Goal: Transaction & Acquisition: Purchase product/service

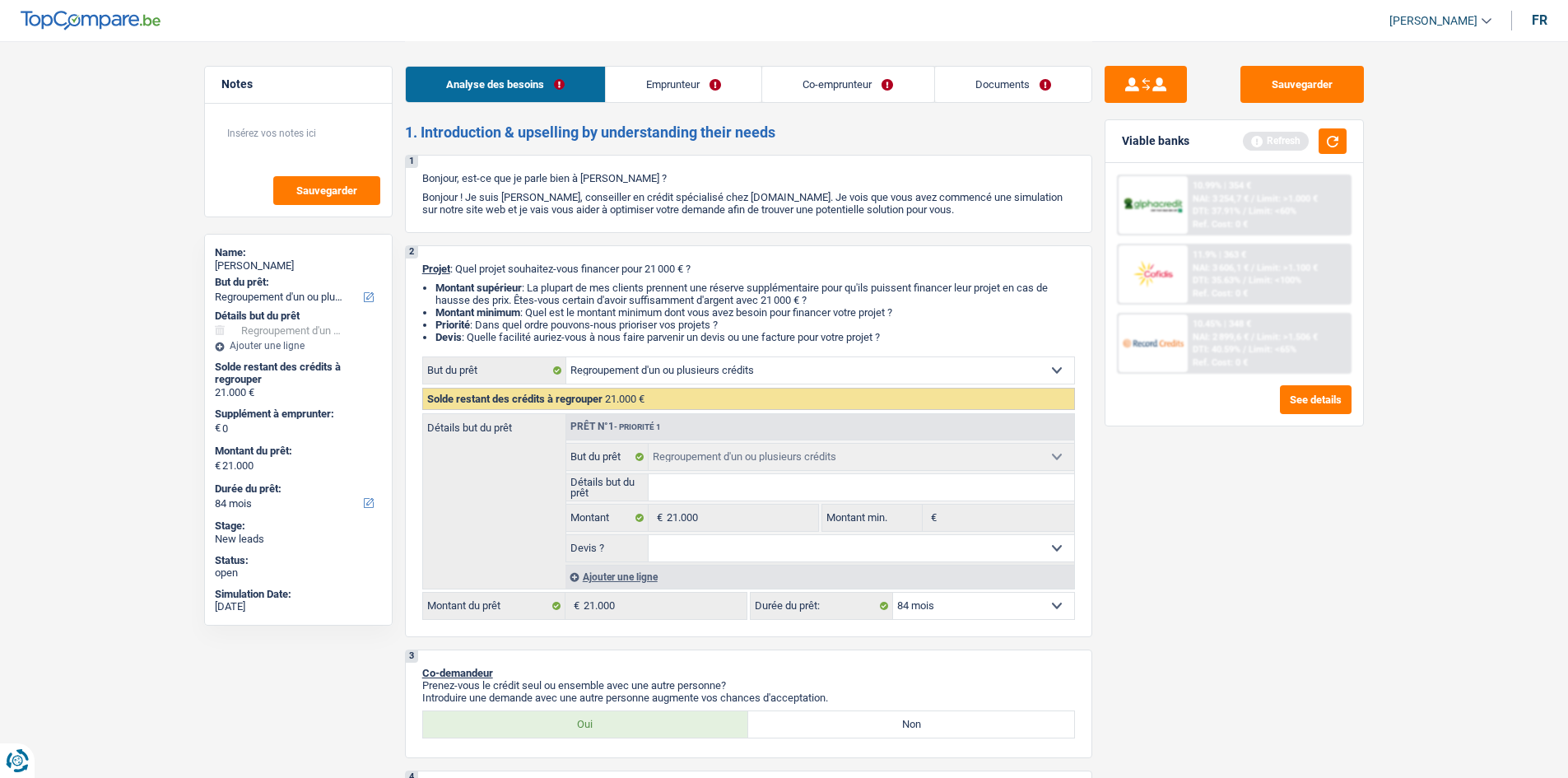
select select "refinancing"
select select "84"
select select "refinancing"
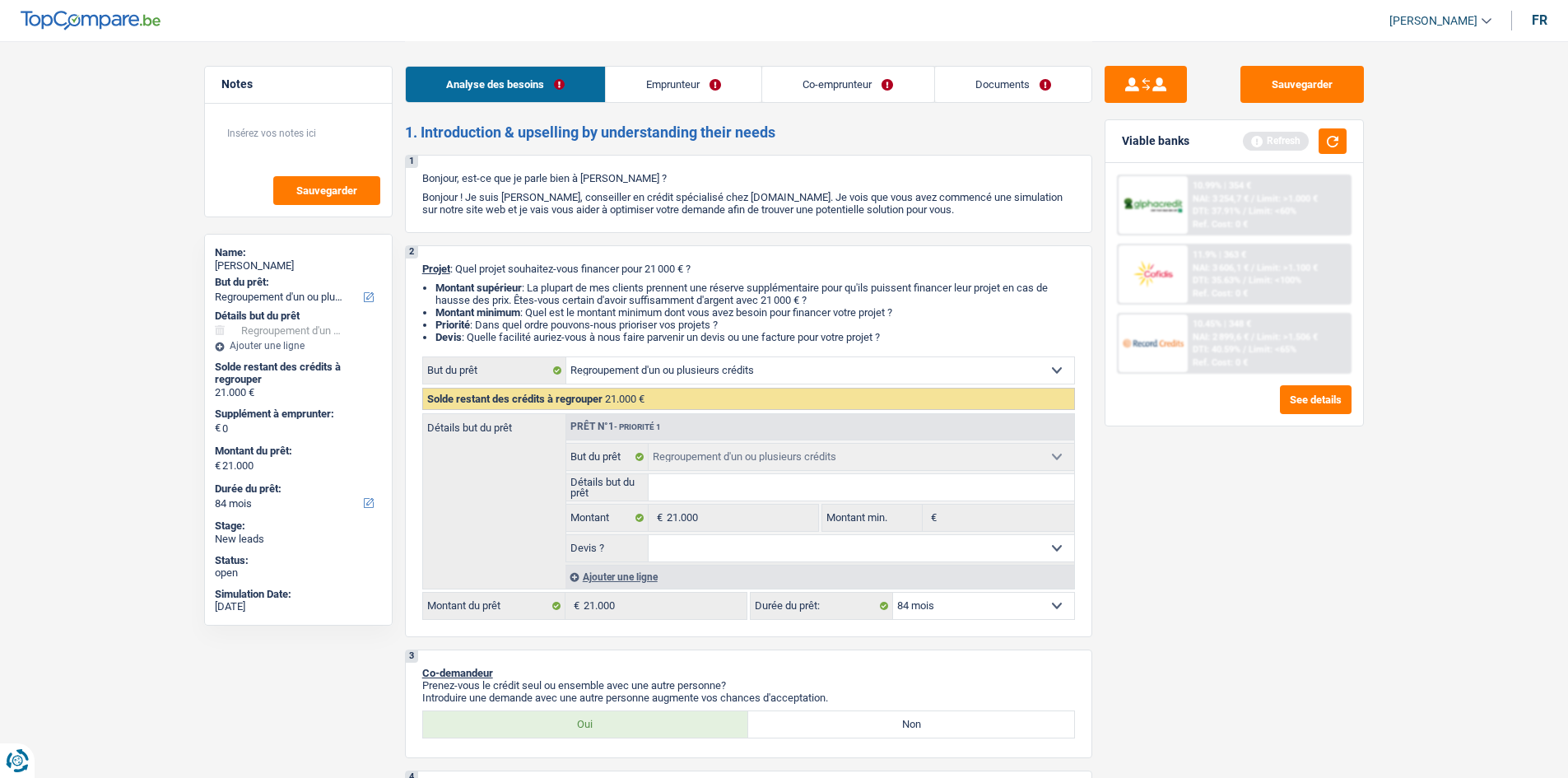
select select "84"
select select "publicEmployee"
select select "familyAllowances"
select select "netSalary"
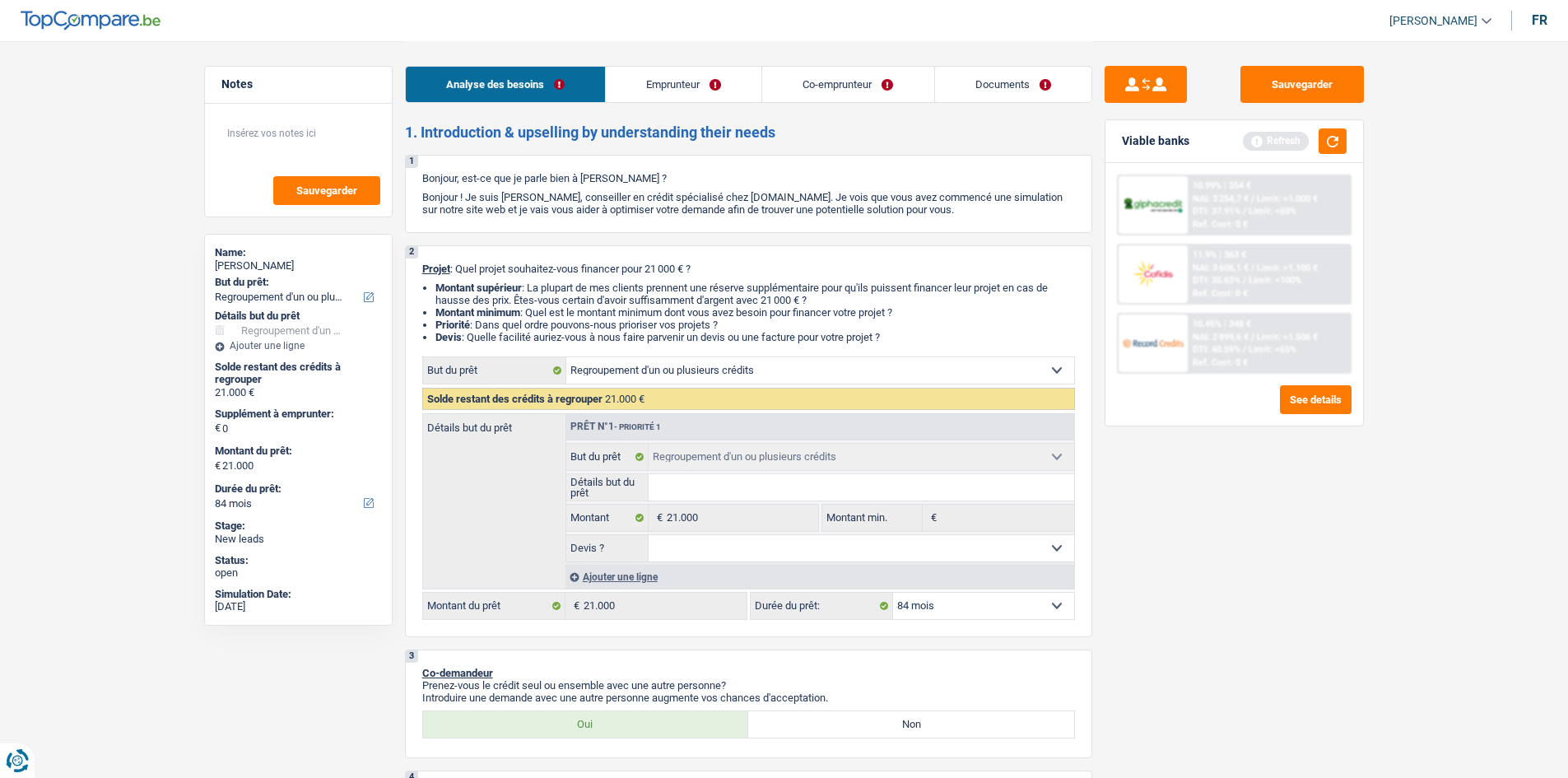
select select "mealVouchers"
select select "ownerWithMortgage"
select select "mortgage"
select select "240"
select select "mortgage"
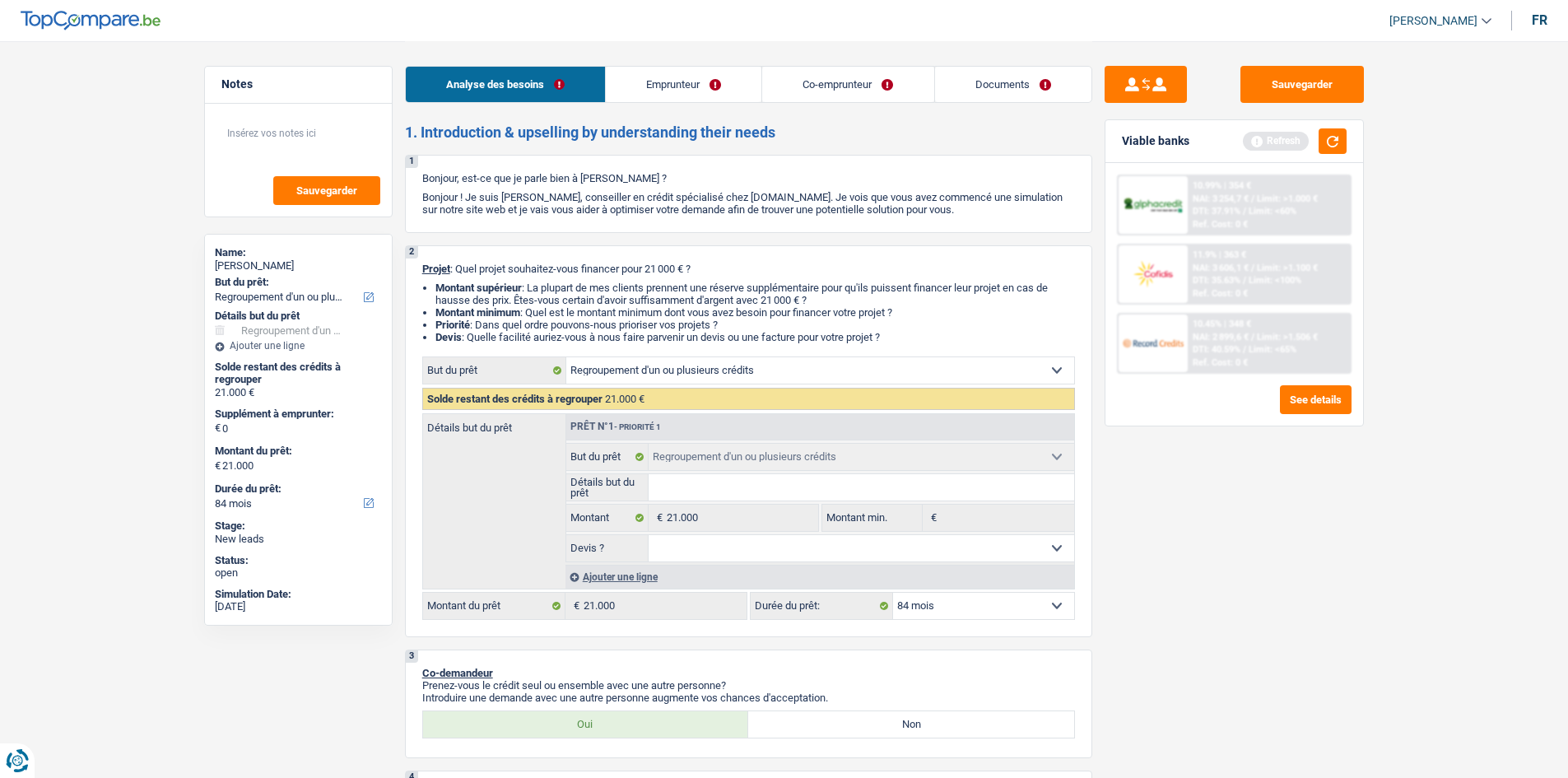
select select "240"
select select "mortgage"
select select "240"
select select "mortgage"
select select "240"
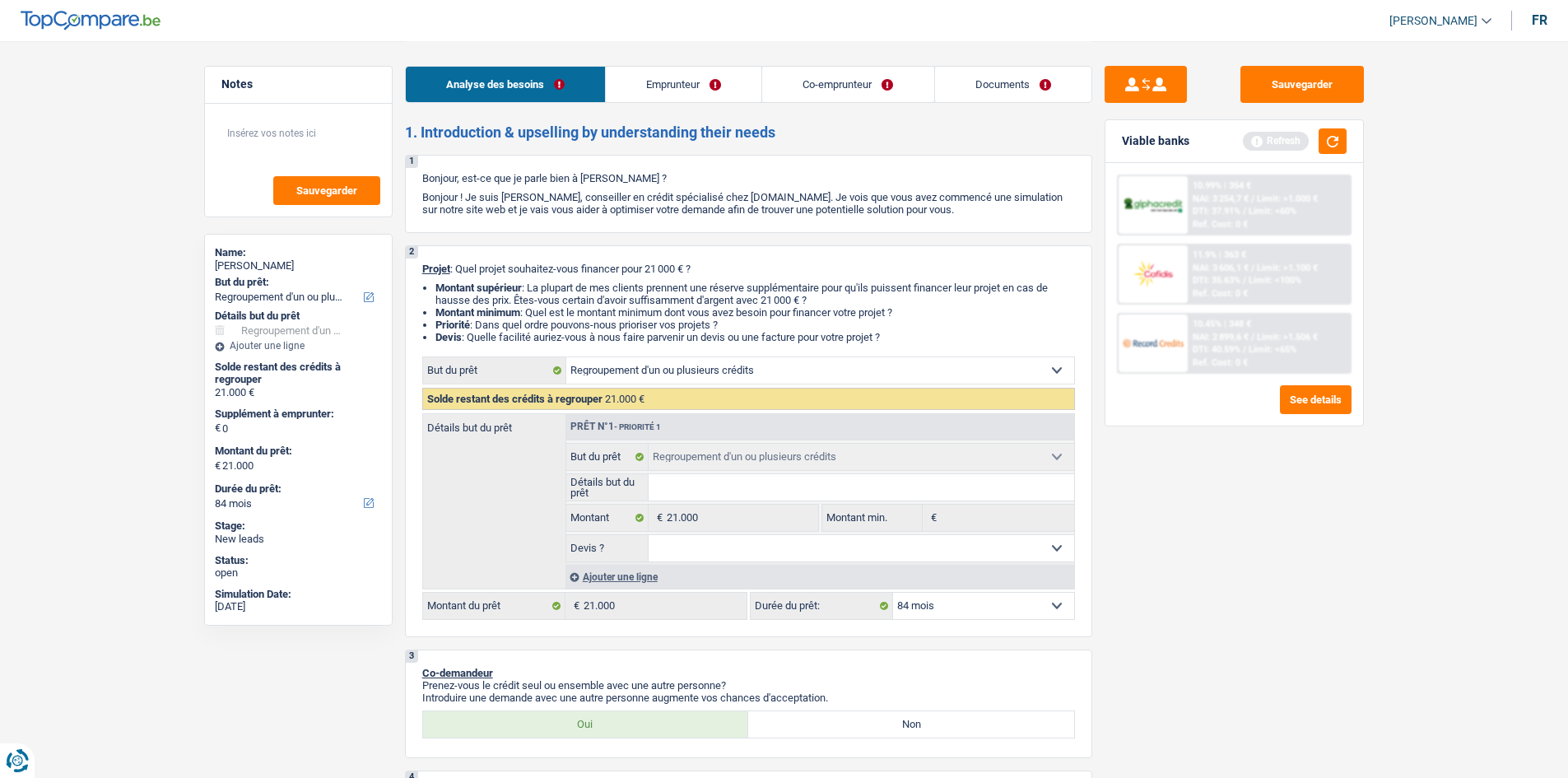
select select "carLoan"
select select "72"
select select "refinancing"
select select "84"
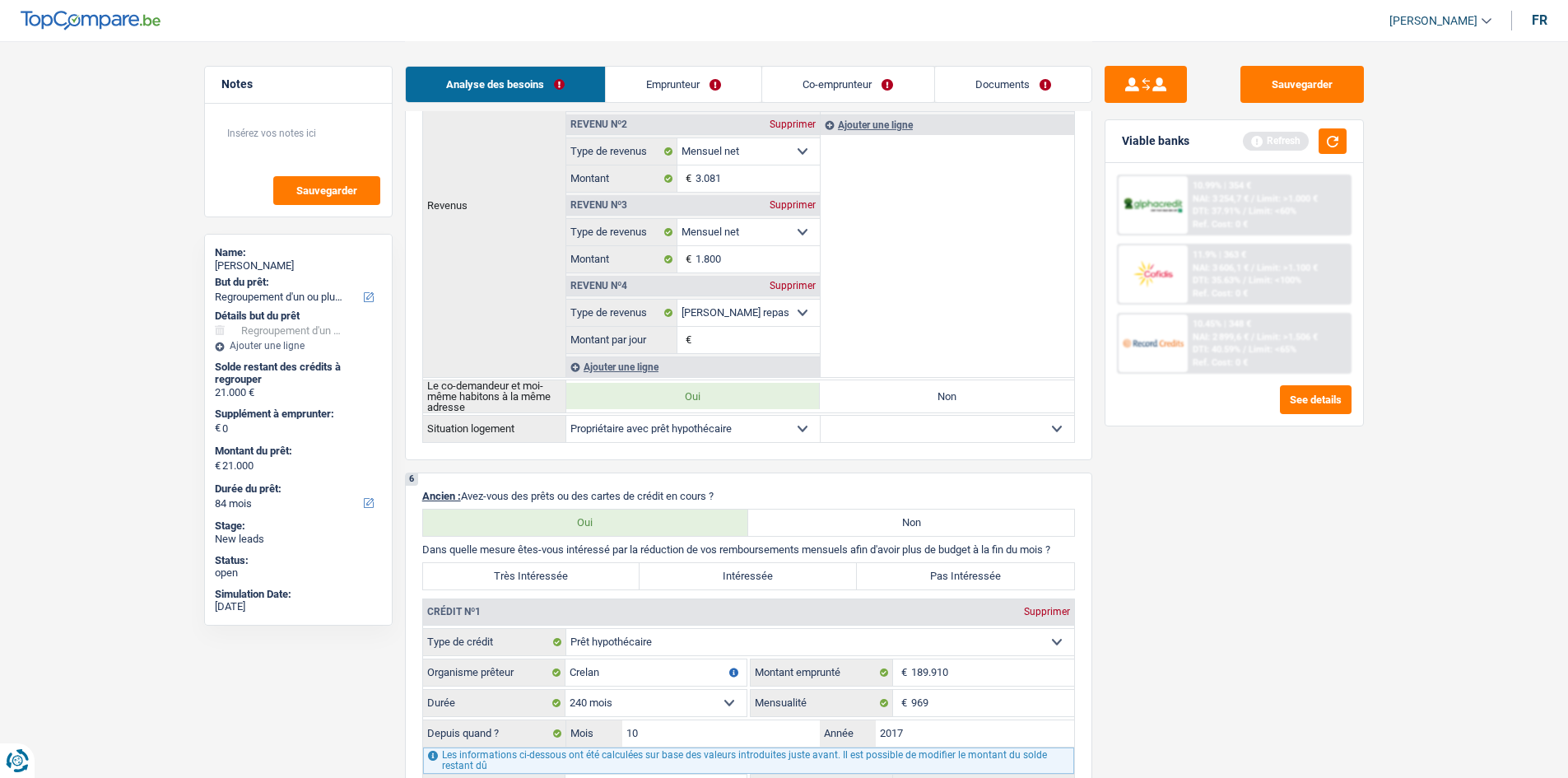
scroll to position [1510, 0]
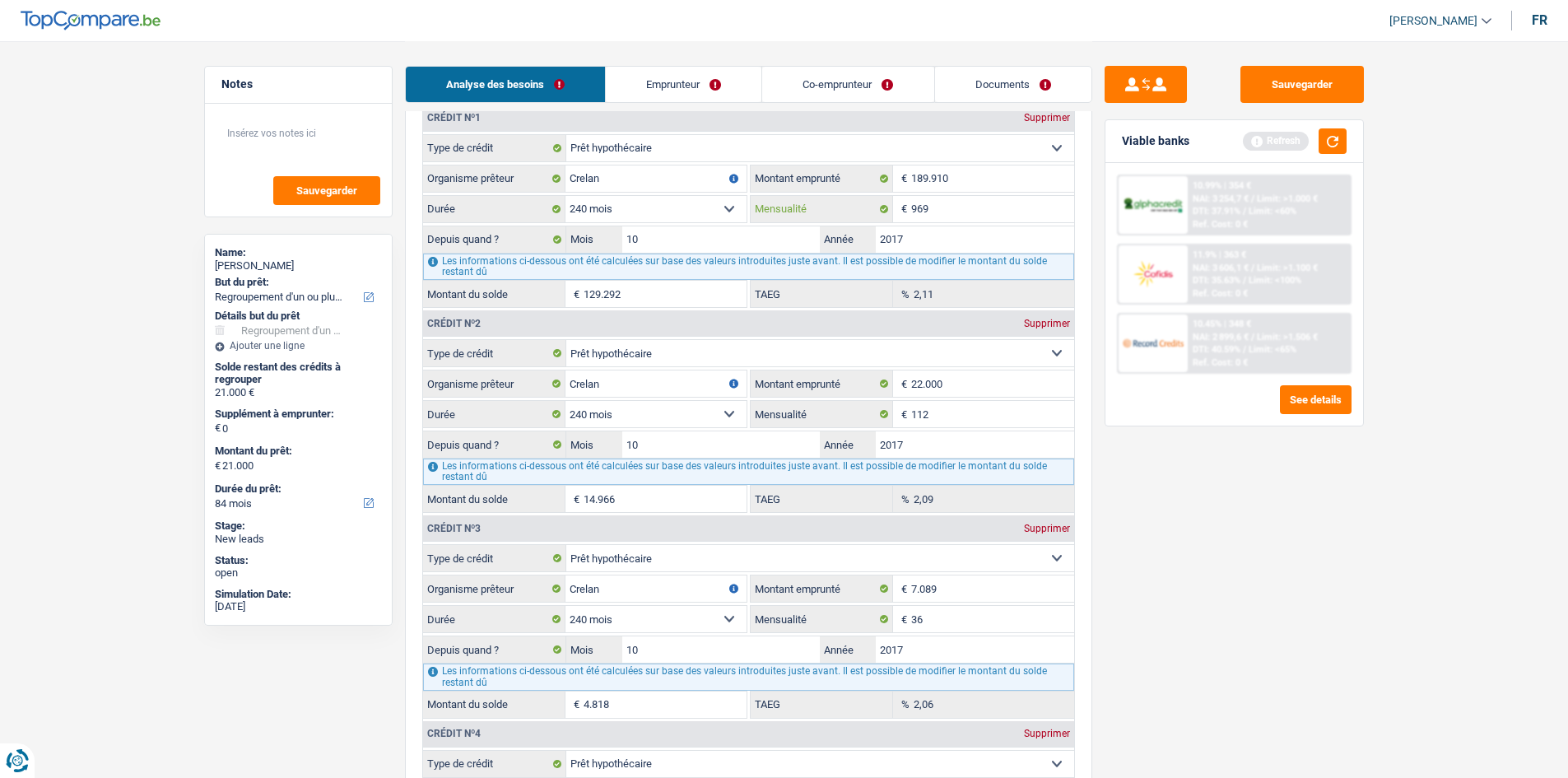
click at [958, 215] on input "969" at bounding box center [992, 208] width 163 height 26
click at [986, 413] on input "112" at bounding box center [992, 414] width 163 height 26
type input "124.060"
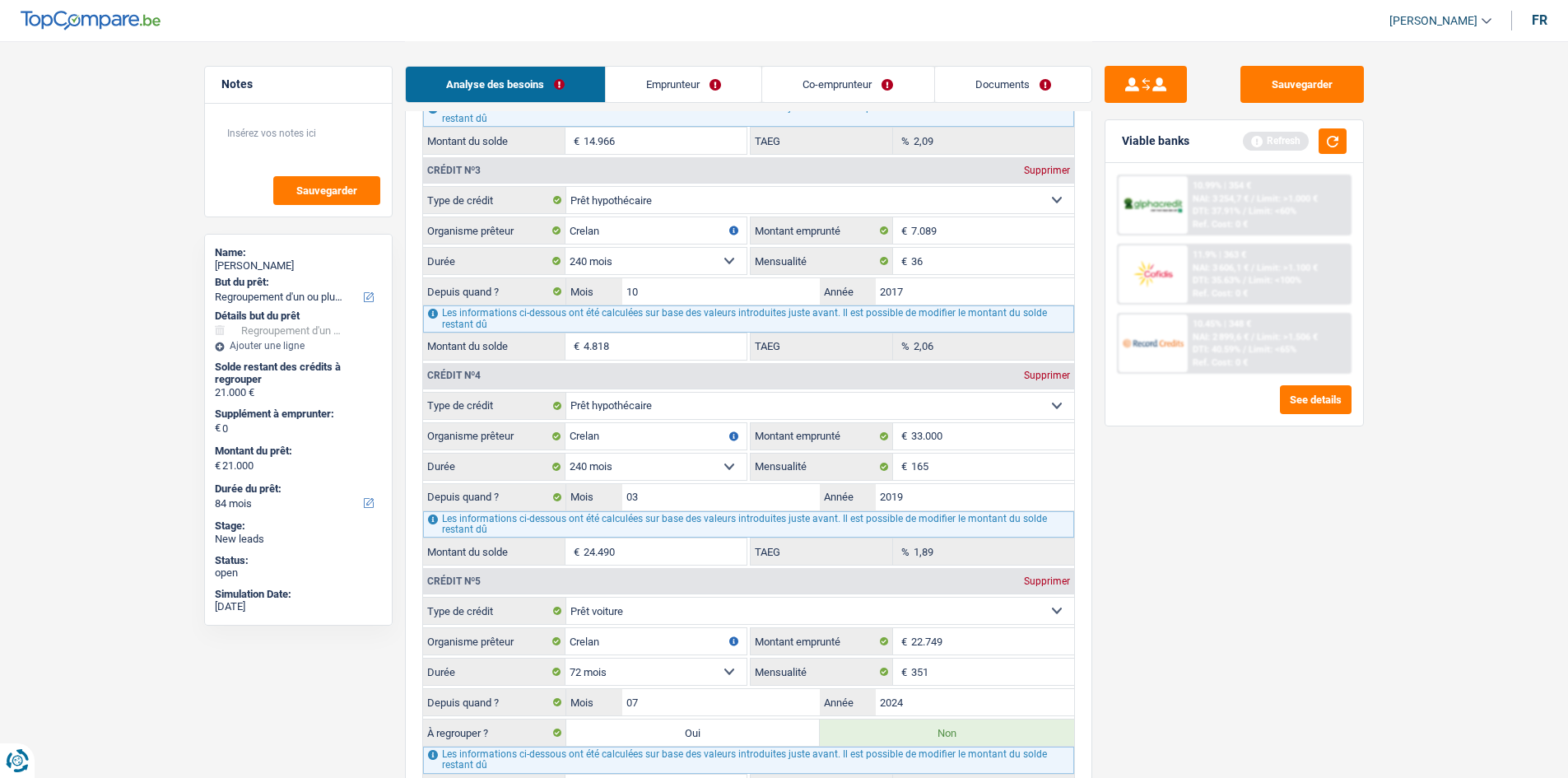
scroll to position [1840, 0]
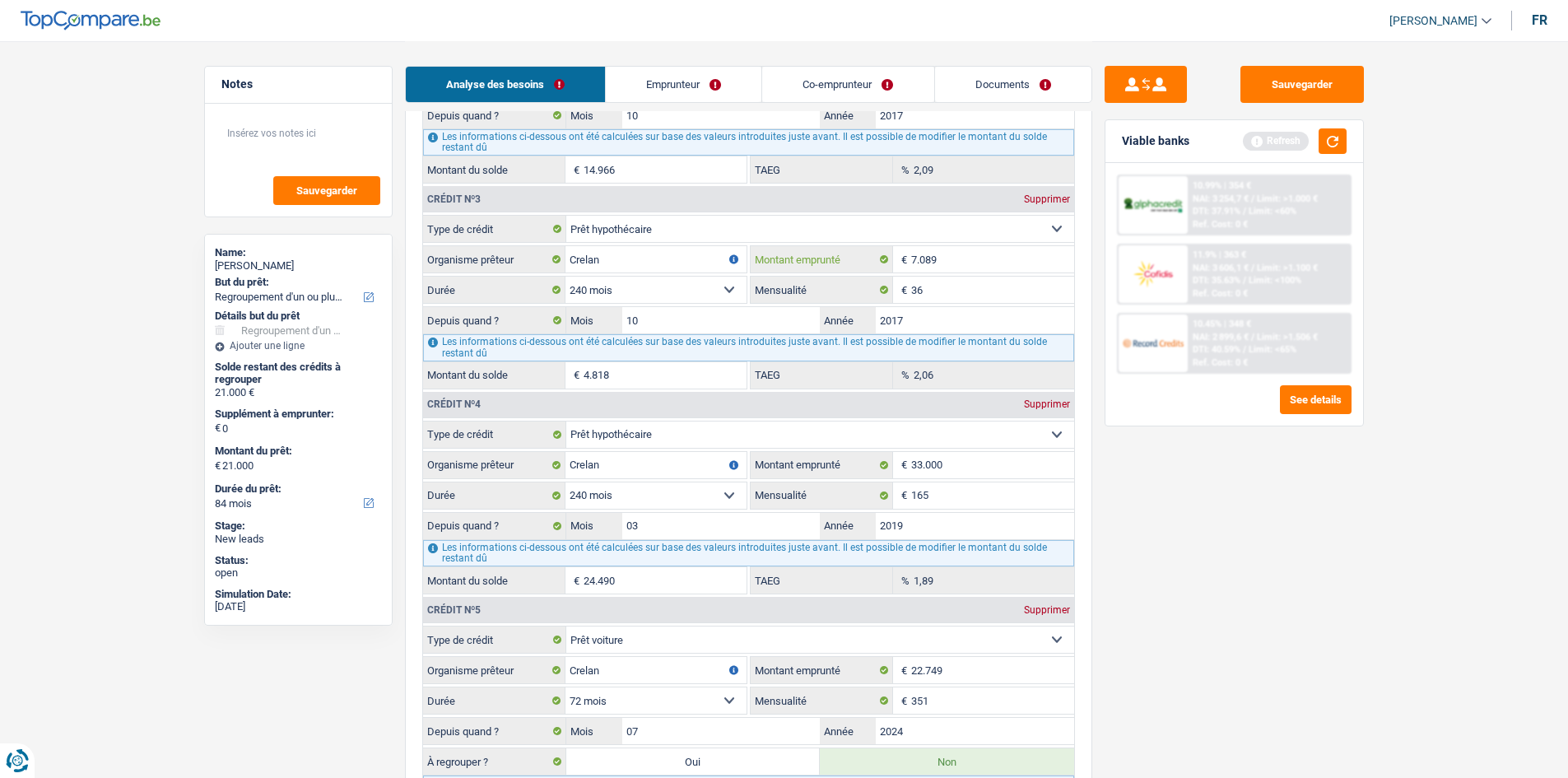
click at [965, 264] on input "7.089" at bounding box center [992, 259] width 163 height 26
type input "14.360"
click at [737, 237] on select "Carte ou ouverture de crédit Prêt hypothécaire Vente à tempérament Prêt à tempé…" at bounding box center [820, 229] width 508 height 26
type input "4.623"
click at [1271, 572] on div "Sauvegarder Viable banks Refresh 10.99% | 354 € NAI: 3 254,7 € / Limit: >1.000 …" at bounding box center [1234, 409] width 284 height 686
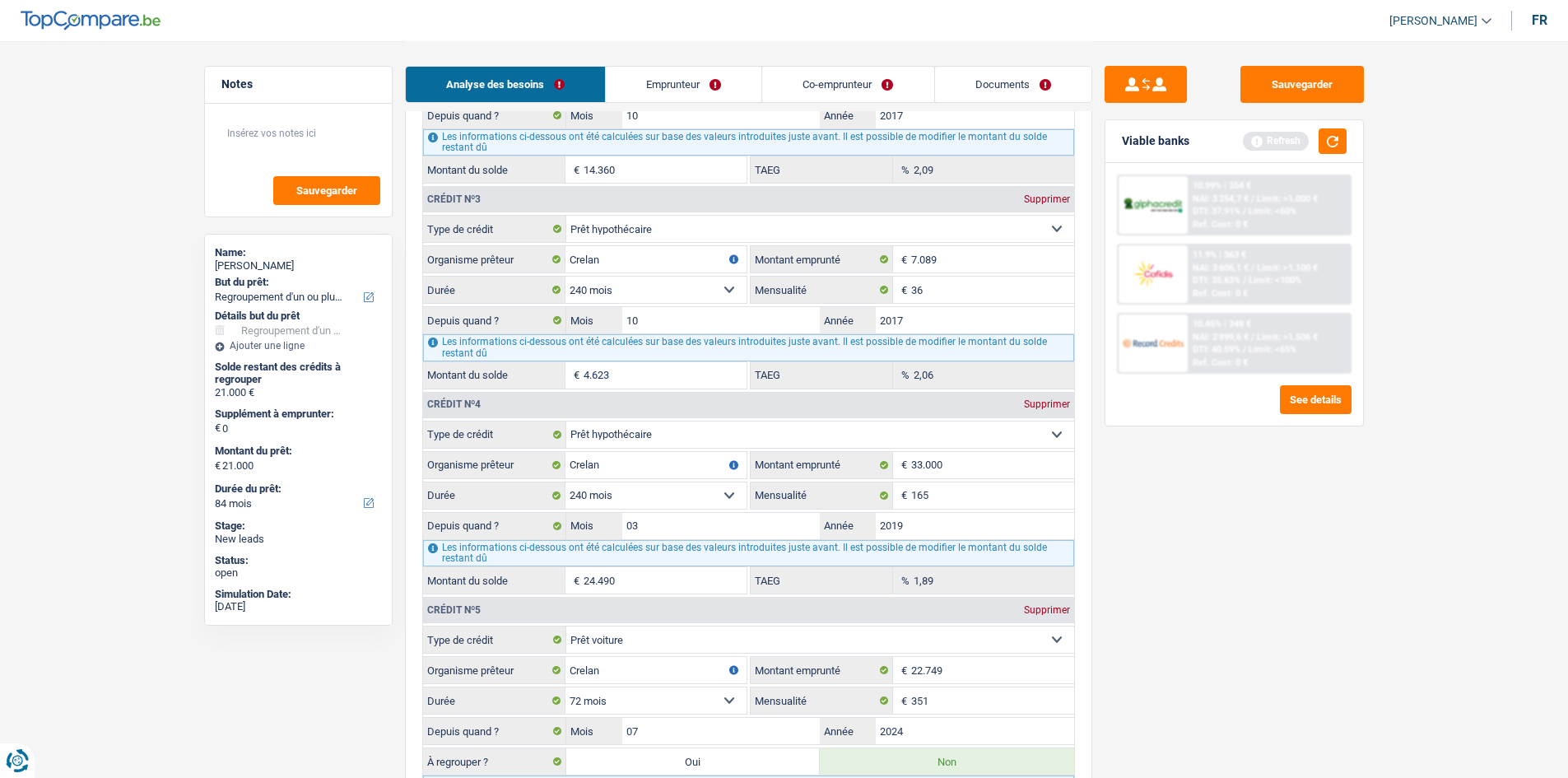
click at [693, 224] on select "Carte ou ouverture de crédit Prêt hypothécaire Vente à tempérament Prêt à tempé…" at bounding box center [820, 229] width 508 height 26
click at [686, 230] on select "Carte ou ouverture de crédit Prêt hypothécaire Vente à tempérament Prêt à tempé…" at bounding box center [820, 229] width 508 height 26
click at [657, 261] on input "Crelan" at bounding box center [656, 259] width 181 height 26
click at [679, 287] on select "120 mois 132 mois 144 mois 180 mois 240 mois 300 mois 360 mois 420 mois Sélecti…" at bounding box center [656, 289] width 181 height 26
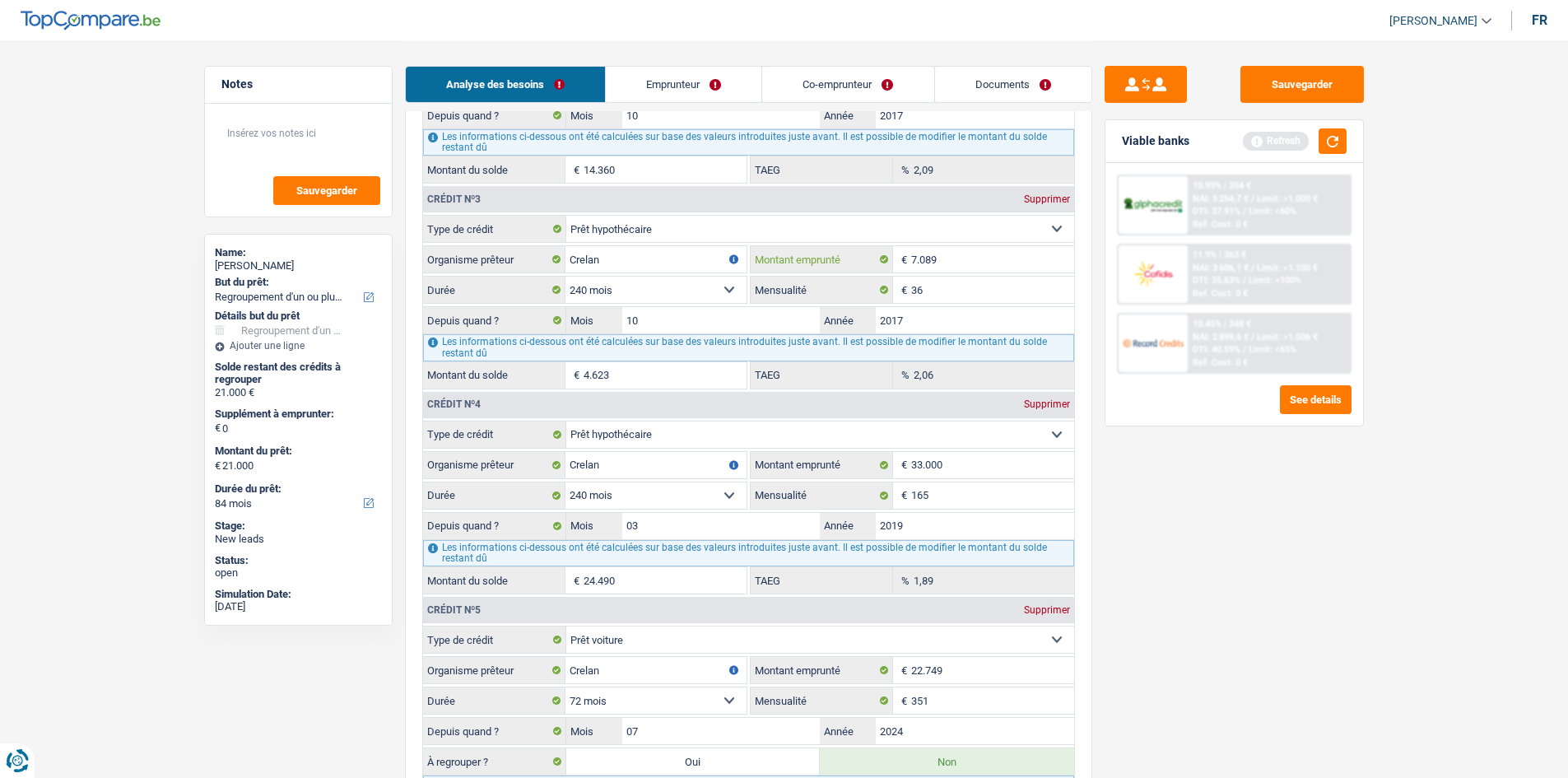
click at [1023, 266] on input "7.089" at bounding box center [992, 259] width 163 height 26
click at [679, 218] on select "Carte ou ouverture de crédit Prêt hypothécaire Vente à tempérament Prêt à tempé…" at bounding box center [820, 229] width 508 height 26
select select "renovationLoan"
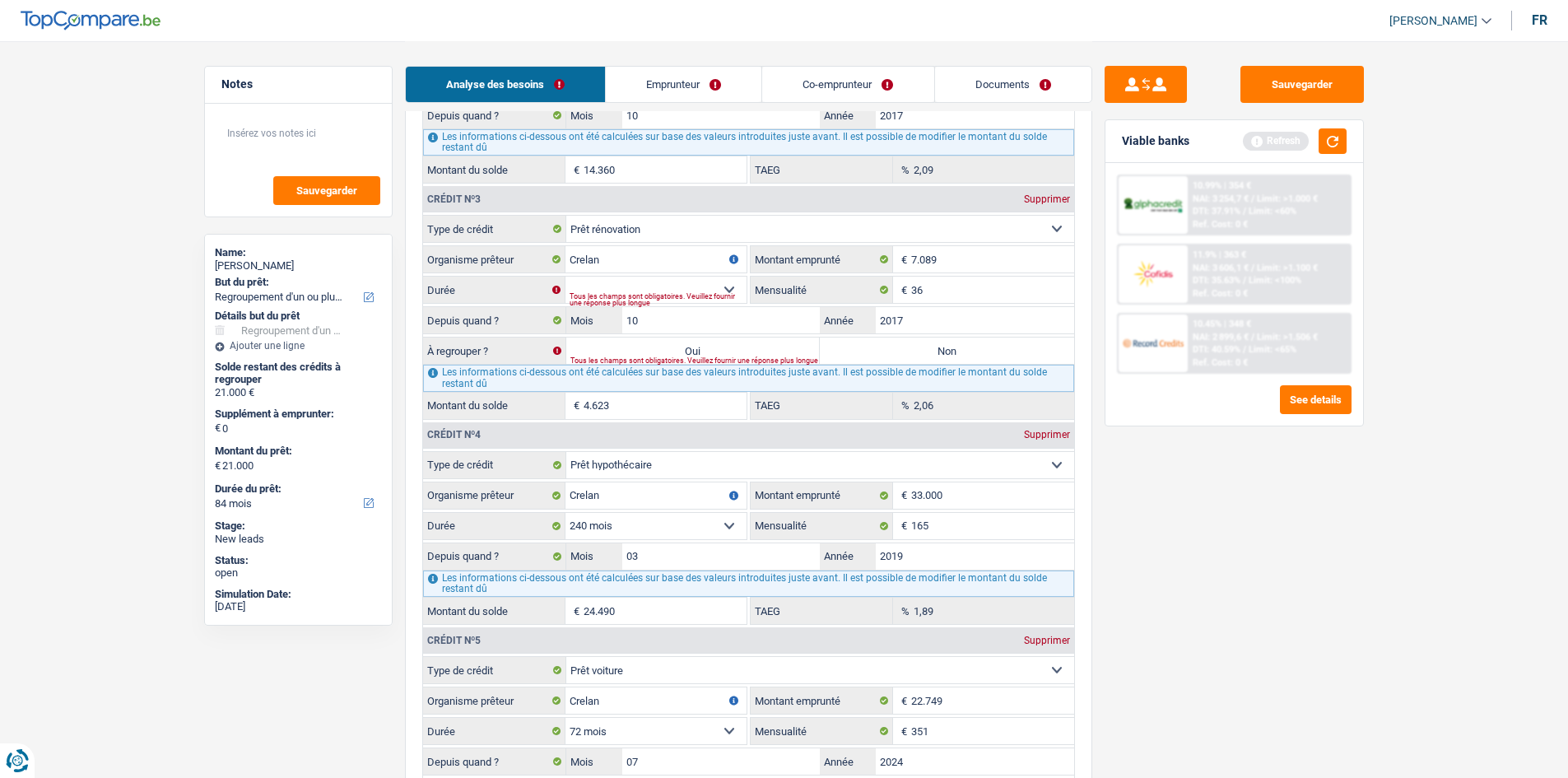
click at [646, 274] on fieldset "Carte ou ouverture de crédit Prêt hypothécaire Vente à tempérament Prêt à tempé…" at bounding box center [749, 316] width 651 height 204
click at [639, 275] on fieldset "12 mois 18 mois 24 mois 30 mois 36 mois 42 mois Sélectionner une option Durée T…" at bounding box center [585, 289] width 324 height 28
click at [638, 283] on select "12 mois 18 mois 24 mois 30 mois 36 mois 42 mois Sélectionner une option" at bounding box center [656, 289] width 181 height 26
select select "42"
click at [566, 276] on select "12 mois 18 mois 24 mois 30 mois 36 mois 42 mois Sélectionner une option" at bounding box center [656, 289] width 181 height 26
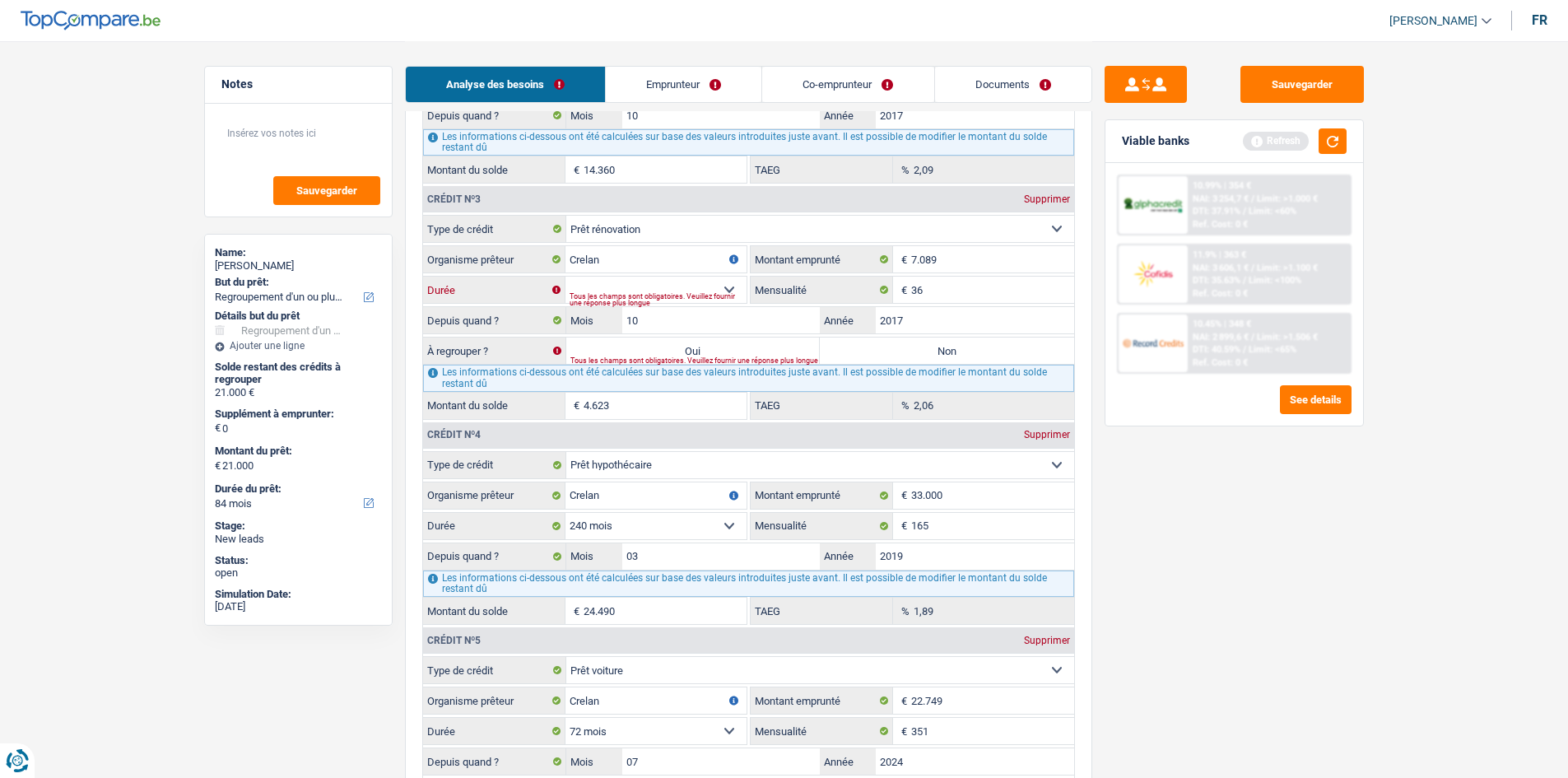
type input "1"
type input "0,00"
click at [657, 296] on div "Il semblerait que ce prêt ait été entièrement remboursé" at bounding box center [658, 299] width 177 height 7
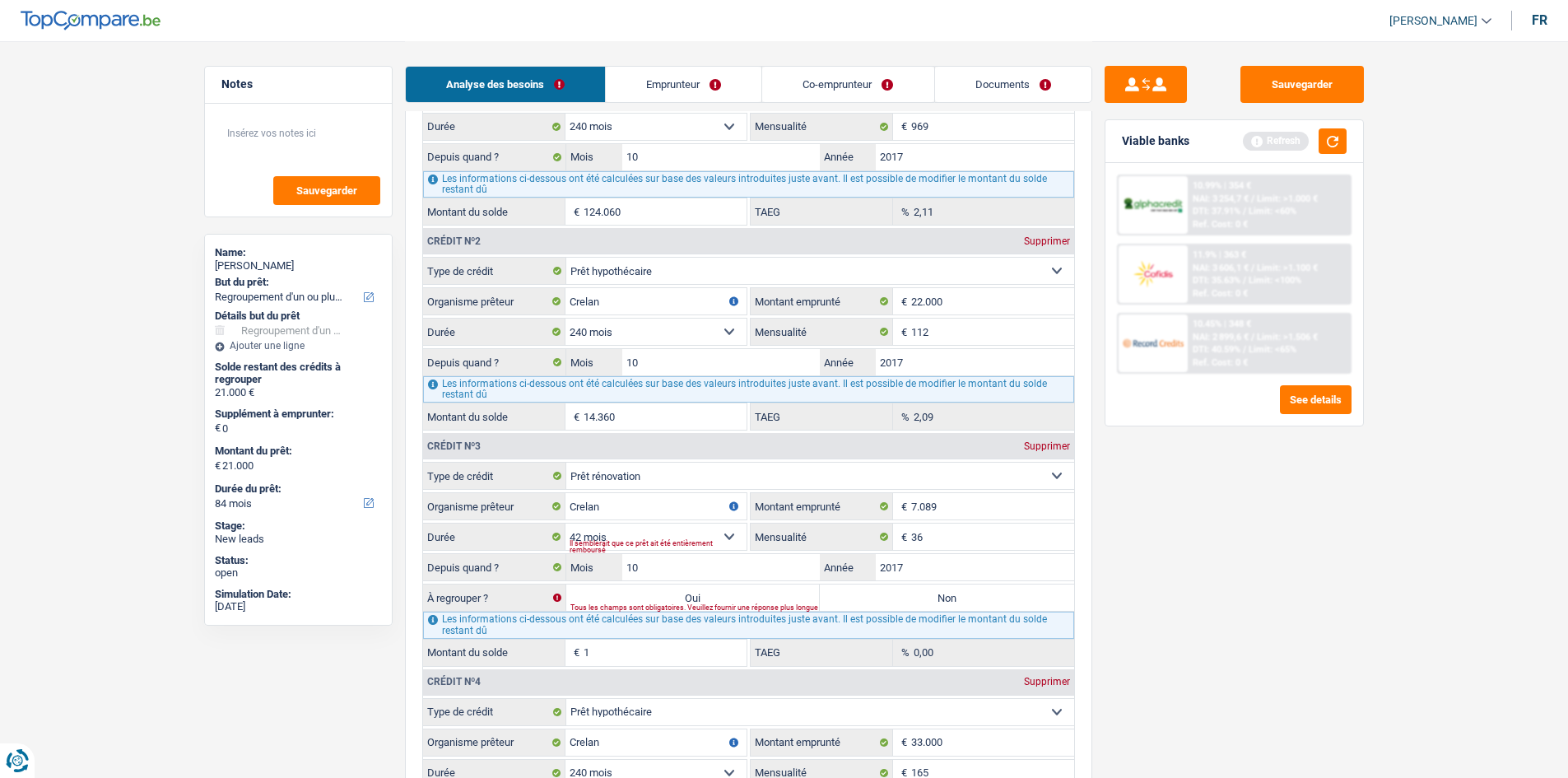
scroll to position [1428, 0]
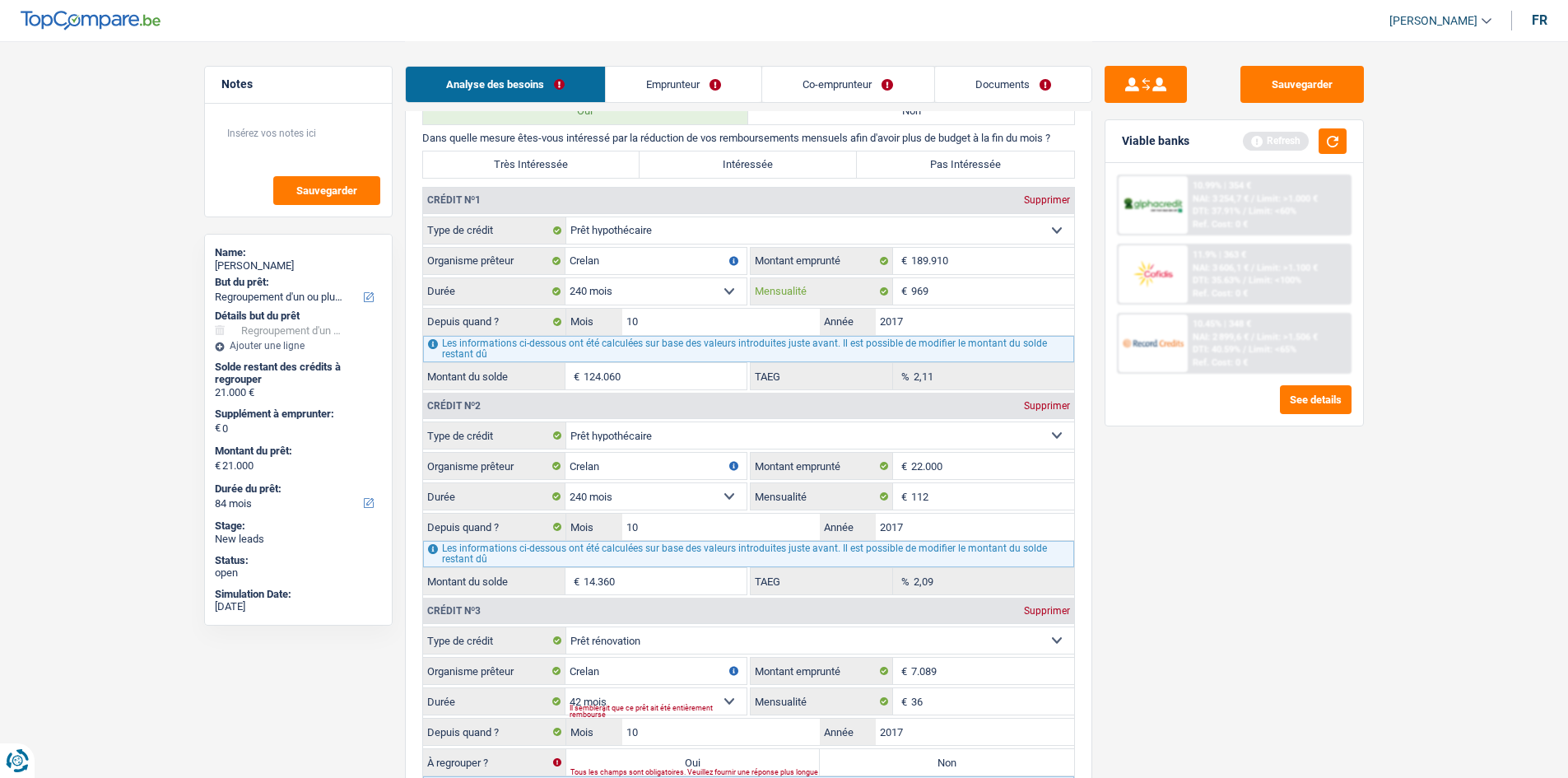
click at [1012, 289] on input "969" at bounding box center [992, 291] width 163 height 26
click at [969, 250] on input "189.910" at bounding box center [992, 261] width 163 height 26
type input "18.991"
select select
type input "1"
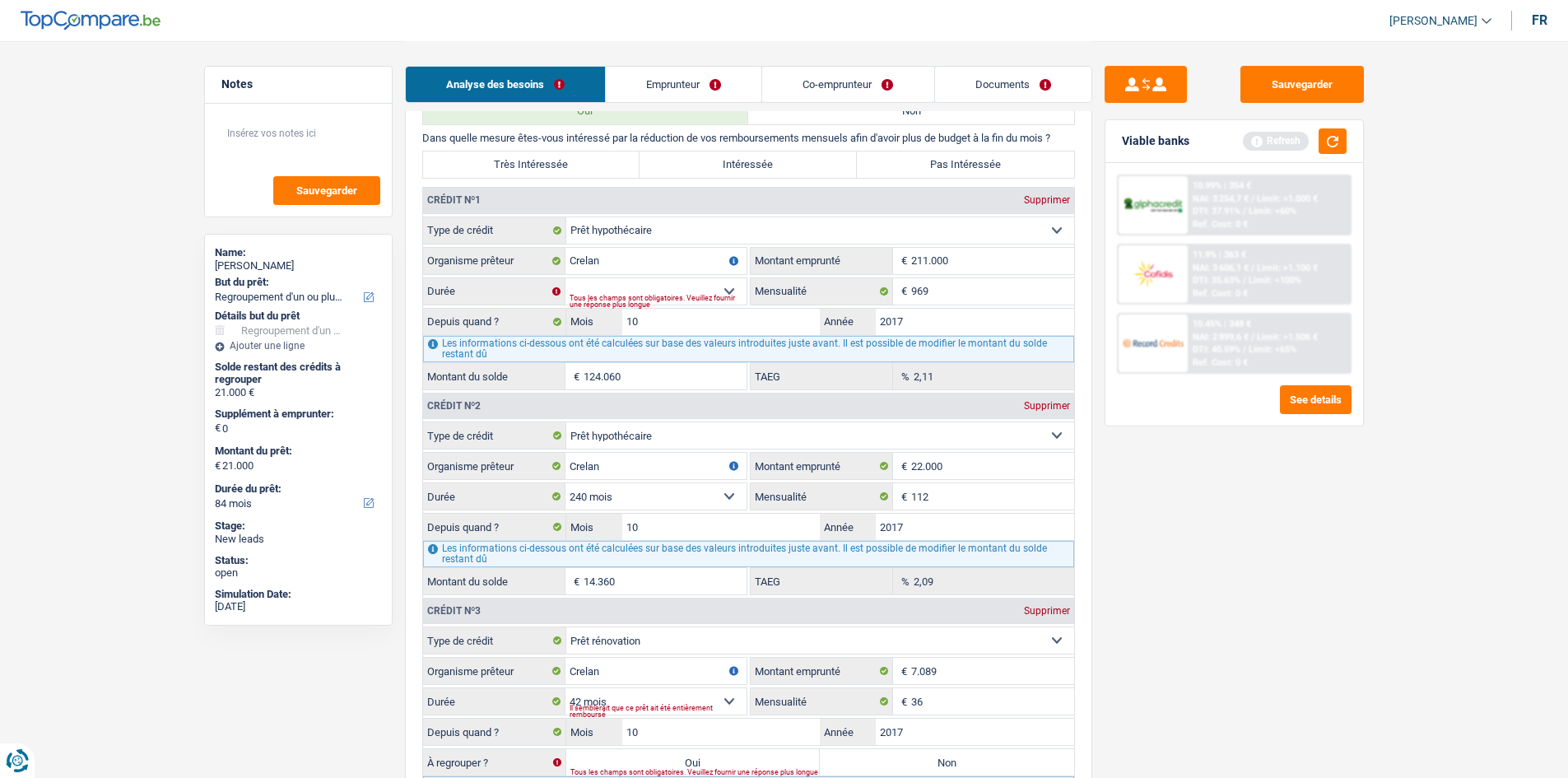
type input "211.000"
click at [1186, 426] on div "Sauvegarder Viable banks Refresh 10.99% | 354 € NAI: 3 254,7 € / Limit: >1.000 …" at bounding box center [1234, 409] width 284 height 686
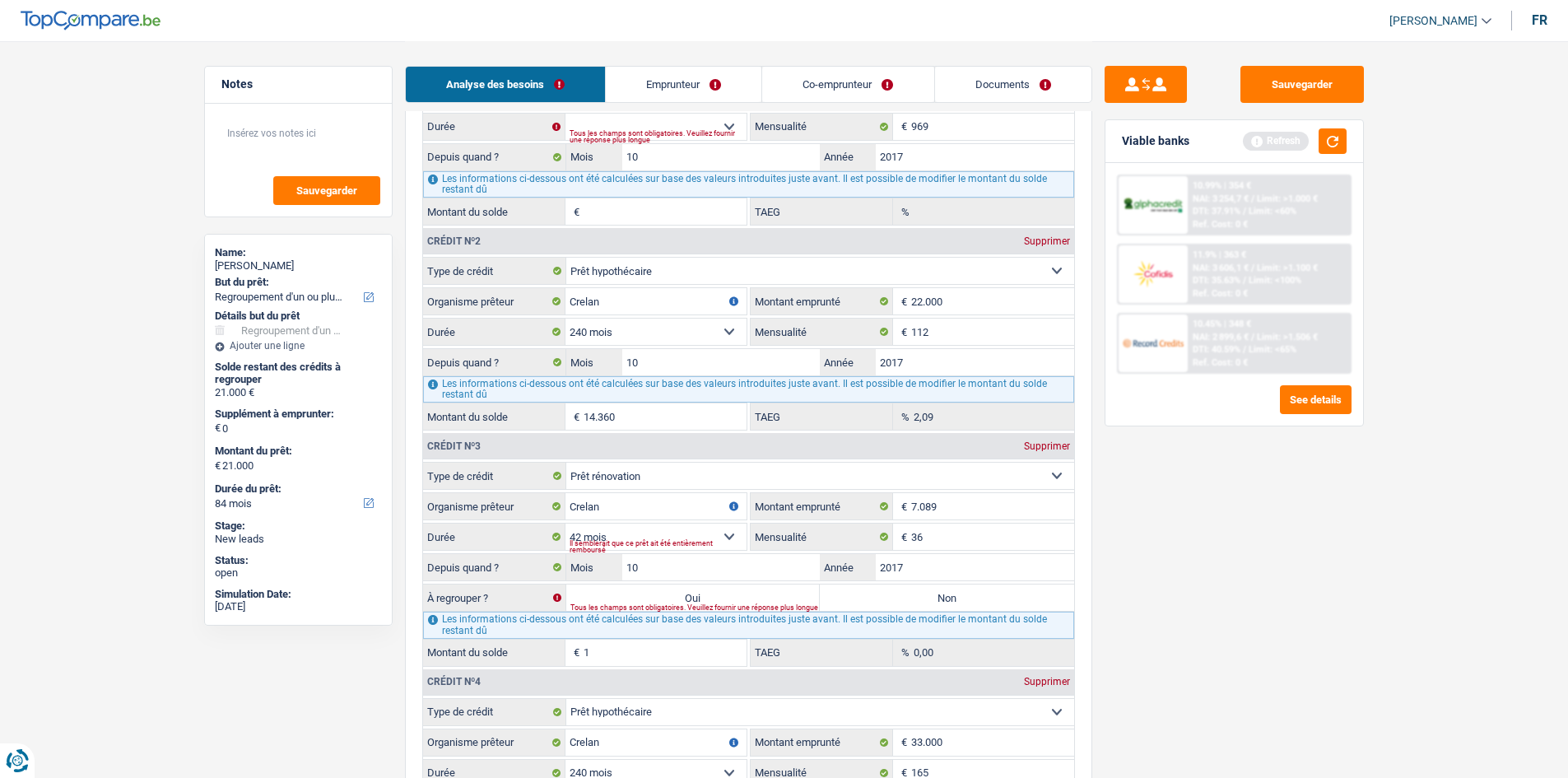
scroll to position [1264, 0]
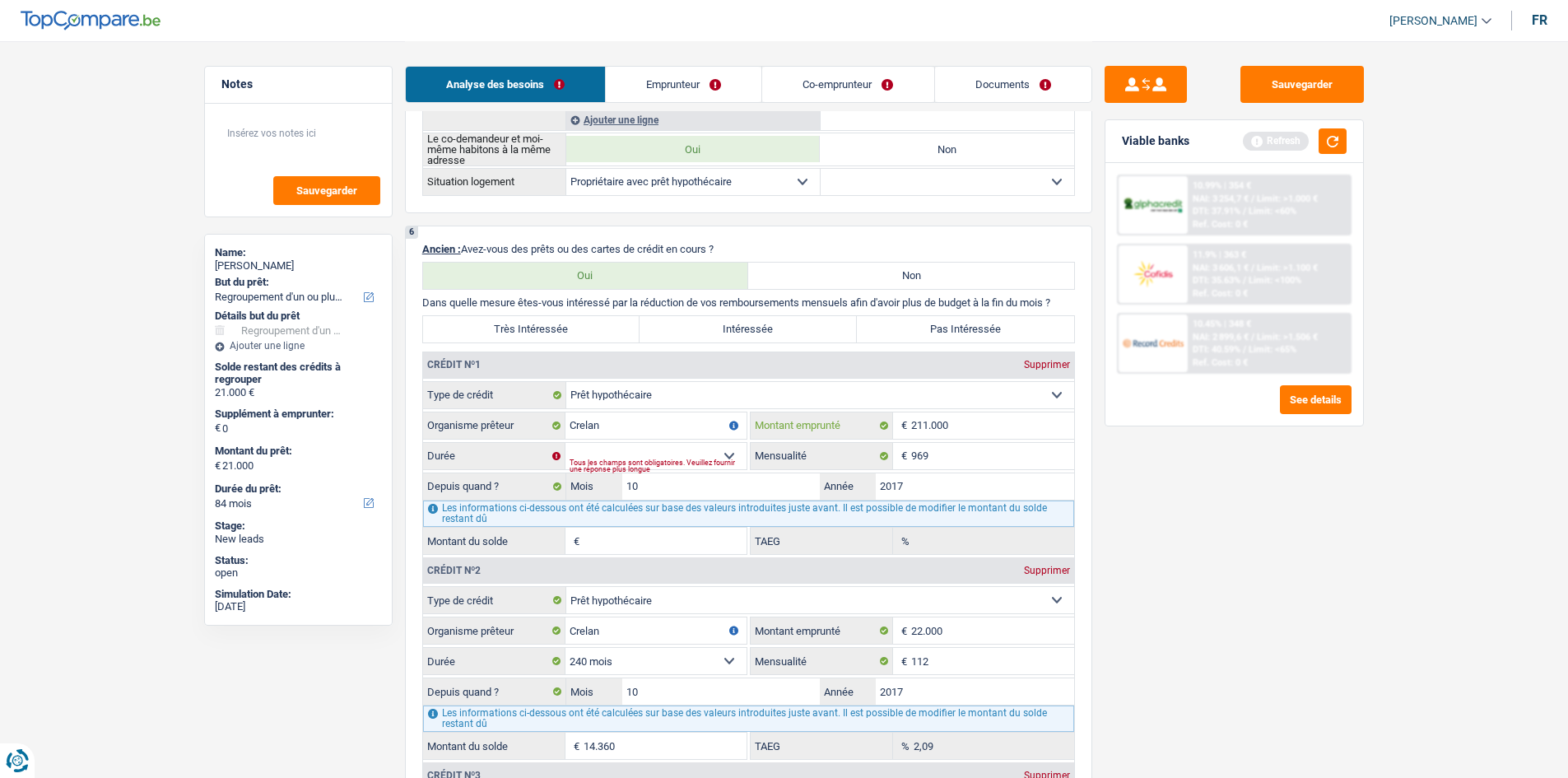
click at [927, 425] on input "211.000" at bounding box center [992, 425] width 163 height 26
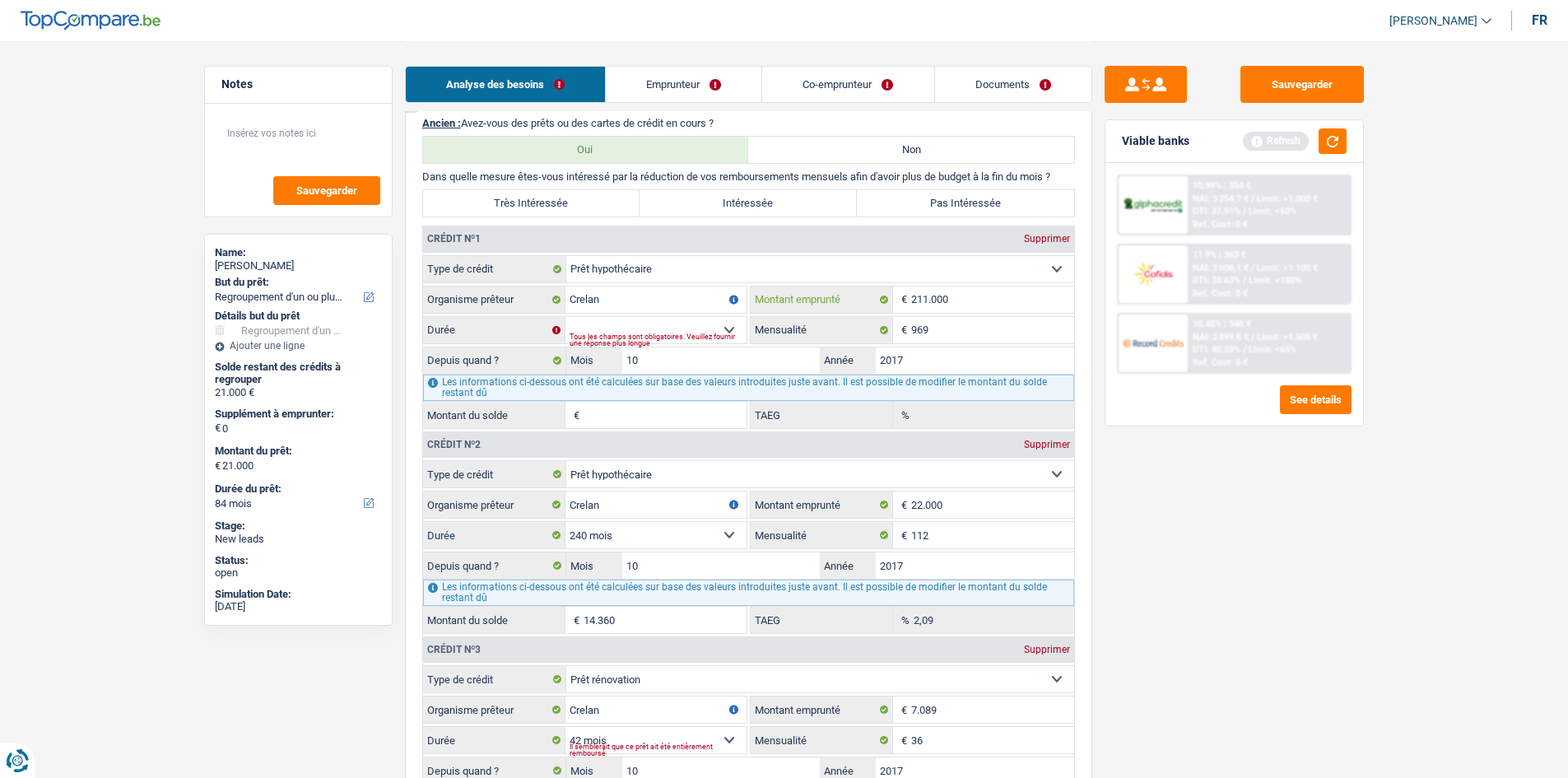
scroll to position [1428, 0]
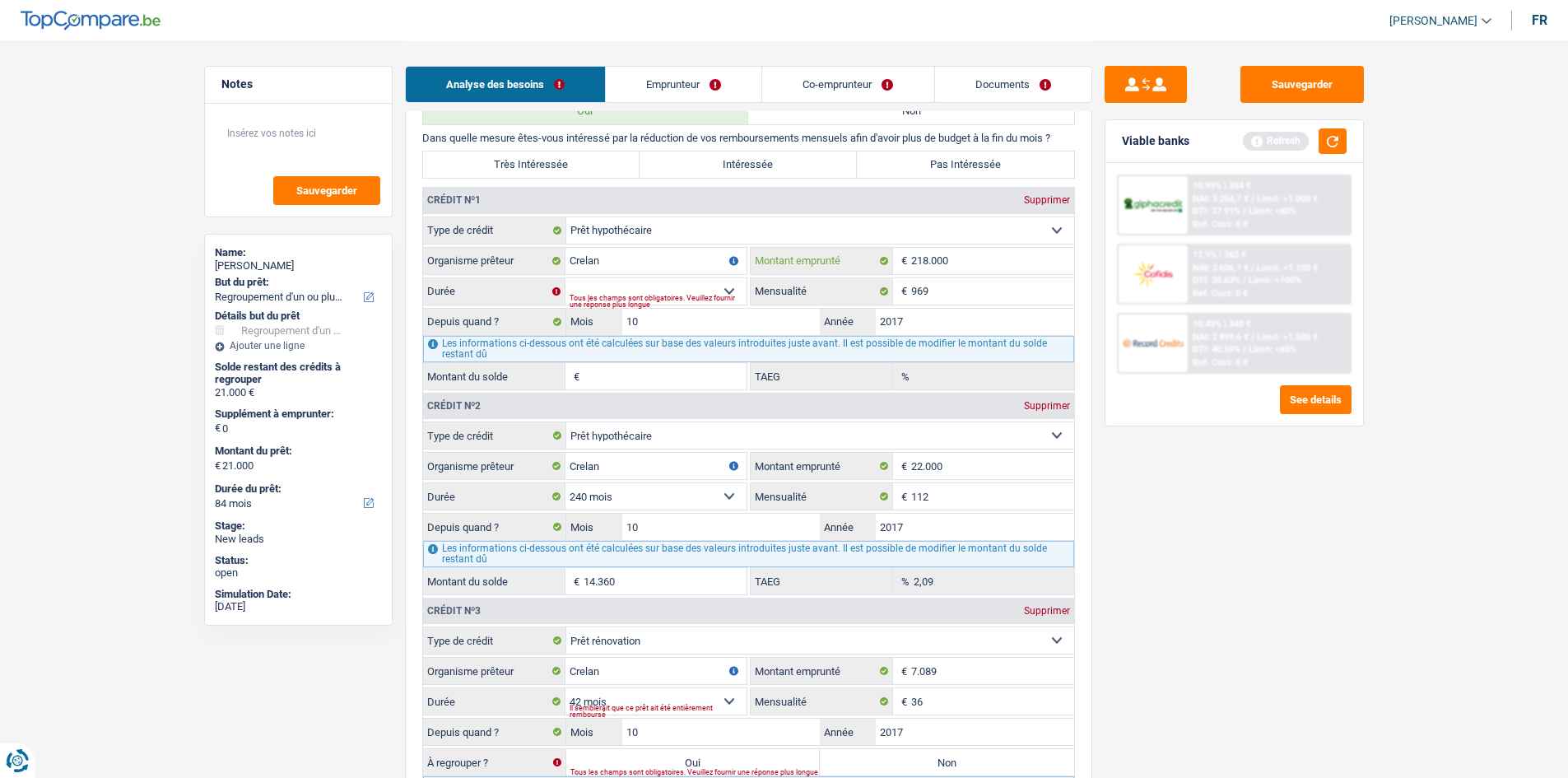
click at [960, 260] on input "218.000" at bounding box center [992, 261] width 163 height 26
click at [1199, 523] on div "Sauvegarder Viable banks Refresh 10.99% | 354 € NAI: 3 254,7 € / Limit: >1.000 …" at bounding box center [1234, 409] width 284 height 686
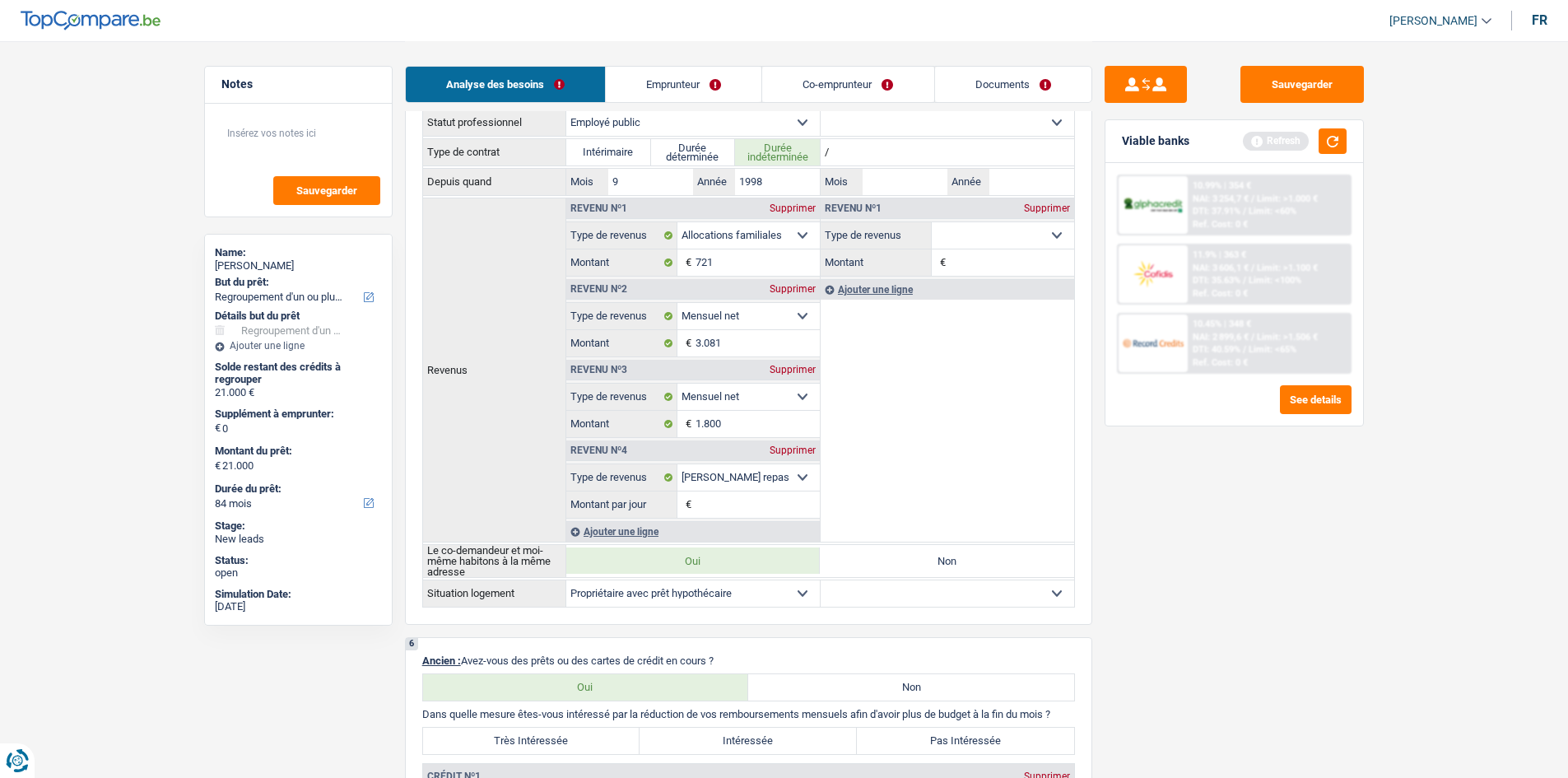
scroll to position [1181, 0]
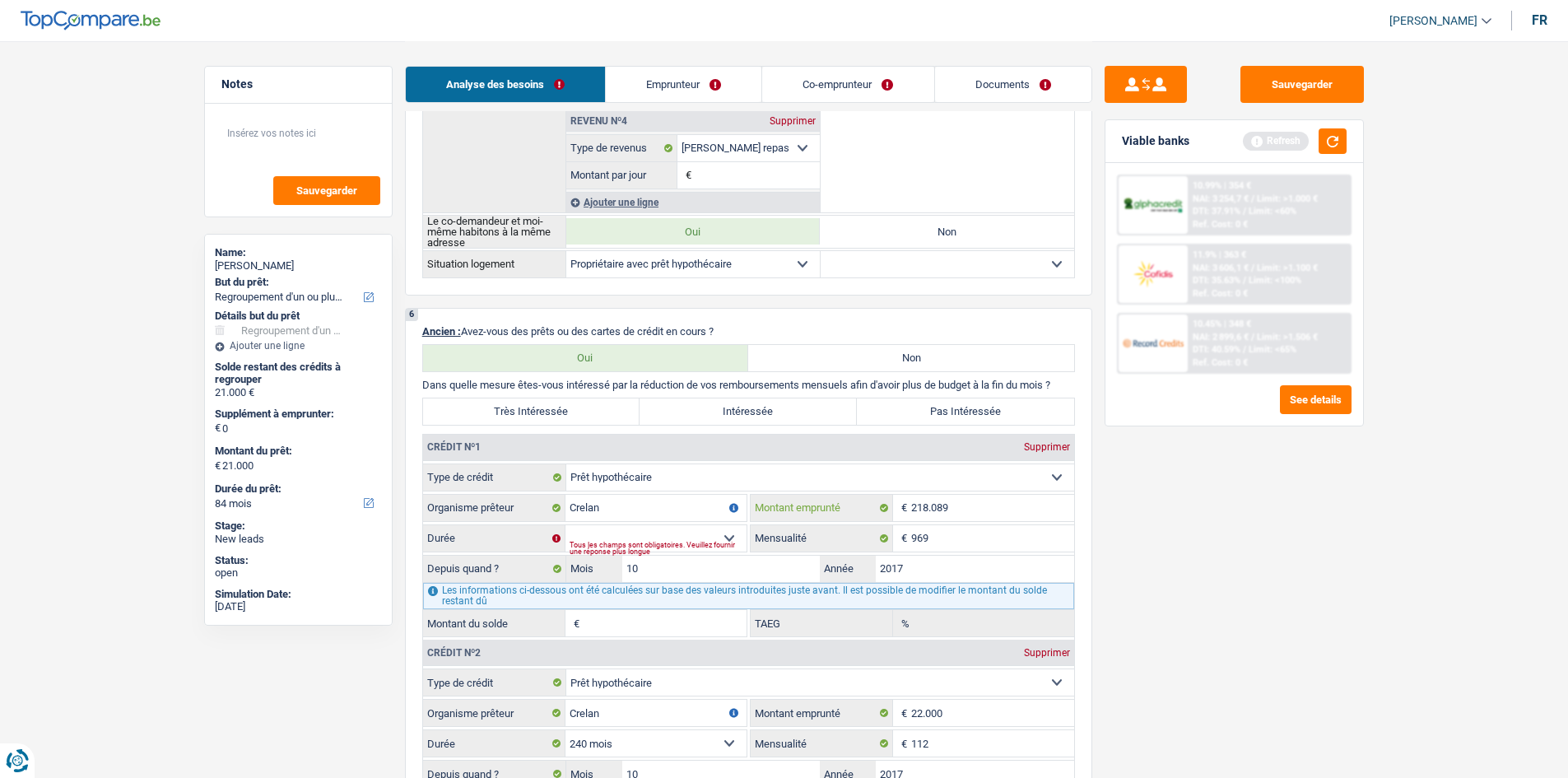
click at [990, 510] on input "218.089" at bounding box center [992, 508] width 163 height 26
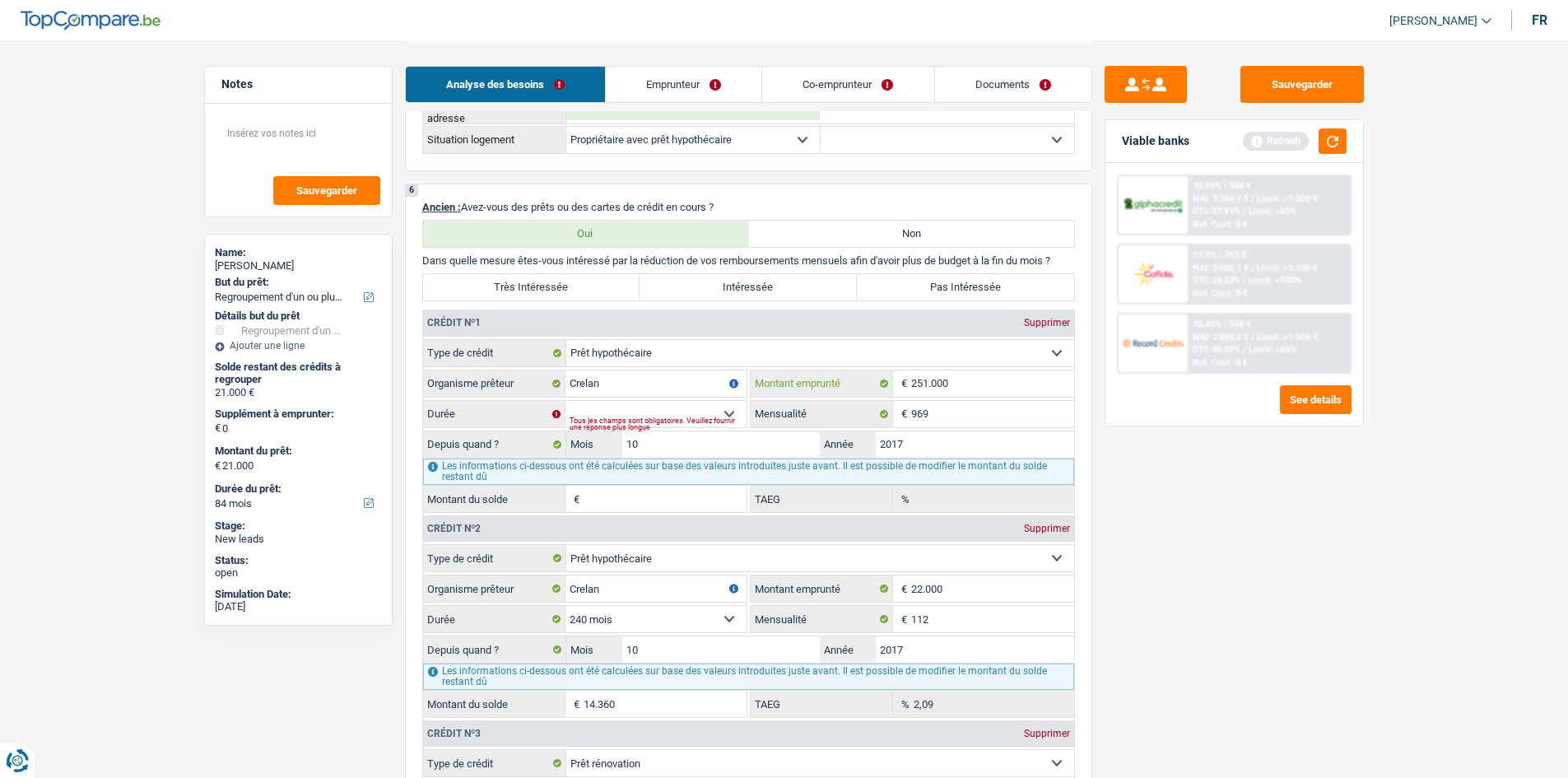
scroll to position [1264, 0]
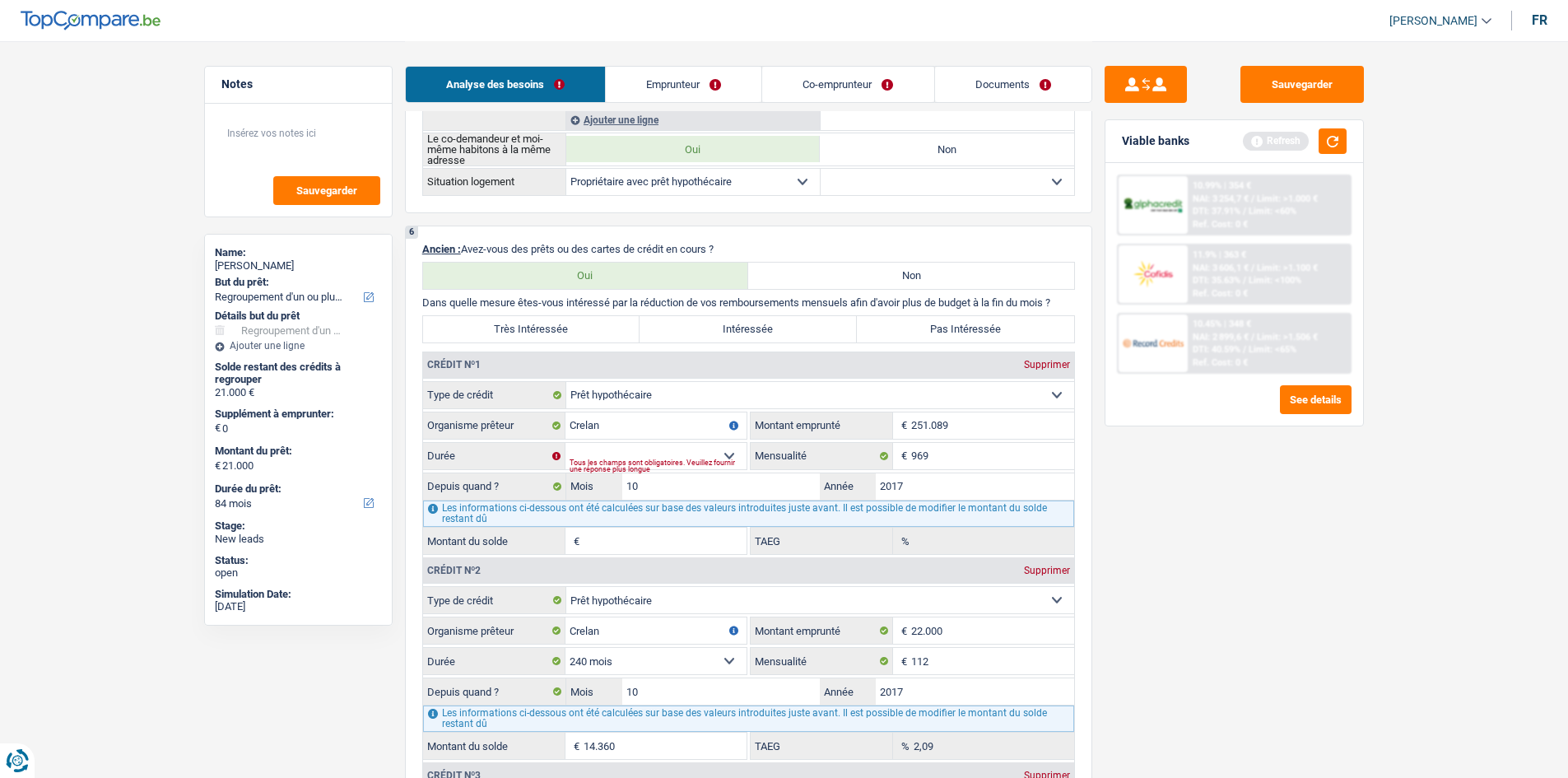
type input "251.089"
click at [1178, 562] on div "Sauvegarder Viable banks Refresh 10.99% | 354 € NAI: 3 254,7 € / Limit: >1.000 …" at bounding box center [1234, 409] width 284 height 686
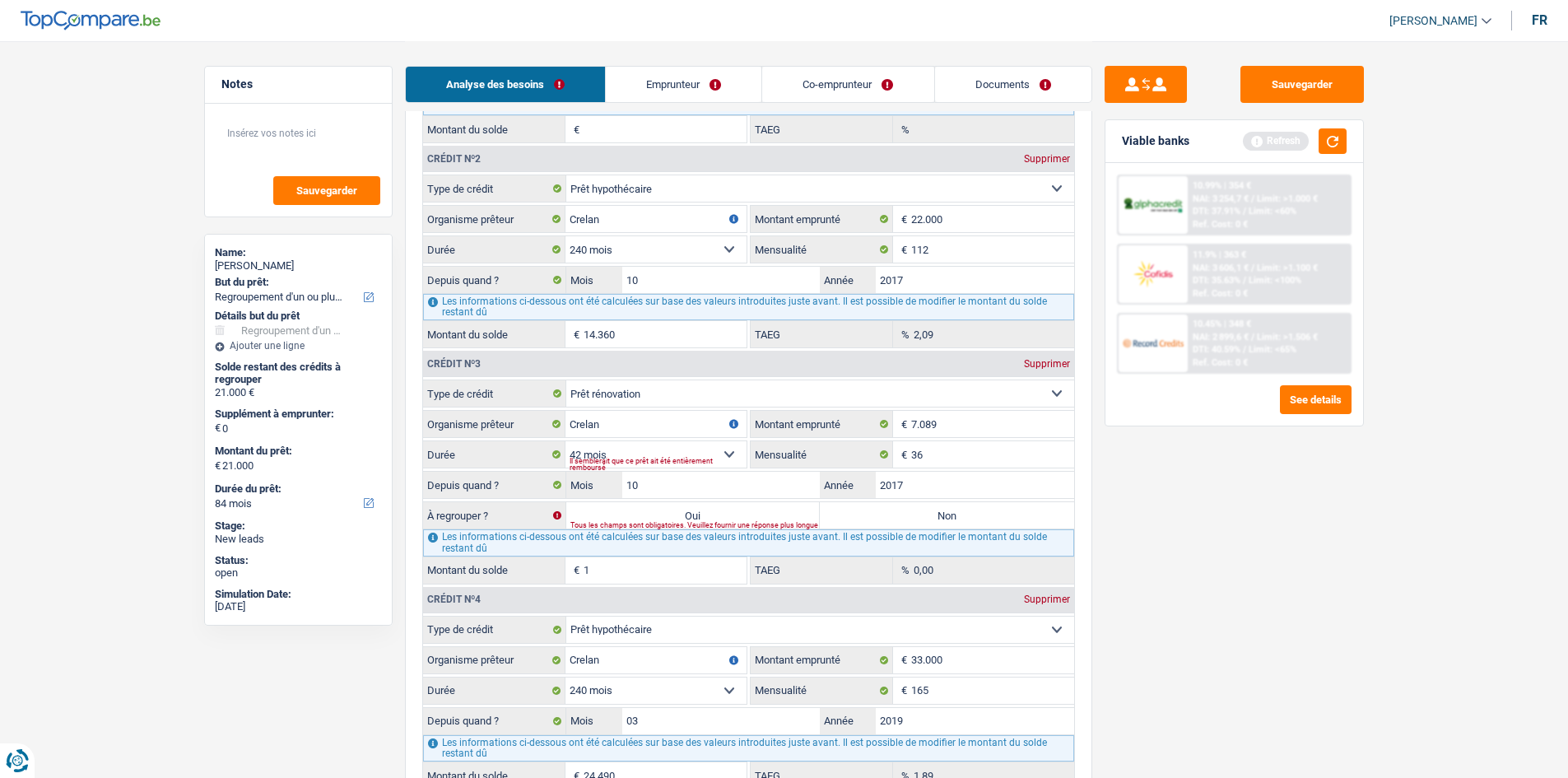
scroll to position [1428, 0]
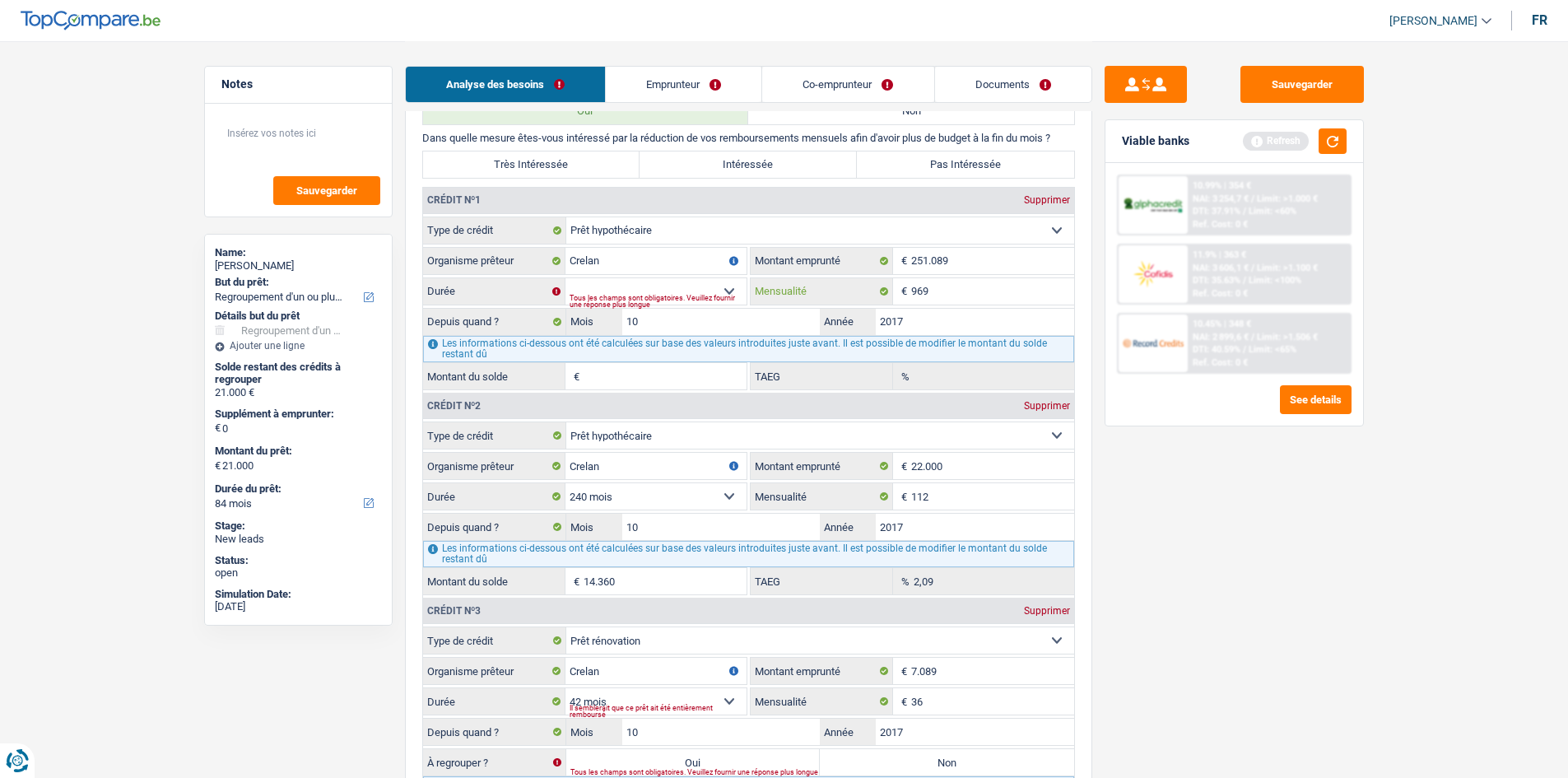
click at [966, 288] on input "969" at bounding box center [992, 291] width 163 height 26
type input "9"
type input "1.282"
click at [1260, 525] on div "Sauvegarder Viable banks Refresh 10.99% | 354 € NAI: 3 254,7 € / Limit: >1.000 …" at bounding box center [1234, 409] width 284 height 686
click at [1063, 408] on div "Supprimer" at bounding box center [1047, 406] width 54 height 10
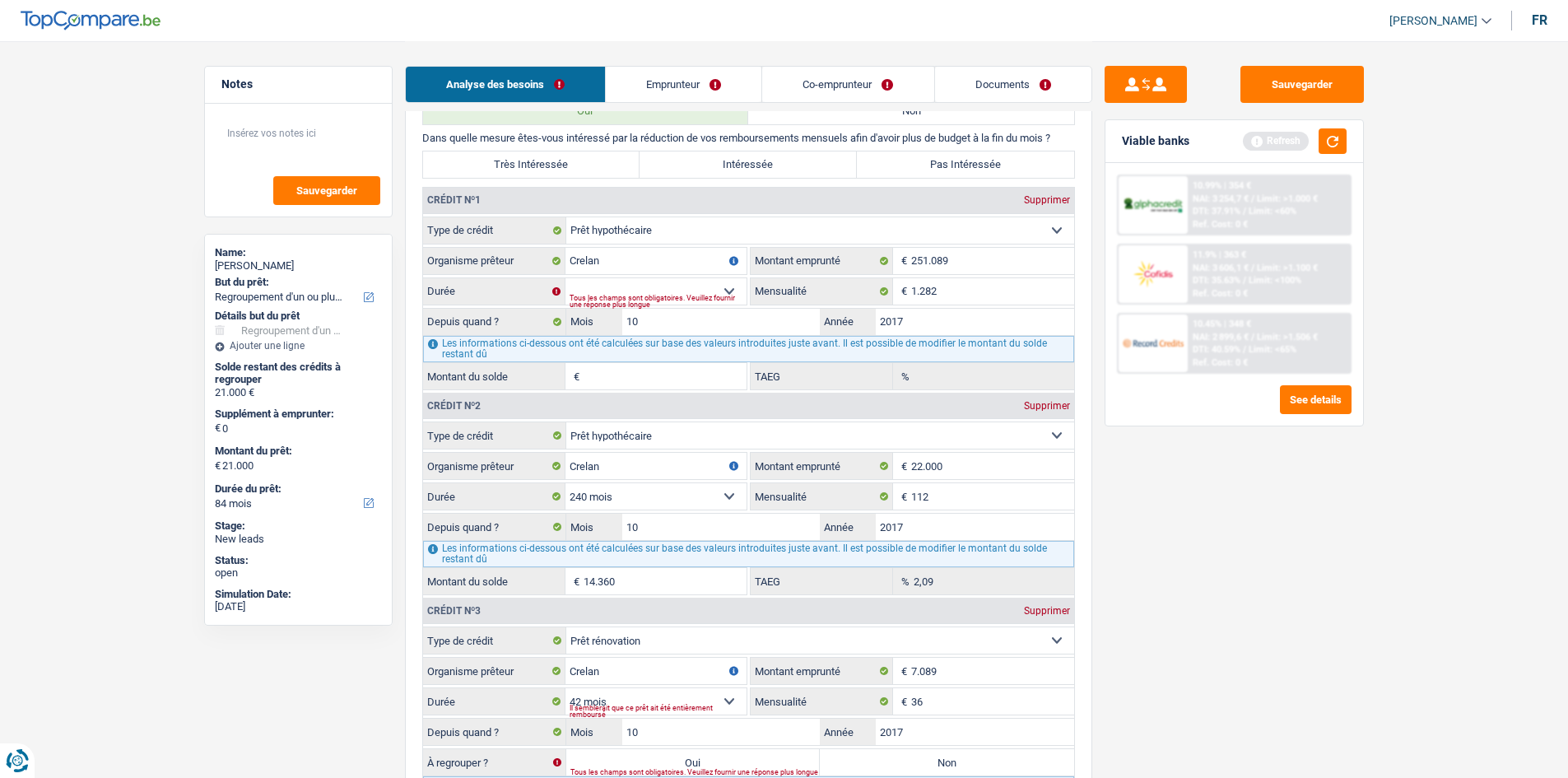
select select "renovationLoan"
type input "7.089"
select select "42"
type input "36"
type input "1"
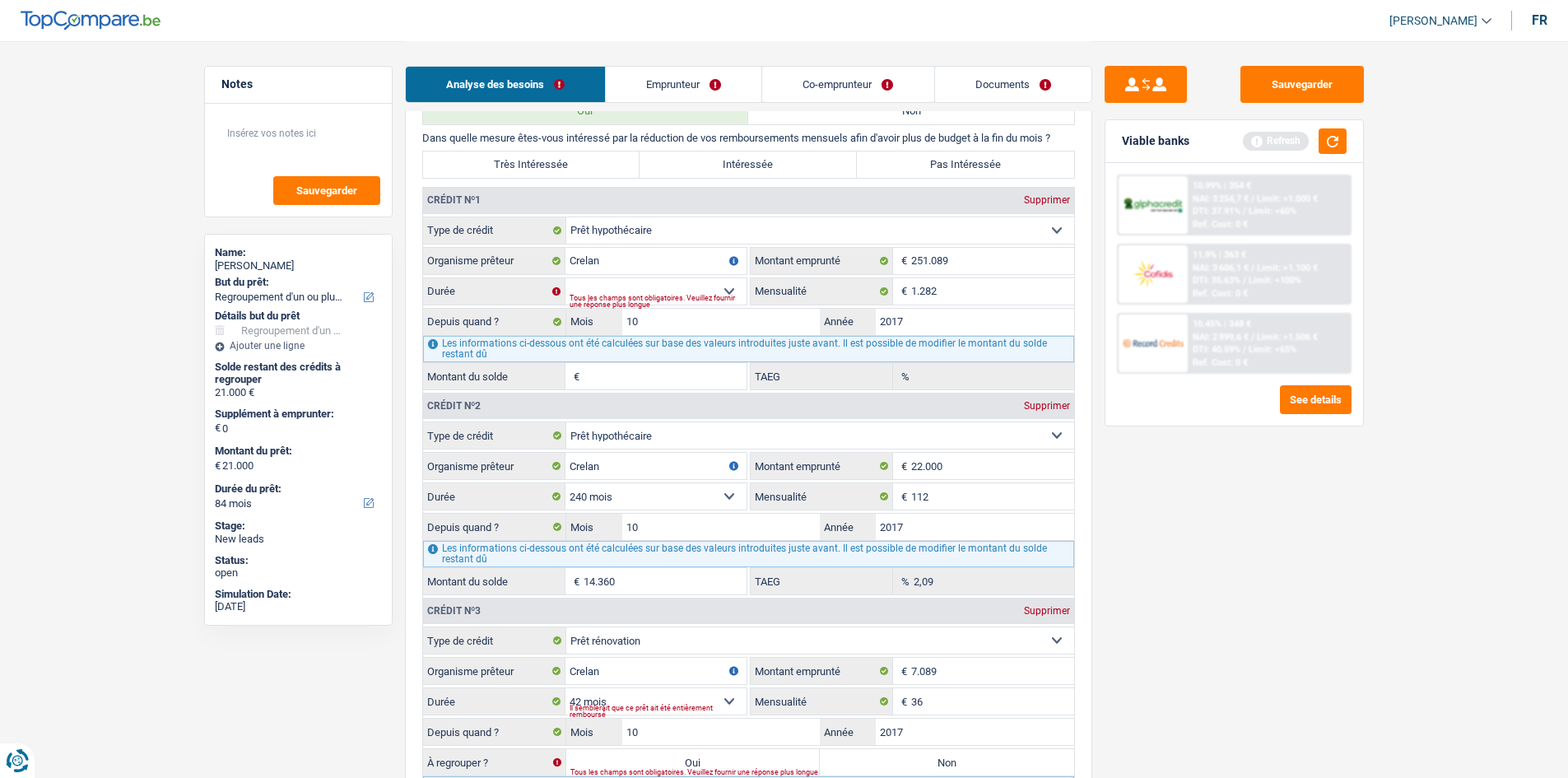
type input "0,00"
select select "mortgage"
type input "33.000"
type input "165"
type input "03"
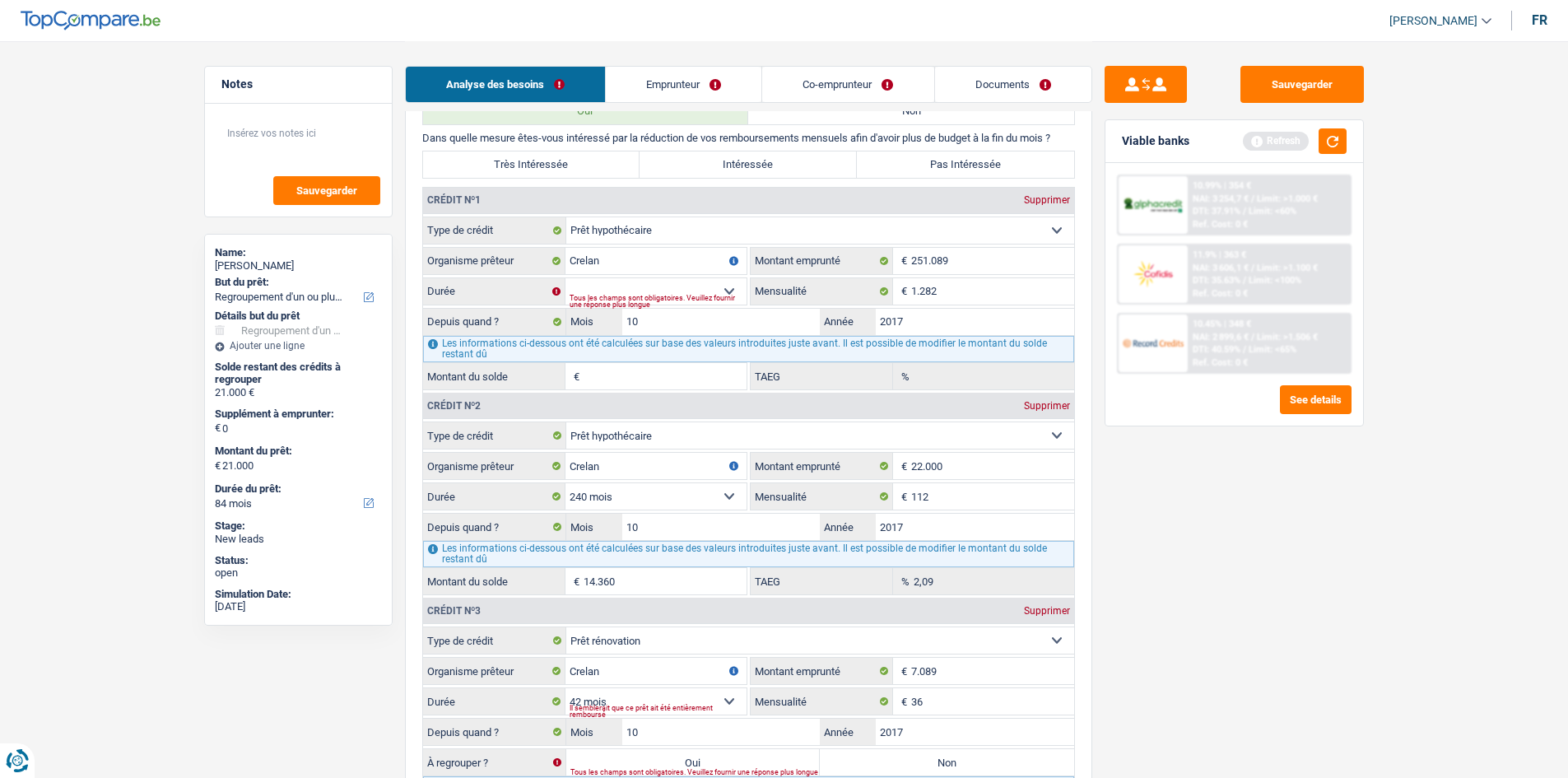
type input "2019"
type input "24.490"
type input "1,89"
select select "carLoan"
type input "22.749"
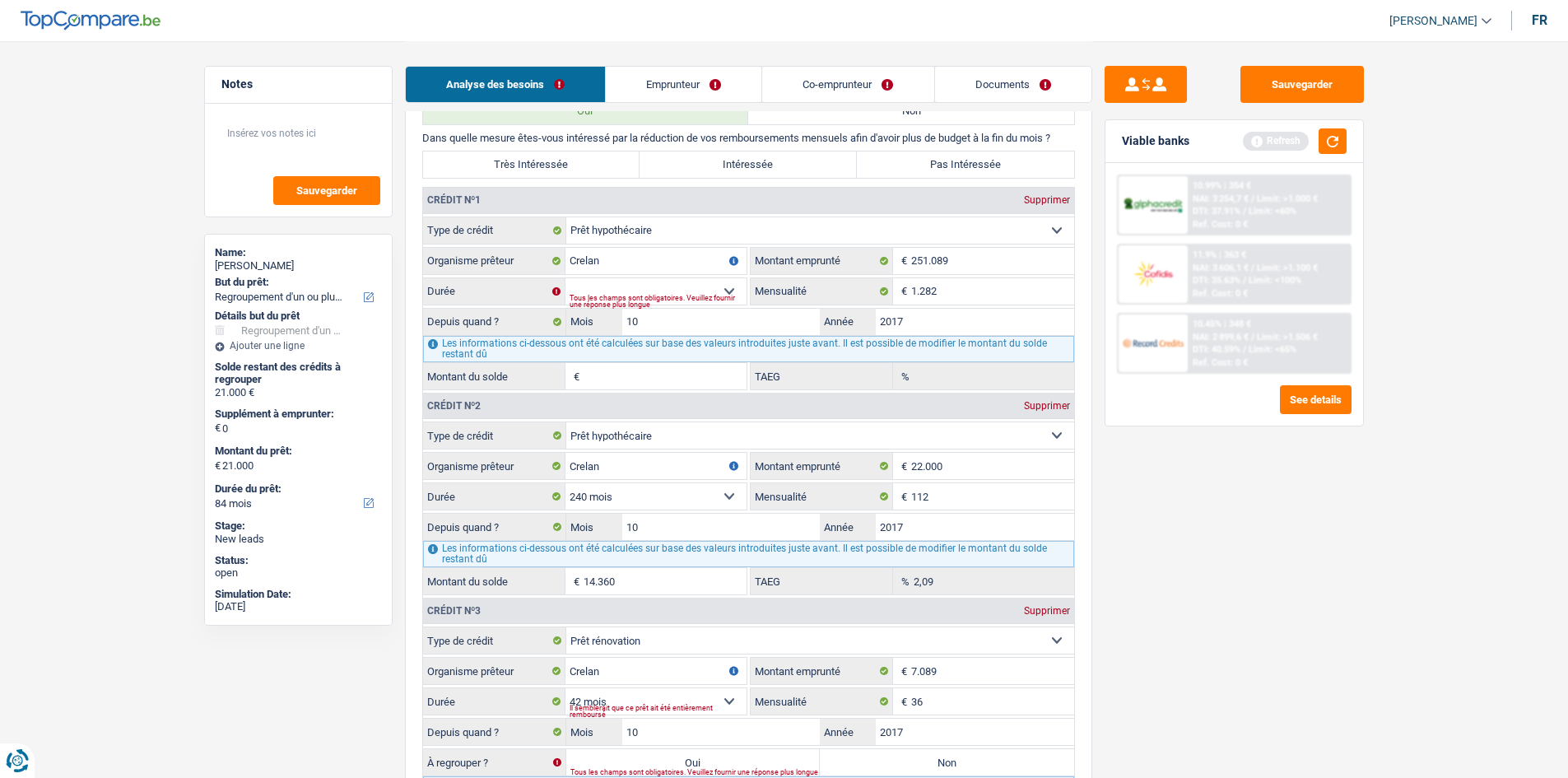
type input "351"
type input "07"
type input "2024"
type input "20.742"
type input "3,58"
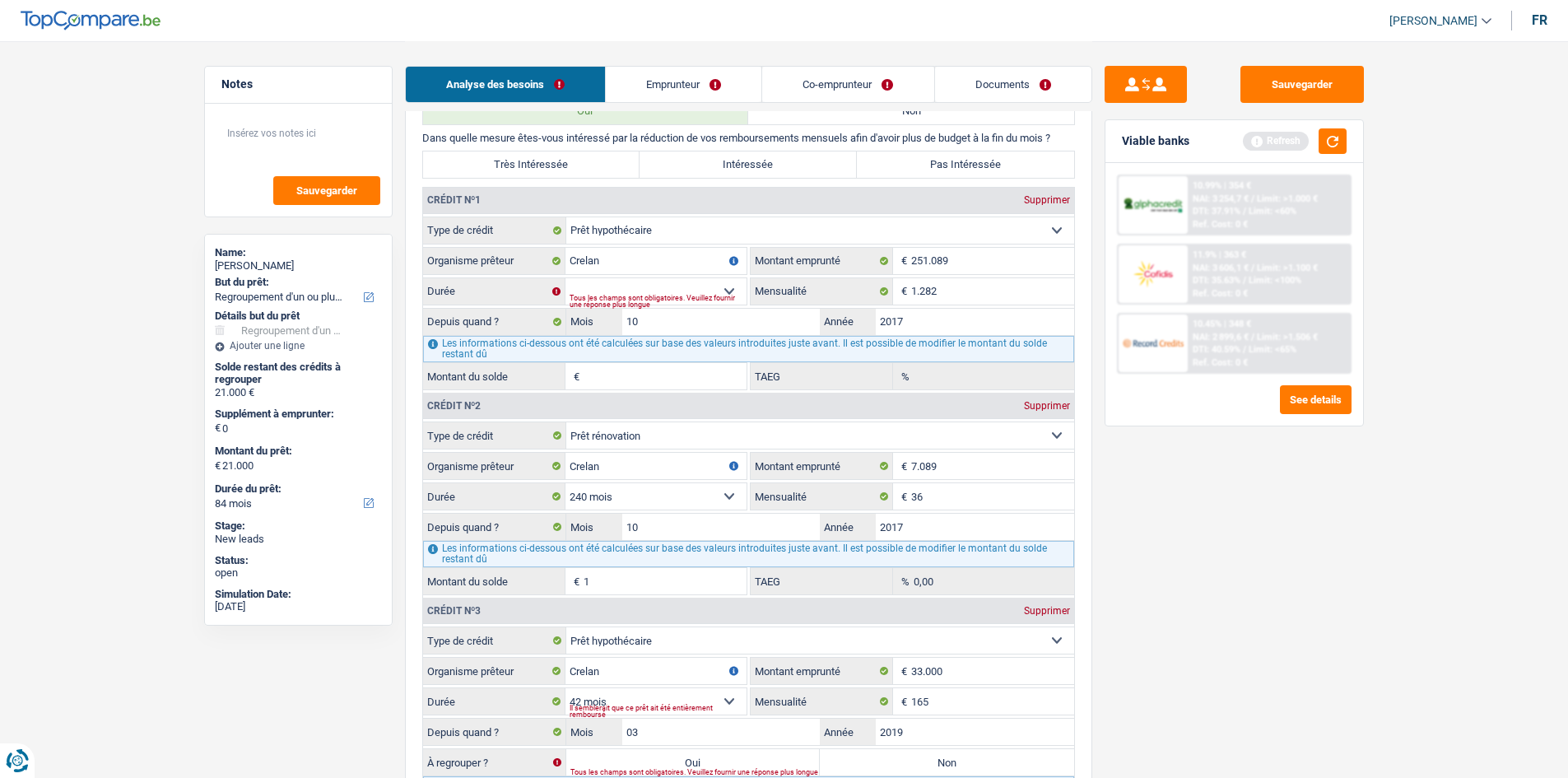
select select "240"
select select "72"
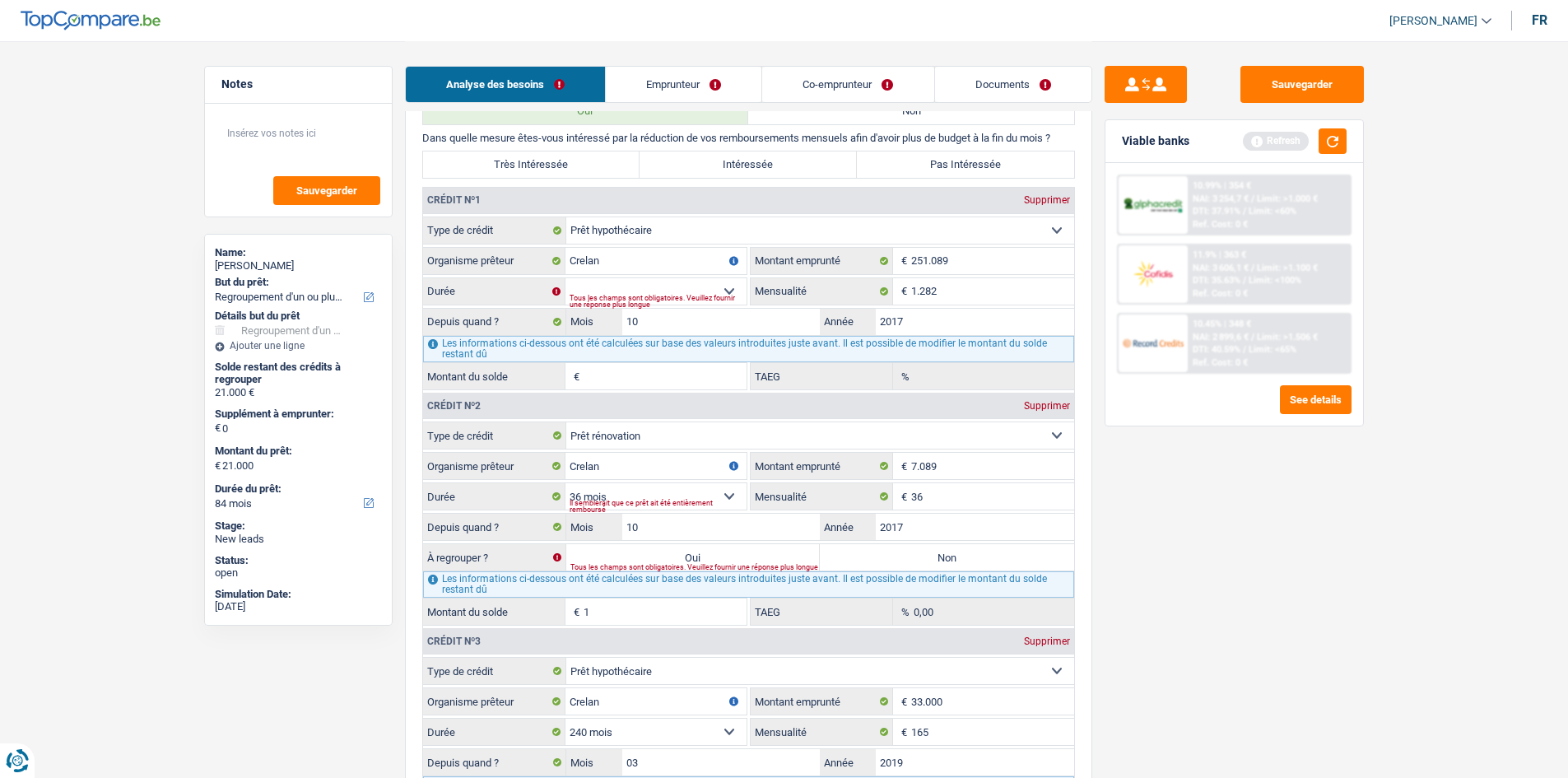
click at [1061, 408] on div "Supprimer" at bounding box center [1047, 406] width 54 height 10
select select "mortgage"
type input "33.000"
type input "165"
type input "03"
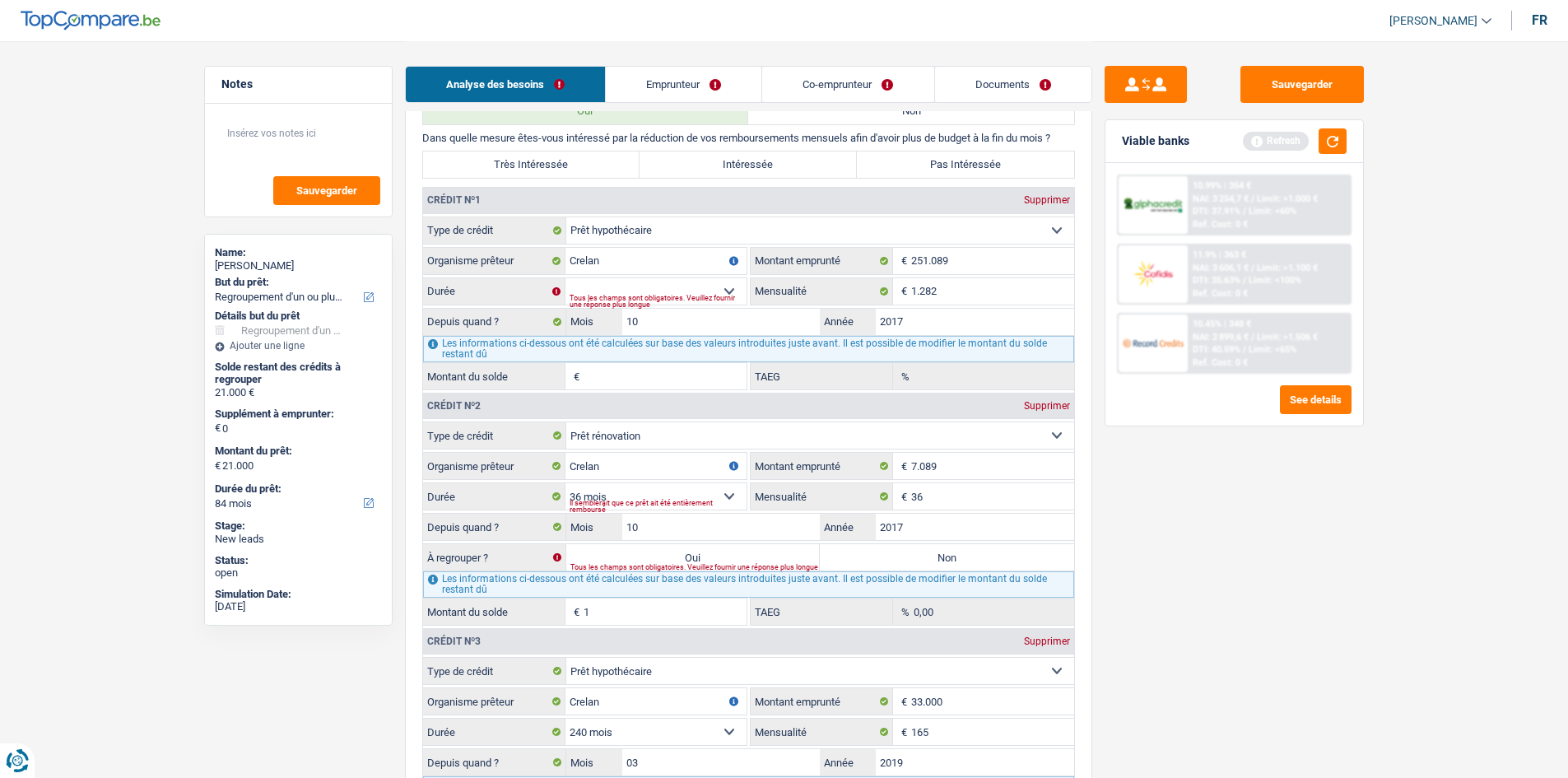
type input "2019"
type input "24.490"
type input "1,89"
select select "carLoan"
type input "22.749"
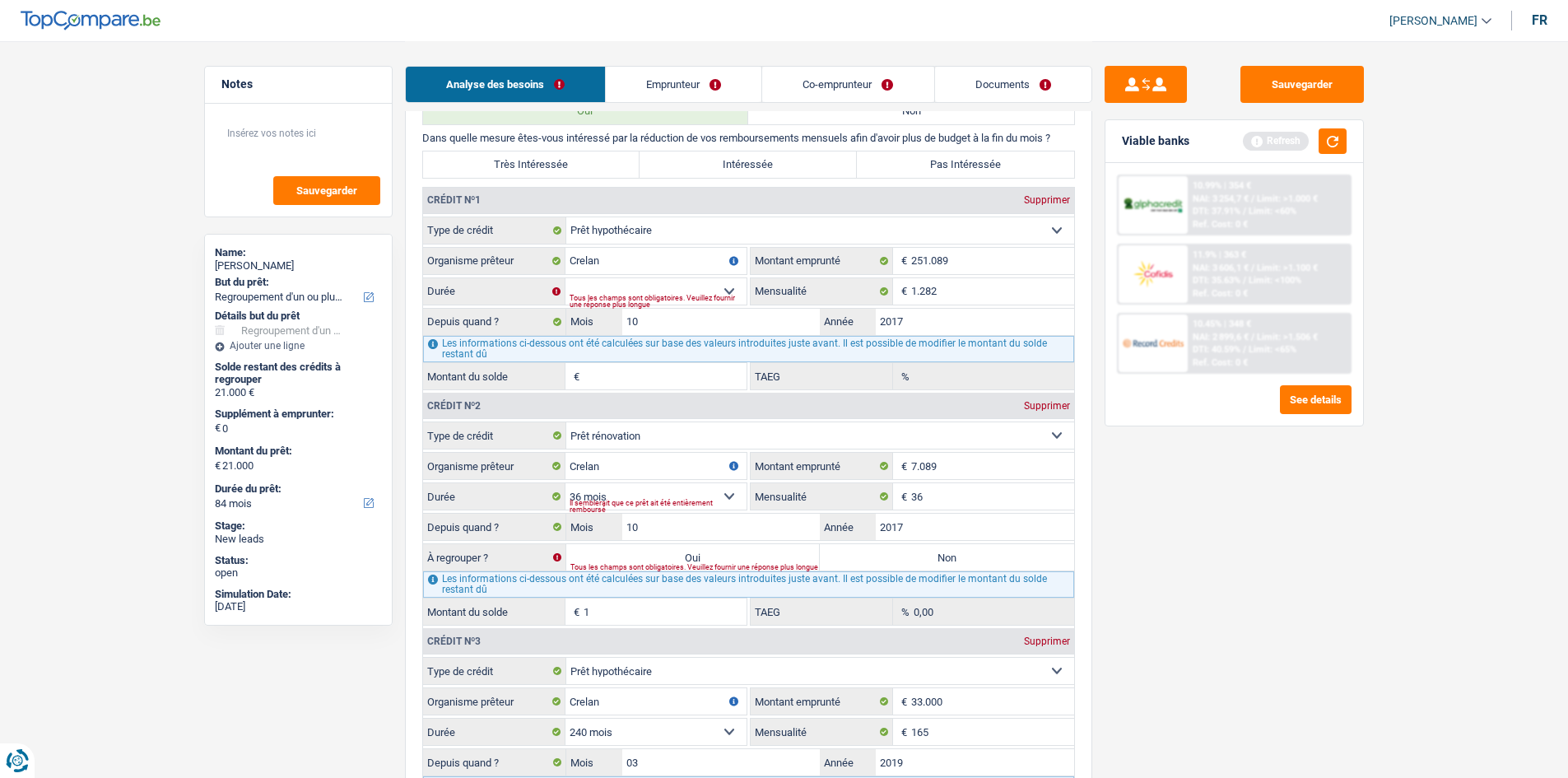
type input "351"
type input "07"
type input "2024"
type input "20.742"
type input "3,58"
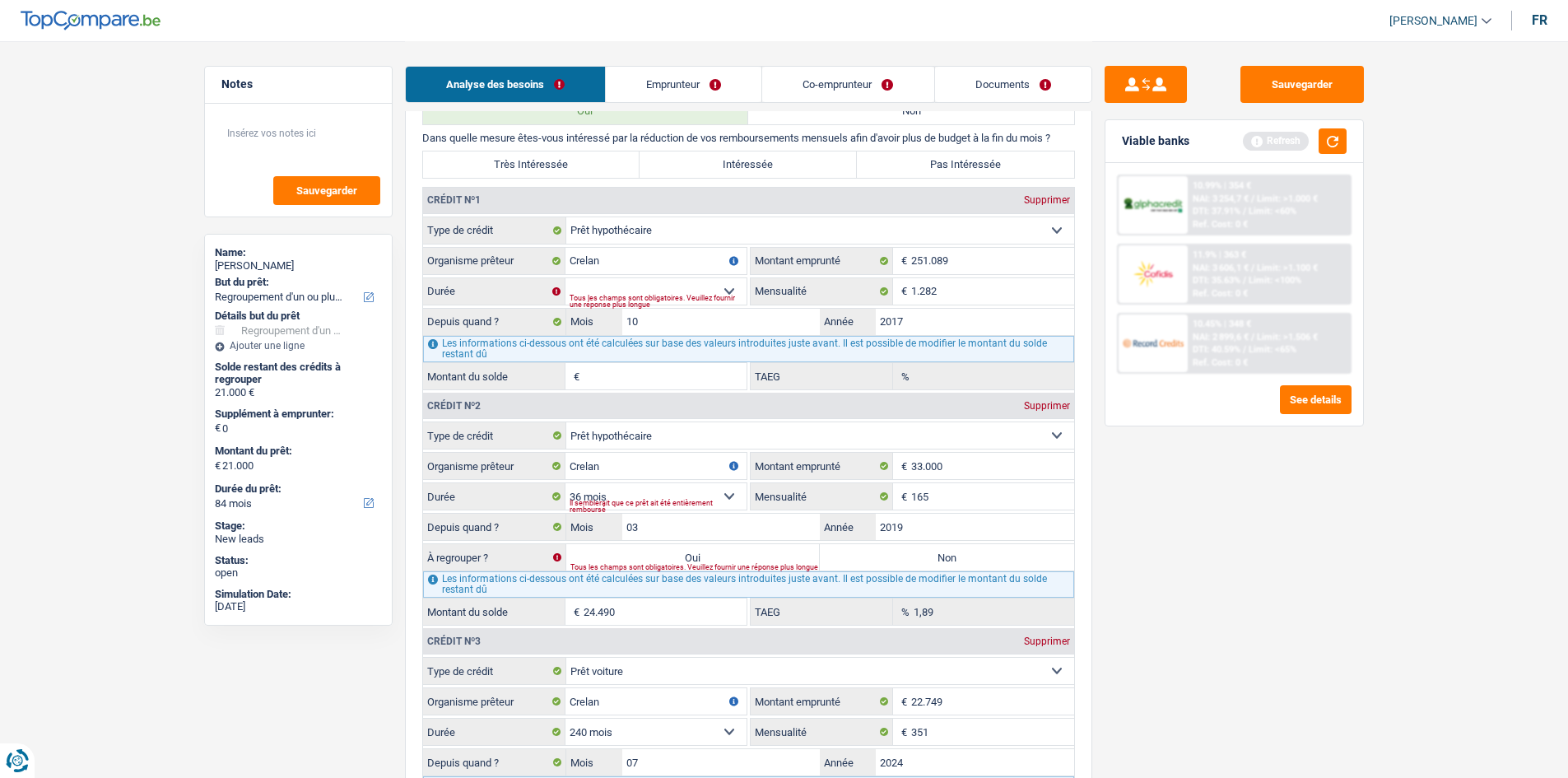
select select "240"
select select "72"
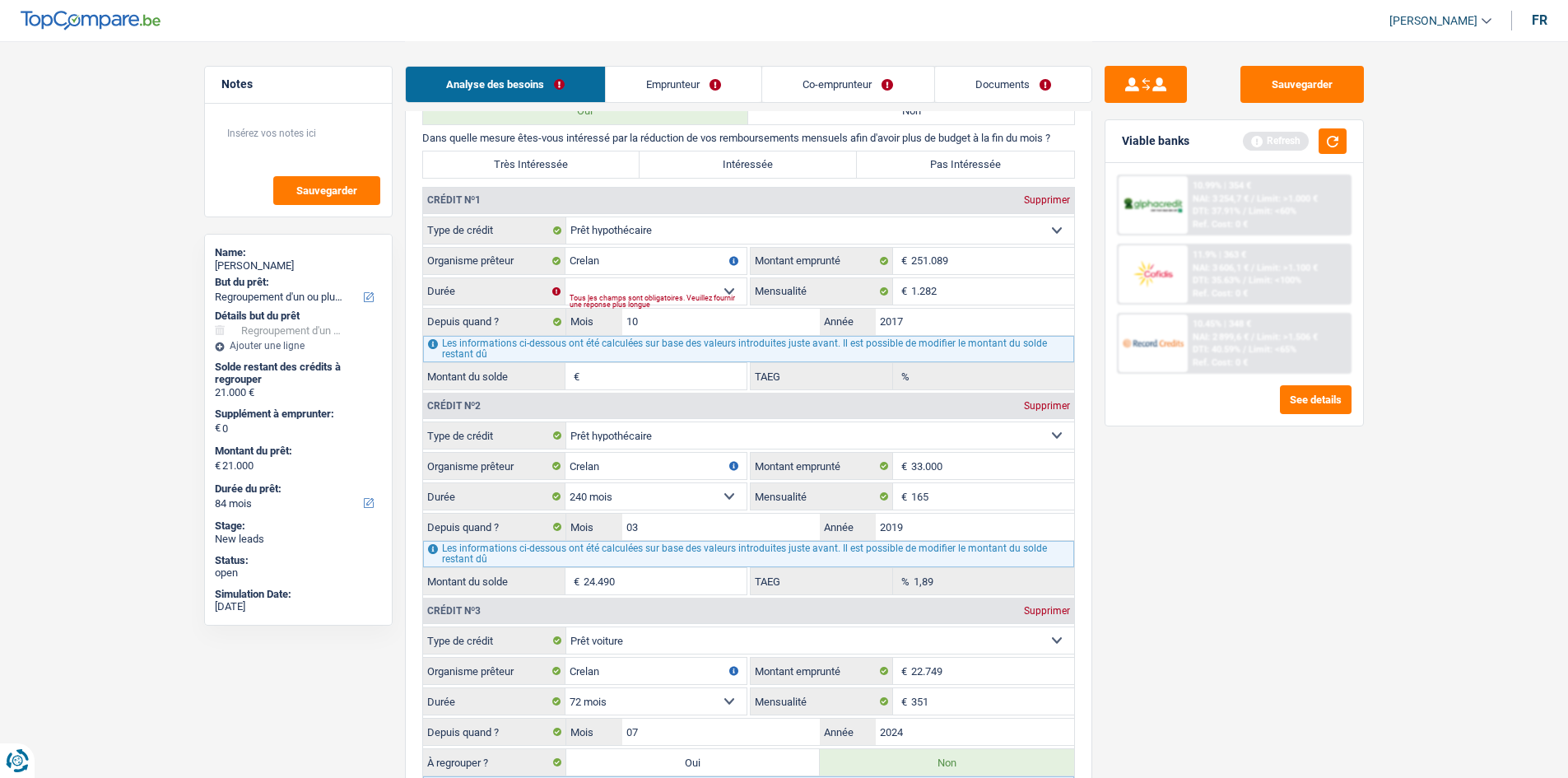
click at [1061, 408] on div "Supprimer" at bounding box center [1047, 406] width 54 height 10
select select "carLoan"
type input "22.749"
type input "351"
type input "07"
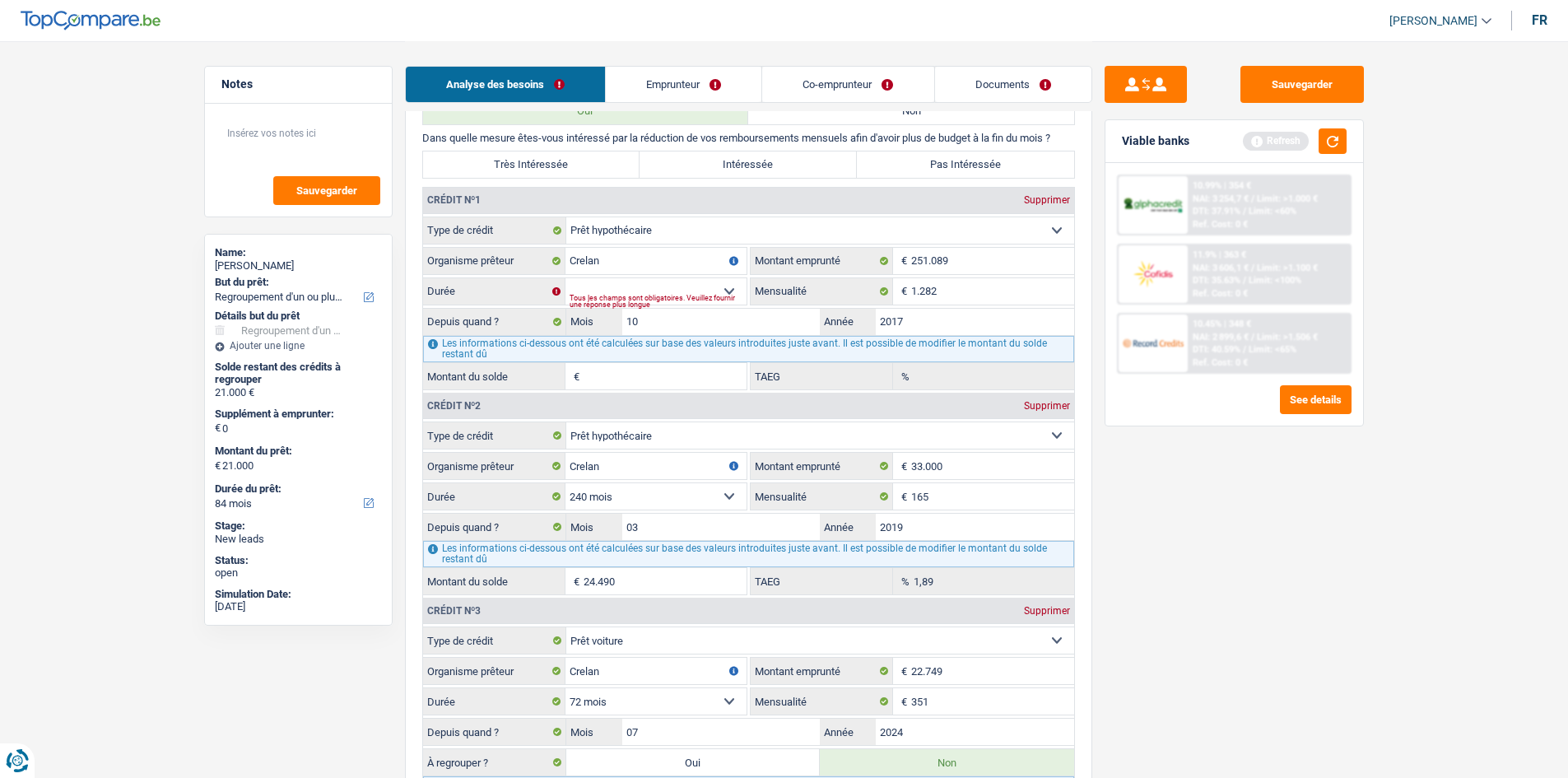
type input "2024"
type input "20.742"
type input "3,58"
select select "72"
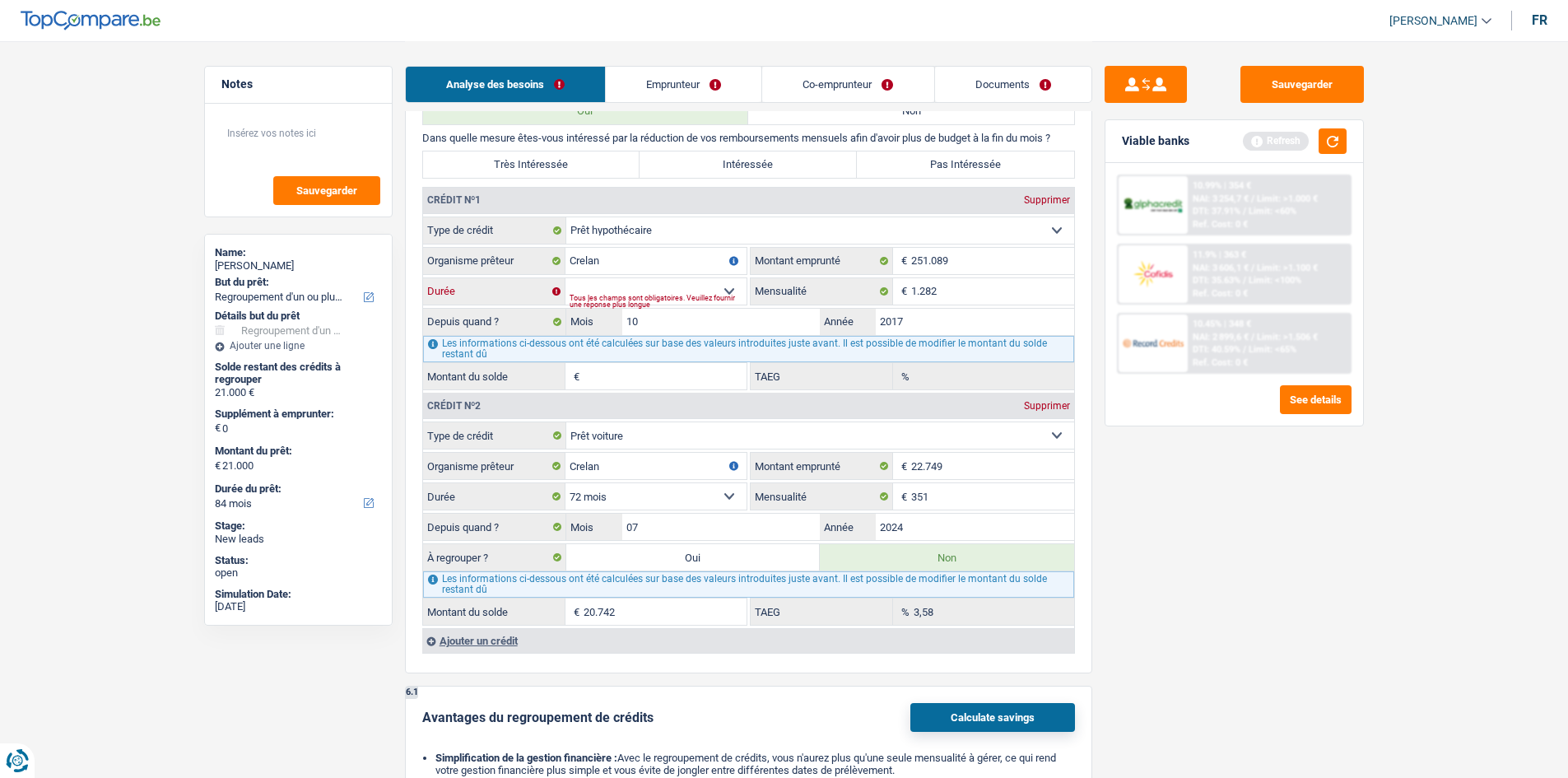
click at [655, 290] on select "120 mois 132 mois 144 mois 180 mois 240 mois 300 mois 360 mois 420 mois Sélecti…" at bounding box center [656, 291] width 181 height 26
select select "300"
click at [566, 278] on select "120 mois 132 mois 144 mois 180 mois 240 mois 300 mois 360 mois 420 mois Sélecti…" at bounding box center [656, 291] width 181 height 26
type input "194.818"
type input "3,75"
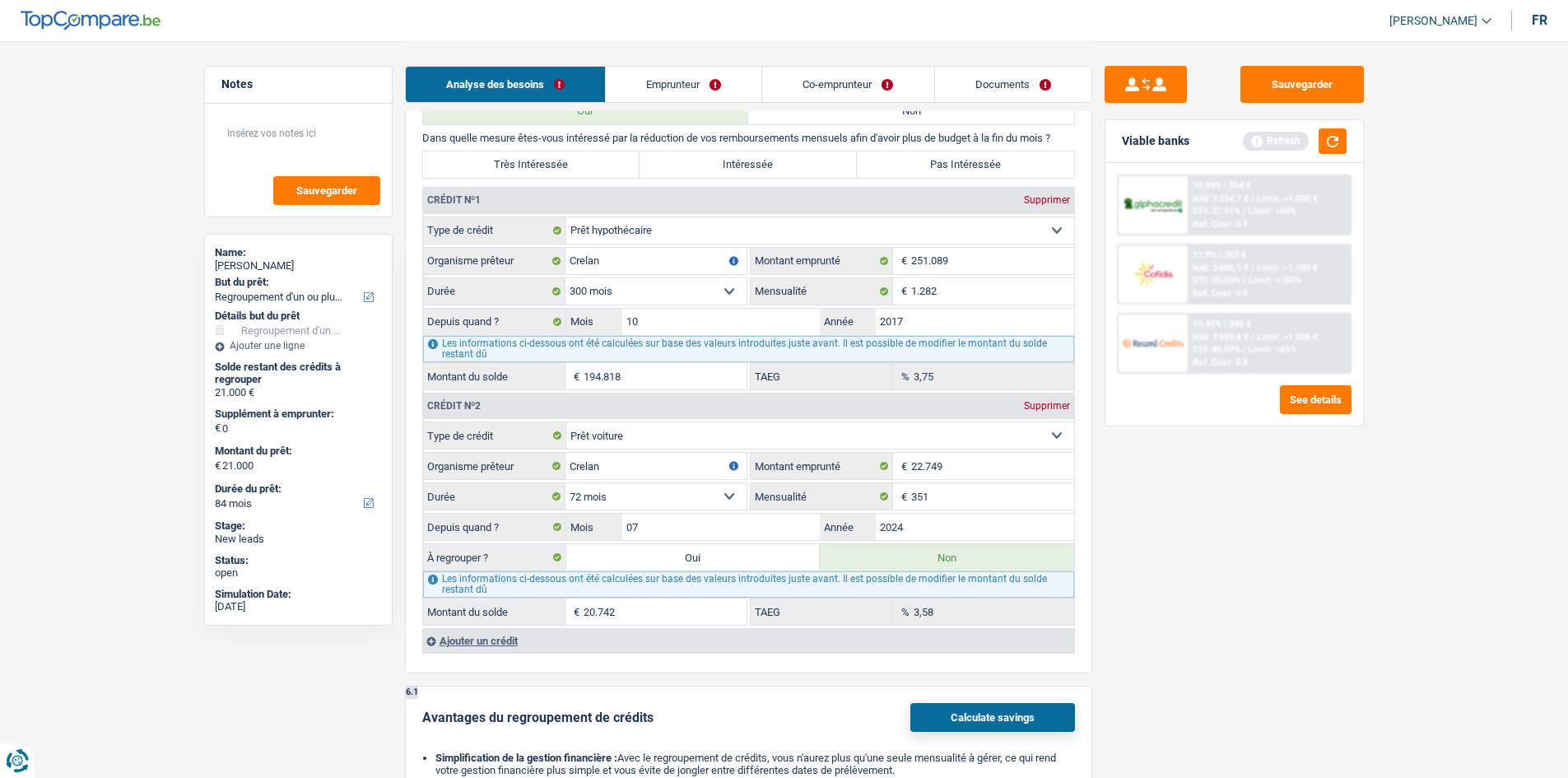
click at [607, 281] on select "120 mois 132 mois 144 mois 180 mois 240 mois 300 mois 360 mois 420 mois Sélecti…" at bounding box center [656, 291] width 181 height 26
select select "240"
click at [566, 278] on select "120 mois 132 mois 144 mois 180 mois 240 mois 300 mois 360 mois 420 mois Sélecti…" at bounding box center [656, 291] width 181 height 26
type input "164.066"
type input "2,12"
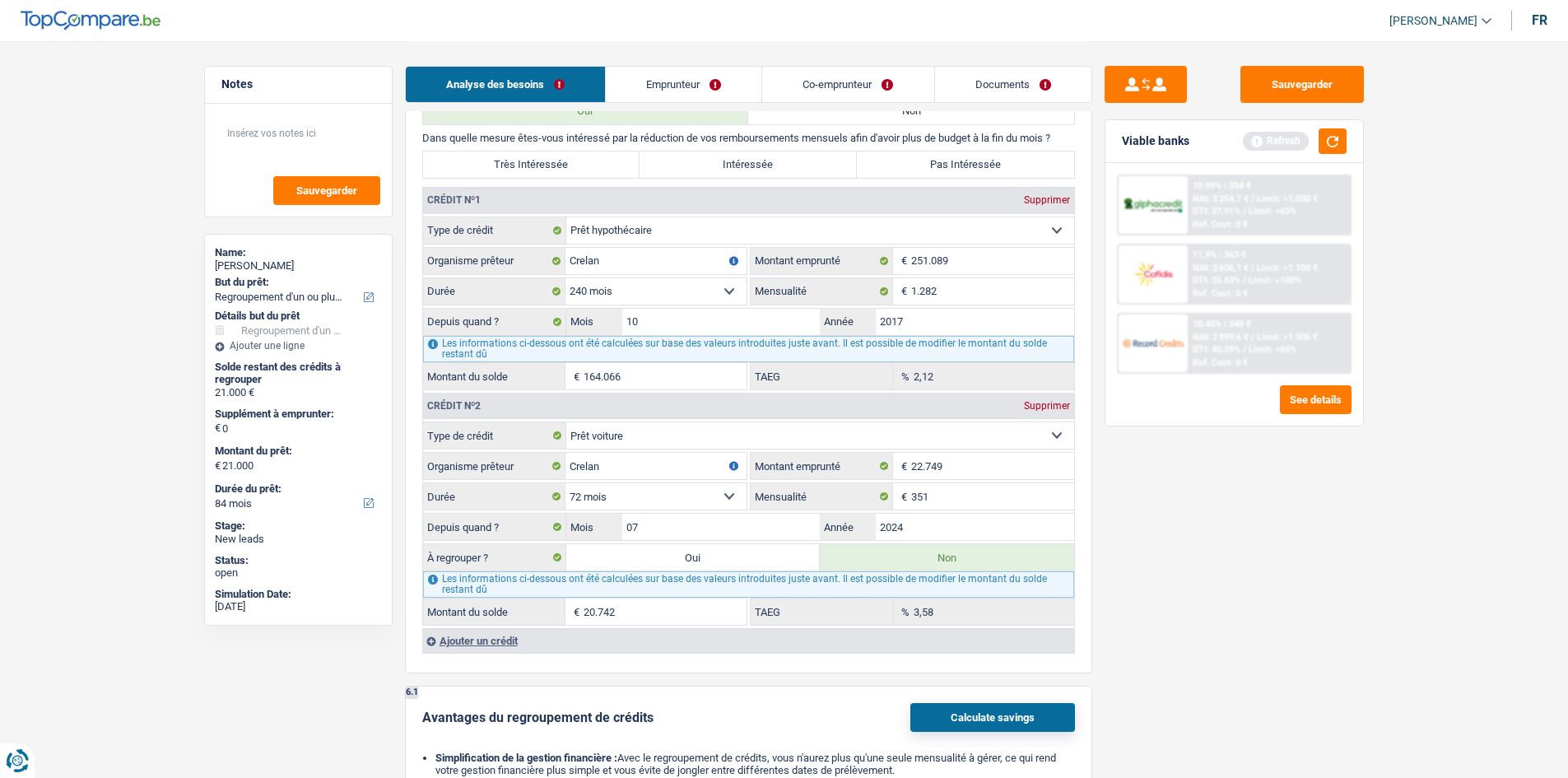
drag, startPoint x: 1178, startPoint y: 540, endPoint x: 1178, endPoint y: 530, distance: 10.0
click at [1178, 535] on div "Sauvegarder Viable banks Refresh 10.99% | 354 € NAI: 3 254,7 € / Limit: >1.000 …" at bounding box center [1234, 409] width 284 height 686
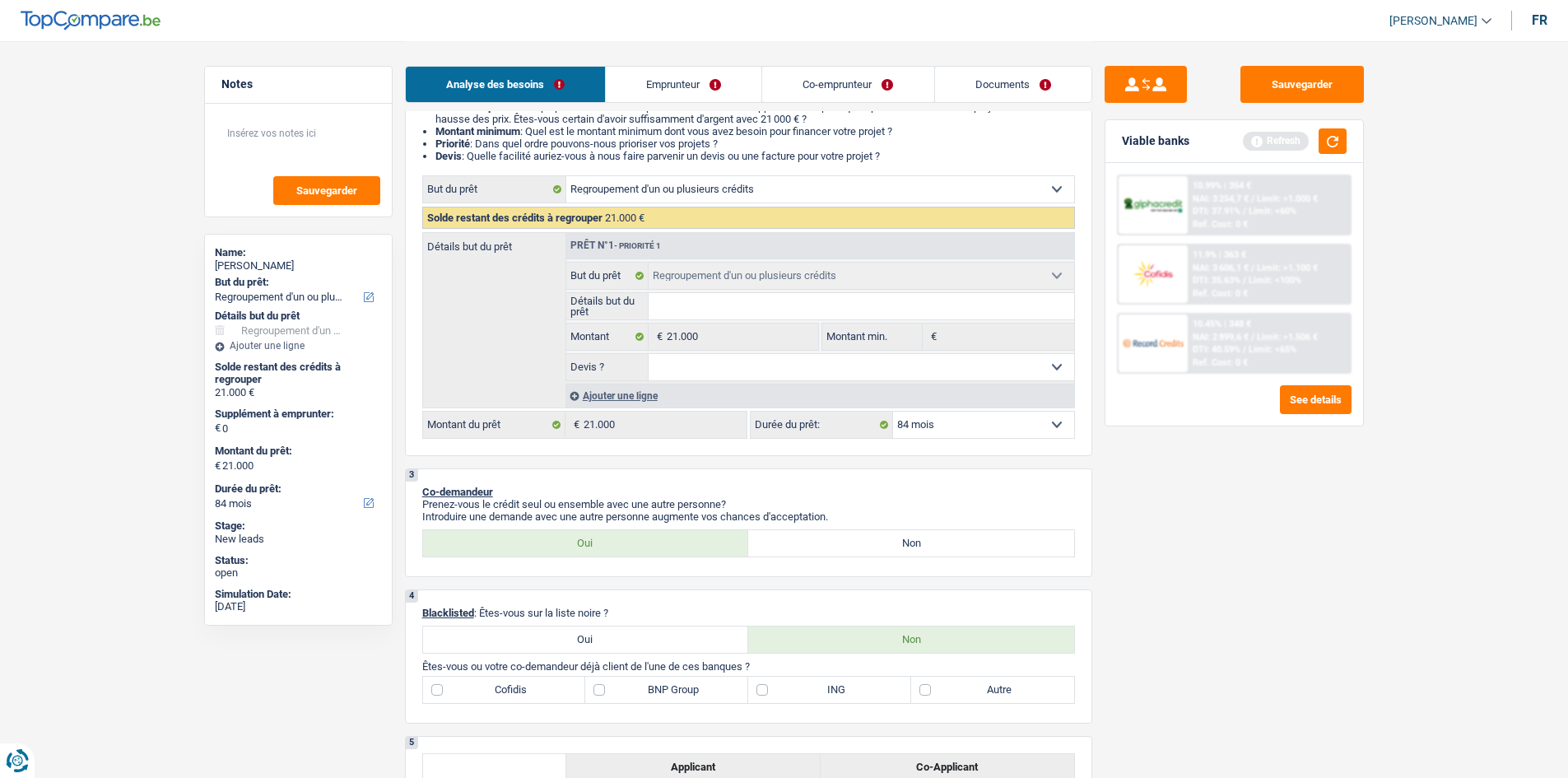
scroll to position [29, 0]
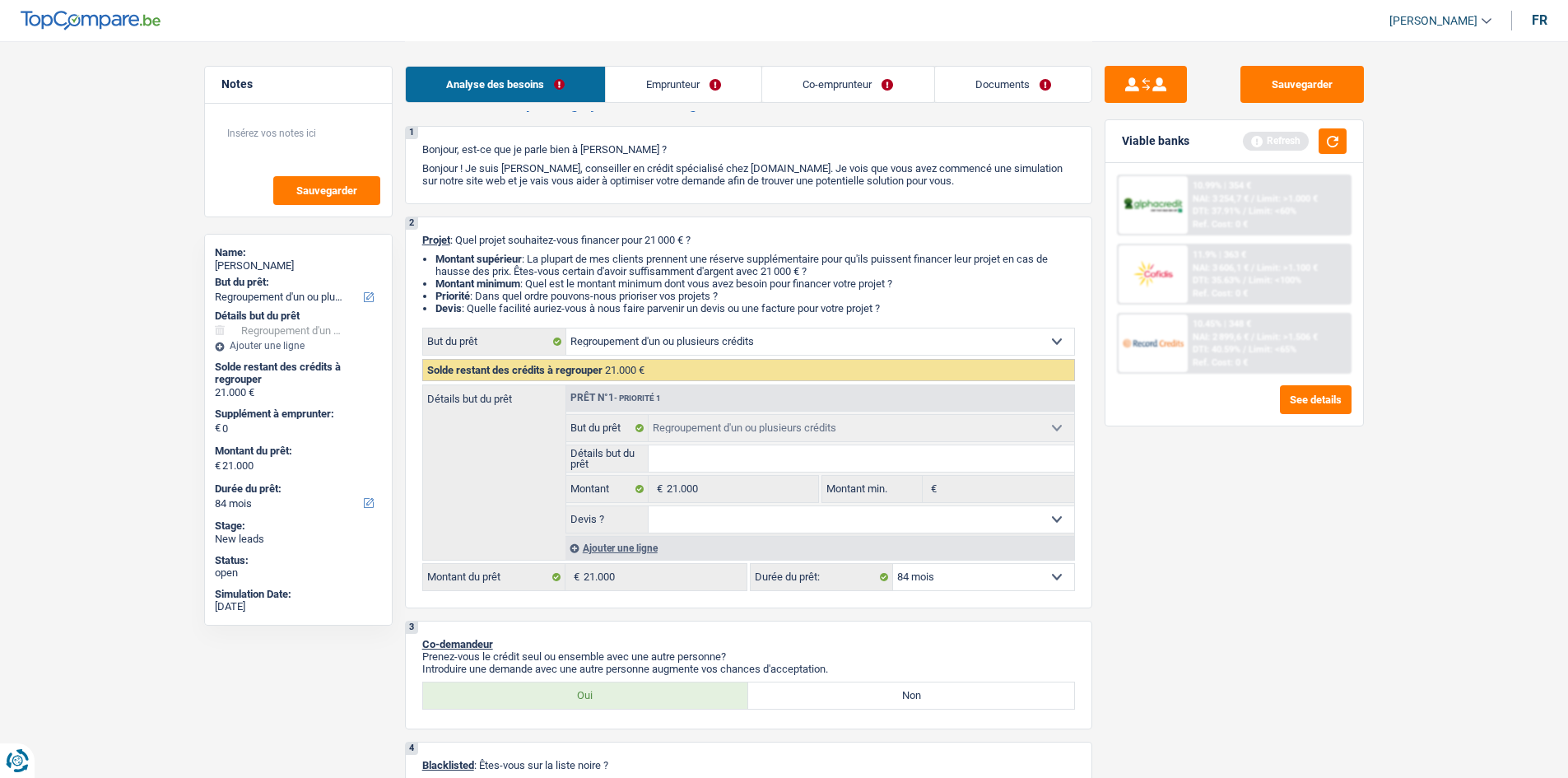
drag, startPoint x: 794, startPoint y: 342, endPoint x: 777, endPoint y: 329, distance: 21.4
click at [794, 342] on select "Confort maison: meubles, textile, peinture, électroménager, outillage non-profe…" at bounding box center [820, 342] width 508 height 26
select select "other"
click at [566, 329] on select "Confort maison: meubles, textile, peinture, électroménager, outillage non-profe…" at bounding box center [820, 342] width 508 height 26
select select "other"
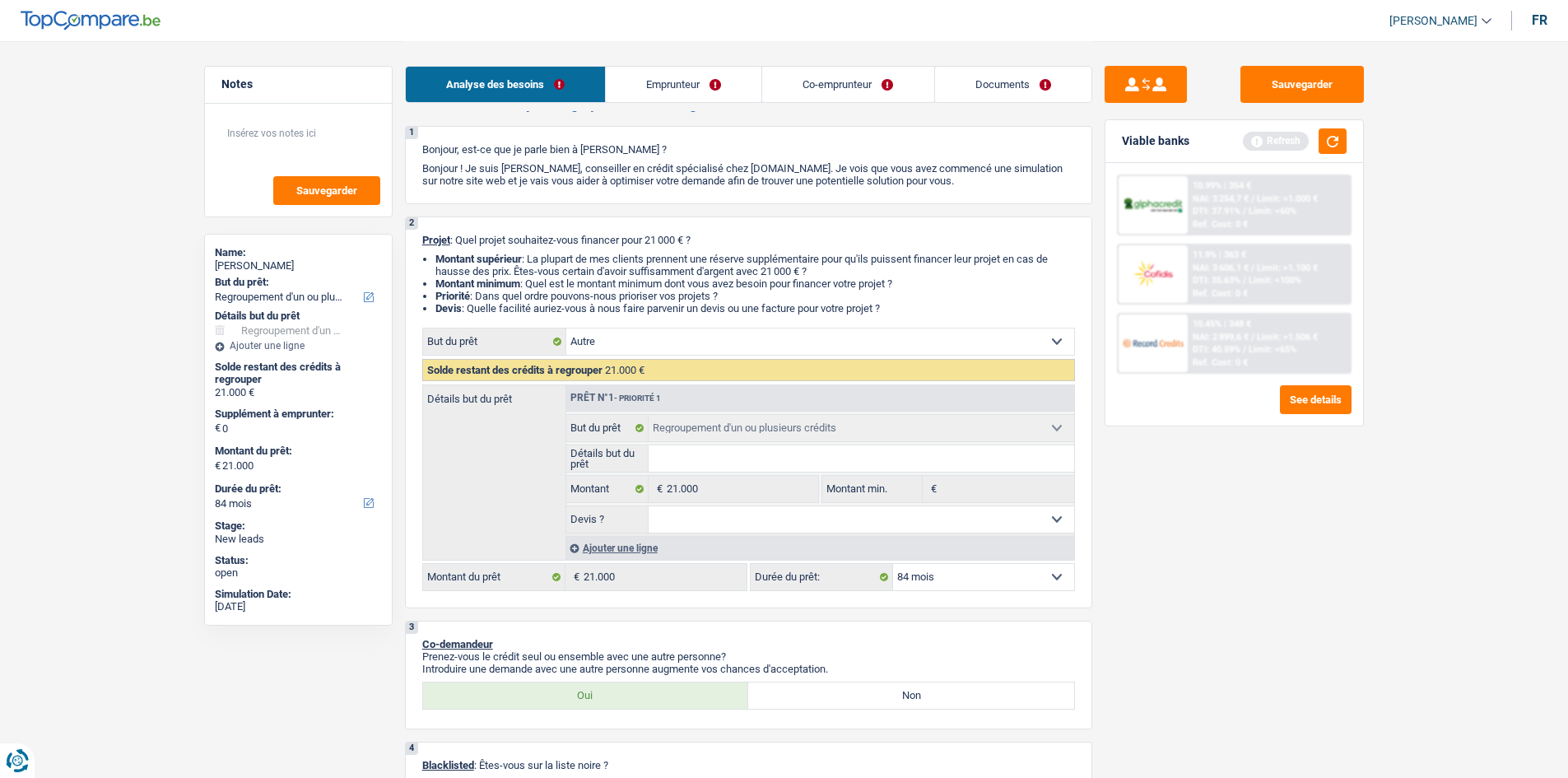
select select "other"
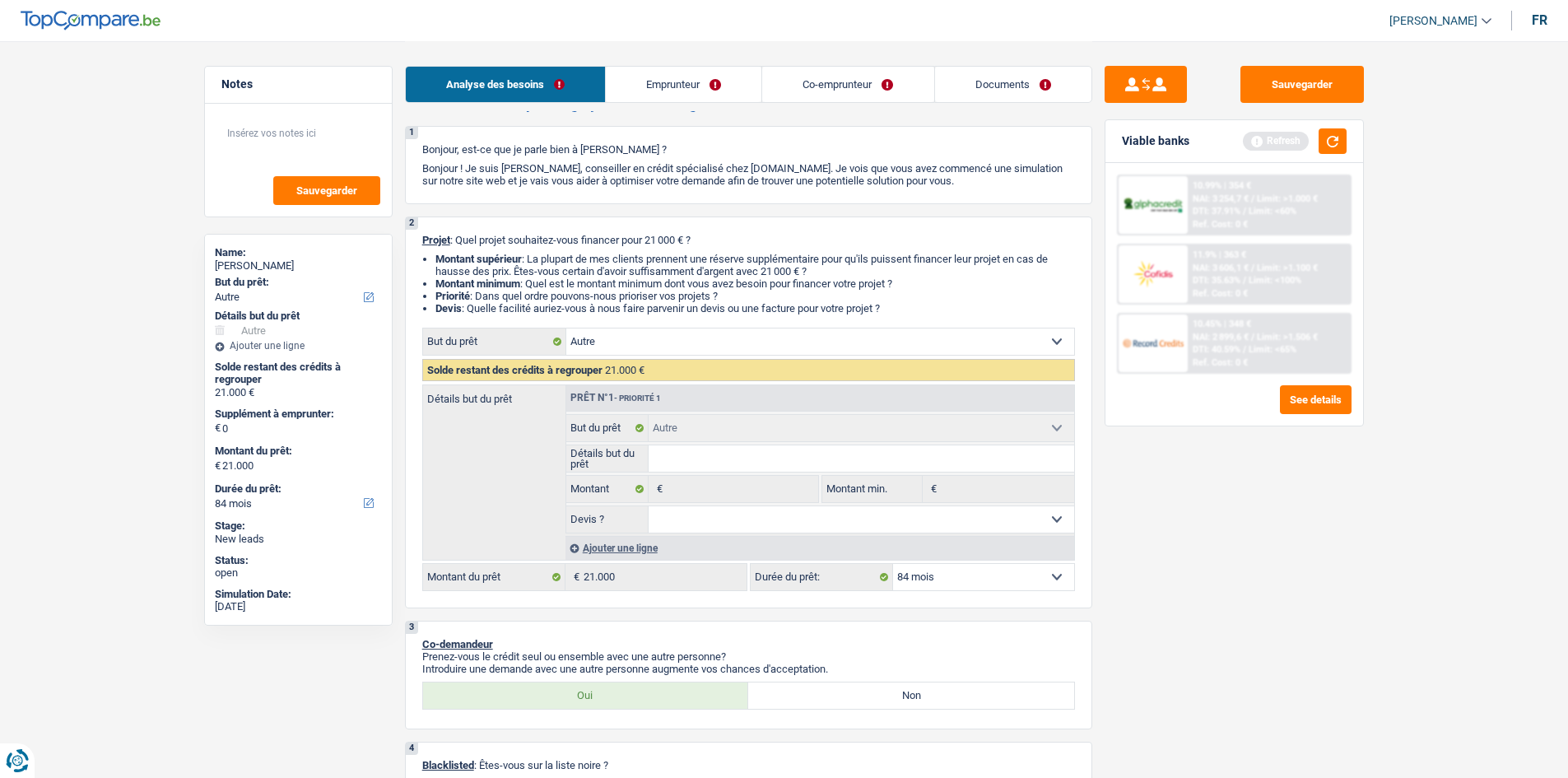
select select "refinancing"
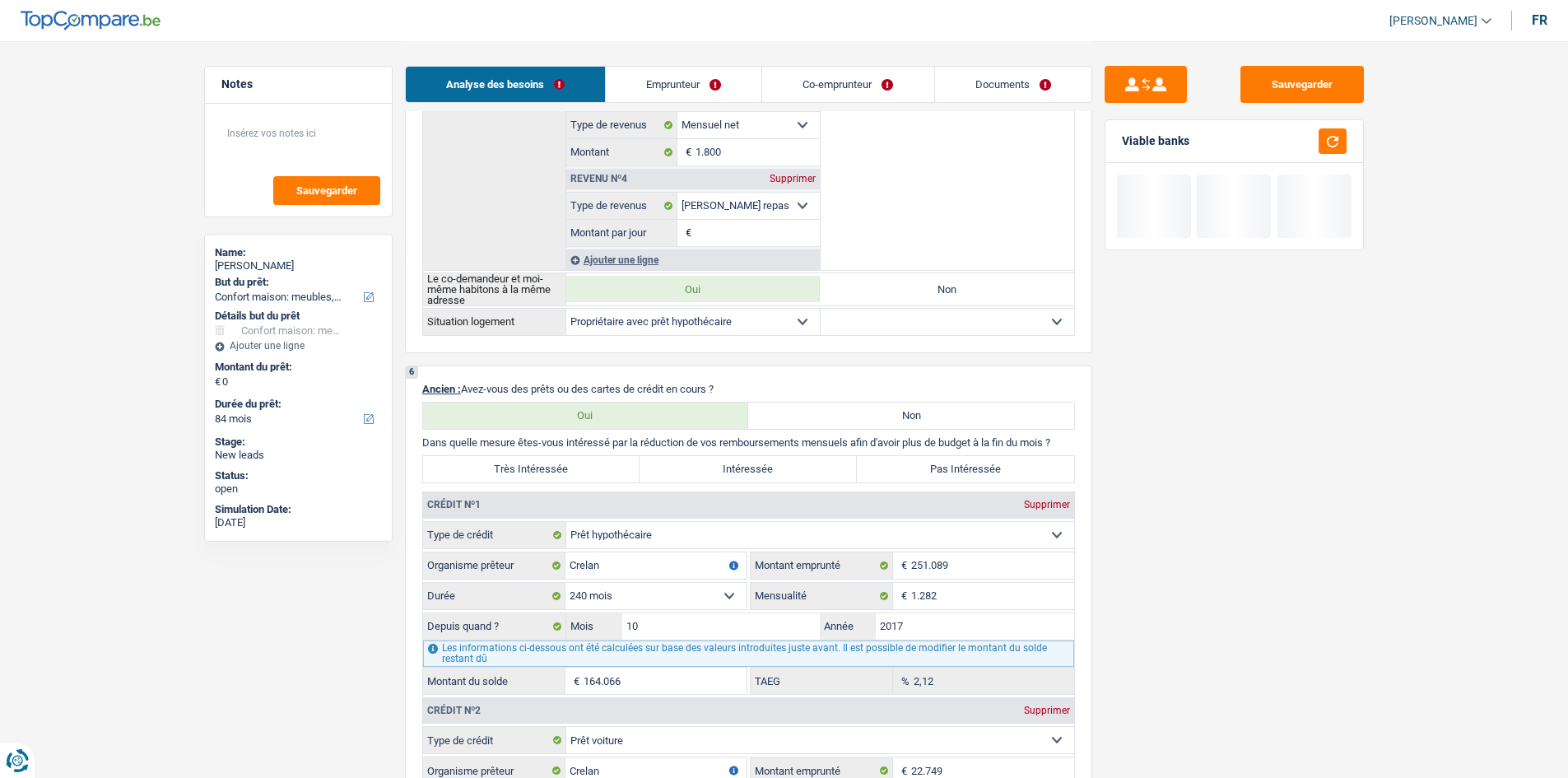
scroll to position [1264, 0]
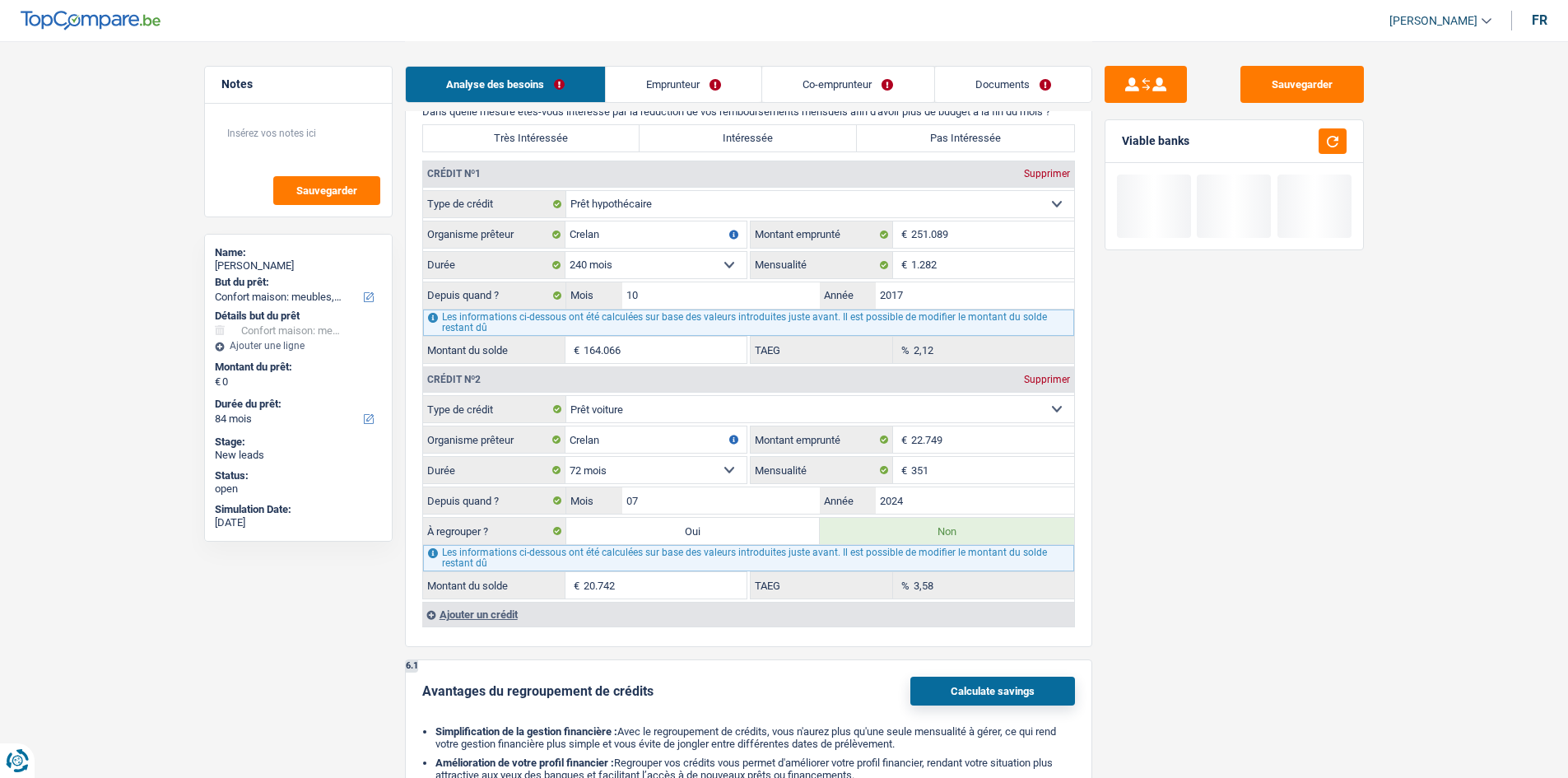
click at [533, 614] on div "Ajouter un crédit" at bounding box center [748, 613] width 651 height 25
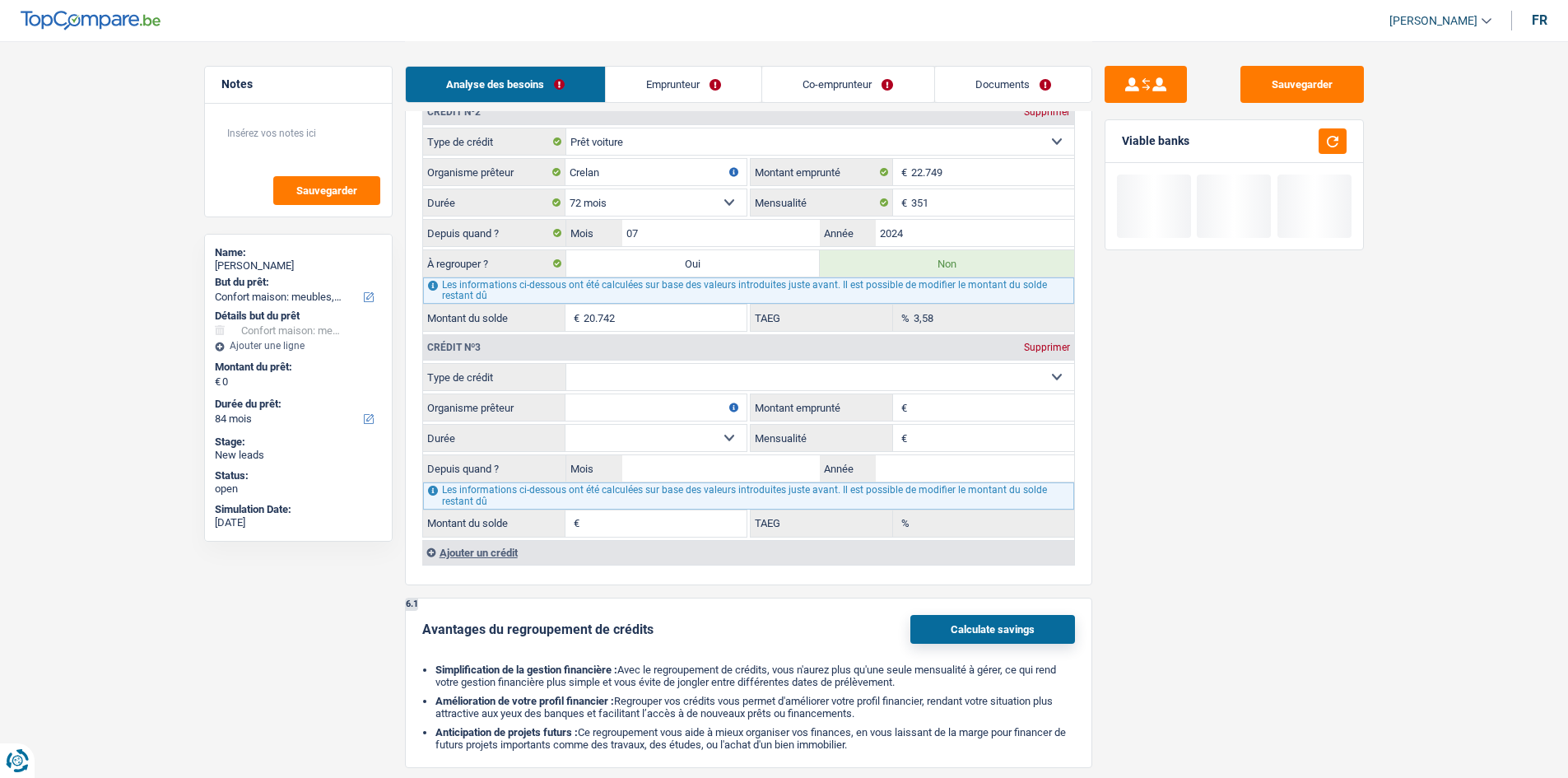
scroll to position [1757, 0]
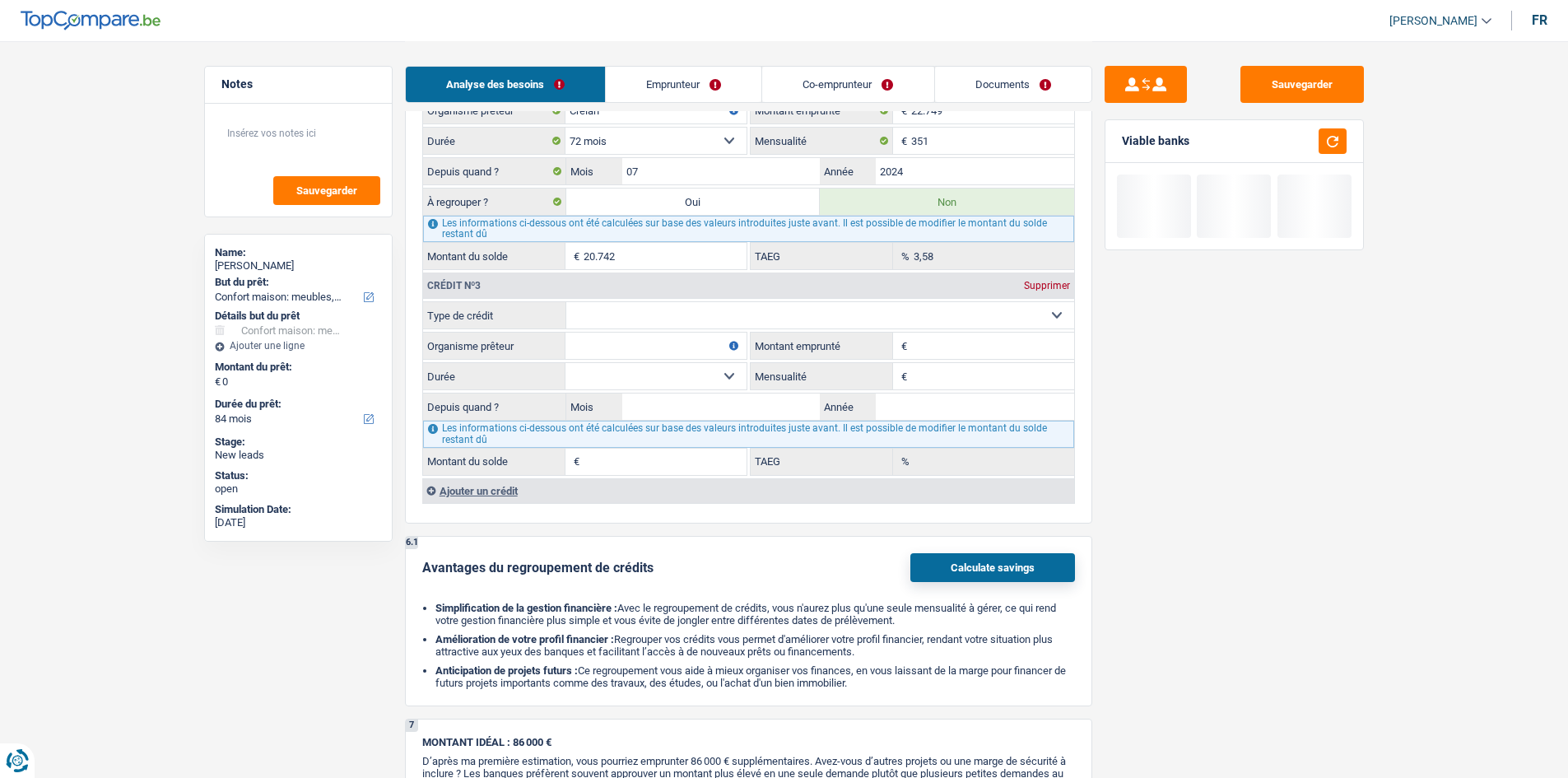
click at [544, 478] on div "Ajouter un crédit" at bounding box center [748, 490] width 651 height 25
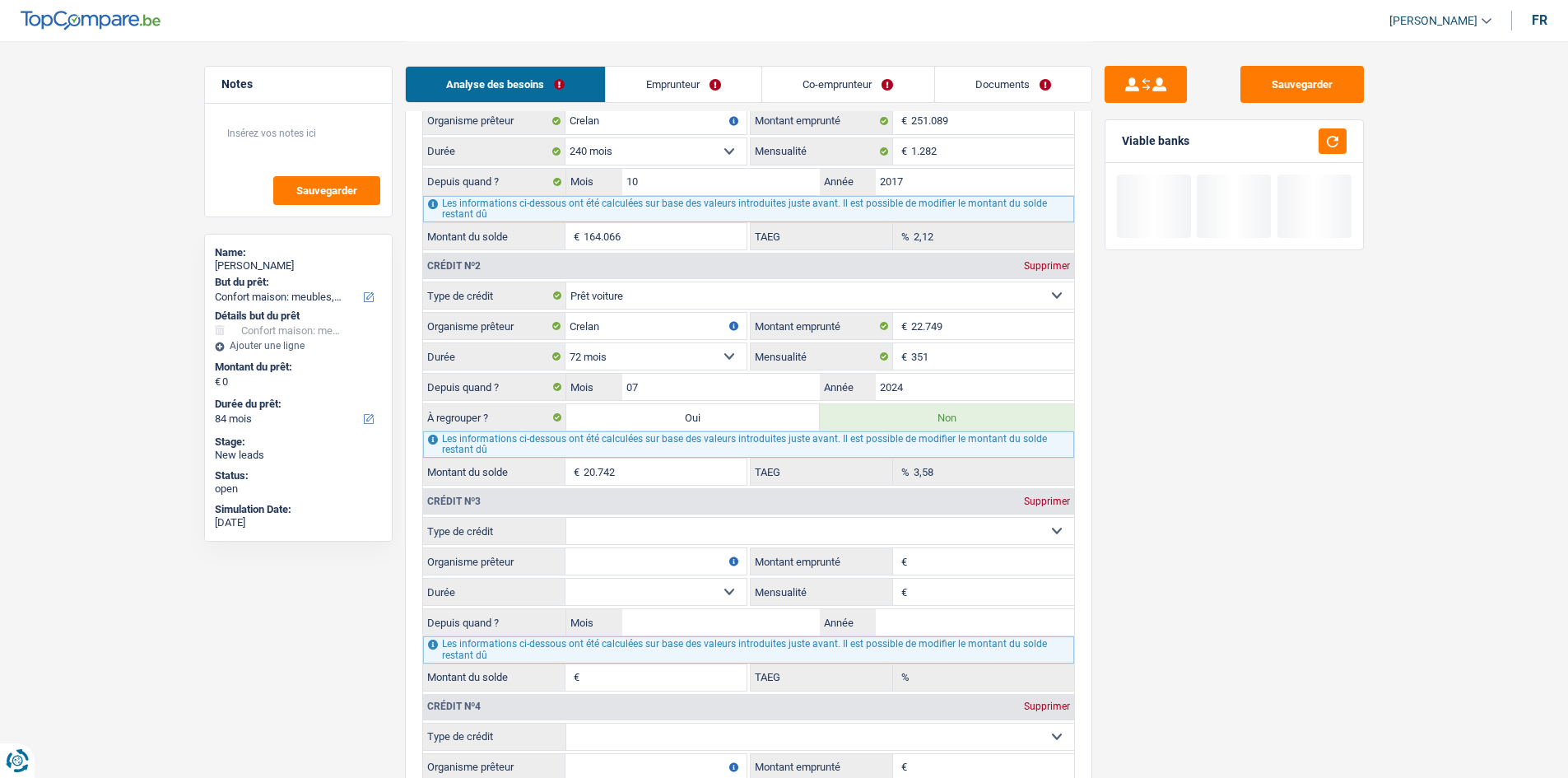
scroll to position [1346, 0]
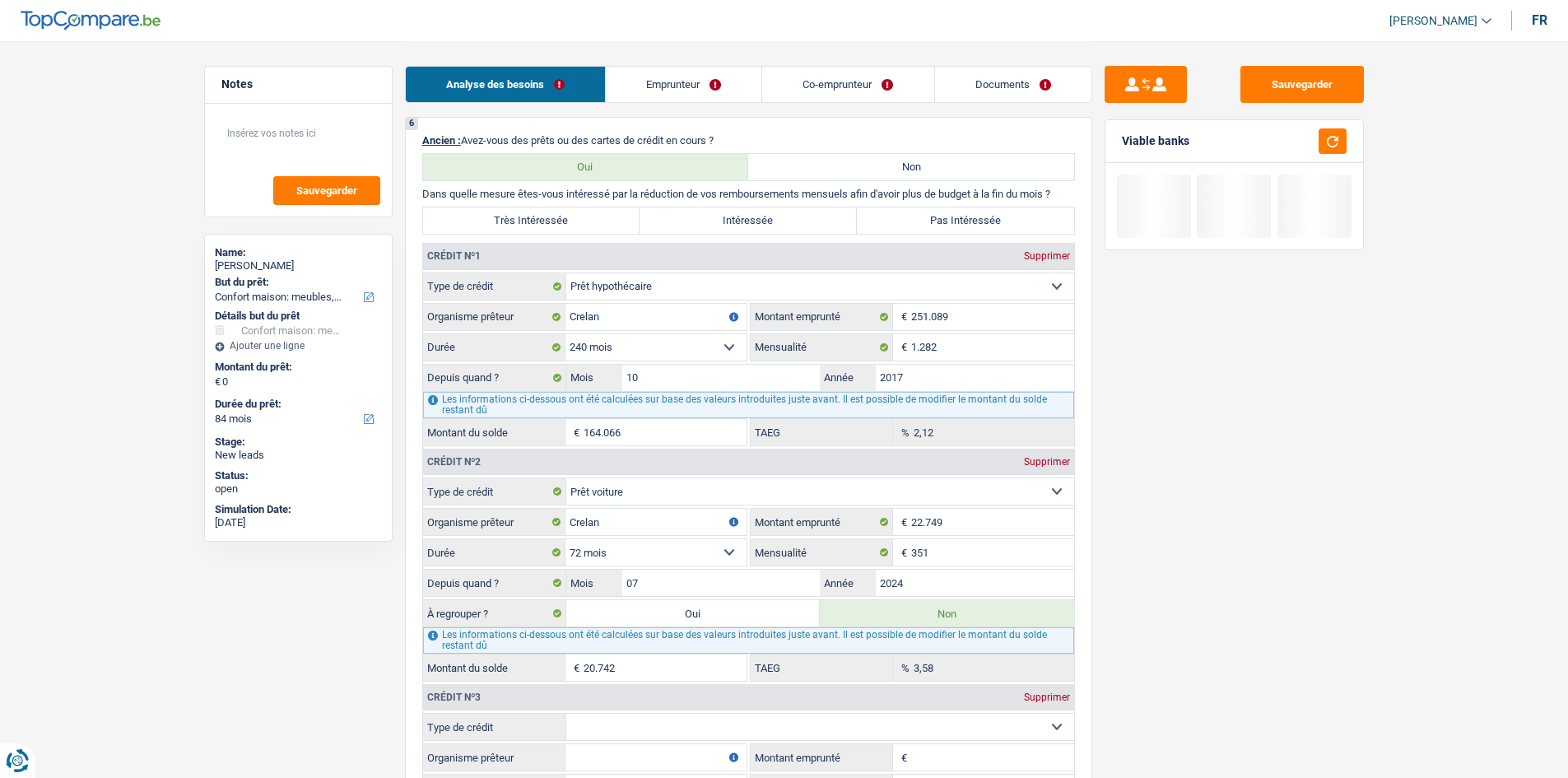
drag, startPoint x: 811, startPoint y: 89, endPoint x: 774, endPoint y: 106, distance: 40.7
click at [811, 89] on link "Co-emprunteur" at bounding box center [848, 85] width 171 height 35
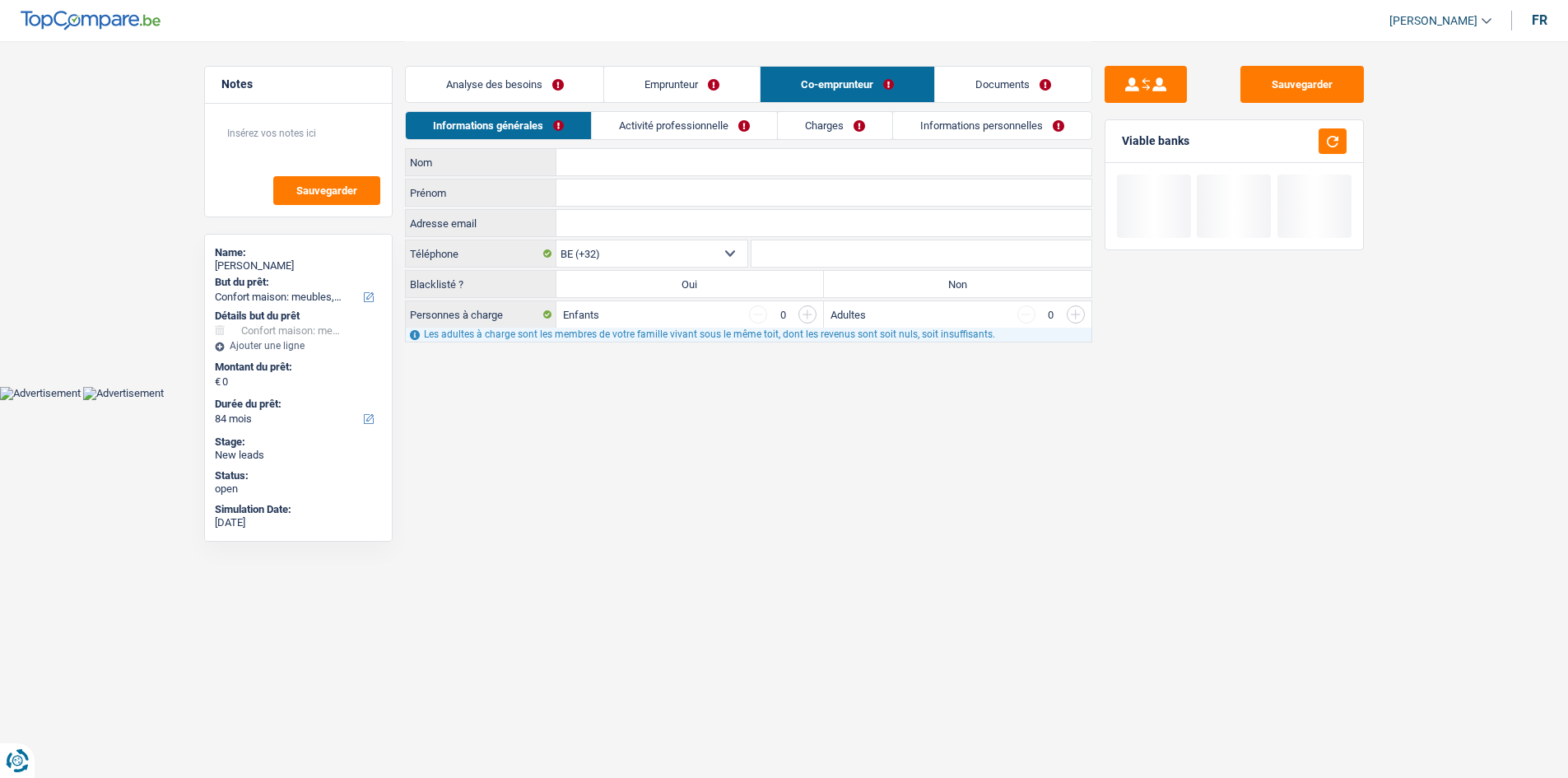
scroll to position [0, 0]
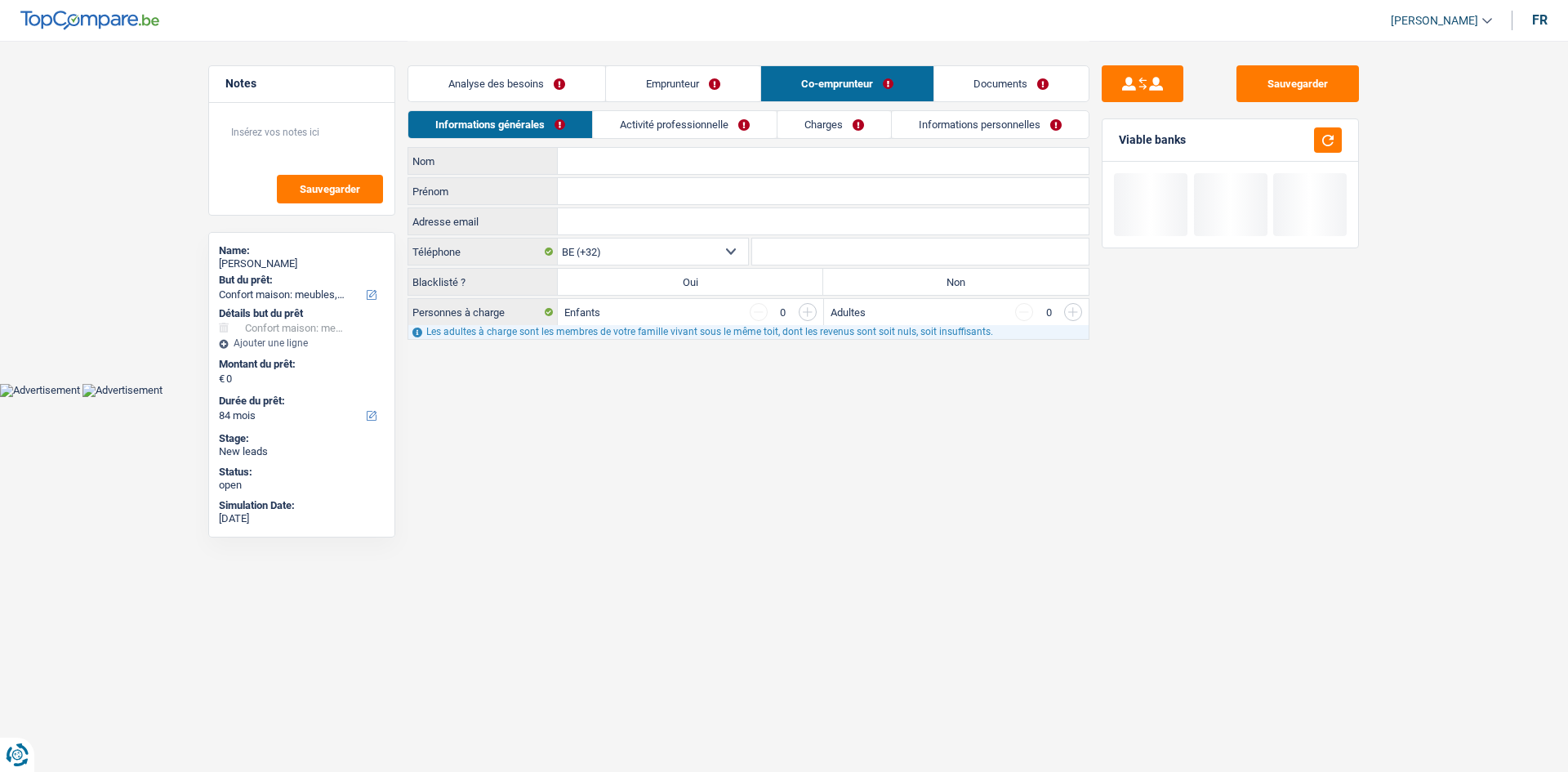
click at [711, 129] on link "Activité professionnelle" at bounding box center [684, 124] width 184 height 27
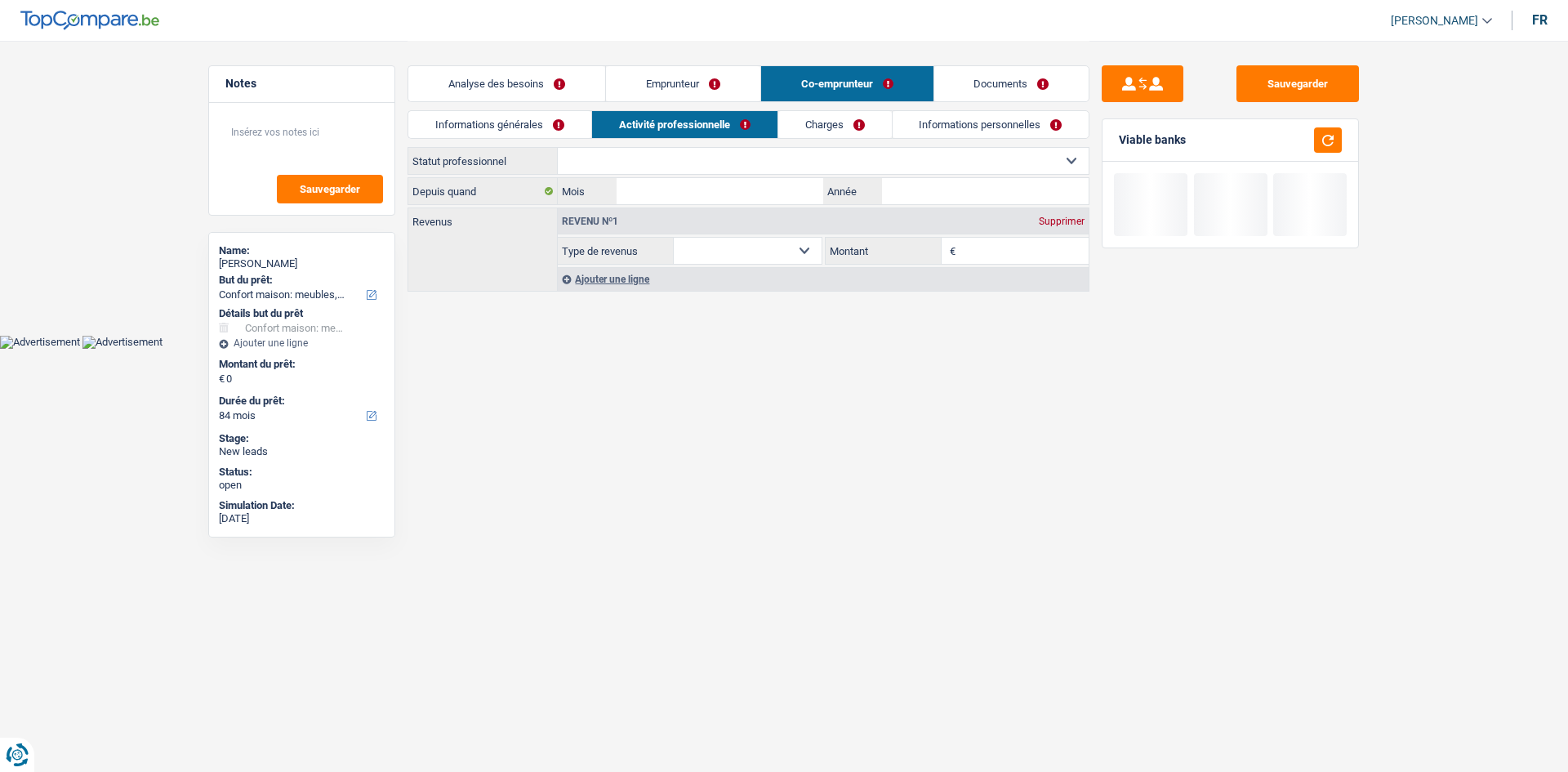
click at [858, 136] on link "Charges" at bounding box center [835, 124] width 114 height 27
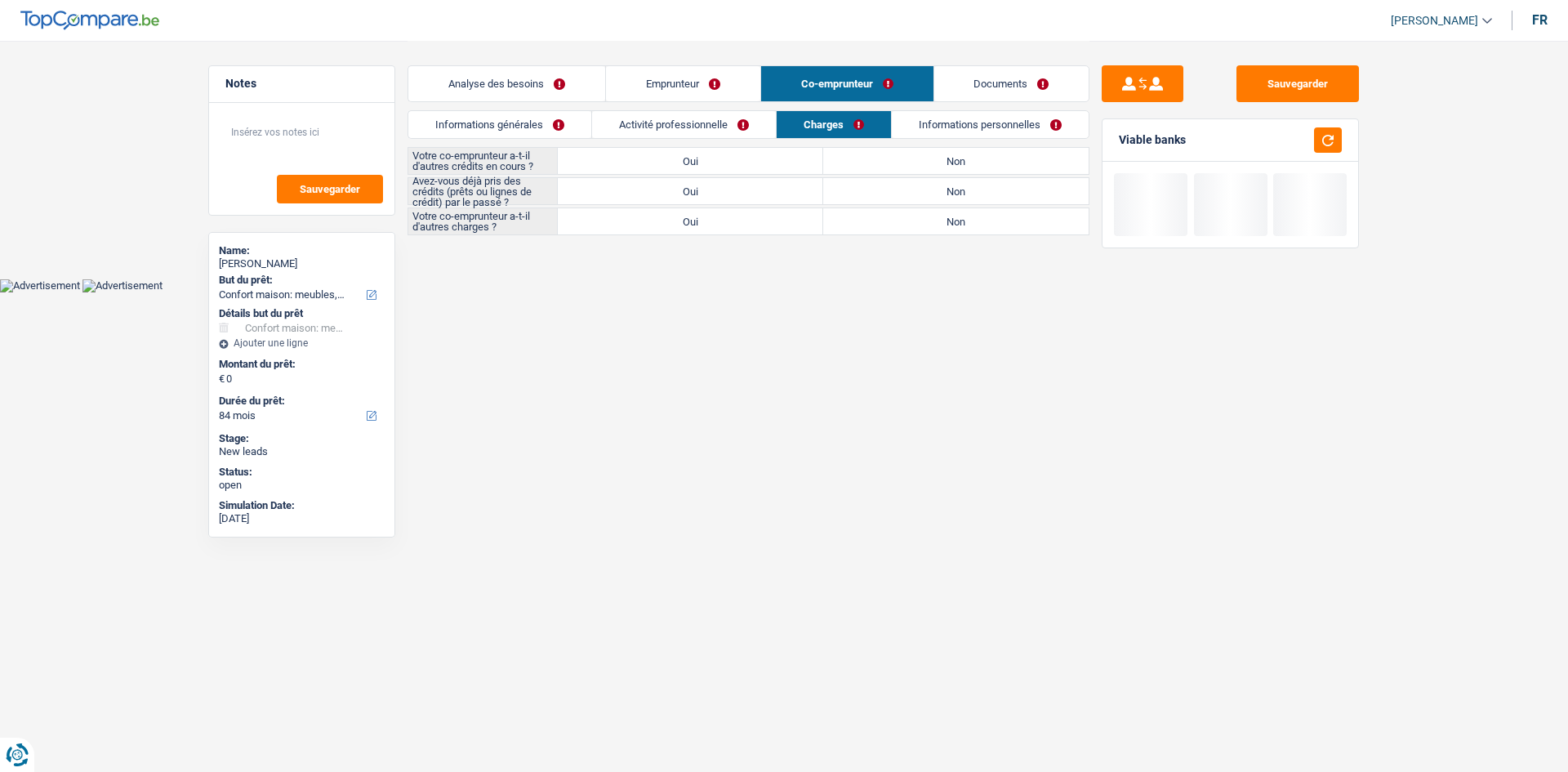
click at [471, 65] on div "Analyse des besoins Emprunteur Co-emprunteur Documents" at bounding box center [748, 75] width 681 height 69
click at [497, 66] on li "Analyse des besoins" at bounding box center [506, 84] width 198 height 37
click at [492, 70] on link "Analyse des besoins" at bounding box center [506, 84] width 197 height 35
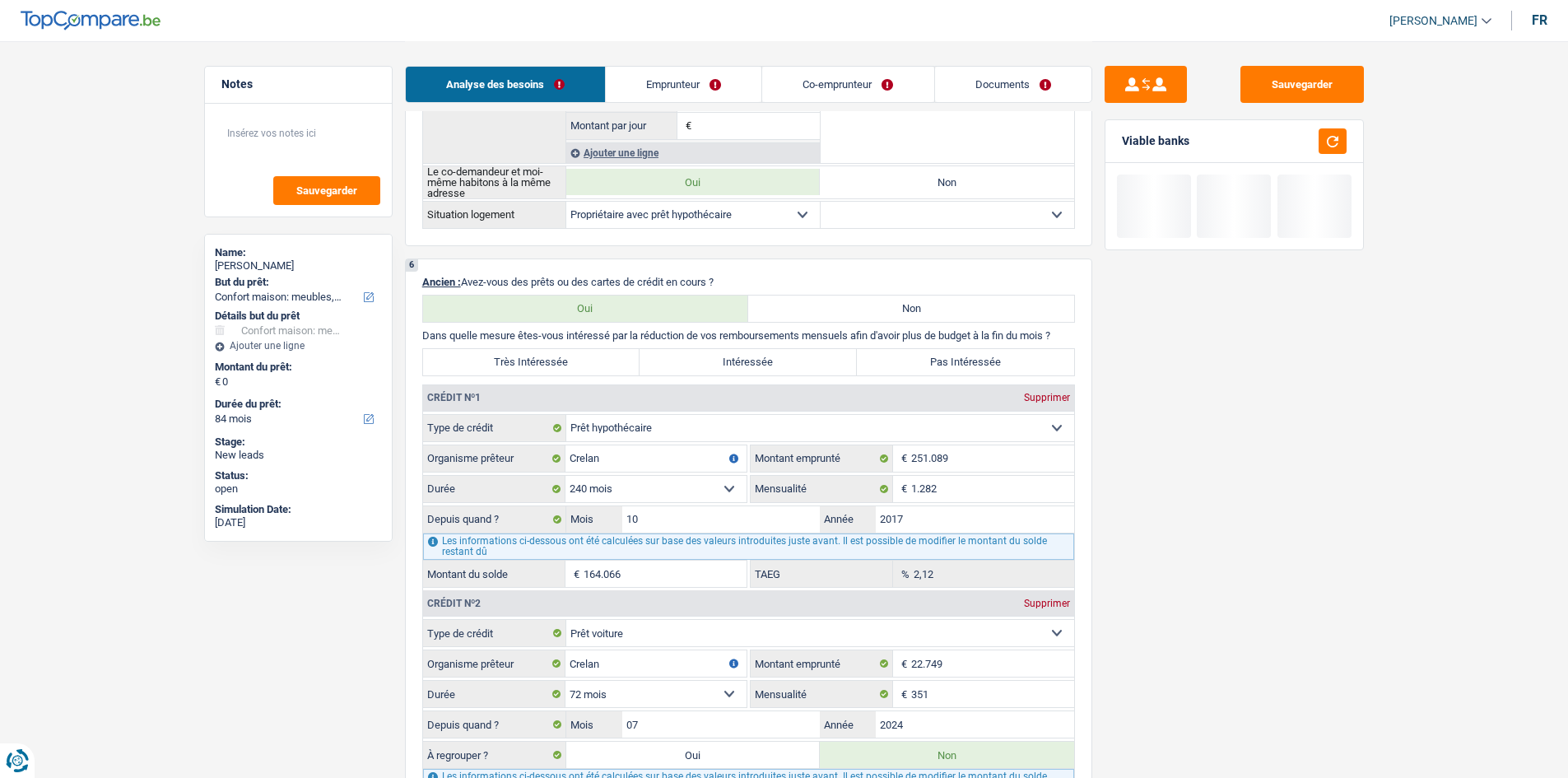
scroll to position [1152, 0]
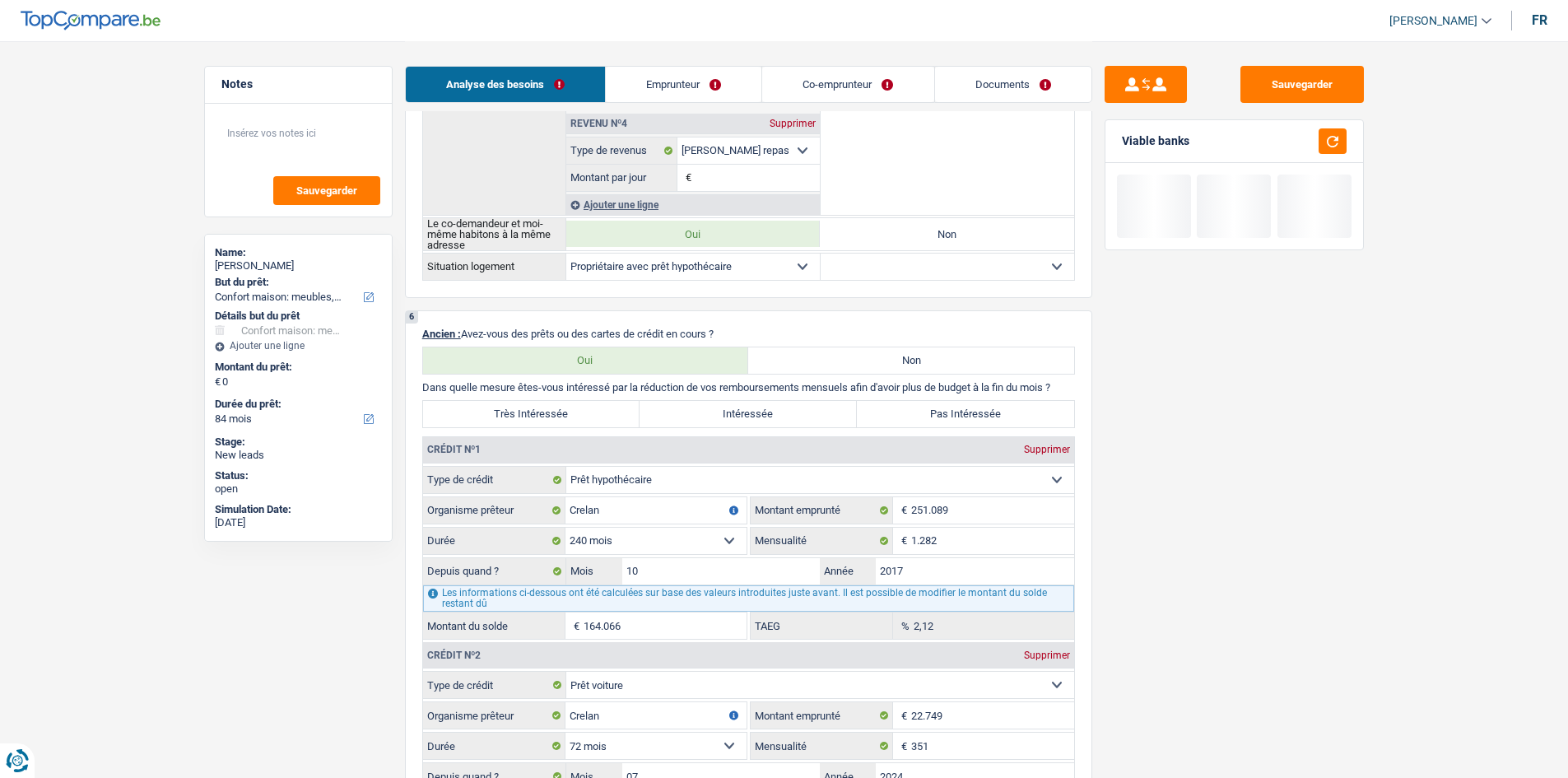
drag, startPoint x: 530, startPoint y: 409, endPoint x: 1326, endPoint y: 580, distance: 814.2
click at [530, 409] on label "Très Intéressée" at bounding box center [531, 414] width 217 height 26
click at [530, 409] on input "Très Intéressée" at bounding box center [531, 414] width 217 height 26
radio input "true"
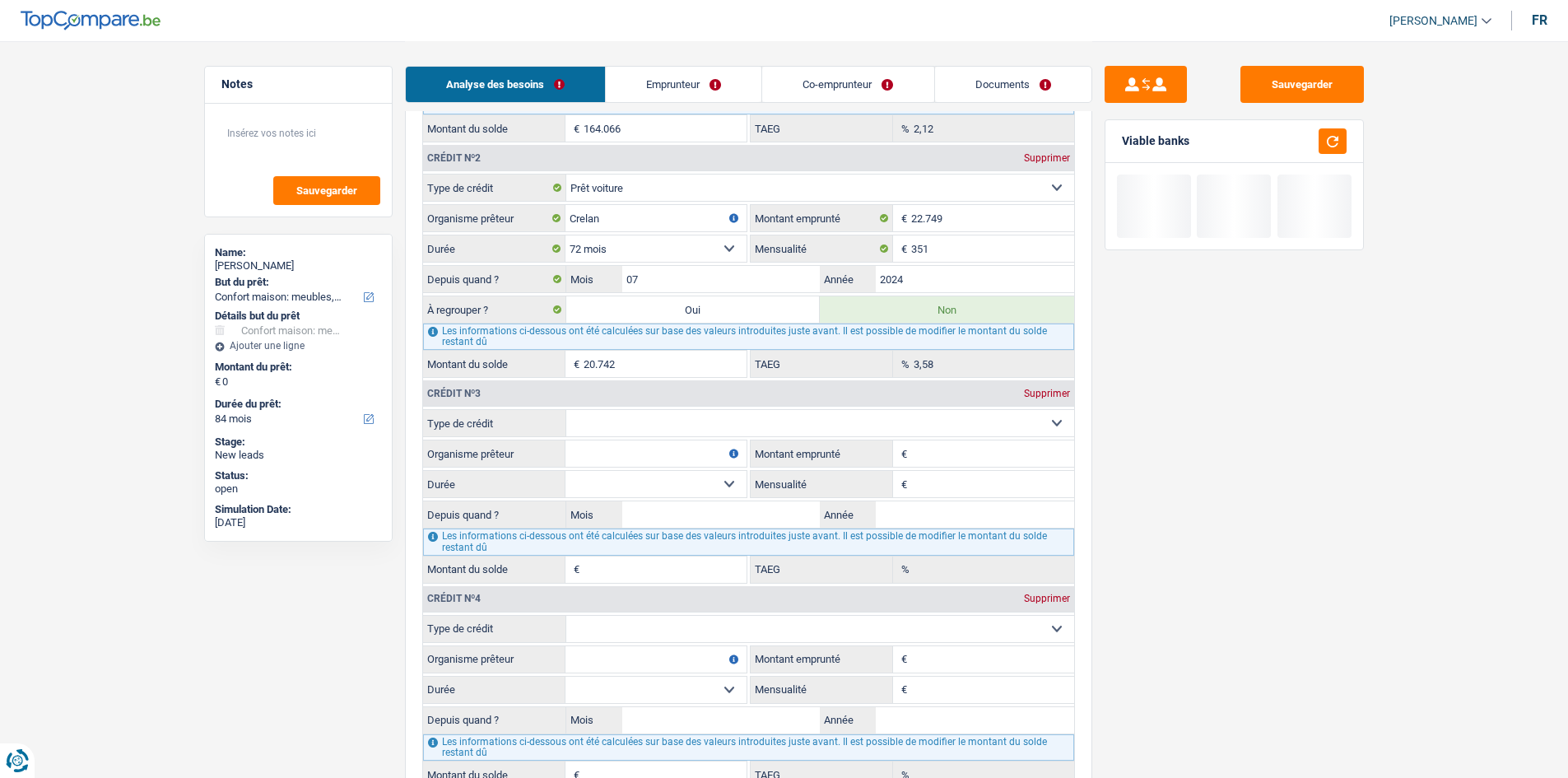
scroll to position [1811, 0]
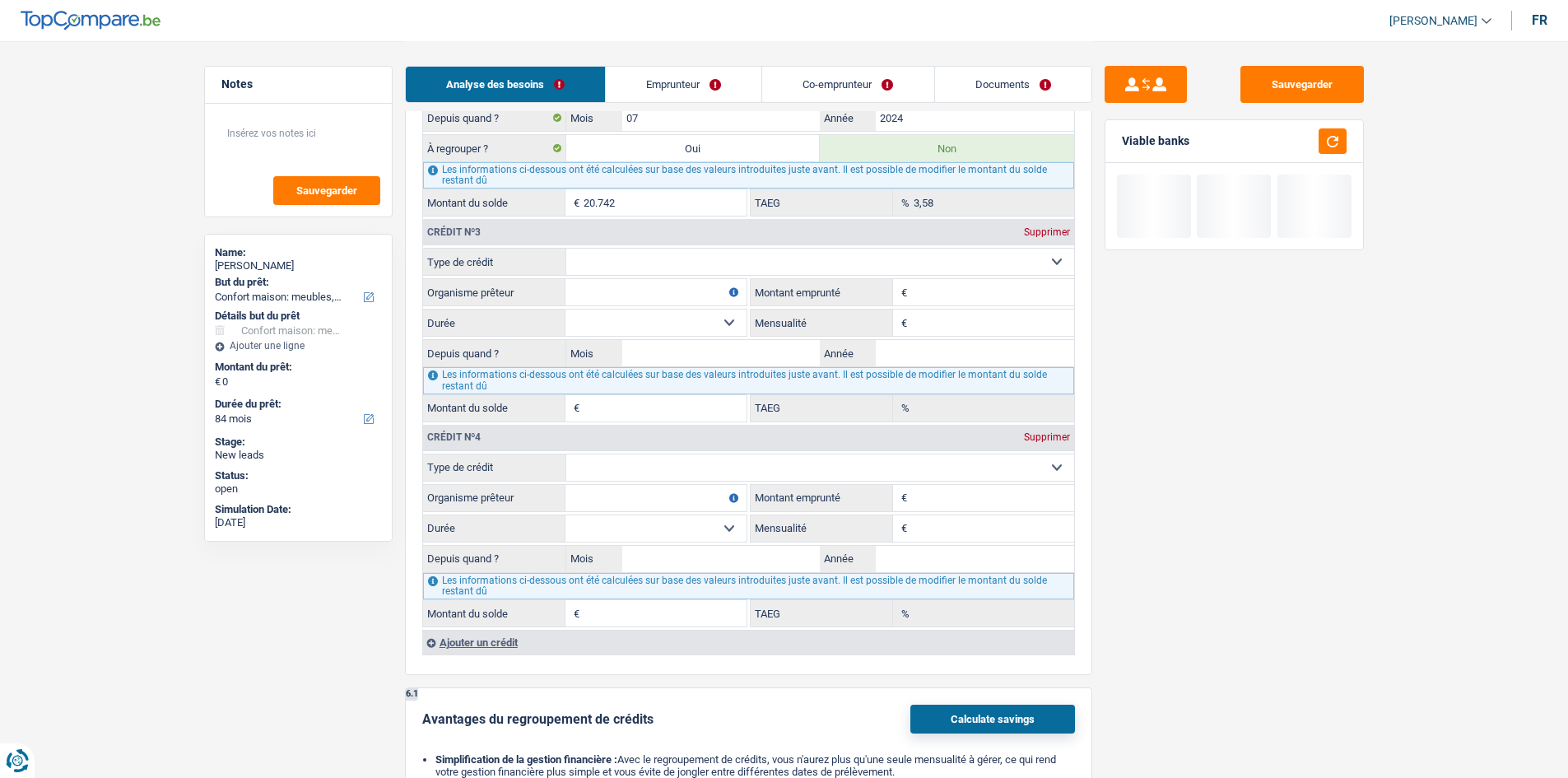
click at [701, 269] on select "Carte ou ouverture de crédit Prêt hypothécaire Vente à tempérament Prêt à tempé…" at bounding box center [820, 262] width 508 height 26
select select "personalLoan"
type input "0"
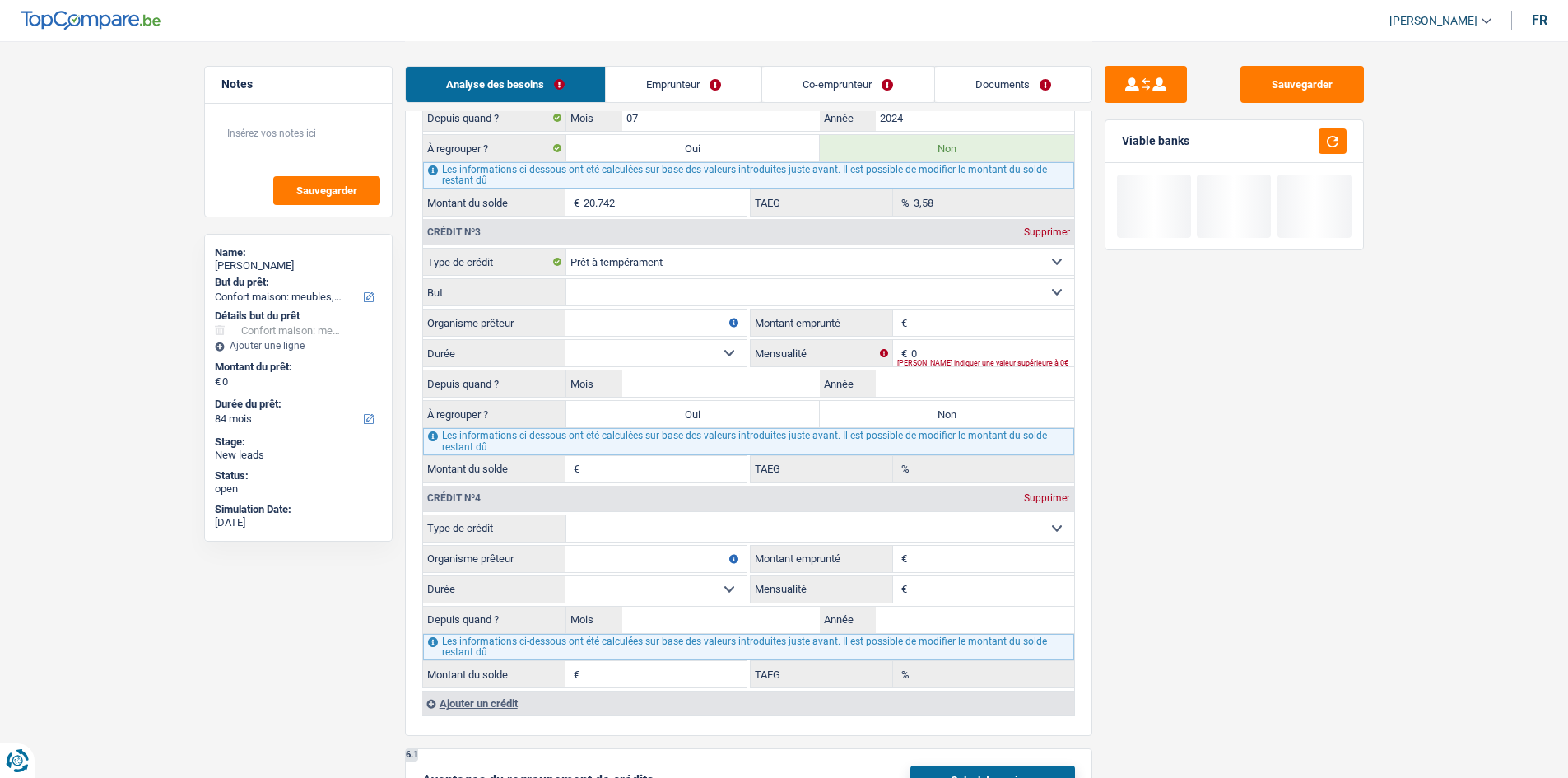
click at [792, 296] on select "Confort maison: meubles, textile, peinture, électroménager, outillage non-profe…" at bounding box center [820, 292] width 508 height 26
select select "other"
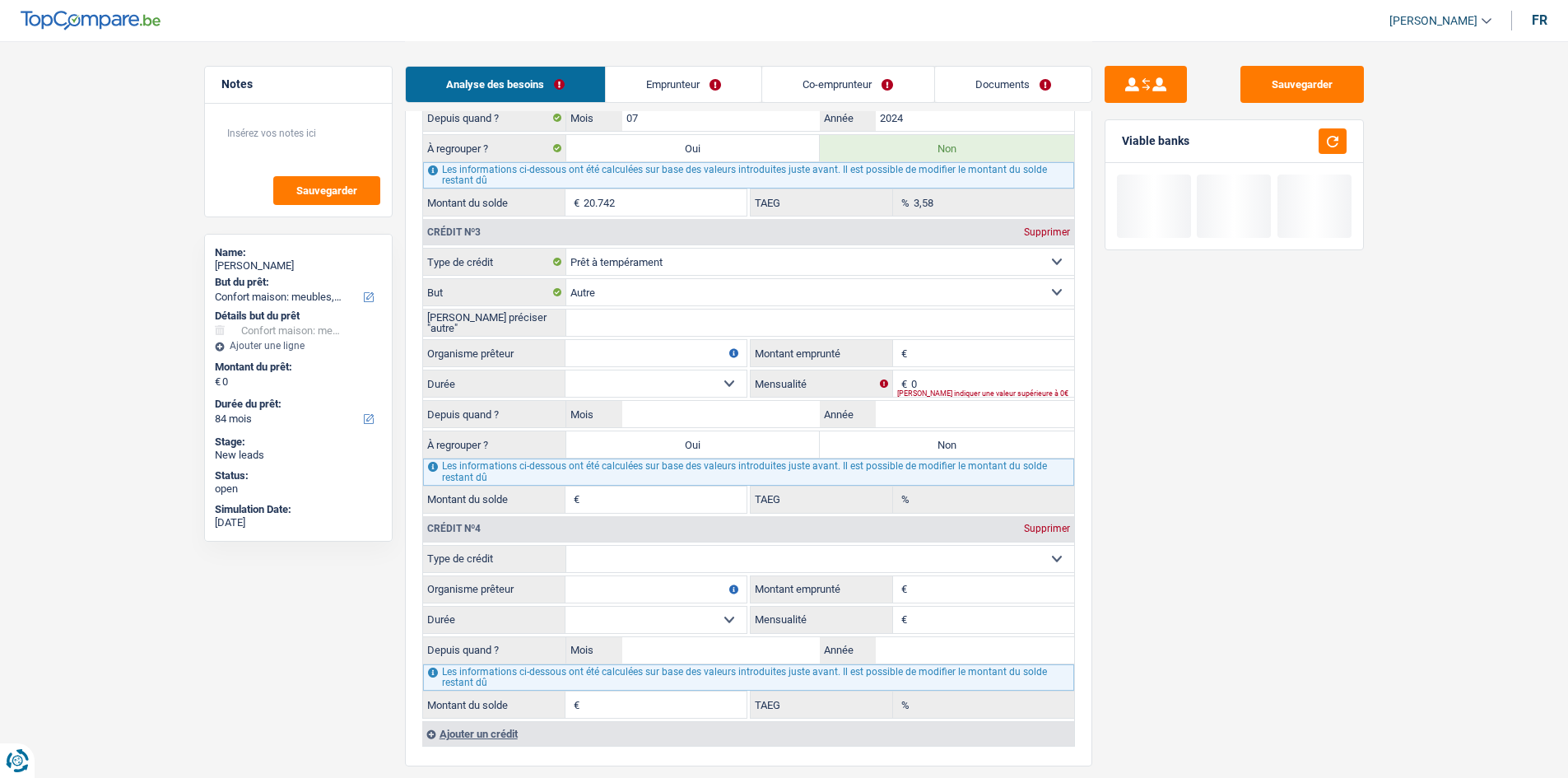
click at [595, 316] on input "Veuillez préciser "autre"" at bounding box center [820, 323] width 508 height 26
type input "personnel"
click at [1007, 359] on input "Montant emprunté" at bounding box center [992, 353] width 163 height 26
type input "8.000"
click at [1317, 436] on div "Sauvegarder Viable banks" at bounding box center [1234, 409] width 284 height 686
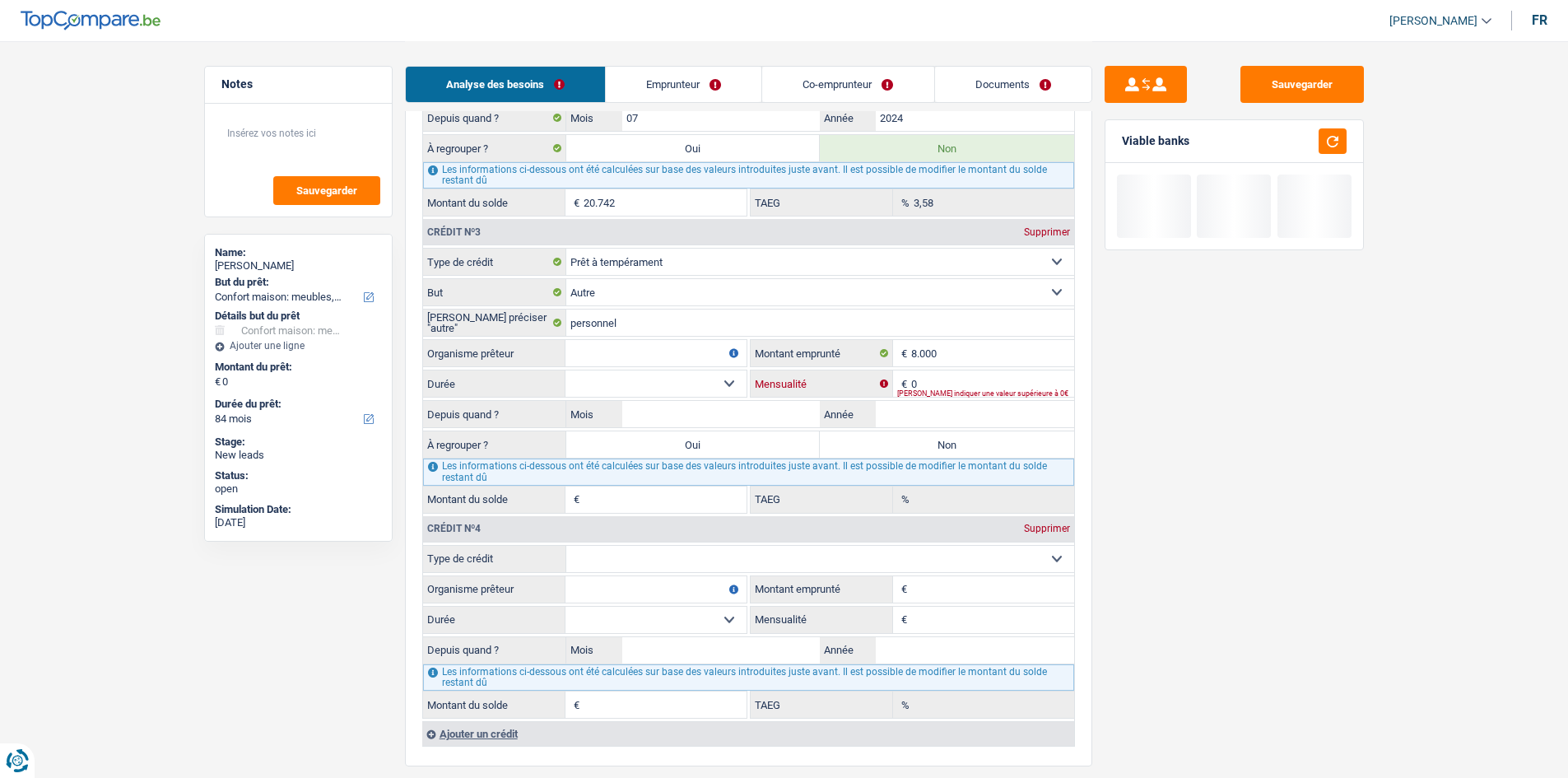
click at [972, 380] on input "0" at bounding box center [992, 383] width 163 height 26
click at [687, 363] on input "Organisme prêteur" at bounding box center [656, 353] width 181 height 26
type input "Cofidis"
click at [993, 380] on input "0" at bounding box center [992, 383] width 163 height 26
type input "233"
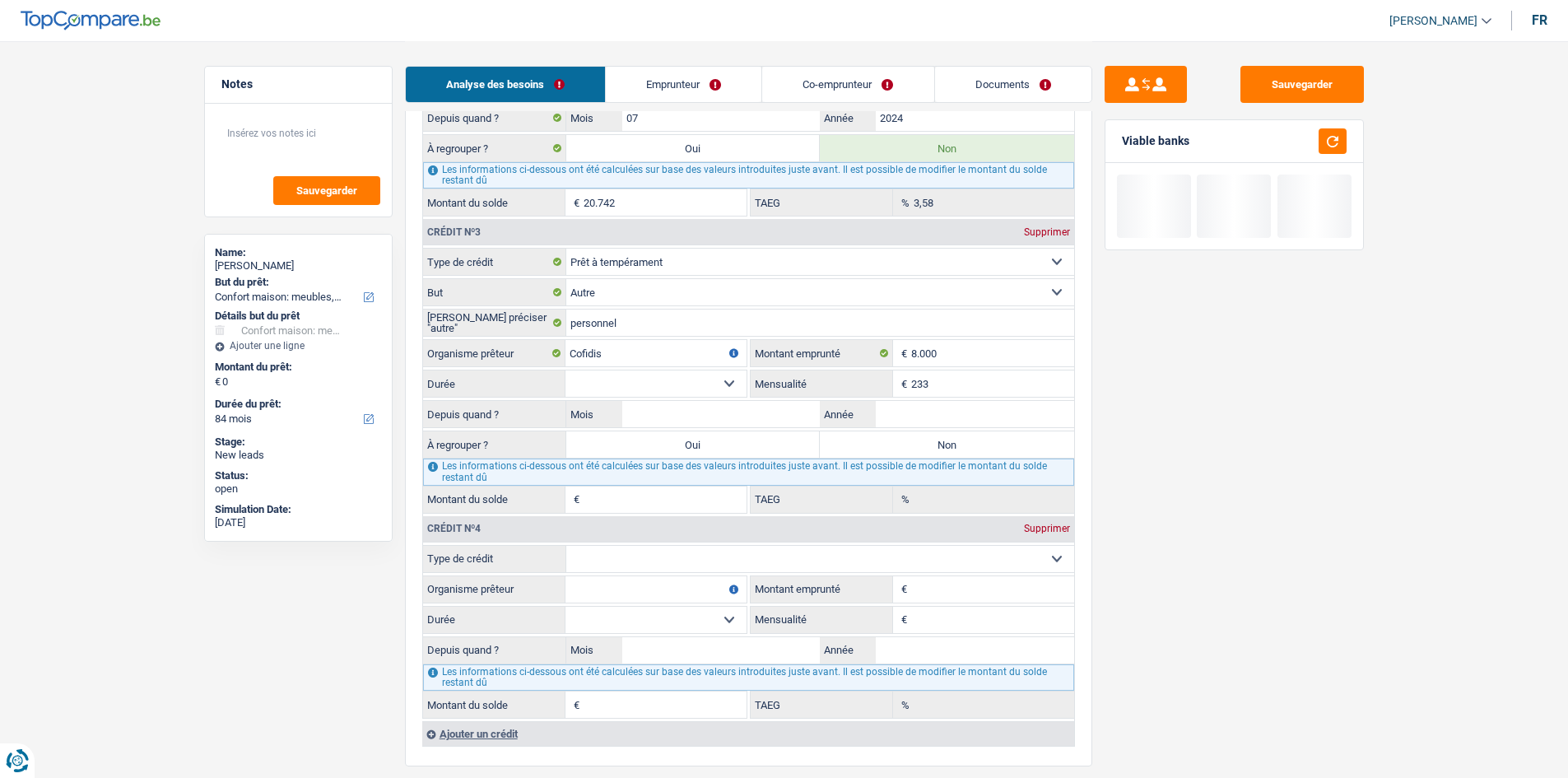
click at [1217, 481] on div "Sauvegarder Viable banks" at bounding box center [1234, 409] width 284 height 686
click at [1000, 421] on input "Année" at bounding box center [974, 414] width 198 height 26
type input "2025"
click at [660, 408] on input "Mois" at bounding box center [721, 414] width 198 height 26
type input "3"
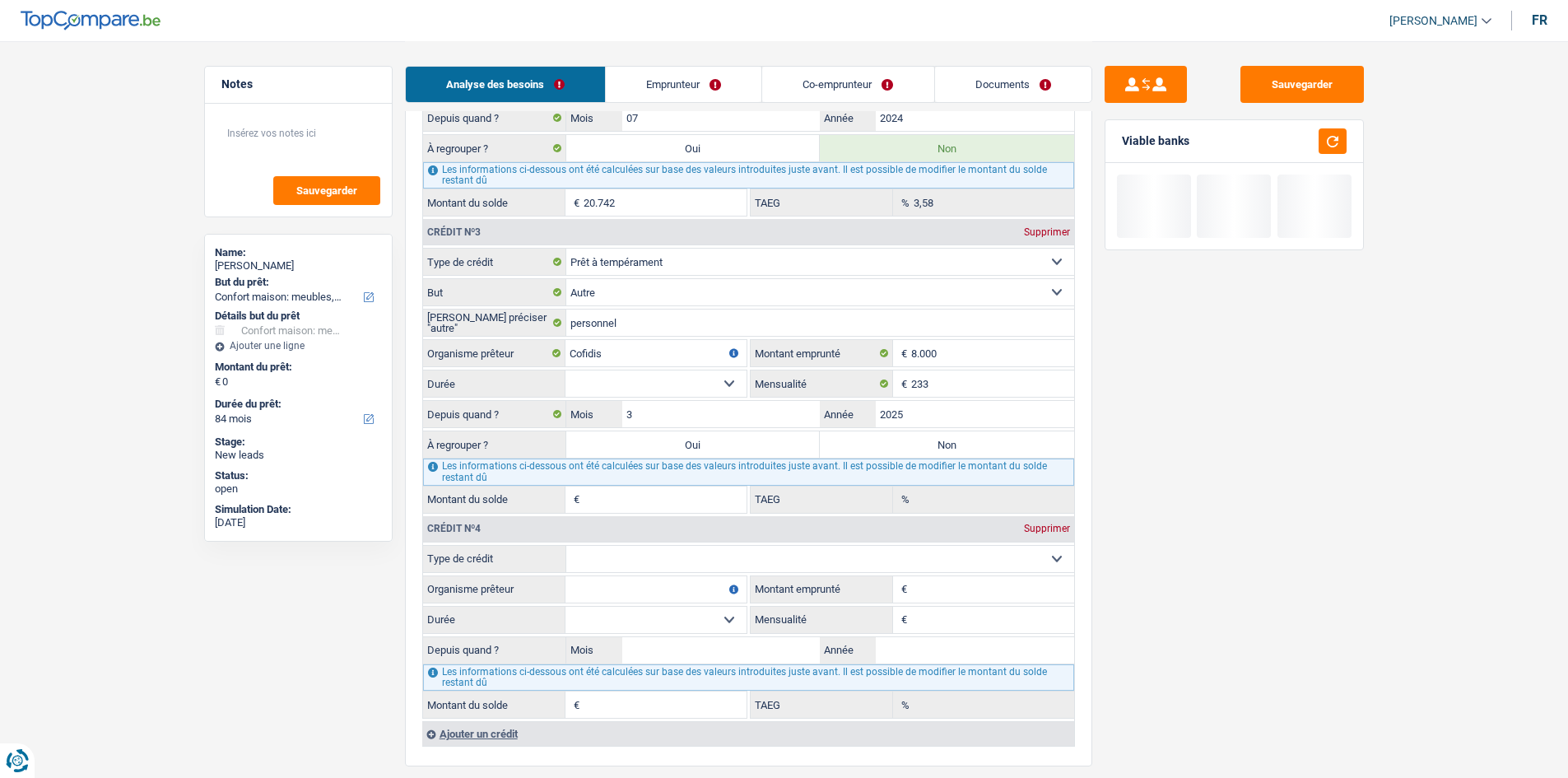
click at [665, 380] on select "12 mois 18 mois 24 mois 30 mois 36 mois 42 mois 48 mois Sélectionner une option" at bounding box center [656, 383] width 181 height 26
select select "48"
click at [566, 370] on select "12 mois 18 mois 24 mois 30 mois 36 mois 42 mois 48 mois Sélectionner une option" at bounding box center [656, 383] width 181 height 26
type input "7.277"
type input "19,00"
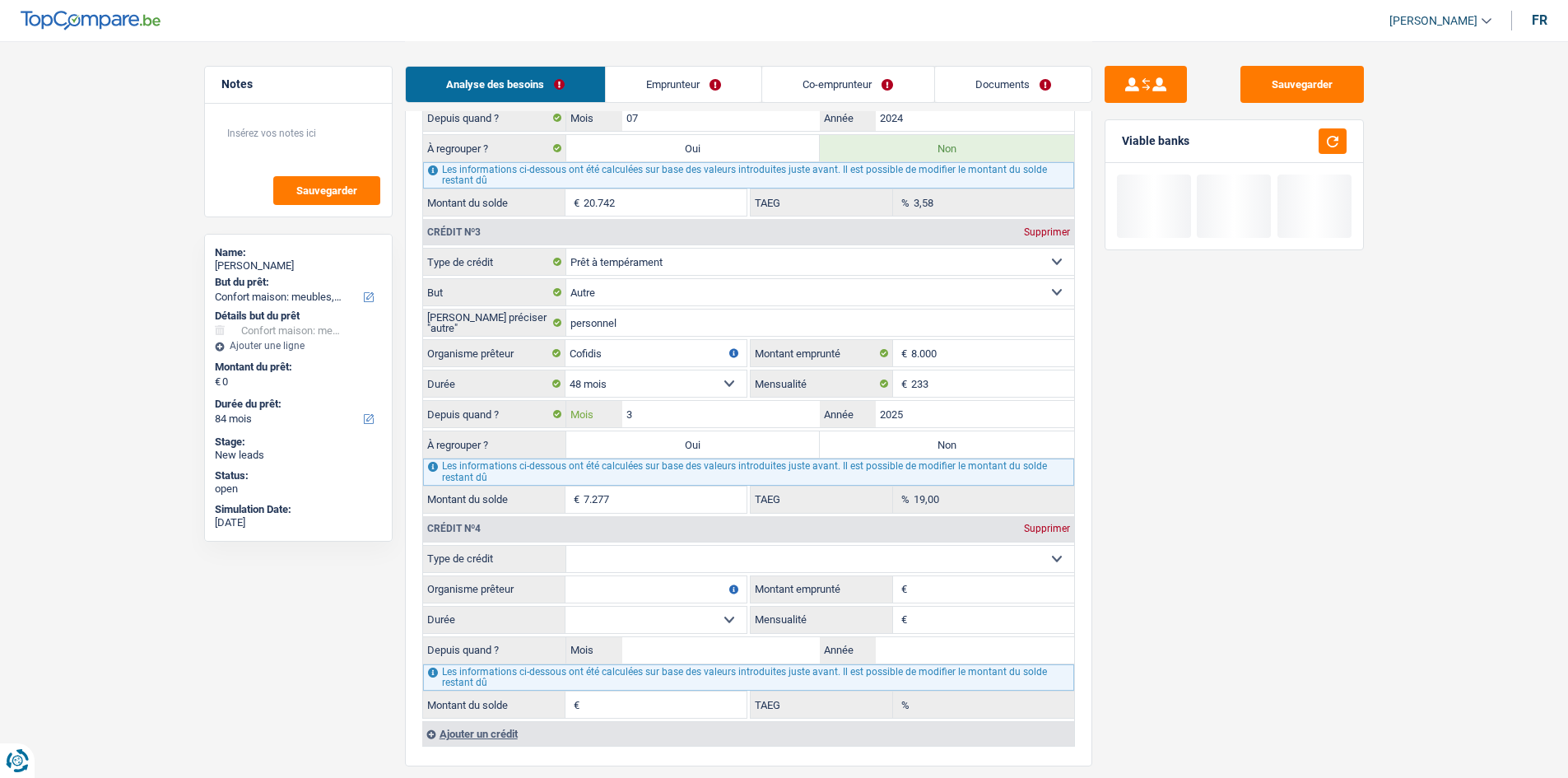
click at [651, 405] on input "3" at bounding box center [721, 414] width 198 height 26
type input "2"
click at [1285, 480] on div "Sauvegarder Viable banks" at bounding box center [1234, 409] width 284 height 686
type input "7.151"
click at [774, 438] on label "Oui" at bounding box center [692, 444] width 254 height 26
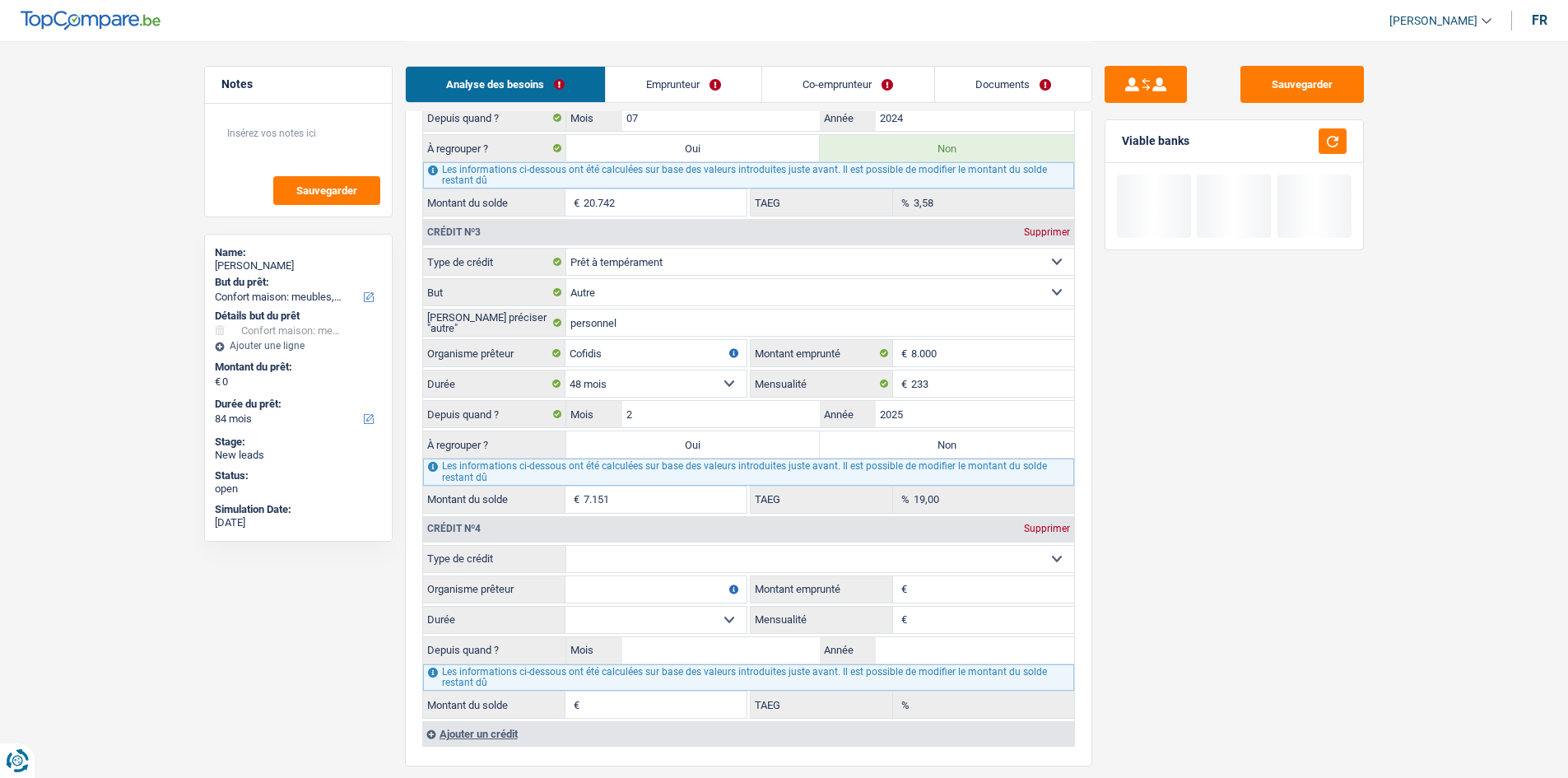
click at [774, 438] on input "Oui" at bounding box center [692, 444] width 254 height 26
radio input "true"
select select "42"
type input "7.151"
select select "42"
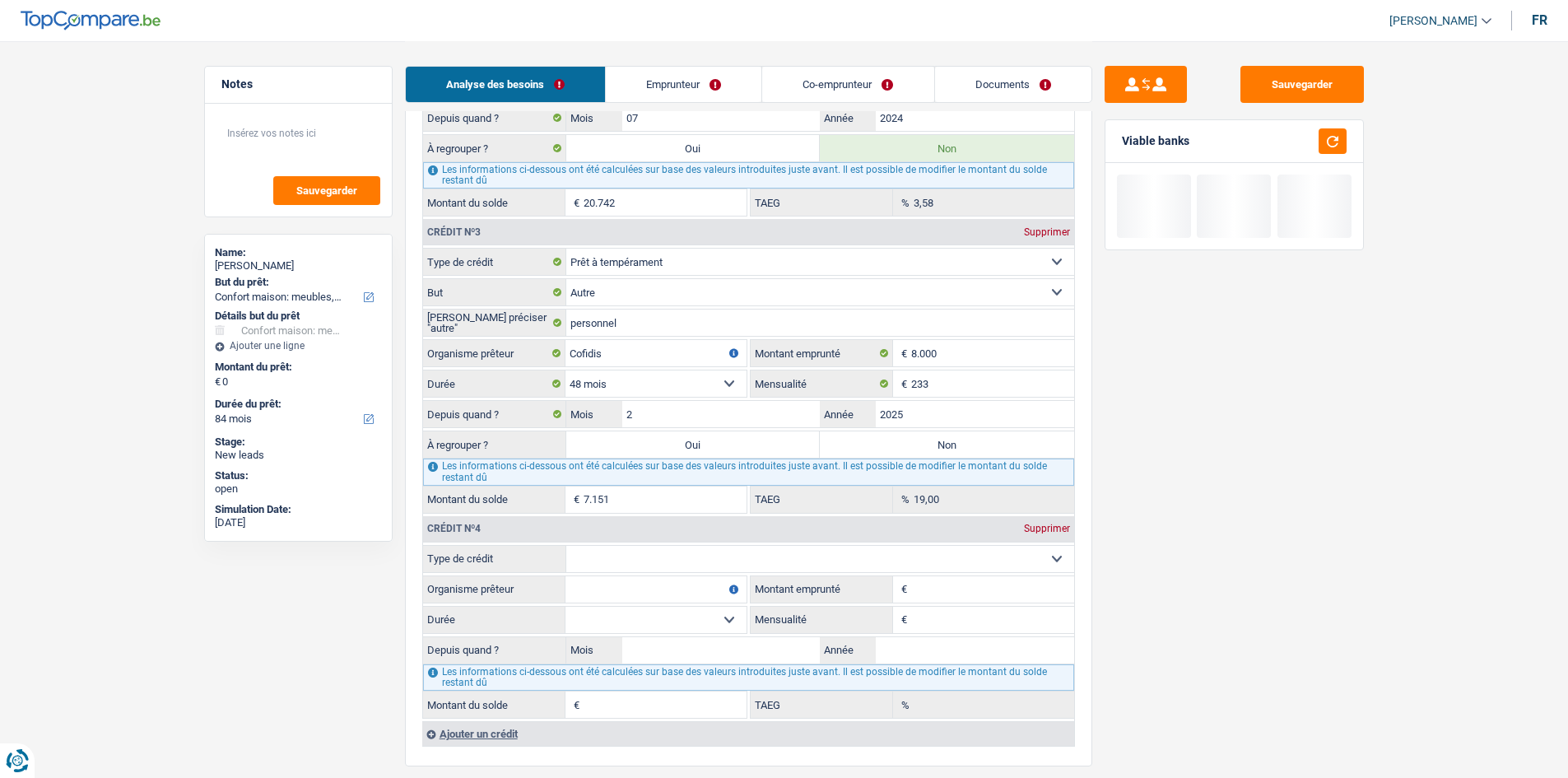
type input "7.151"
select select "42"
type input "7.151"
select select "refinancing"
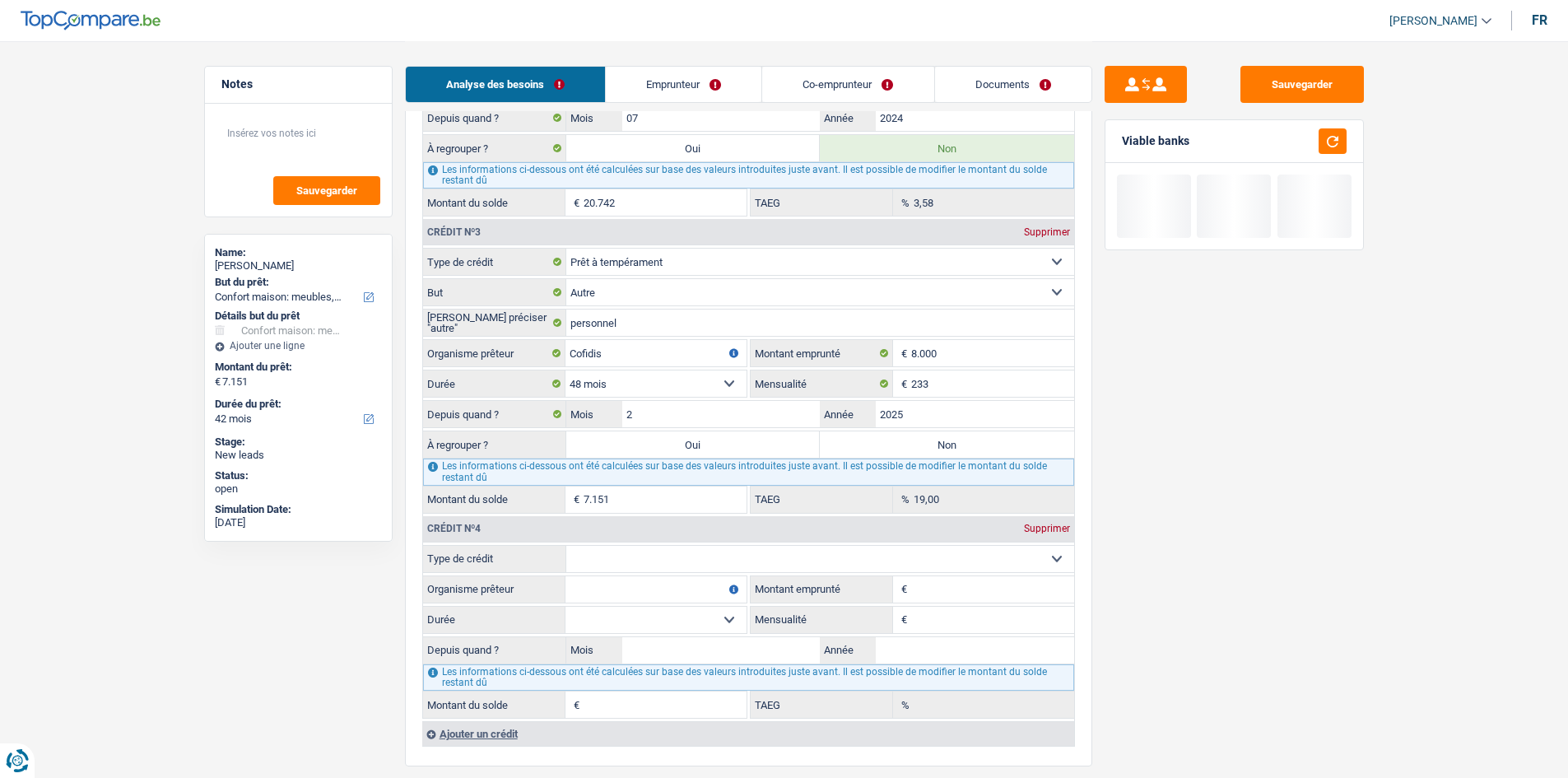
select select "refinancing"
select select "other"
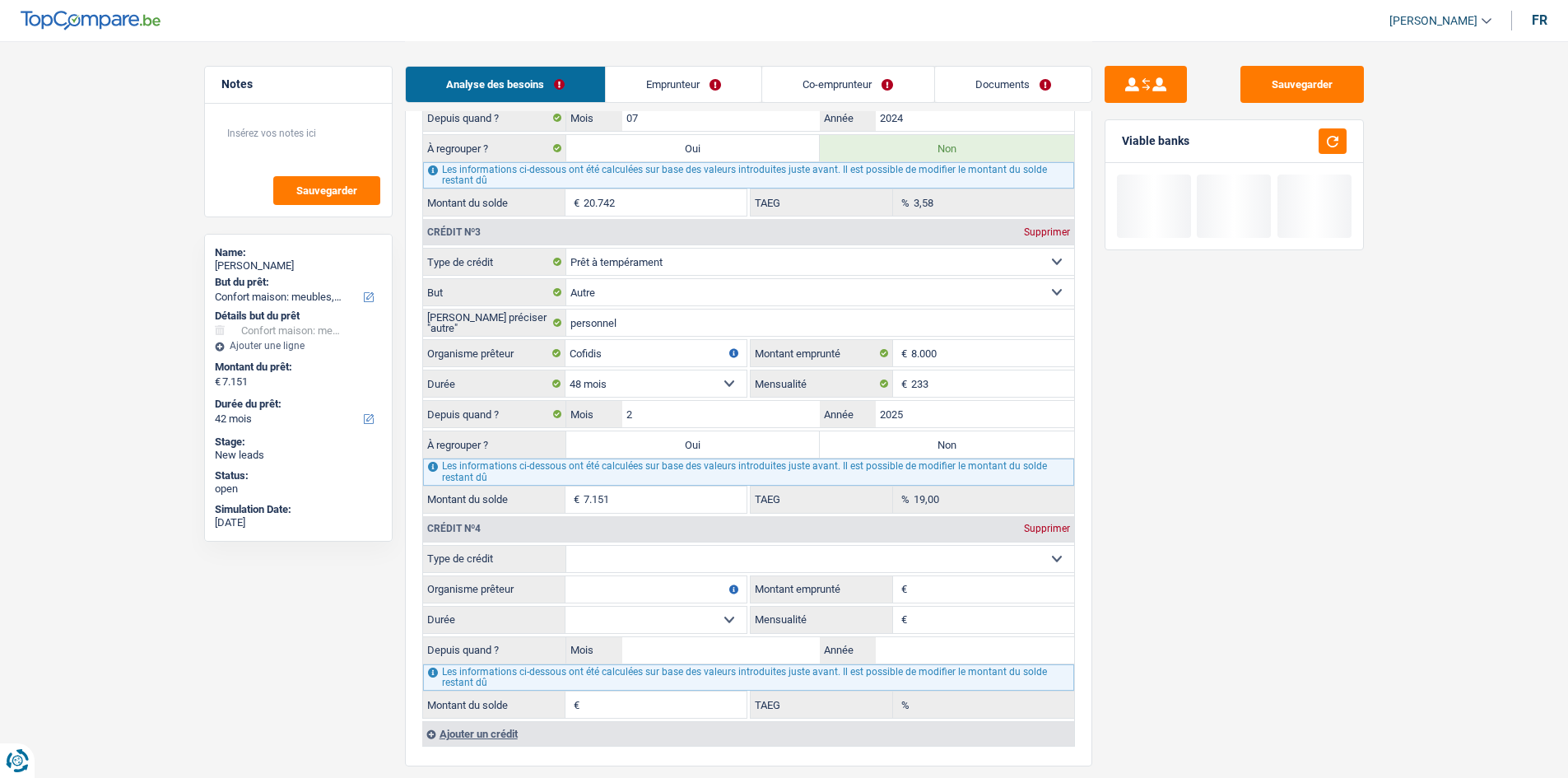
select select "other"
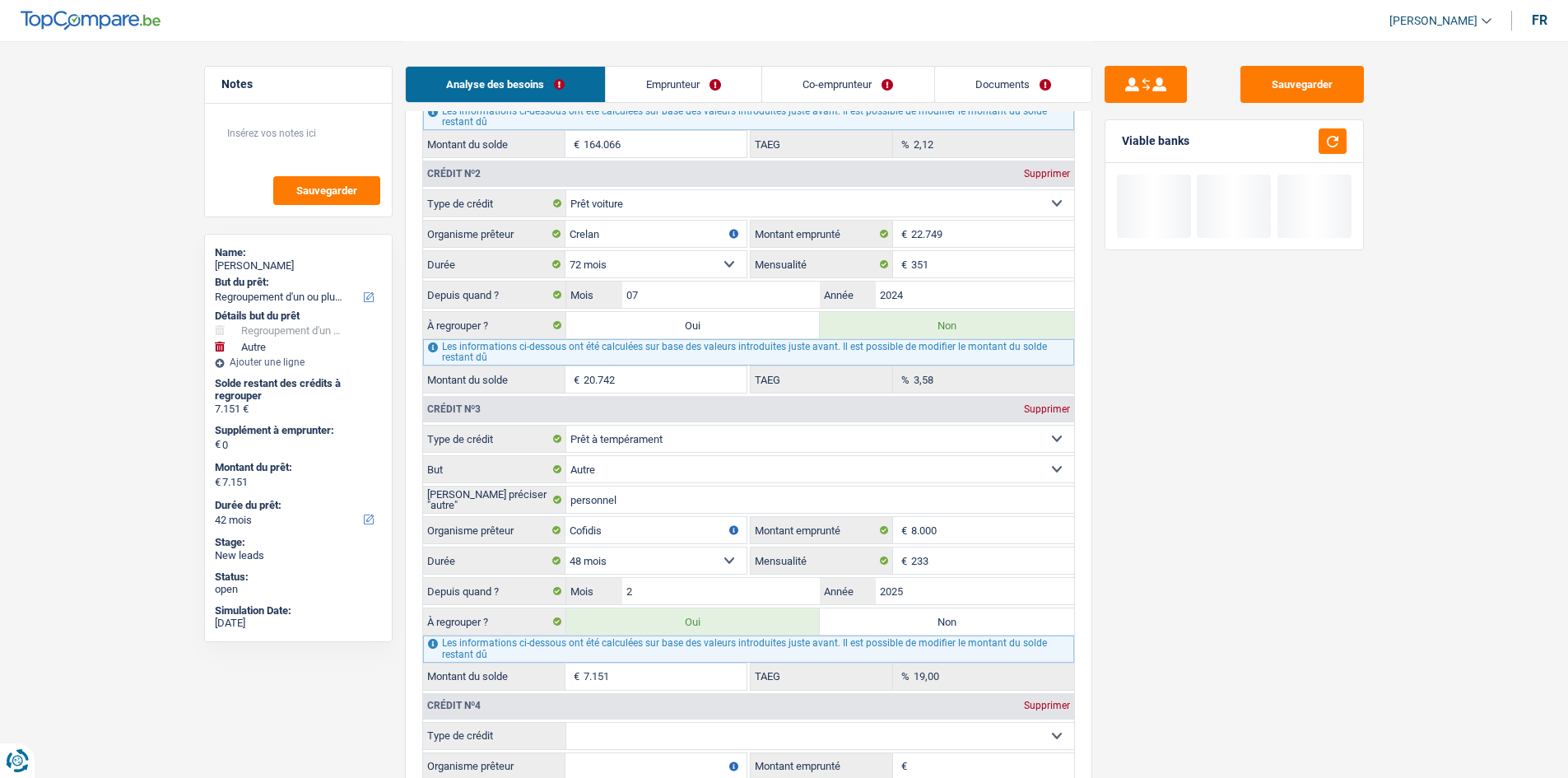
scroll to position [2140, 0]
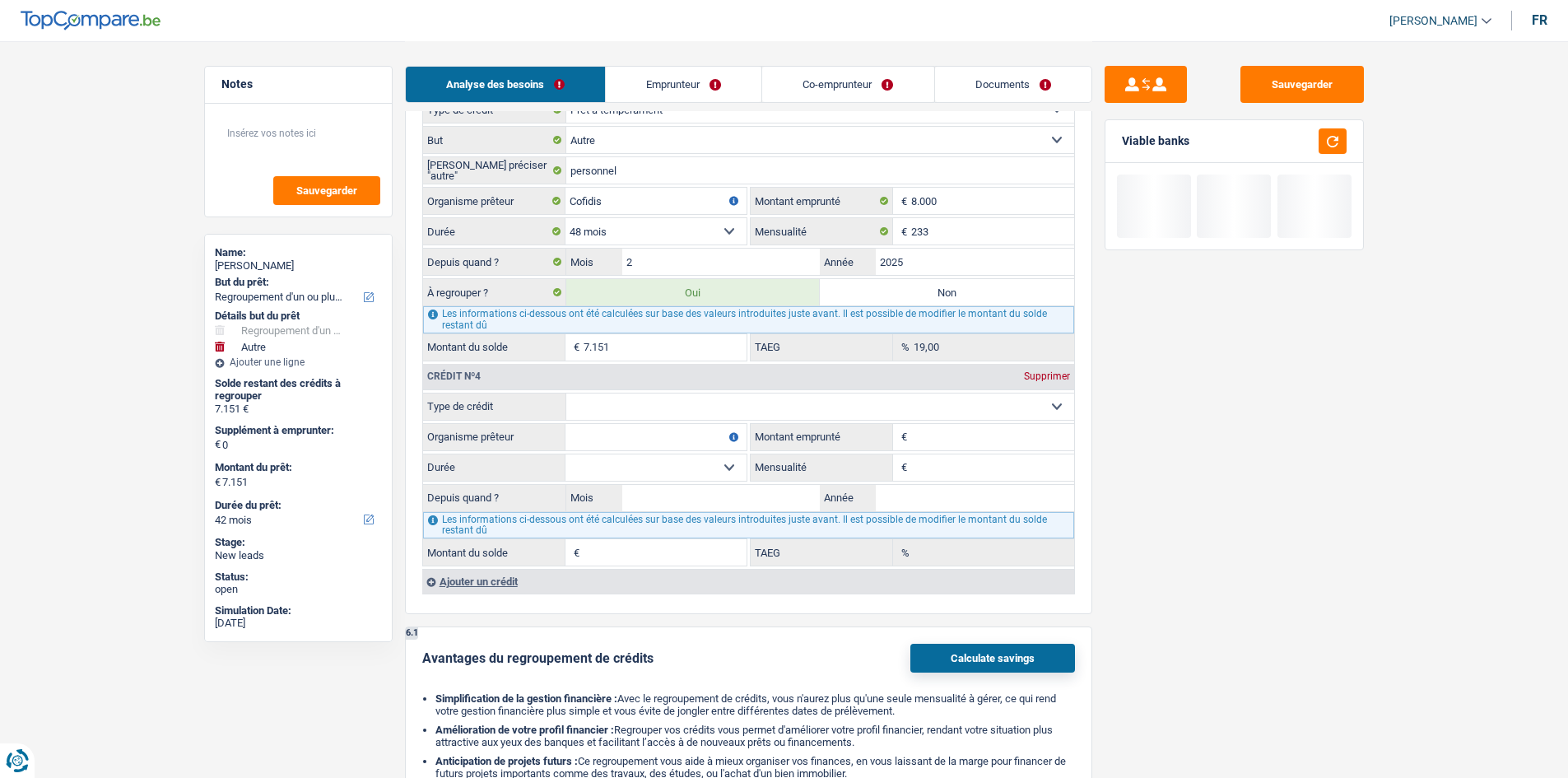
click at [730, 396] on select "Carte ou ouverture de crédit Prêt hypothécaire Vente à tempérament Prêt à tempé…" at bounding box center [820, 407] width 508 height 26
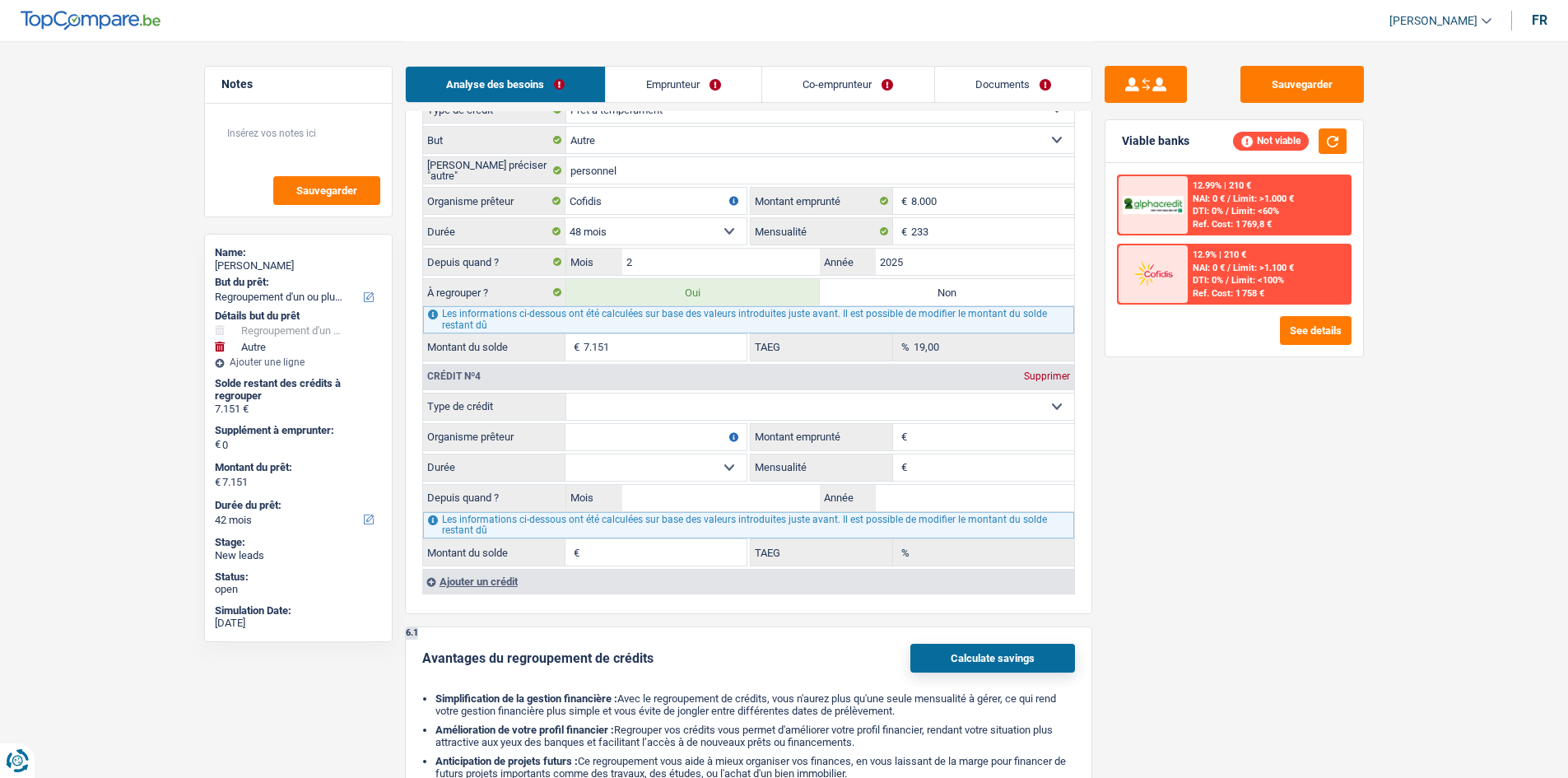
select select "cardOrCredit"
type input "0"
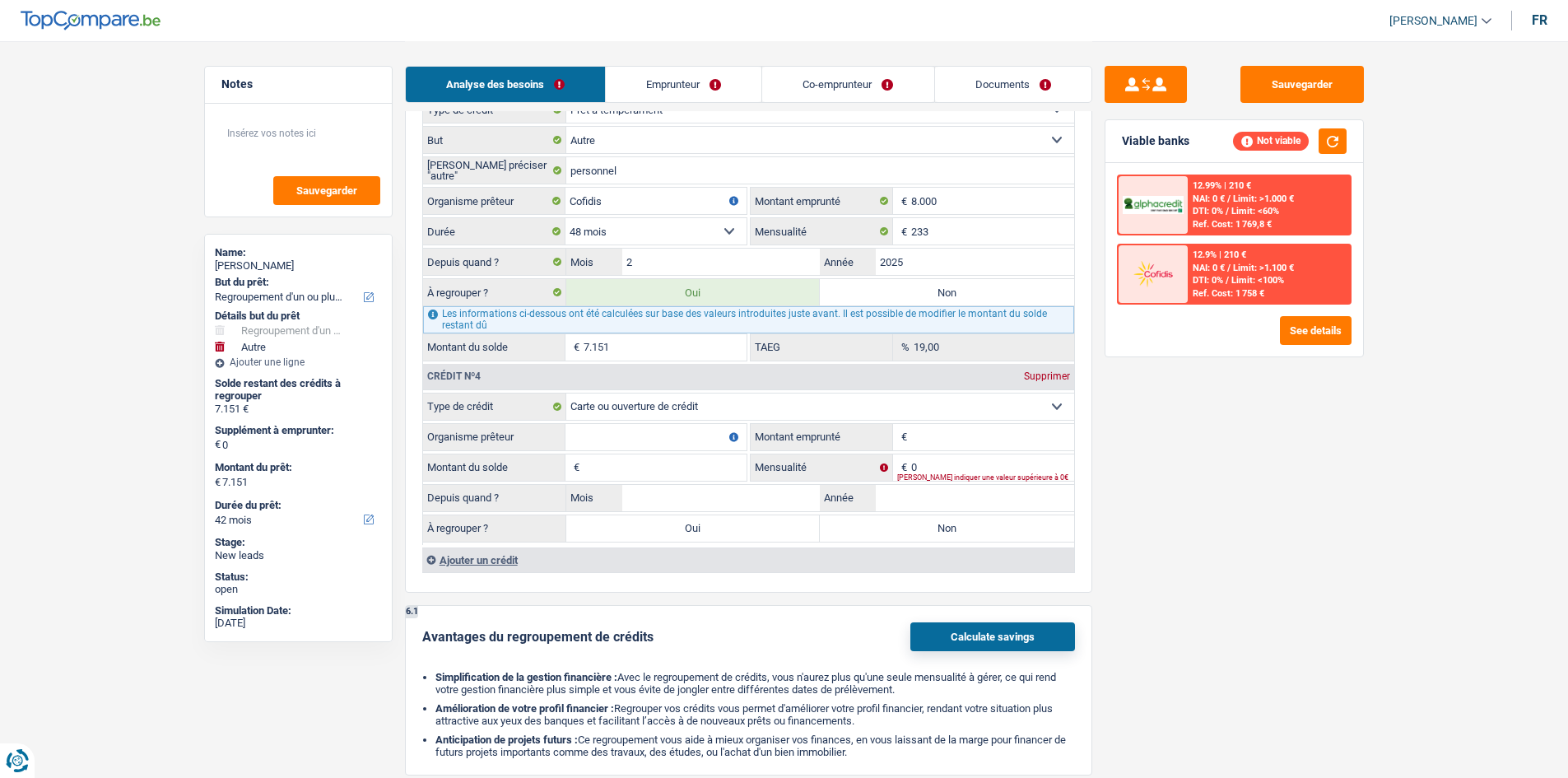
click at [498, 555] on div "Ajouter un crédit" at bounding box center [748, 559] width 651 height 25
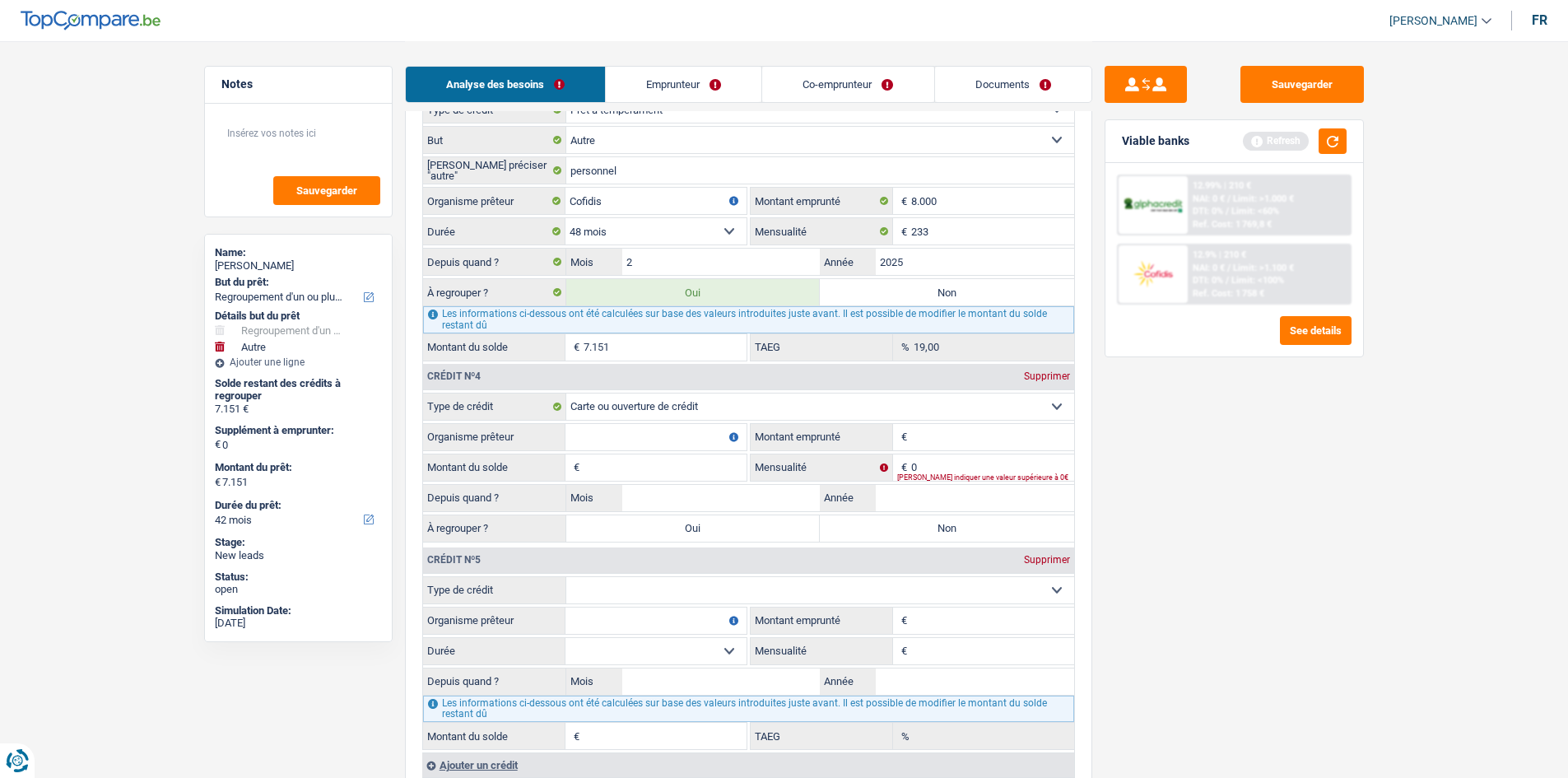
click at [1050, 559] on div "Supprimer" at bounding box center [1047, 559] width 54 height 10
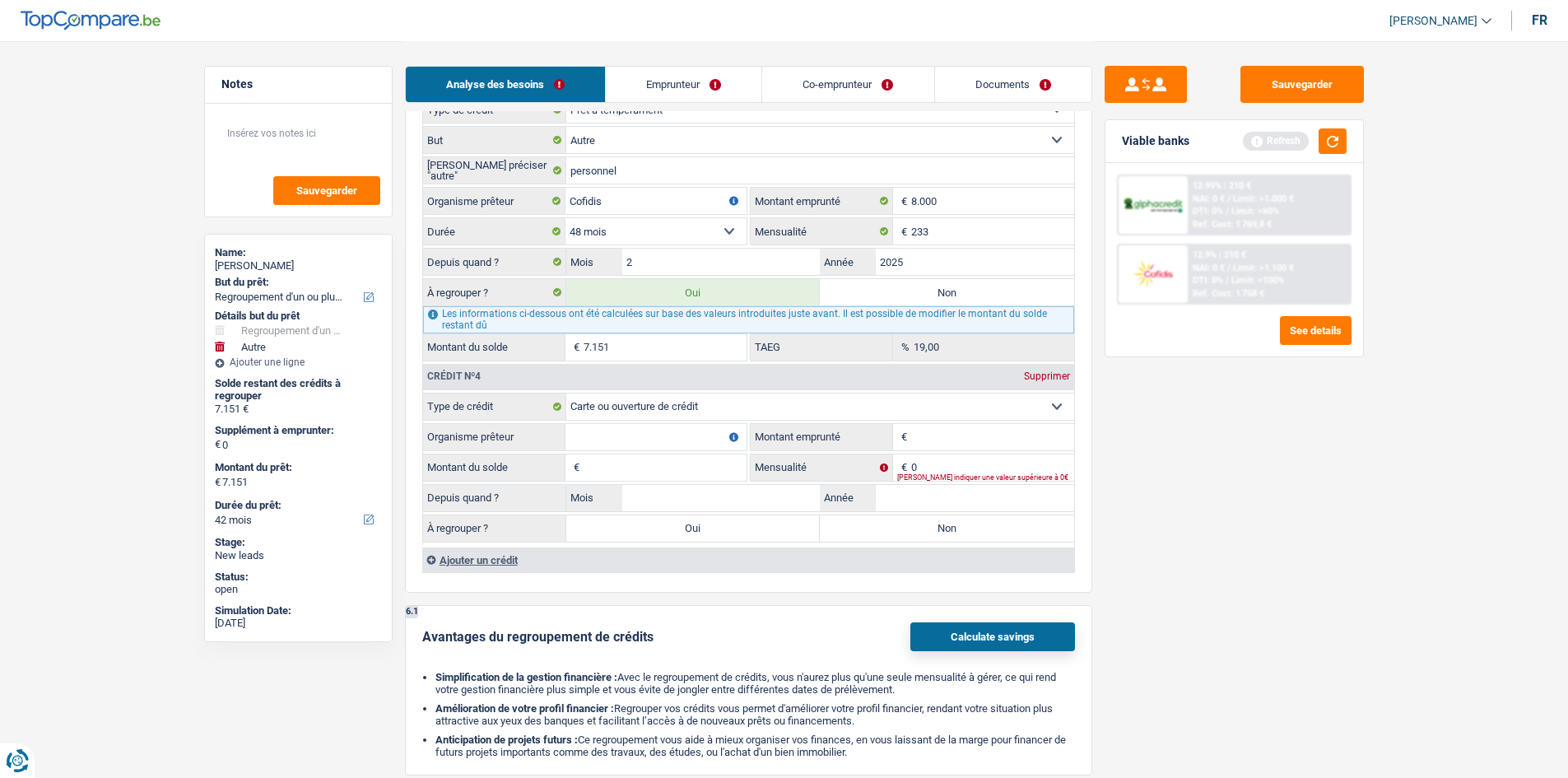
click at [654, 350] on input "7.151" at bounding box center [664, 347] width 163 height 26
click at [1164, 539] on div "Sauvegarder Viable banks Refresh 12.99% | 210 € NAI: 0 € / Limit: >1.000 € DTI:…" at bounding box center [1234, 409] width 284 height 686
drag, startPoint x: 960, startPoint y: 435, endPoint x: 1579, endPoint y: 542, distance: 628.2
click at [961, 435] on input "Montant emprunté" at bounding box center [992, 436] width 163 height 26
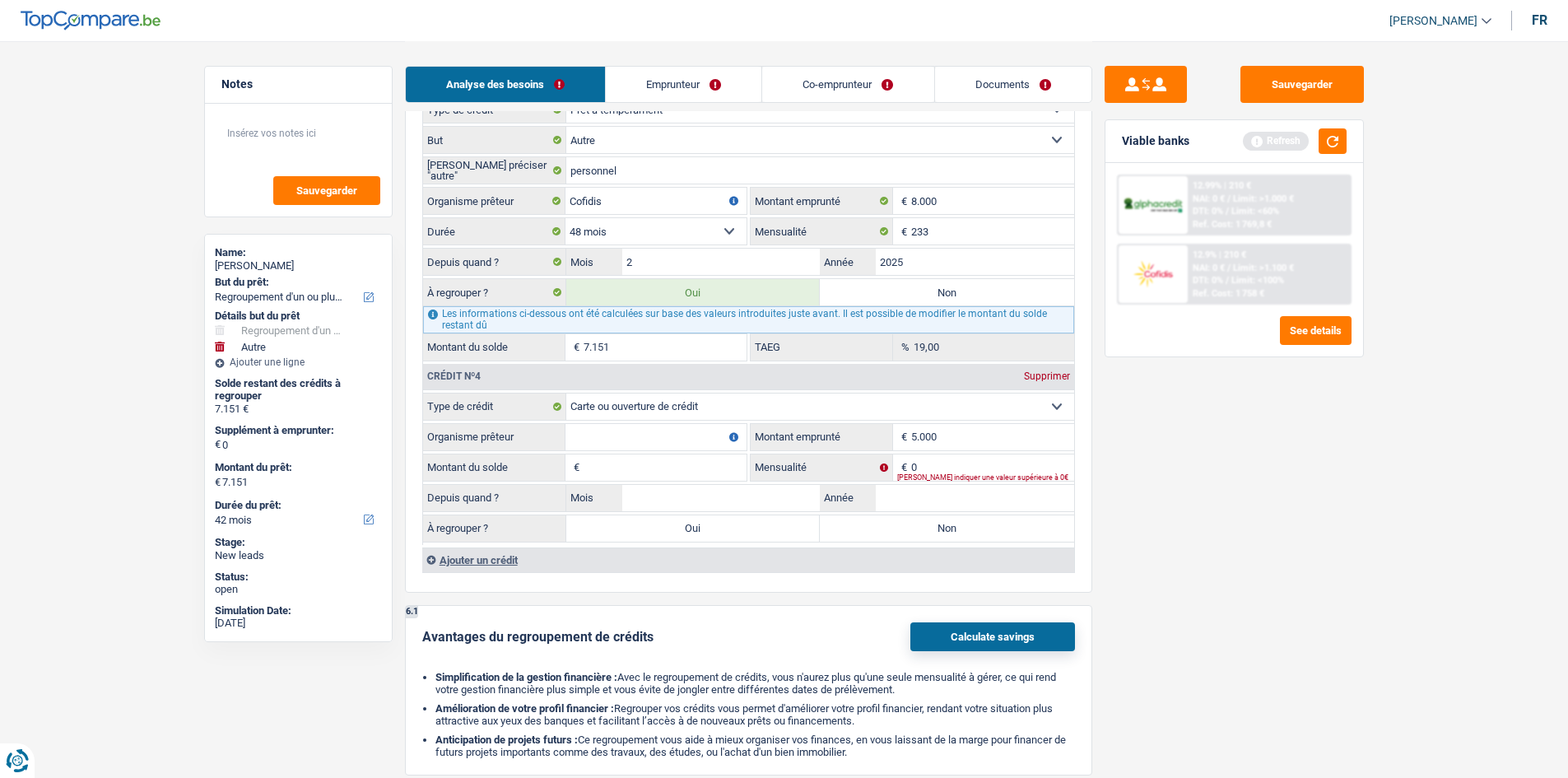
type input "5.000"
click at [644, 449] on input "Organisme prêteur" at bounding box center [656, 436] width 181 height 26
type input "Cofidis"
click at [654, 458] on input "Montant du solde" at bounding box center [664, 467] width 163 height 26
click at [650, 459] on input "Montant du solde" at bounding box center [664, 467] width 163 height 26
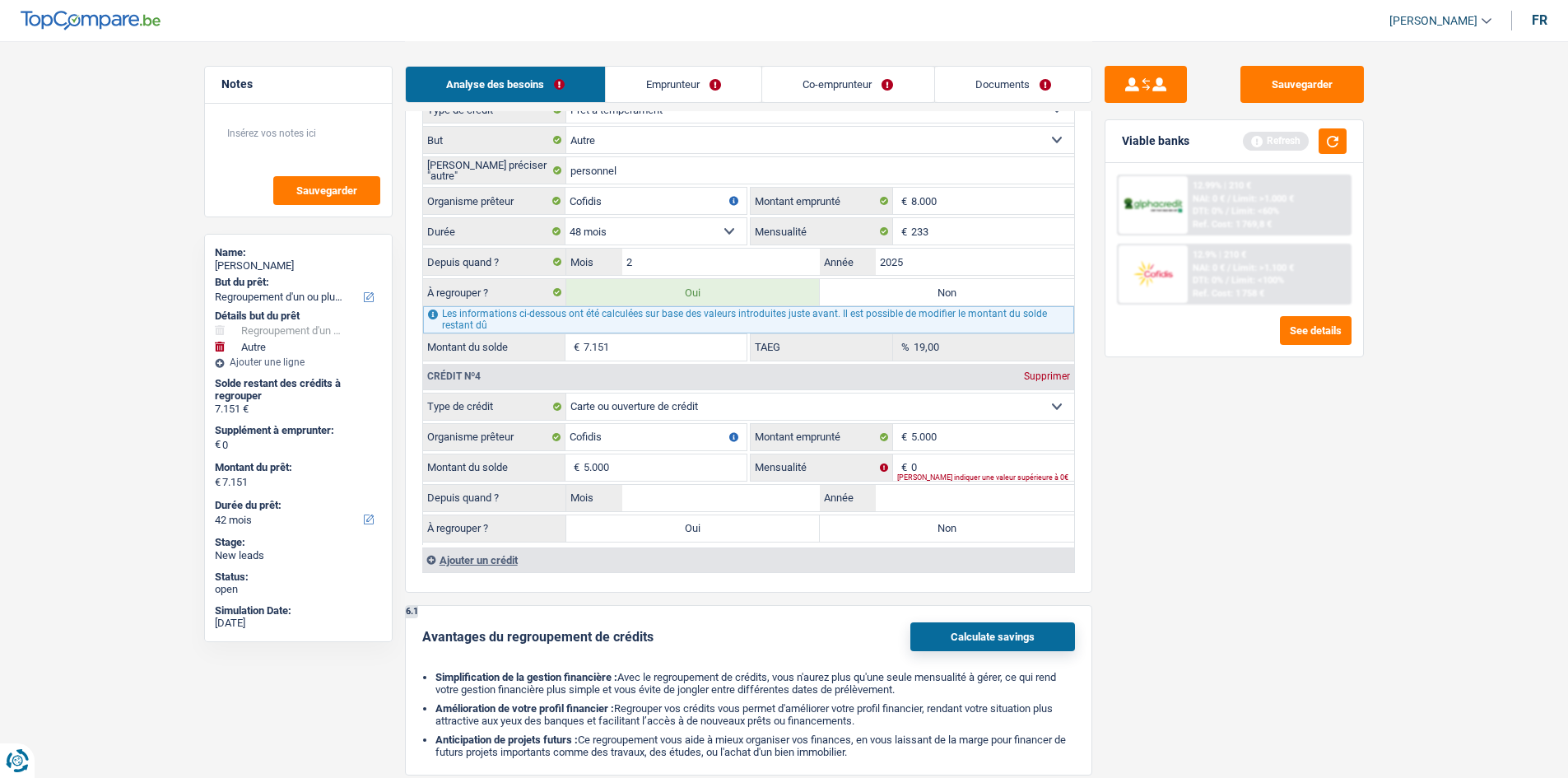
type input "5.000"
click at [1160, 525] on div "Sauvegarder Viable banks Refresh 12.99% | 210 € NAI: 0 € / Limit: >1.000 € DTI:…" at bounding box center [1234, 409] width 284 height 686
click at [1014, 498] on input "Année" at bounding box center [974, 498] width 198 height 26
type input "2025"
click at [794, 493] on input "Mois" at bounding box center [721, 498] width 198 height 26
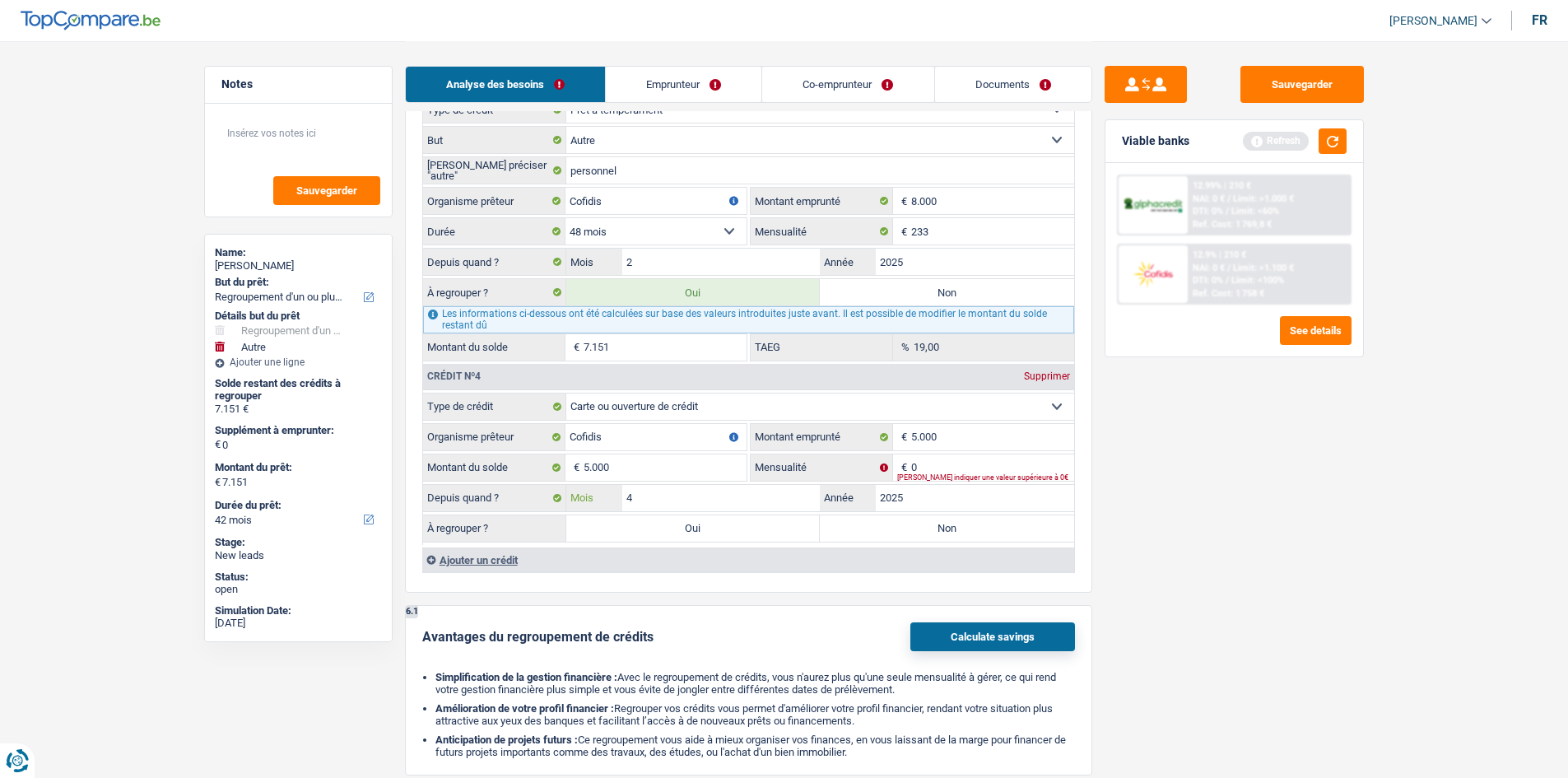
type input "4"
click at [1267, 523] on div "Sauvegarder Viable banks Refresh 12.99% | 210 € NAI: 0 € / Limit: >1.000 € DTI:…" at bounding box center [1234, 409] width 284 height 686
click at [997, 540] on label "Non" at bounding box center [946, 529] width 254 height 26
click at [997, 540] on input "Non" at bounding box center [946, 529] width 254 height 26
radio input "true"
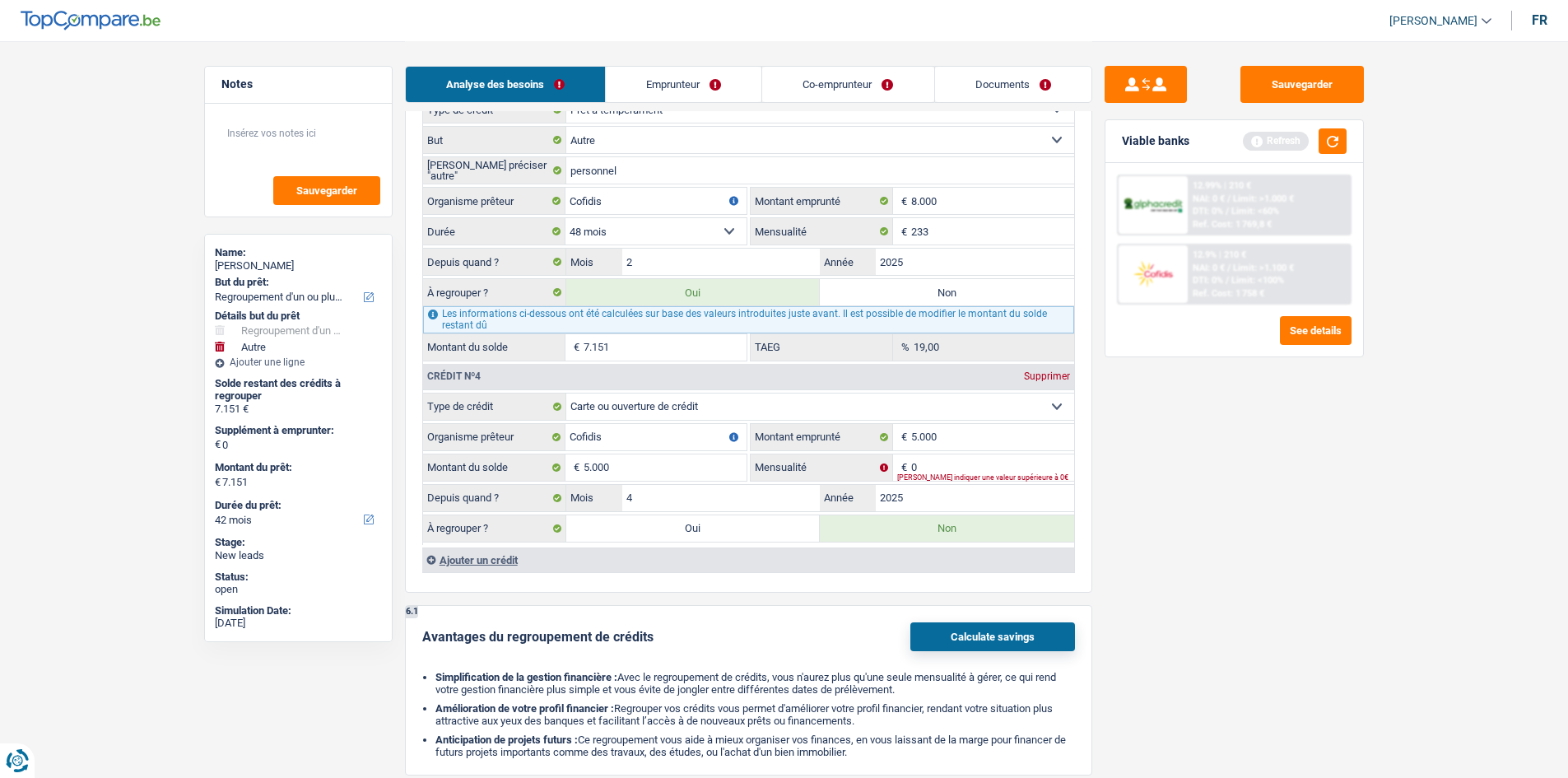
click at [465, 547] on div "Ajouter un crédit" at bounding box center [748, 559] width 651 height 25
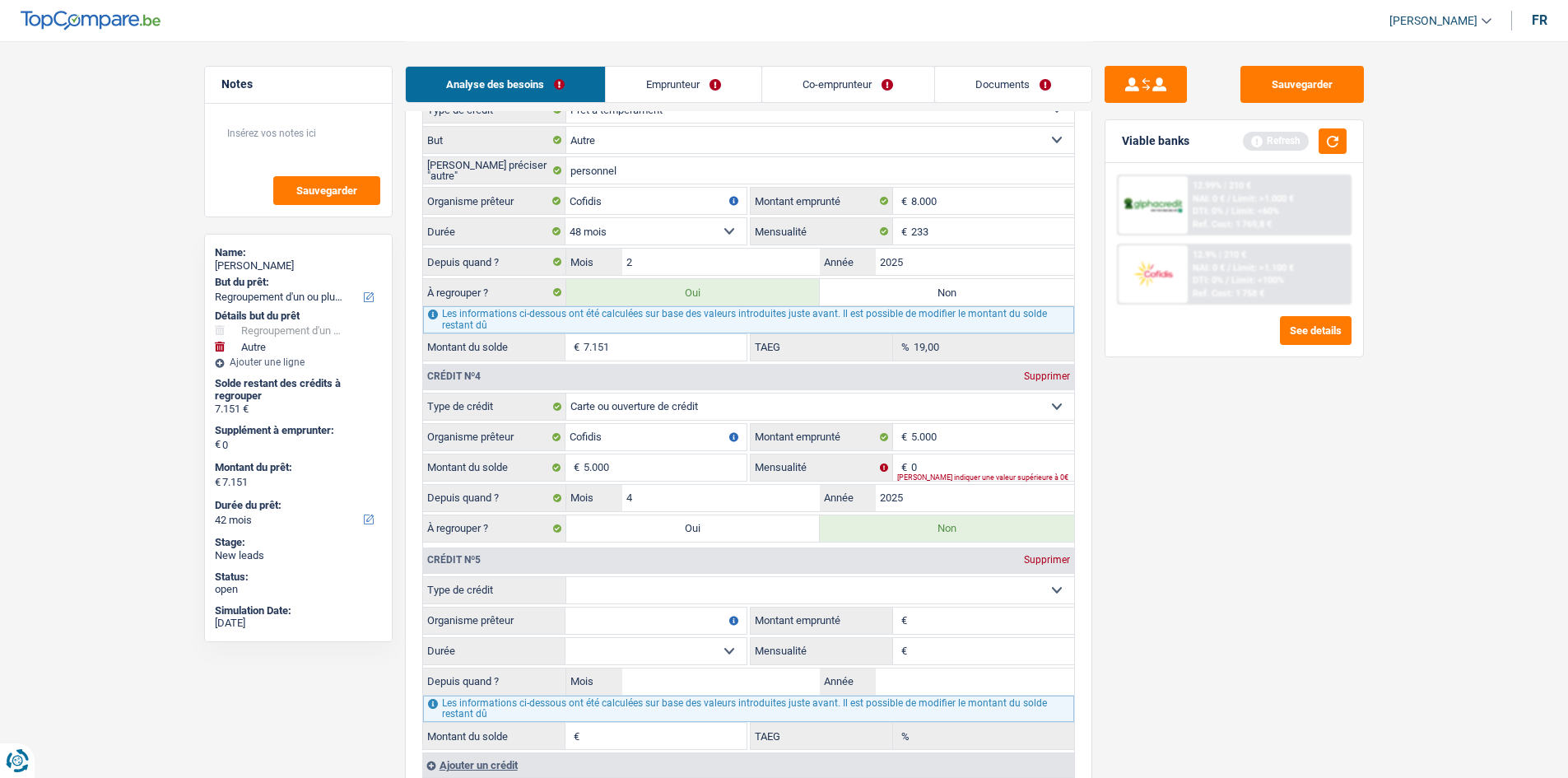
click at [656, 582] on select "Carte ou ouverture de crédit Prêt hypothécaire Vente à tempérament Prêt à tempé…" at bounding box center [820, 590] width 508 height 26
select select "cardOrCredit"
type input "0"
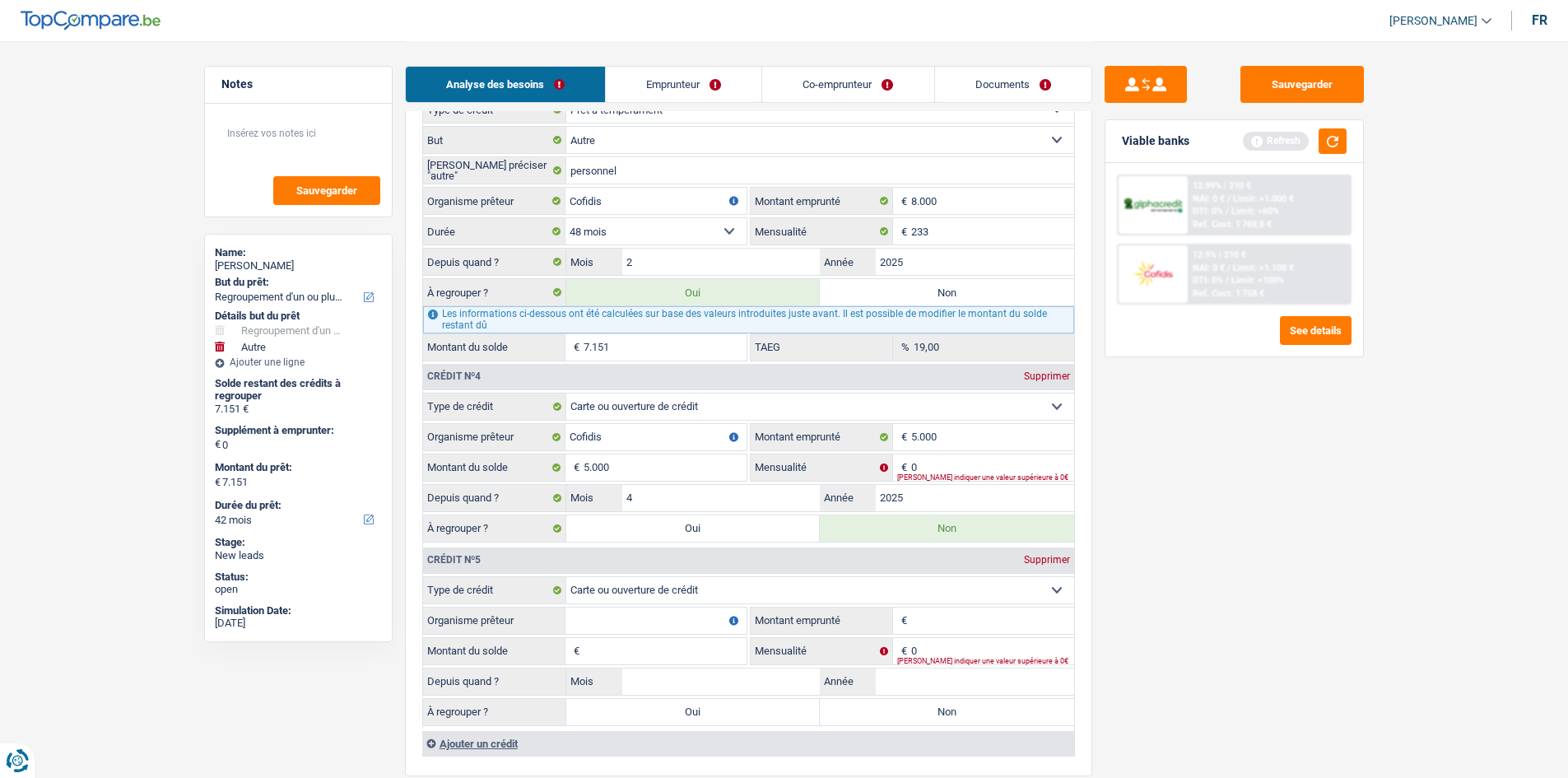
scroll to position [2222, 0]
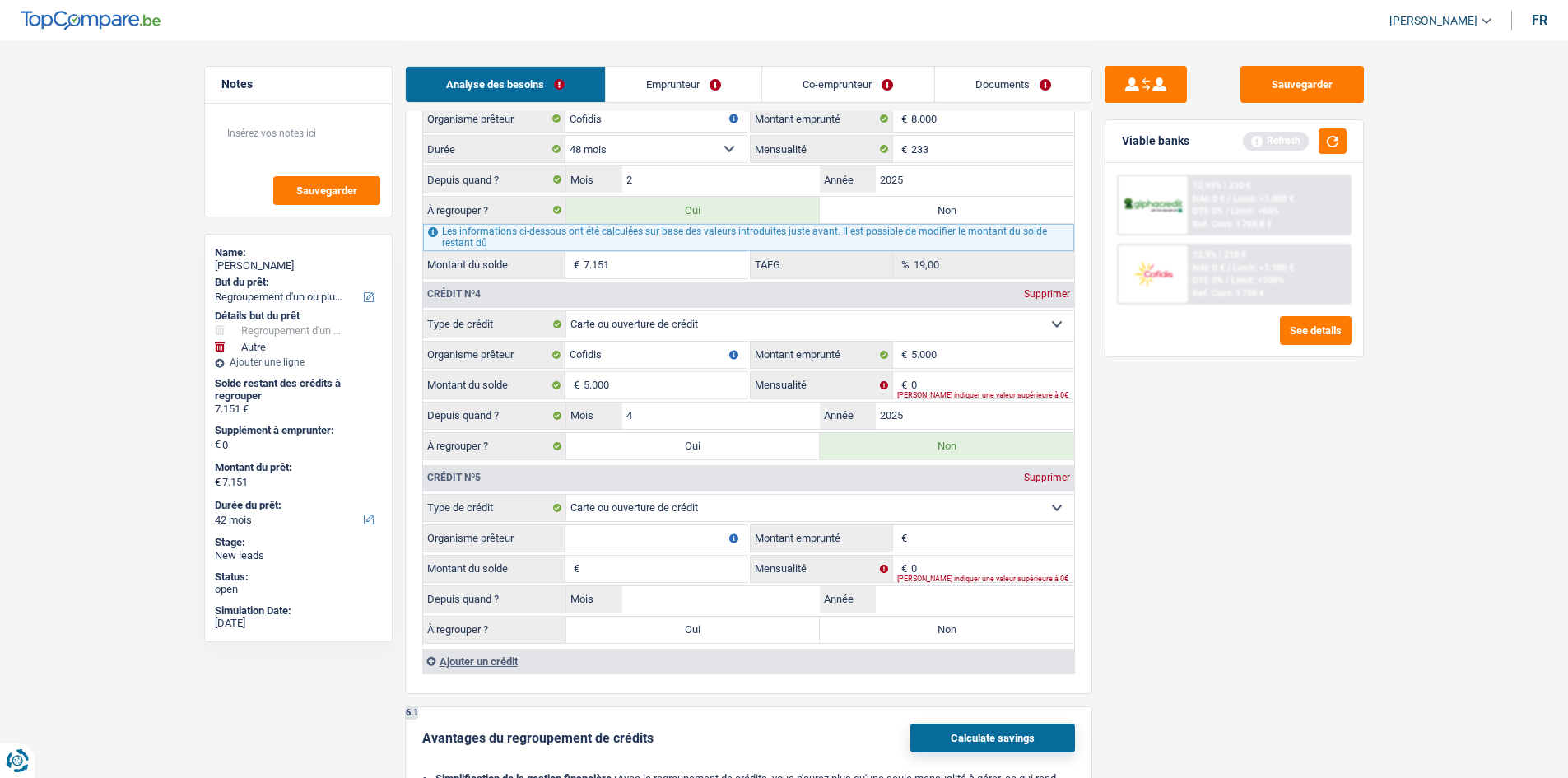
click at [664, 585] on div "Depuis quand ? Mois / Année" at bounding box center [749, 599] width 651 height 28
click at [722, 600] on input "Mois" at bounding box center [721, 599] width 198 height 26
type input "8"
click at [962, 610] on input "Année" at bounding box center [974, 599] width 198 height 26
type input "2025"
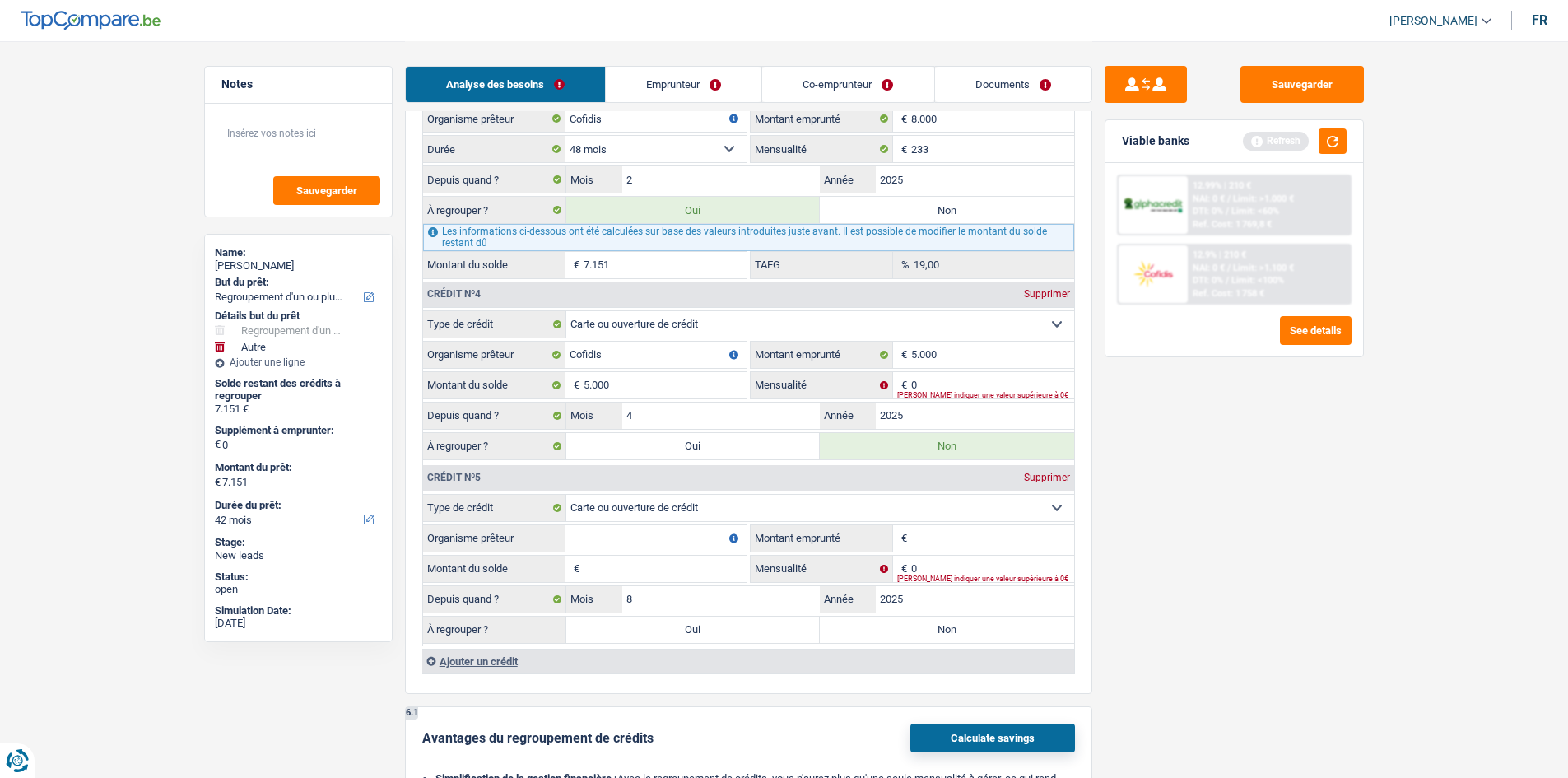
drag, startPoint x: 1087, startPoint y: 574, endPoint x: 1070, endPoint y: 580, distance: 18.0
click at [1088, 574] on div "6 Ancien : Avez-vous des prêts ou des cartes de crédit en cours ? Oui Non Dans …" at bounding box center [748, 56] width 687 height 1277
click at [941, 536] on input "Montant emprunté" at bounding box center [992, 538] width 163 height 26
click at [704, 538] on input "Organisme prêteur" at bounding box center [656, 538] width 181 height 26
click at [593, 543] on input "Fimasaire" at bounding box center [656, 538] width 181 height 26
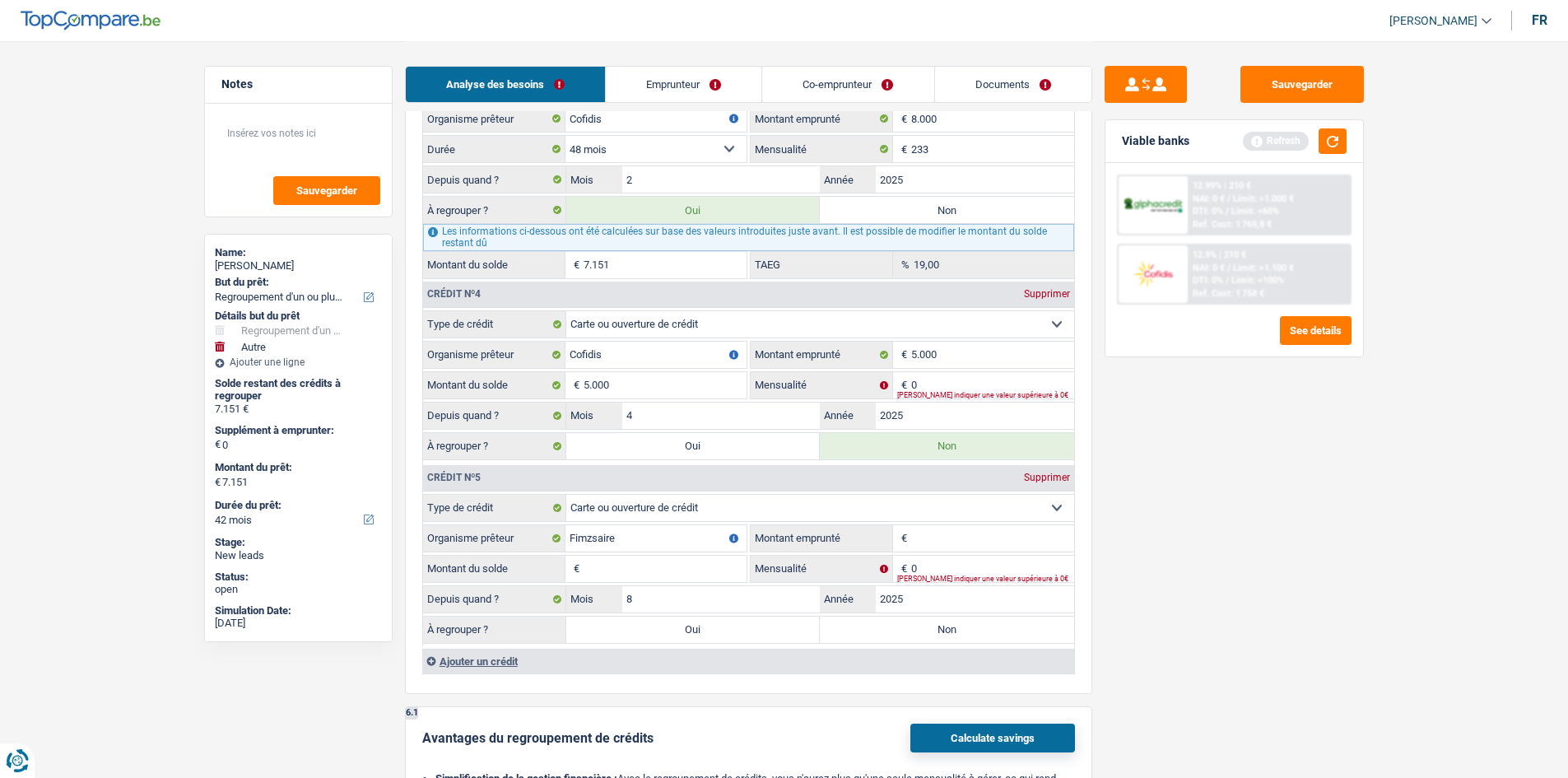
click at [644, 557] on input "Montant du solde" at bounding box center [664, 569] width 163 height 26
click at [663, 551] on input "Fimzsaire" at bounding box center [656, 538] width 181 height 26
click at [674, 531] on input "Fimasaire" at bounding box center [656, 538] width 181 height 26
click at [641, 537] on input "Fimasare" at bounding box center [656, 538] width 181 height 26
type input "Fimaser"
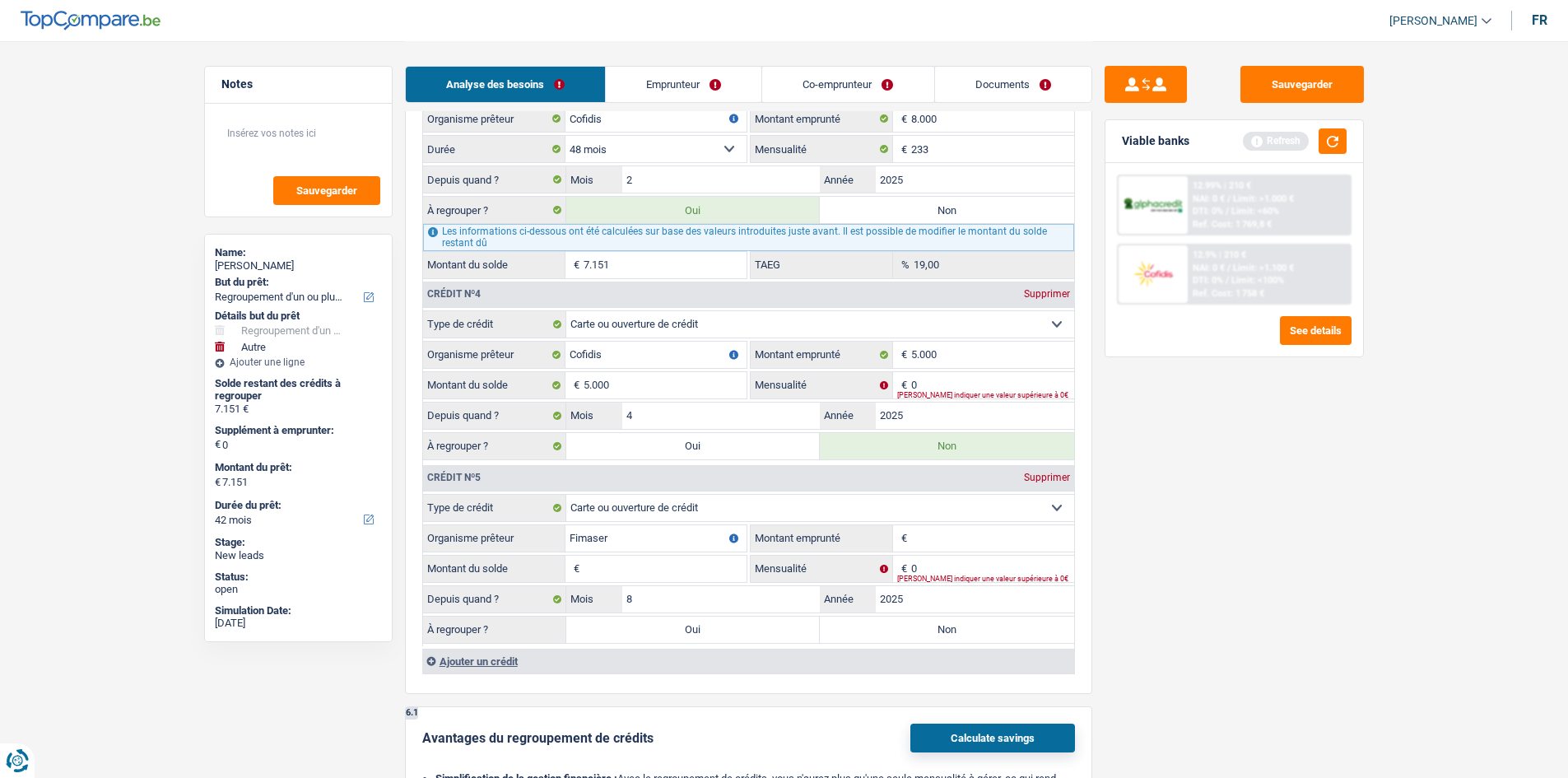
drag, startPoint x: 1404, startPoint y: 677, endPoint x: 1113, endPoint y: 588, distance: 304.3
click at [1012, 546] on input "Montant emprunté" at bounding box center [992, 538] width 163 height 26
click at [958, 537] on input "Montant emprunté" at bounding box center [992, 538] width 163 height 26
type input "2.500"
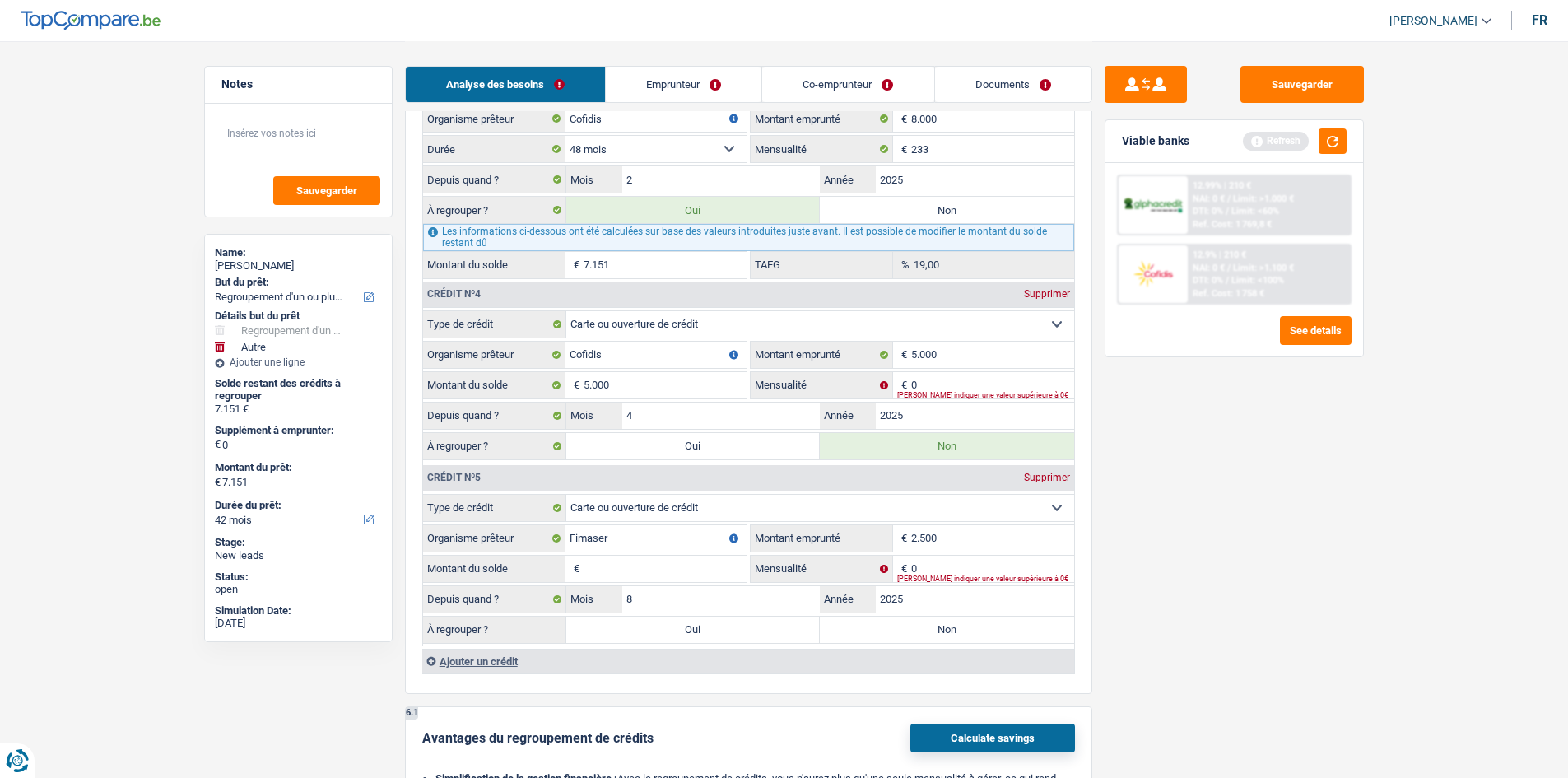
click at [1175, 527] on div "Sauvegarder Viable banks Refresh 12.99% | 210 € NAI: 0 € / Limit: >1.000 € DTI:…" at bounding box center [1234, 409] width 284 height 686
click at [649, 557] on input "Montant du solde" at bounding box center [664, 569] width 163 height 26
click at [637, 559] on input "Montant du solde" at bounding box center [664, 569] width 163 height 26
type input "2.500"
click at [1147, 610] on div "Sauvegarder Viable banks Refresh 12.99% | 210 € NAI: 0 € / Limit: >1.000 € DTI:…" at bounding box center [1234, 409] width 284 height 686
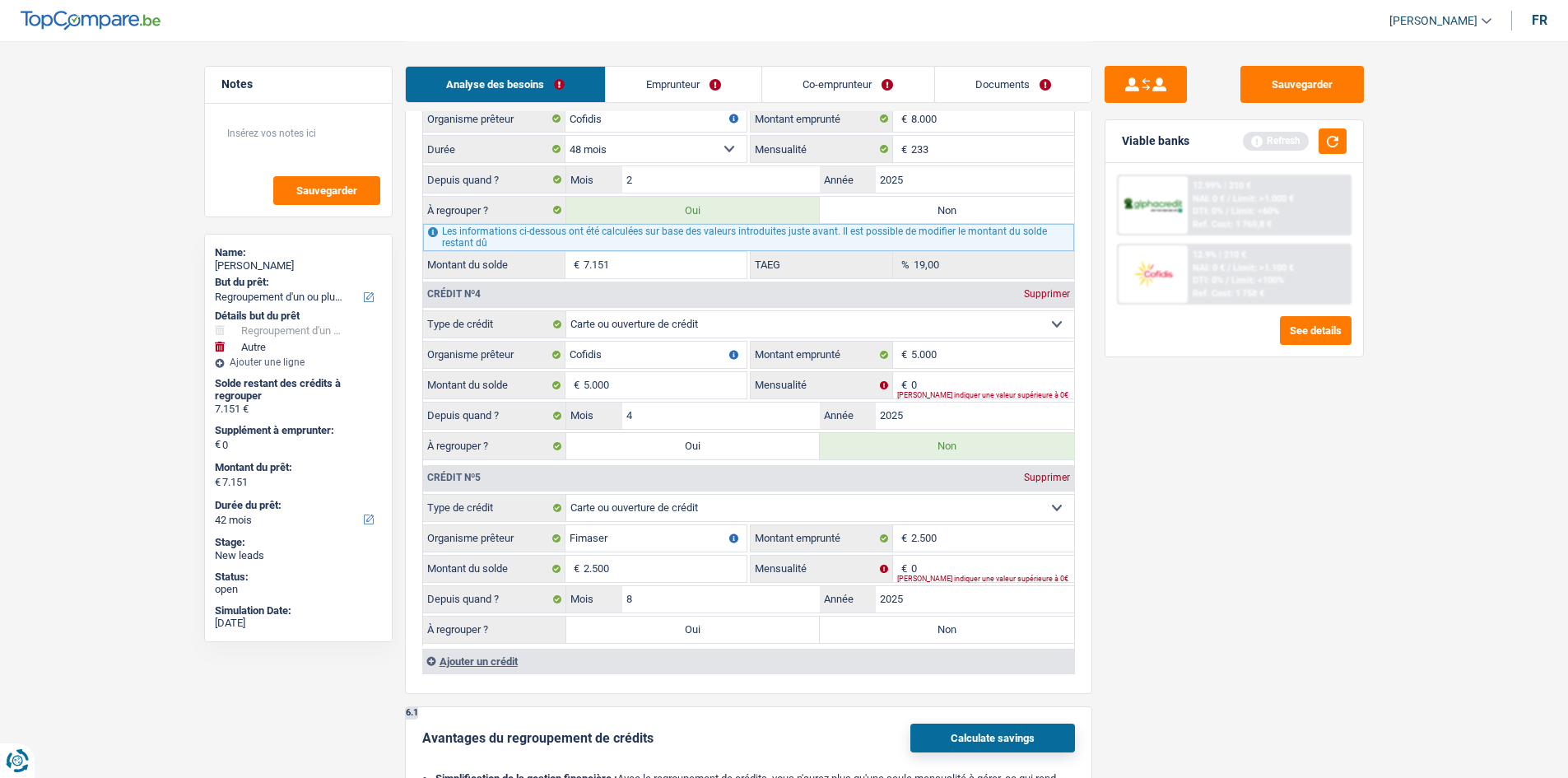
drag, startPoint x: 477, startPoint y: 668, endPoint x: 607, endPoint y: 614, distance: 140.8
click at [481, 665] on div "Ajouter un crédit" at bounding box center [748, 661] width 651 height 25
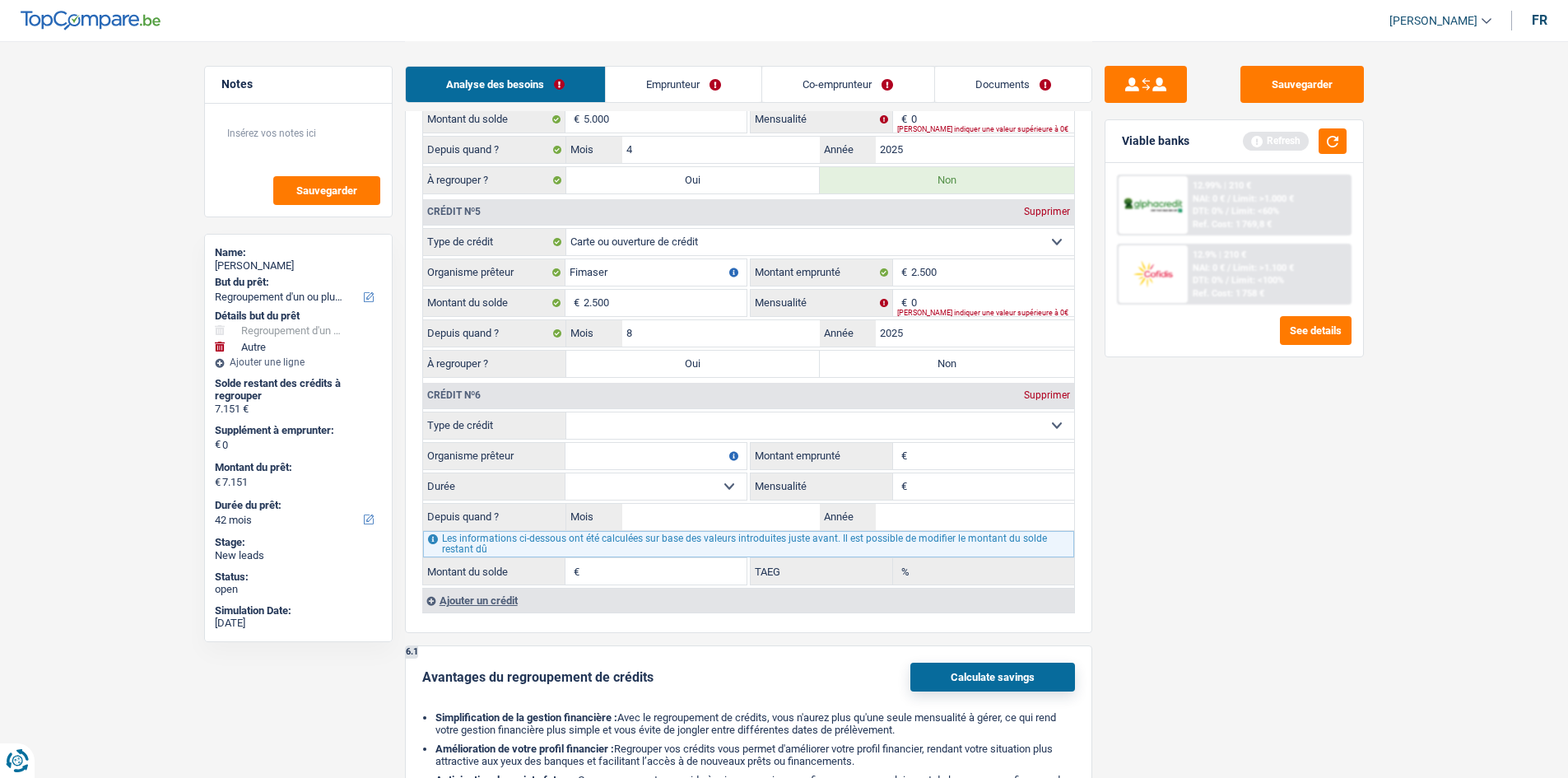
scroll to position [2552, 0]
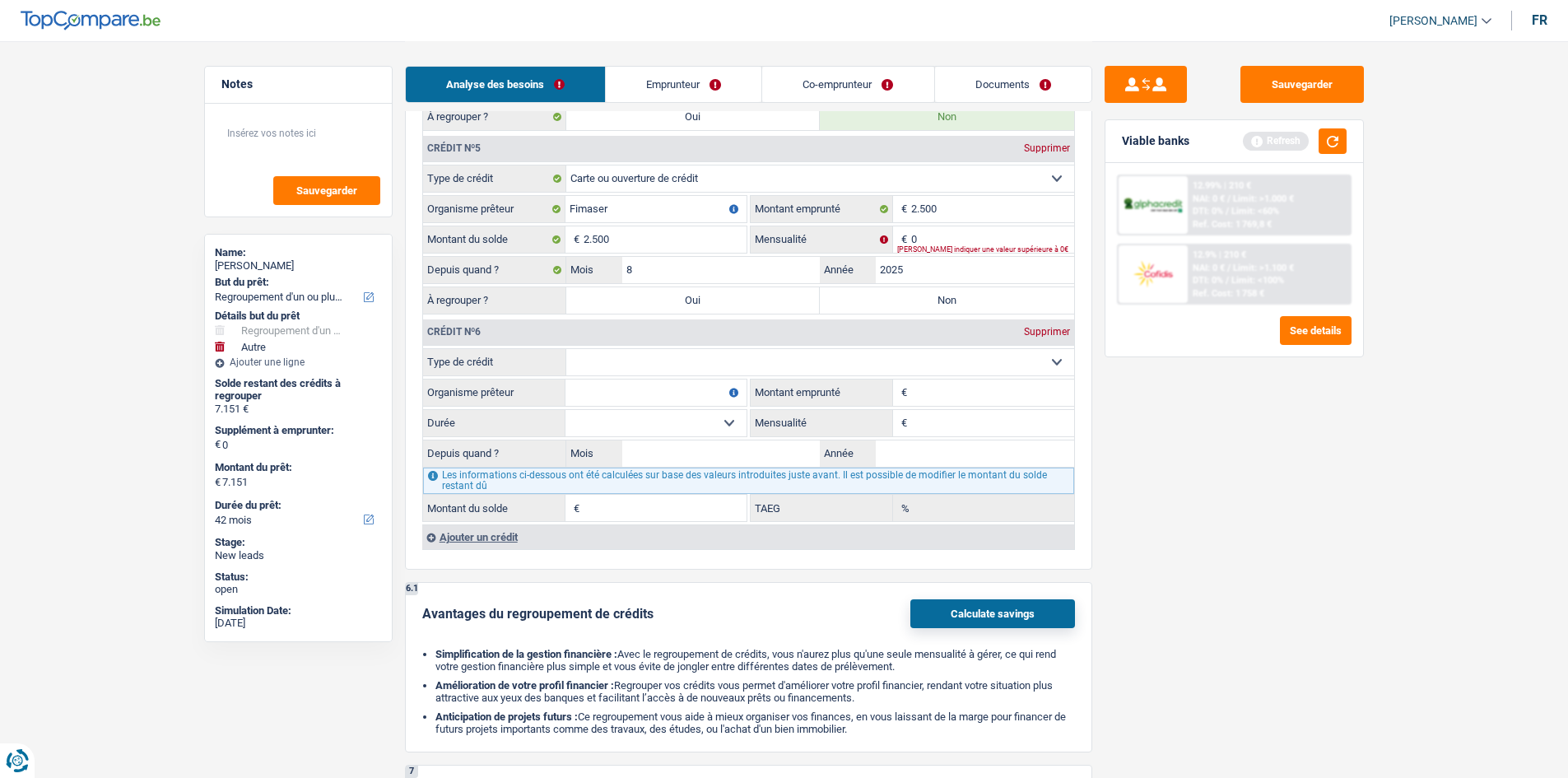
drag, startPoint x: 566, startPoint y: 357, endPoint x: 609, endPoint y: 374, distance: 46.2
click at [566, 357] on select "Carte ou ouverture de crédit Prêt hypothécaire Vente à tempérament Prêt à tempé…" at bounding box center [820, 362] width 508 height 26
select select "cardOrCredit"
type input "0"
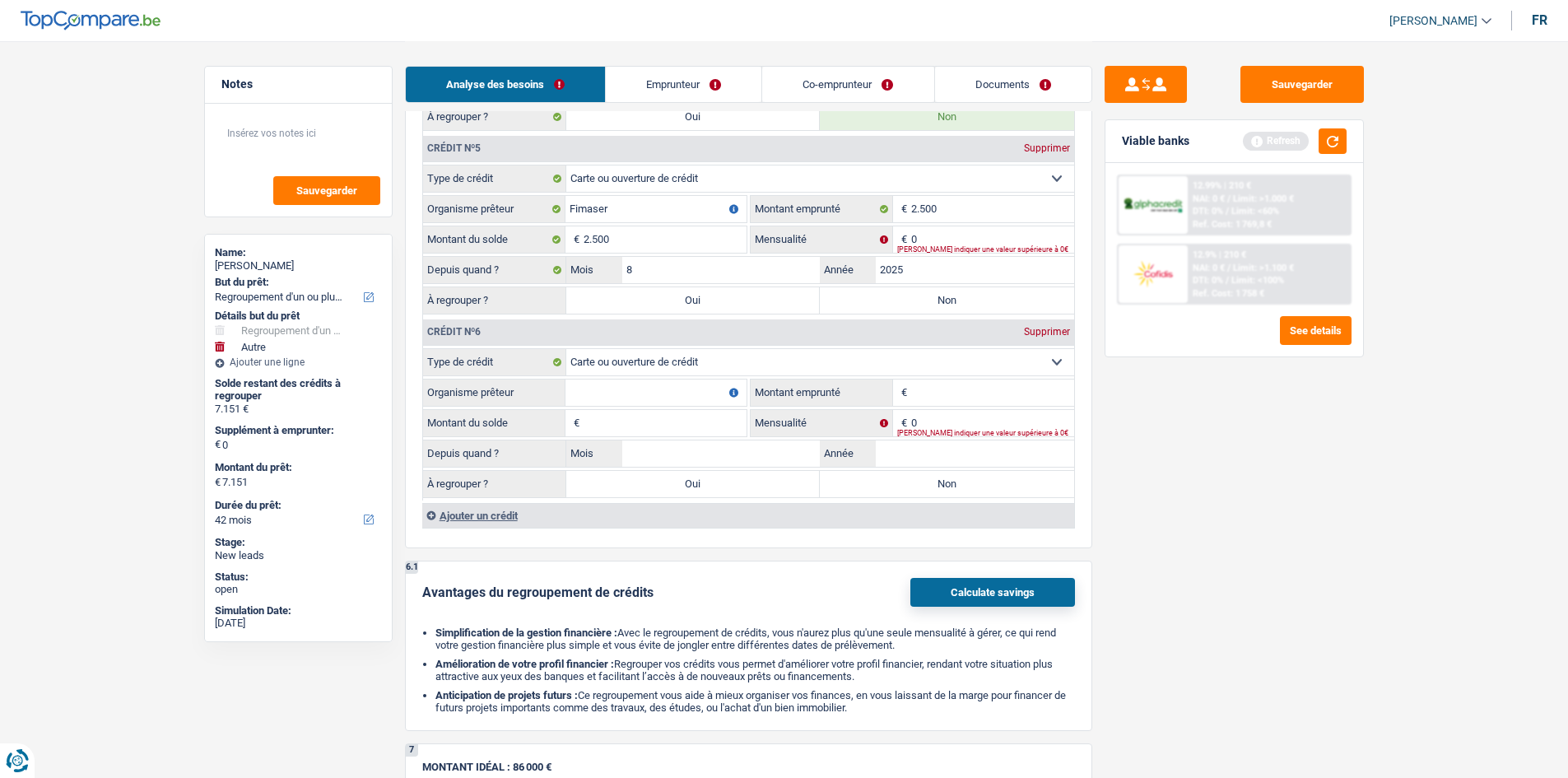
click at [587, 393] on input "Organisme prêteur" at bounding box center [656, 393] width 181 height 26
type input "buy way"
click at [912, 387] on input "Montant emprunté" at bounding box center [992, 393] width 163 height 26
type input "2.500"
click at [1236, 531] on div "Sauvegarder Viable banks Refresh 12.99% | 210 € NAI: 0 € / Limit: >1.000 € DTI:…" at bounding box center [1234, 409] width 284 height 686
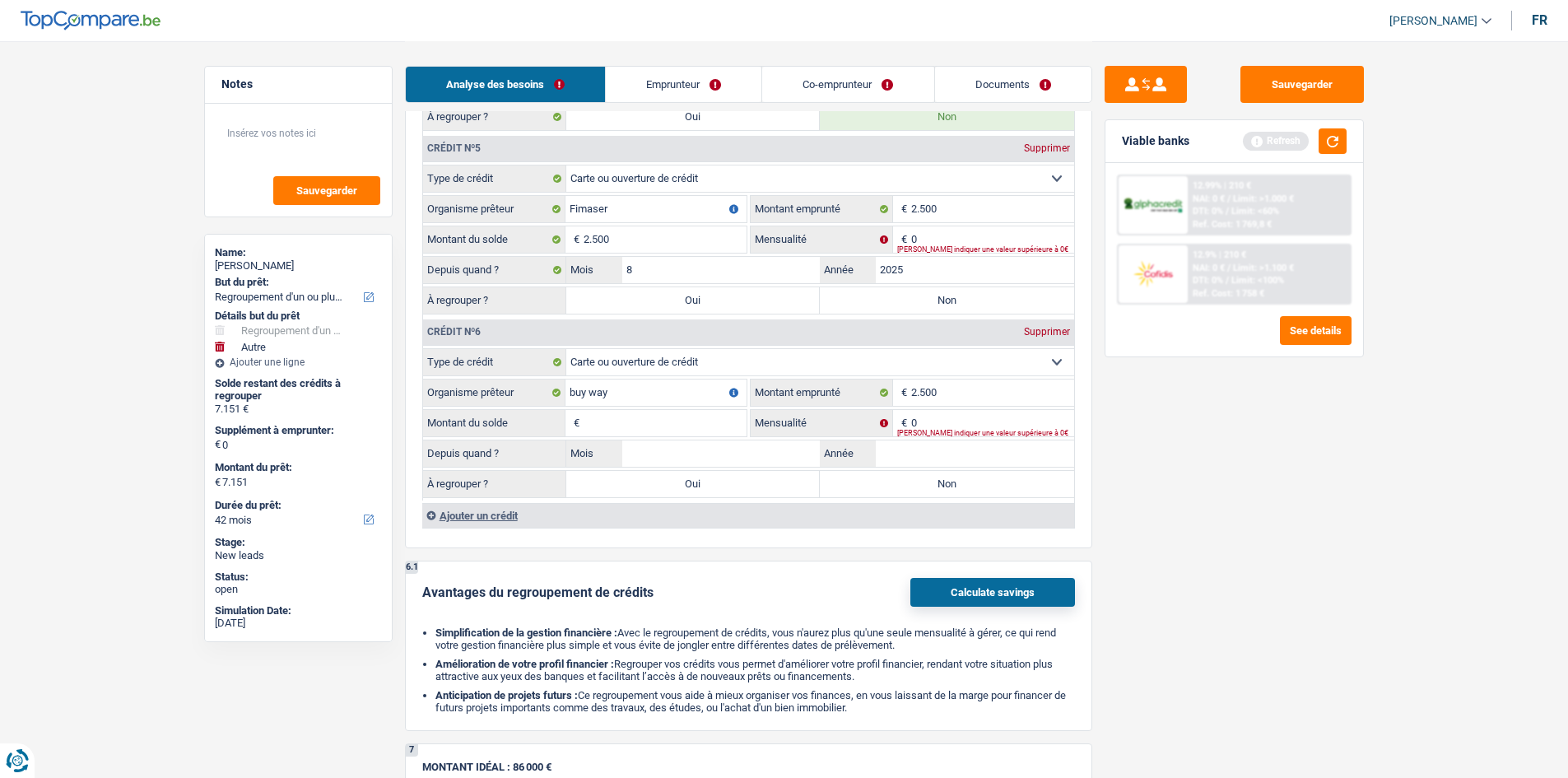
click at [704, 412] on input "Montant du solde" at bounding box center [664, 423] width 163 height 26
type input "2.500"
drag, startPoint x: 900, startPoint y: 449, endPoint x: 1430, endPoint y: 550, distance: 539.5
click at [904, 449] on input "Année" at bounding box center [974, 453] width 198 height 26
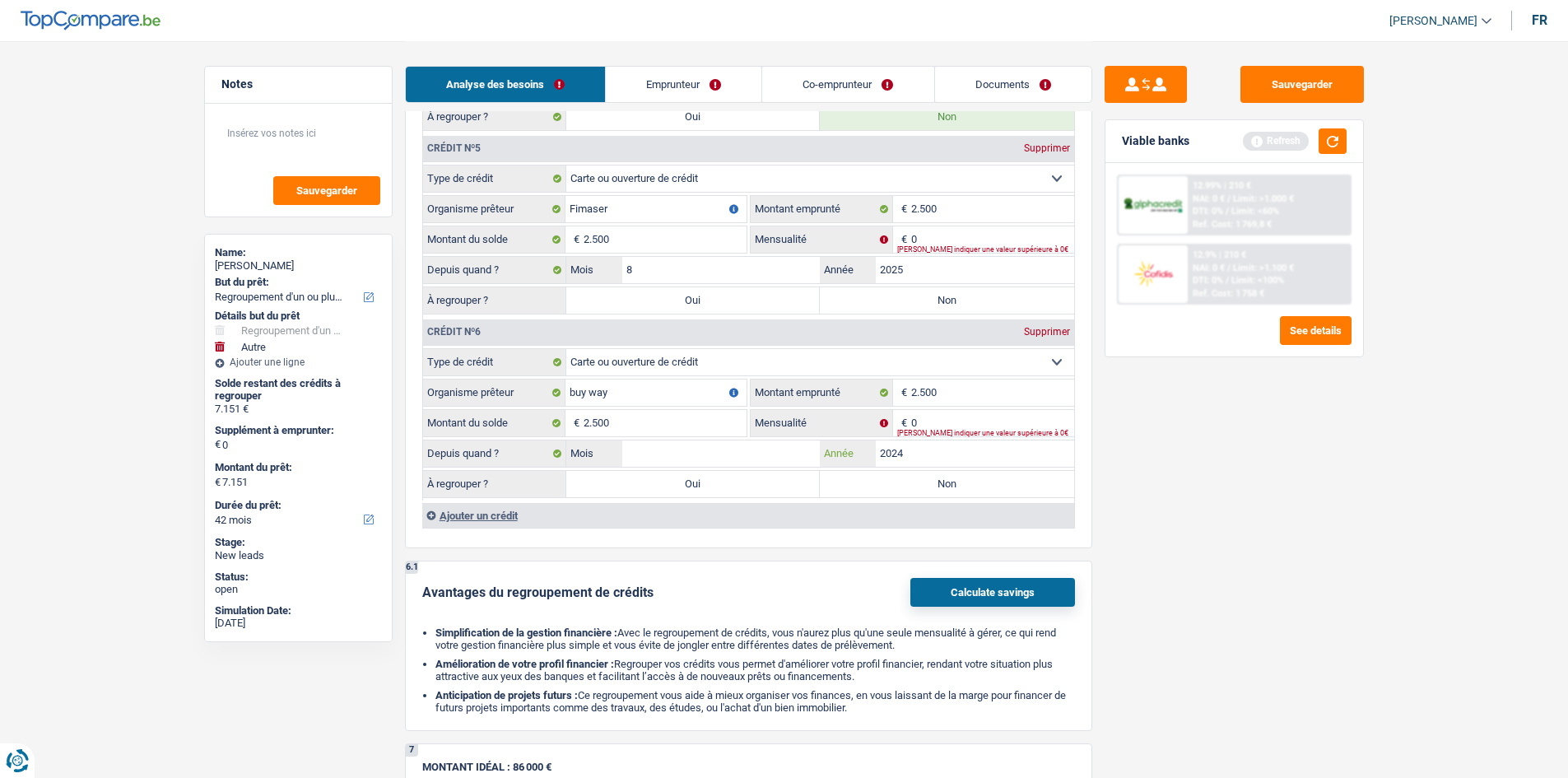
type input "2024"
click at [749, 463] on input "Mois" at bounding box center [721, 453] width 198 height 26
type input "5"
click at [517, 526] on div "Ajouter un crédit" at bounding box center [748, 515] width 651 height 25
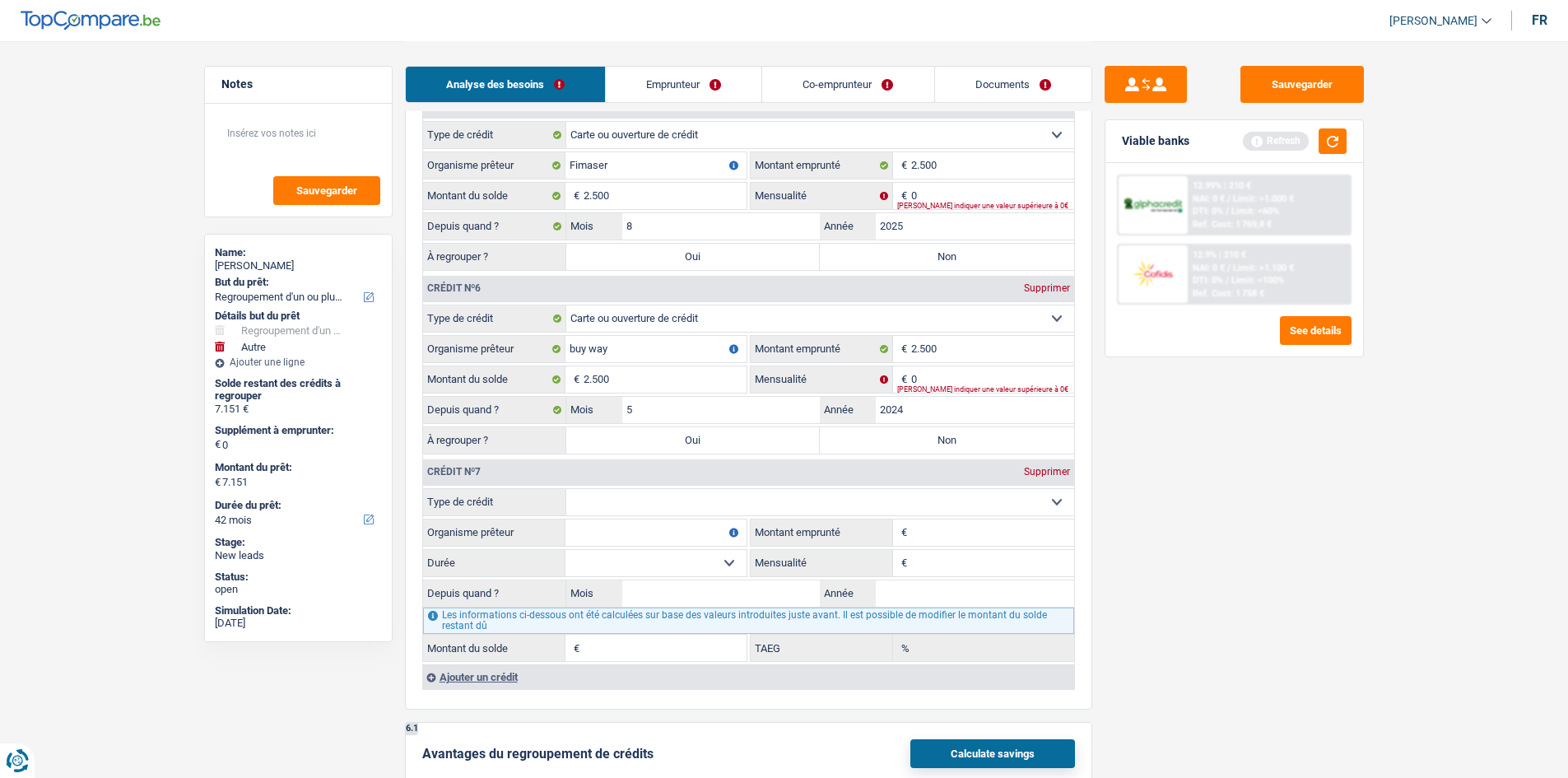
scroll to position [2716, 0]
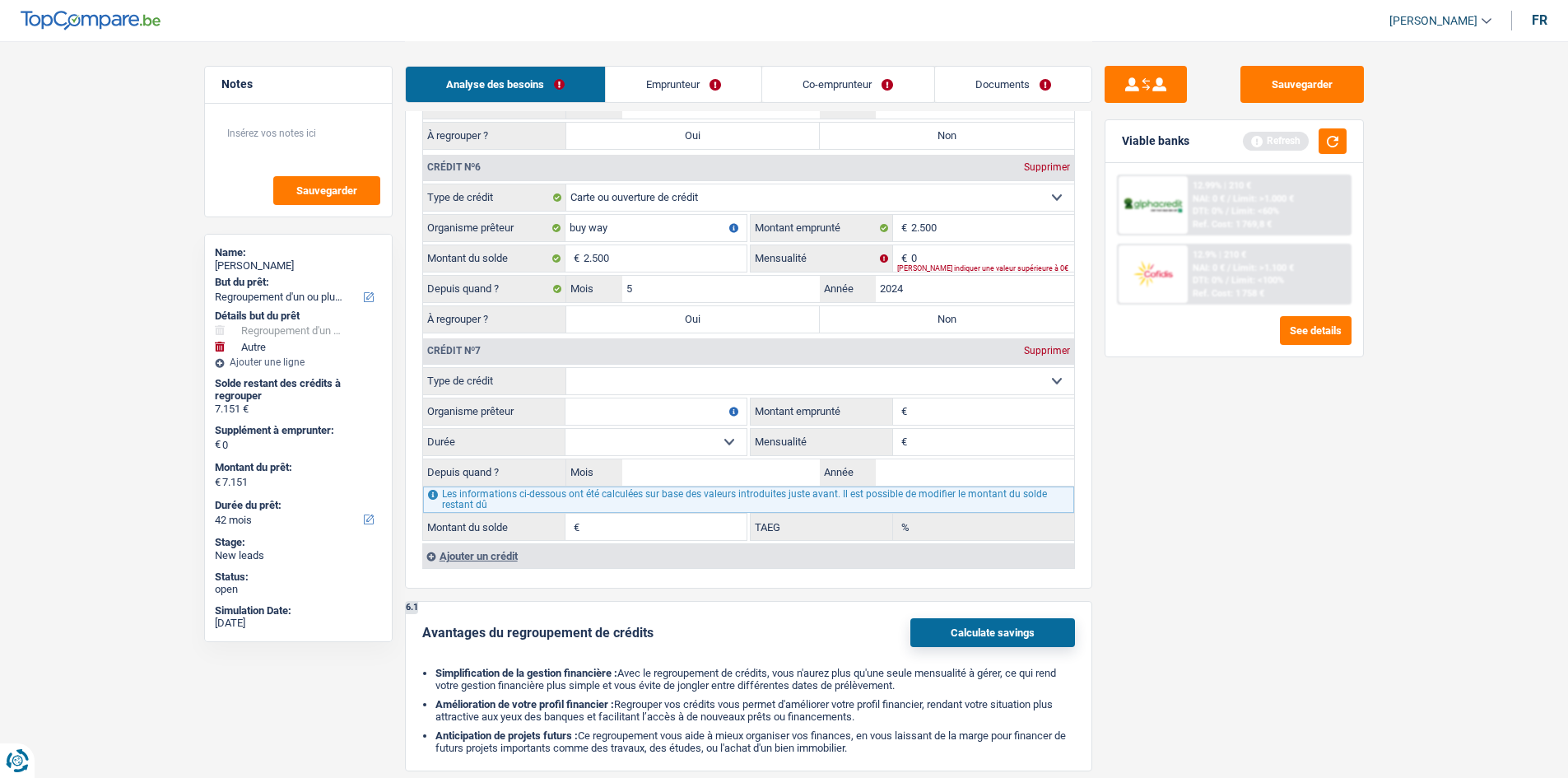
drag, startPoint x: 686, startPoint y: 384, endPoint x: 677, endPoint y: 391, distance: 11.4
click at [686, 384] on select "Carte ou ouverture de crédit Prêt hypothécaire Vente à tempérament Prêt à tempé…" at bounding box center [820, 381] width 508 height 26
select select "mortgage"
click at [566, 368] on select "Carte ou ouverture de crédit Prêt hypothécaire Vente à tempérament Prêt à tempé…" at bounding box center [820, 381] width 508 height 26
type input "0"
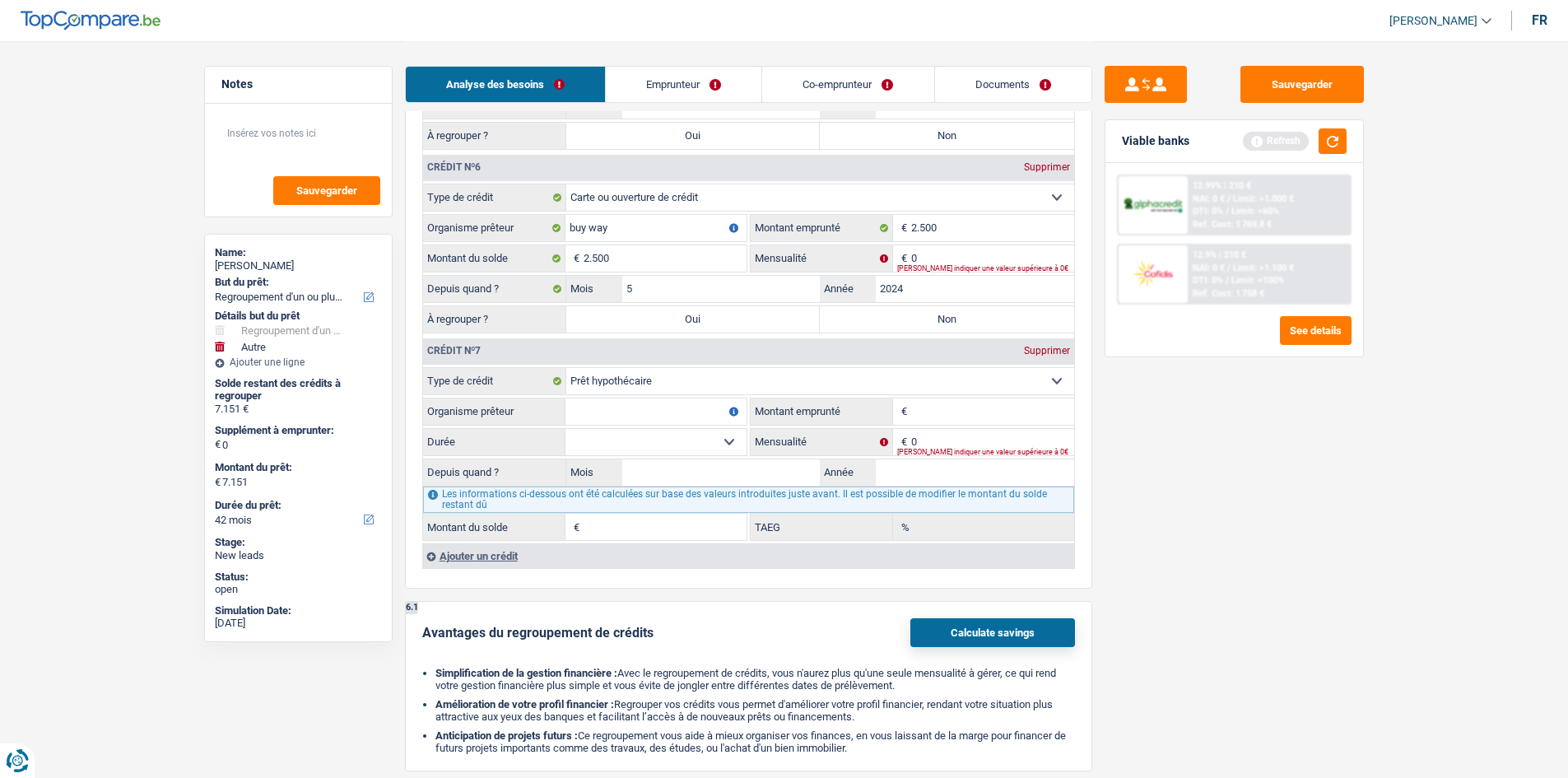
drag, startPoint x: 641, startPoint y: 373, endPoint x: 645, endPoint y: 392, distance: 19.4
click at [641, 373] on select "Carte ou ouverture de crédit Prêt hypothécaire Vente à tempérament Prêt à tempé…" at bounding box center [820, 381] width 508 height 26
select select "cardOrCredit"
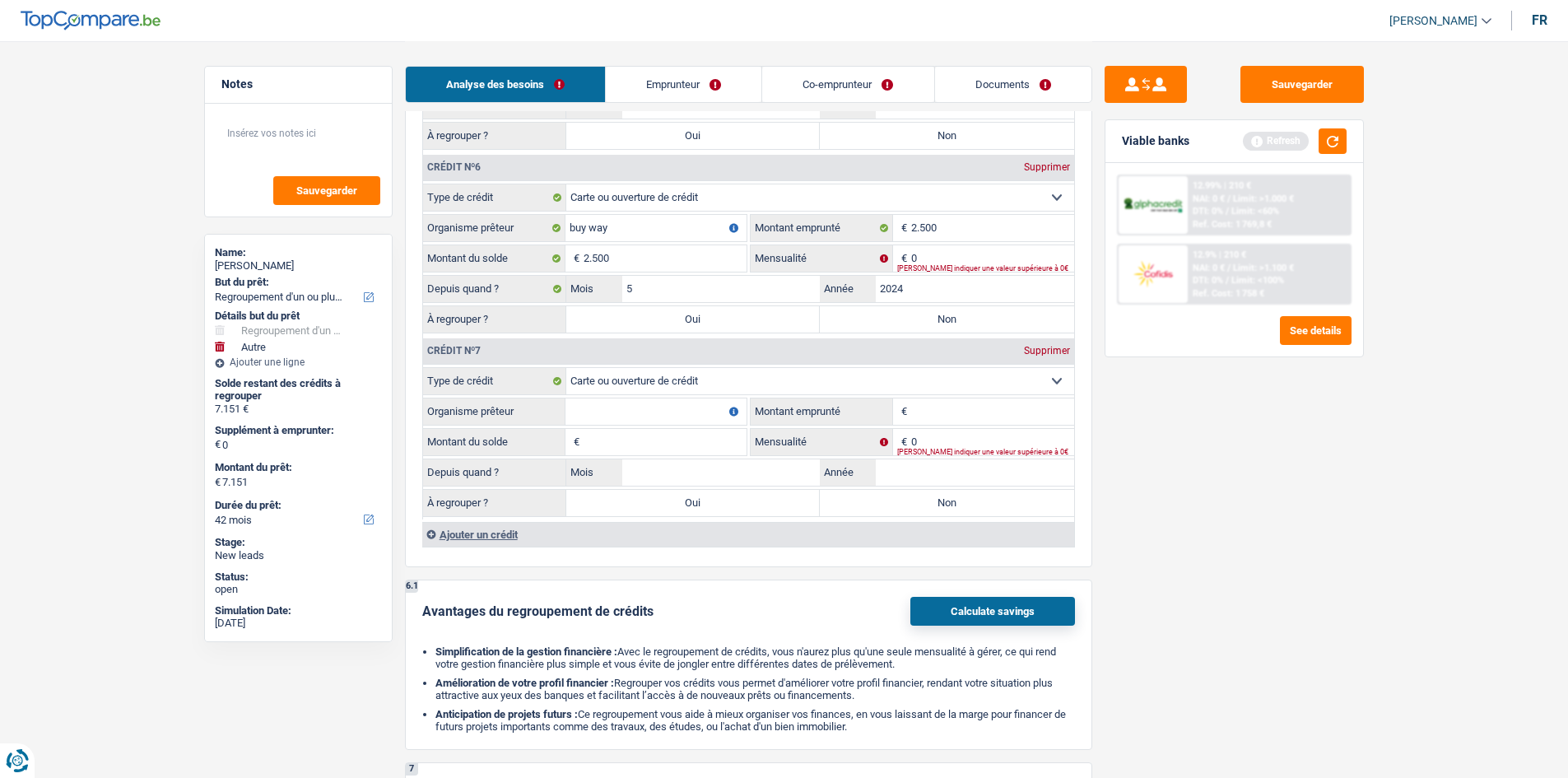
click at [980, 420] on input "Montant emprunté" at bounding box center [992, 411] width 163 height 26
click at [702, 409] on input "Organisme prêteur" at bounding box center [656, 411] width 181 height 26
click at [595, 409] on input "Santendeur" at bounding box center [656, 411] width 181 height 26
type input "Santandeur"
click at [976, 404] on input "Montant emprunté" at bounding box center [992, 411] width 163 height 26
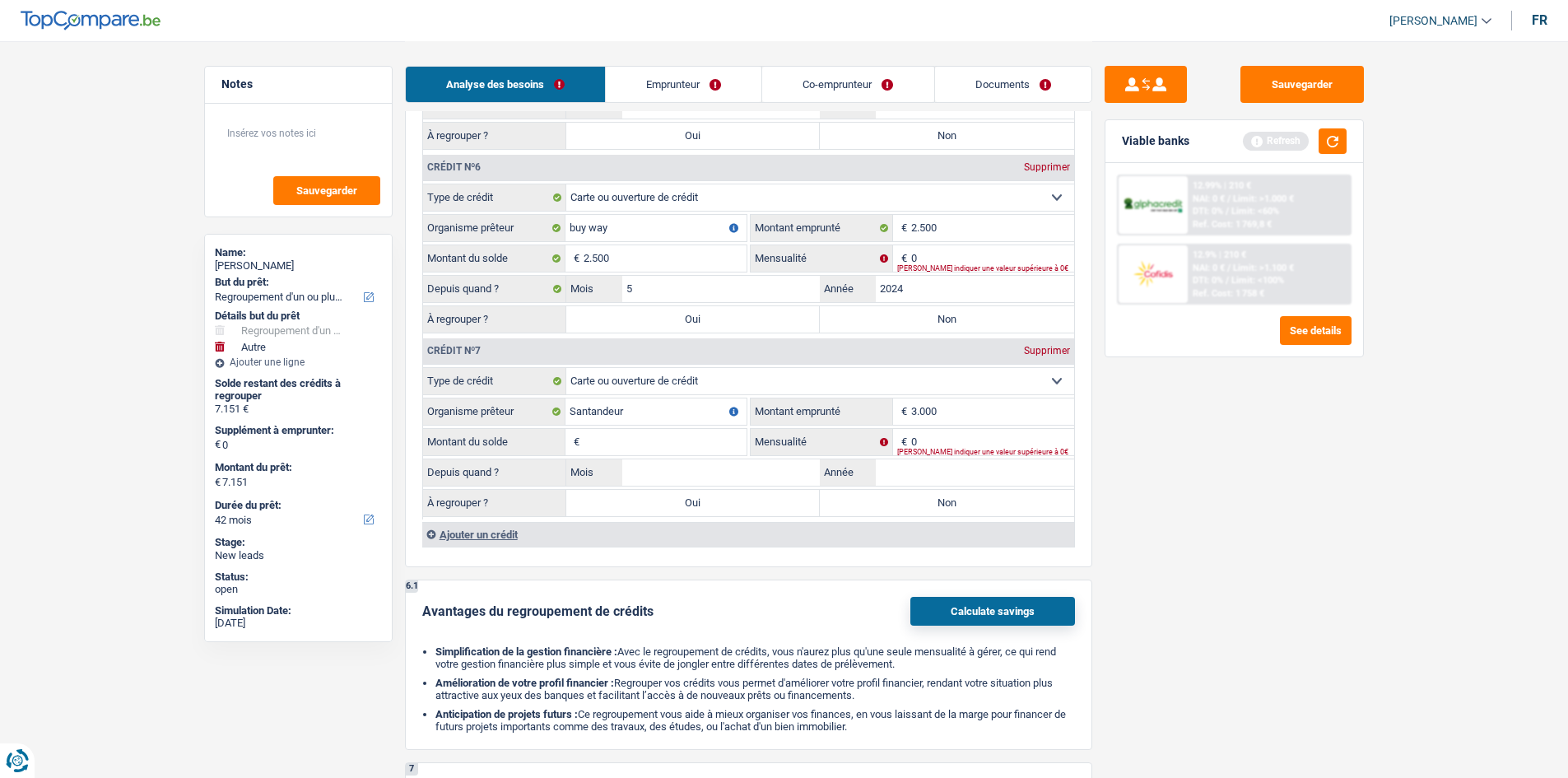
type input "3.000"
drag, startPoint x: 1270, startPoint y: 492, endPoint x: 739, endPoint y: 436, distance: 533.9
click at [1259, 488] on div "Sauvegarder Viable banks Refresh 12.99% | 210 € NAI: 0 € / Limit: >1.000 € DTI:…" at bounding box center [1234, 409] width 284 height 686
click at [651, 442] on input "Montant du solde" at bounding box center [664, 442] width 163 height 26
type input "3.000"
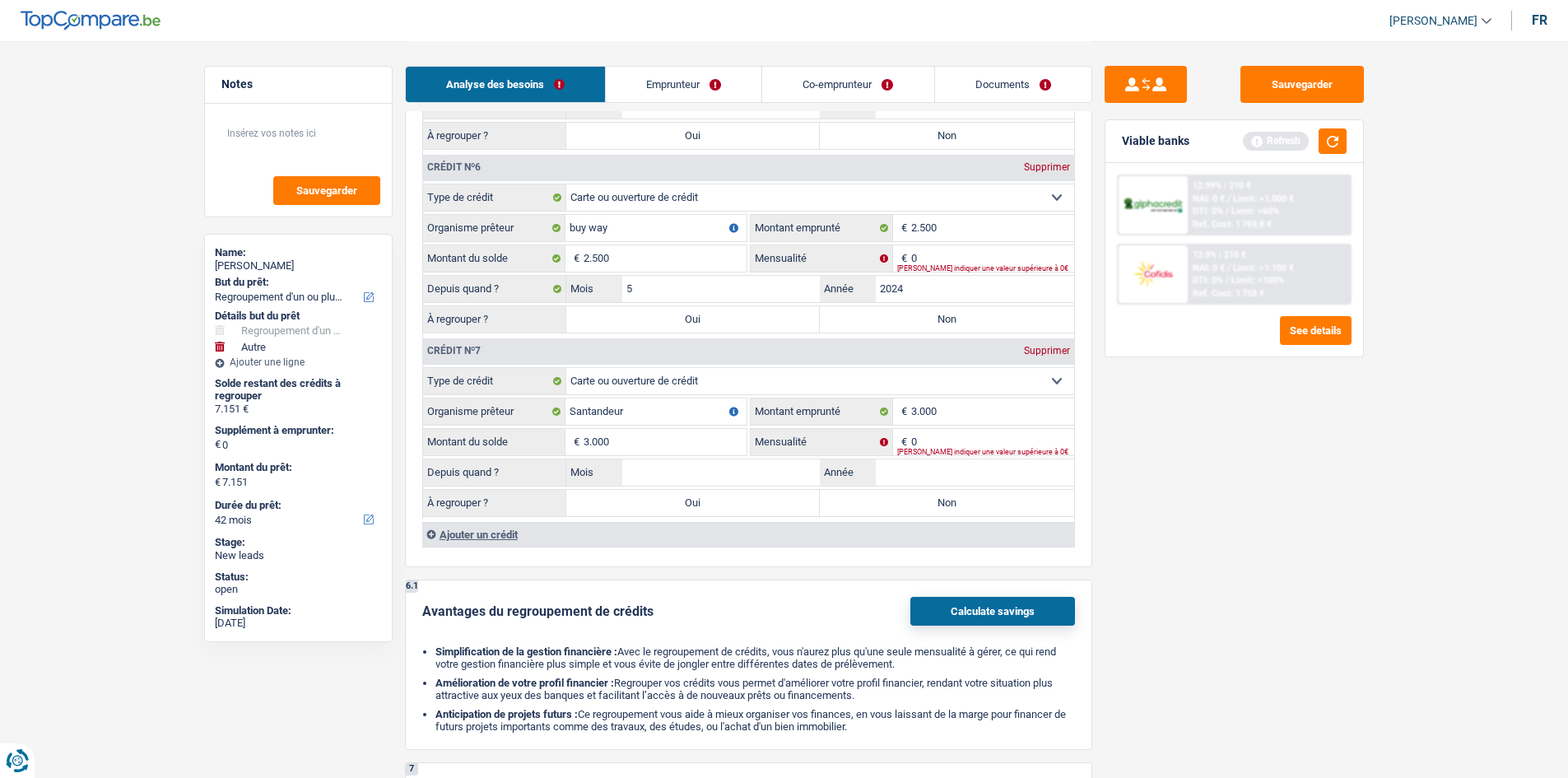
click at [1037, 470] on input "Année" at bounding box center [974, 472] width 198 height 26
type input "2025"
drag, startPoint x: 630, startPoint y: 474, endPoint x: 921, endPoint y: 525, distance: 295.4
click at [630, 474] on input "Mois" at bounding box center [721, 472] width 198 height 26
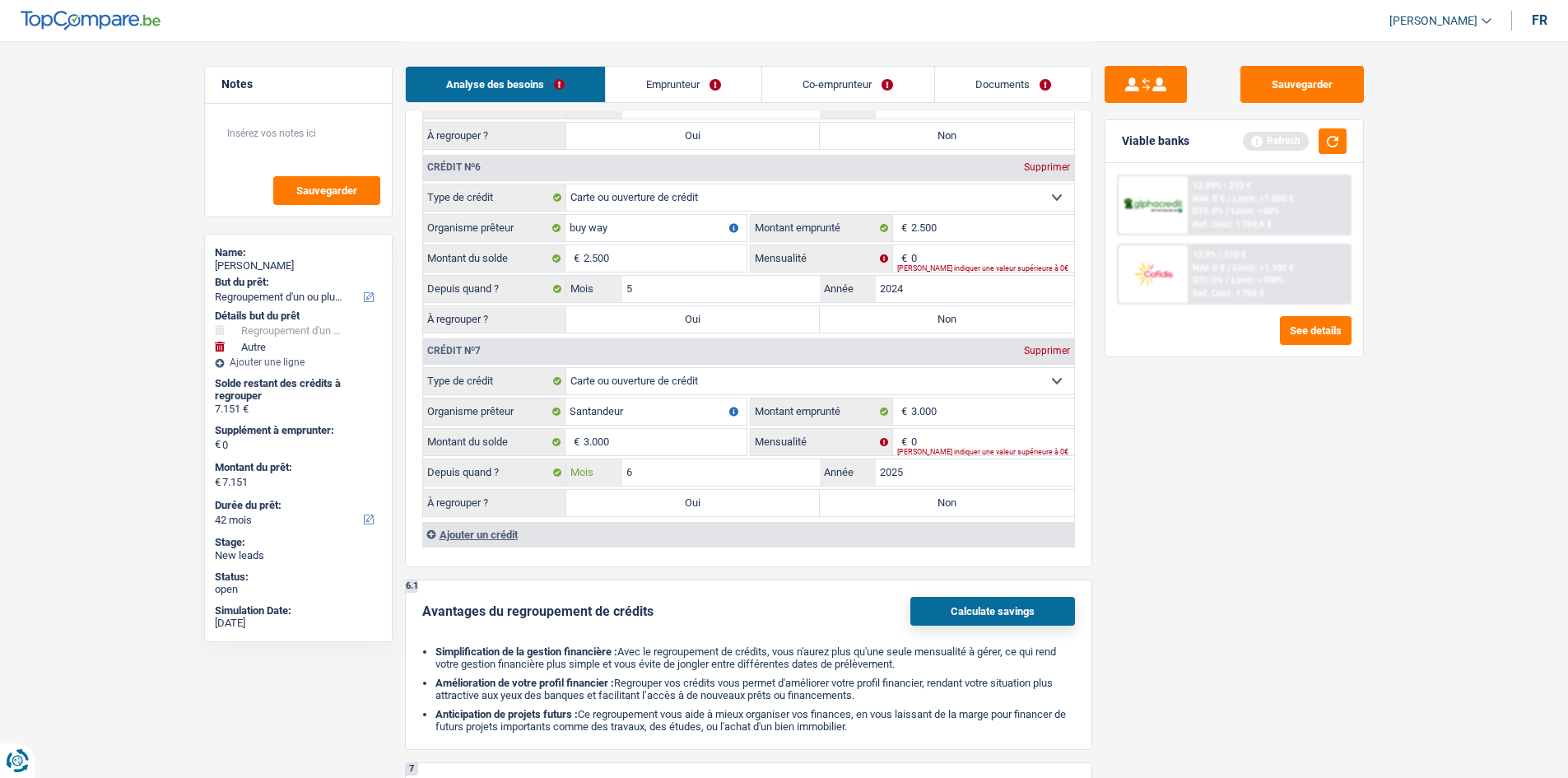
type input "6"
click at [1234, 448] on div "Sauvegarder Viable banks Refresh 12.99% | 210 € NAI: 0 € / Limit: >1.000 € DTI:…" at bounding box center [1234, 409] width 284 height 686
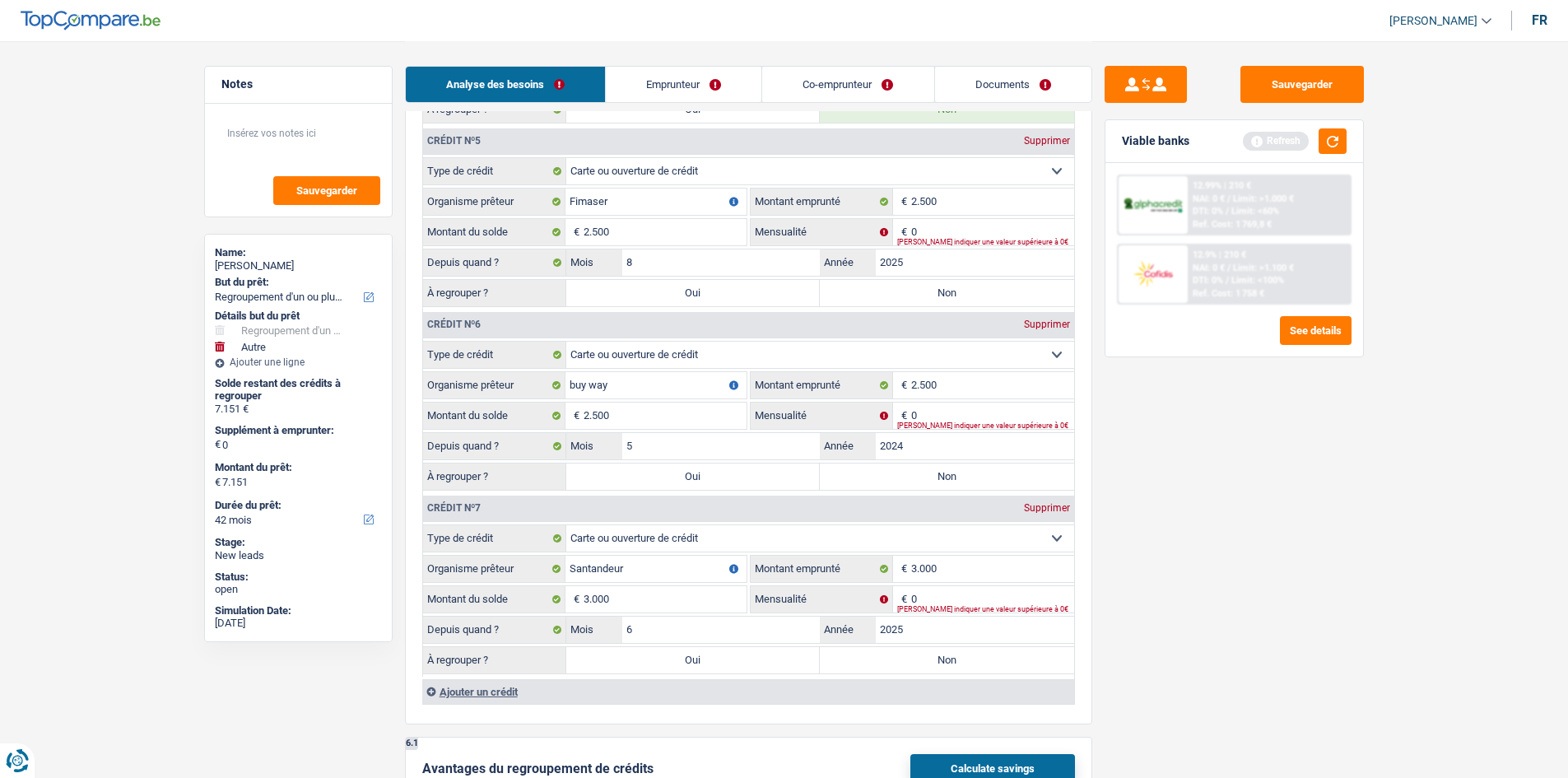
scroll to position [2552, 0]
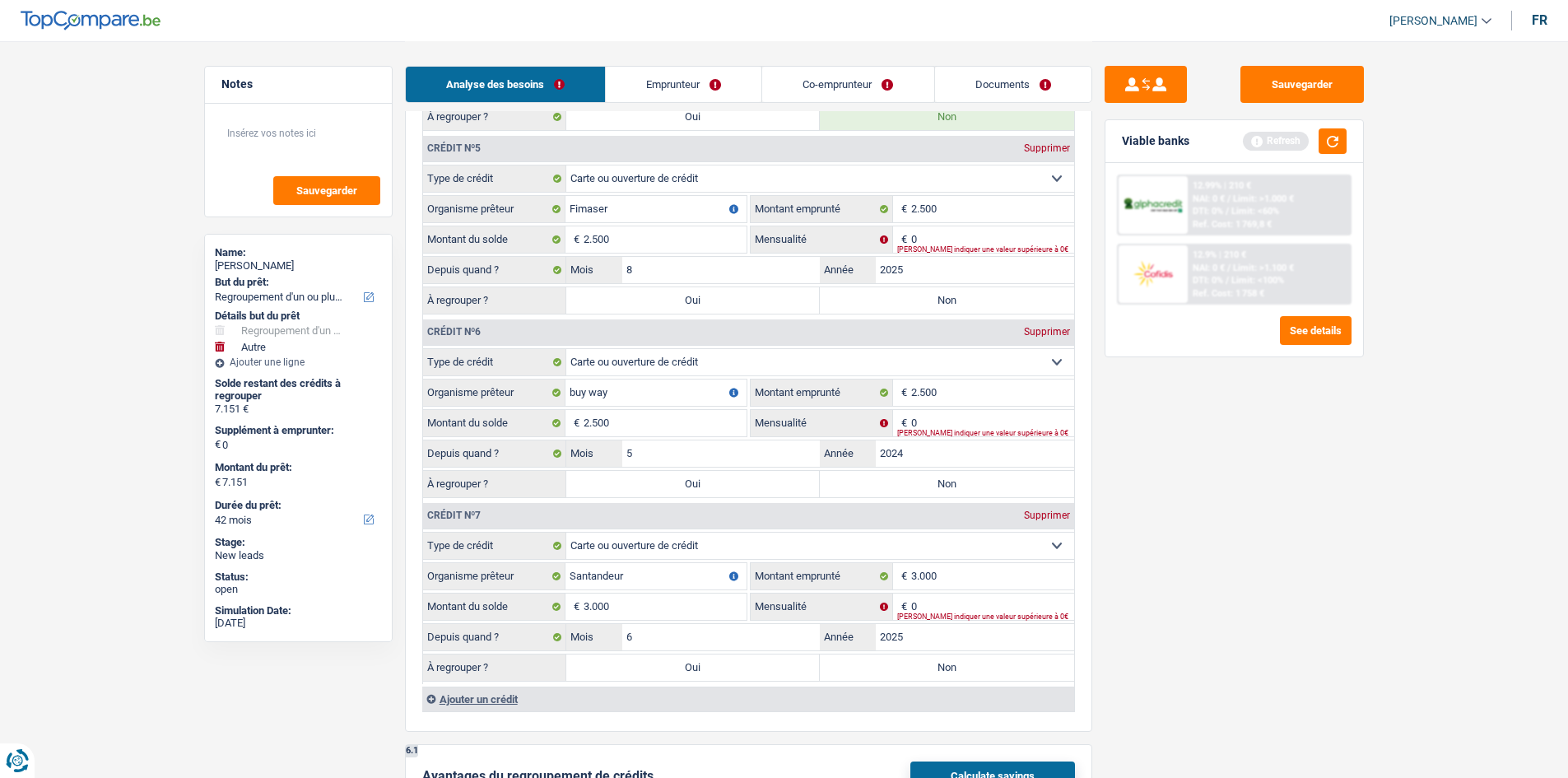
click at [969, 246] on div "Veuillez indiquer une valeur supérieure à 0€" at bounding box center [985, 248] width 177 height 7
click at [931, 240] on input "0" at bounding box center [992, 239] width 163 height 26
type input "75"
drag, startPoint x: 1258, startPoint y: 509, endPoint x: 1022, endPoint y: 546, distance: 238.9
click at [1258, 512] on div "Sauvegarder Viable banks Refresh 12.99% | 210 € NAI: 0 € / Limit: >1.000 € DTI:…" at bounding box center [1234, 409] width 284 height 686
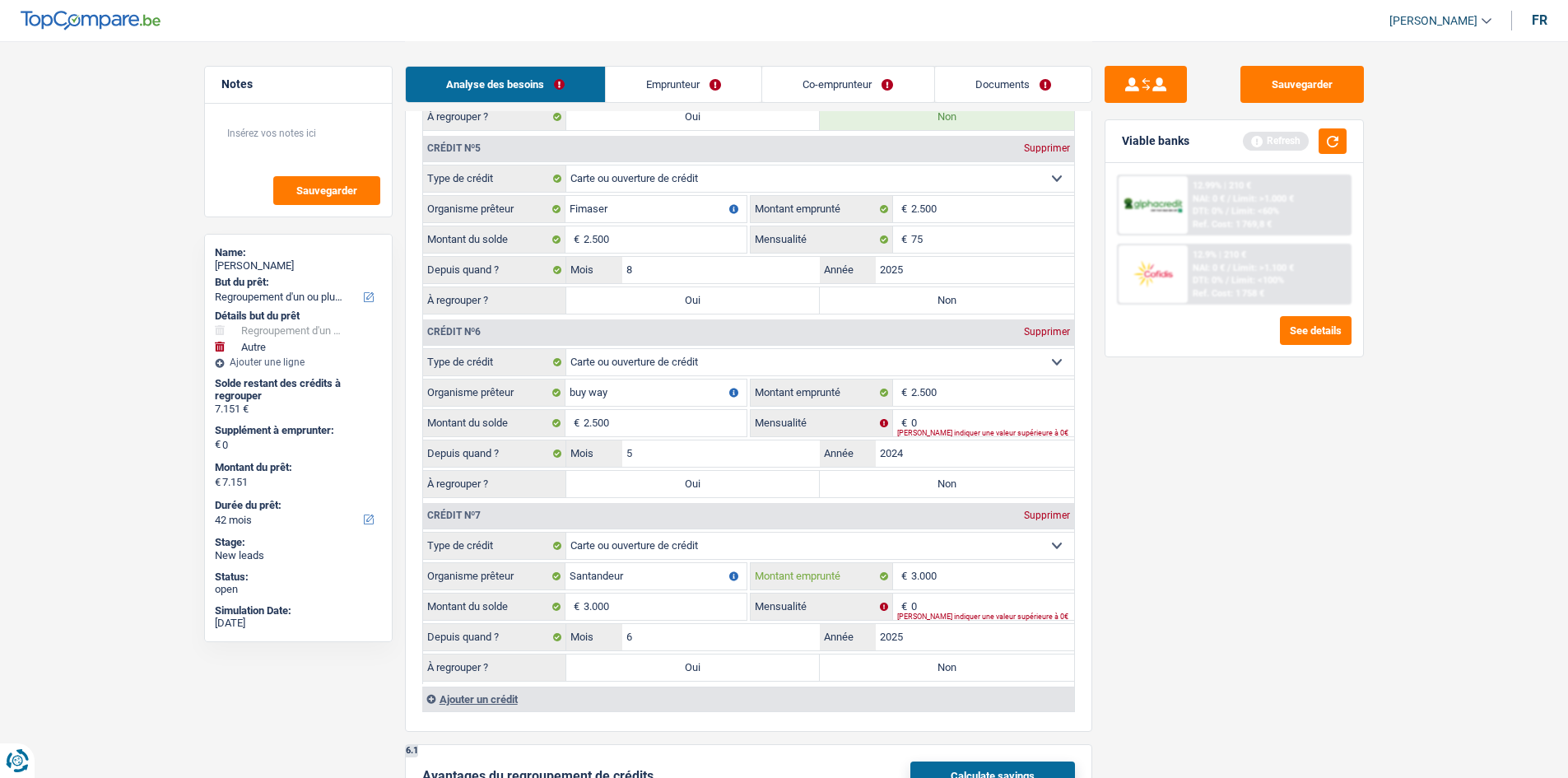
click at [991, 587] on input "3.000" at bounding box center [992, 576] width 163 height 26
type input "3.000"
click at [941, 607] on input "0" at bounding box center [992, 607] width 163 height 26
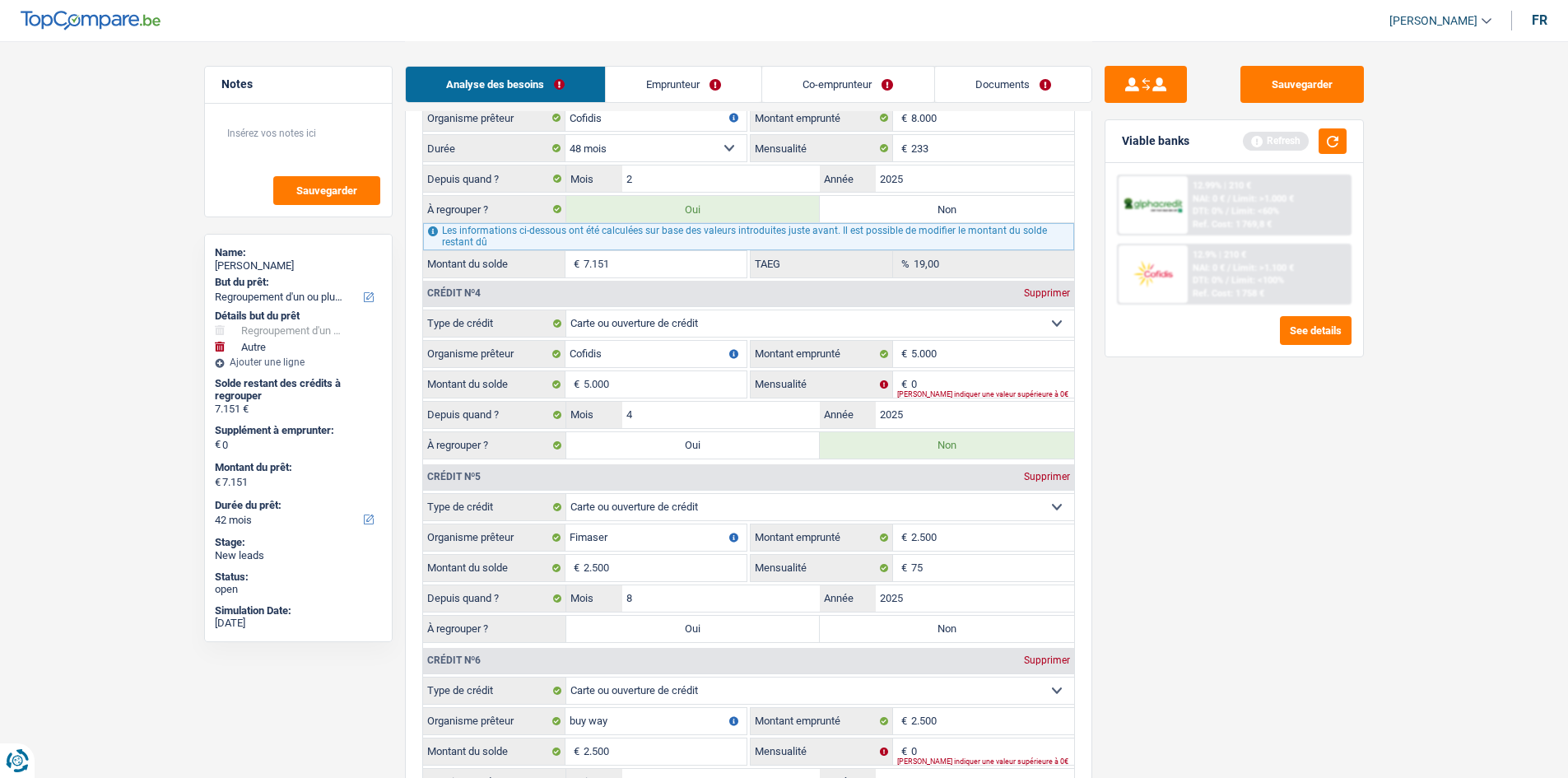
scroll to position [2469, 0]
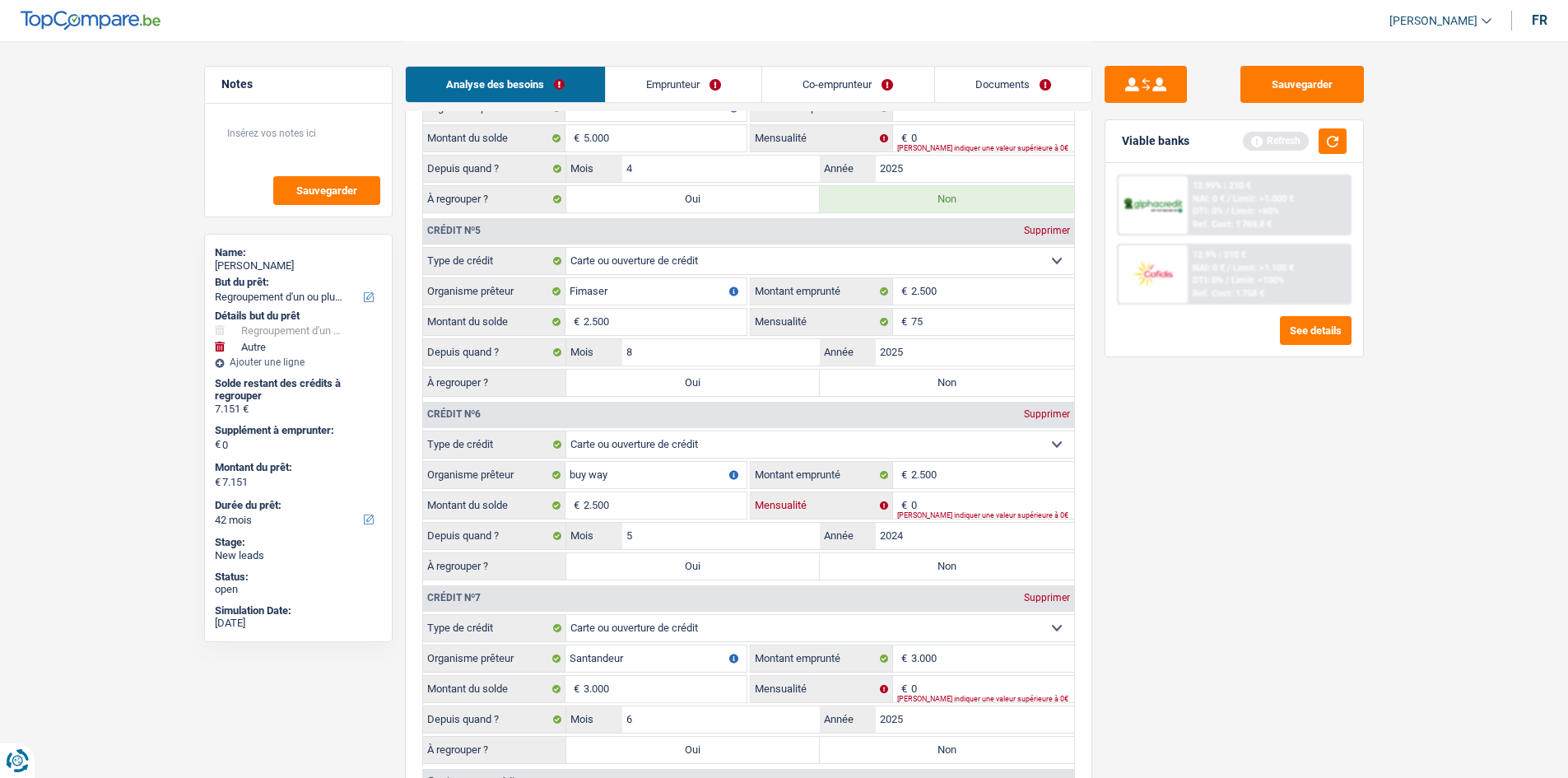
click at [931, 502] on input "0" at bounding box center [992, 505] width 163 height 26
type input "75"
click at [1315, 653] on div "Sauvegarder Viable banks Refresh 12.99% | 210 € NAI: 0 € / Limit: >1.000 € DTI:…" at bounding box center [1234, 409] width 284 height 686
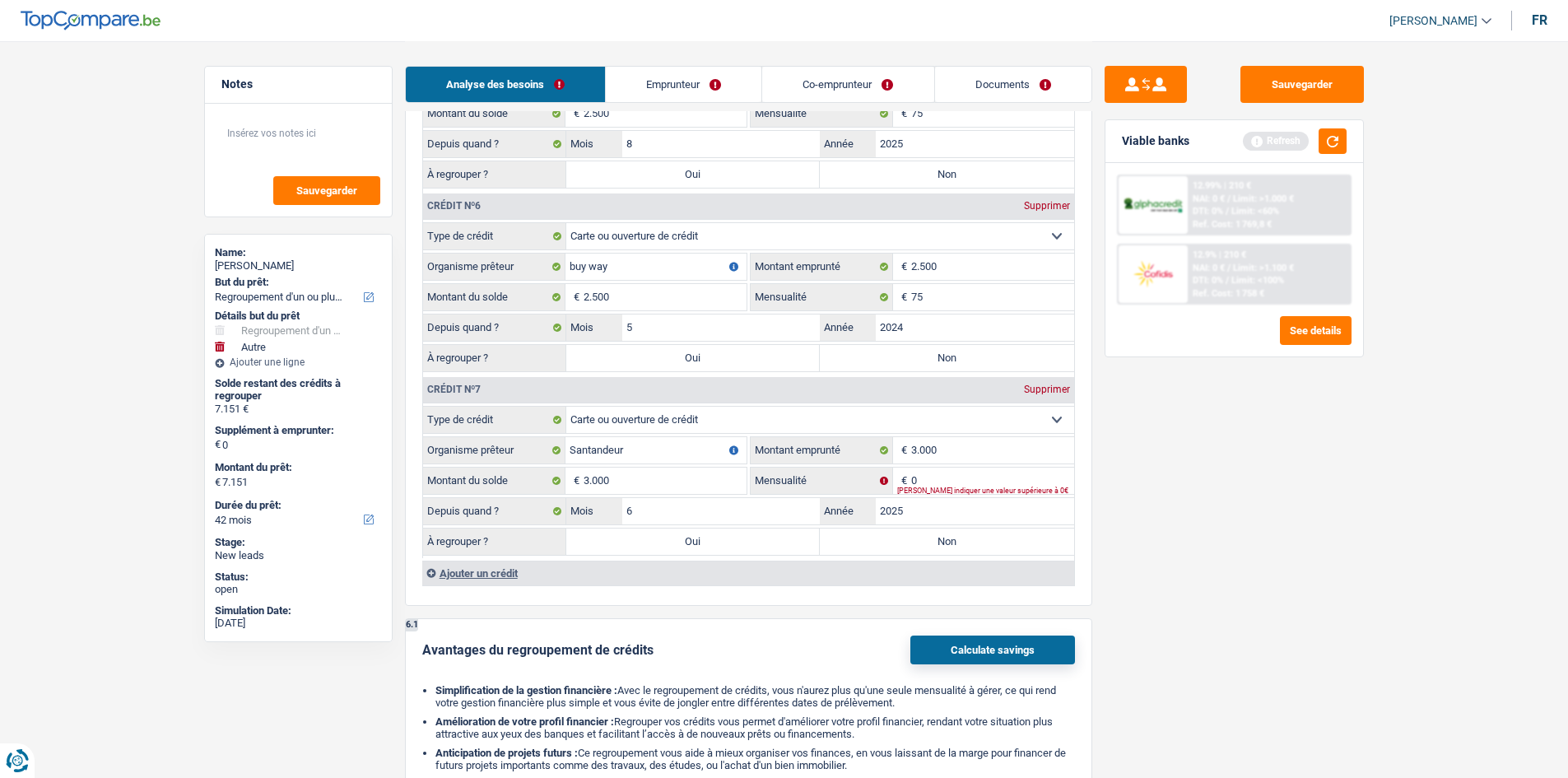
scroll to position [2798, 0]
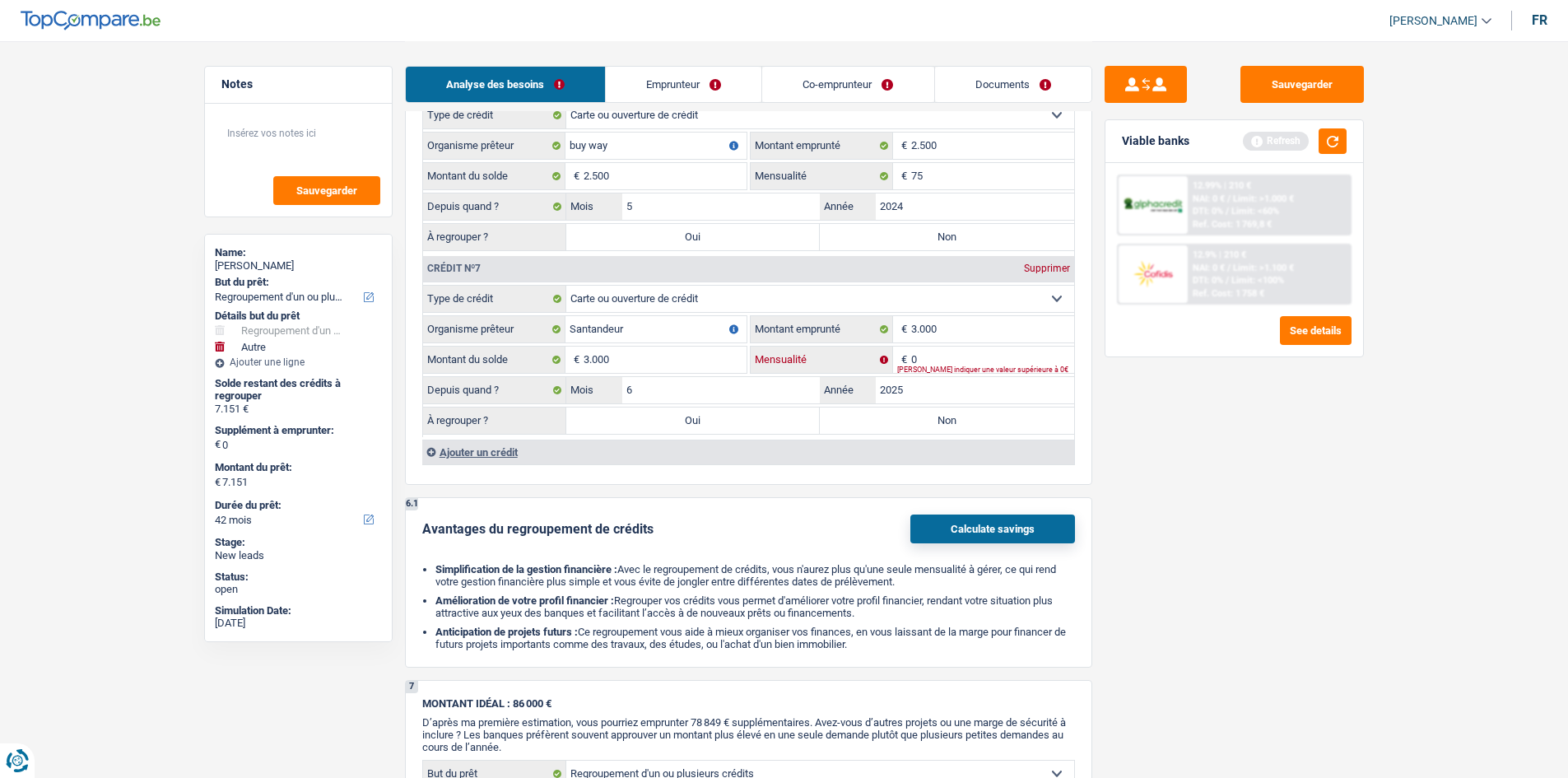
click at [926, 347] on input "0" at bounding box center [992, 359] width 163 height 26
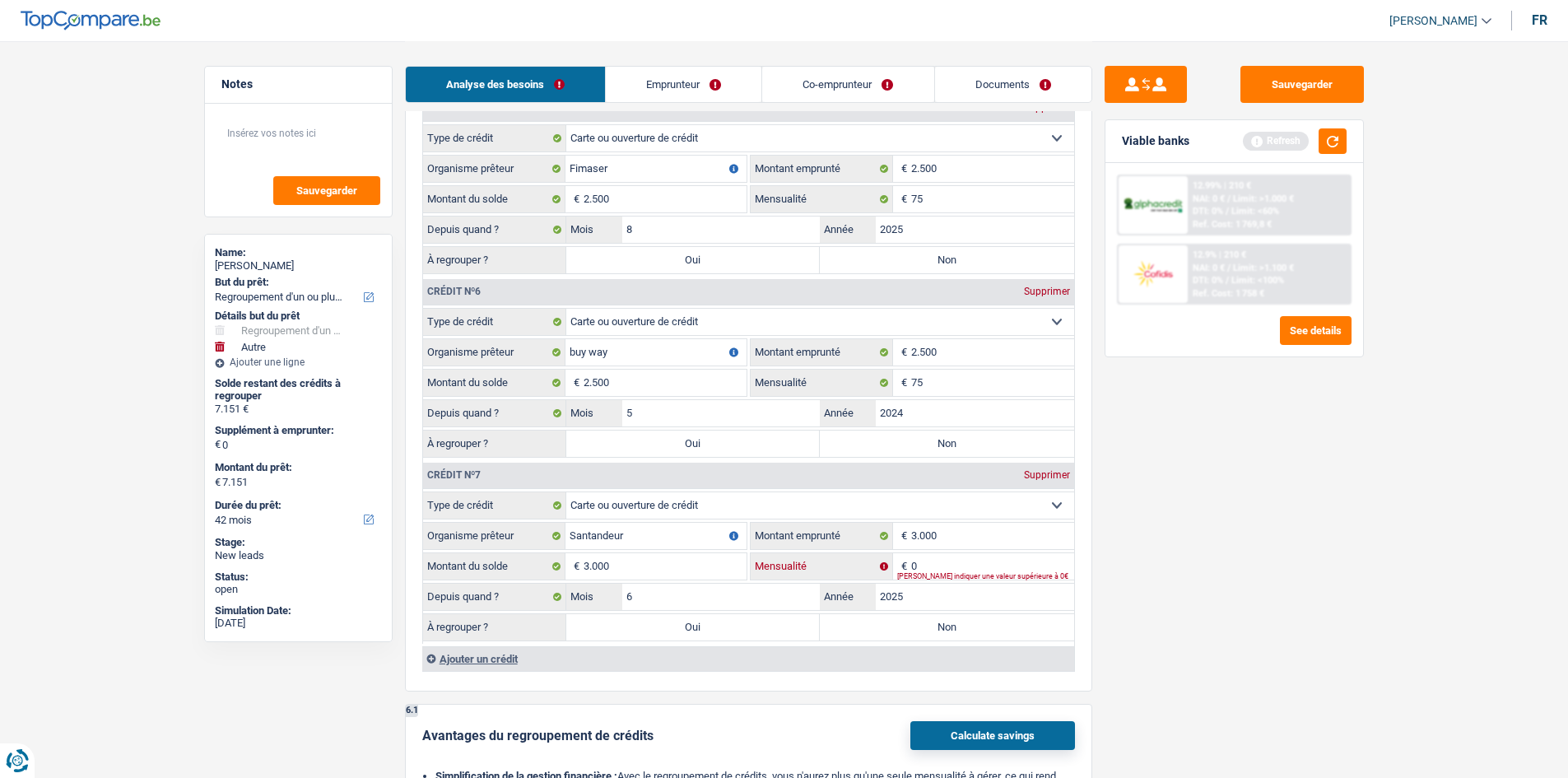
scroll to position [2552, 0]
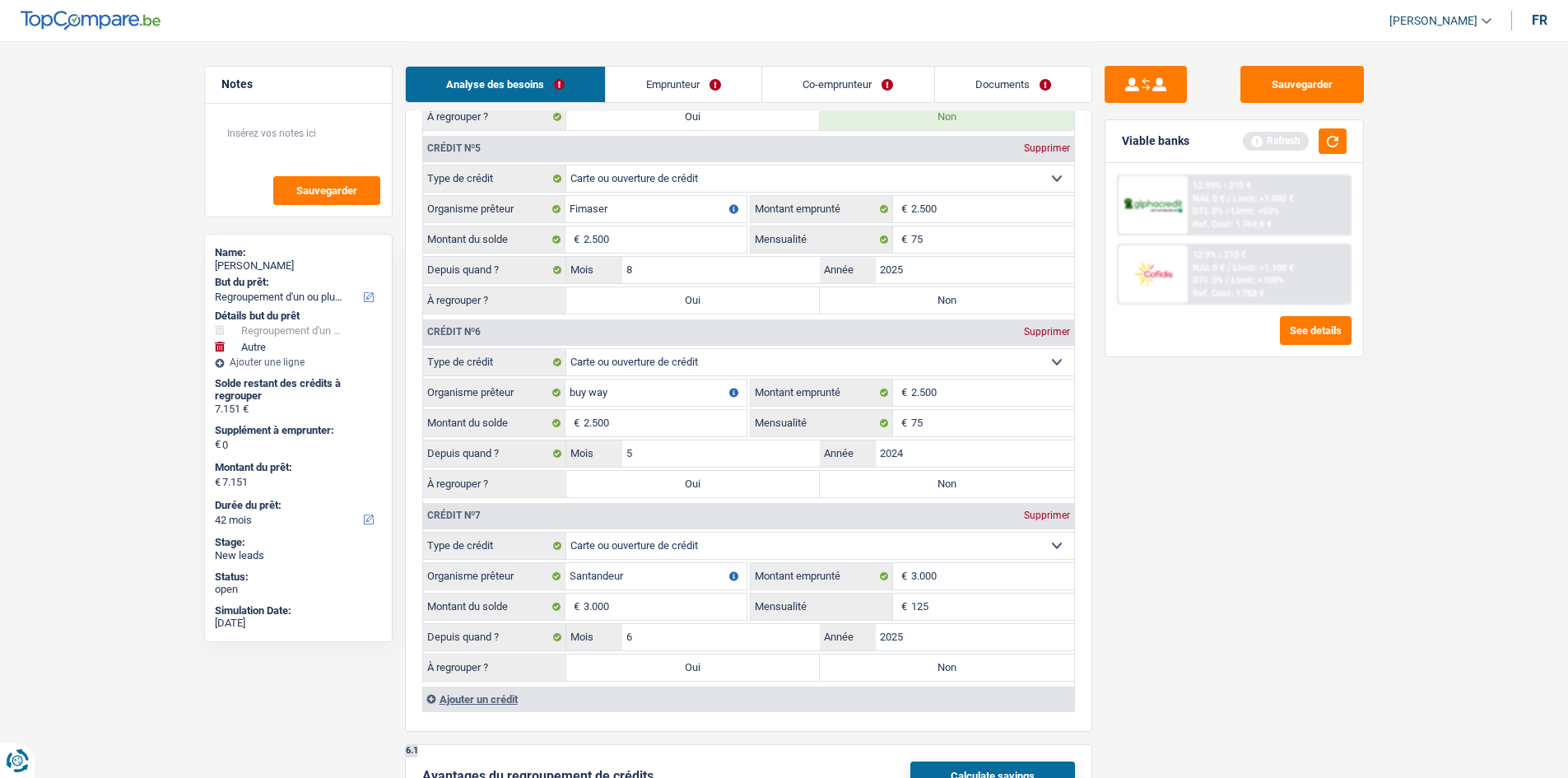
type input "125"
click at [1200, 480] on div "Sauvegarder Viable banks Refresh 12.99% | 210 € NAI: 0 € / Limit: >1.000 € DTI:…" at bounding box center [1234, 409] width 284 height 686
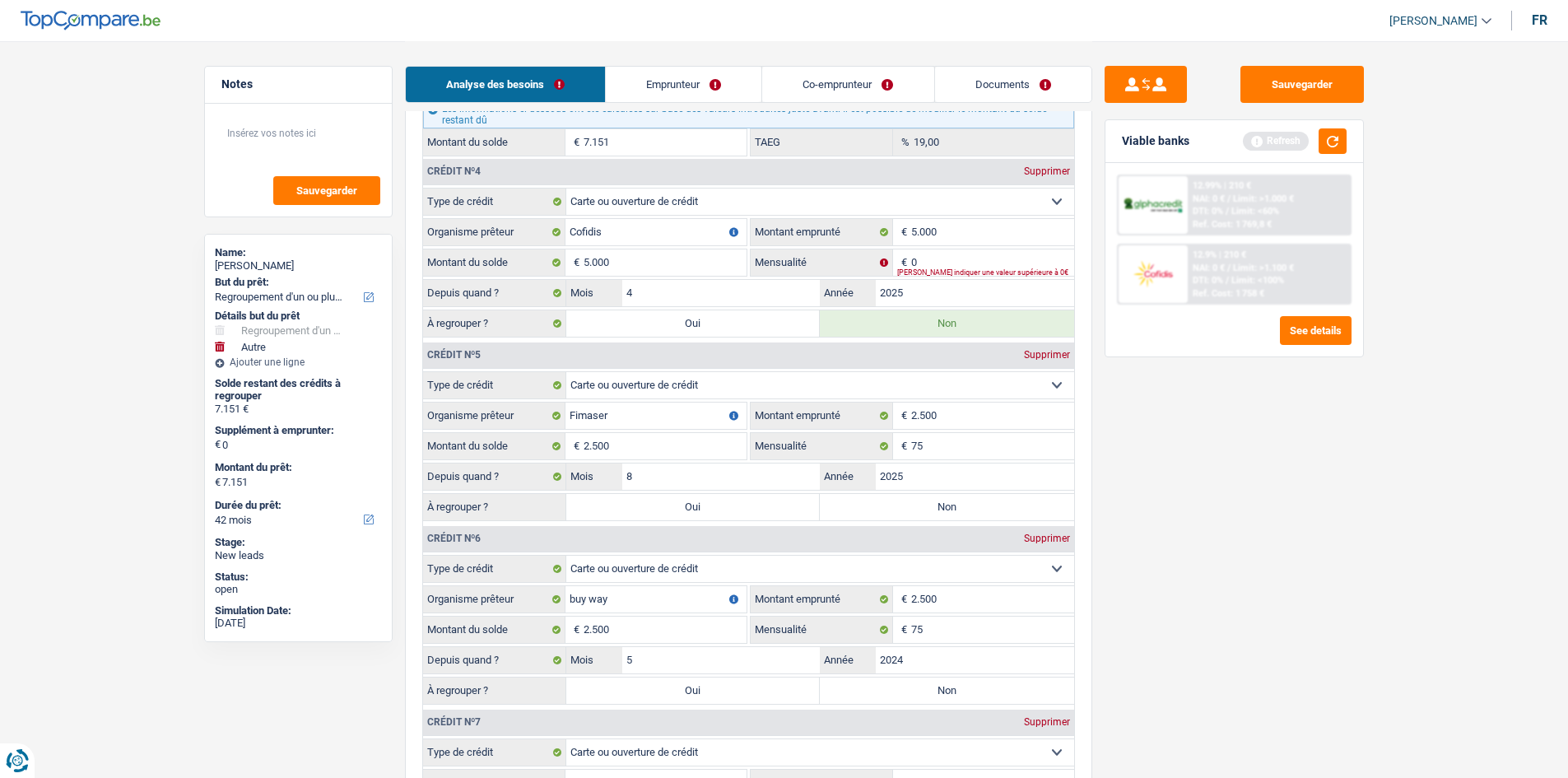
scroll to position [2304, 0]
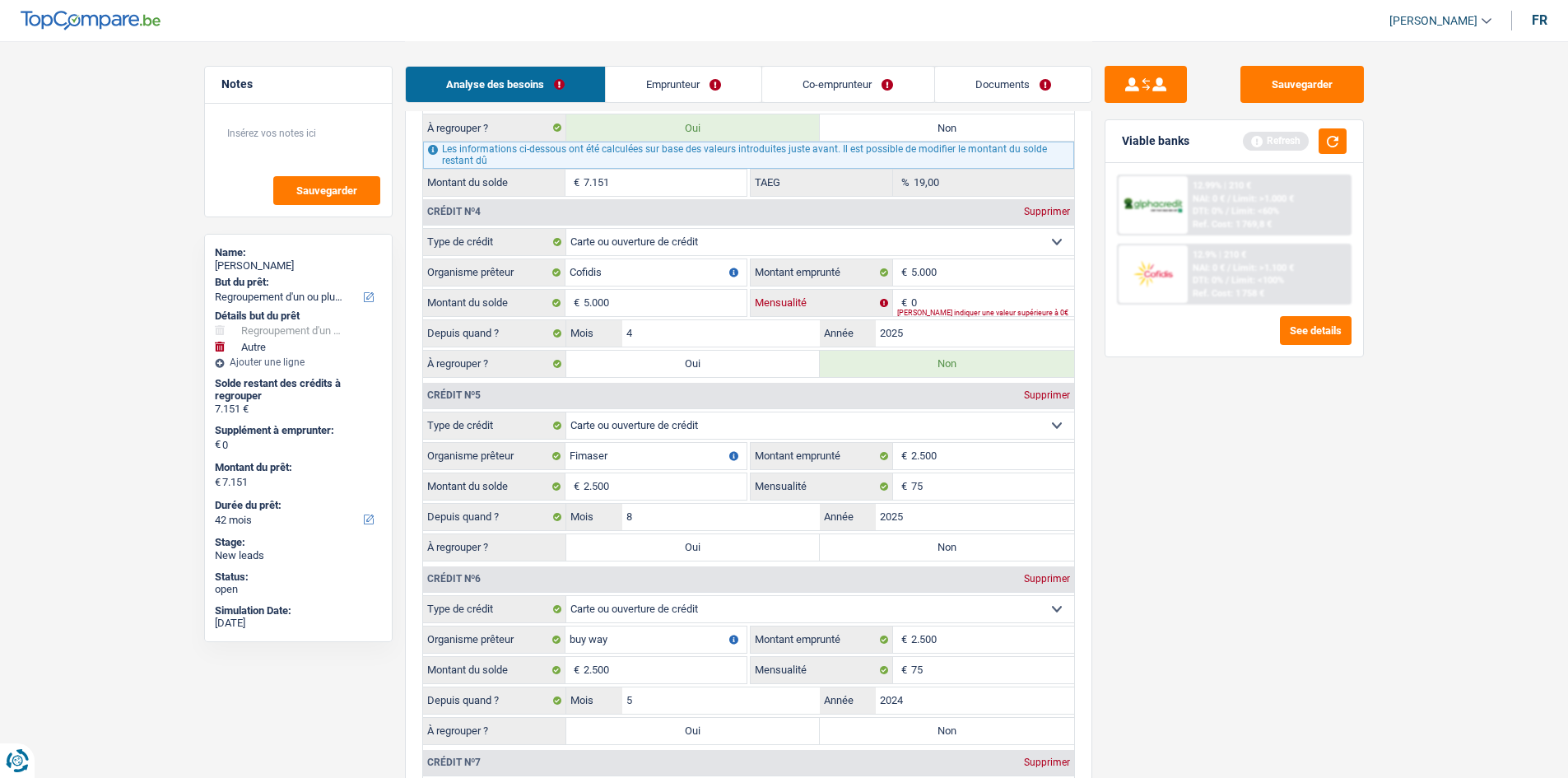
click at [964, 297] on input "0" at bounding box center [992, 302] width 163 height 26
type input "350"
click at [1219, 492] on div "Sauvegarder Viable banks Refresh 12.99% | 210 € NAI: 0 € / Limit: >1.000 € DTI:…" at bounding box center [1234, 409] width 284 height 686
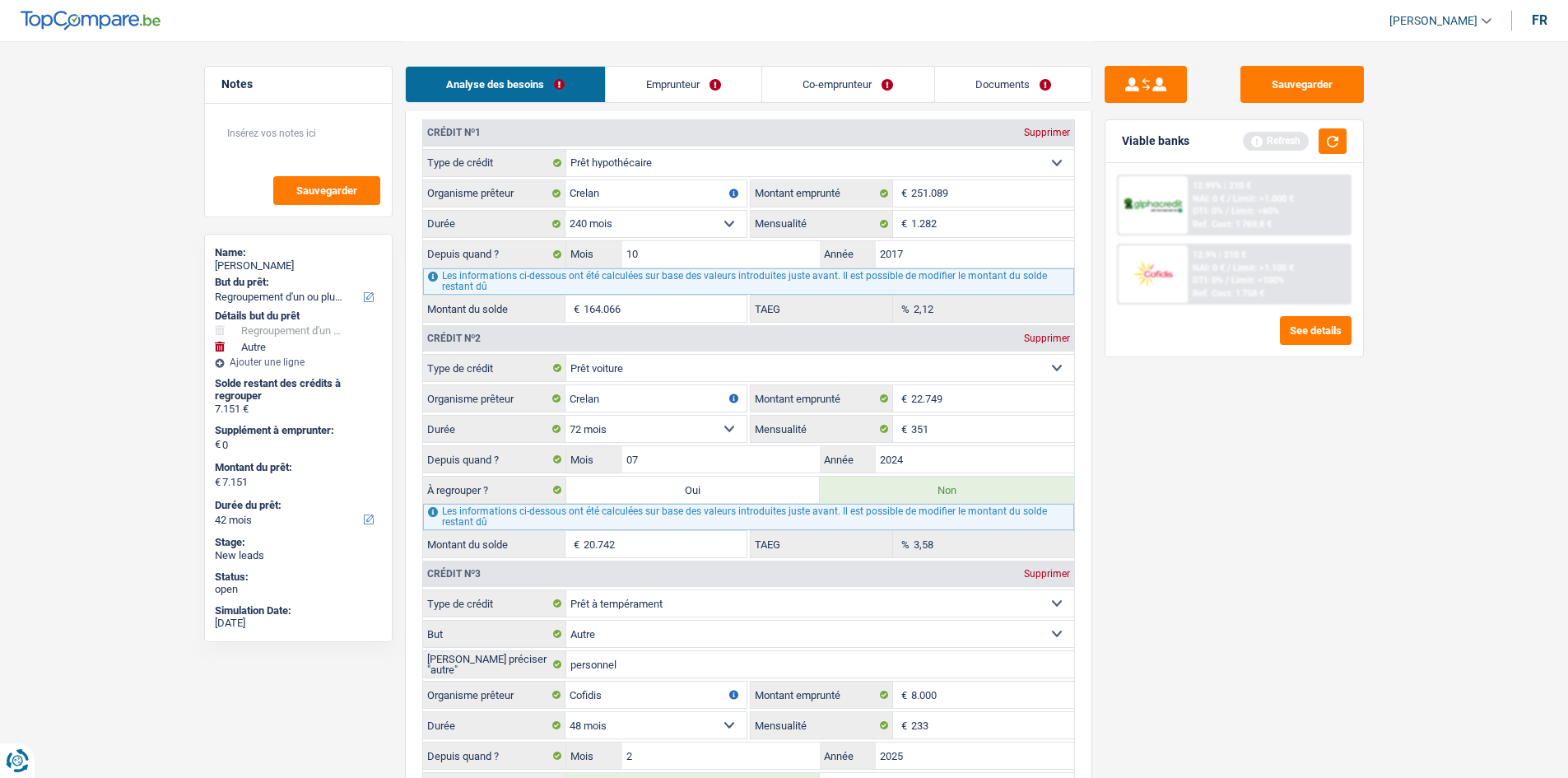
scroll to position [1728, 0]
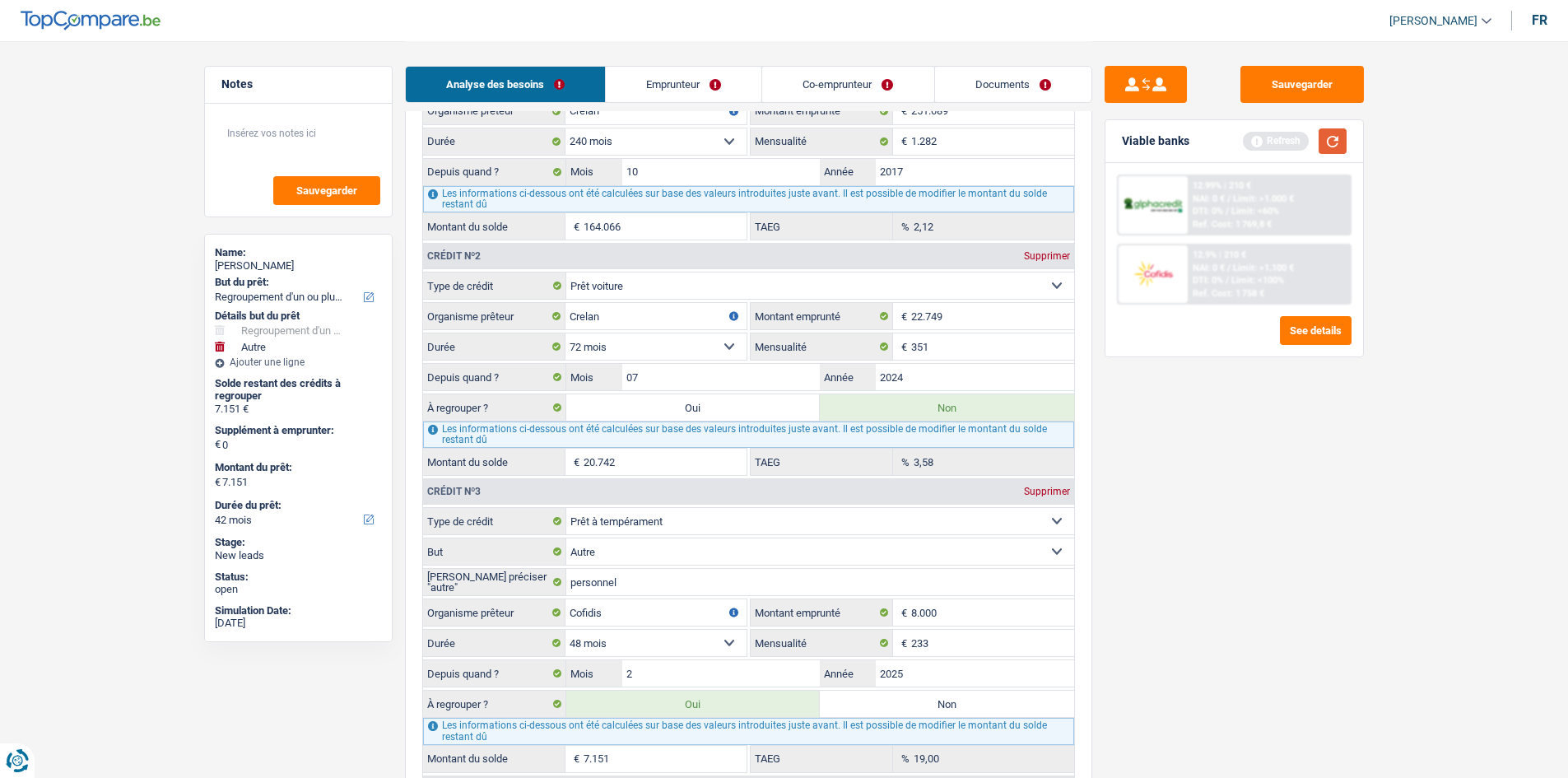
click at [1333, 134] on button "button" at bounding box center [1333, 141] width 28 height 25
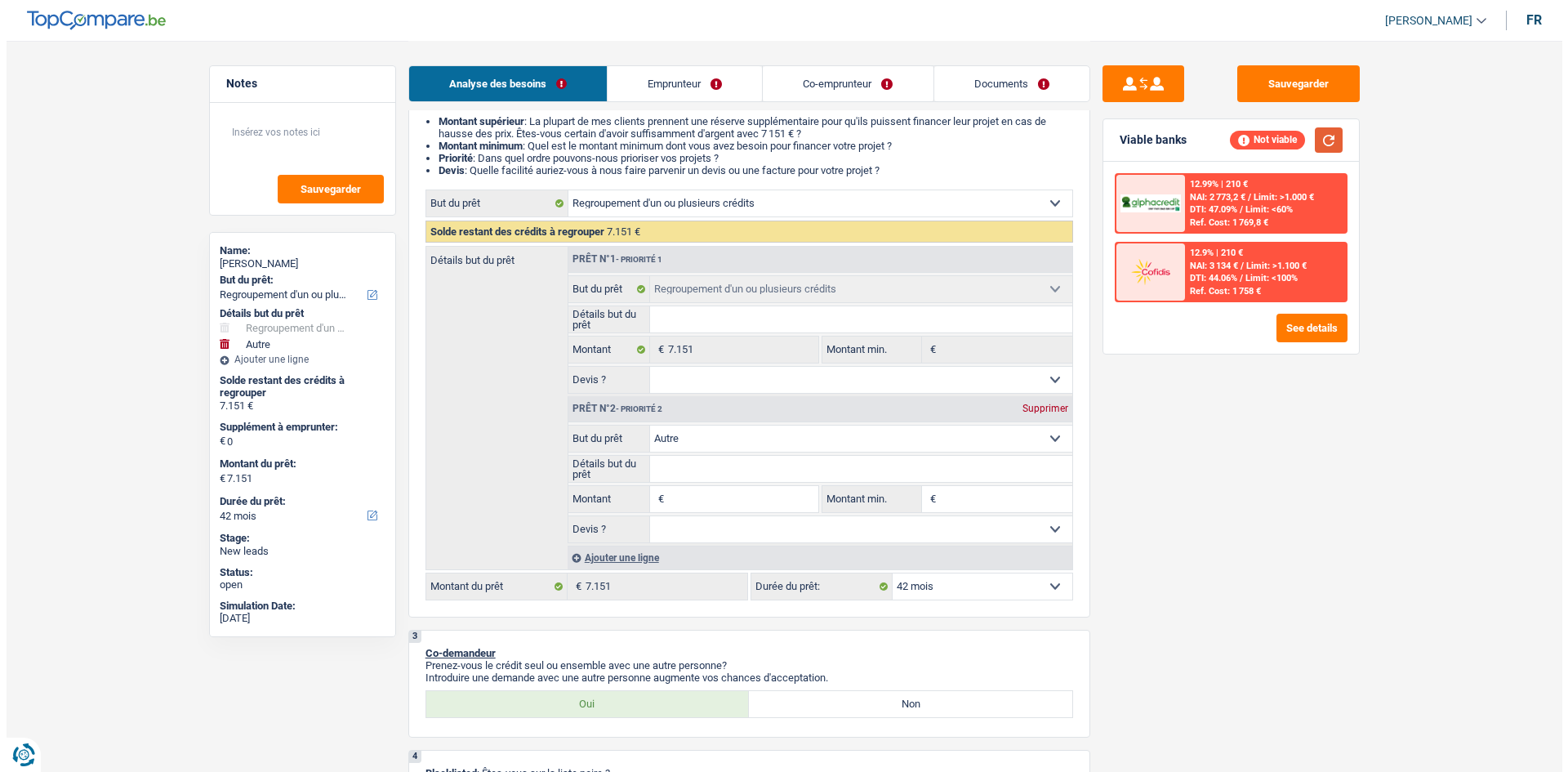
scroll to position [163, 0]
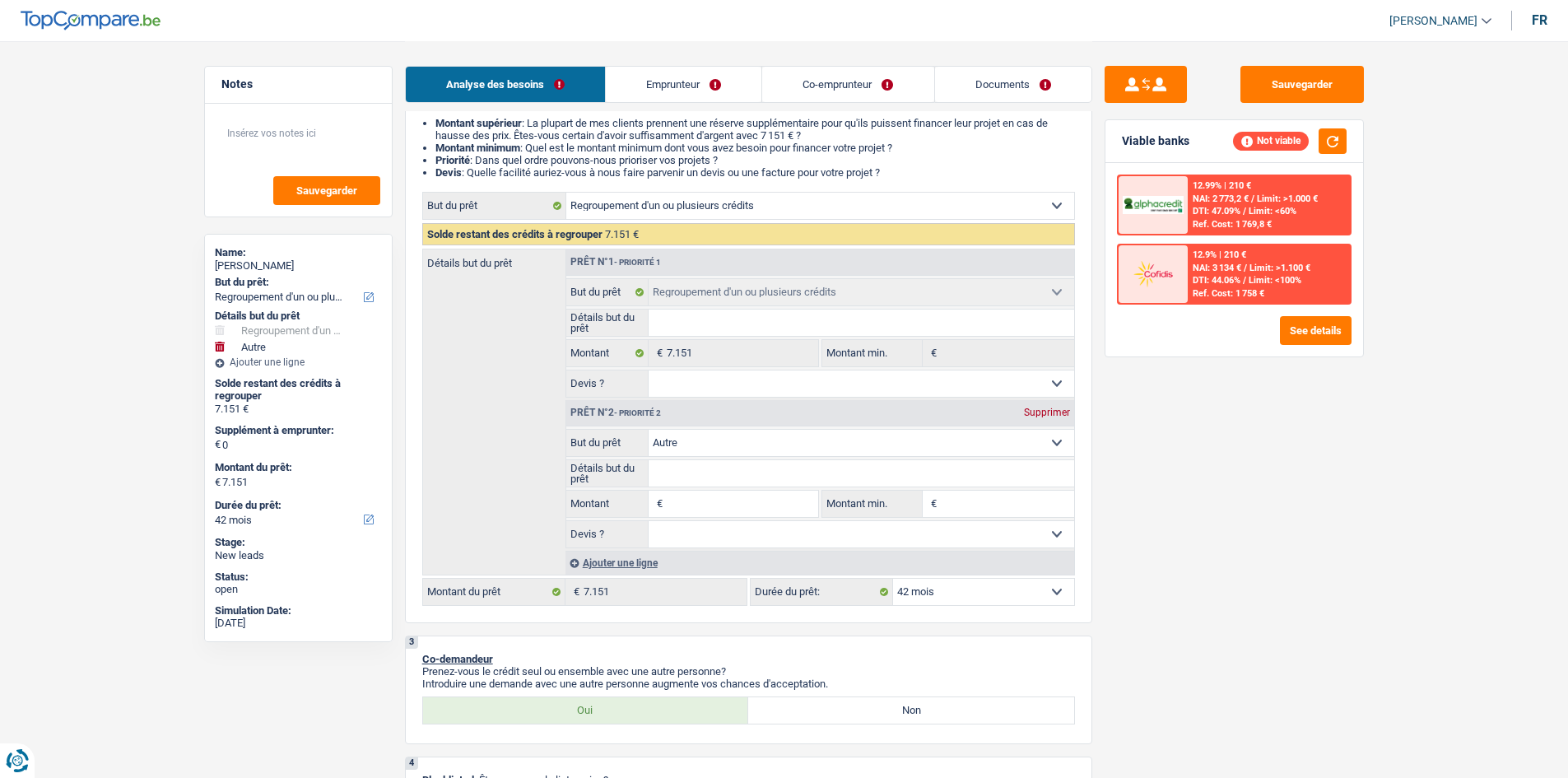
click at [1064, 401] on div "Prêt n°2 - Priorité 2 Supprimer" at bounding box center [820, 413] width 508 height 26
click at [1057, 402] on div "Prêt n°2 - Priorité 2 Supprimer" at bounding box center [820, 413] width 508 height 26
click at [1043, 423] on div "Prêt n°2 - Priorité 2 Supprimer" at bounding box center [820, 413] width 508 height 26
click at [1051, 416] on div "Supprimer" at bounding box center [1047, 412] width 54 height 10
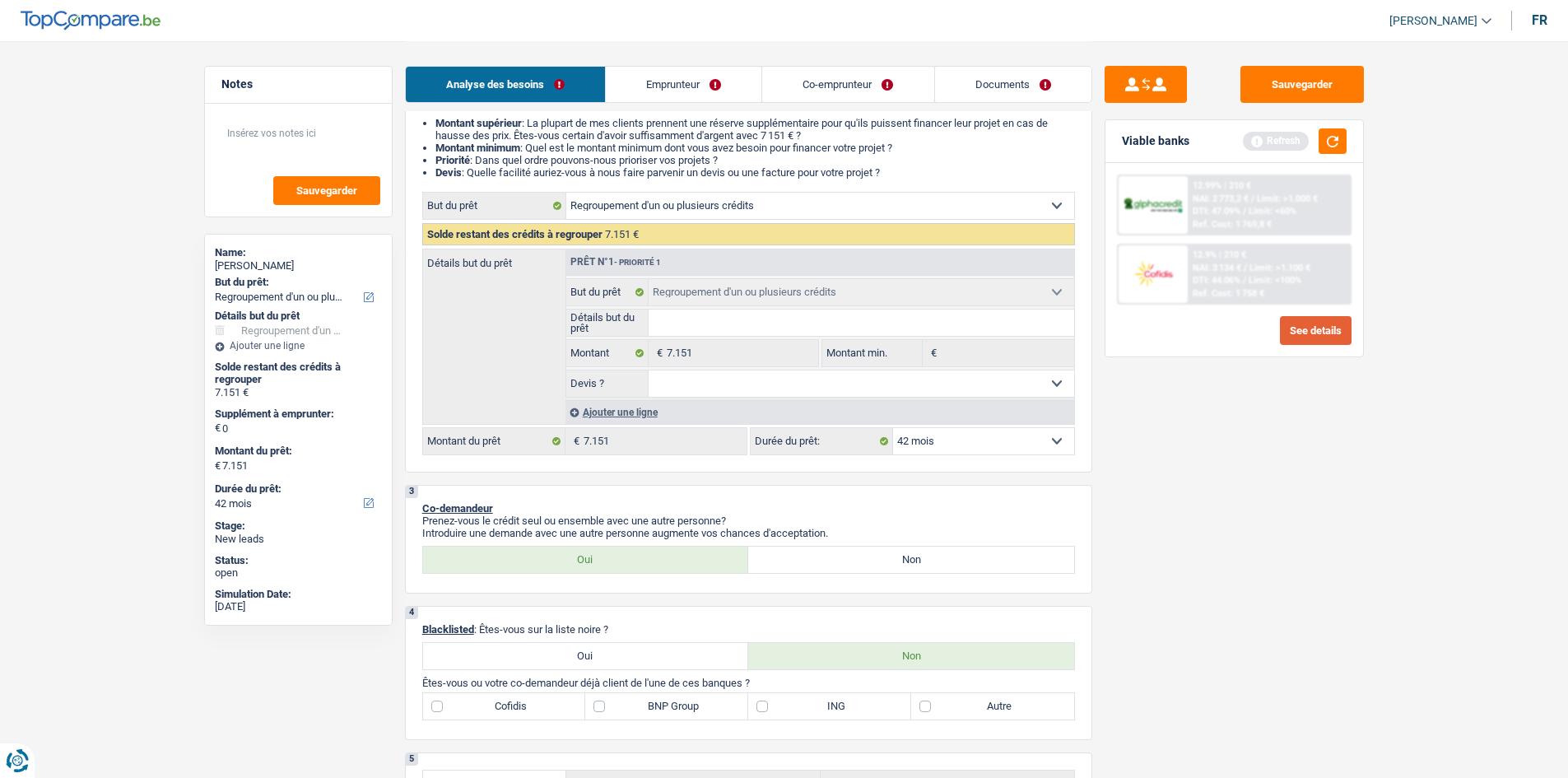
click at [1293, 324] on button "See details" at bounding box center [1315, 330] width 72 height 29
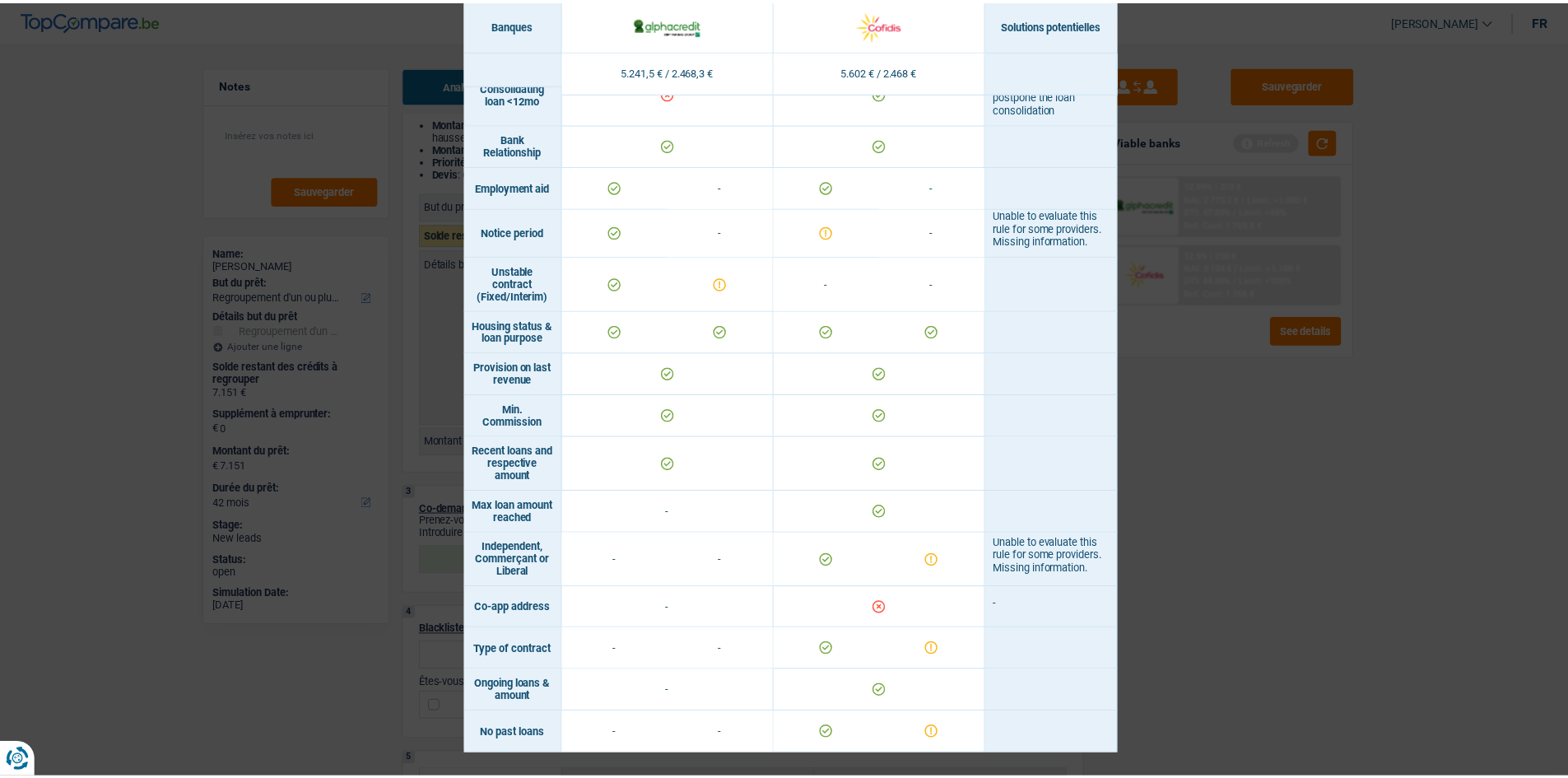
scroll to position [835, 0]
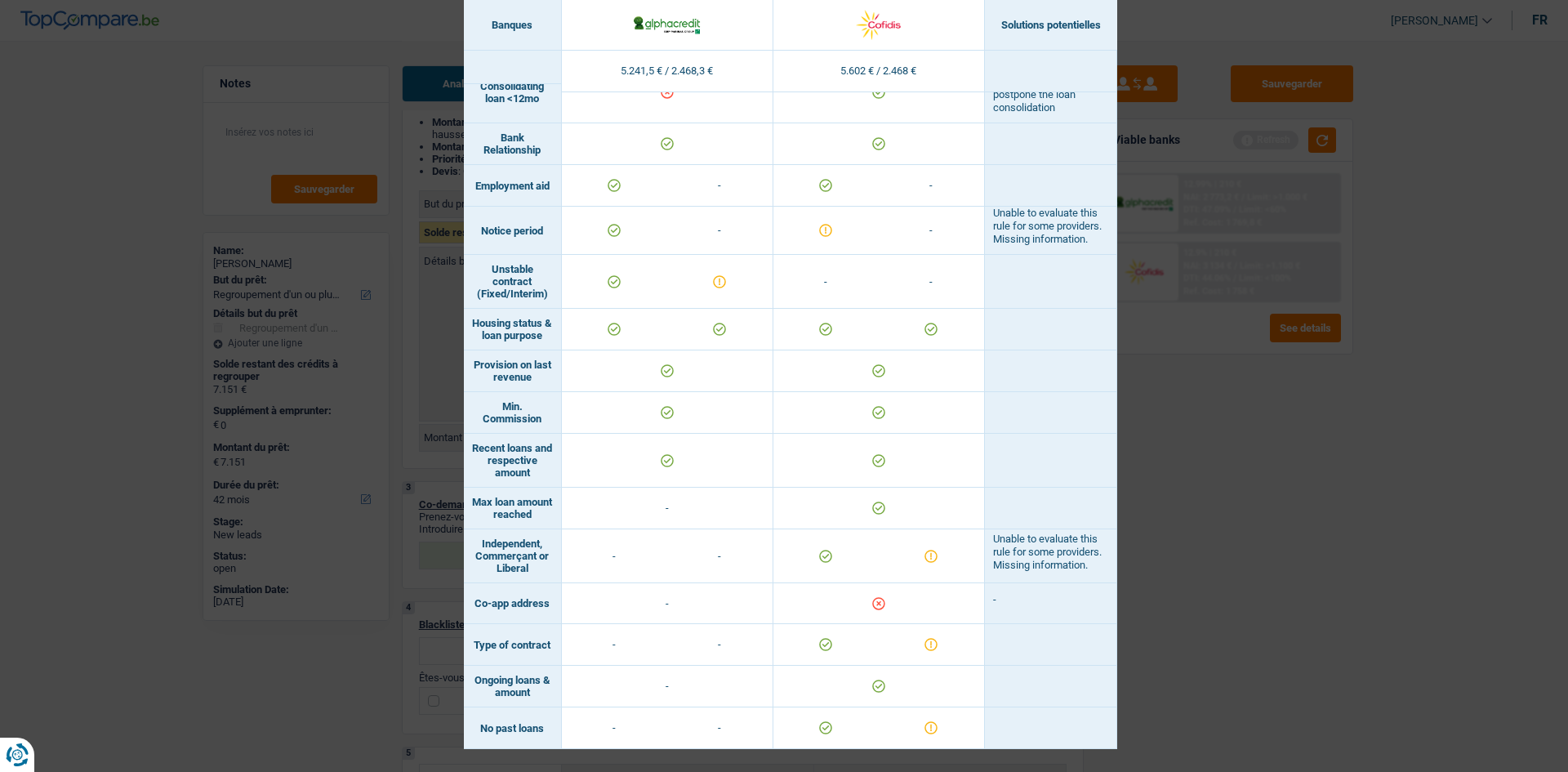
click at [1487, 394] on div "Banks conditions × Banques Solutions potentielles Revenus / Charges 5.241,5 € /…" at bounding box center [784, 386] width 1568 height 772
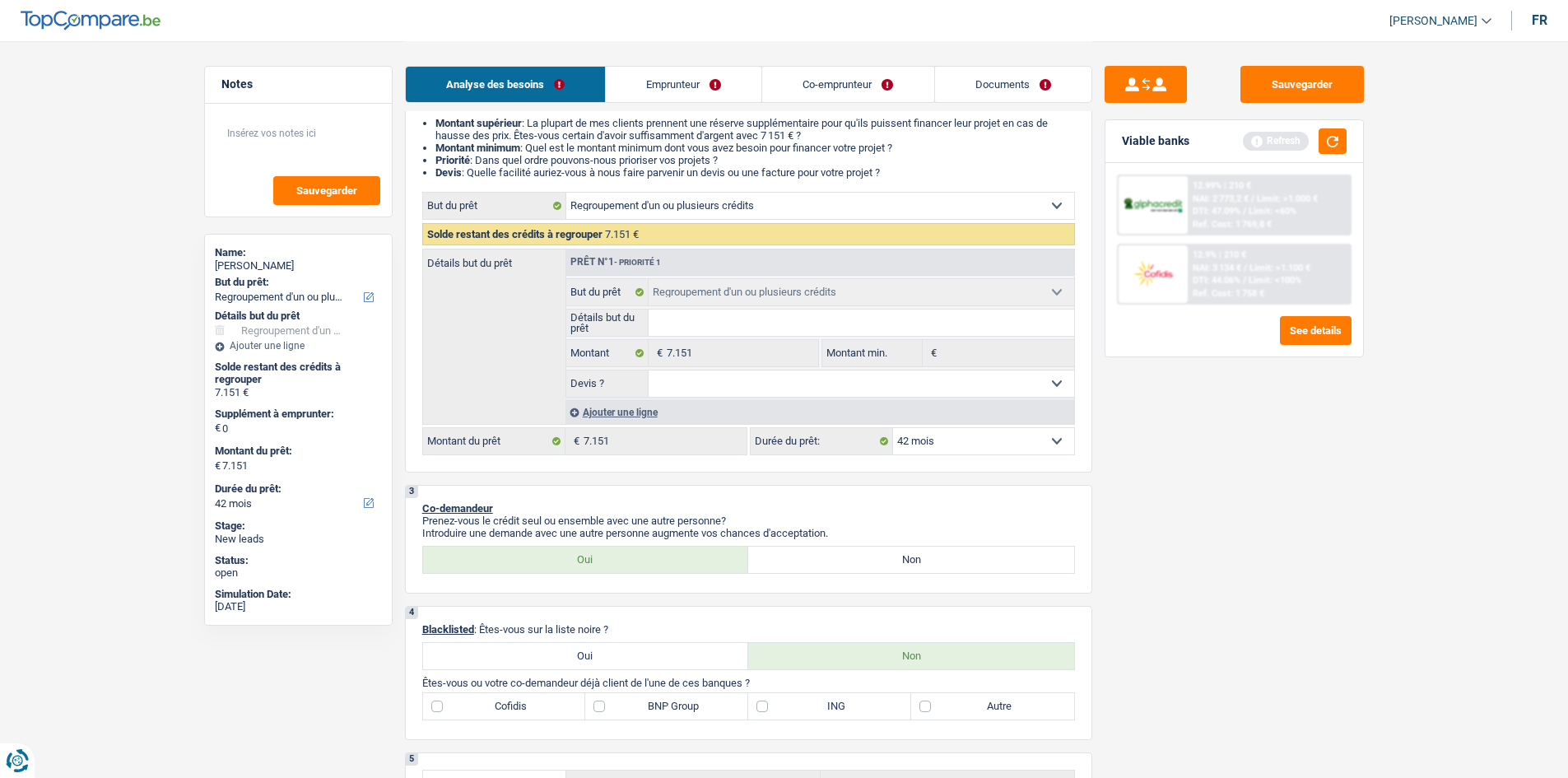
click at [682, 75] on link "Emprunteur" at bounding box center [683, 85] width 155 height 35
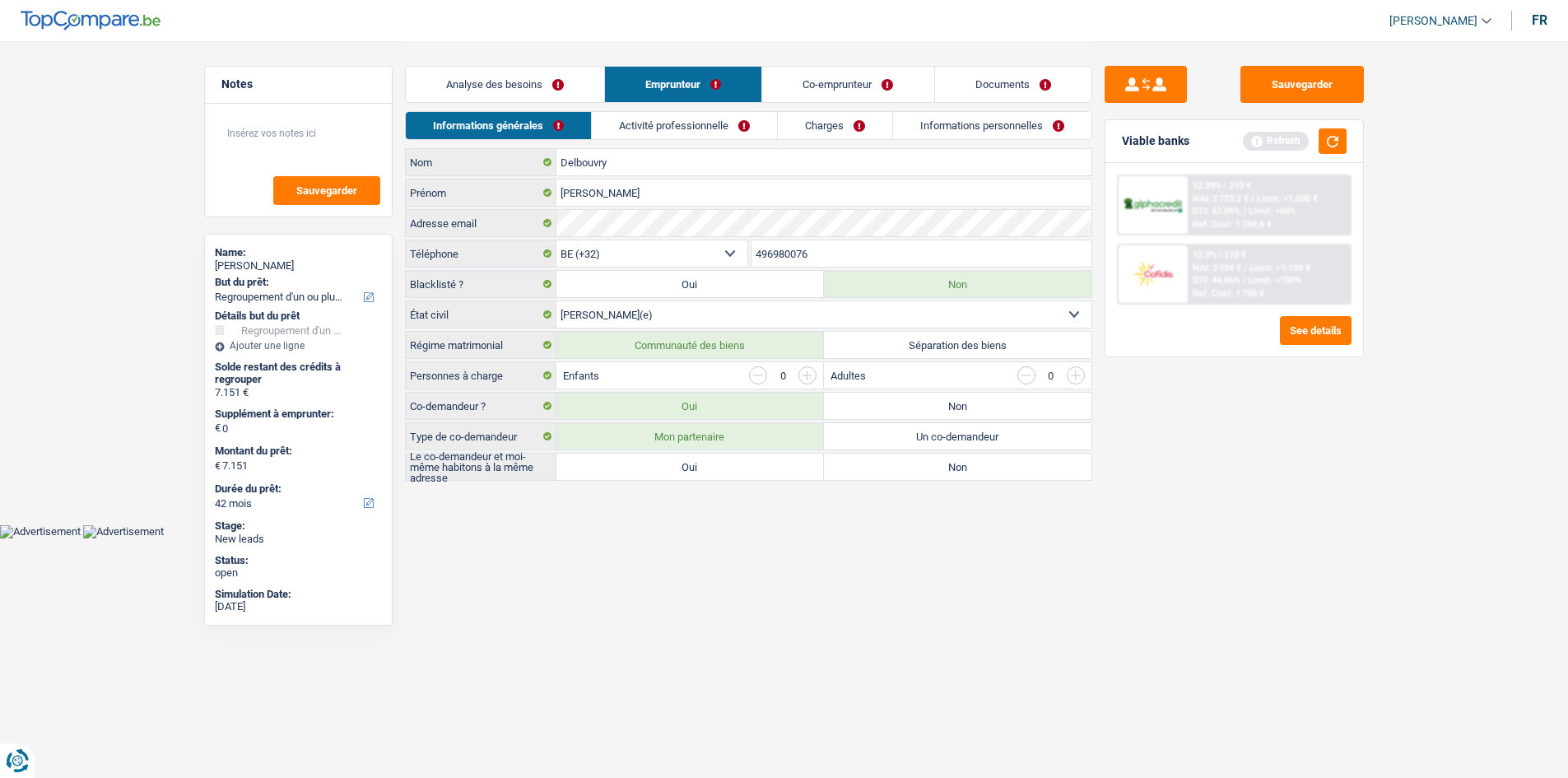
scroll to position [0, 0]
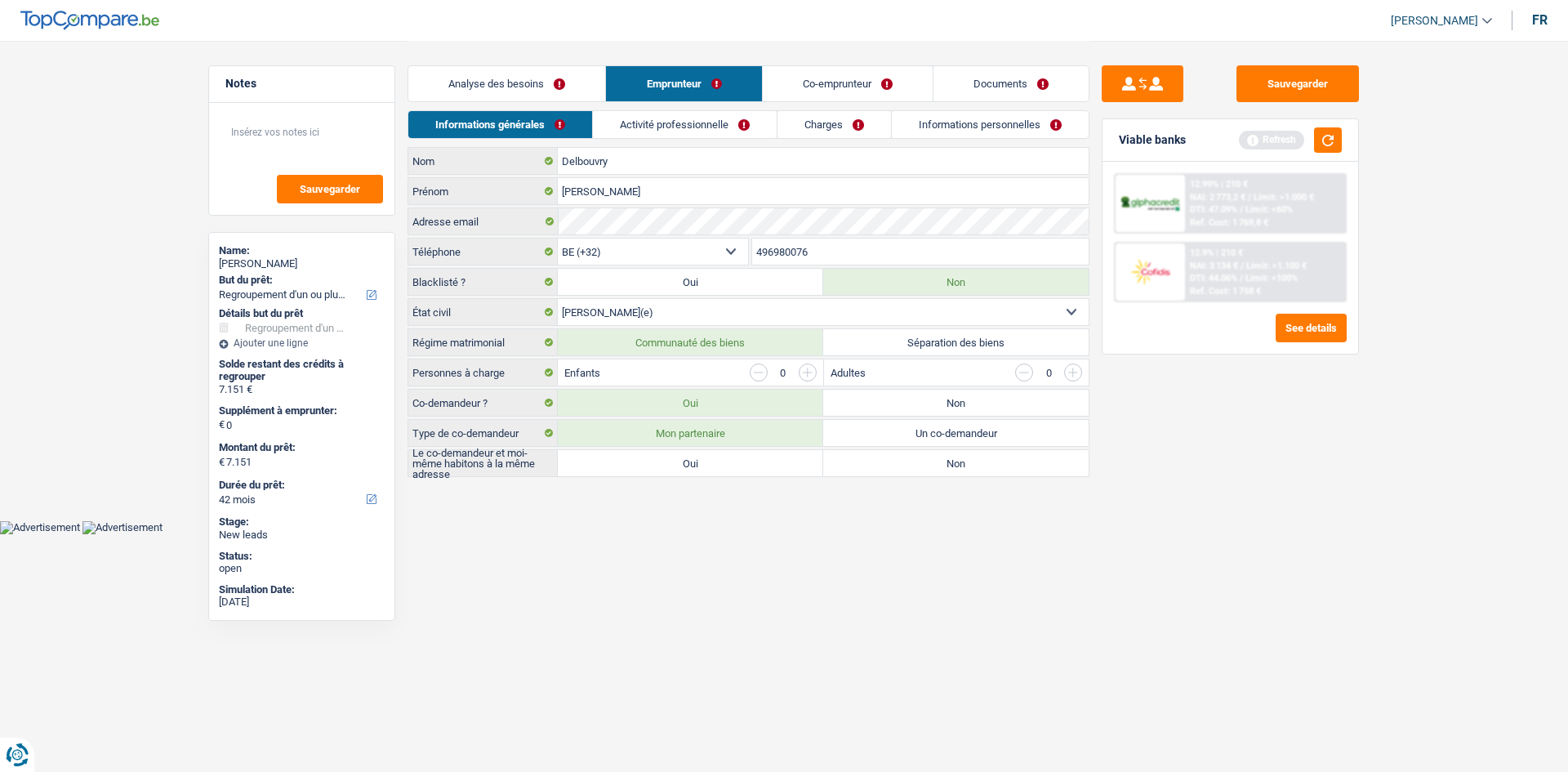
click at [822, 83] on link "Co-emprunteur" at bounding box center [848, 84] width 170 height 35
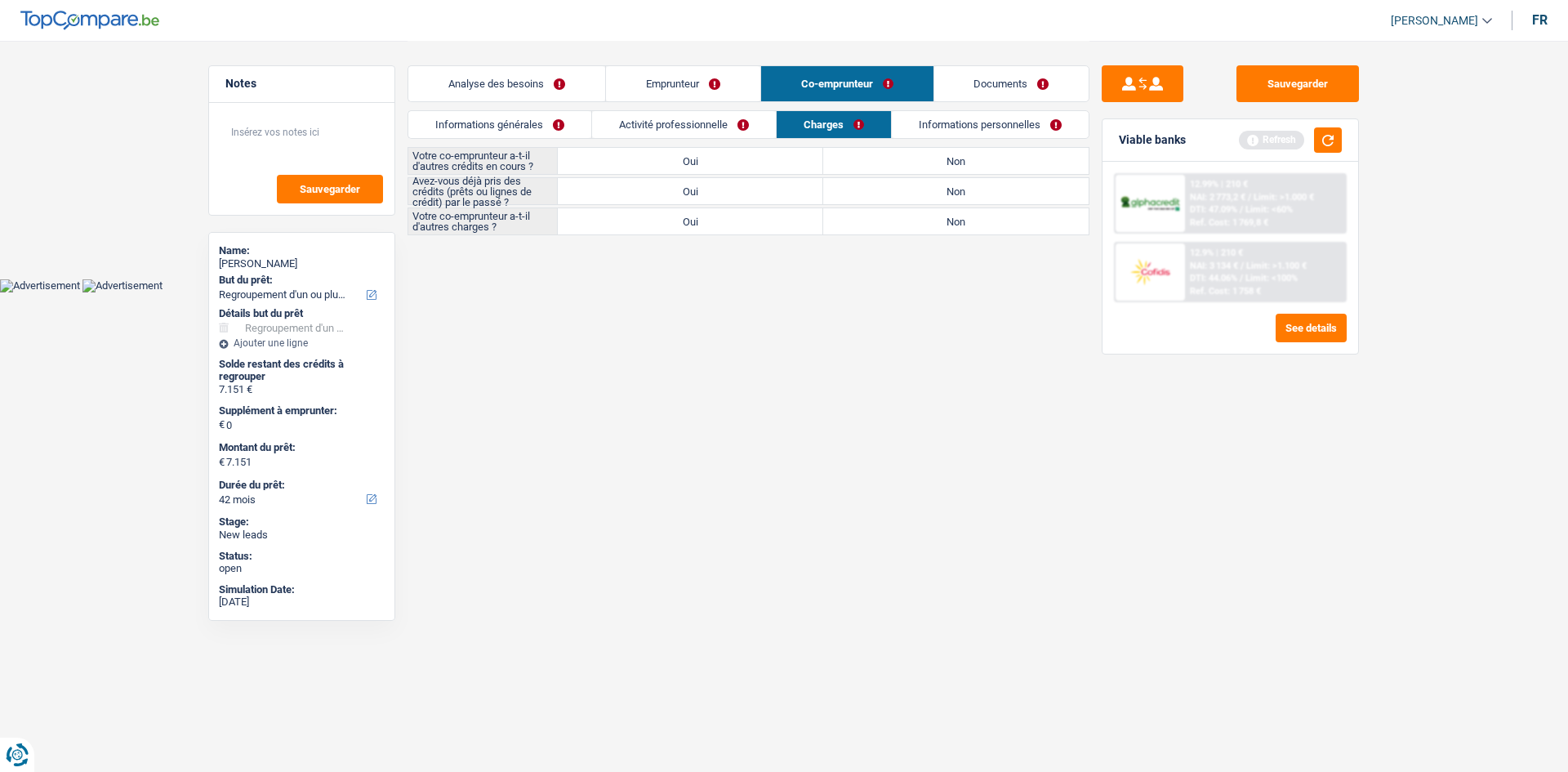
click at [646, 117] on link "Activité professionnelle" at bounding box center [683, 124] width 184 height 27
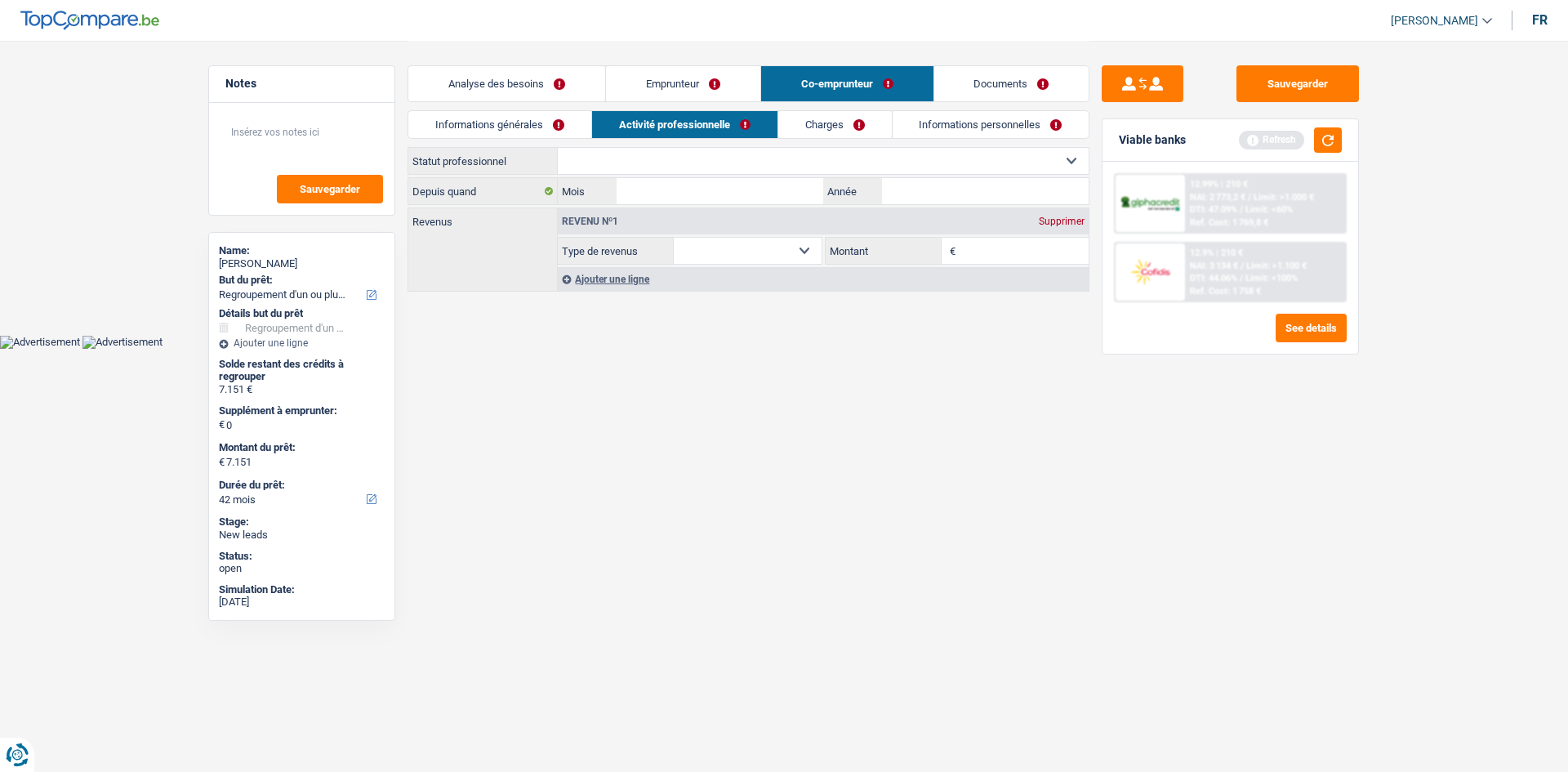
click at [710, 94] on link "Emprunteur" at bounding box center [682, 84] width 154 height 35
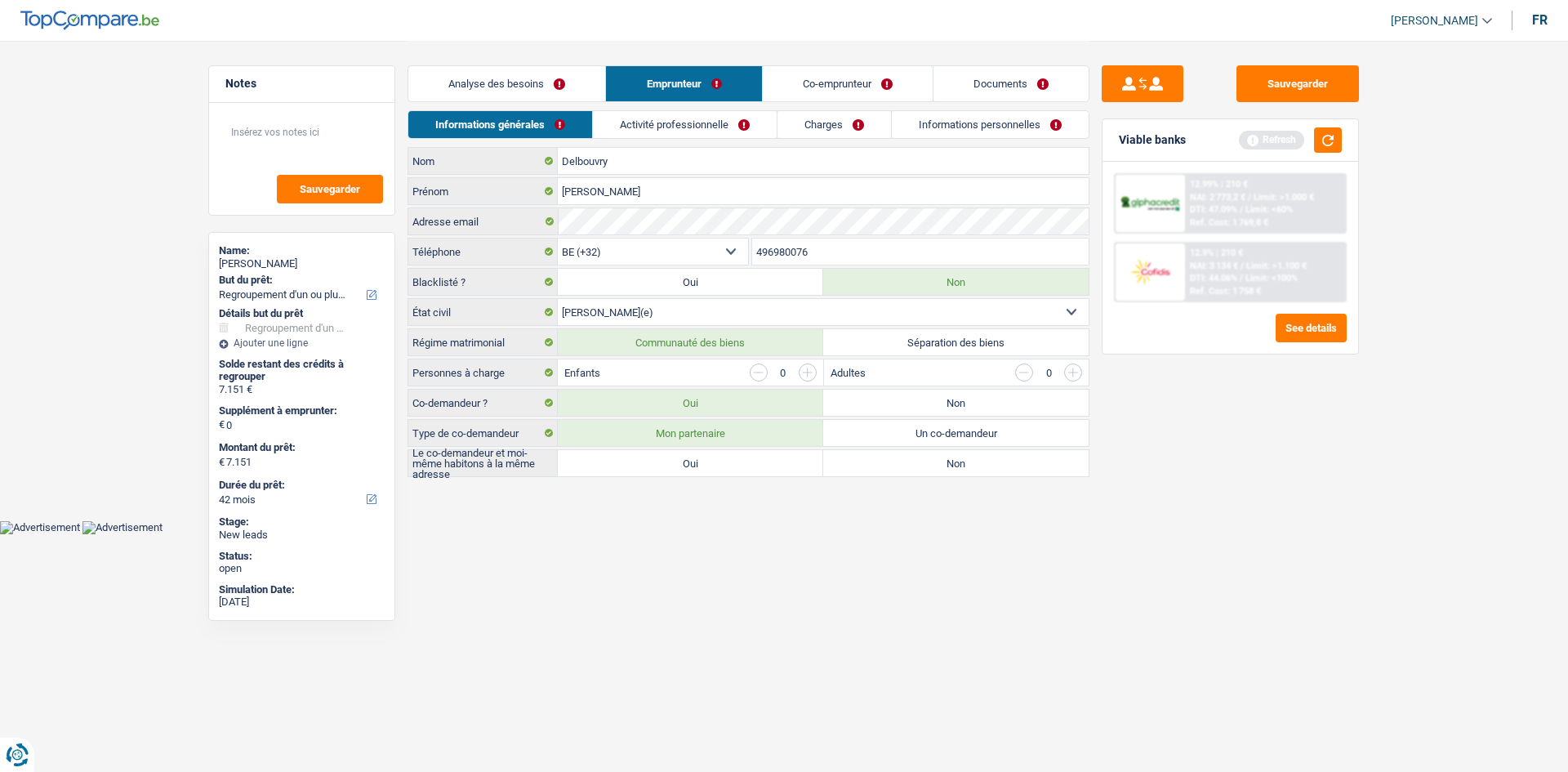
click at [557, 129] on link "Informations générales" at bounding box center [500, 124] width 184 height 27
click at [662, 459] on label "Oui" at bounding box center [690, 463] width 265 height 26
click at [662, 459] on input "Oui" at bounding box center [690, 463] width 265 height 26
radio input "true"
click at [667, 110] on li "Activité professionnelle" at bounding box center [685, 124] width 185 height 29
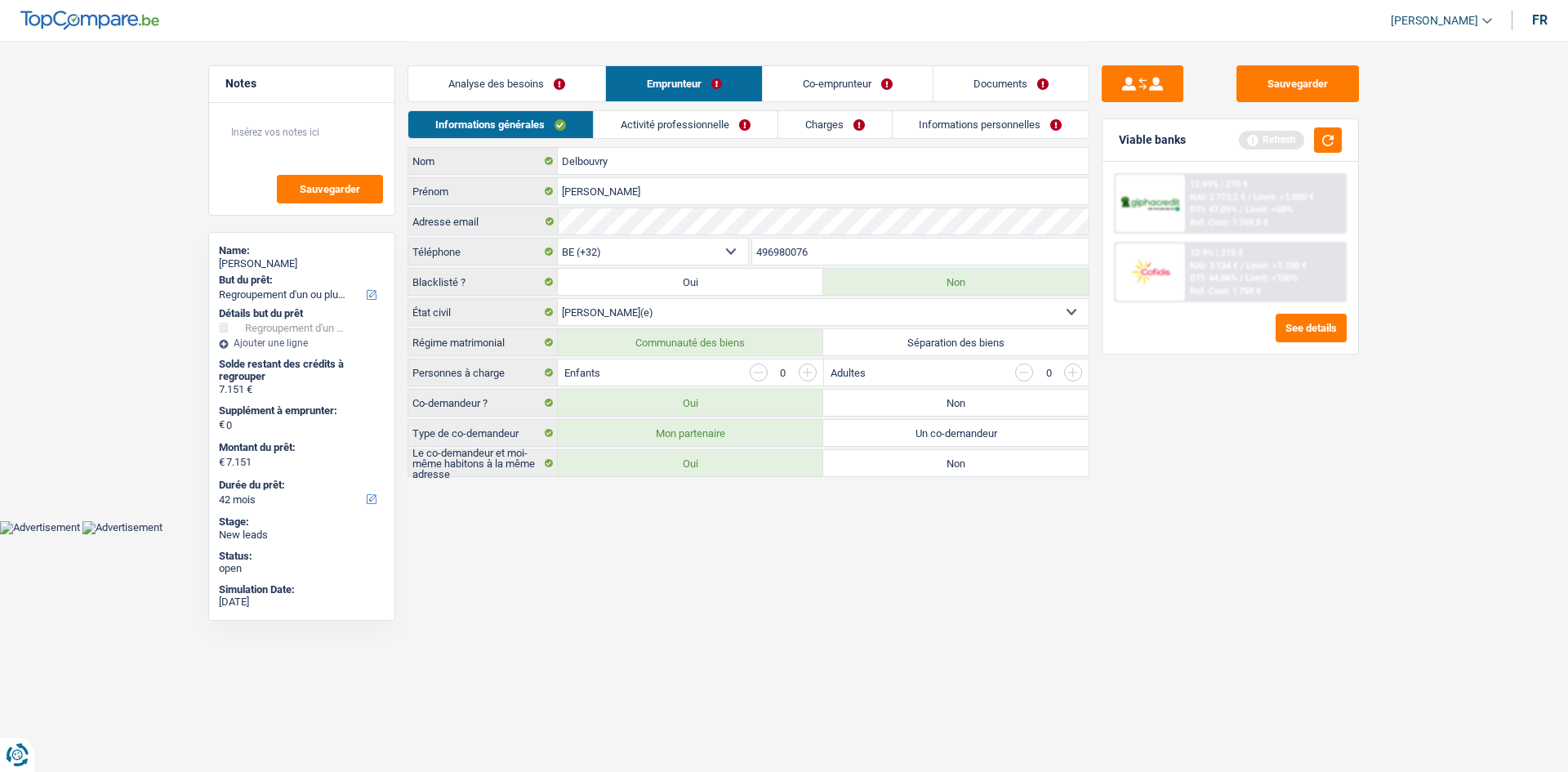
click at [670, 131] on link "Activité professionnelle" at bounding box center [685, 124] width 184 height 27
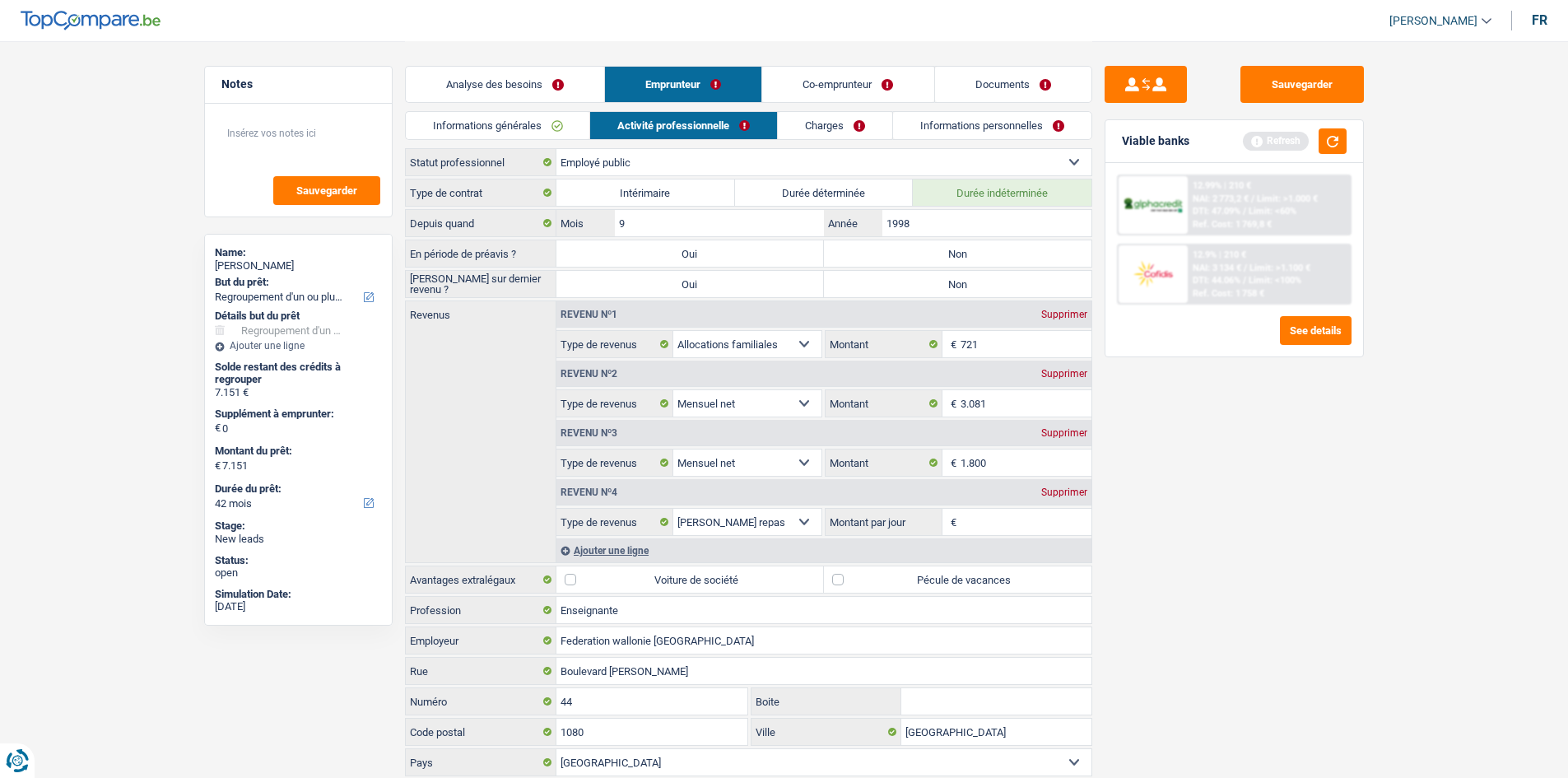
click at [865, 88] on link "Co-emprunteur" at bounding box center [848, 85] width 171 height 35
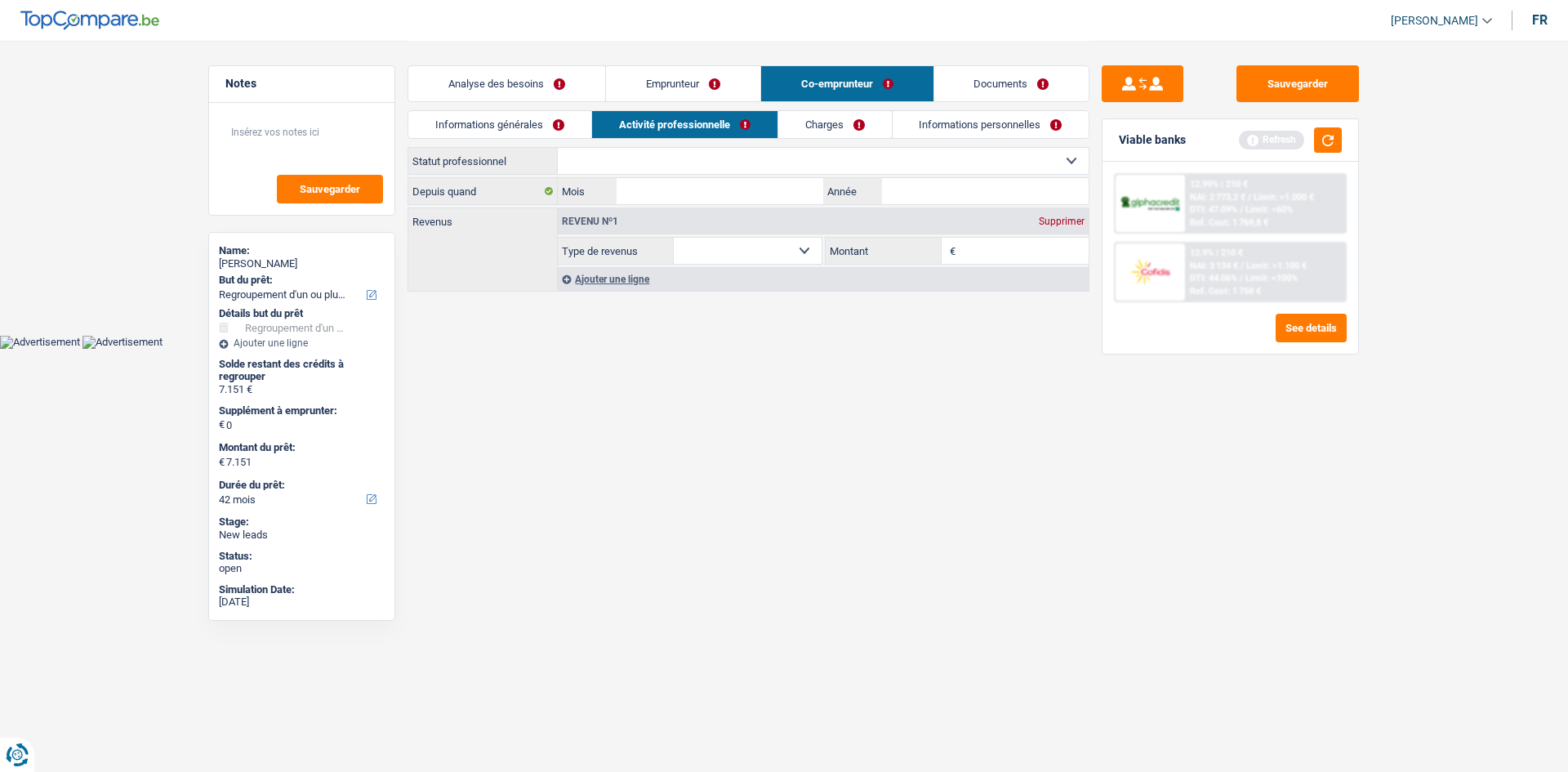
click at [754, 88] on link "Emprunteur" at bounding box center [682, 84] width 154 height 35
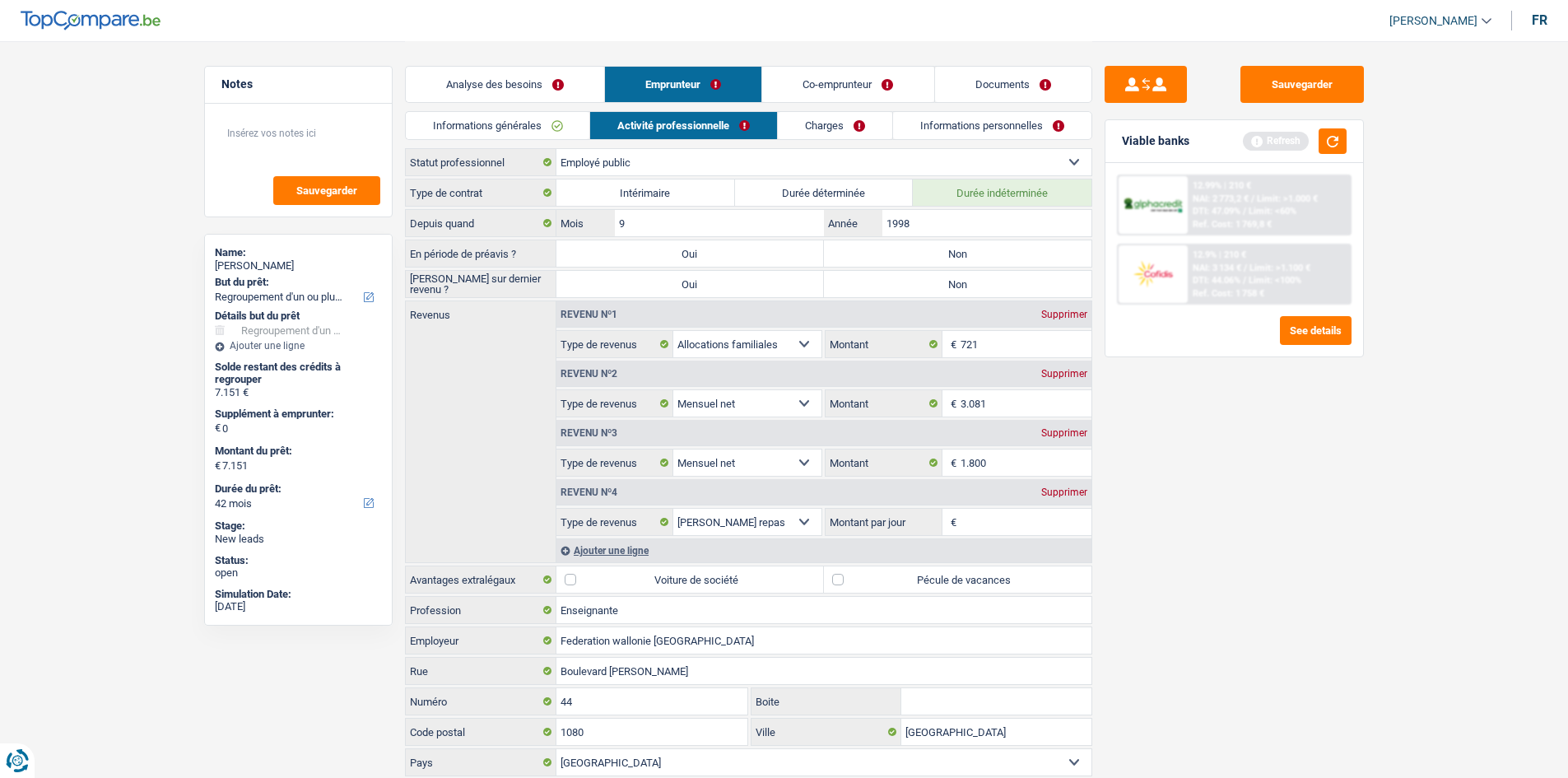
click at [931, 261] on label "Non" at bounding box center [957, 253] width 267 height 26
click at [931, 261] on input "Non" at bounding box center [957, 253] width 267 height 26
radio input "true"
click at [934, 294] on label "Non" at bounding box center [957, 284] width 267 height 26
click at [934, 294] on input "Non" at bounding box center [957, 284] width 267 height 26
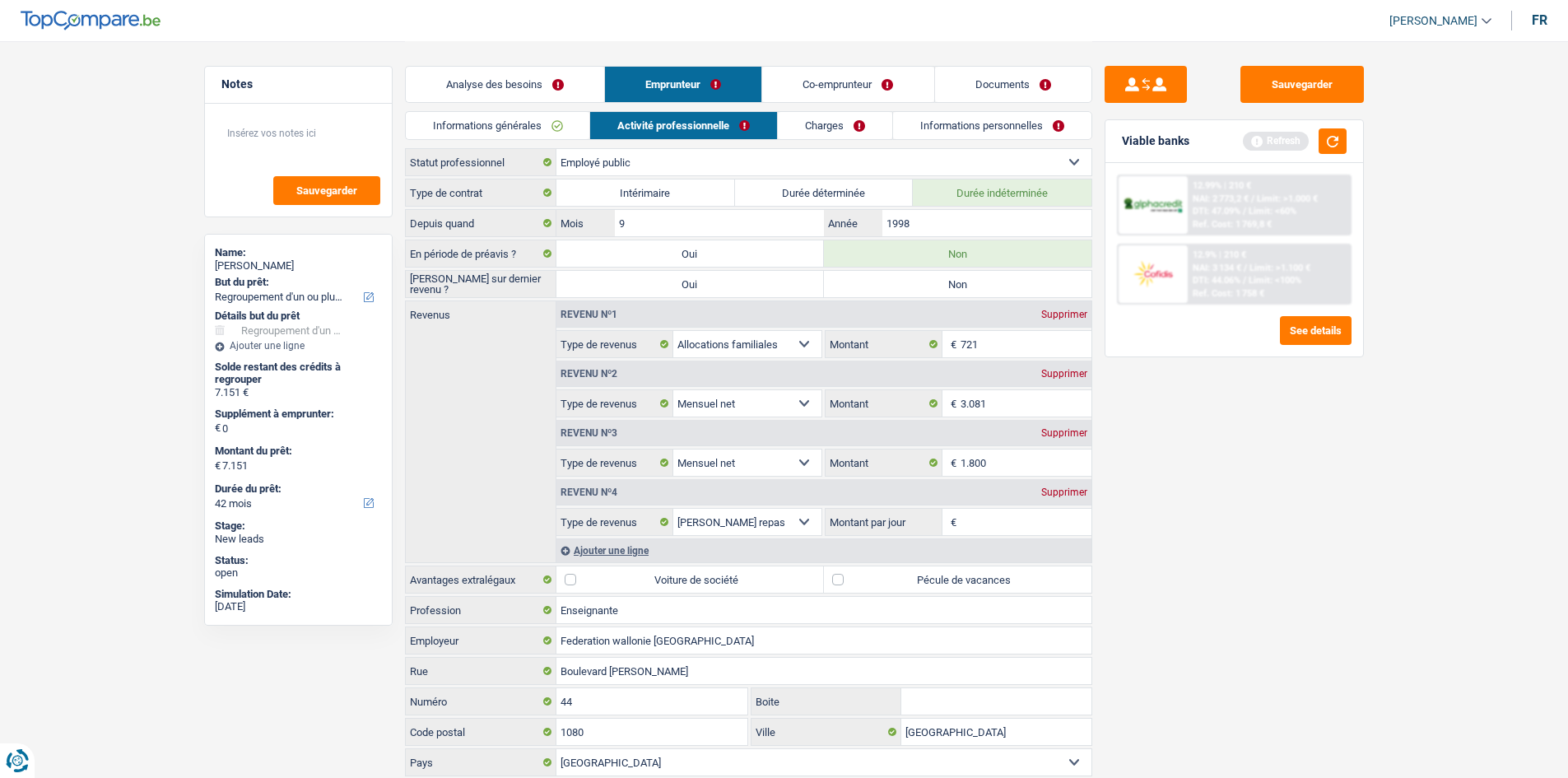
radio input "true"
click at [958, 218] on input "1998" at bounding box center [986, 223] width 208 height 26
click at [1012, 345] on input "721" at bounding box center [1025, 344] width 131 height 26
click at [573, 132] on link "Informations générales" at bounding box center [498, 125] width 184 height 27
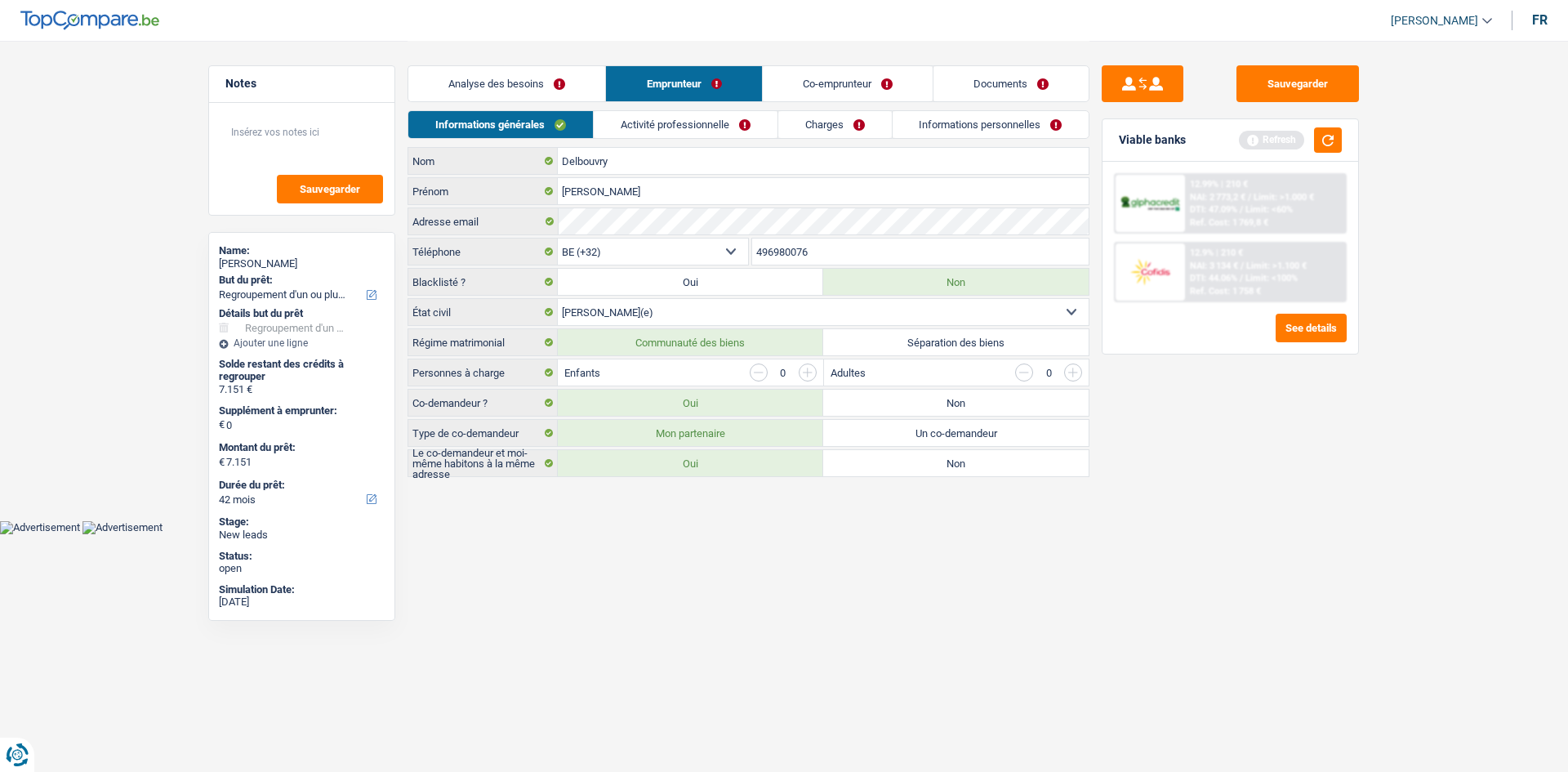
click at [811, 376] on input "button" at bounding box center [807, 372] width 18 height 18
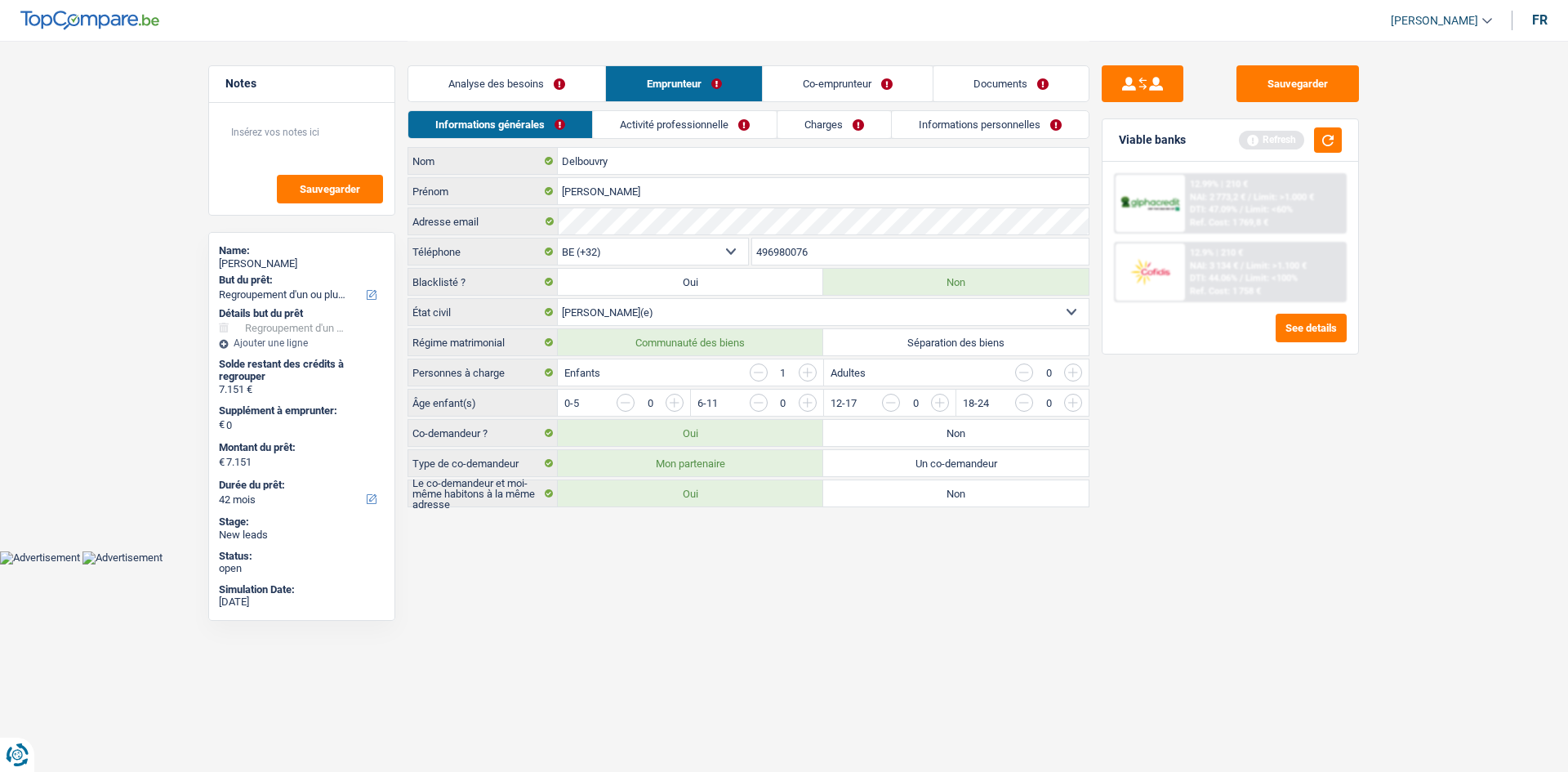
click at [1078, 403] on input "button" at bounding box center [1404, 406] width 681 height 26
click at [741, 132] on link "Activité professionnelle" at bounding box center [685, 124] width 184 height 27
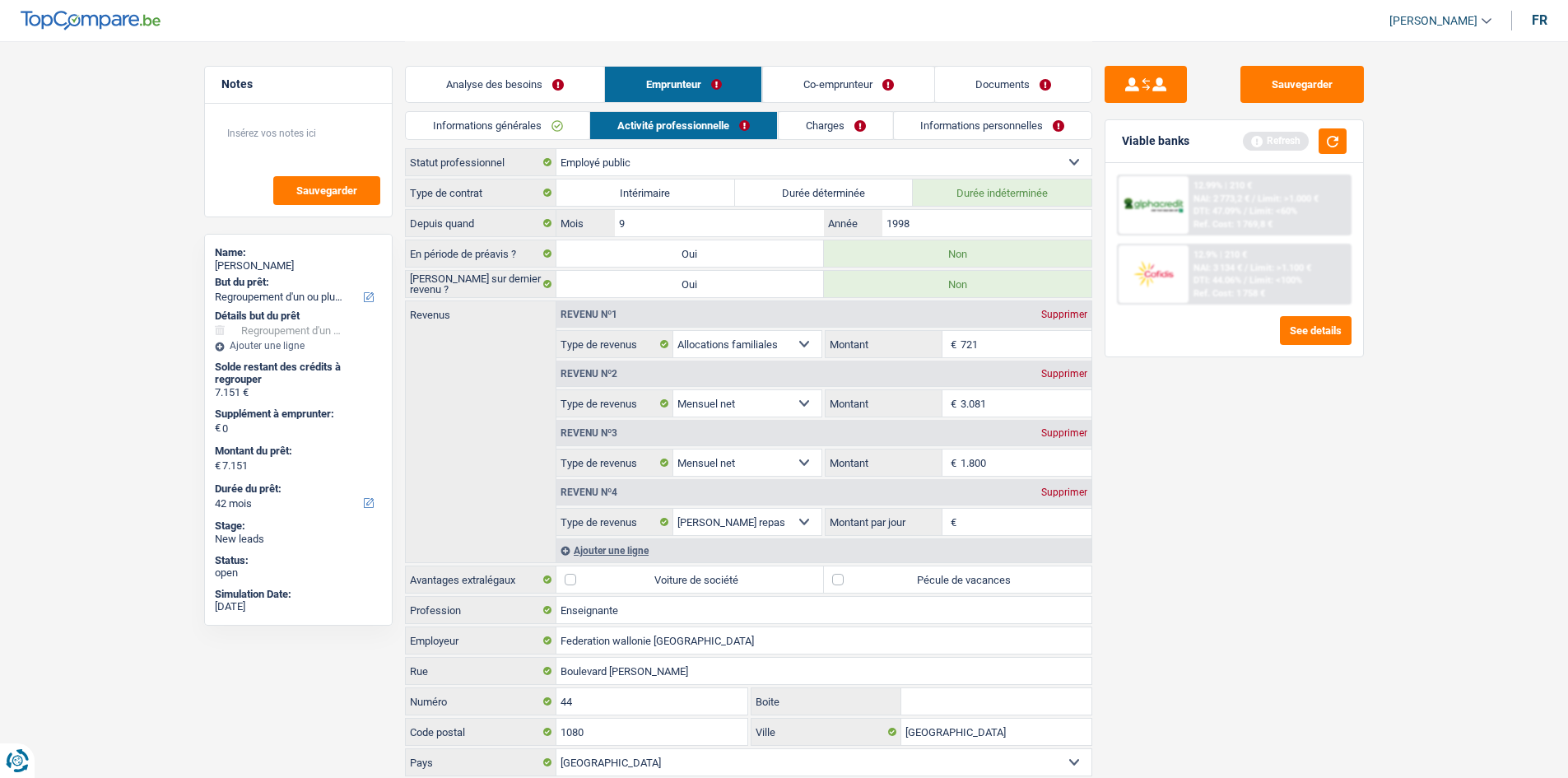
click at [1013, 353] on input "721" at bounding box center [1025, 344] width 131 height 26
click at [1015, 408] on input "3.081" at bounding box center [1025, 403] width 131 height 26
drag, startPoint x: 1000, startPoint y: 347, endPoint x: 1450, endPoint y: 456, distance: 463.0
click at [1000, 349] on input "721" at bounding box center [1025, 344] width 131 height 26
type input "7"
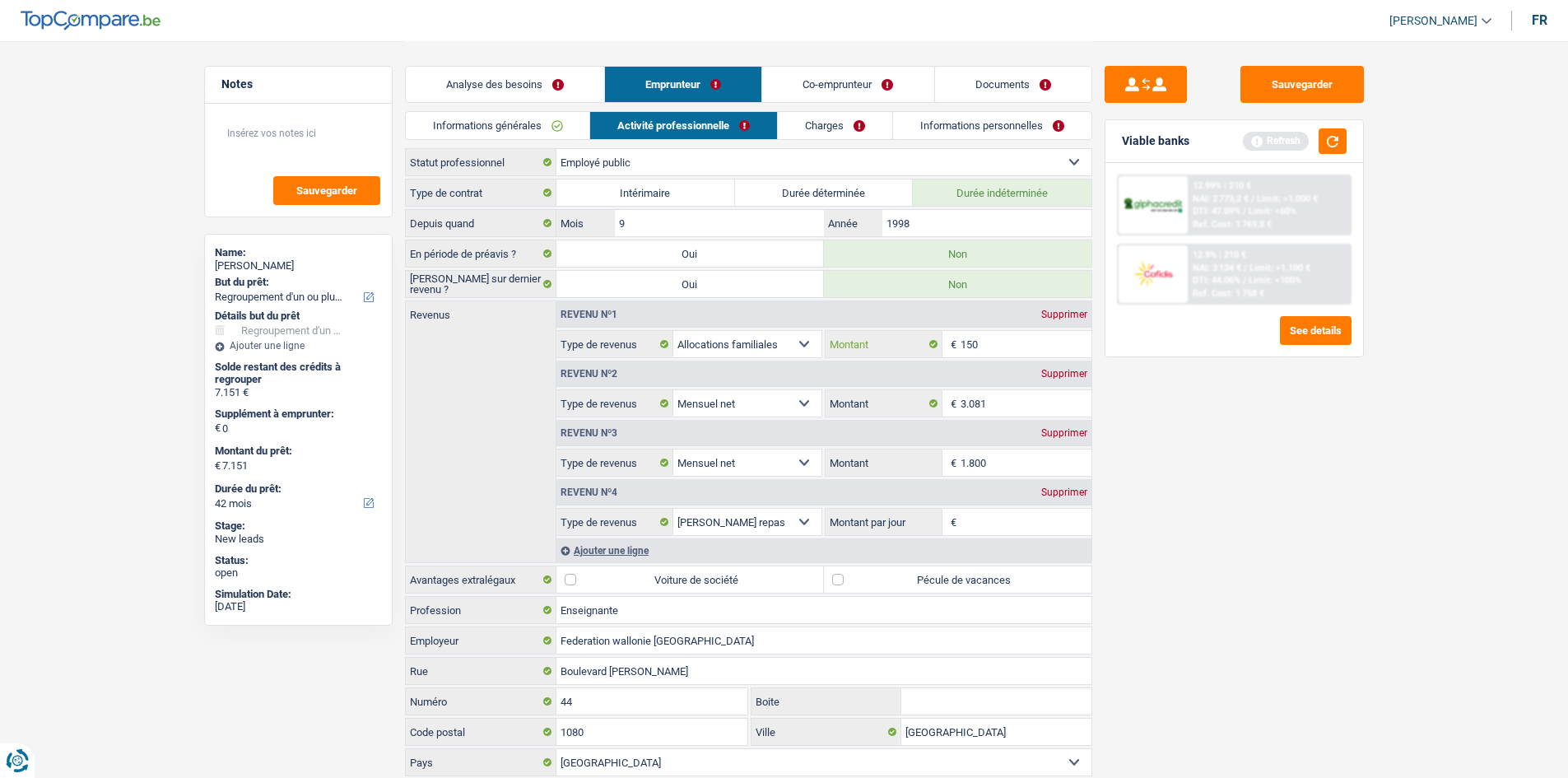
type input "150"
click at [1509, 480] on main "Notes Sauvegarder Name: Stephanie Delbouvry But du prêt: Confort maison: meuble…" at bounding box center [784, 425] width 1568 height 851
click at [1079, 494] on div "Supprimer" at bounding box center [1064, 492] width 54 height 10
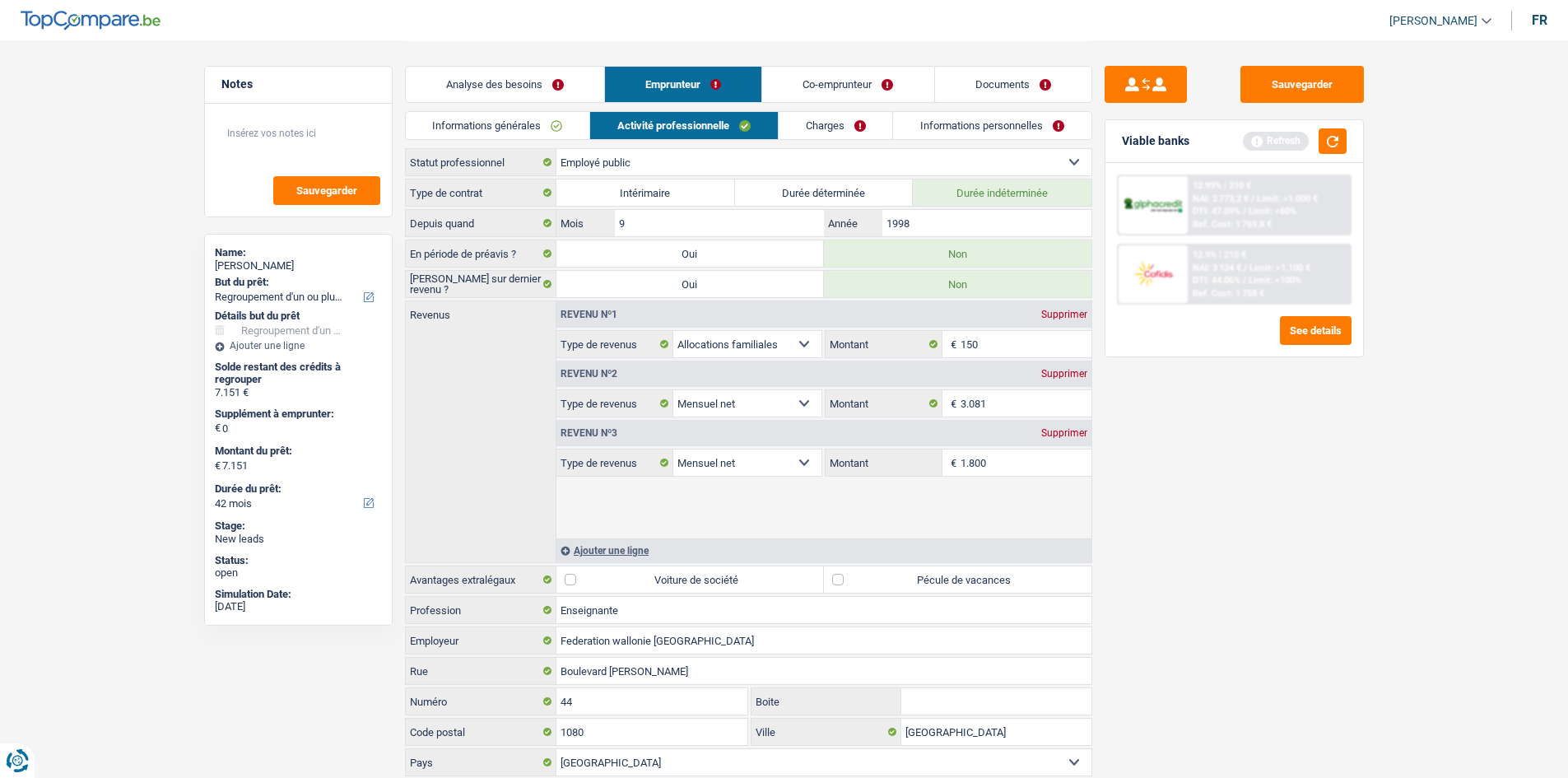
click at [1196, 470] on div "Sauvegarder Viable banks Refresh 12.99% | 210 € NAI: 2 773,2 € / Limit: >1.000 …" at bounding box center [1234, 409] width 284 height 686
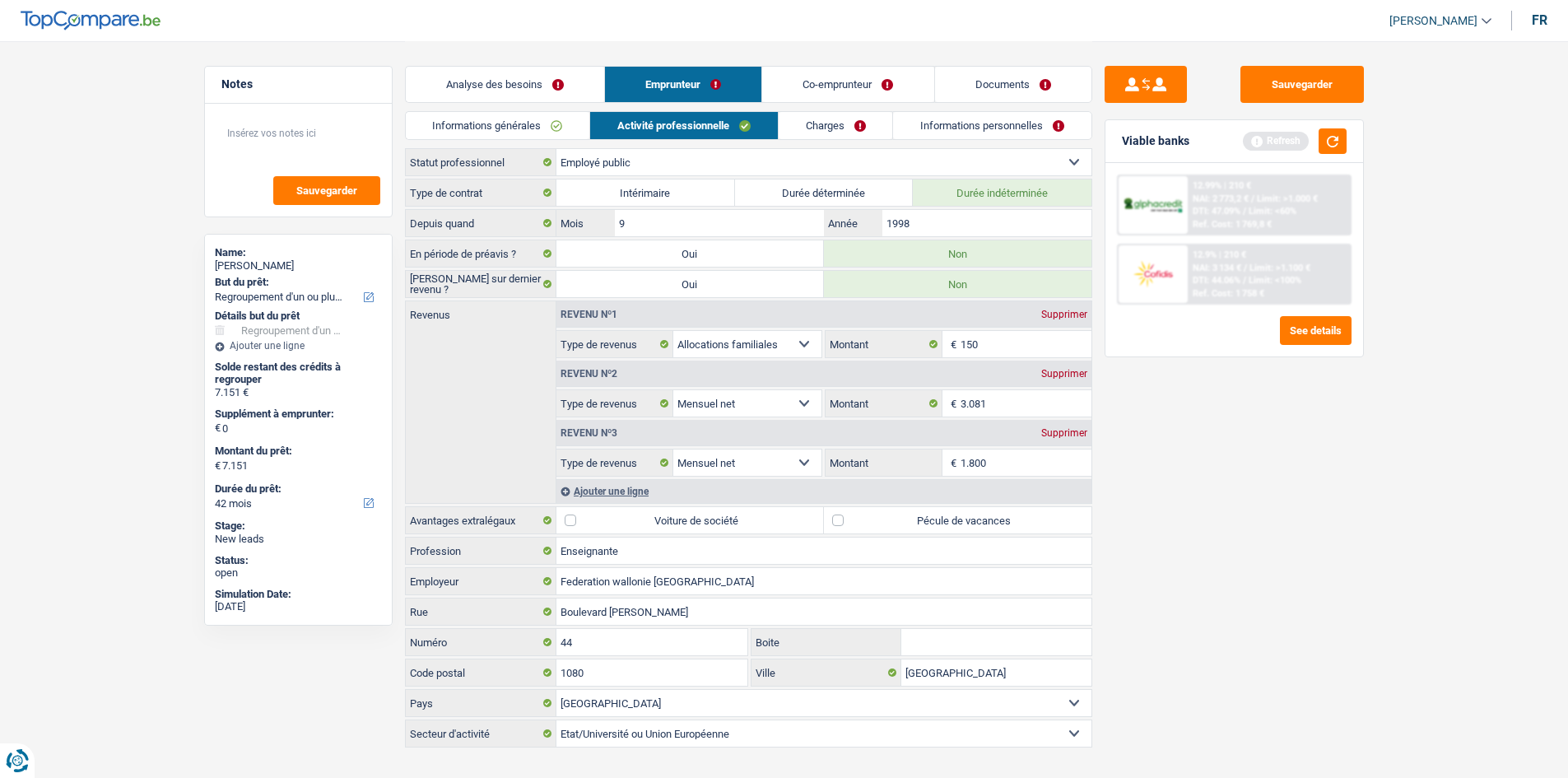
click at [1049, 466] on input "1.800" at bounding box center [1025, 463] width 131 height 26
click at [1263, 488] on div "Sauvegarder Viable banks Refresh 12.99% | 210 € NAI: 2 773,2 € / Limit: >1.000 …" at bounding box center [1234, 409] width 284 height 686
click at [1028, 400] on input "3.081" at bounding box center [1025, 403] width 131 height 26
type input "3.126"
drag, startPoint x: 1226, startPoint y: 532, endPoint x: 1226, endPoint y: 543, distance: 11.0
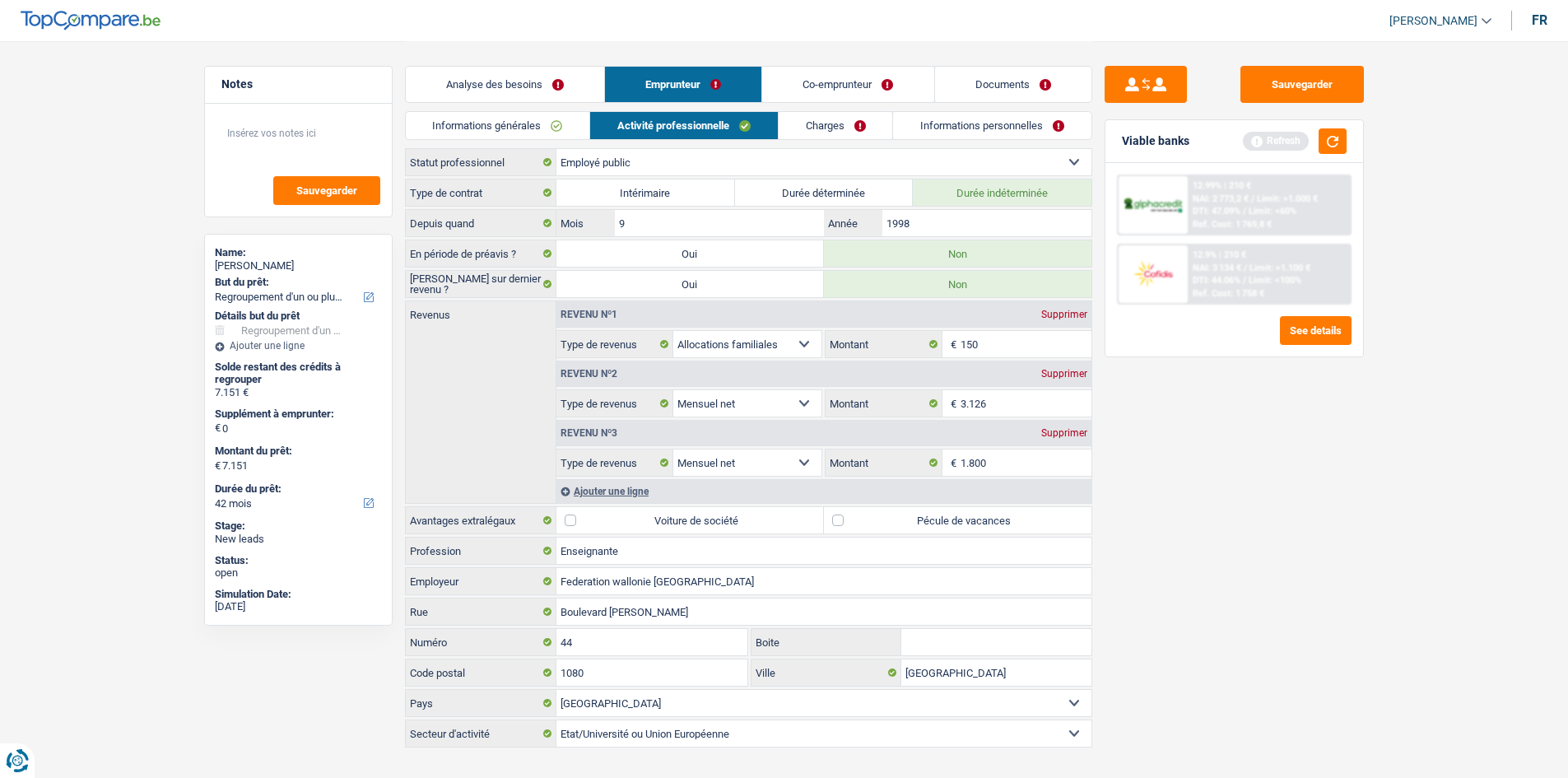
click at [1226, 543] on div "Sauvegarder Viable banks Refresh 12.99% | 210 € NAI: 2 773,2 € / Limit: >1.000 …" at bounding box center [1234, 409] width 284 height 686
drag, startPoint x: 503, startPoint y: 125, endPoint x: 500, endPoint y: 116, distance: 9.5
click at [503, 125] on link "Informations générales" at bounding box center [498, 125] width 184 height 27
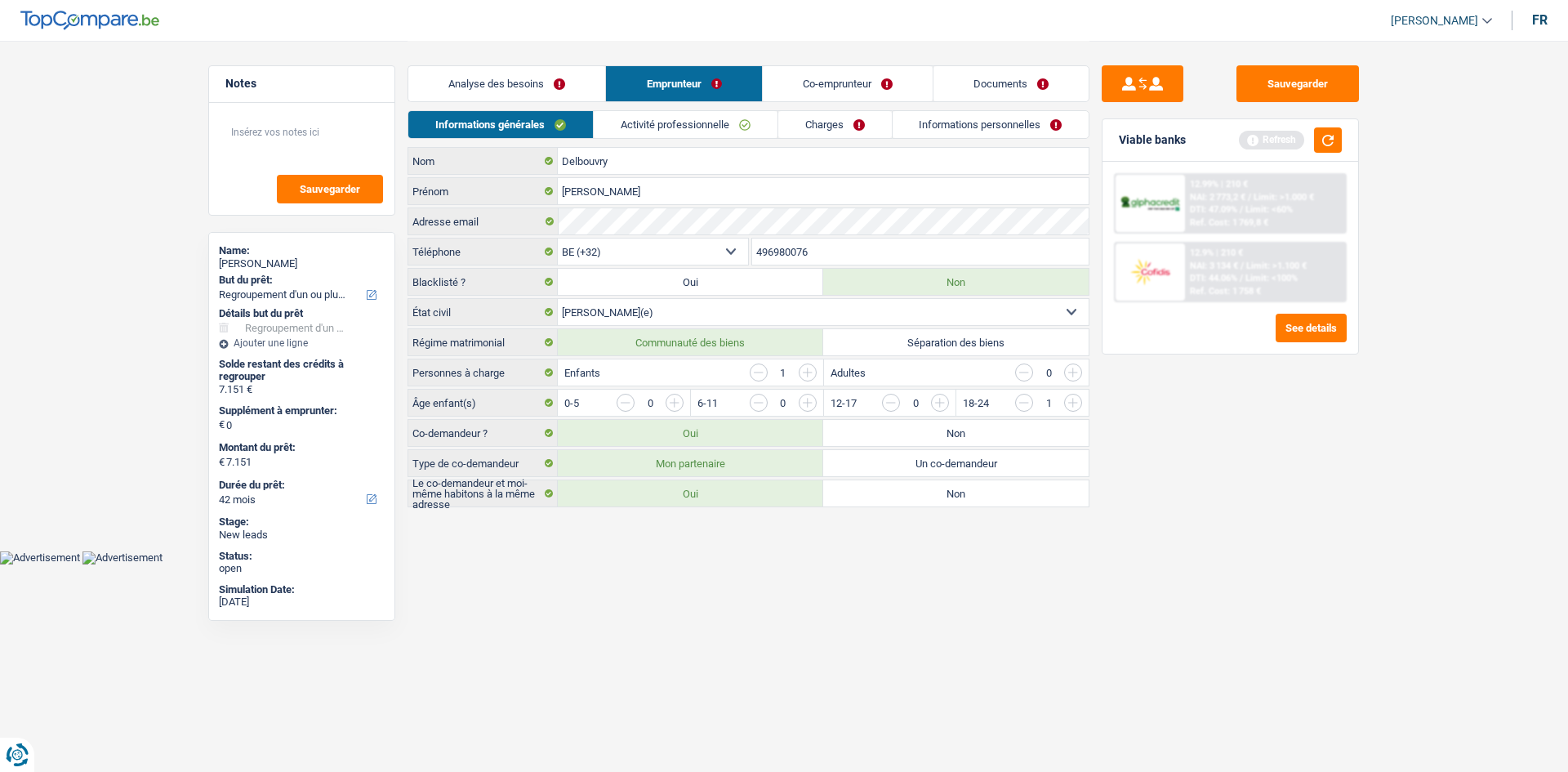
click at [857, 84] on link "Co-emprunteur" at bounding box center [848, 84] width 170 height 35
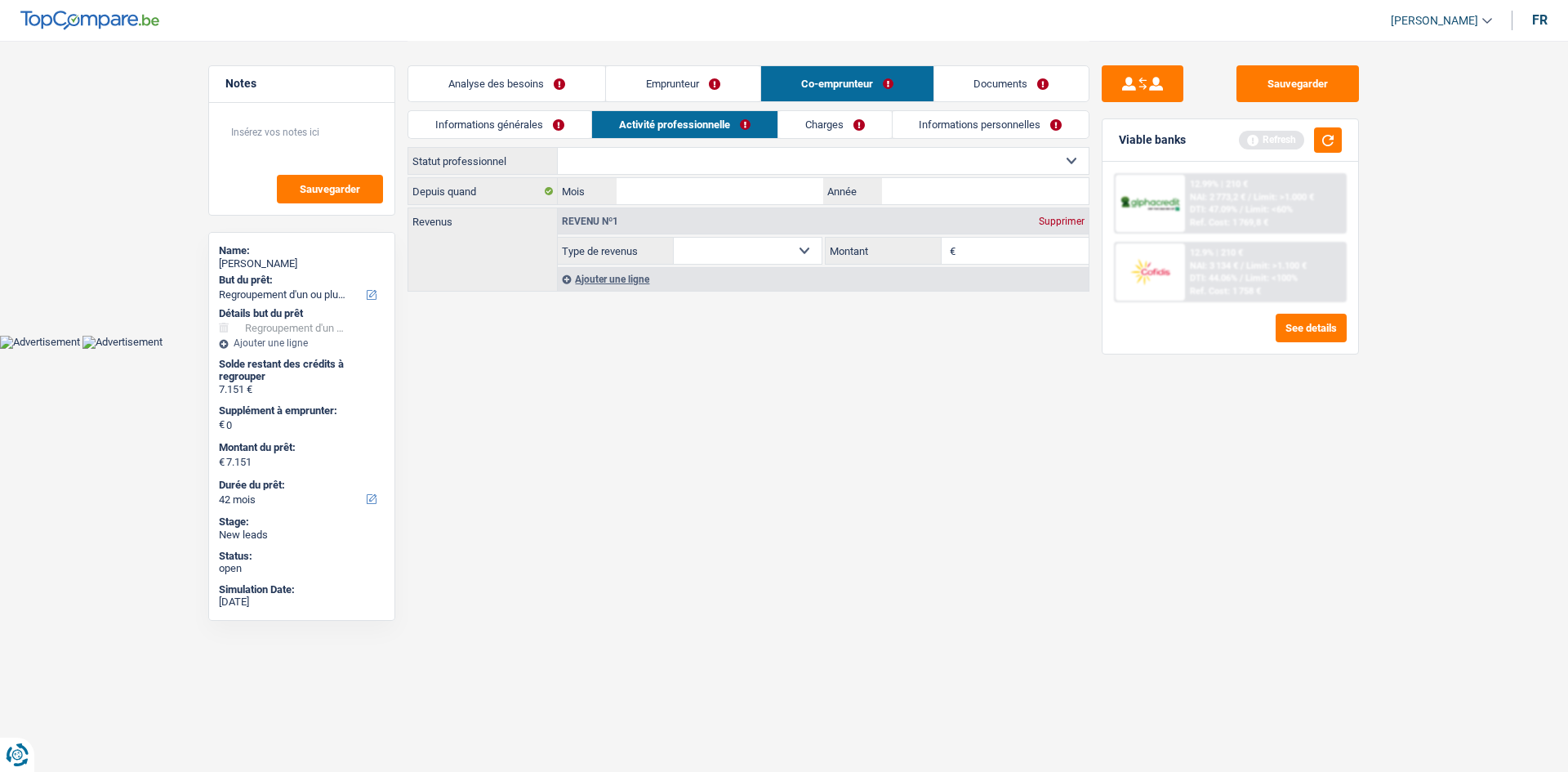
click at [730, 243] on select "Allocation d'handicap Allocations chômage Allocations familiales Chèques repas …" at bounding box center [748, 250] width 148 height 26
select select "netSalary"
click at [674, 237] on select "Allocation d'handicap Allocations chômage Allocations familiales Chèques repas …" at bounding box center [748, 250] width 148 height 26
click at [1007, 253] on input "Montant" at bounding box center [1024, 250] width 130 height 26
type input "1.900"
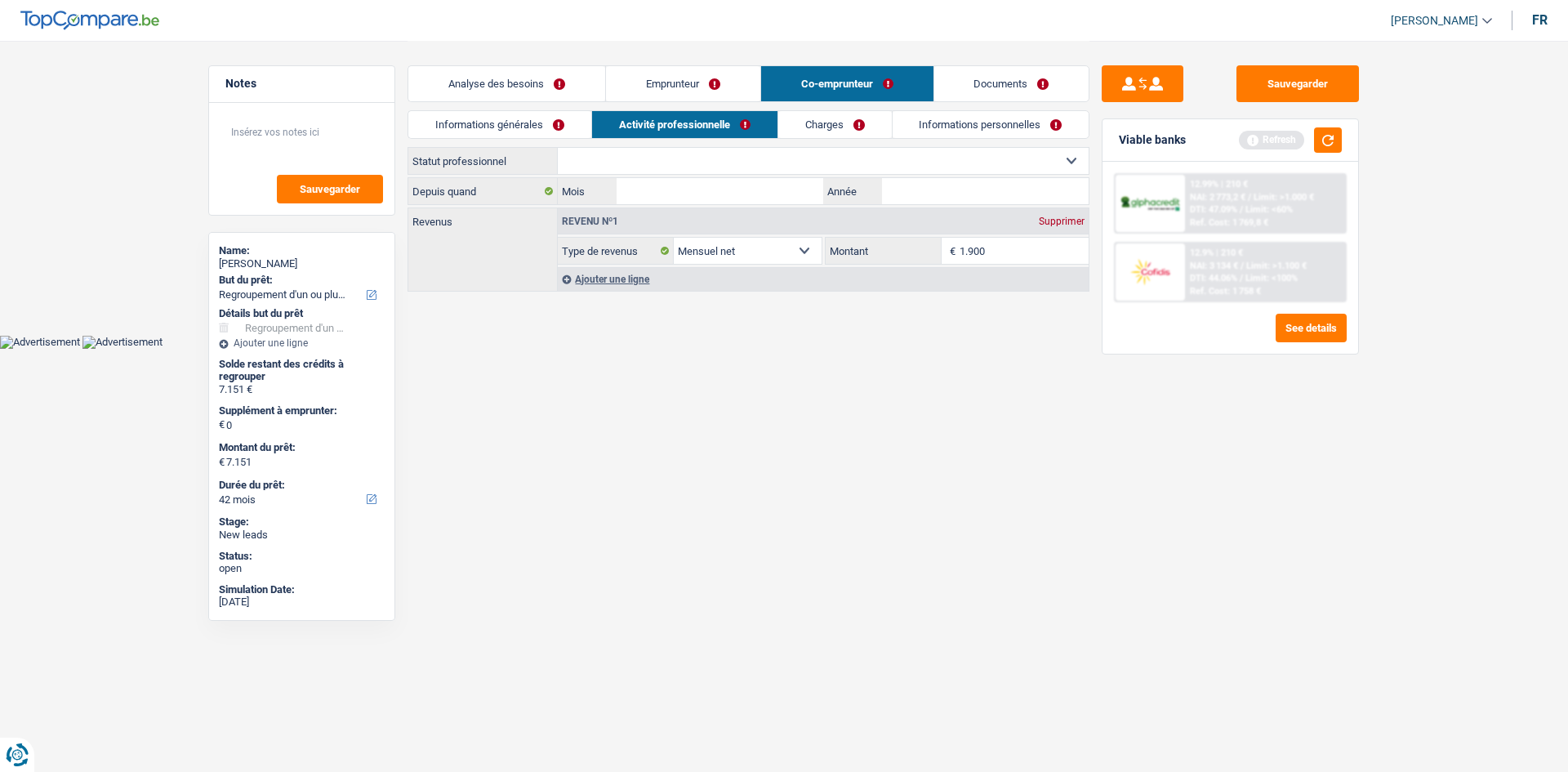
click at [790, 349] on html "Vous avez le contrôle de vos données Nous utilisons des cookies, tout comme nos…" at bounding box center [784, 175] width 1568 height 349
click at [755, 156] on select "Ouvrier Employé privé Employé public Invalide Indépendant Pensionné Chômeur Mut…" at bounding box center [823, 161] width 531 height 26
select select "worker"
click at [558, 148] on select "Ouvrier Employé privé Employé public Invalide Indépendant Pensionné Chômeur Mut…" at bounding box center [823, 161] width 531 height 26
select select "netSalary"
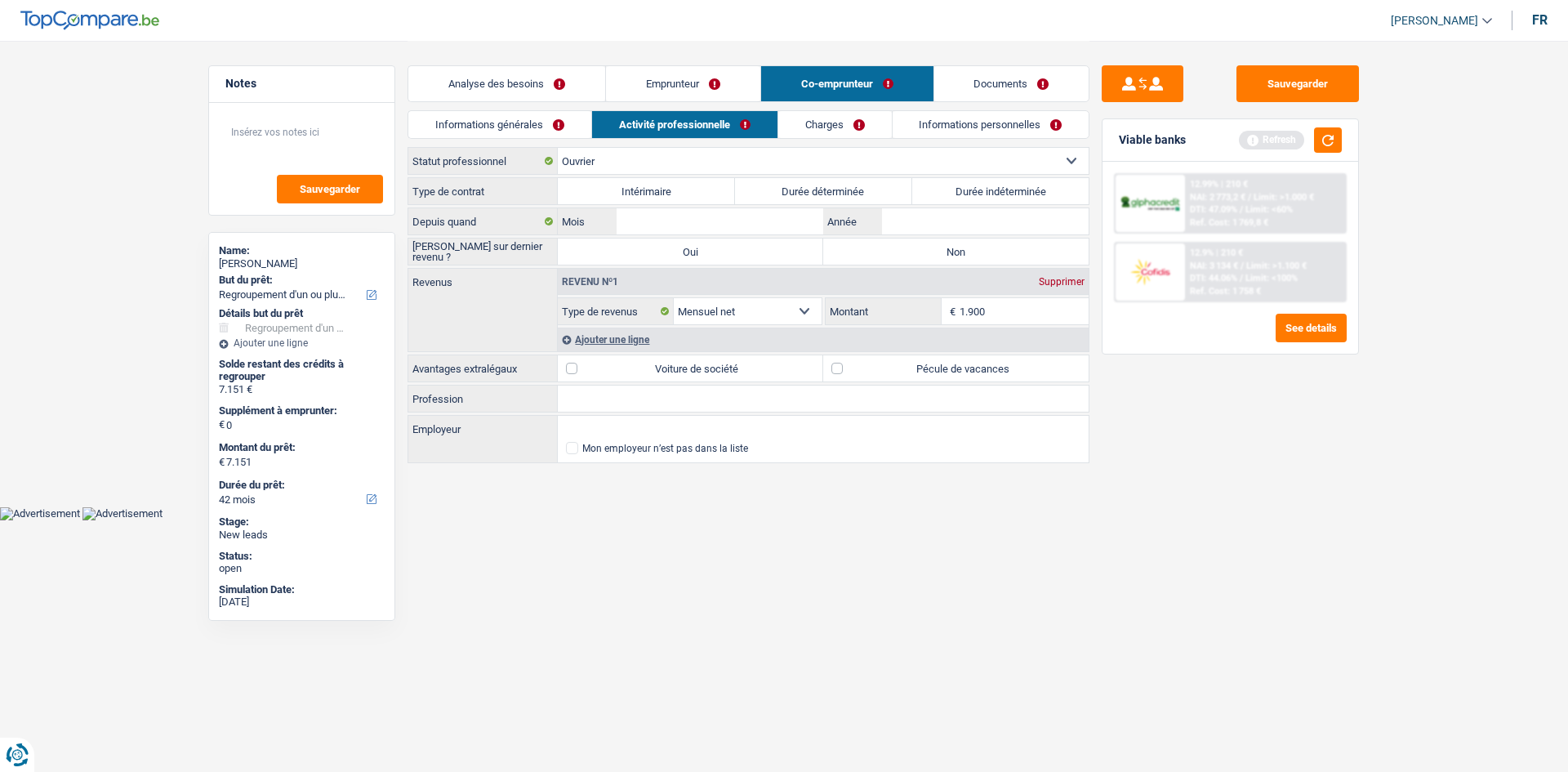
click at [950, 199] on label "Durée indéterminée" at bounding box center [1001, 191] width 177 height 26
click at [950, 199] on input "Durée indéterminée" at bounding box center [1001, 191] width 177 height 26
radio input "true"
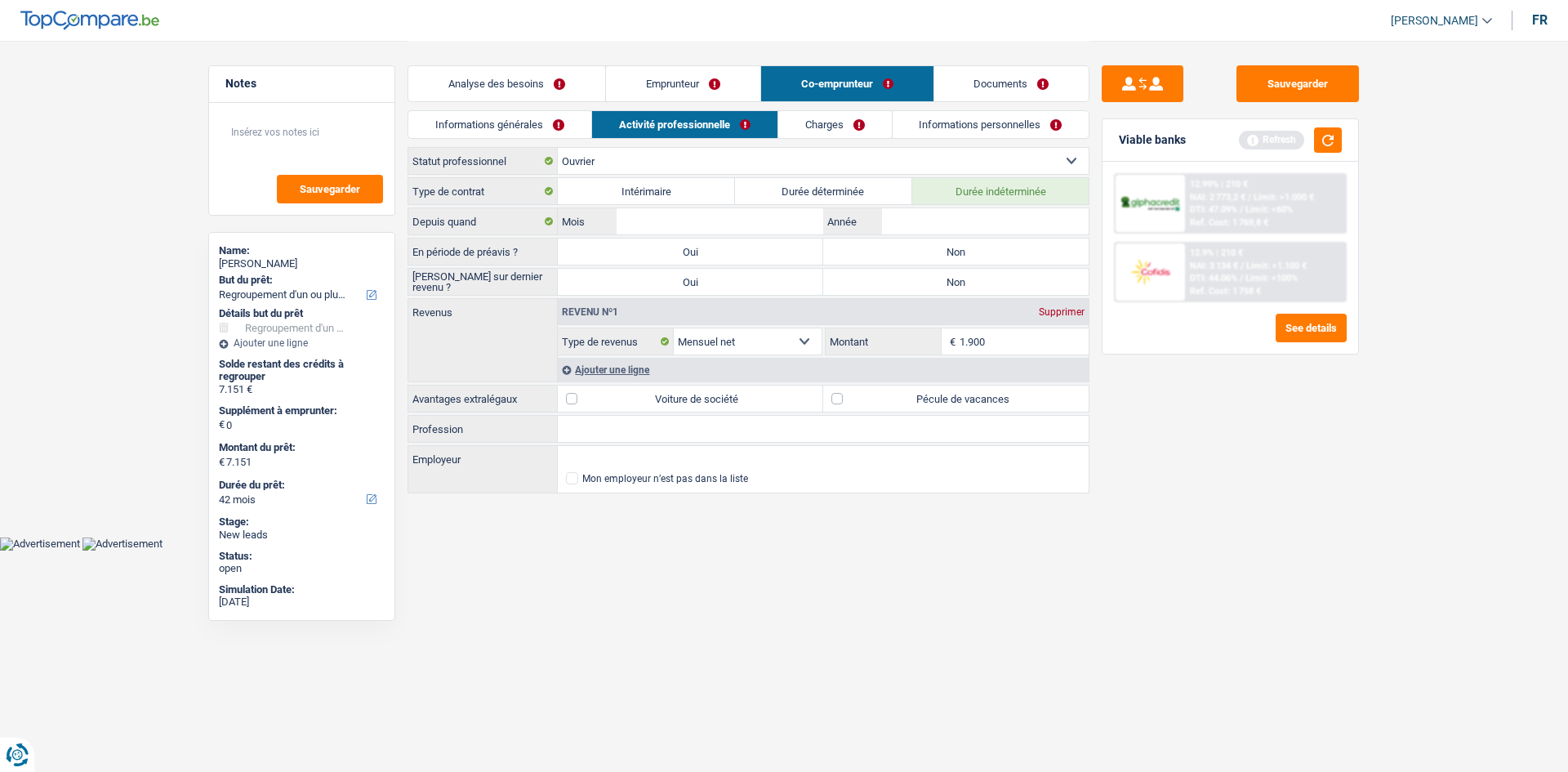
click at [971, 246] on label "Non" at bounding box center [955, 251] width 265 height 26
click at [971, 246] on input "Non" at bounding box center [955, 251] width 265 height 26
radio input "true"
click at [963, 286] on label "Non" at bounding box center [955, 282] width 265 height 26
click at [963, 286] on input "Non" at bounding box center [955, 282] width 265 height 26
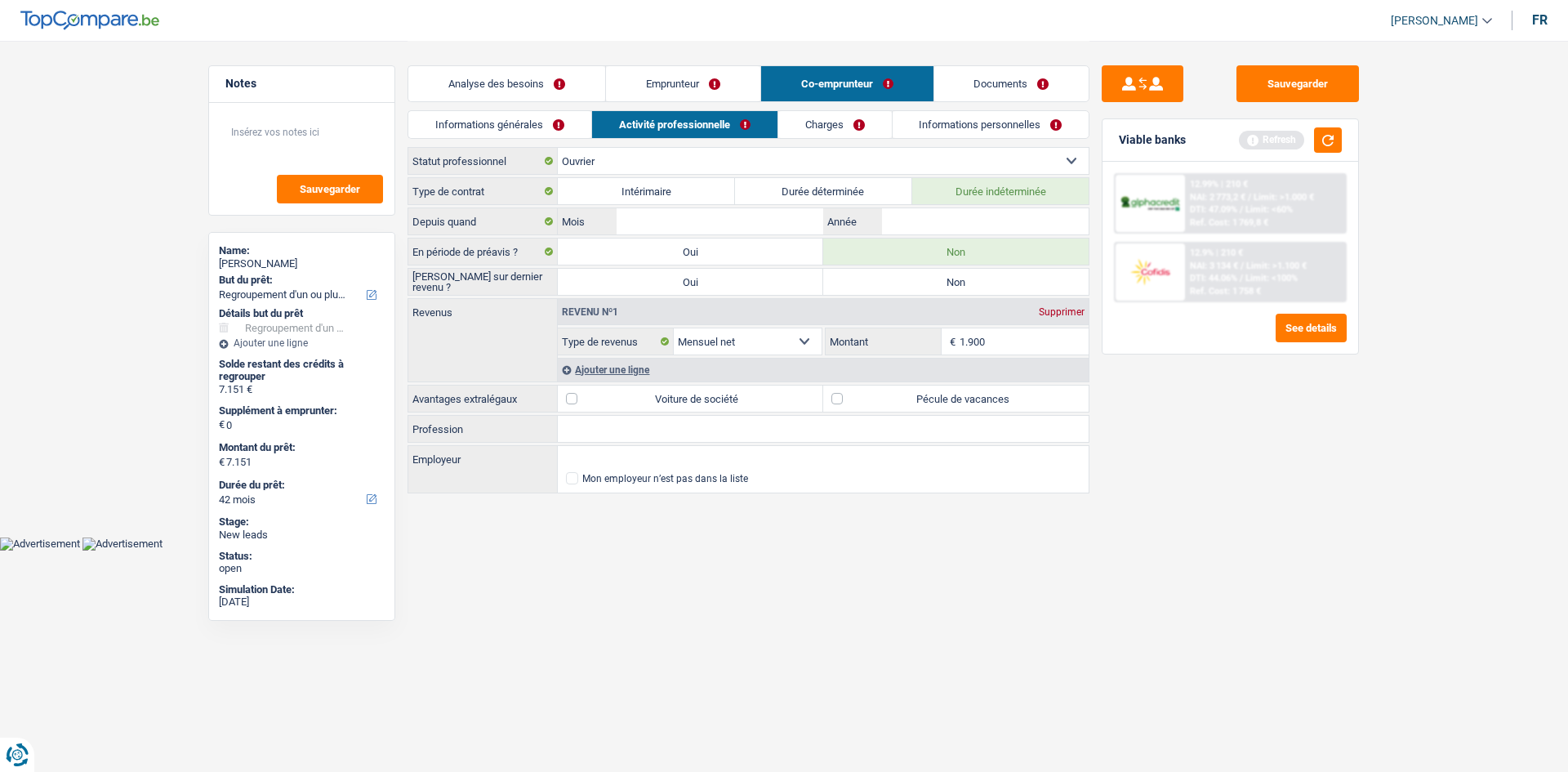
radio input "true"
click at [995, 226] on input "Année" at bounding box center [985, 222] width 207 height 26
type input "1988"
click at [738, 206] on div "Type de contrat Intérimaire Durée déterminée Durée indéterminée Depuis quand Mo…" at bounding box center [748, 336] width 681 height 319
click at [779, 232] on input "Mois" at bounding box center [720, 222] width 207 height 26
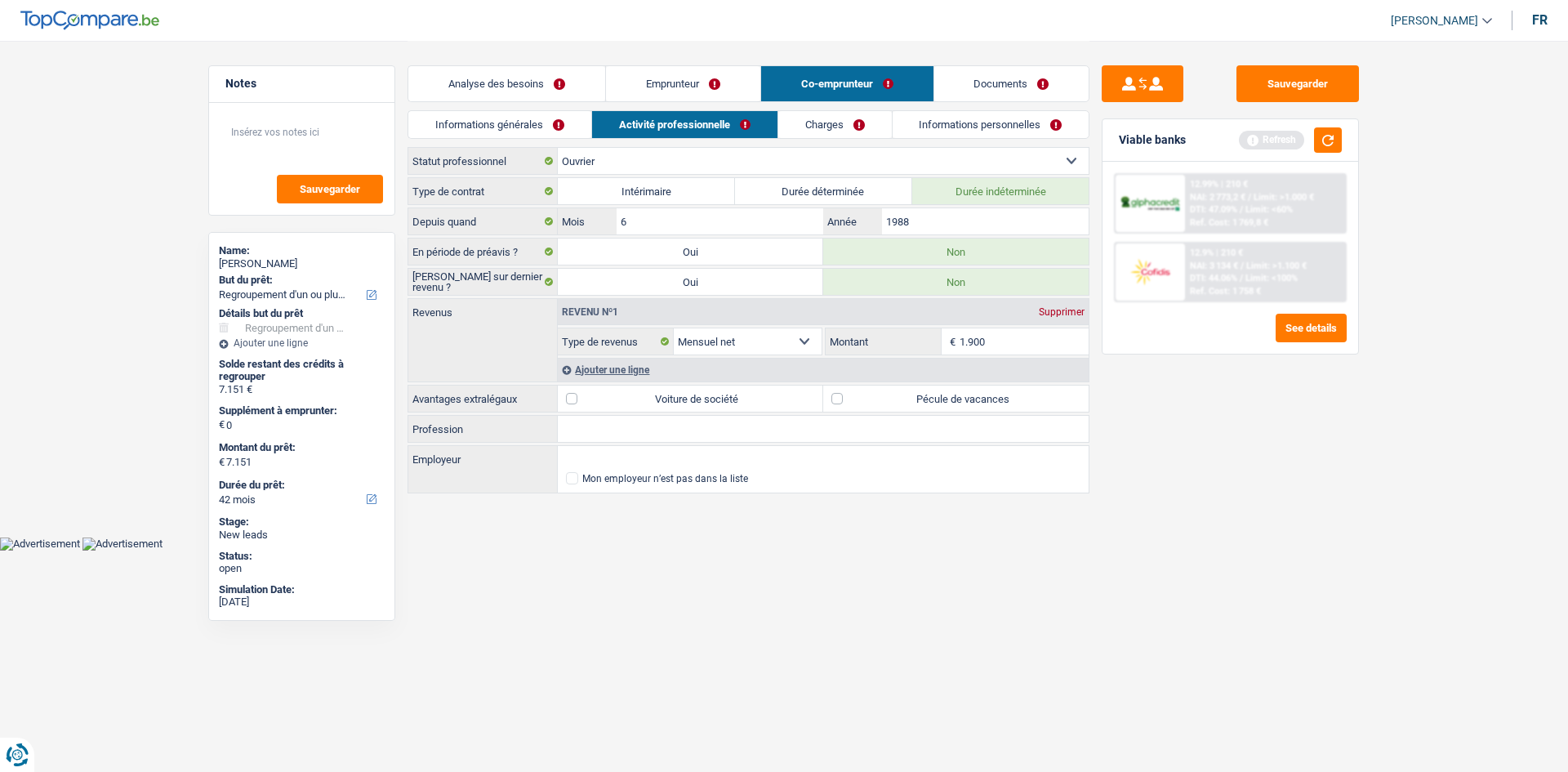
type input "6"
drag, startPoint x: 939, startPoint y: 226, endPoint x: 1290, endPoint y: 418, distance: 400.1
click at [950, 220] on input "1988" at bounding box center [985, 222] width 207 height 26
type input "1990"
click at [1269, 441] on div "Sauvegarder Viable banks Refresh 12.99% | 210 € NAI: 2 773,2 € / Limit: >1.000 …" at bounding box center [1230, 405] width 282 height 681
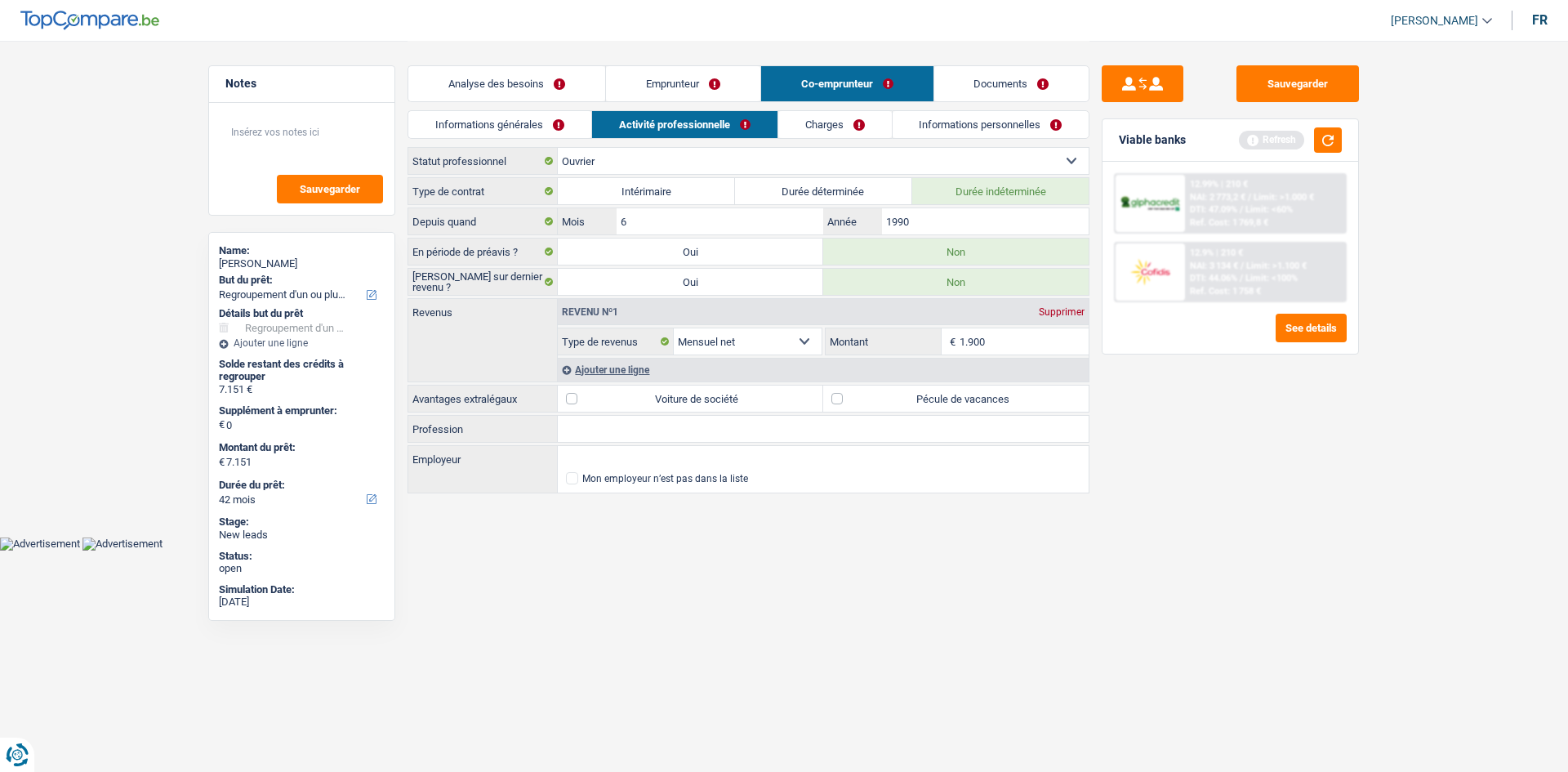
drag, startPoint x: 645, startPoint y: 440, endPoint x: 653, endPoint y: 428, distance: 14.4
click at [650, 435] on div "Type de contrat Intérimaire Durée déterminée Durée indéterminée Depuis quand 6 …" at bounding box center [748, 336] width 681 height 319
click at [653, 428] on input "Profession" at bounding box center [823, 428] width 531 height 26
type input "ouvrier textile"
click at [731, 464] on input "Employeur" at bounding box center [823, 459] width 531 height 26
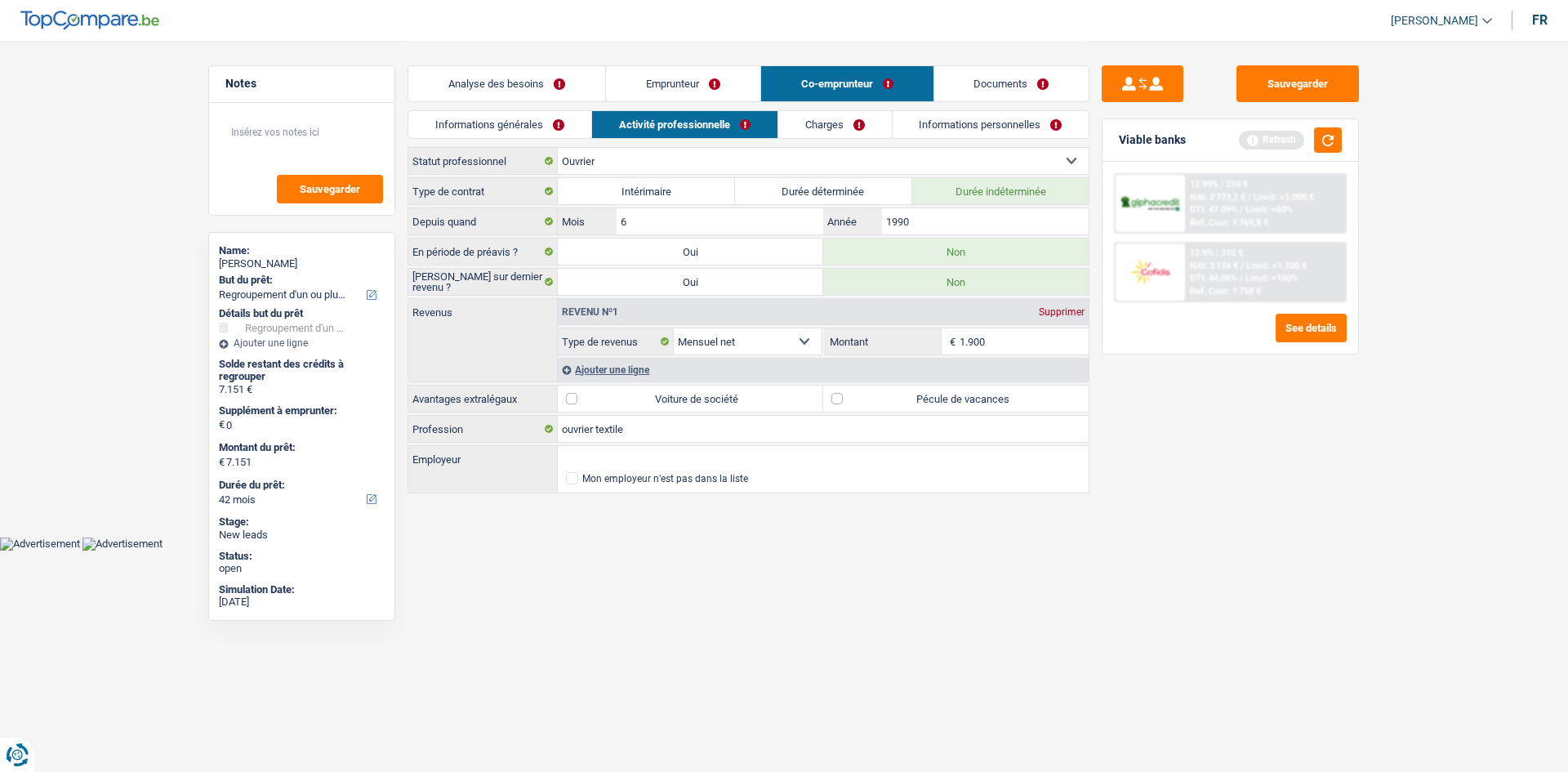
click at [848, 127] on link "Charges" at bounding box center [835, 124] width 114 height 27
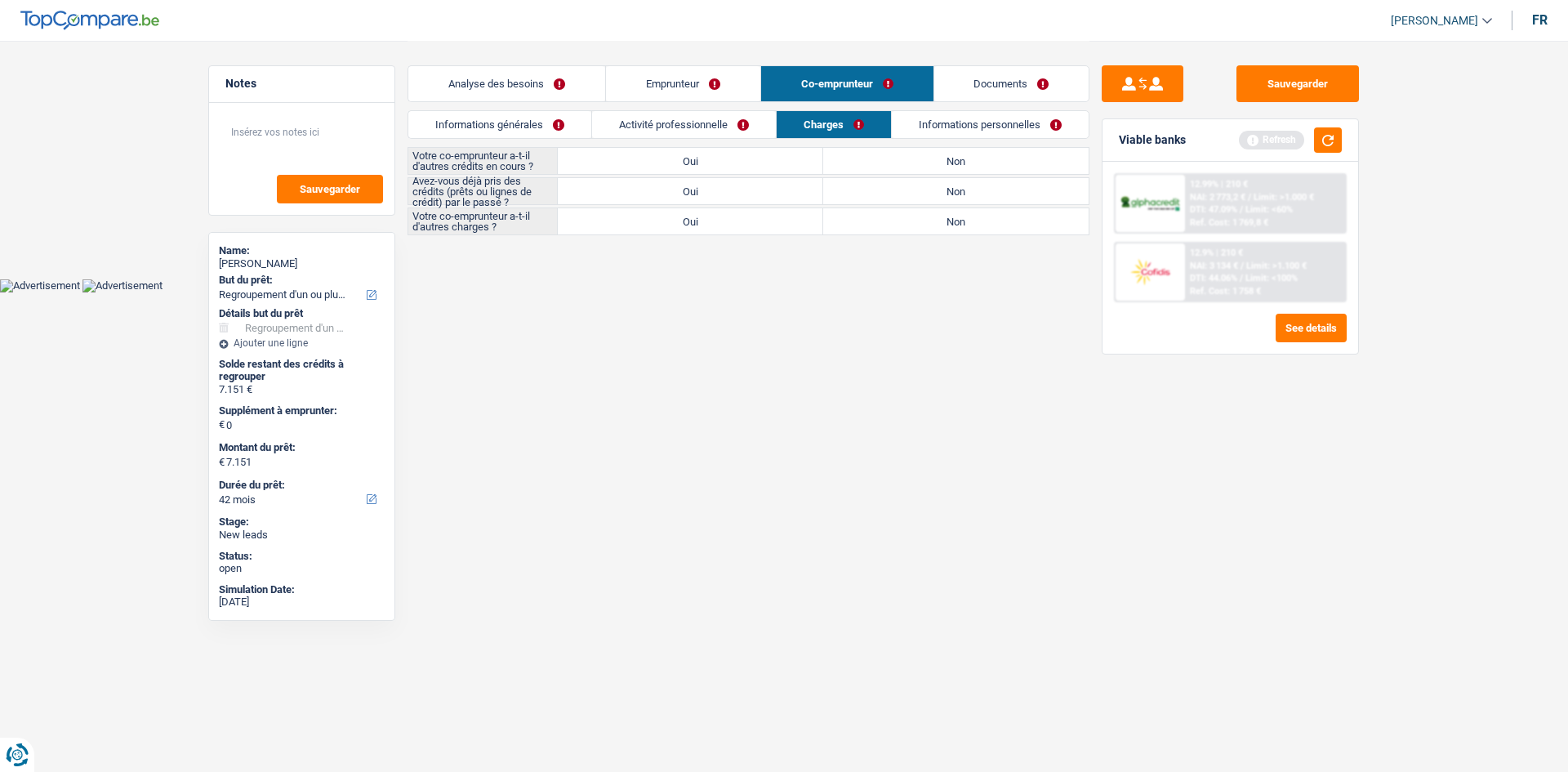
click at [987, 159] on label "Non" at bounding box center [955, 161] width 265 height 26
click at [987, 159] on input "Non" at bounding box center [955, 161] width 265 height 26
radio input "true"
click at [969, 220] on label "Non" at bounding box center [955, 222] width 265 height 26
click at [969, 220] on input "Non" at bounding box center [955, 222] width 265 height 26
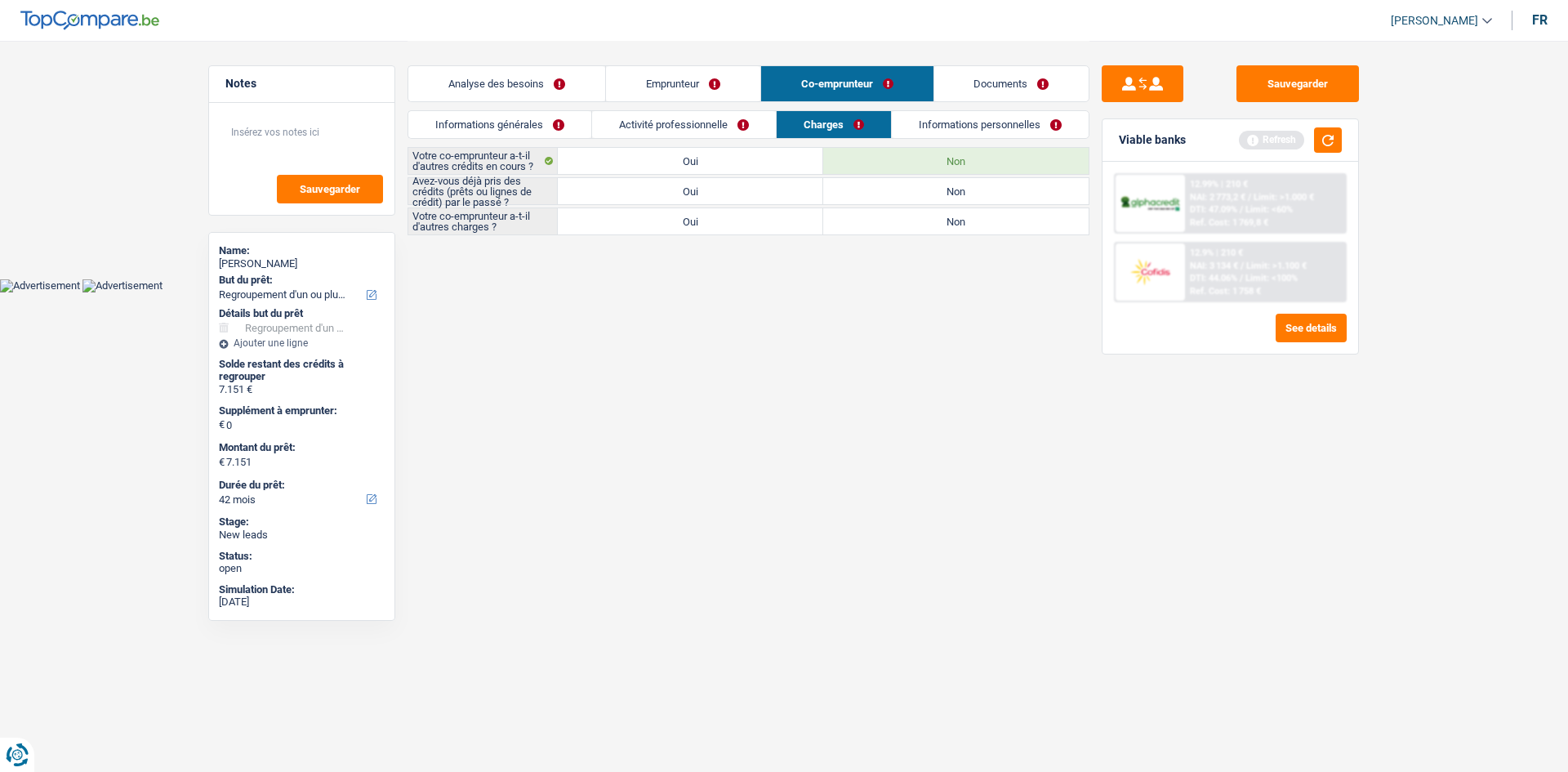
radio input "true"
click at [683, 194] on label "Oui" at bounding box center [690, 191] width 265 height 26
click at [683, 194] on input "Oui" at bounding box center [690, 191] width 265 height 26
radio input "true"
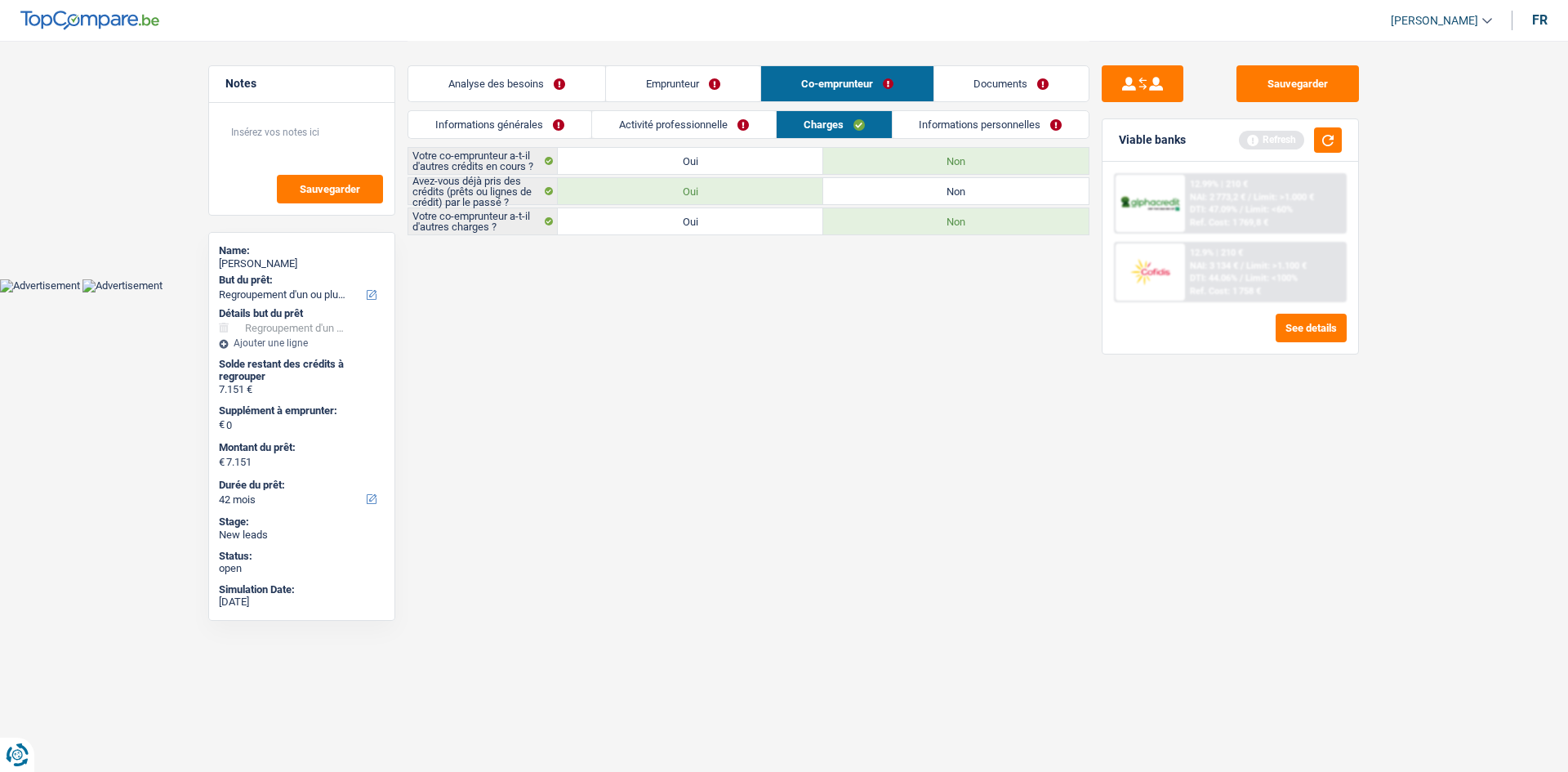
click at [986, 134] on link "Informations personnelles" at bounding box center [991, 124] width 197 height 27
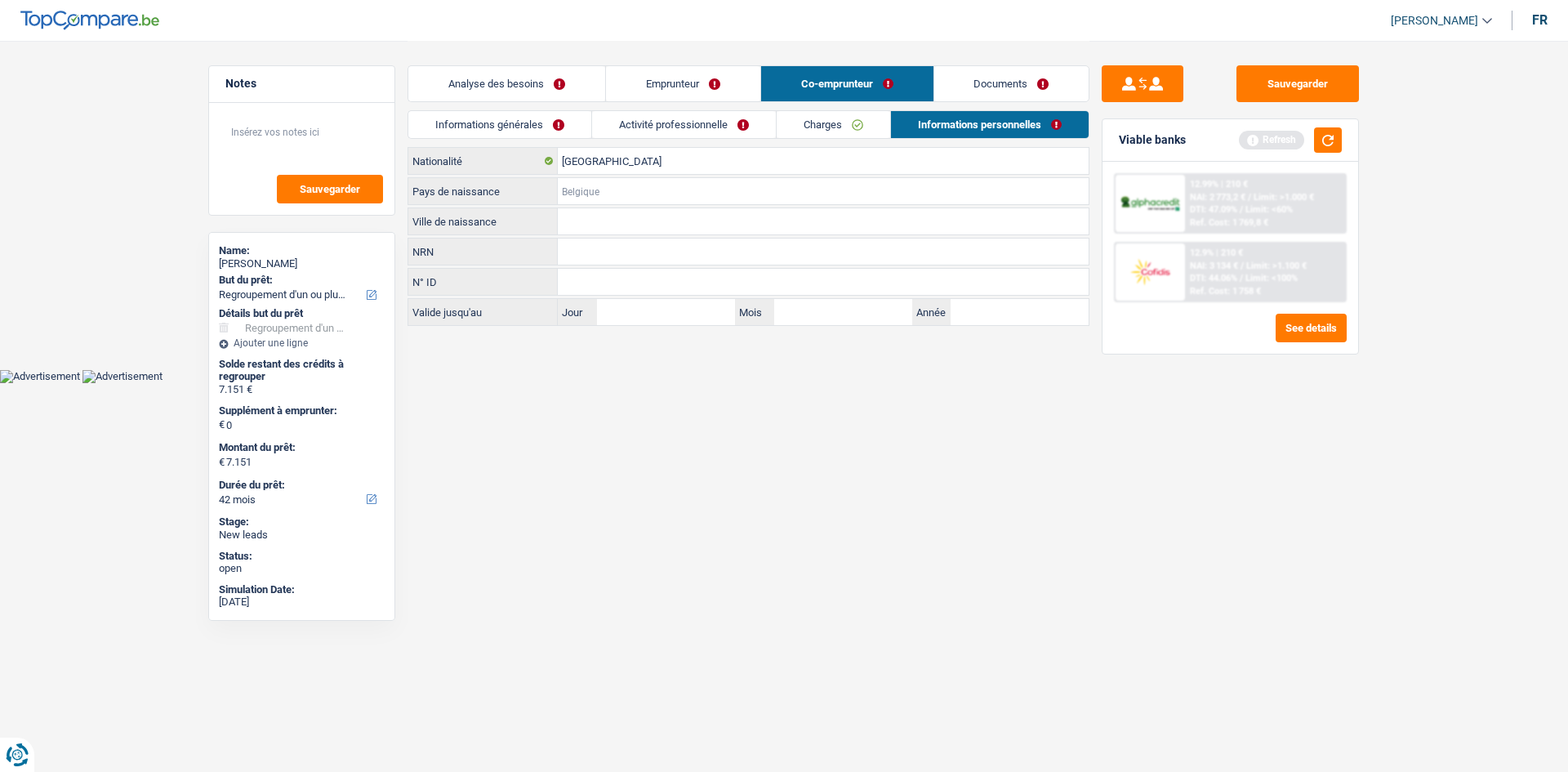
click at [683, 201] on input "Pays de naissance" at bounding box center [823, 191] width 531 height 26
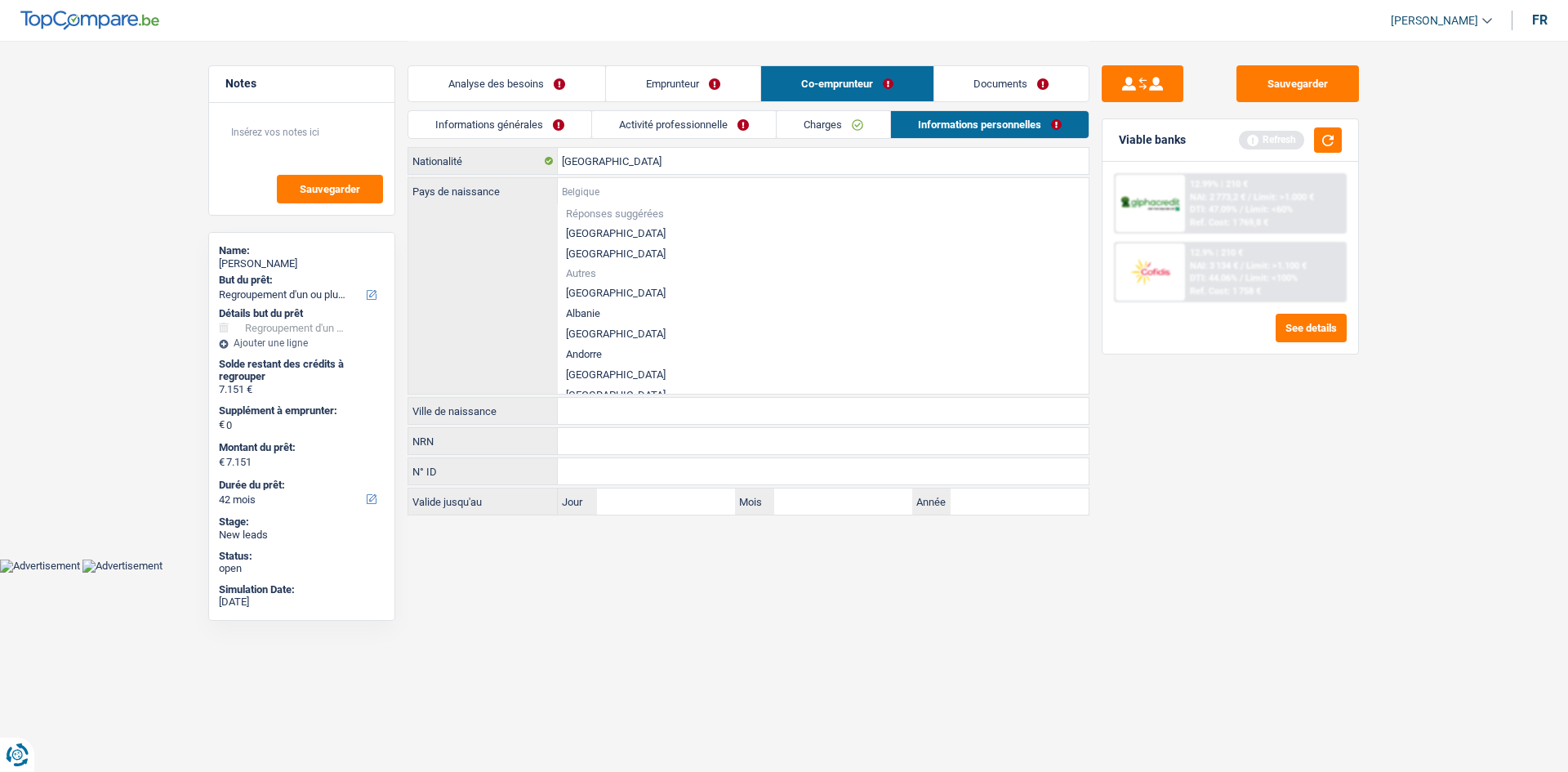
type input "B"
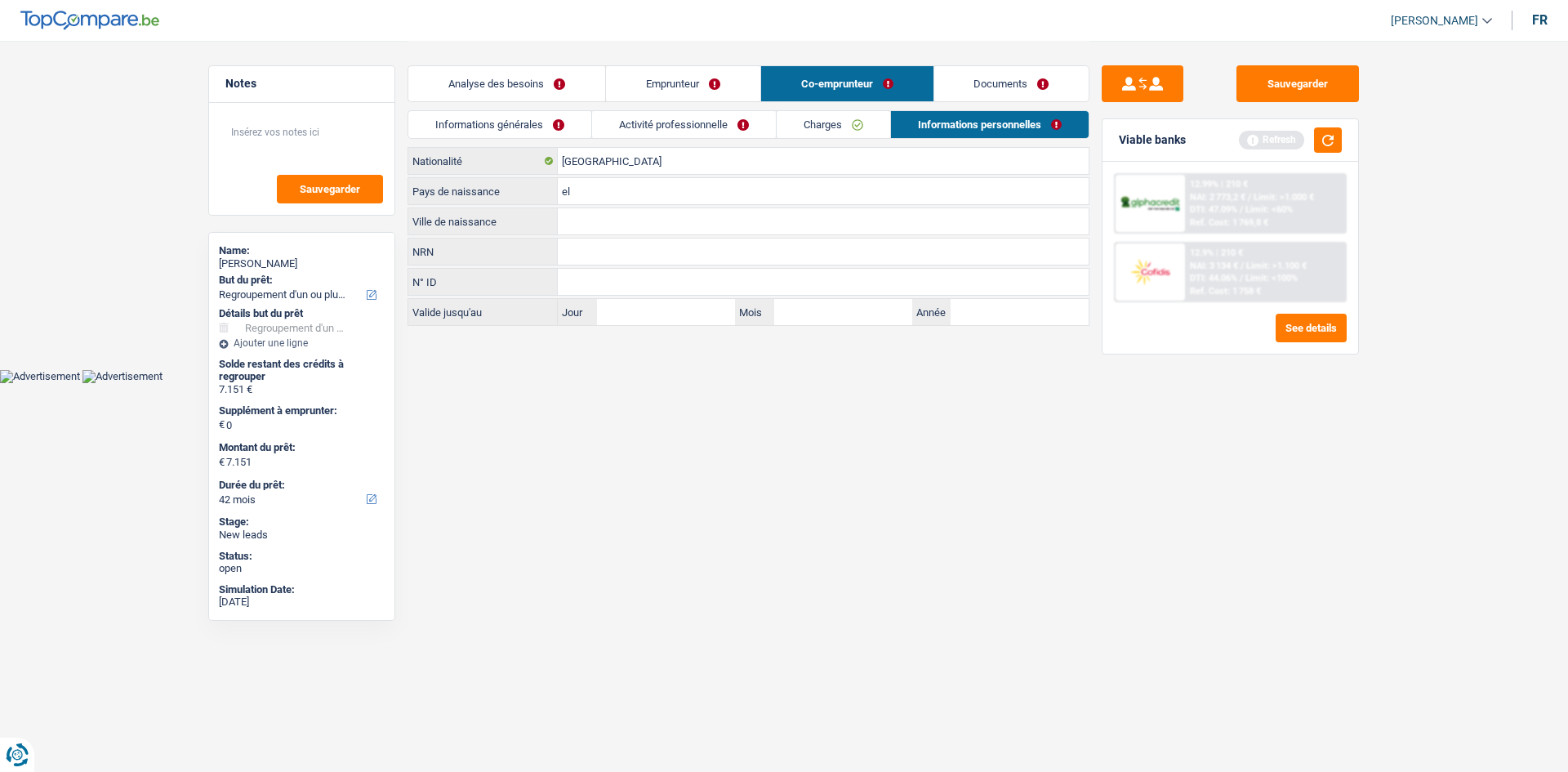
type input "e"
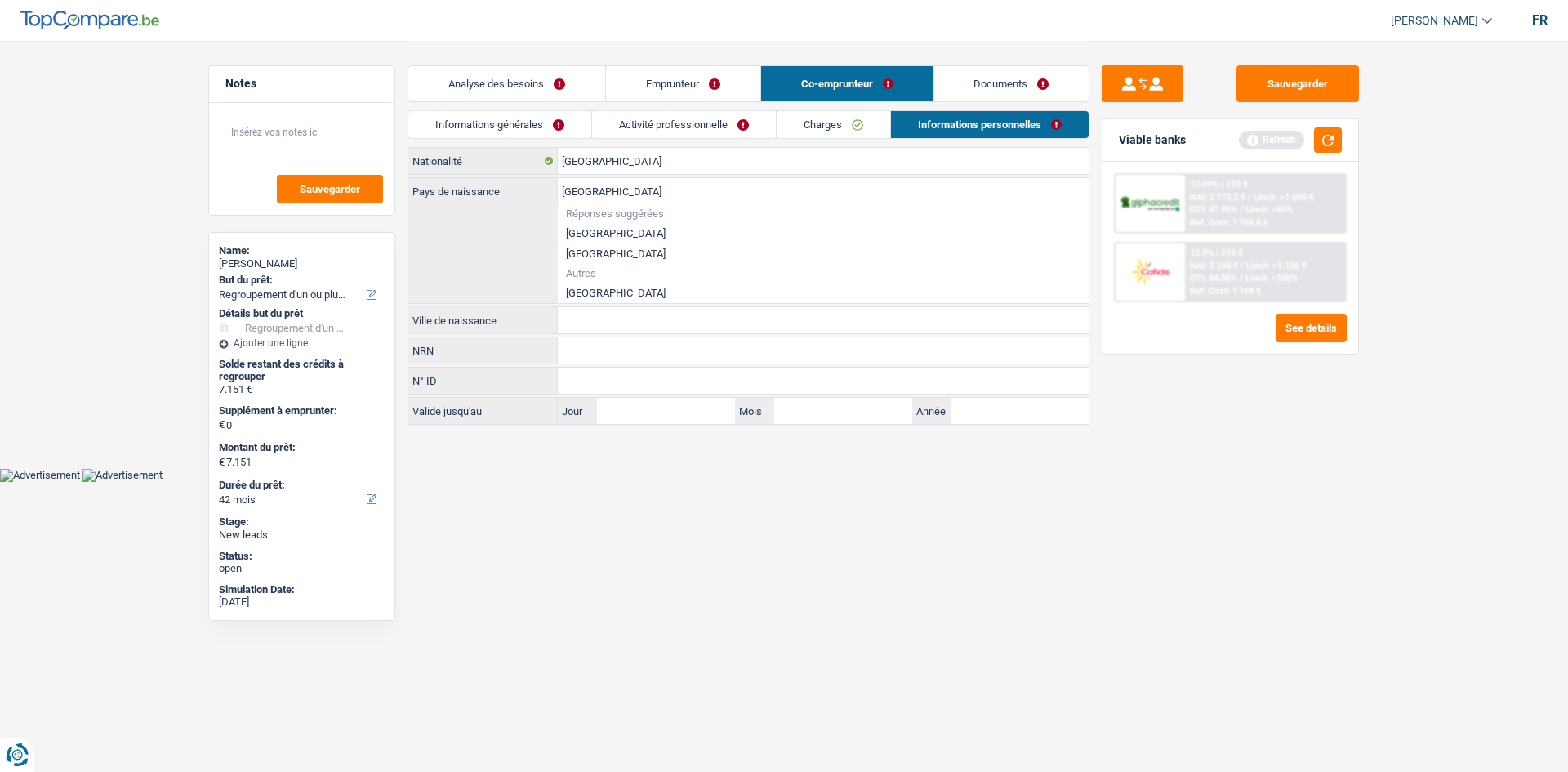
type input "[GEOGRAPHIC_DATA]"
click at [594, 284] on li "[GEOGRAPHIC_DATA]" at bounding box center [823, 293] width 531 height 20
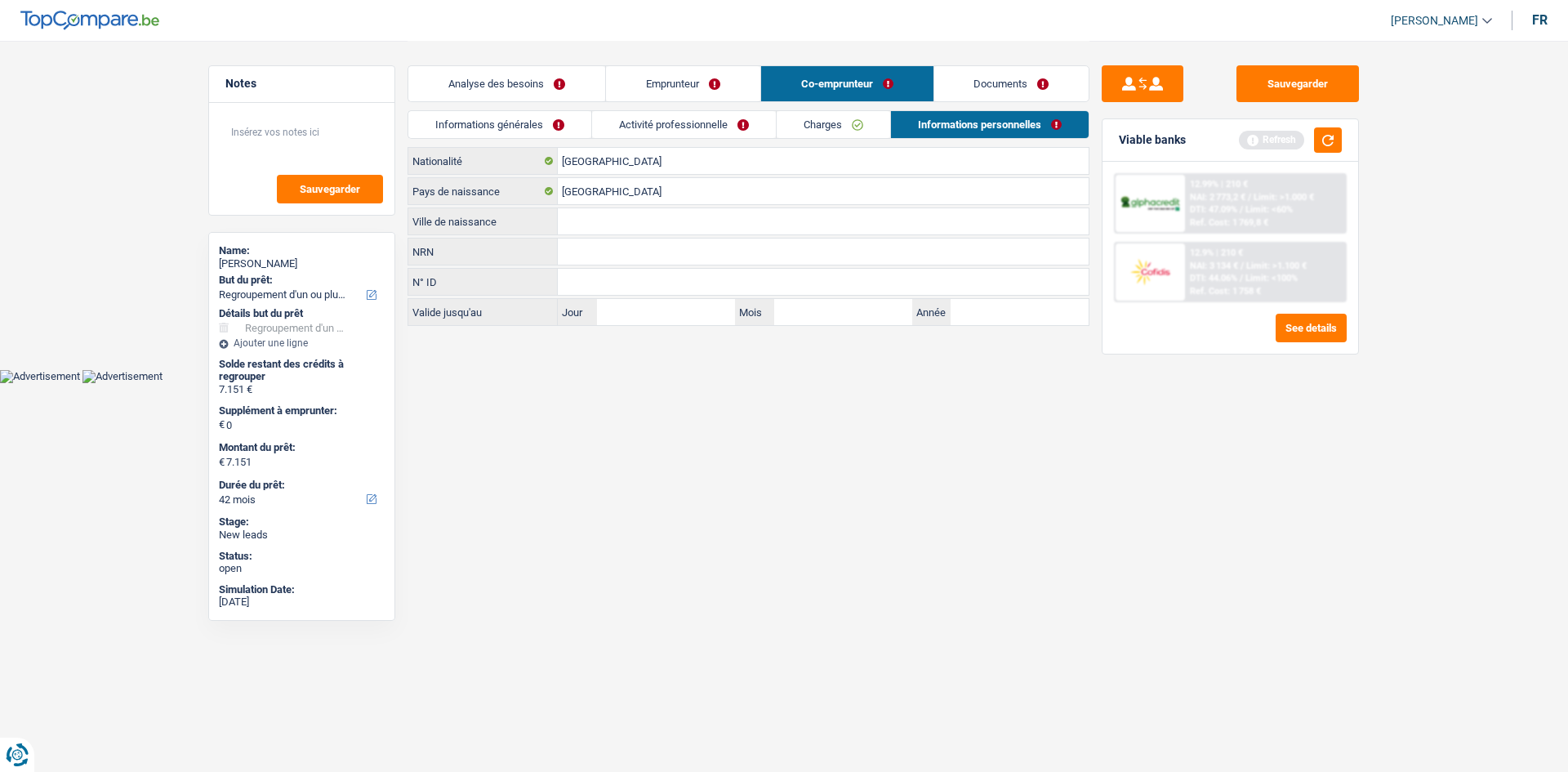
click at [641, 215] on input "Ville de naissance" at bounding box center [823, 222] width 531 height 26
type input "Renaix"
click at [501, 124] on link "Informations générales" at bounding box center [500, 124] width 183 height 27
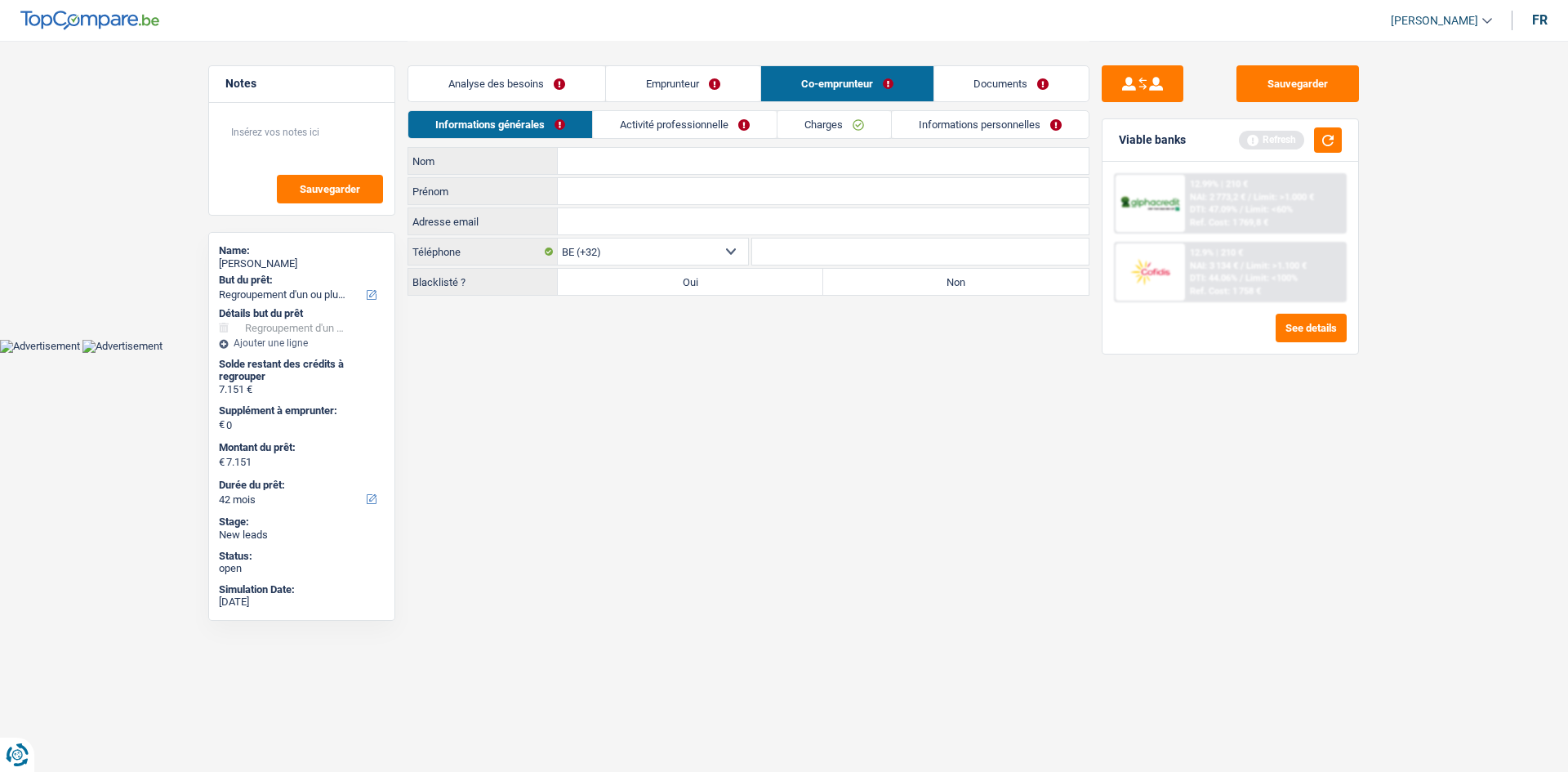
drag, startPoint x: 609, startPoint y: 162, endPoint x: 626, endPoint y: 180, distance: 24.8
click at [611, 163] on input "Nom" at bounding box center [823, 161] width 531 height 26
type input "Buxellesman"
click at [646, 353] on html "Vous avez le contrôle de vos données Nous utilisons des cookies, tout comme nos…" at bounding box center [784, 176] width 1568 height 353
click at [662, 190] on input "Prénom" at bounding box center [823, 191] width 531 height 26
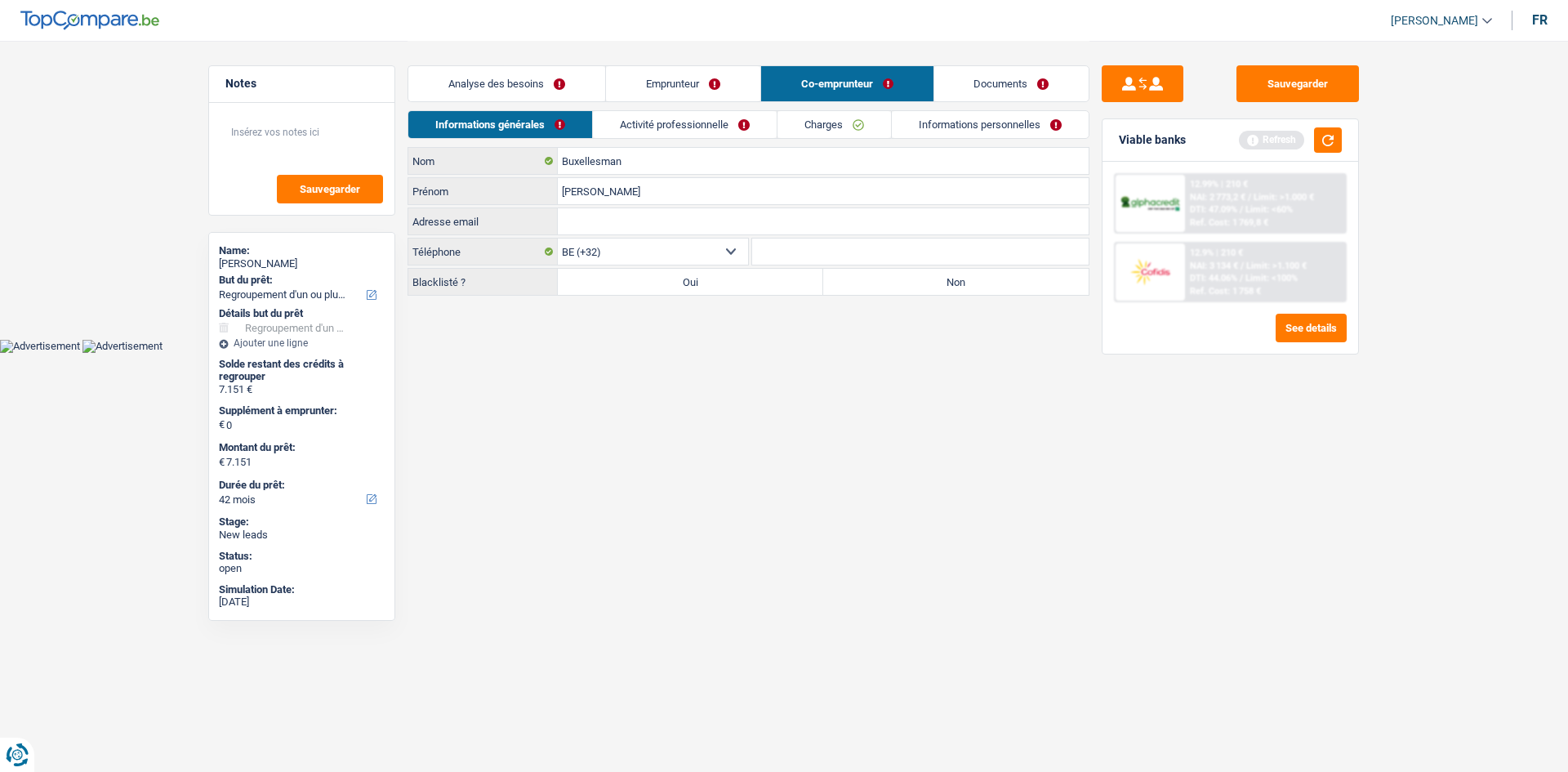
type input "Andy"
click at [706, 353] on html "Vous avez le contrôle de vos données Nous utilisons des cookies, tout comme nos…" at bounding box center [784, 176] width 1568 height 353
drag, startPoint x: 998, startPoint y: 281, endPoint x: 815, endPoint y: 177, distance: 210.5
click at [999, 282] on label "Non" at bounding box center [955, 282] width 265 height 26
click at [999, 282] on input "Non" at bounding box center [955, 282] width 265 height 26
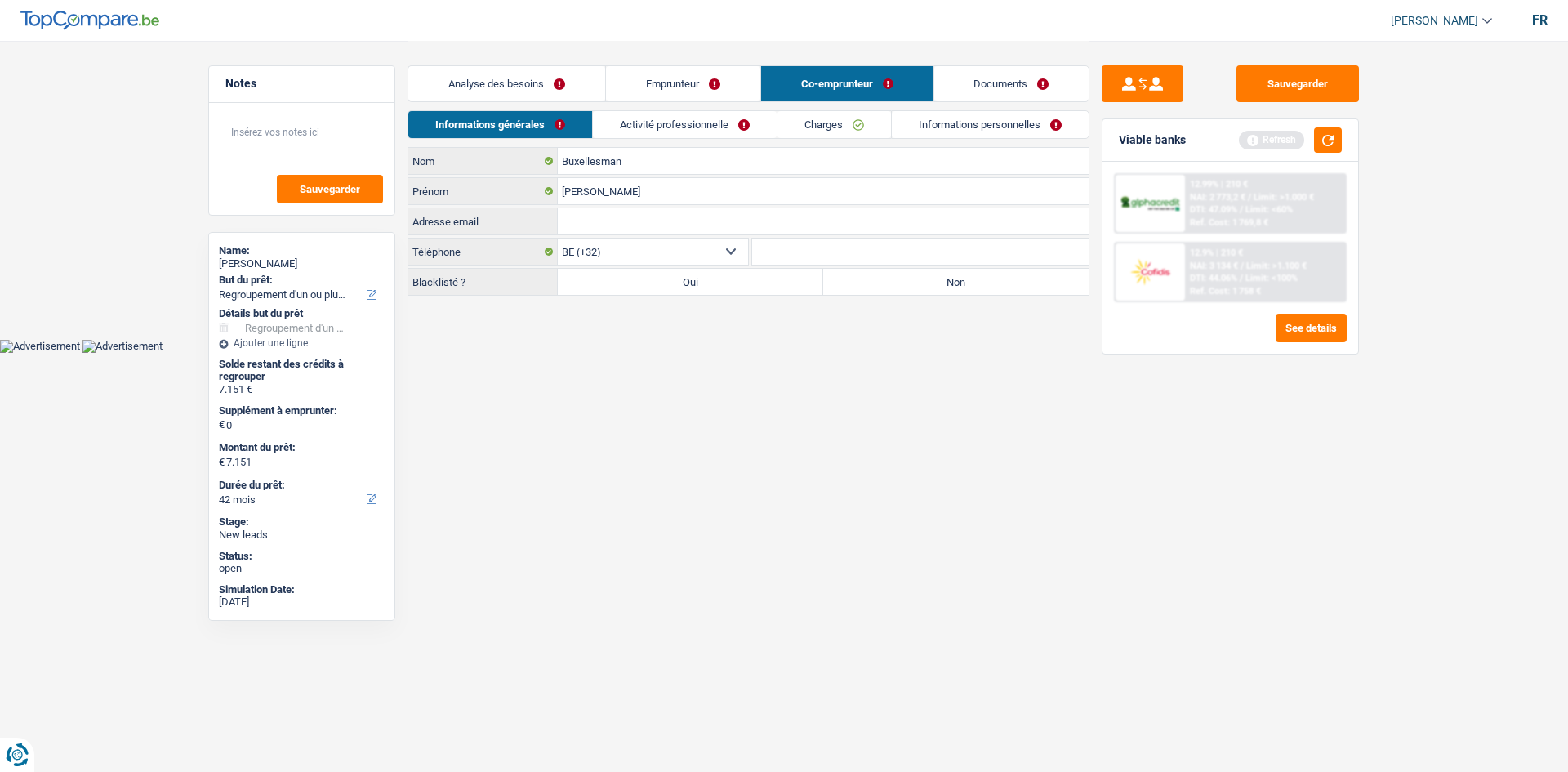
radio input "true"
click at [763, 126] on link "Activité professionnelle" at bounding box center [684, 124] width 184 height 27
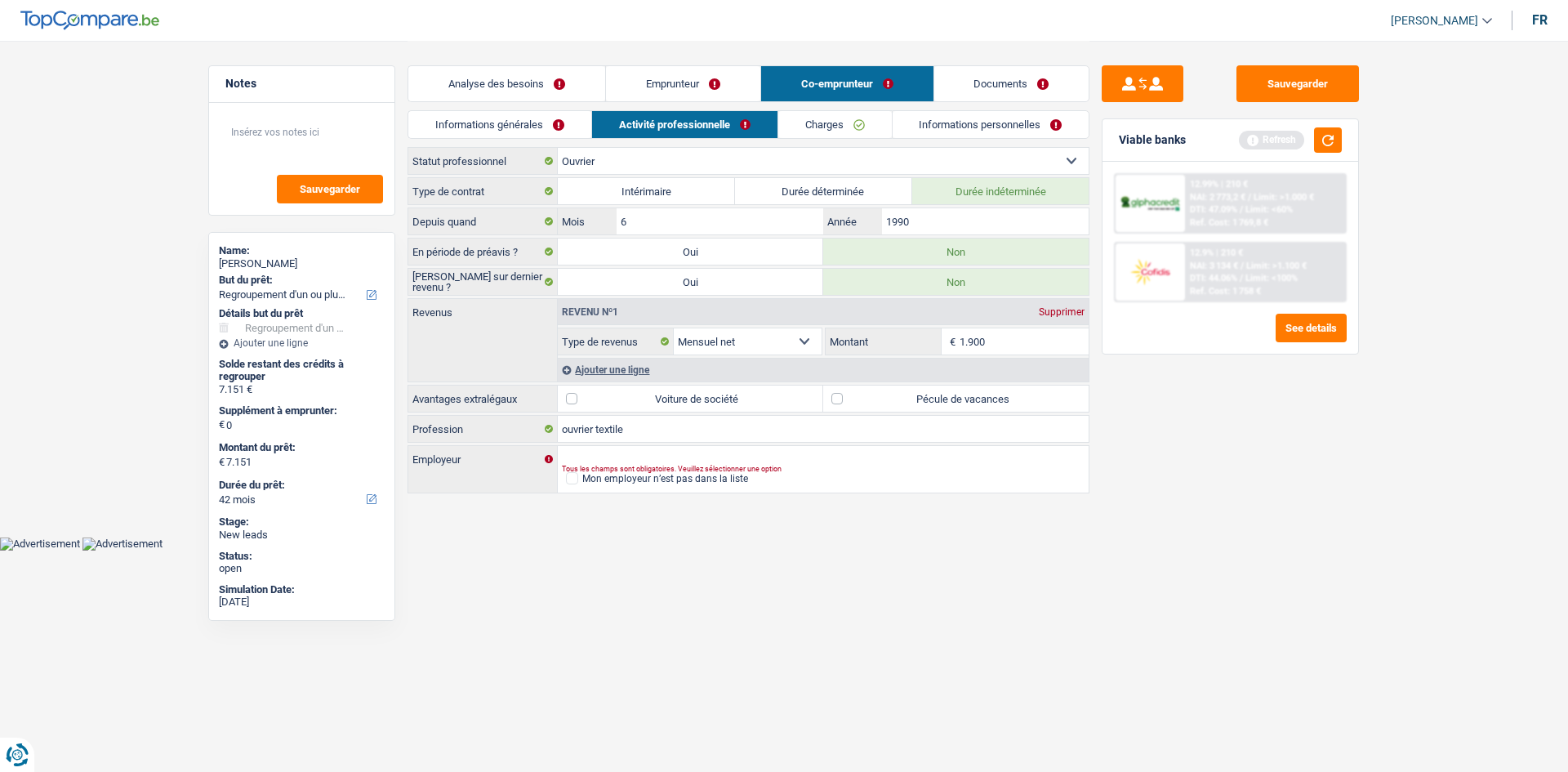
click at [915, 125] on link "Informations personnelles" at bounding box center [991, 124] width 197 height 27
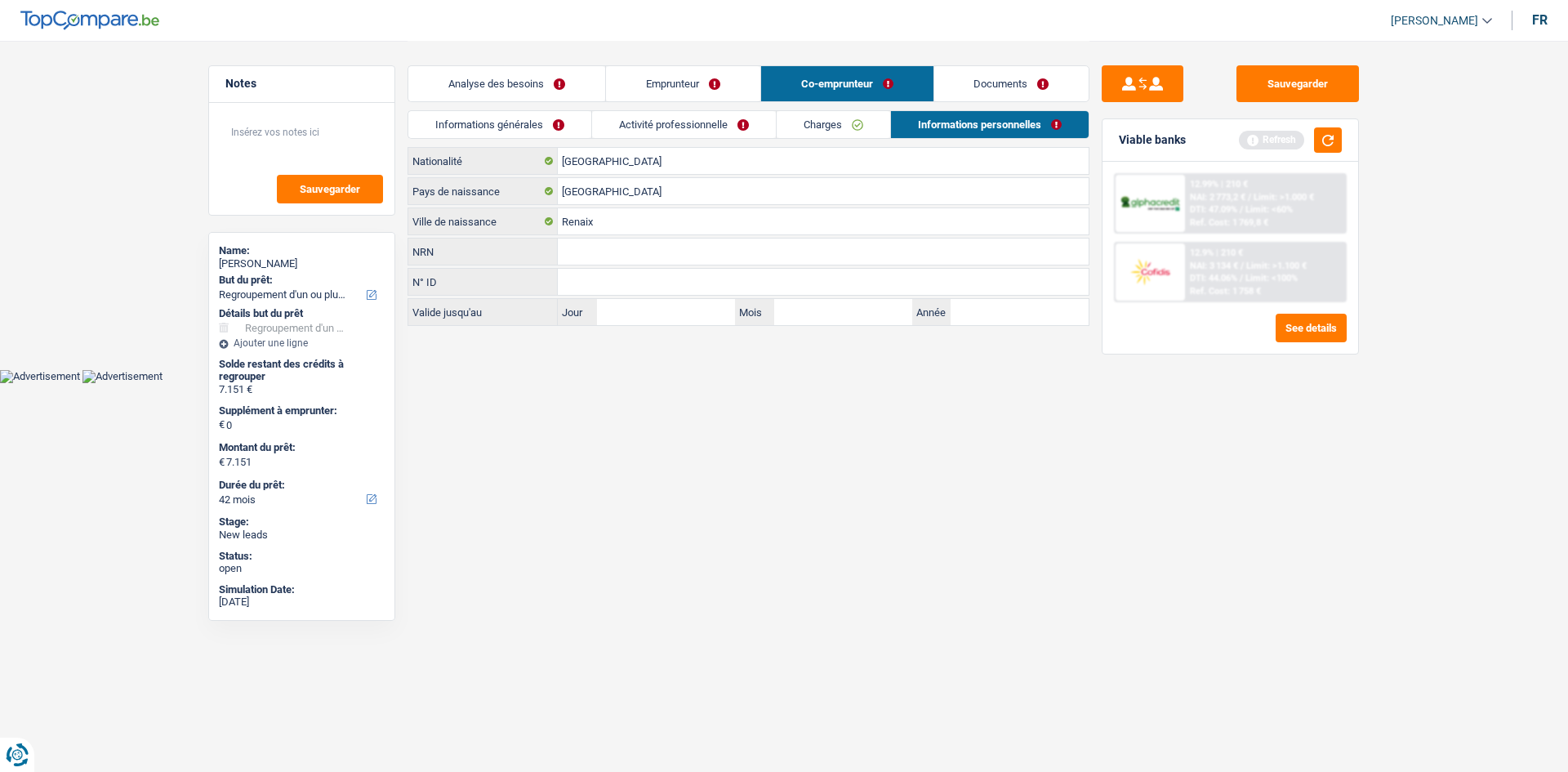
click at [985, 87] on link "Documents" at bounding box center [1012, 84] width 155 height 35
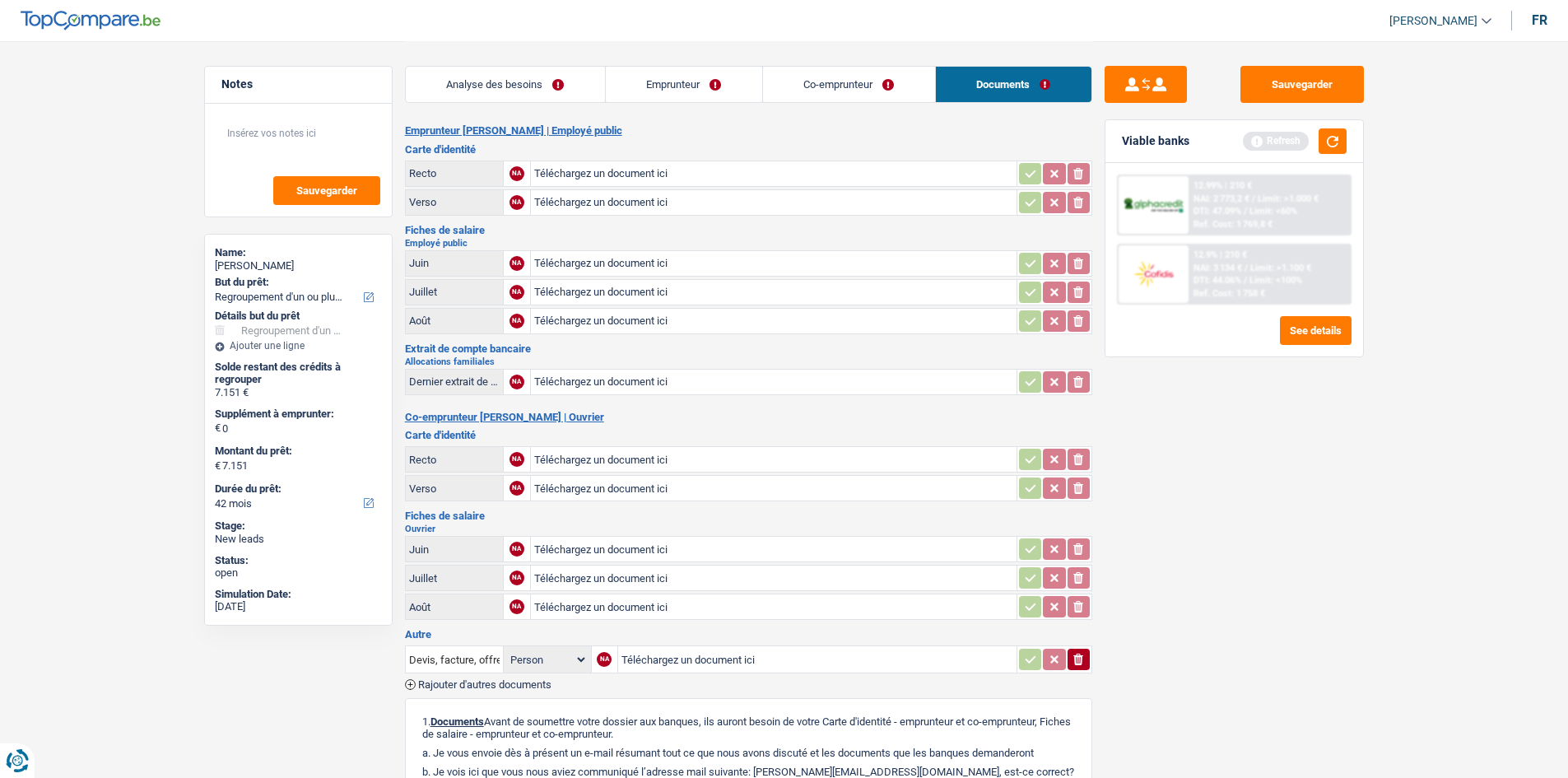
click at [772, 102] on li "Co-emprunteur" at bounding box center [849, 85] width 173 height 37
click at [730, 101] on link "Emprunteur" at bounding box center [684, 85] width 156 height 35
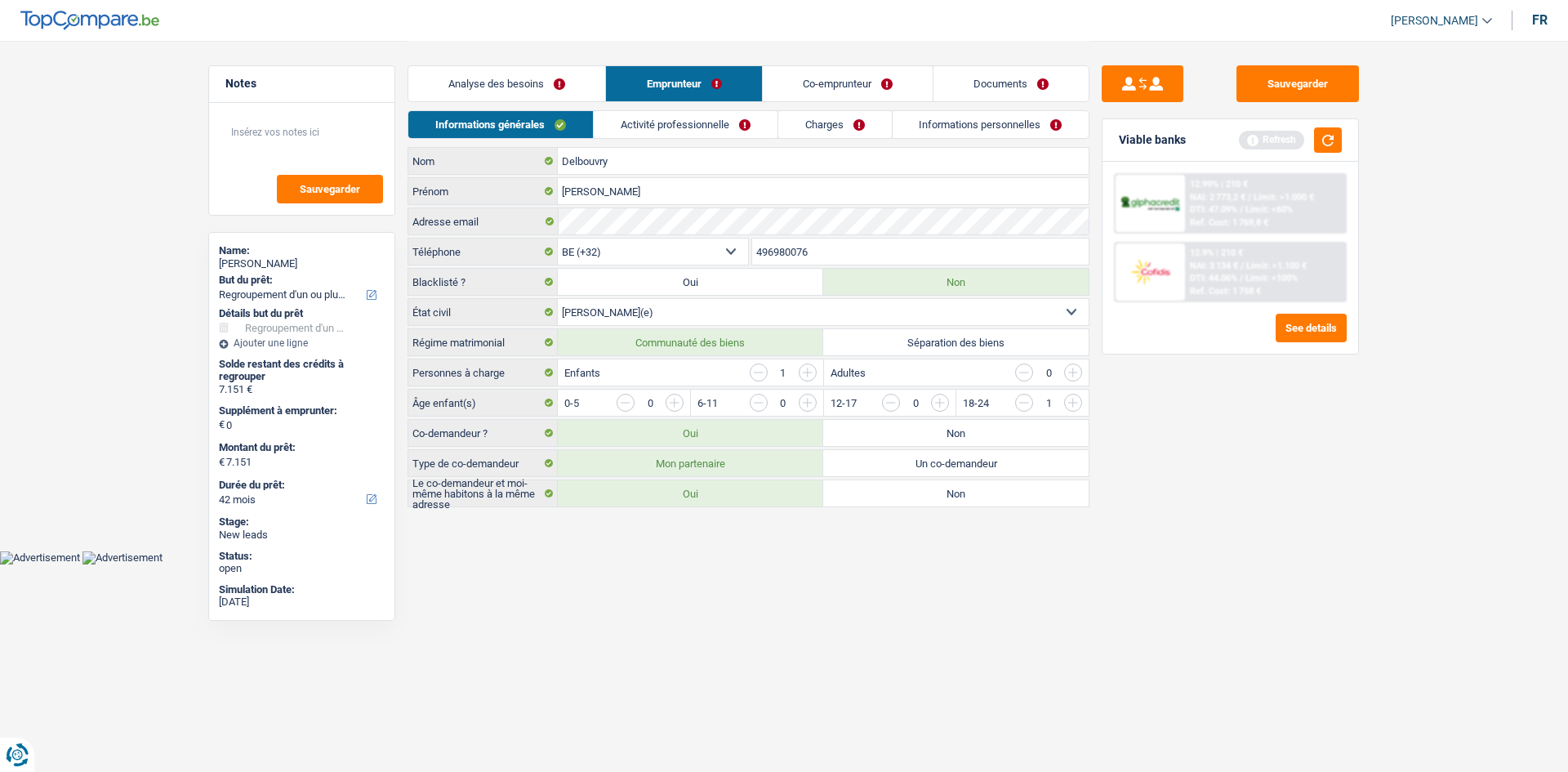
click at [865, 131] on link "Charges" at bounding box center [835, 124] width 114 height 27
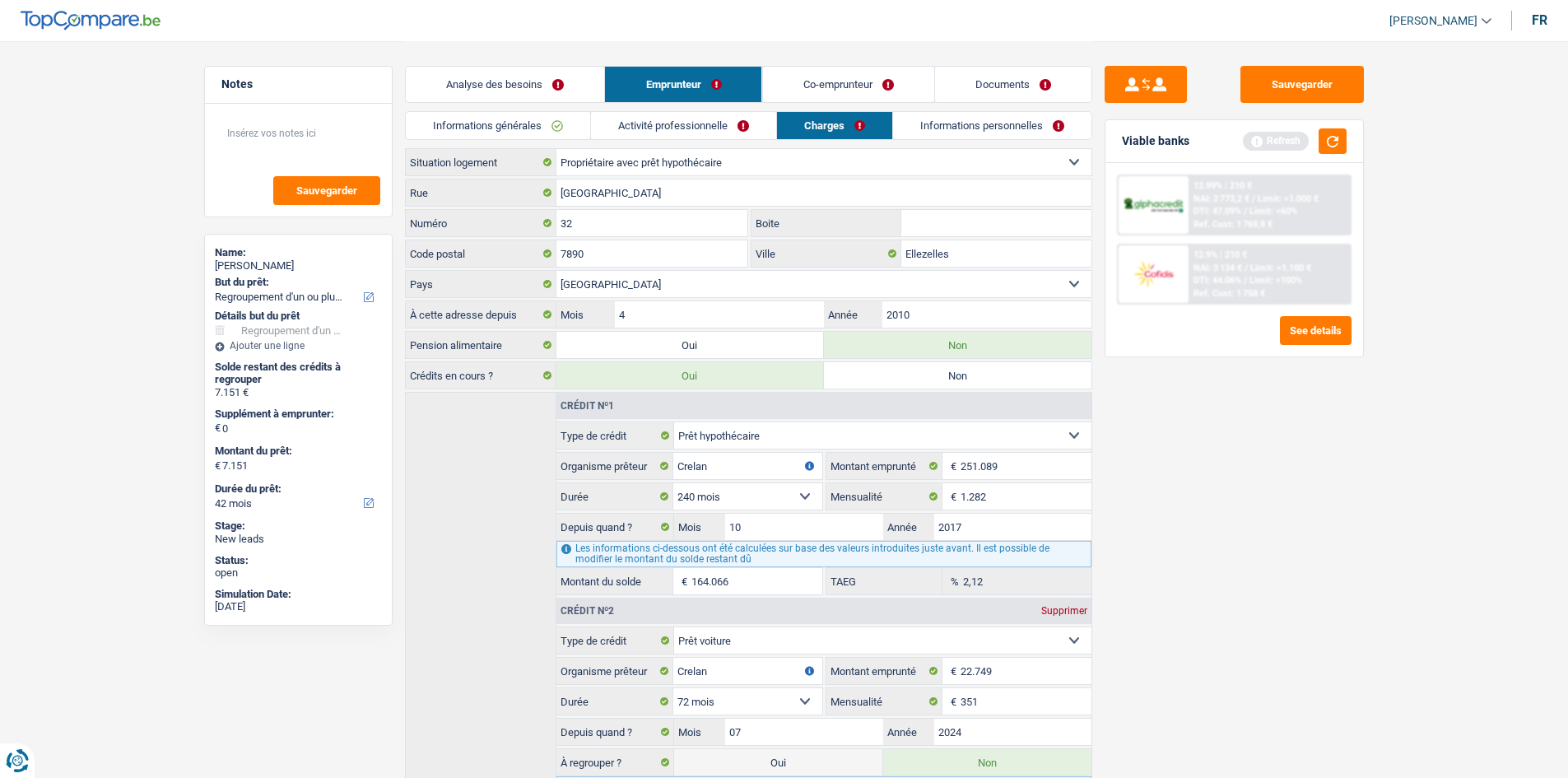
click at [953, 130] on link "Informations personnelles" at bounding box center [992, 125] width 198 height 27
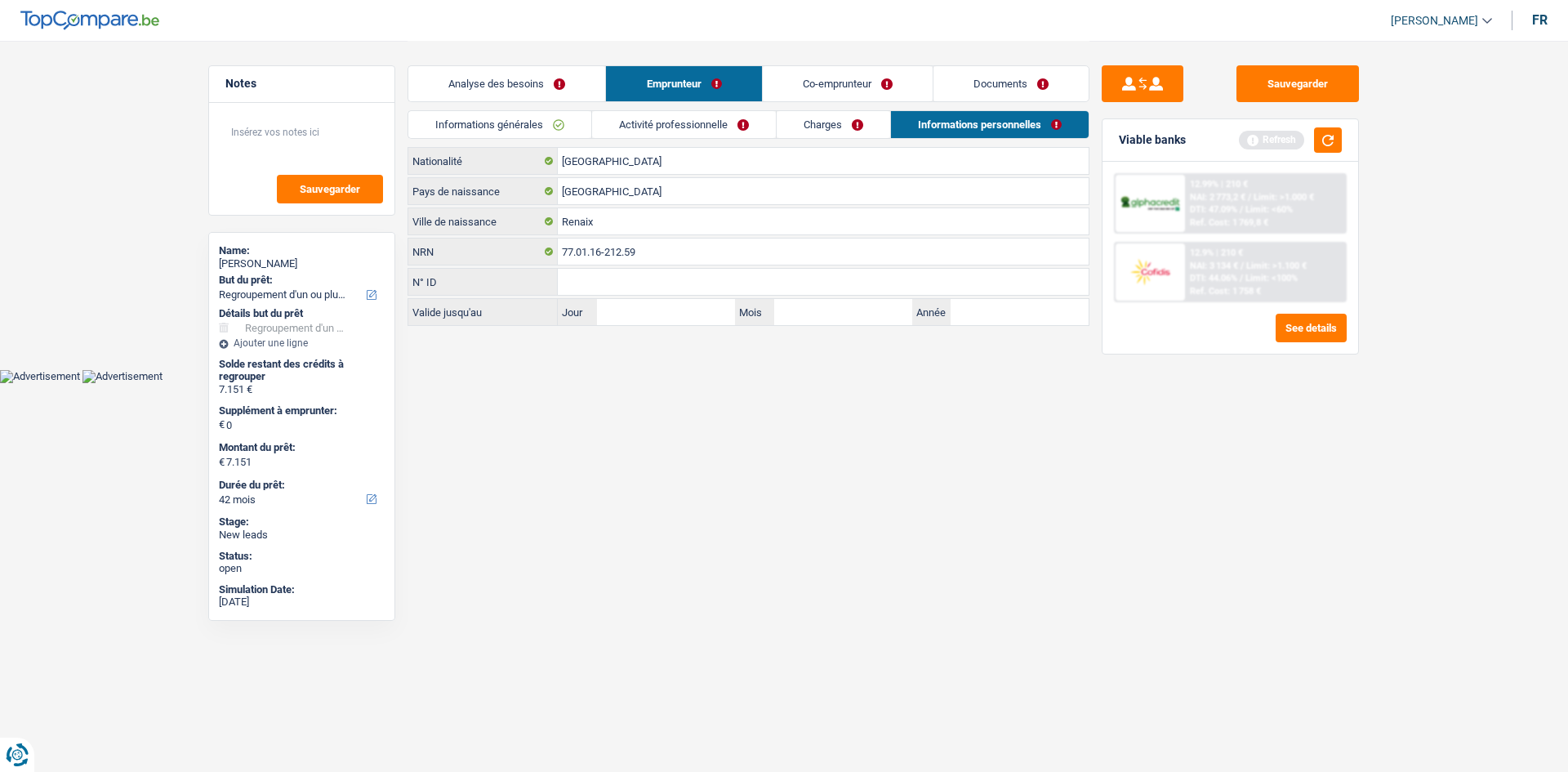
click at [680, 138] on link "Activité professionnelle" at bounding box center [683, 124] width 184 height 27
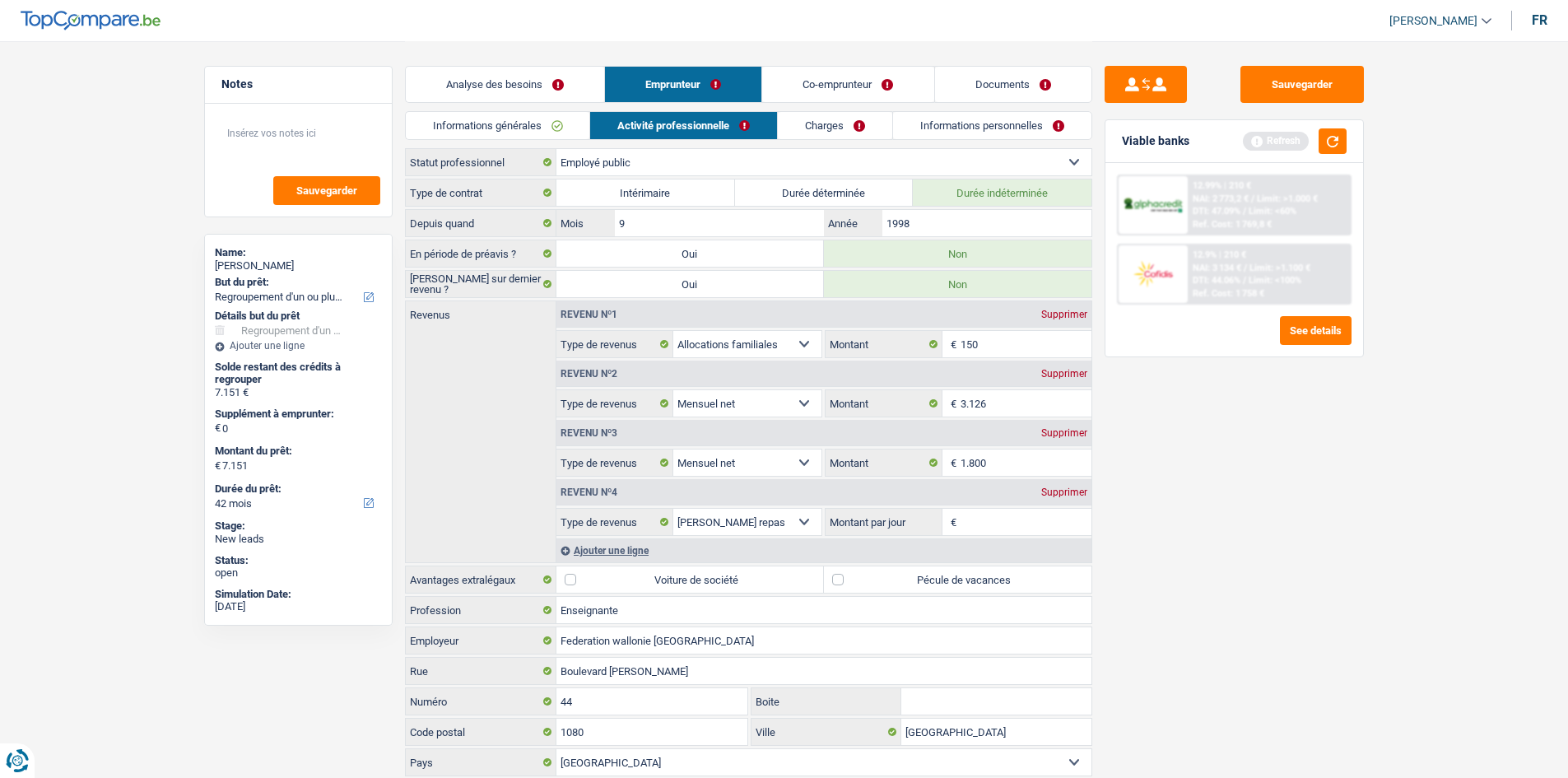
click at [1068, 488] on div "Supprimer" at bounding box center [1064, 492] width 54 height 10
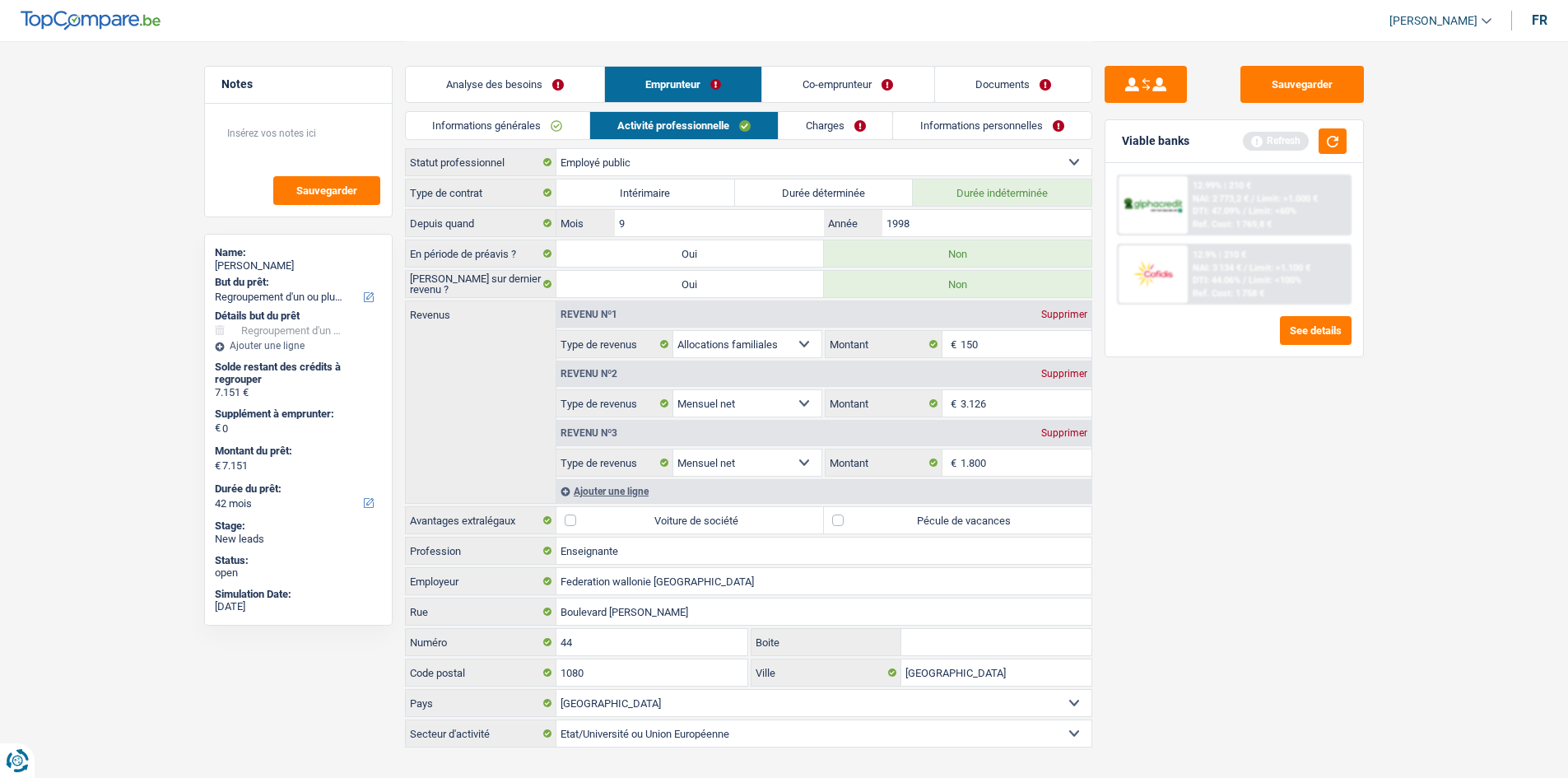
click at [907, 493] on div "Ajouter une ligne" at bounding box center [824, 491] width 535 height 24
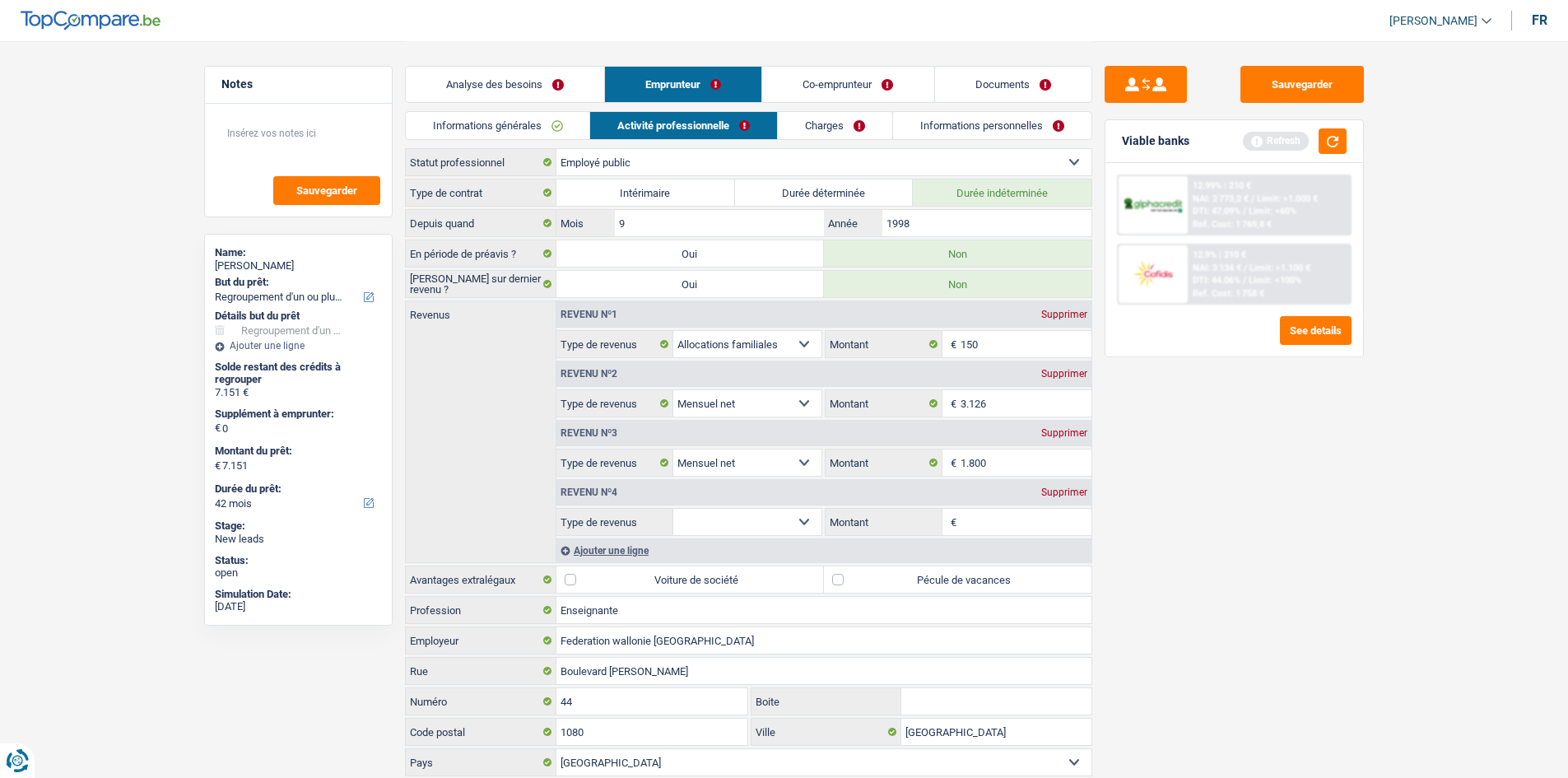
click at [944, 516] on span "€" at bounding box center [951, 522] width 18 height 26
click at [1048, 496] on div "Supprimer" at bounding box center [1064, 492] width 54 height 10
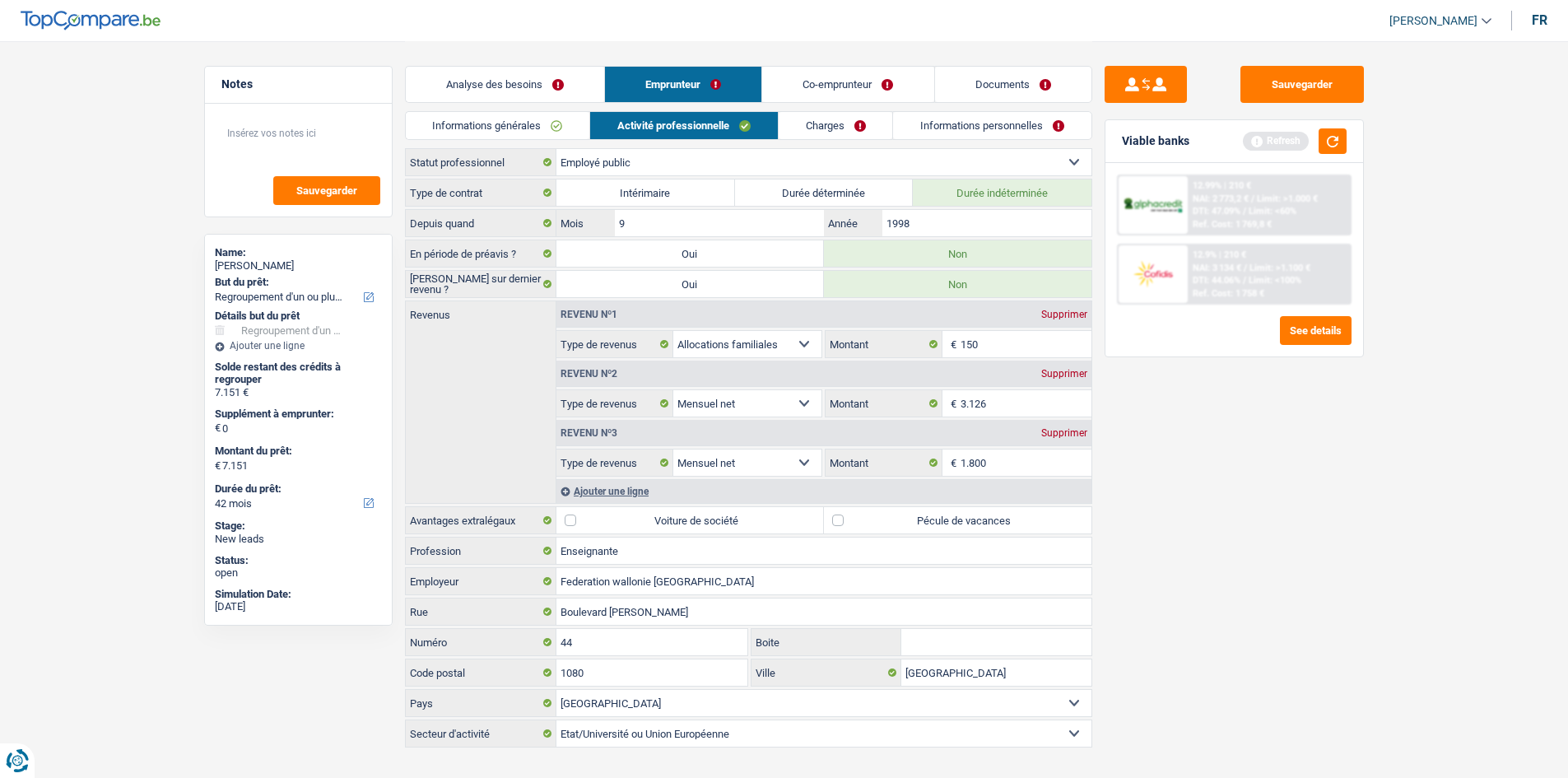
click at [1000, 504] on div "Type de contrat Intérimaire Durée déterminée Durée indéterminée Depuis quand 9 …" at bounding box center [748, 463] width 687 height 569
click at [1078, 446] on div "Revenu nº3 Supprimer Allocation d'handicap Allocations chômage Allocations fami…" at bounding box center [824, 447] width 535 height 60
click at [1079, 431] on div "Supprimer" at bounding box center [1064, 433] width 54 height 10
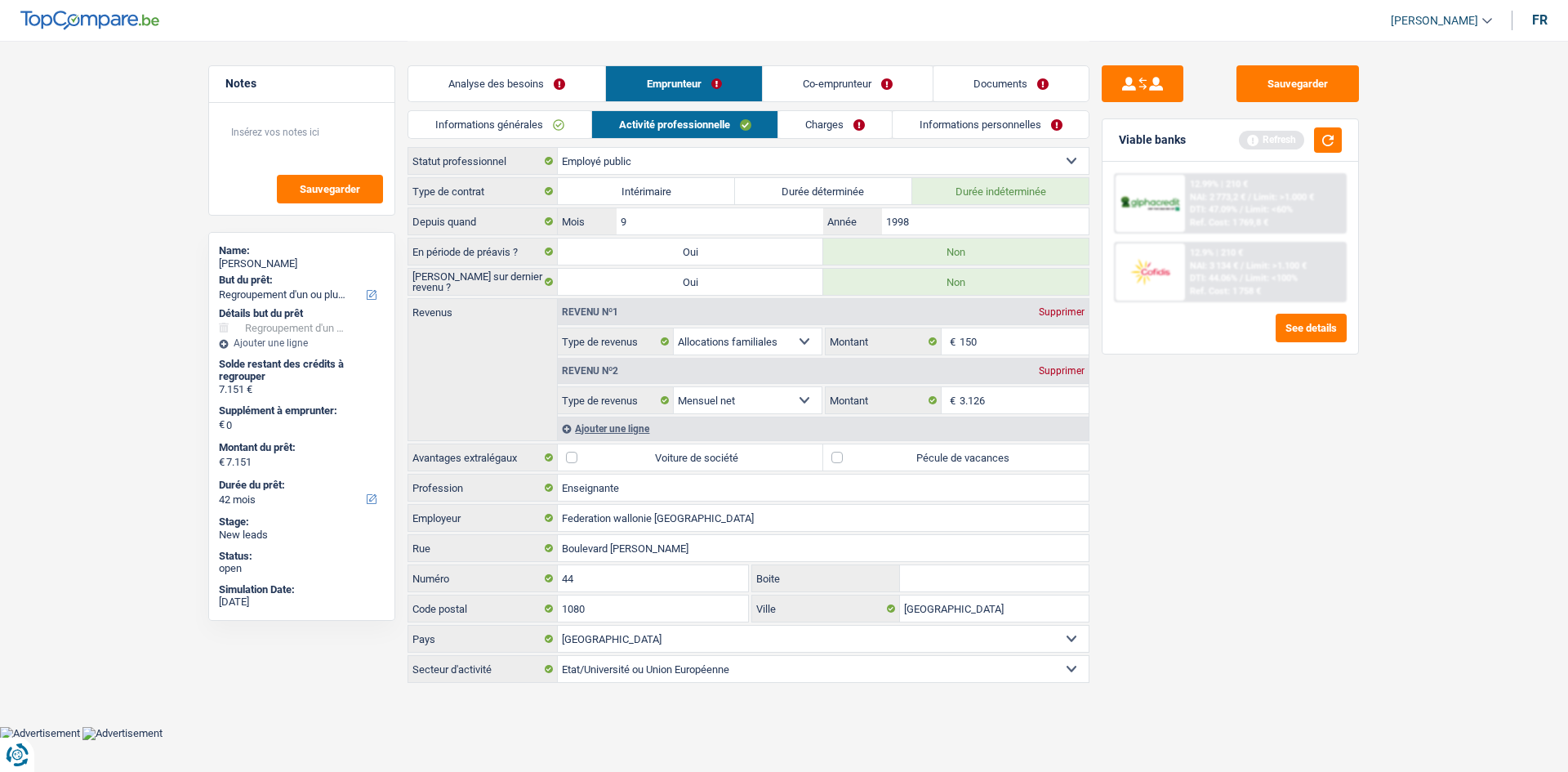
click at [995, 465] on label "Pécule de vacances" at bounding box center [955, 457] width 265 height 26
click at [995, 465] on input "Pécule de vacances" at bounding box center [955, 457] width 265 height 26
checkbox input "true"
click at [586, 83] on link "Analyse des besoins" at bounding box center [506, 84] width 197 height 35
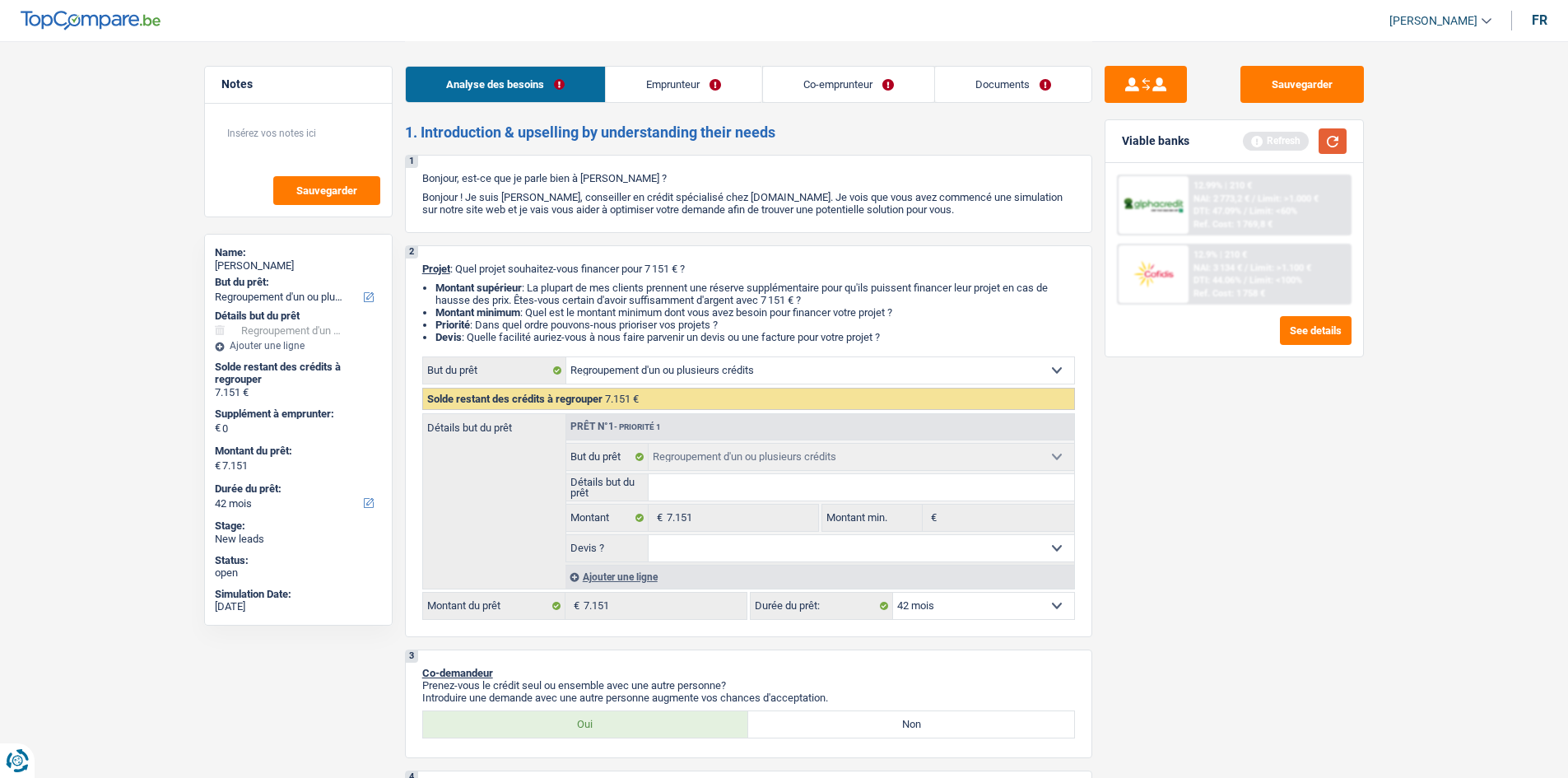
click at [1327, 137] on button "button" at bounding box center [1333, 141] width 28 height 25
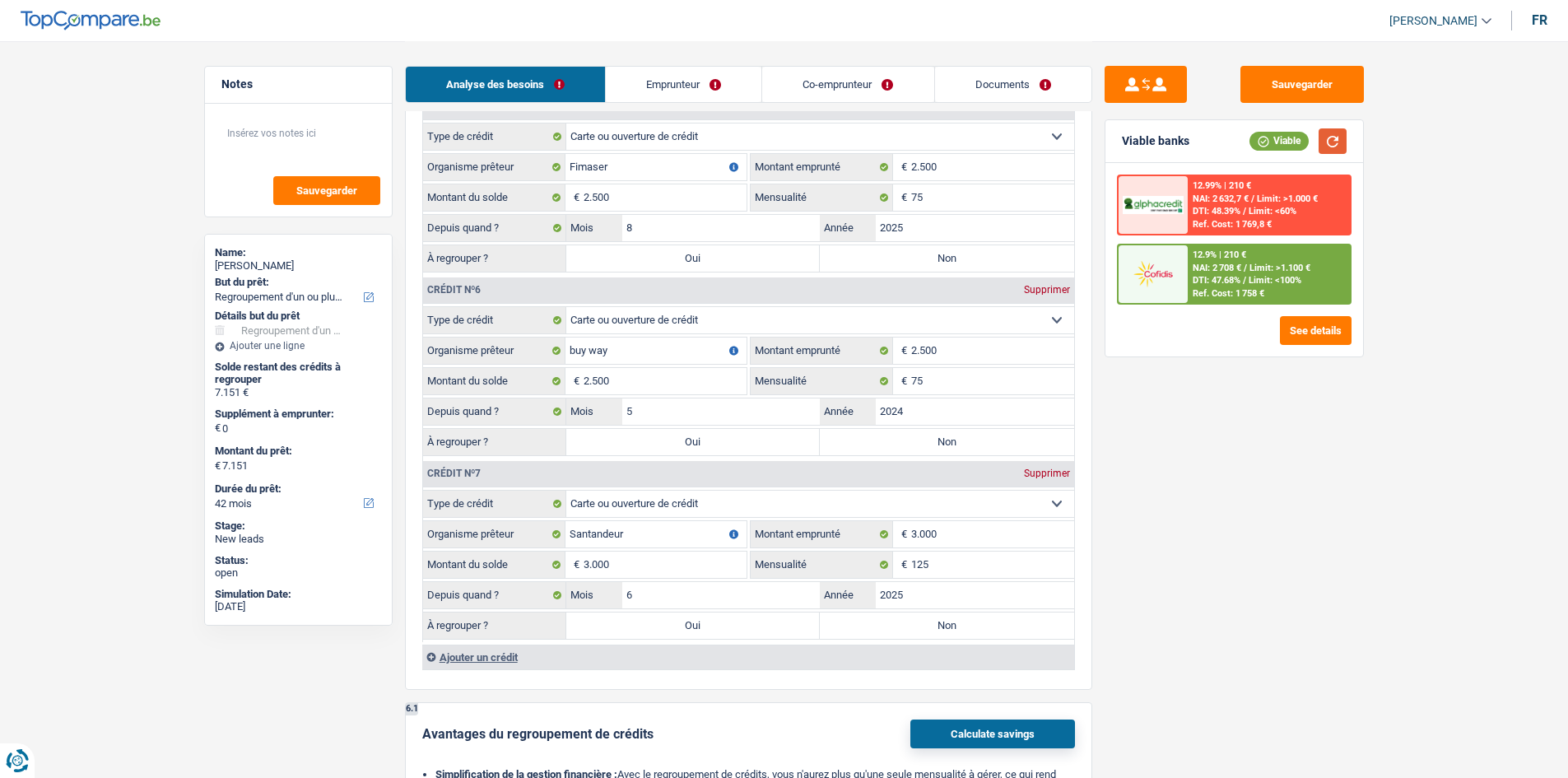
scroll to position [2304, 0]
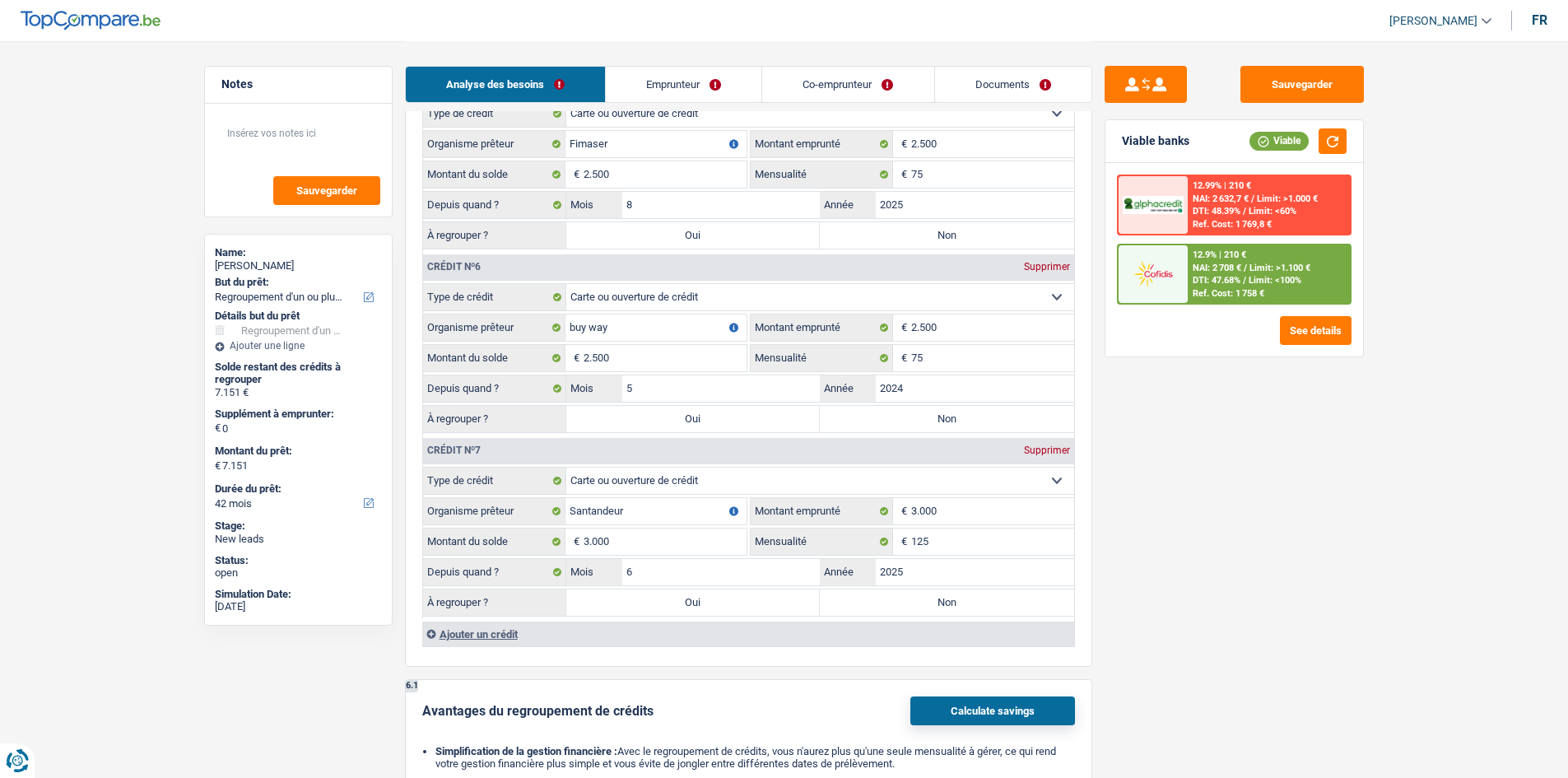
click at [998, 609] on label "Non" at bounding box center [946, 602] width 254 height 26
click at [998, 609] on input "Non" at bounding box center [946, 602] width 254 height 26
radio input "true"
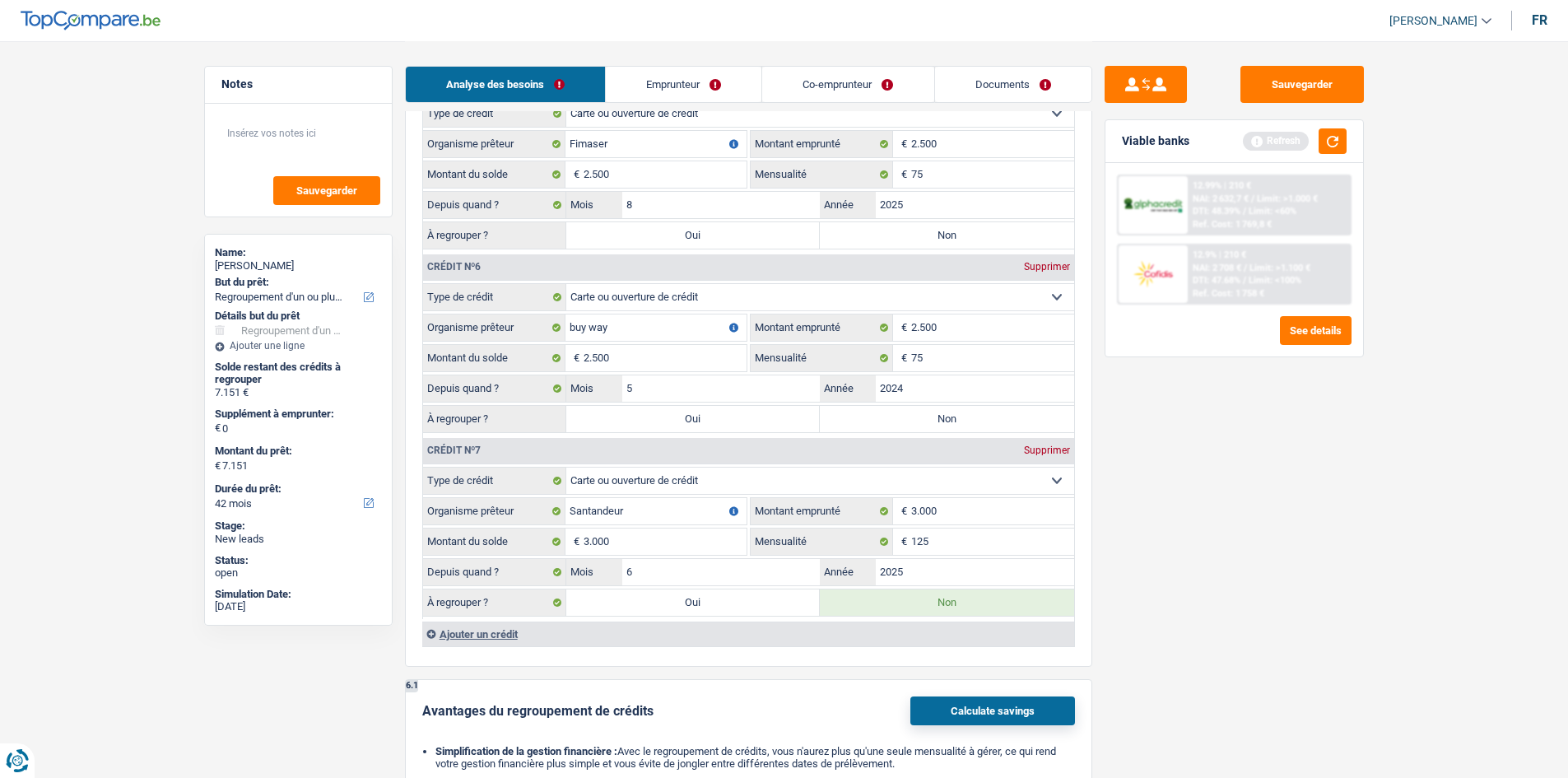
click at [978, 406] on label "Non" at bounding box center [946, 419] width 254 height 26
click at [978, 406] on input "Non" at bounding box center [946, 419] width 254 height 26
radio input "true"
click at [999, 236] on label "Non" at bounding box center [946, 235] width 254 height 26
click at [999, 236] on input "Non" at bounding box center [946, 235] width 254 height 26
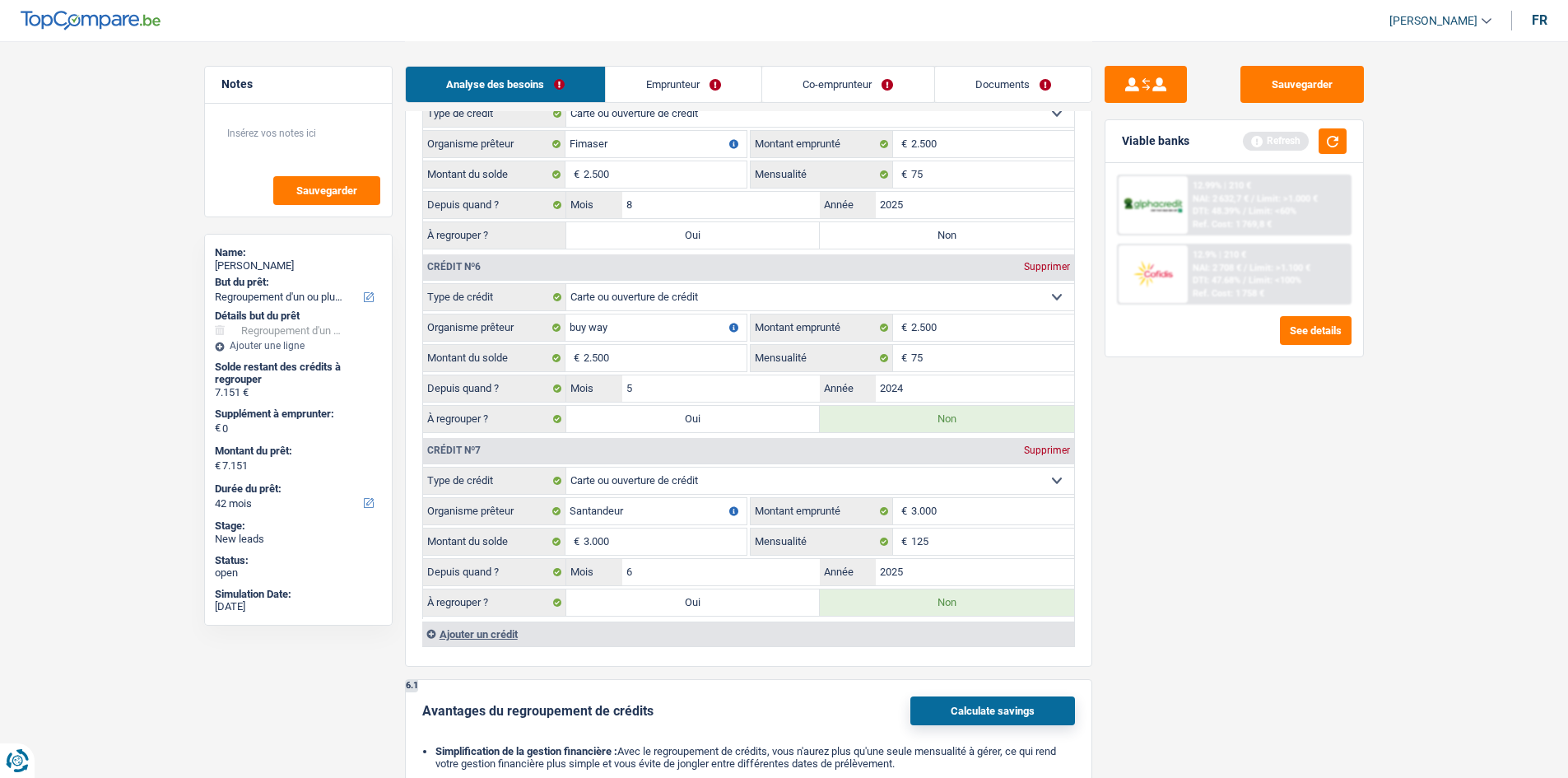
radio input "true"
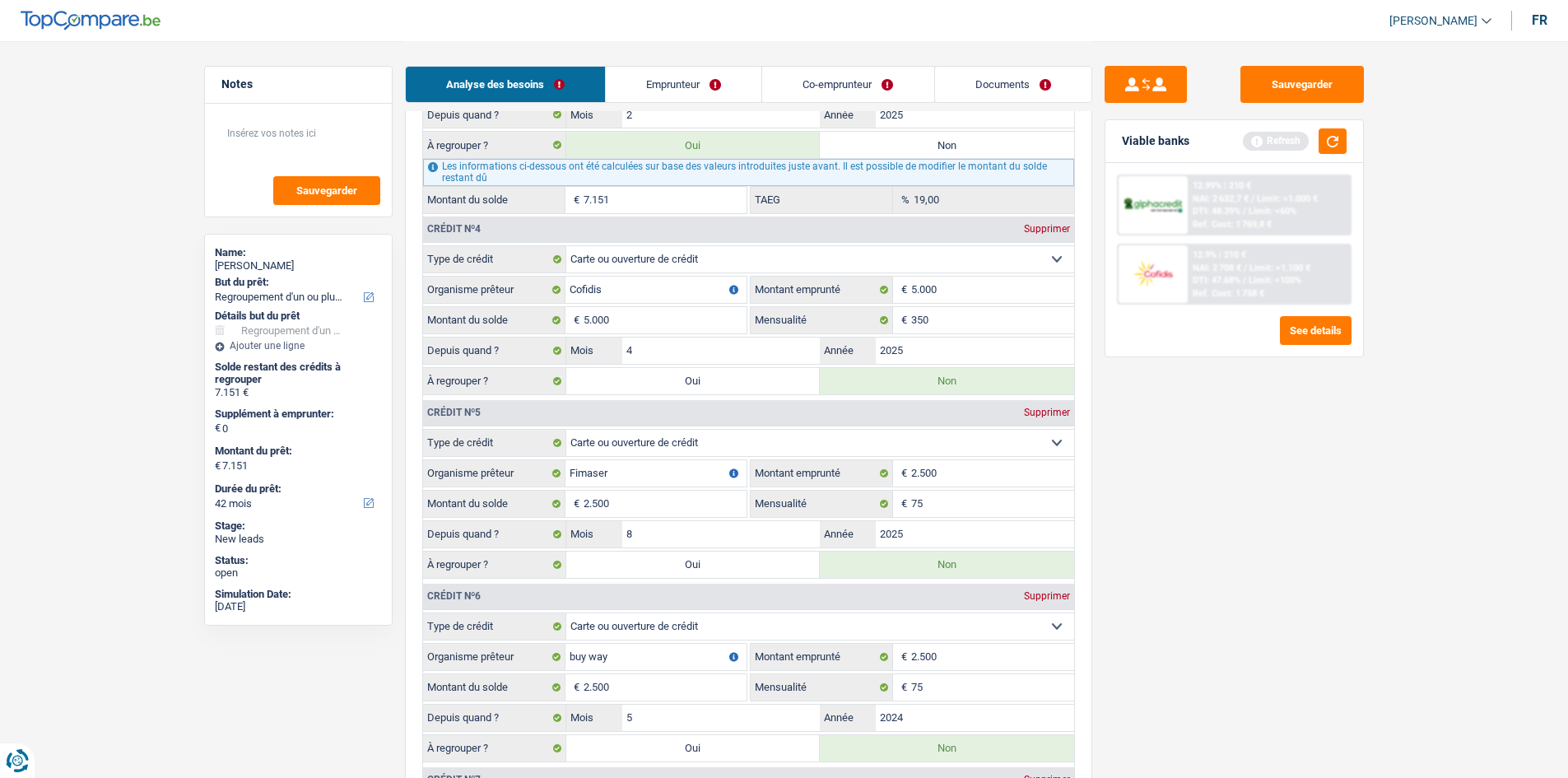
scroll to position [2222, 0]
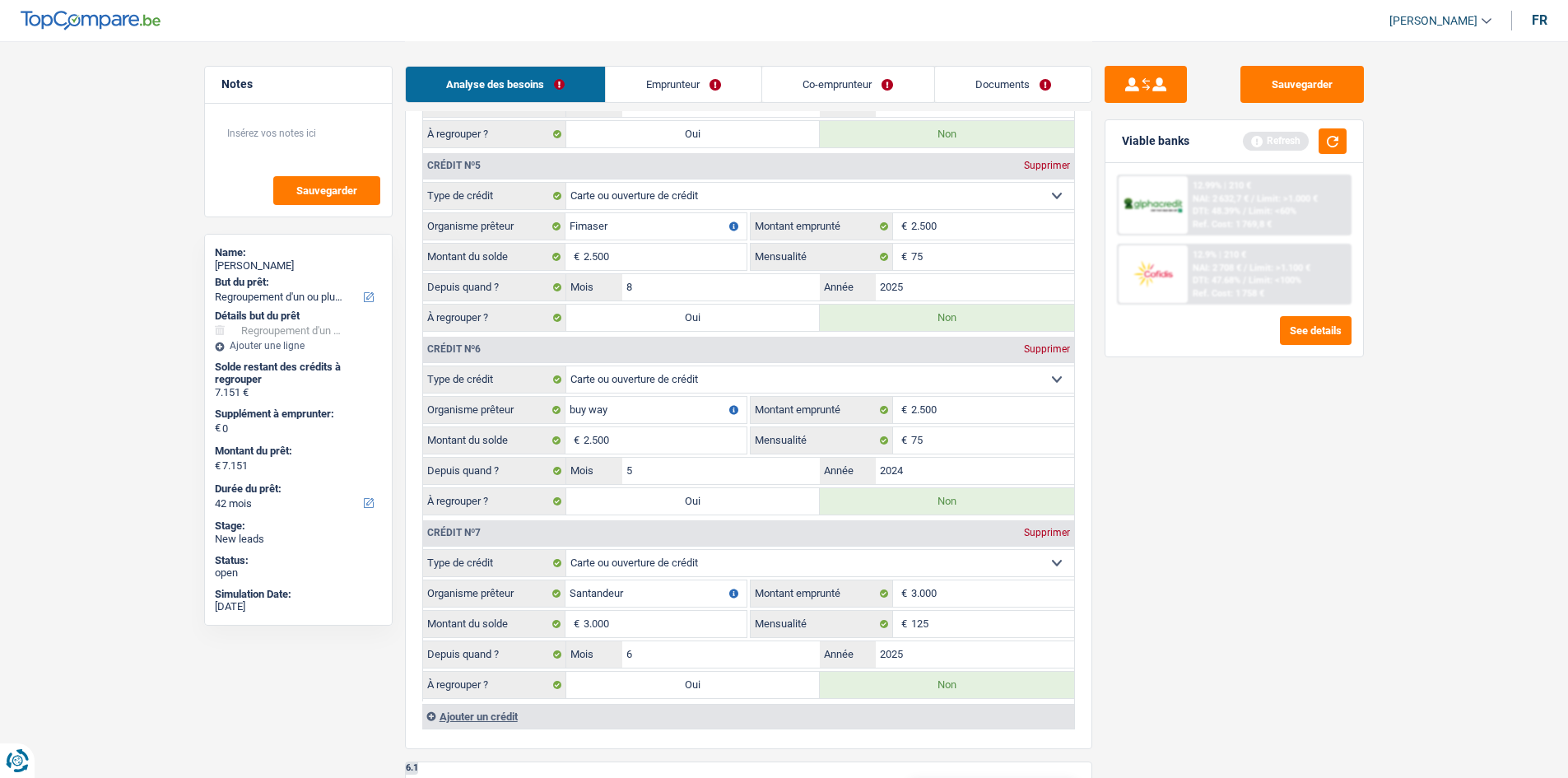
click at [767, 515] on div "À regrouper ? Oui Non" at bounding box center [749, 502] width 651 height 28
click at [753, 500] on label "Oui" at bounding box center [692, 501] width 254 height 26
click at [753, 500] on input "Oui" at bounding box center [692, 501] width 254 height 26
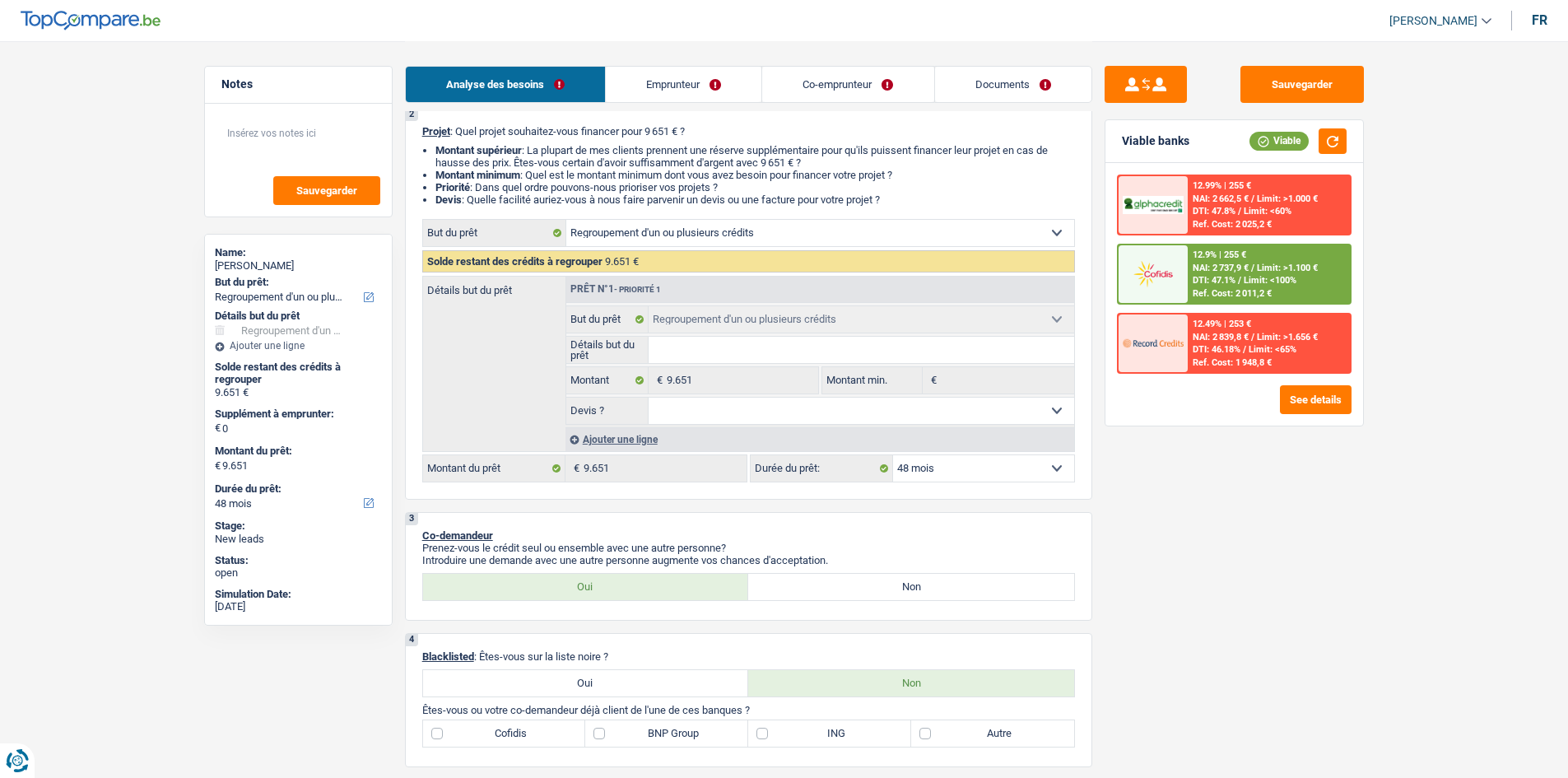
scroll to position [82, 0]
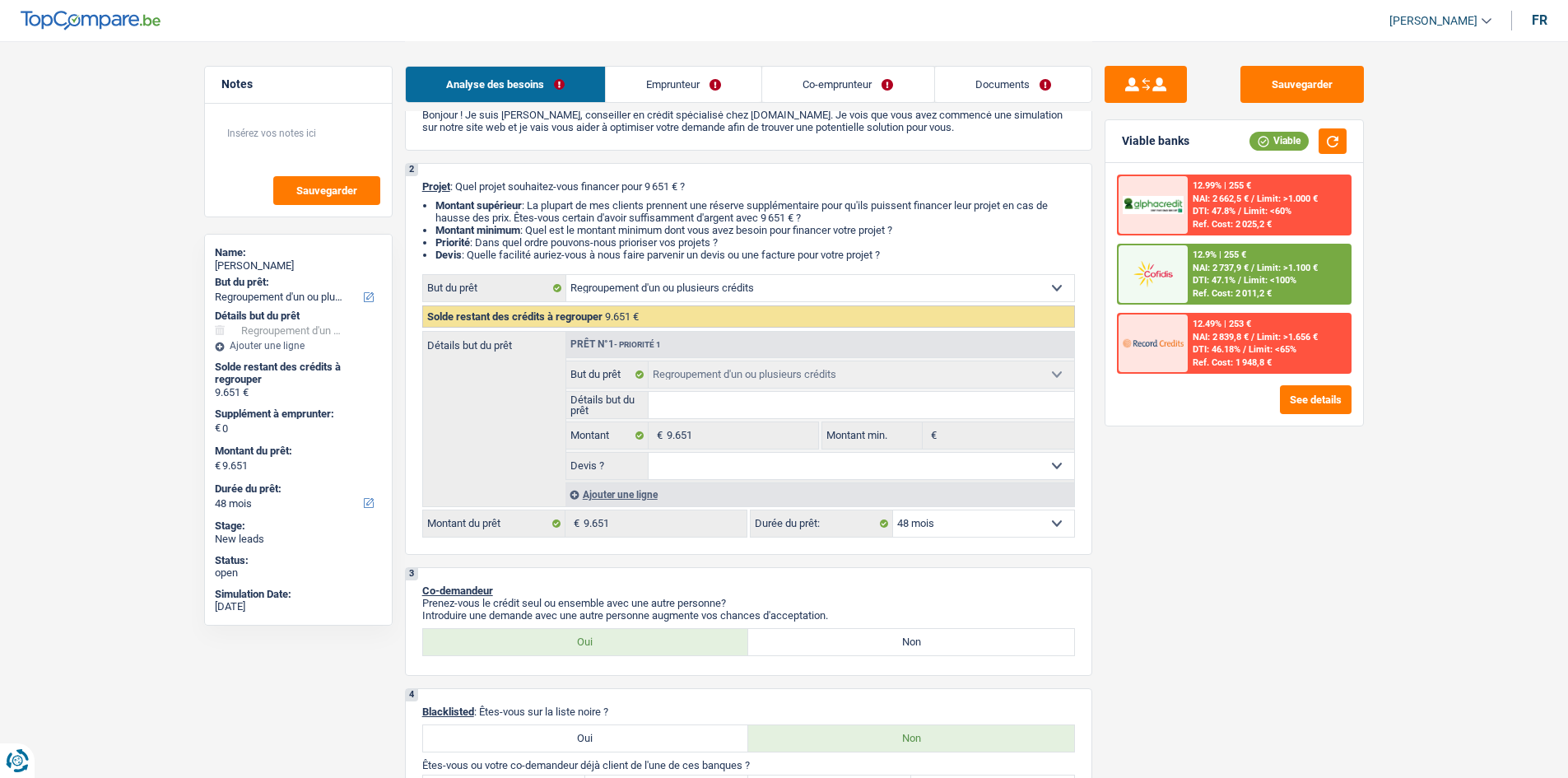
click at [673, 498] on div "Ajouter une ligne" at bounding box center [820, 494] width 509 height 24
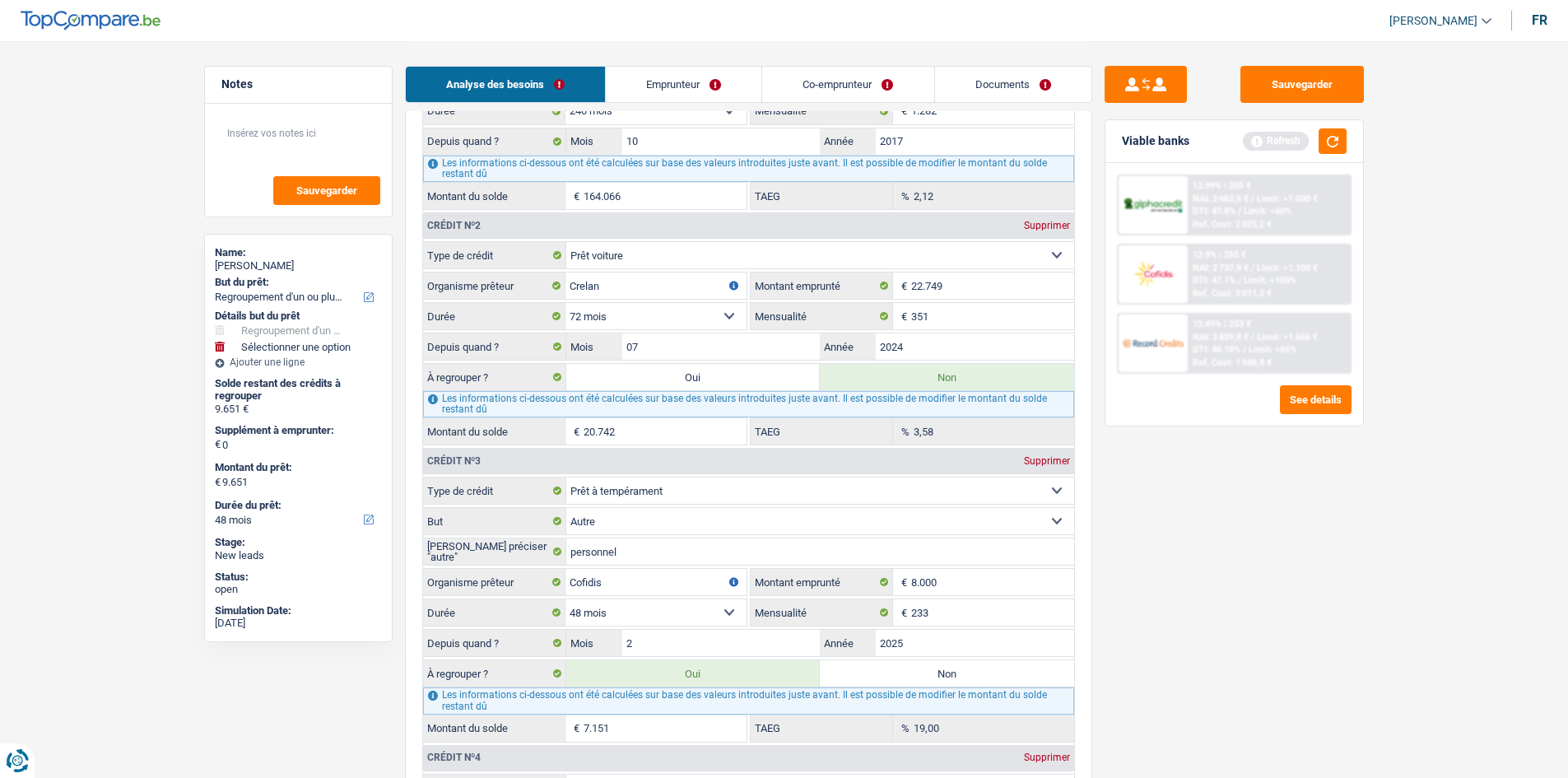
scroll to position [1563, 0]
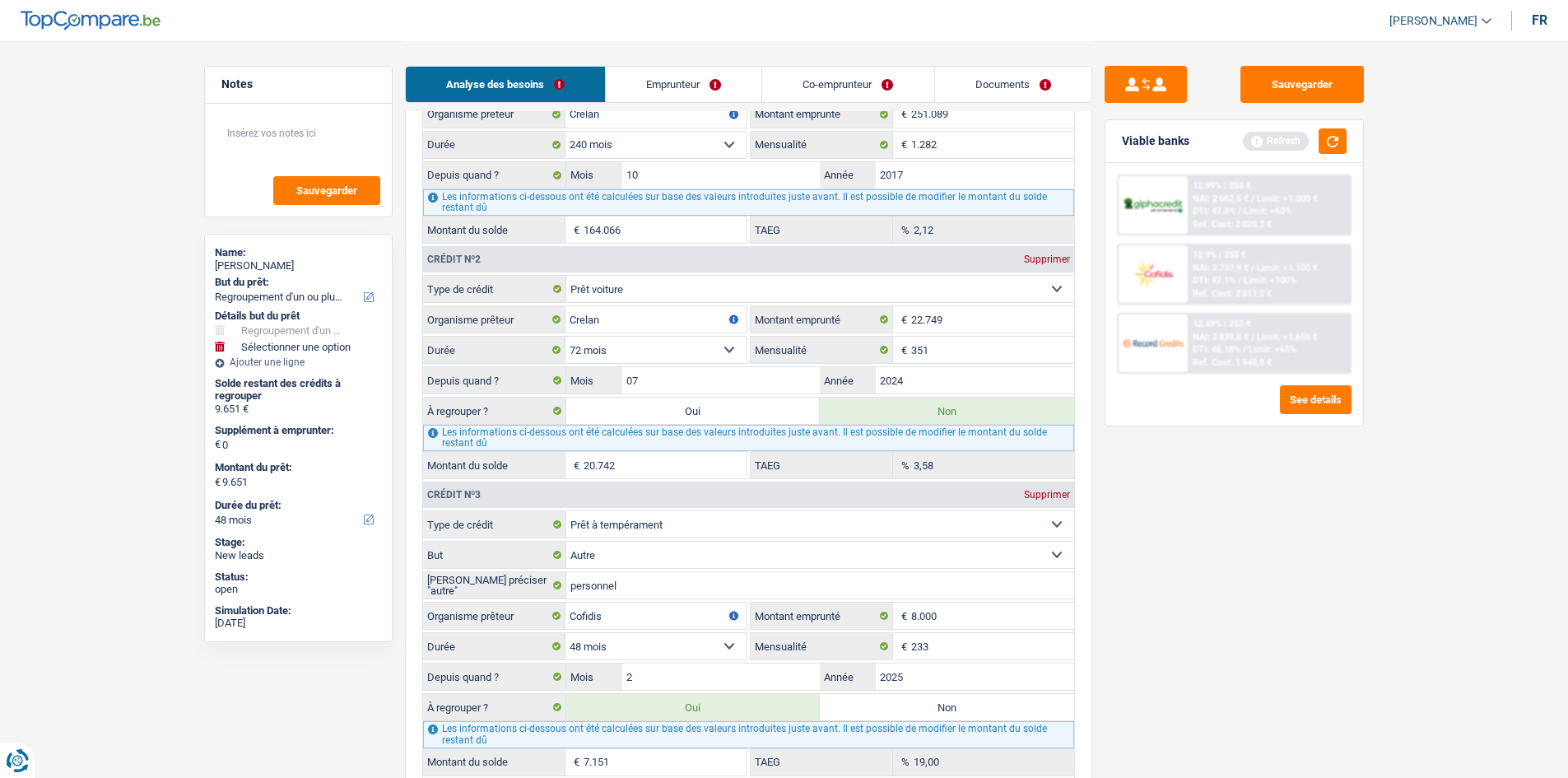
click at [757, 414] on label "Oui" at bounding box center [692, 410] width 254 height 26
click at [757, 414] on input "Oui" at bounding box center [692, 410] width 254 height 26
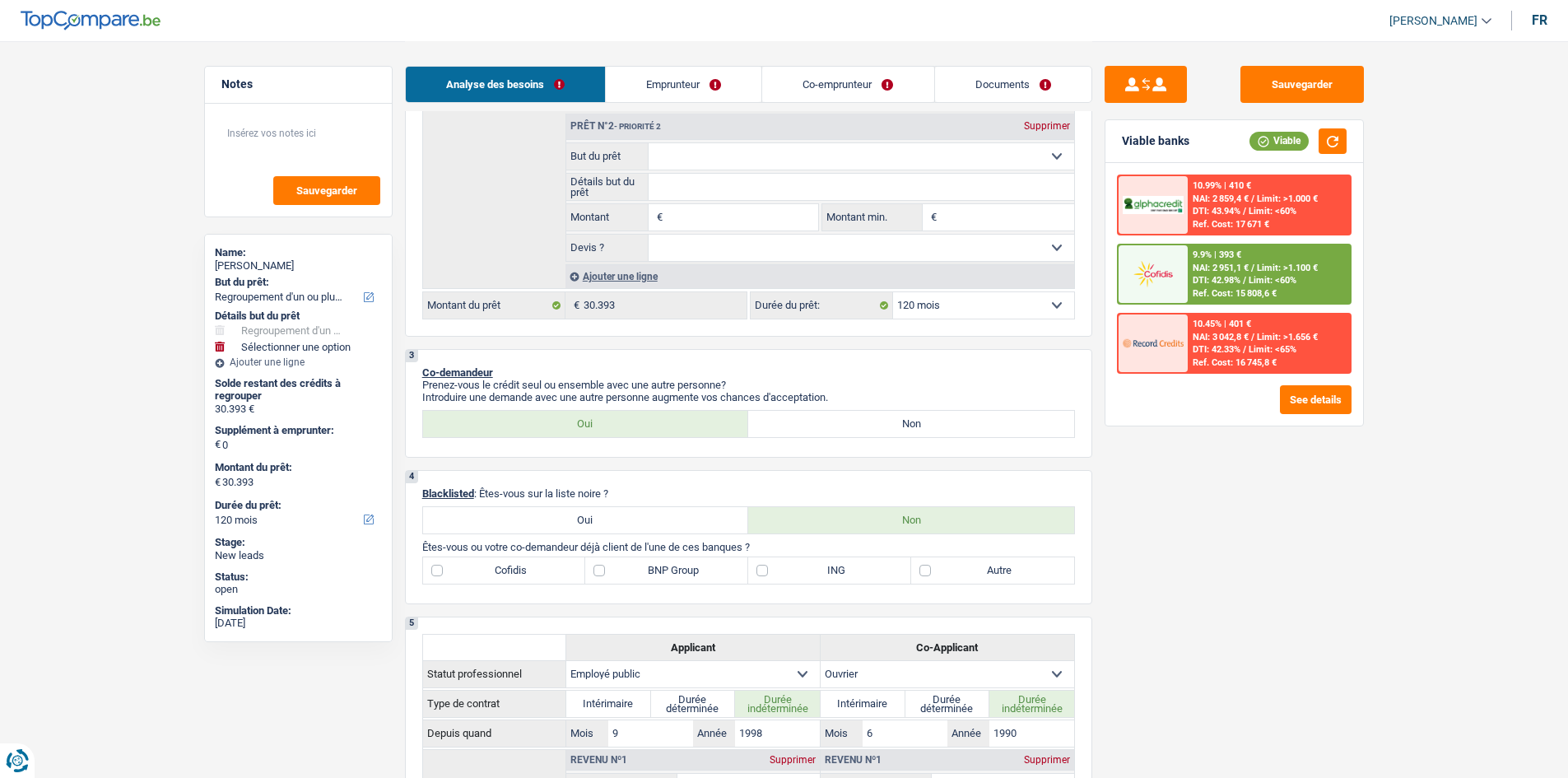
scroll to position [82, 0]
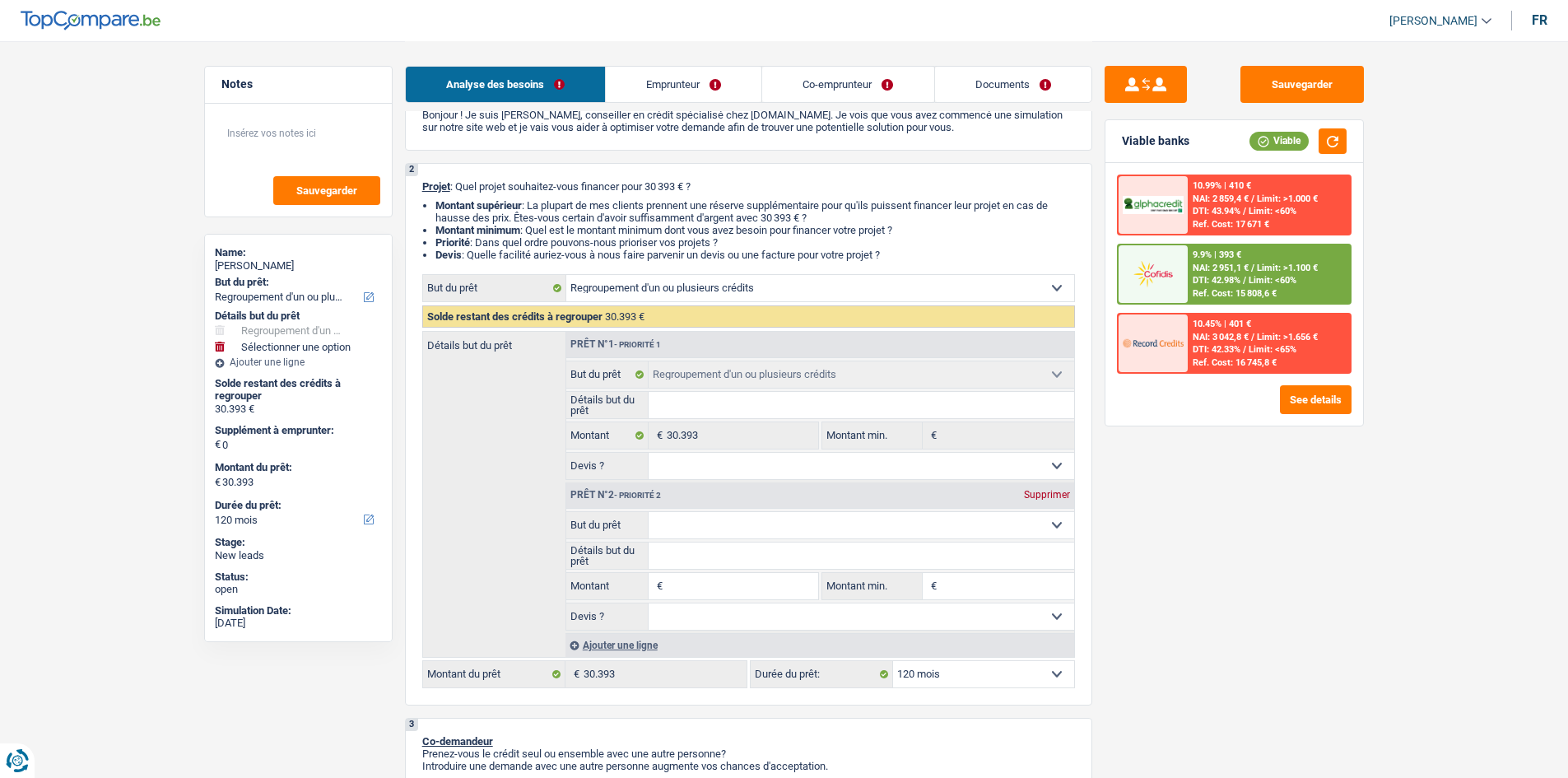
click at [695, 582] on input "Montant" at bounding box center [742, 586] width 151 height 26
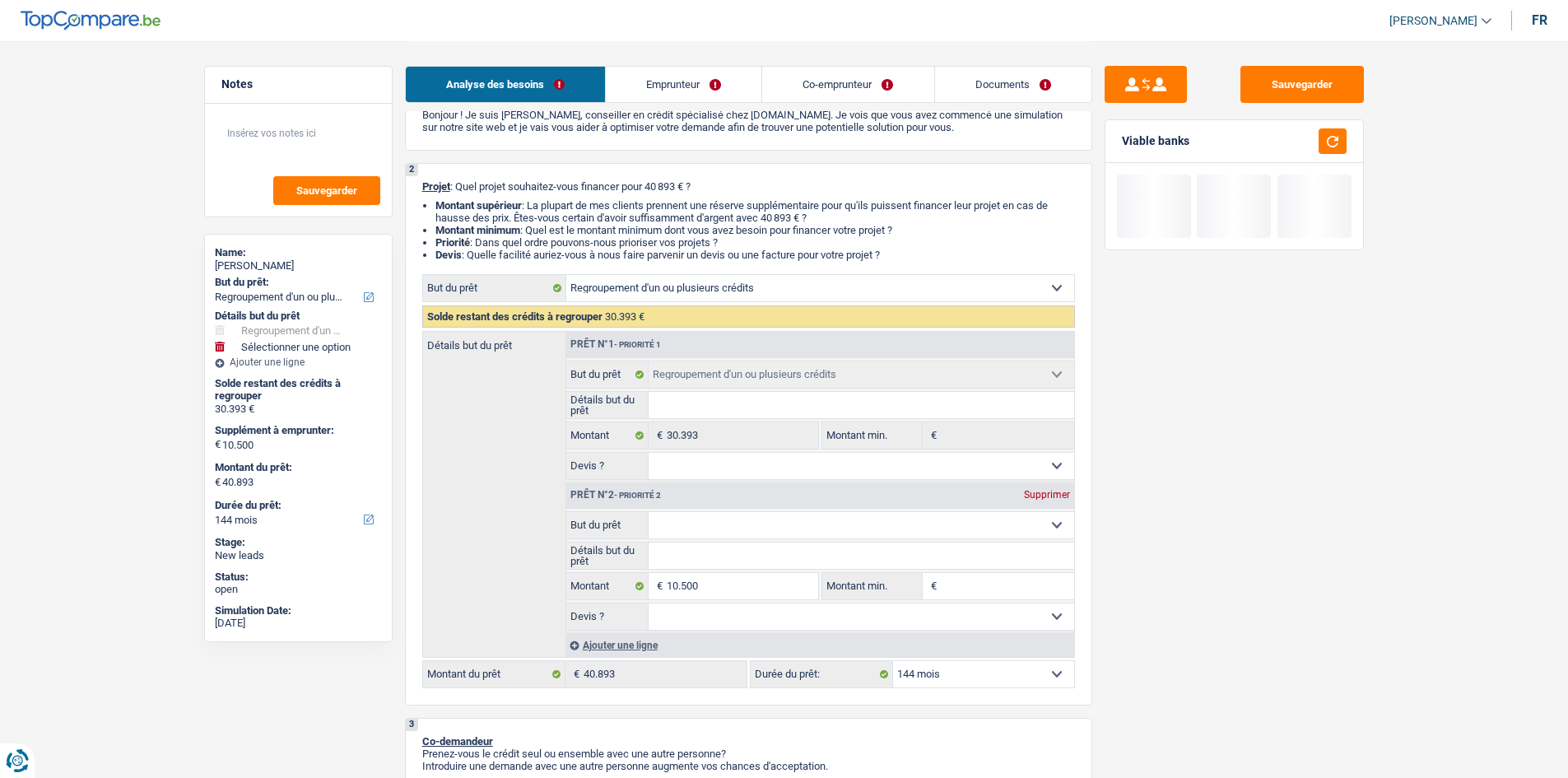
click at [1001, 677] on select "12 mois 18 mois 24 mois 30 mois 36 mois 42 mois 48 mois 60 mois 72 mois 84 mois…" at bounding box center [984, 674] width 181 height 26
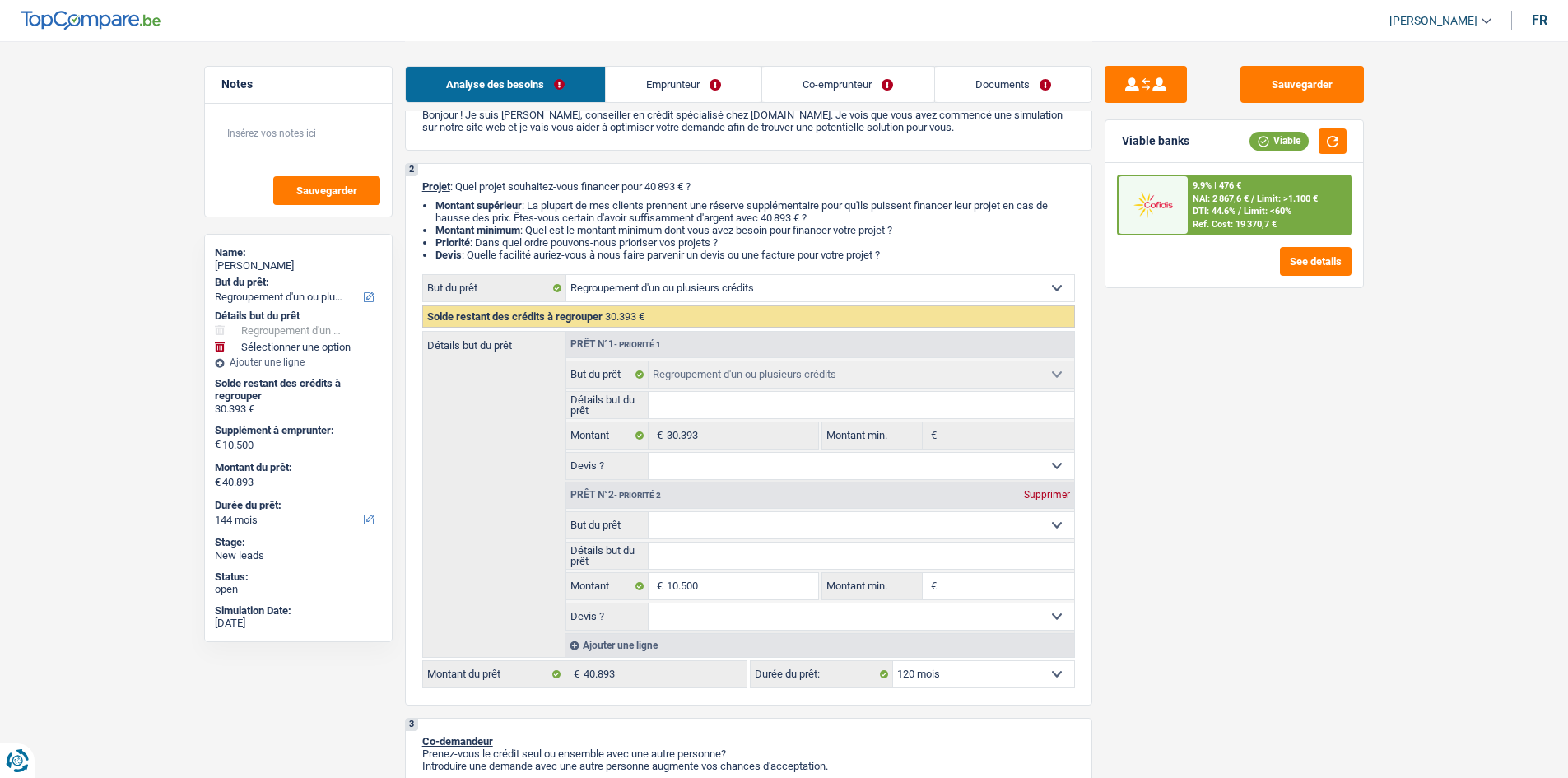
click at [893, 661] on select "12 mois 18 mois 24 mois 30 mois 36 mois 42 mois 48 mois 60 mois 72 mois 84 mois…" at bounding box center [984, 674] width 181 height 26
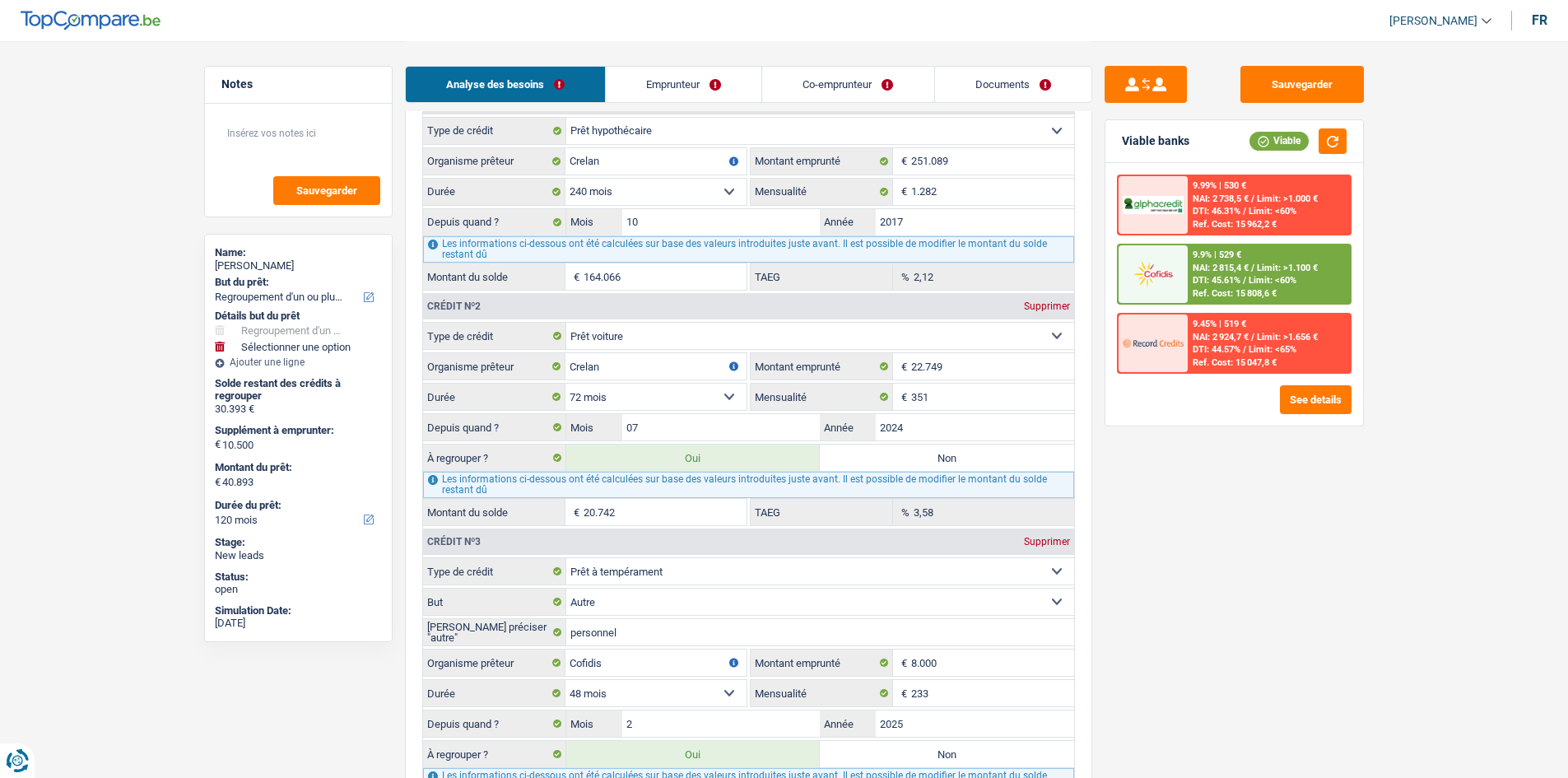
scroll to position [1646, 0]
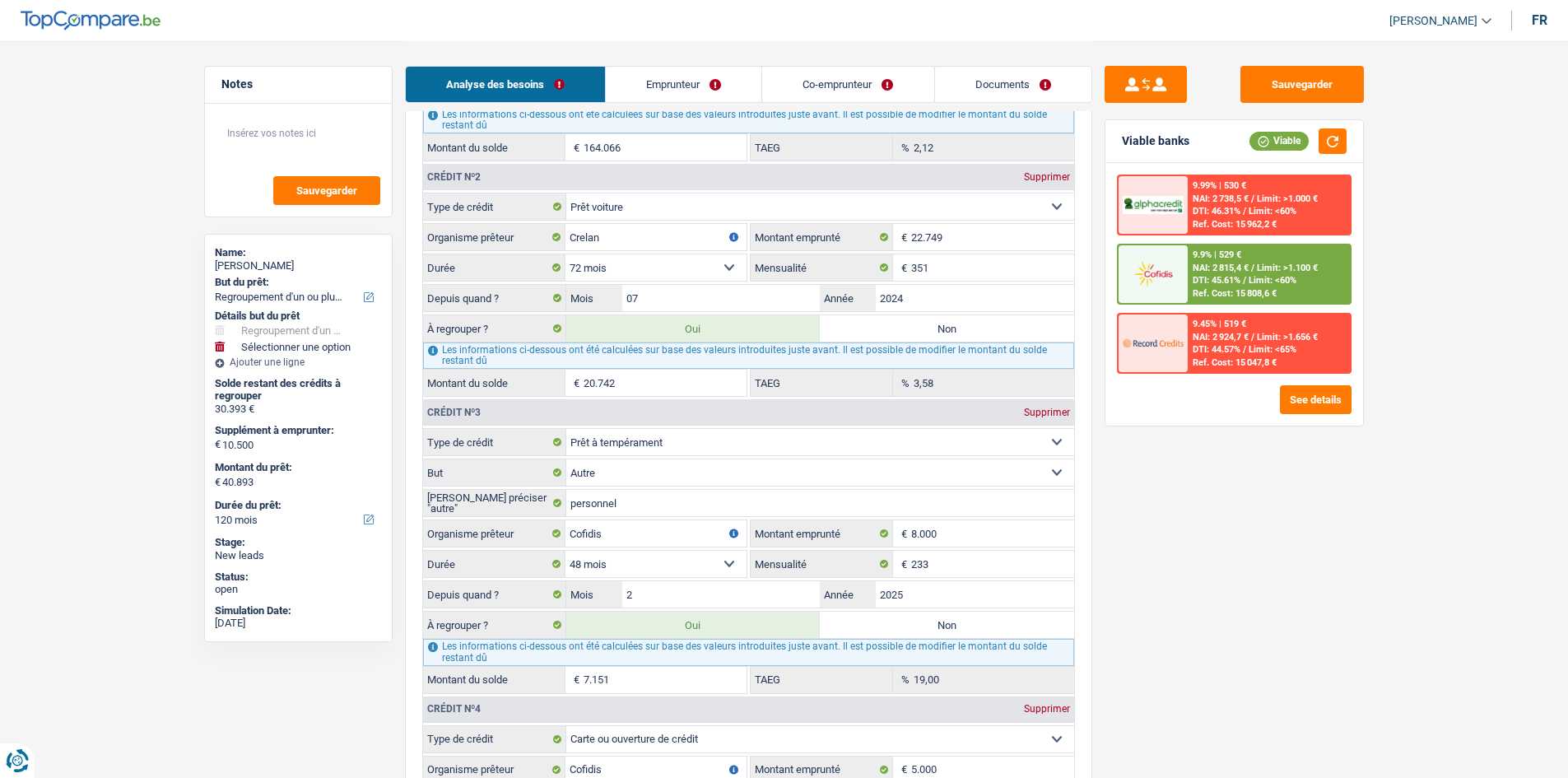
click at [637, 381] on input "20.742" at bounding box center [664, 382] width 163 height 26
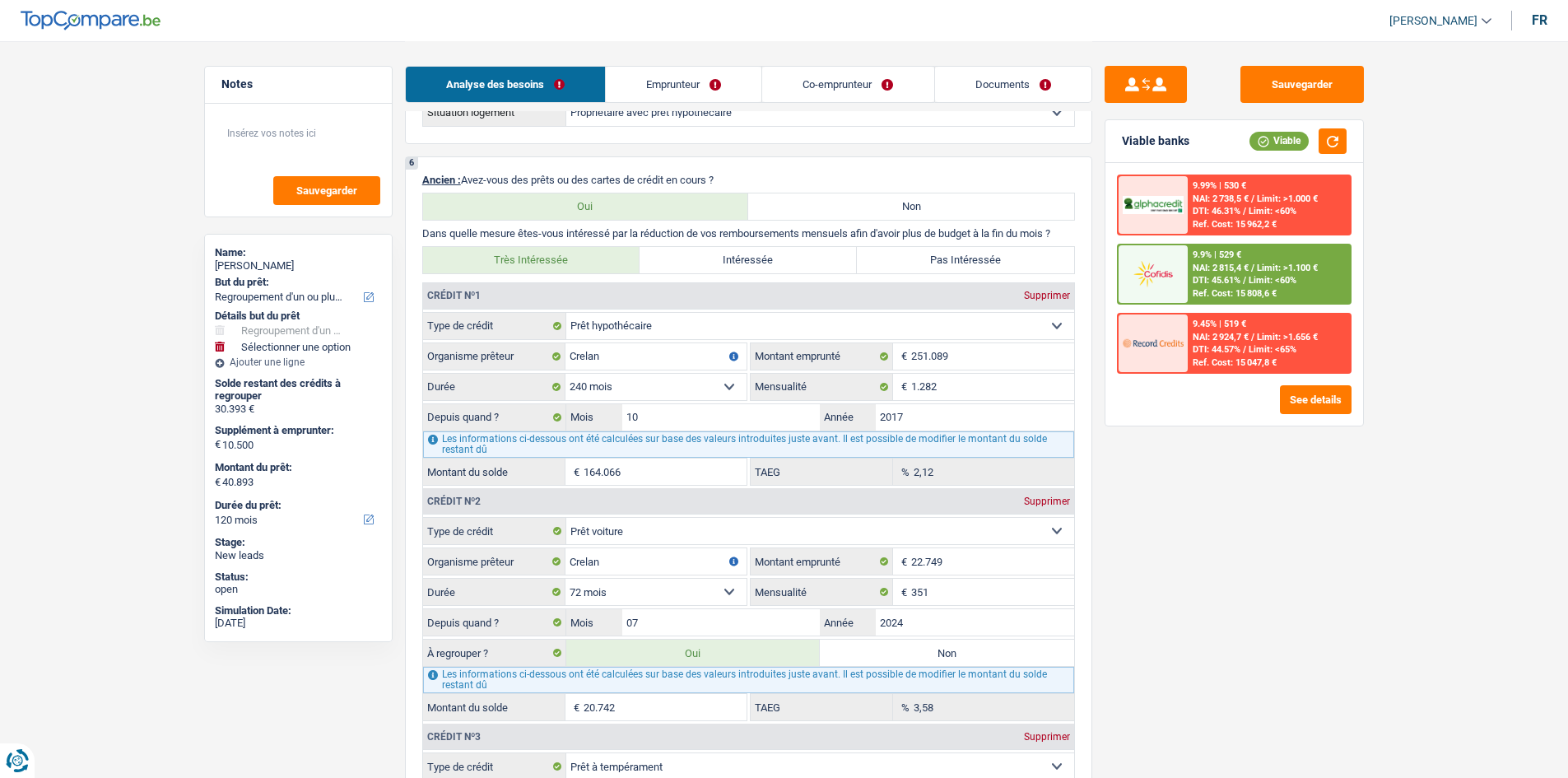
scroll to position [1482, 0]
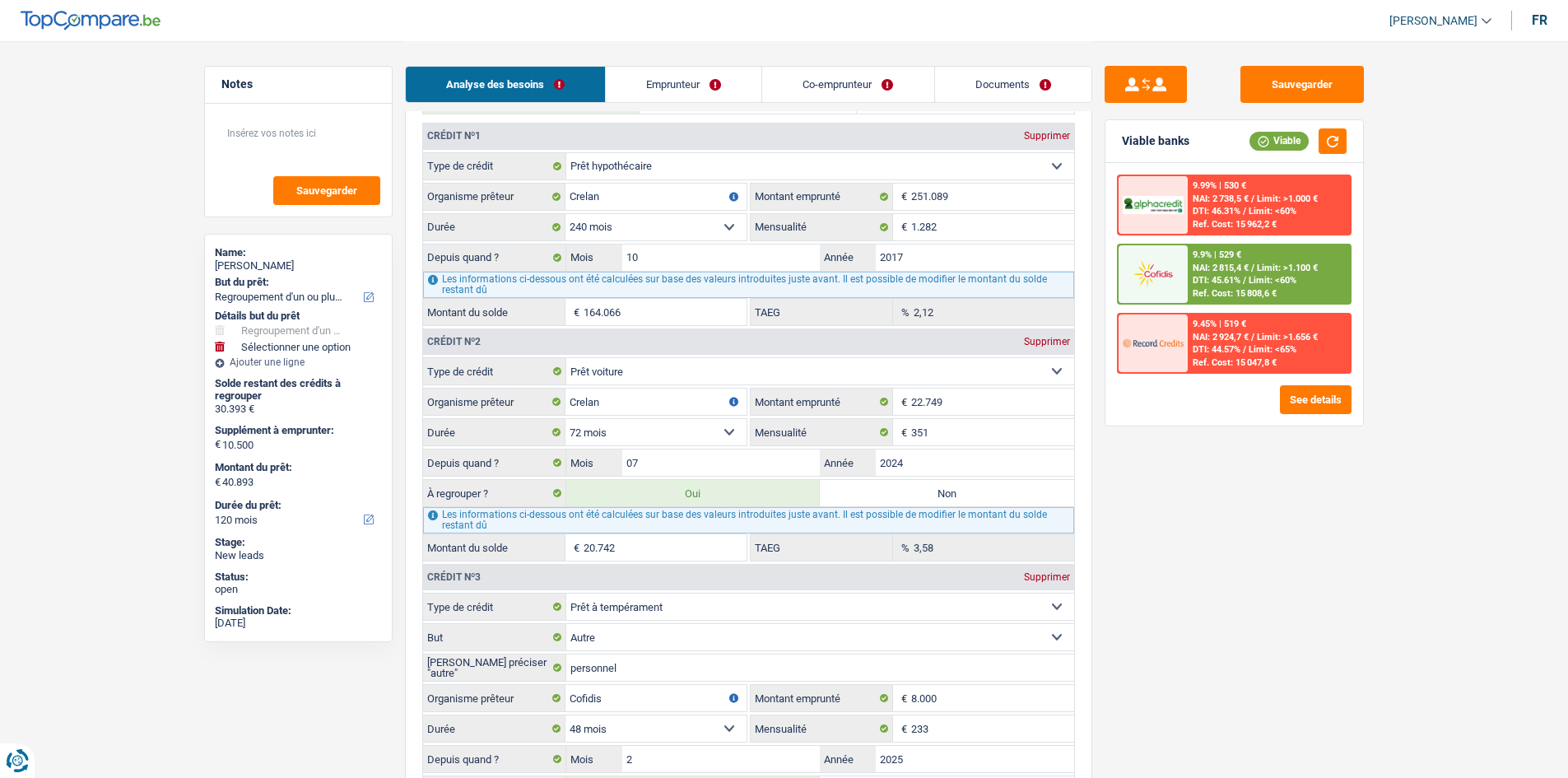
click at [1293, 614] on div "Sauvegarder Viable banks Viable 9.99% | 530 € NAI: 2 738,5 € / Limit: >1.000 € …" at bounding box center [1234, 409] width 284 height 686
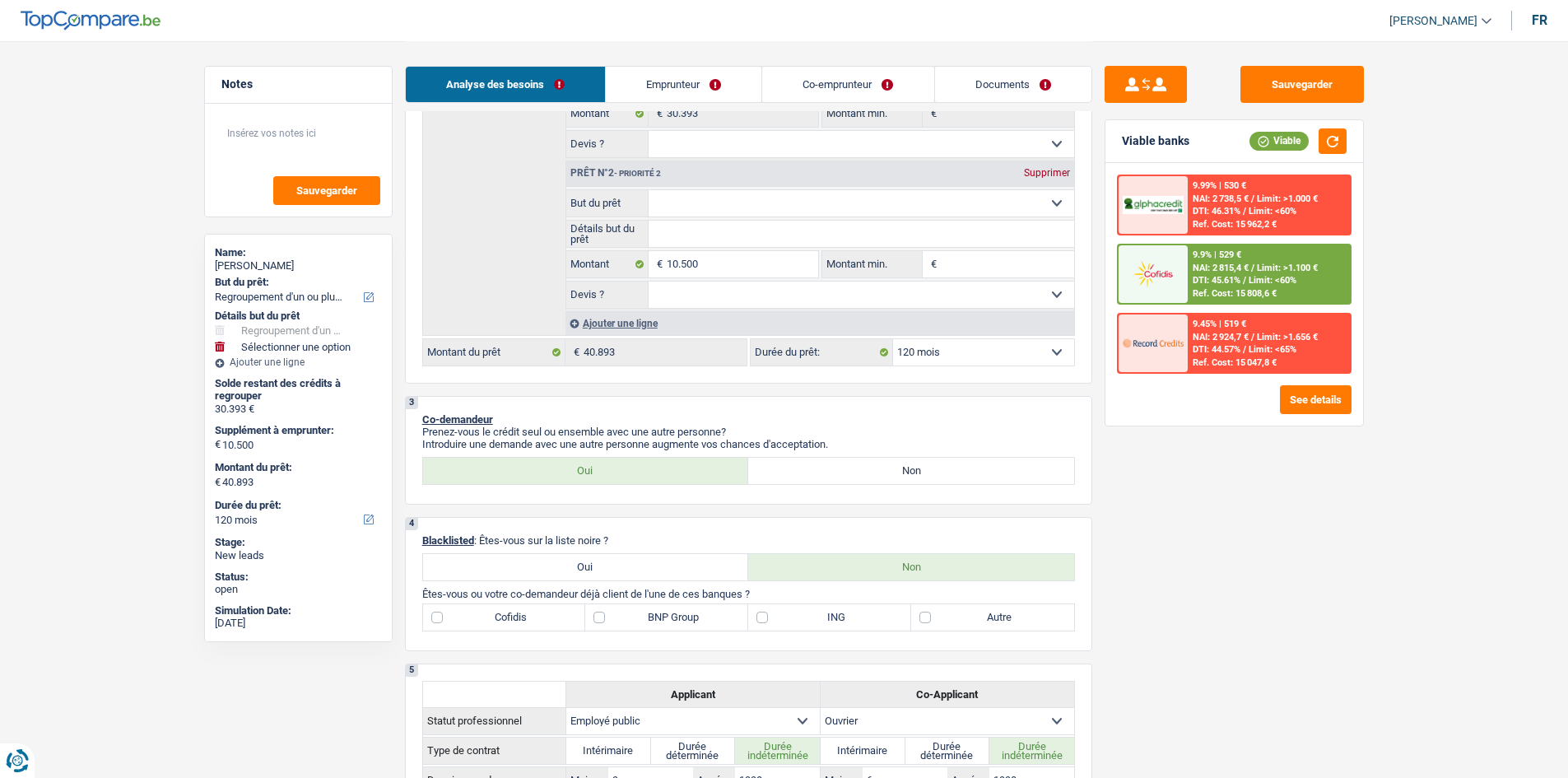
scroll to position [165, 0]
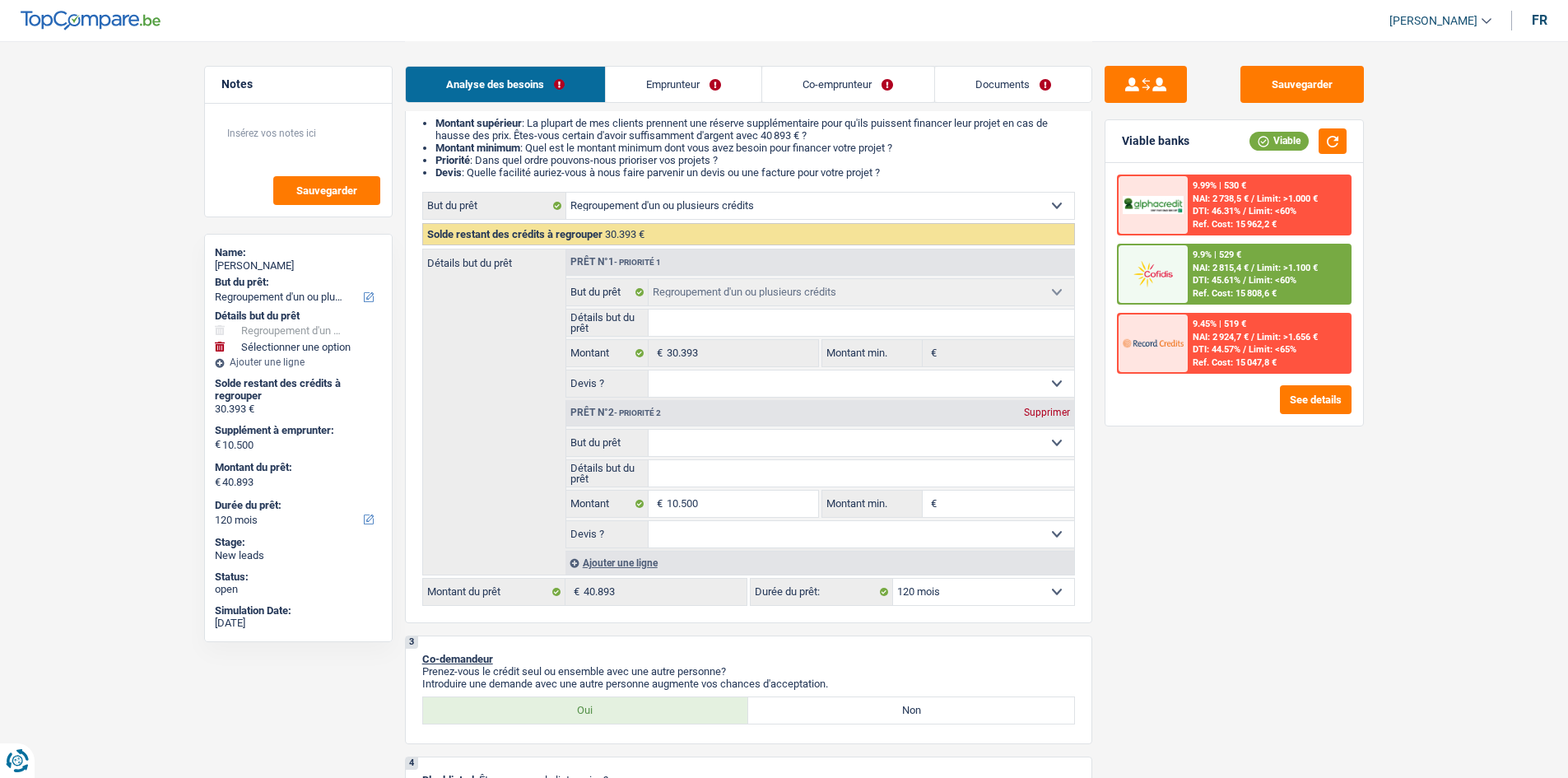
click at [1267, 245] on div "9.9% | 529 € NAI: 2 815,4 € / Limit: >1.100 € DTI: 45.61% / Limit: <60% Ref. Co…" at bounding box center [1234, 274] width 235 height 60
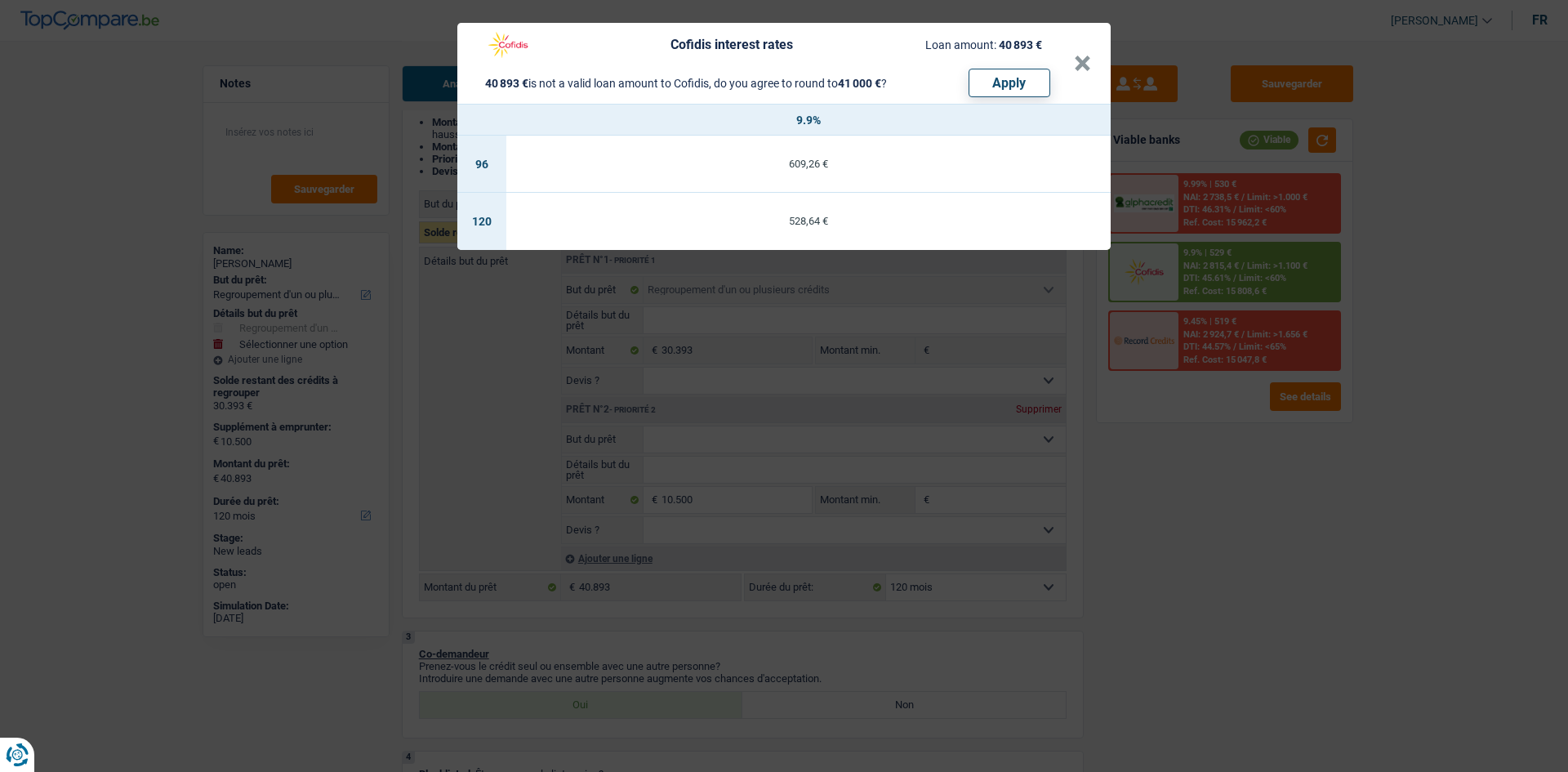
drag, startPoint x: 1244, startPoint y: 494, endPoint x: 1275, endPoint y: 470, distance: 39.2
click at [1248, 497] on div "Cofidis interest rates Loan amount: 40 893 € 40 893 € is not a valid loan amoun…" at bounding box center [784, 386] width 1568 height 772
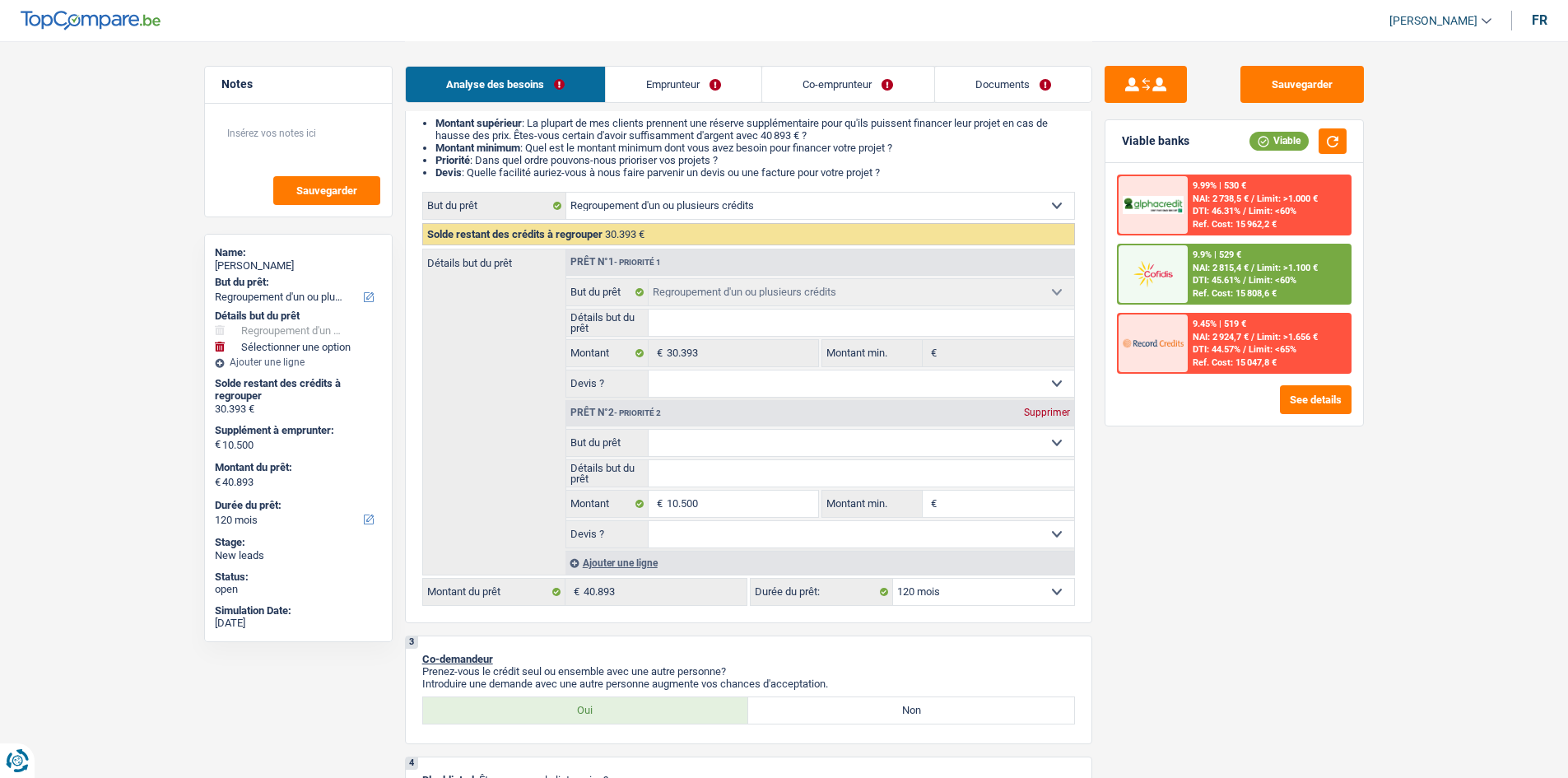
click at [765, 436] on select "Confort maison: meubles, textile, peinture, électroménager, outillage non-profe…" at bounding box center [861, 443] width 425 height 26
click at [649, 430] on select "Confort maison: meubles, textile, peinture, électroménager, outillage non-profe…" at bounding box center [861, 443] width 425 height 26
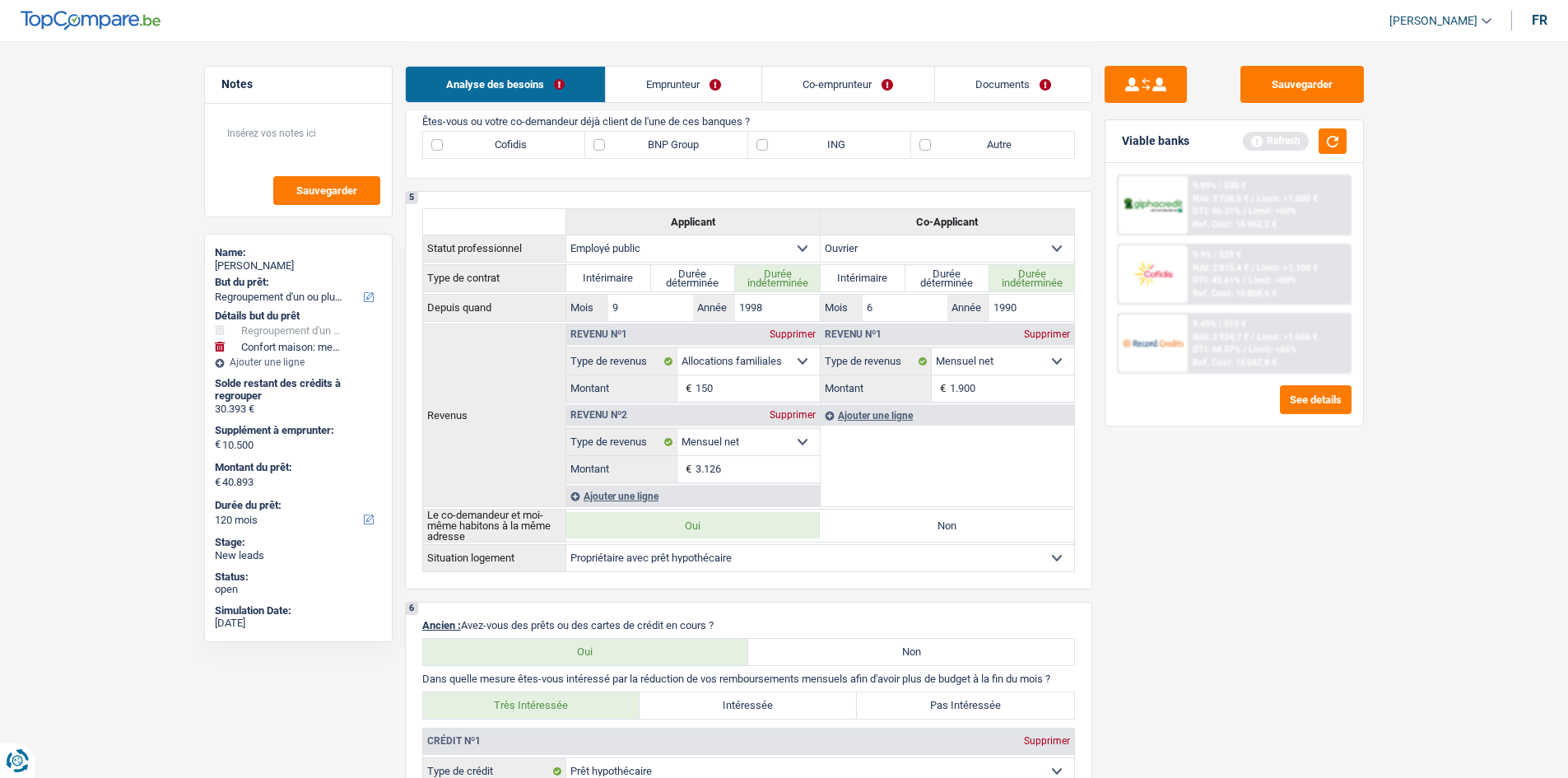
scroll to position [659, 0]
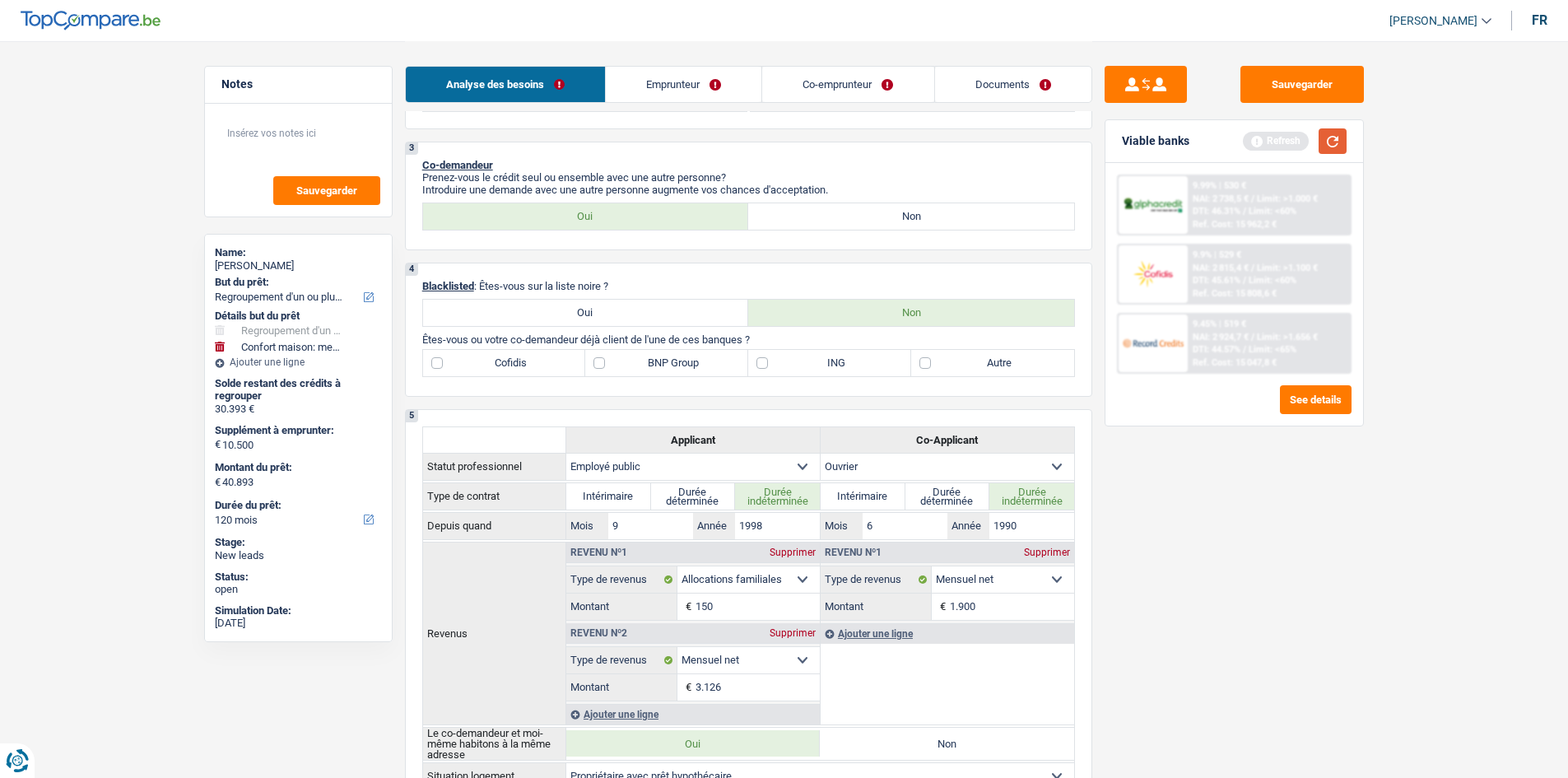
click at [1328, 147] on button "button" at bounding box center [1333, 141] width 28 height 25
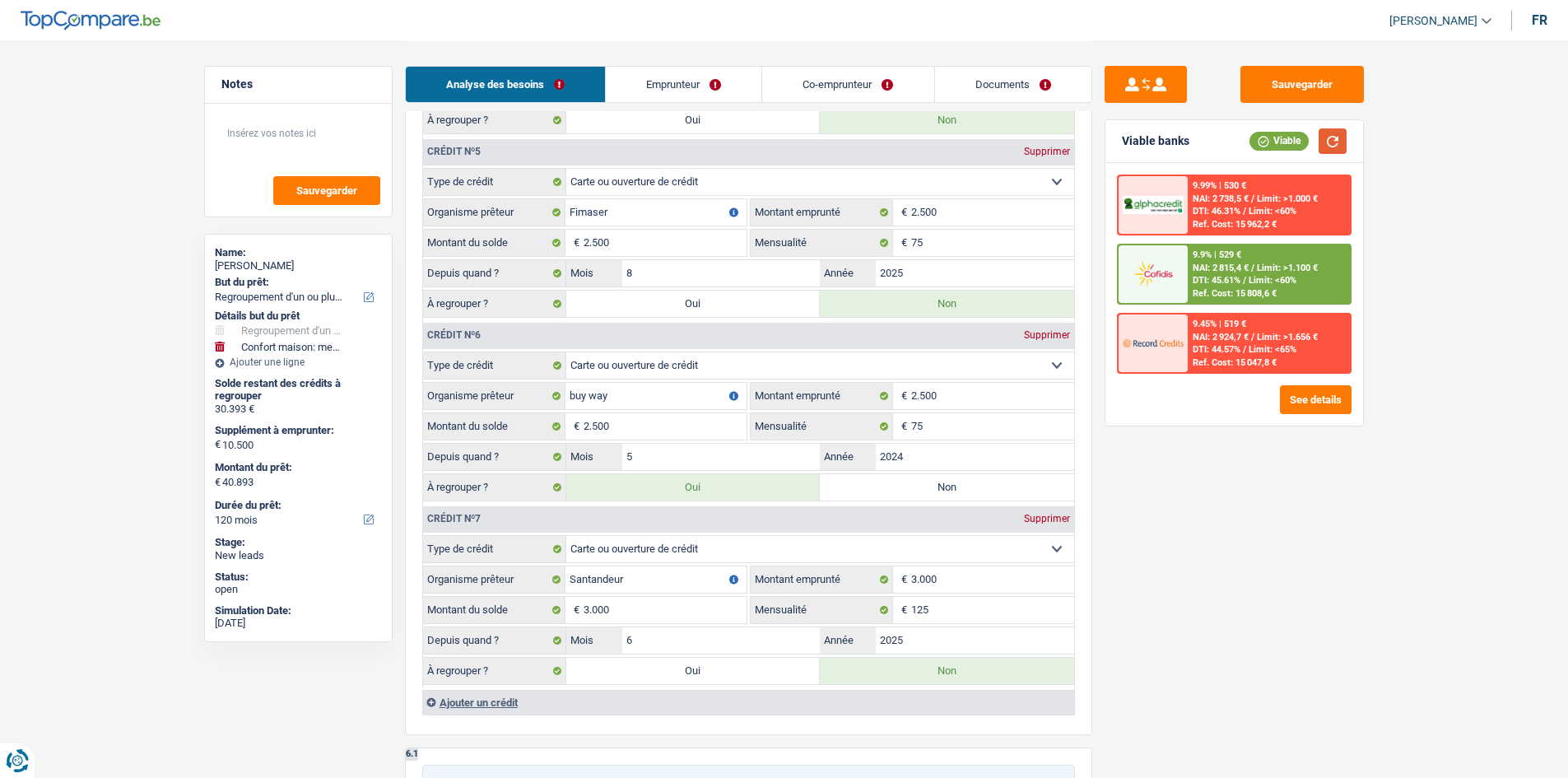
scroll to position [1893, 0]
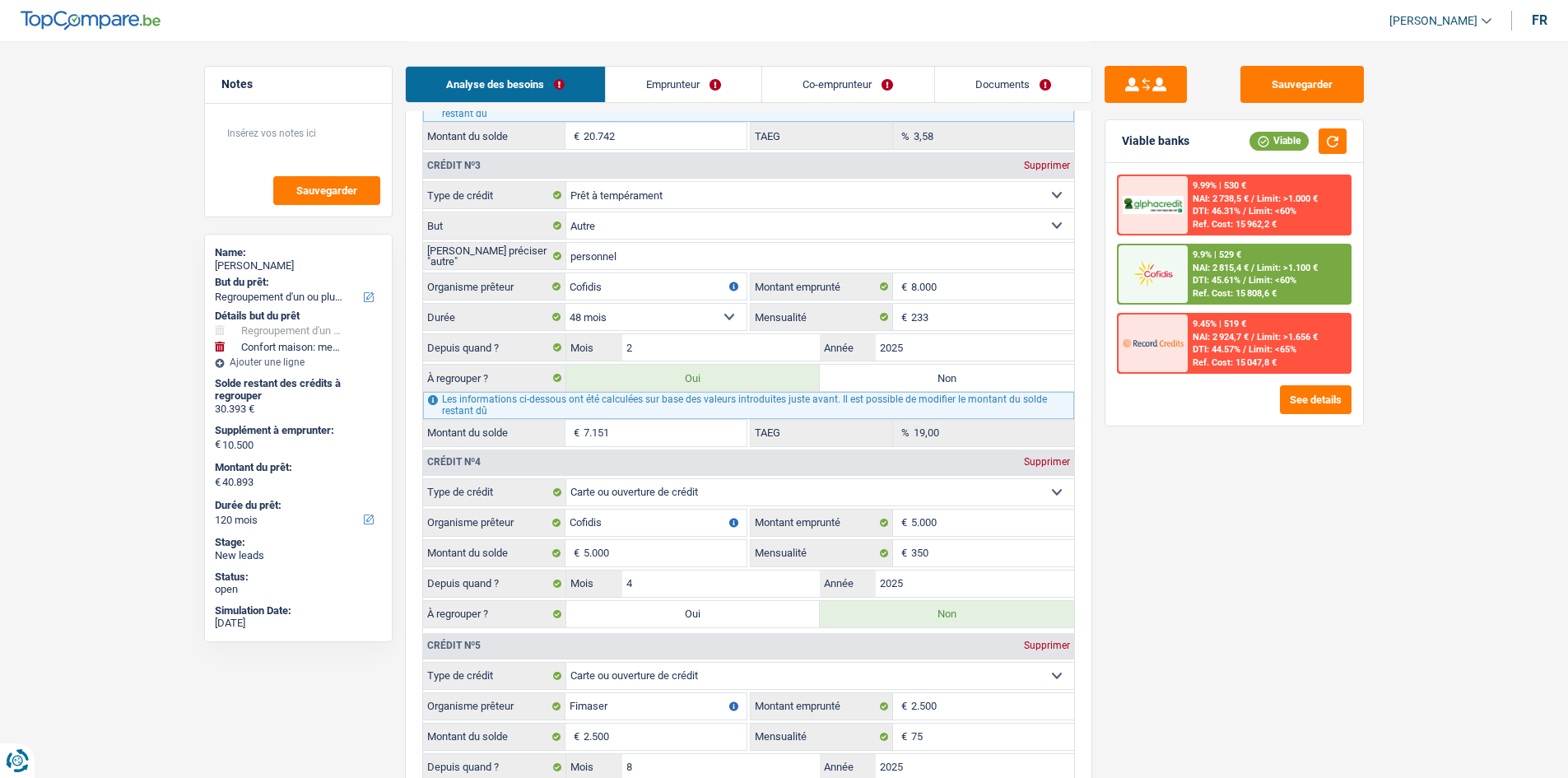
click at [818, 87] on link "Co-emprunteur" at bounding box center [848, 85] width 171 height 35
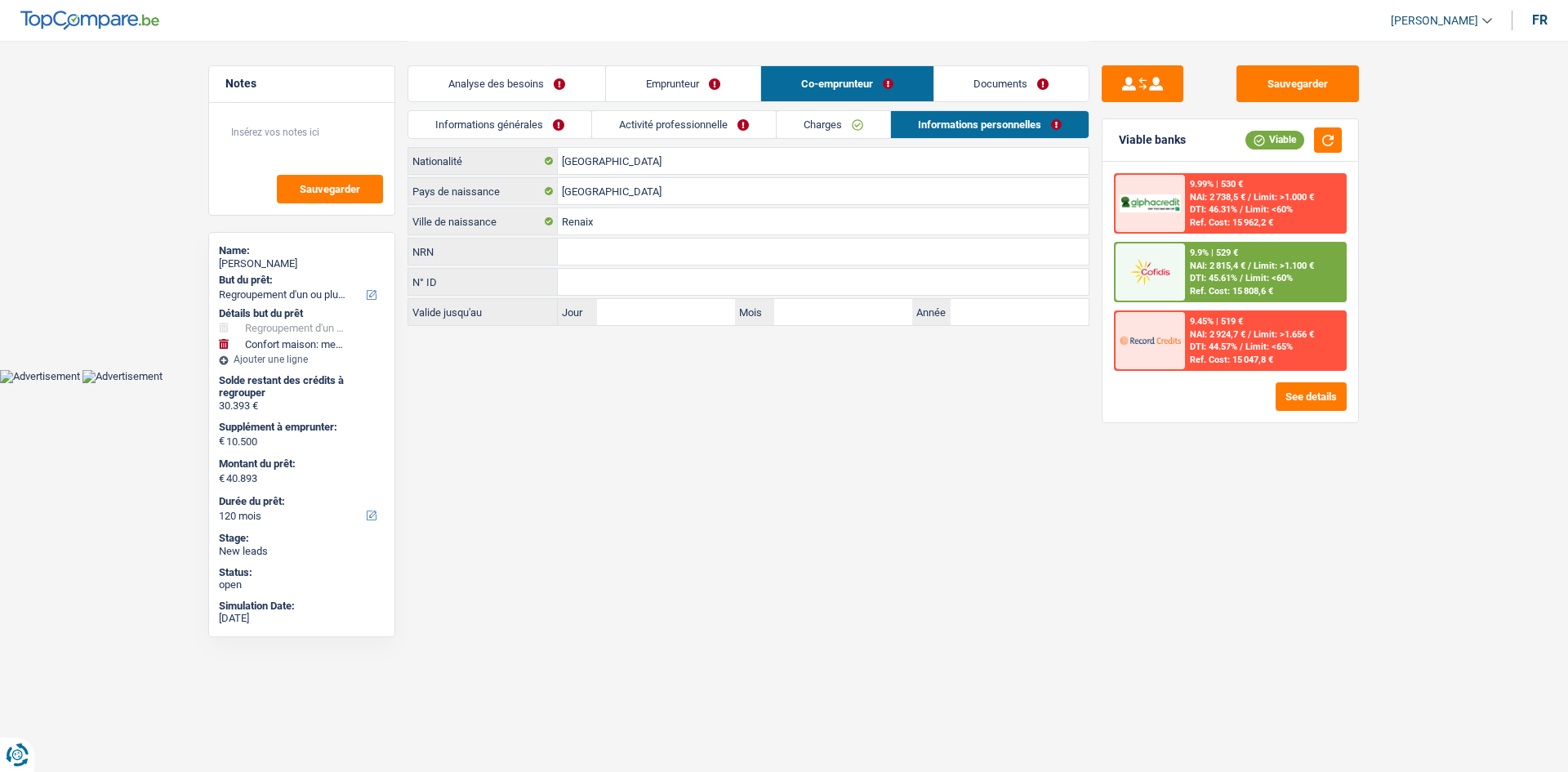
click at [514, 119] on link "Informations générales" at bounding box center [500, 124] width 183 height 27
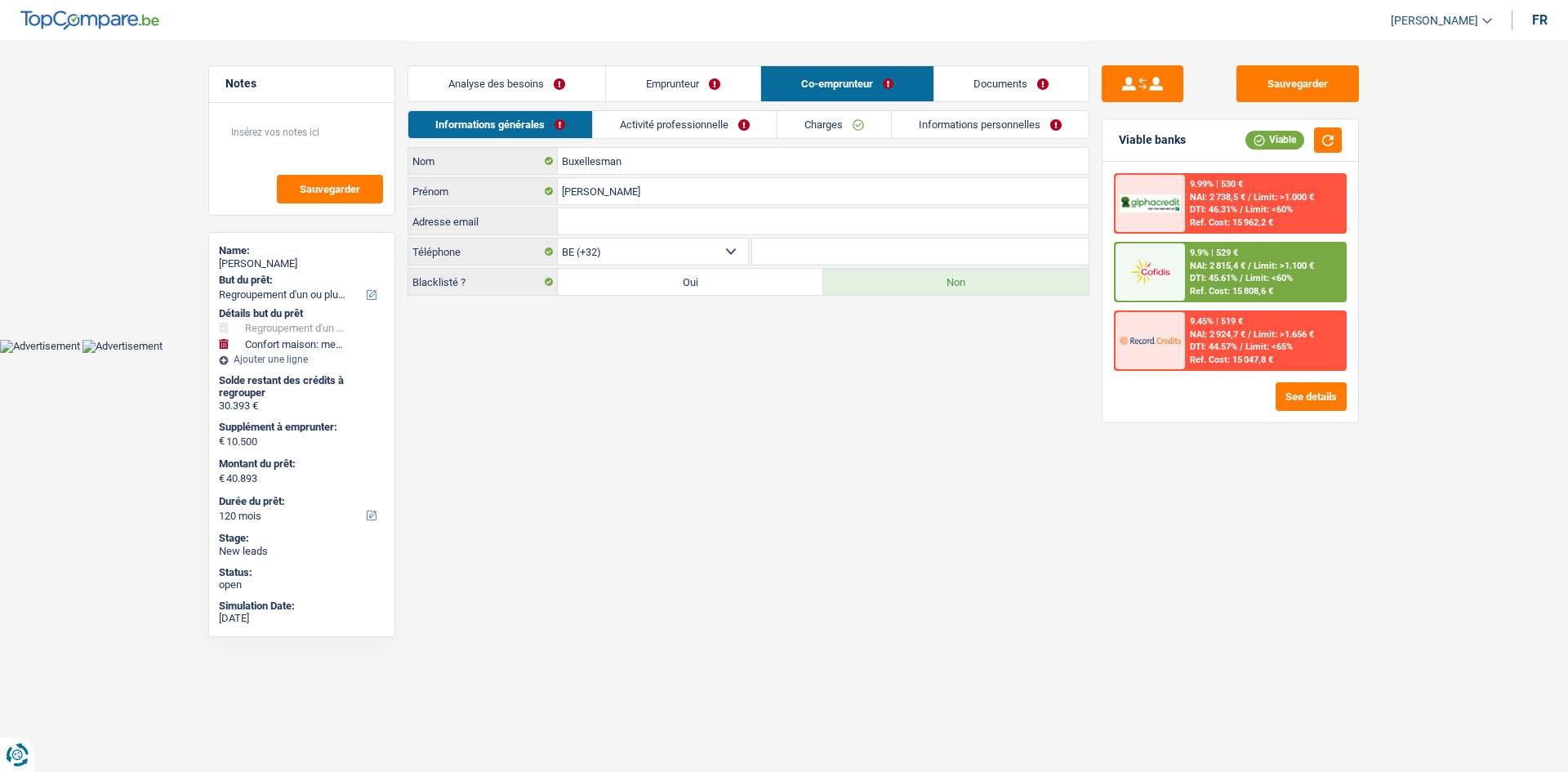
click at [542, 93] on link "Analyse des besoins" at bounding box center [506, 84] width 197 height 35
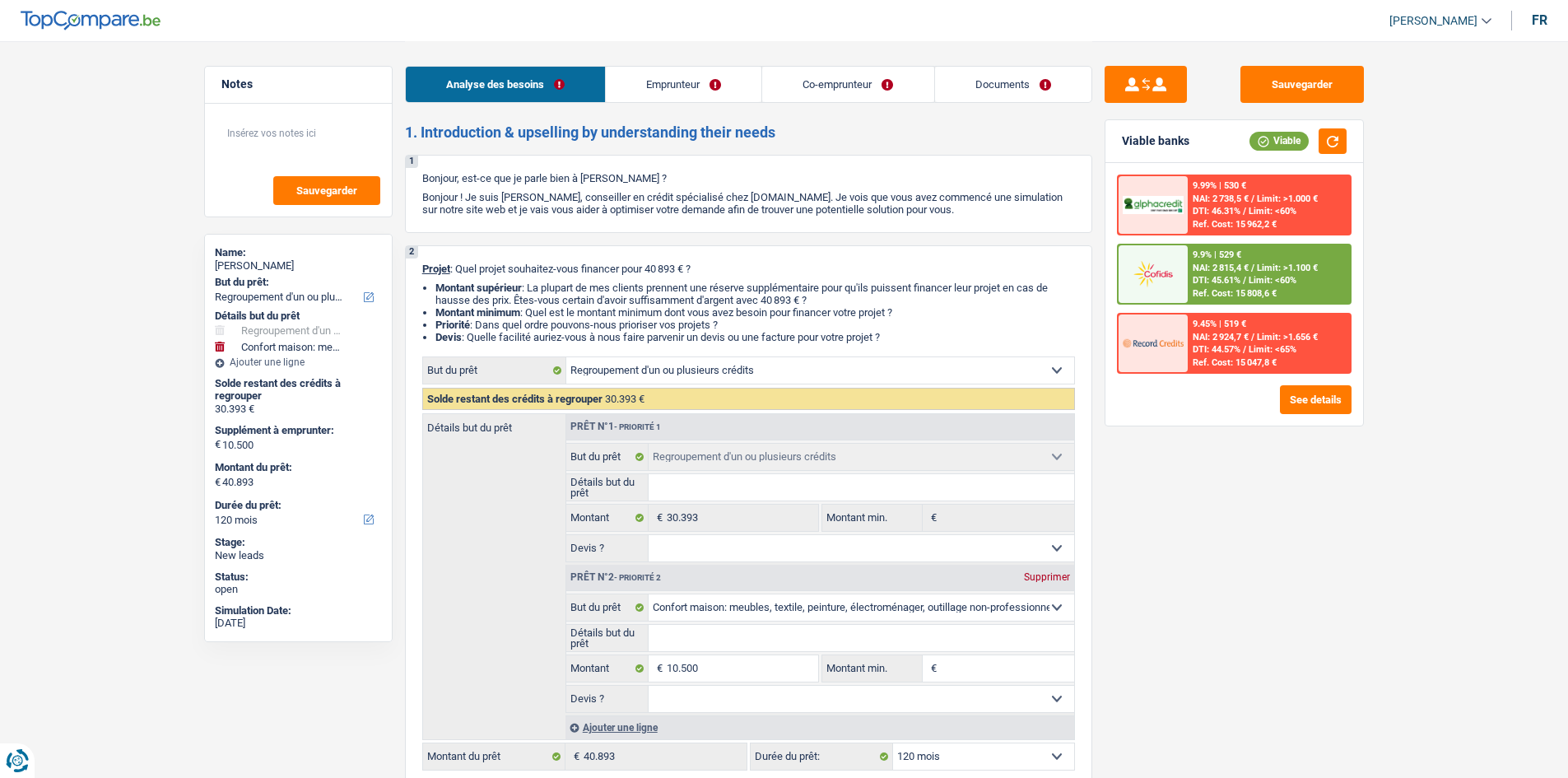
click at [848, 124] on h2 "1. Introduction & upselling by understanding their needs" at bounding box center [748, 132] width 687 height 18
click at [860, 108] on div "Analyse des besoins Emprunteur Co-emprunteur Documents" at bounding box center [748, 75] width 687 height 70
click at [690, 74] on link "Emprunteur" at bounding box center [683, 85] width 155 height 35
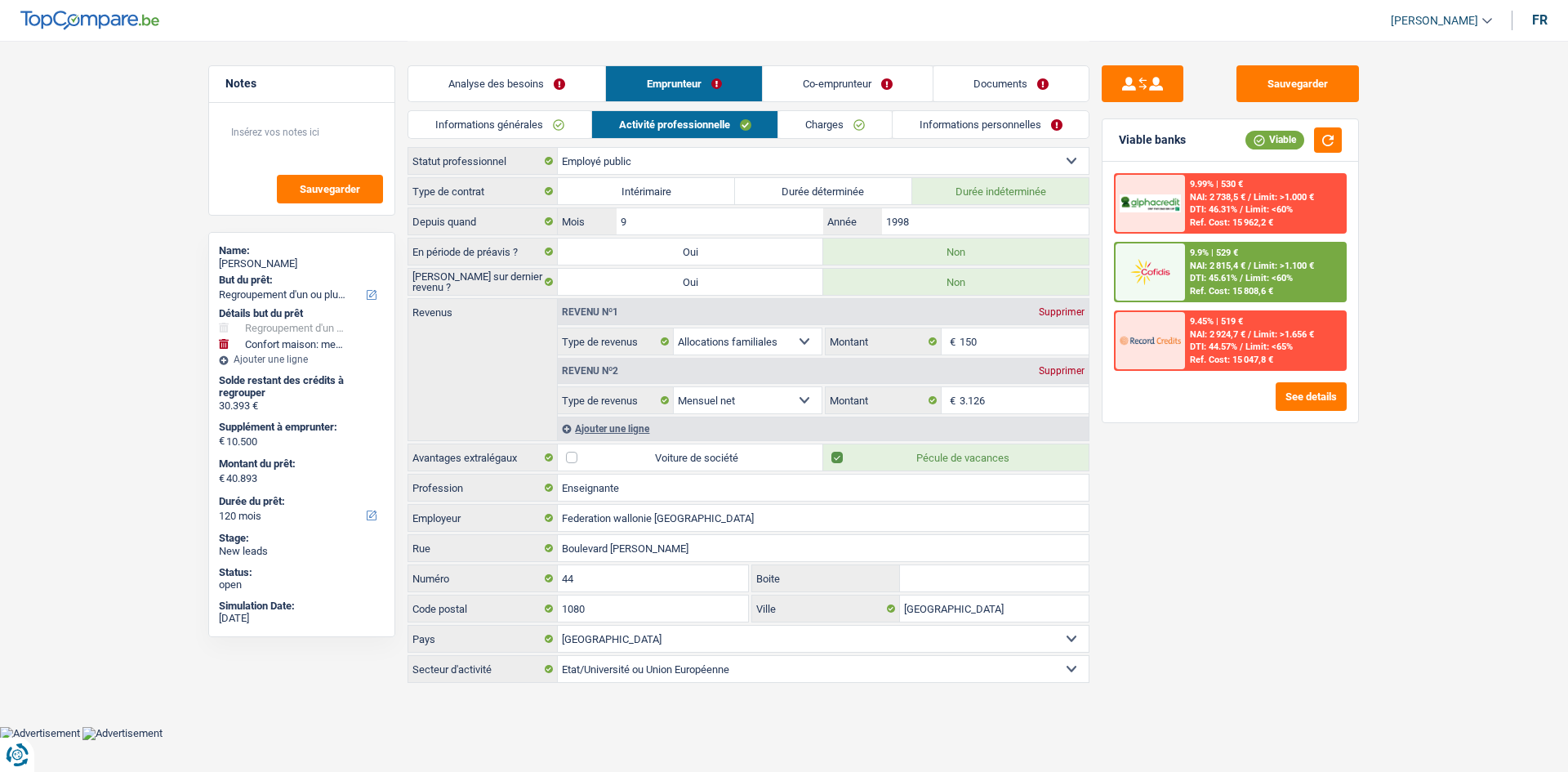
click at [812, 119] on link "Charges" at bounding box center [835, 124] width 114 height 27
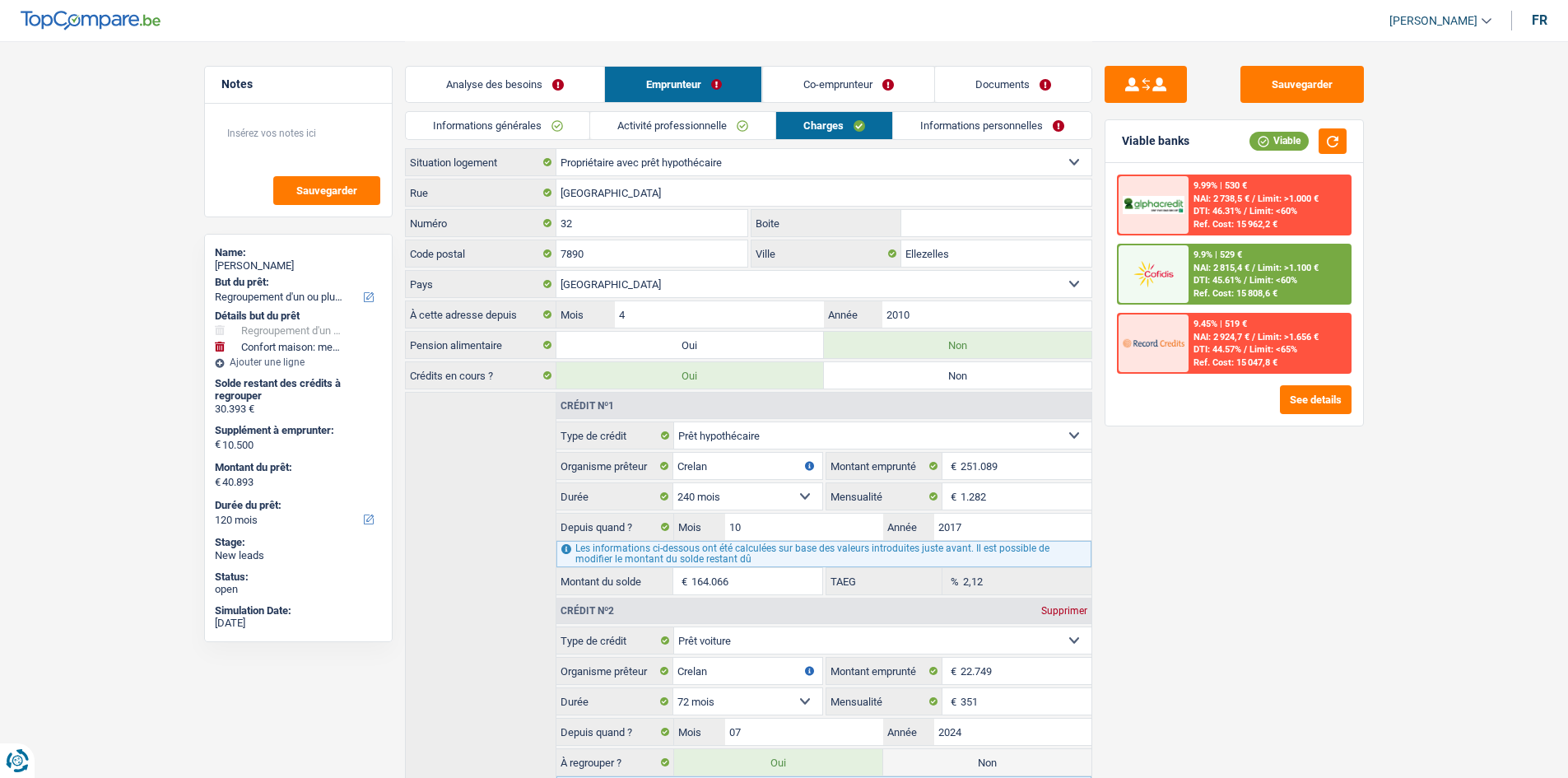
click at [955, 120] on link "Informations personnelles" at bounding box center [992, 125] width 198 height 27
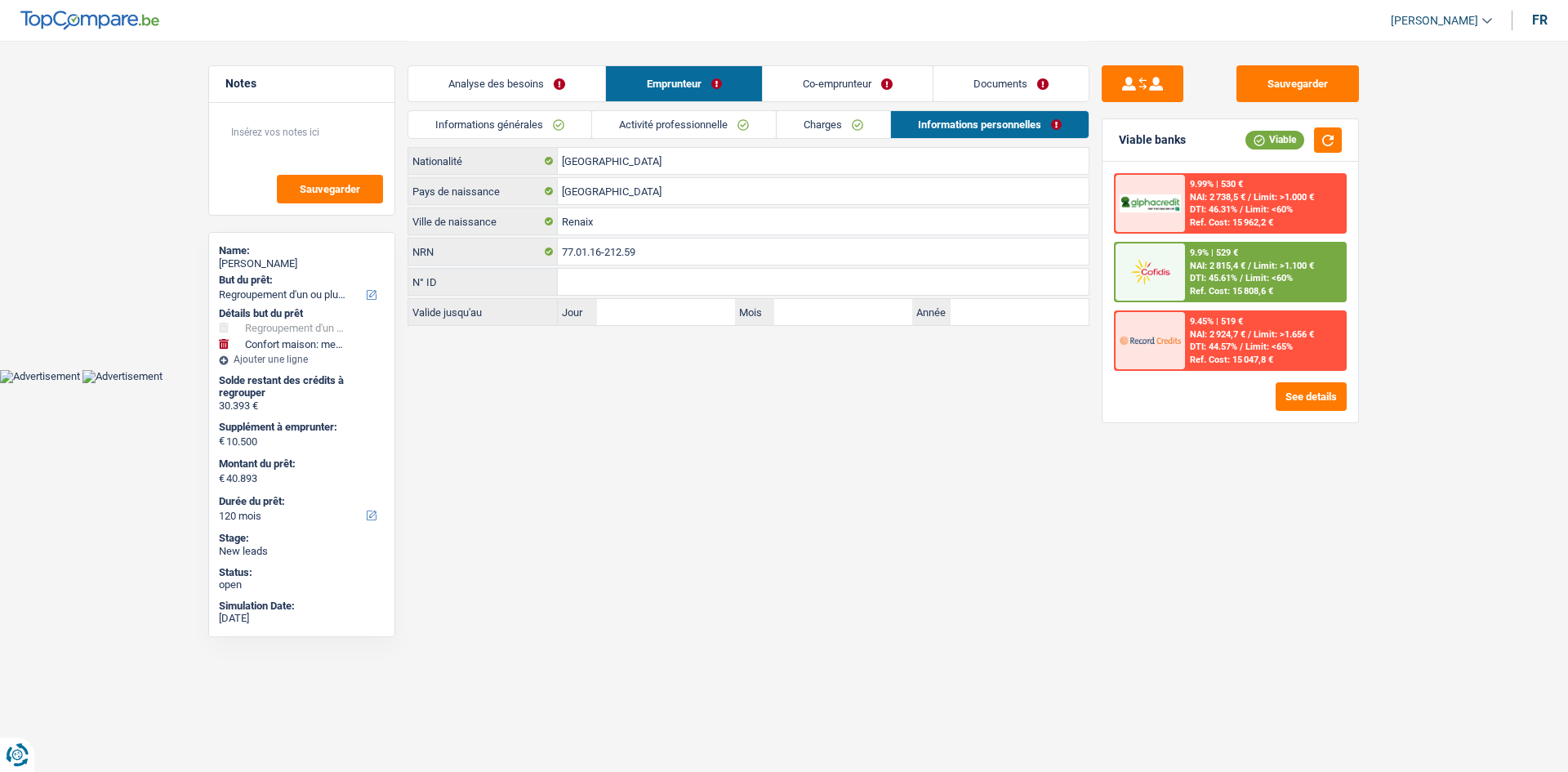
click at [535, 125] on link "Informations générales" at bounding box center [500, 124] width 183 height 27
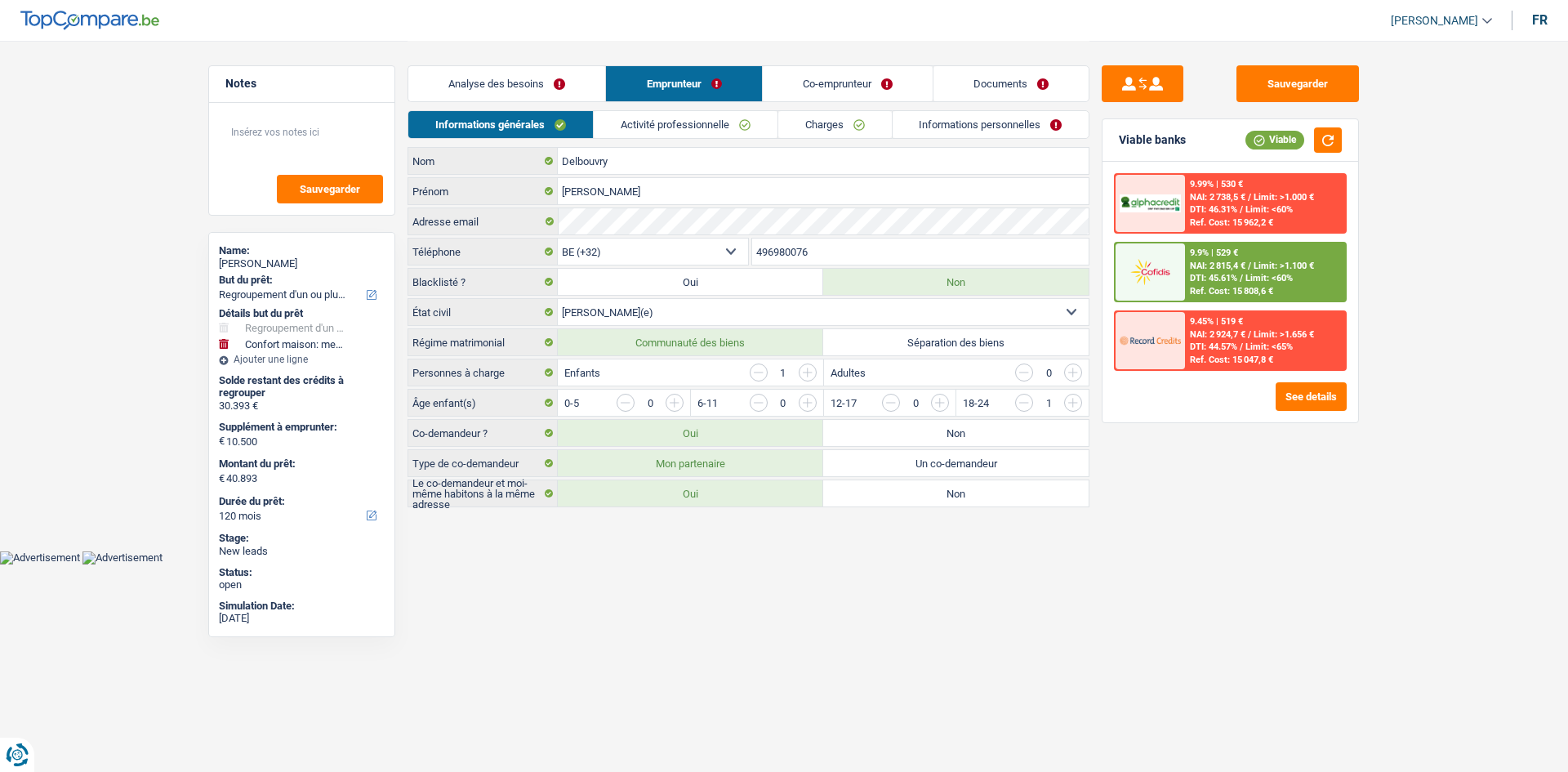
click at [572, 75] on link "Analyse des besoins" at bounding box center [506, 84] width 197 height 35
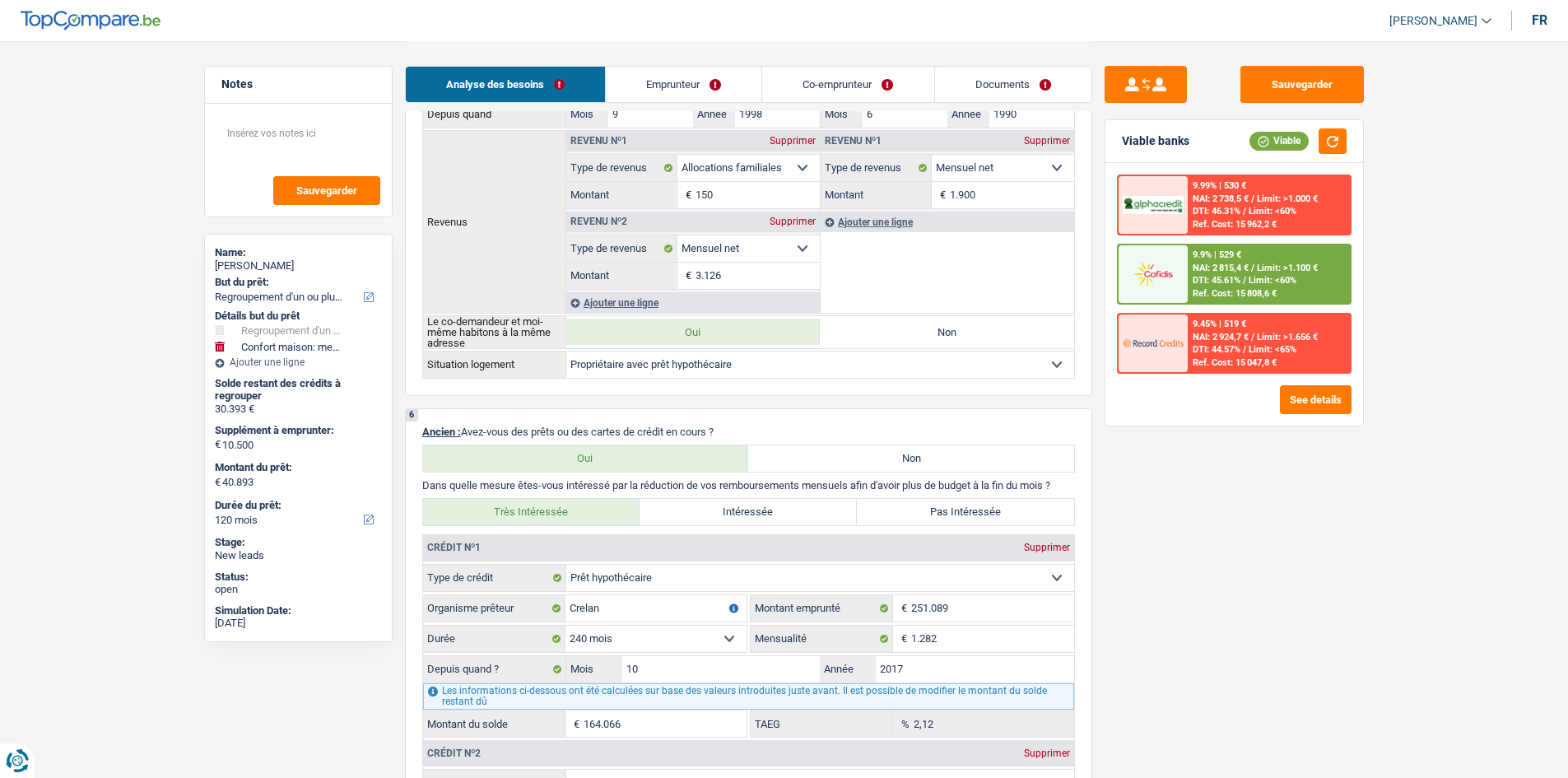
scroll to position [1152, 0]
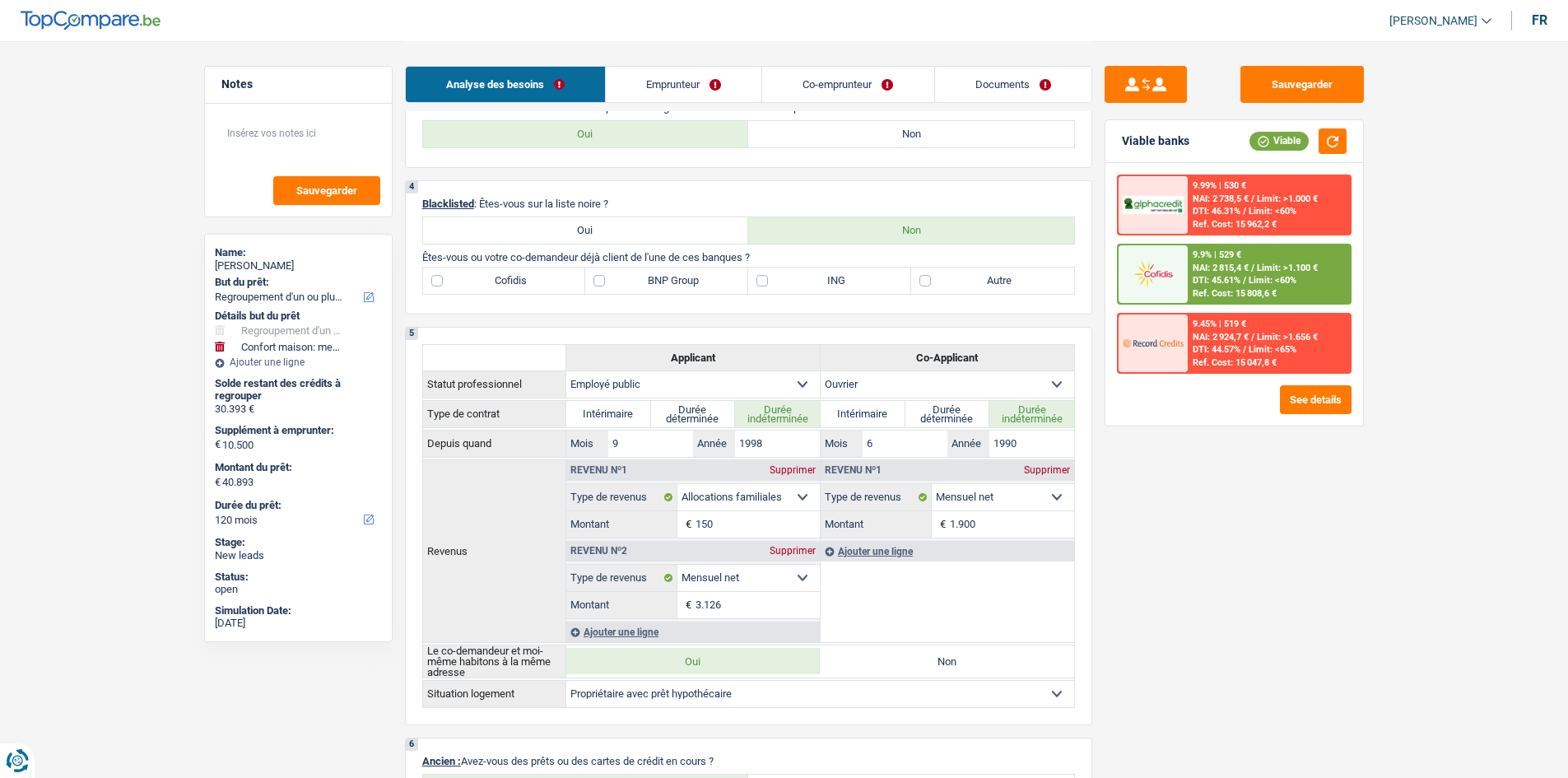
click at [1025, 289] on label "Autre" at bounding box center [992, 280] width 163 height 26
click at [1025, 289] on input "Autre" at bounding box center [992, 280] width 163 height 26
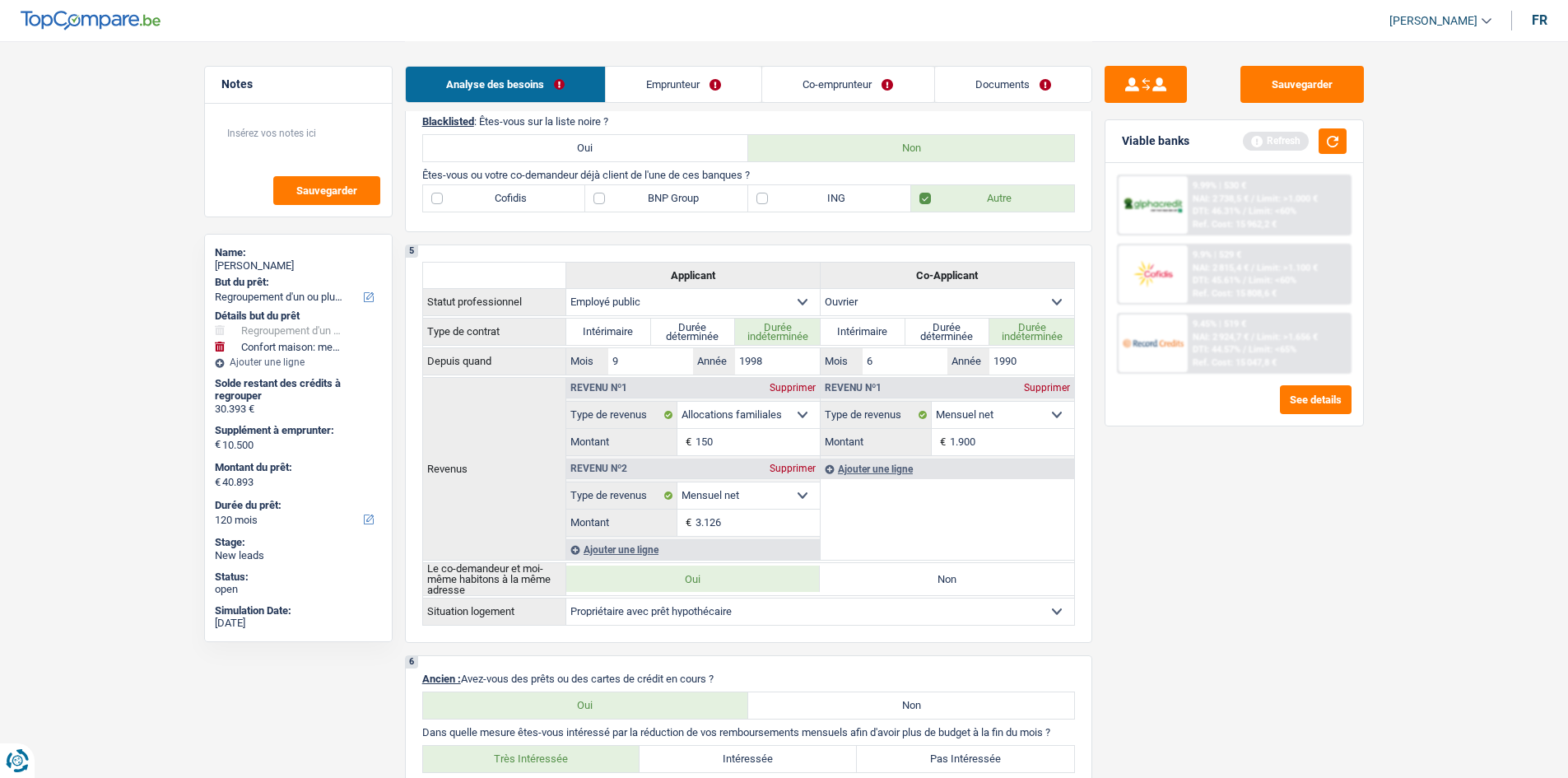
scroll to position [576, 0]
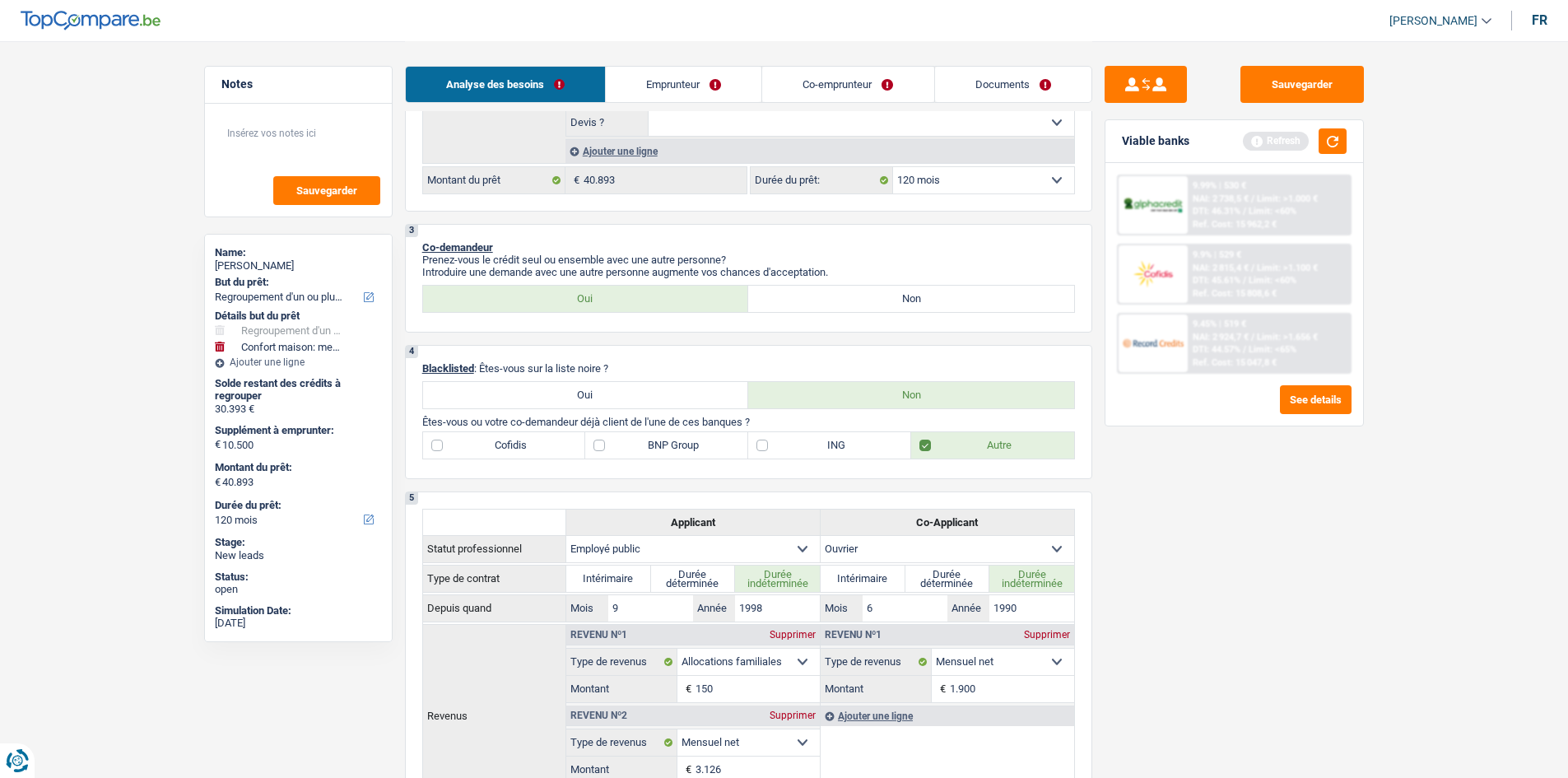
drag, startPoint x: 533, startPoint y: 452, endPoint x: 882, endPoint y: 558, distance: 364.7
click at [567, 467] on div "4 Blacklisted : Êtes-vous sur la liste noire ? Oui Non Êtes-vous ou votre co-de…" at bounding box center [748, 412] width 687 height 134
click at [535, 448] on label "Cofidis" at bounding box center [504, 445] width 163 height 26
click at [535, 448] on input "Cofidis" at bounding box center [504, 445] width 163 height 26
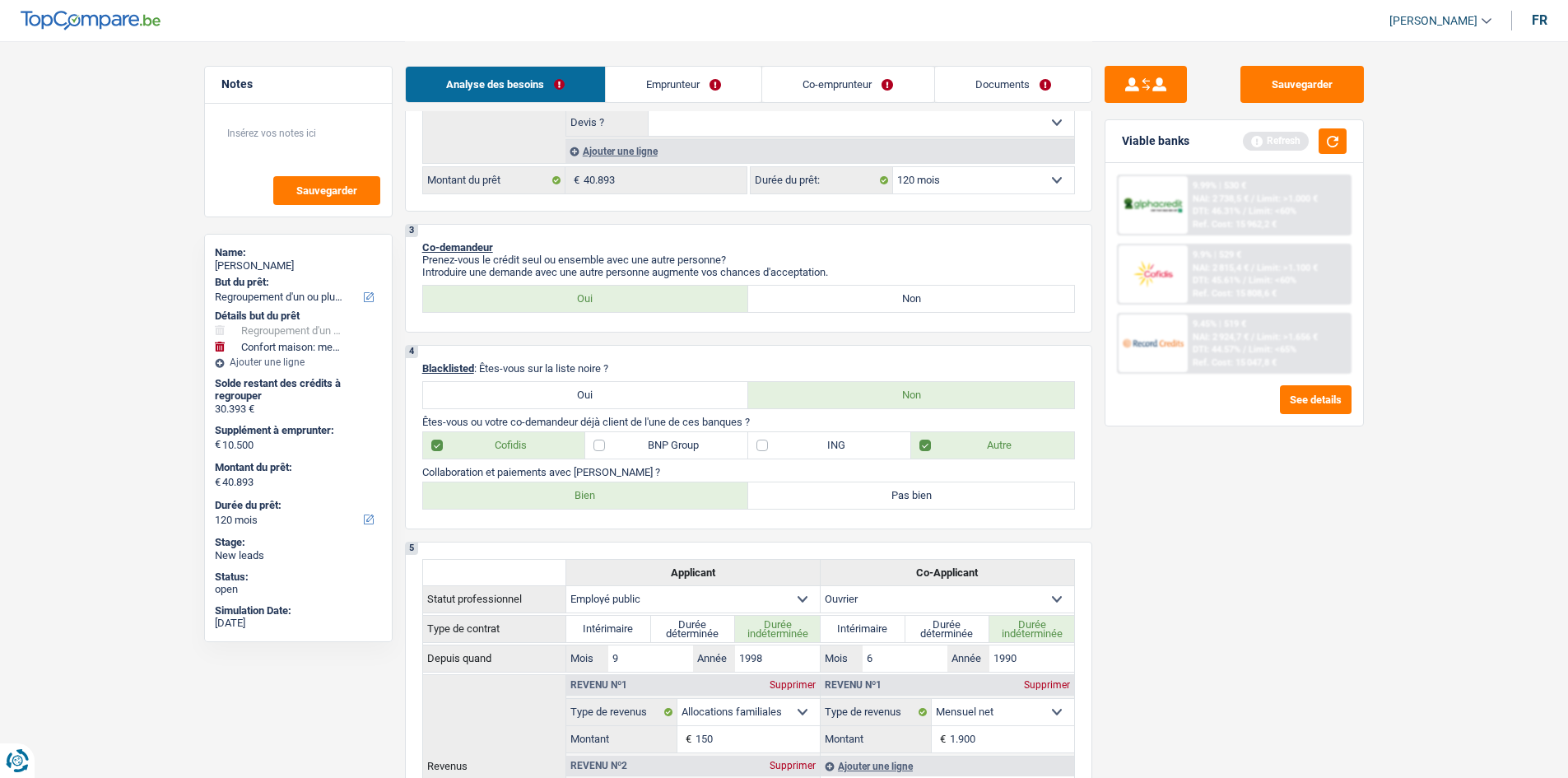
click at [516, 462] on div "4 Blacklisted : Êtes-vous sur la liste noire ? Oui Non Êtes-vous ou votre co-de…" at bounding box center [748, 437] width 687 height 184
click at [581, 503] on label "Bien" at bounding box center [586, 495] width 326 height 26
click at [581, 503] on input "Bien" at bounding box center [586, 495] width 326 height 26
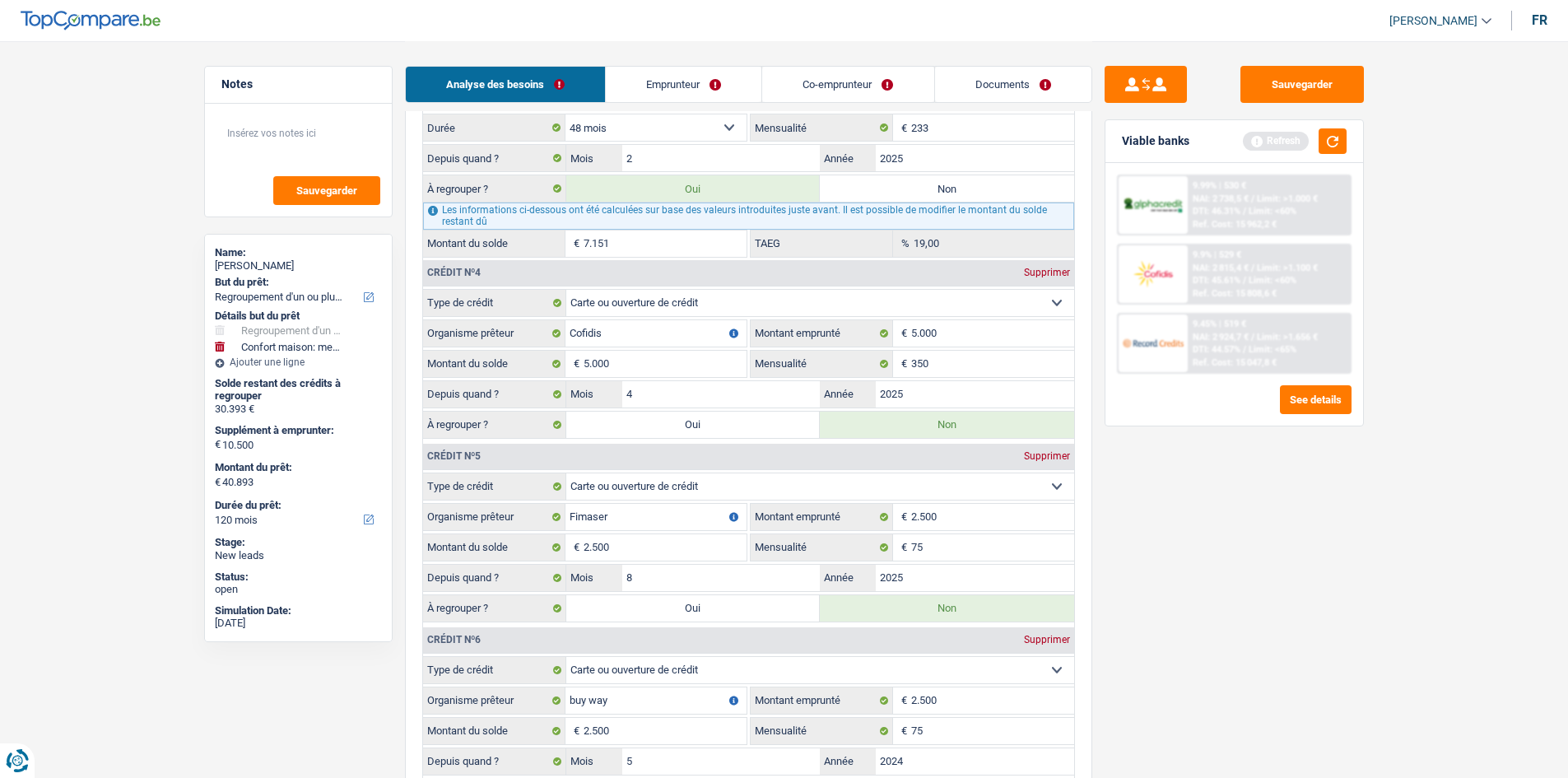
scroll to position [2304, 0]
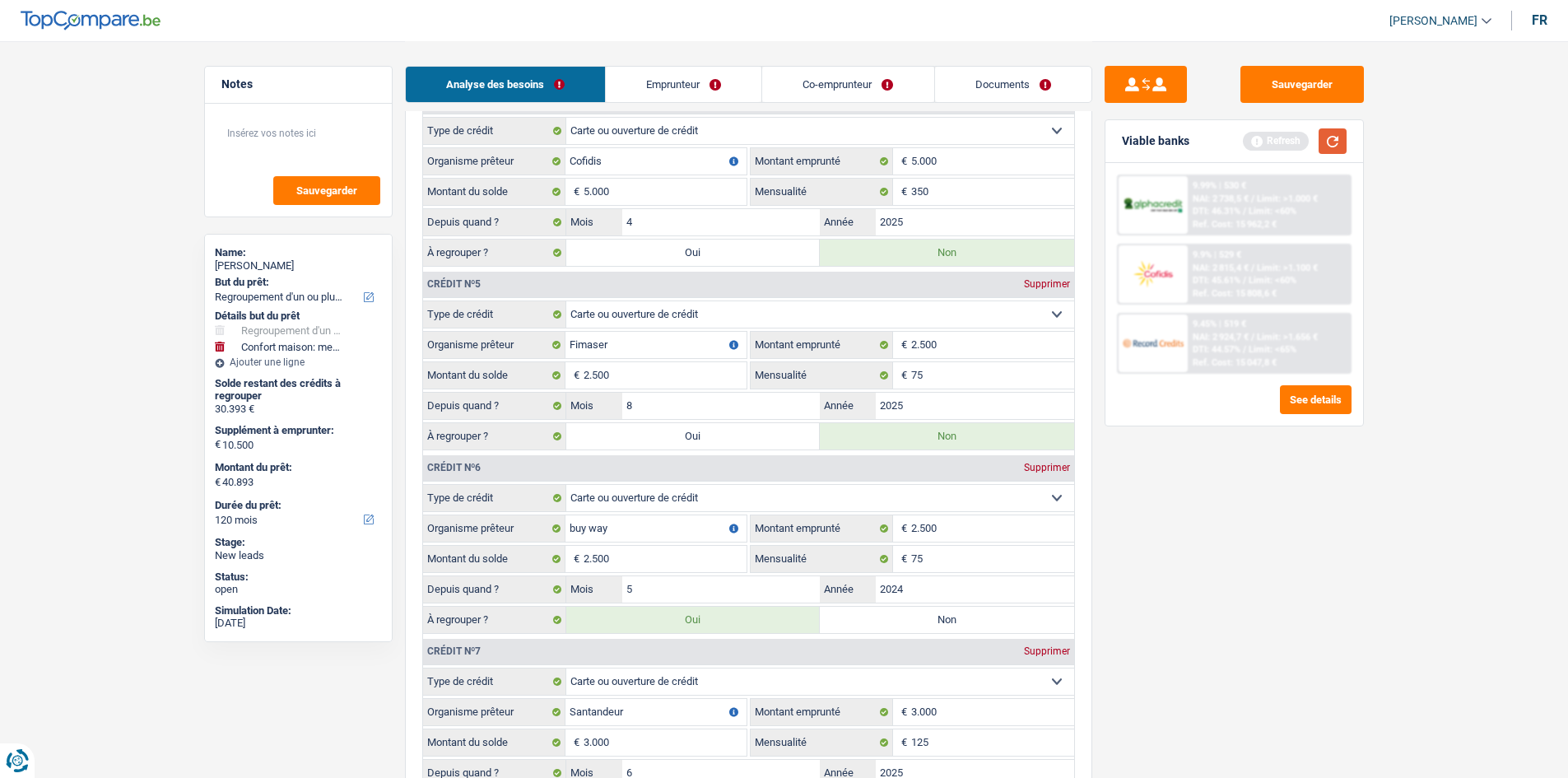
drag, startPoint x: 1321, startPoint y: 133, endPoint x: 1358, endPoint y: 152, distance: 41.6
click at [1321, 132] on button "button" at bounding box center [1333, 141] width 28 height 25
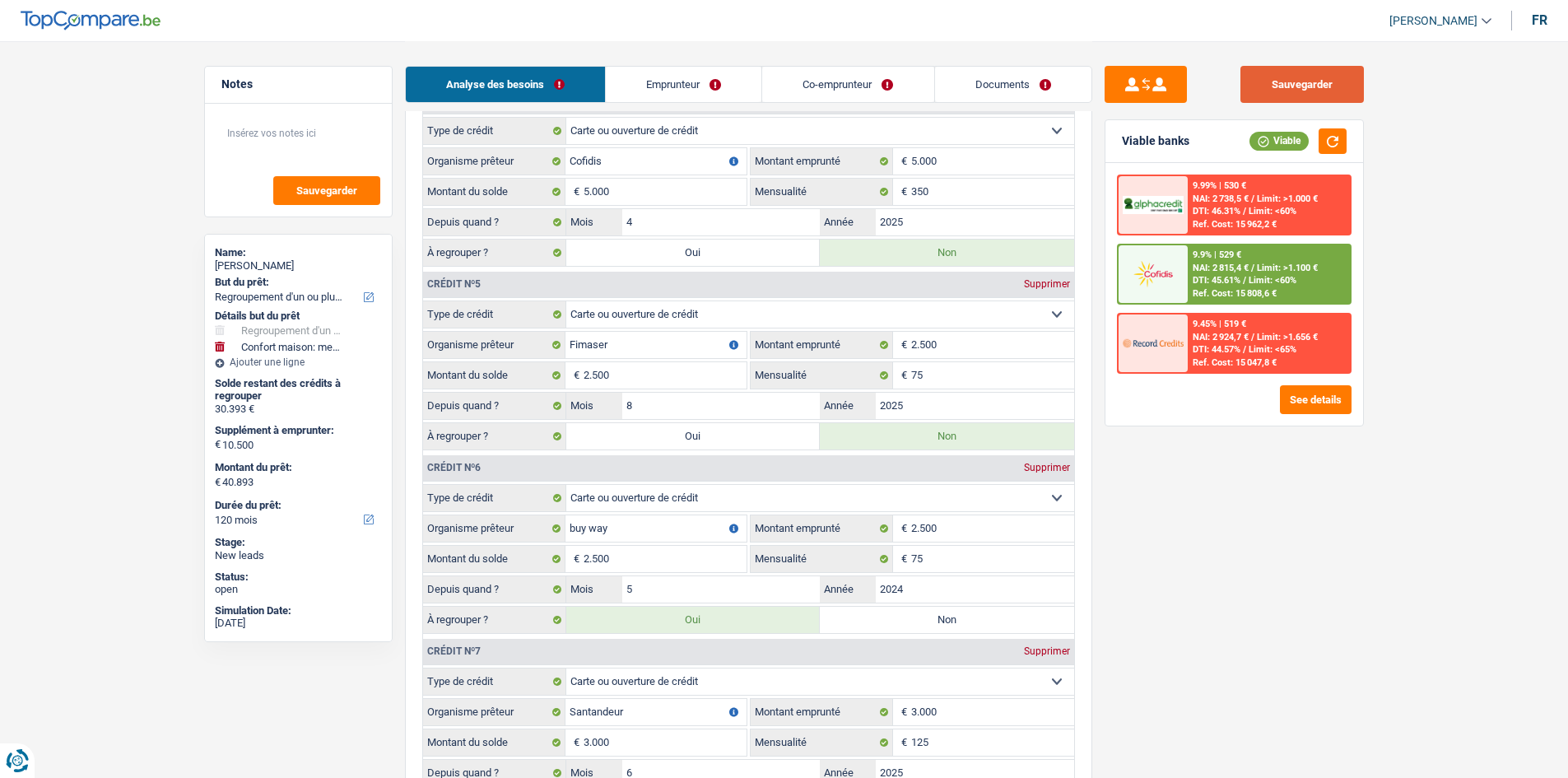
click at [1335, 96] on button "Sauvegarder" at bounding box center [1302, 85] width 124 height 37
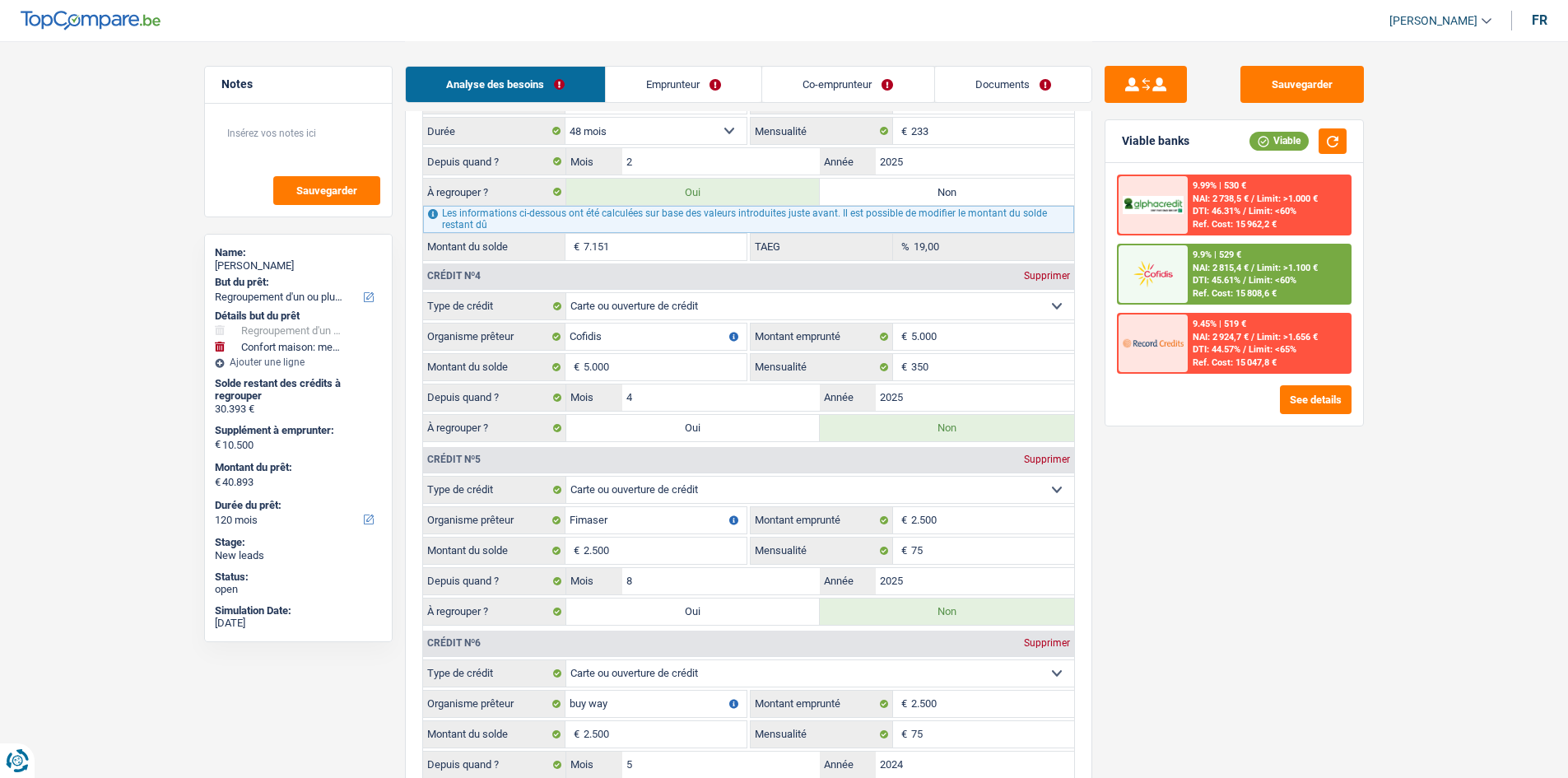
scroll to position [2457, 0]
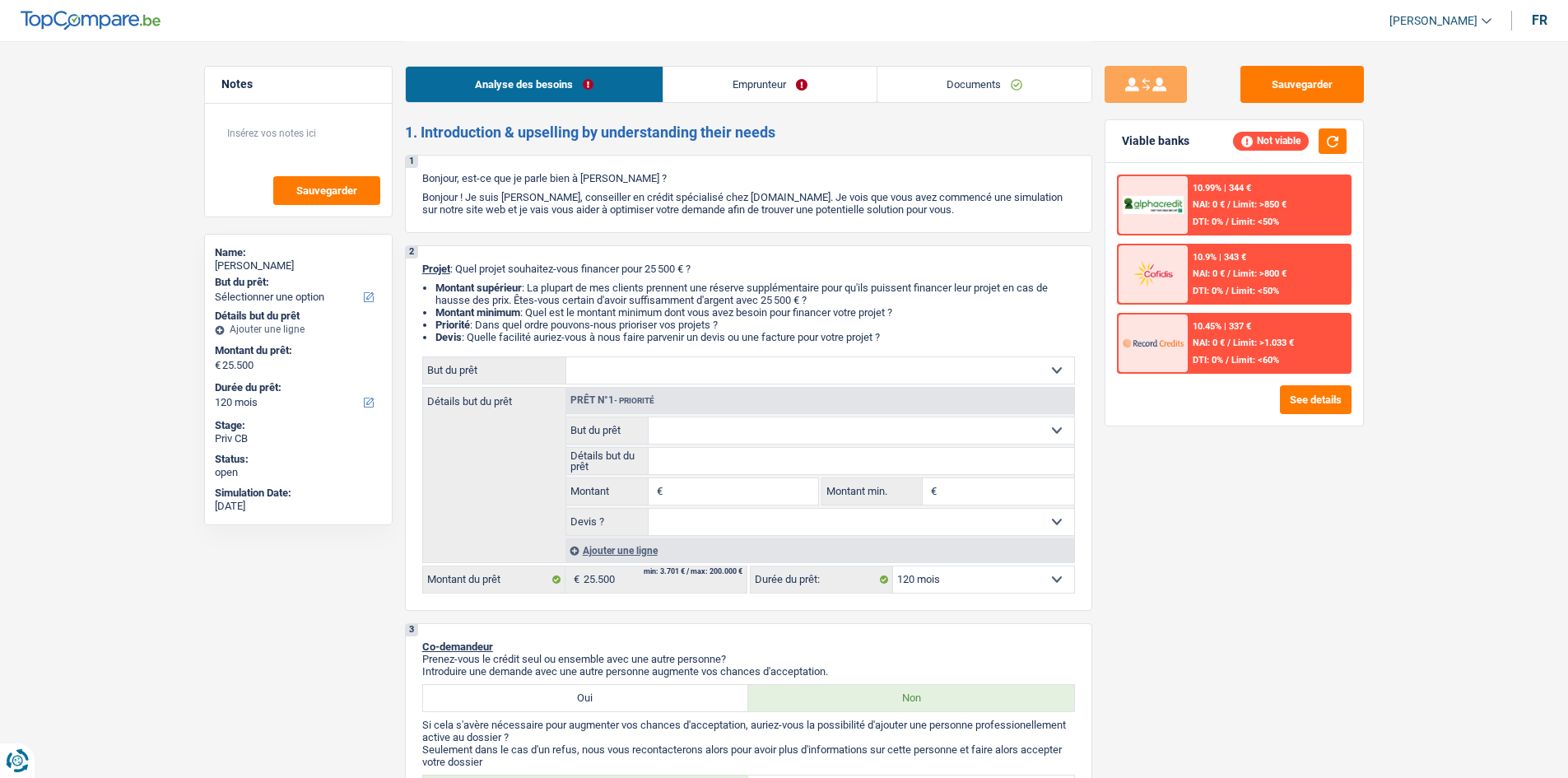
select select "120"
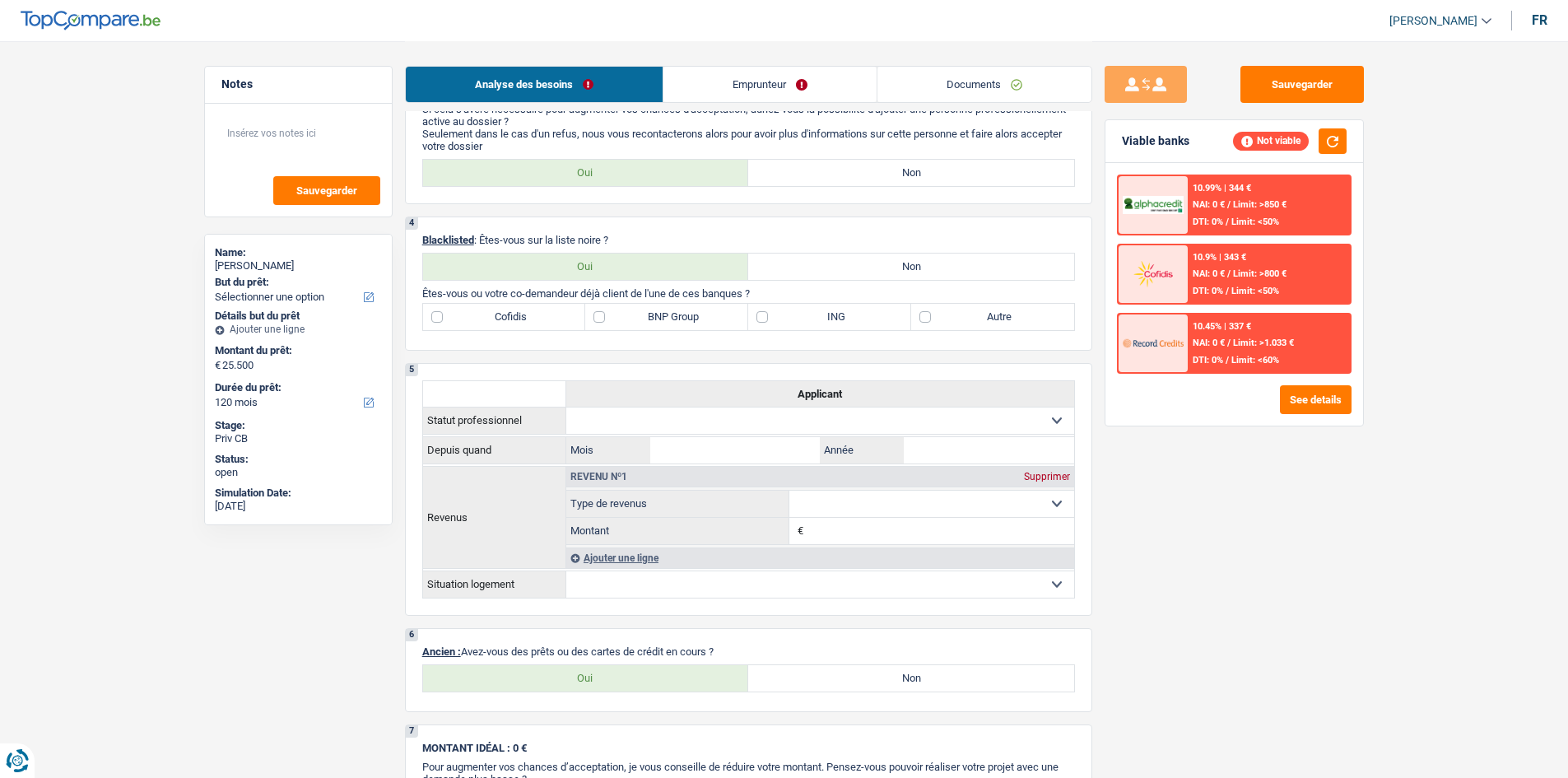
scroll to position [411, 0]
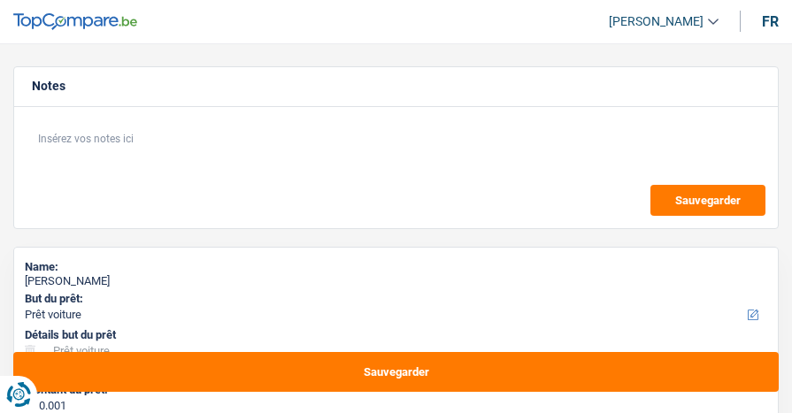
select select "car"
select select "60"
select select "car"
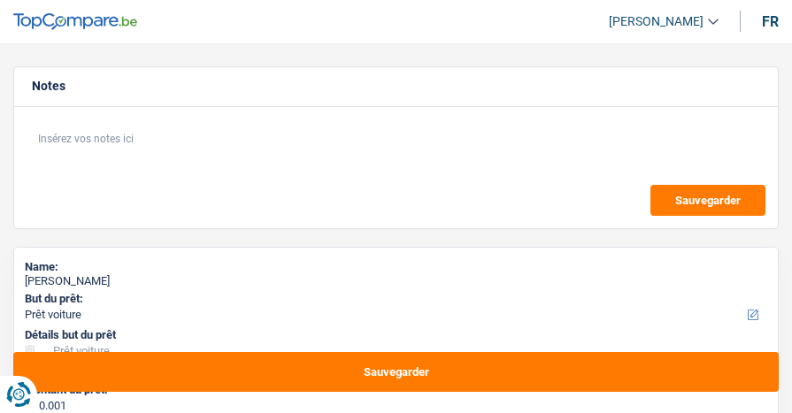
select select "60"
select select "unemployed"
select select "unemployment"
select select "rents"
select select "car"
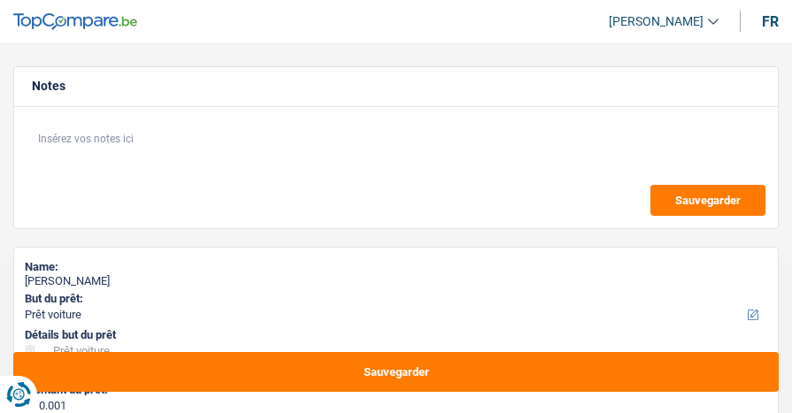
select select "car"
select select "60"
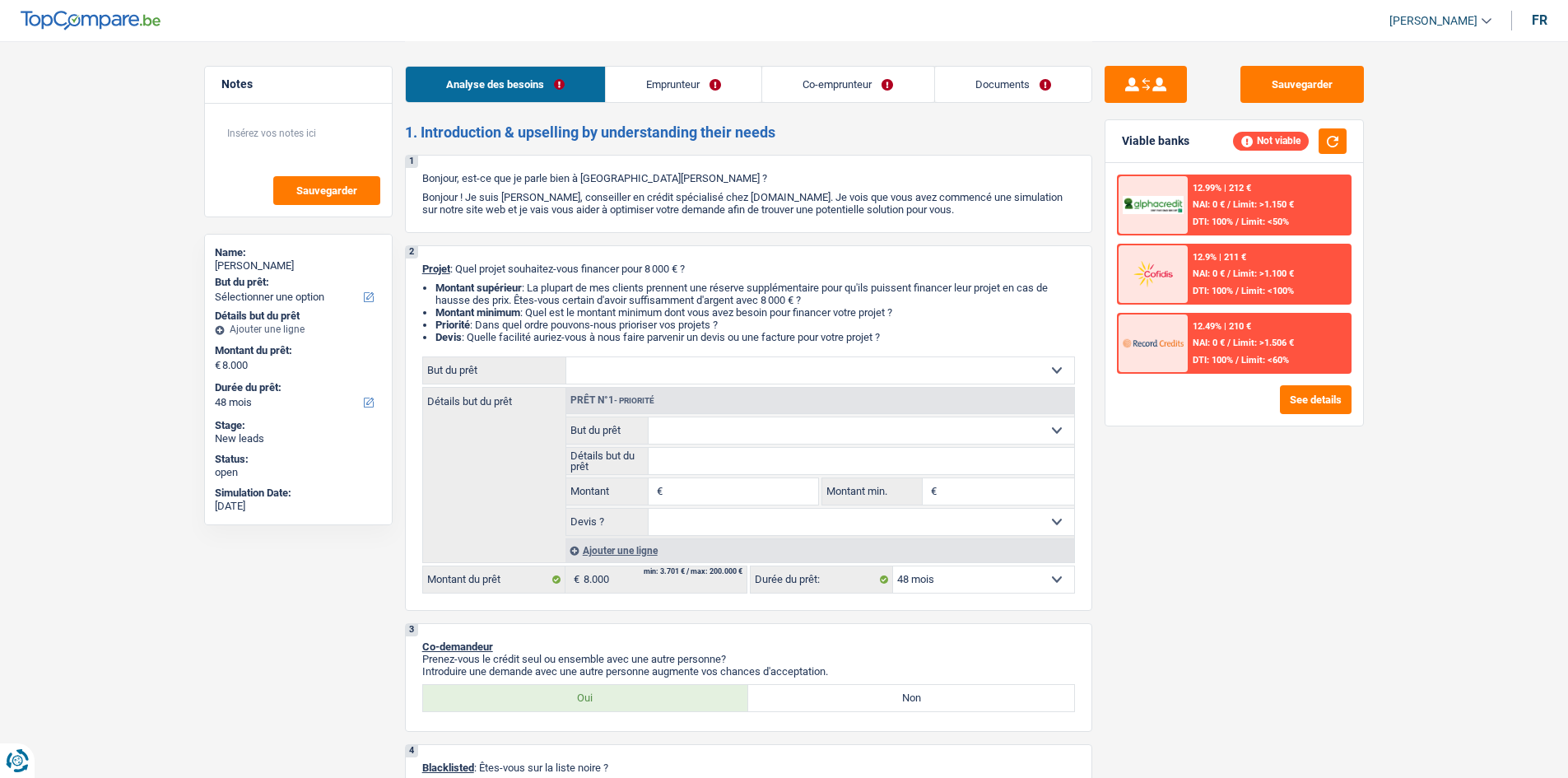
select select "48"
select select "mutuality"
select select "mutualityIndemnity"
select select "rents"
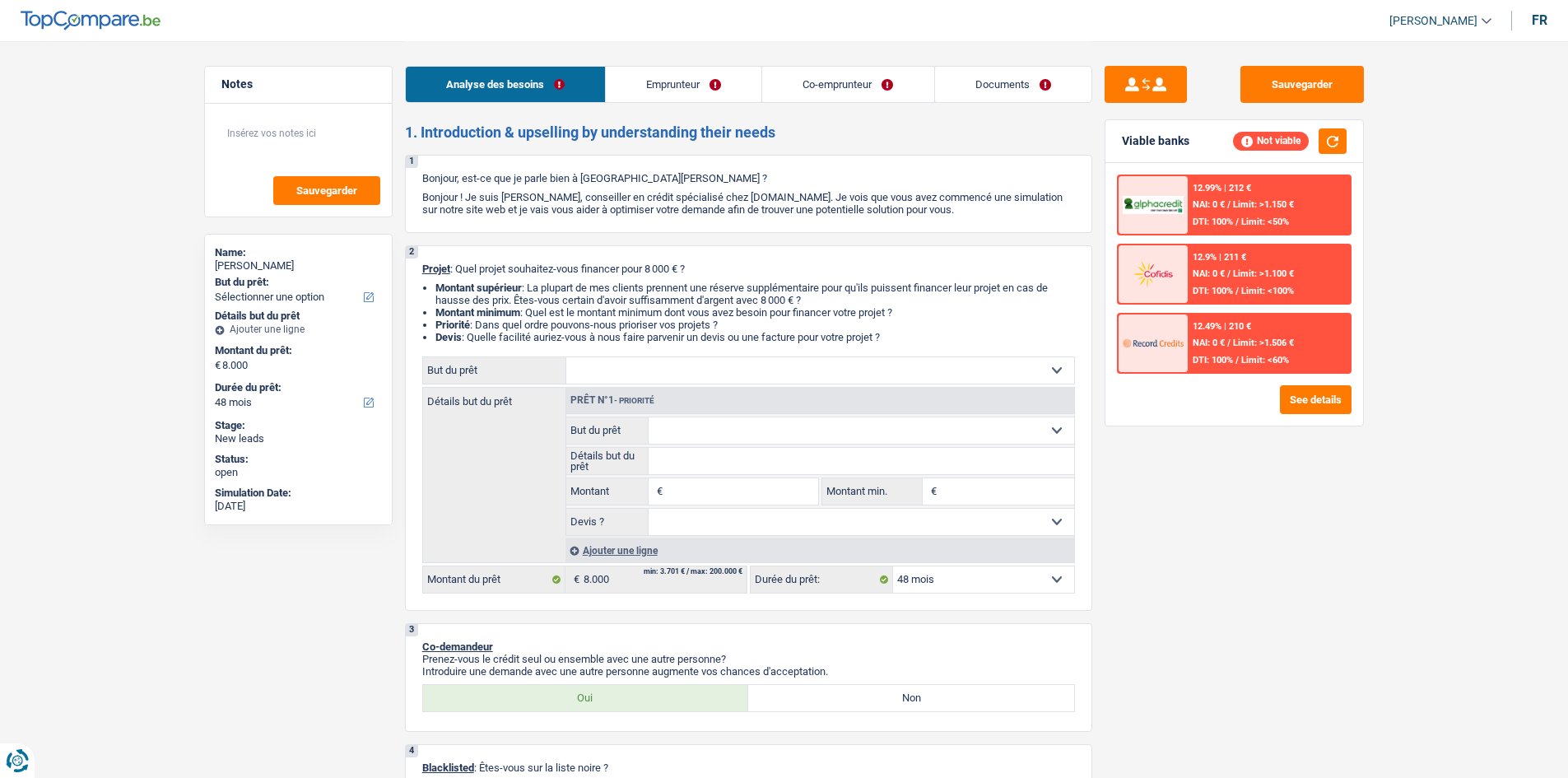
select select "personalLoan"
select select "drivingLicense"
select select "48"
click at [1039, 83] on link "Documents" at bounding box center [1013, 85] width 156 height 35
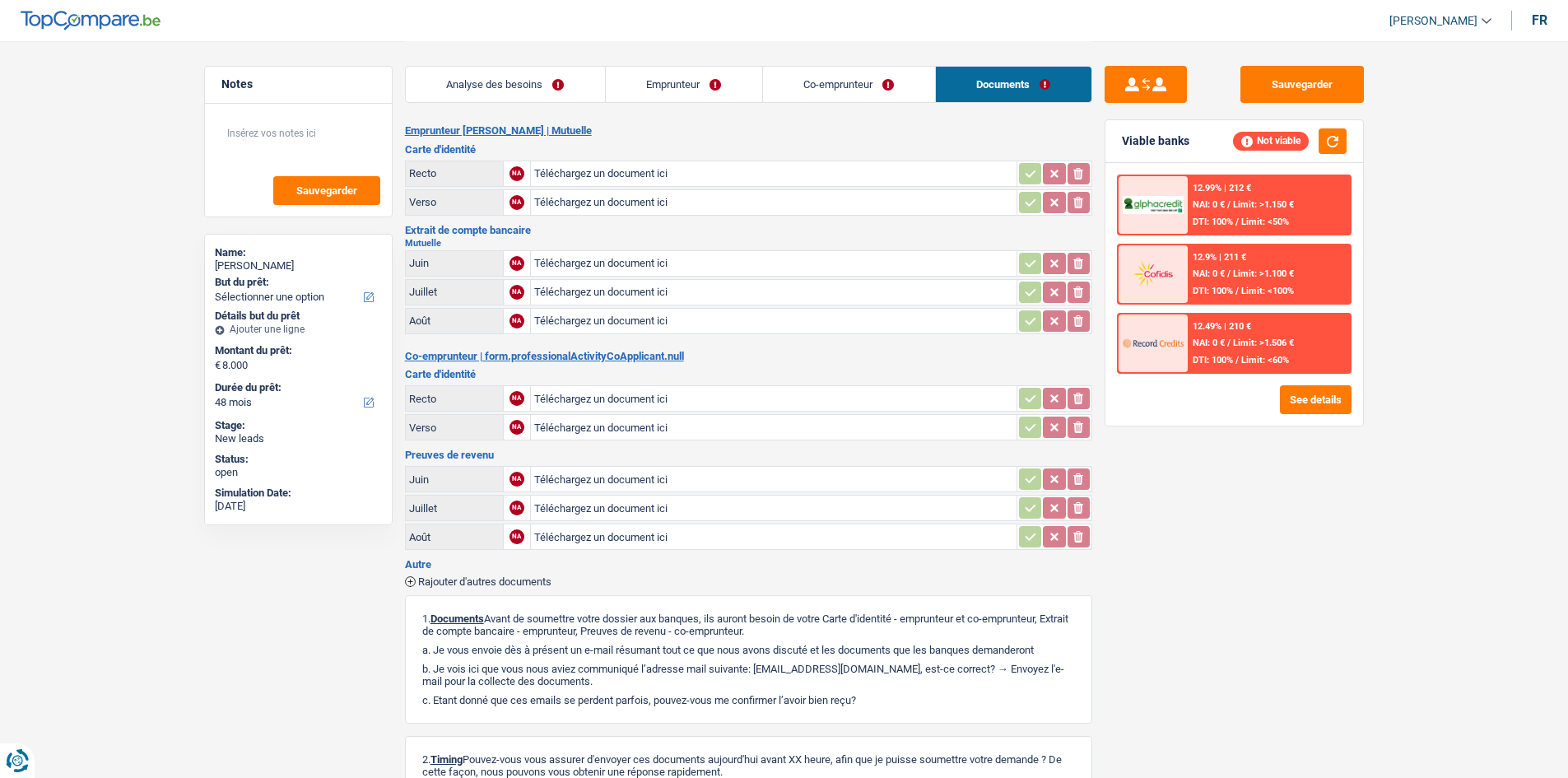
click at [504, 101] on link "Analyse des besoins" at bounding box center [505, 85] width 199 height 35
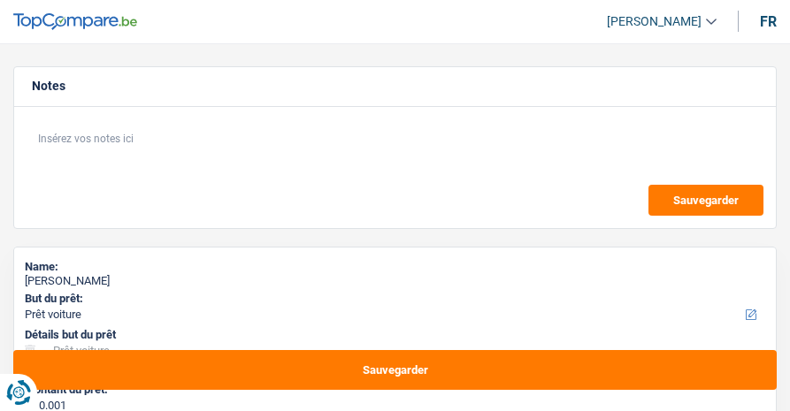
select select "car"
select select "60"
select select "car"
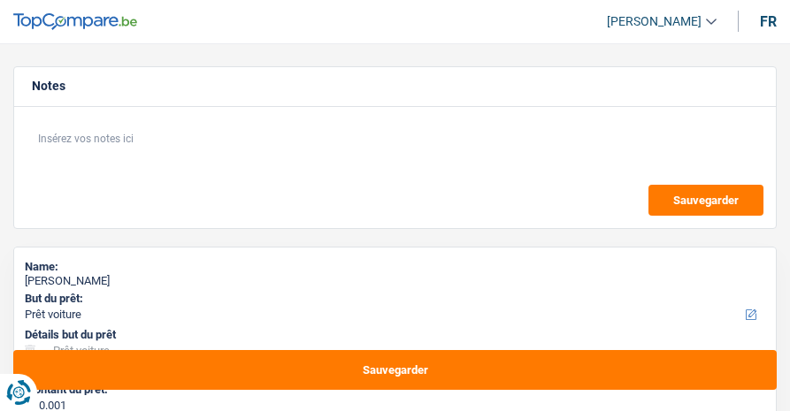
select select "60"
select select "independent"
select select "netSalary"
select select "liveWithParents"
select select "car"
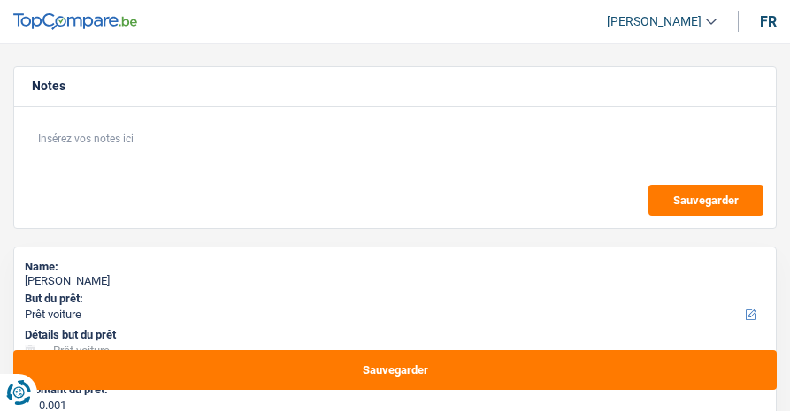
select select "car"
select select "60"
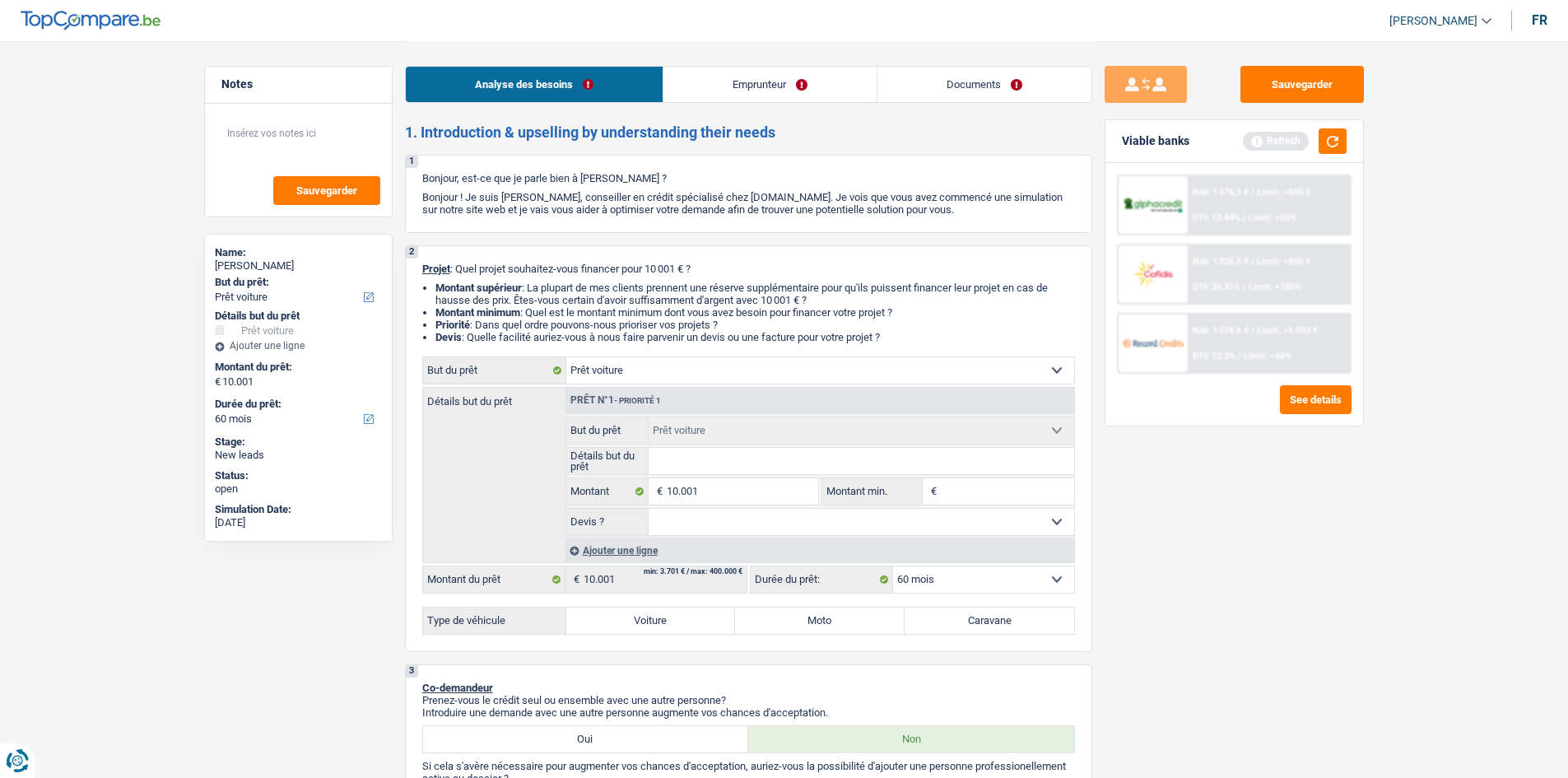
click at [641, 382] on label "Voiture" at bounding box center [650, 621] width 169 height 26
click at [641, 382] on input "Voiture" at bounding box center [650, 621] width 169 height 26
radio input "true"
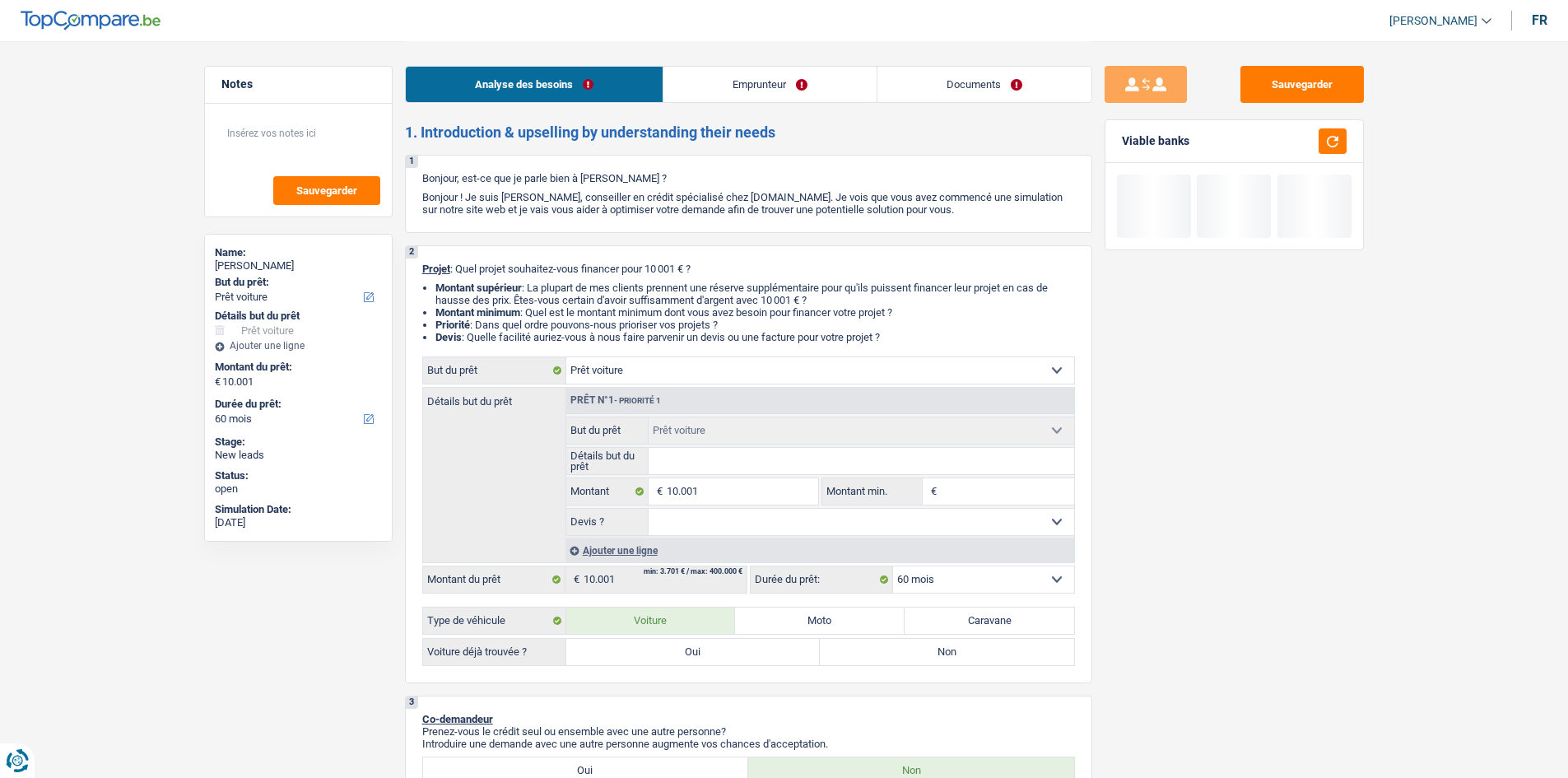
click at [734, 382] on label "Non" at bounding box center [946, 651] width 254 height 26
click at [734, 382] on input "Non" at bounding box center [946, 651] width 254 height 26
radio input "true"
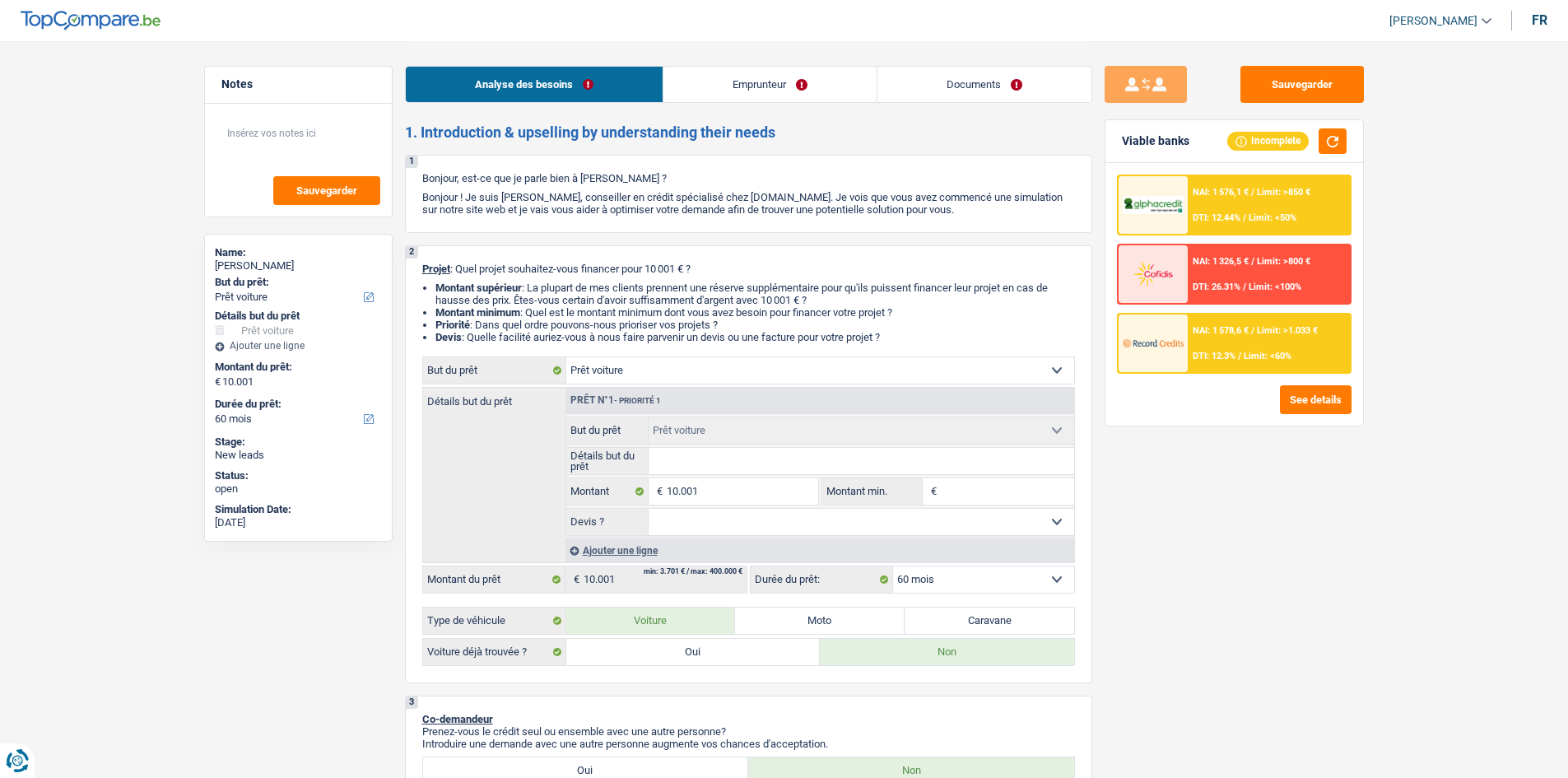
click at [734, 208] on div "NAI: 1 576,1 € / Limit: >850 € DTI: 12.44% / Limit: <50%" at bounding box center [1268, 205] width 162 height 58
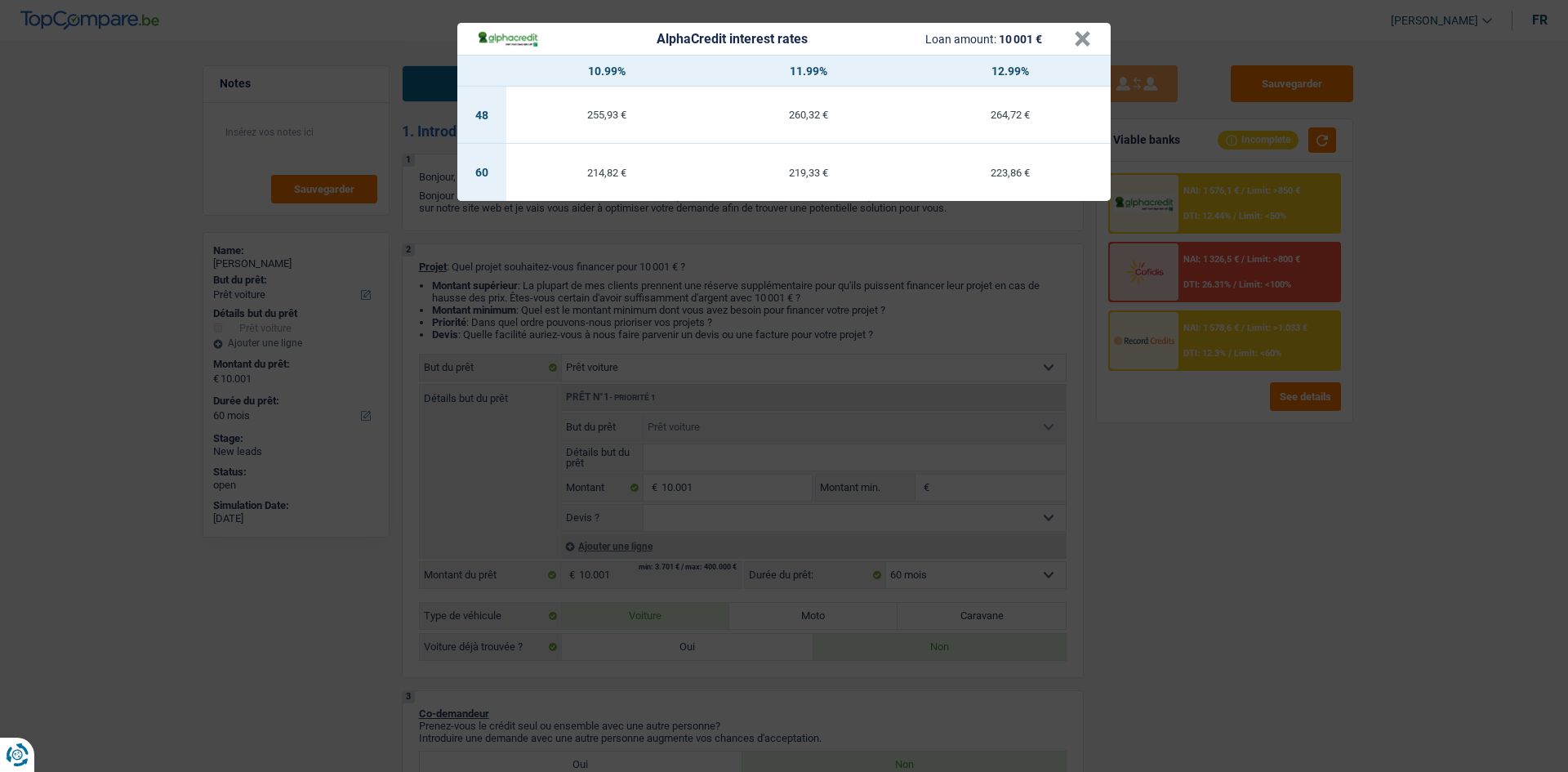
click at [729, 379] on div "AlphaCredit interest rates Loan amount: 10 001 € × 10.99% 11.99% 12.99% 48 255,…" at bounding box center [784, 386] width 1568 height 772
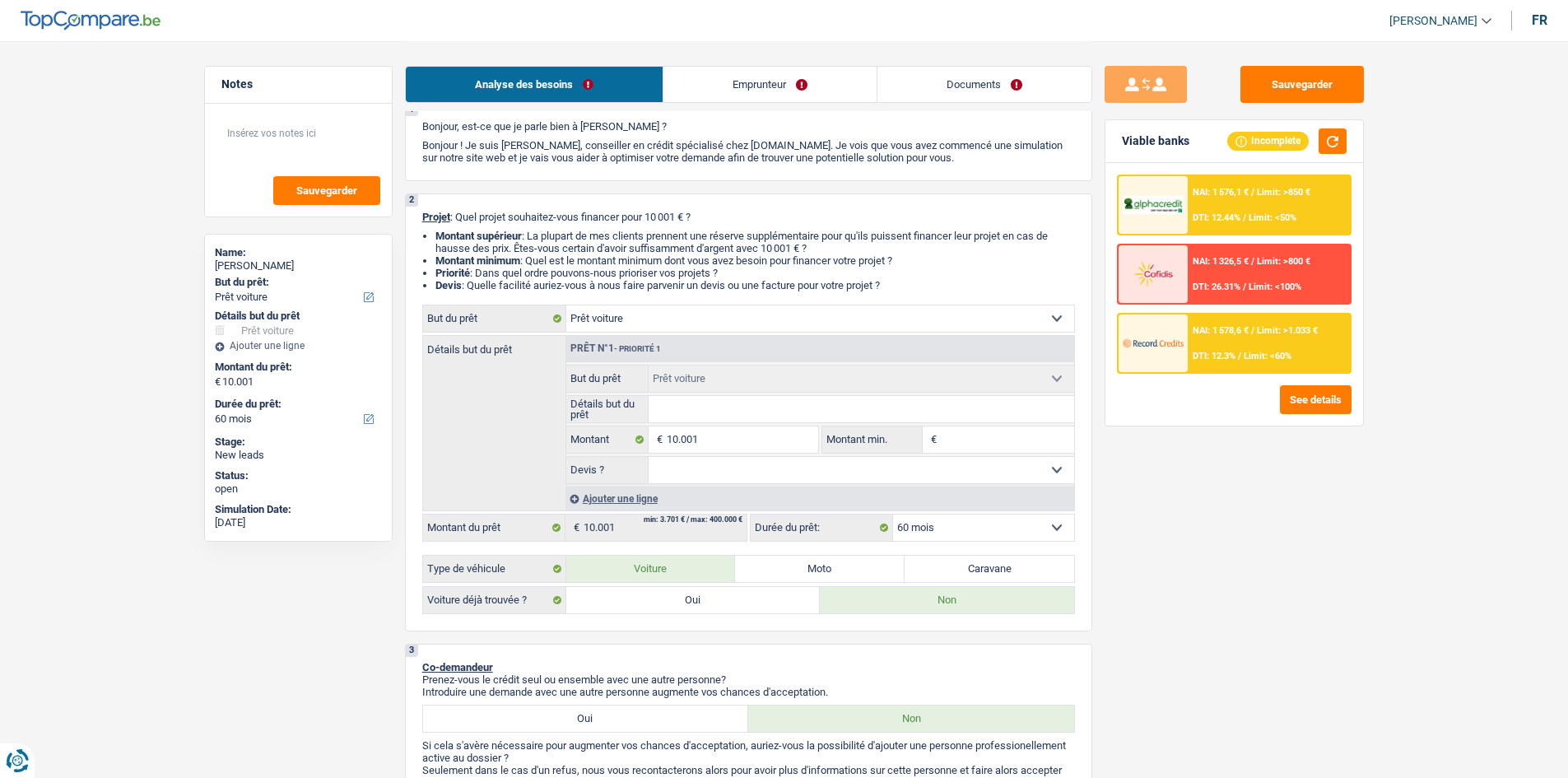
scroll to position [247, 0]
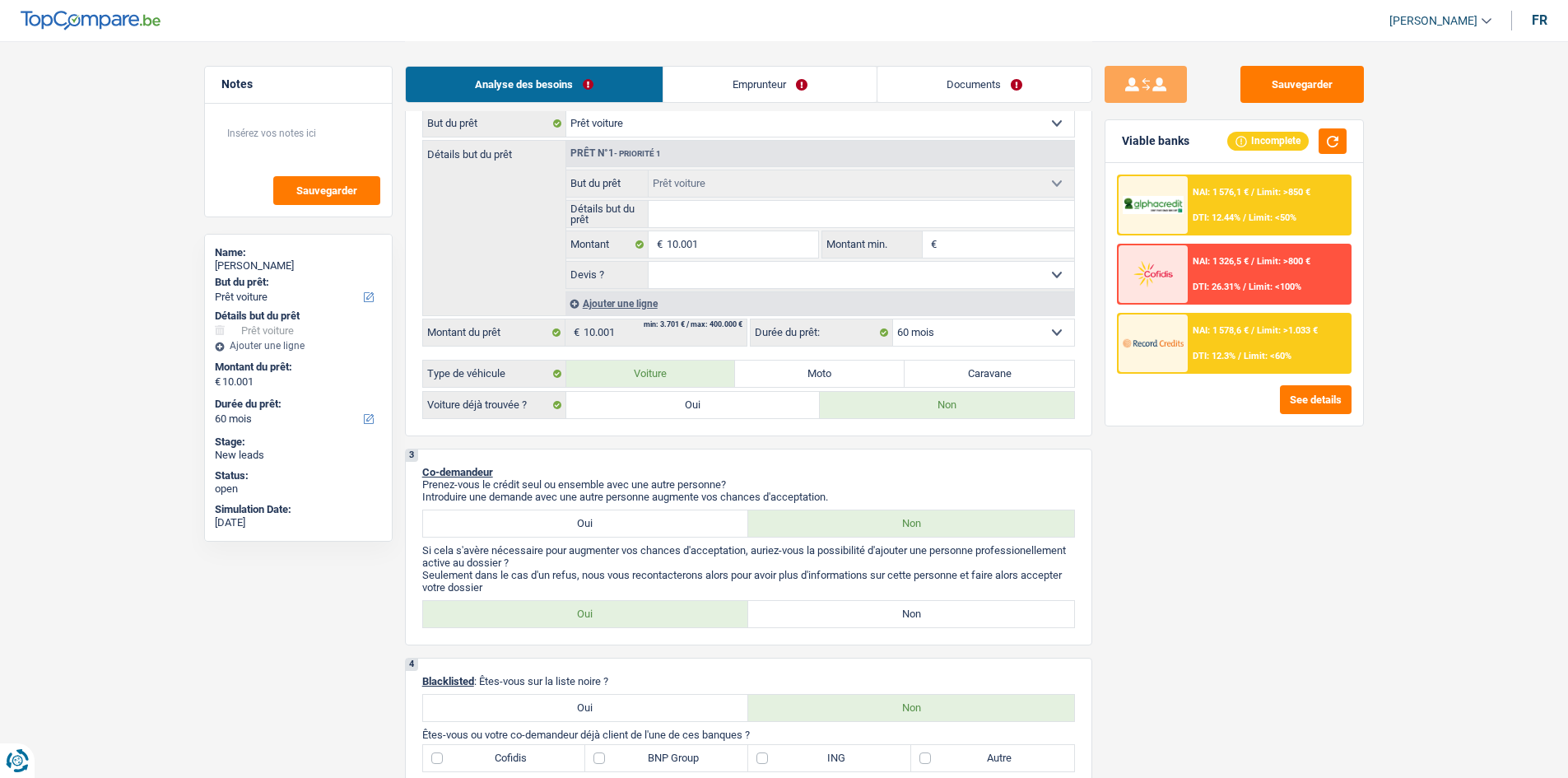
click at [734, 275] on select "Oui Non Non répondu Sélectionner une option" at bounding box center [861, 275] width 425 height 26
select select "yes"
click at [649, 262] on select "Oui Non Non répondu Sélectionner une option" at bounding box center [861, 275] width 425 height 26
select select "yes"
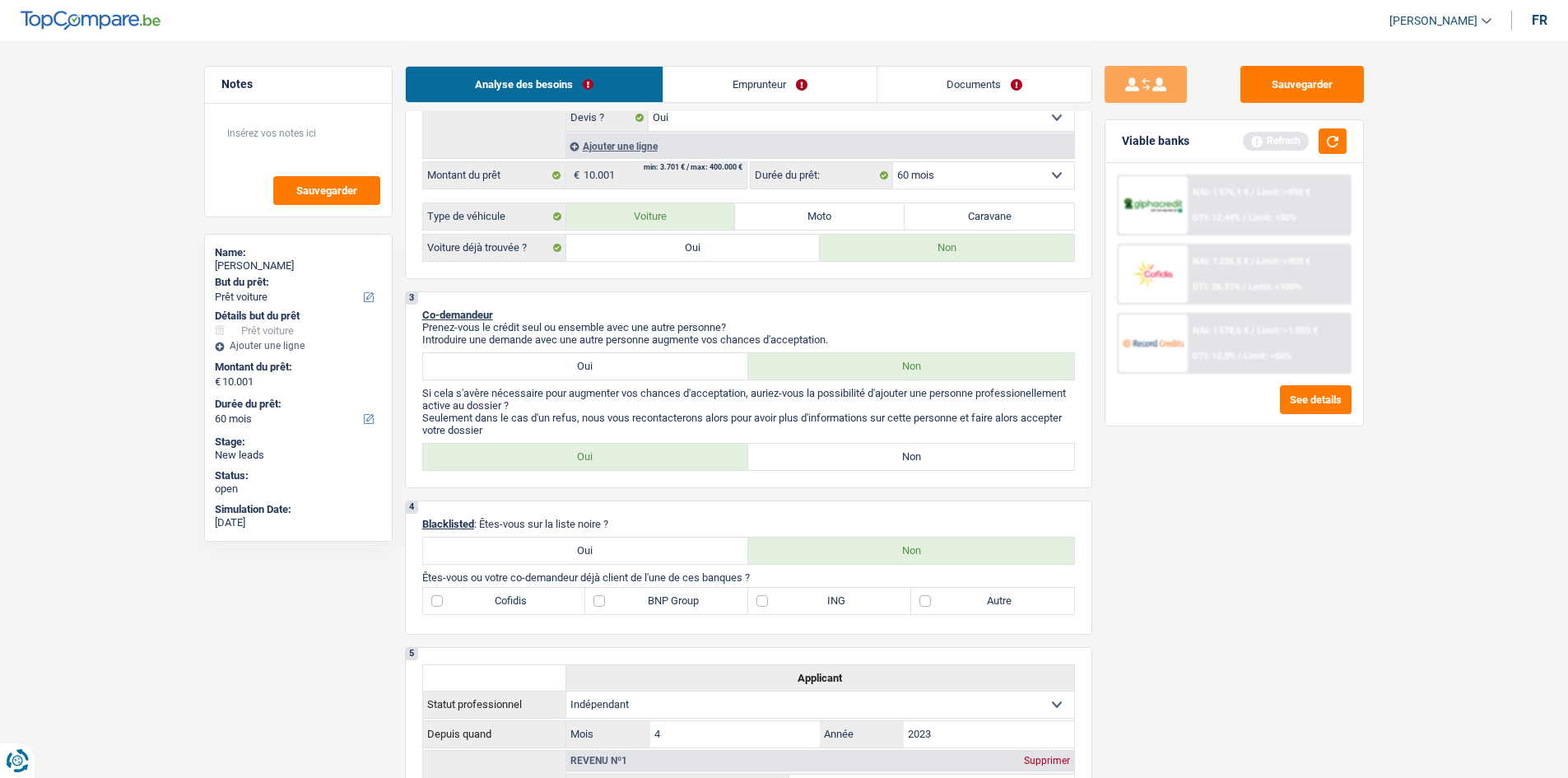
scroll to position [576, 0]
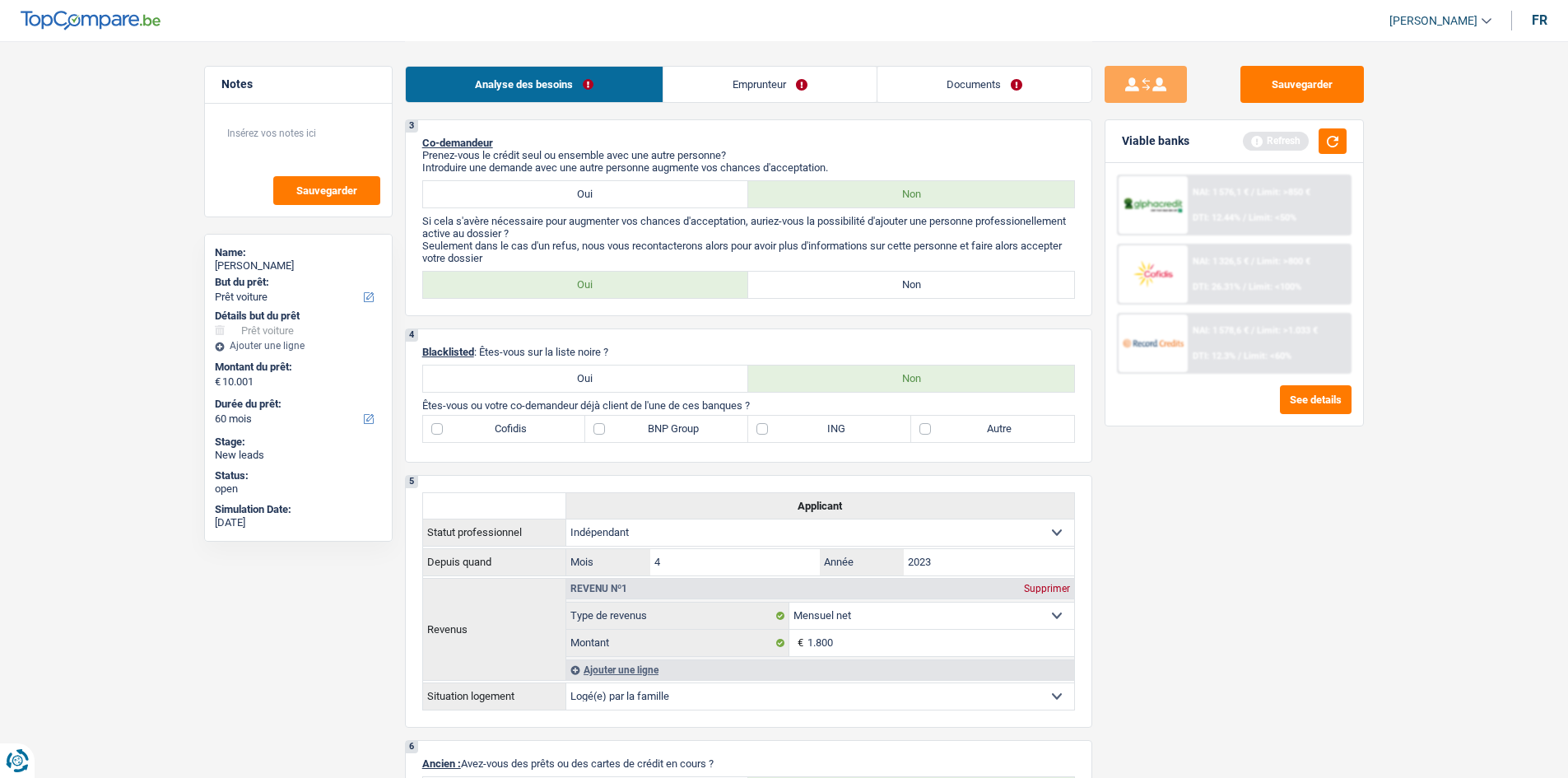
click at [734, 267] on div "3 Co-demandeur Prenez-vous le crédit seul ou ensemble avec une autre personne? …" at bounding box center [748, 217] width 687 height 196
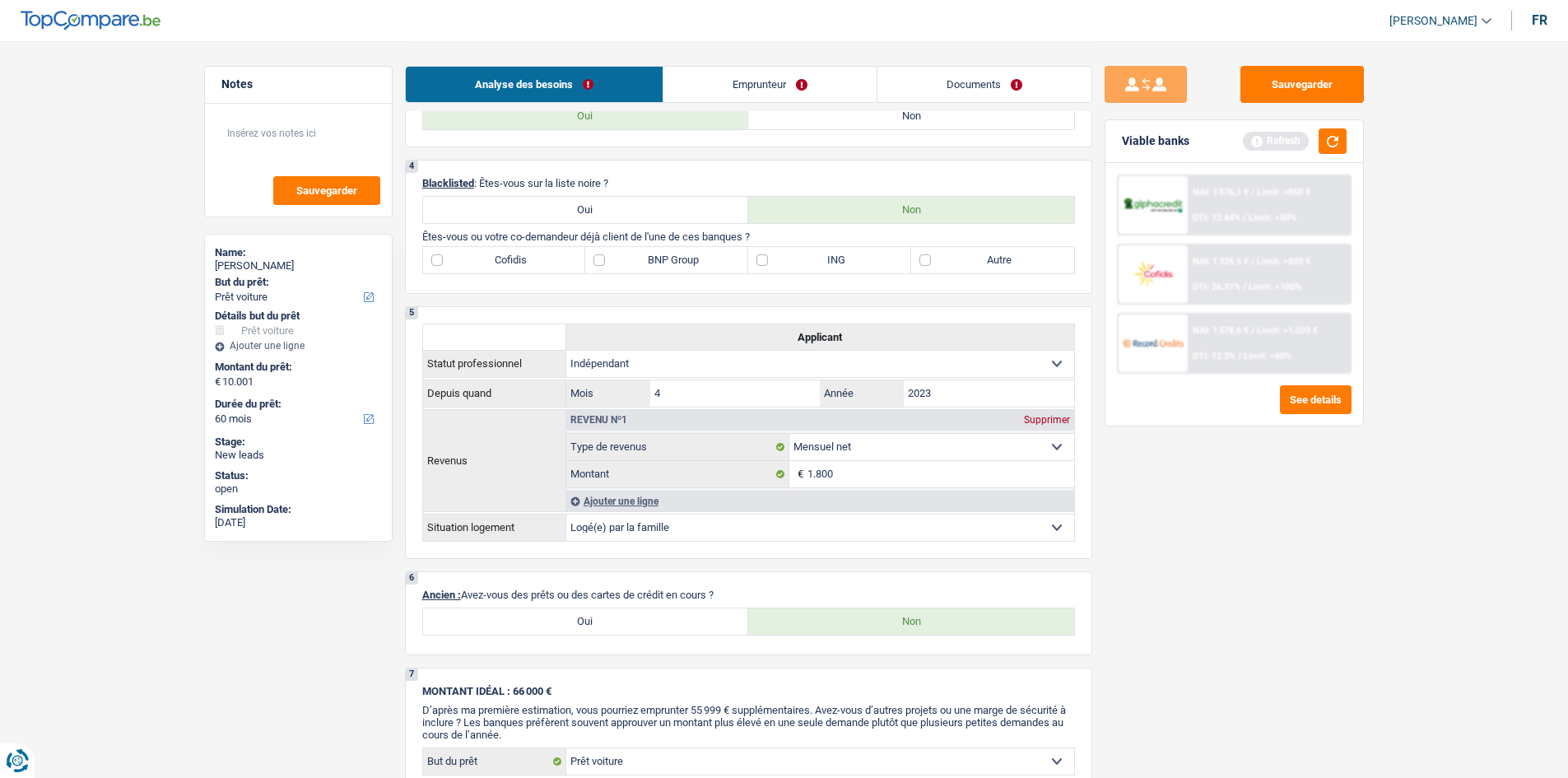
scroll to position [494, 0]
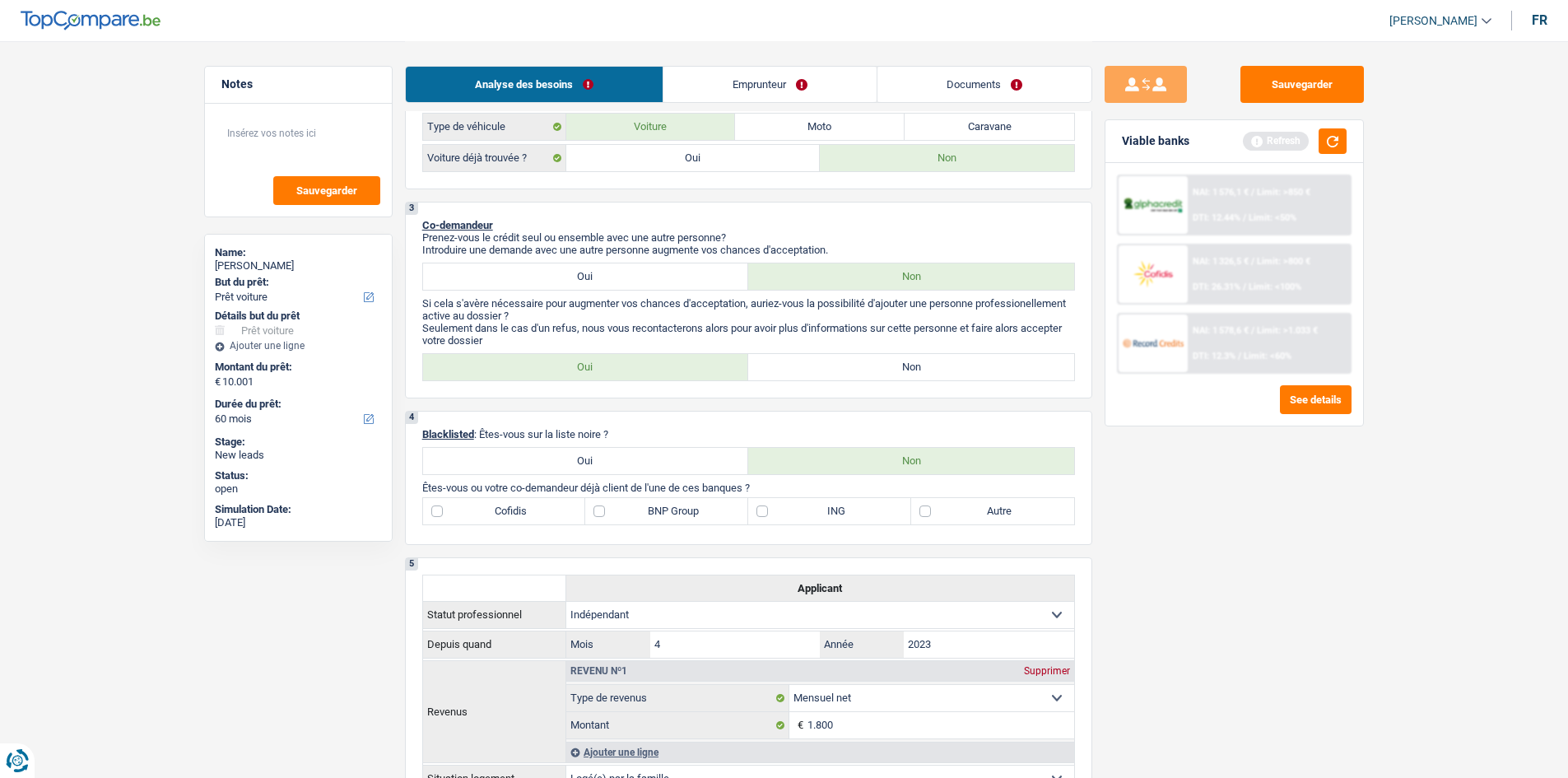
click at [734, 369] on label "Non" at bounding box center [911, 367] width 326 height 26
click at [734, 369] on input "Non" at bounding box center [911, 367] width 326 height 26
radio input "true"
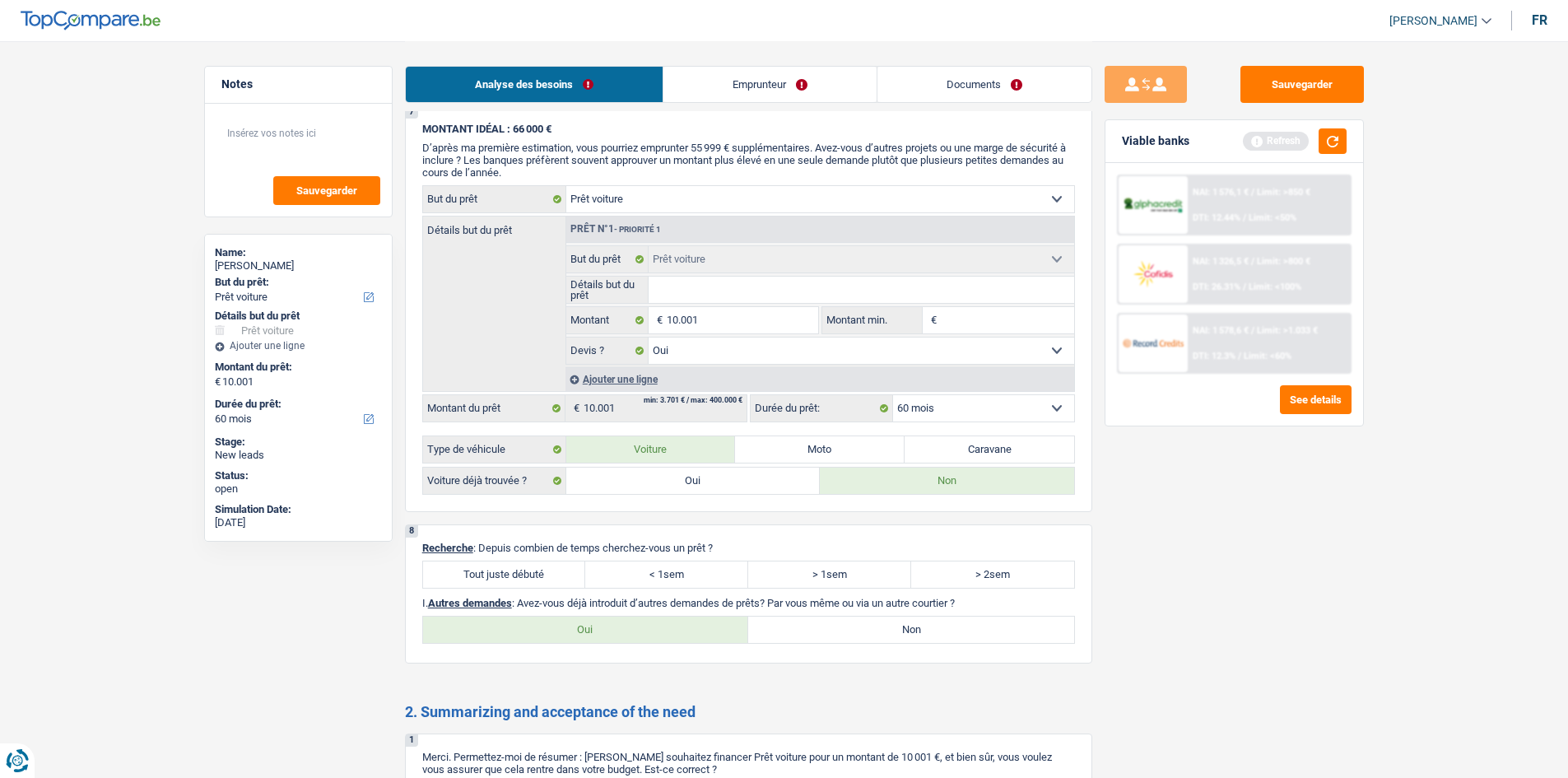
scroll to position [1011, 0]
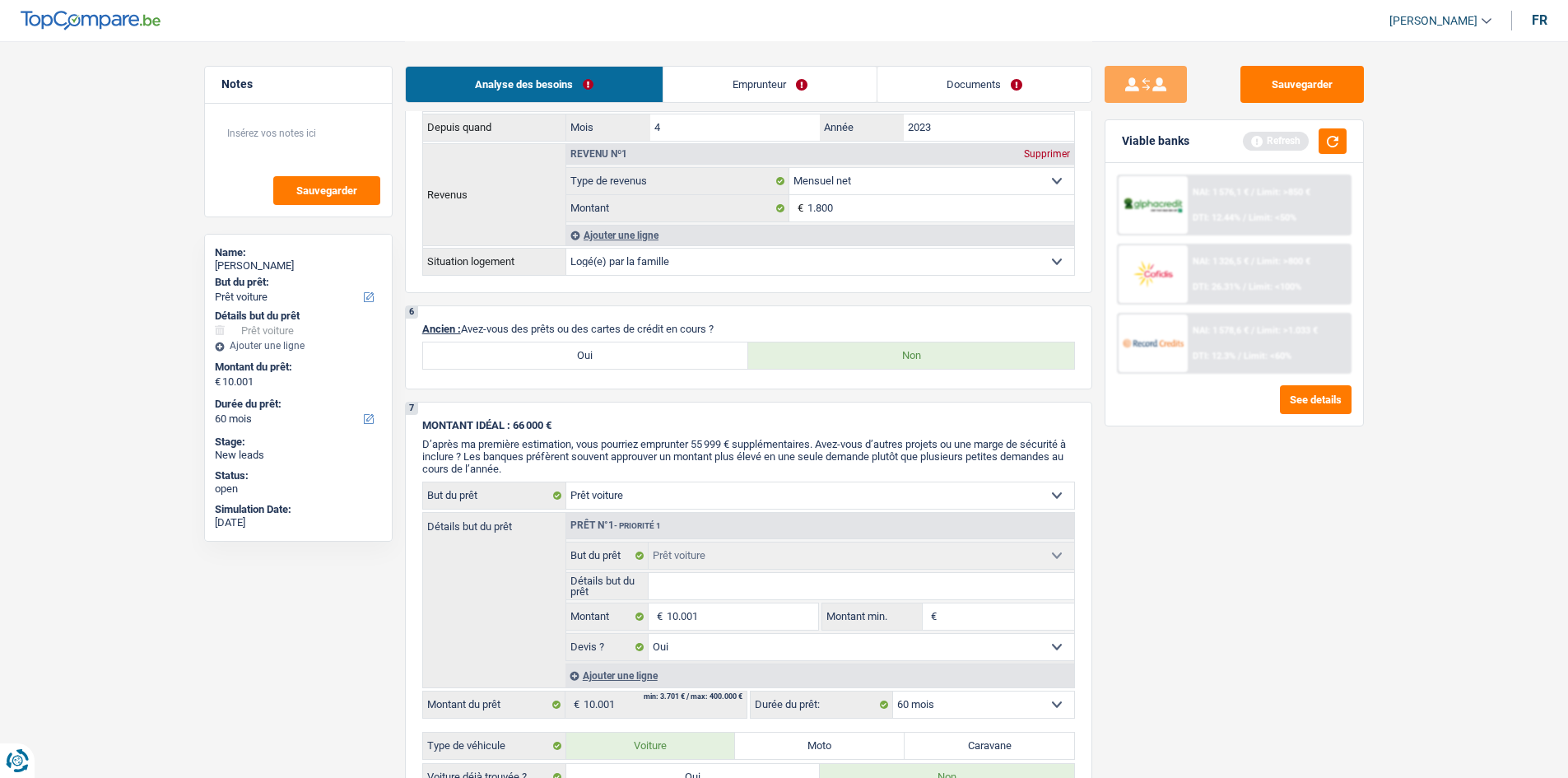
click at [669, 355] on label "Oui" at bounding box center [586, 355] width 326 height 26
click at [669, 355] on input "Oui" at bounding box center [586, 355] width 326 height 26
radio input "true"
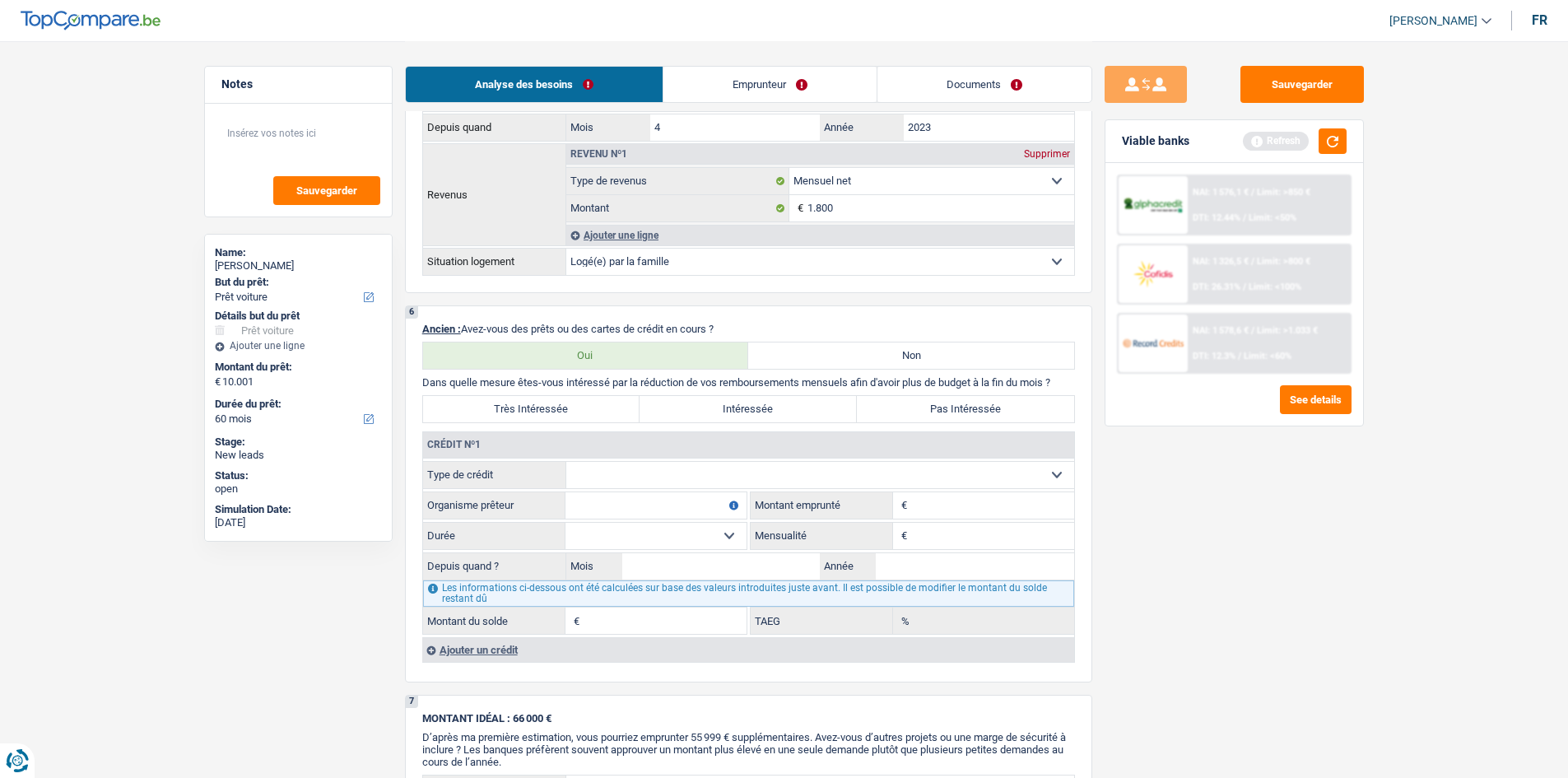
click at [692, 382] on select "Carte ou ouverture de crédit Prêt hypothécaire Vente à tempérament Prêt à tempé…" at bounding box center [820, 475] width 508 height 26
select select "mortgage"
click at [566, 382] on select "Carte ou ouverture de crédit Prêt hypothécaire Vente à tempérament Prêt à tempé…" at bounding box center [820, 475] width 508 height 26
type input "0"
click at [734, 84] on link "Emprunteur" at bounding box center [770, 85] width 213 height 35
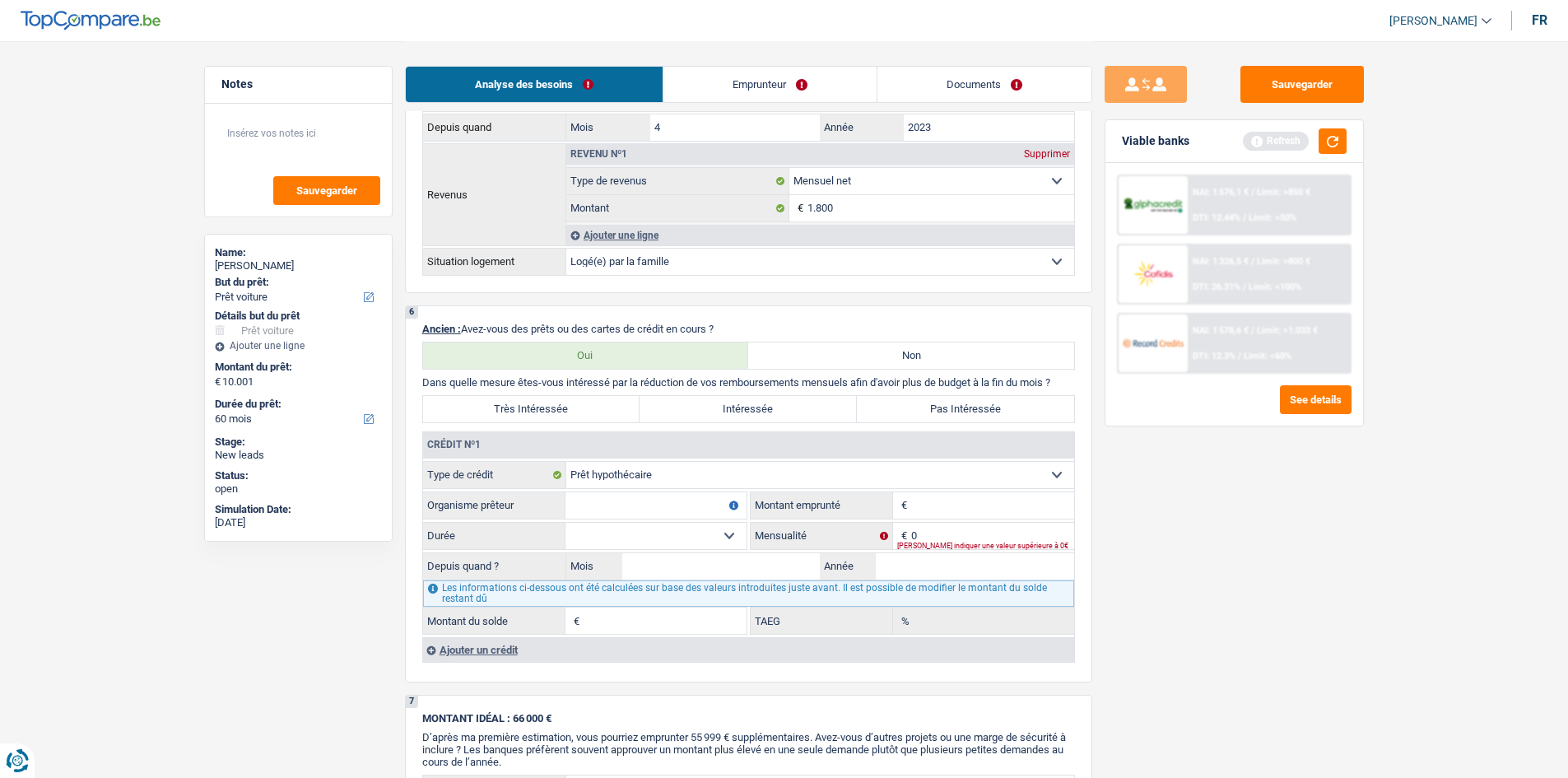
scroll to position [0, 0]
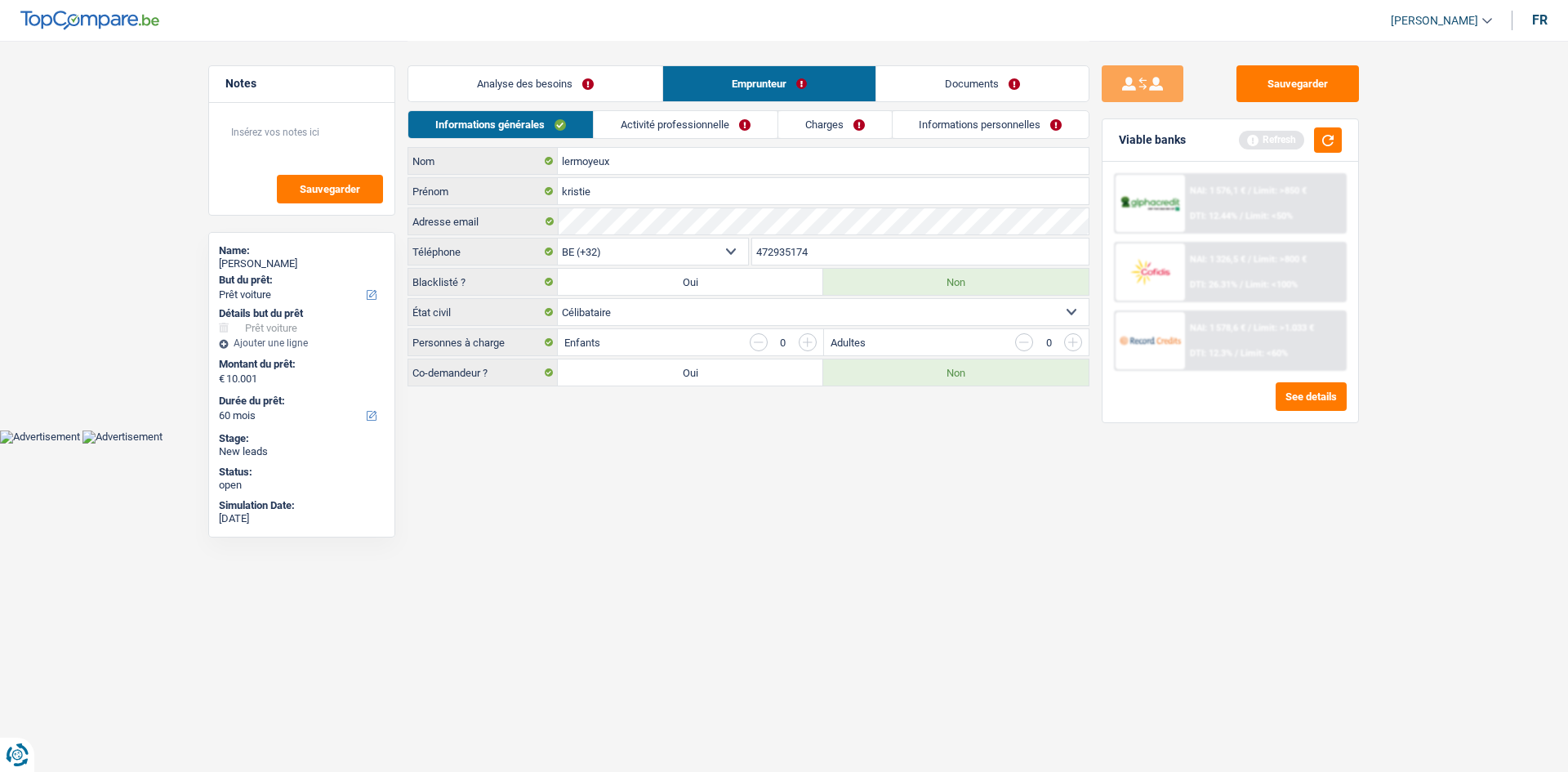
click at [698, 325] on div "Célibataire Marié(e) Cohabitant(e) légal(e) Divorcé(e) Veuf(ve) Séparé (de fait…" at bounding box center [748, 312] width 681 height 28
click at [706, 318] on select "Célibataire Marié(e) Cohabitant(e) légal(e) Divorcé(e) Veuf(ve) Séparé (de fait…" at bounding box center [823, 312] width 531 height 26
select select "married"
click at [558, 299] on select "Célibataire Marié(e) Cohabitant(e) légal(e) Divorcé(e) Veuf(ve) Séparé (de fait…" at bounding box center [823, 312] width 531 height 26
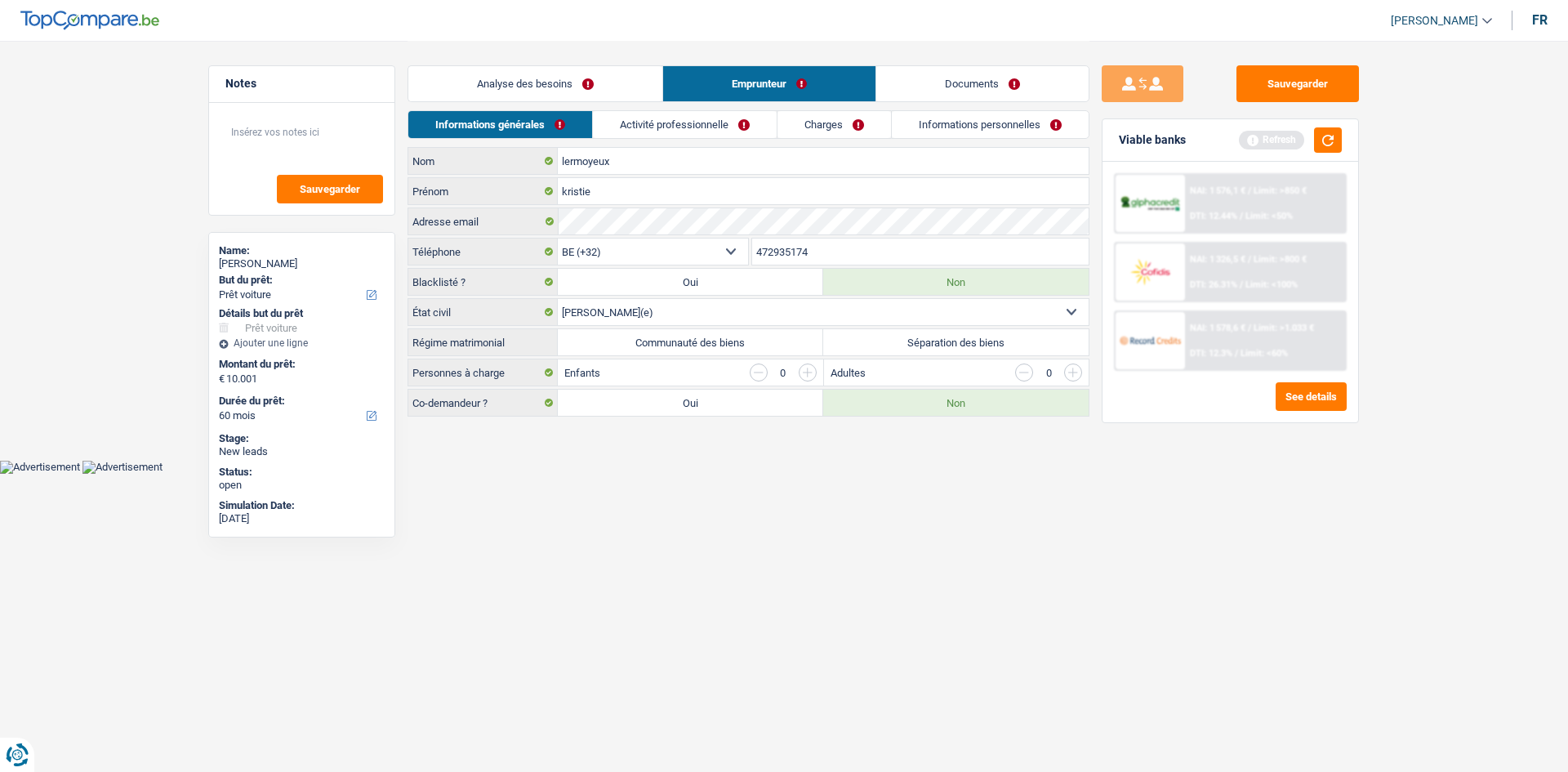
click at [639, 336] on label "Communauté des biens" at bounding box center [690, 342] width 265 height 26
click at [639, 336] on input "Communauté des biens" at bounding box center [690, 342] width 265 height 26
radio input "true"
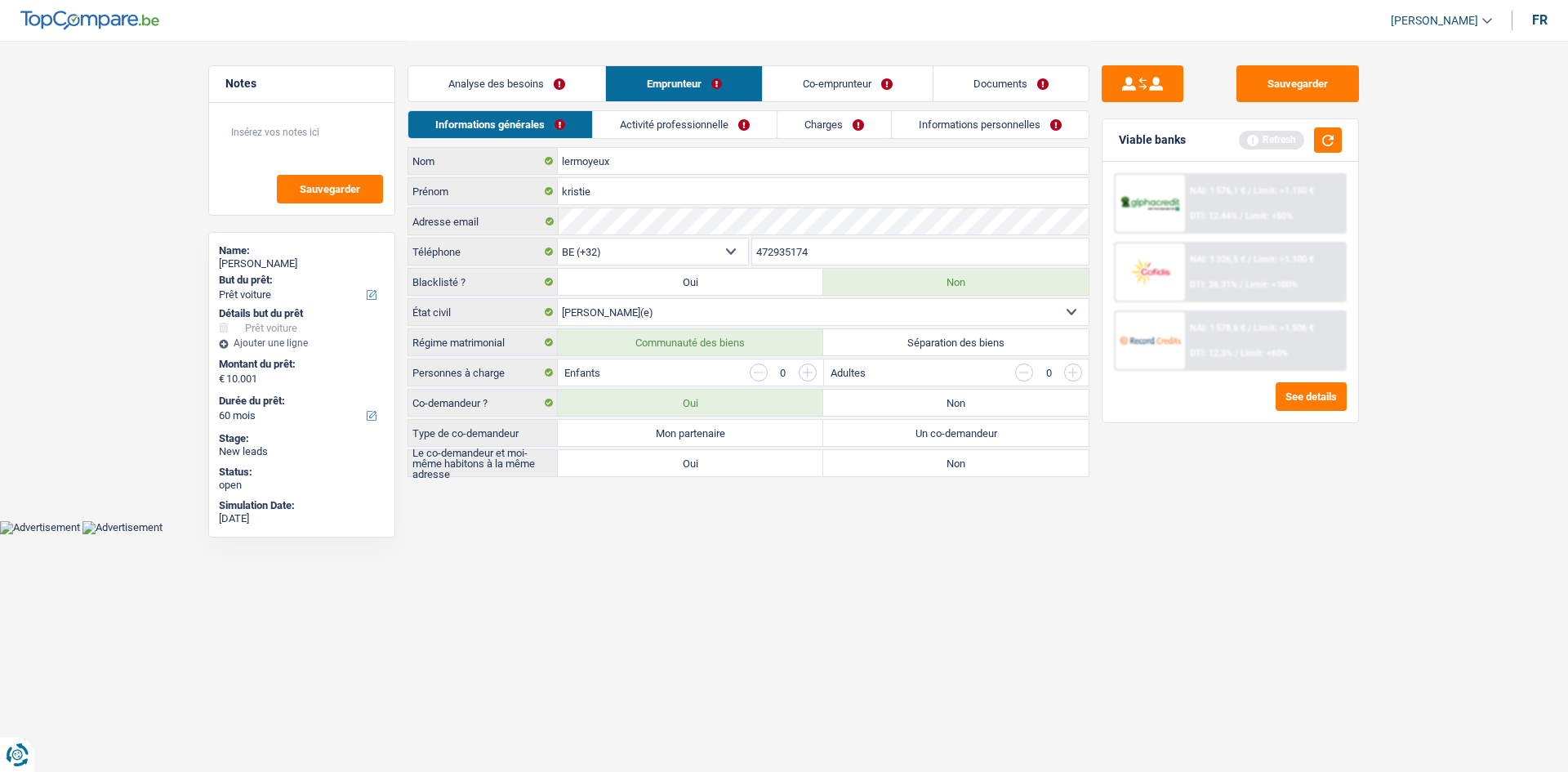
click at [665, 379] on label "Mon partenaire" at bounding box center [690, 433] width 265 height 26
click at [665, 379] on input "Mon partenaire" at bounding box center [690, 433] width 265 height 26
radio input "true"
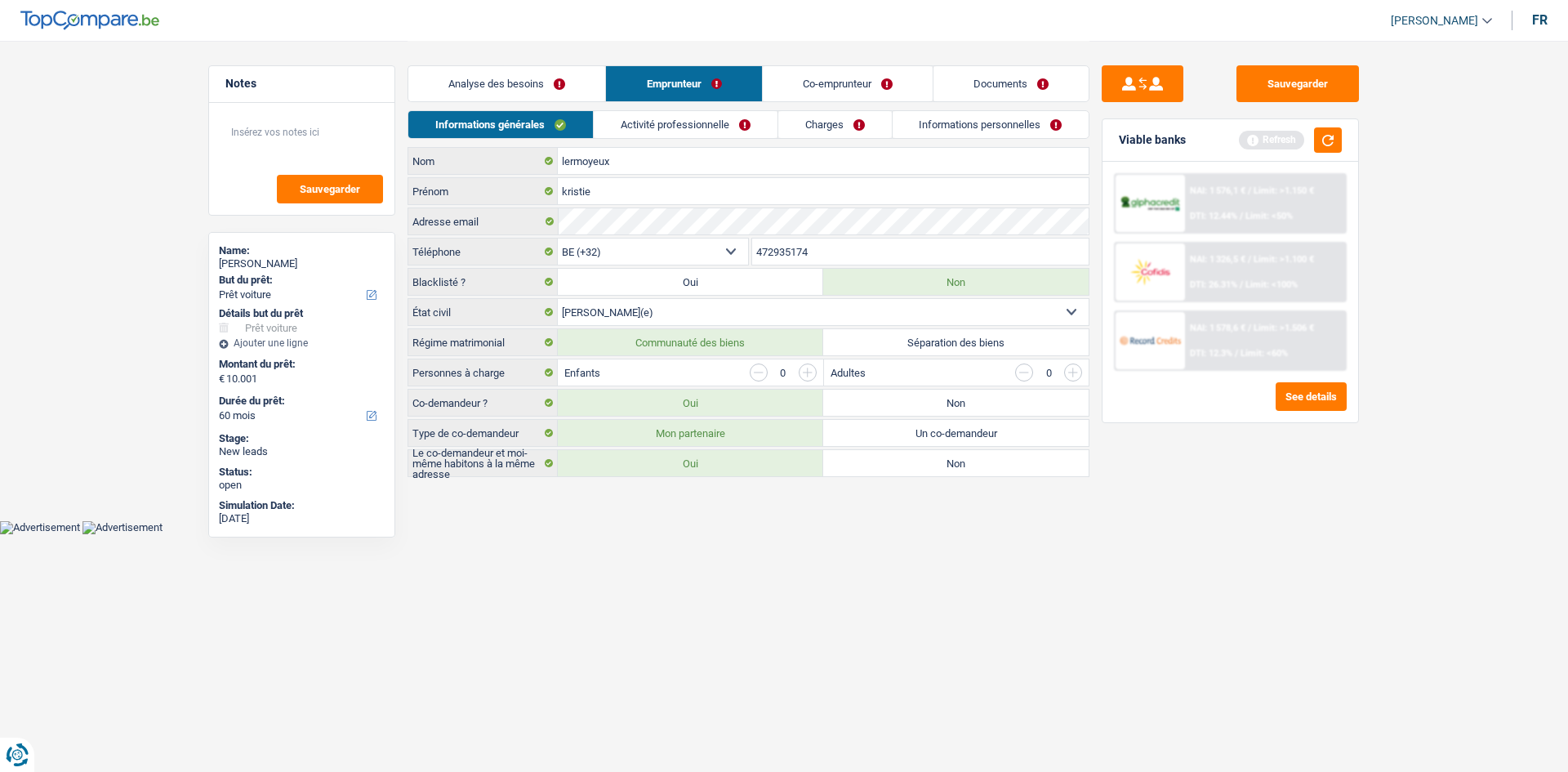
click at [560, 84] on link "Analyse des besoins" at bounding box center [506, 84] width 197 height 35
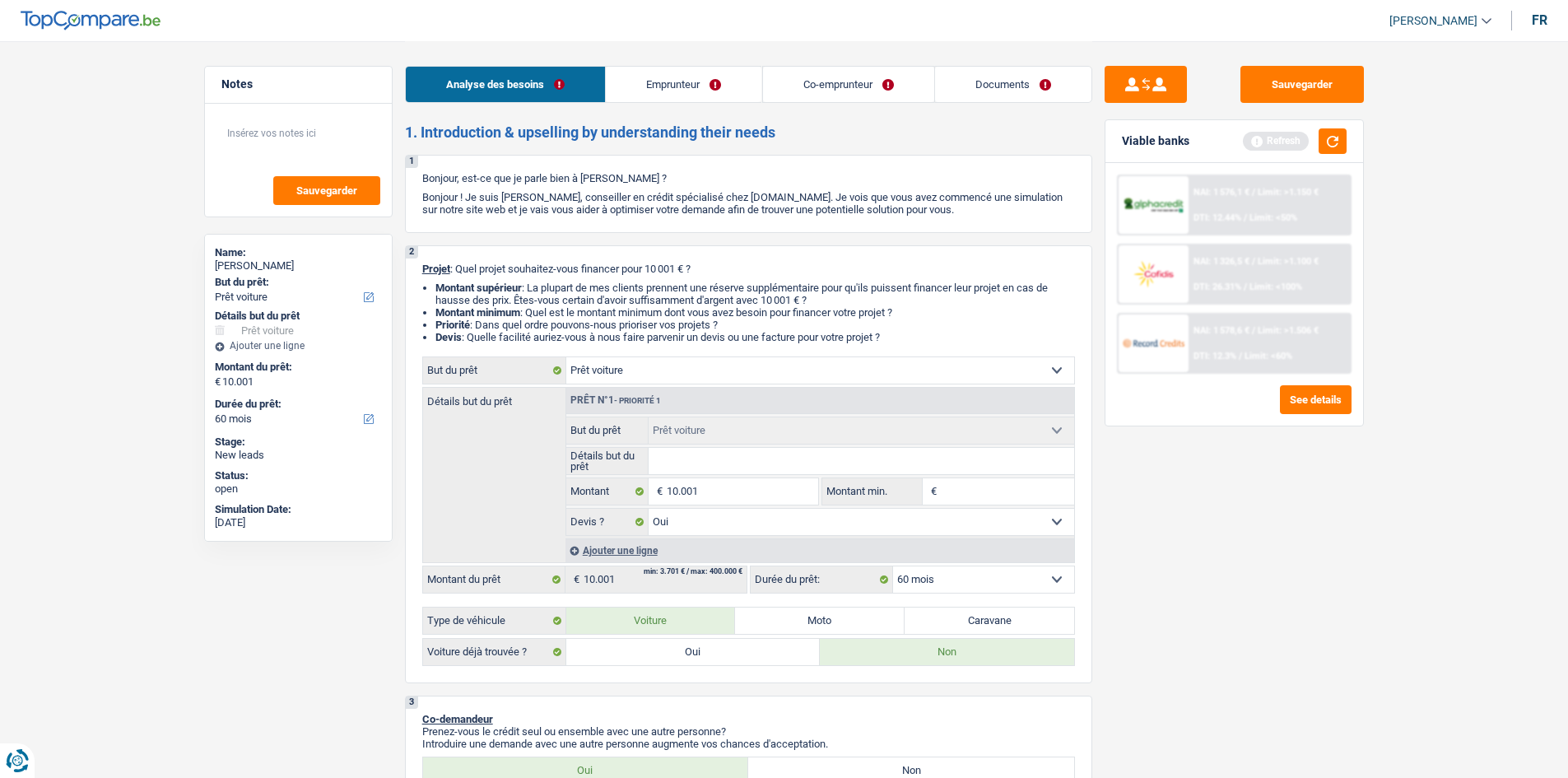
click at [689, 92] on link "Emprunteur" at bounding box center [683, 85] width 155 height 35
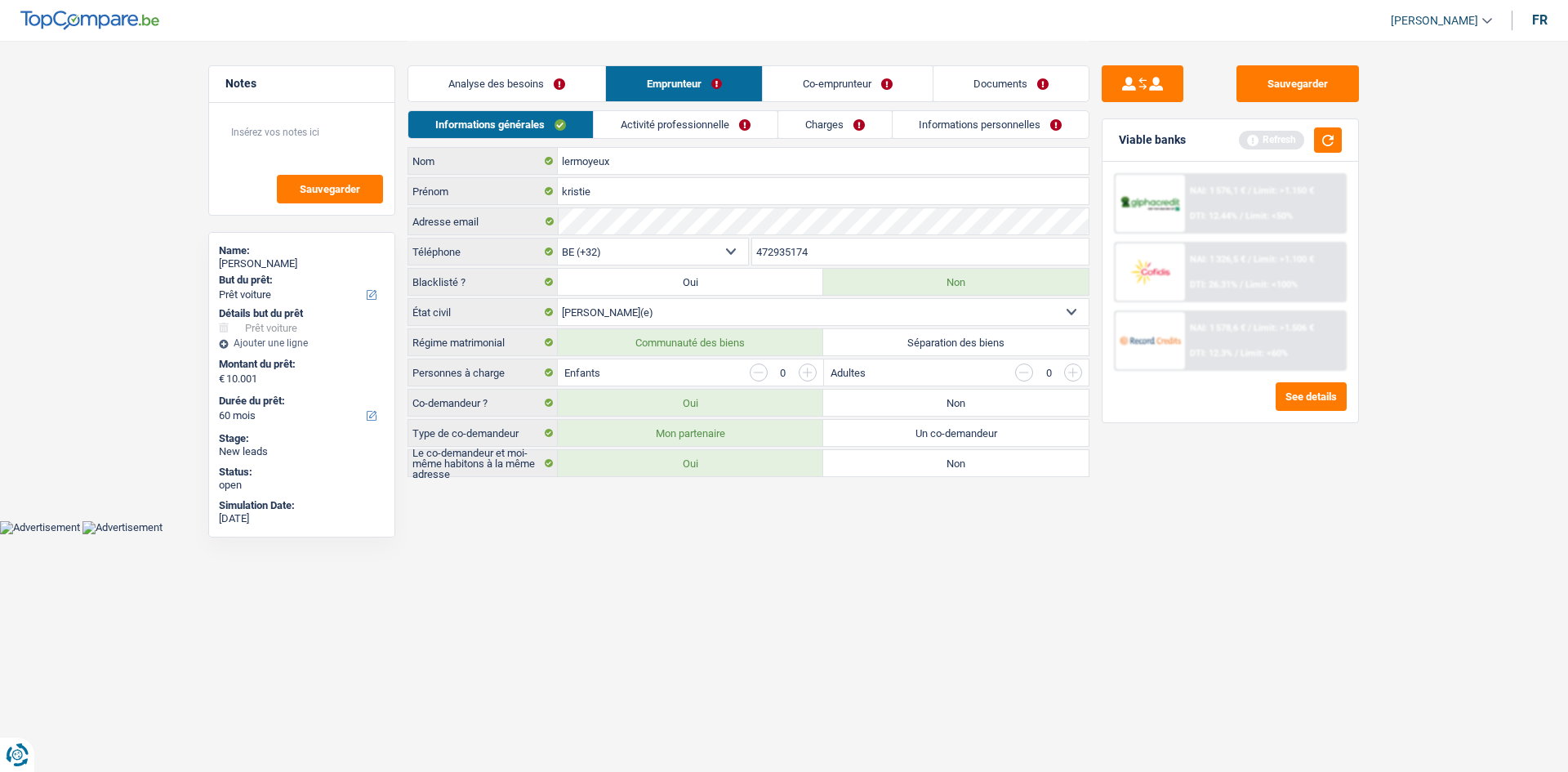
click at [668, 314] on select "Célibataire Marié(e) Cohabitant(e) légal(e) Divorcé(e) Veuf(ve) Séparé (de fait…" at bounding box center [823, 312] width 531 height 26
select select "cohabitation"
click at [558, 299] on select "Célibataire Marié(e) Cohabitant(e) légal(e) Divorcé(e) Veuf(ve) Séparé (de fait…" at bounding box center [823, 312] width 531 height 26
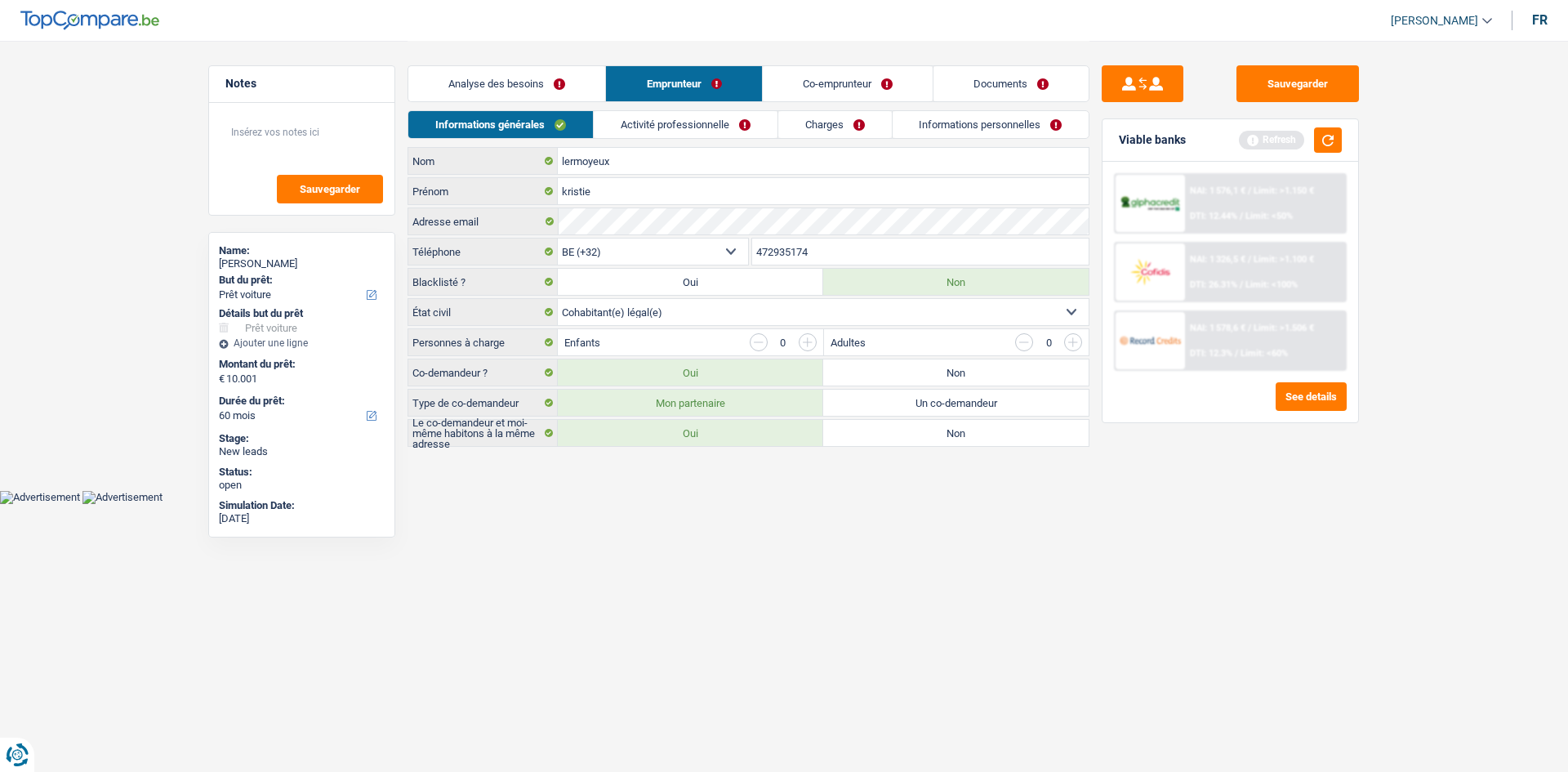
click at [729, 365] on label "Non" at bounding box center [955, 372] width 265 height 26
click at [729, 365] on input "Non" at bounding box center [955, 372] width 265 height 26
radio input "true"
radio input "false"
radio input "true"
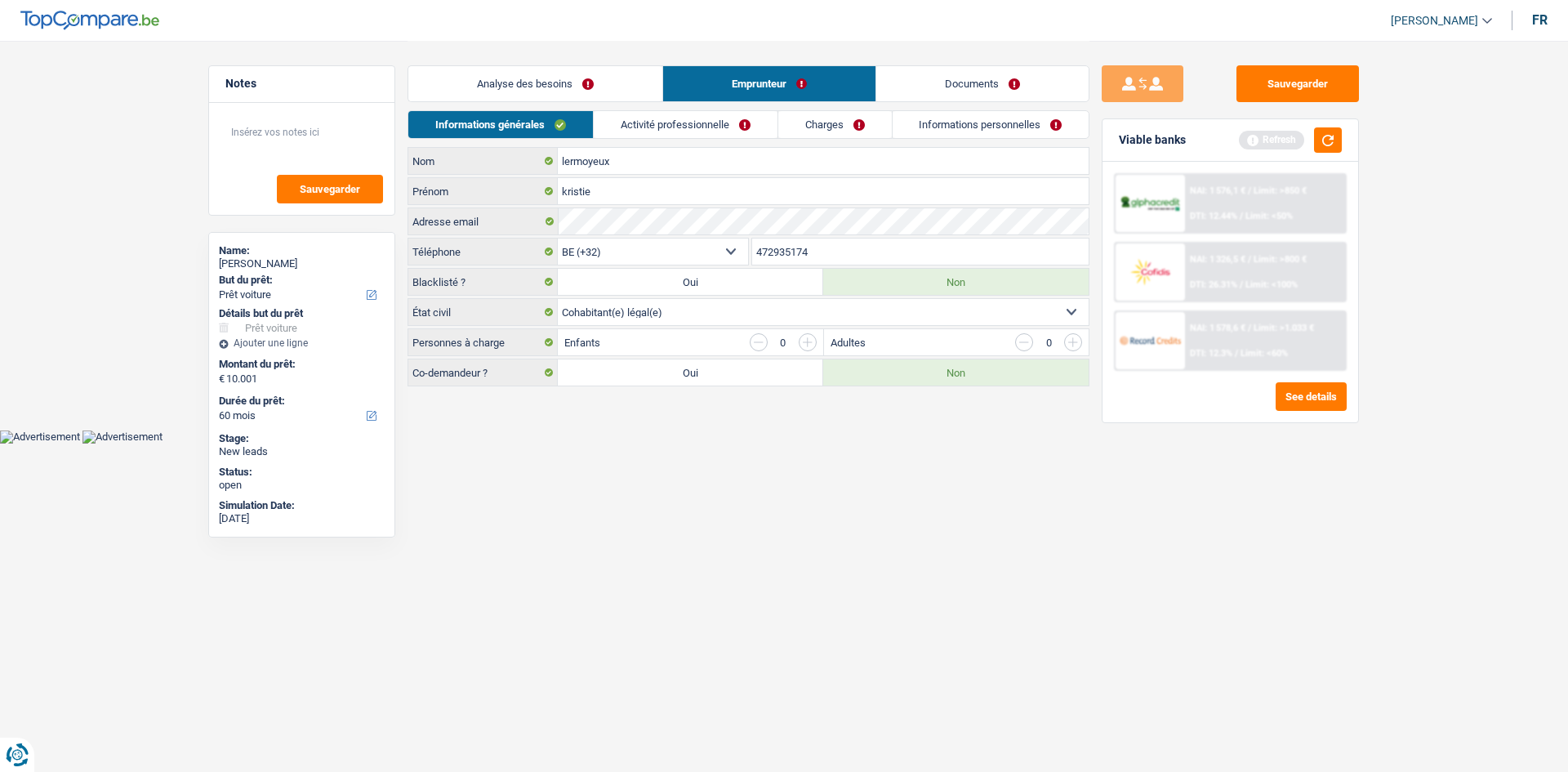
click at [584, 75] on link "Analyse des besoins" at bounding box center [535, 84] width 254 height 35
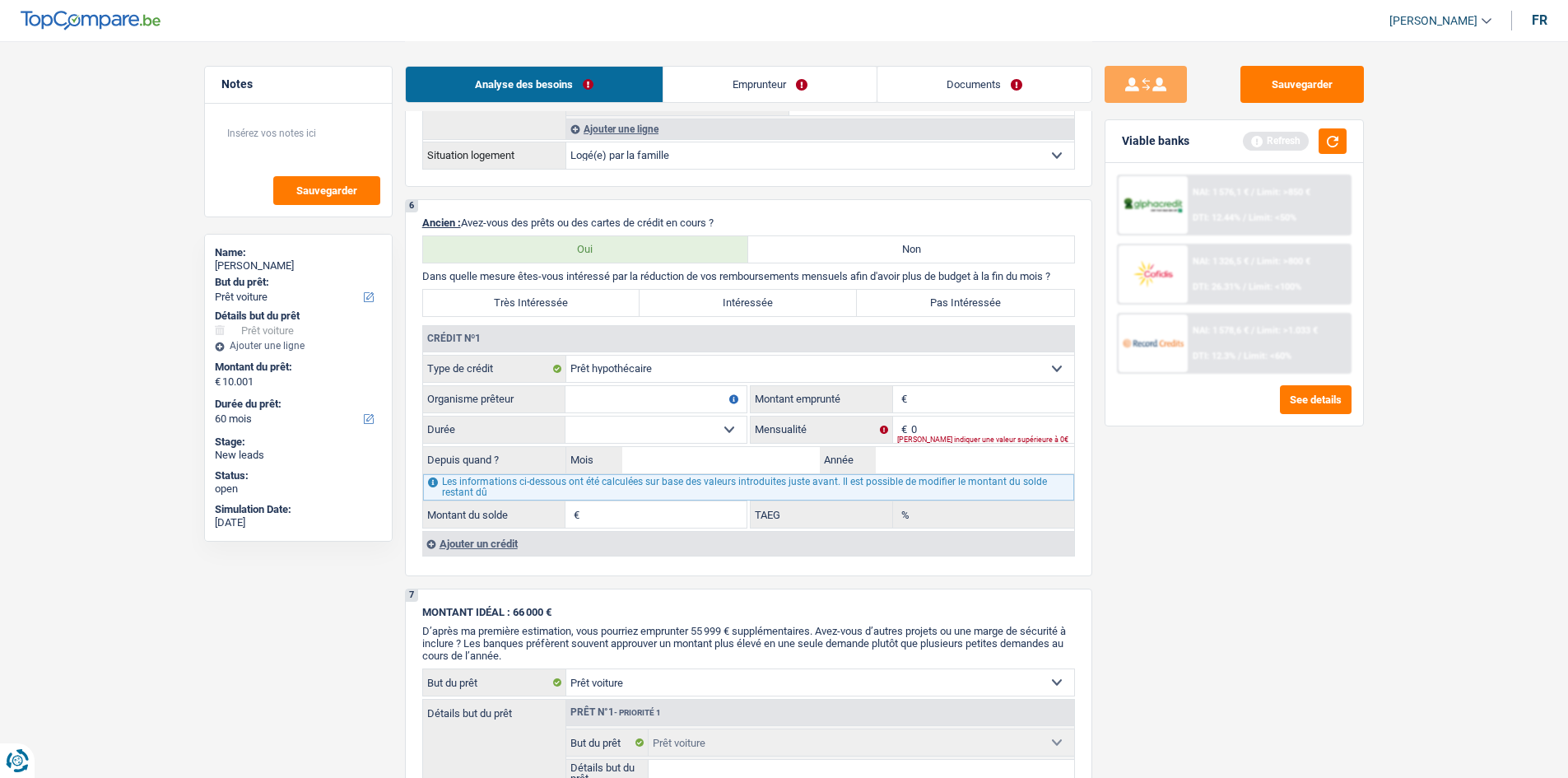
scroll to position [1070, 0]
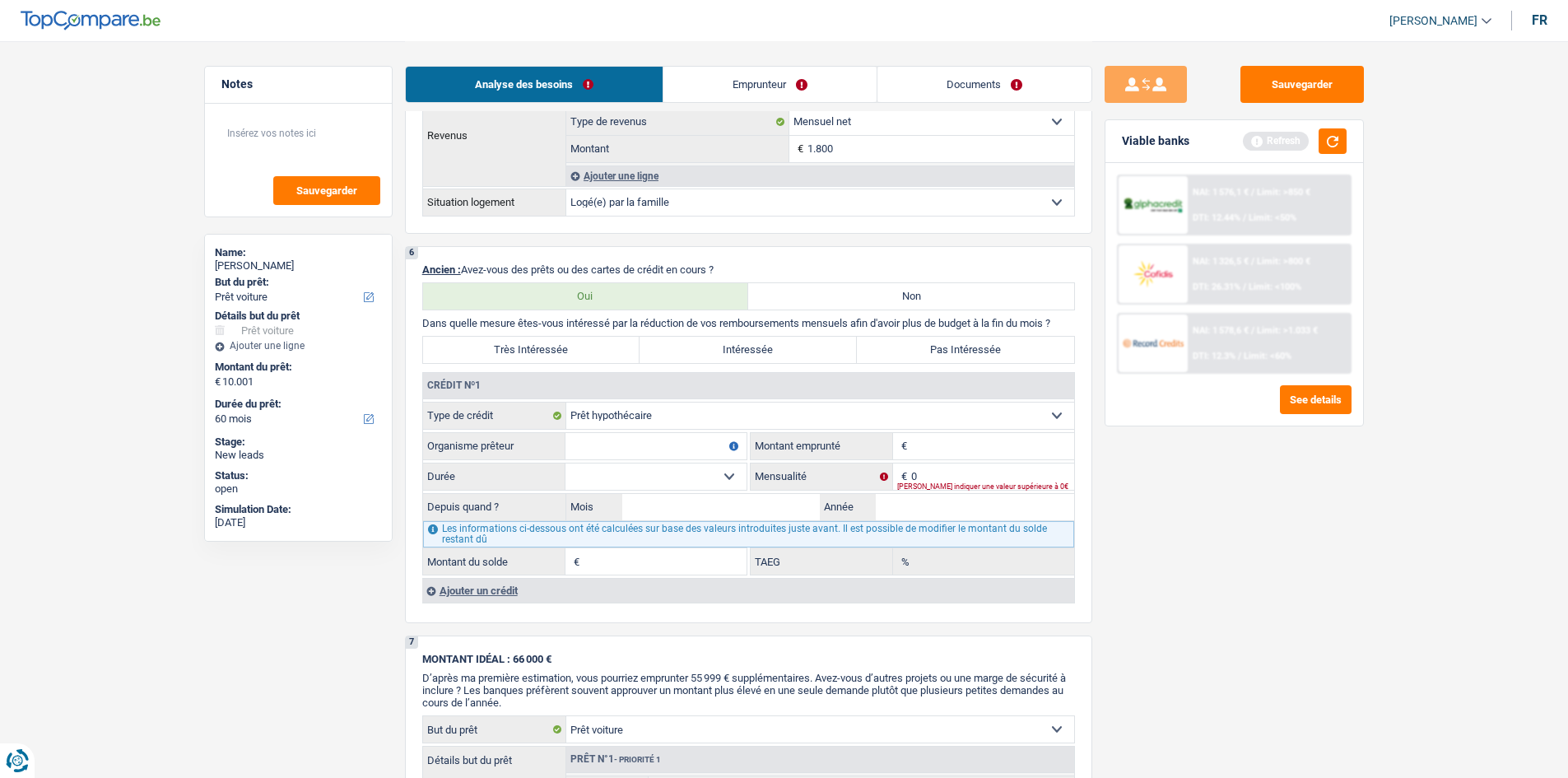
click at [734, 382] on input "Montant" at bounding box center [992, 446] width 163 height 26
type input "110.000"
click at [734, 382] on input "0" at bounding box center [992, 476] width 163 height 26
type input "1.000"
click at [734, 382] on main "Notes Sauvegarder Name: kristie lermoyeux But du prêt: Confort maison: meubles,…" at bounding box center [784, 252] width 1568 height 2646
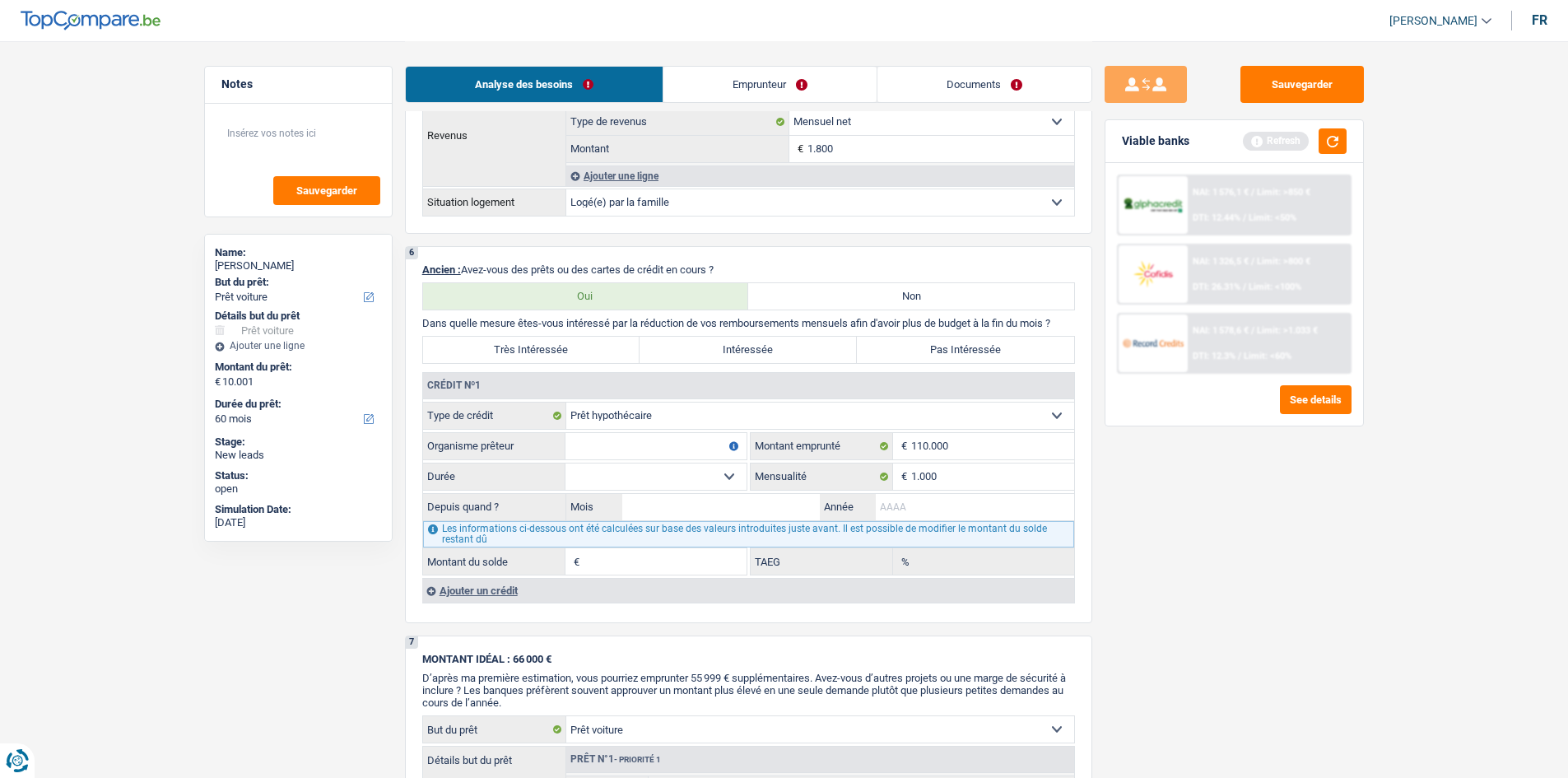
drag, startPoint x: 1029, startPoint y: 500, endPoint x: 1156, endPoint y: 497, distance: 127.0
click at [734, 382] on input "Année" at bounding box center [974, 507] width 198 height 26
type input "2025"
click at [734, 382] on input "Mois" at bounding box center [721, 507] width 198 height 26
type input "8"
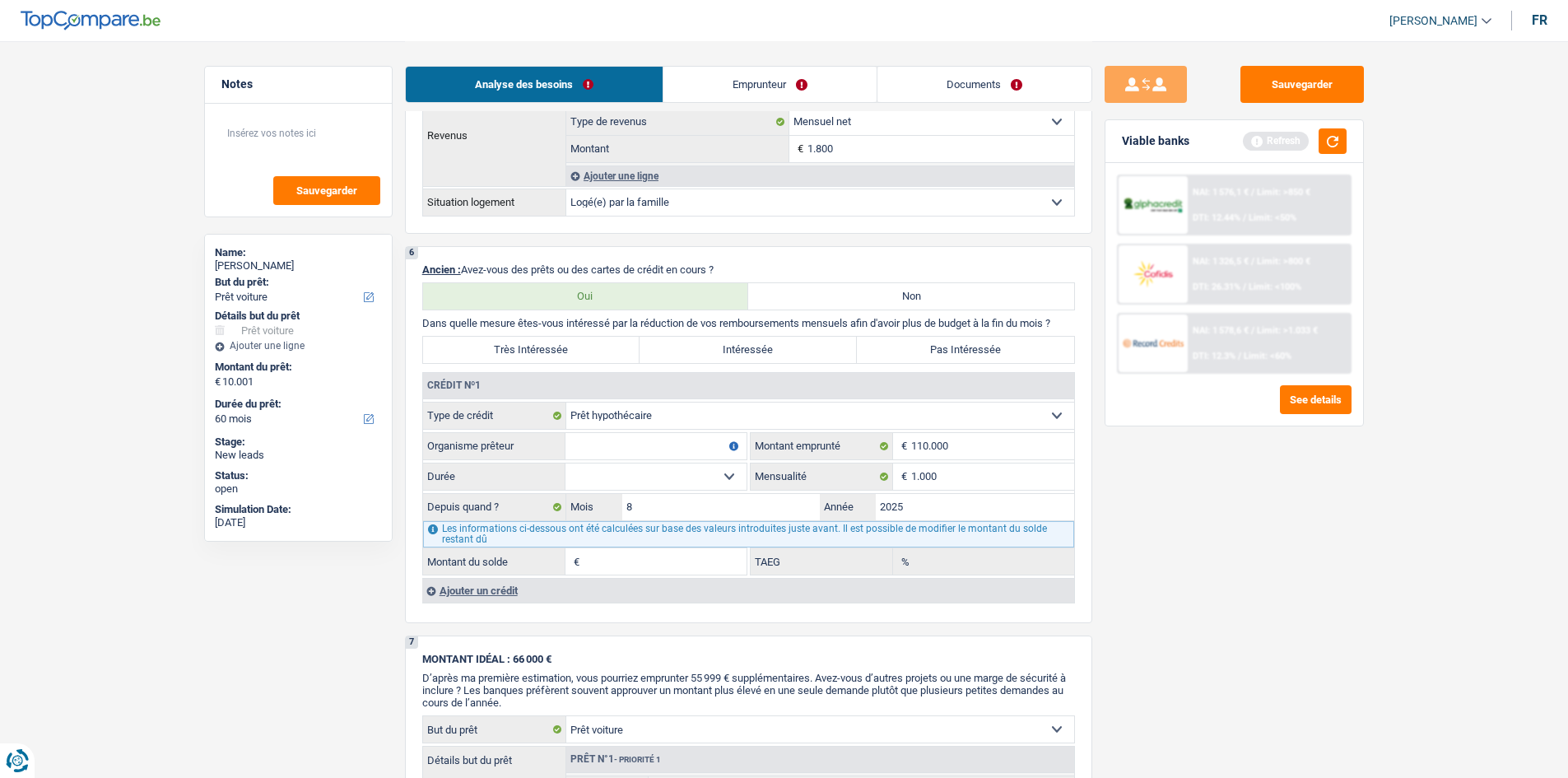
drag, startPoint x: 773, startPoint y: 74, endPoint x: 766, endPoint y: 78, distance: 8.1
click at [734, 74] on link "Emprunteur" at bounding box center [770, 85] width 213 height 35
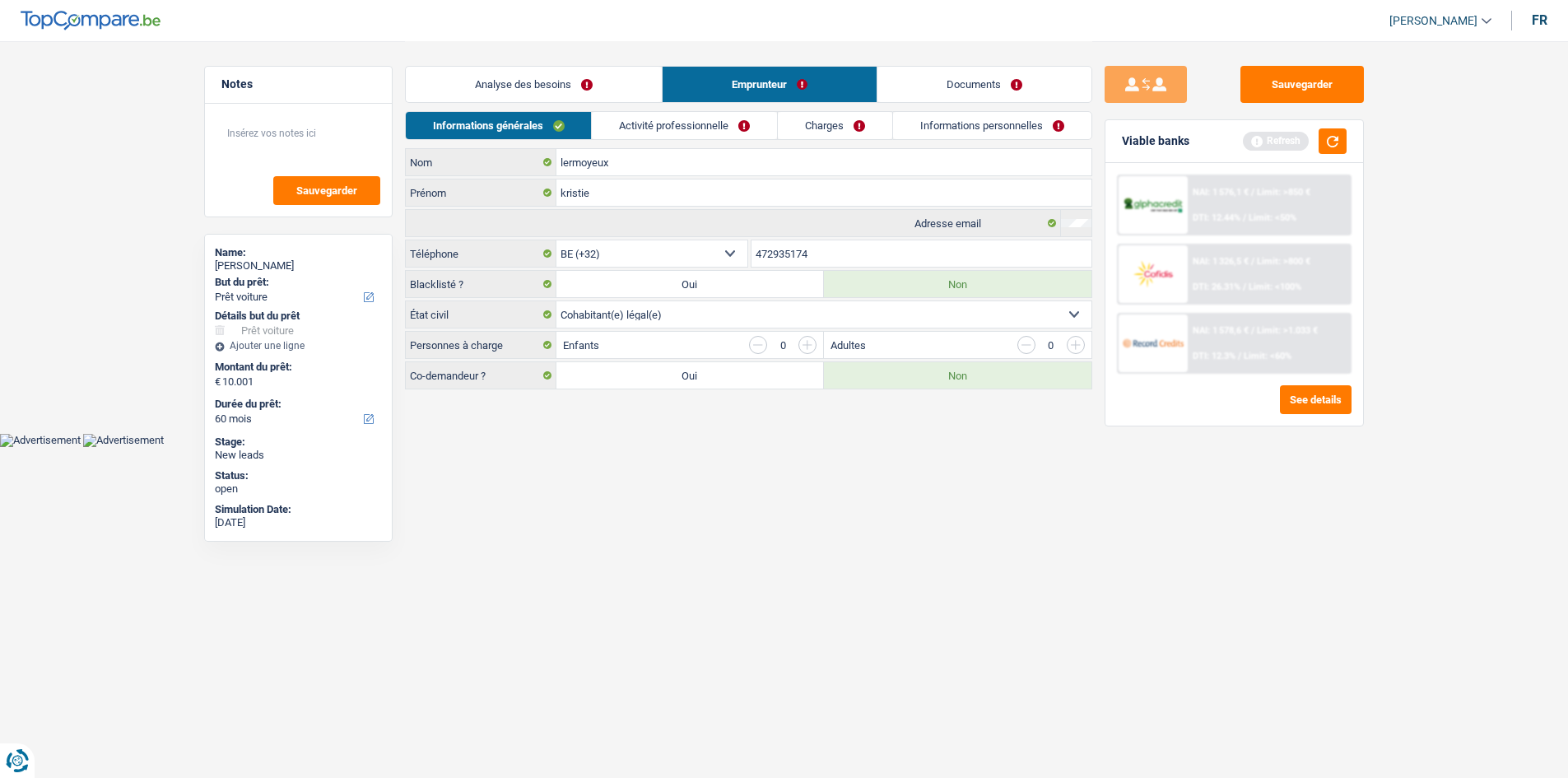
scroll to position [0, 0]
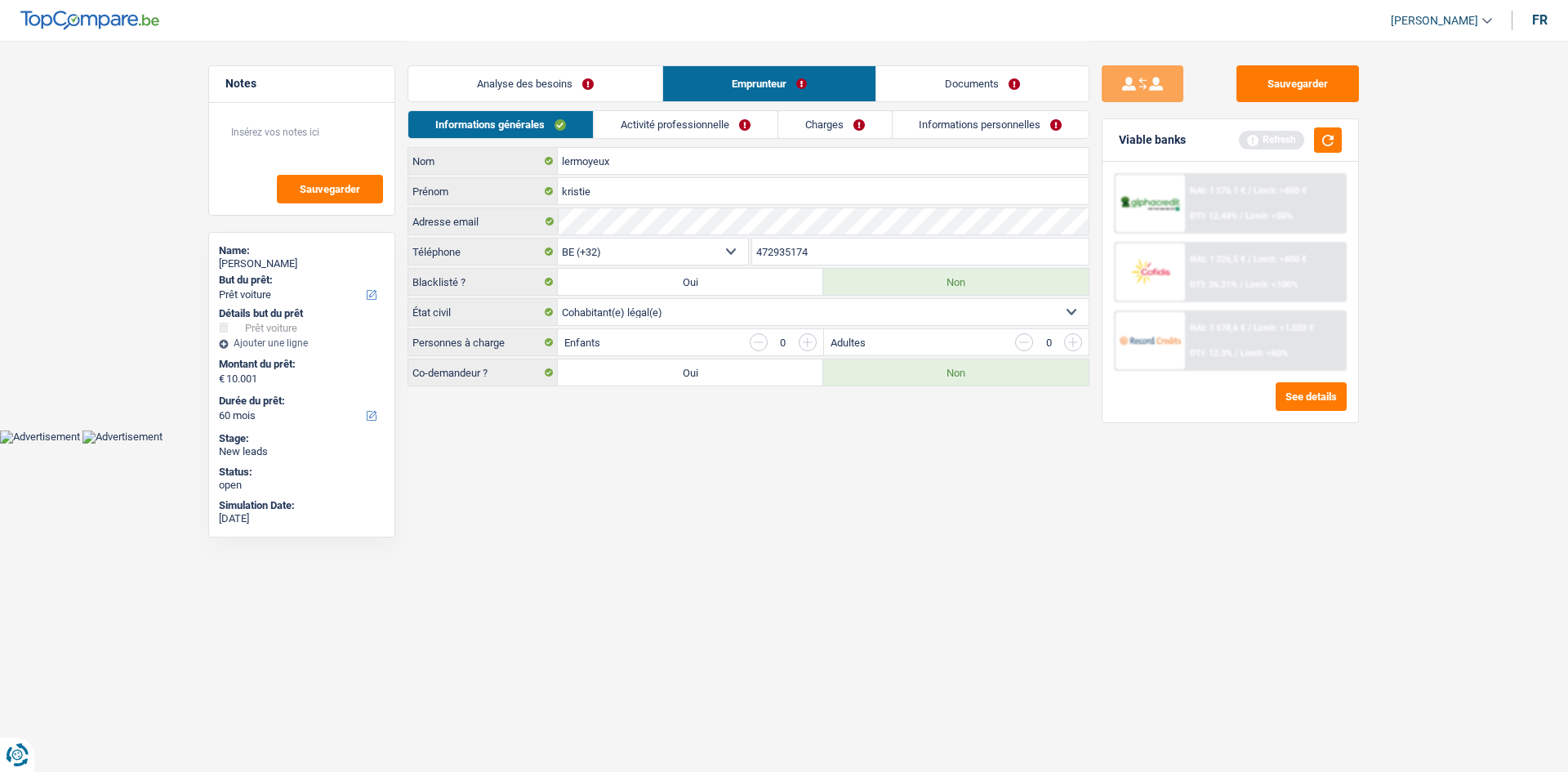
click at [700, 106] on div "Analyse des besoins Emprunteur Documents" at bounding box center [748, 75] width 681 height 69
click at [685, 115] on link "Activité professionnelle" at bounding box center [685, 124] width 184 height 27
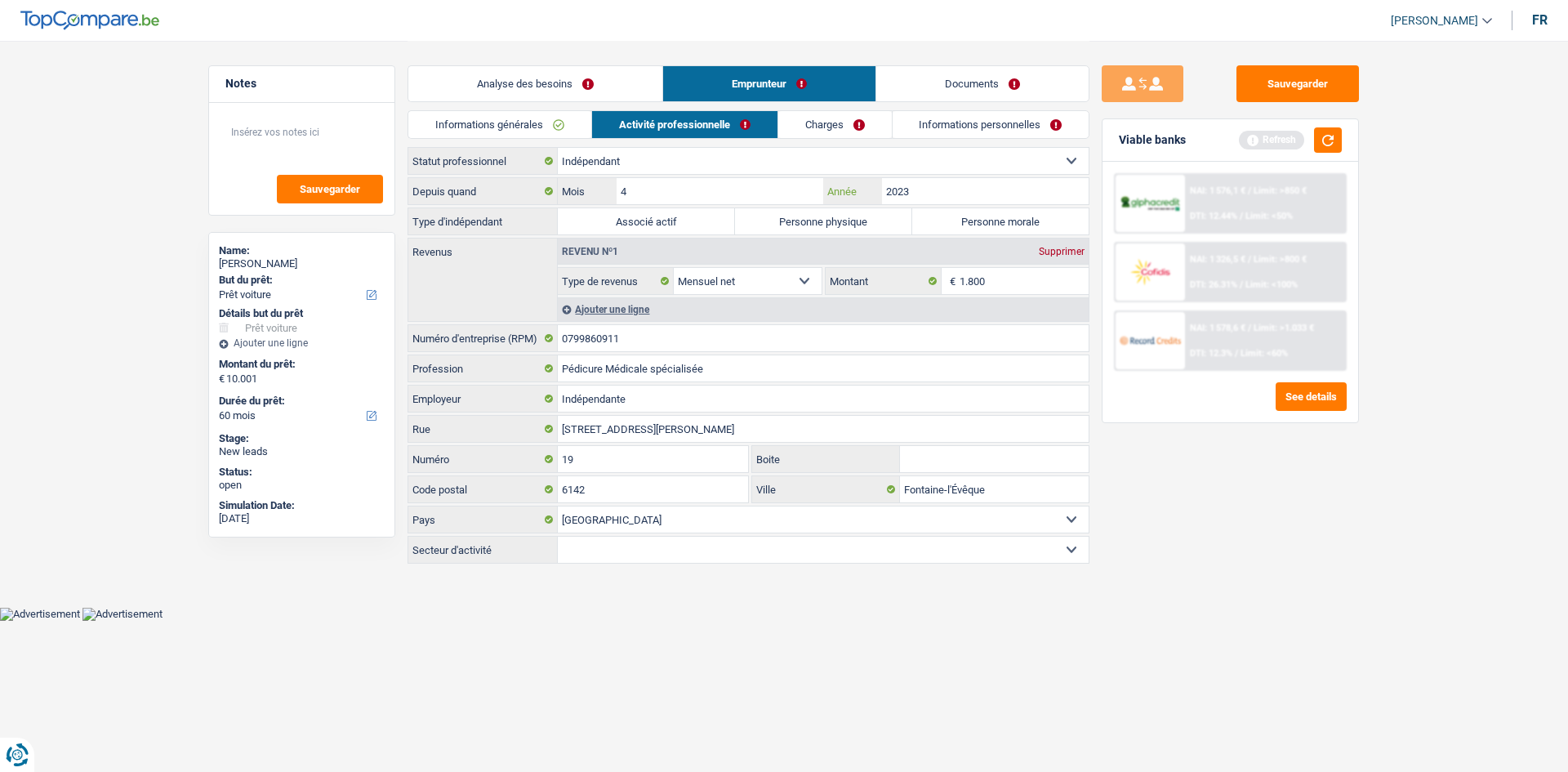
click at [729, 187] on input "2023" at bounding box center [985, 191] width 207 height 26
click at [729, 280] on input "1.800" at bounding box center [1024, 281] width 130 height 26
click at [729, 86] on link "Documents" at bounding box center [983, 84] width 212 height 35
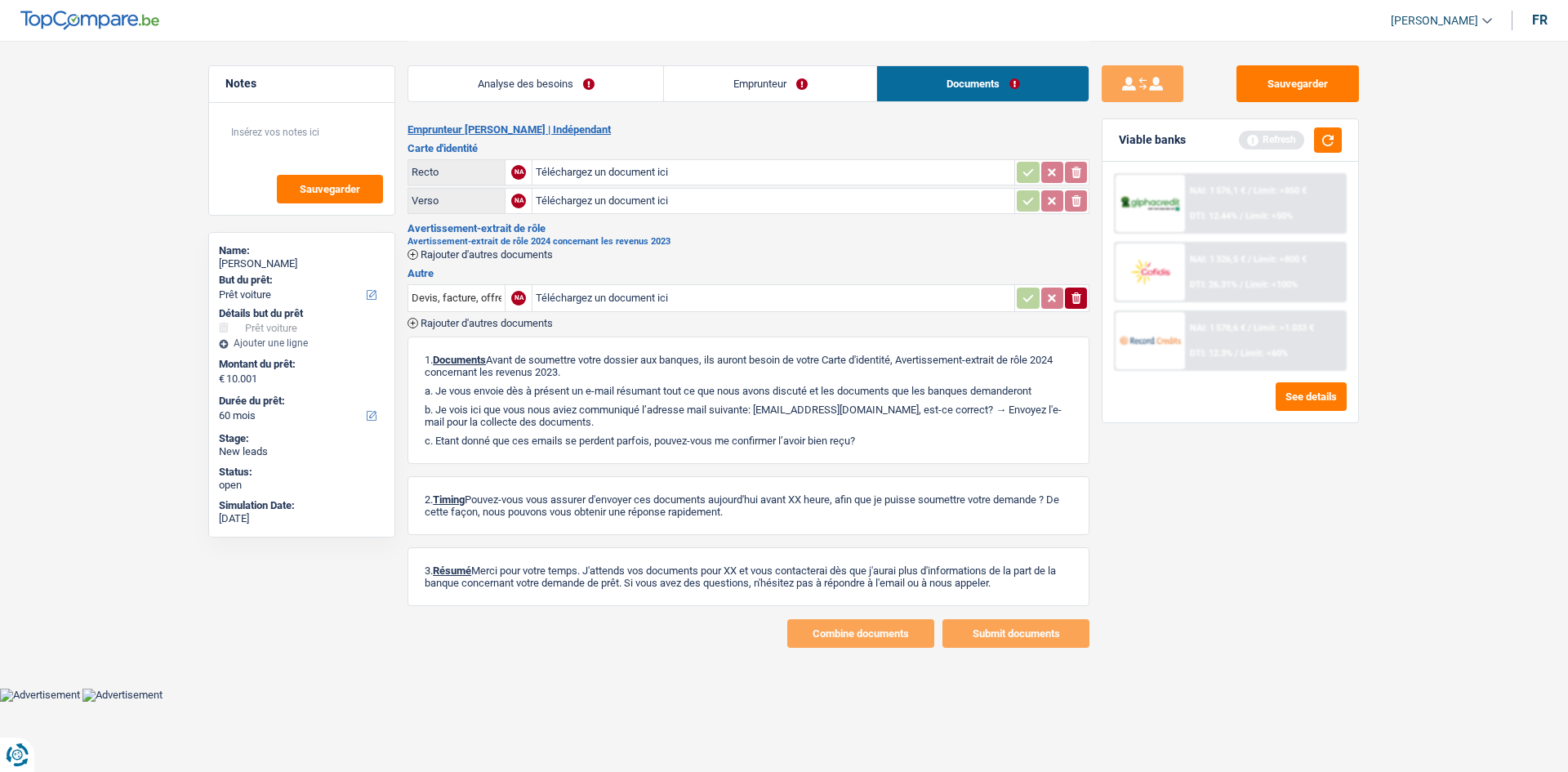
click at [544, 77] on link "Analyse des besoins" at bounding box center [536, 84] width 255 height 35
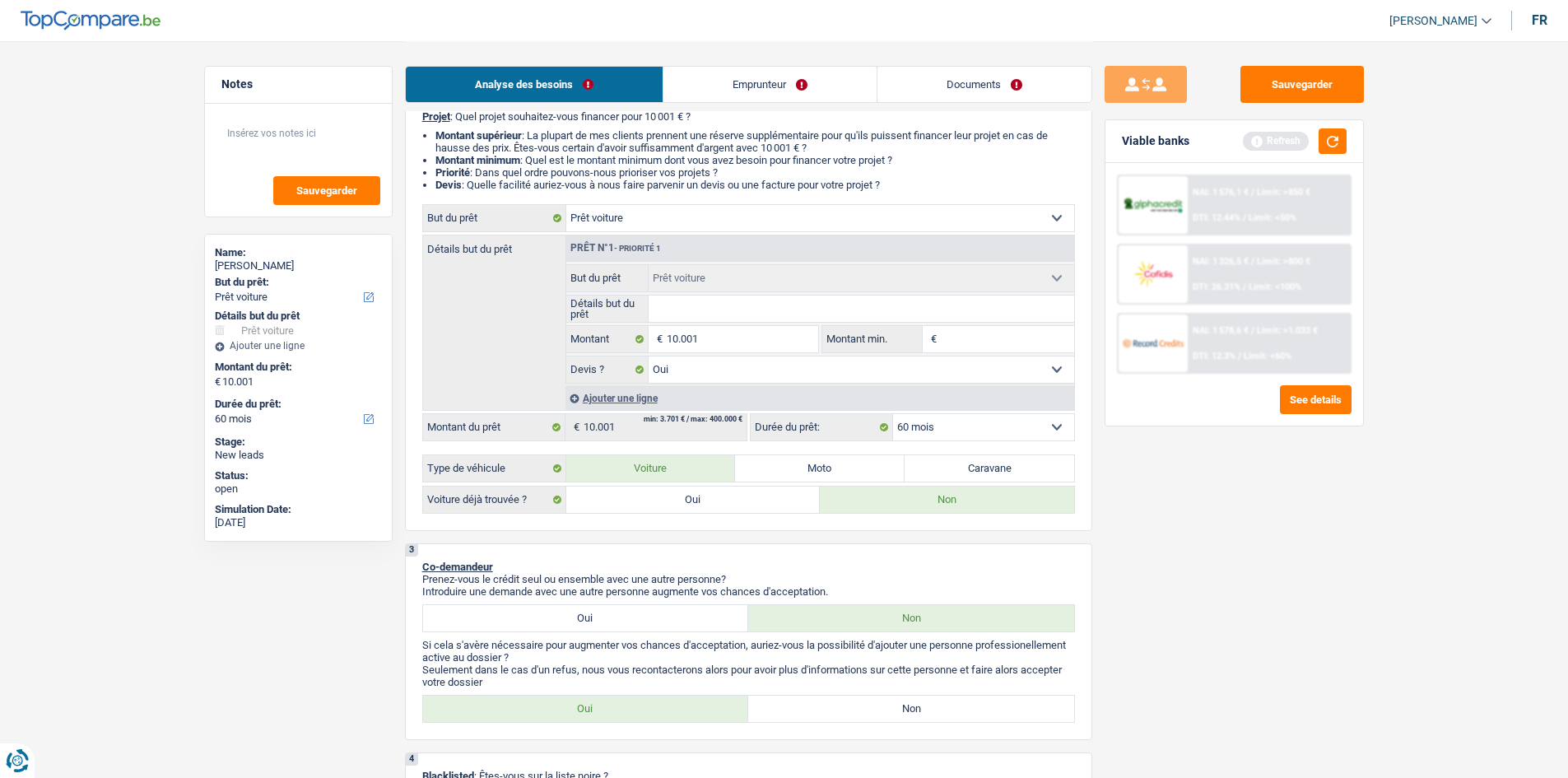
scroll to position [329, 0]
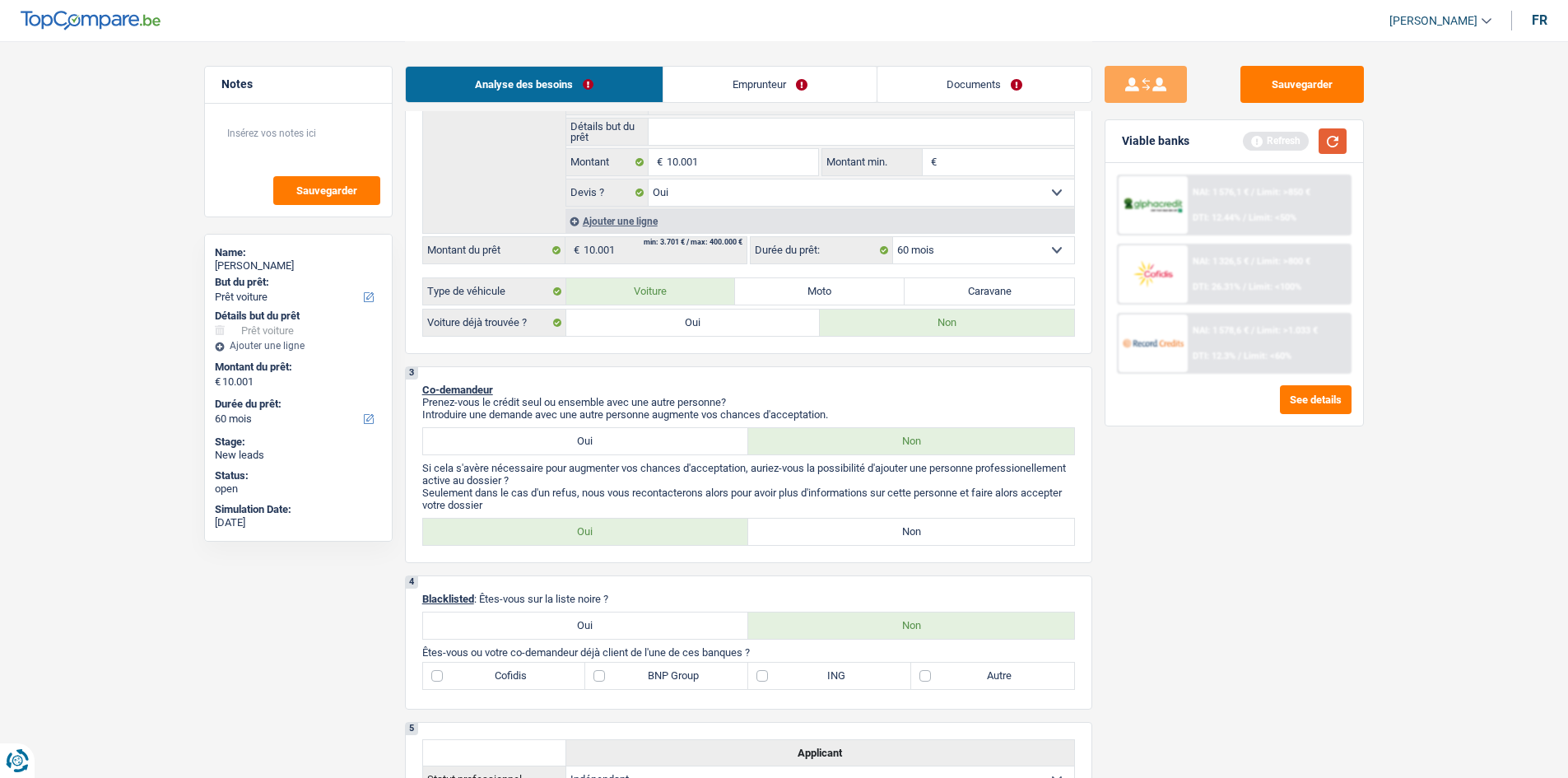
click at [734, 135] on button "button" at bounding box center [1333, 141] width 28 height 25
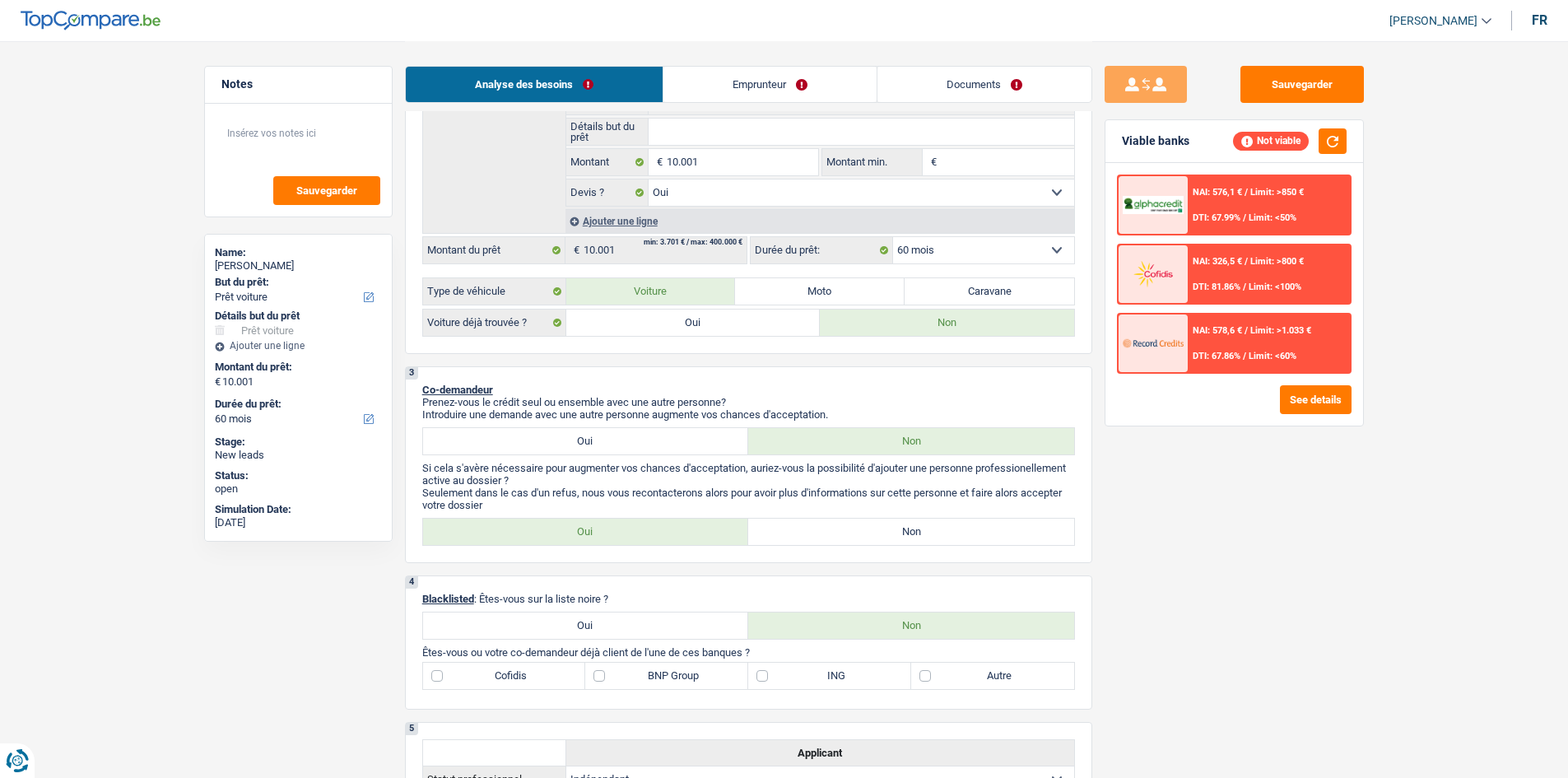
click at [734, 72] on link "Emprunteur" at bounding box center [770, 85] width 213 height 35
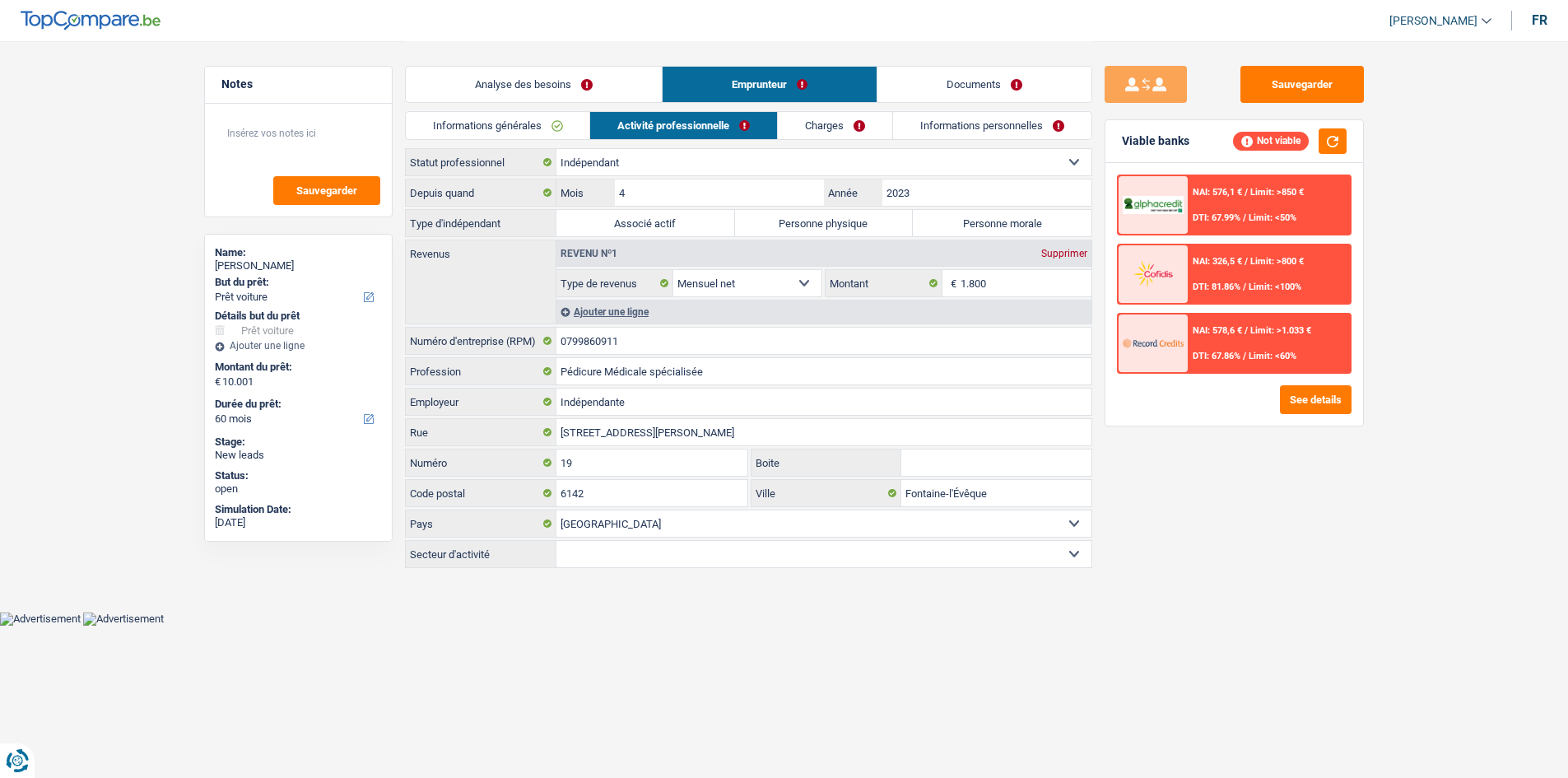
scroll to position [0, 0]
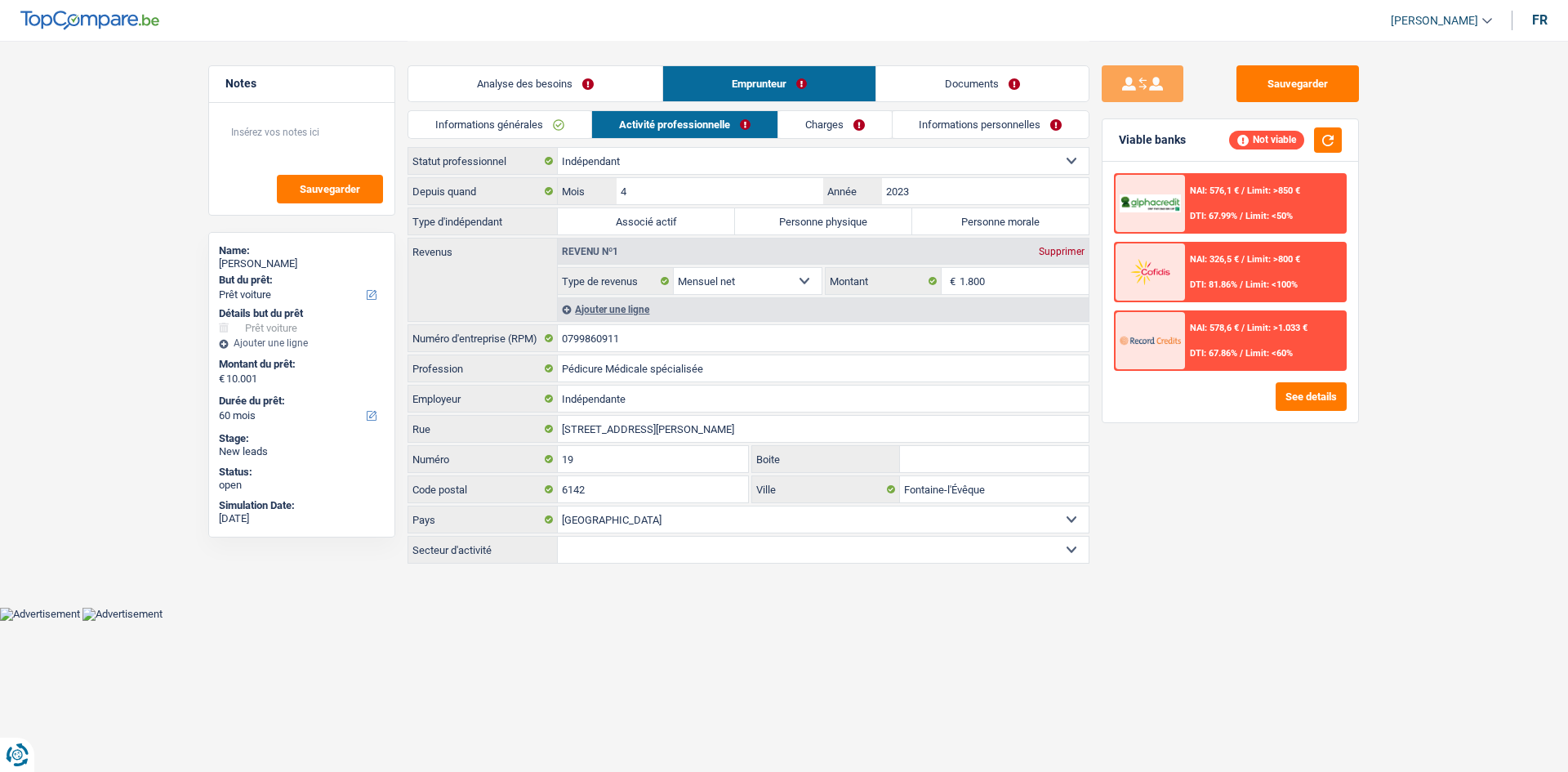
click at [729, 121] on link "Activité professionnelle" at bounding box center [684, 124] width 186 height 27
click at [622, 308] on div "Ajouter une ligne" at bounding box center [823, 309] width 531 height 24
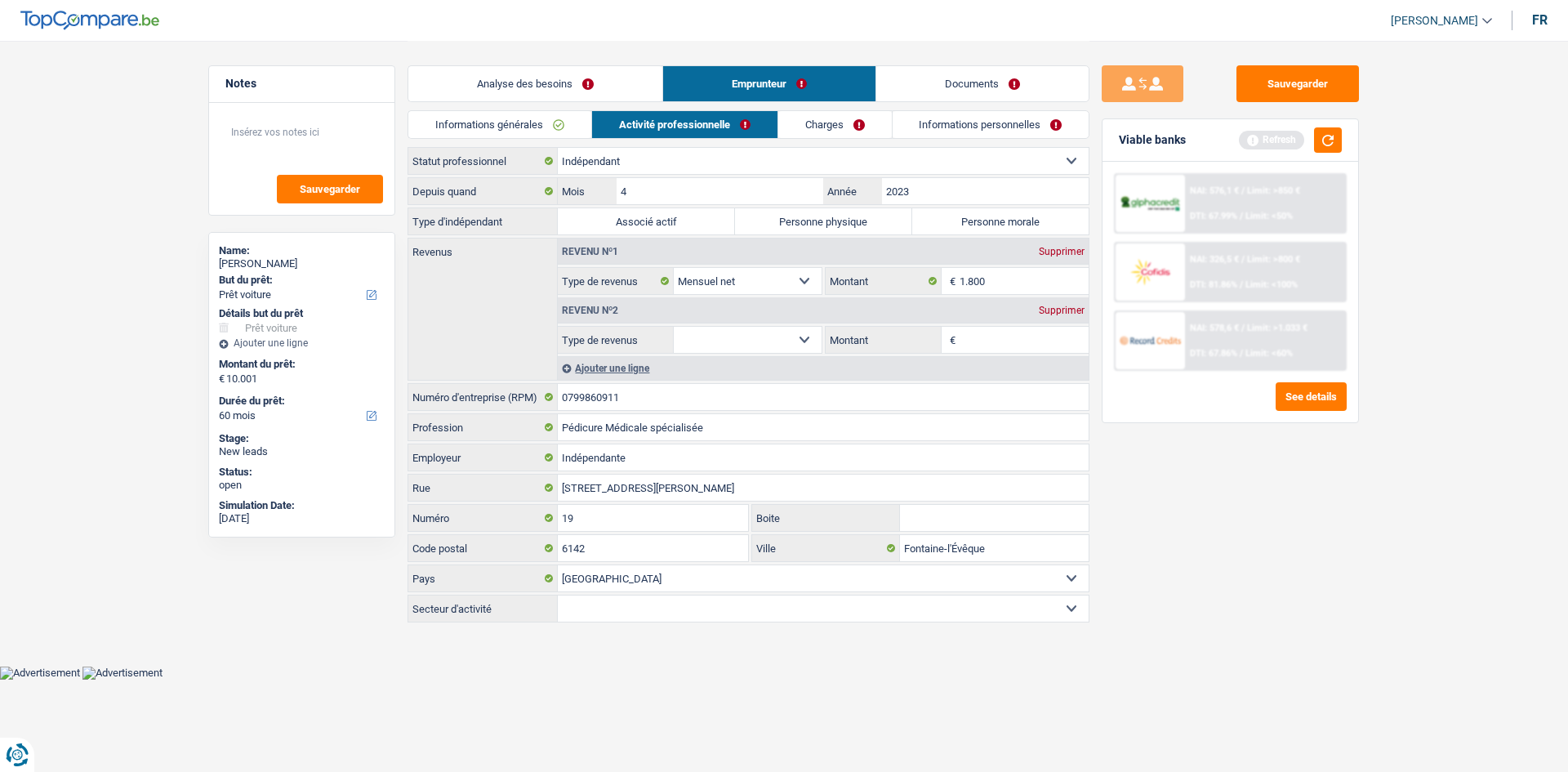
click at [729, 306] on div "Supprimer" at bounding box center [1062, 310] width 54 height 10
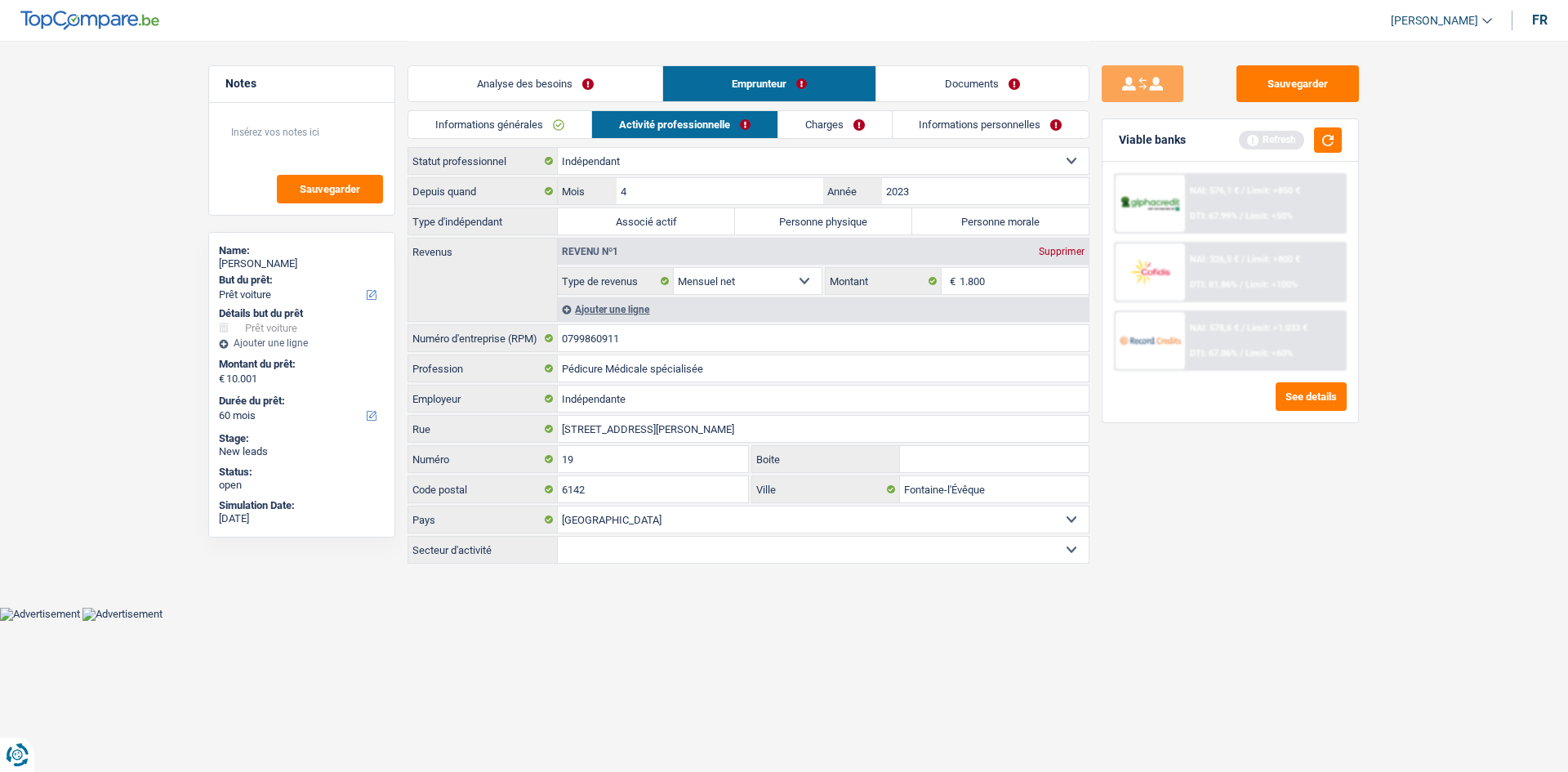
click at [597, 89] on link "Analyse des besoins" at bounding box center [535, 84] width 254 height 35
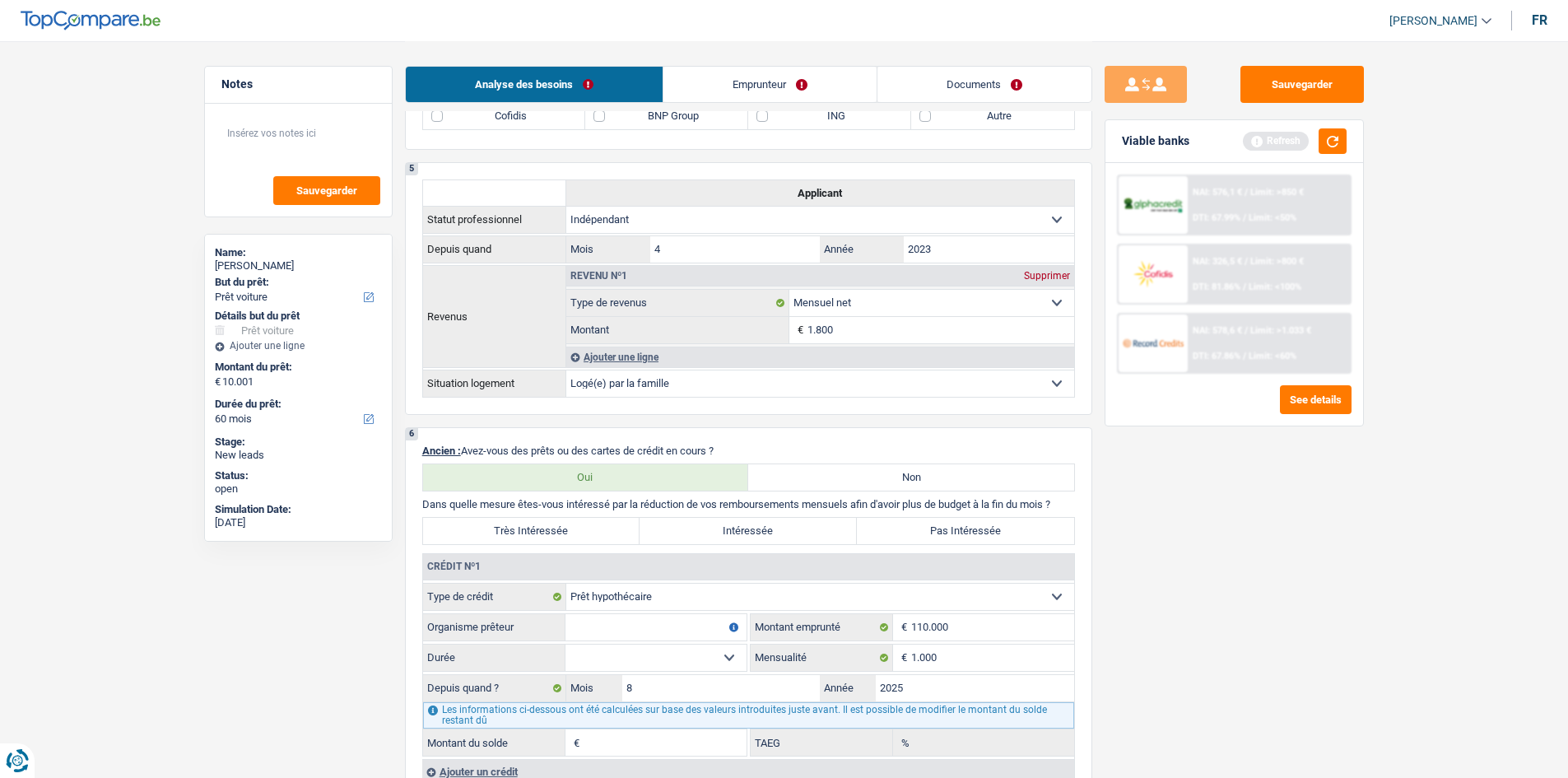
scroll to position [987, 0]
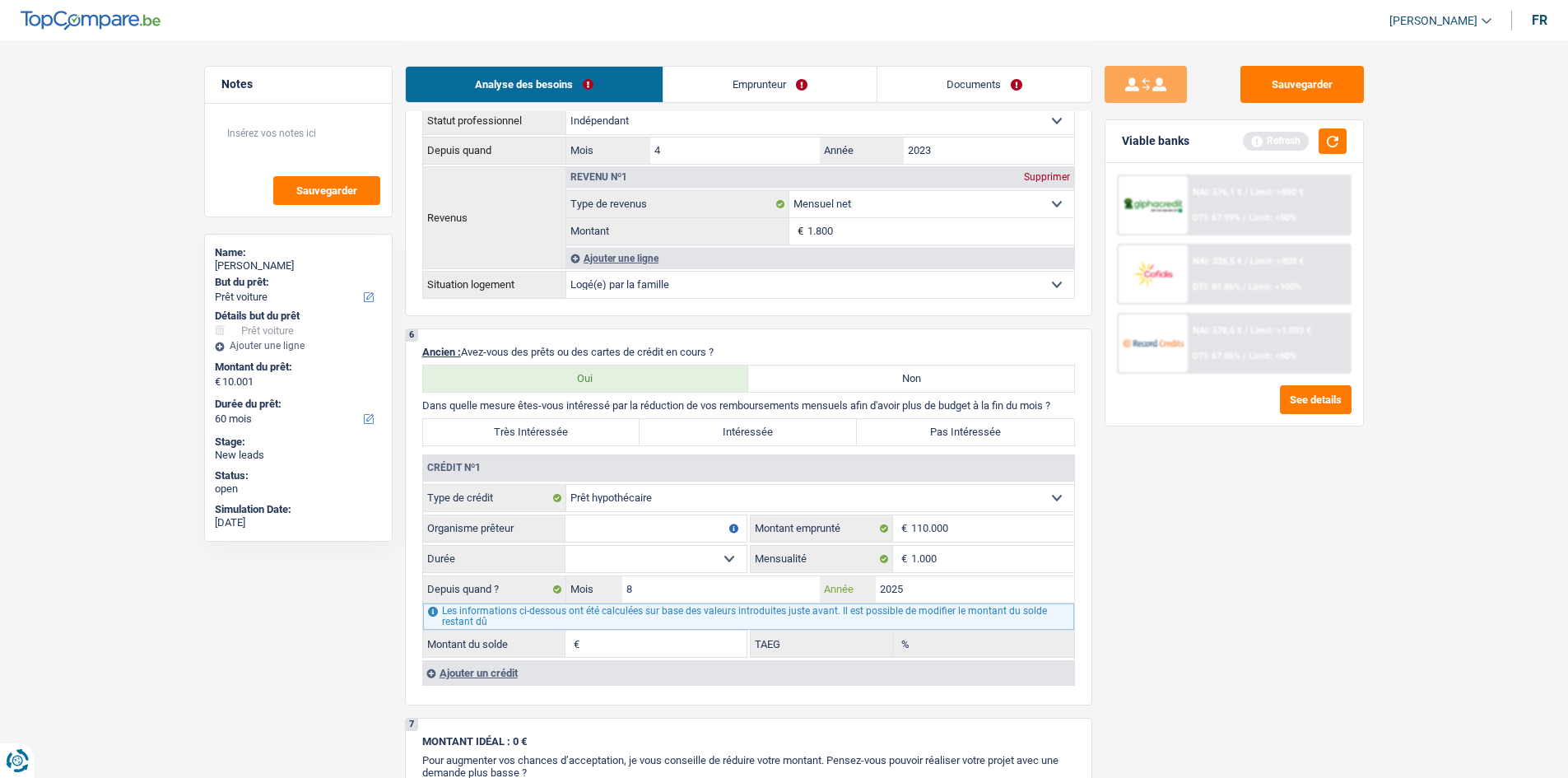
click at [734, 382] on input "2025" at bounding box center [974, 589] width 198 height 26
click at [734, 382] on input "1.000" at bounding box center [992, 558] width 163 height 26
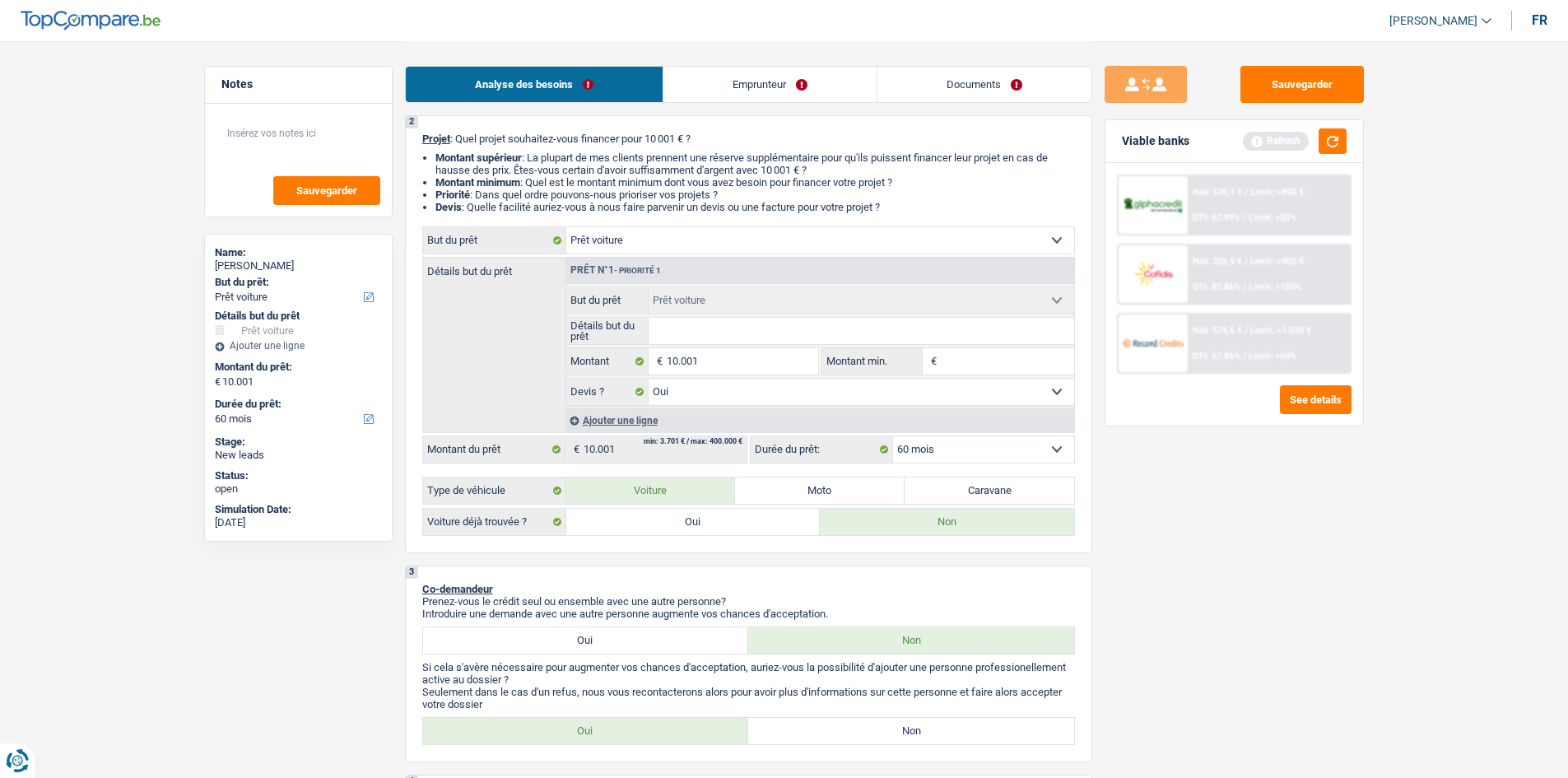
scroll to position [0, 0]
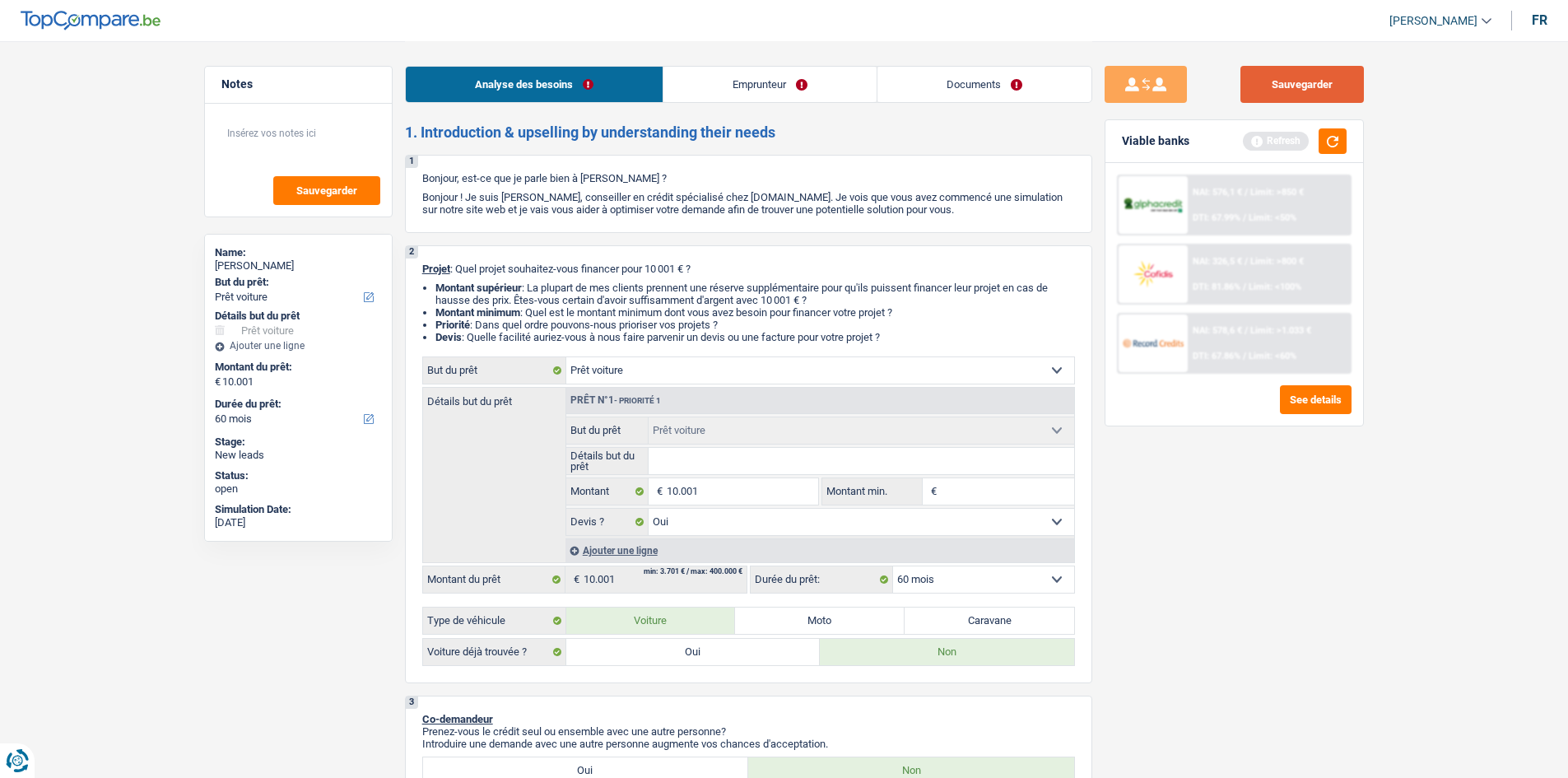
click at [734, 73] on button "Sauvegarder" at bounding box center [1302, 85] width 124 height 37
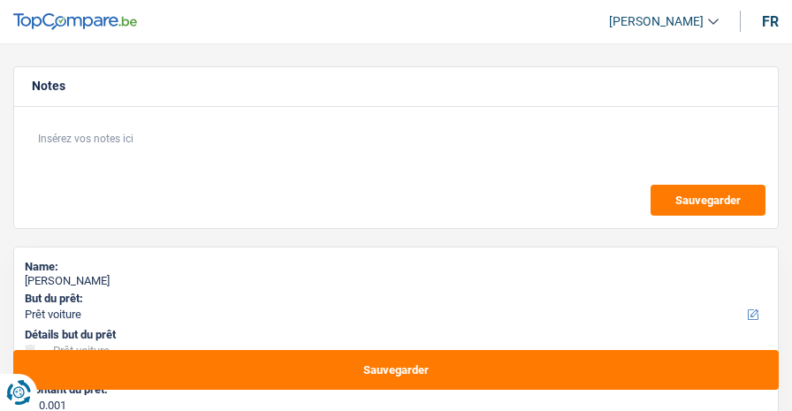
select select "car"
select select "60"
select select "car"
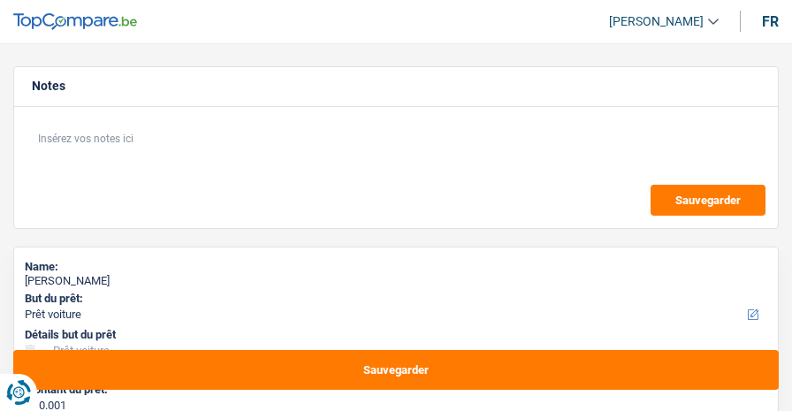
select select "yes"
select select "60"
select select "independent"
select select "netSalary"
select select "liveWithParents"
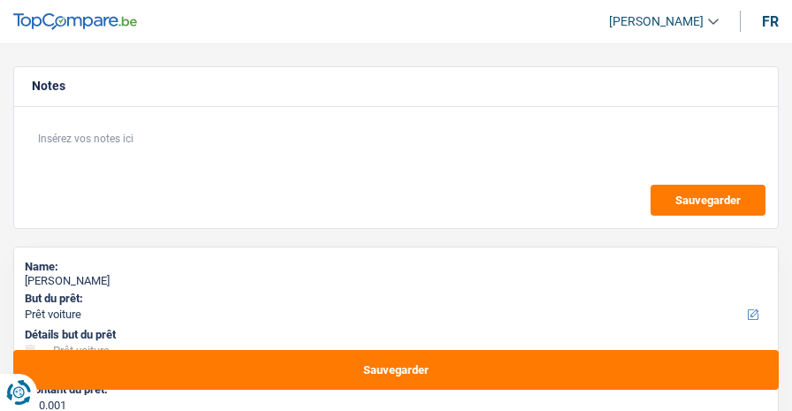
select select "mortgage"
select select "car"
select select "yes"
select select "60"
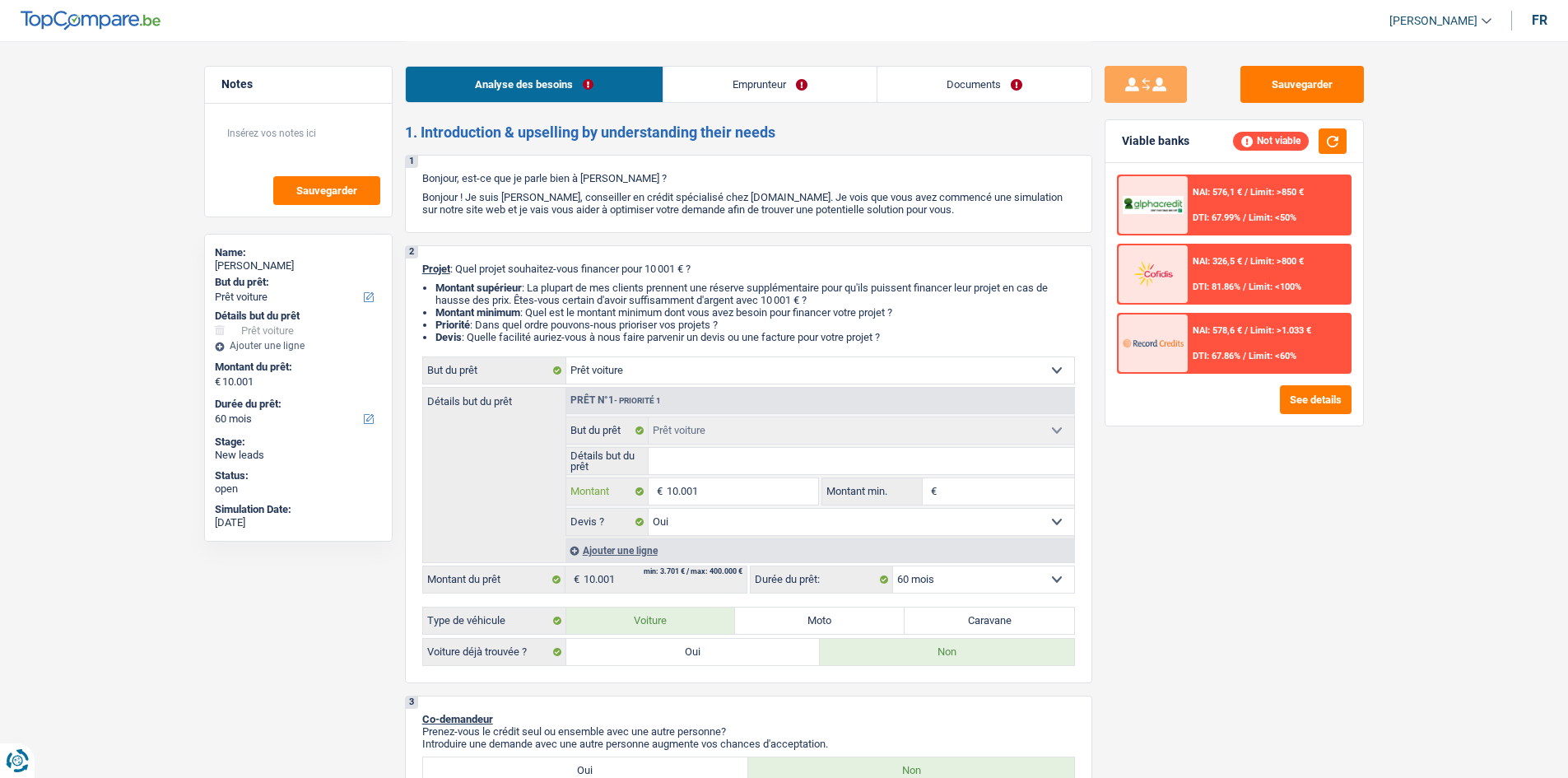
type input "1.000"
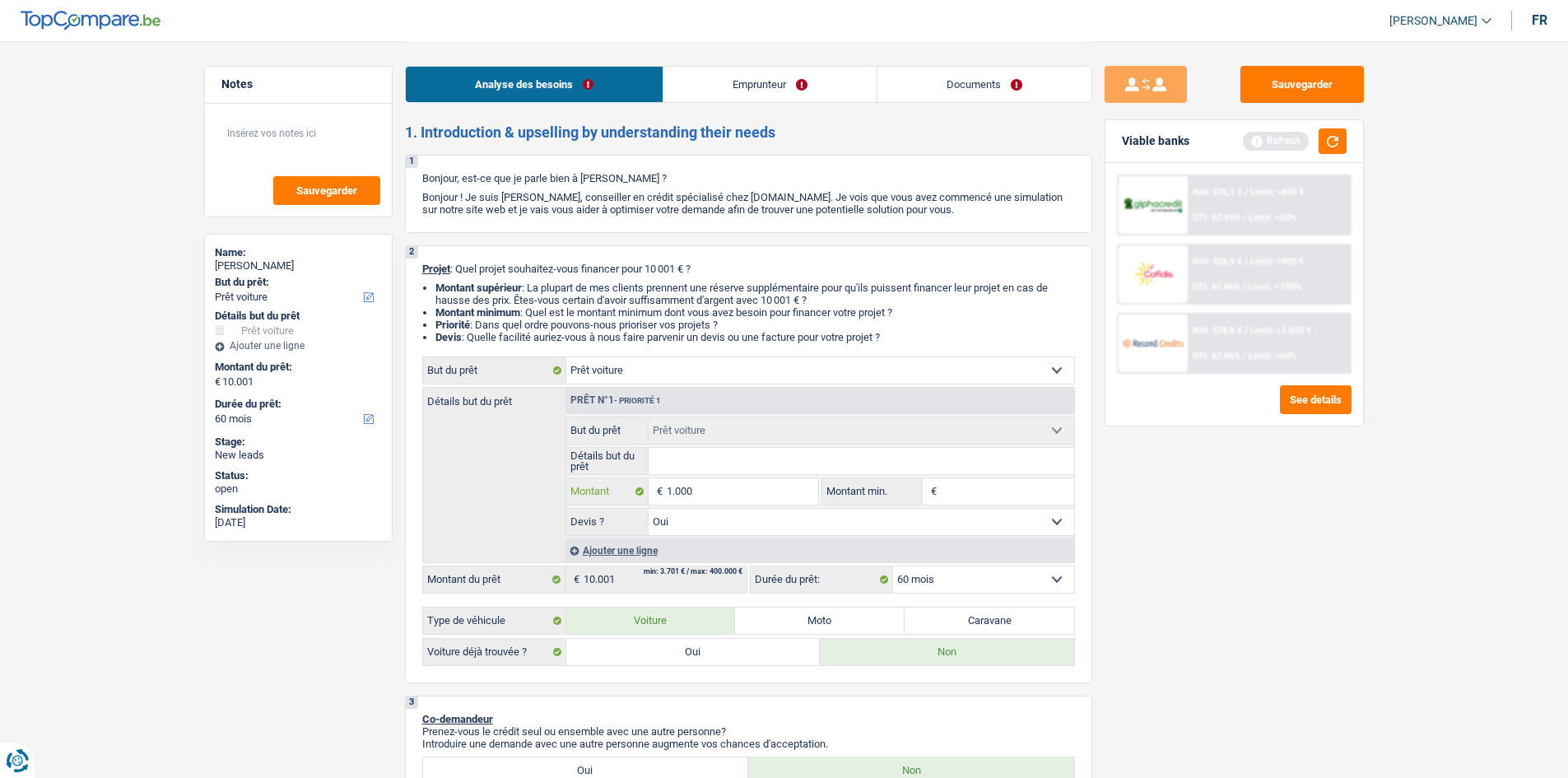
type input "100"
type input "1"
type input "6"
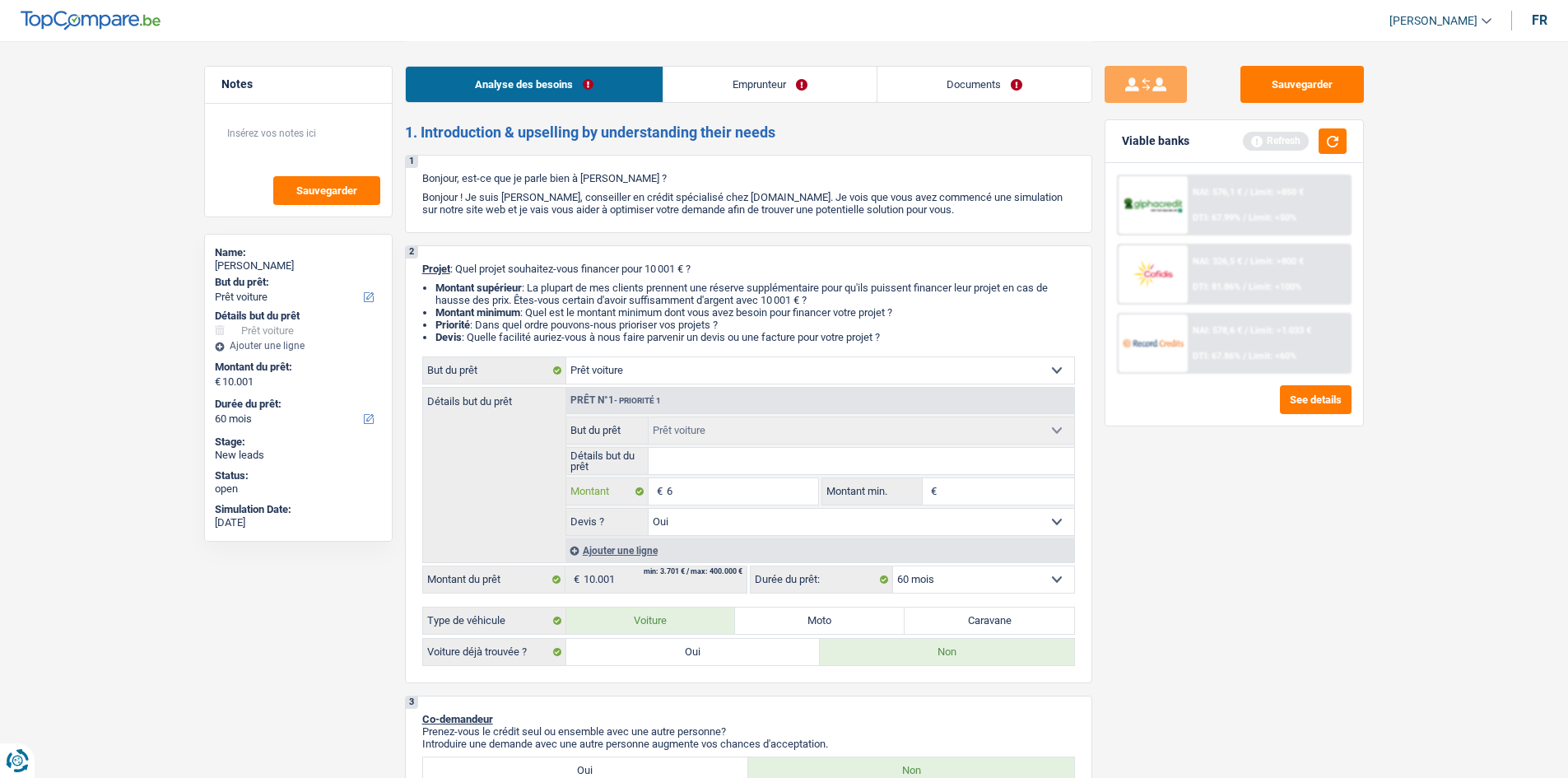
type input "60"
type input "600"
type input "6.000"
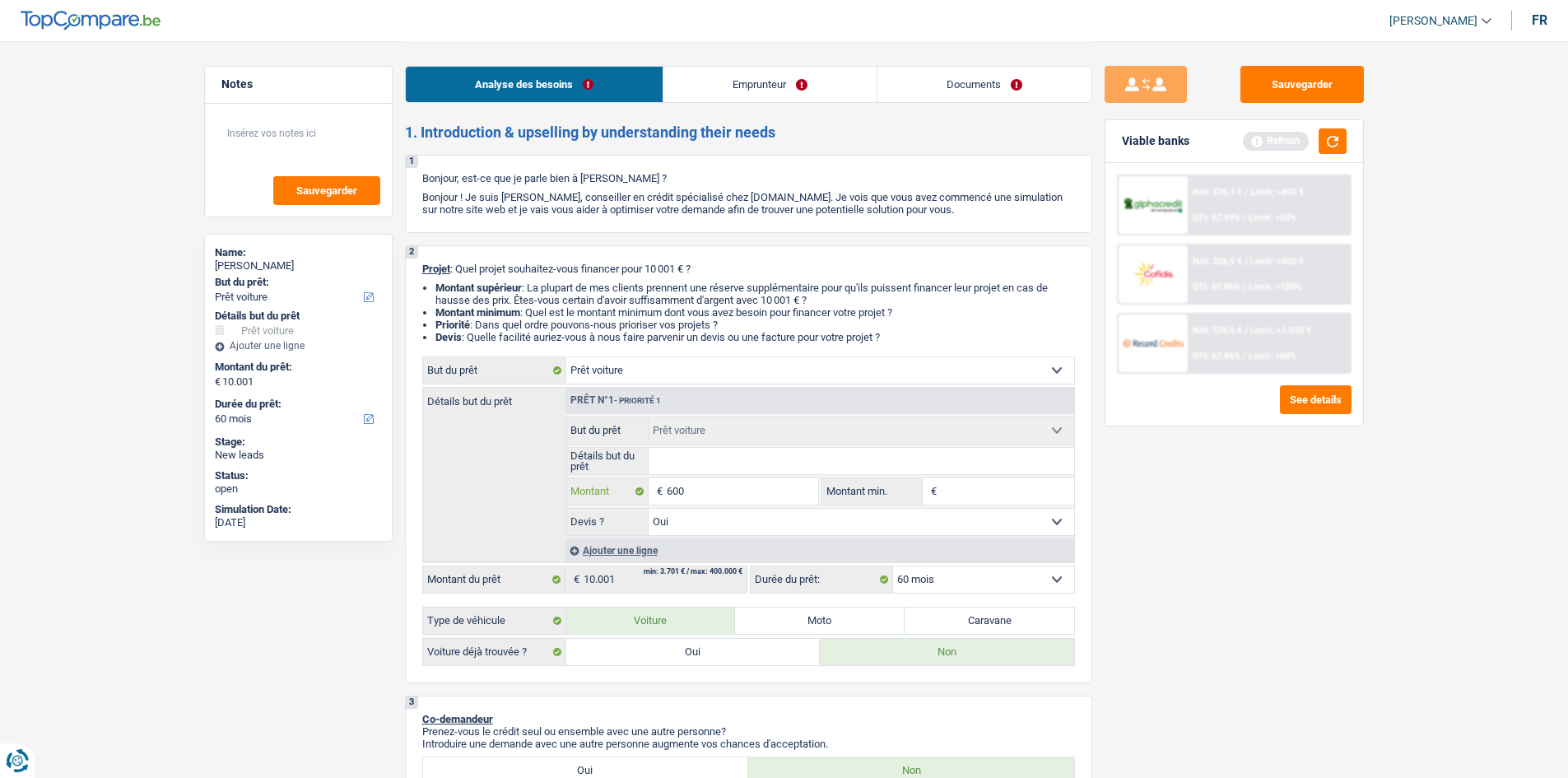
type input "6.000"
select select "42"
type input "6.000"
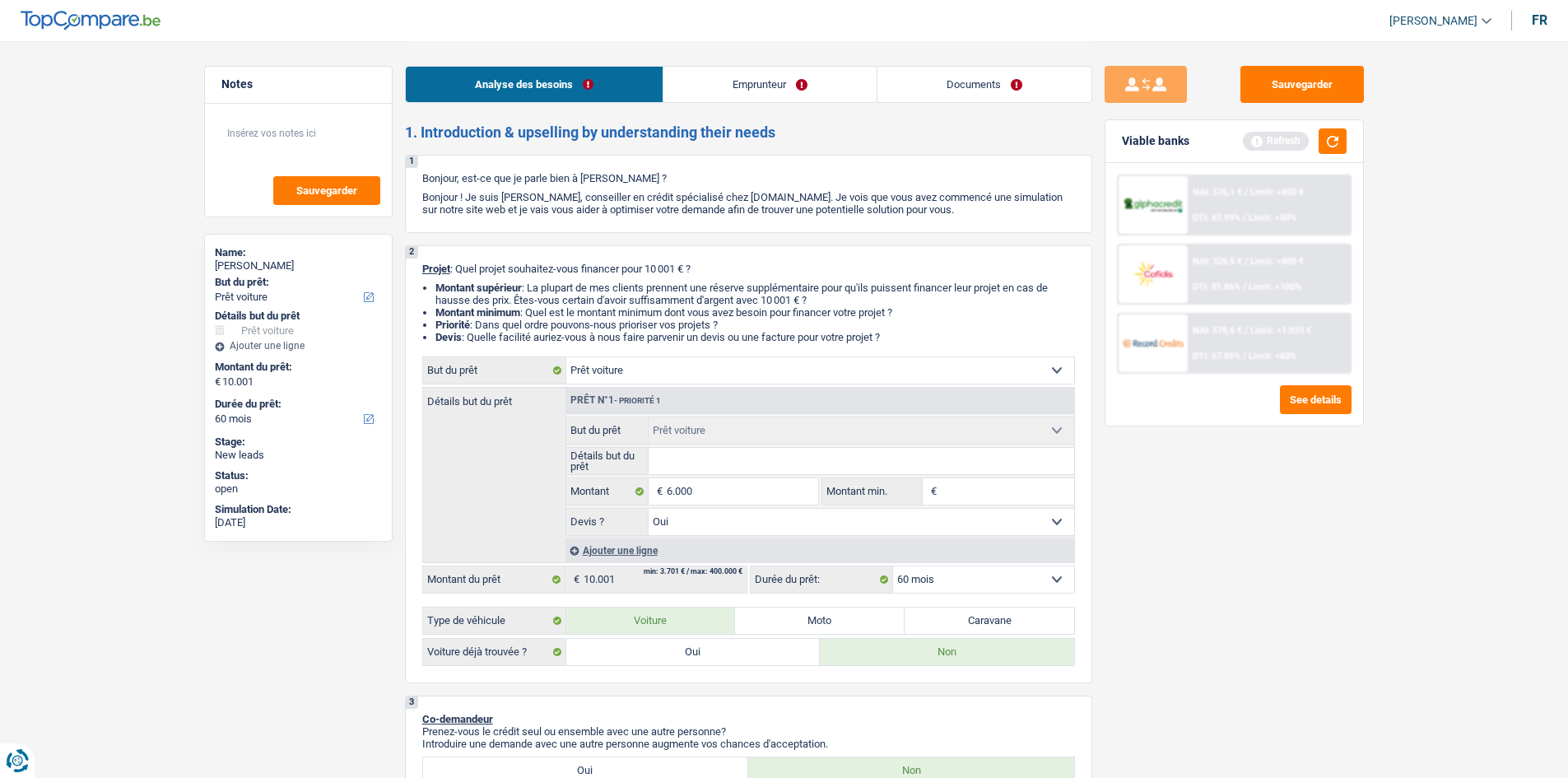
select select "42"
type input "6.000"
select select "42"
drag, startPoint x: 1207, startPoint y: 587, endPoint x: 1226, endPoint y: 605, distance: 26.2
click at [737, 382] on div "Sauvegarder Viable banks Refresh NAI: 576,1 € / Limit: >850 € DTI: 67.99% / Lim…" at bounding box center [1234, 409] width 284 height 686
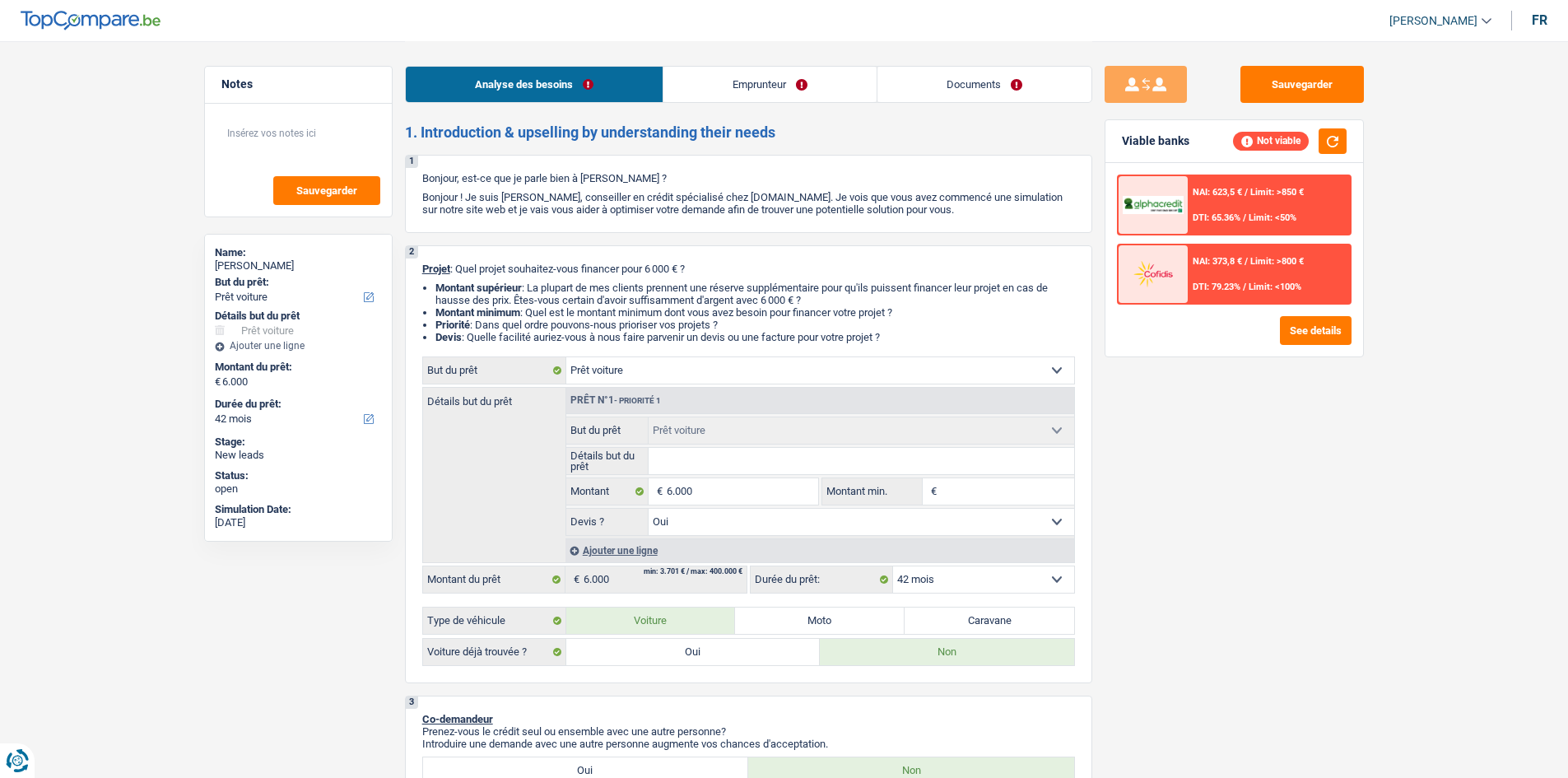
click at [737, 382] on div "Sauvegarder Viable banks Not viable NAI: 623,5 € / Limit: >850 € DTI: 65.36% / …" at bounding box center [1234, 409] width 284 height 686
click at [728, 382] on input "6.000" at bounding box center [742, 491] width 151 height 26
type input "600"
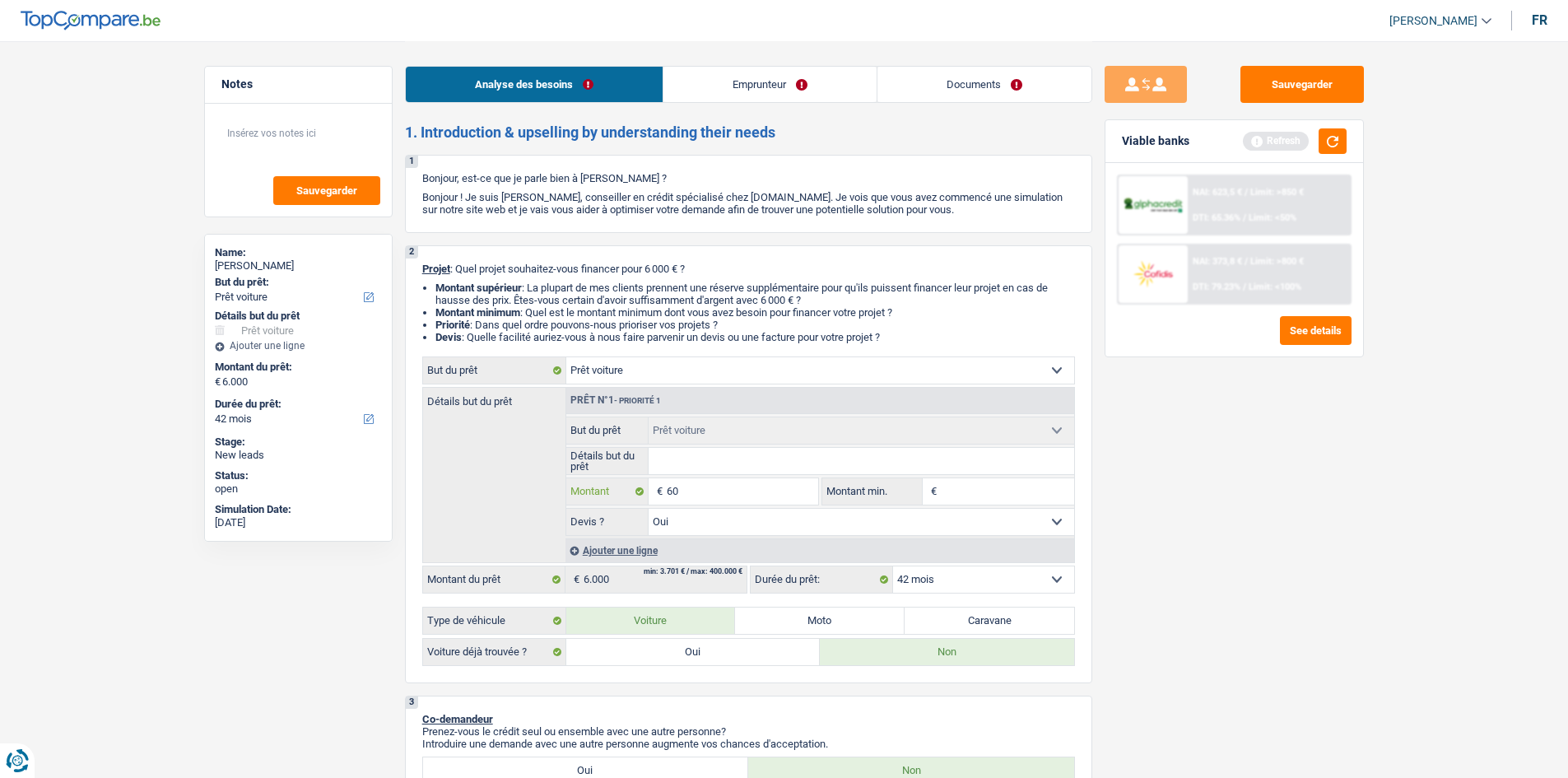
type input "6"
type input "1"
type input "10"
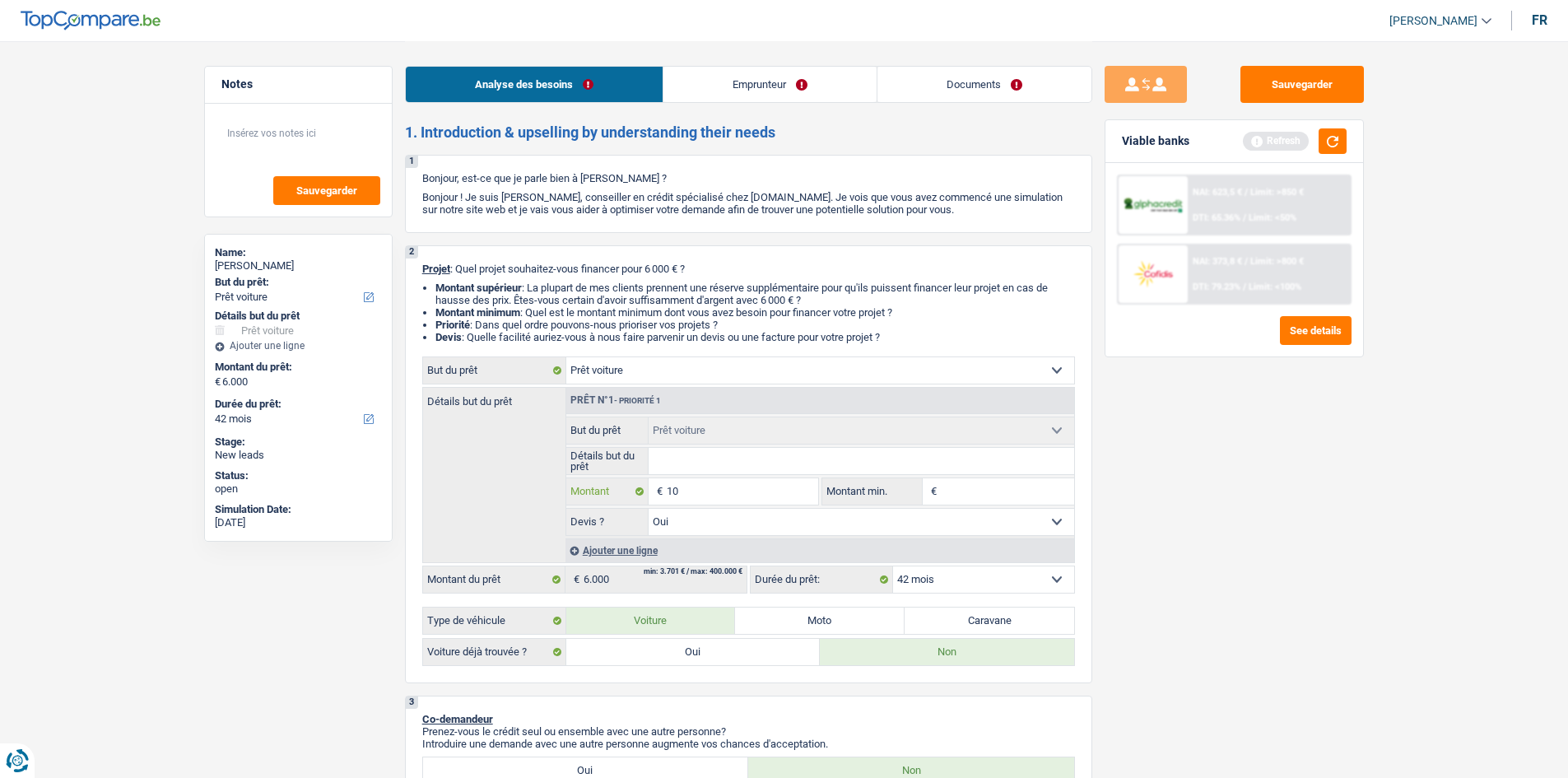
type input "100"
type input "1.001"
type input "100"
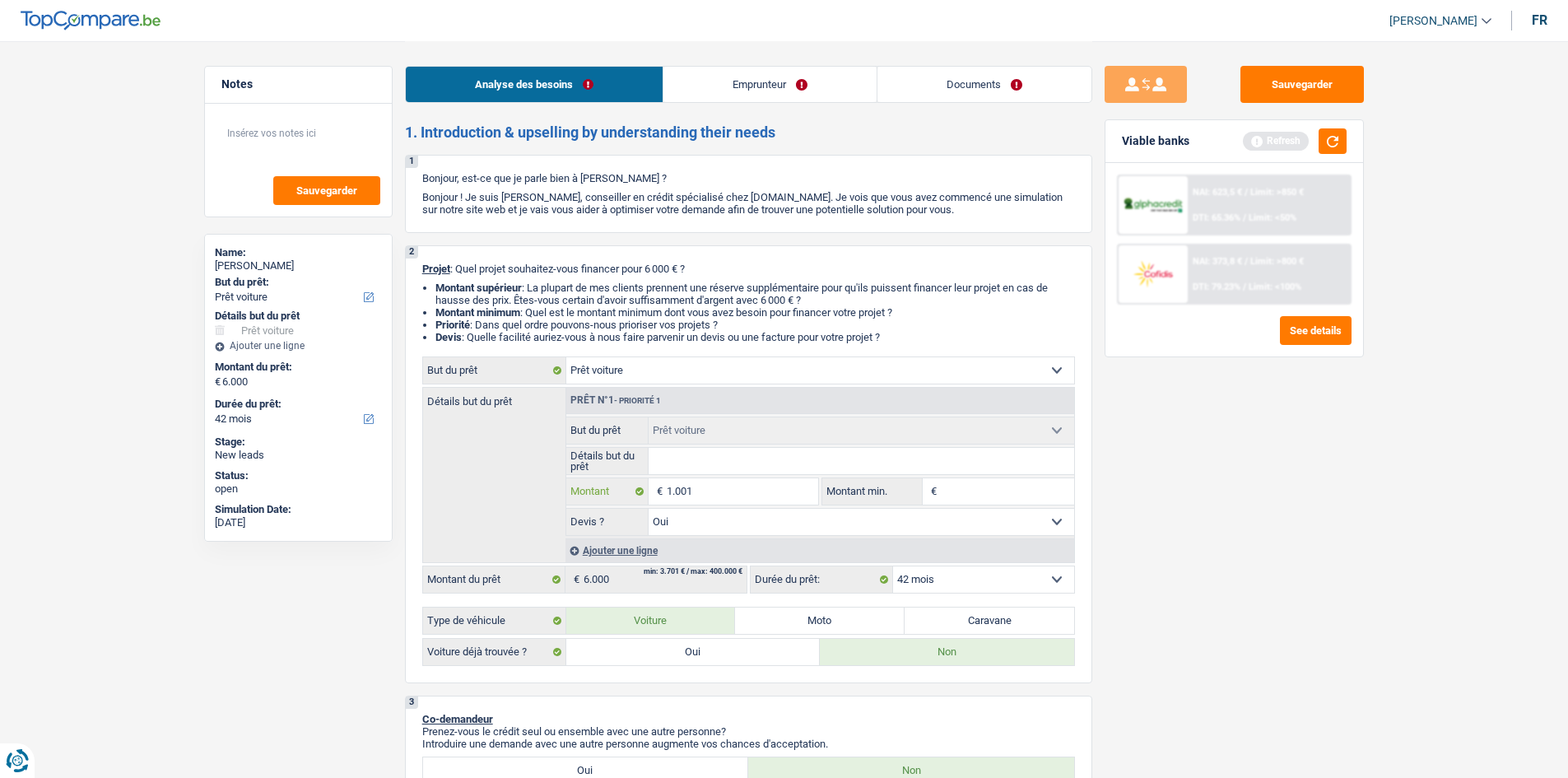
type input "100"
type input "1.000"
type input "10.001"
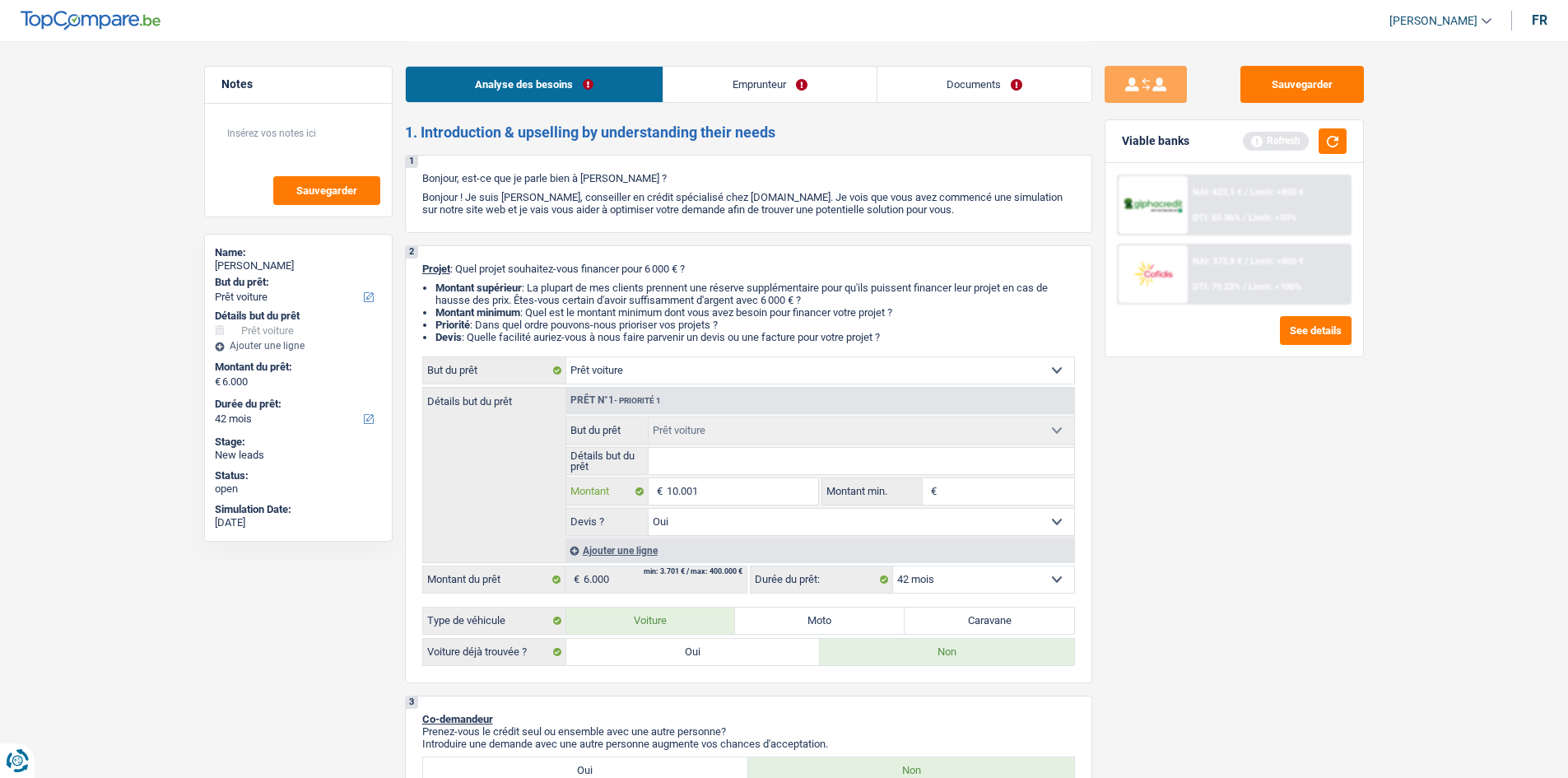
type input "10.001"
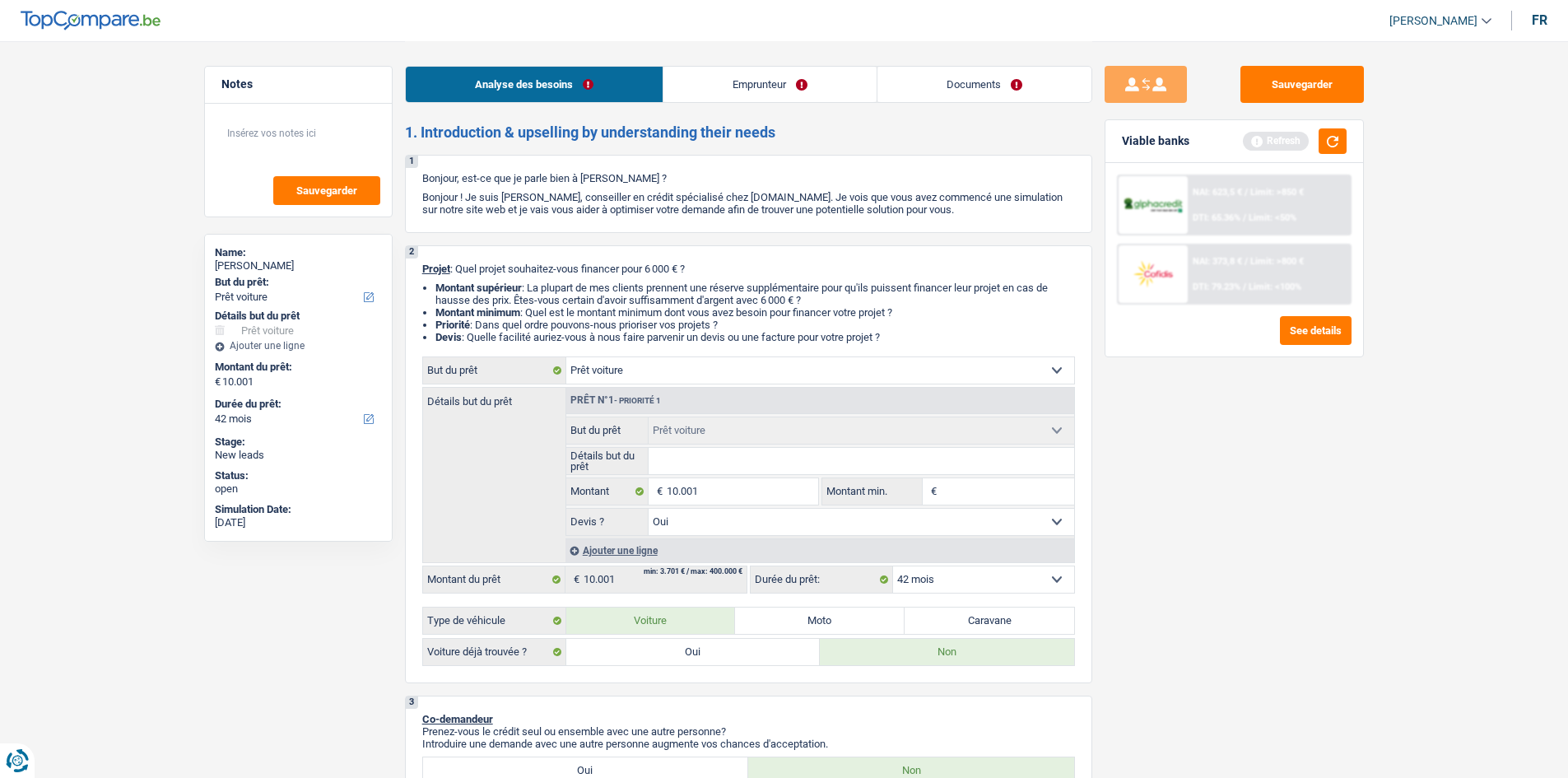
select select "60"
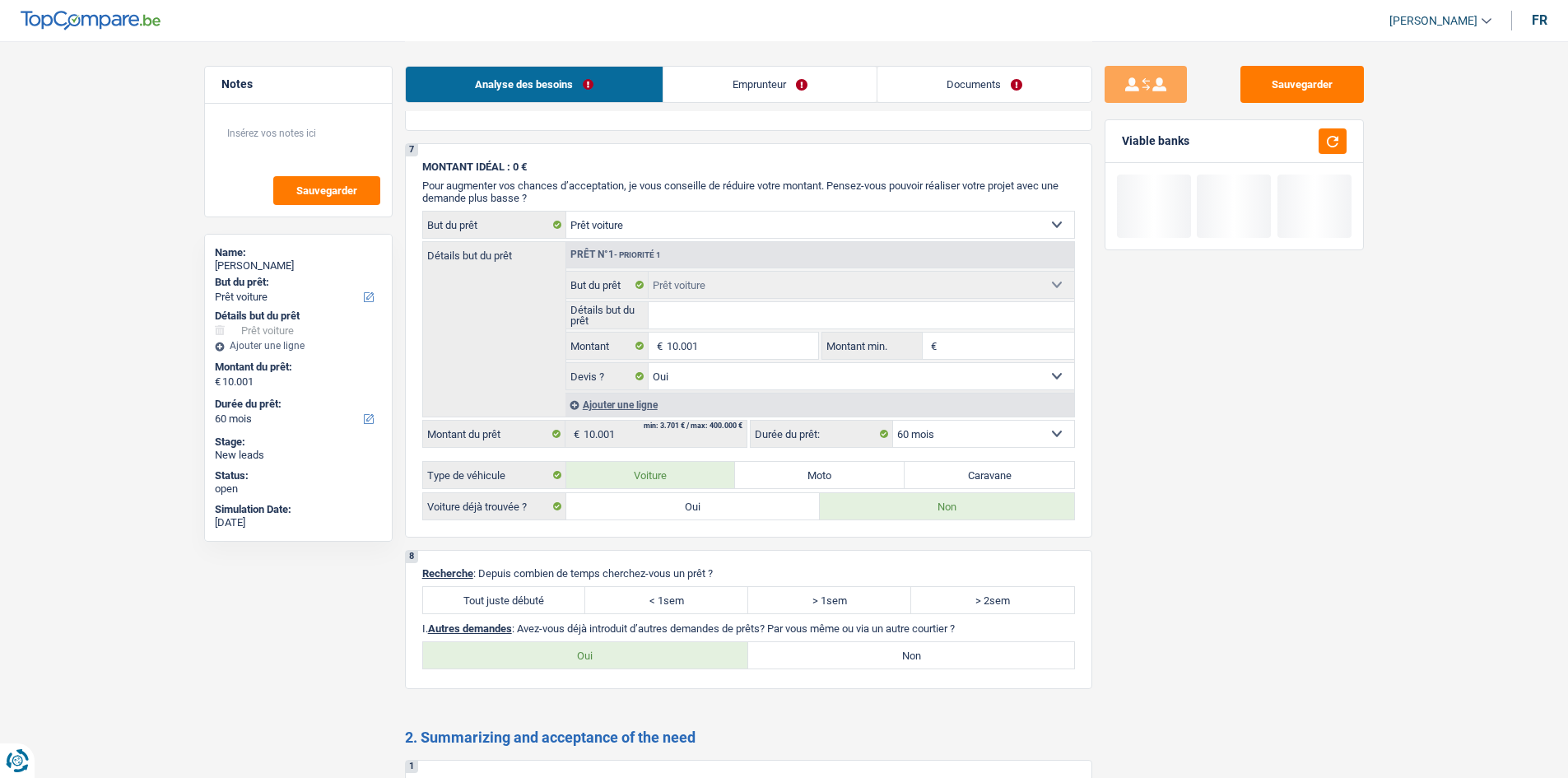
scroll to position [1646, 0]
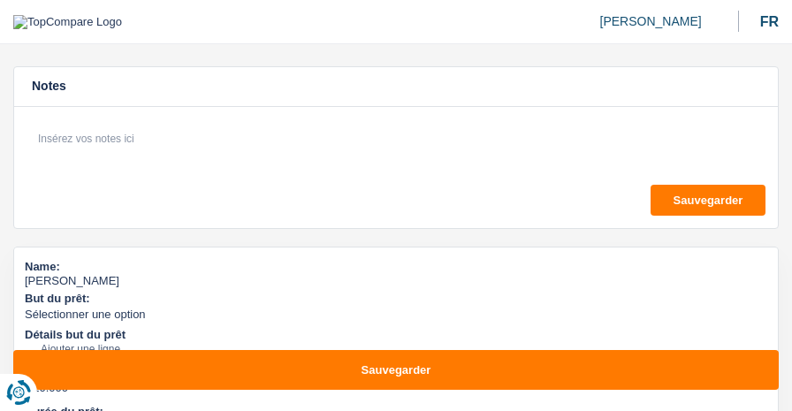
select select "48"
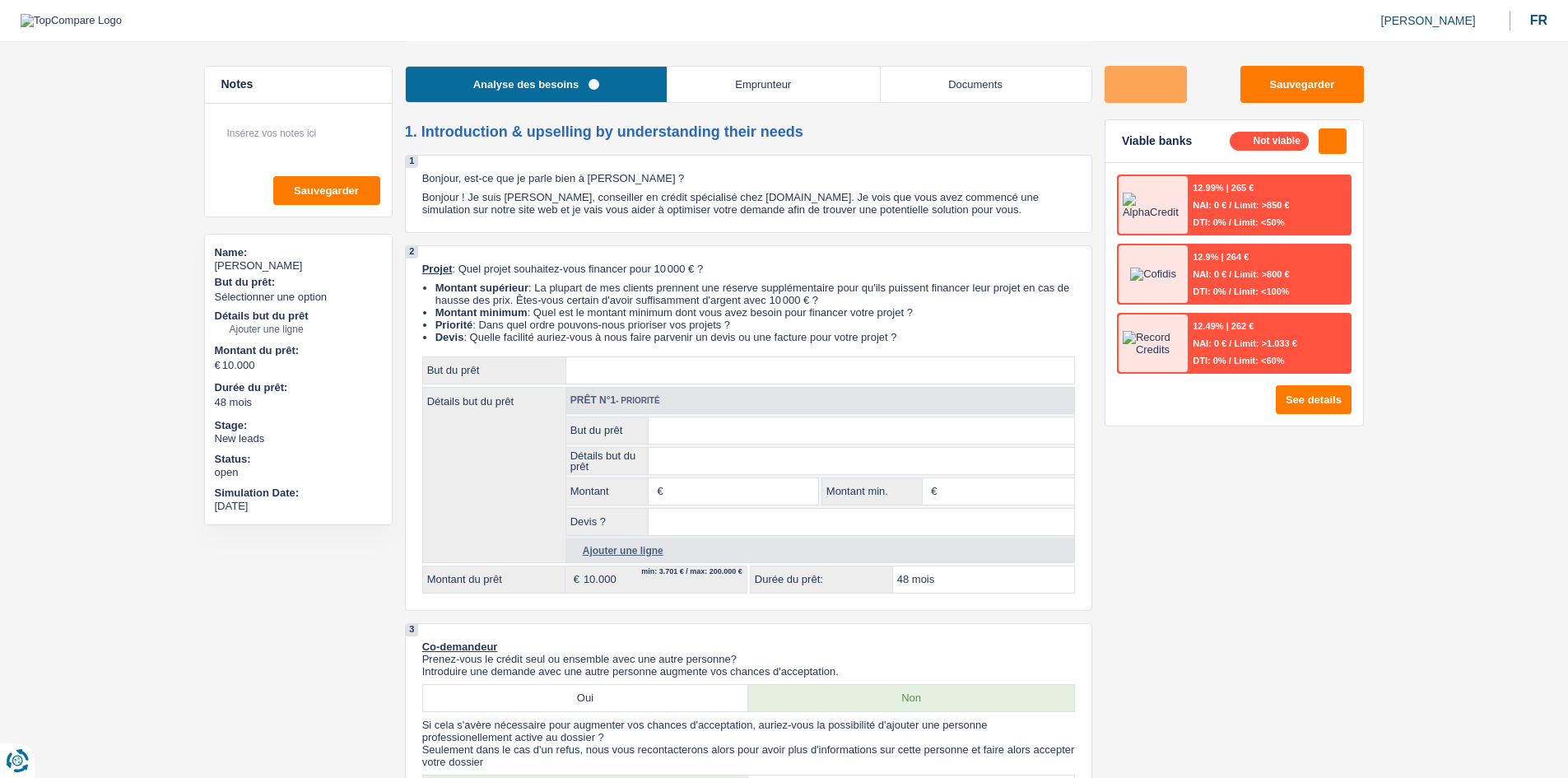
click at [694, 382] on input "Montant" at bounding box center [743, 491] width 151 height 26
type input "10.000"
click at [737, 382] on input "Montant min." at bounding box center [1007, 491] width 132 height 26
type input "10.000"
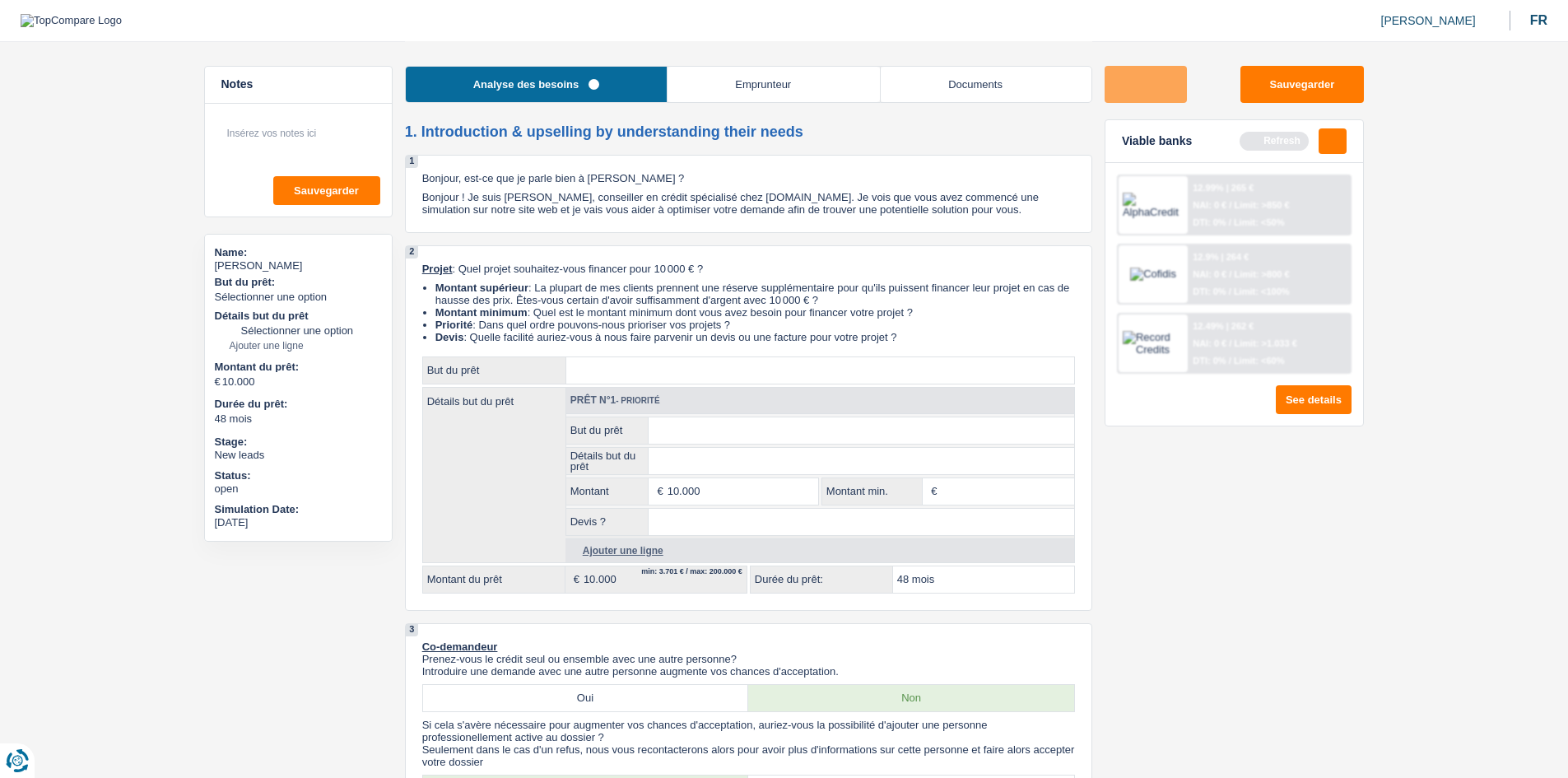
type input "5"
type input "50"
type input "500"
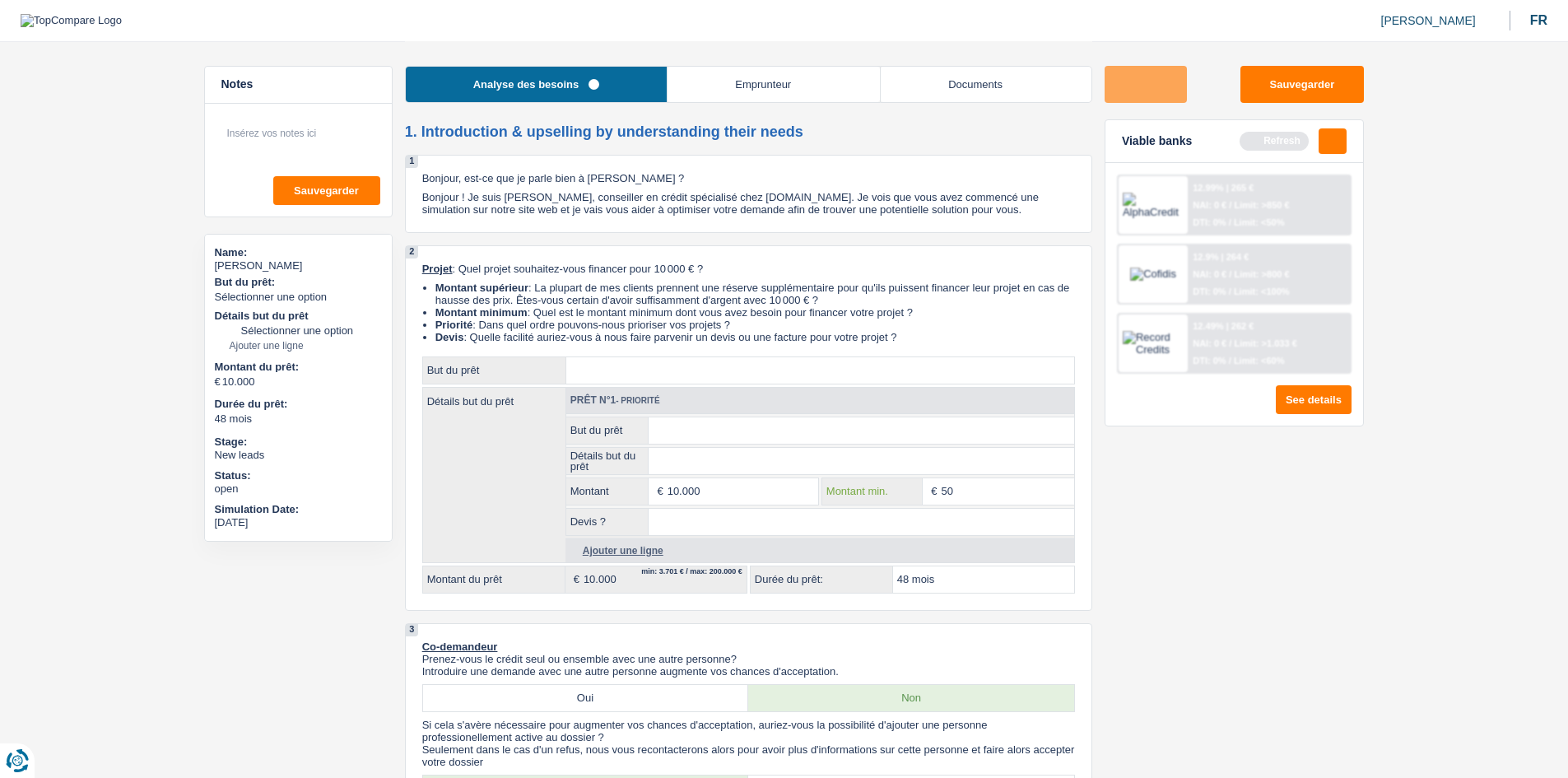
type input "500"
type input "5.000"
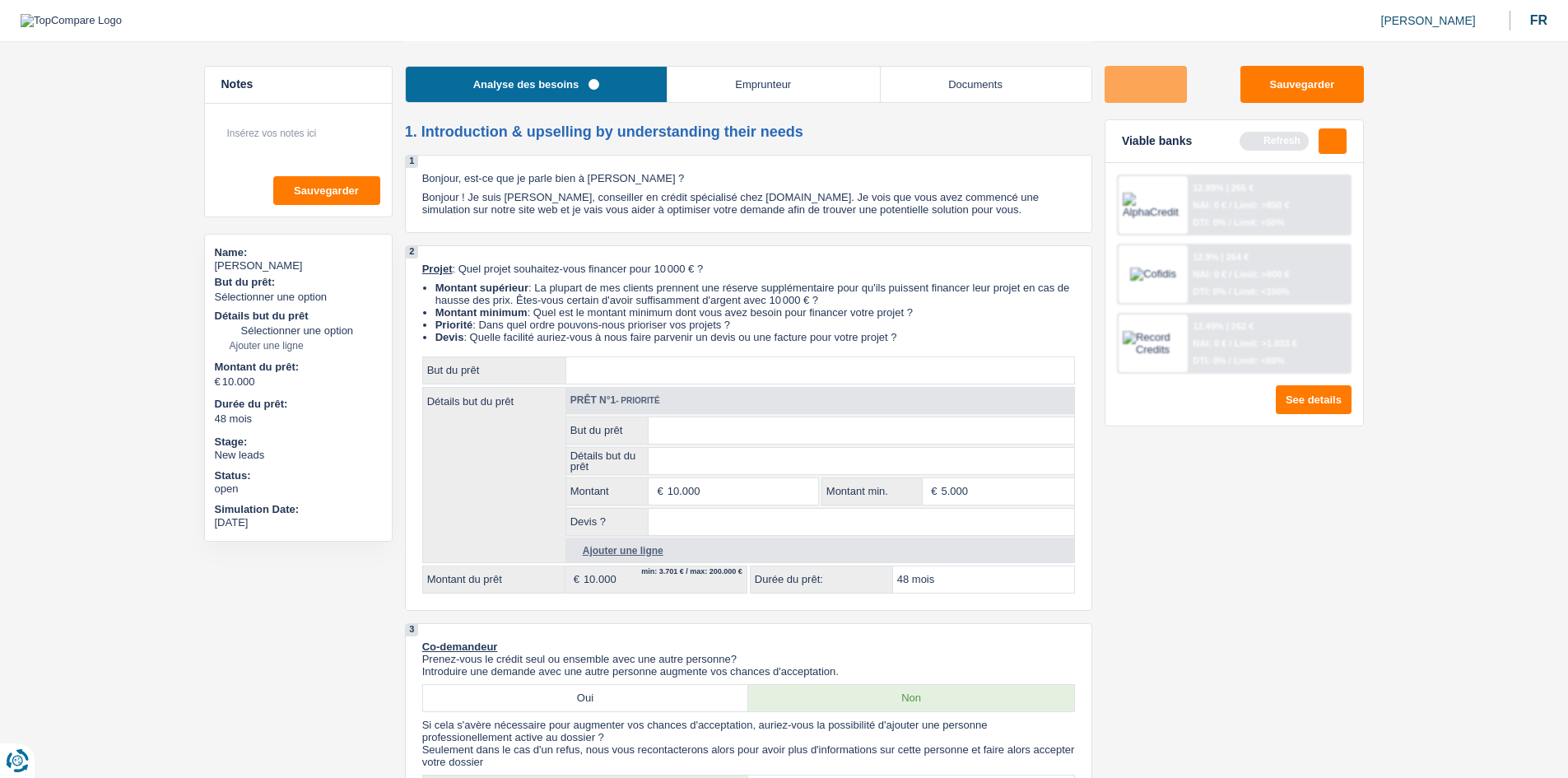
click at [737, 365] on select "Confort maison: meubles, textile, peinture, électroménager, outillage non-profe…" at bounding box center [820, 370] width 508 height 26
select select "movingOrInstallation"
click at [566, 357] on select "Confort maison: meubles, textile, peinture, électroménager, outillage non-profe…" at bounding box center [820, 370] width 508 height 26
select select "movingOrInstallation"
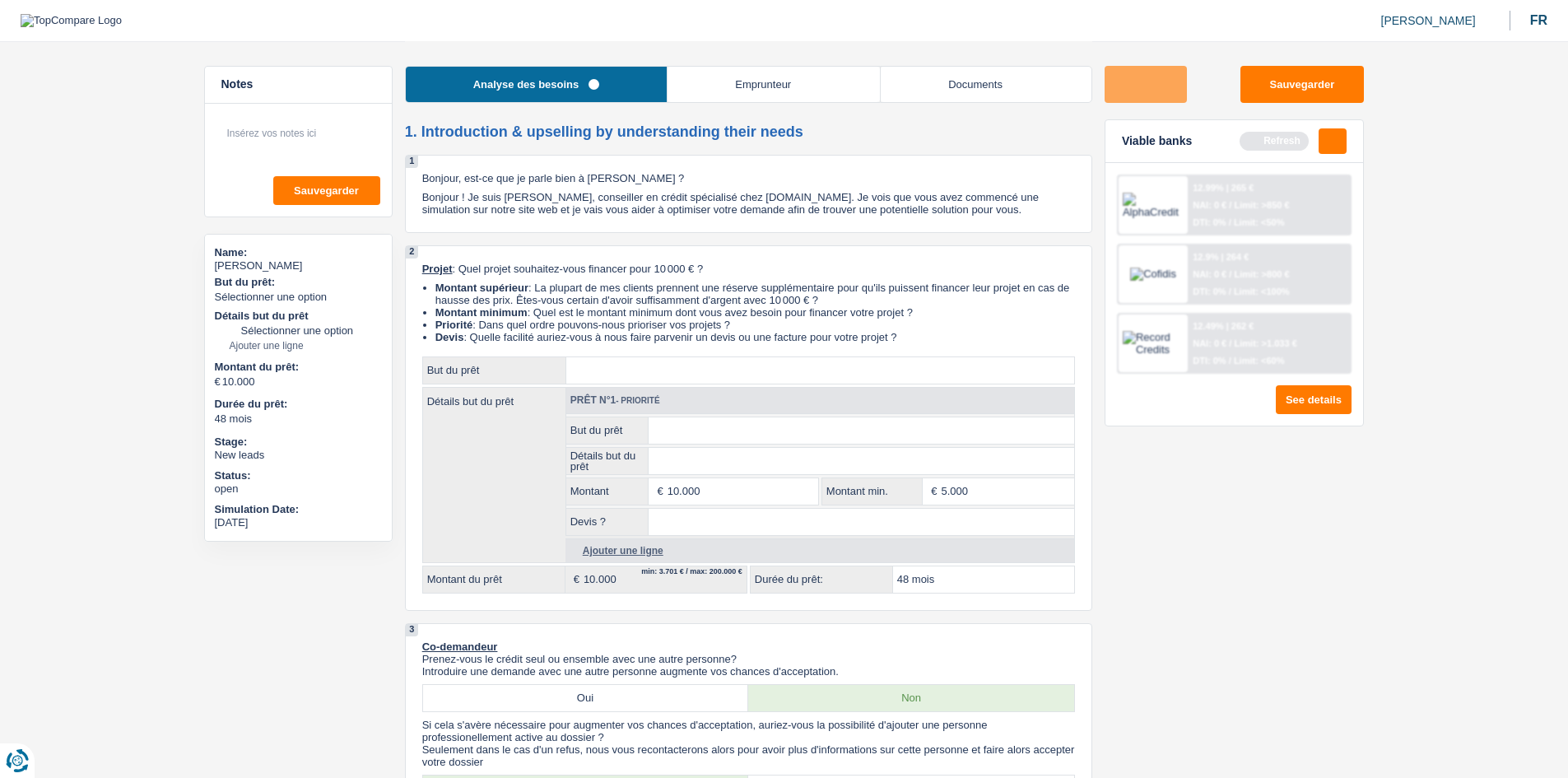
select select "movingOrInstallation"
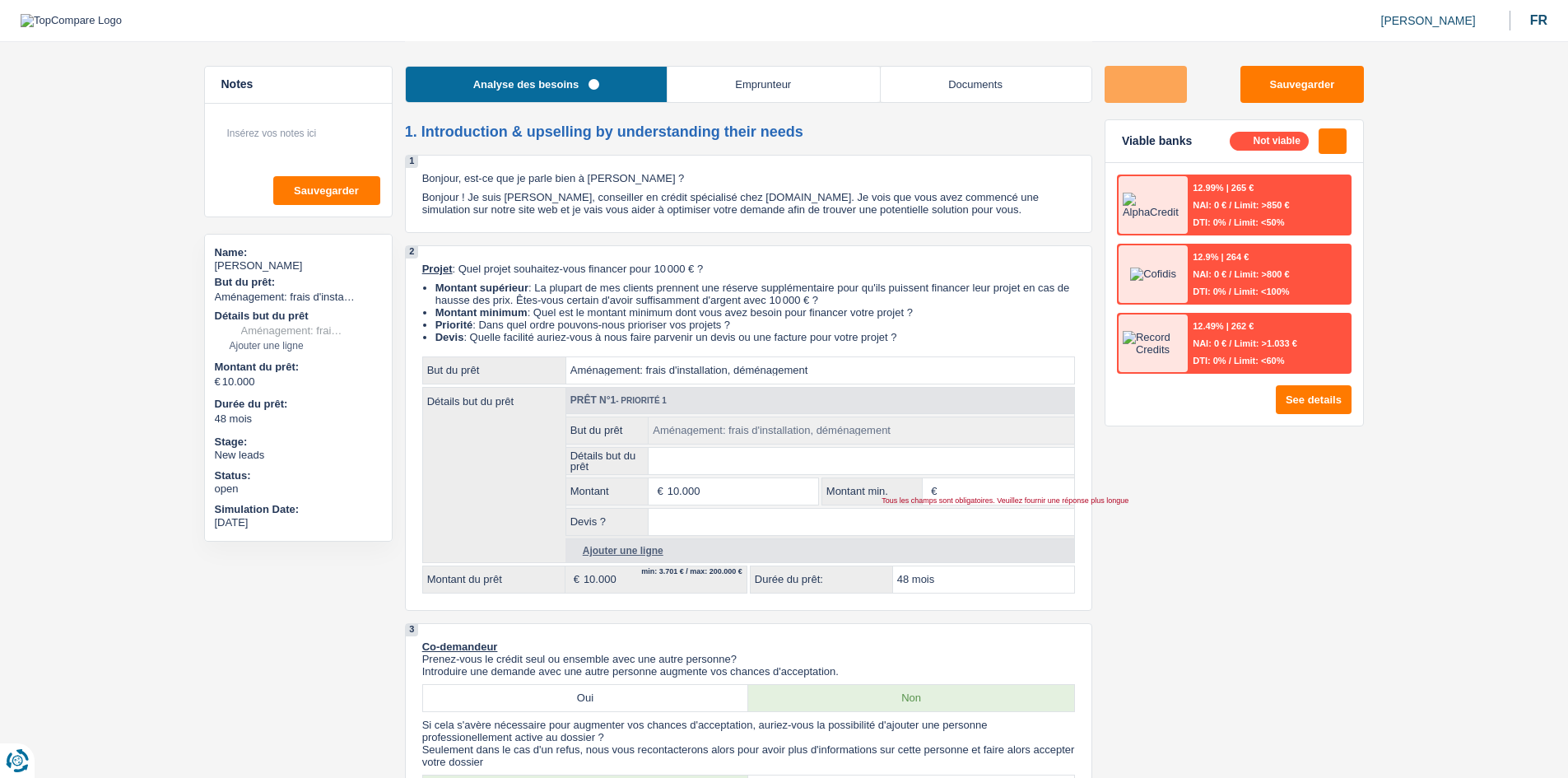
click at [737, 382] on select "Oui Non Non répondu Sélectionner une option" at bounding box center [861, 522] width 425 height 26
select select "yes"
click at [649, 382] on select "Oui Non Non répondu Sélectionner une option" at bounding box center [861, 522] width 425 height 26
select select "yes"
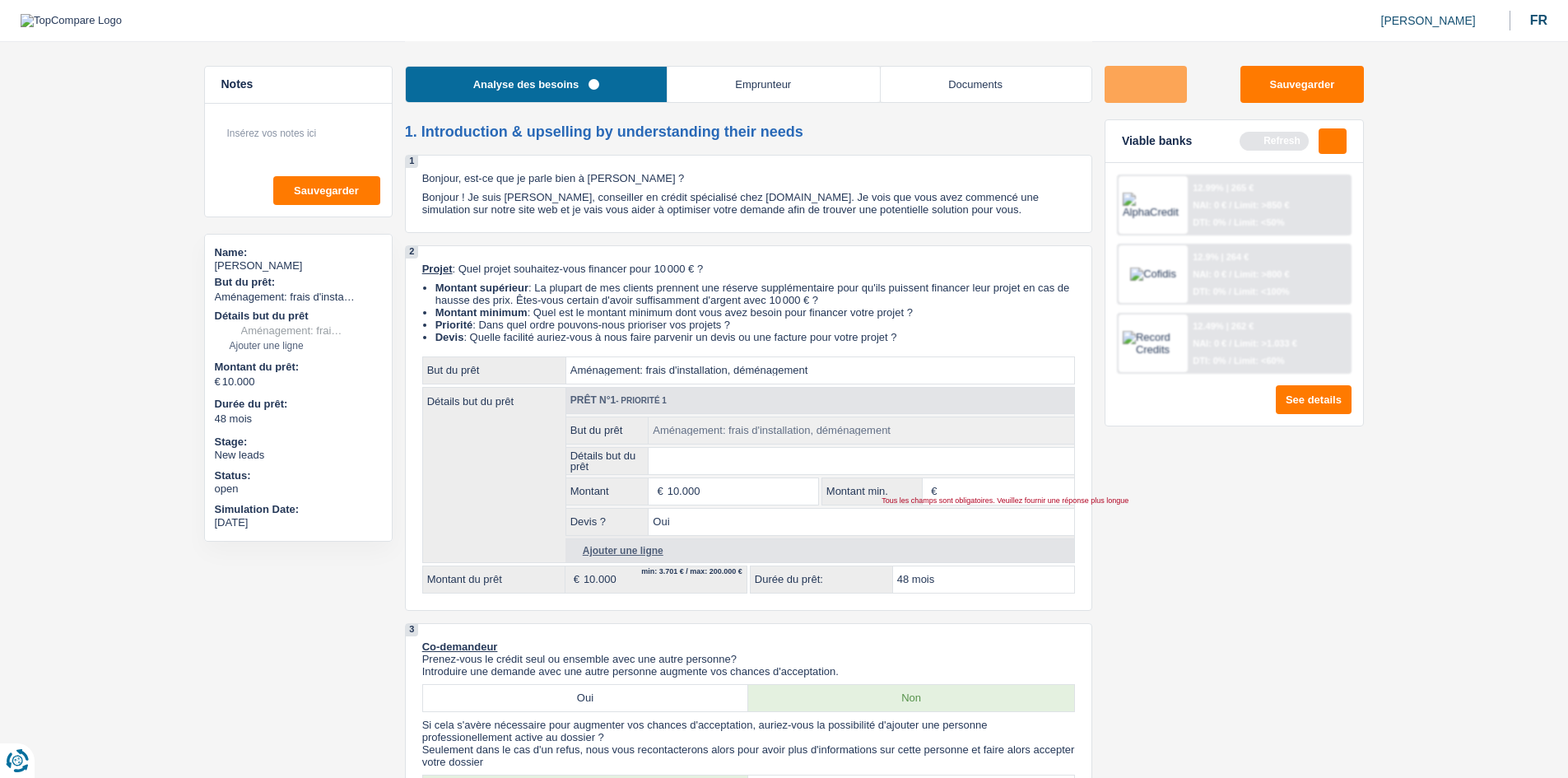
click at [703, 382] on input "Détails but du prêt" at bounding box center [861, 461] width 425 height 26
type input "D"
type input "Dé"
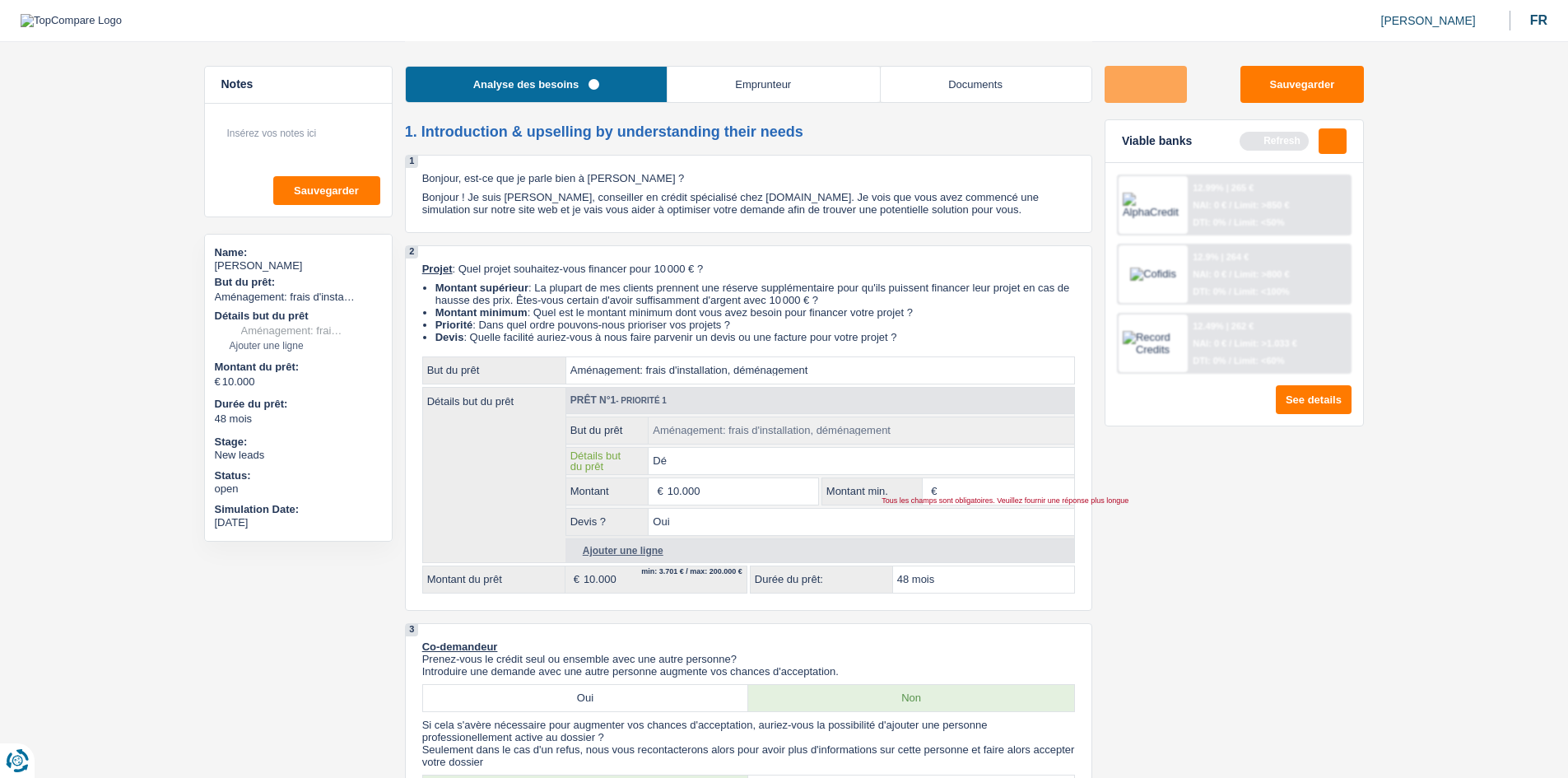
type input "Dém"
type input "Démé"
type input "Démén"
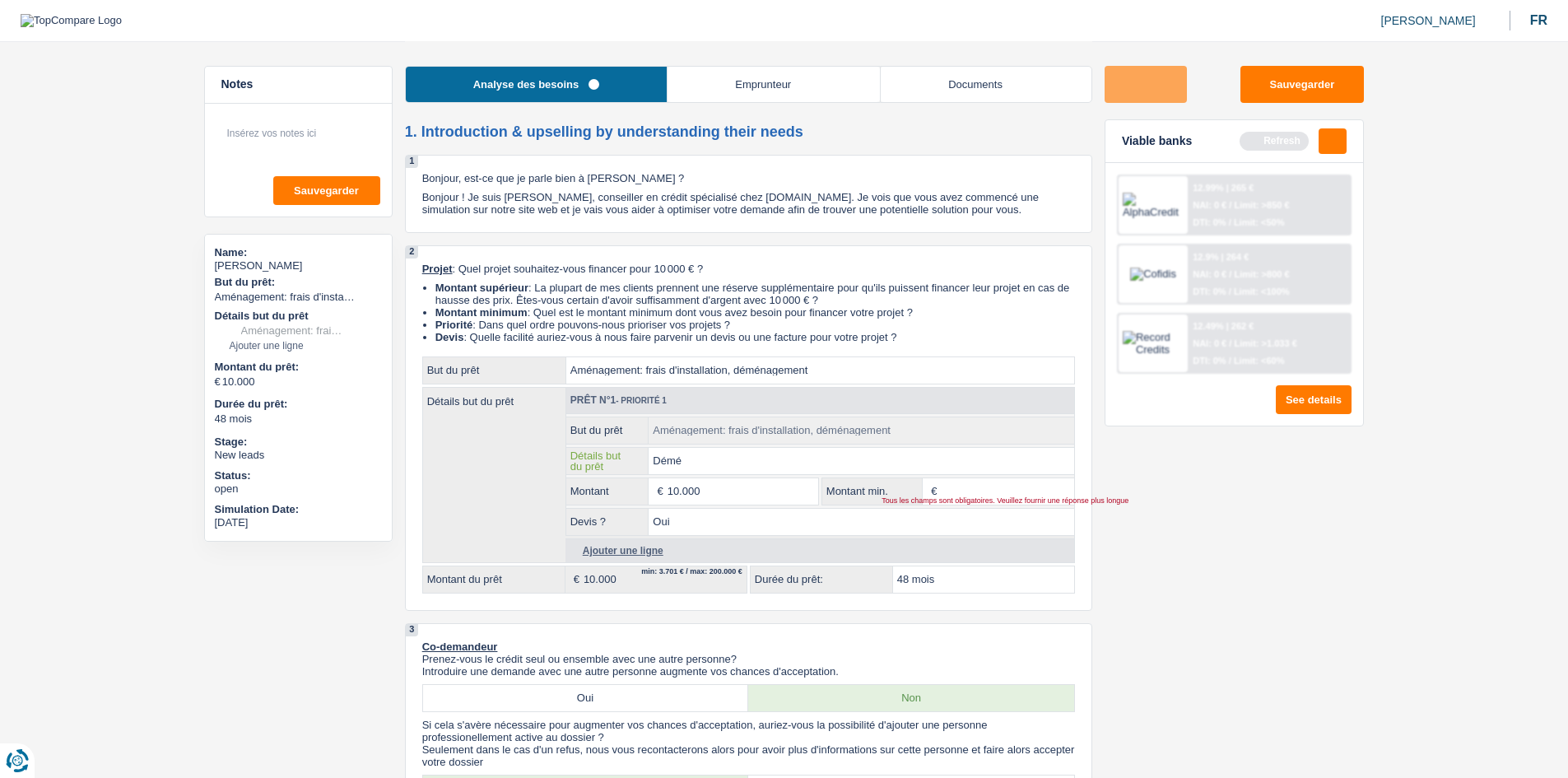
type input "Démén"
type input "Déména"
type input "Déménag"
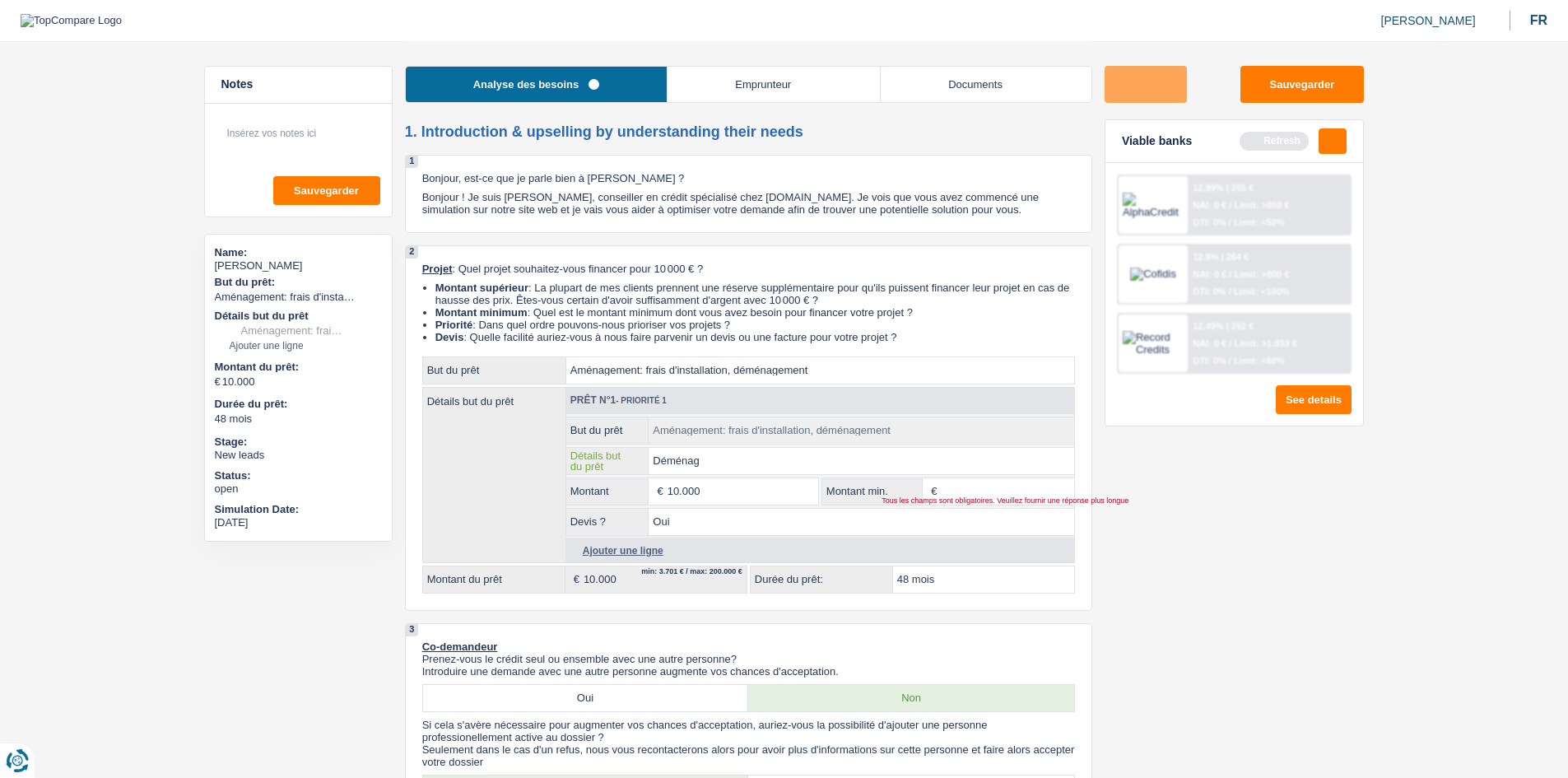
type input "Déménage"
type input "Déménagel"
type input "Déménage"
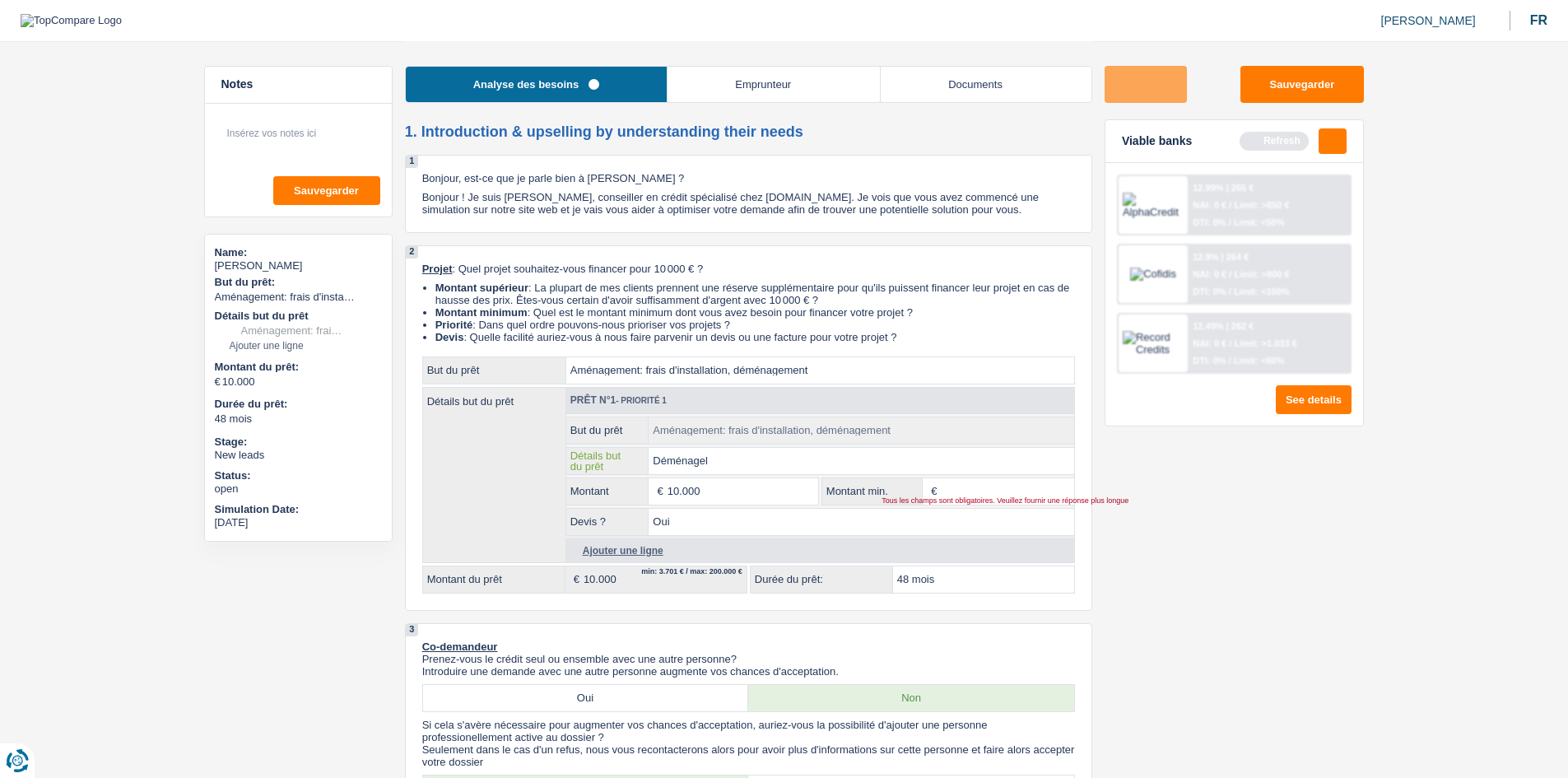
type input "Déménage"
type input "Déménagem"
type input "Déménageme"
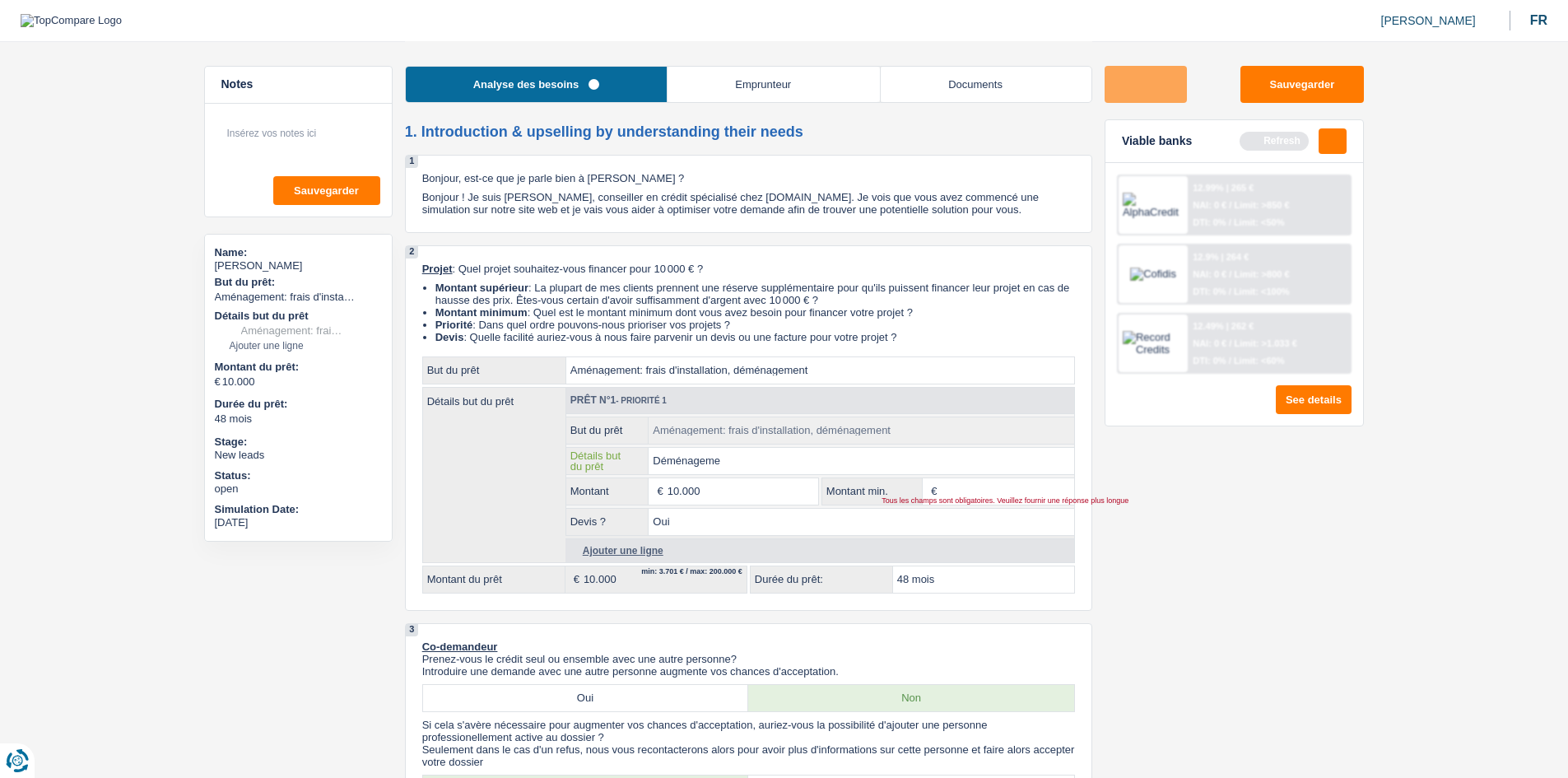
type input "Déménagemen"
type input "Déménagement"
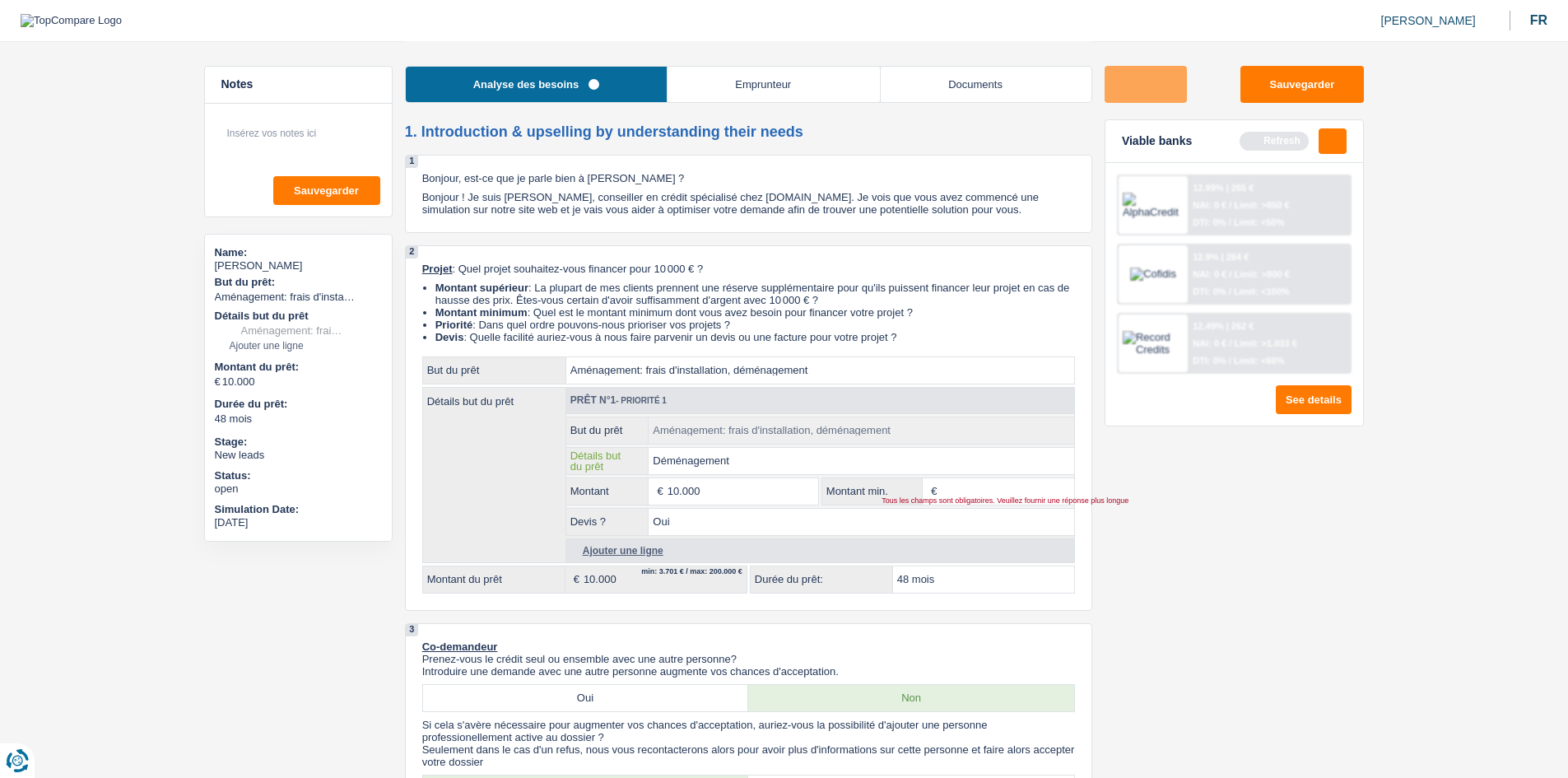
type input "Déménagement"
click at [737, 382] on div "Sauvegarder Viable banks Refresh 12.99% | 265 € NAI: 0 € / Limit: >850 € DTI: 0…" at bounding box center [1234, 409] width 284 height 686
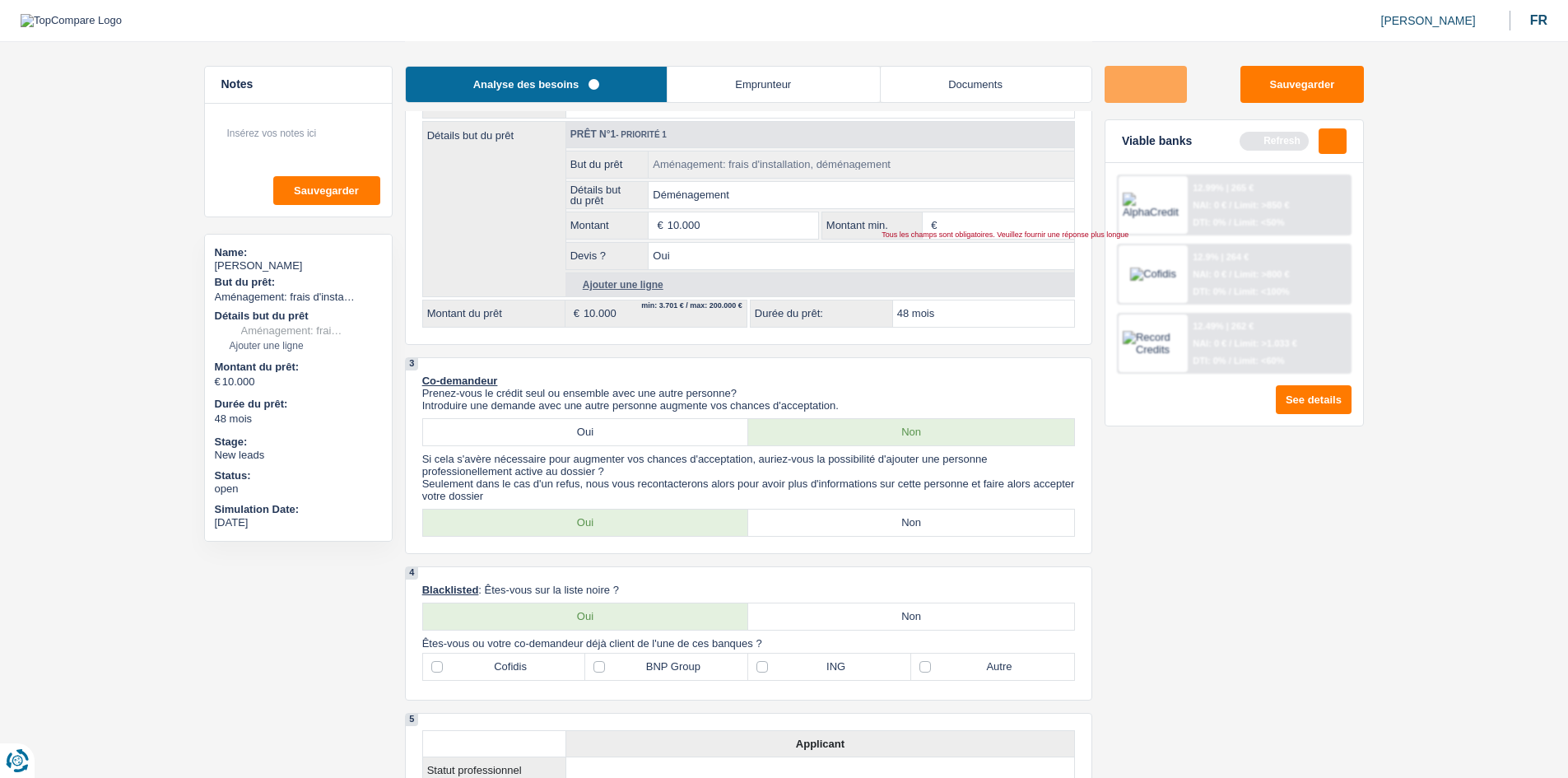
scroll to position [329, 0]
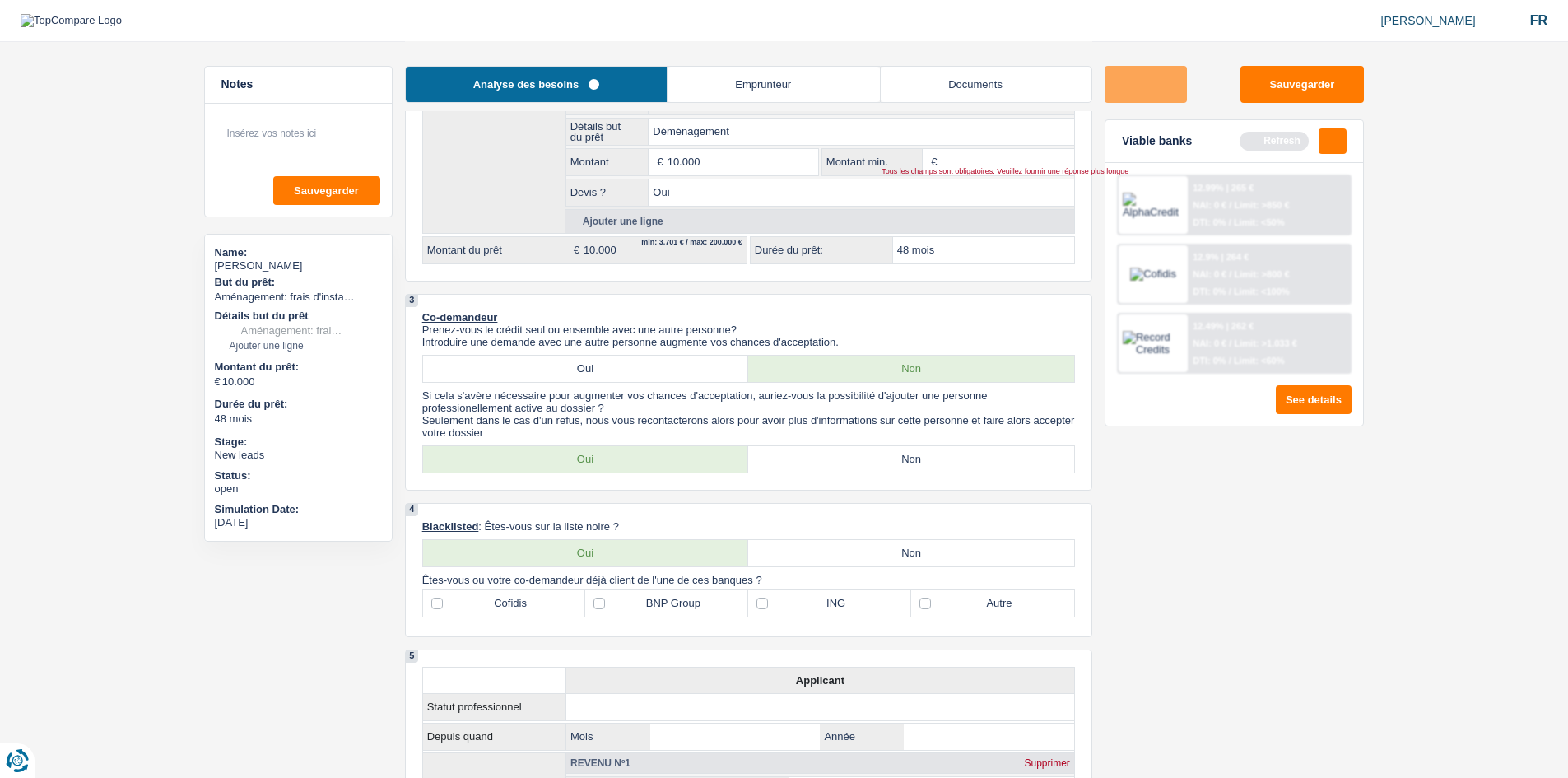
click at [737, 382] on label "Non" at bounding box center [911, 459] width 326 height 26
click at [737, 382] on input "Non" at bounding box center [911, 459] width 326 height 26
radio input "true"
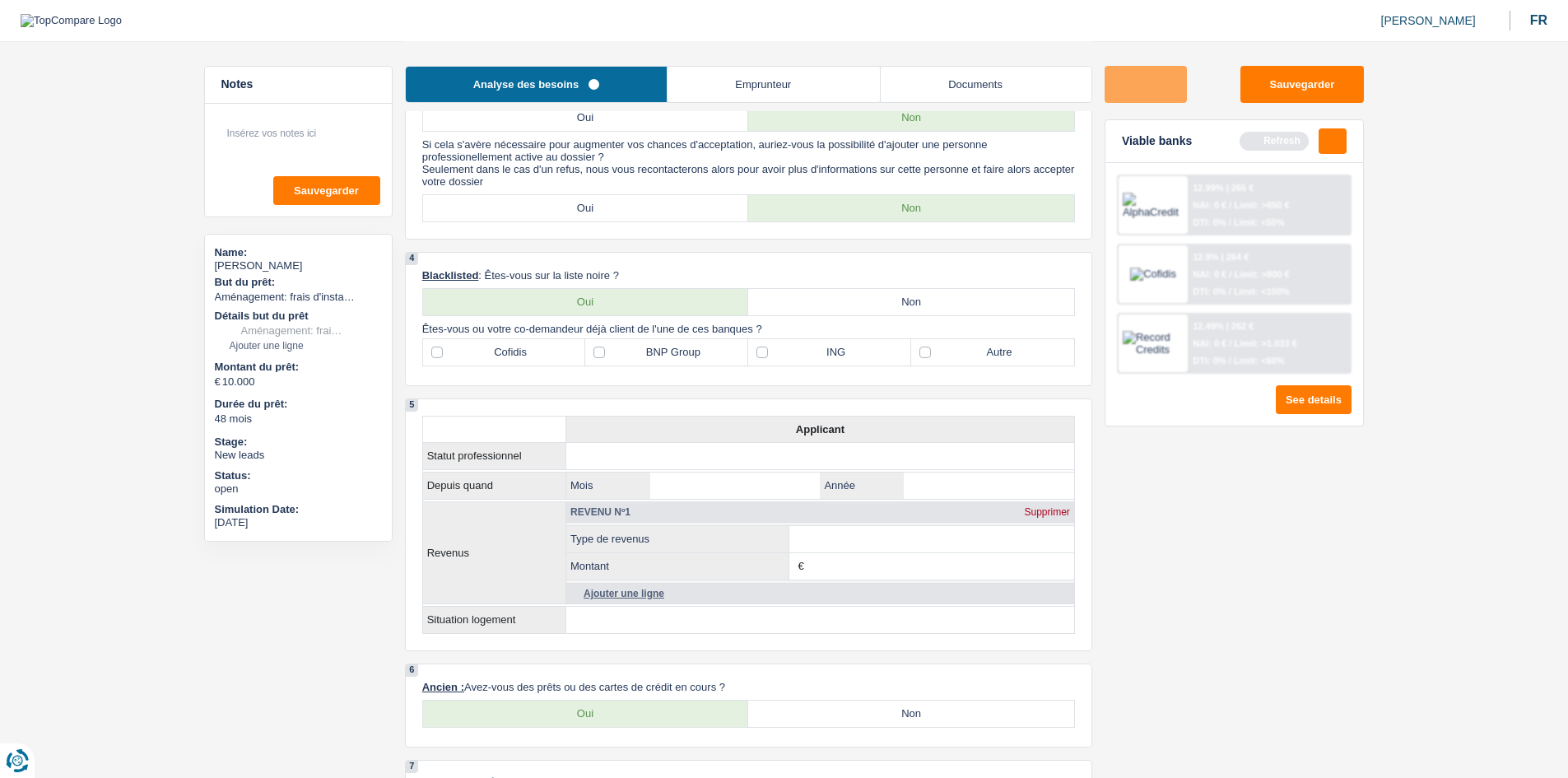
scroll to position [659, 0]
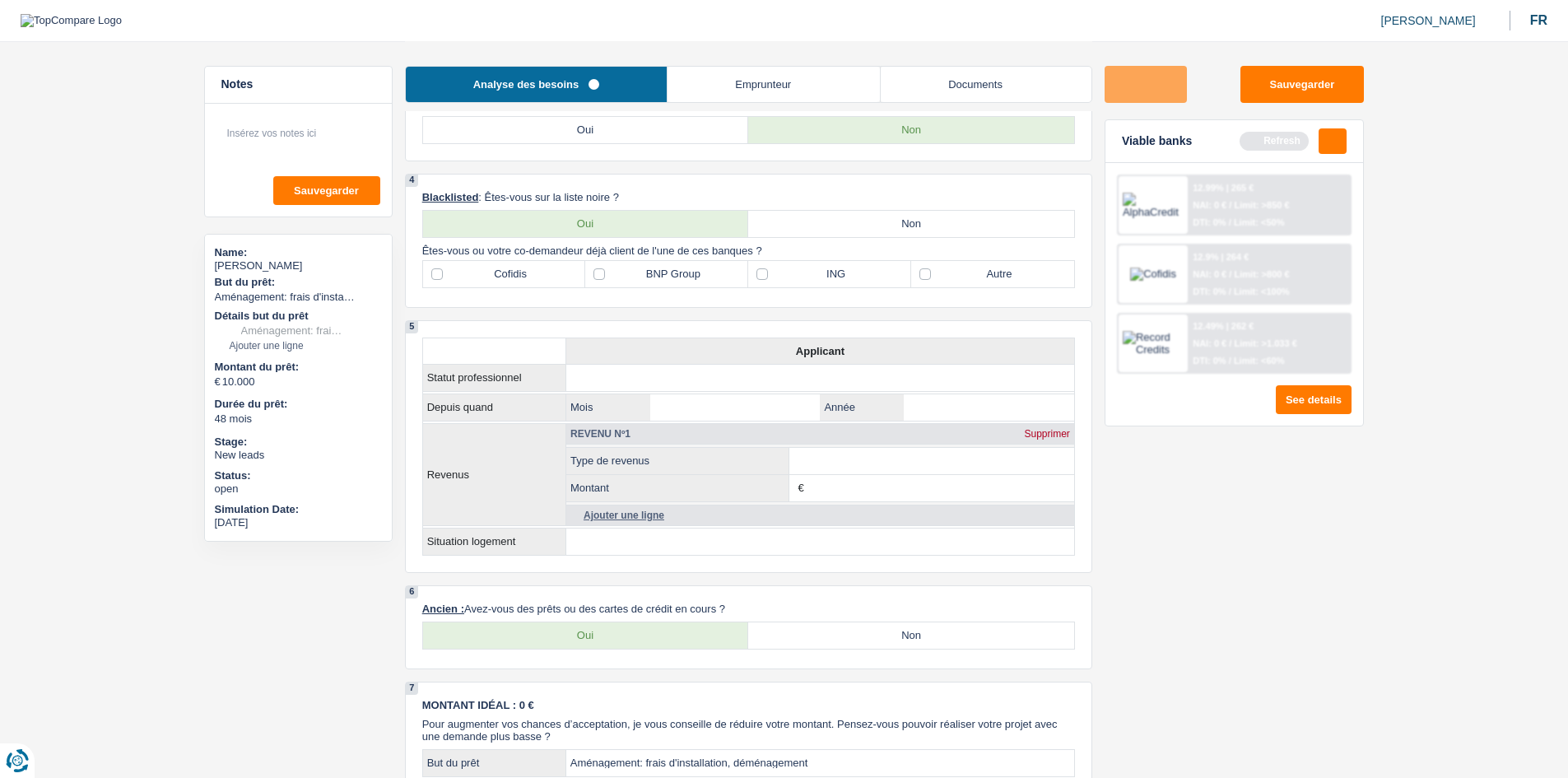
click at [737, 211] on label "Non" at bounding box center [911, 223] width 326 height 26
click at [737, 211] on input "Non" at bounding box center [911, 223] width 326 height 26
radio input "true"
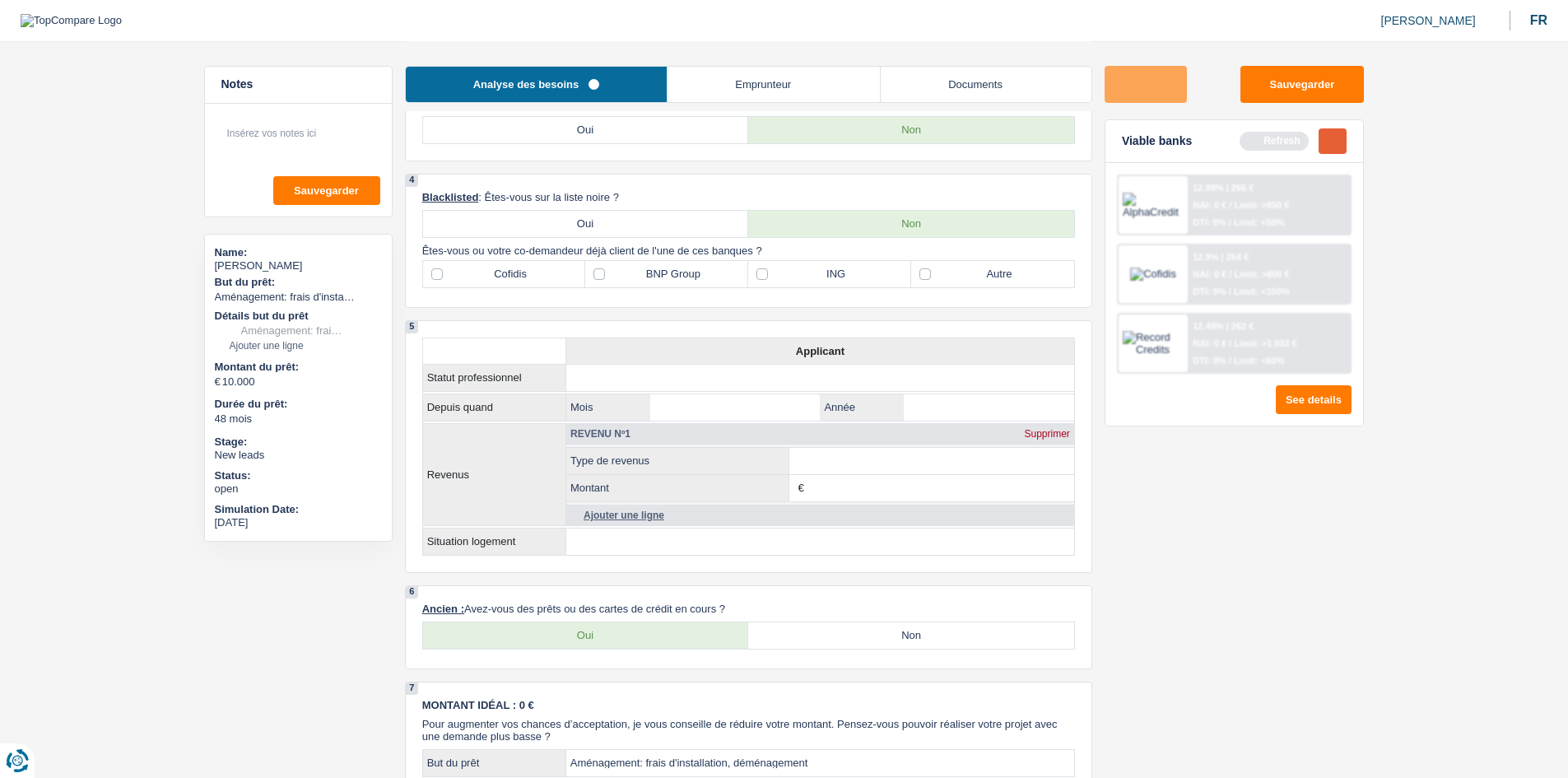
click at [737, 150] on button "button" at bounding box center [1333, 141] width 28 height 25
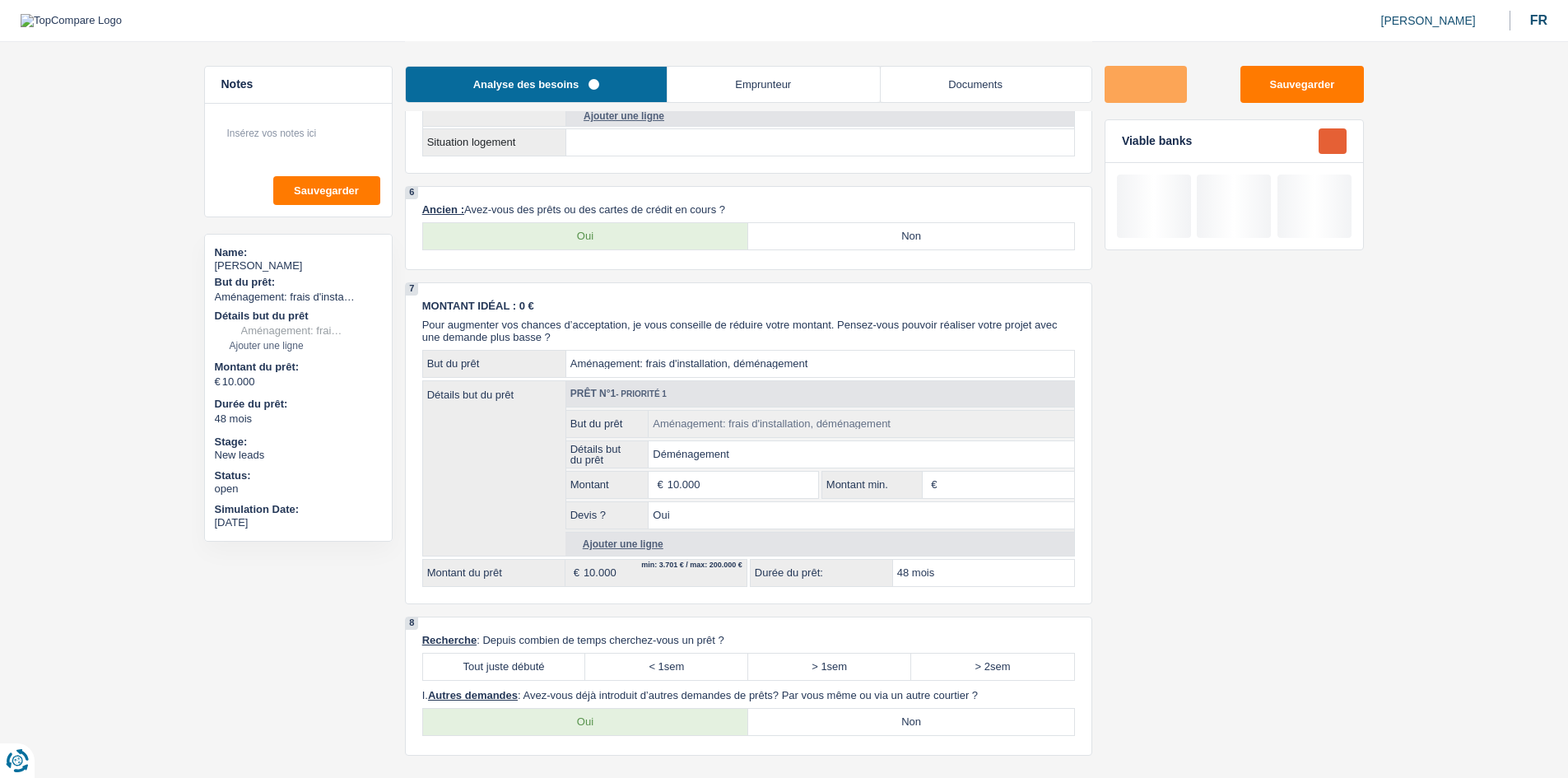
scroll to position [1152, 0]
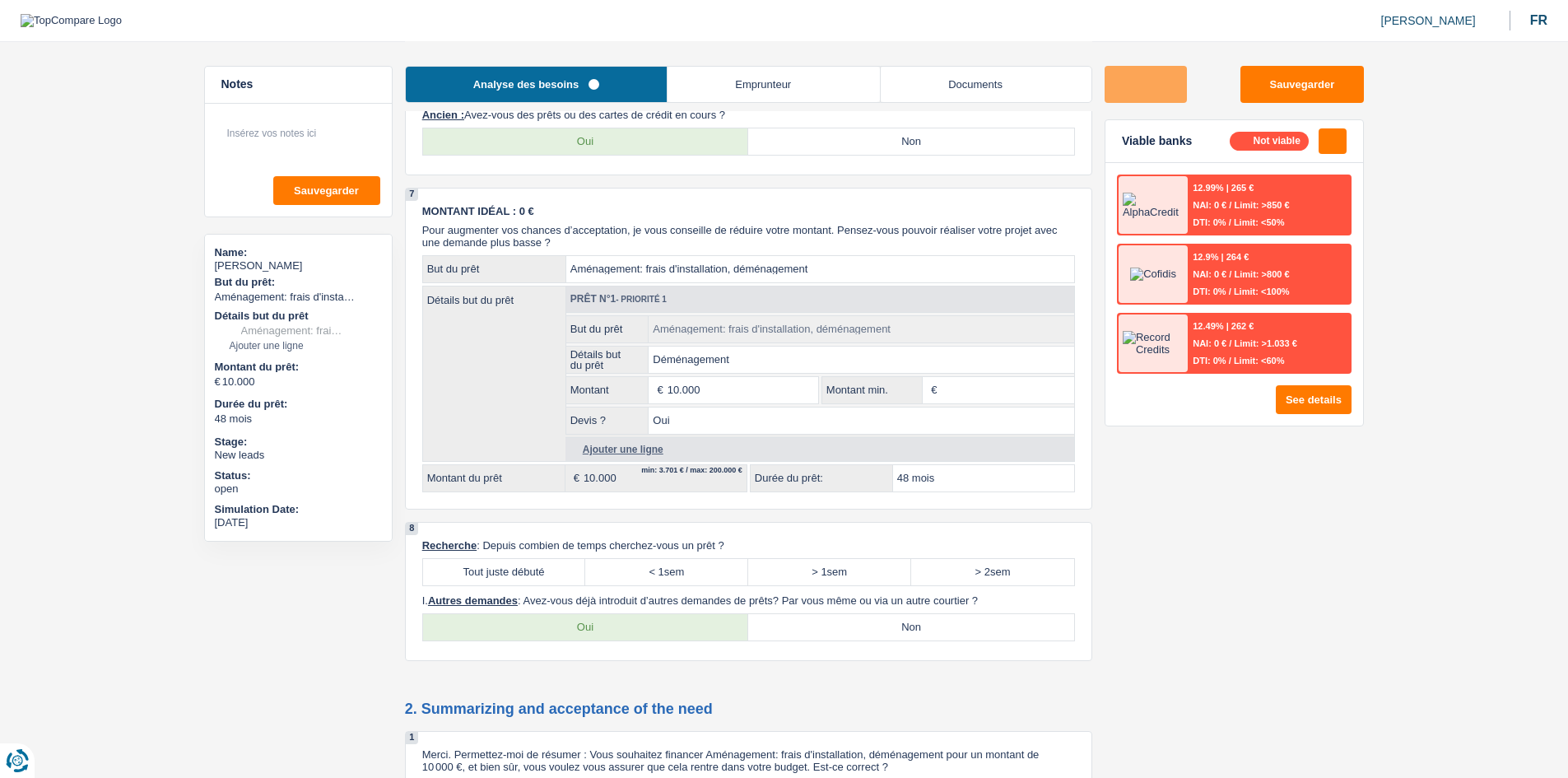
click at [664, 149] on label "Oui" at bounding box center [586, 141] width 326 height 26
click at [664, 149] on input "Oui" at bounding box center [586, 141] width 326 height 26
radio input "true"
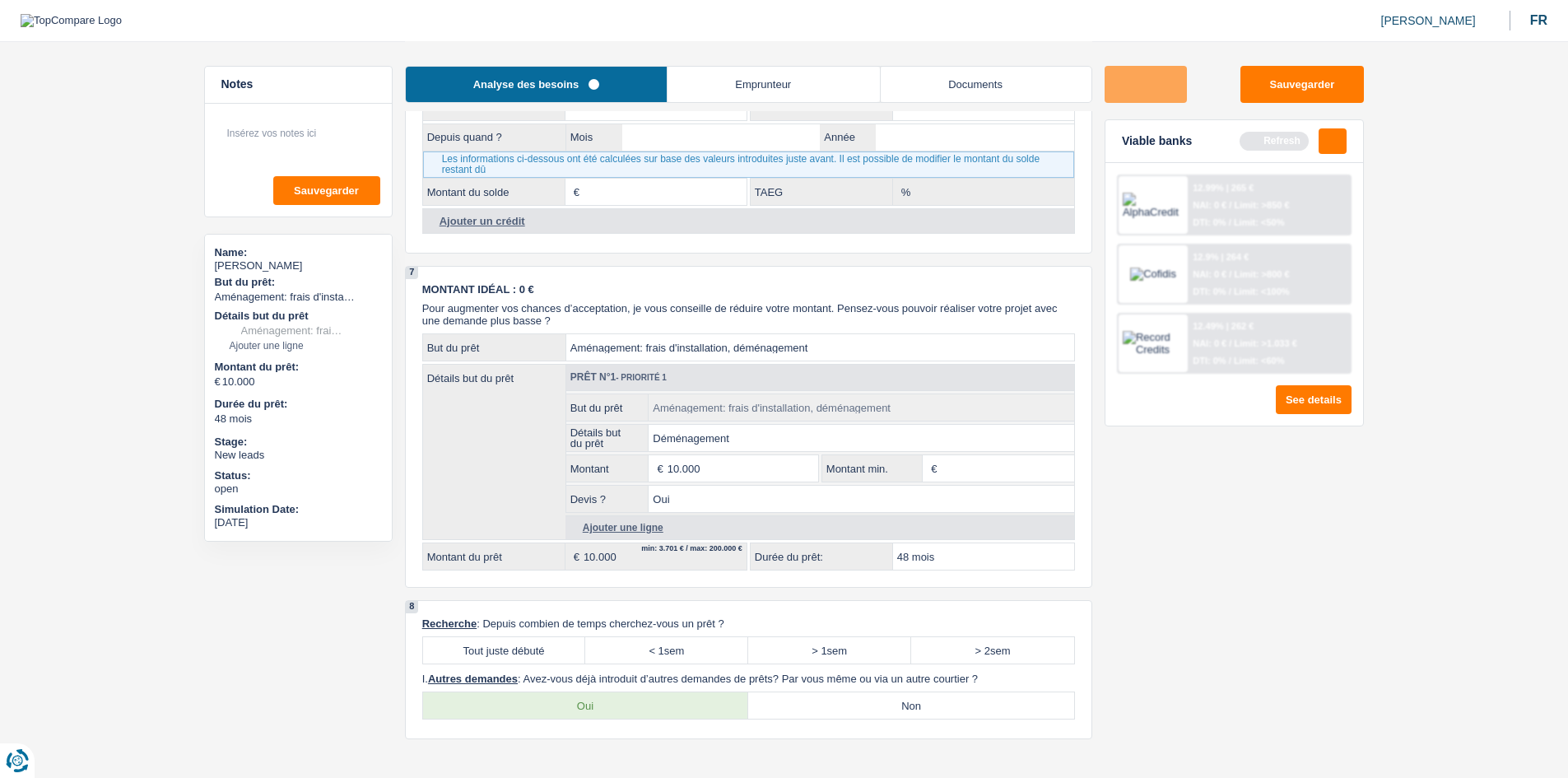
scroll to position [1724, 0]
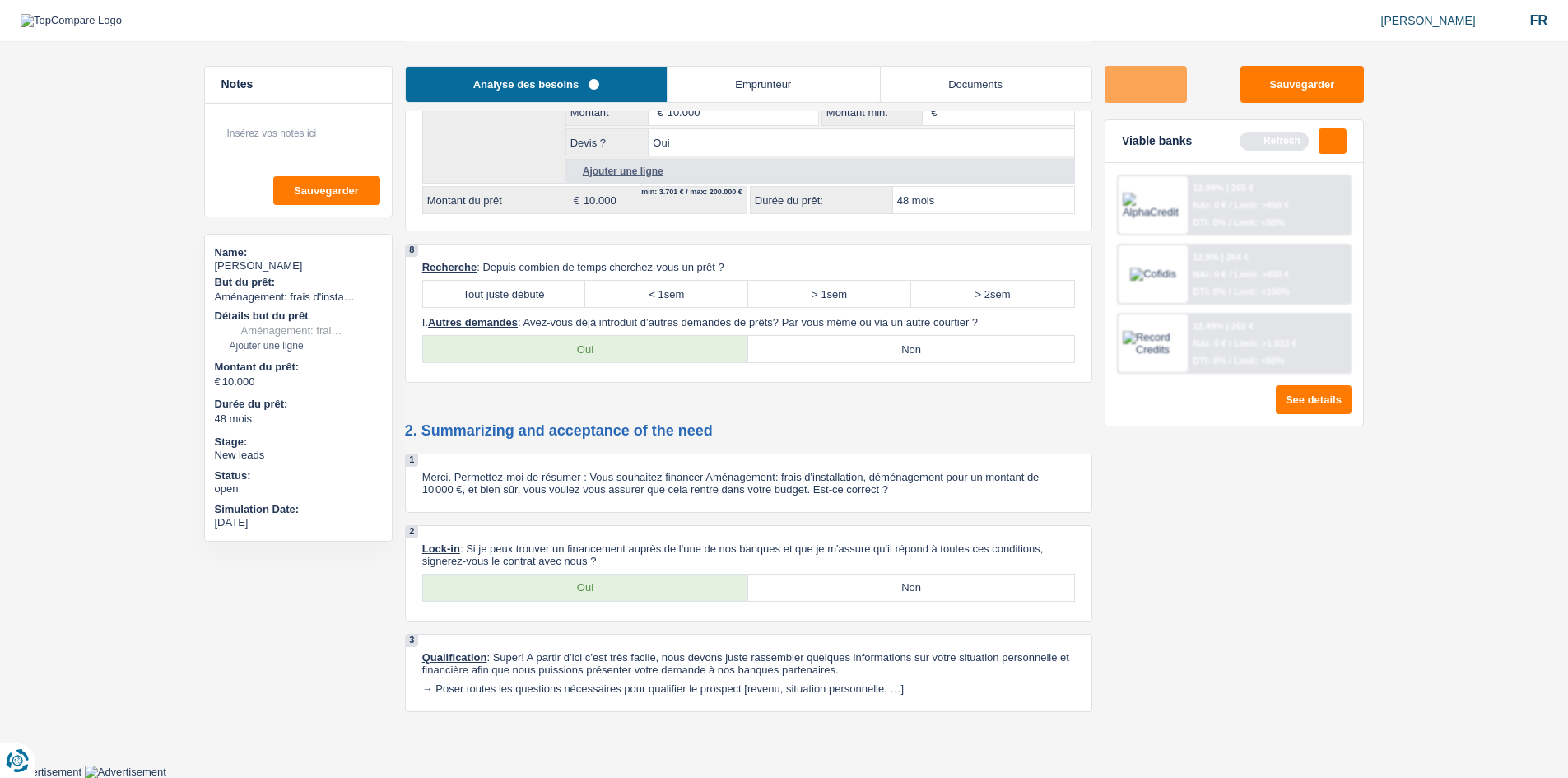
click at [618, 382] on label "Oui" at bounding box center [586, 587] width 326 height 26
click at [618, 382] on input "Oui" at bounding box center [586, 587] width 326 height 26
radio input "true"
click at [737, 338] on div "Oui Non Tous les champs sont obligatoires. Veuillez sélectionner une option" at bounding box center [748, 349] width 652 height 28
click at [494, 297] on label "Tout juste débuté" at bounding box center [504, 294] width 163 height 26
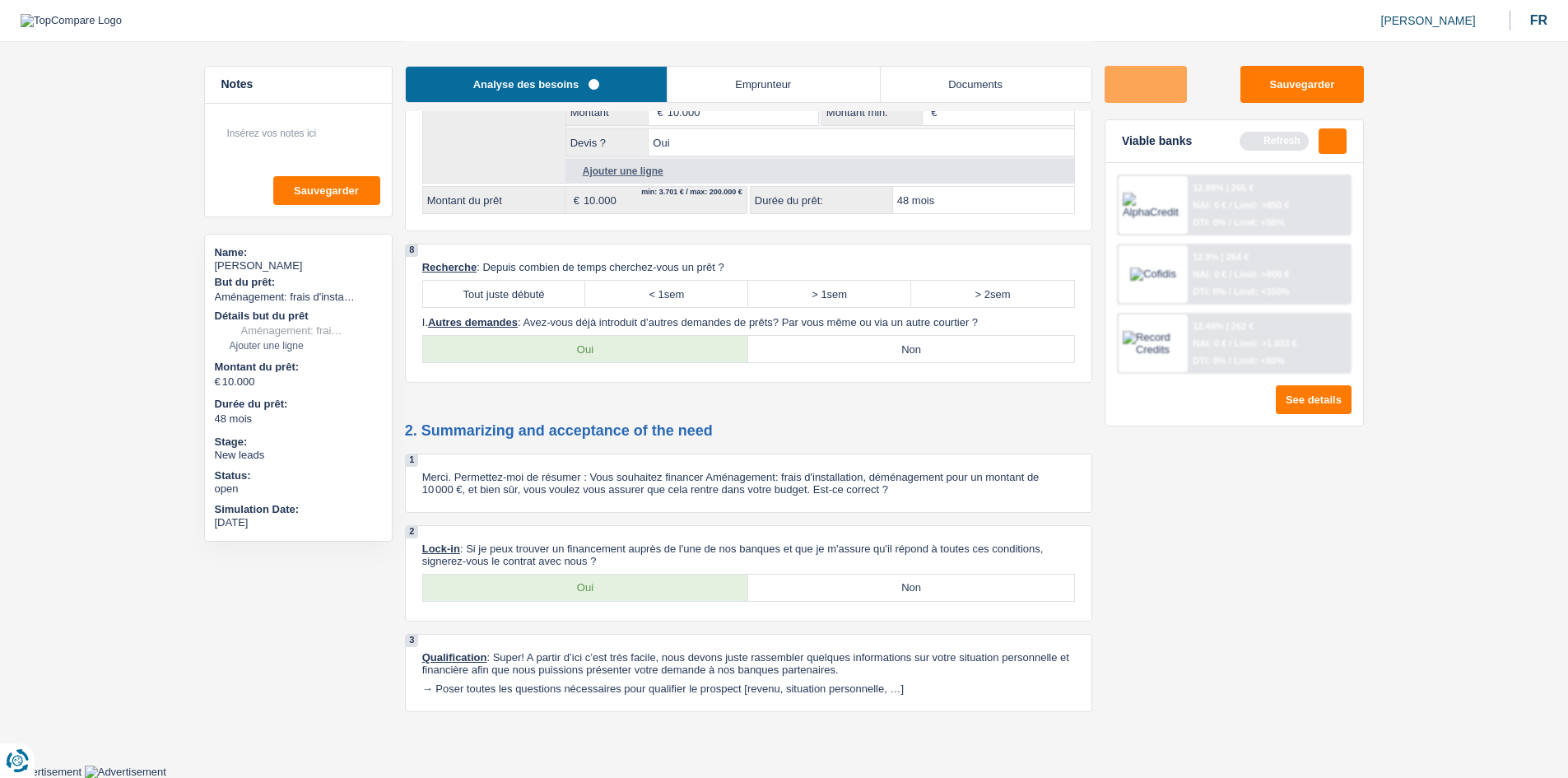
click at [494, 297] on input "Tout juste débuté" at bounding box center [504, 294] width 163 height 26
radio input "true"
drag, startPoint x: 849, startPoint y: 345, endPoint x: 495, endPoint y: 331, distance: 354.3
click at [737, 345] on label "Non" at bounding box center [911, 349] width 326 height 26
click at [737, 345] on input "Non" at bounding box center [911, 349] width 326 height 26
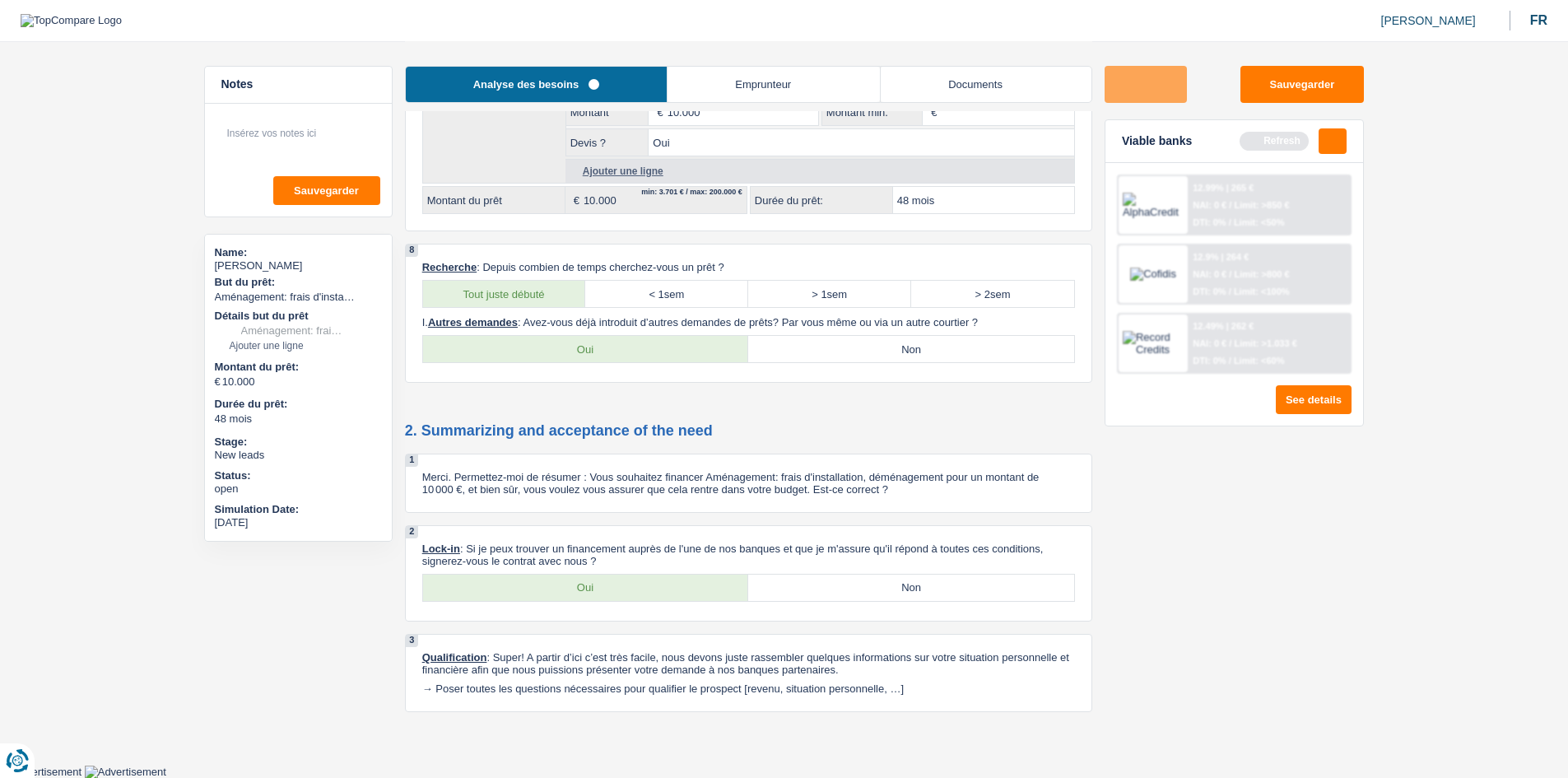
radio input "true"
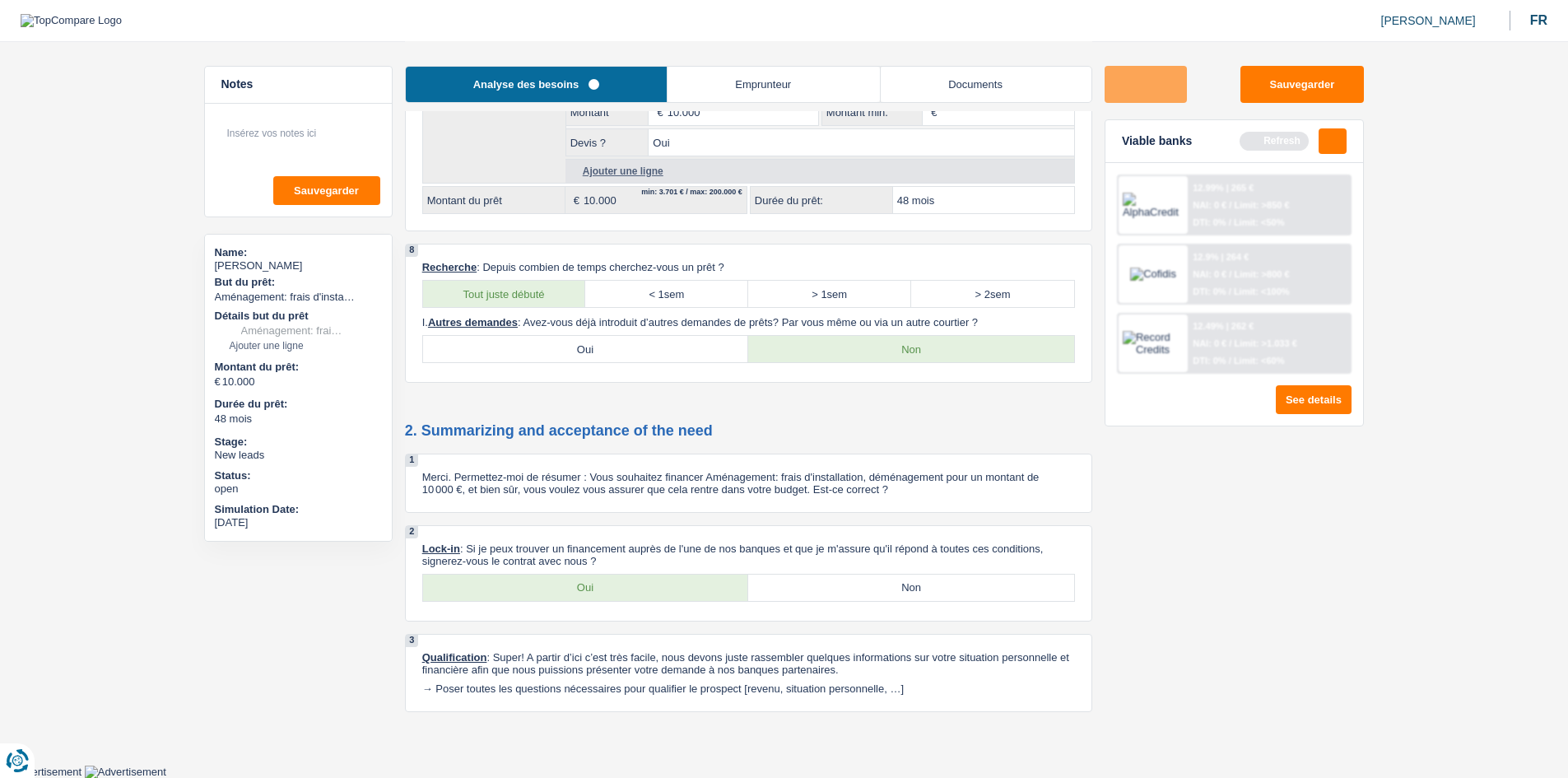
scroll to position [1147, 0]
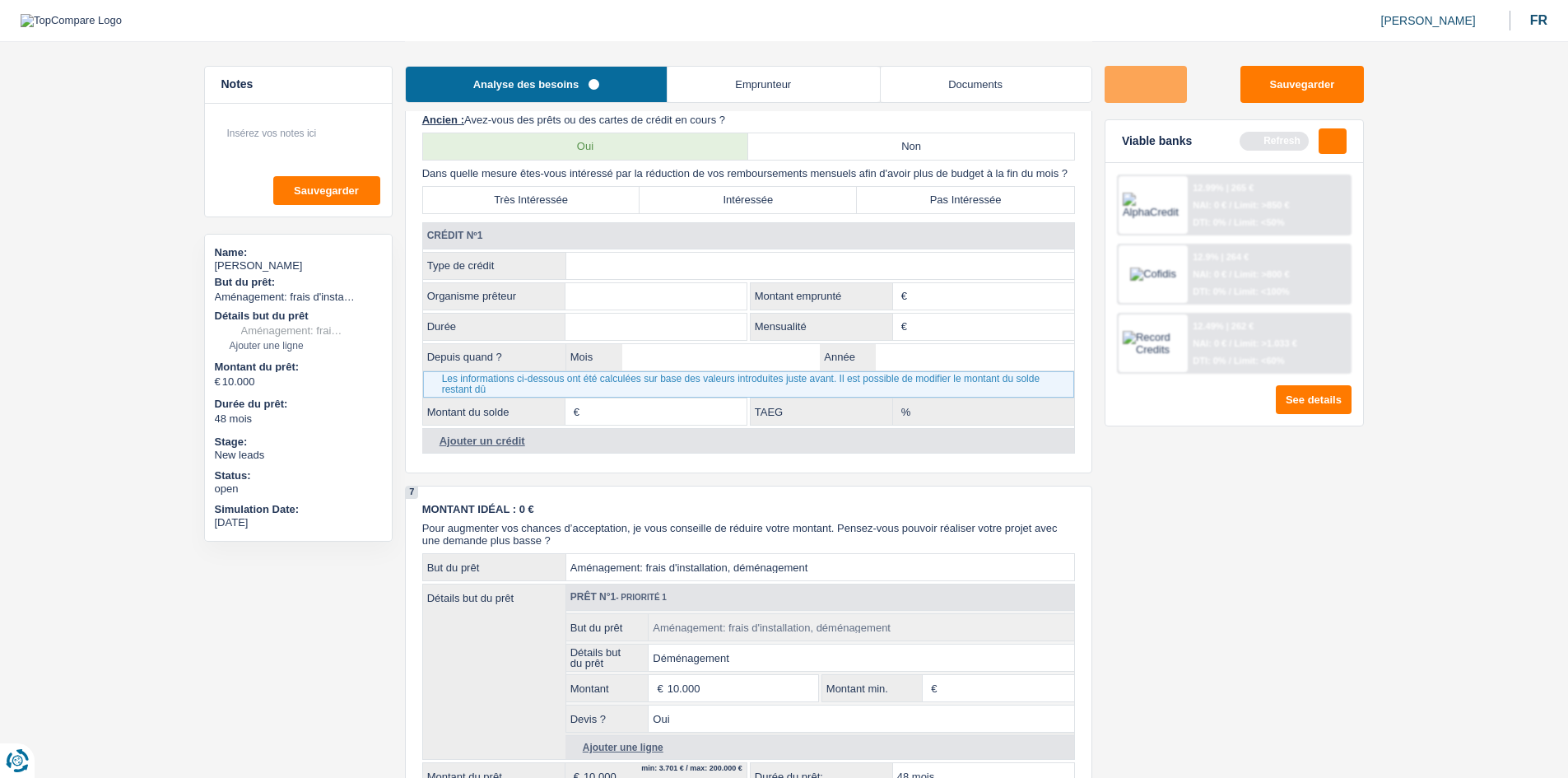
click at [737, 158] on label "Non" at bounding box center [911, 146] width 326 height 26
click at [737, 158] on input "Non" at bounding box center [911, 146] width 326 height 26
radio input "true"
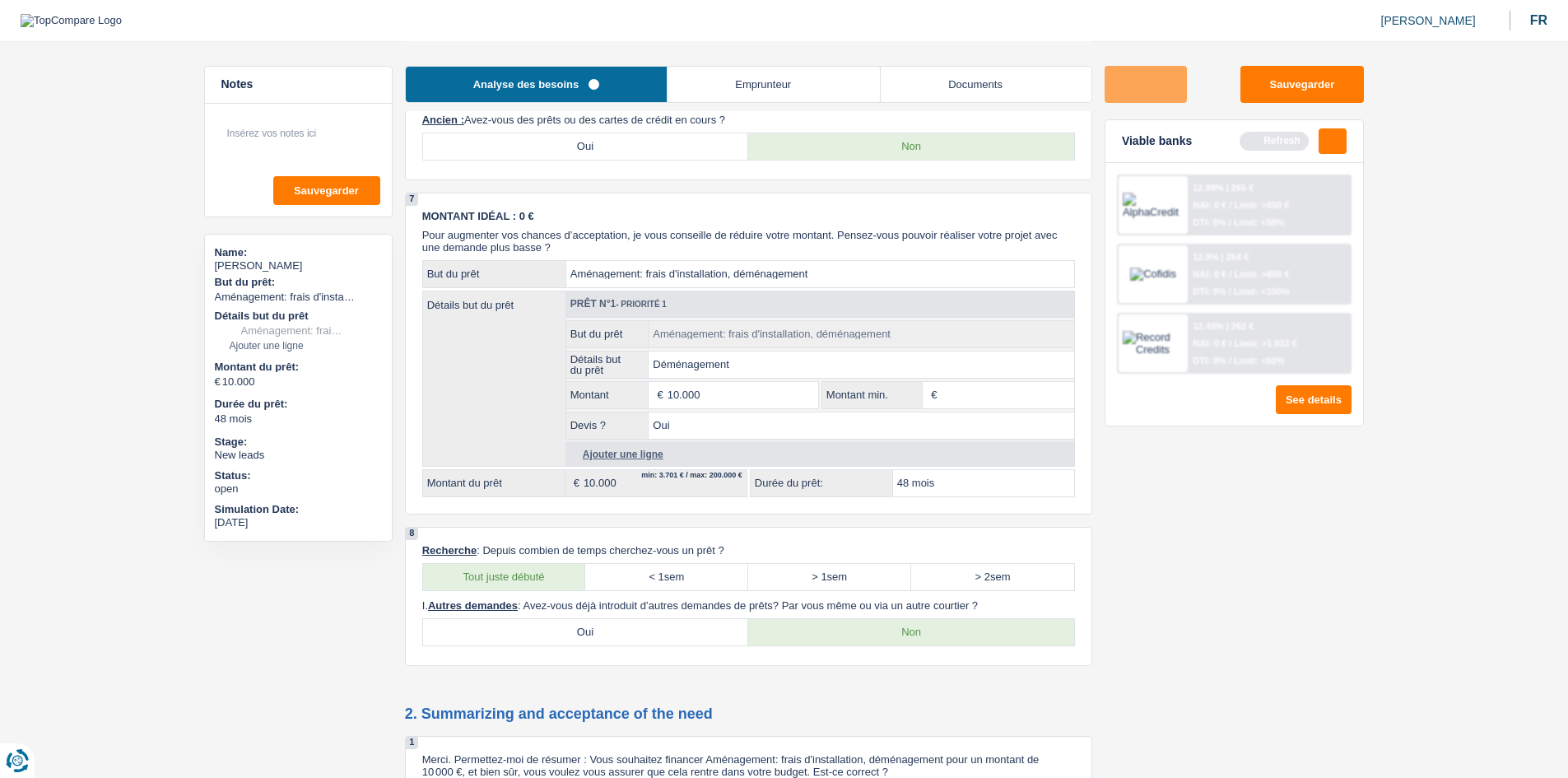
click at [737, 149] on label "Non" at bounding box center [911, 146] width 326 height 26
click at [737, 149] on input "Non" at bounding box center [911, 146] width 326 height 26
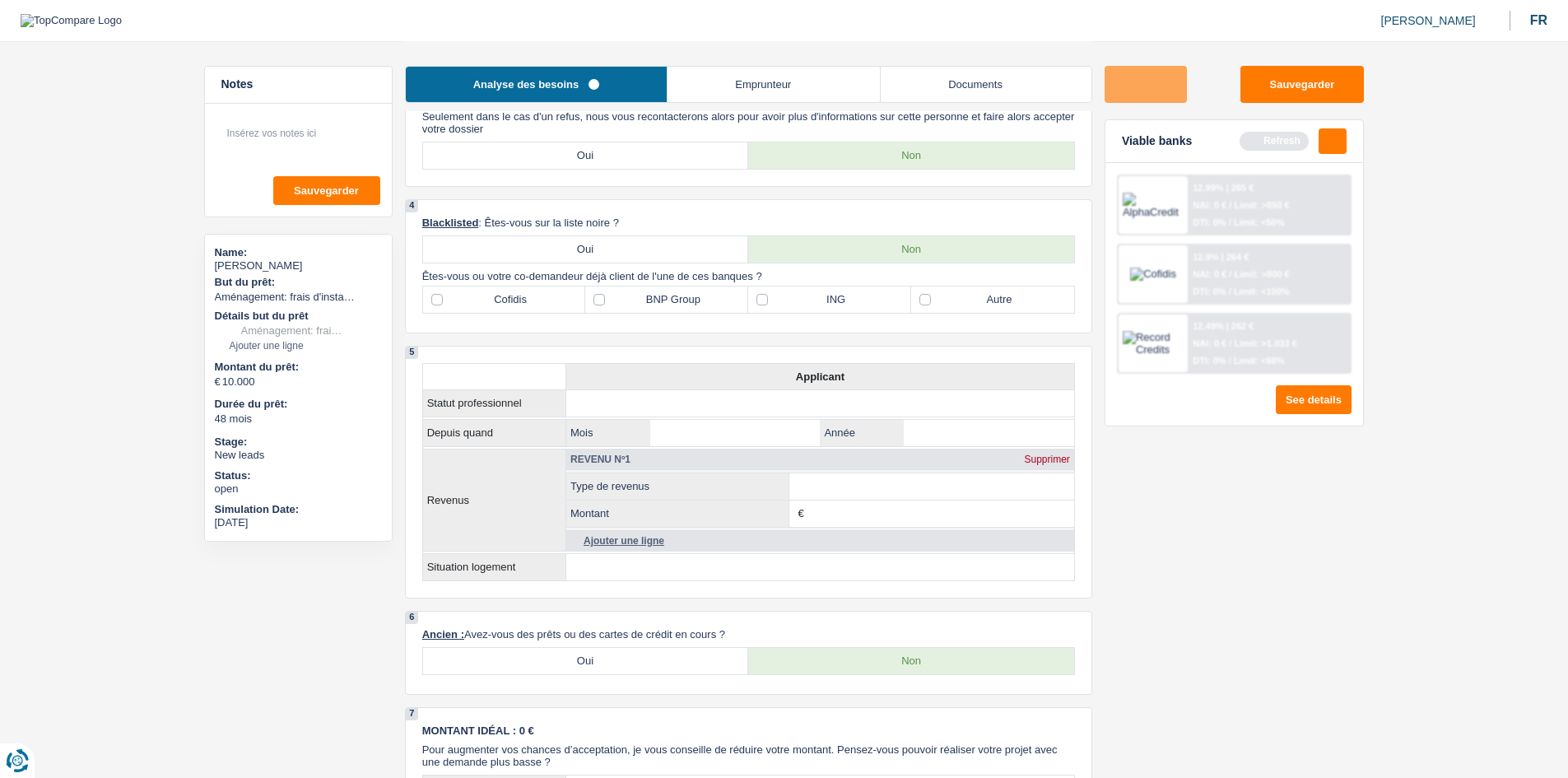
scroll to position [571, 0]
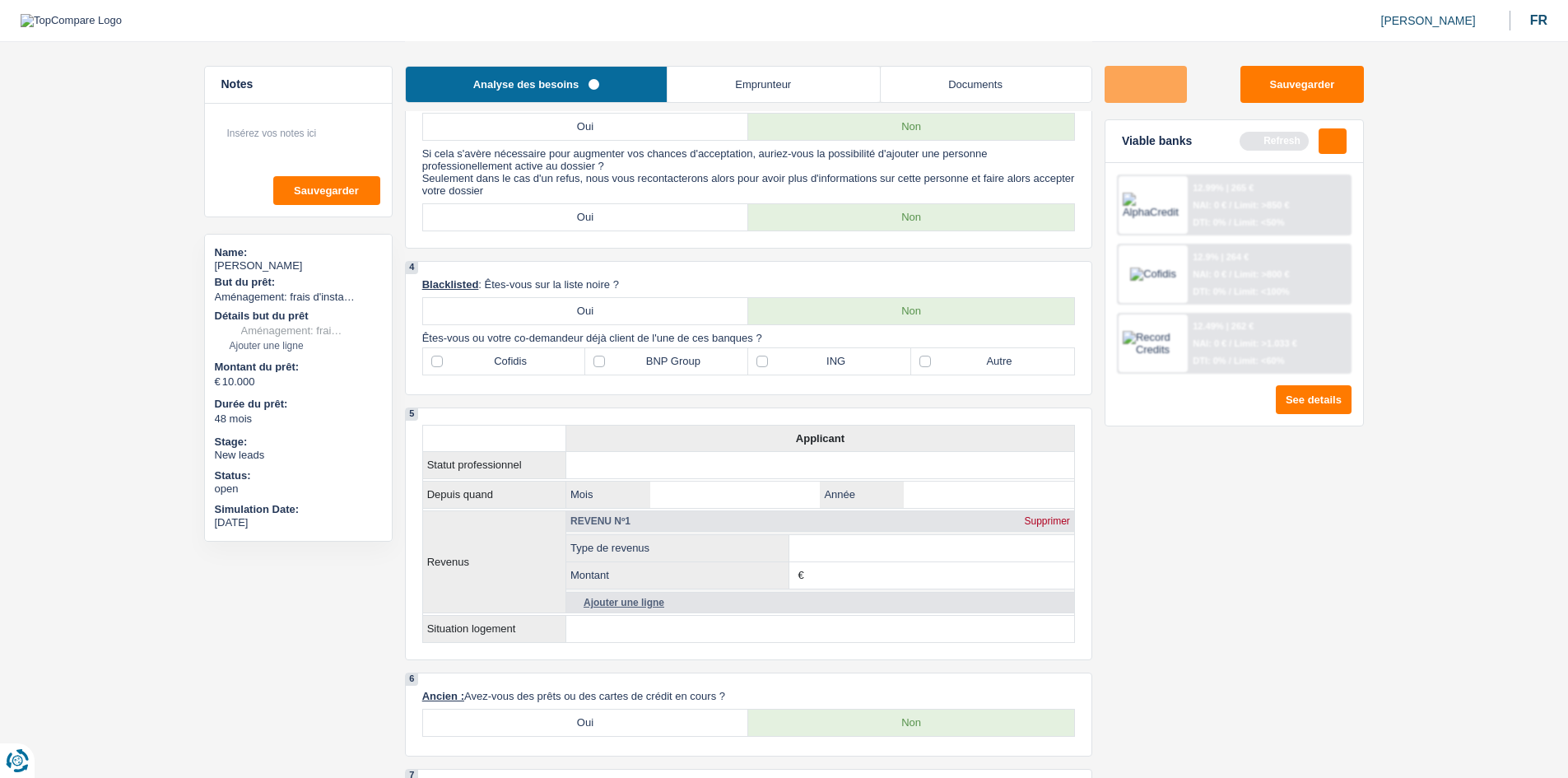
drag, startPoint x: 1044, startPoint y: 348, endPoint x: 1265, endPoint y: 409, distance: 229.3
click at [737, 348] on label "Autre" at bounding box center [992, 361] width 163 height 26
click at [737, 348] on input "Autre" at bounding box center [992, 361] width 163 height 26
click at [737, 357] on label "Autre" at bounding box center [992, 361] width 163 height 26
click at [737, 357] on input "Autre" at bounding box center [992, 361] width 163 height 26
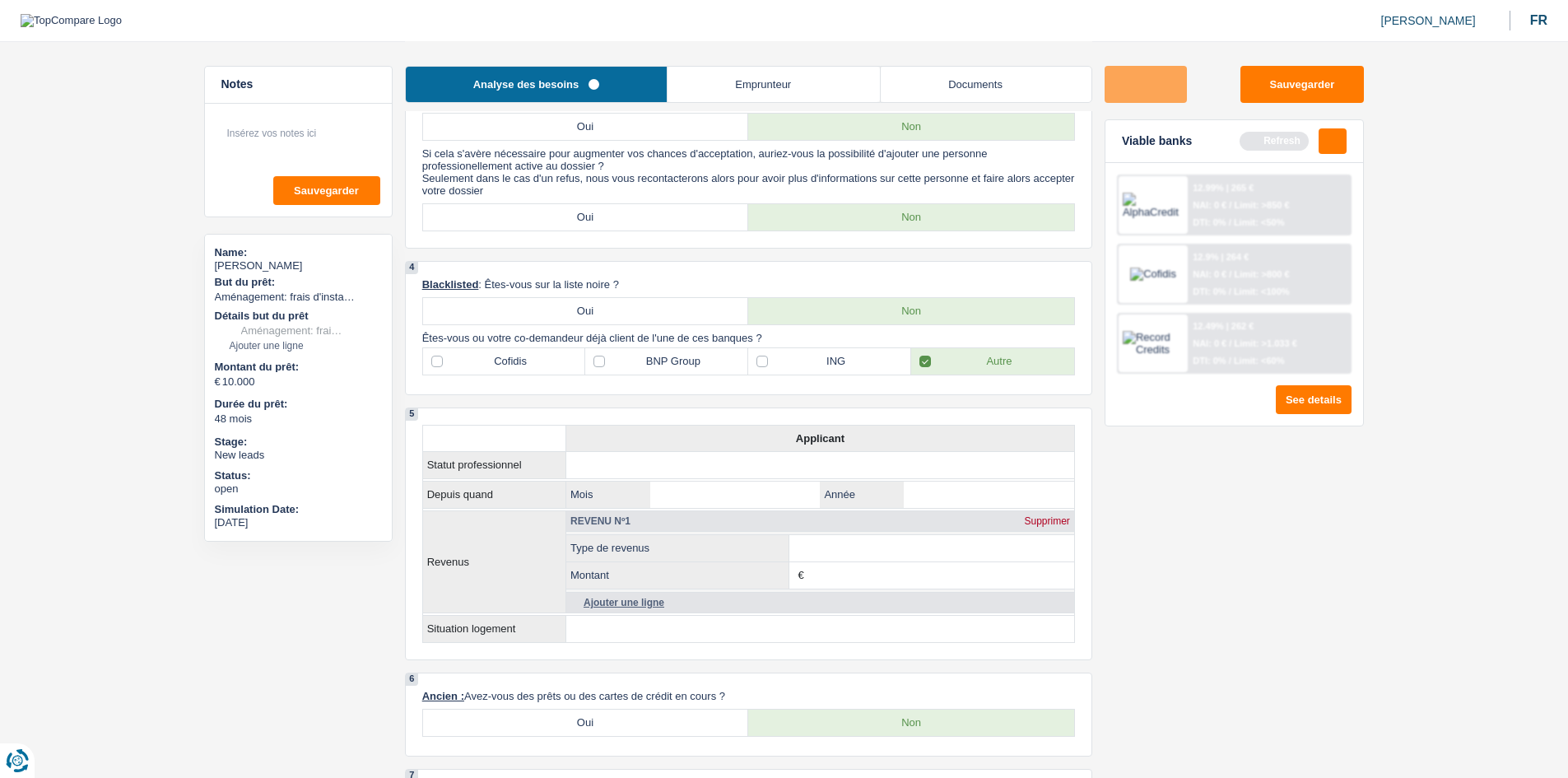
checkbox input "false"
drag, startPoint x: 735, startPoint y: 50, endPoint x: 768, endPoint y: 87, distance: 49.6
click at [736, 50] on div "Analyse des besoins Emprunteur Documents" at bounding box center [748, 75] width 687 height 70
click at [737, 87] on link "Emprunteur" at bounding box center [773, 85] width 212 height 35
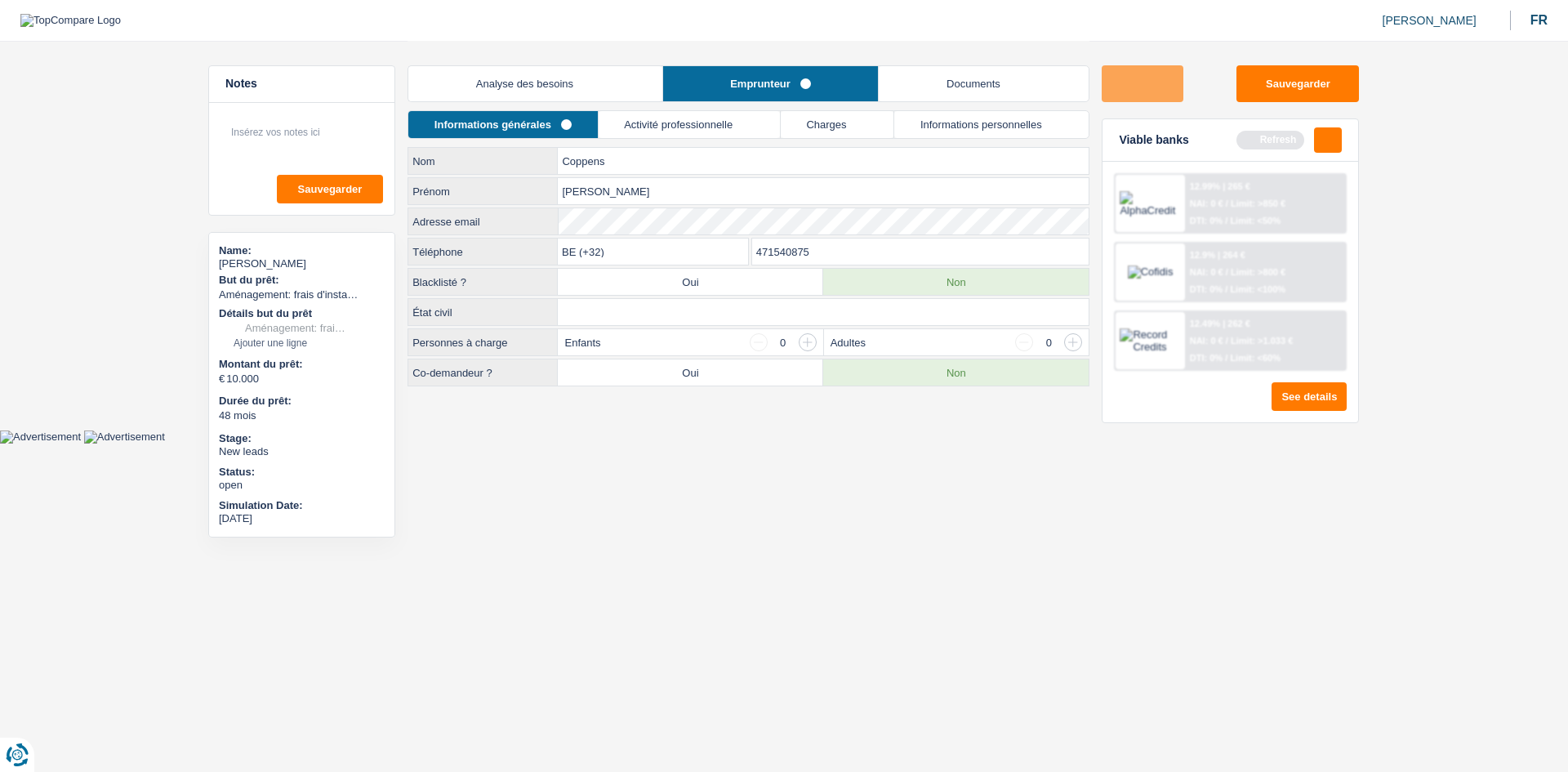
click at [731, 121] on link "Charges" at bounding box center [837, 124] width 113 height 27
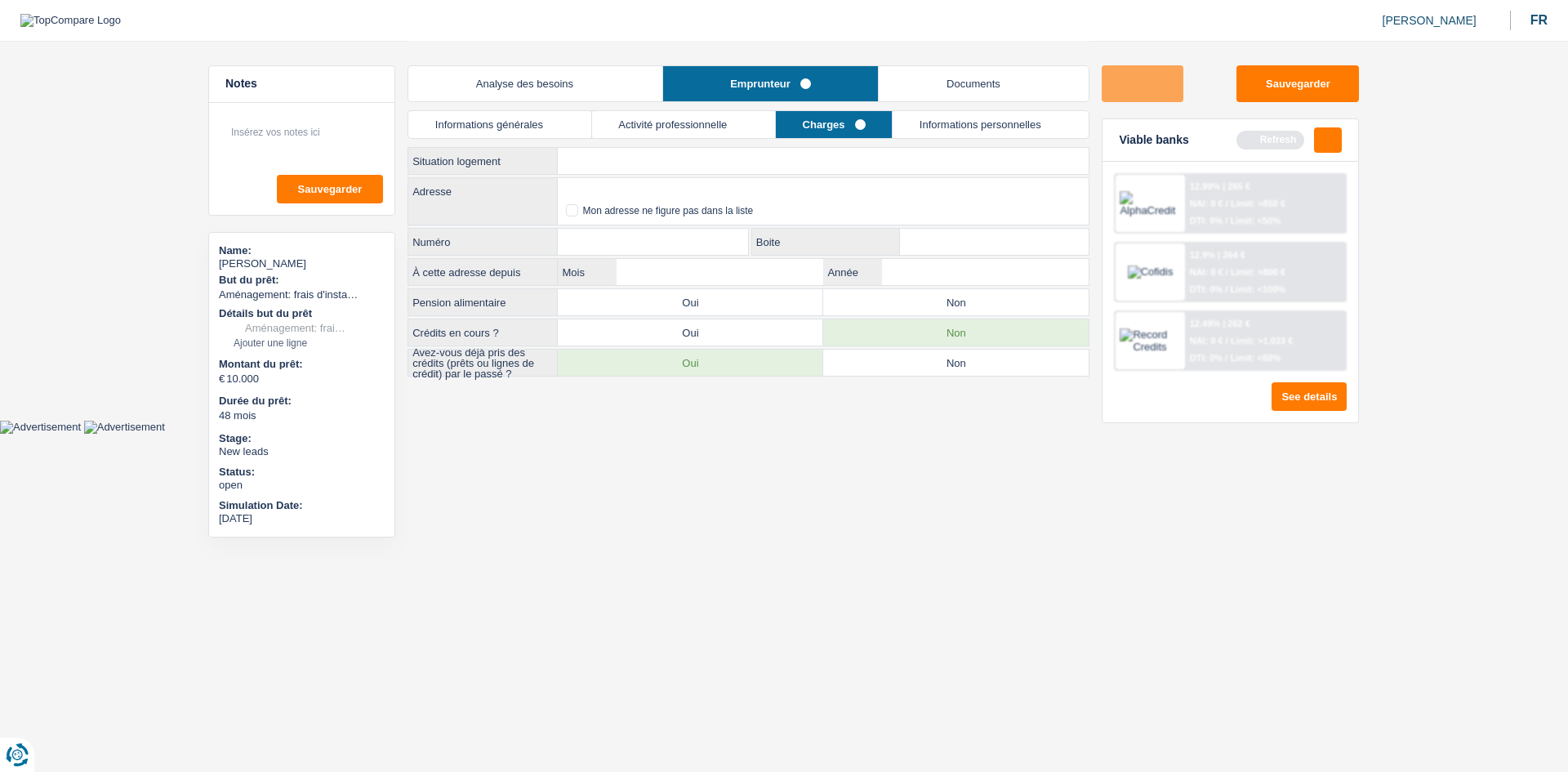
drag, startPoint x: 924, startPoint y: 380, endPoint x: 935, endPoint y: 380, distance: 11.0
click at [731, 379] on main "Notes Sauvegarder Name: Lukas Coppens But du prêt: Confort maison: meubles, tex…" at bounding box center [784, 210] width 1568 height 420
click at [731, 378] on div "Analyse des besoins Emprunteur Documents 1. Introduction & upselling by underst…" at bounding box center [748, 210] width 681 height 338
click at [731, 371] on label "Non" at bounding box center [955, 363] width 265 height 26
click at [731, 371] on input "Non" at bounding box center [955, 363] width 265 height 26
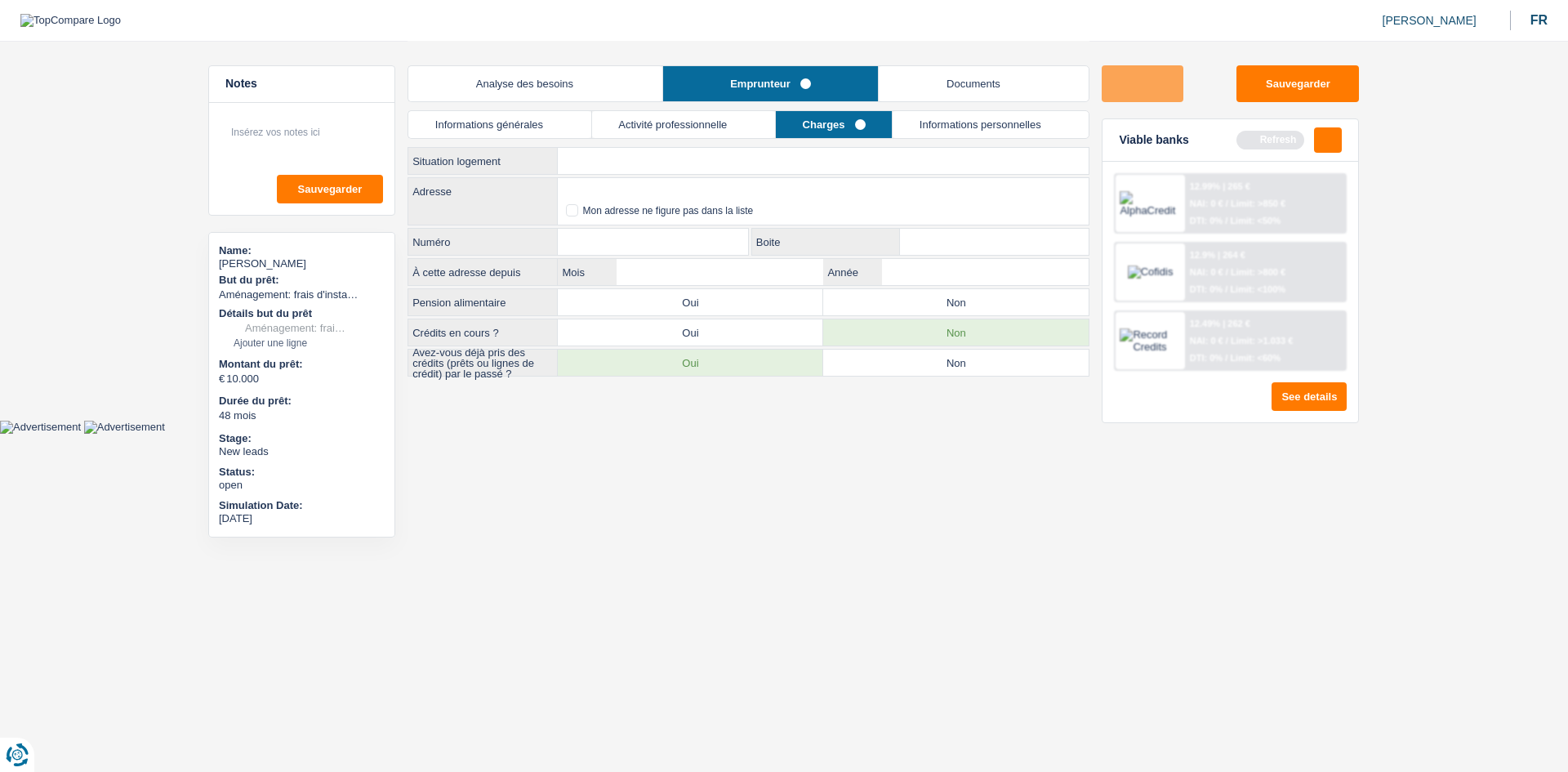
radio input "true"
click at [550, 110] on li "Informations générales" at bounding box center [499, 124] width 184 height 29
click at [483, 134] on link "Informations générales" at bounding box center [500, 124] width 183 height 27
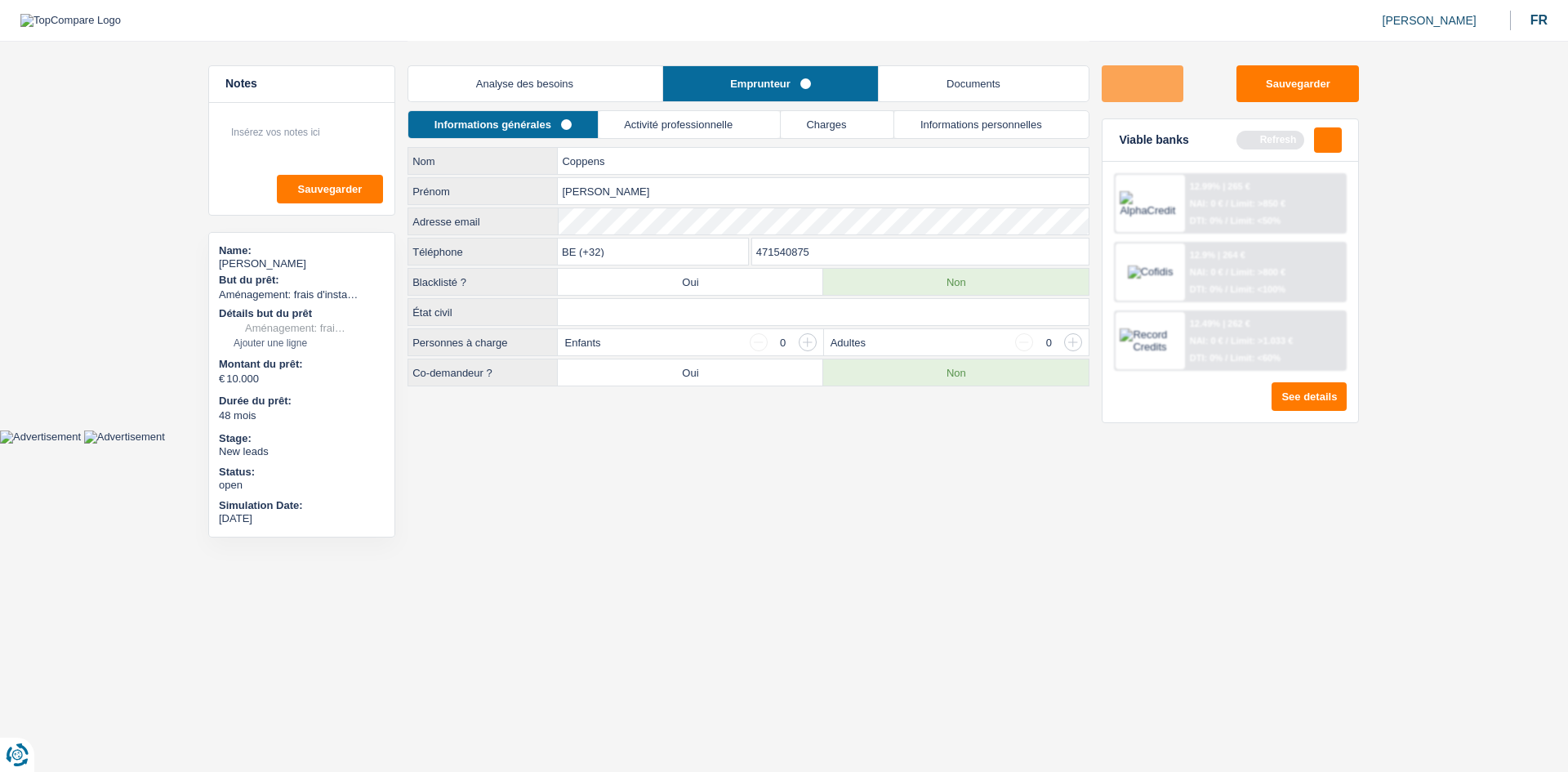
drag, startPoint x: 593, startPoint y: 306, endPoint x: 599, endPoint y: 318, distance: 13.4
click at [594, 306] on select "Célibataire Marié(e) Cohabitant(e) légal(e) Divorcé(e) Veuf(ve) Séparé (de fait…" at bounding box center [823, 312] width 531 height 26
select select "single"
click at [558, 299] on select "Célibataire Marié(e) Cohabitant(e) légal(e) Divorcé(e) Veuf(ve) Séparé (de fait…" at bounding box center [823, 312] width 531 height 26
click at [718, 111] on link "Activité professionnelle" at bounding box center [689, 124] width 181 height 27
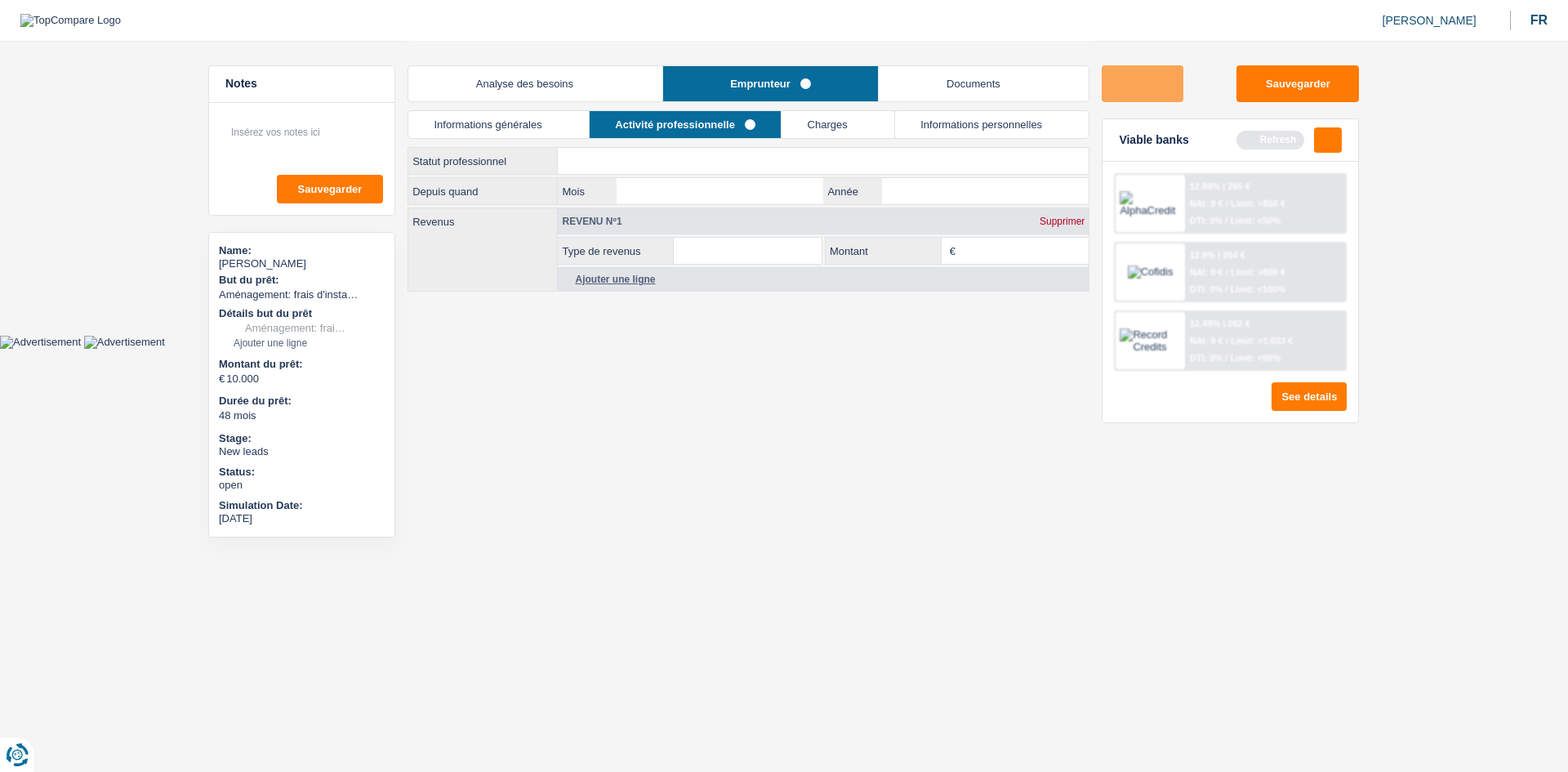
click at [731, 167] on select "Ouvrier Employé privé Employé public Invalide Indépendant Pensionné Chômeur Mut…" at bounding box center [823, 161] width 531 height 26
select select "privateEmployee"
click at [558, 148] on select "Ouvrier Employé privé Employé public Invalide Indépendant Pensionné Chômeur Mut…" at bounding box center [823, 161] width 531 height 26
select select "netSalary"
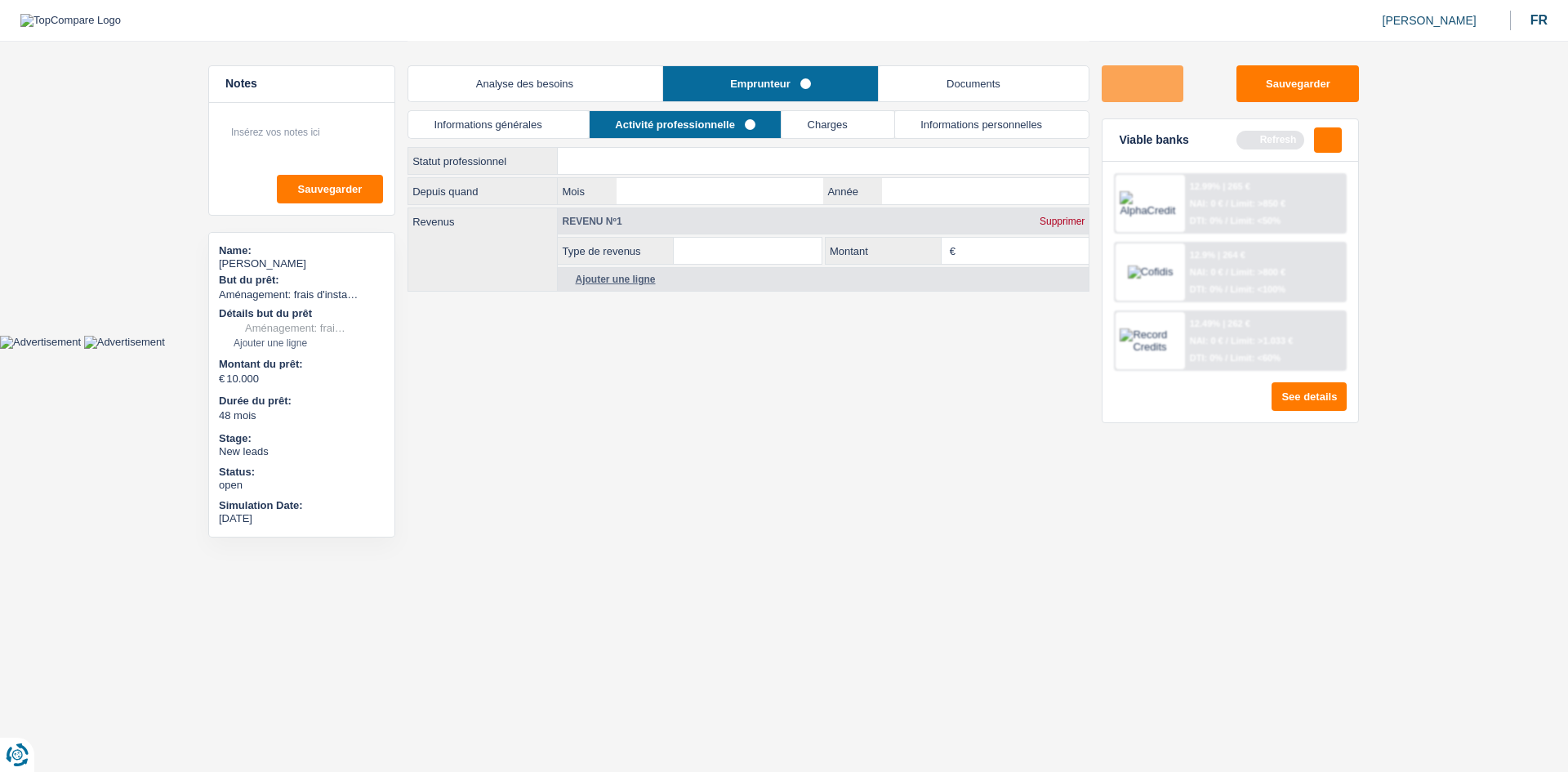
select select "mealVouchers"
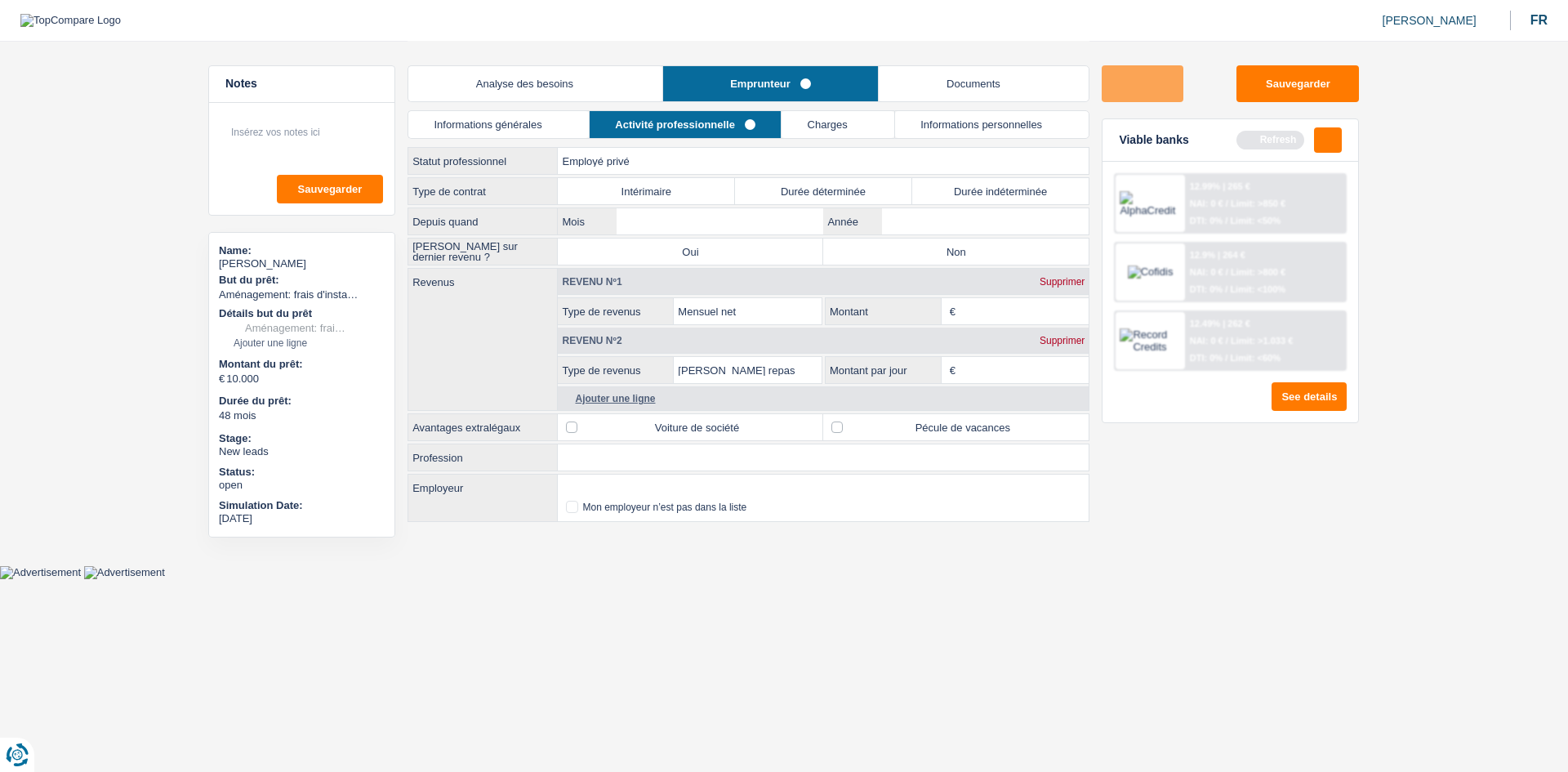
click at [731, 190] on label "Durée indéterminée" at bounding box center [1001, 191] width 177 height 26
click at [731, 190] on input "Durée indéterminée" at bounding box center [1001, 191] width 177 height 26
radio input "true"
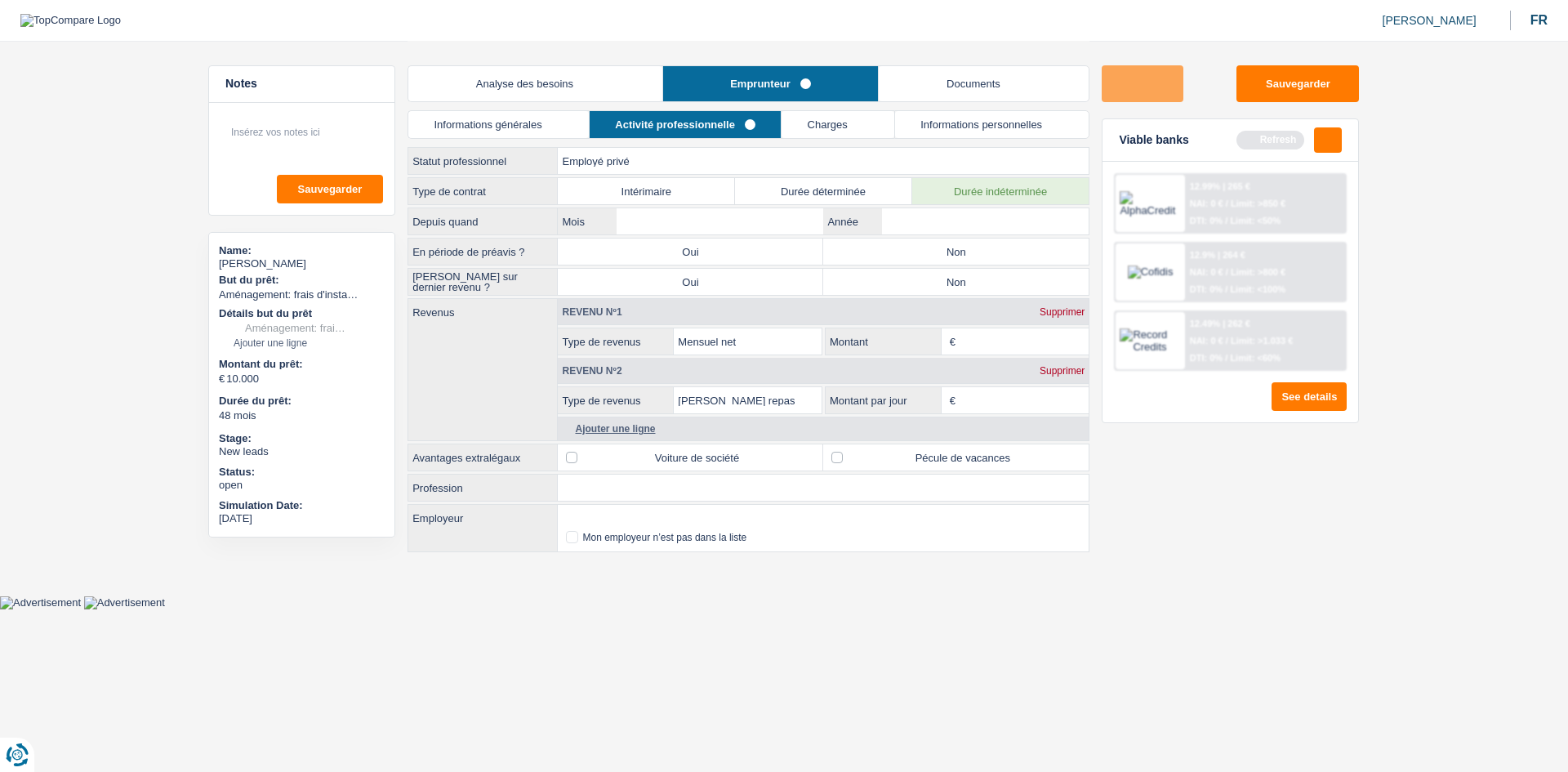
drag, startPoint x: 999, startPoint y: 190, endPoint x: 950, endPoint y: 289, distance: 110.5
click at [731, 257] on label "Non" at bounding box center [955, 251] width 265 height 26
click at [731, 257] on input "Non" at bounding box center [955, 251] width 265 height 26
radio input "true"
click at [731, 288] on label "Non" at bounding box center [955, 282] width 265 height 26
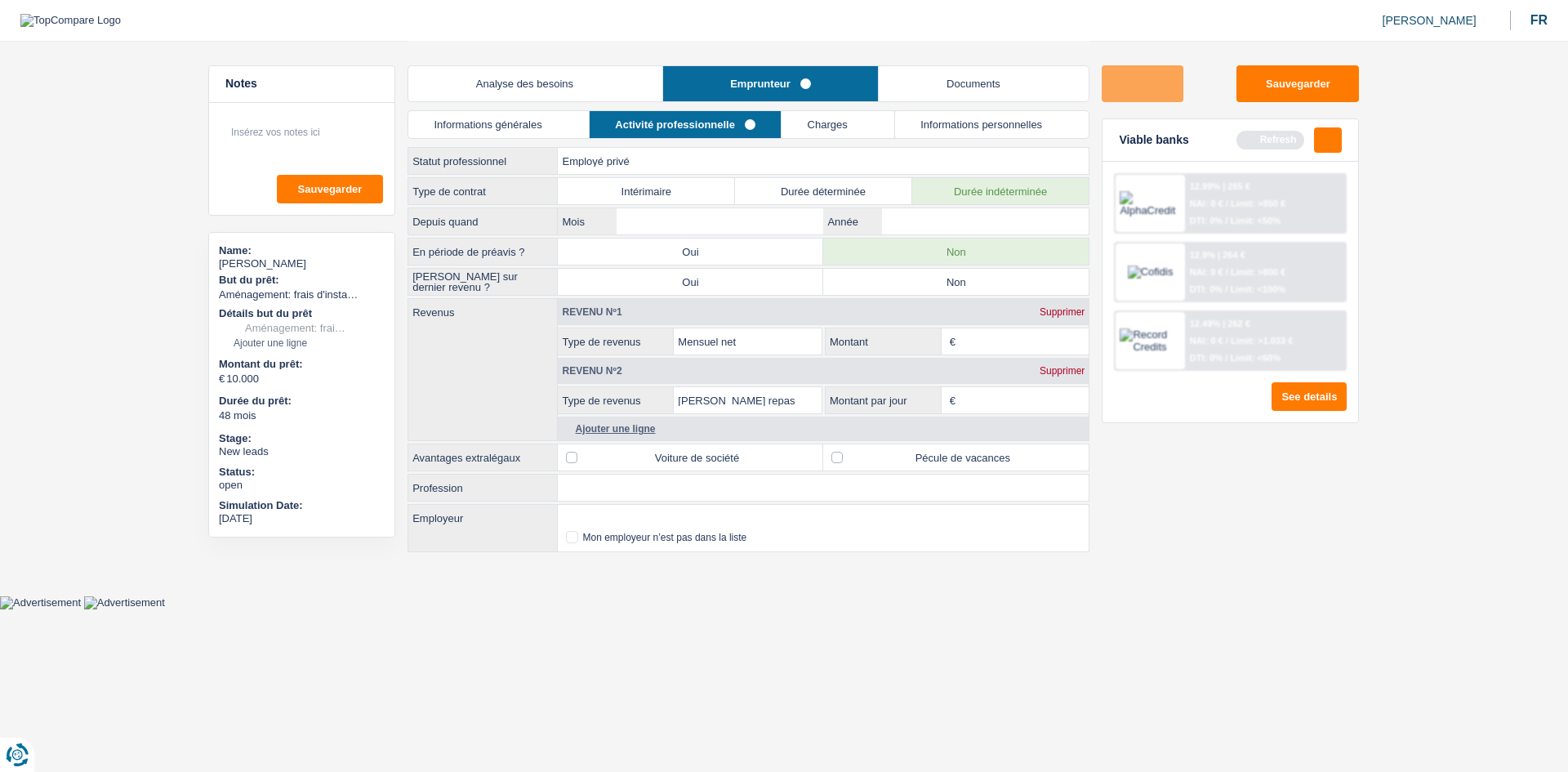
click at [731, 288] on input "Non" at bounding box center [955, 282] width 265 height 26
radio input "true"
drag, startPoint x: 979, startPoint y: 218, endPoint x: 1177, endPoint y: 330, distance: 227.5
click at [731, 218] on input "Année" at bounding box center [985, 222] width 207 height 26
type input "2024"
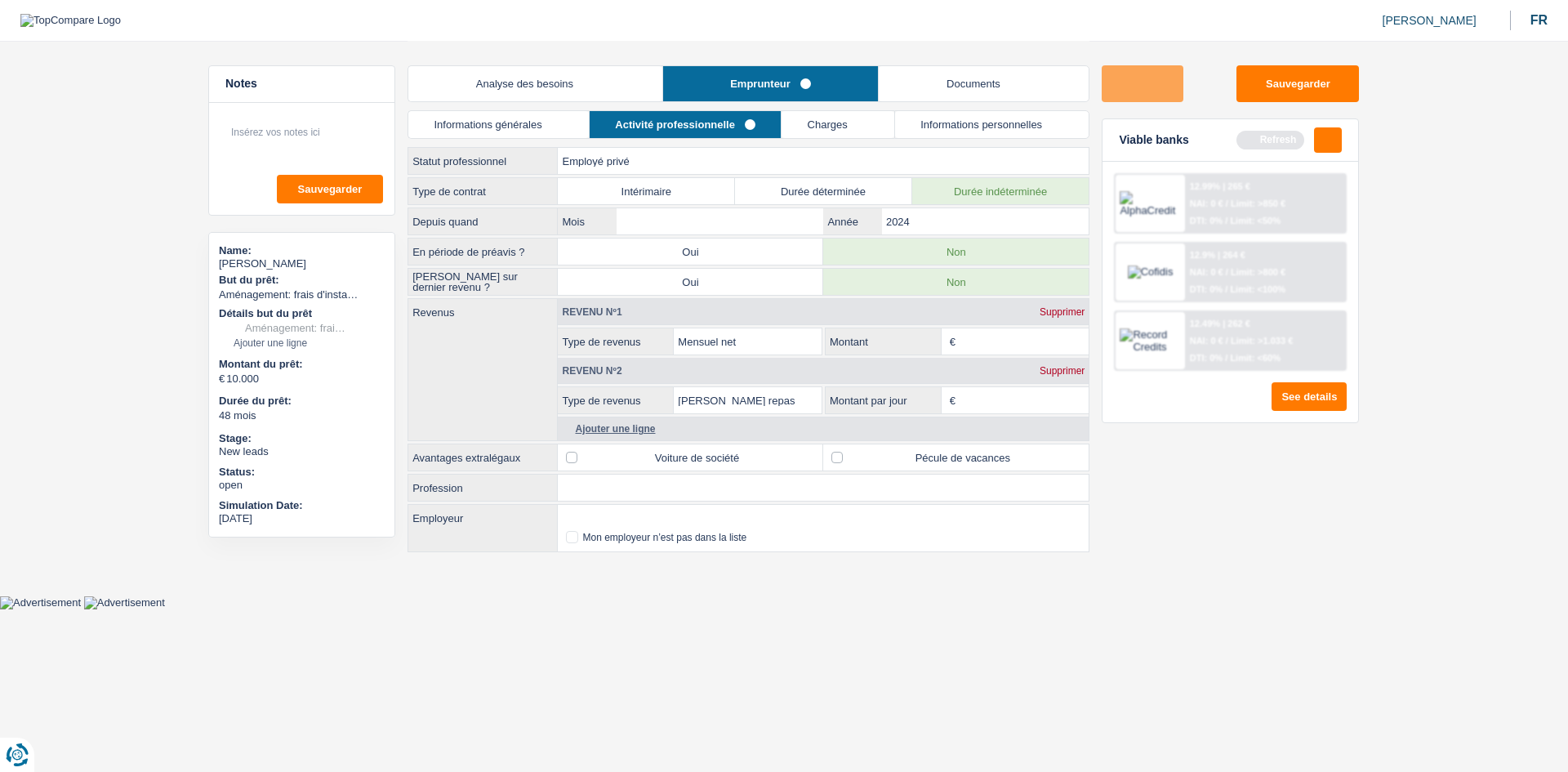
click at [670, 206] on div "Type de contrat Intérimaire Durée déterminée Durée indéterminée Depuis quand Mo…" at bounding box center [748, 366] width 681 height 378
click at [690, 227] on input "Mois" at bounding box center [720, 222] width 207 height 26
type input "10"
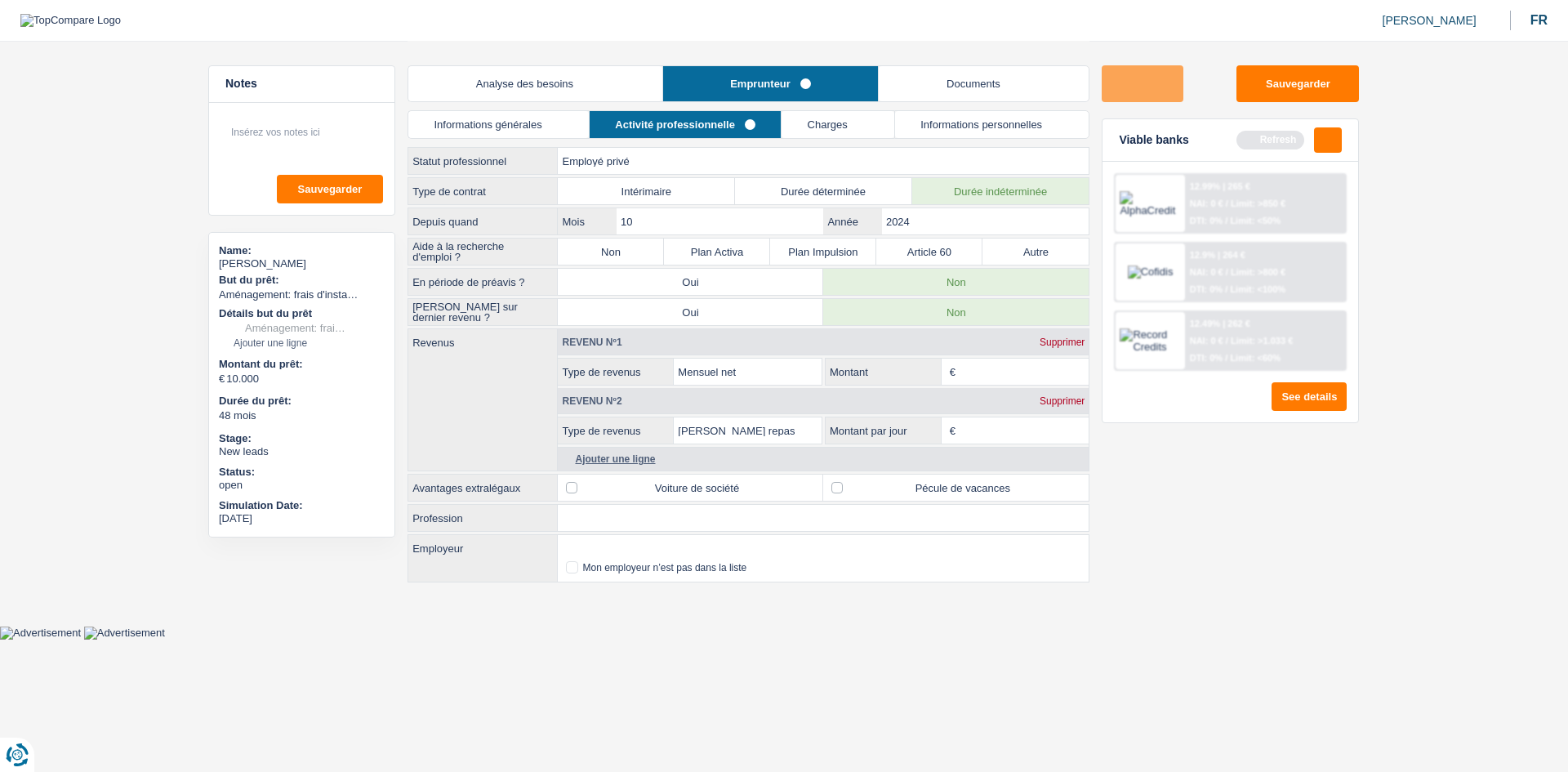
click at [605, 239] on label "Non" at bounding box center [610, 251] width 106 height 26
click at [605, 239] on input "Non" at bounding box center [610, 251] width 106 height 26
radio input "true"
click at [638, 248] on label "Non" at bounding box center [610, 251] width 106 height 26
click at [638, 248] on input "Non" at bounding box center [610, 251] width 106 height 26
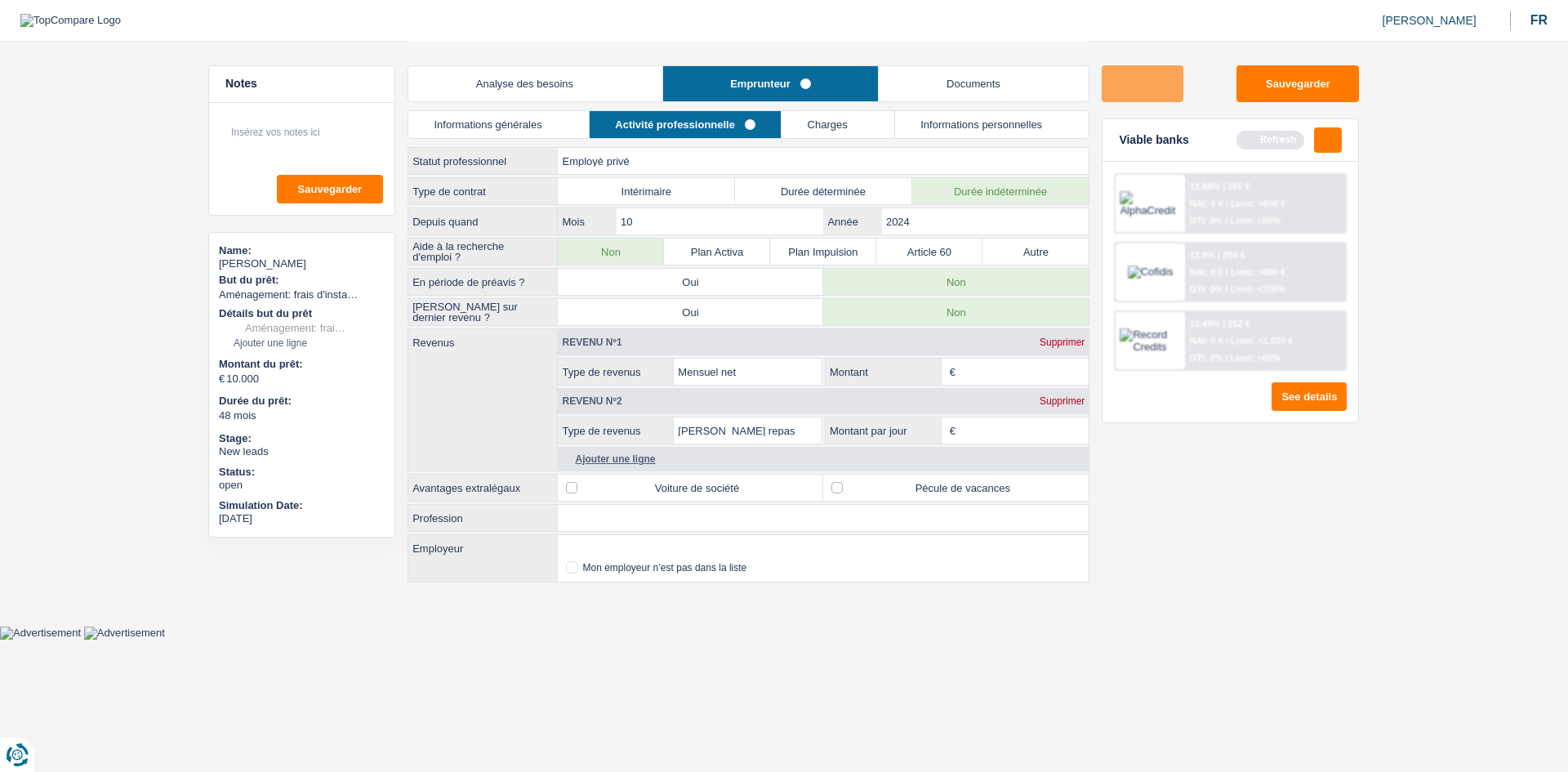
click at [622, 379] on input "Profession" at bounding box center [823, 518] width 531 height 26
type input "Cpas de"
click at [606, 379] on input "Employeur" at bounding box center [823, 548] width 531 height 26
type input "Cpas de ouenc"
click at [722, 379] on input "Cpas de" at bounding box center [823, 518] width 531 height 26
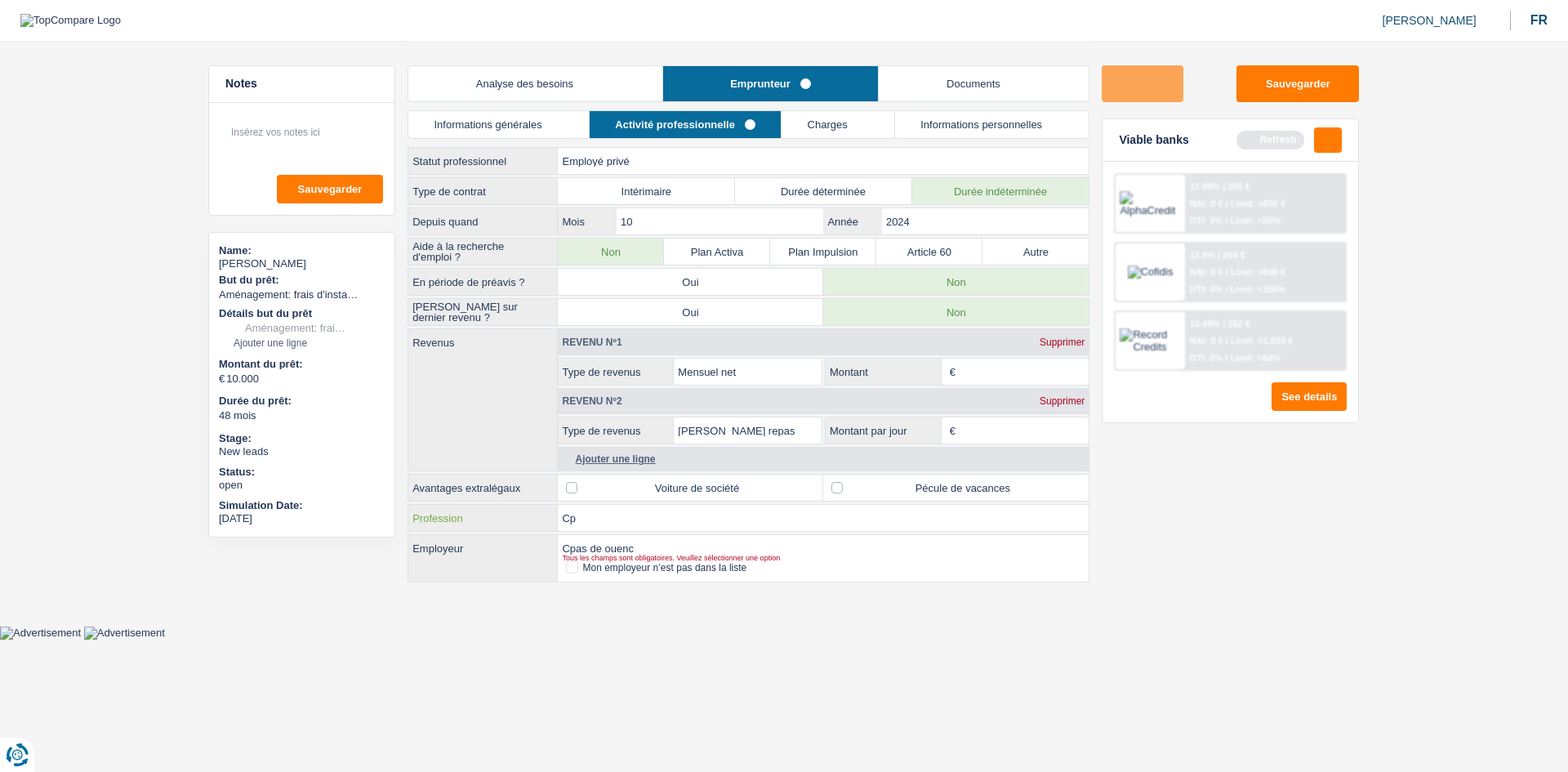
type input "C"
type input "maconnerie"
click at [731, 379] on div "Sauvegarder Viable banks Refresh 12.99% | 265 € NAI: 0 € / Limit: >850 € DTI: 0…" at bounding box center [1230, 405] width 282 height 681
click at [731, 168] on select "Ouvrier Employé privé Employé public Invalide Indépendant Pensionné Chômeur Mut…" at bounding box center [823, 161] width 531 height 26
select select "worker"
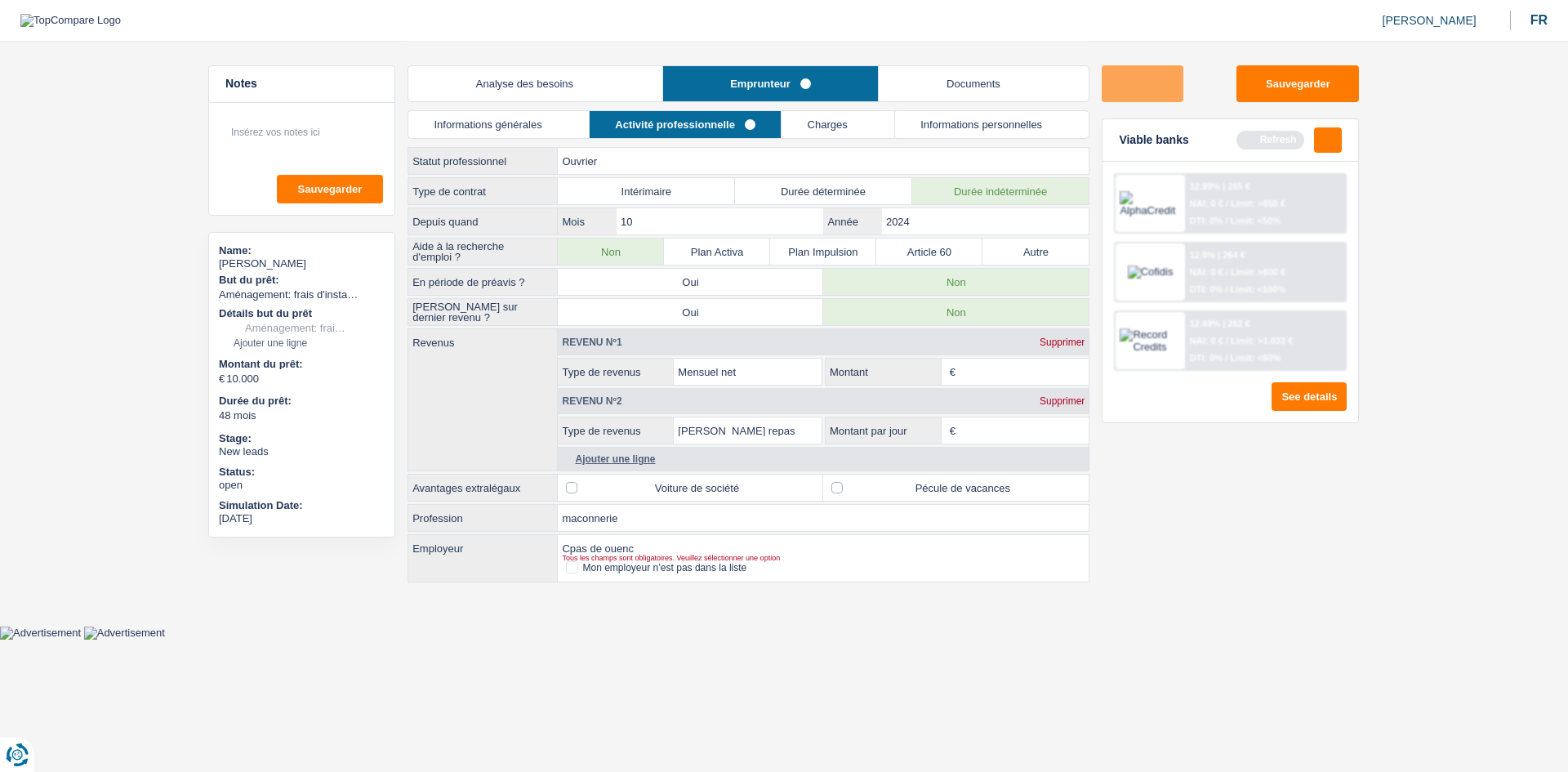
click at [558, 148] on select "Ouvrier Employé privé Employé public Invalide Indépendant Pensionné Chômeur Mut…" at bounding box center [823, 161] width 531 height 26
radio input "false"
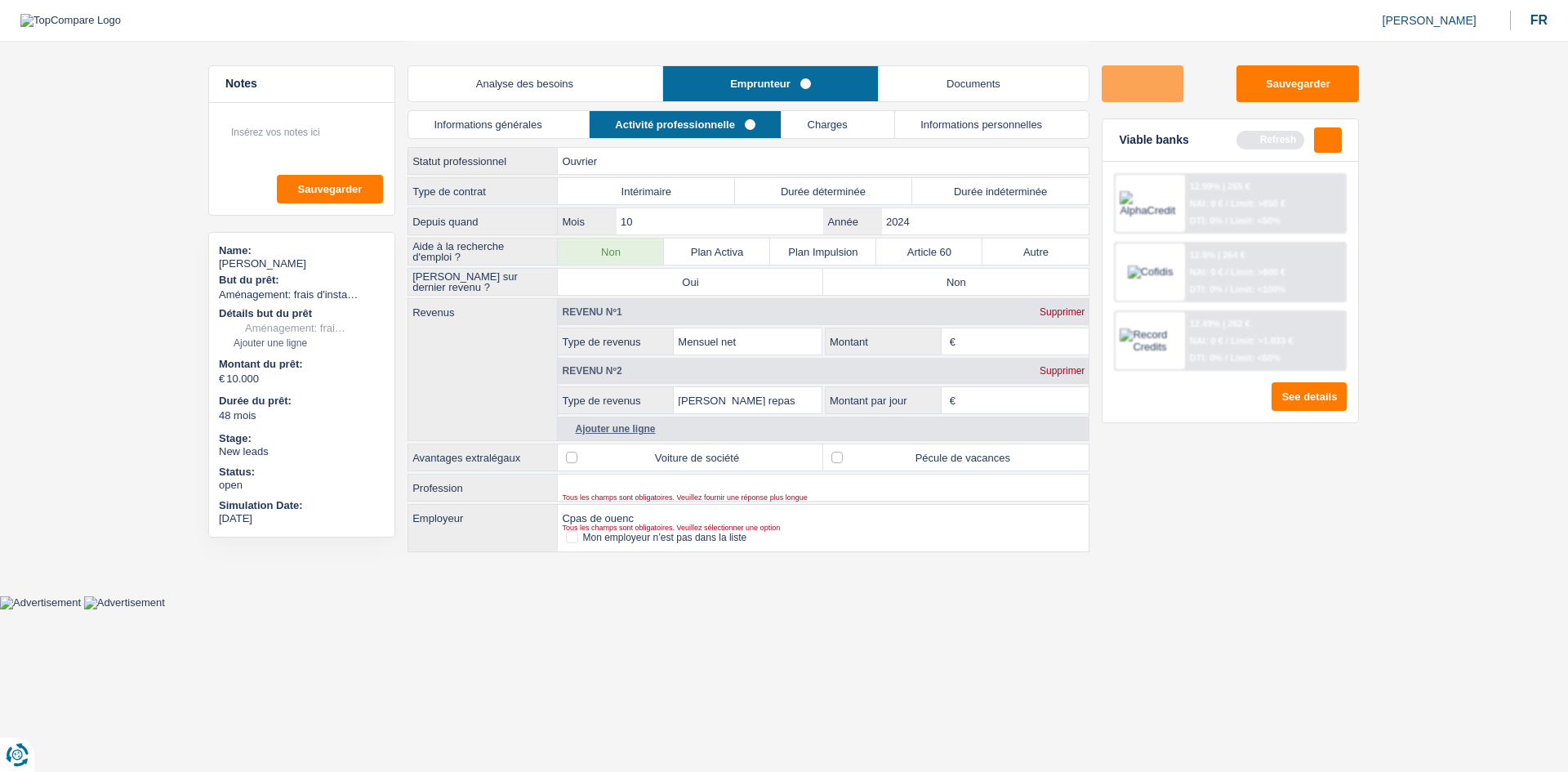
click at [731, 199] on label "Durée indéterminée" at bounding box center [1001, 191] width 177 height 26
click at [731, 199] on input "Durée indéterminée" at bounding box center [1001, 191] width 177 height 26
radio input "true"
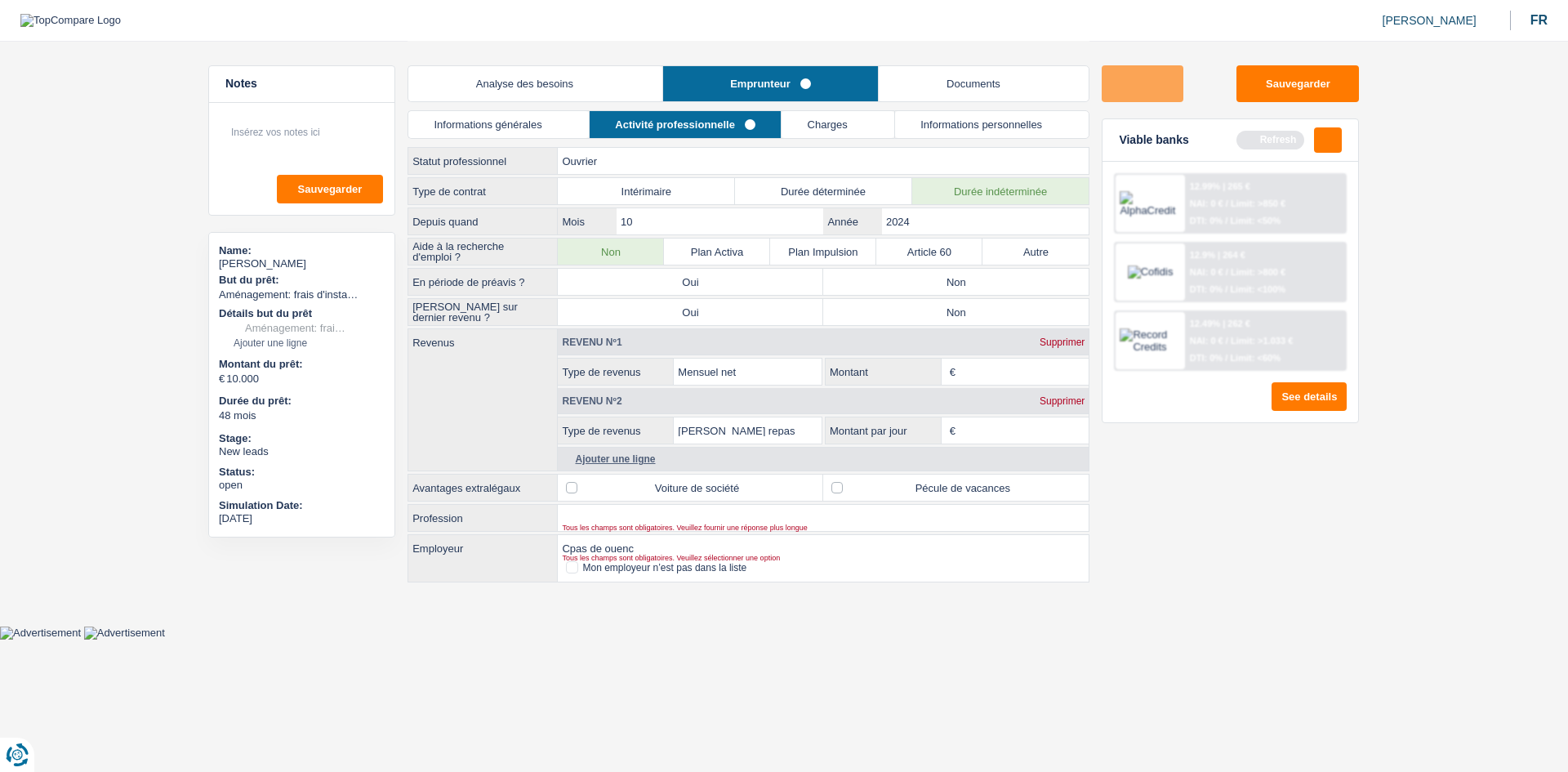
click at [731, 278] on label "Non" at bounding box center [955, 282] width 265 height 26
click at [731, 278] on input "Non" at bounding box center [955, 282] width 265 height 26
radio input "true"
click at [731, 309] on label "Non" at bounding box center [955, 312] width 265 height 26
click at [731, 309] on input "Non" at bounding box center [955, 312] width 265 height 26
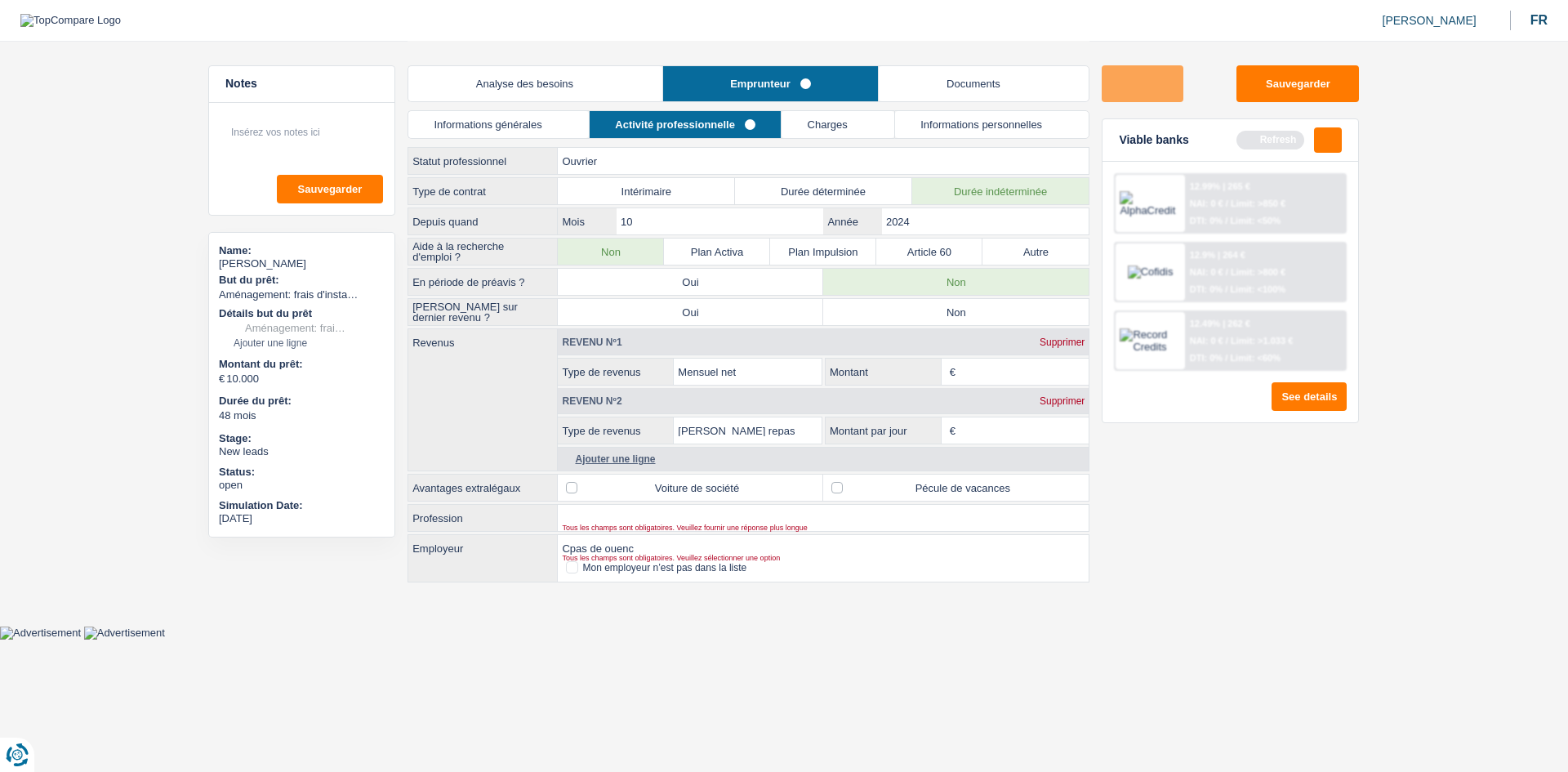
radio input "true"
click at [731, 366] on input "Montant" at bounding box center [1024, 371] width 129 height 26
drag, startPoint x: 950, startPoint y: 492, endPoint x: 1243, endPoint y: 592, distance: 309.6
click at [731, 379] on label "Pécule de vacances" at bounding box center [955, 488] width 265 height 26
click at [731, 379] on input "Pécule de vacances" at bounding box center [955, 488] width 265 height 26
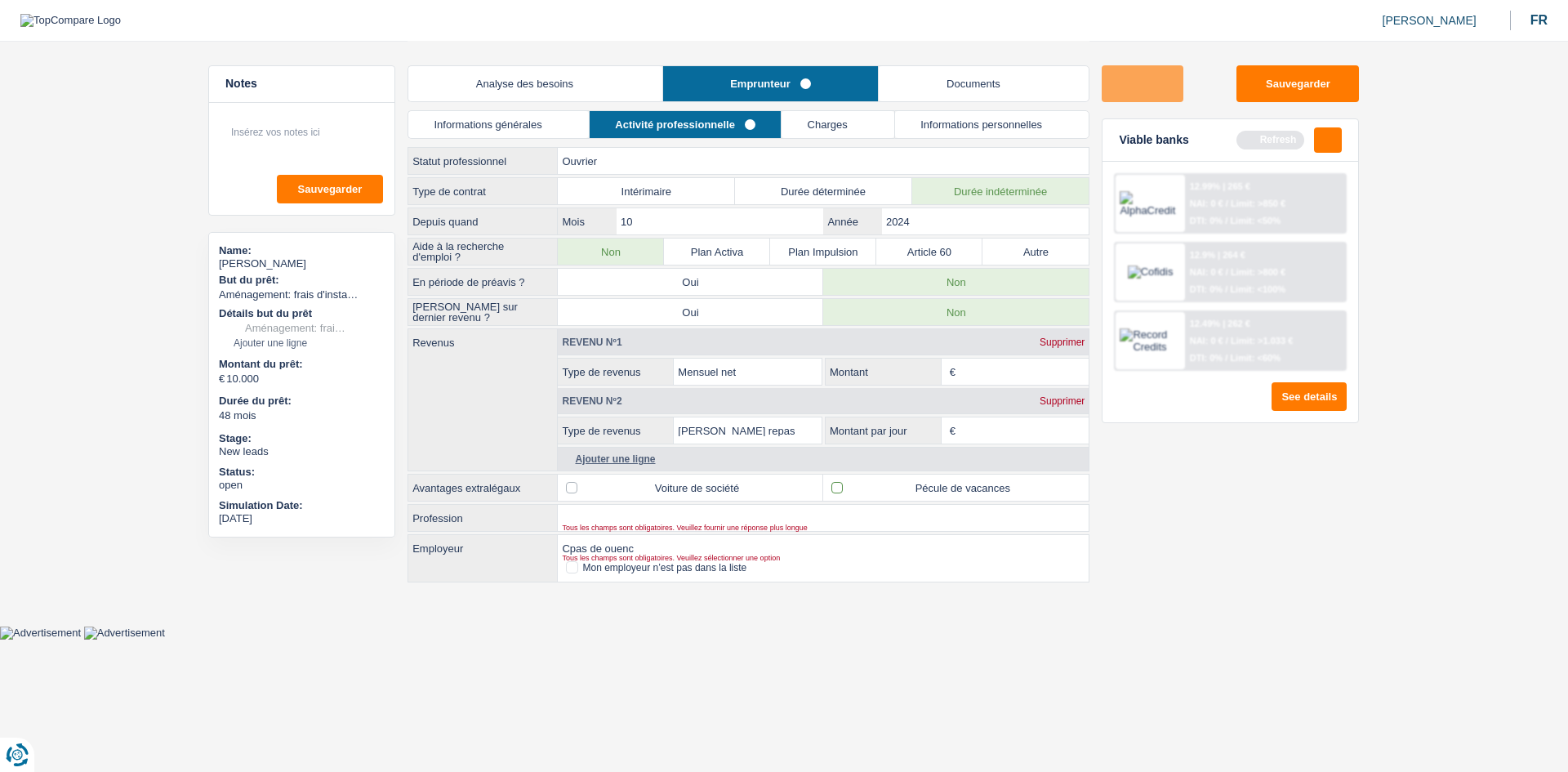
checkbox input "true"
click at [629, 379] on input "Profession" at bounding box center [823, 518] width 531 height 26
click at [592, 379] on input "Macc-çonnerie" at bounding box center [823, 518] width 531 height 26
type input "Maconneroie $pé"
click at [731, 379] on div "Cpas de ouenc Employeur Tous les champs sont obligatoires. Veuillez sélectionne…" at bounding box center [748, 548] width 681 height 26
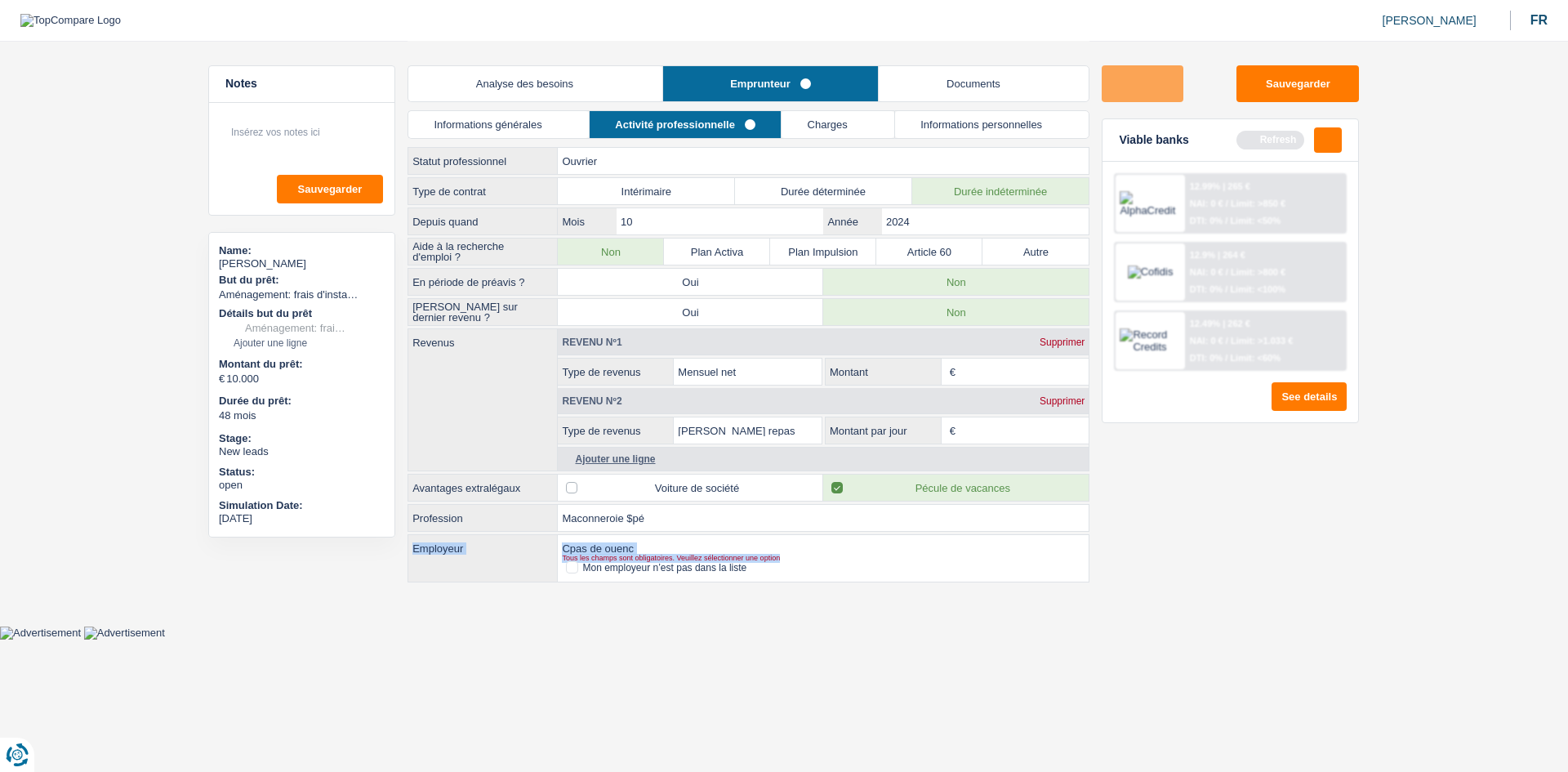
click at [731, 365] on input "Montant" at bounding box center [1024, 371] width 129 height 26
type input "2.000"
drag, startPoint x: 1179, startPoint y: 442, endPoint x: 1152, endPoint y: 436, distance: 27.7
click at [731, 379] on div "Sauvegarder Viable banks Refresh 12.99% | 265 € NAI: 0 € / Limit: >850 € DTI: 0…" at bounding box center [1230, 405] width 282 height 681
click at [731, 379] on div "Supprimer" at bounding box center [1061, 401] width 53 height 10
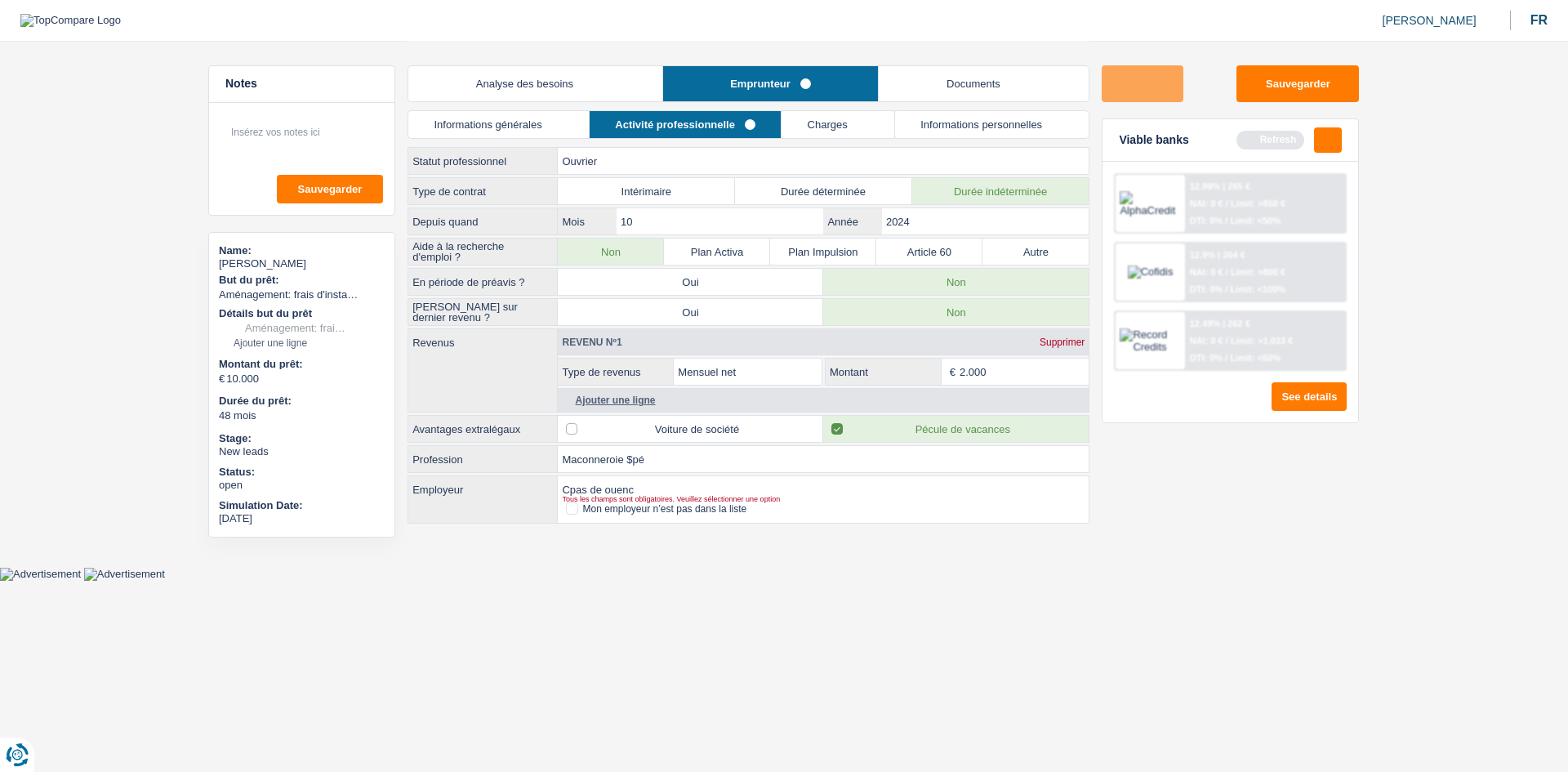
click at [731, 120] on link "Charges" at bounding box center [838, 124] width 113 height 27
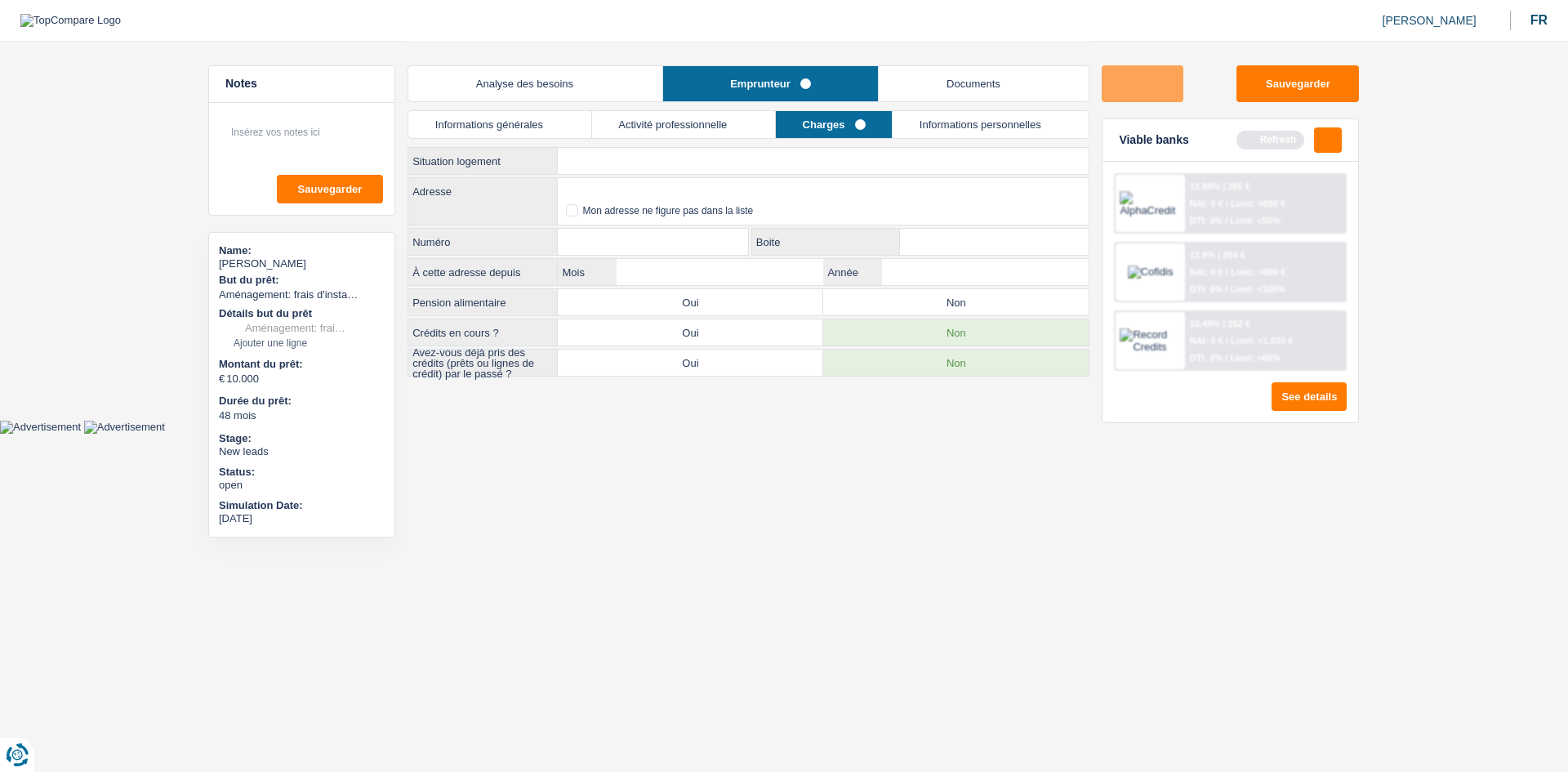
click at [731, 168] on select "Locataire Propriétaire avec prêt hypothécaire Propriétaire sans prêt hypothécai…" at bounding box center [823, 161] width 531 height 26
click at [558, 148] on select "Locataire Propriétaire avec prêt hypothécaire Propriétaire sans prêt hypothécai…" at bounding box center [823, 161] width 531 height 26
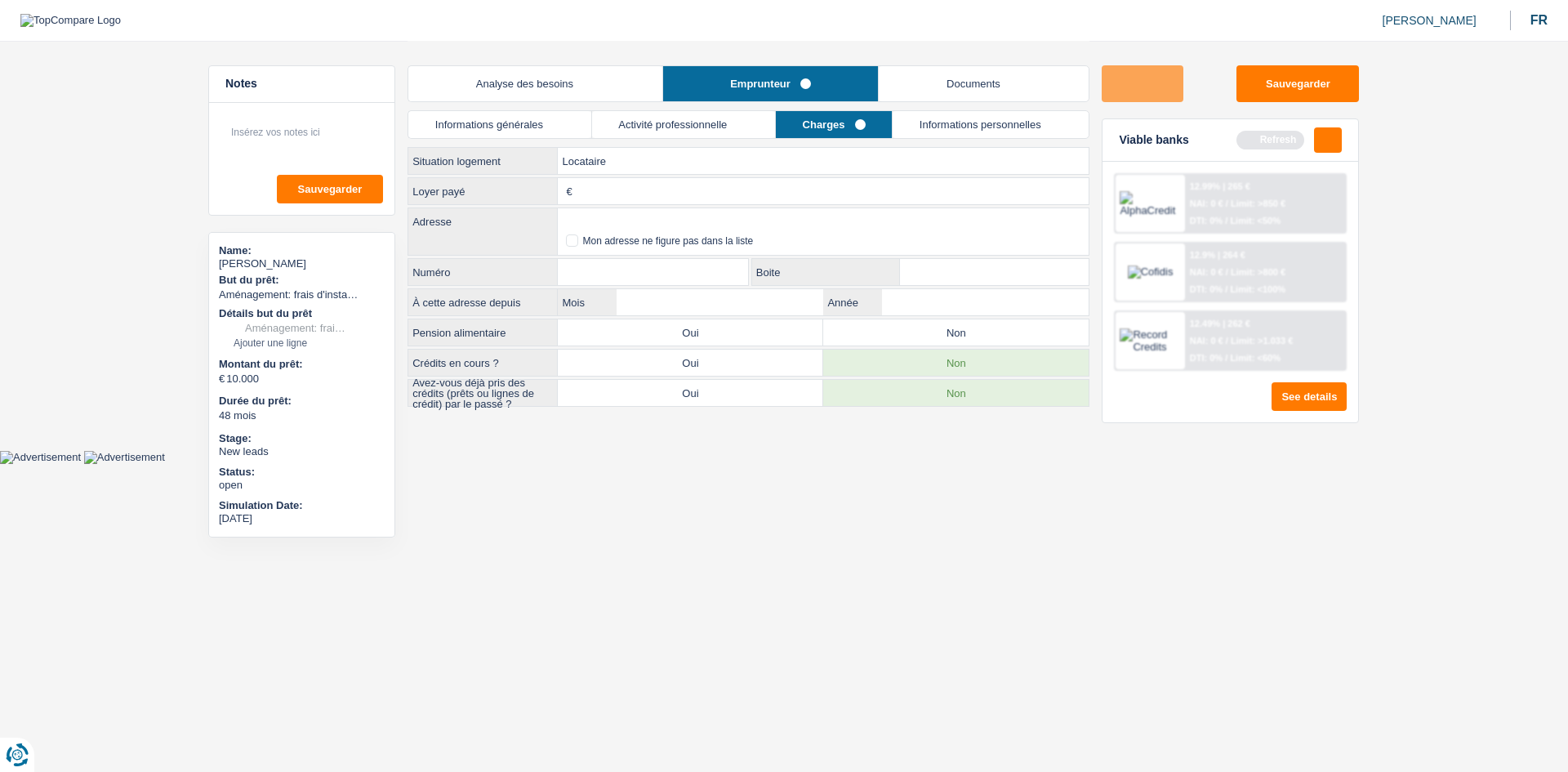
click at [731, 187] on input "Loyer payé" at bounding box center [832, 191] width 513 height 26
click at [731, 170] on select "Locataire Propriétaire avec prêt hypothécaire Propriétaire sans prêt hypothécai…" at bounding box center [823, 161] width 531 height 26
select select "liveWithParents"
click at [558, 148] on select "Locataire Propriétaire avec prêt hypothécaire Propriétaire sans prêt hypothécai…" at bounding box center [823, 161] width 531 height 26
click at [331, 150] on textarea at bounding box center [302, 139] width 163 height 49
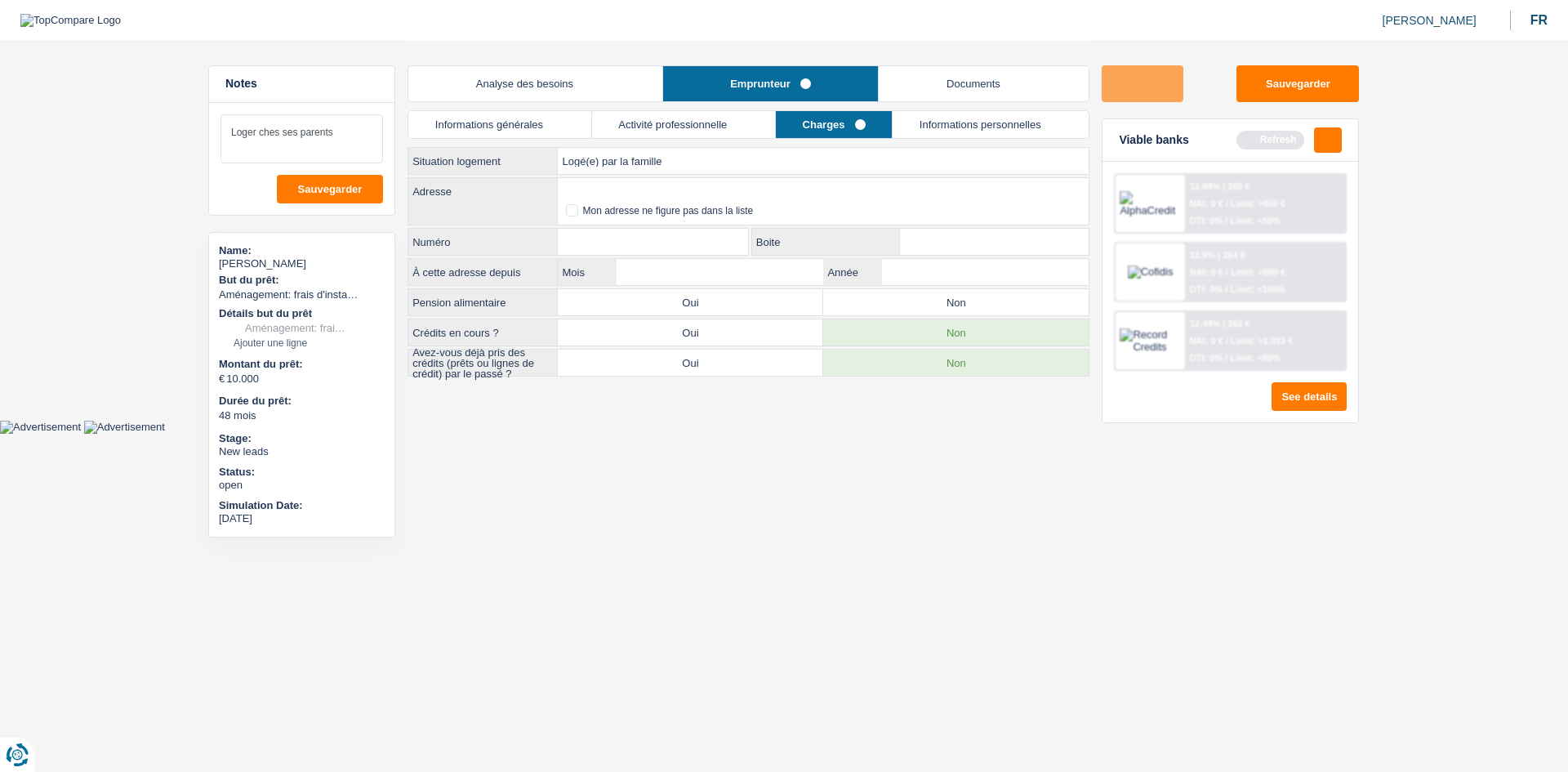
type textarea "Loger ches ses parents"
click at [681, 175] on div "Locataire Propriétaire avec prêt hypothécaire Propriétaire sans prêt hypothécai…" at bounding box center [748, 261] width 681 height 230
drag, startPoint x: 717, startPoint y: 173, endPoint x: 709, endPoint y: 167, distance: 10.0
click at [717, 173] on select "Locataire Propriétaire avec prêt hypothécaire Propriétaire sans prêt hypothécai…" at bounding box center [823, 161] width 531 height 26
drag, startPoint x: 668, startPoint y: 433, endPoint x: 621, endPoint y: 287, distance: 153.4
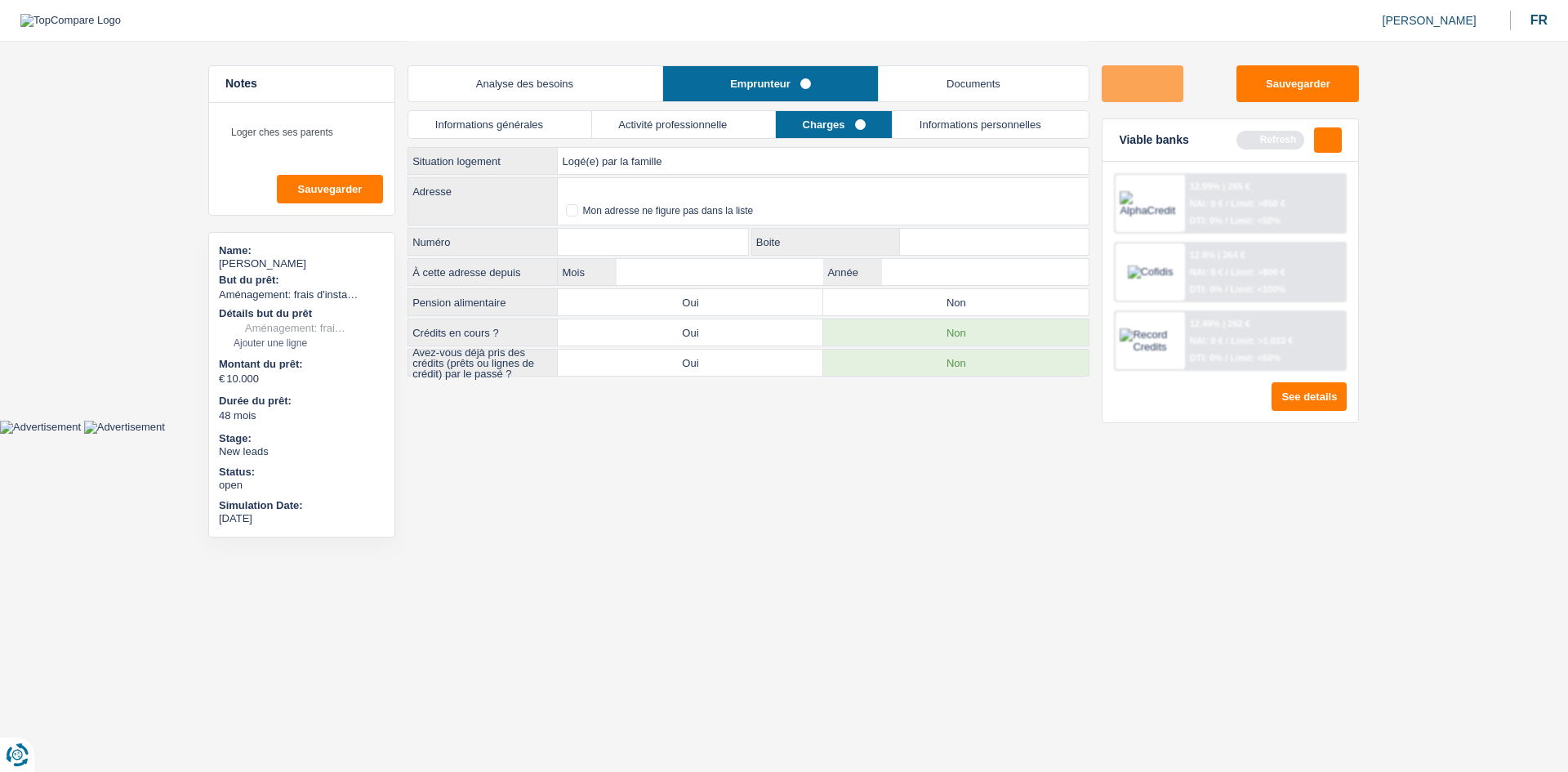
click at [657, 379] on html "Vous avez le contrôle de vos données Nous utilisons des cookies, tout comme nos…" at bounding box center [784, 217] width 1568 height 434
click at [597, 187] on input "Adresse" at bounding box center [823, 191] width 531 height 26
type input "Rue Boltry, 5300, Andenne, BE"
click at [713, 248] on input "Numéro" at bounding box center [653, 242] width 190 height 26
type input "5"
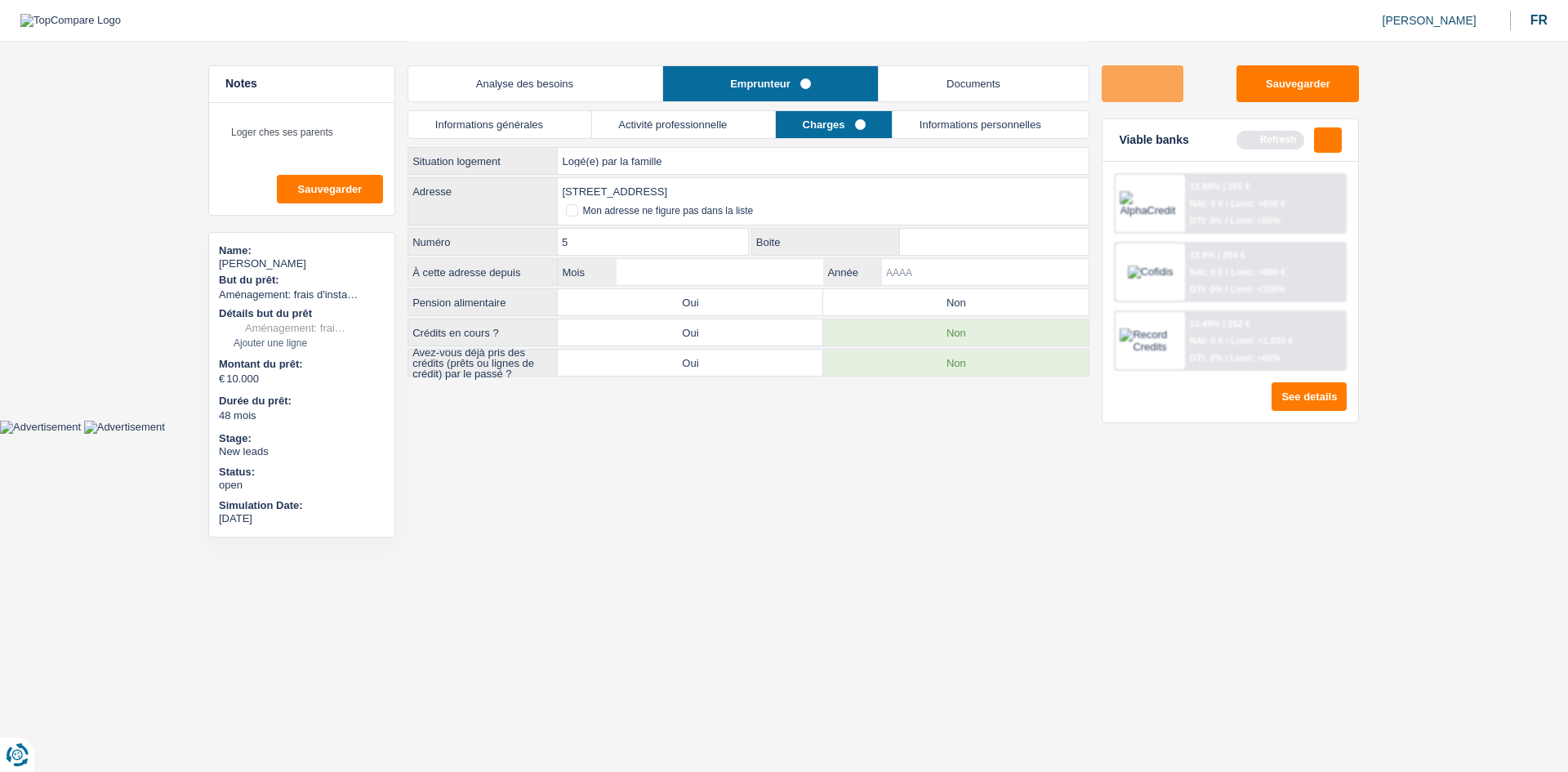
click at [731, 276] on input "Année" at bounding box center [985, 271] width 207 height 26
type input "2025"
click at [731, 264] on input "Mois" at bounding box center [720, 271] width 207 height 26
type input "7"
click at [731, 300] on label "Non" at bounding box center [955, 302] width 265 height 26
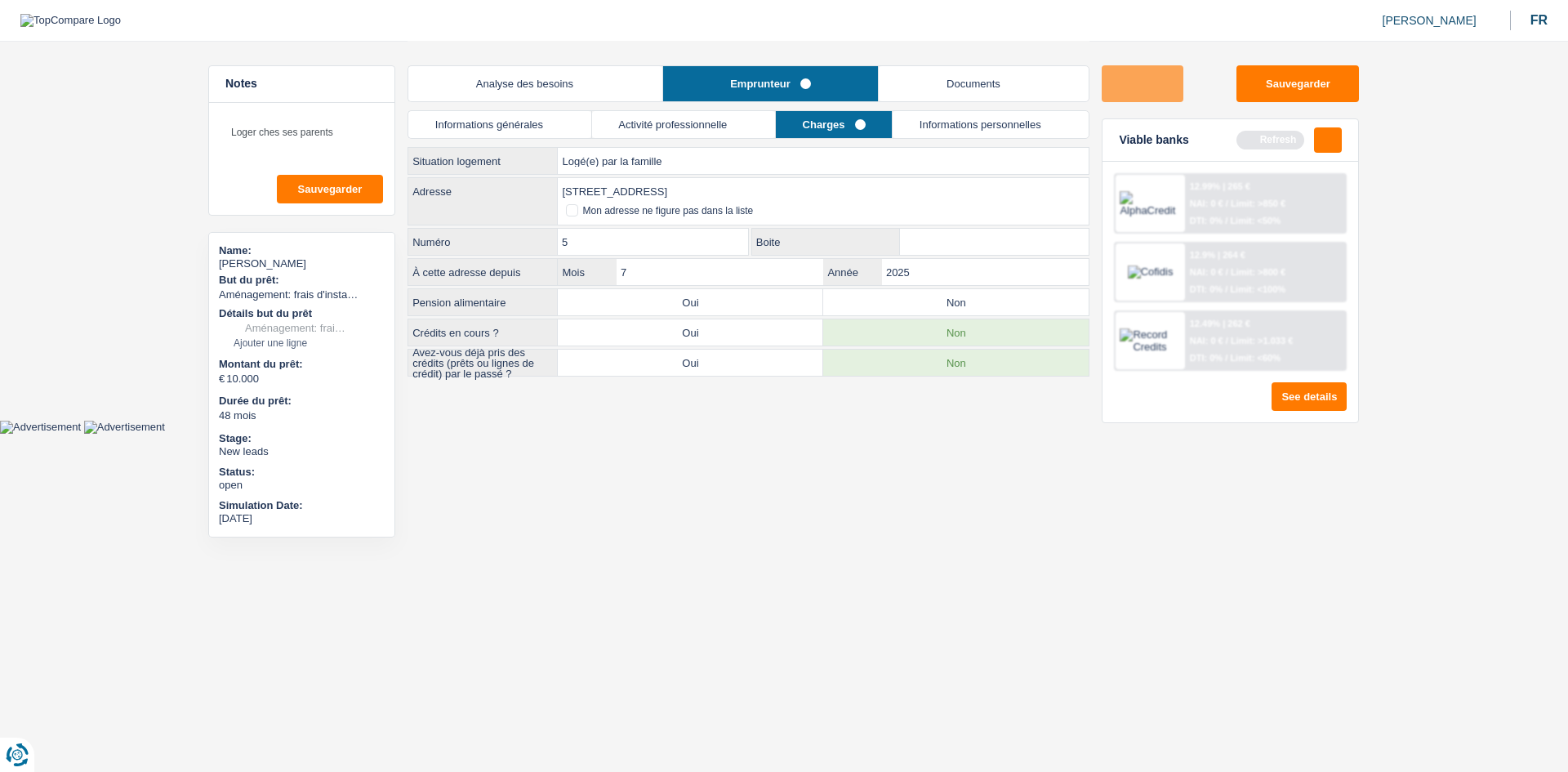
click at [731, 300] on input "Non" at bounding box center [955, 302] width 265 height 26
radio input "true"
click at [731, 117] on link "Informations personnelles" at bounding box center [991, 124] width 196 height 27
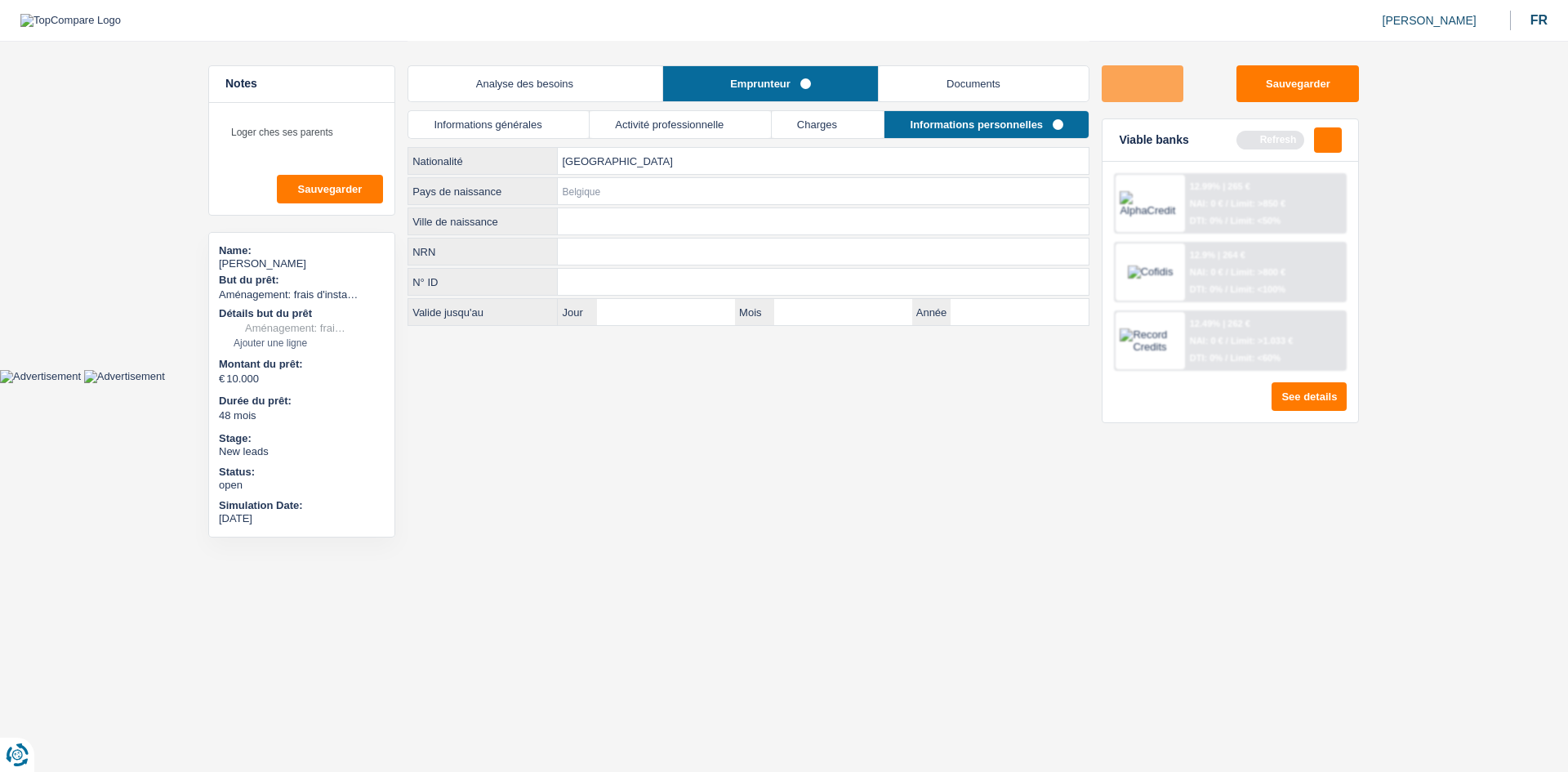
click at [607, 189] on input "Pays de naissance" at bounding box center [823, 191] width 531 height 26
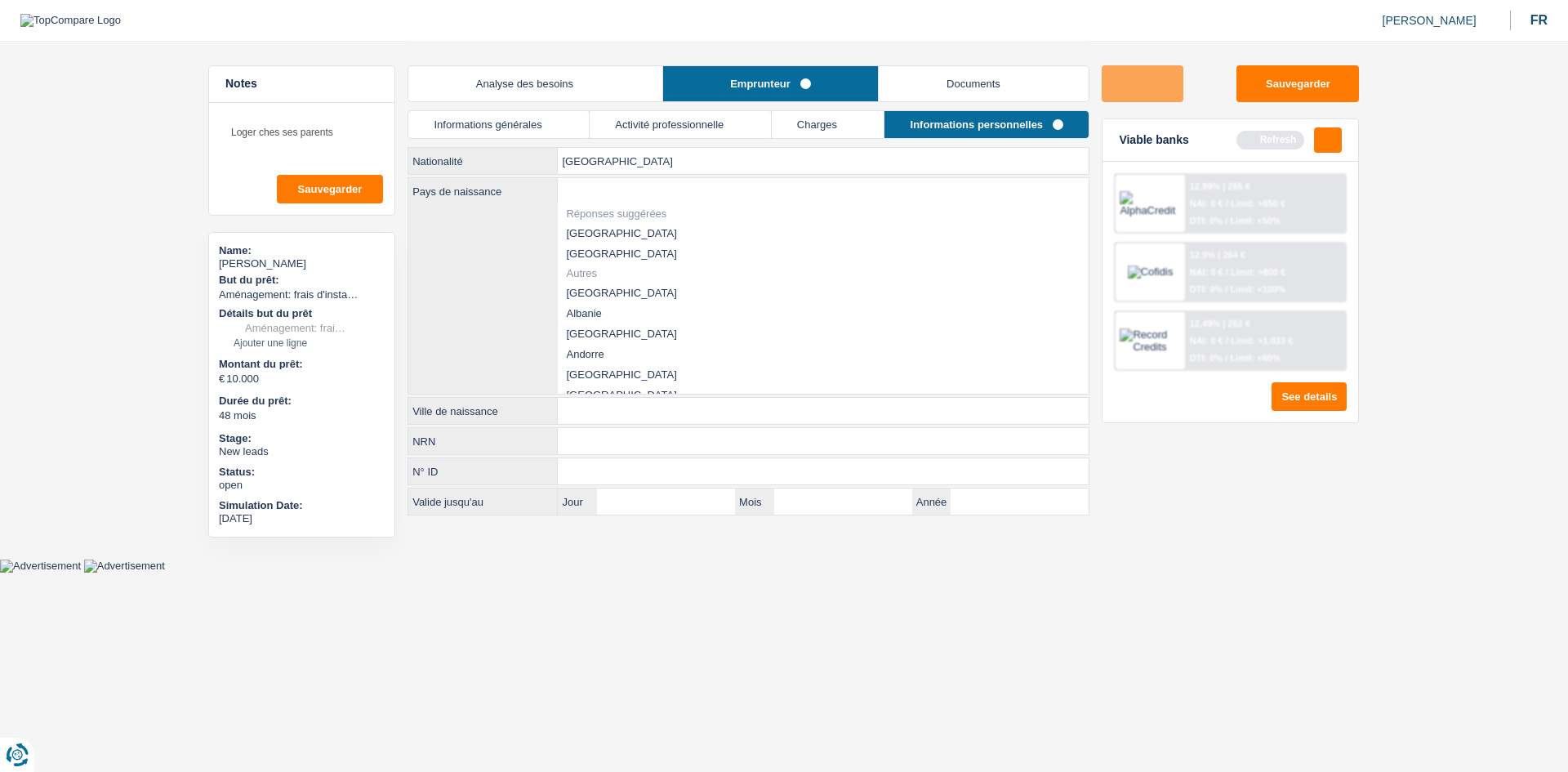
click at [605, 235] on li "[GEOGRAPHIC_DATA]" at bounding box center [823, 233] width 531 height 20
type input "[GEOGRAPHIC_DATA]"
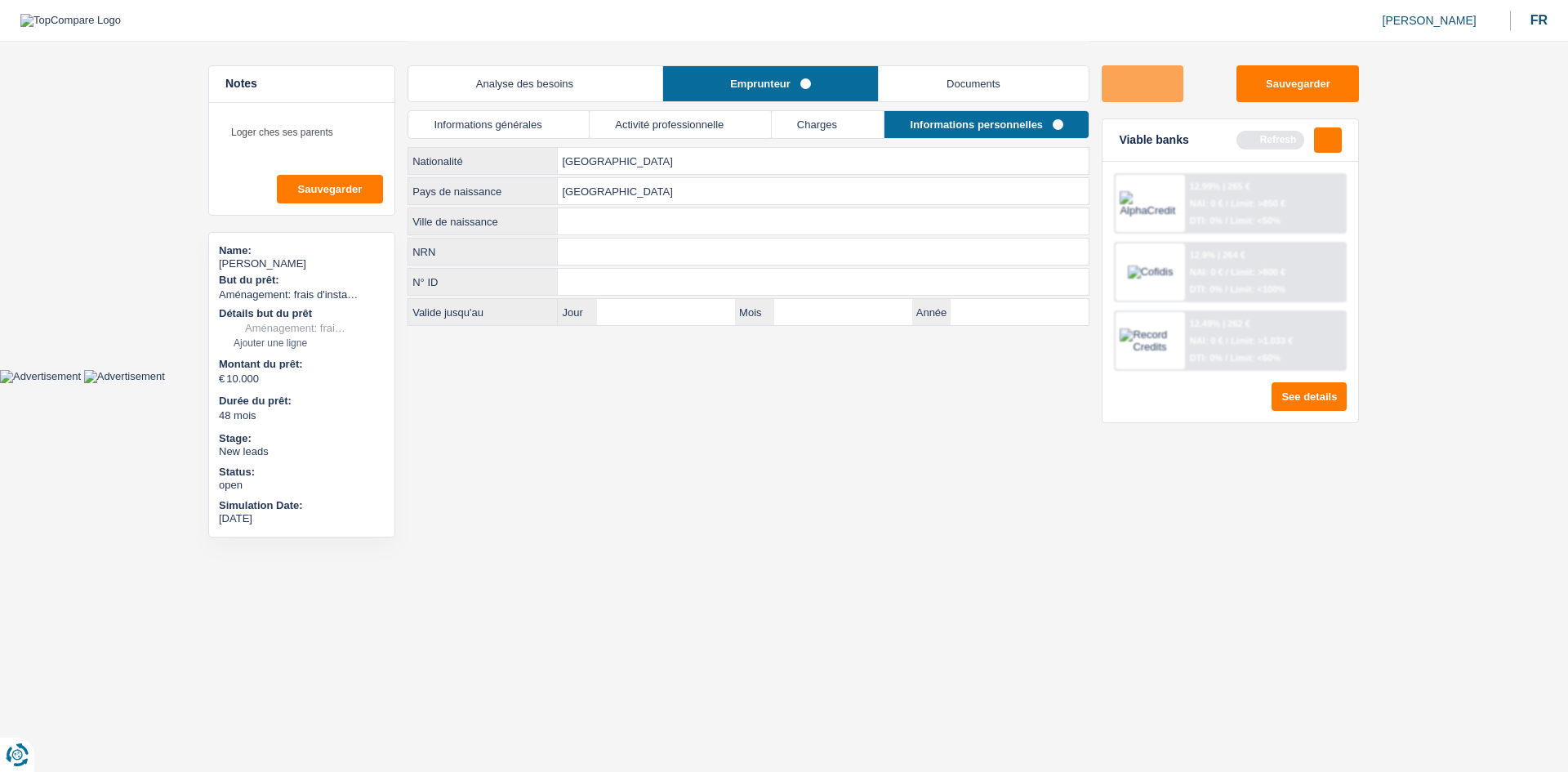
click at [630, 220] on input "Ville de naissance" at bounding box center [823, 222] width 531 height 26
type input "Namur"
click at [601, 95] on link "Analyse des besoins" at bounding box center [535, 84] width 253 height 35
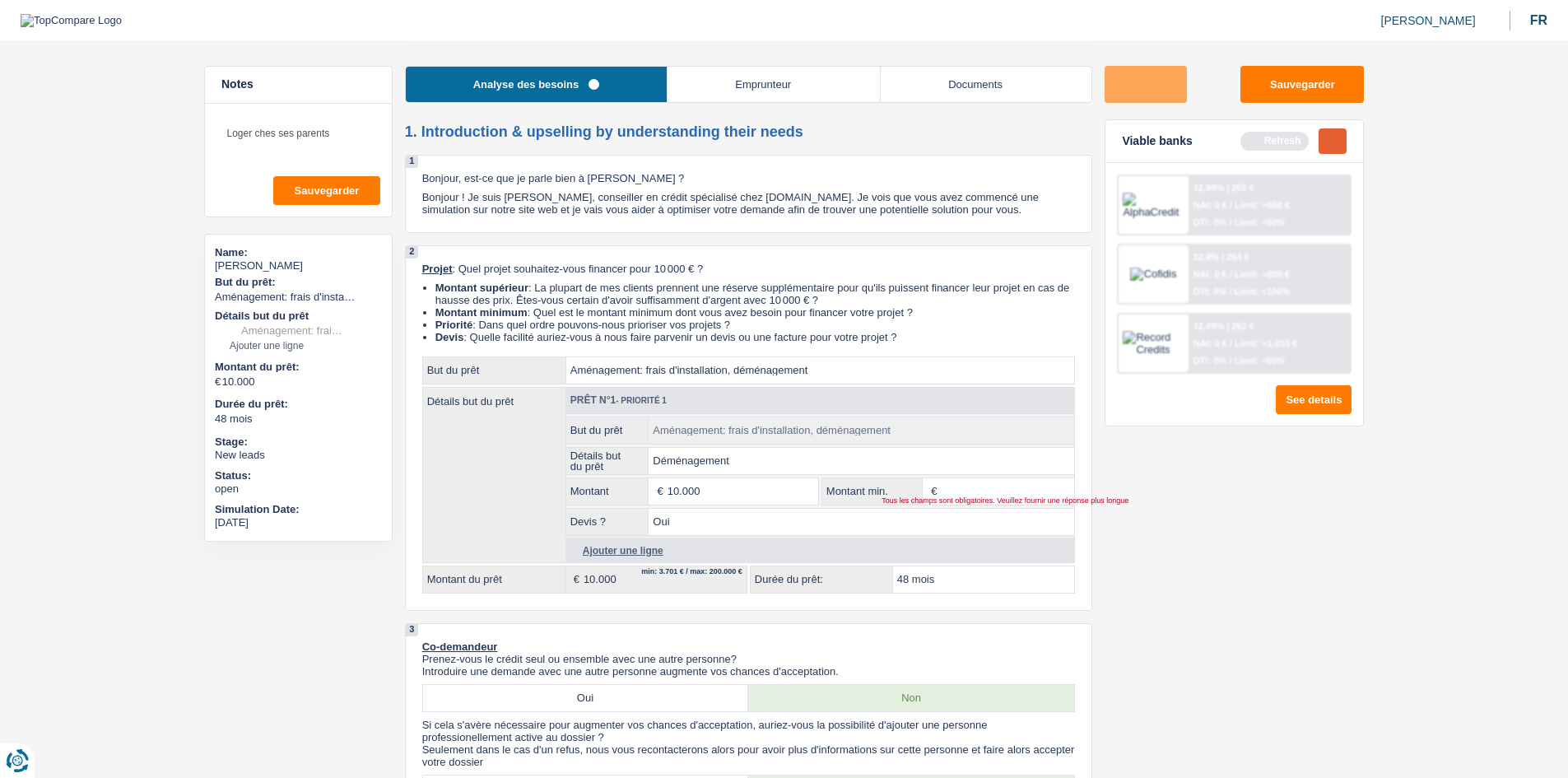
click at [737, 143] on button "button" at bounding box center [1333, 141] width 28 height 25
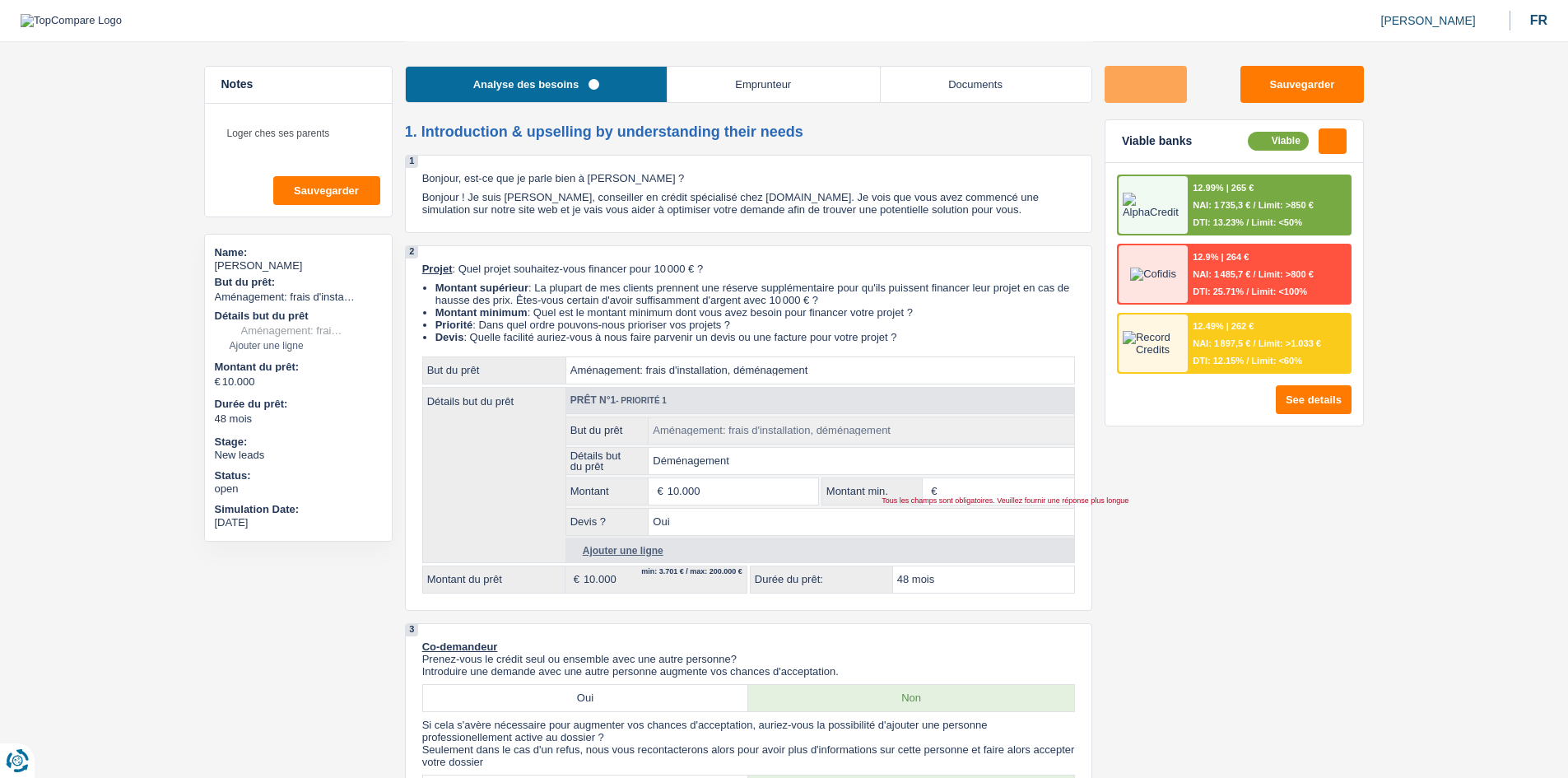
click at [737, 382] on input "Montant min." at bounding box center [1007, 491] width 132 height 26
type input "5"
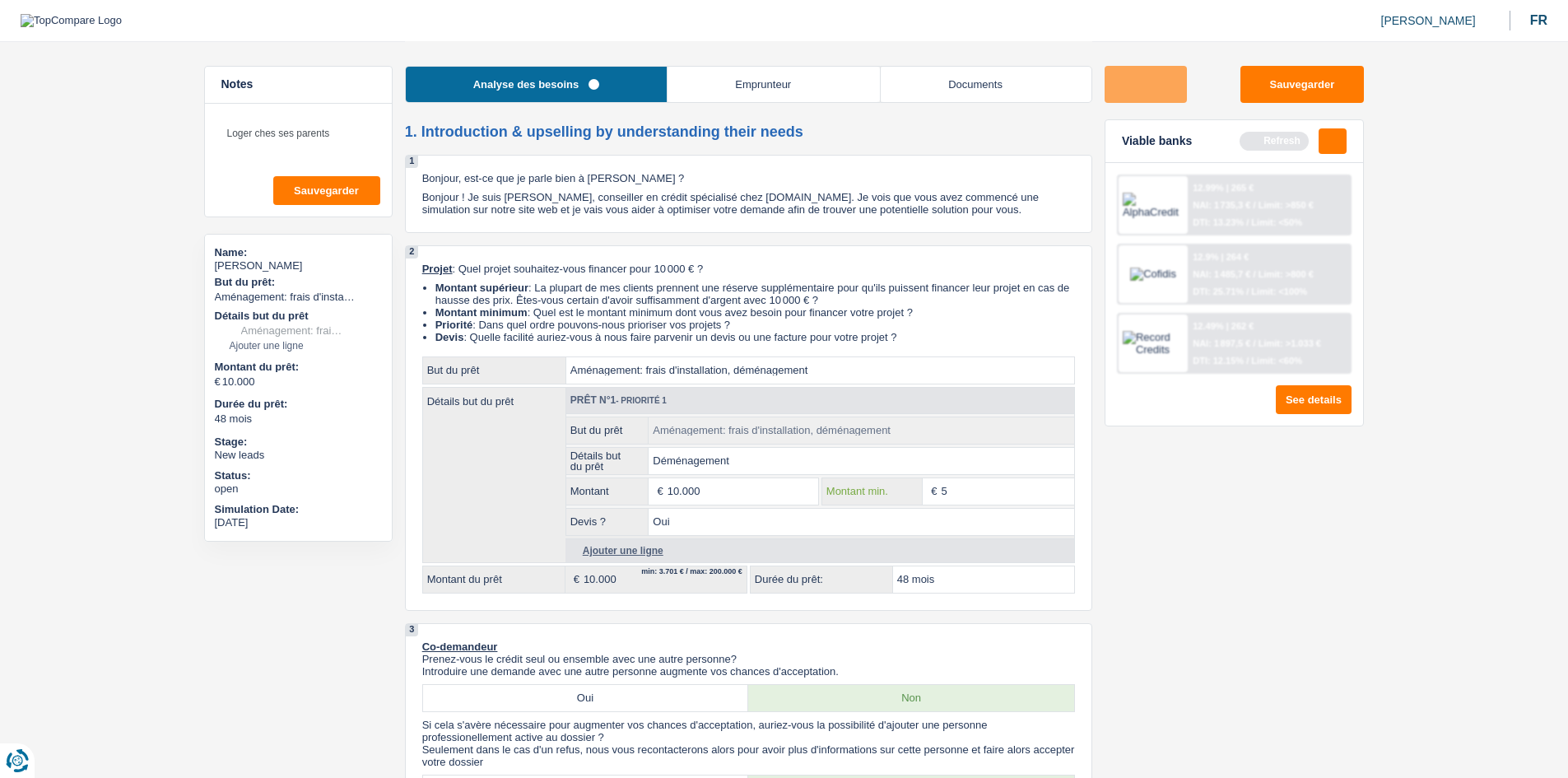
type input "50"
type input "500"
type input "5.000"
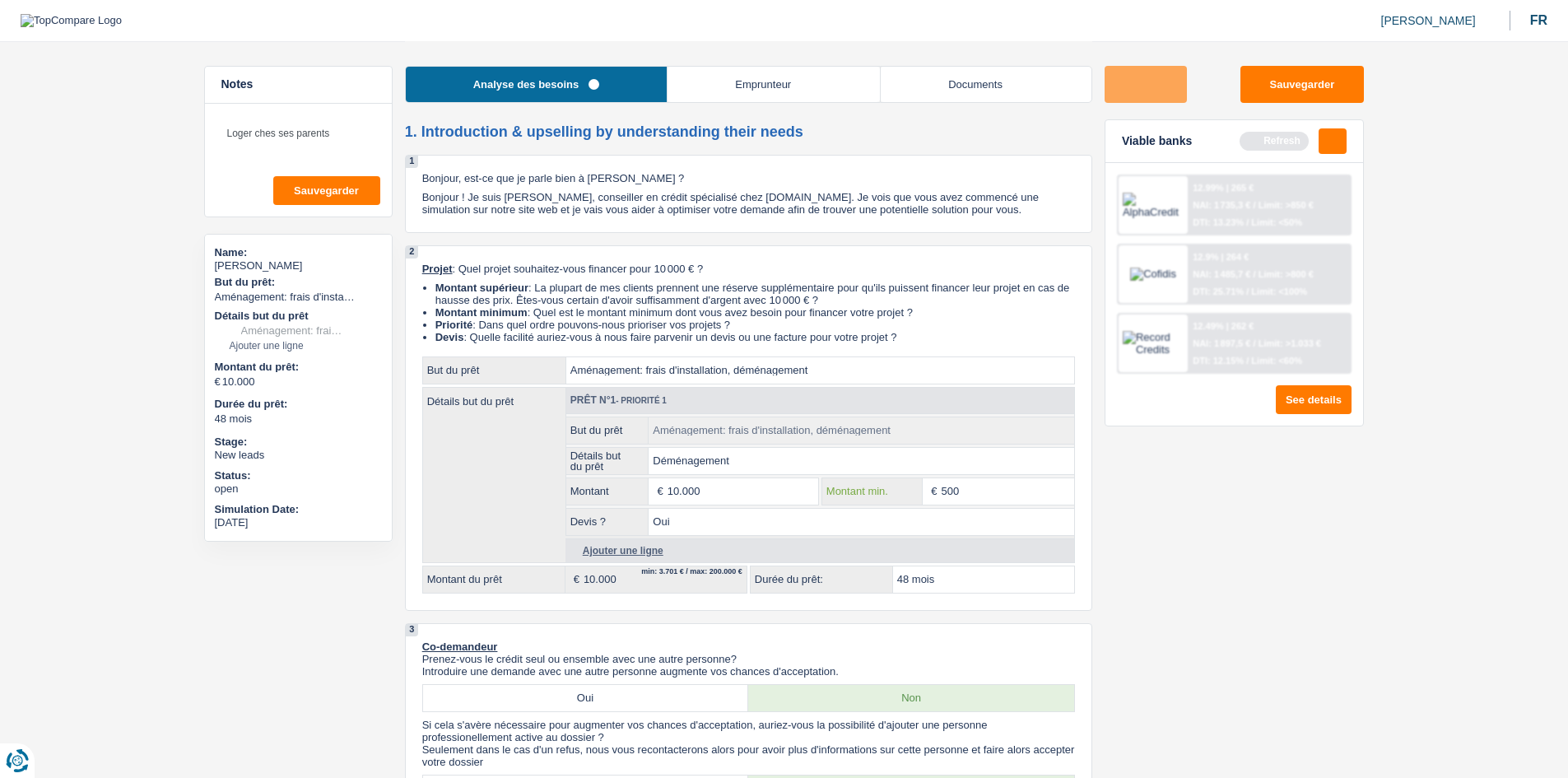
type input "5.000"
click at [737, 382] on div "Sauvegarder Viable banks Refresh 12.99% | 265 € NAI: 1 735,3 € / Limit: >850 € …" at bounding box center [1234, 409] width 284 height 686
click at [737, 382] on input "10.000" at bounding box center [743, 491] width 151 height 26
type input "1.000"
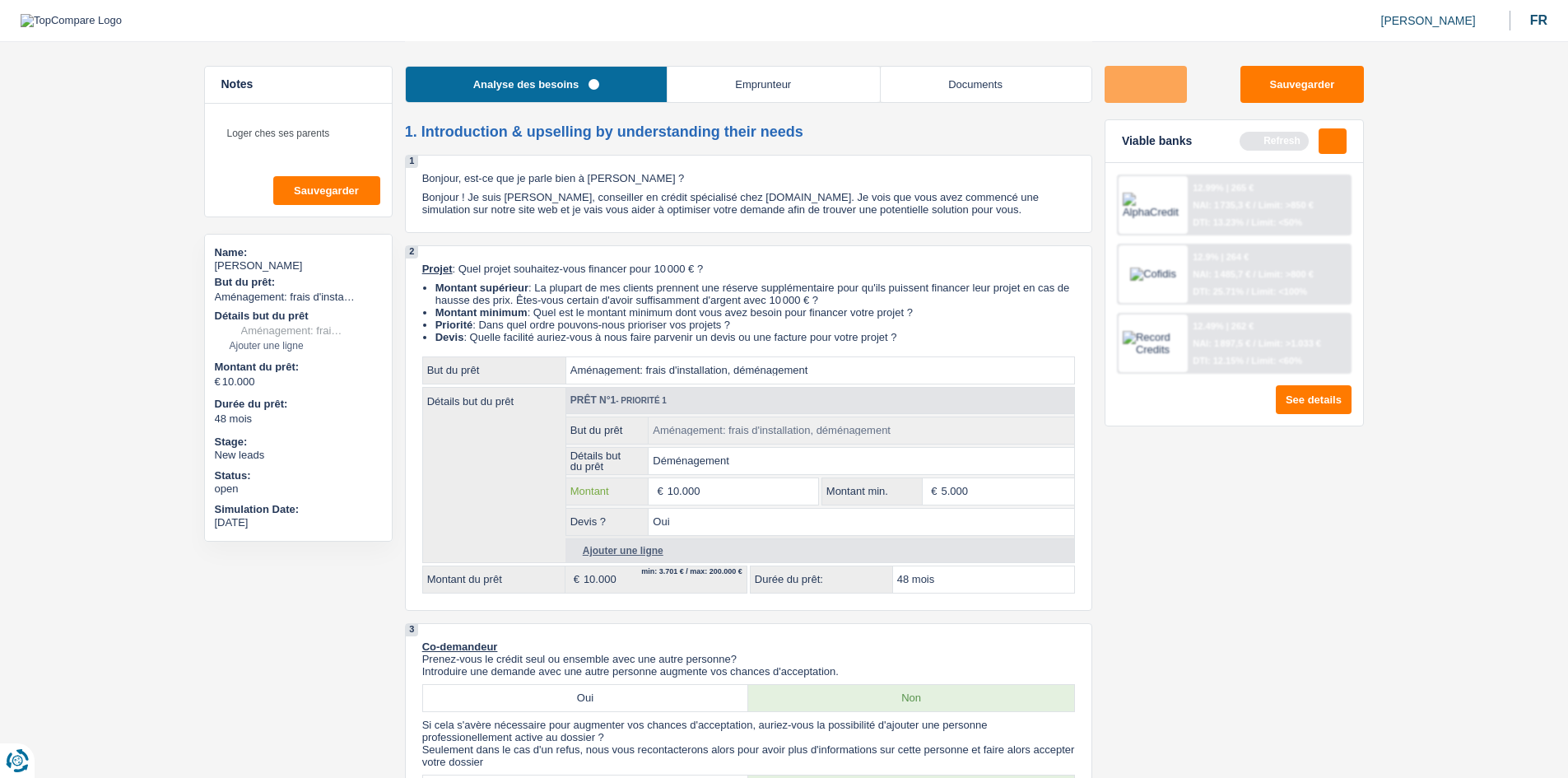
type input "1.000"
type input "10.001"
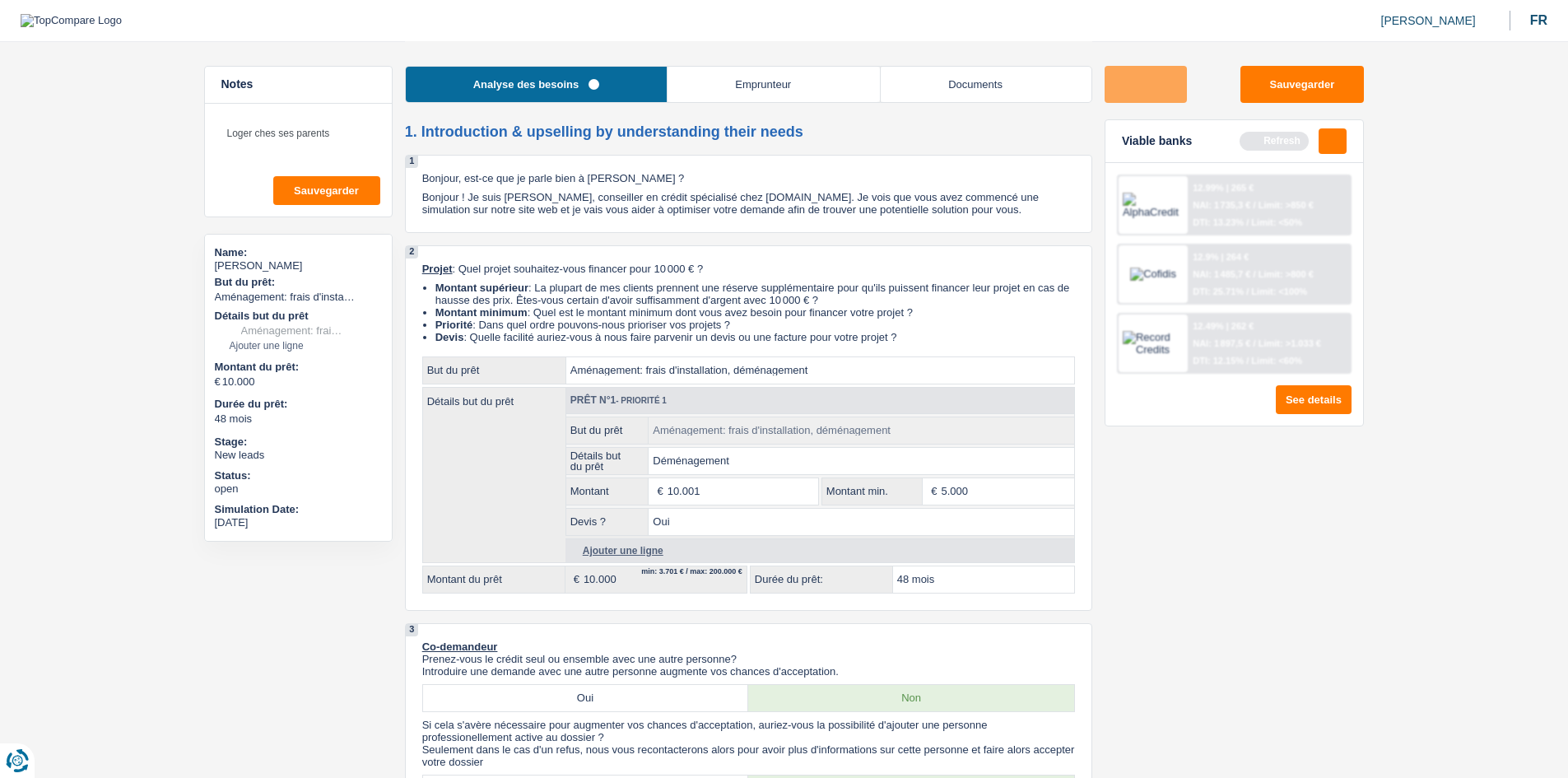
type input "10.001"
select select "60"
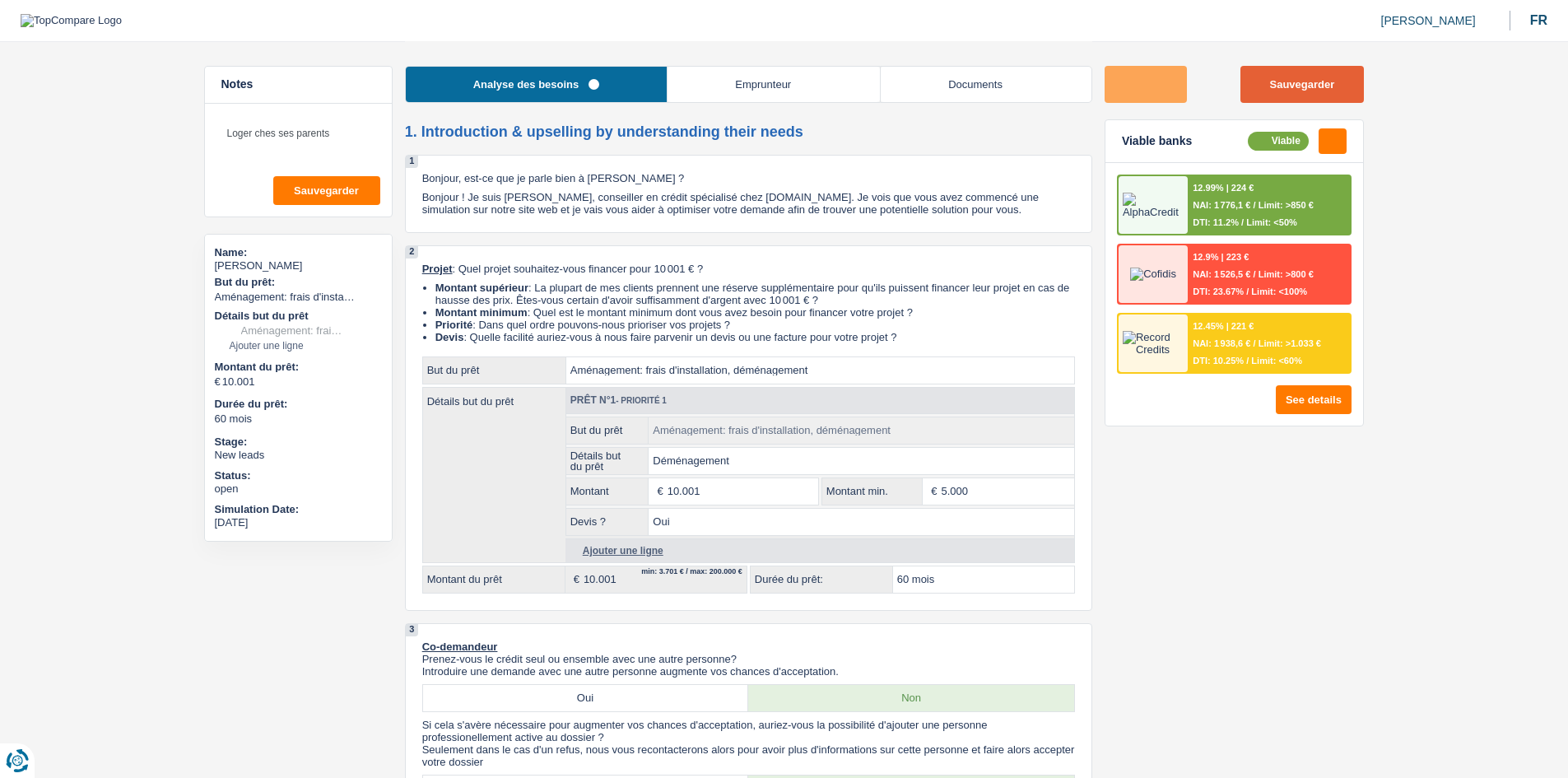
click at [737, 82] on button "Sauvegarder" at bounding box center [1302, 85] width 124 height 37
drag, startPoint x: 741, startPoint y: 486, endPoint x: 850, endPoint y: 446, distance: 116.1
click at [737, 382] on input "10.001" at bounding box center [743, 491] width 151 height 26
click at [737, 92] on link "Documents" at bounding box center [985, 85] width 210 height 35
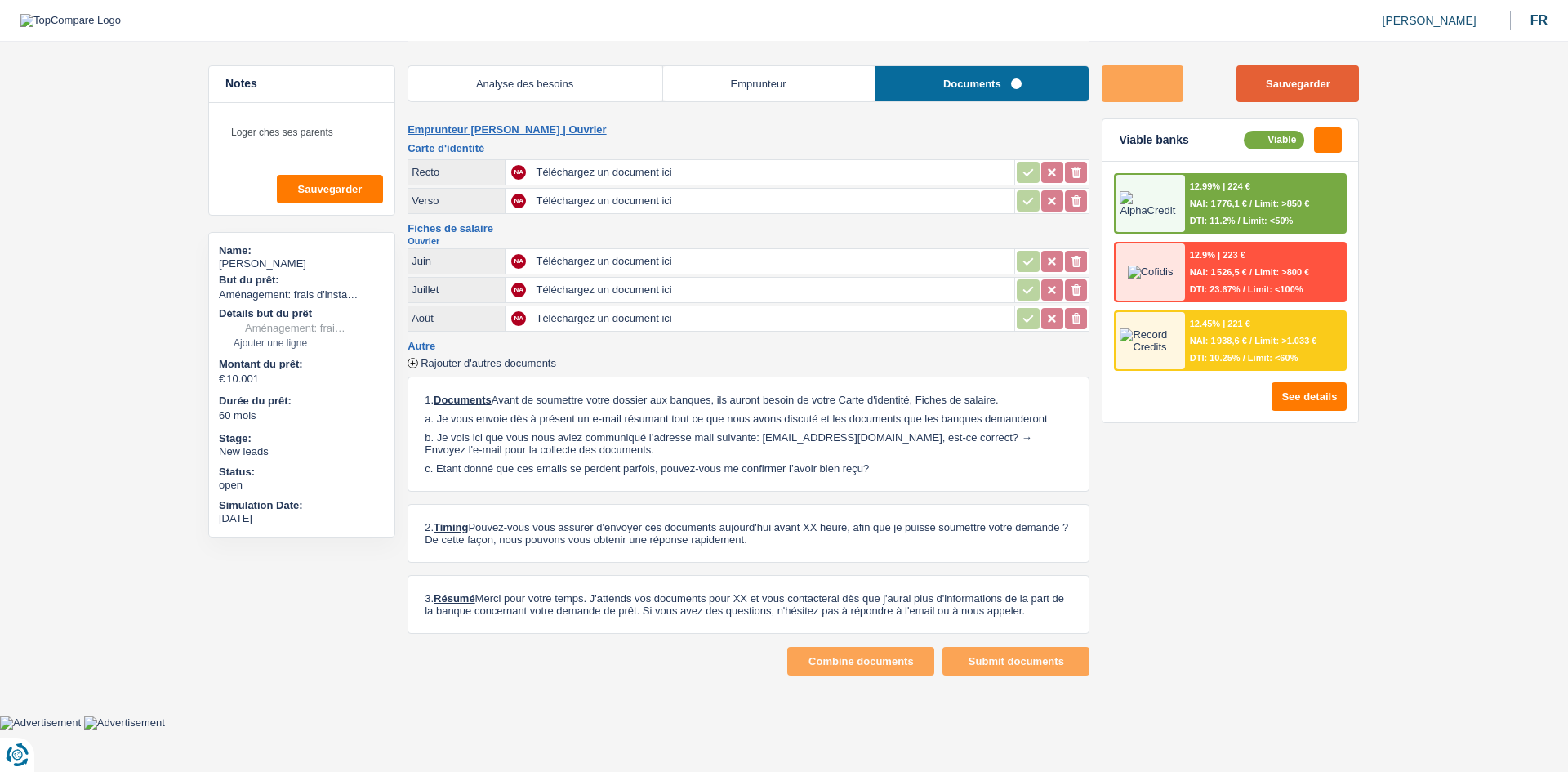
click at [731, 91] on button "Sauvegarder" at bounding box center [1297, 84] width 123 height 37
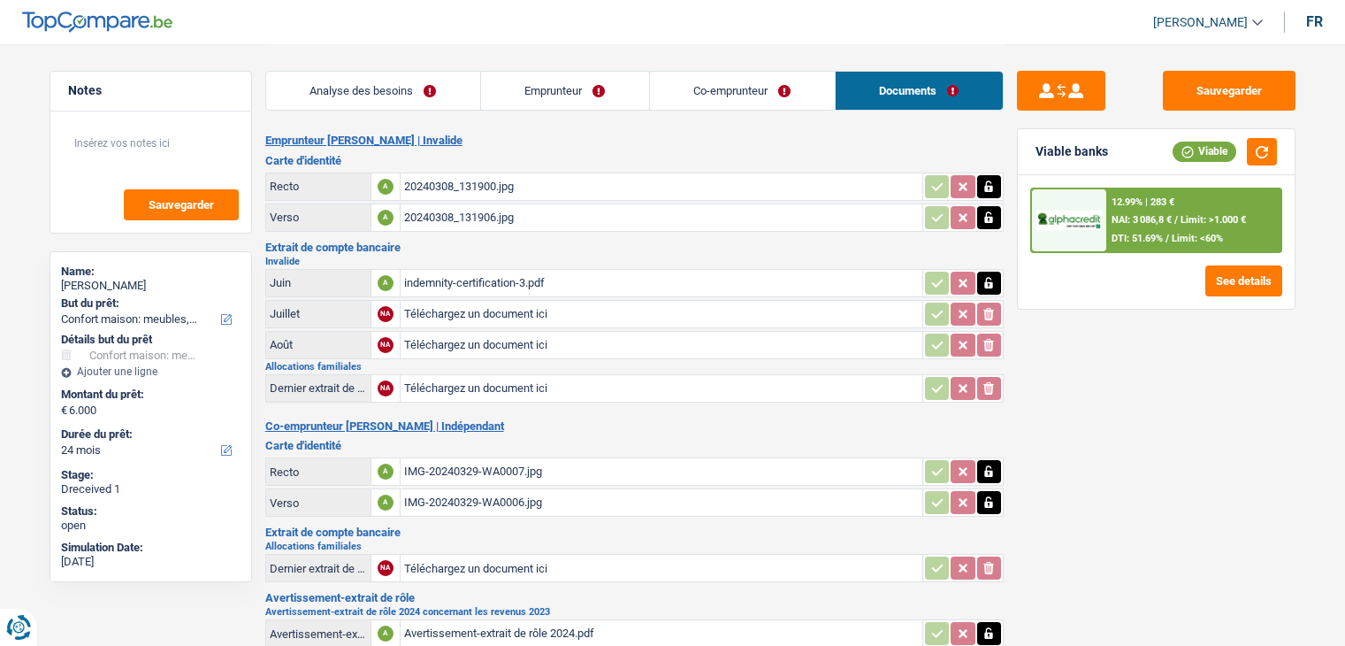
select select "household"
select select "24"
drag, startPoint x: 631, startPoint y: 82, endPoint x: 610, endPoint y: 4, distance: 81.3
select select "household"
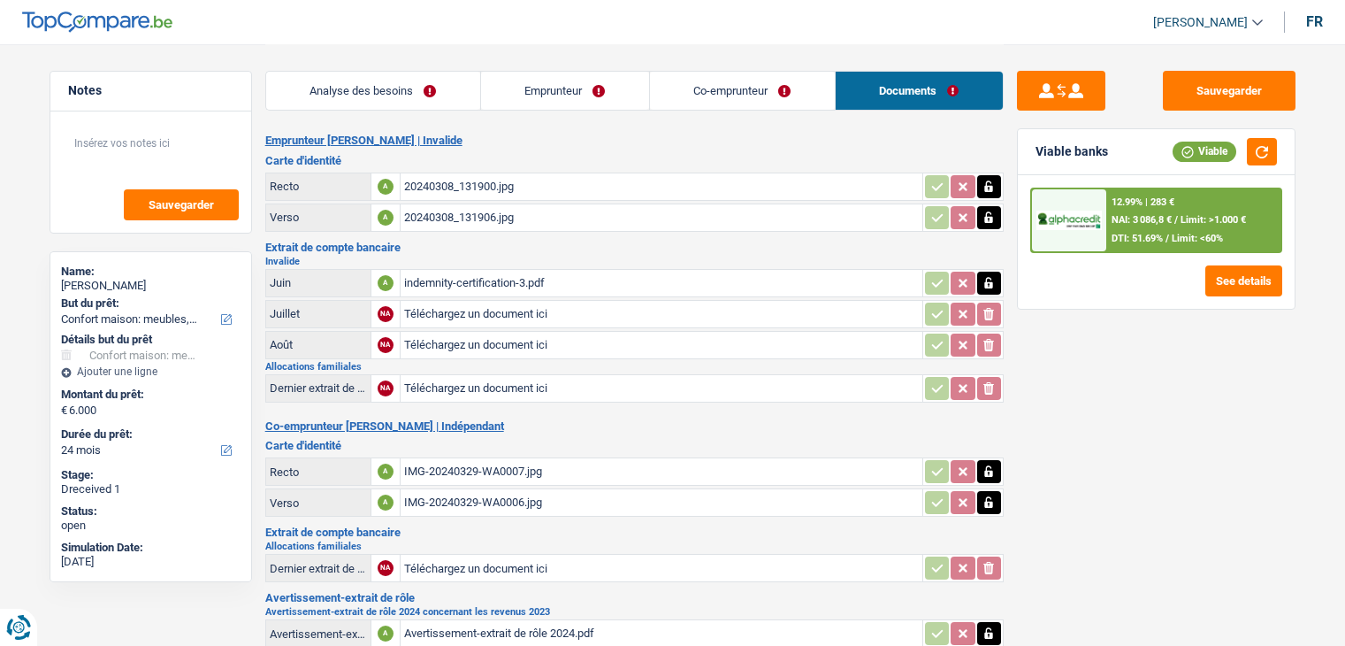
select select "household"
select select "24"
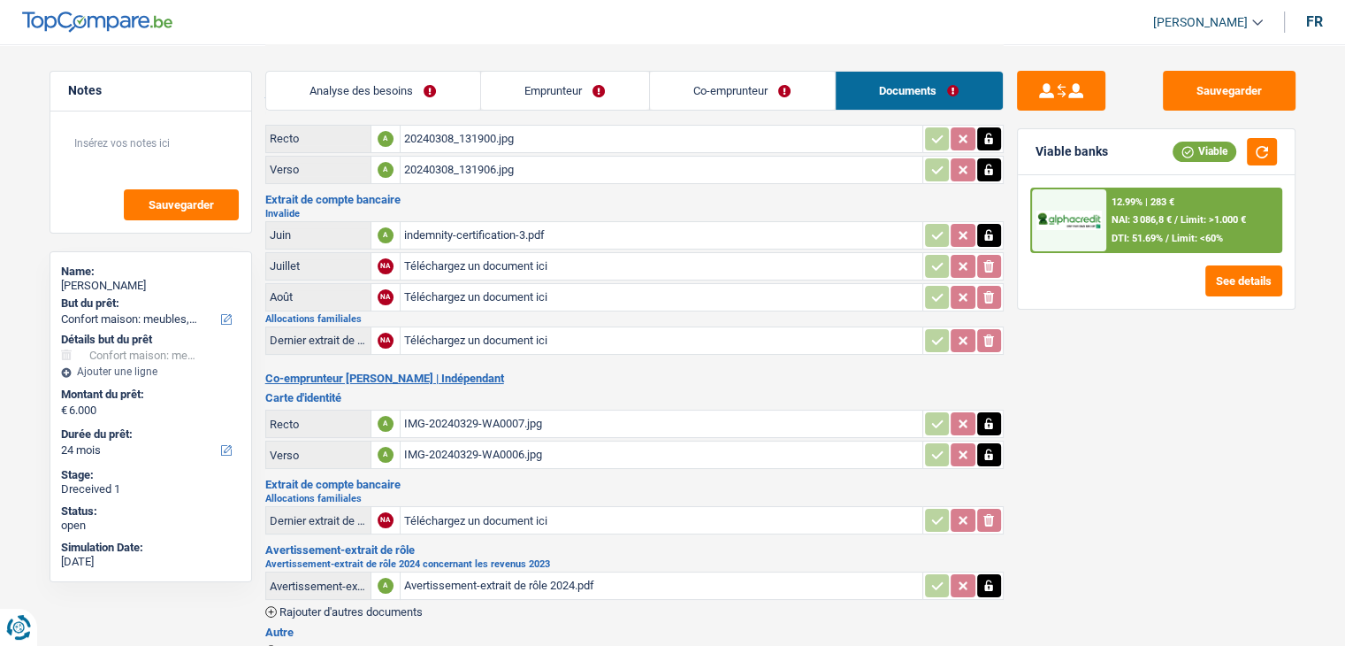
scroll to position [88, 0]
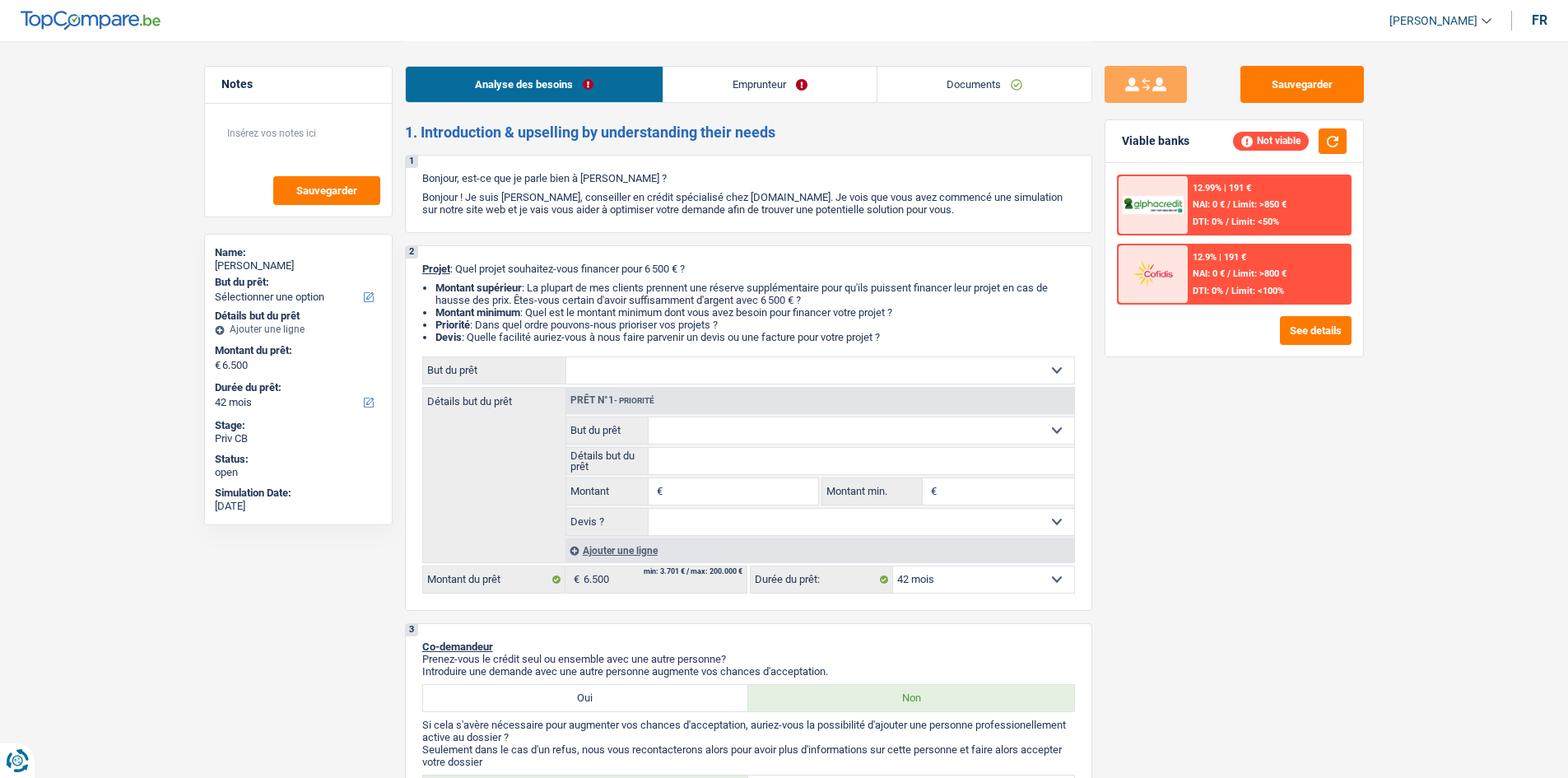
select select "42"
click at [989, 86] on link "Documents" at bounding box center [985, 85] width 214 height 35
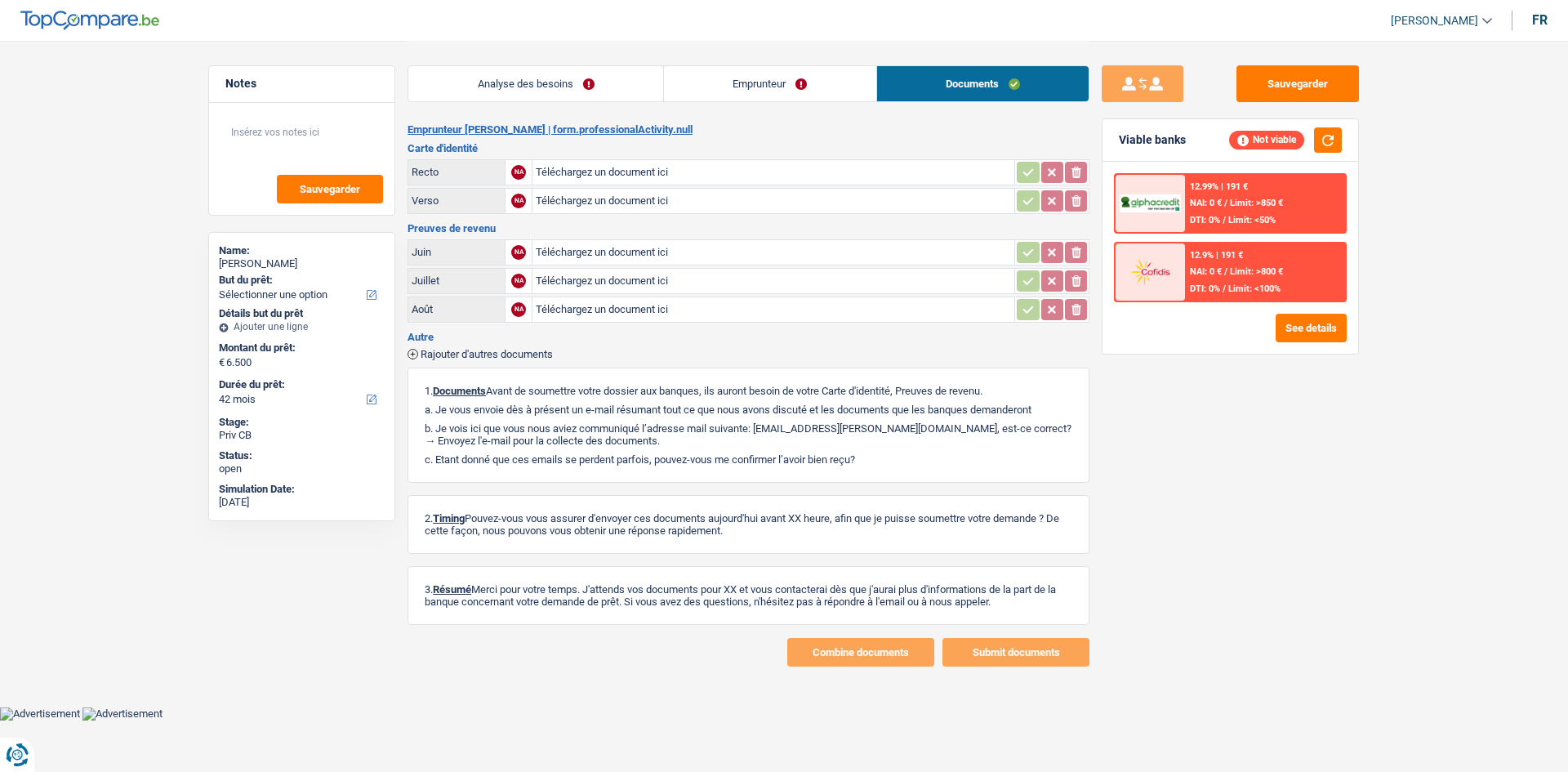
click at [604, 78] on link "Analyse des besoins" at bounding box center [536, 84] width 255 height 35
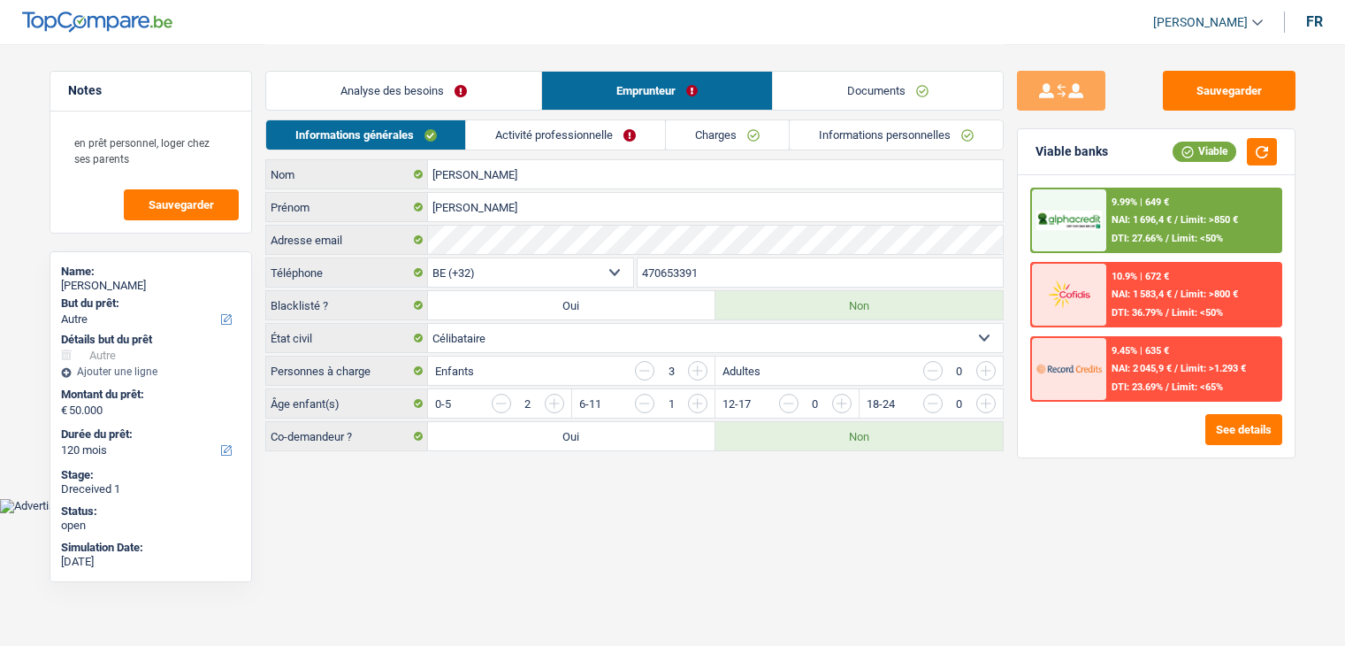
select select "other"
select select "120"
select select "32"
select select "single"
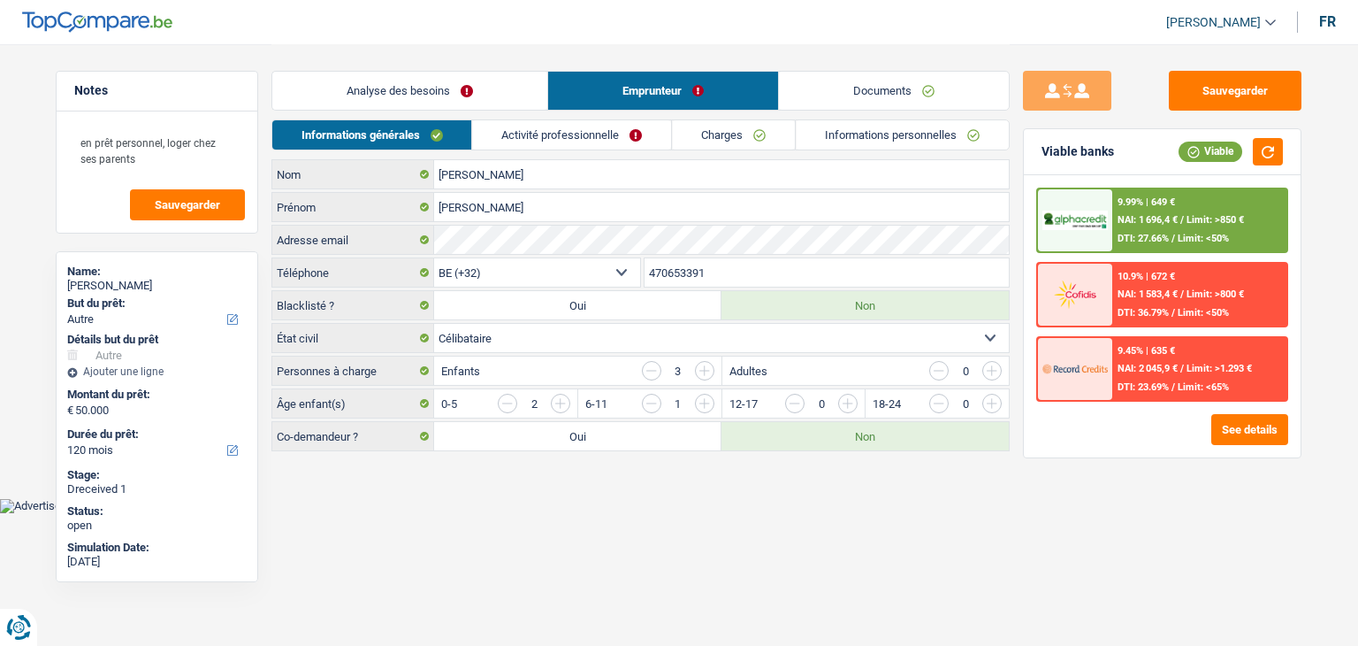
click at [593, 138] on link "Activité professionnelle" at bounding box center [572, 134] width 199 height 29
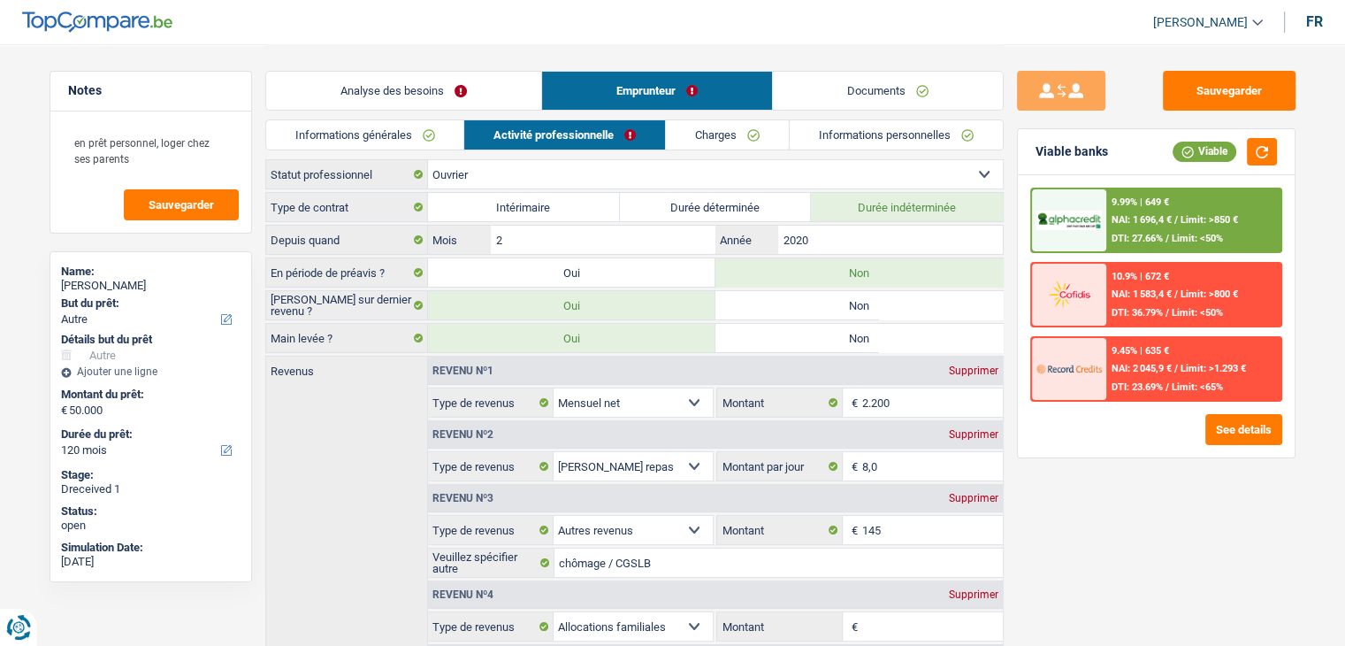
click at [860, 85] on link "Documents" at bounding box center [888, 91] width 230 height 38
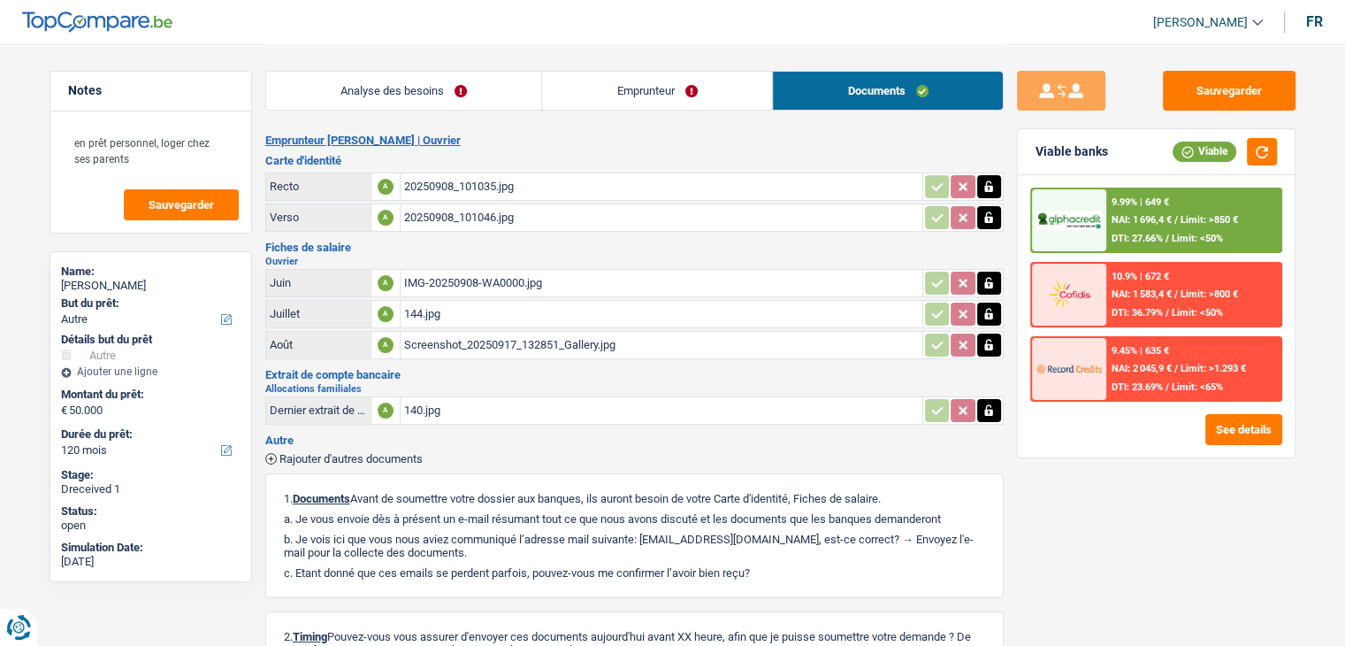
click at [444, 404] on div "140.jpg" at bounding box center [661, 410] width 515 height 27
click at [487, 345] on div "Screenshot_20250917_132851_Gallery.jpg" at bounding box center [661, 345] width 515 height 27
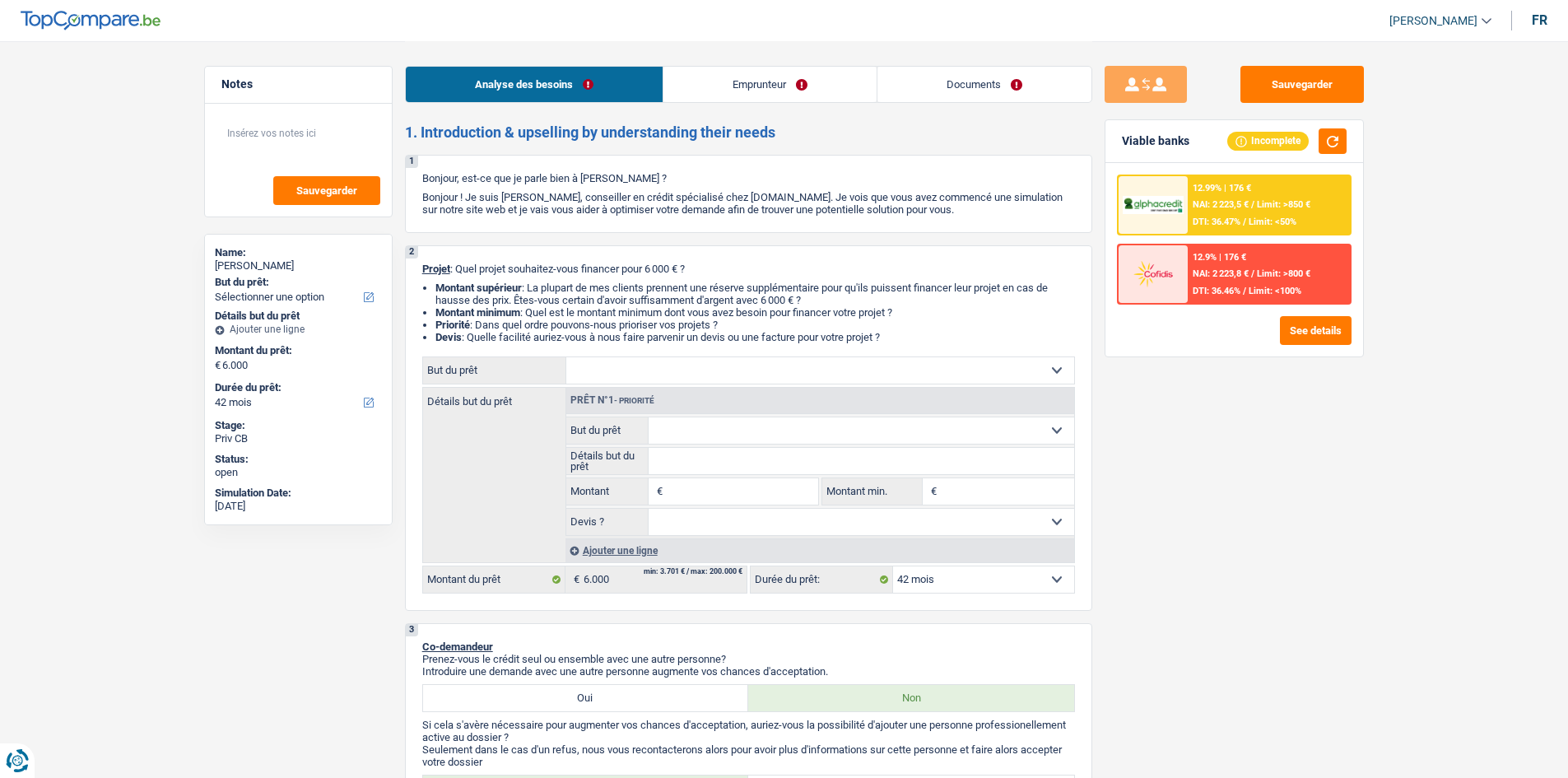
select select "42"
select select "worker"
select select "netSalary"
select select "rents"
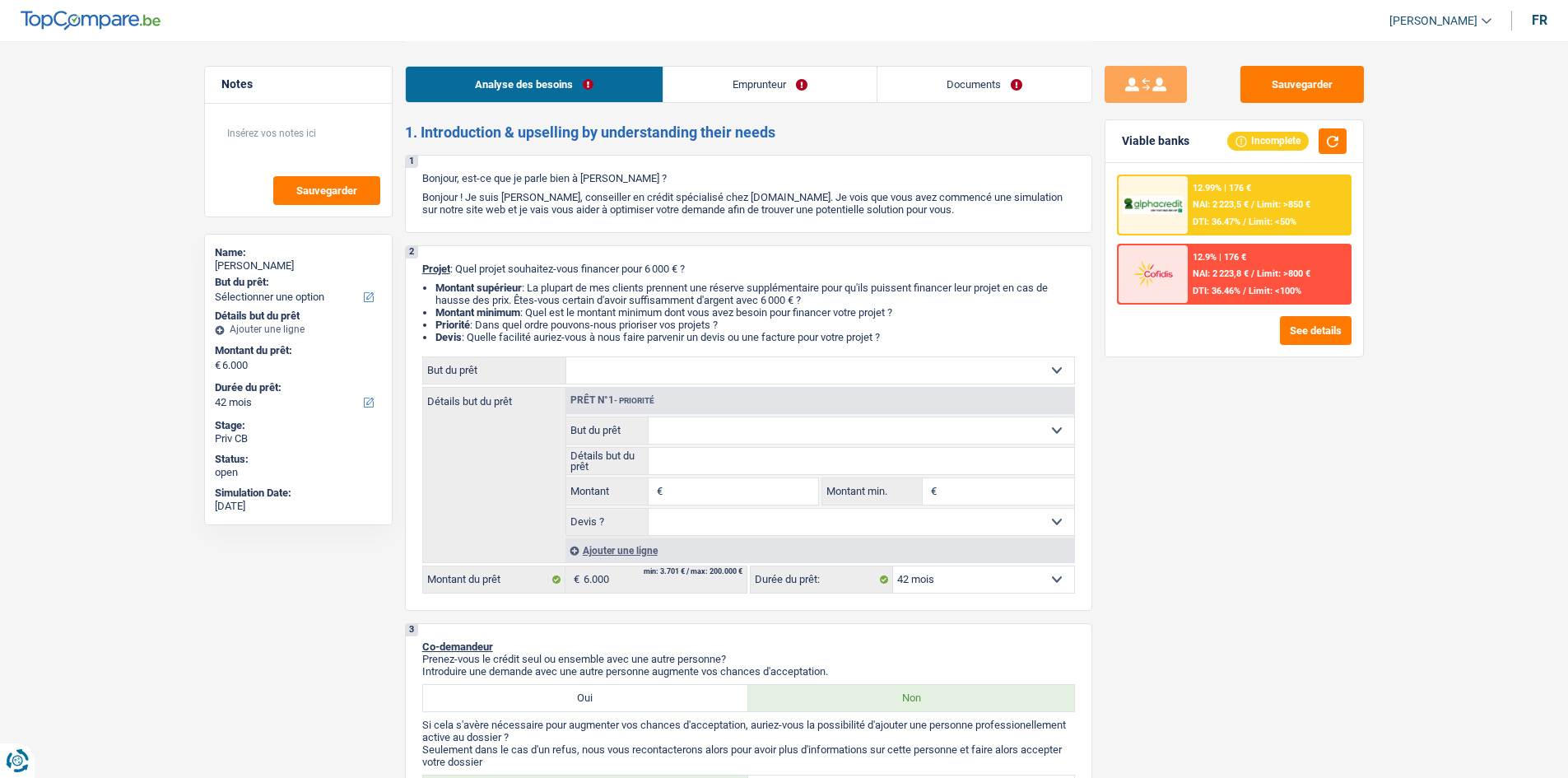
select select "42"
click at [826, 74] on link "Emprunteur" at bounding box center [770, 85] width 213 height 35
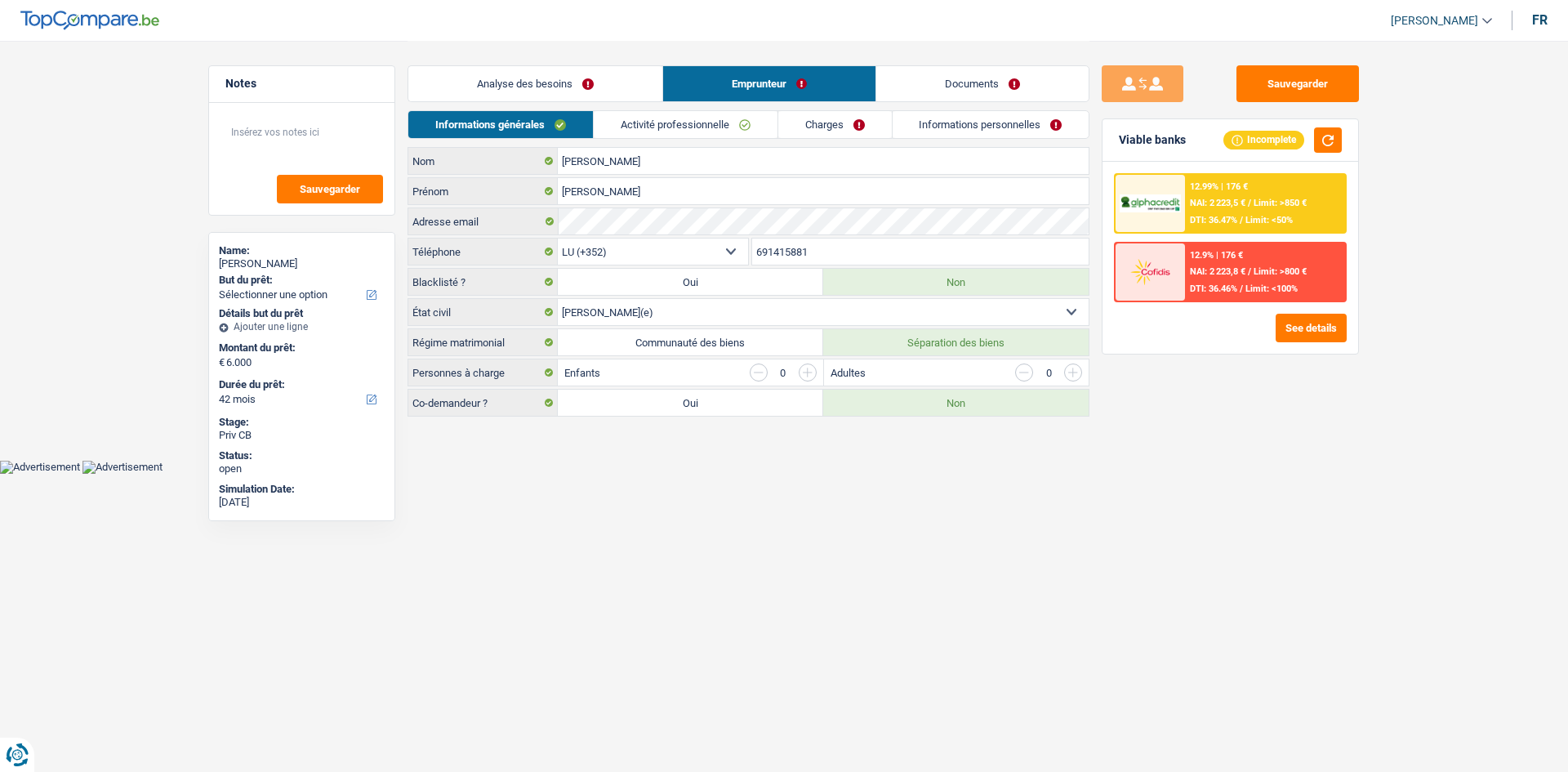
click at [810, 120] on link "Charges" at bounding box center [835, 124] width 114 height 27
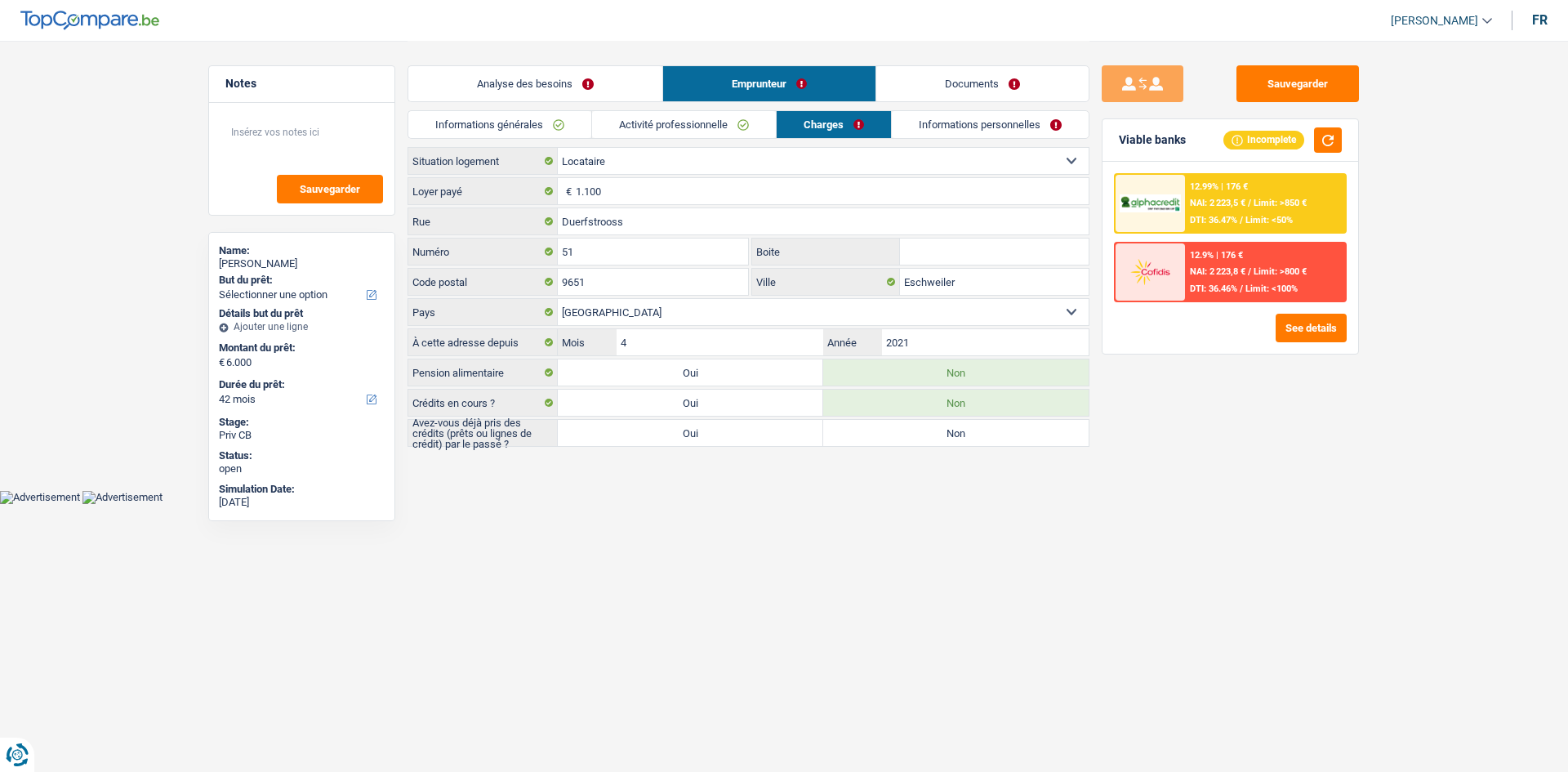
click at [718, 134] on link "Activité professionnelle" at bounding box center [683, 124] width 184 height 27
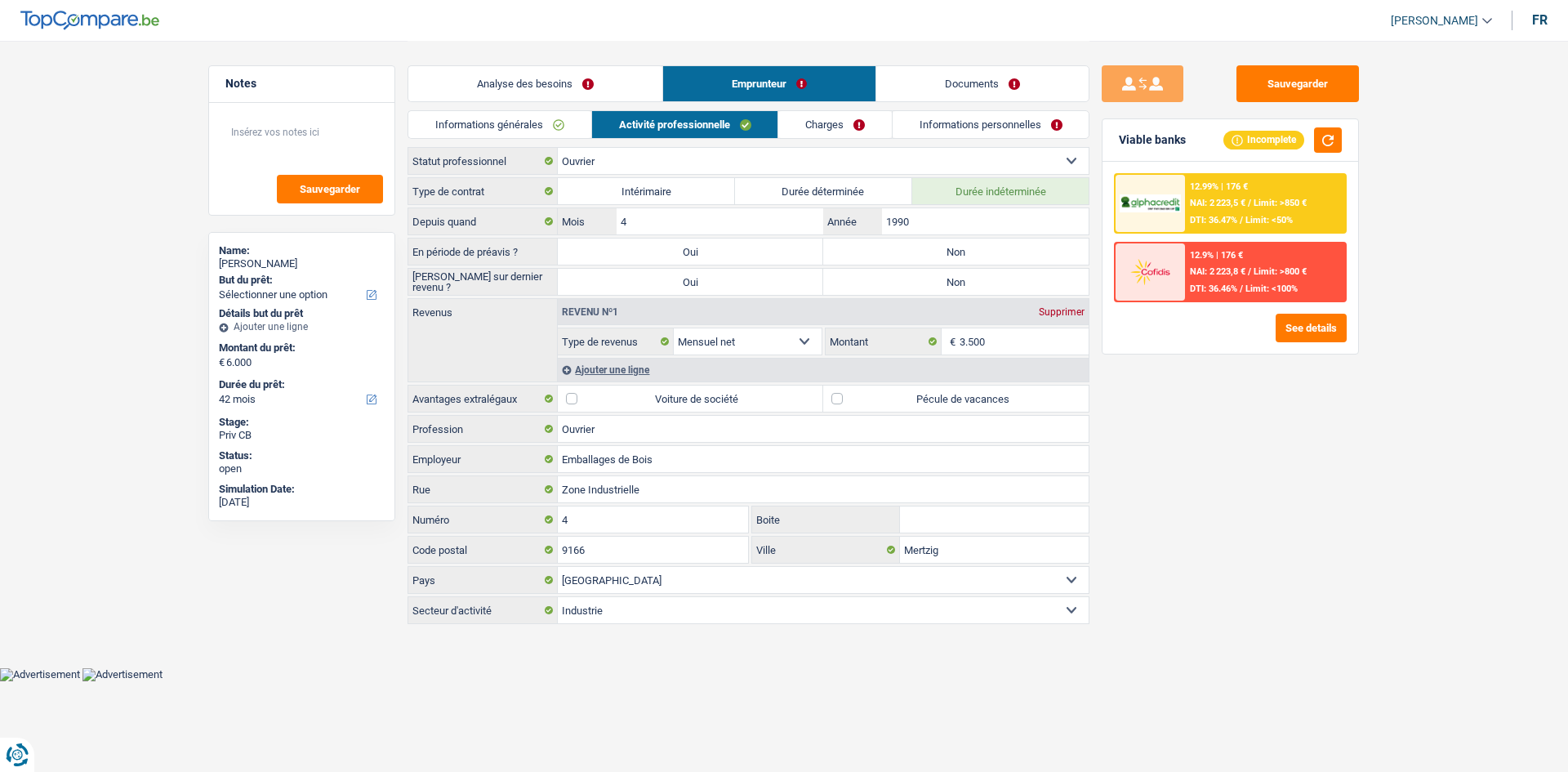
click at [562, 114] on link "Informations générales" at bounding box center [500, 124] width 183 height 27
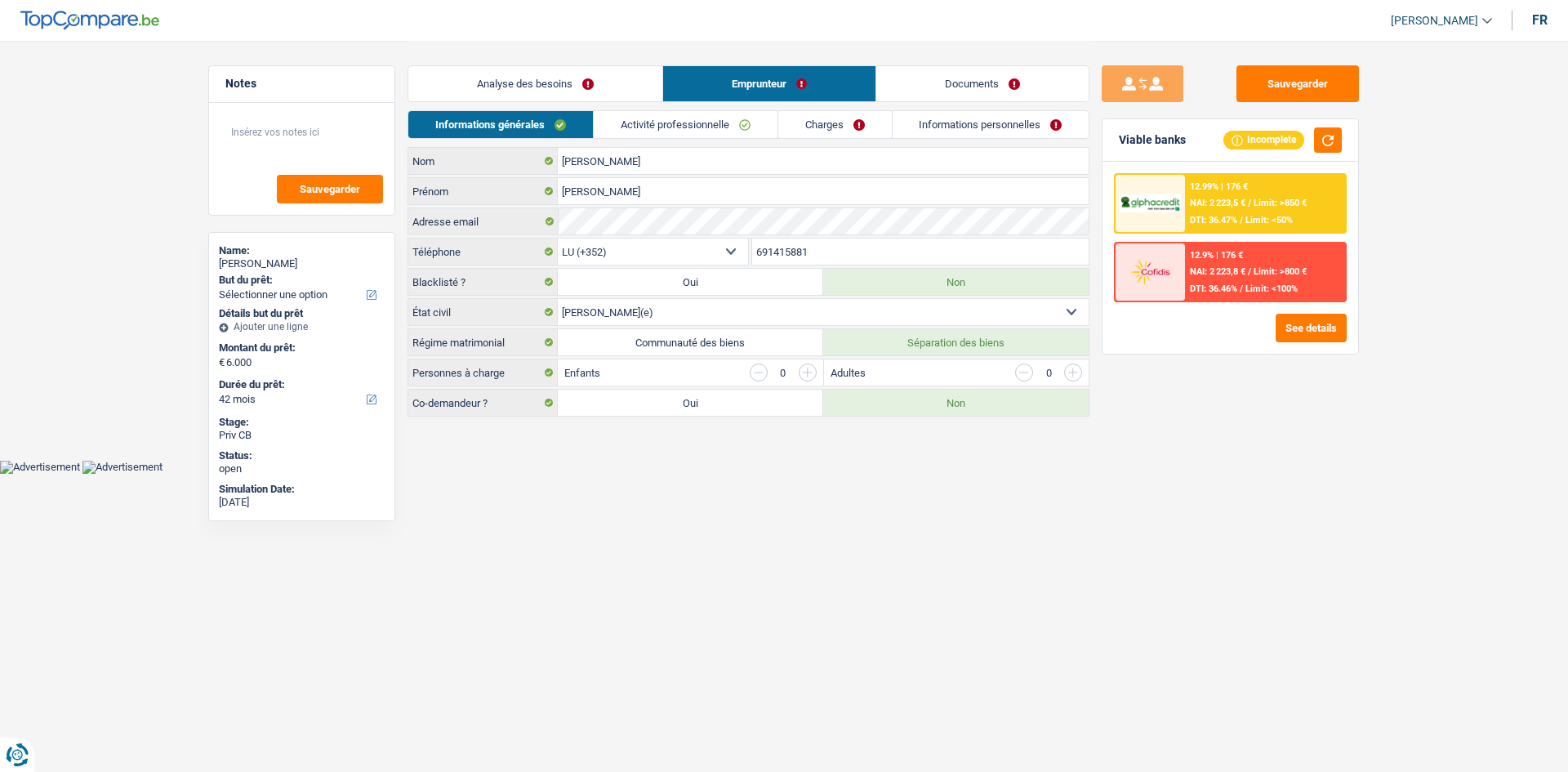
click at [586, 83] on link "Analyse des besoins" at bounding box center [535, 84] width 254 height 35
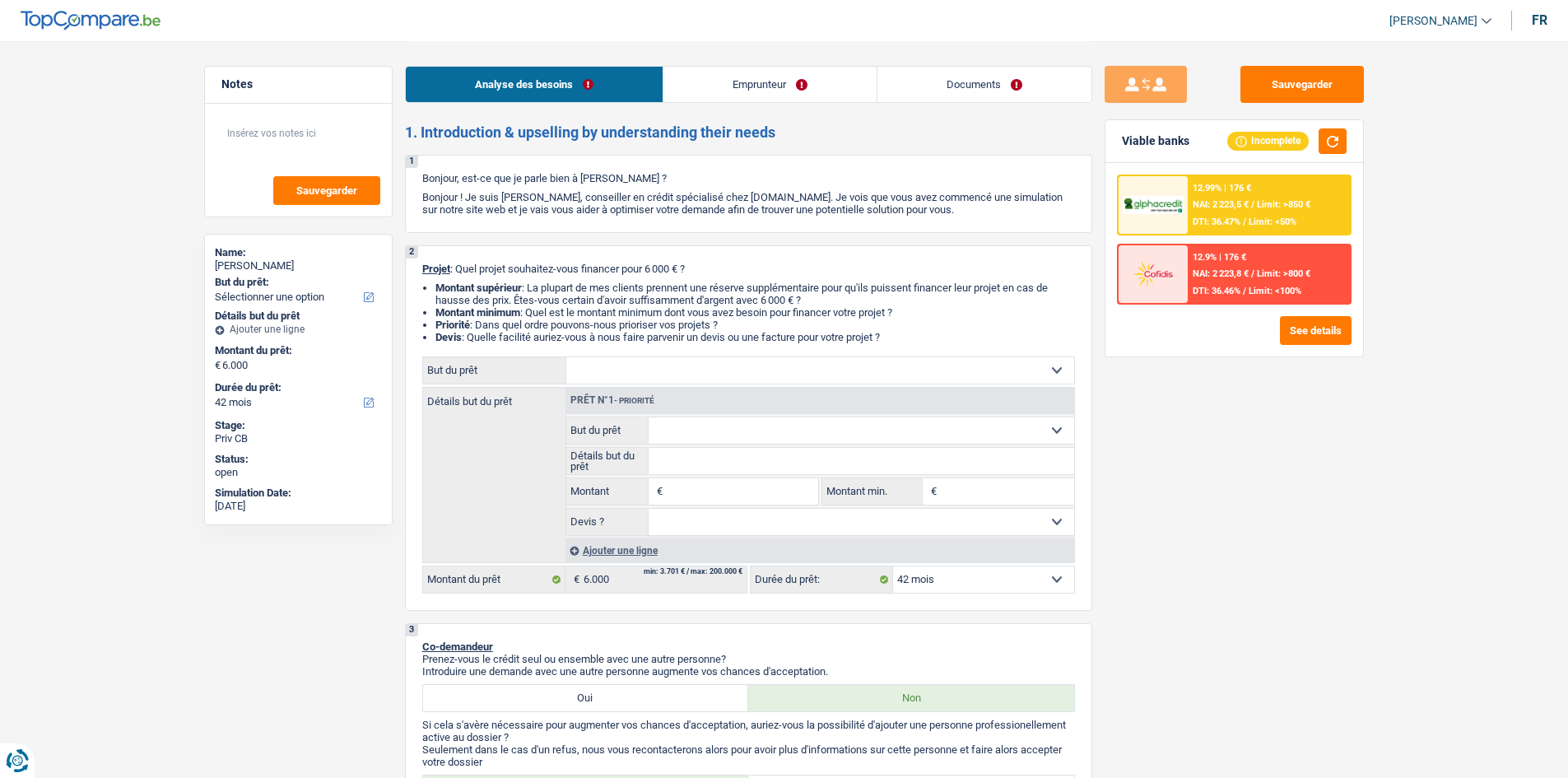
click at [738, 359] on select "Confort maison: meubles, textile, peinture, électroménager, outillage non-profe…" at bounding box center [820, 370] width 508 height 26
select select "household"
click at [566, 357] on select "Confort maison: meubles, textile, peinture, électroménager, outillage non-profe…" at bounding box center [820, 370] width 508 height 26
select select "household"
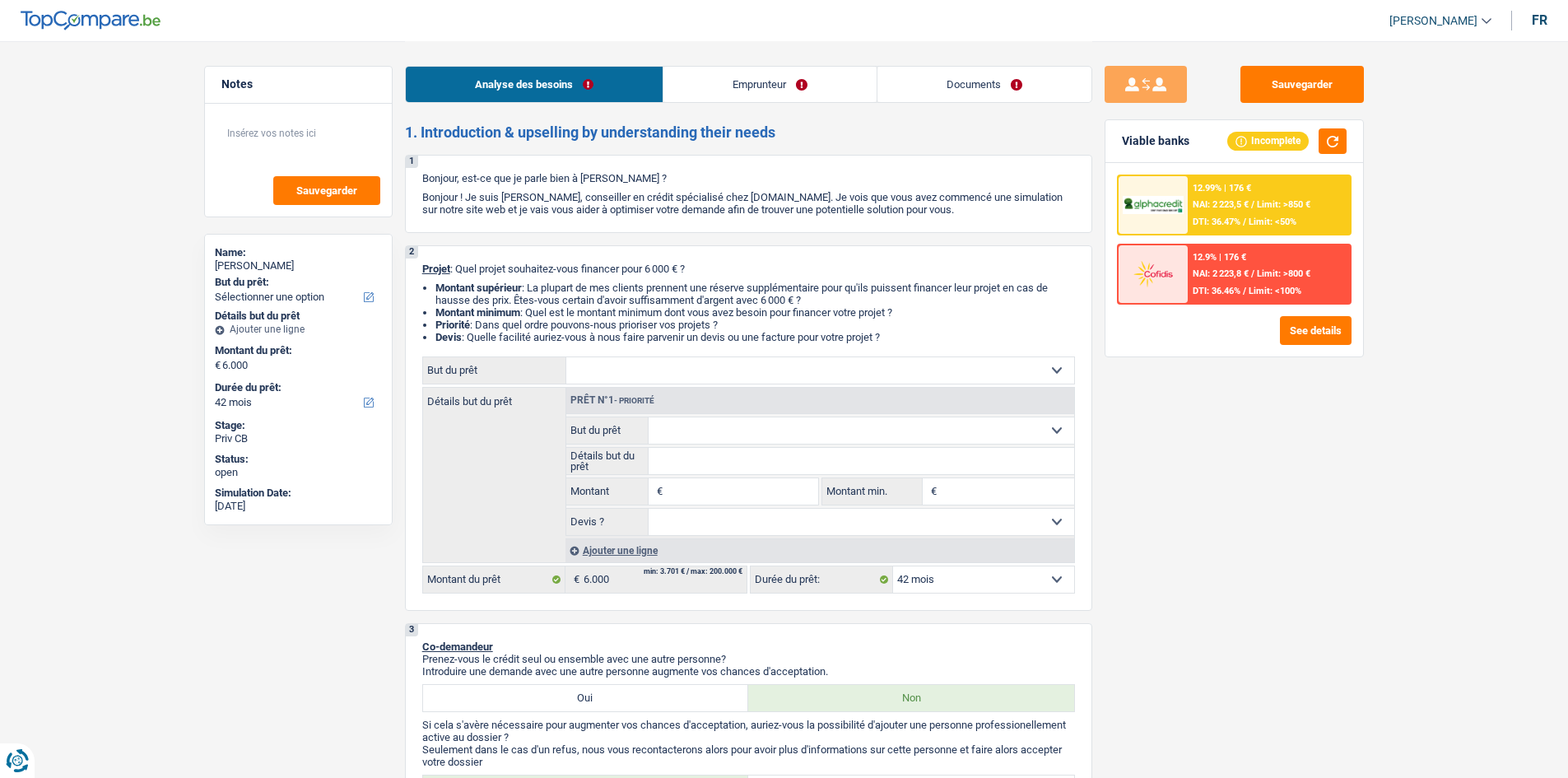
type input "6.000"
select select "household"
type input "6.000"
select select "household"
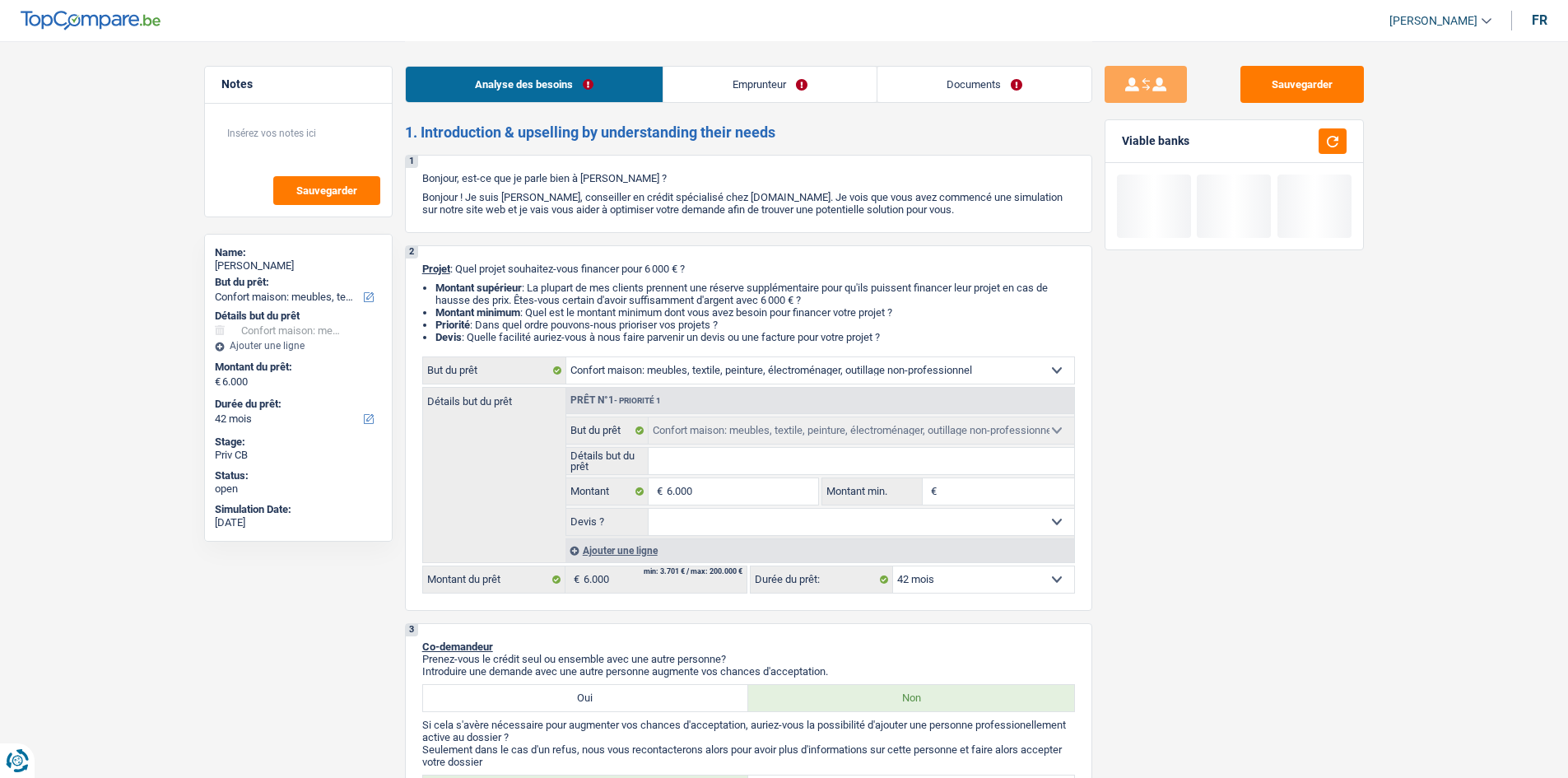
click at [779, 82] on link "Emprunteur" at bounding box center [770, 85] width 213 height 35
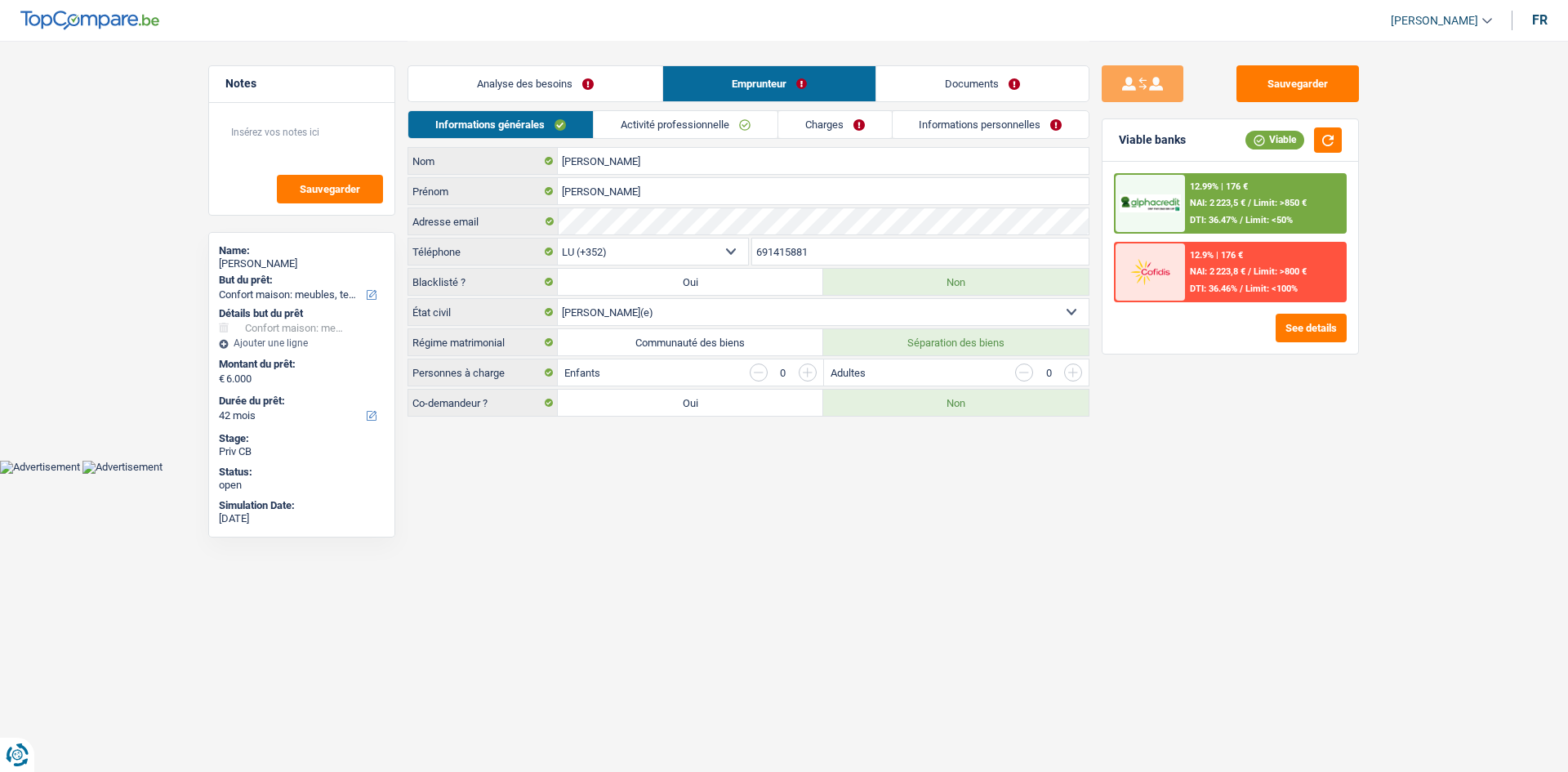
click at [854, 122] on link "Charges" at bounding box center [835, 124] width 114 height 27
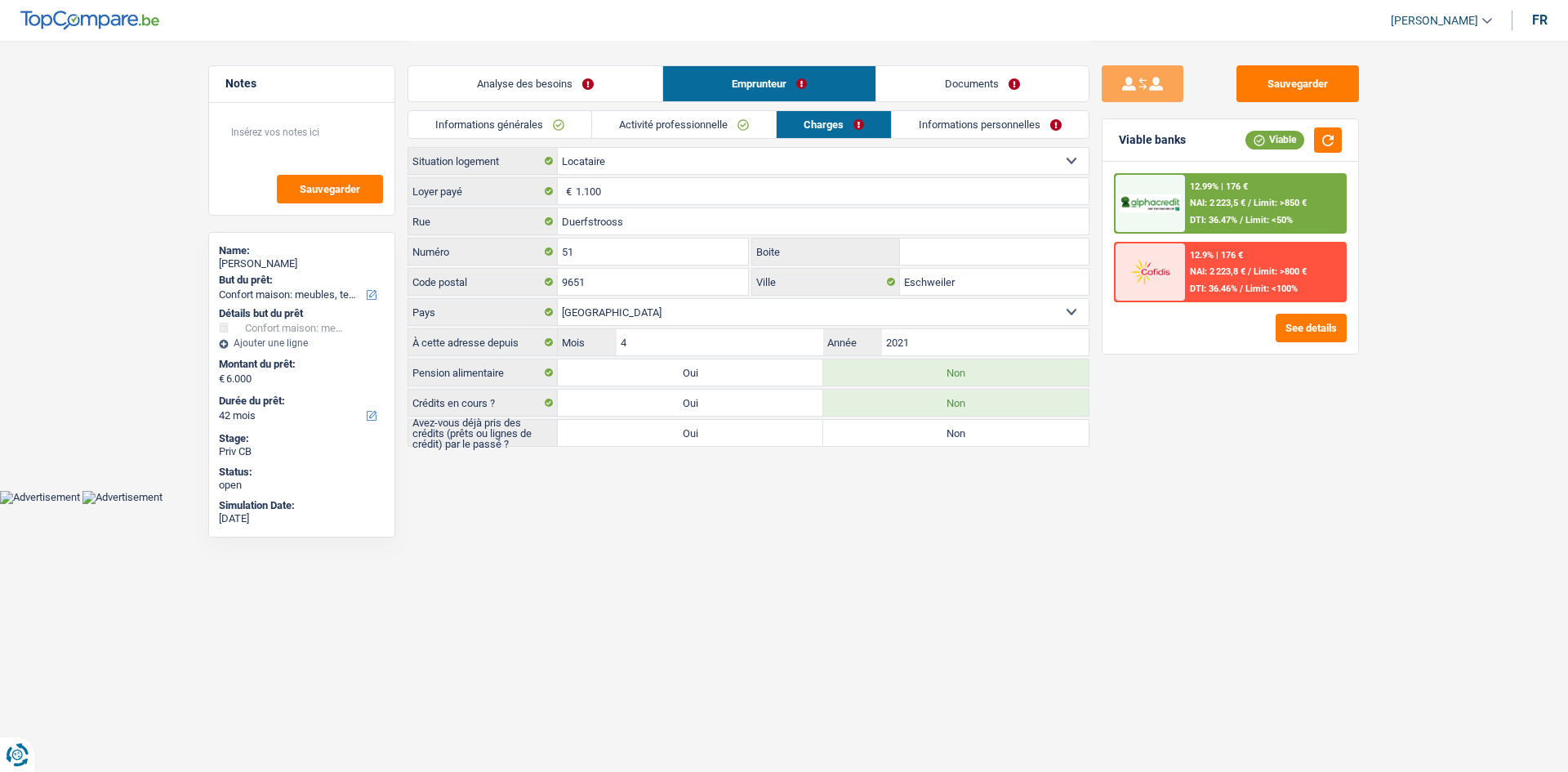
click at [557, 85] on link "Analyse des besoins" at bounding box center [535, 84] width 254 height 35
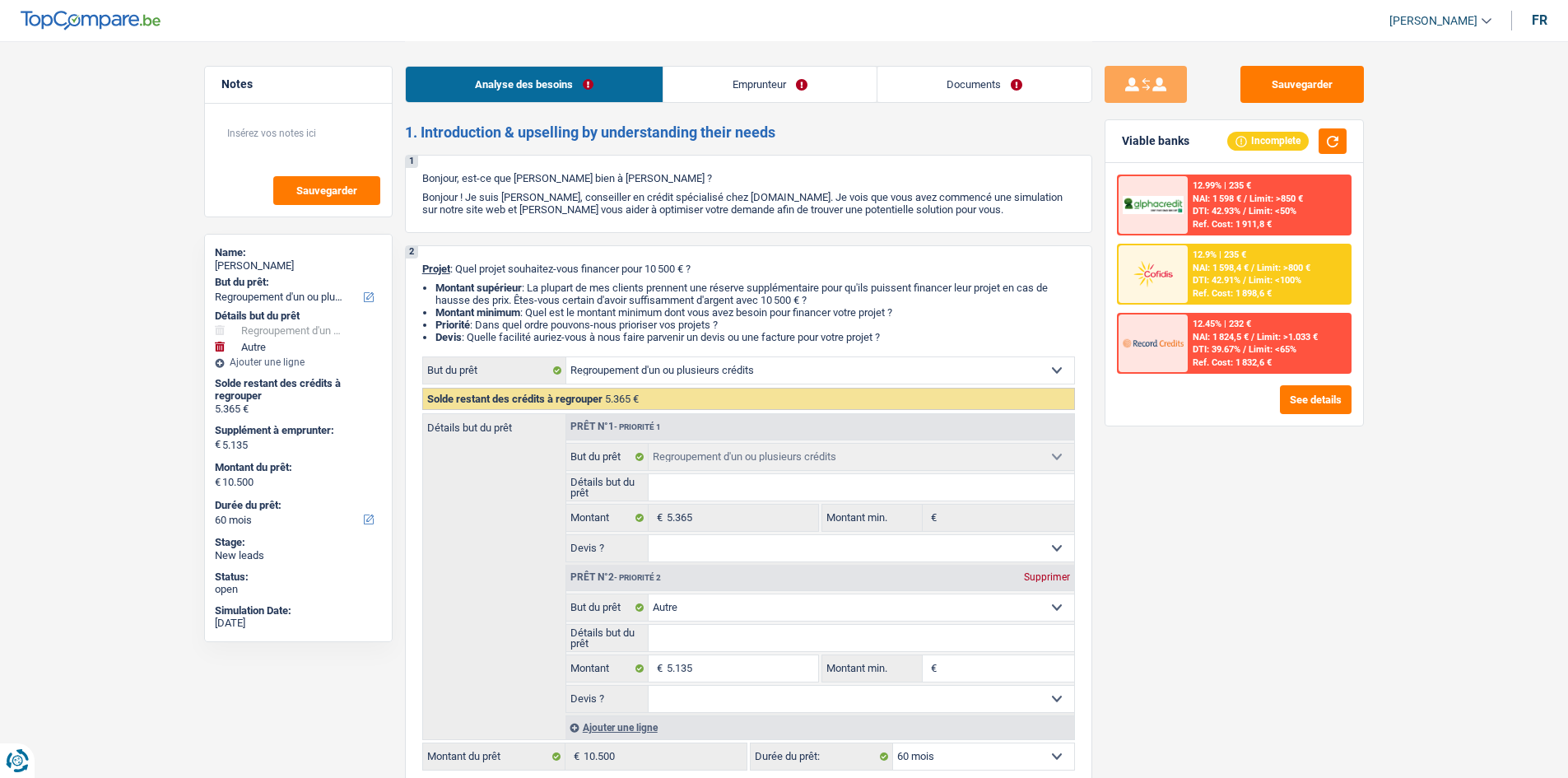
select select "refinancing"
select select "other"
select select "60"
select select "refinancing"
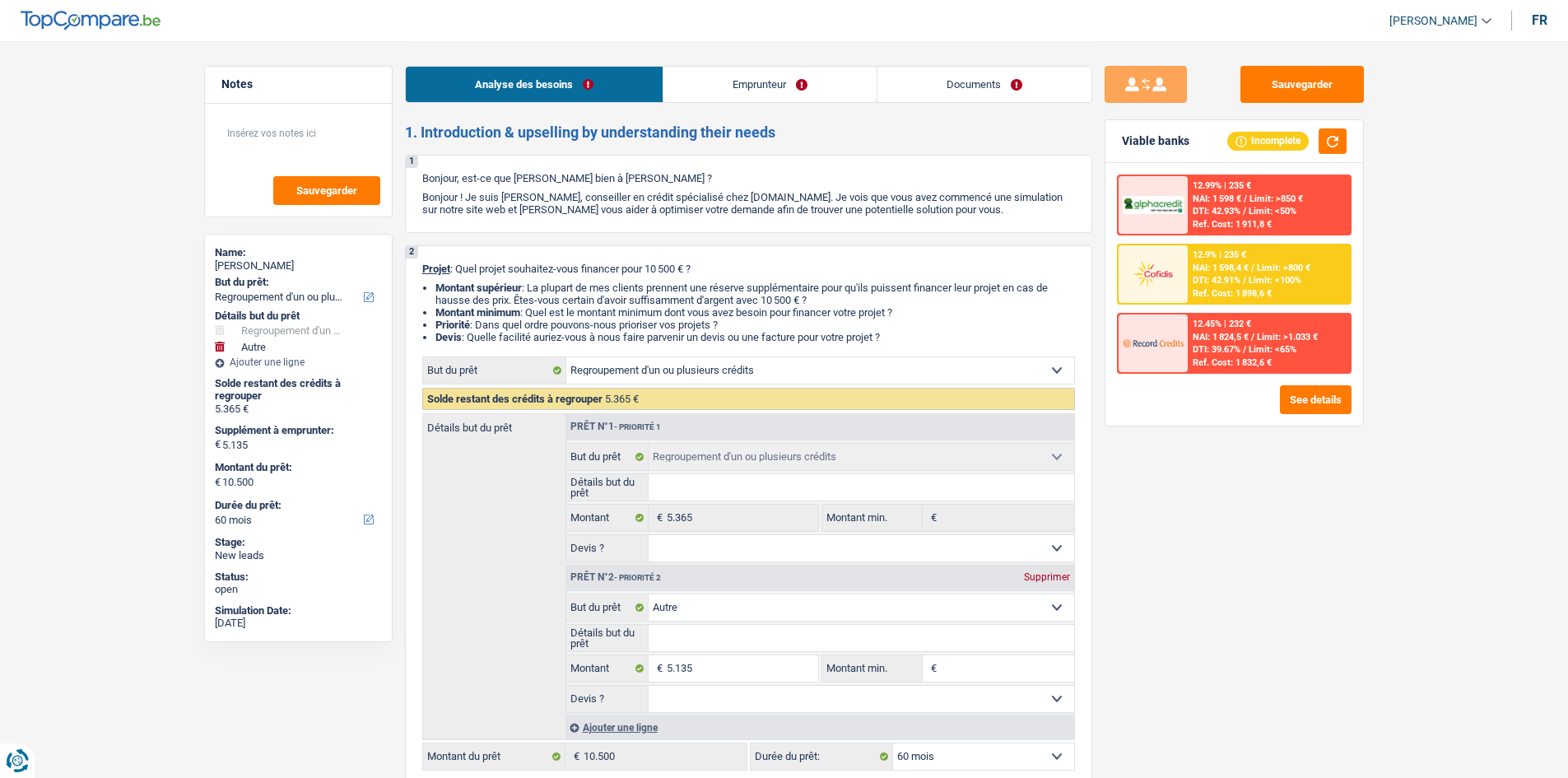
select select "refinancing"
select select "other"
select select "60"
select select "worker"
select select "netSalary"
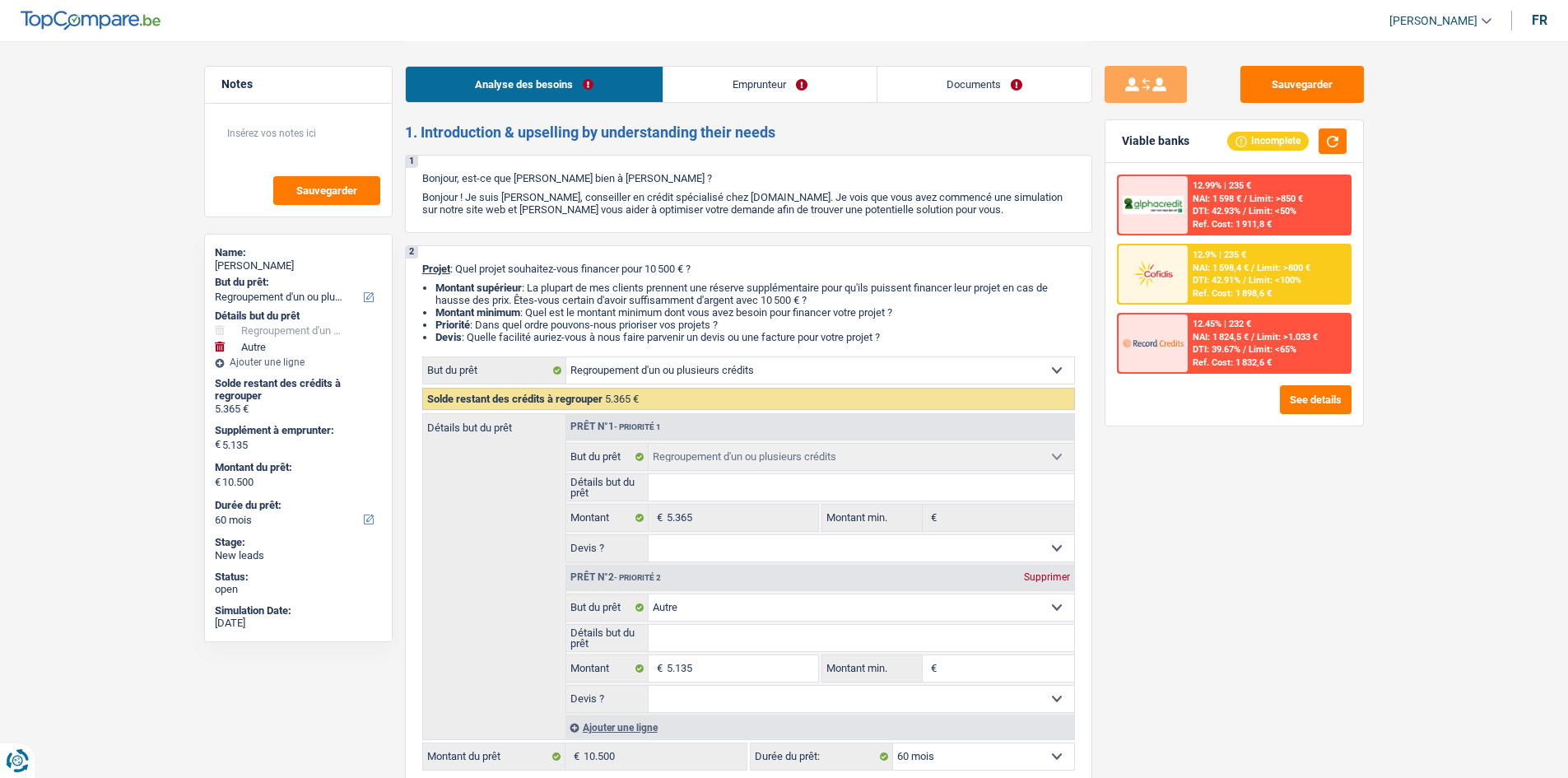
select select "rents"
select select "personalLoan"
select select "homeFurnishingOrRelocation"
select select "42"
select select "cardOrCredit"
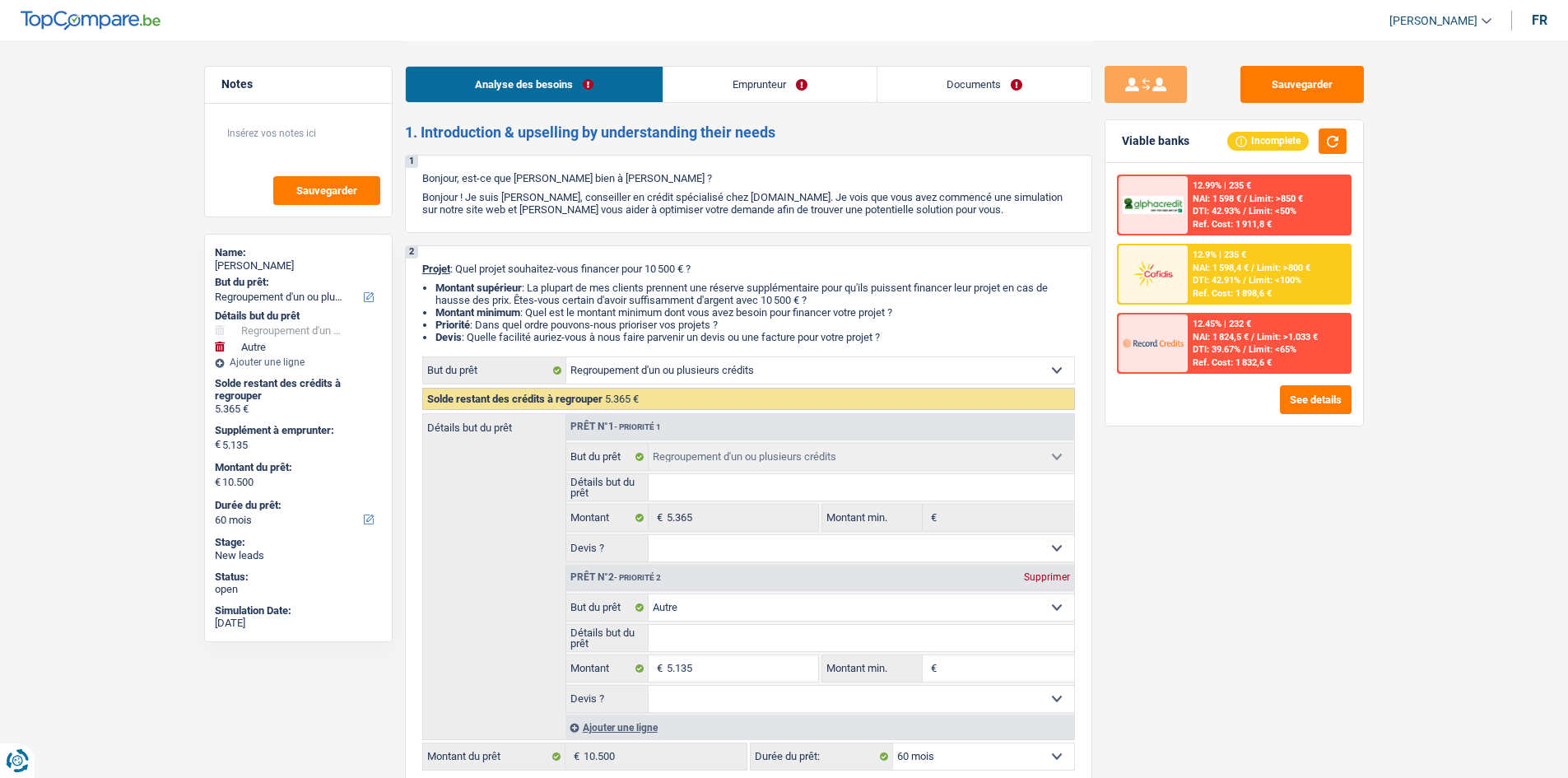
select select "cardOrCredit"
select select "refinancing"
select select "other"
select select "60"
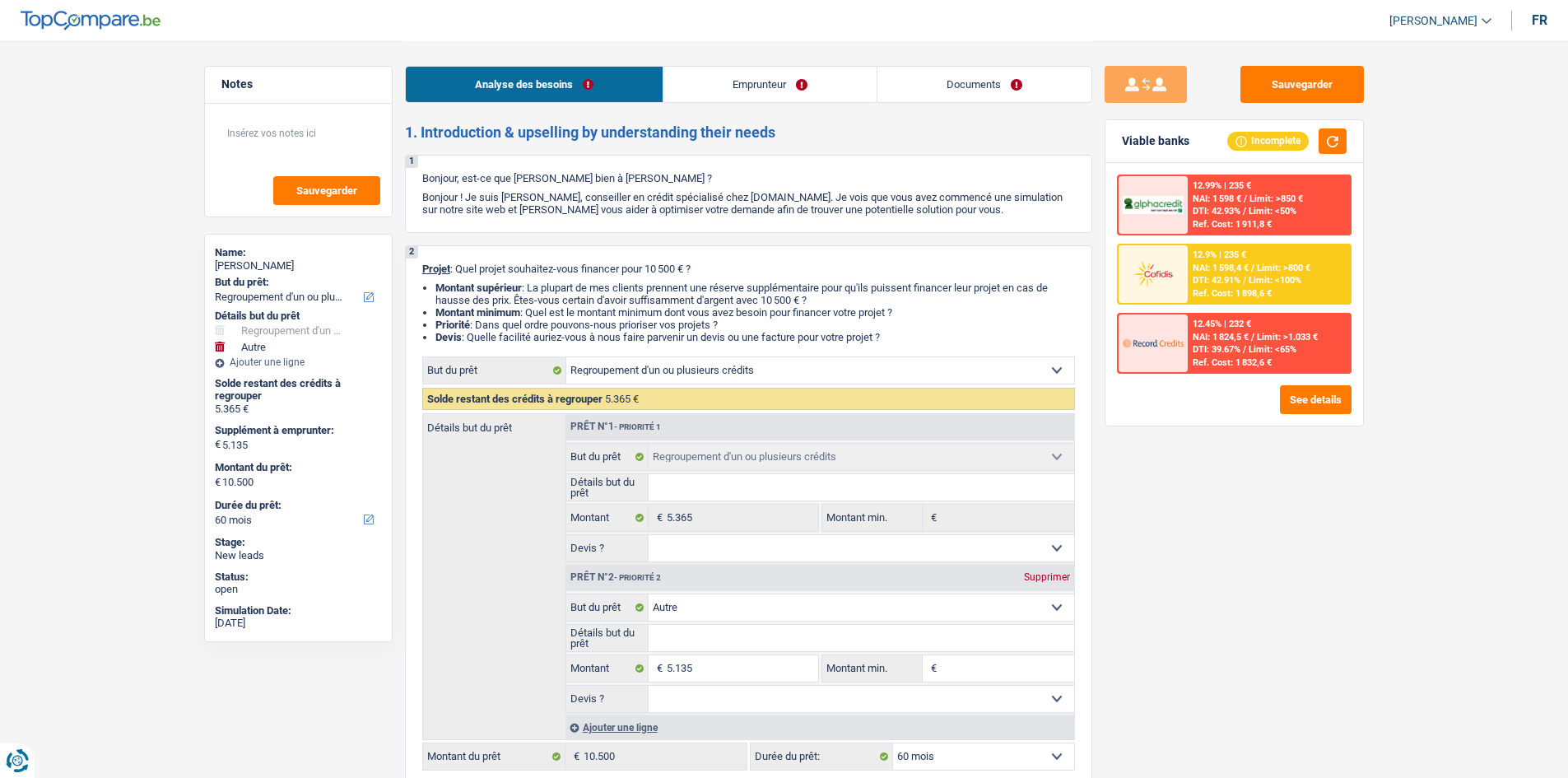
click at [771, 654] on fieldset "5.135 € Montant Tous les champs sont obligatoires. Veuillez fournir une réponse…" at bounding box center [692, 668] width 253 height 28
drag, startPoint x: 753, startPoint y: 595, endPoint x: 797, endPoint y: 604, distance: 44.9
click at [753, 595] on select "Confort maison: meubles, textile, peinture, électroménager, outillage non-profe…" at bounding box center [861, 608] width 425 height 26
select select "familyEvent"
click at [649, 595] on select "Confort maison: meubles, textile, peinture, électroménager, outillage non-profe…" at bounding box center [861, 608] width 425 height 26
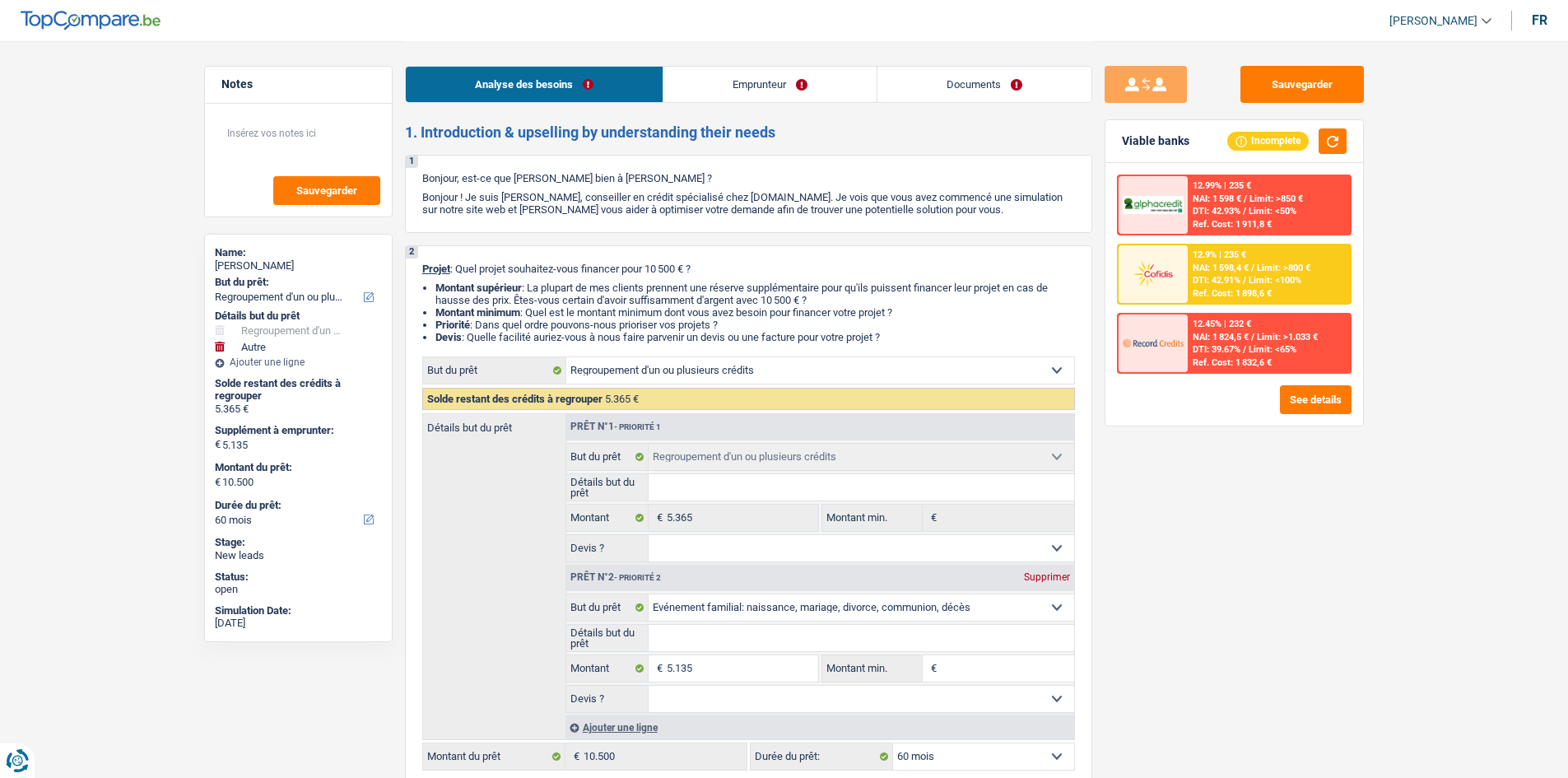
select select "familyEvent"
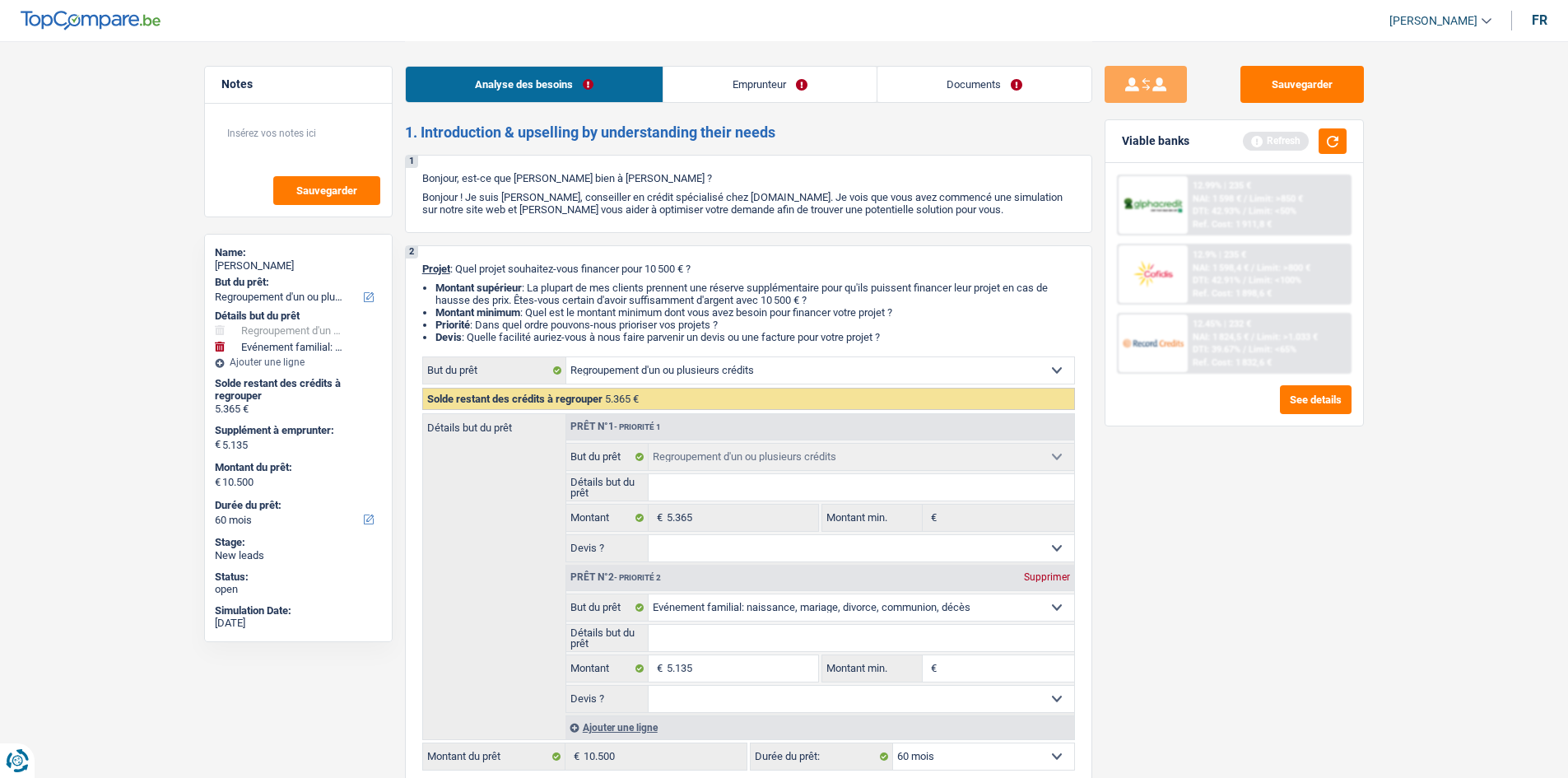
drag, startPoint x: 722, startPoint y: 640, endPoint x: 1433, endPoint y: 600, distance: 712.1
click at [722, 638] on input "Détails but du prêt" at bounding box center [861, 637] width 425 height 26
type input "l"
type input "la"
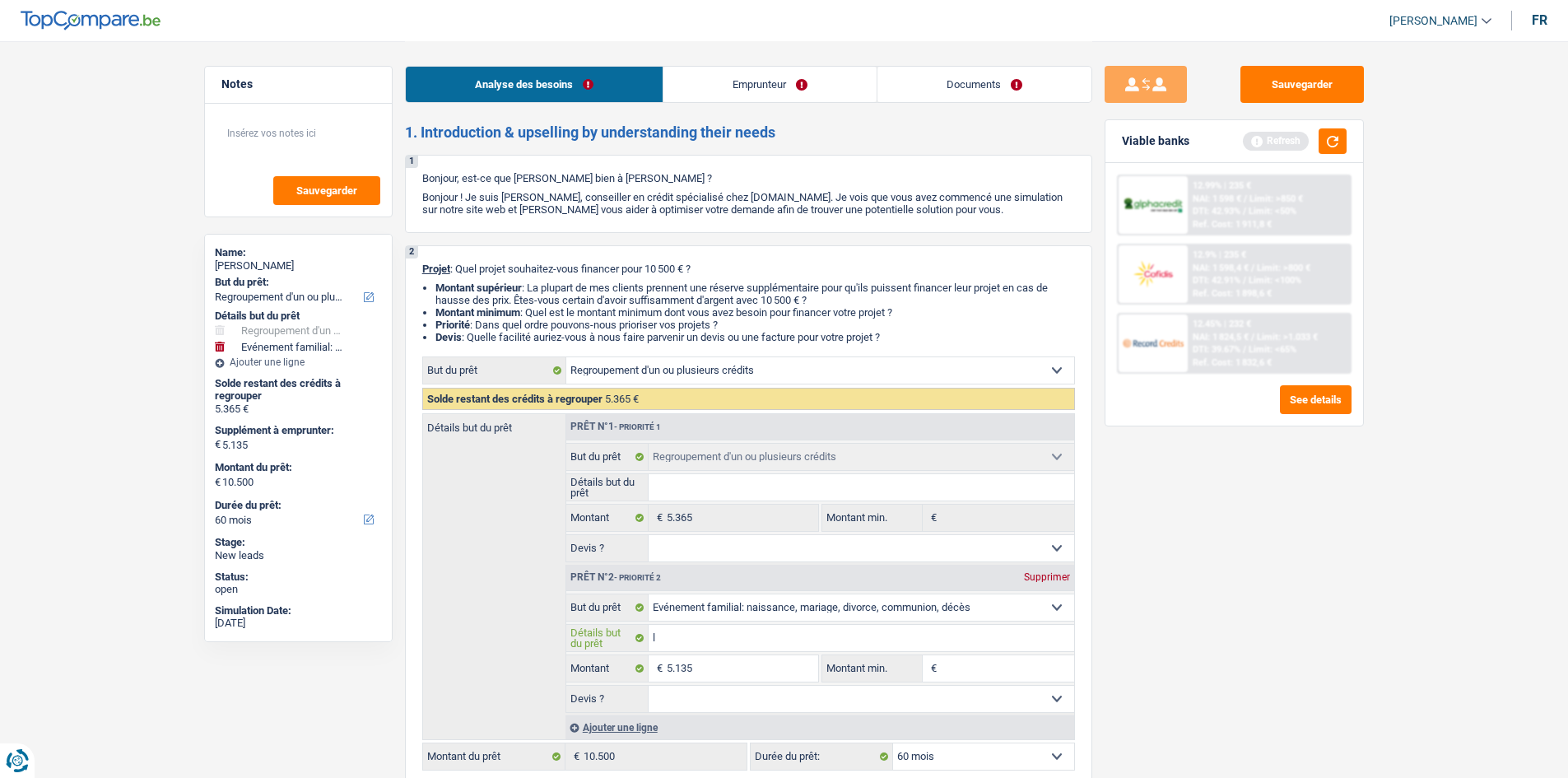
type input "la"
type input "l"
type input "v"
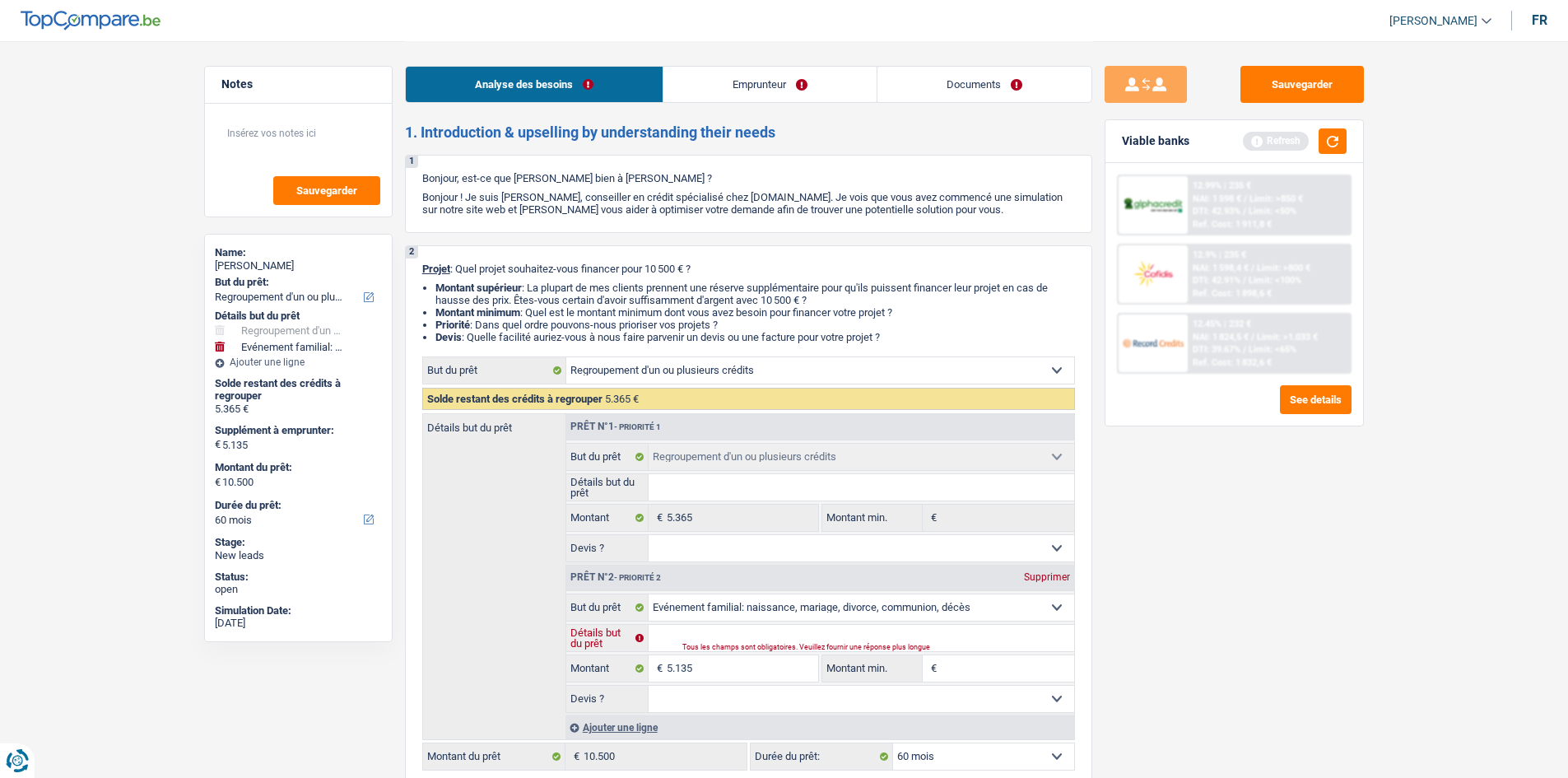
type input "m"
type input "ma"
type input "mar"
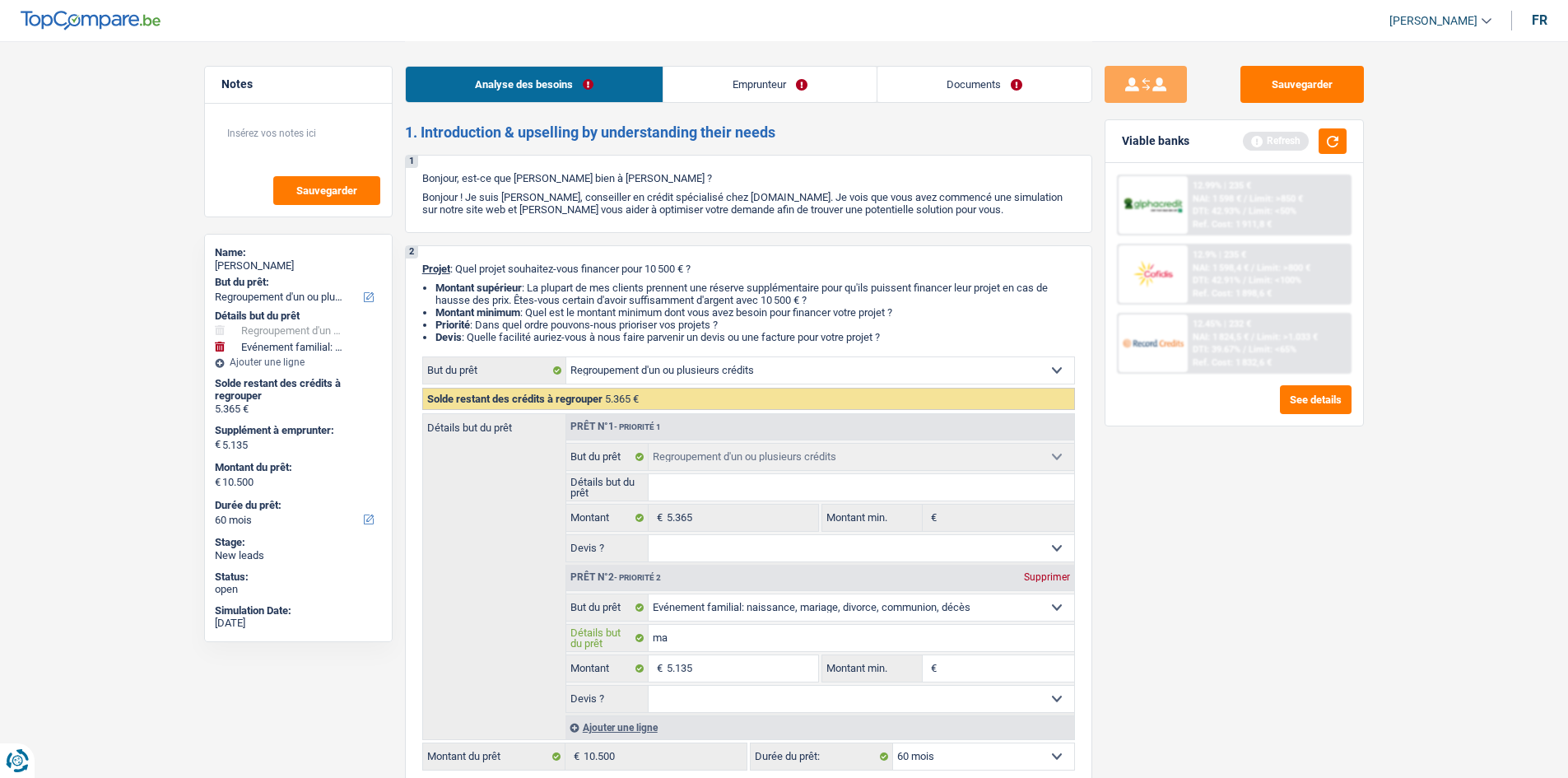
type input "mar"
type input "mari"
type input "[PERSON_NAME]"
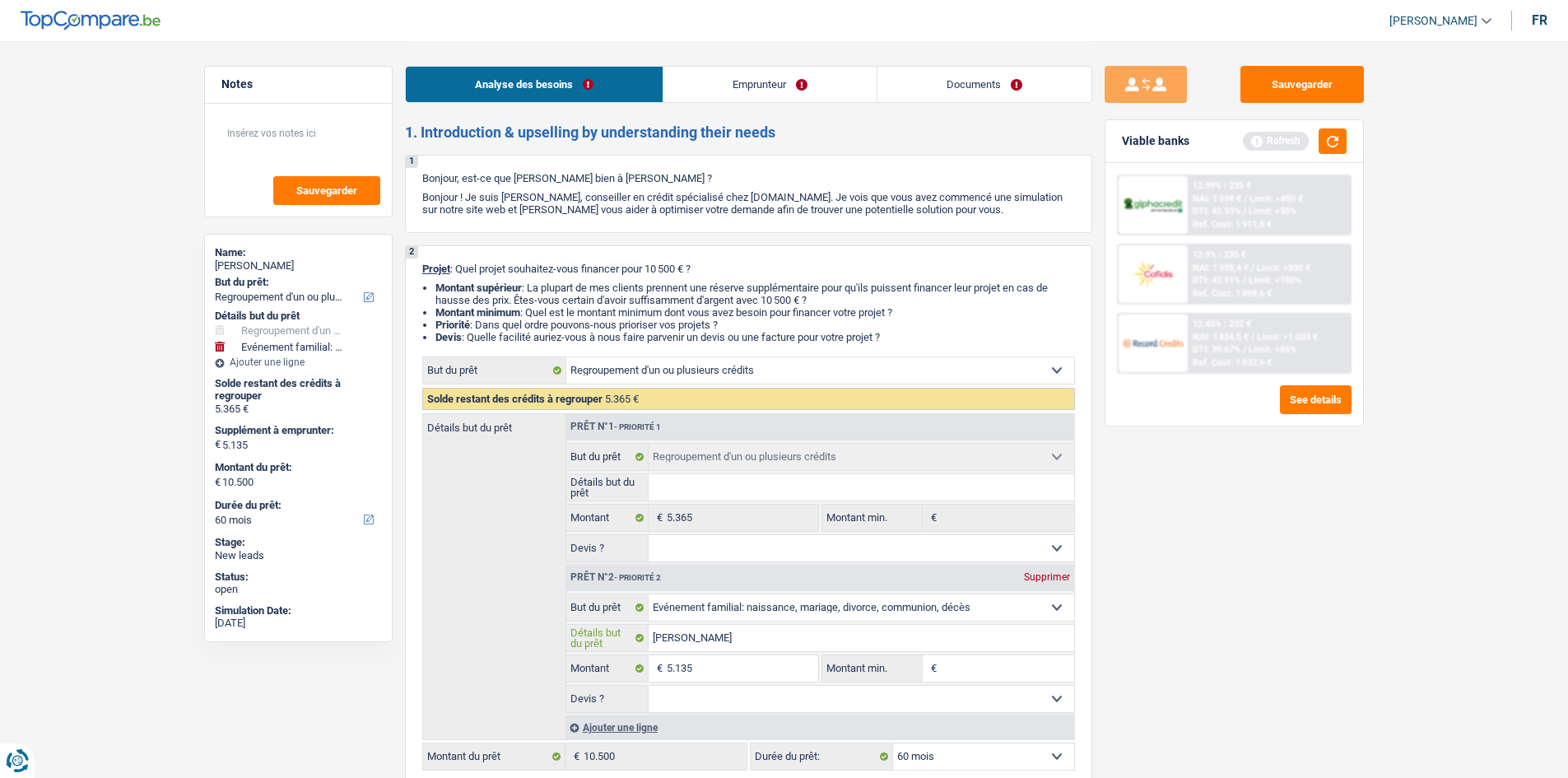
type input "mari"
type input "mar"
type input "ma"
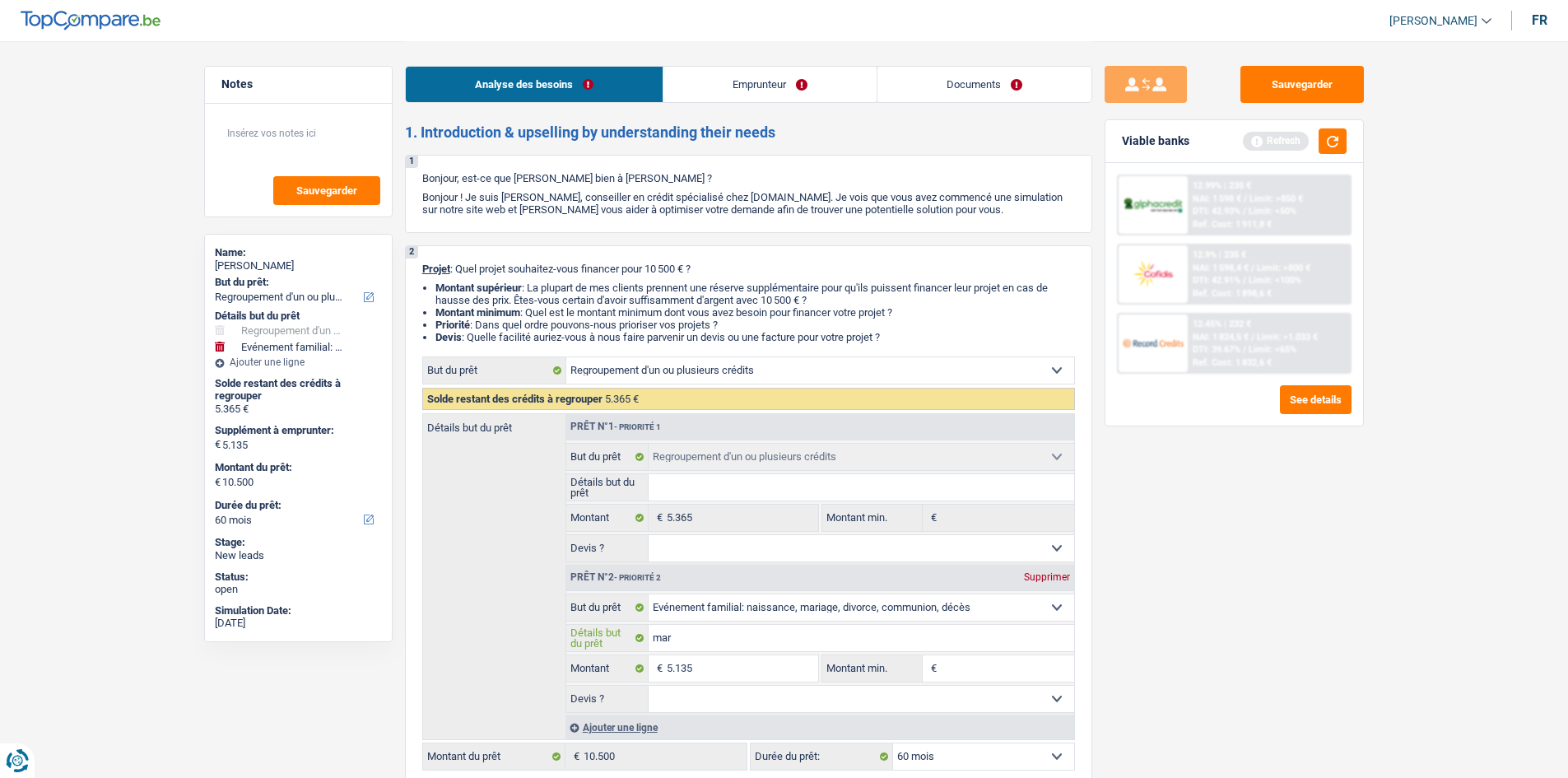
type input "ma"
type input "m"
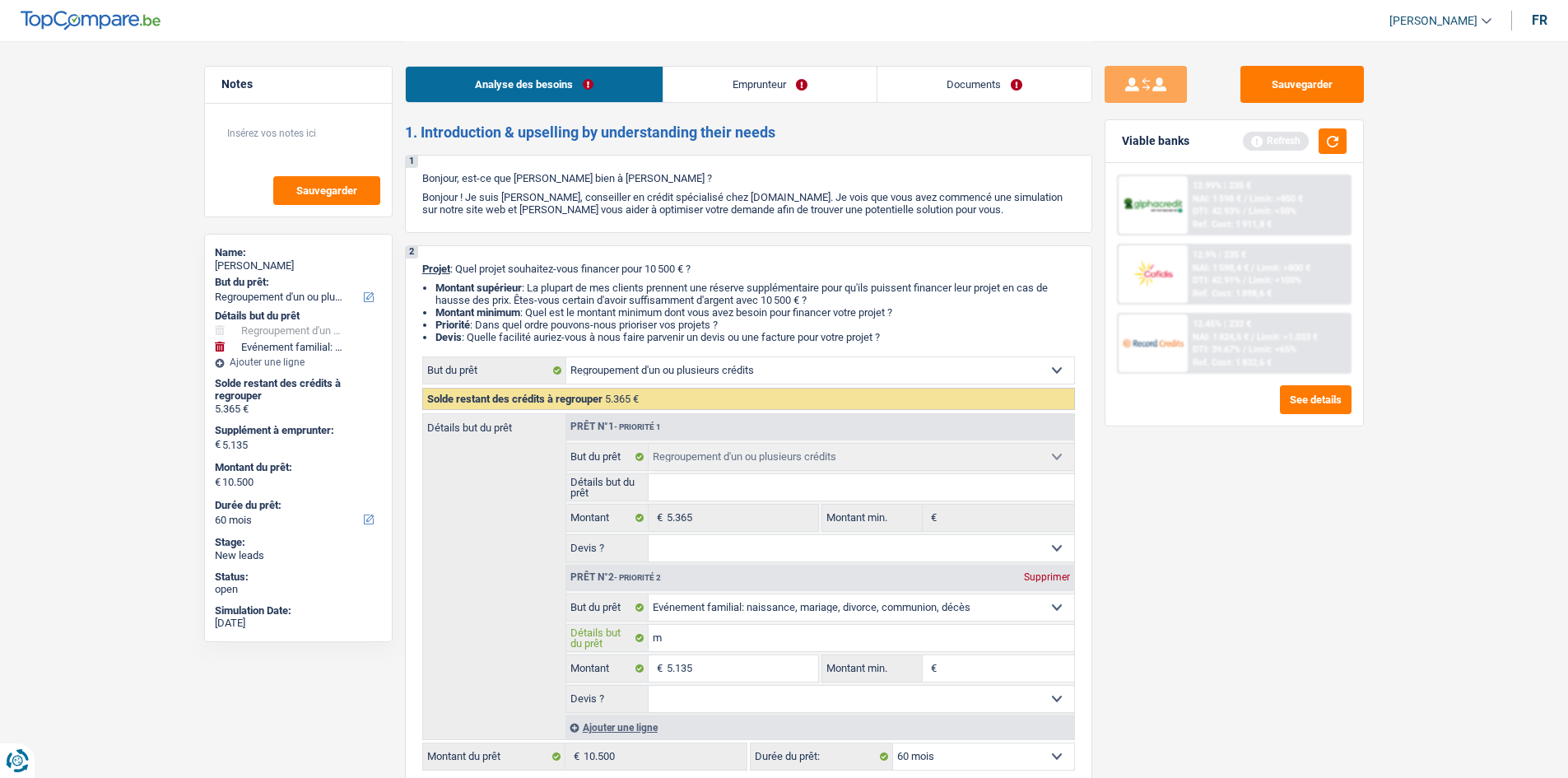
type input "ma"
type input "mar"
type input "mari"
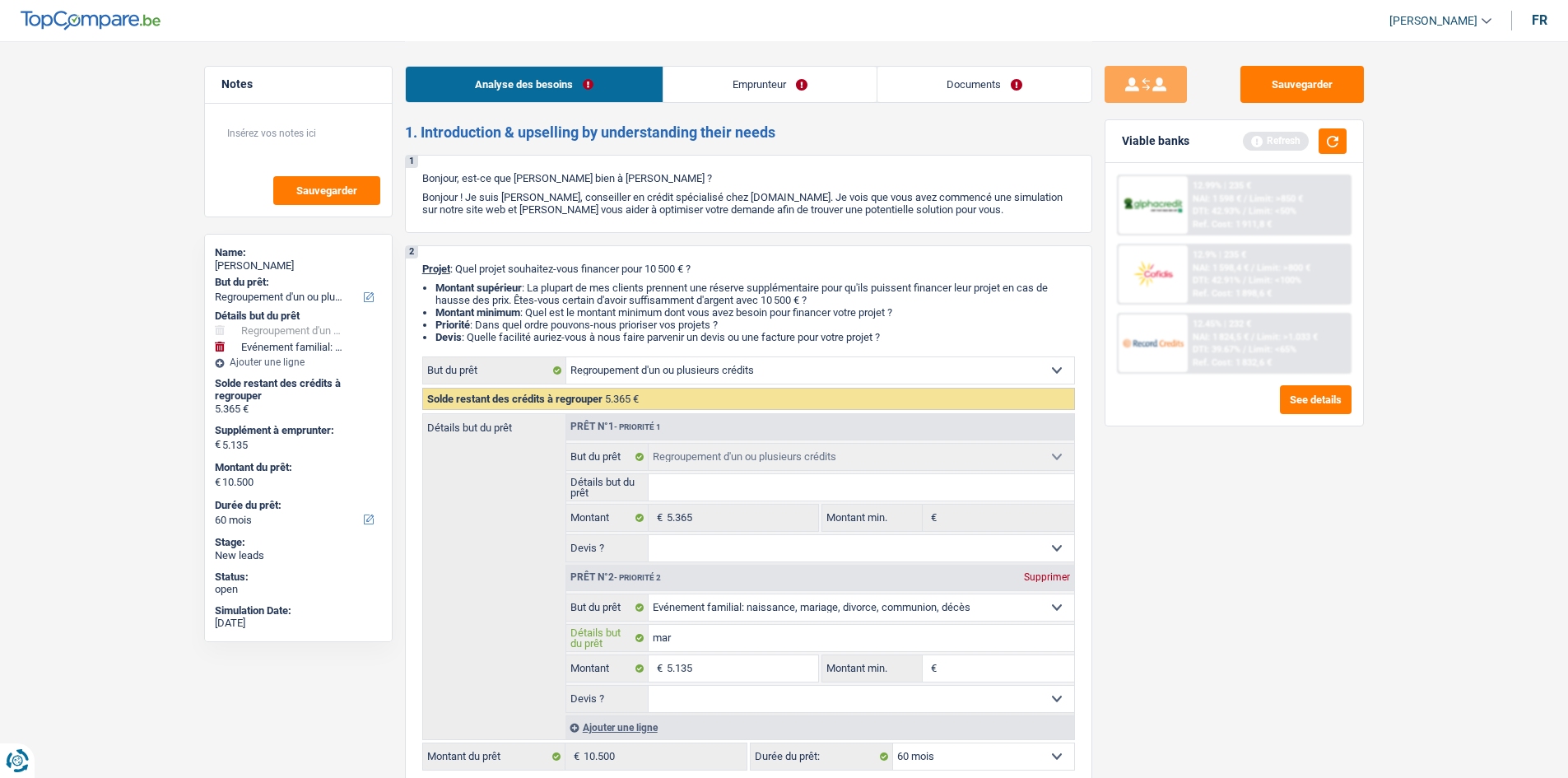
type input "mari"
type input "[PERSON_NAME]"
type input "mariag"
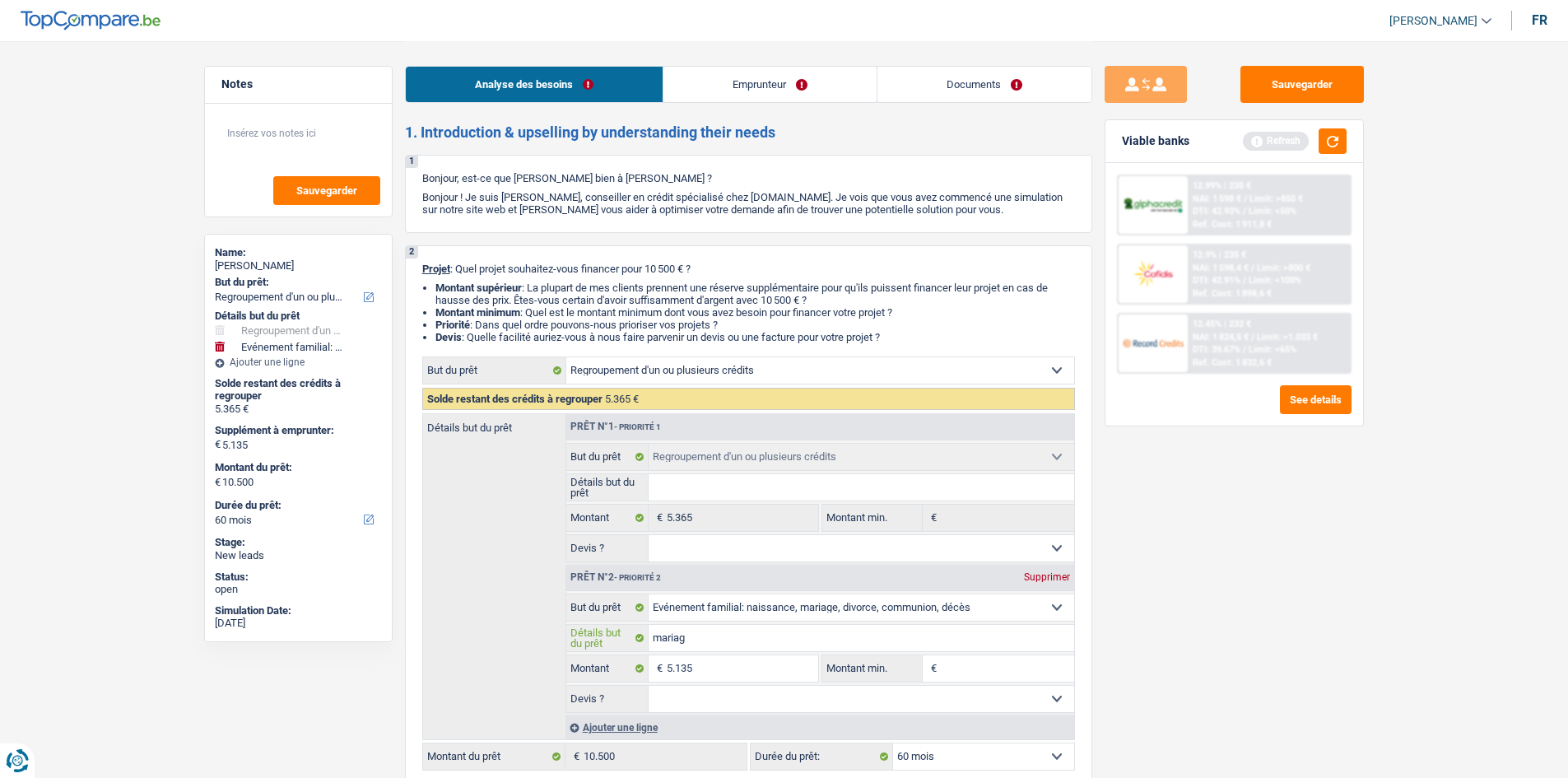
type input "mariage"
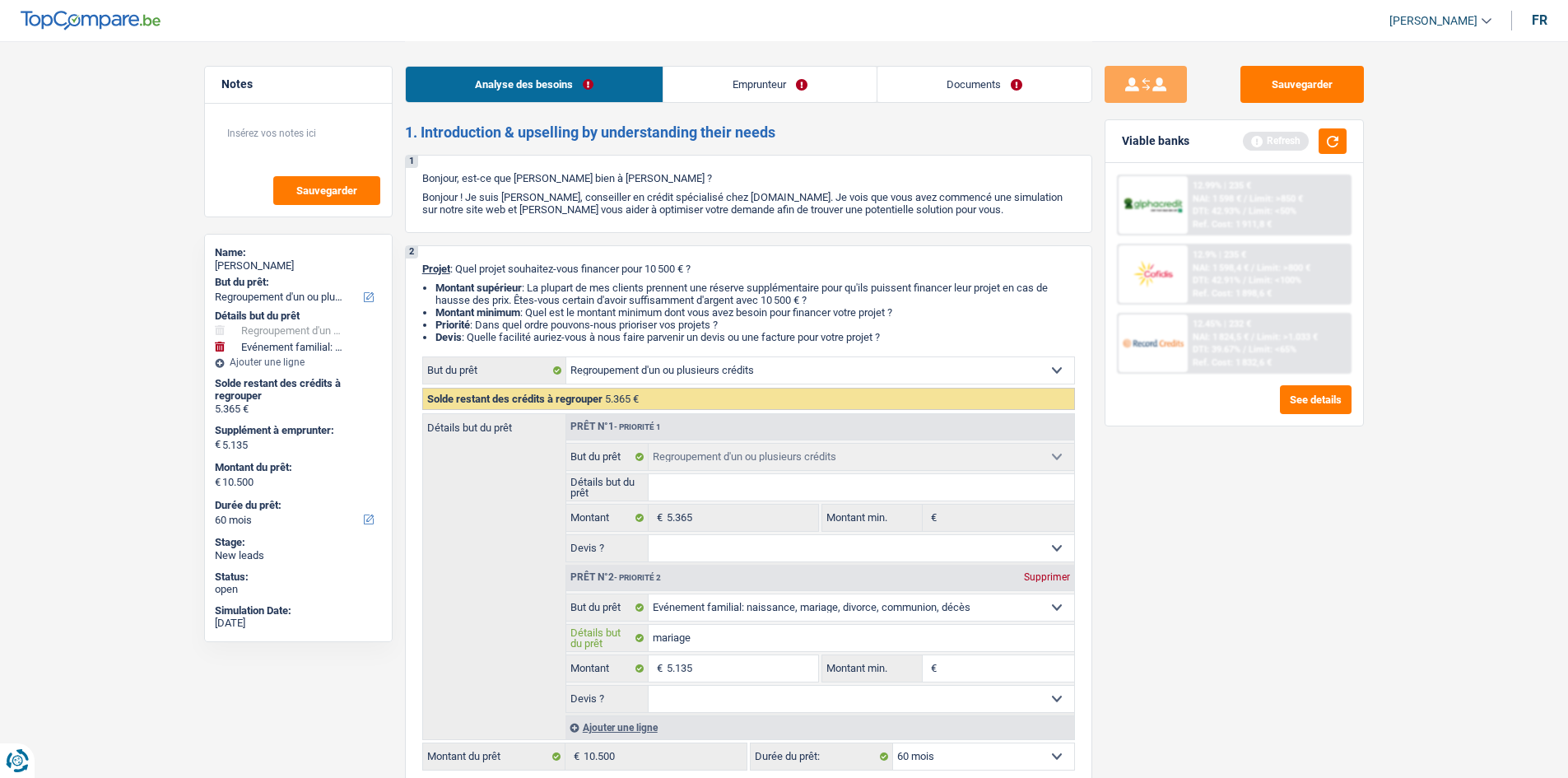
type input "mariage"
type input "m"
type input "s"
type input "so"
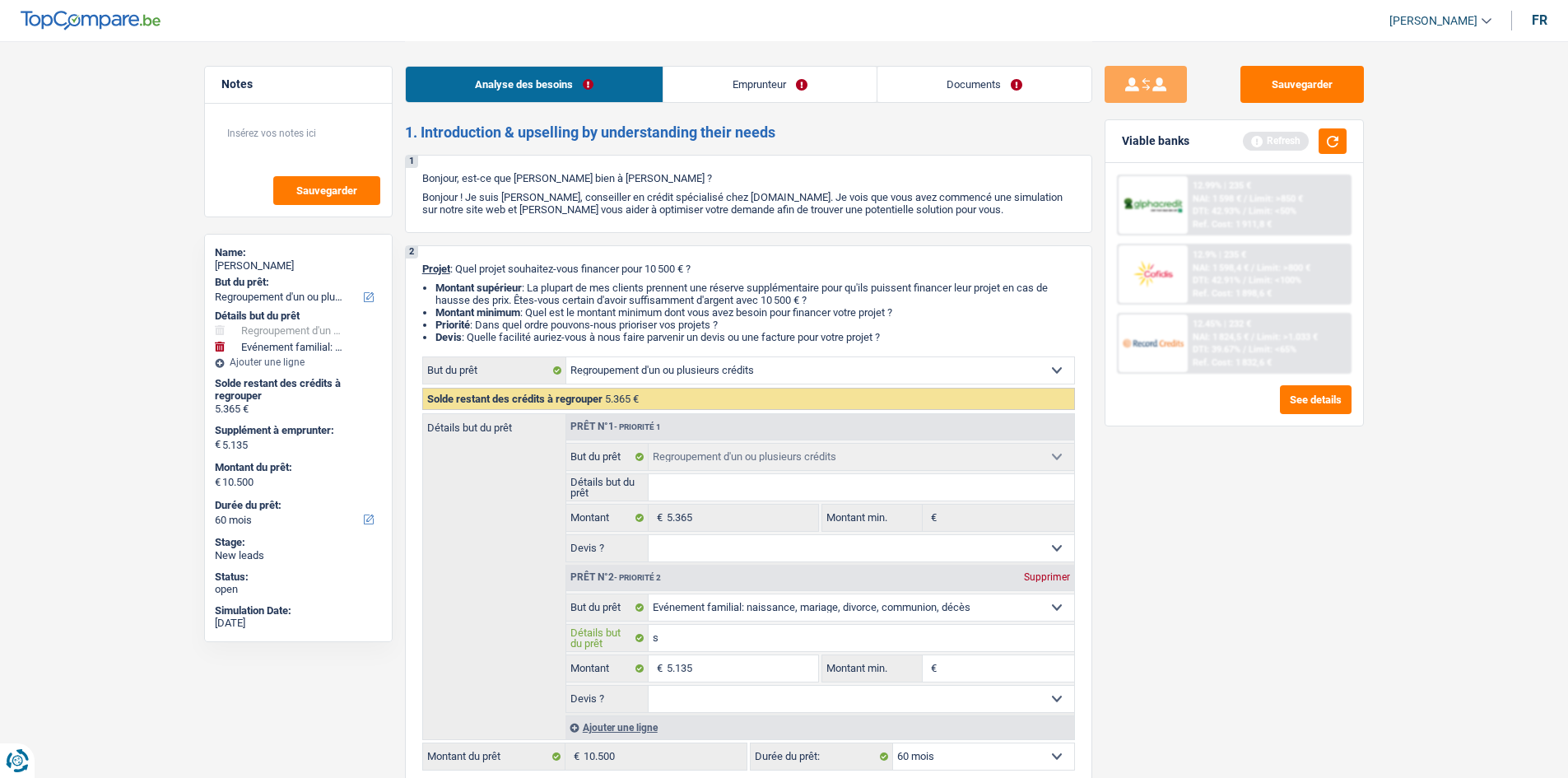
type input "so"
type input "son"
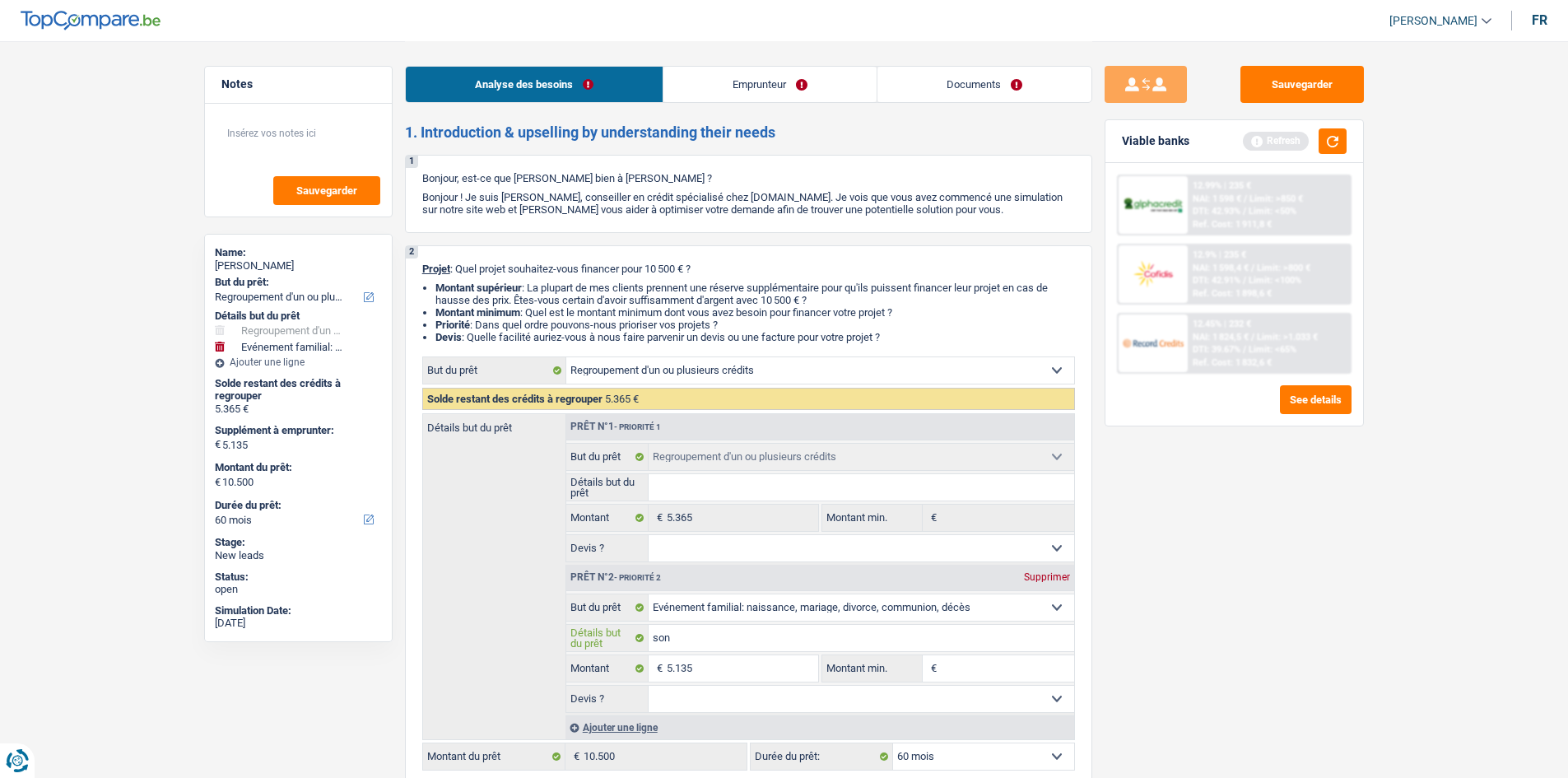
type input "son p"
type input "son pr"
type input "son pro"
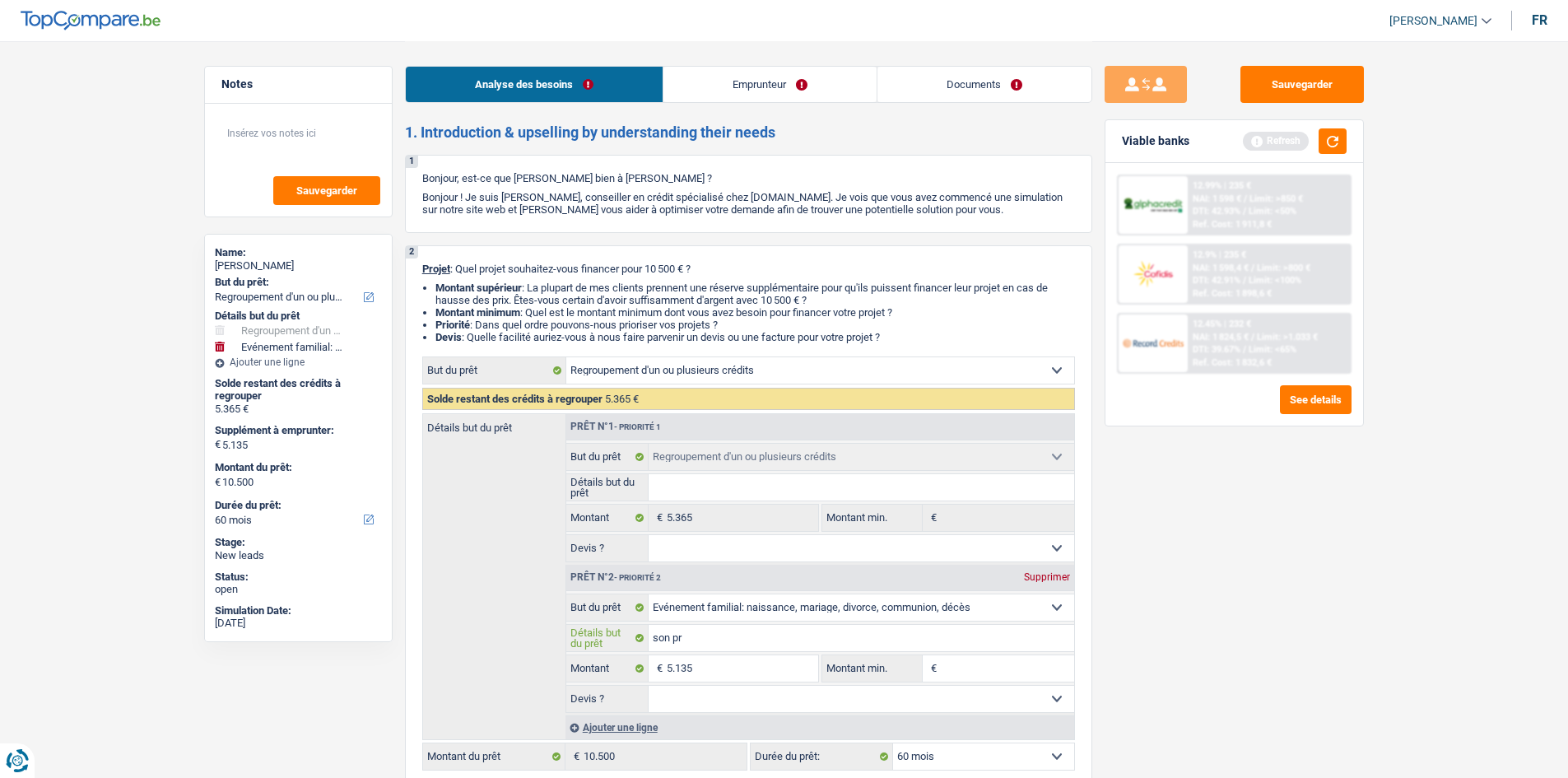
type input "son pro"
type input "son prop"
type input "son propr"
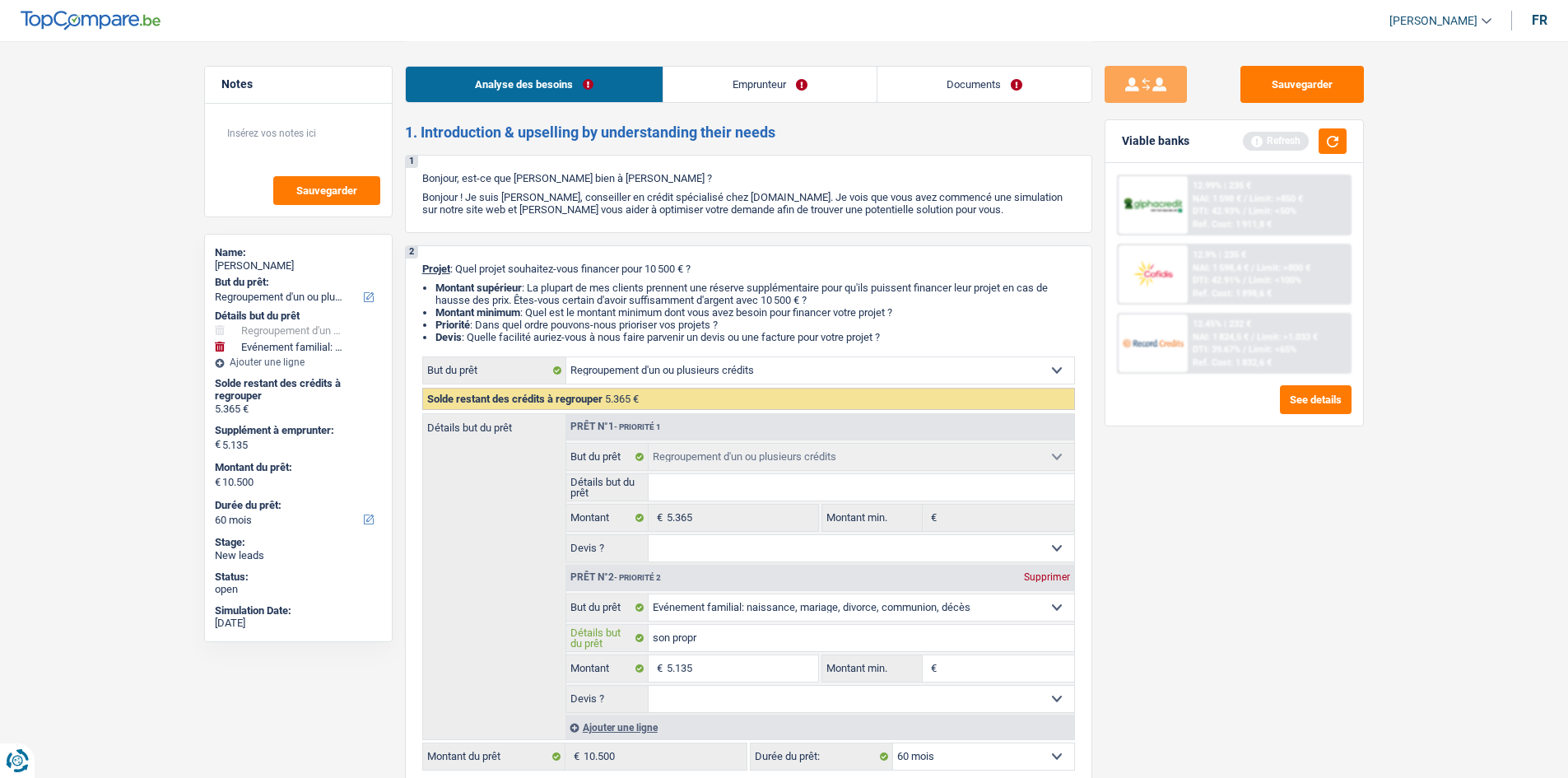
type input "son propre"
type input "son propre m"
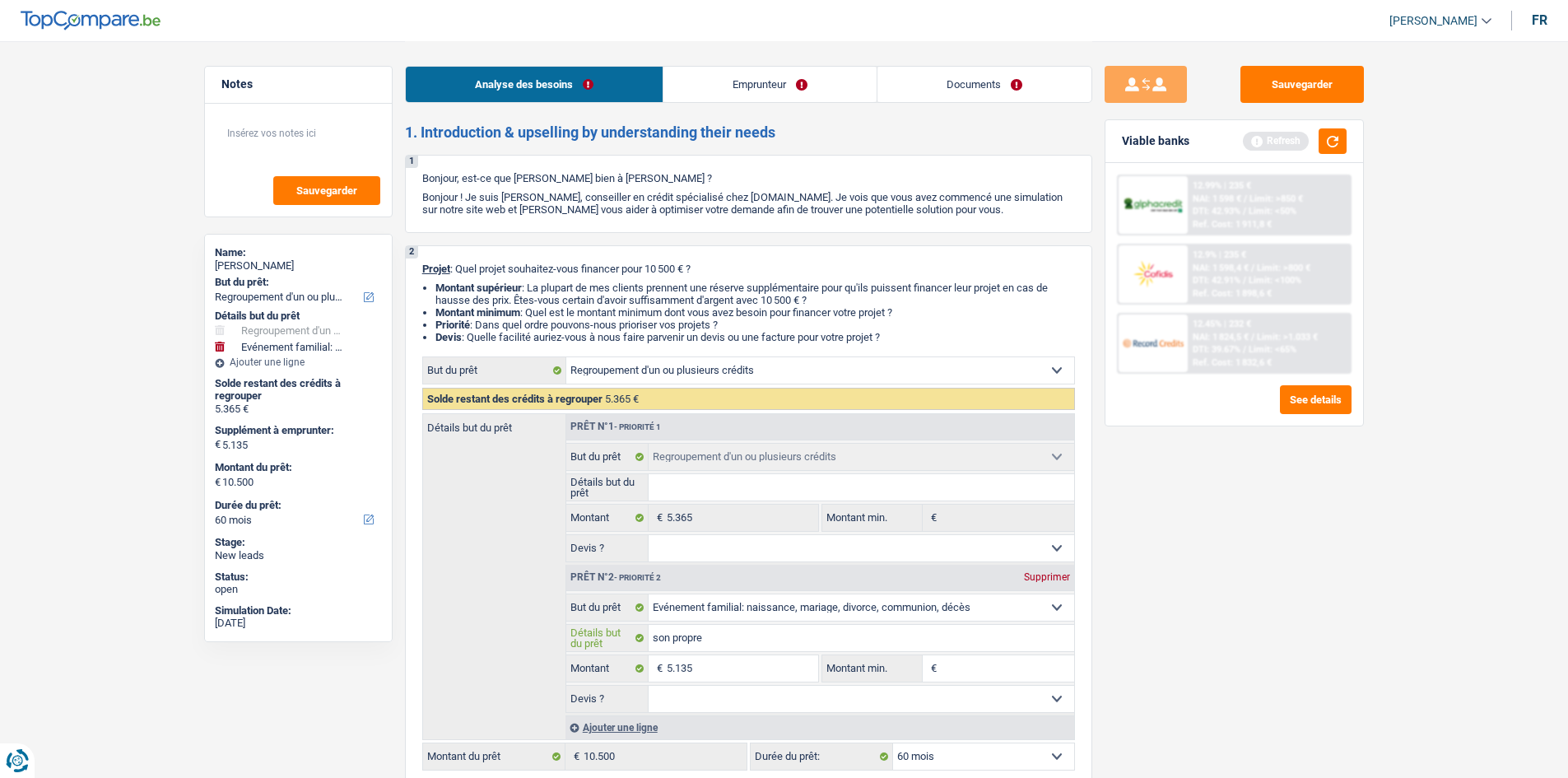
type input "son propre m"
type input "son propre ma"
type input "son propre mar"
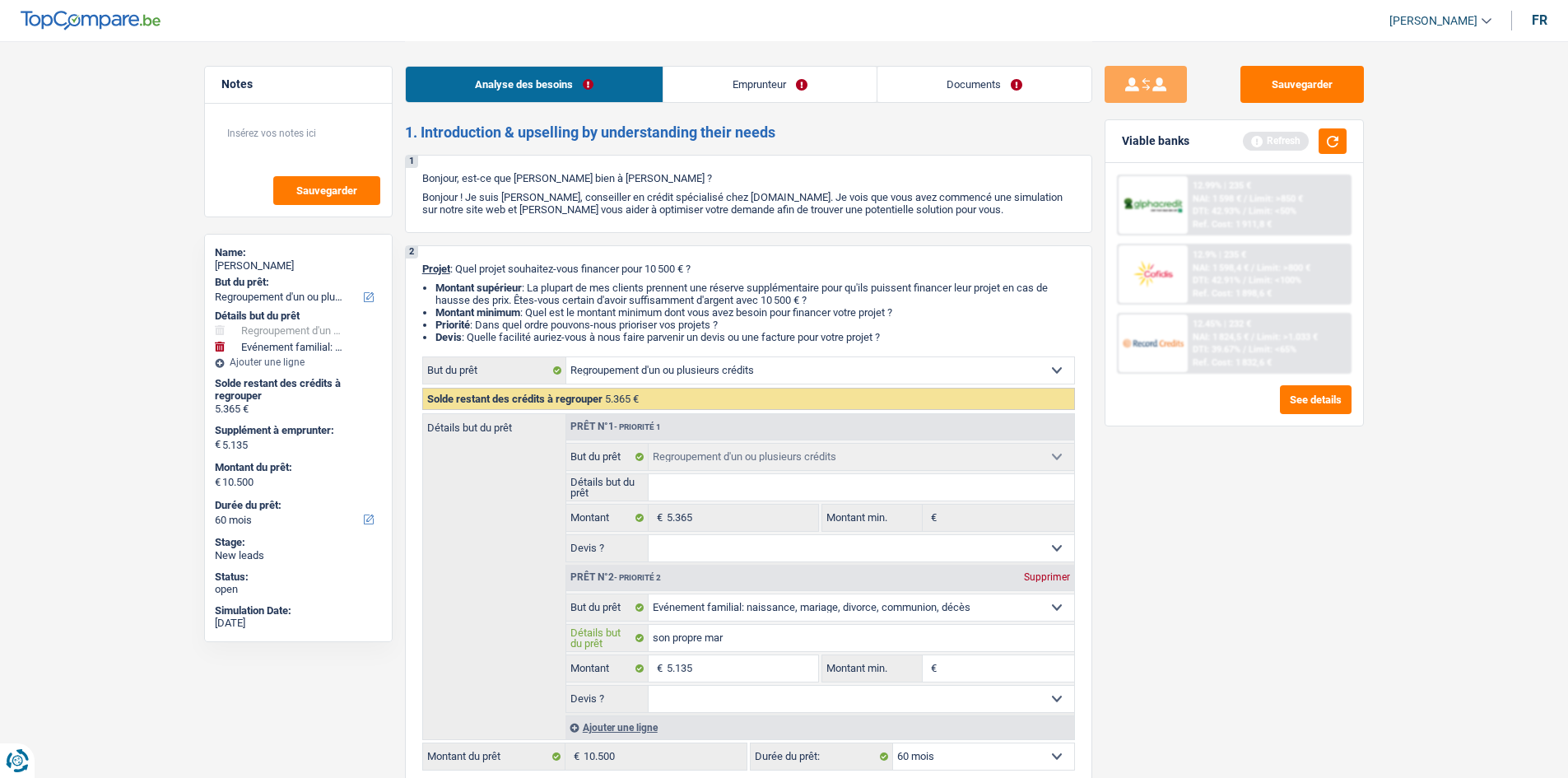
type input "son propre mari"
type input "son propre [PERSON_NAME]"
type input "son propre mariag"
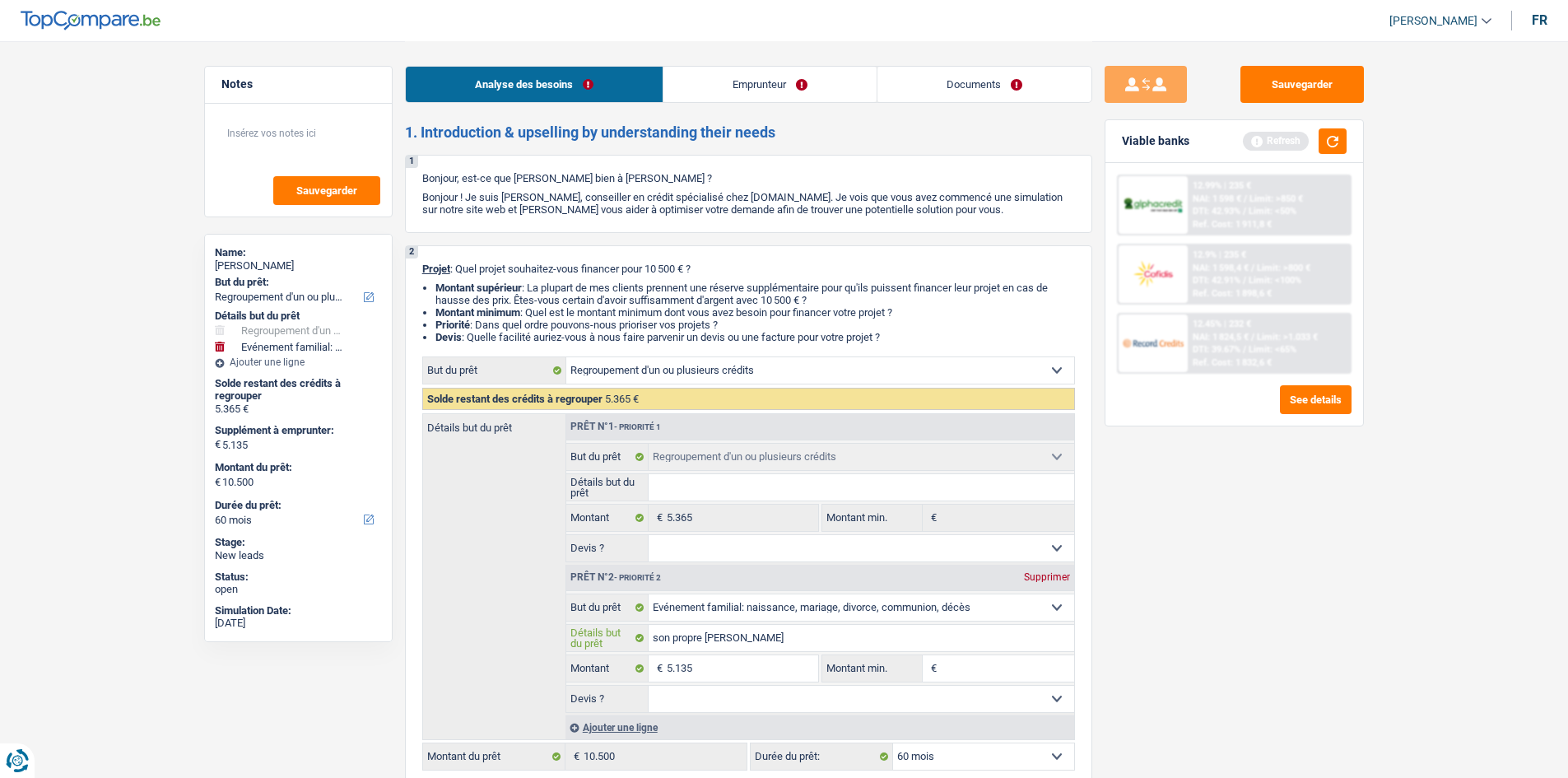
type input "son propre mariag"
type input "son propre mariage"
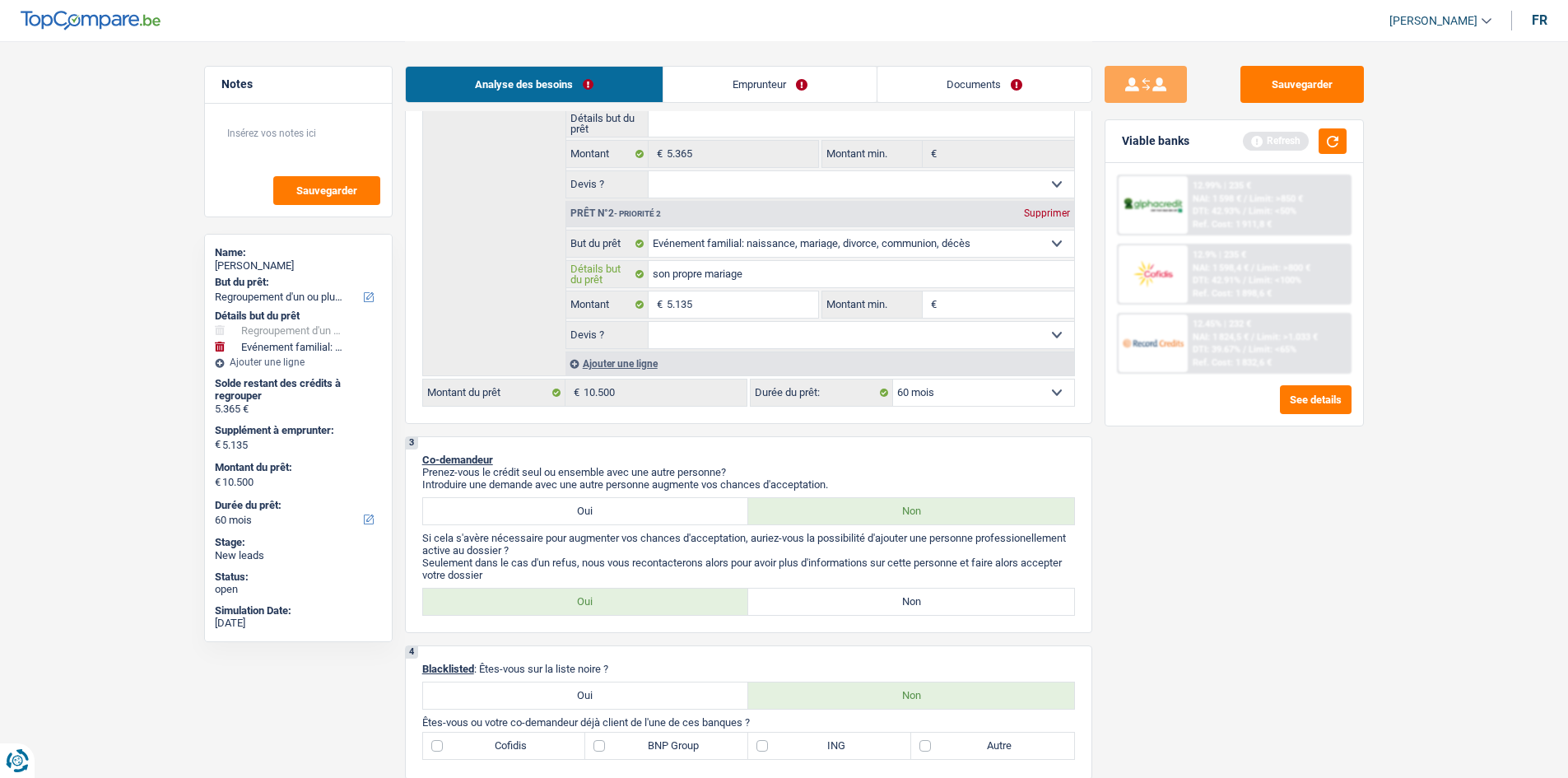
scroll to position [411, 0]
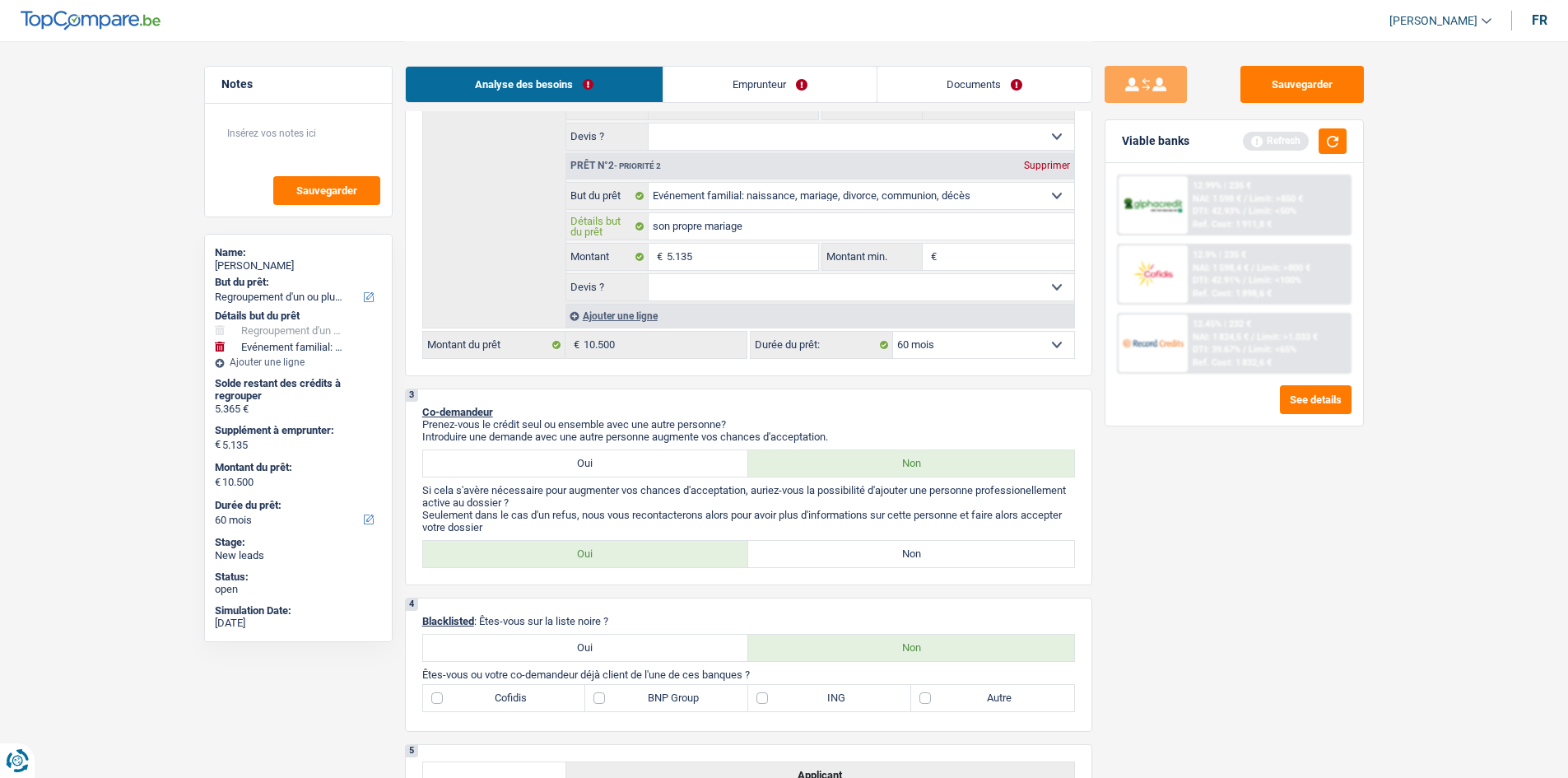
type input "son propre mariage"
drag, startPoint x: 744, startPoint y: 282, endPoint x: 757, endPoint y: 288, distance: 14.3
click at [744, 282] on select "Oui Non Non répondu Sélectionner une option" at bounding box center [861, 287] width 425 height 26
select select "yes"
click at [649, 274] on select "Oui Non Non répondu Sélectionner une option" at bounding box center [861, 287] width 425 height 26
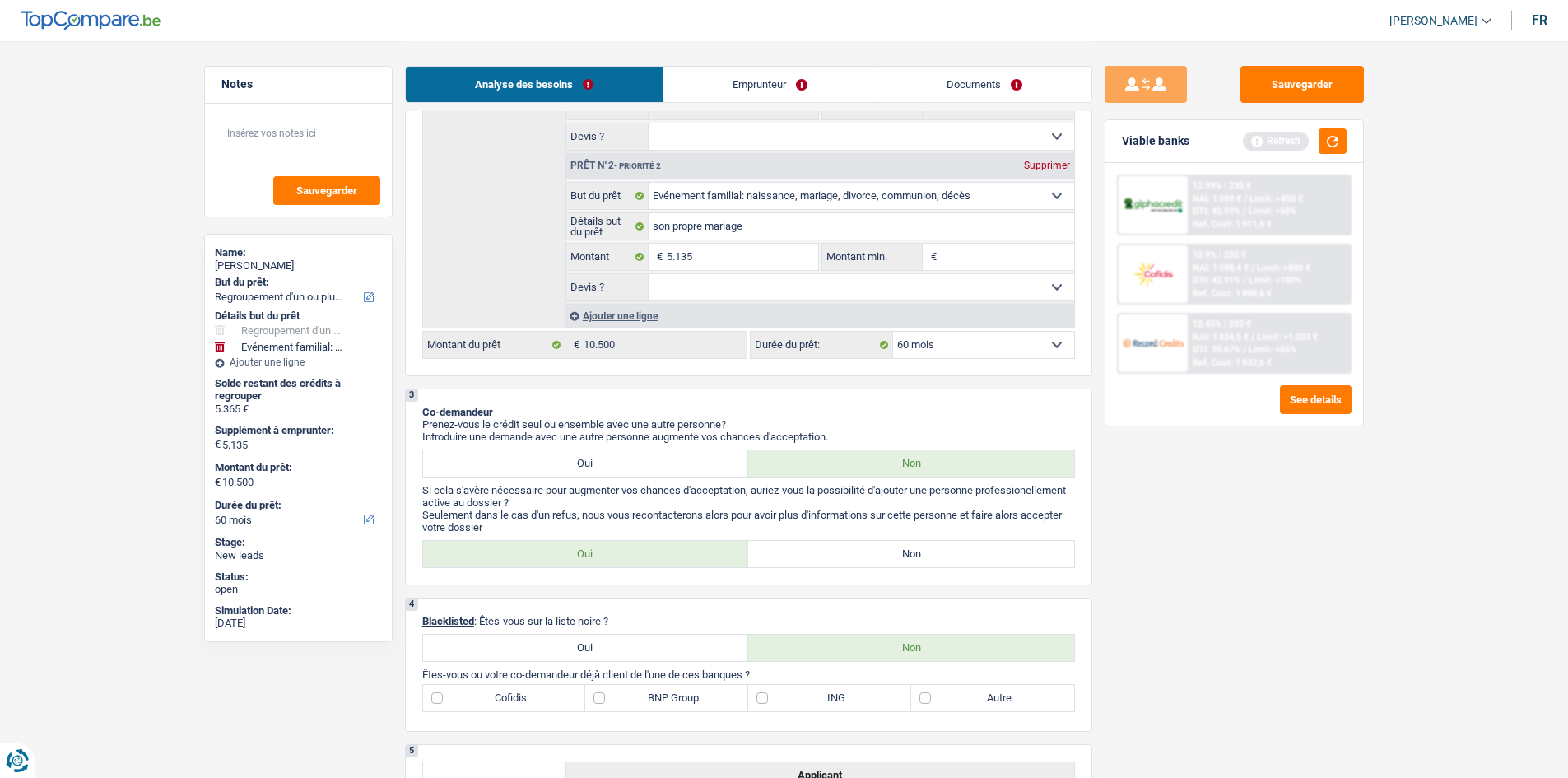
select select "yes"
click at [769, 86] on link "Emprunteur" at bounding box center [770, 85] width 213 height 35
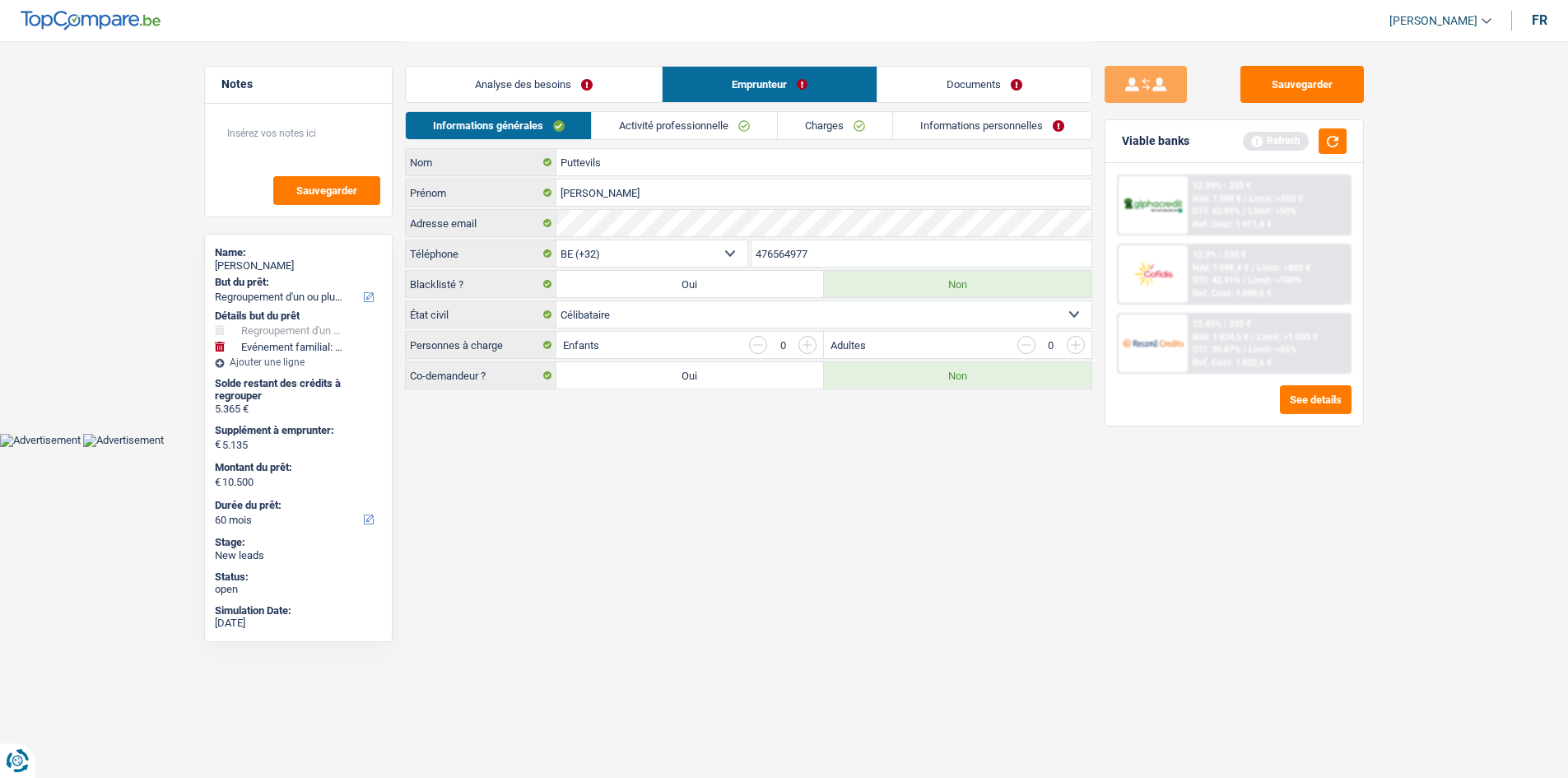
scroll to position [0, 0]
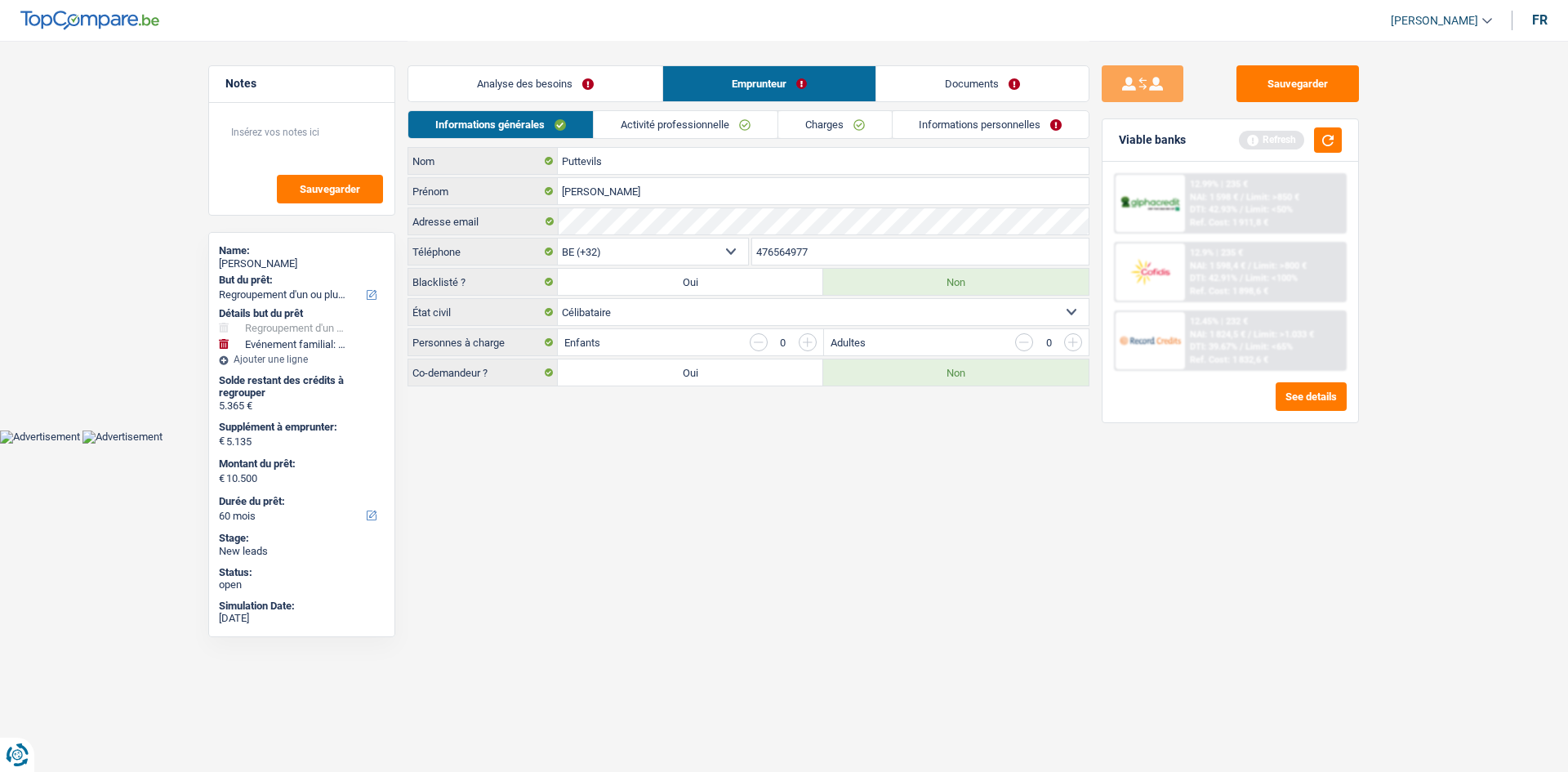
click at [602, 90] on link "Analyse des besoins" at bounding box center [535, 84] width 254 height 35
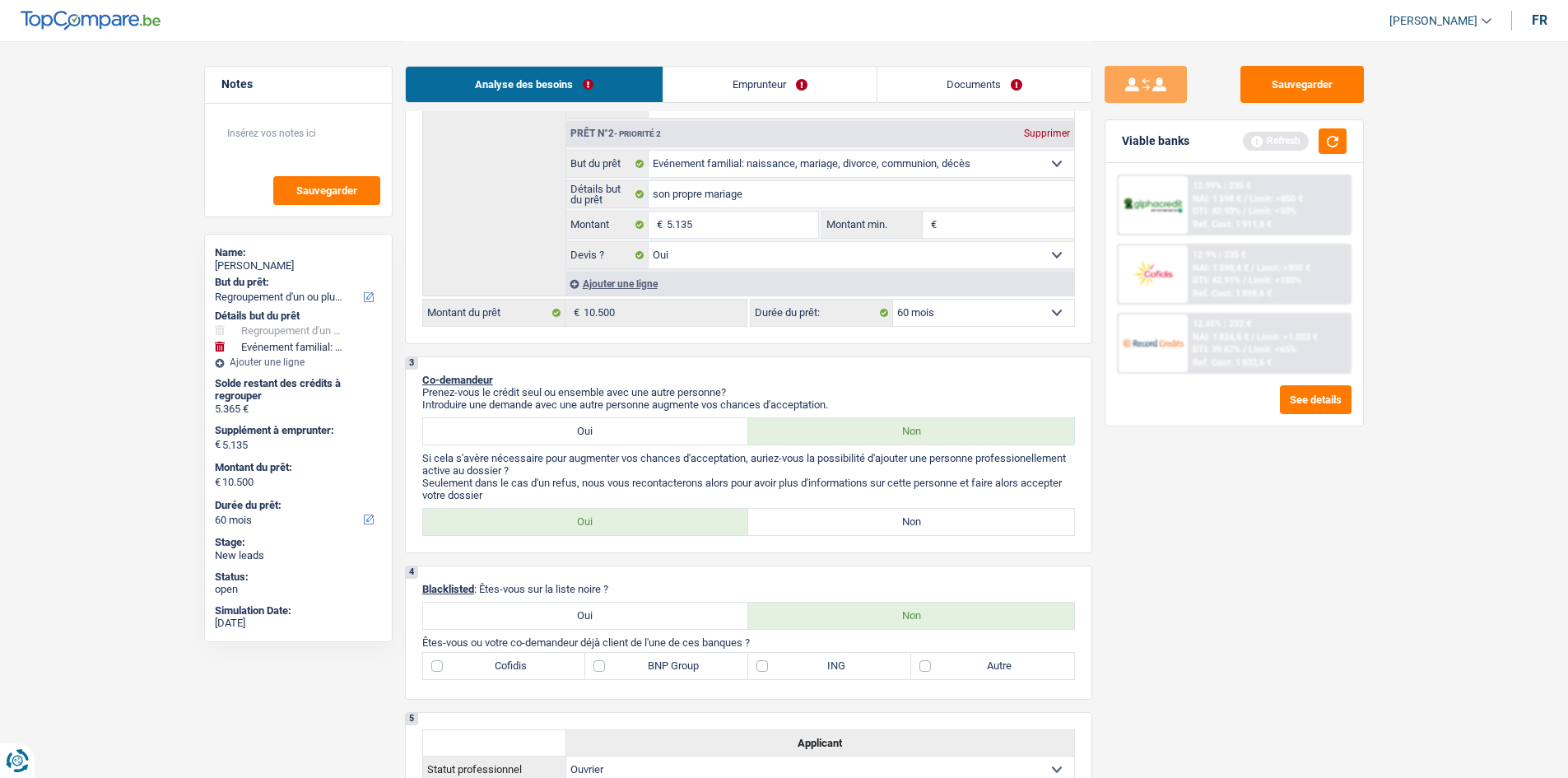
scroll to position [576, 0]
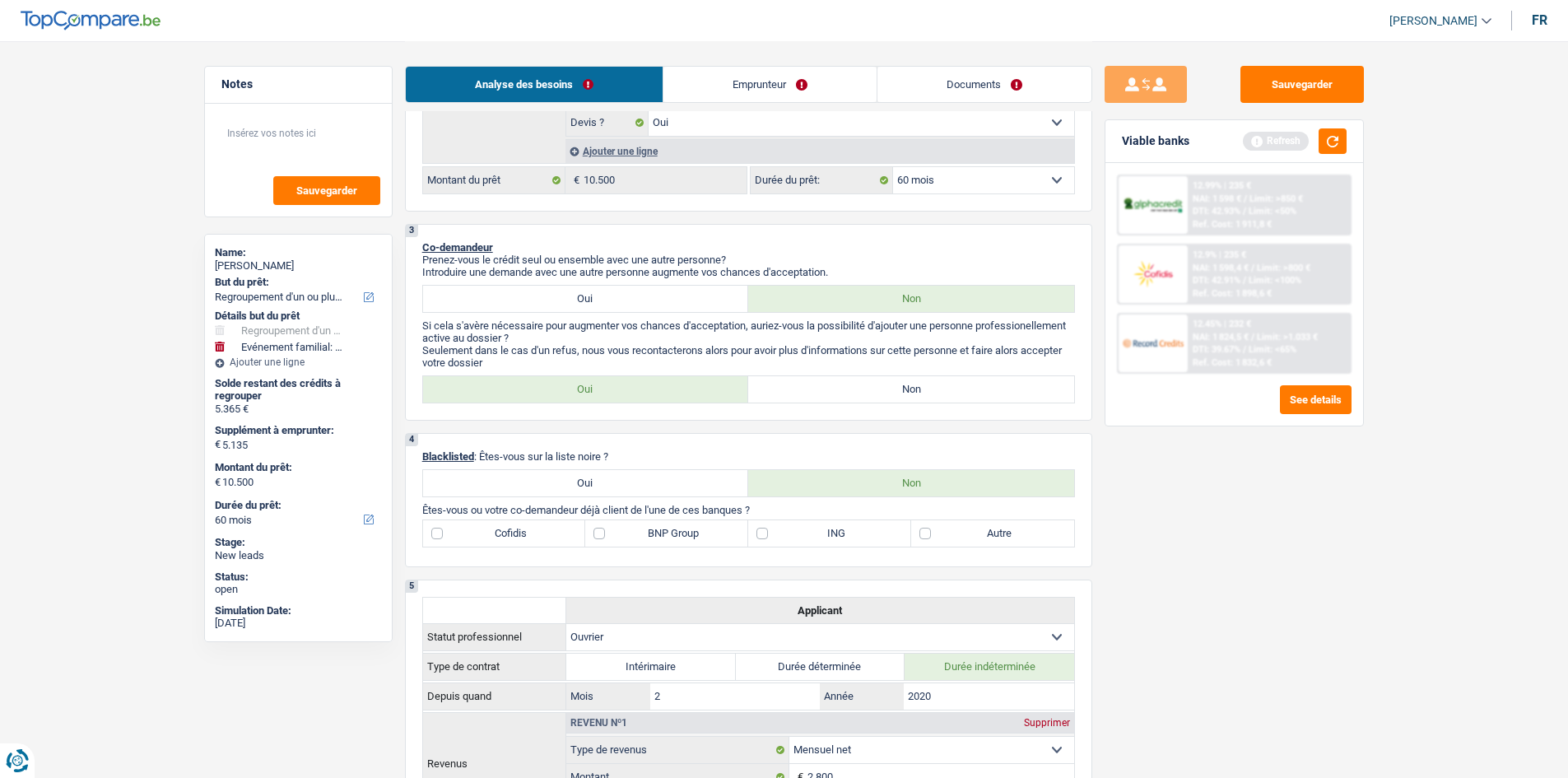
click at [943, 394] on label "Non" at bounding box center [911, 389] width 326 height 26
click at [943, 394] on input "Non" at bounding box center [911, 389] width 326 height 26
radio input "true"
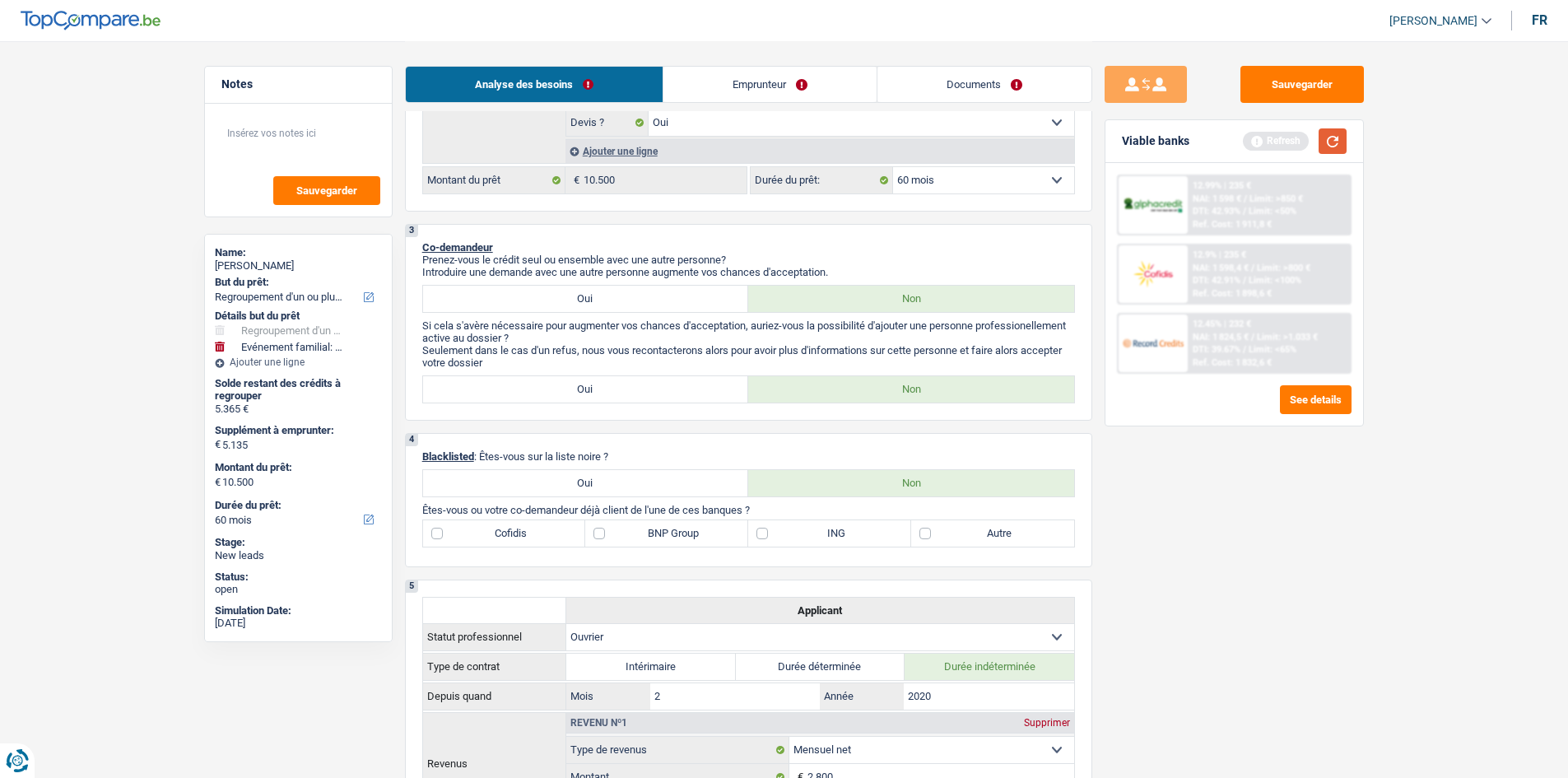
click at [1334, 140] on button "button" at bounding box center [1333, 141] width 28 height 25
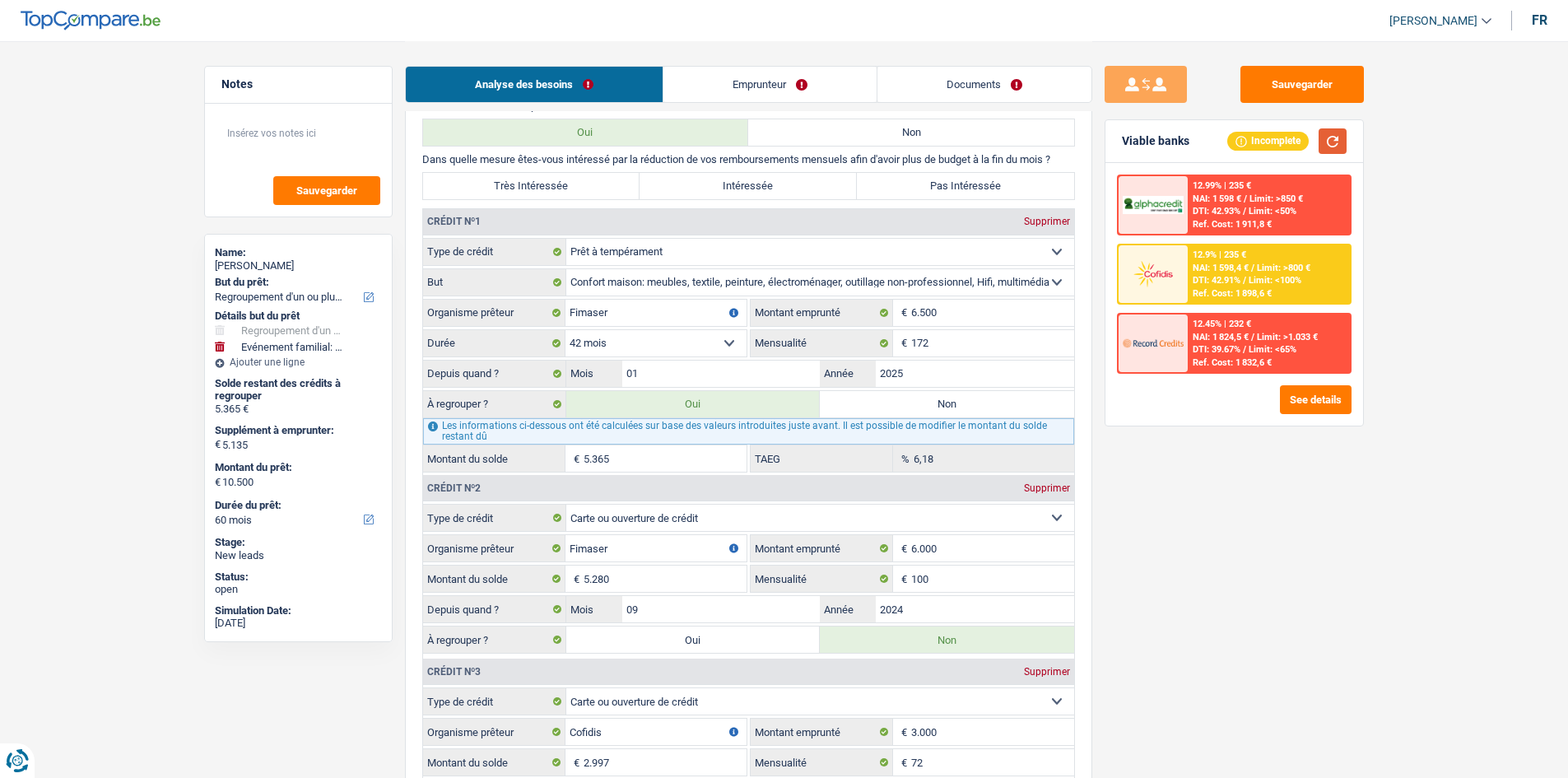
scroll to position [1399, 0]
click at [542, 178] on label "Très Intéressée" at bounding box center [531, 184] width 217 height 26
click at [542, 178] on input "Très Intéressée" at bounding box center [531, 184] width 217 height 26
radio input "true"
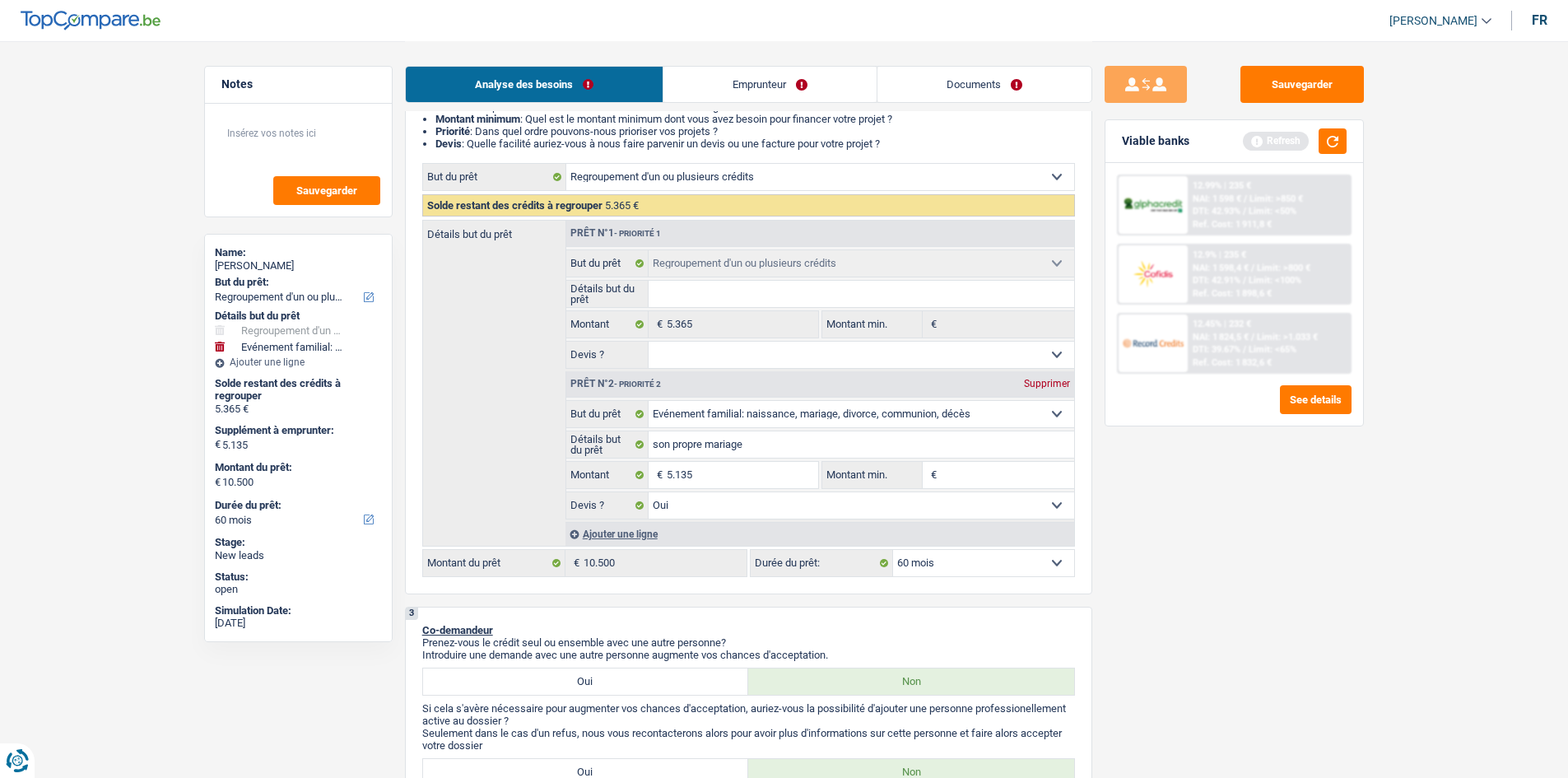
scroll to position [165, 0]
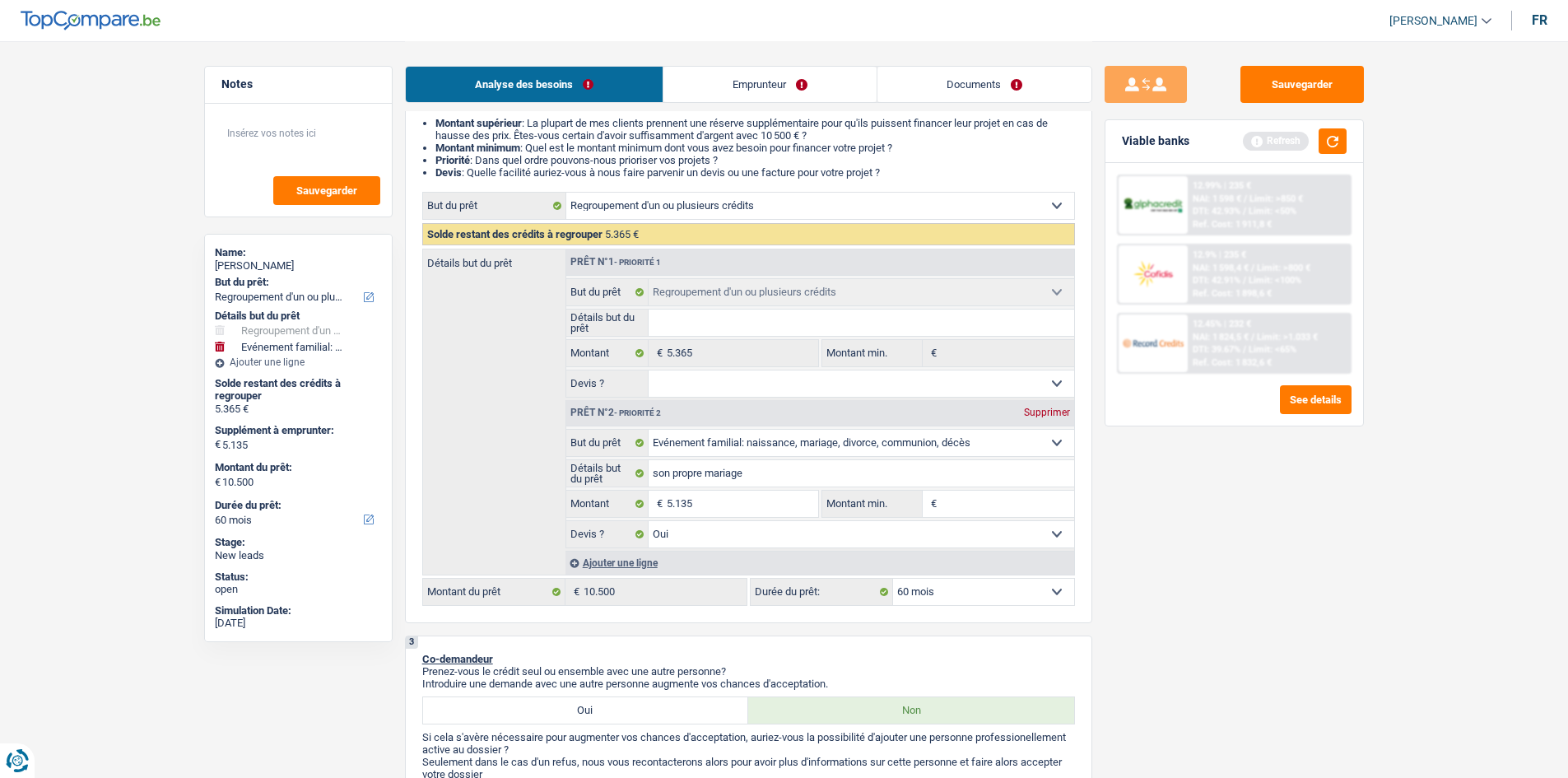
click at [1249, 338] on span "NAI: 1 824,5 €" at bounding box center [1220, 336] width 56 height 10
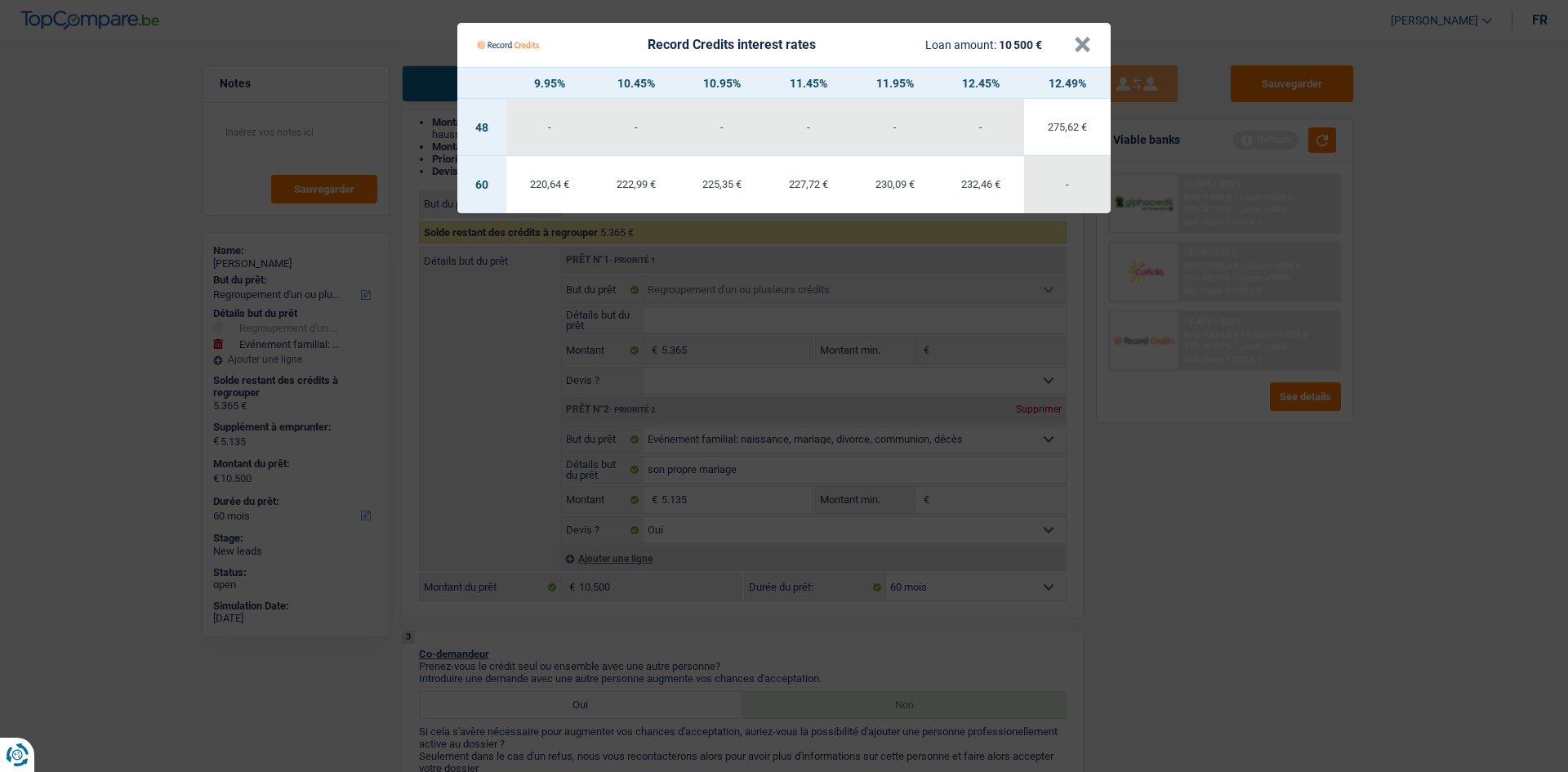
drag, startPoint x: 1162, startPoint y: 623, endPoint x: 1171, endPoint y: 434, distance: 189.2
click at [1167, 611] on Credits "Record Credits interest rates Loan amount: 10 500 € × 9.95% 10.45% 10.95% 11.45…" at bounding box center [784, 386] width 1568 height 772
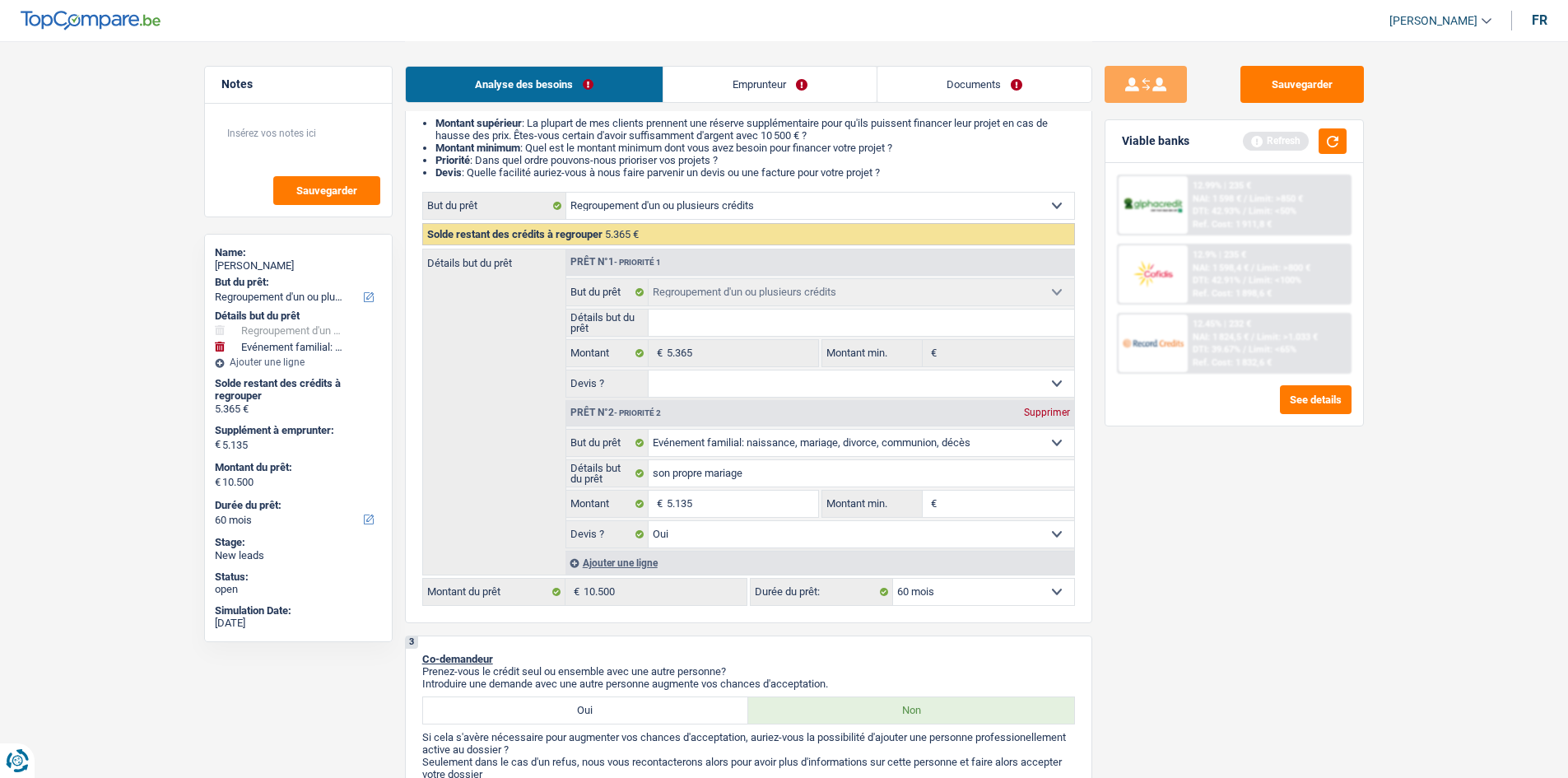
click at [1286, 156] on div "Viable banks Refresh" at bounding box center [1234, 141] width 258 height 43
click at [1284, 187] on div "12.99% | 235 € NAI: 1 598 € / Limit: >850 € DTI: 42.93% / Limit: <50% Ref. Cost…" at bounding box center [1268, 205] width 162 height 58
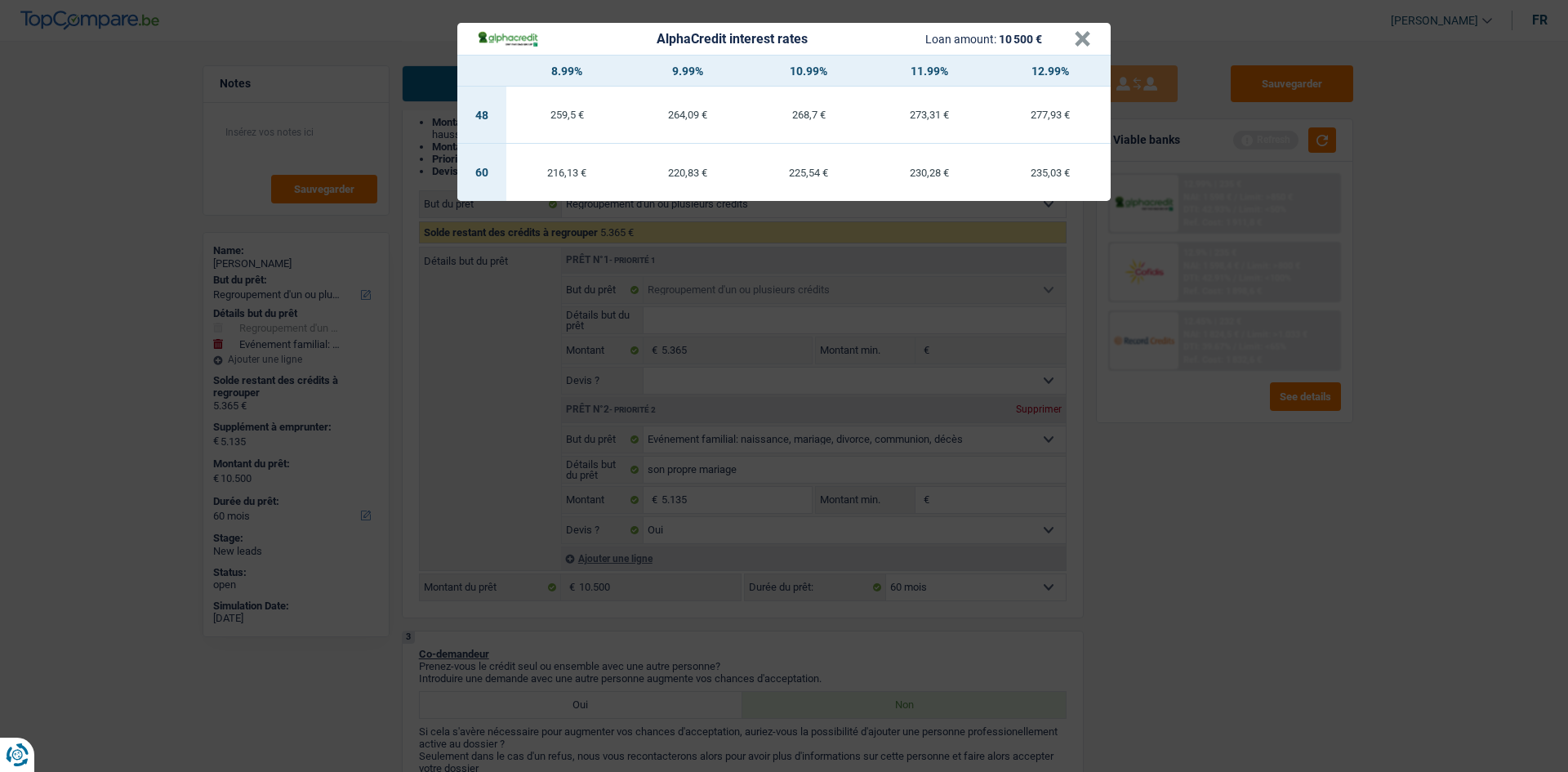
click at [1278, 487] on div "AlphaCredit interest rates Loan amount: 10 500 € × 8.99% 9.99% 10.99% 11.99% 12…" at bounding box center [784, 386] width 1568 height 772
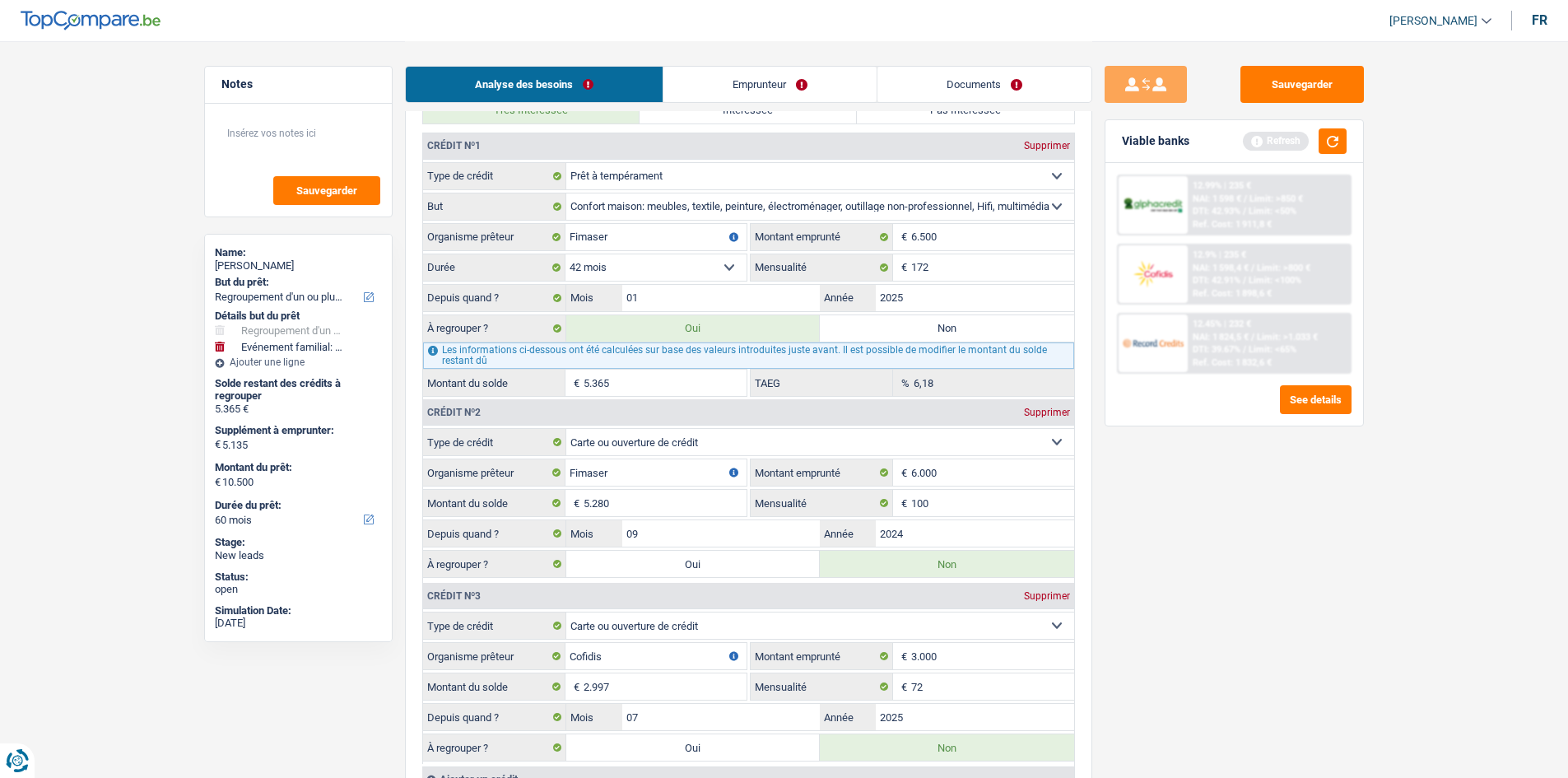
scroll to position [1563, 0]
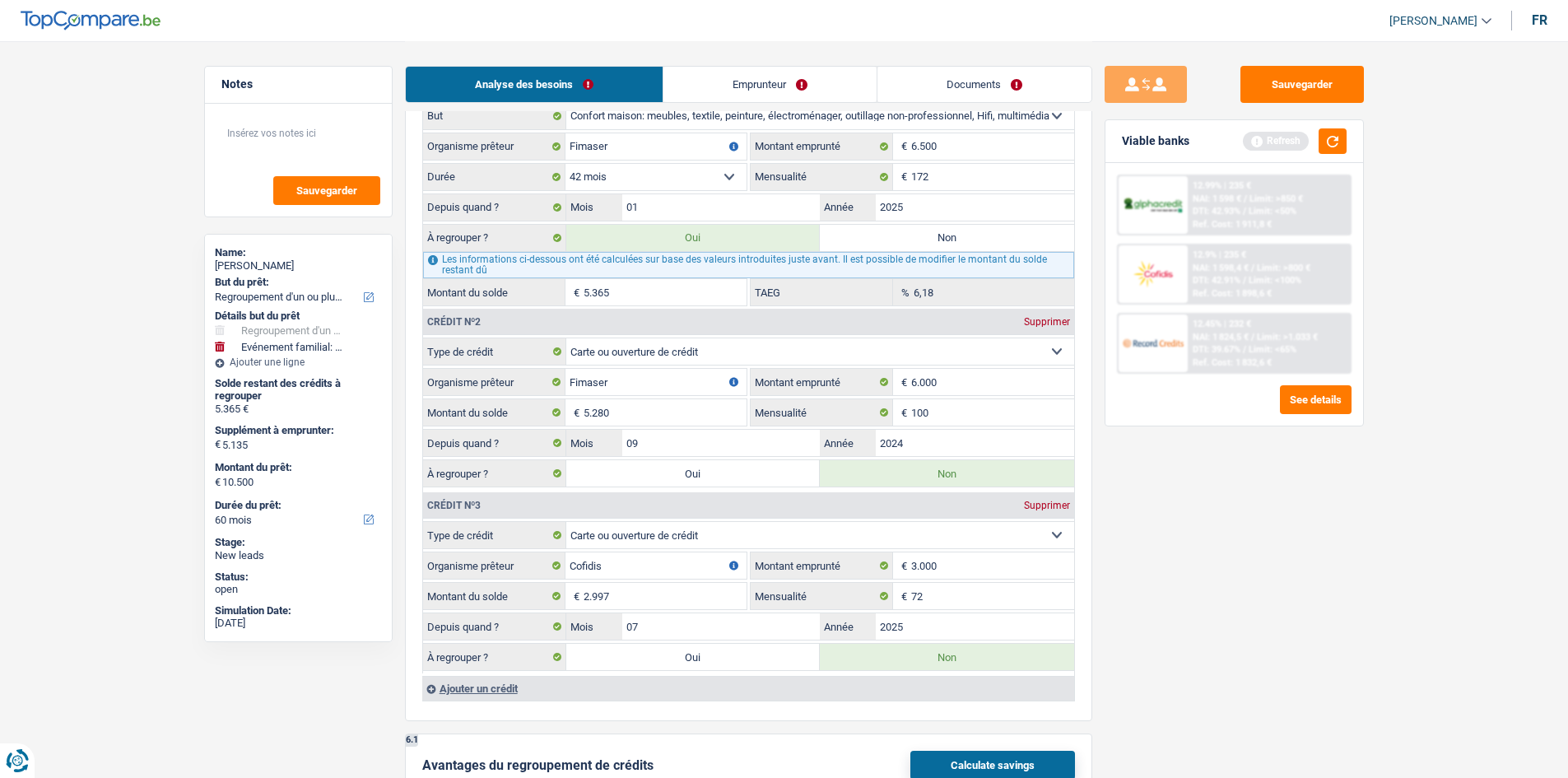
click at [705, 471] on label "Oui" at bounding box center [692, 473] width 254 height 26
click at [705, 471] on input "Oui" at bounding box center [692, 473] width 254 height 26
radio input "true"
type input "15.780"
type input "10.645"
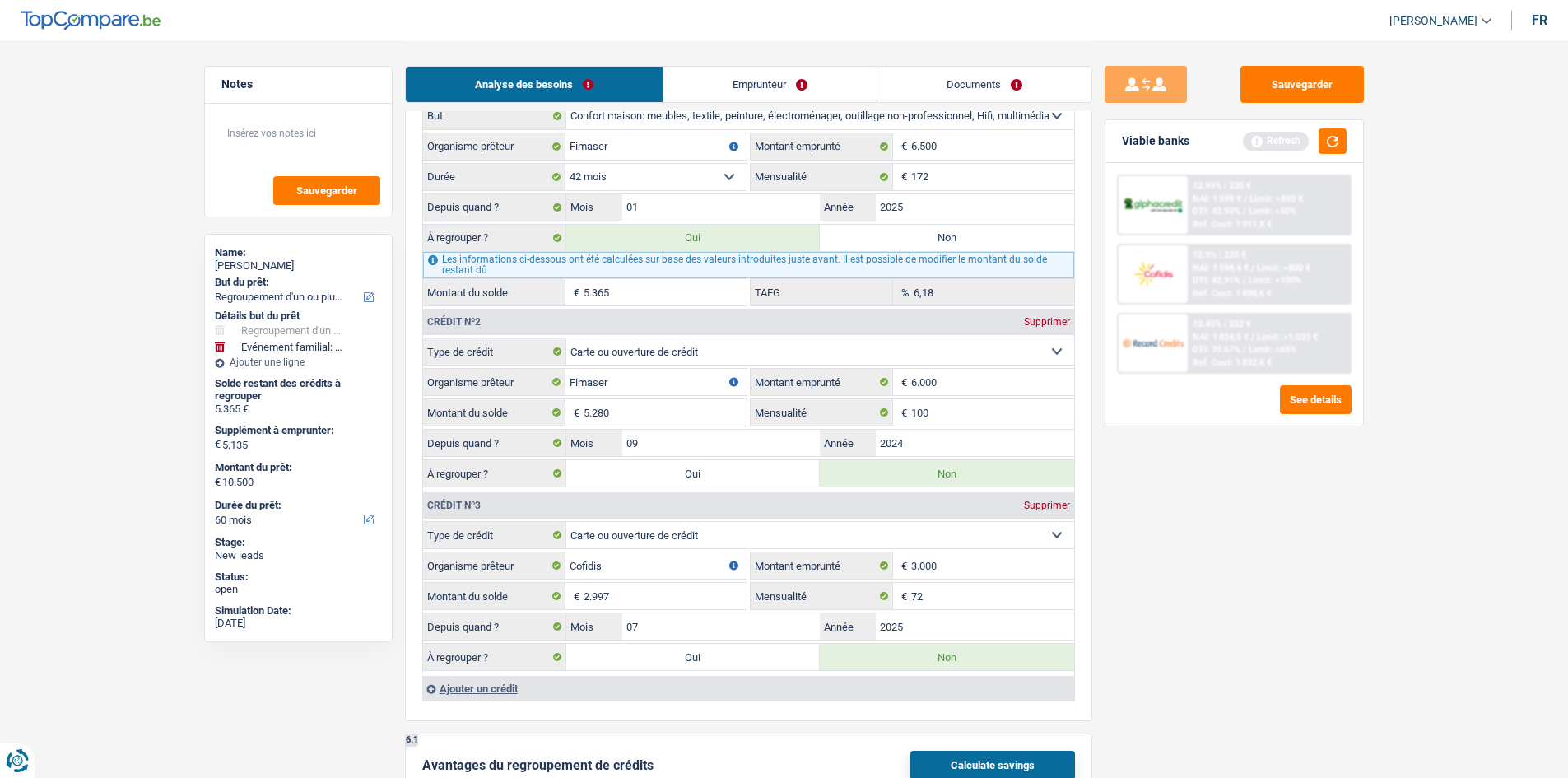
type input "15.780"
radio input "false"
type input "10.645"
type input "15.780"
select select "84"
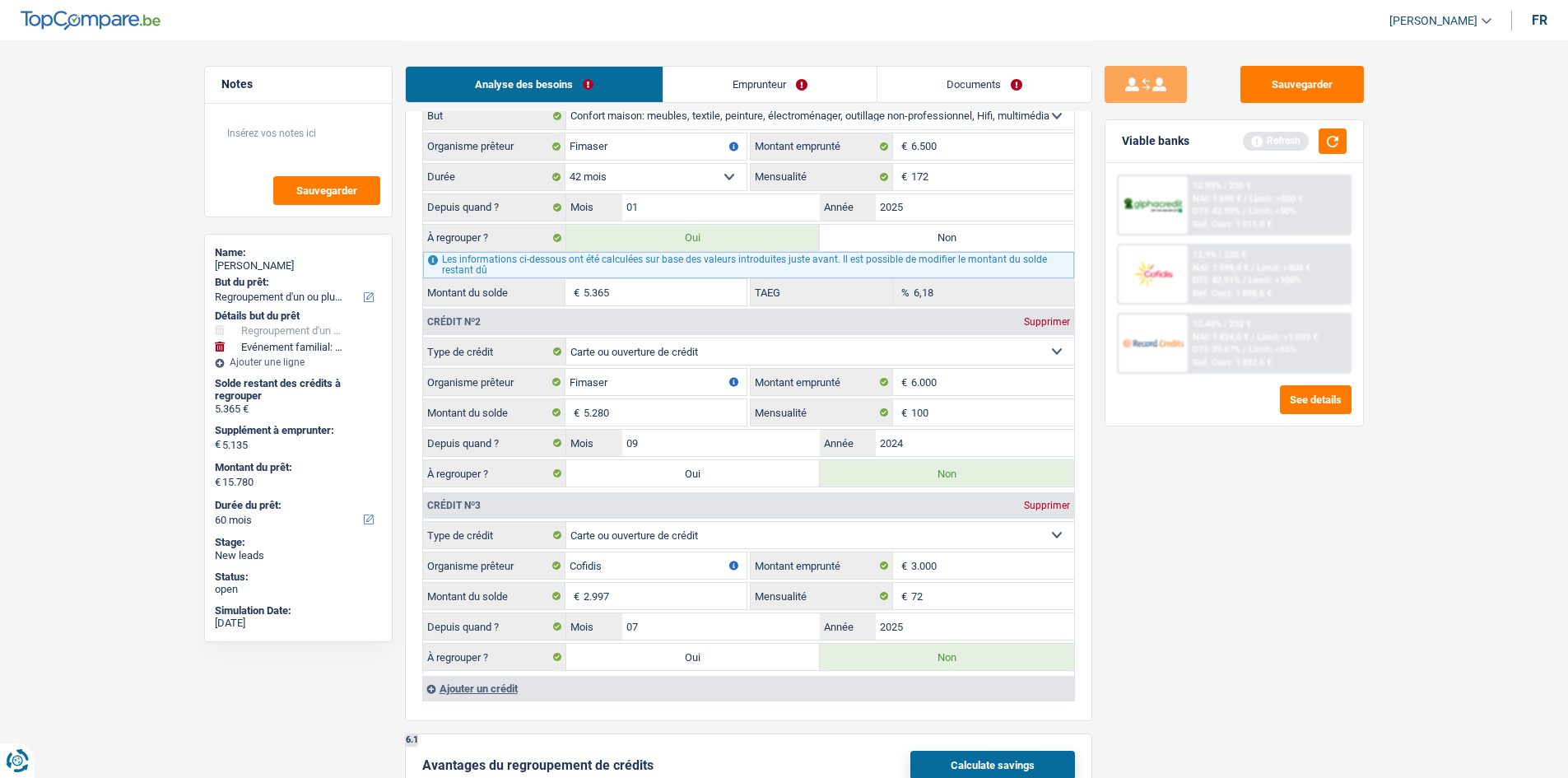
select select "84"
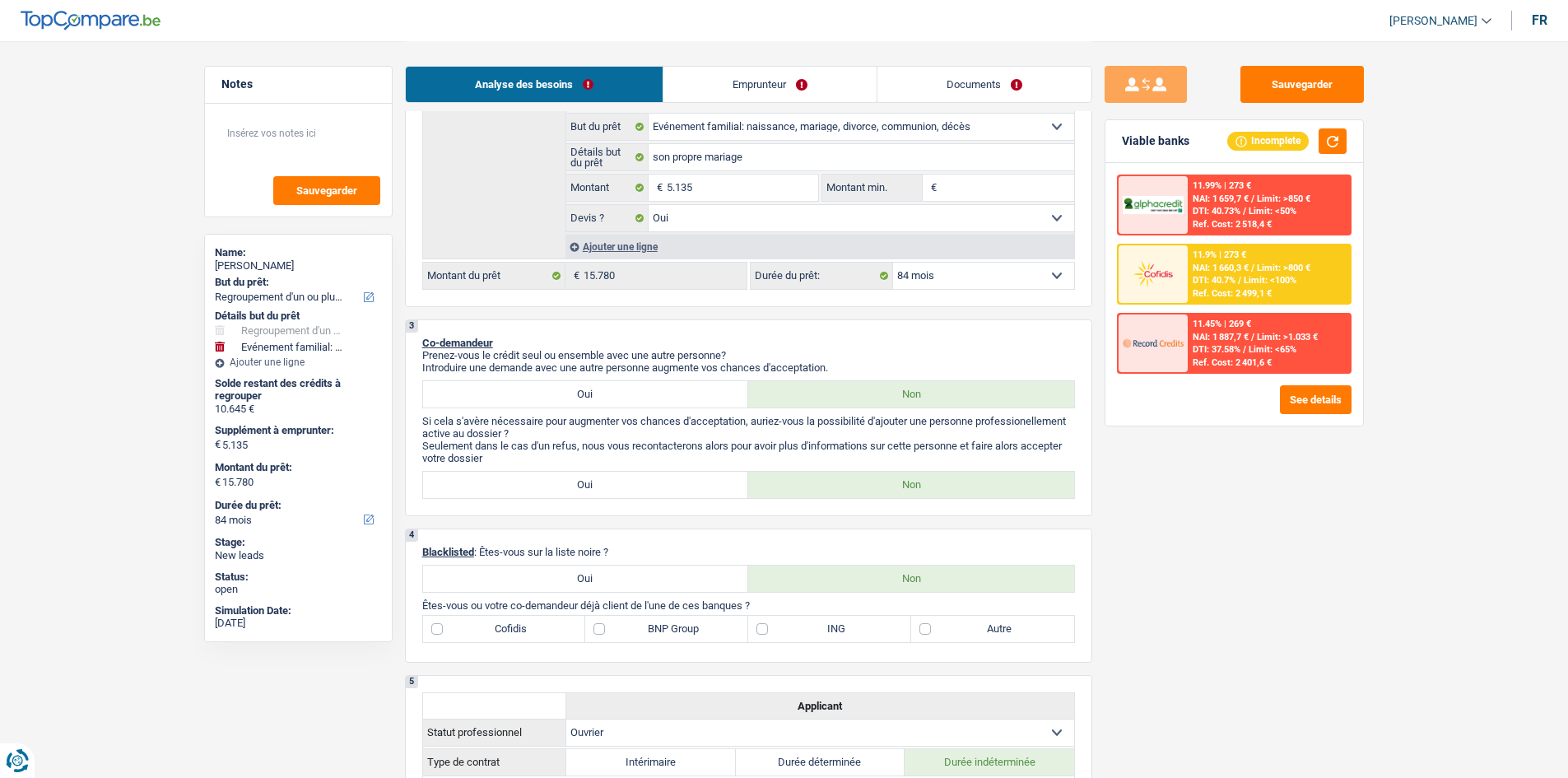
scroll to position [329, 0]
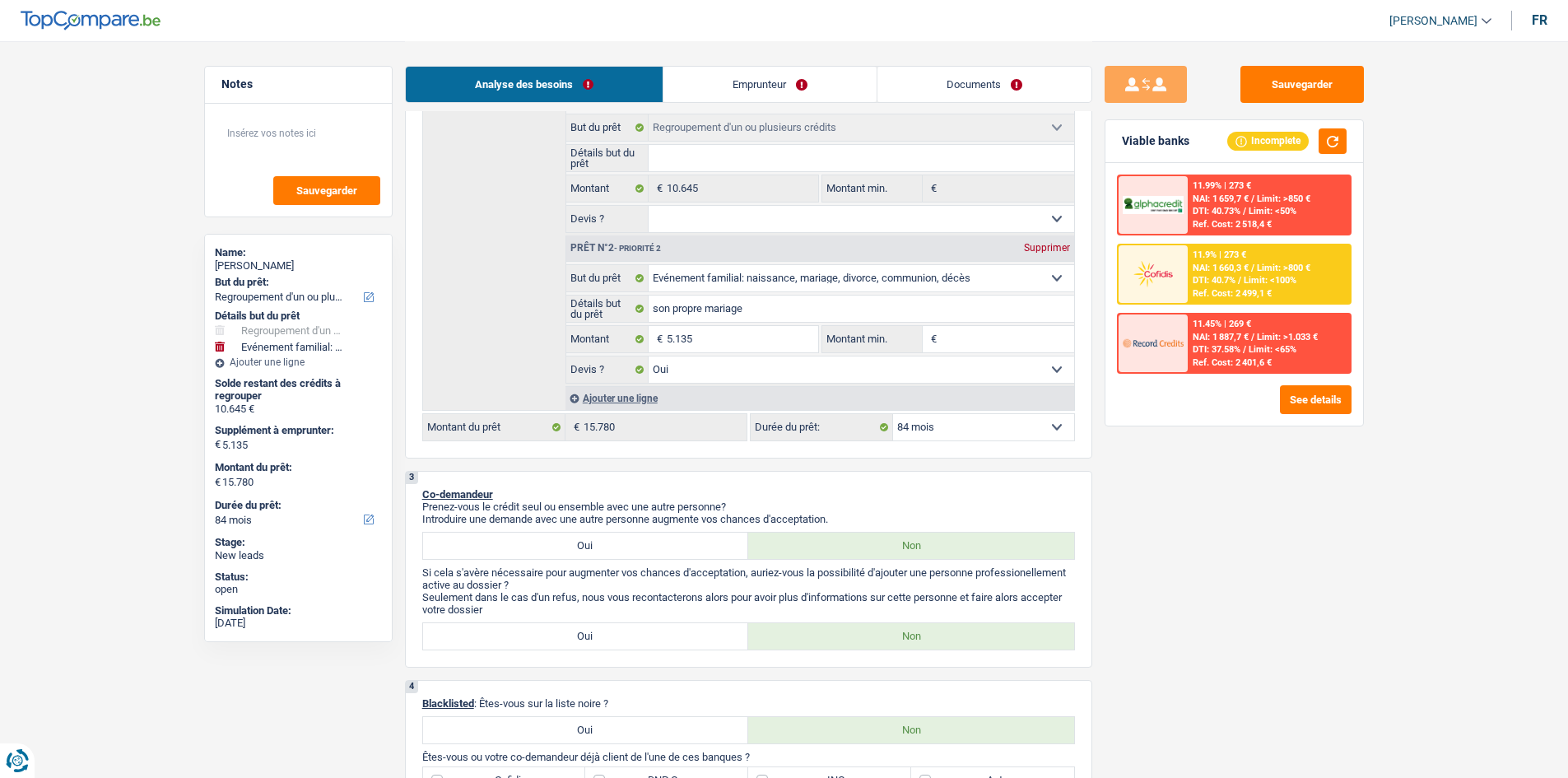
click at [999, 436] on select "12 mois 18 mois 24 mois 30 mois 36 mois 42 mois 48 mois 60 mois 72 mois 84 mois…" at bounding box center [984, 427] width 181 height 26
select select "60"
click at [893, 414] on select "12 mois 18 mois 24 mois 30 mois 36 mois 42 mois 48 mois 60 mois 72 mois 84 mois…" at bounding box center [984, 427] width 181 height 26
select select "60"
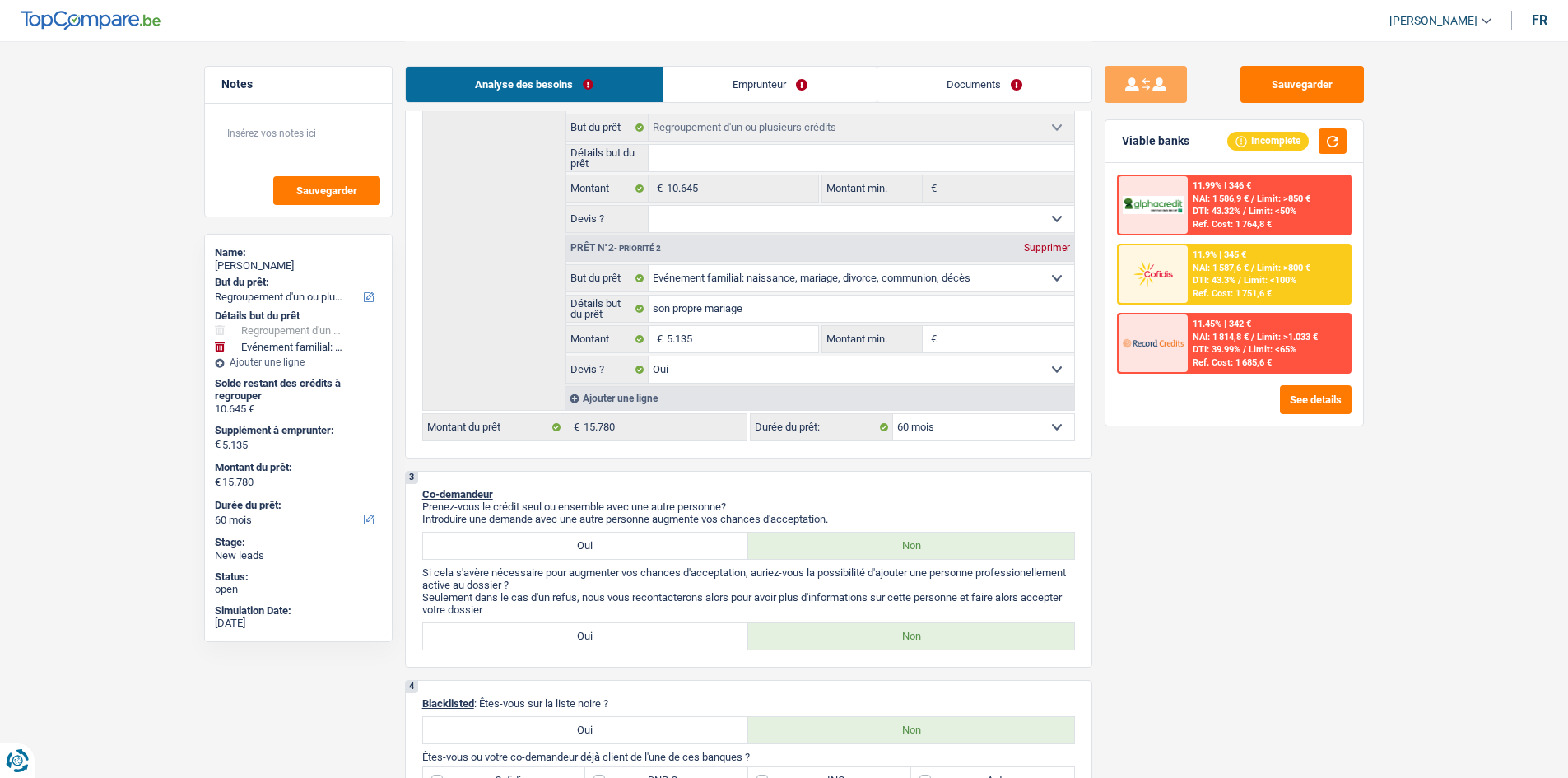
click at [1256, 275] on span "Limit: <100%" at bounding box center [1269, 279] width 53 height 10
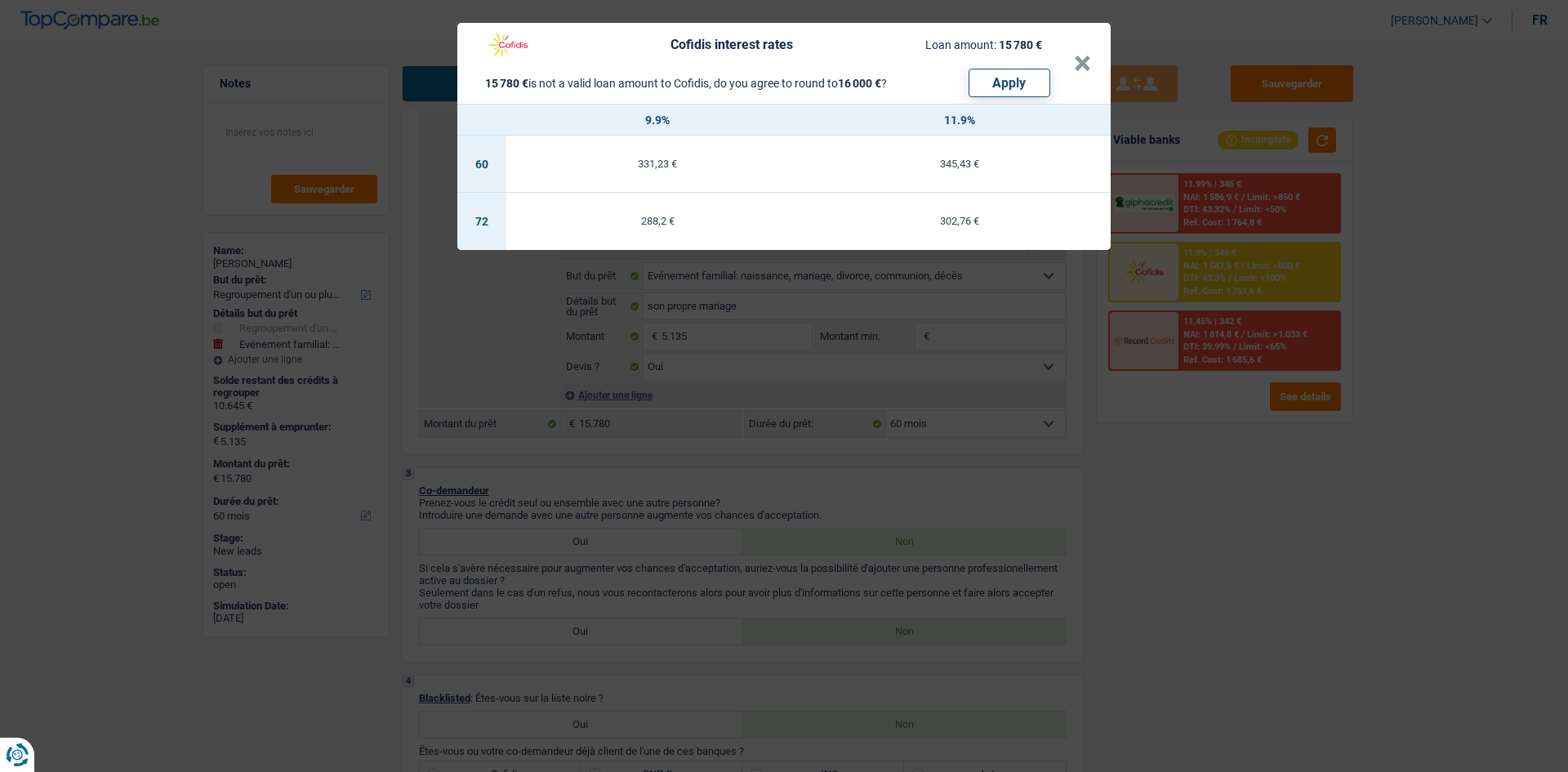
click at [1267, 540] on div "Cofidis interest rates Loan amount: 15 780 € 15 780 € is not a valid loan amoun…" at bounding box center [784, 386] width 1568 height 772
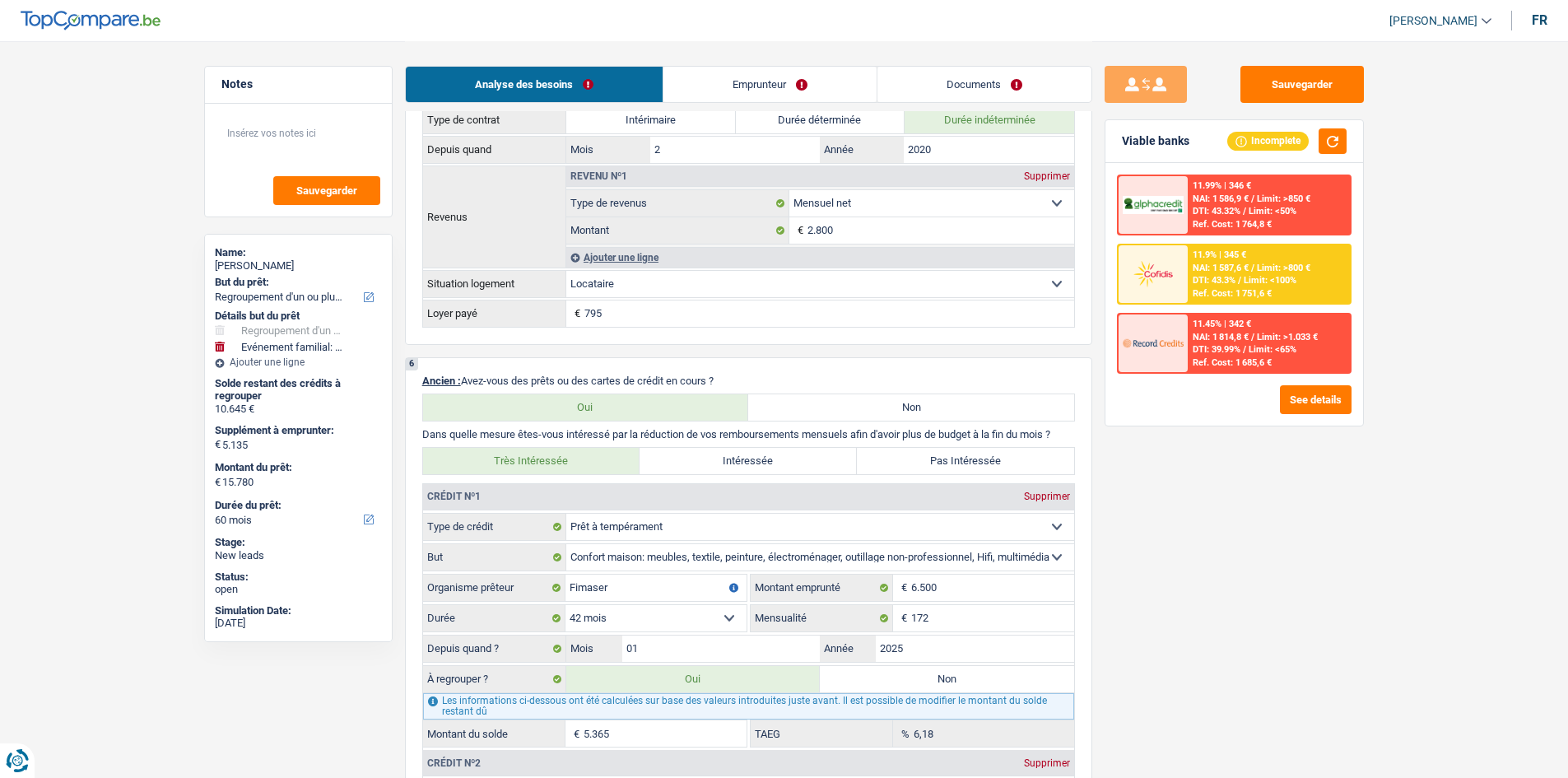
scroll to position [905, 0]
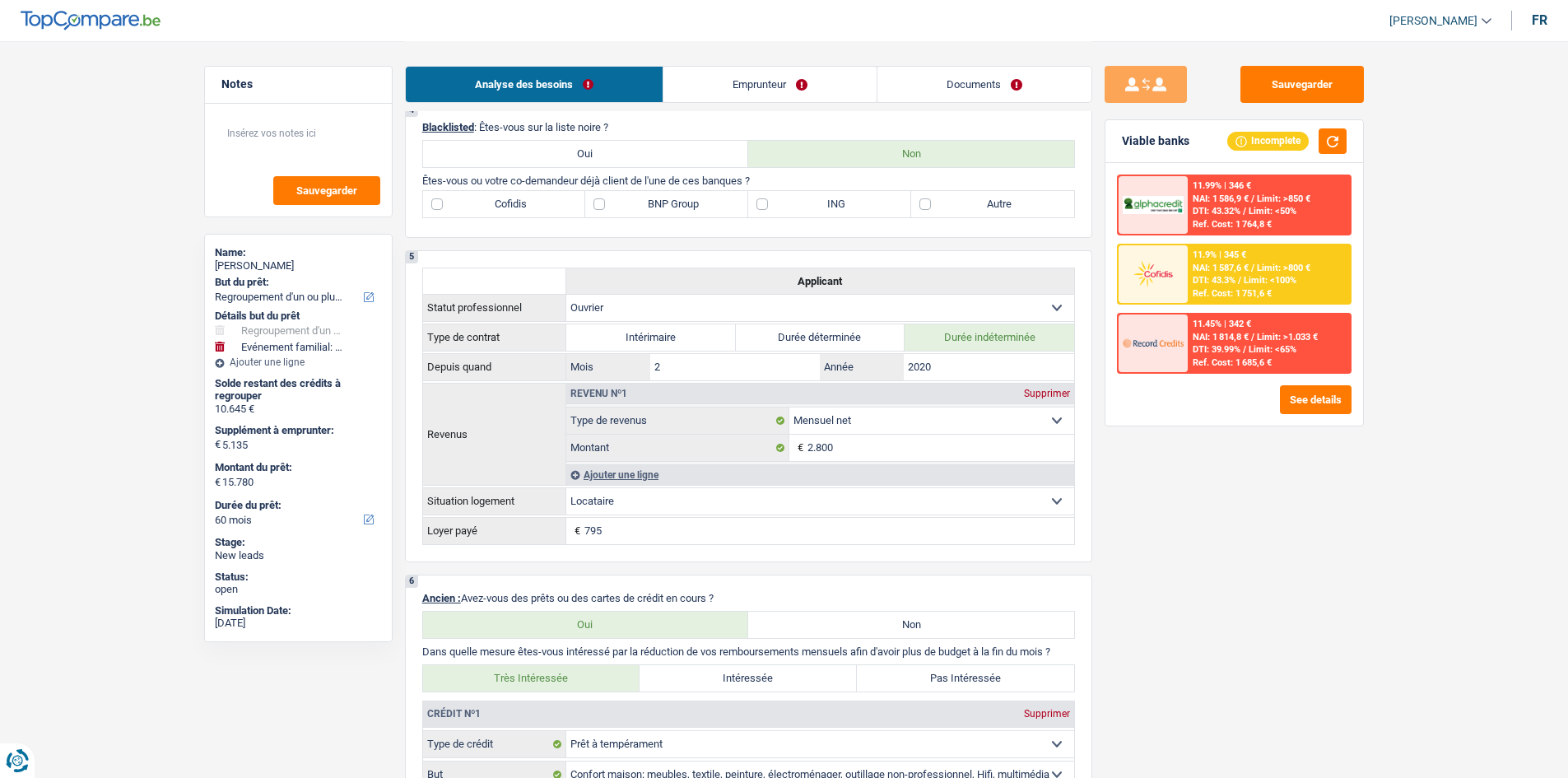
click at [1000, 195] on label "Autre" at bounding box center [992, 204] width 163 height 26
click at [1000, 195] on input "Autre" at bounding box center [992, 204] width 163 height 26
checkbox input "true"
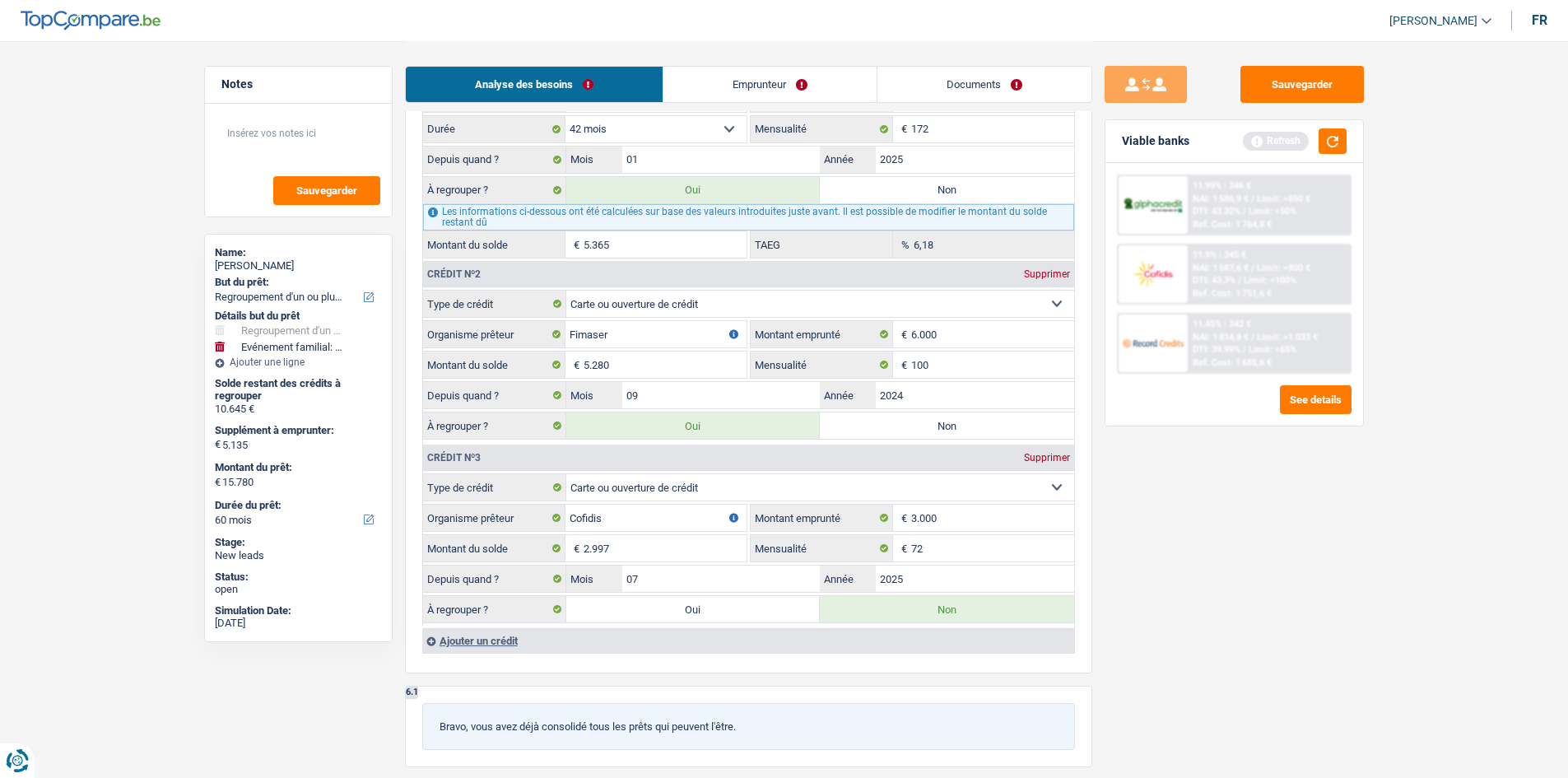
scroll to position [1728, 0]
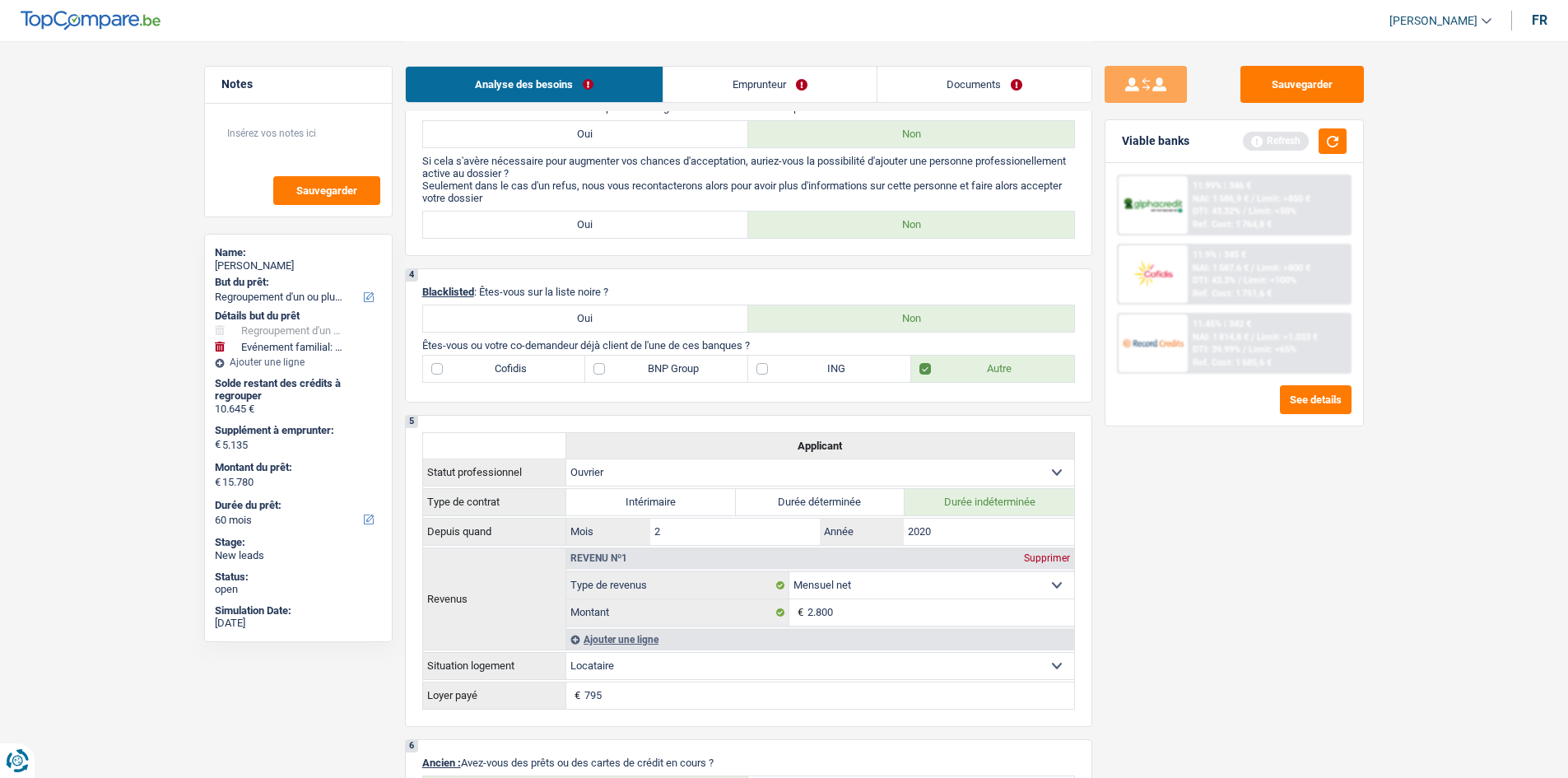
click at [533, 369] on label "Cofidis" at bounding box center [504, 369] width 163 height 26
click at [533, 369] on input "Cofidis" at bounding box center [504, 369] width 163 height 26
checkbox input "true"
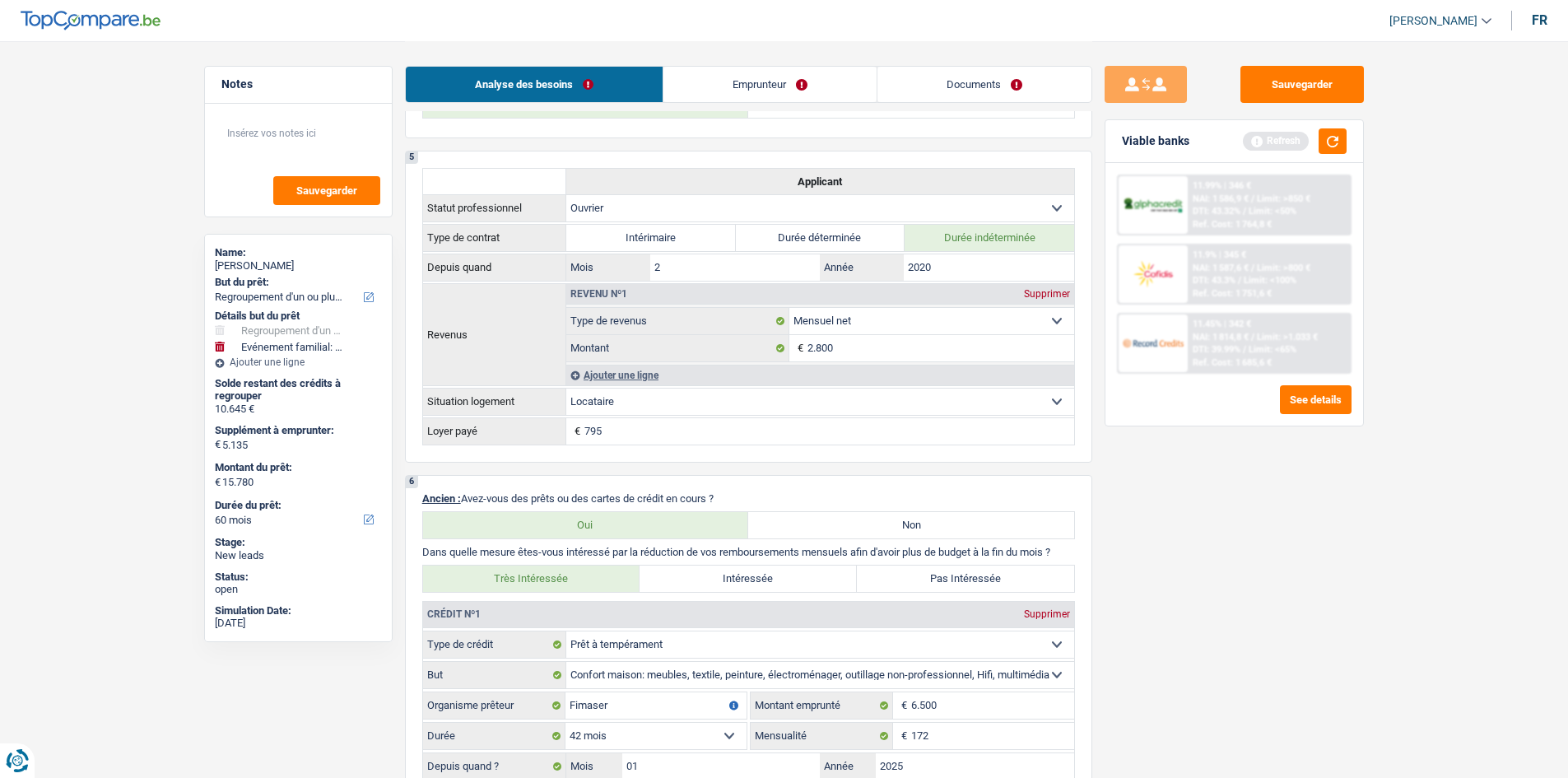
scroll to position [905, 0]
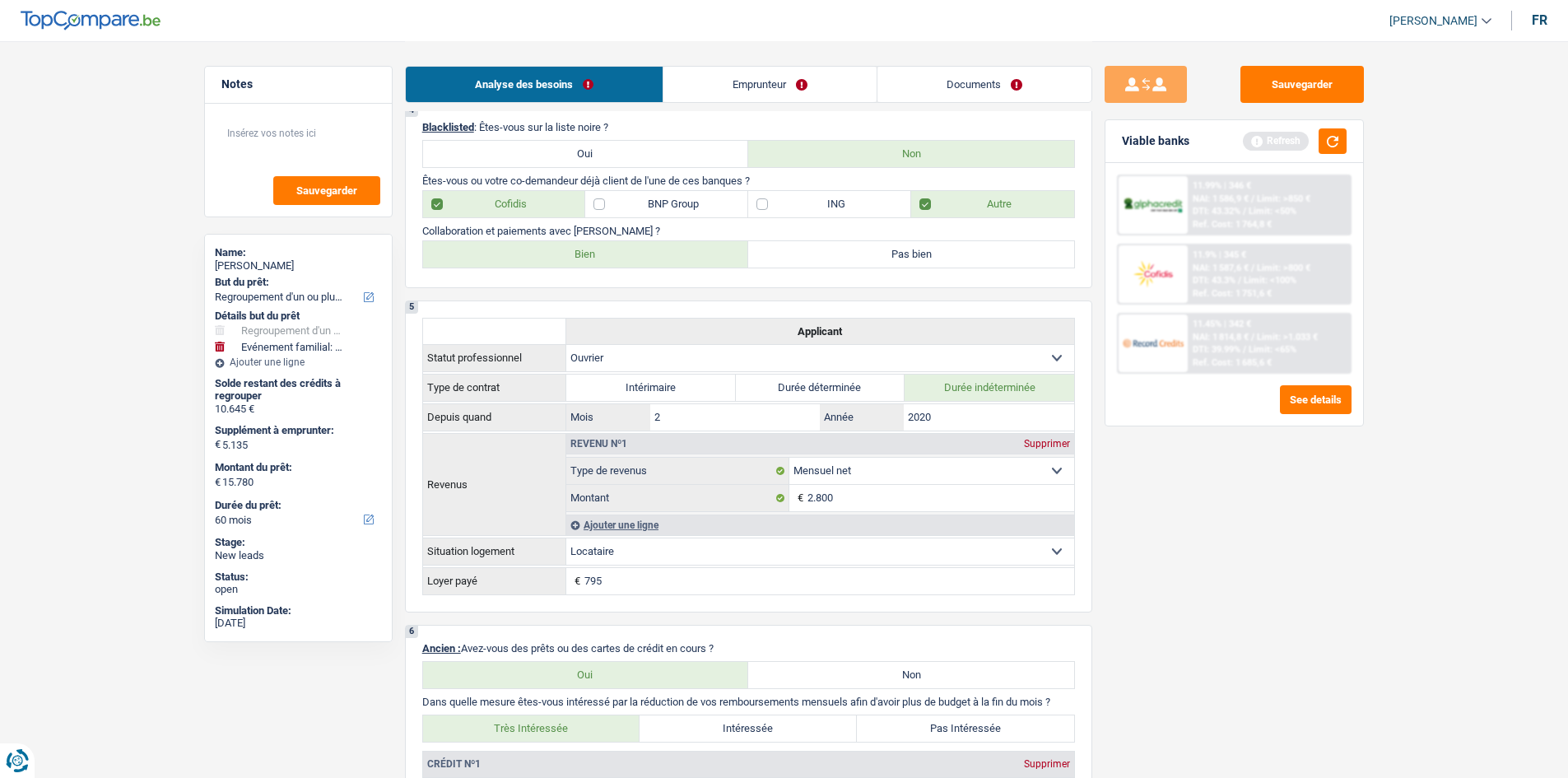
click at [608, 246] on label "Bien" at bounding box center [586, 254] width 326 height 26
click at [608, 246] on input "Bien" at bounding box center [586, 254] width 326 height 26
radio input "true"
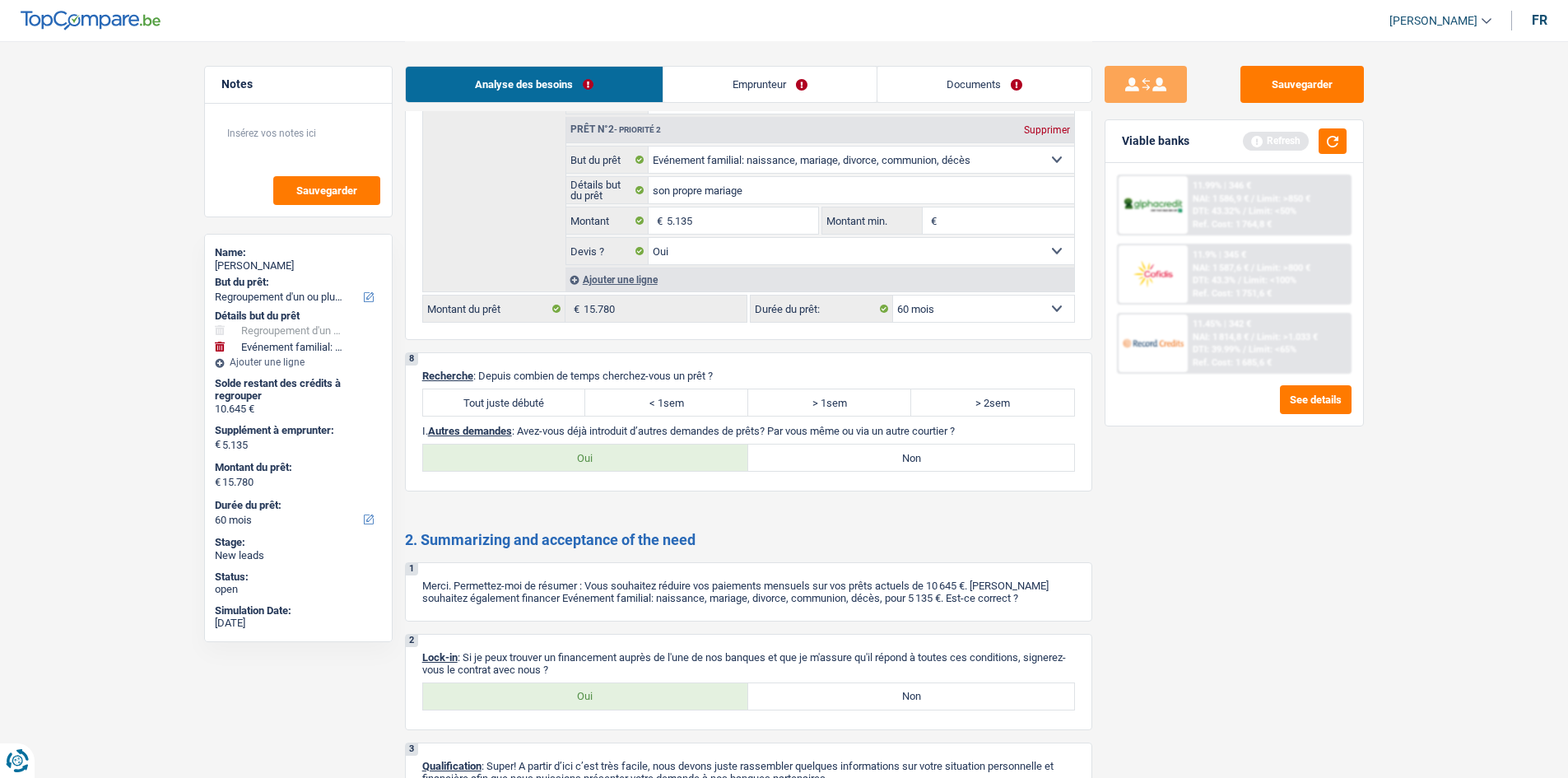
scroll to position [2721, 0]
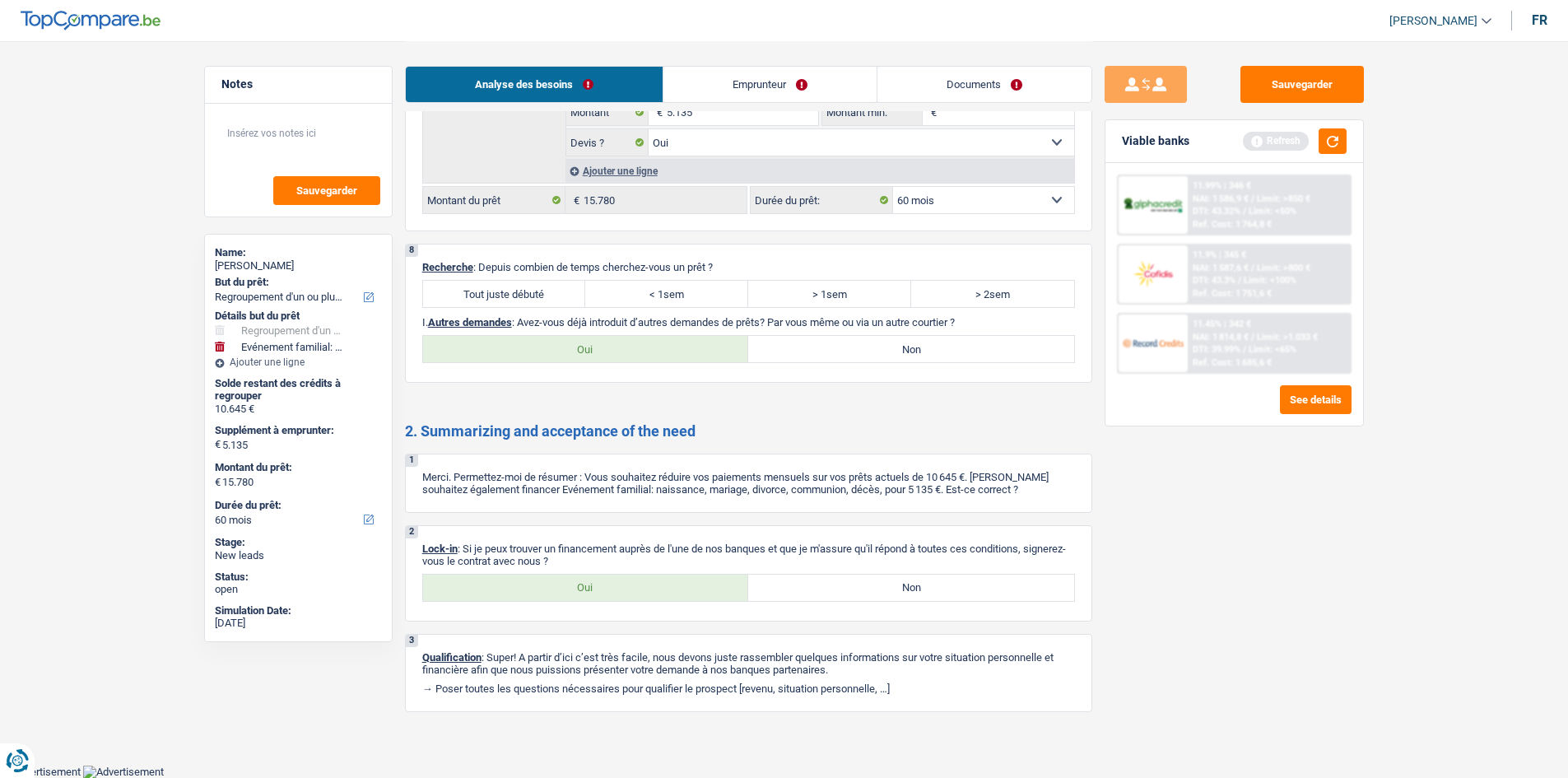
click at [513, 300] on label "Tout juste débuté" at bounding box center [504, 294] width 163 height 26
click at [513, 300] on input "Tout juste débuté" at bounding box center [504, 294] width 163 height 26
radio input "true"
click at [612, 595] on label "Oui" at bounding box center [586, 587] width 326 height 26
click at [612, 595] on input "Oui" at bounding box center [586, 587] width 326 height 26
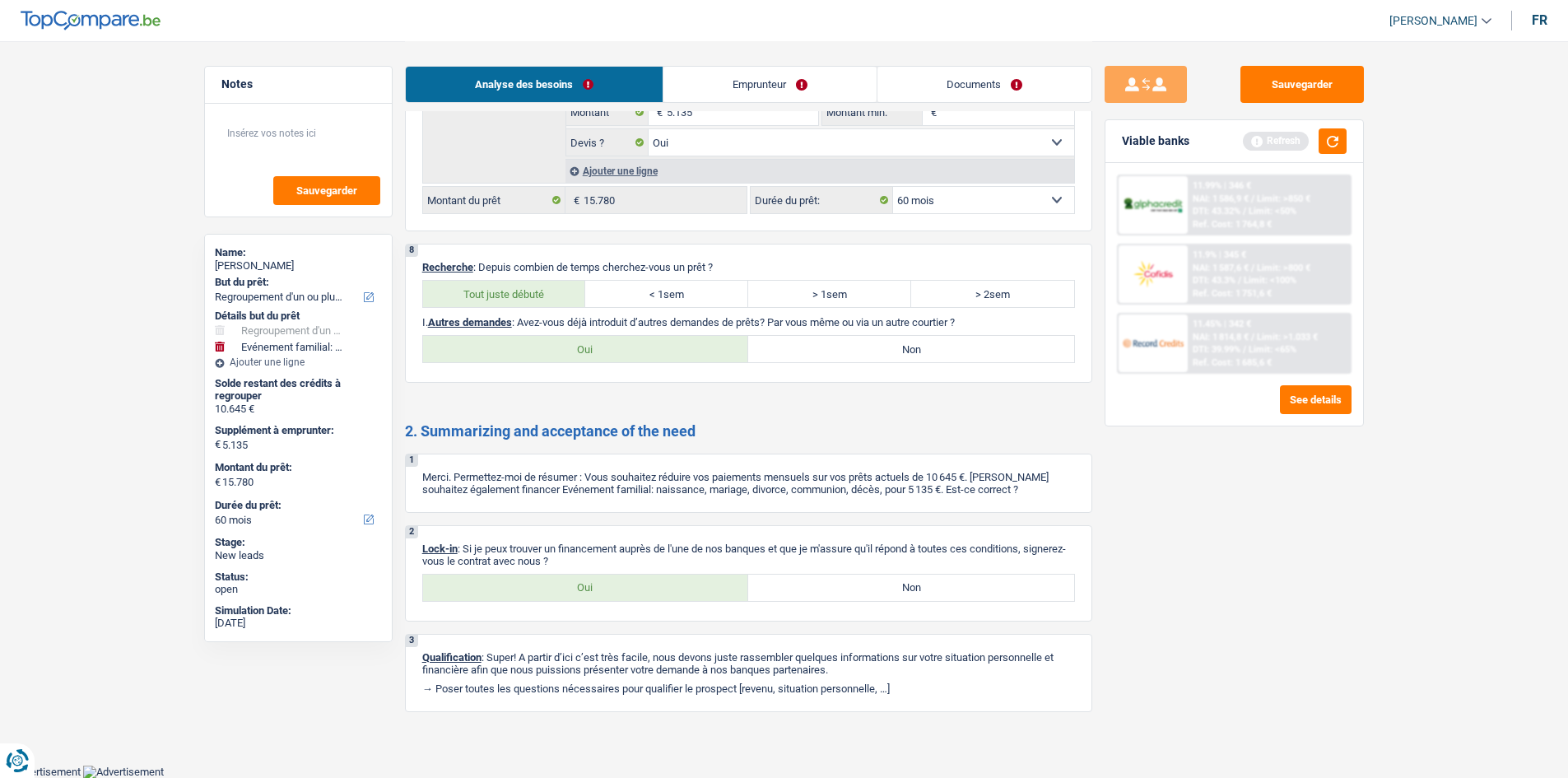
radio input "true"
click at [1340, 141] on button "button" at bounding box center [1333, 141] width 28 height 25
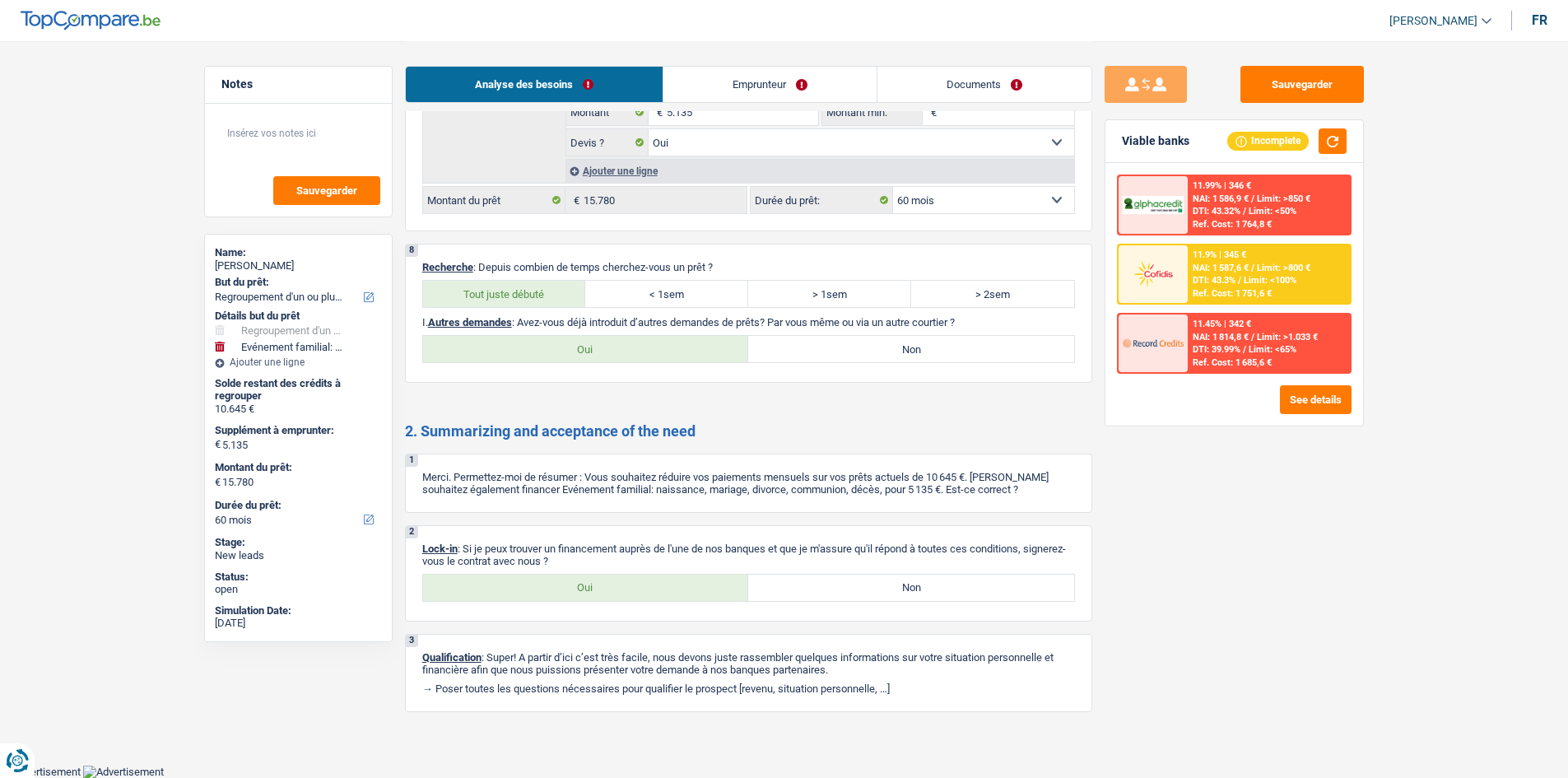
click at [966, 200] on select "12 mois 18 mois 24 mois 30 mois 36 mois 42 mois 48 mois 60 mois 72 mois 84 mois…" at bounding box center [984, 200] width 181 height 26
select select "84"
click at [893, 187] on select "12 mois 18 mois 24 mois 30 mois 36 mois 42 mois 48 mois 60 mois 72 mois 84 mois…" at bounding box center [984, 200] width 181 height 26
select select "84"
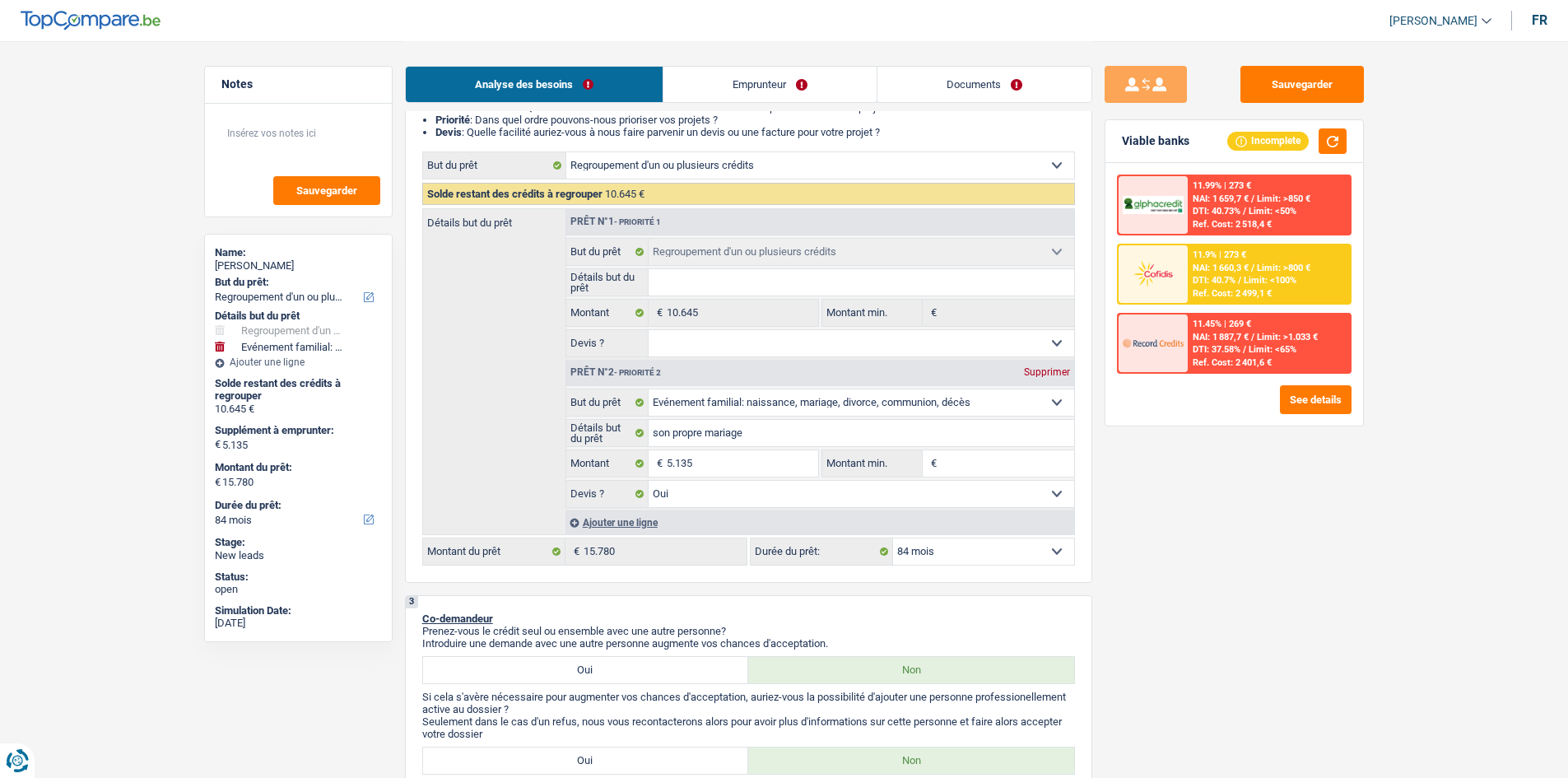
scroll to position [0, 0]
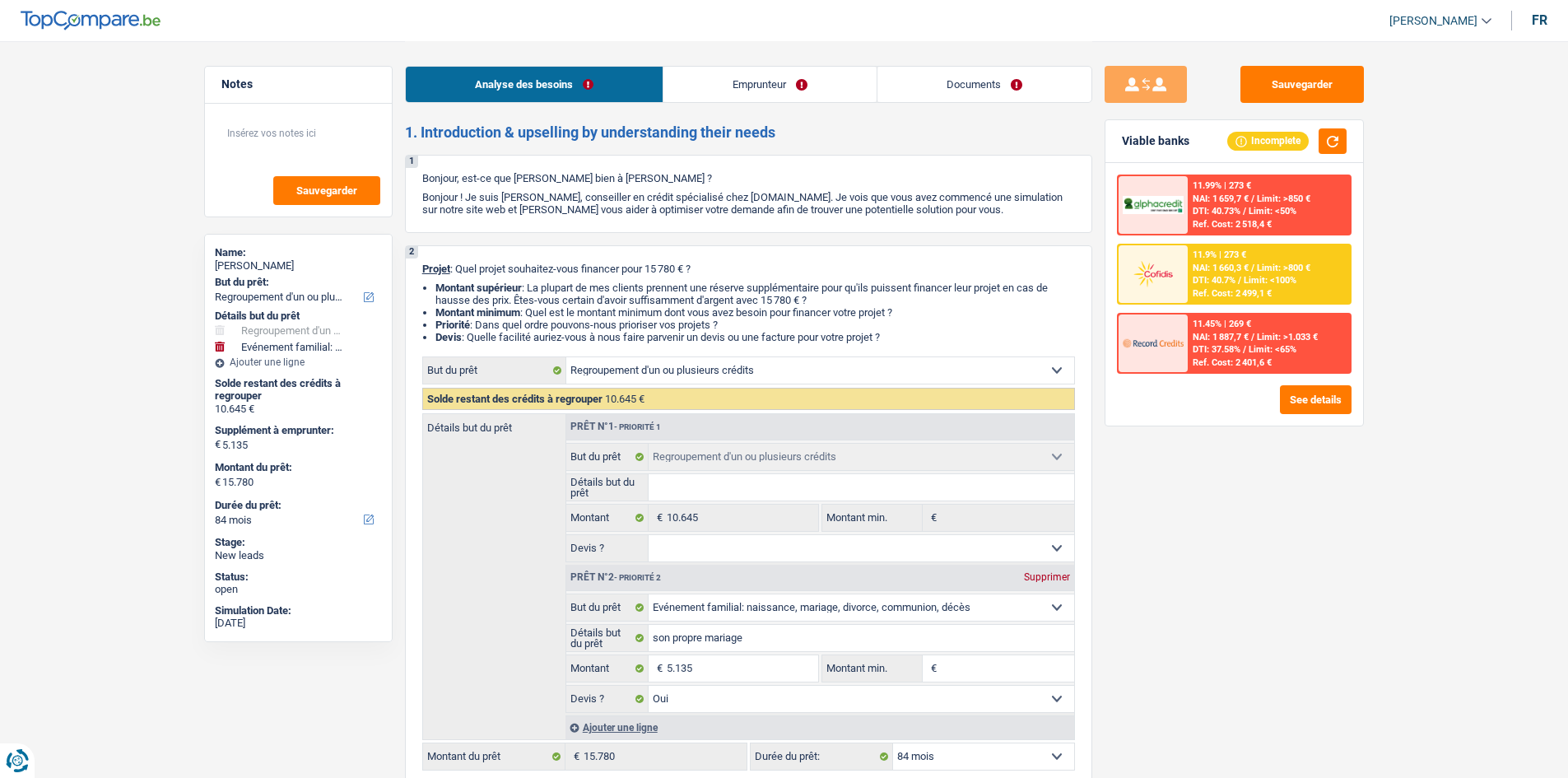
click at [1195, 275] on span "DTI: 40.7%" at bounding box center [1213, 279] width 43 height 10
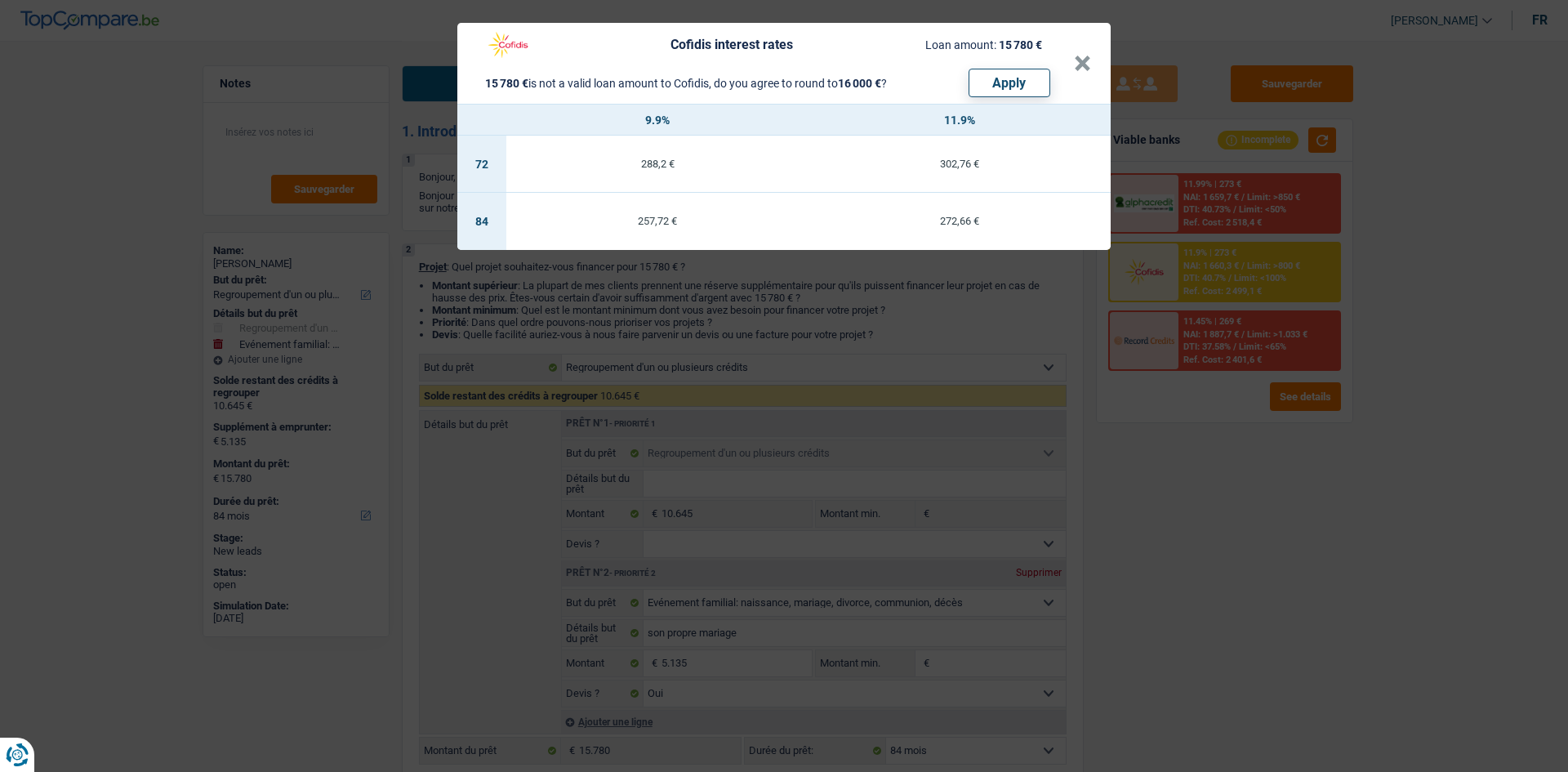
click at [1190, 497] on div "Cofidis interest rates Loan amount: 15 780 € 15 780 € is not a valid loan amoun…" at bounding box center [784, 386] width 1568 height 772
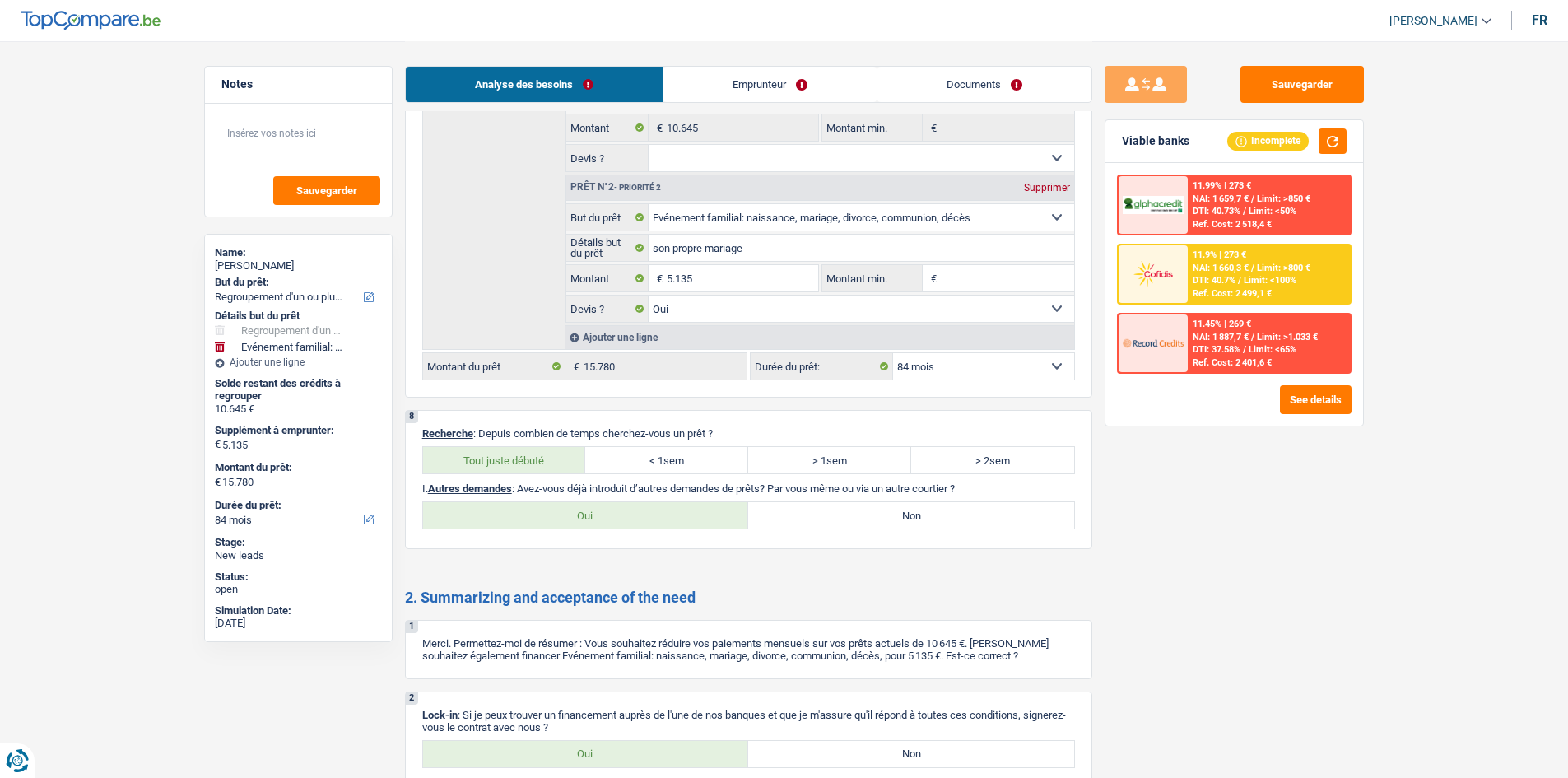
scroll to position [2721, 0]
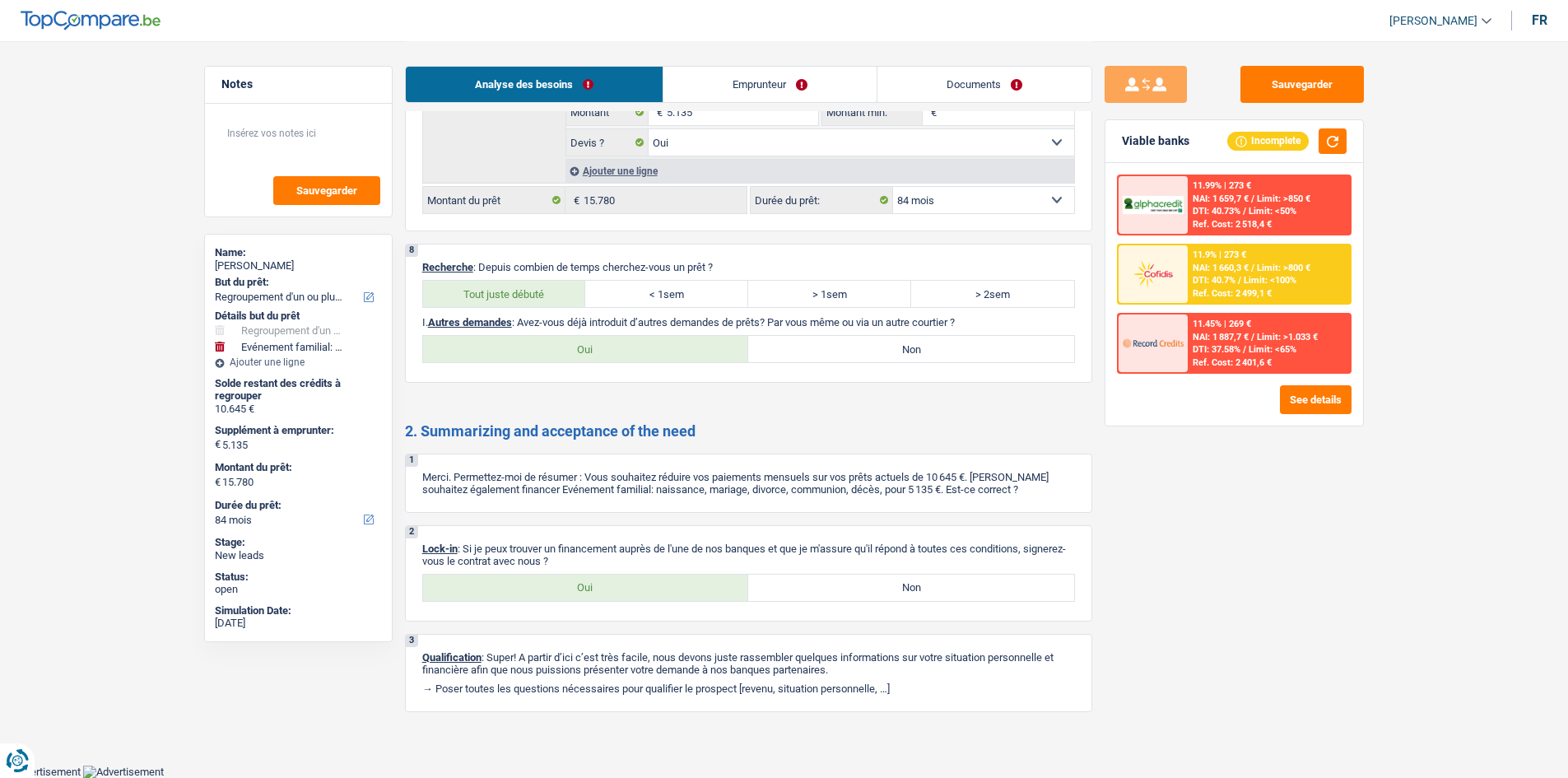
click at [837, 359] on label "Non" at bounding box center [911, 349] width 326 height 26
click at [837, 359] on input "Non" at bounding box center [911, 349] width 326 height 26
radio input "true"
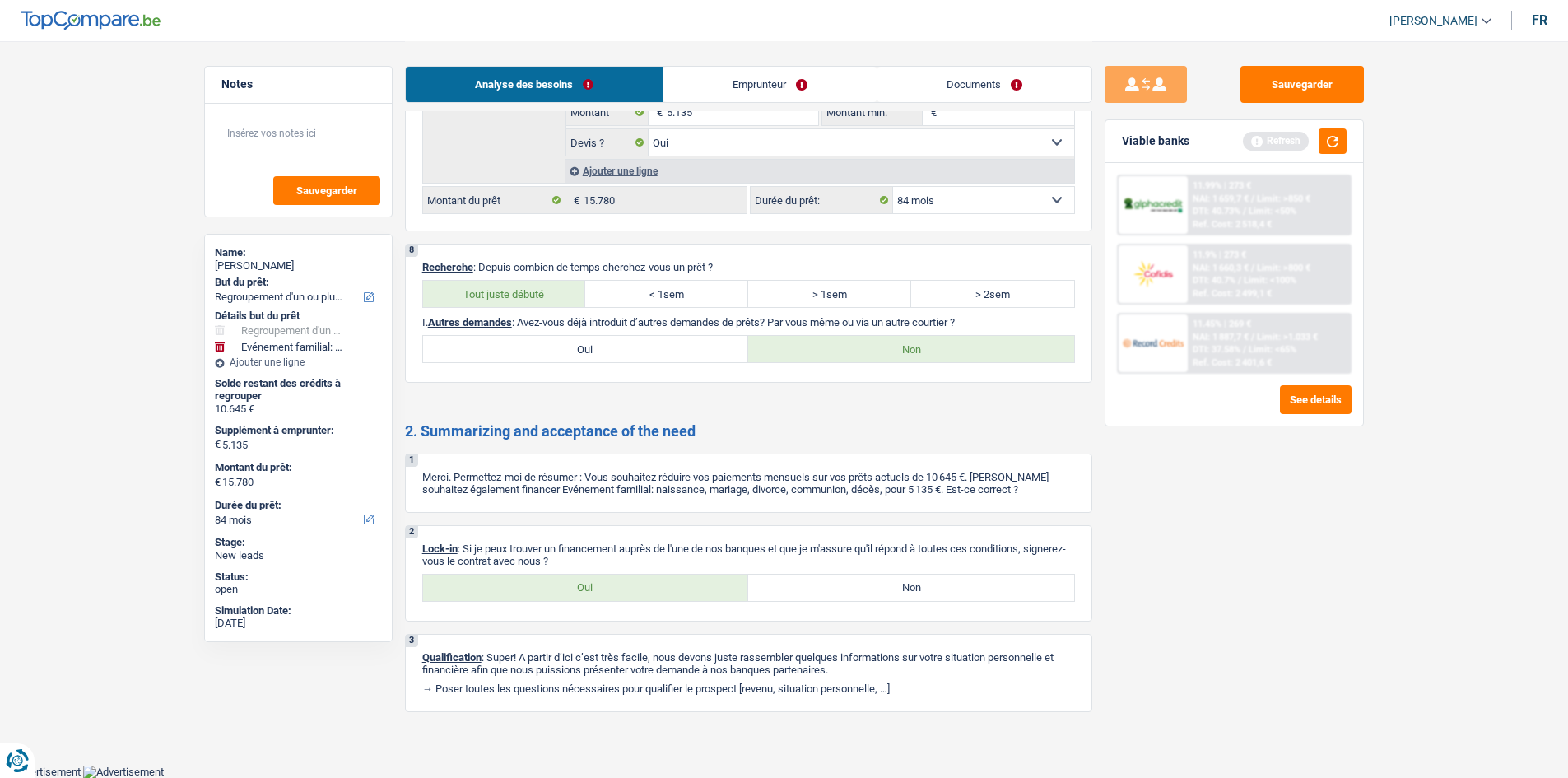
click at [794, 96] on link "Emprunteur" at bounding box center [770, 85] width 213 height 35
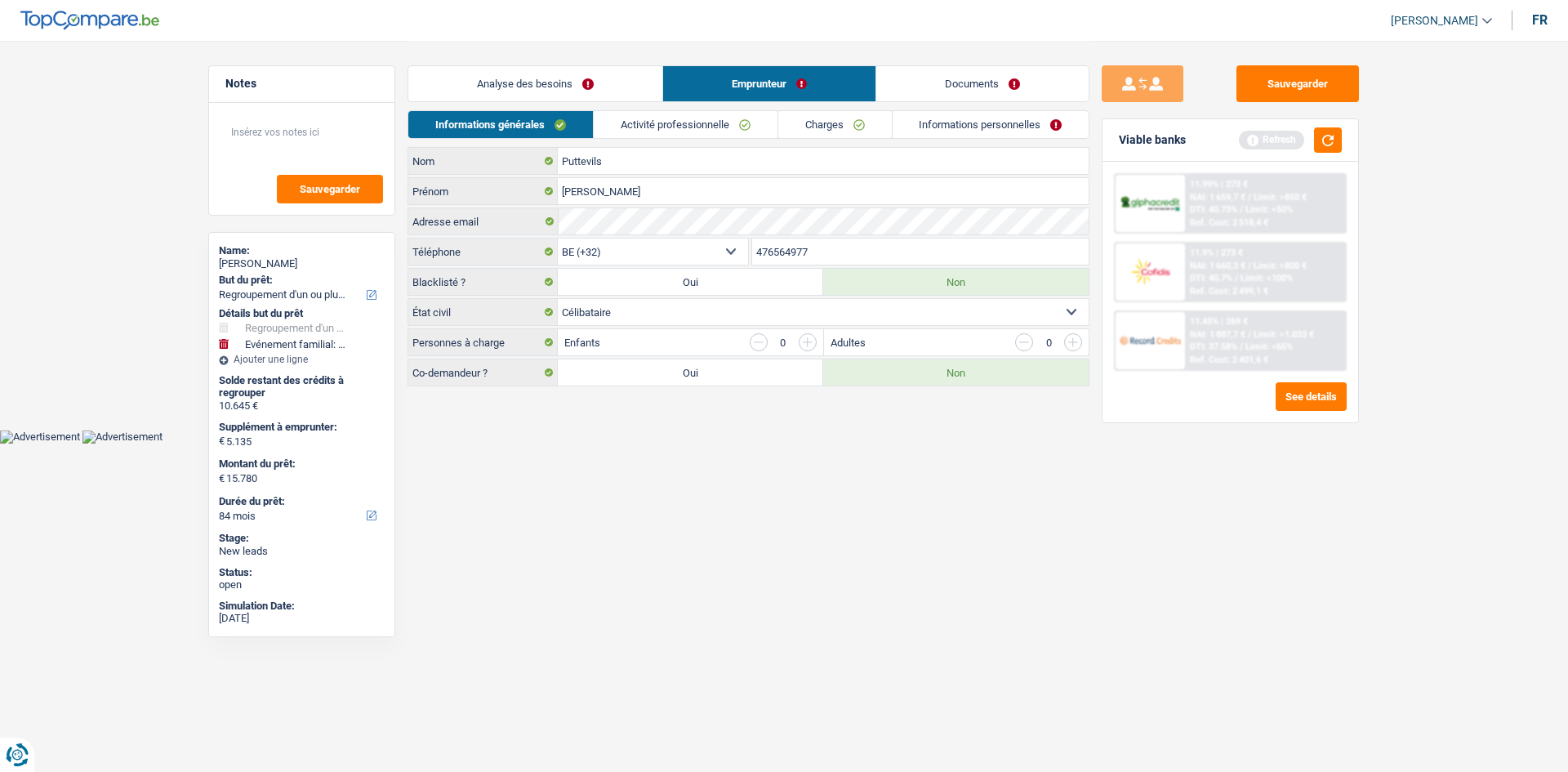
click at [711, 135] on link "Activité professionnelle" at bounding box center [685, 124] width 184 height 27
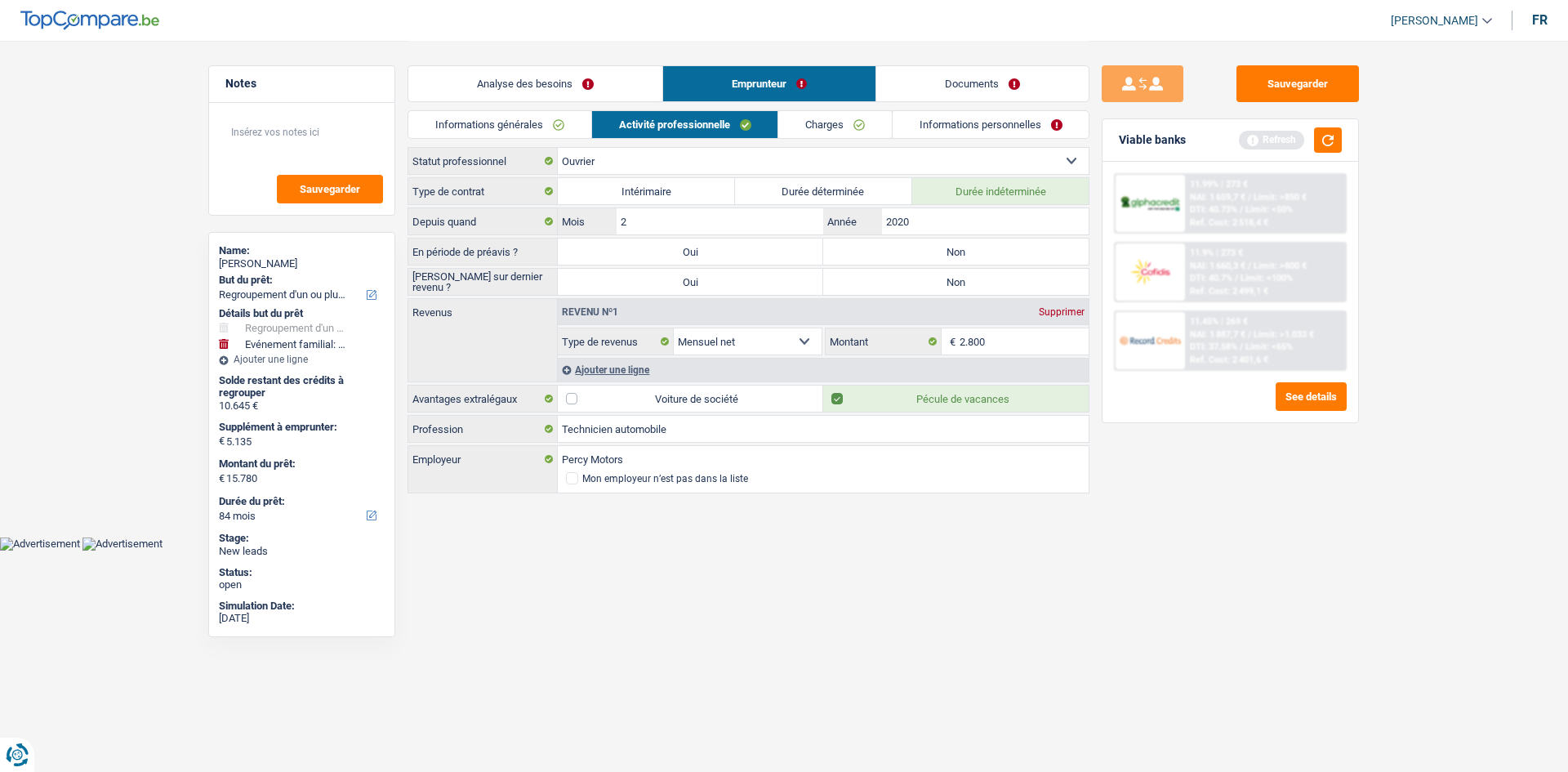
click at [931, 254] on label "Non" at bounding box center [955, 251] width 265 height 26
click at [931, 254] on input "Non" at bounding box center [955, 251] width 265 height 26
radio input "true"
click at [925, 275] on label "Non" at bounding box center [955, 282] width 265 height 26
click at [925, 275] on input "Non" at bounding box center [955, 282] width 265 height 26
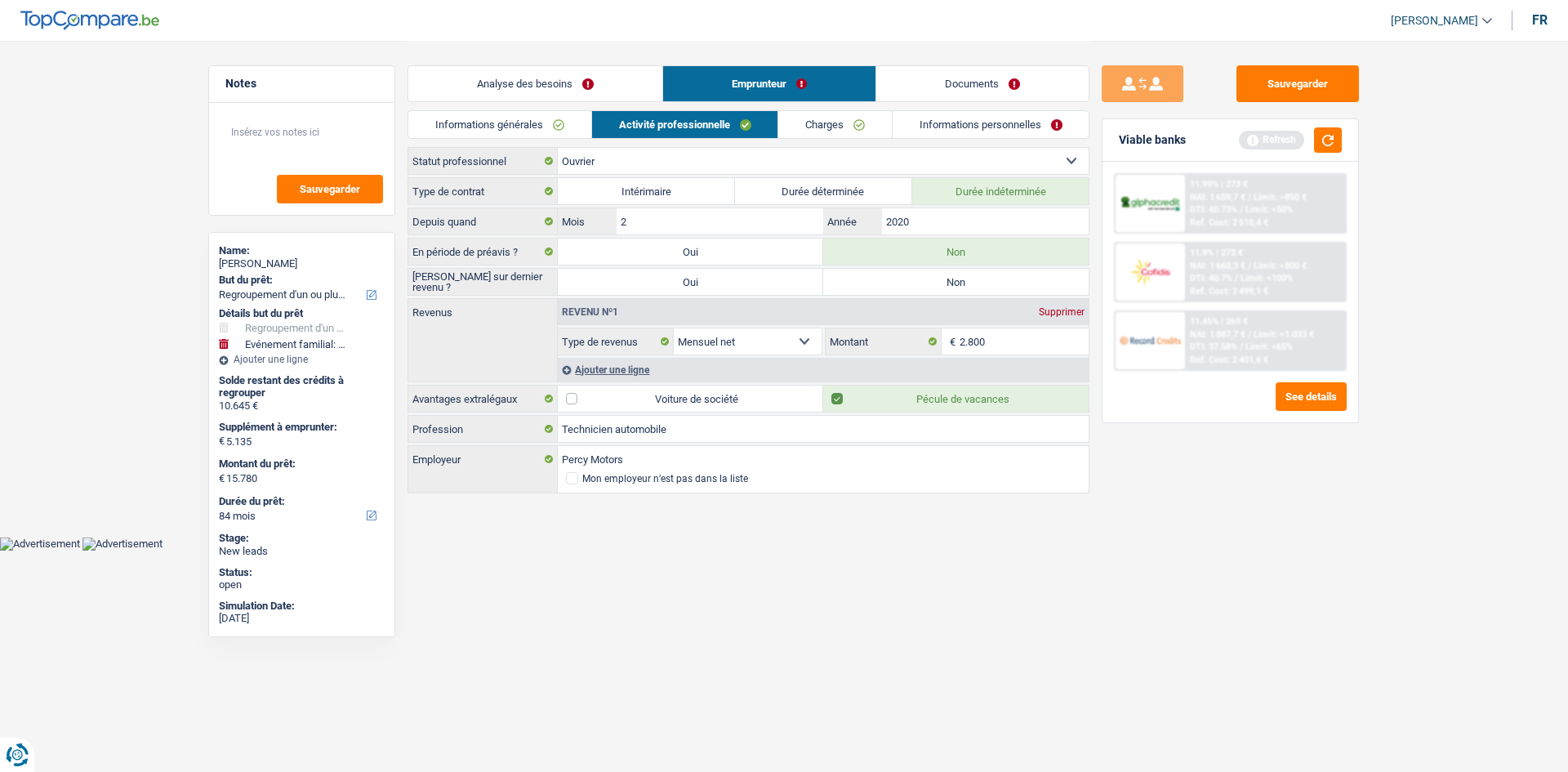
radio input "true"
click at [1032, 223] on input "2020" at bounding box center [985, 222] width 207 height 26
click at [679, 370] on div "Ajouter une ligne" at bounding box center [823, 369] width 531 height 24
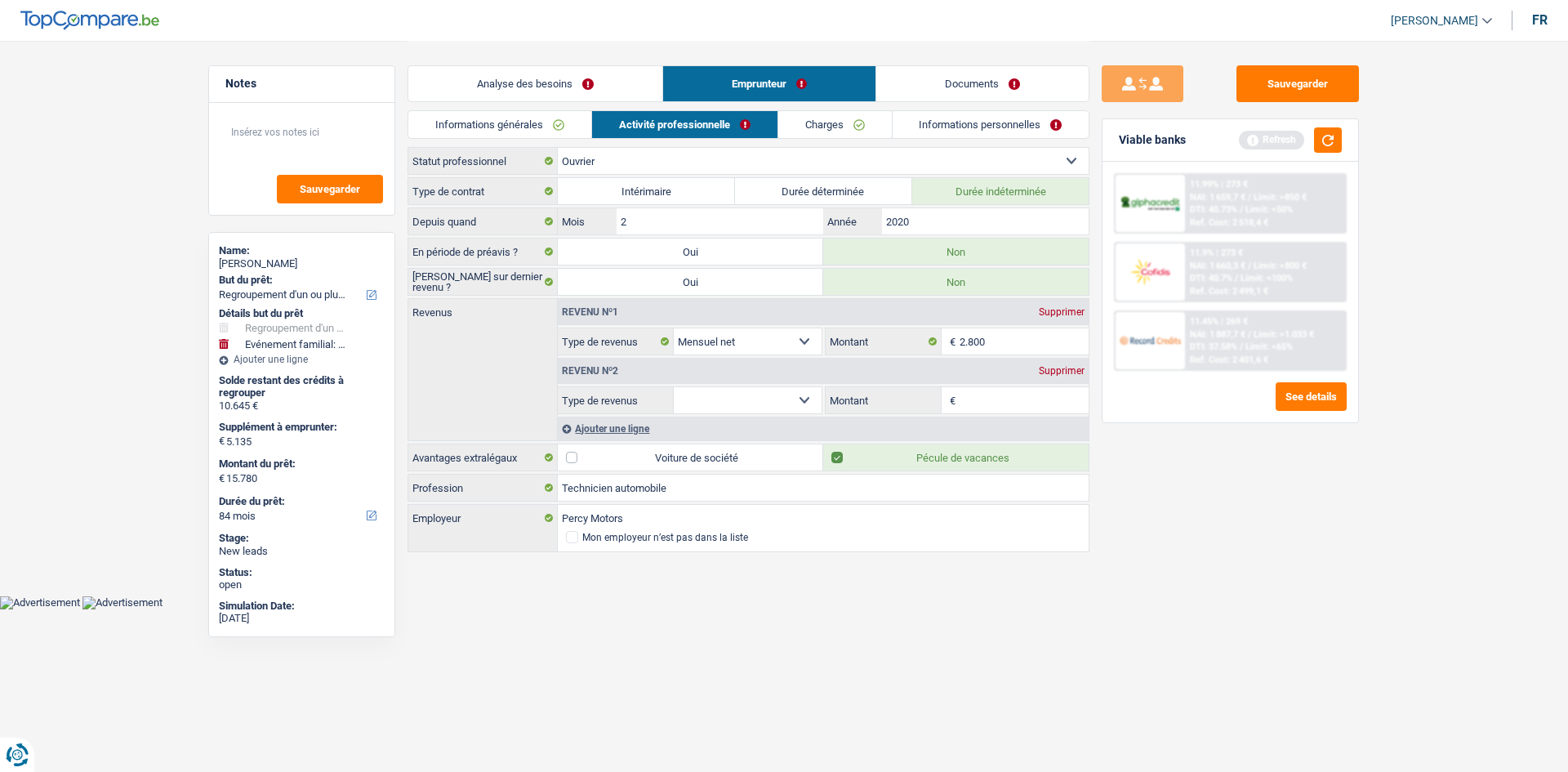
click at [730, 406] on select "Allocation d'handicap Allocations chômage Allocations familiales Chèques repas …" at bounding box center [748, 400] width 148 height 26
select select "mealVouchers"
click at [674, 387] on select "Allocation d'handicap Allocations chômage Allocations familiales Chèques repas …" at bounding box center [748, 400] width 148 height 26
click at [987, 403] on input "Montant par jour" at bounding box center [1024, 400] width 130 height 26
type input "7,5"
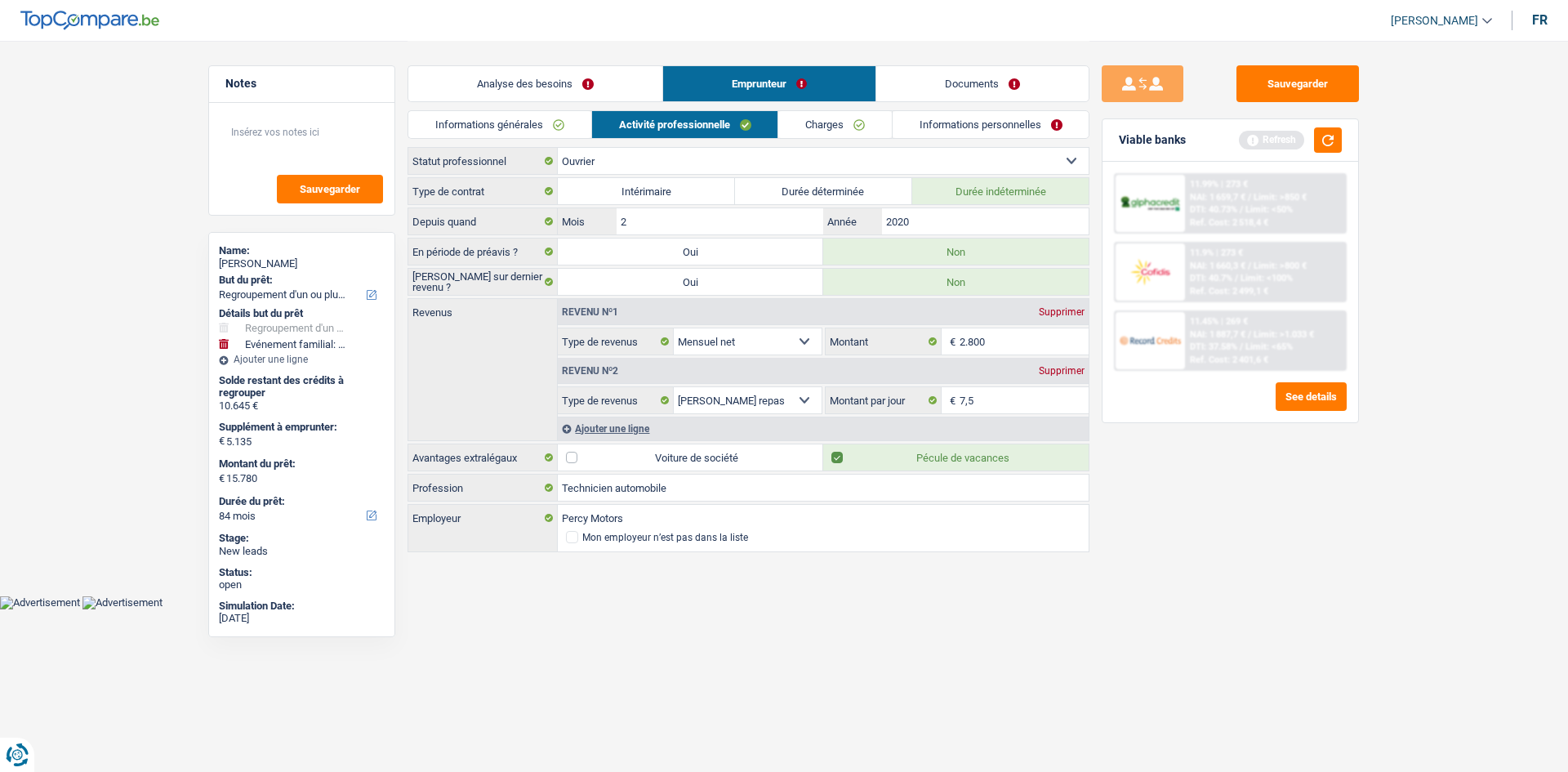
drag, startPoint x: 817, startPoint y: 125, endPoint x: 830, endPoint y: 124, distance: 13.0
click at [817, 125] on link "Charges" at bounding box center [835, 124] width 114 height 27
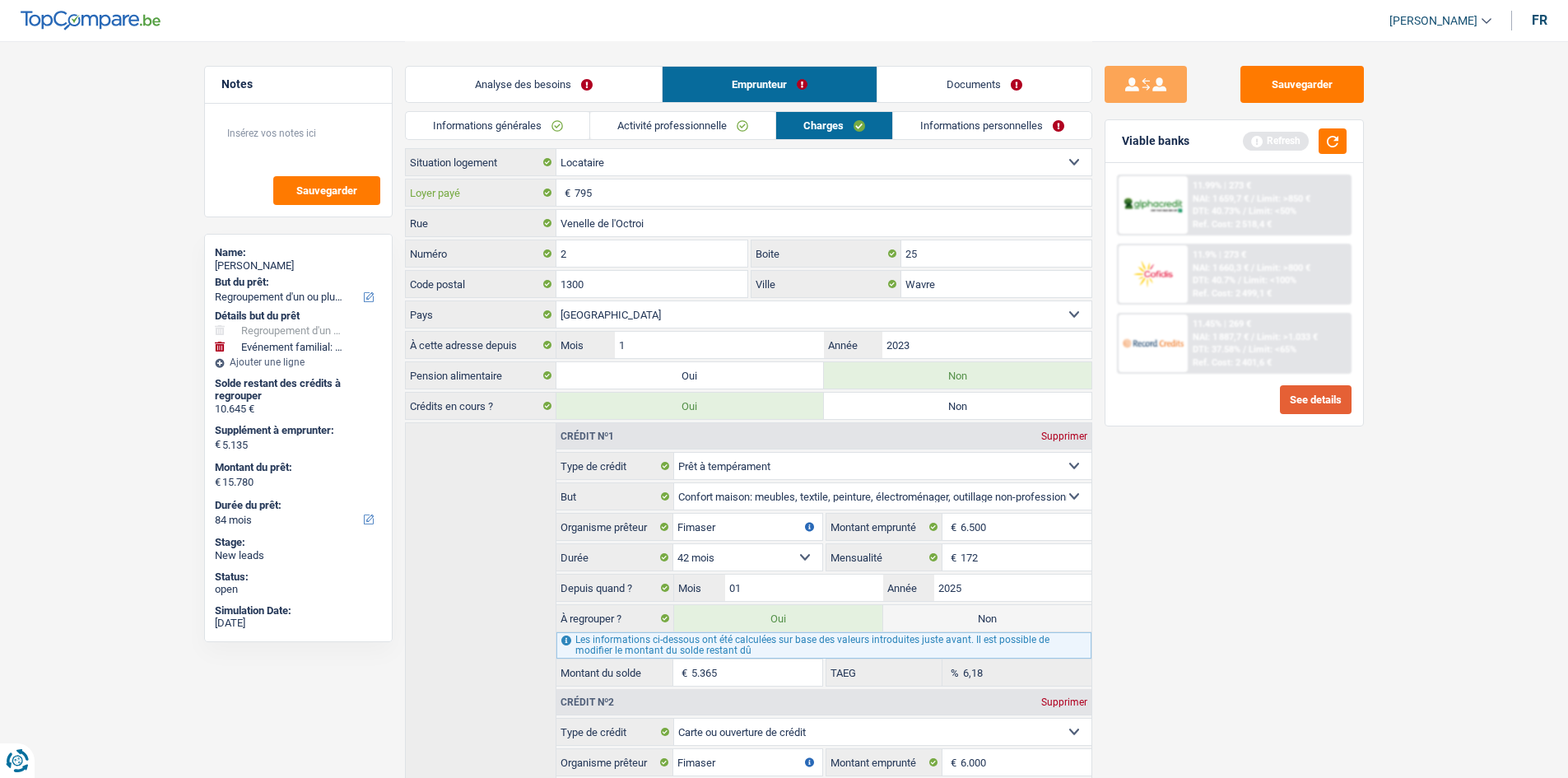
click at [641, 193] on input "795" at bounding box center [832, 193] width 516 height 26
click at [1235, 539] on div "Sauvegarder Viable banks Refresh 11.99% | 273 € NAI: 1 659,7 € / Limit: >850 € …" at bounding box center [1234, 409] width 284 height 686
click at [967, 118] on link "Informations personnelles" at bounding box center [992, 125] width 198 height 27
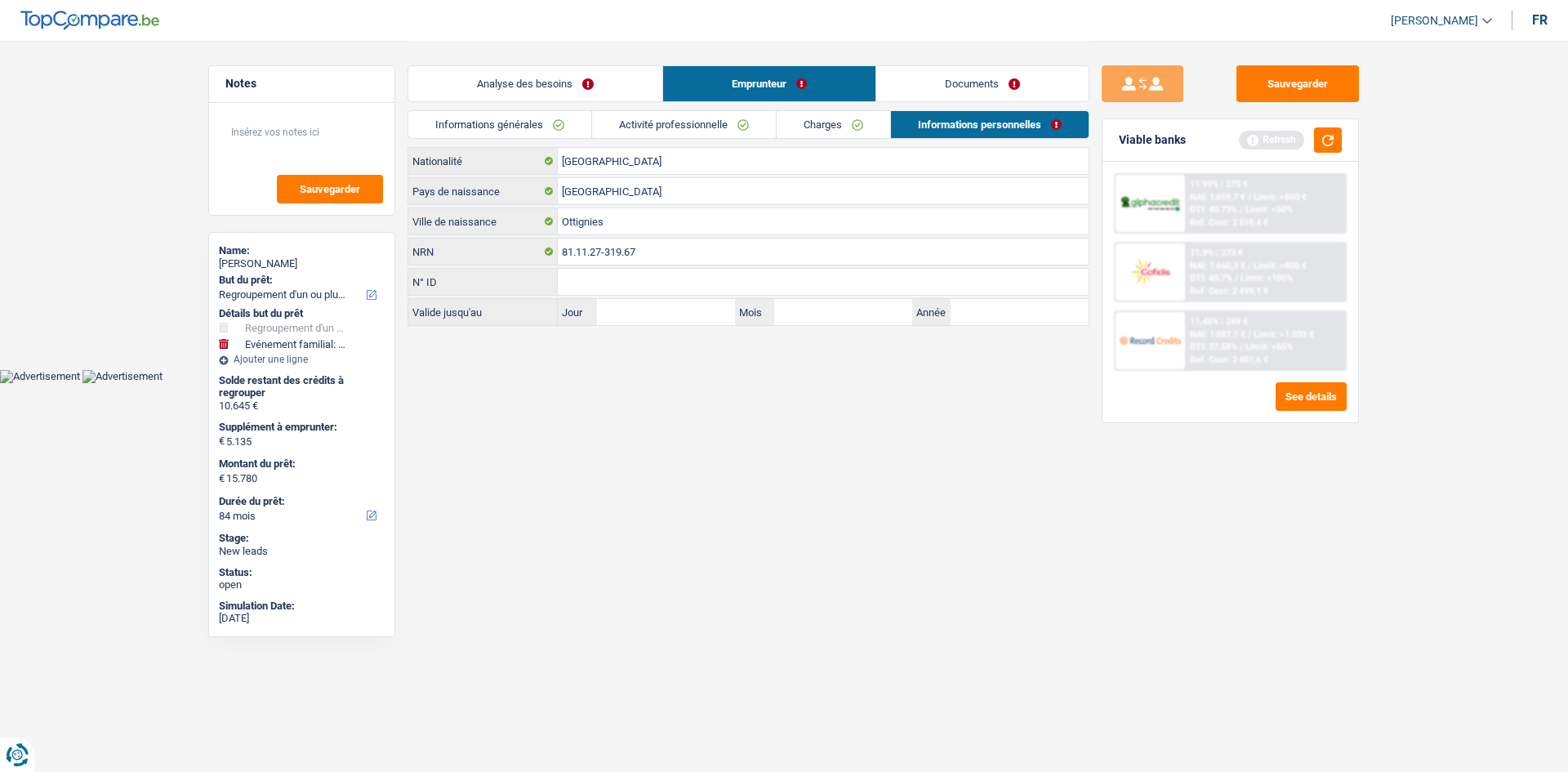
click at [1012, 77] on link "Documents" at bounding box center [983, 84] width 212 height 35
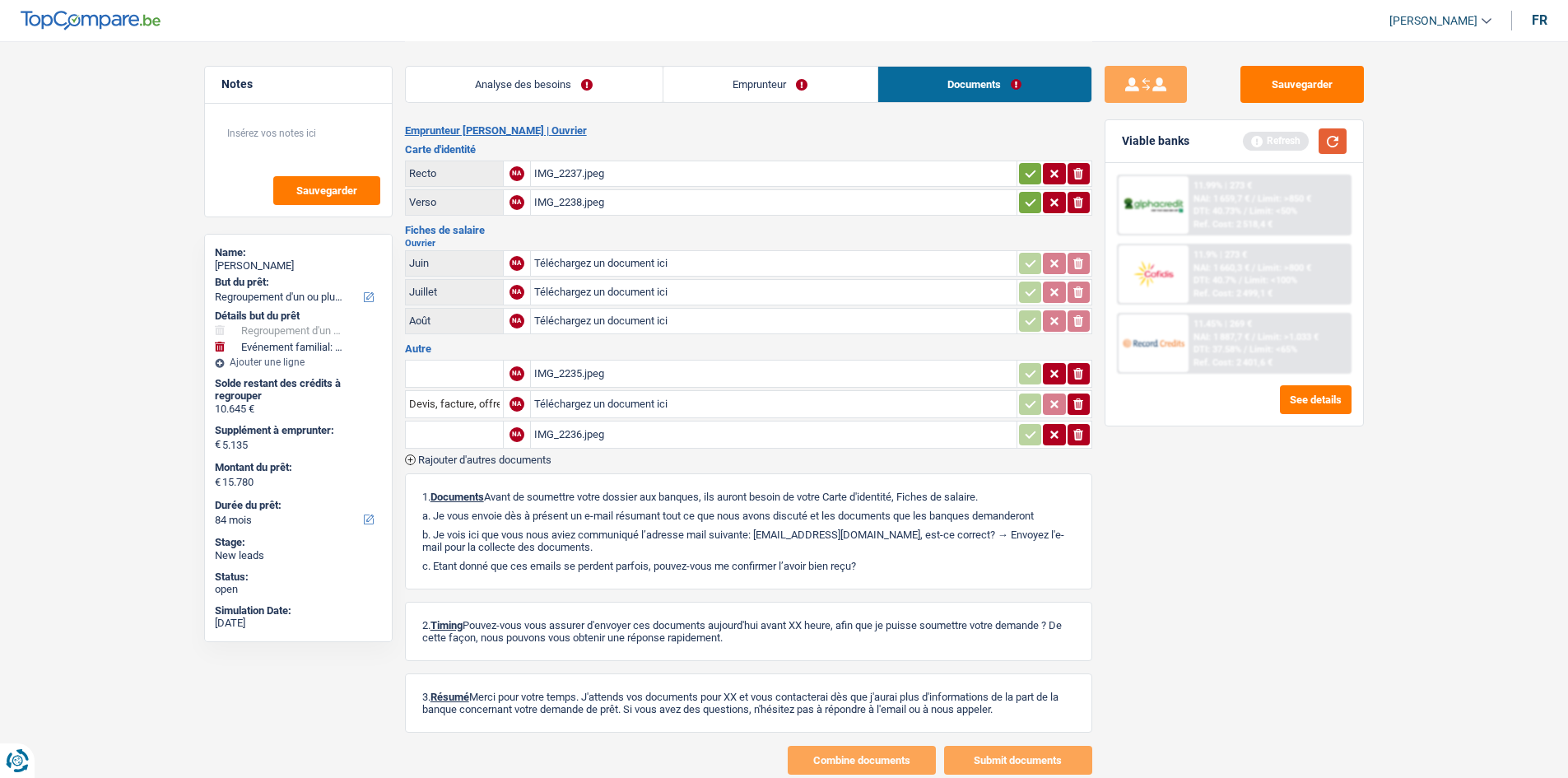
click at [1324, 152] on button "button" at bounding box center [1333, 141] width 28 height 25
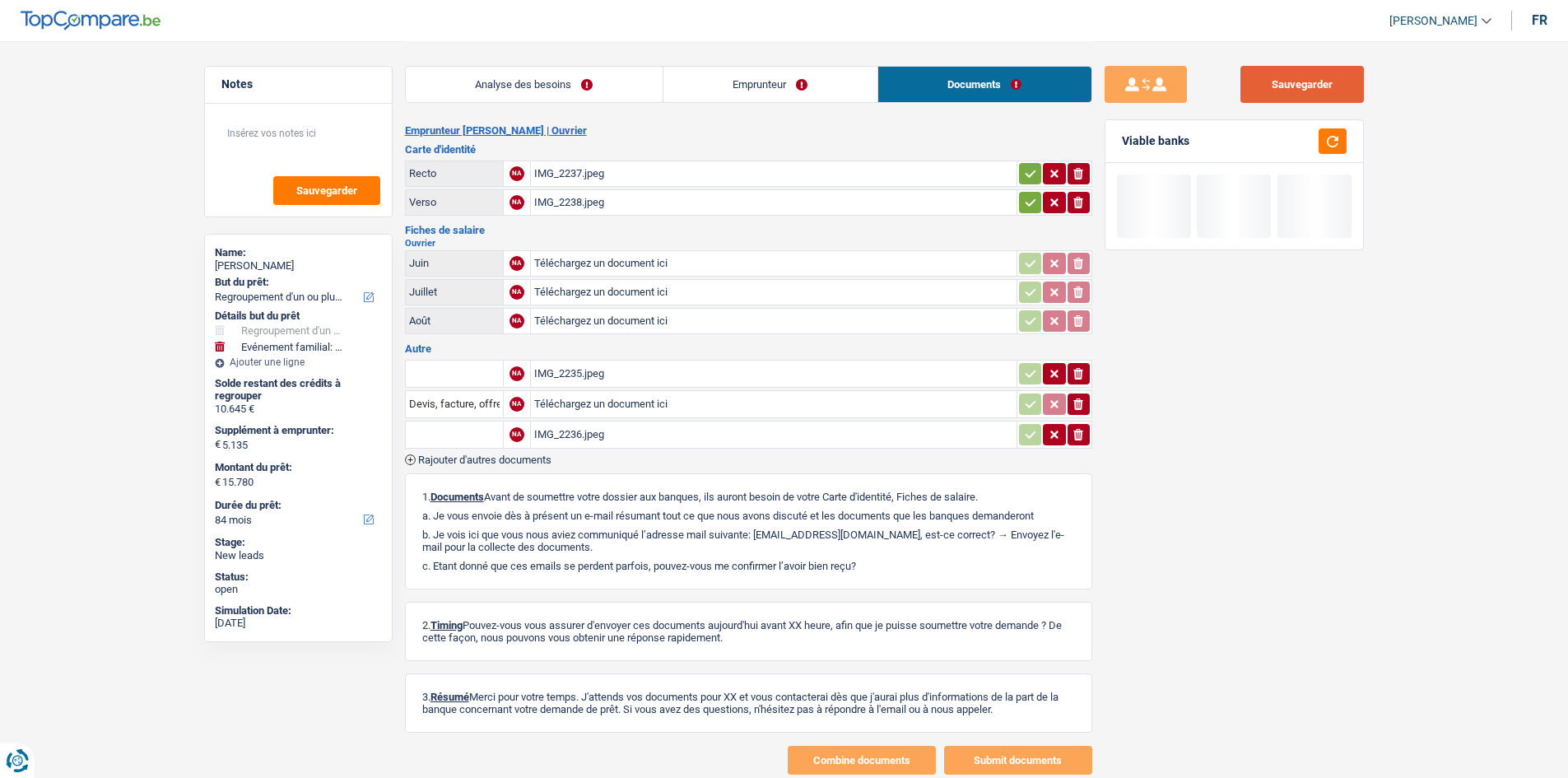
click at [1333, 87] on button "Sauvegarder" at bounding box center [1302, 85] width 124 height 37
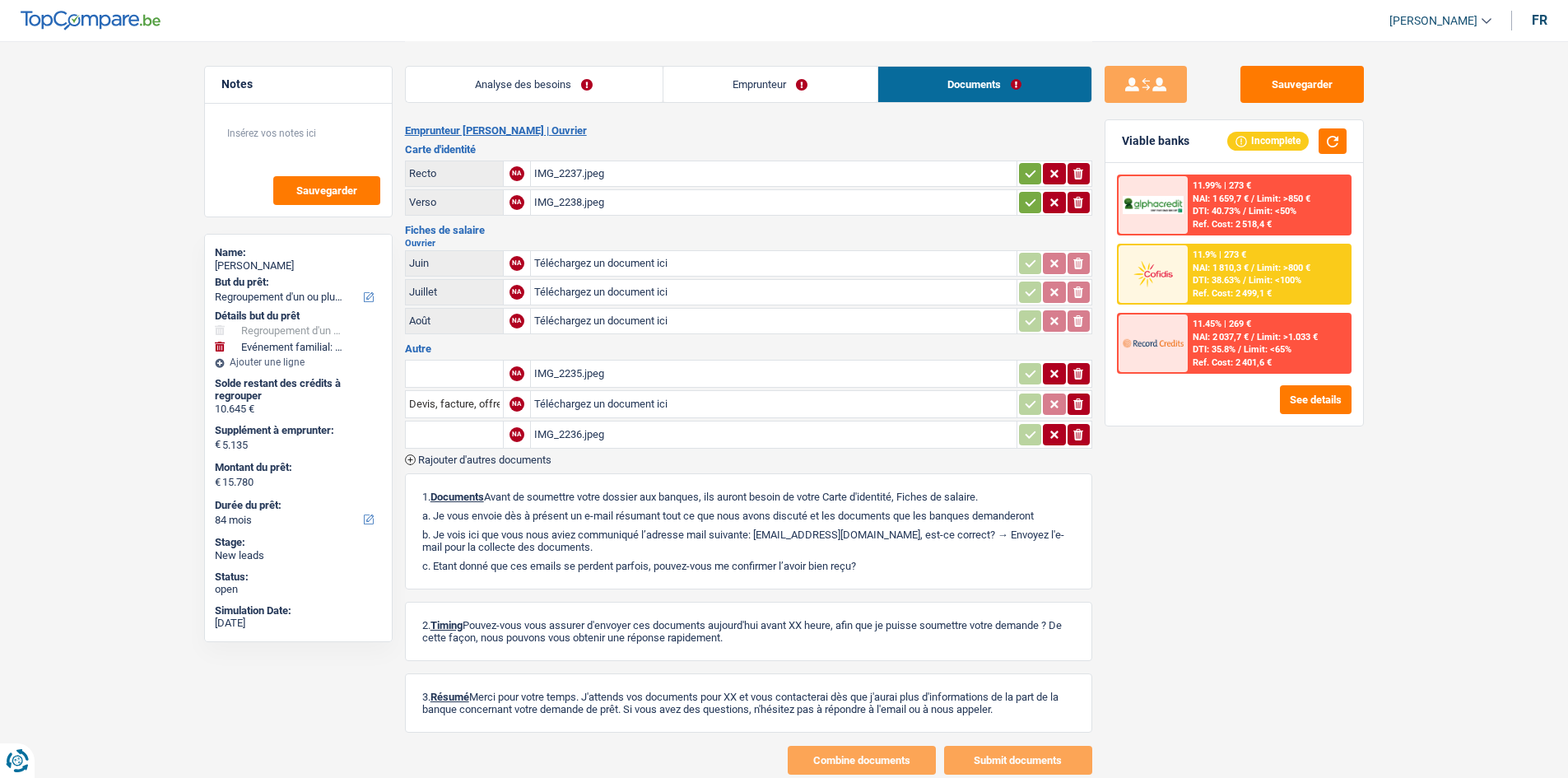
click at [571, 162] on div "IMG_2237.jpeg" at bounding box center [773, 173] width 479 height 25
click at [610, 171] on div "IMG_2237.jpeg" at bounding box center [773, 173] width 479 height 25
click at [605, 379] on div "IMG_2235.jpeg" at bounding box center [773, 373] width 479 height 25
click at [794, 68] on link "Emprunteur" at bounding box center [771, 85] width 214 height 35
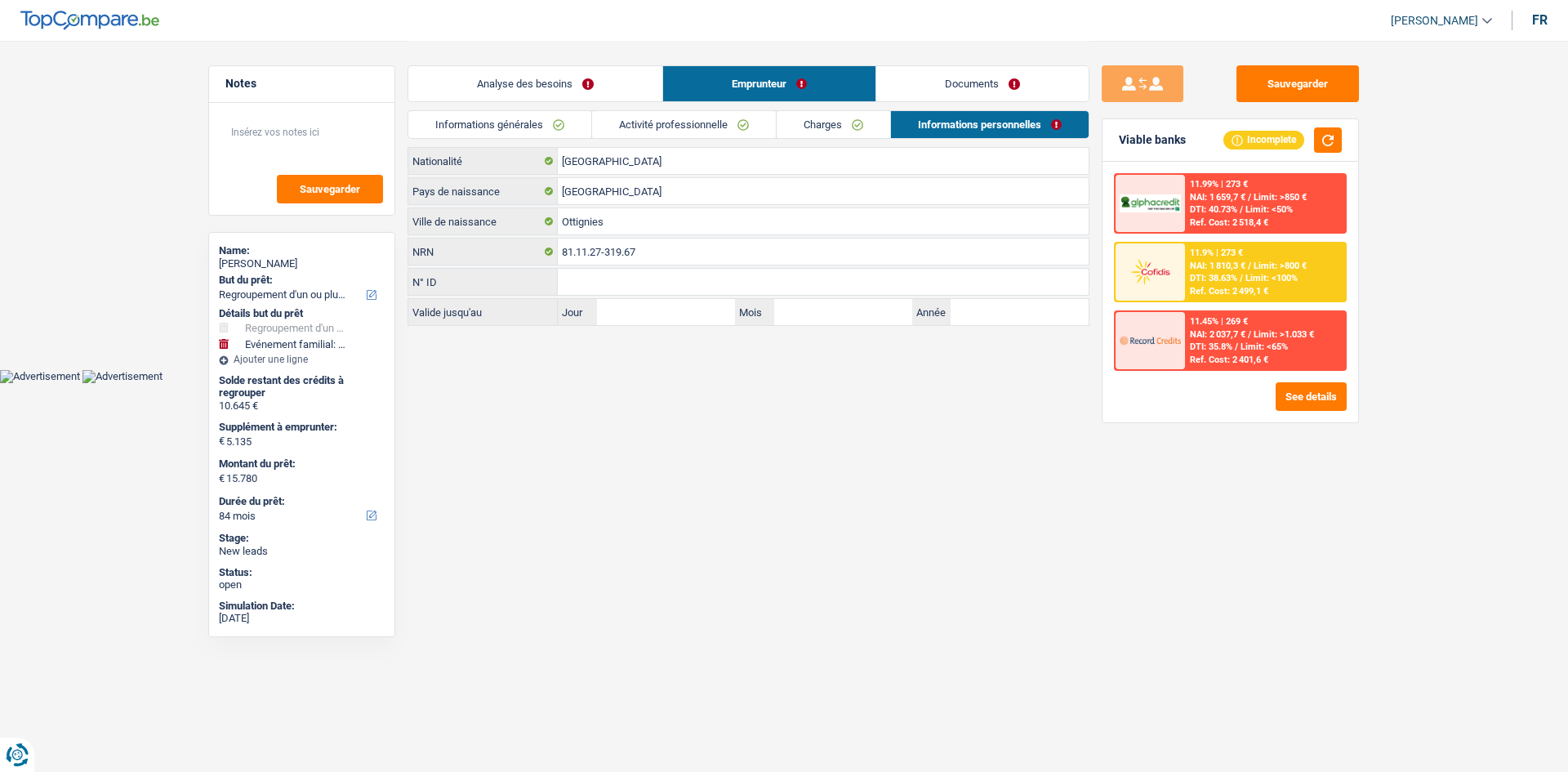
click at [708, 134] on link "Activité professionnelle" at bounding box center [683, 124] width 184 height 27
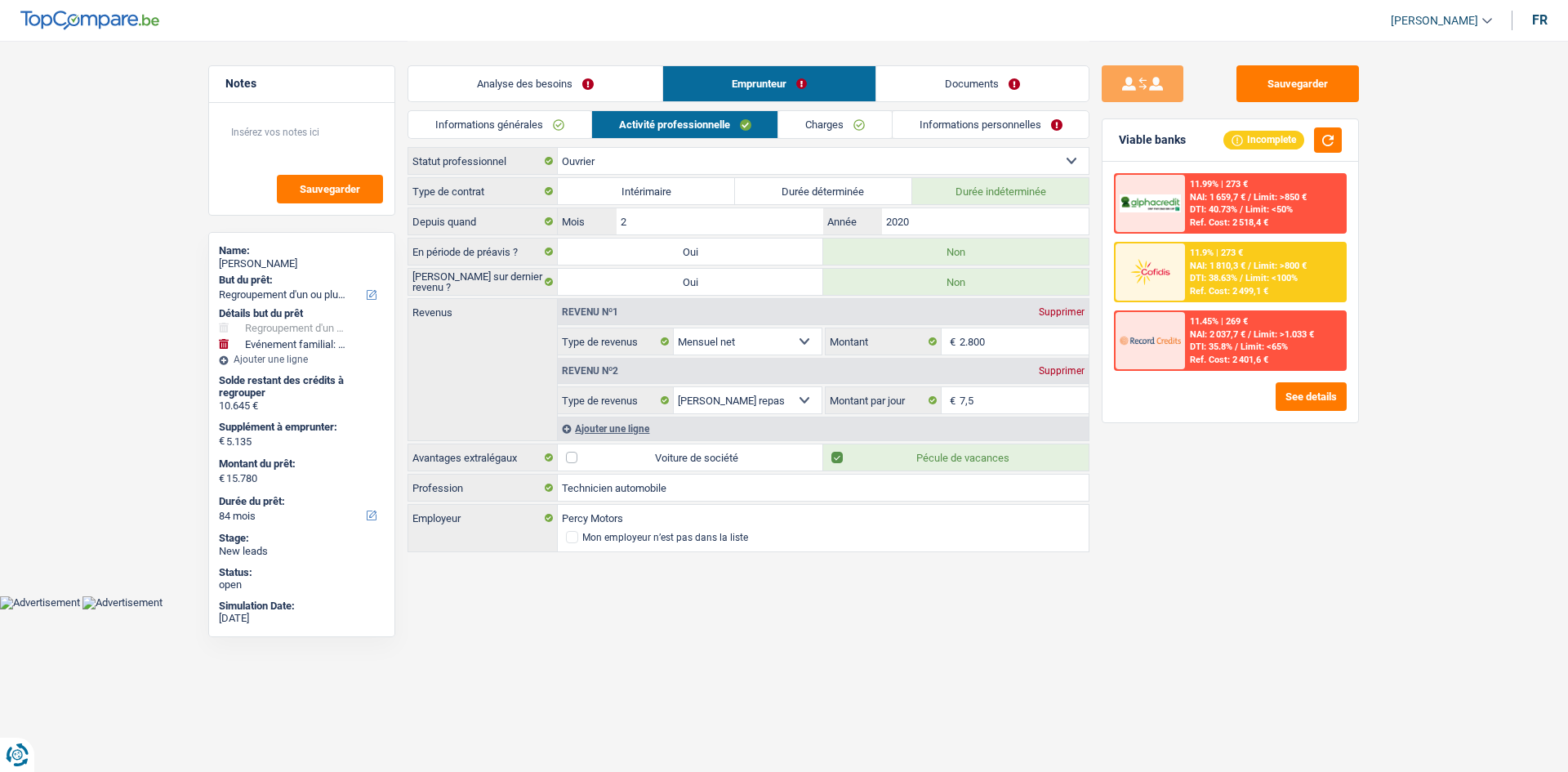
click at [982, 95] on link "Documents" at bounding box center [983, 84] width 212 height 35
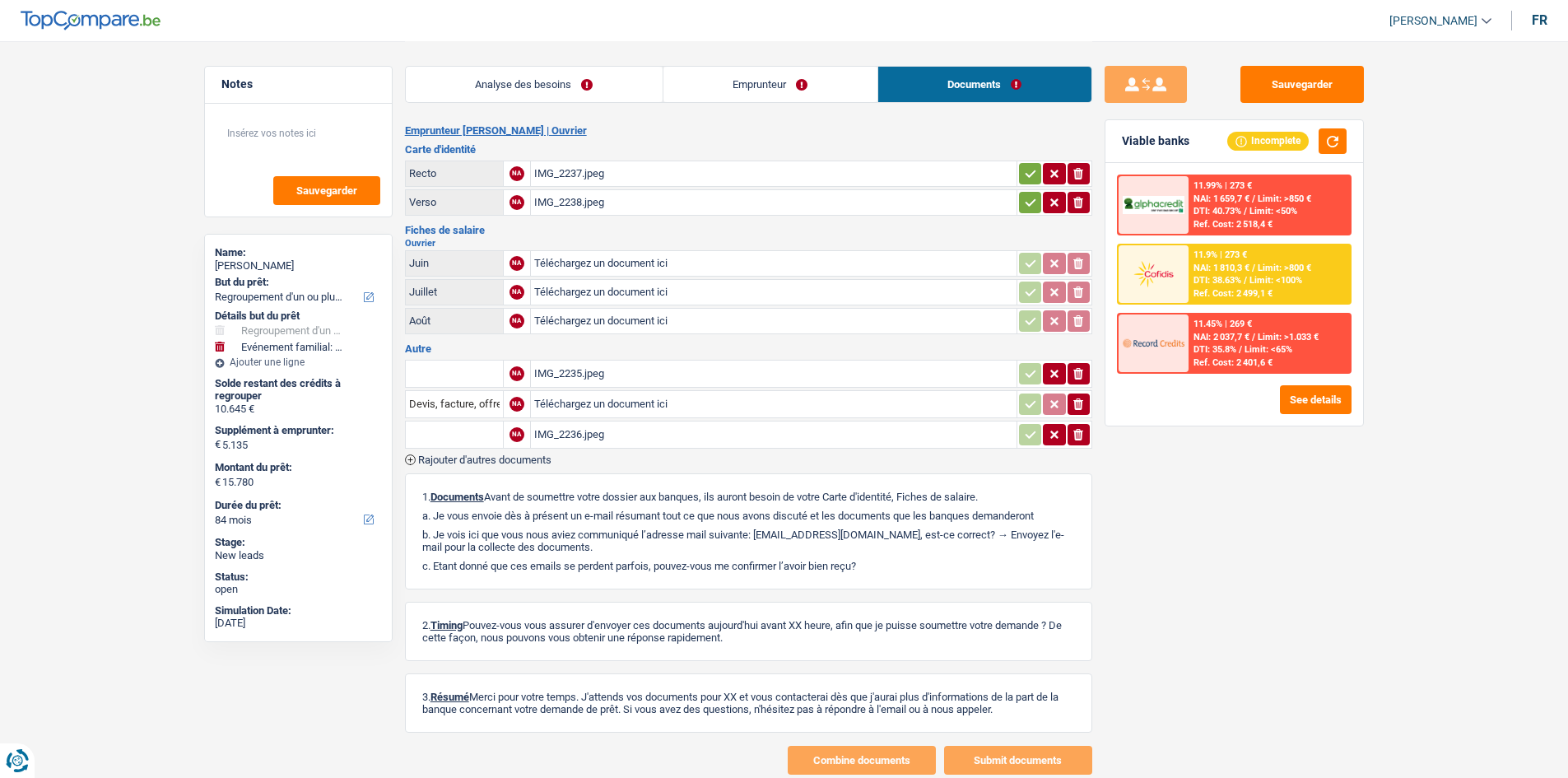
click at [581, 430] on div "IMG_2236.jpeg" at bounding box center [773, 435] width 479 height 25
click at [743, 68] on link "Emprunteur" at bounding box center [771, 85] width 214 height 35
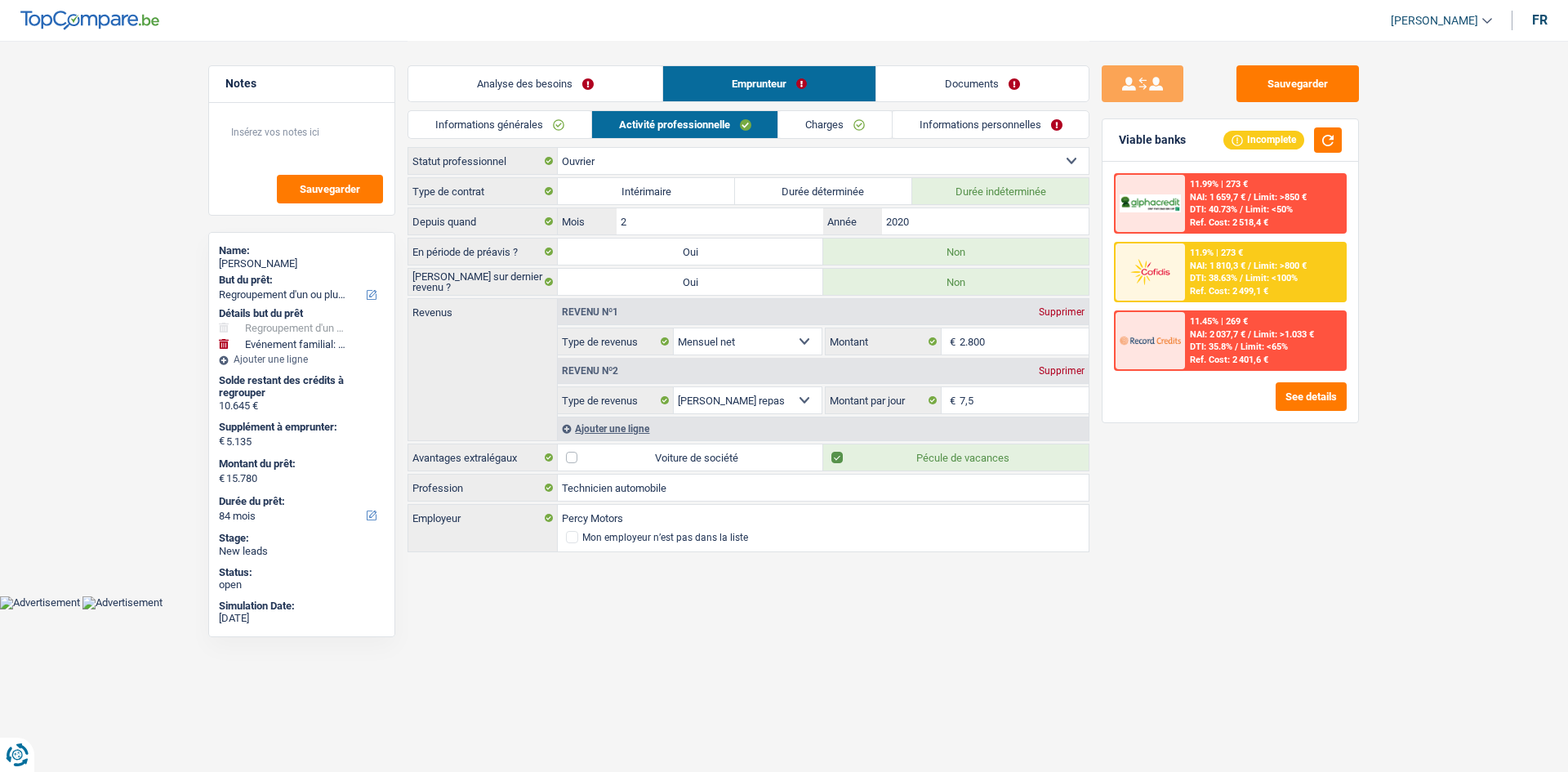
click at [987, 64] on div "Analyse des besoins Emprunteur Documents" at bounding box center [748, 75] width 681 height 69
click at [973, 121] on link "Informations personnelles" at bounding box center [991, 124] width 197 height 27
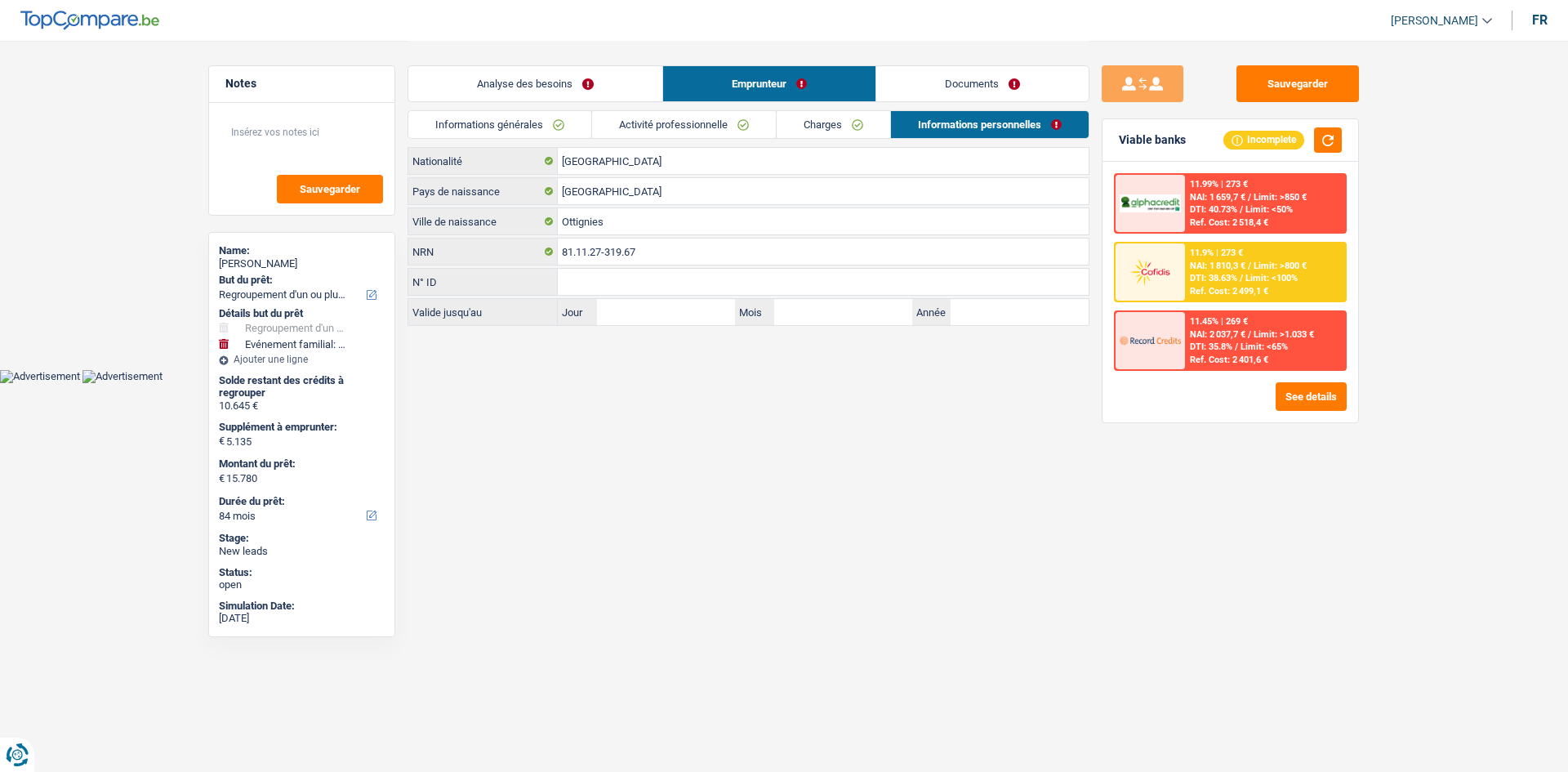
click at [1002, 90] on link "Documents" at bounding box center [983, 84] width 212 height 35
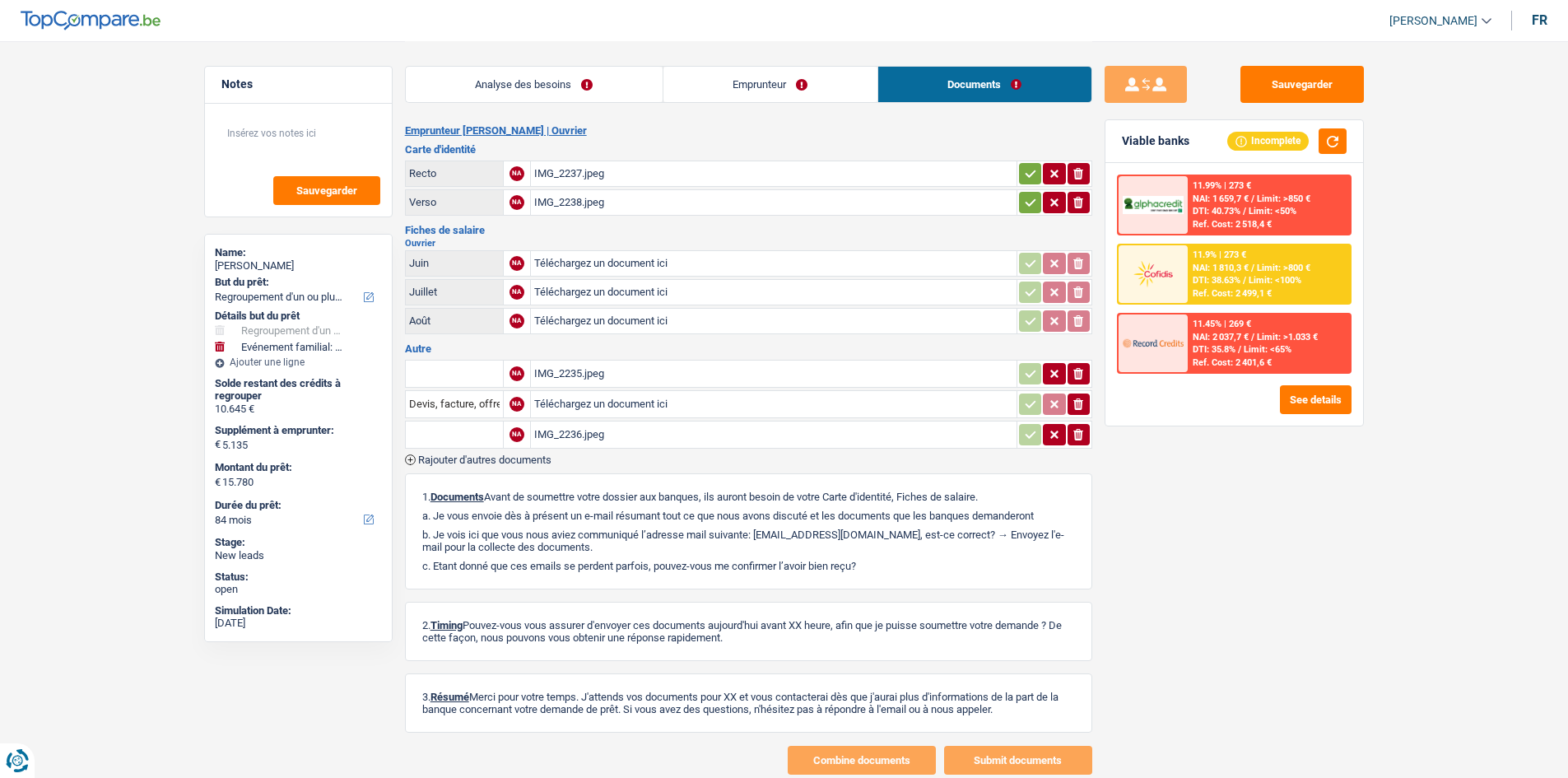
click at [574, 96] on link "Analyse des besoins" at bounding box center [534, 85] width 257 height 35
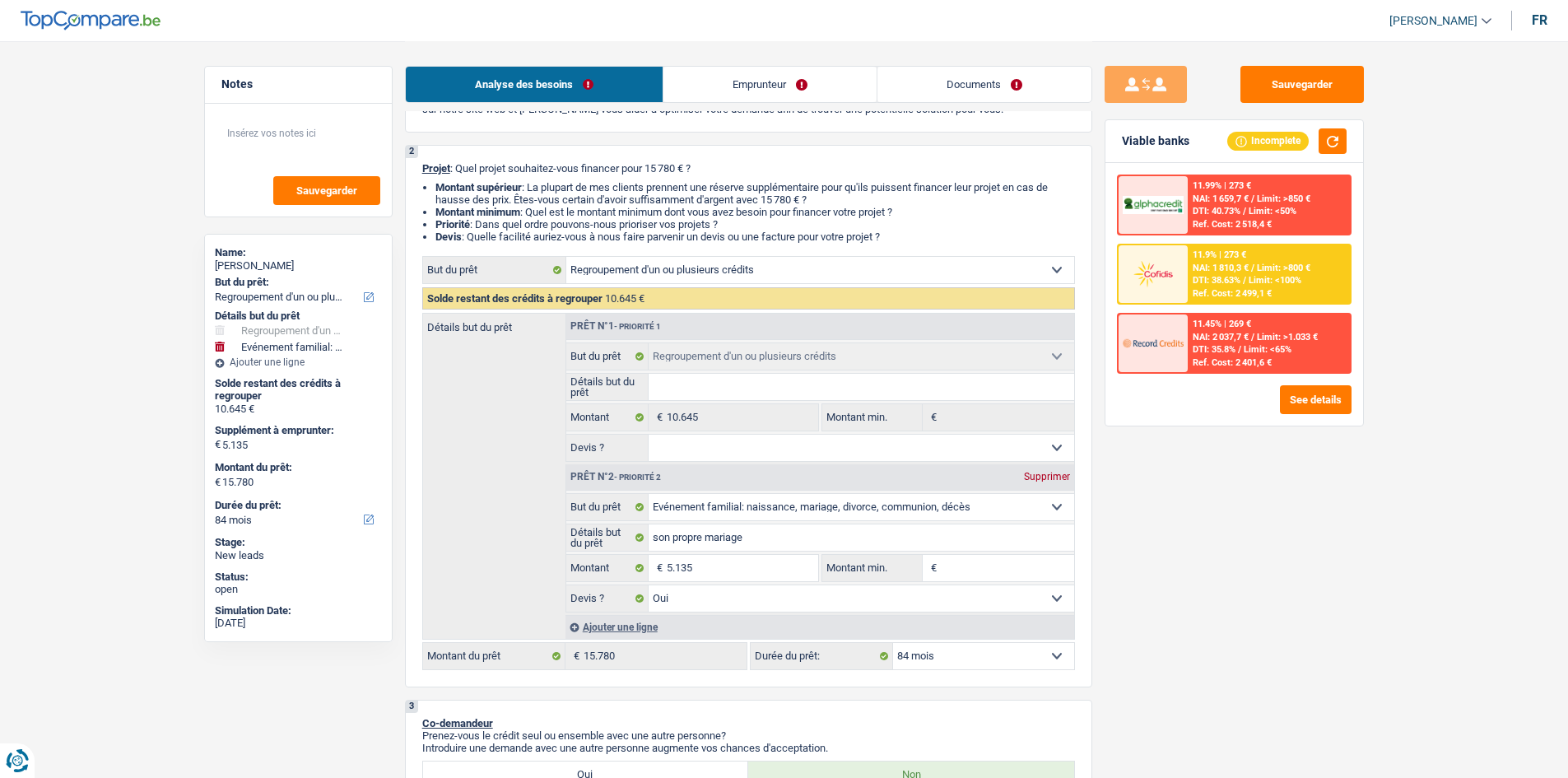
scroll to position [165, 0]
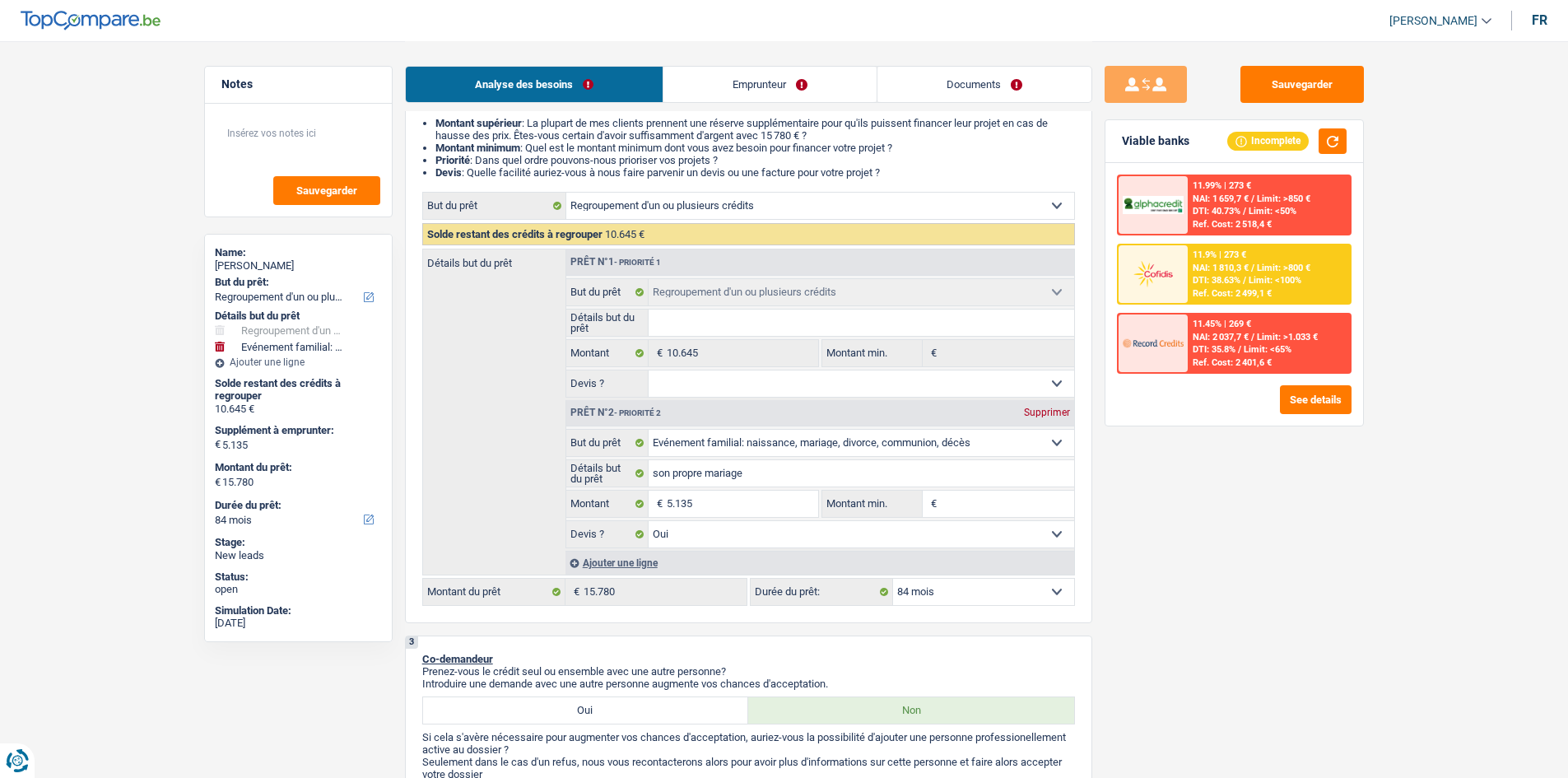
click at [1000, 94] on link "Documents" at bounding box center [985, 85] width 214 height 35
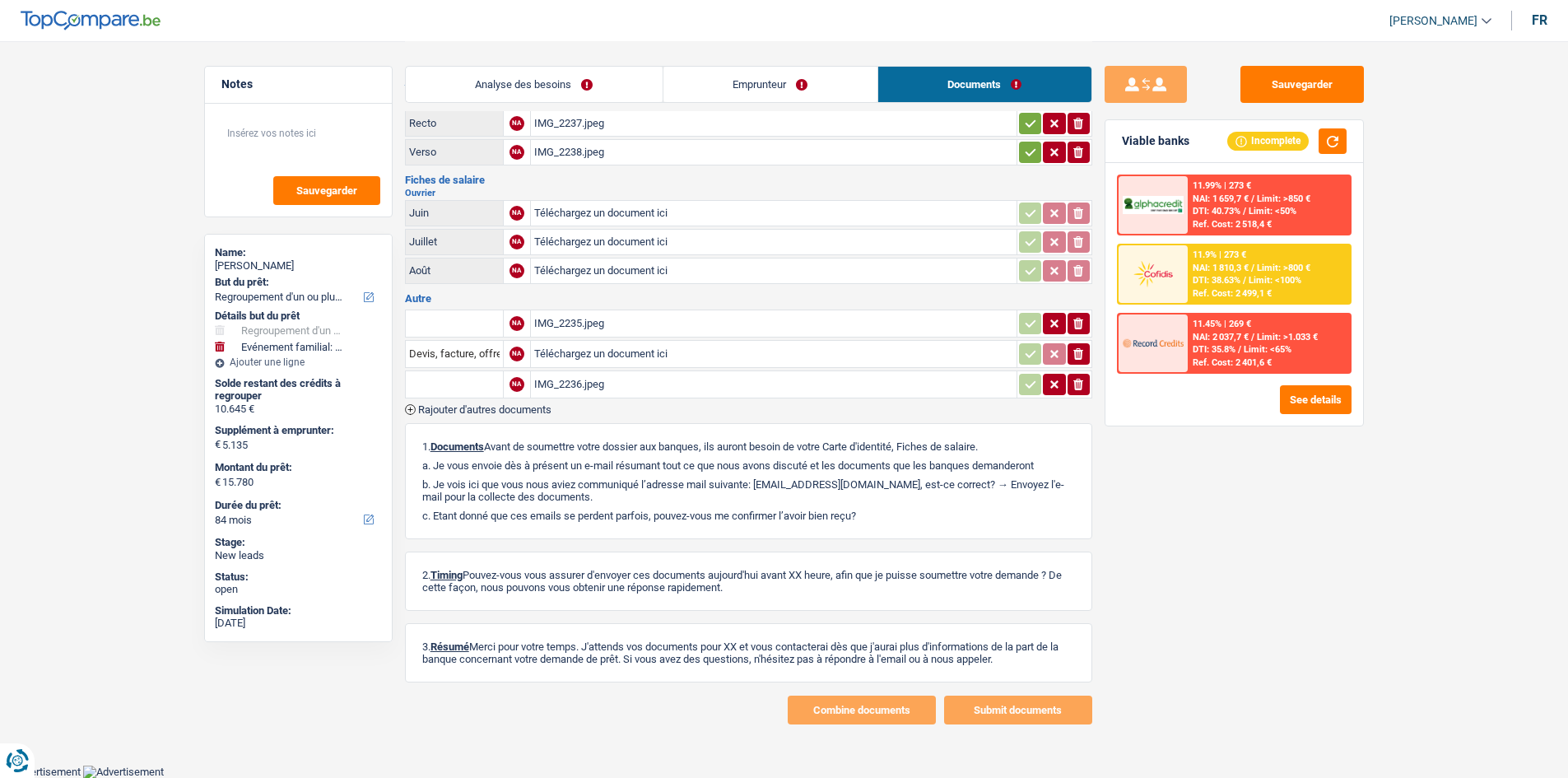
click at [879, 88] on link "Documents" at bounding box center [985, 85] width 213 height 35
click at [829, 99] on link "Emprunteur" at bounding box center [771, 85] width 214 height 35
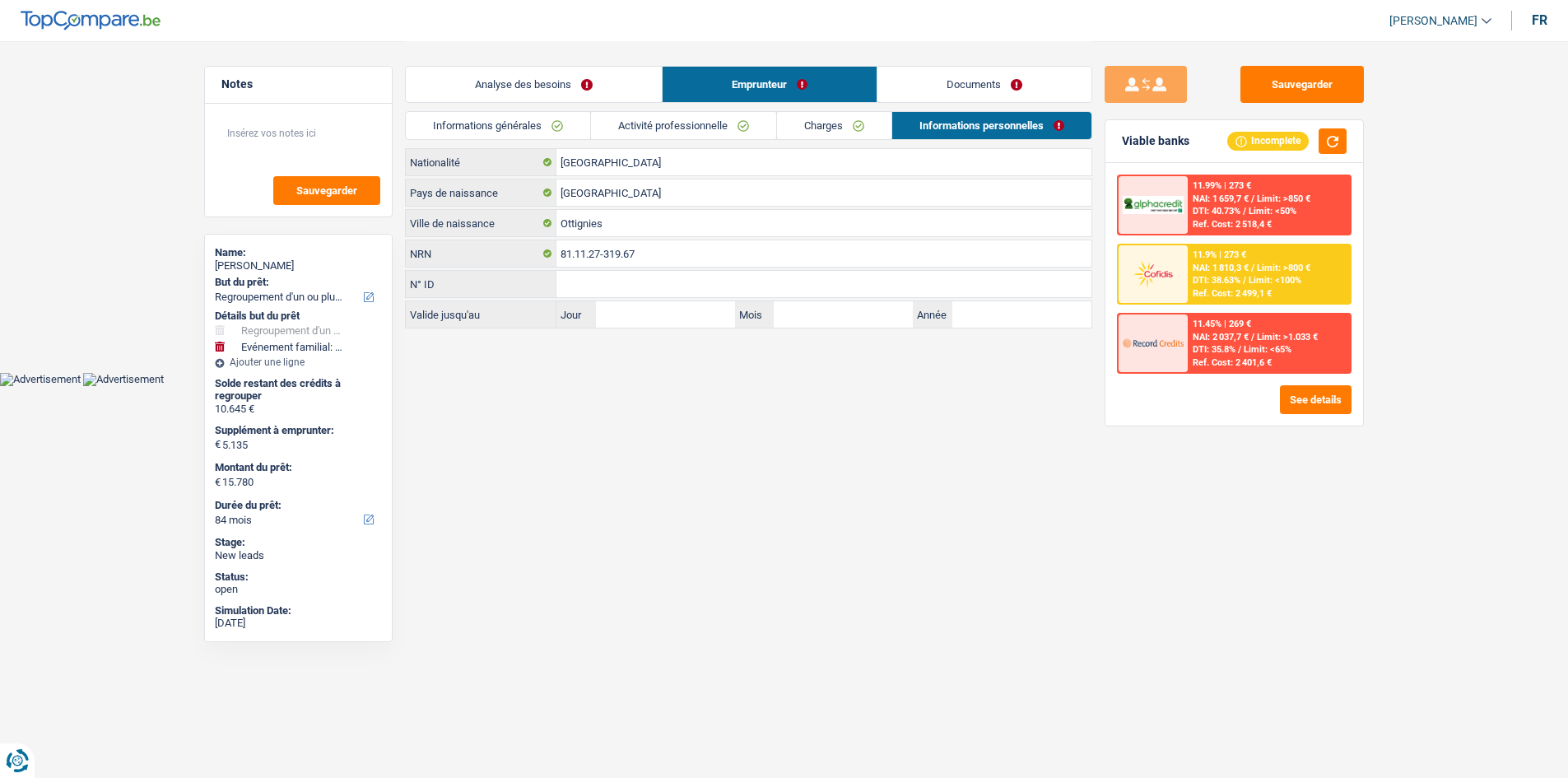
scroll to position [0, 0]
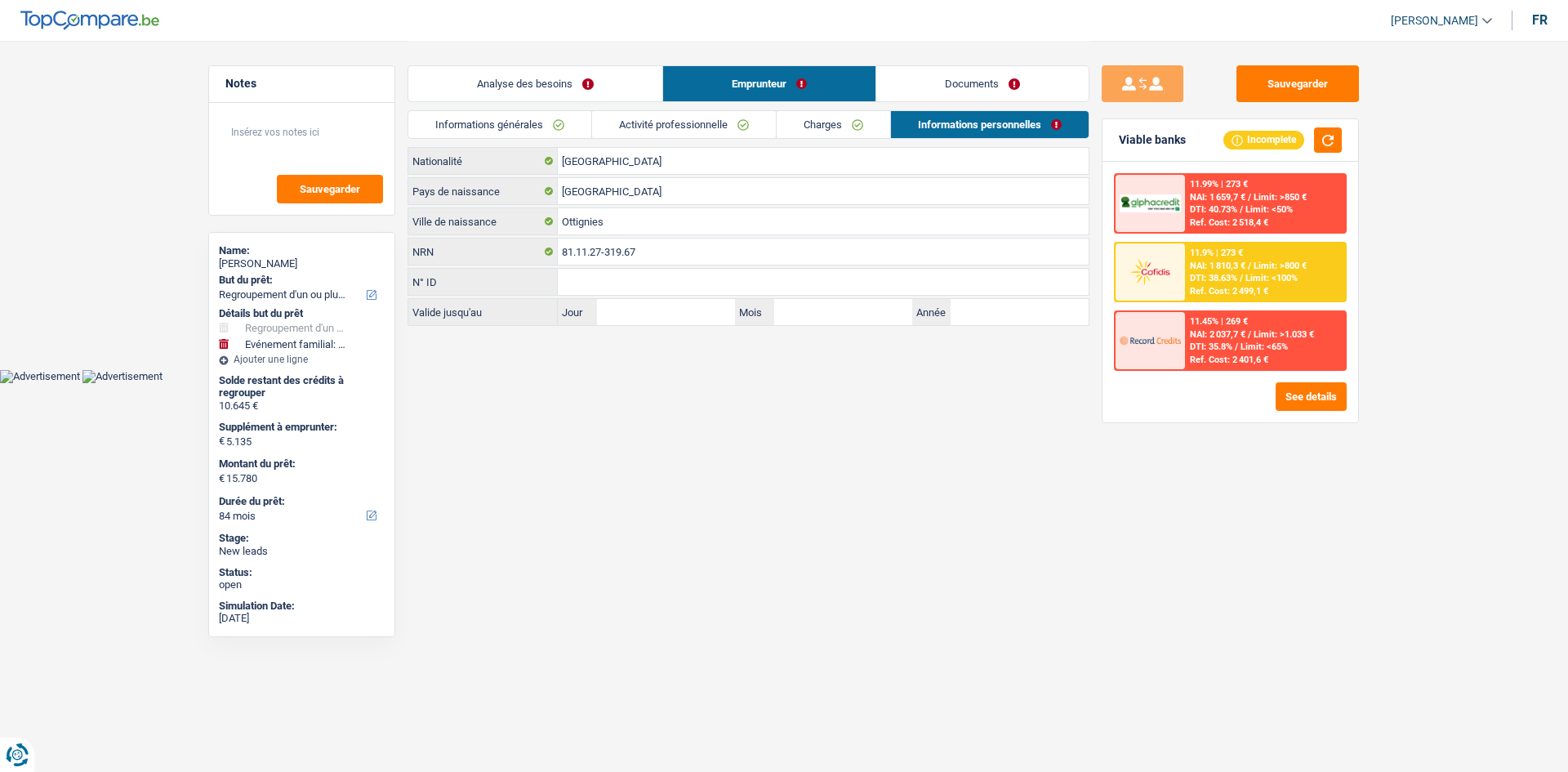
click at [1012, 73] on link "Documents" at bounding box center [983, 84] width 212 height 35
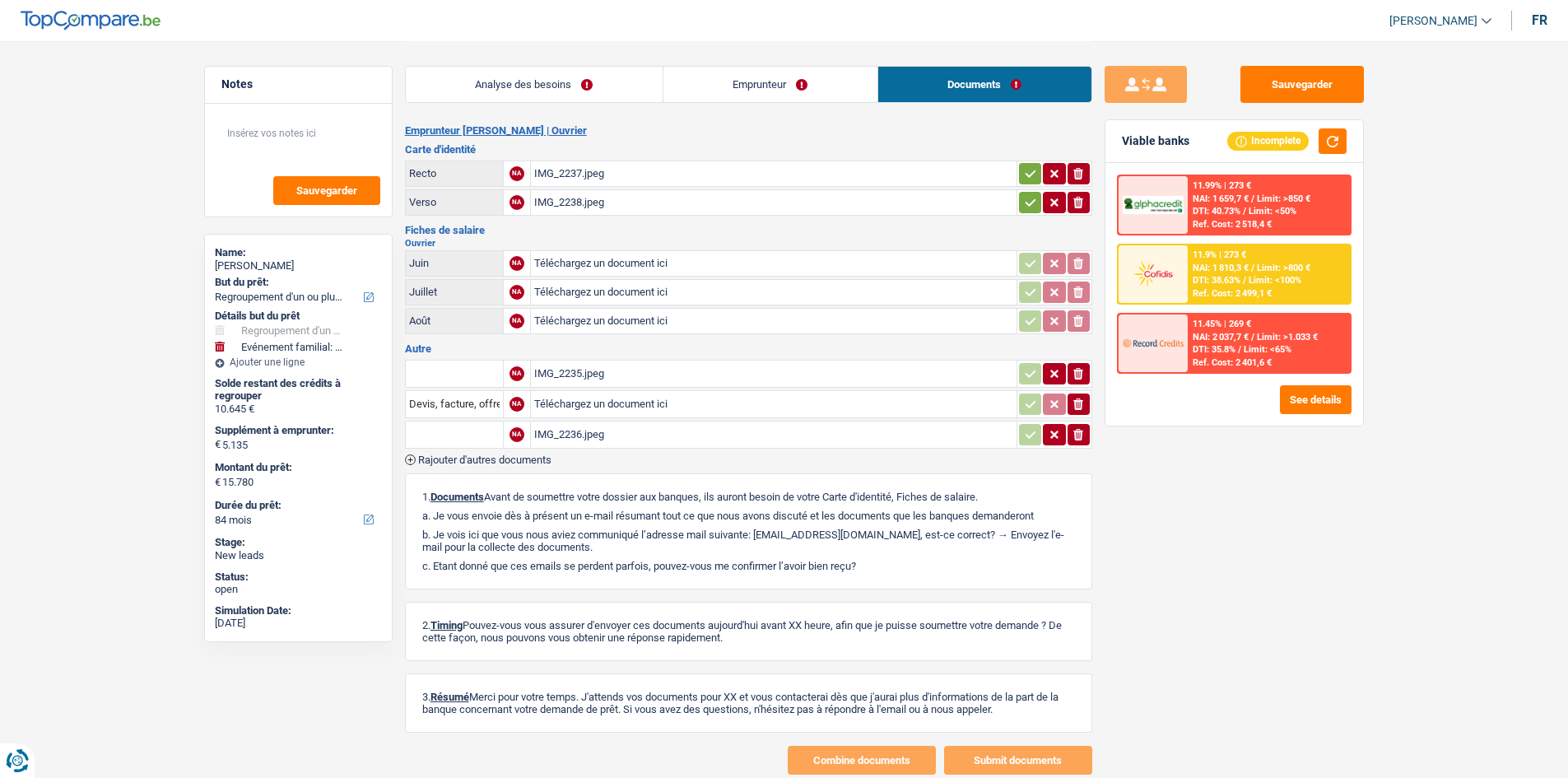
click at [1277, 253] on div "11.9% | 273 € NAI: 1 810,3 € / Limit: >800 € DTI: 38.63% / Limit: <100% Ref. Co…" at bounding box center [1268, 275] width 162 height 58
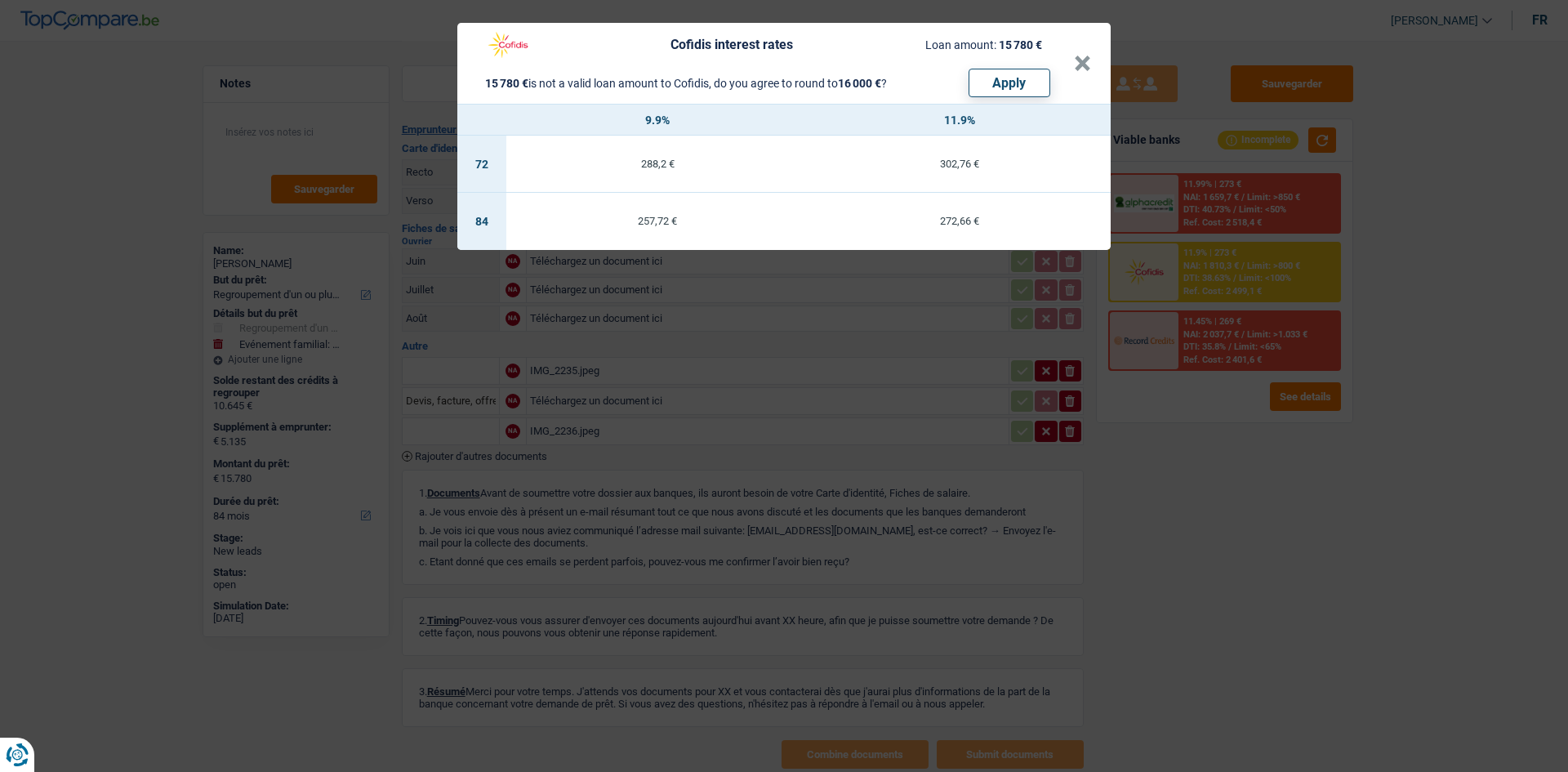
click at [1236, 616] on div "Cofidis interest rates Loan amount: 15 780 € 15 780 € is not a valid loan amoun…" at bounding box center [784, 386] width 1568 height 772
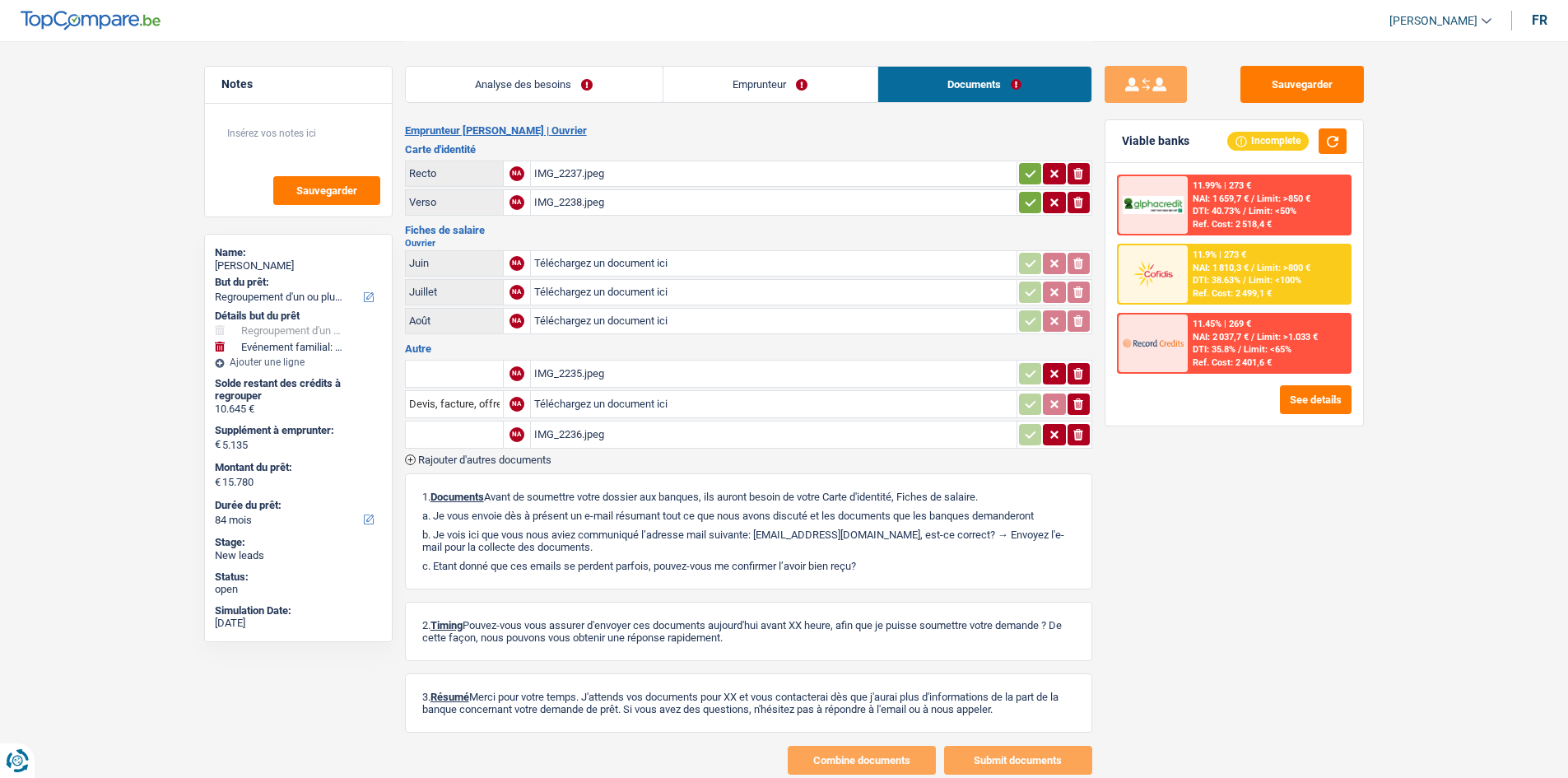
drag, startPoint x: 541, startPoint y: 90, endPoint x: 820, endPoint y: 212, distance: 304.5
click at [541, 89] on link "Analyse des besoins" at bounding box center [534, 85] width 257 height 35
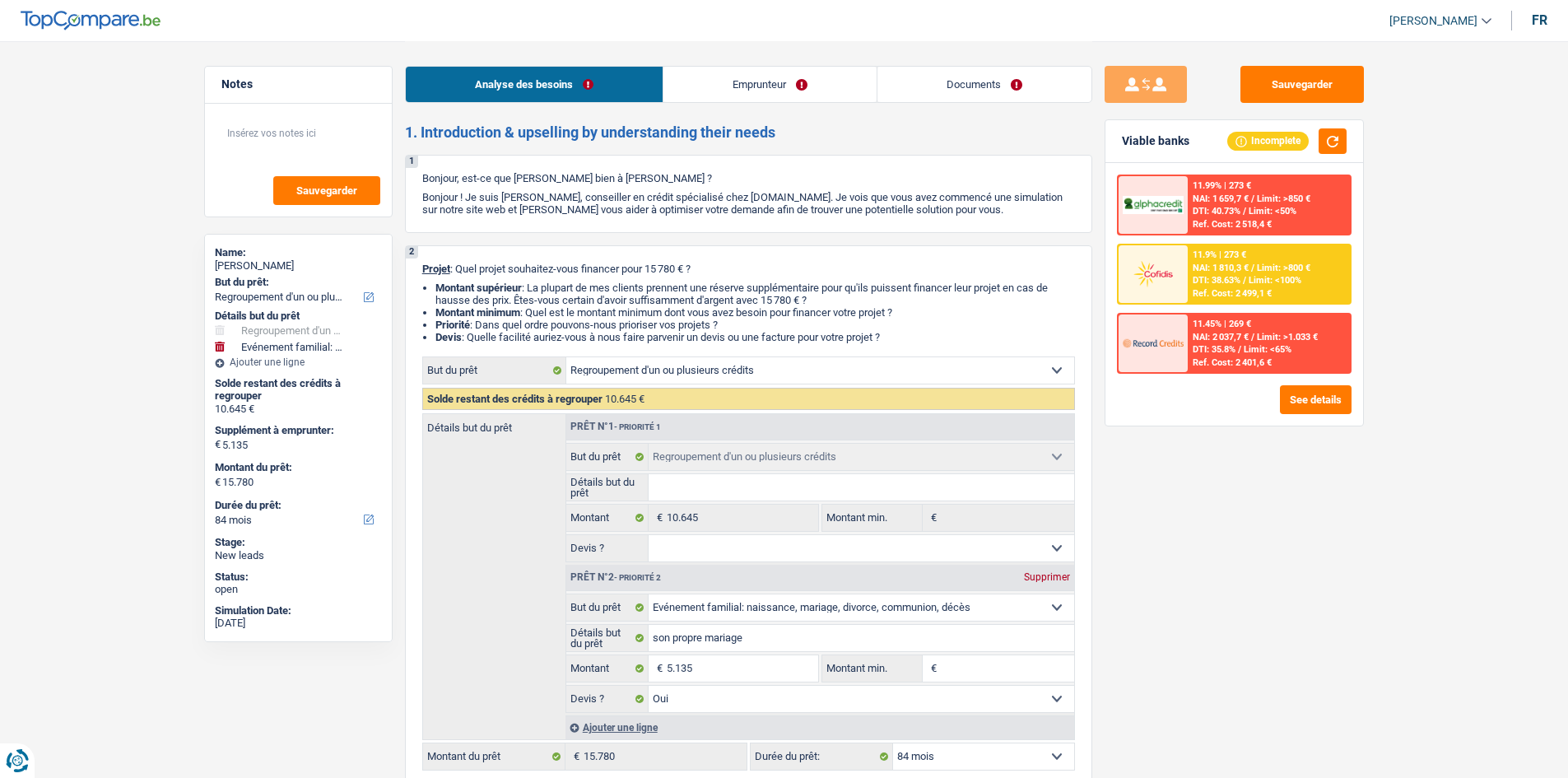
click at [770, 74] on link "Emprunteur" at bounding box center [770, 85] width 213 height 35
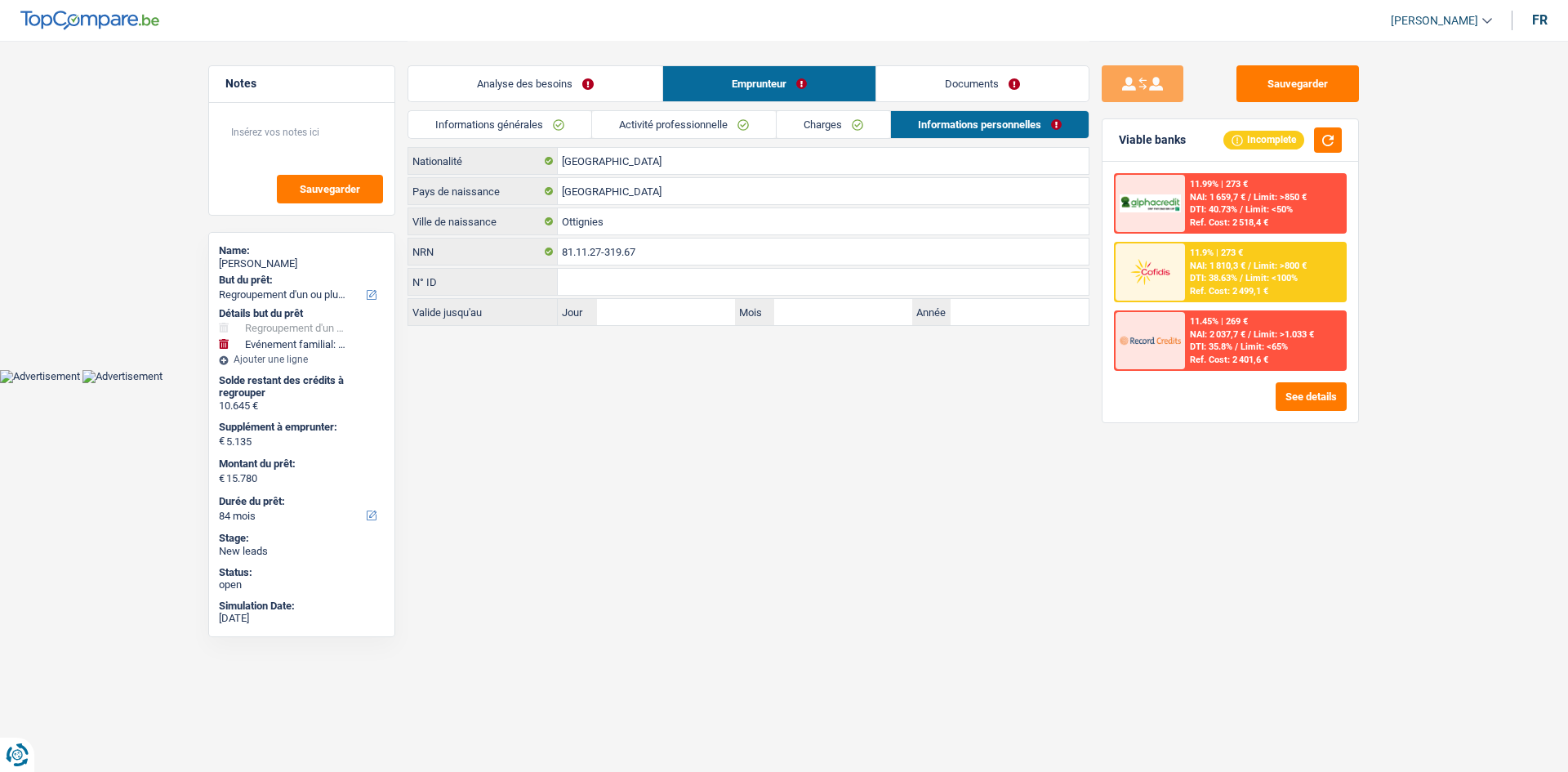
click at [1004, 72] on link "Documents" at bounding box center [983, 84] width 212 height 35
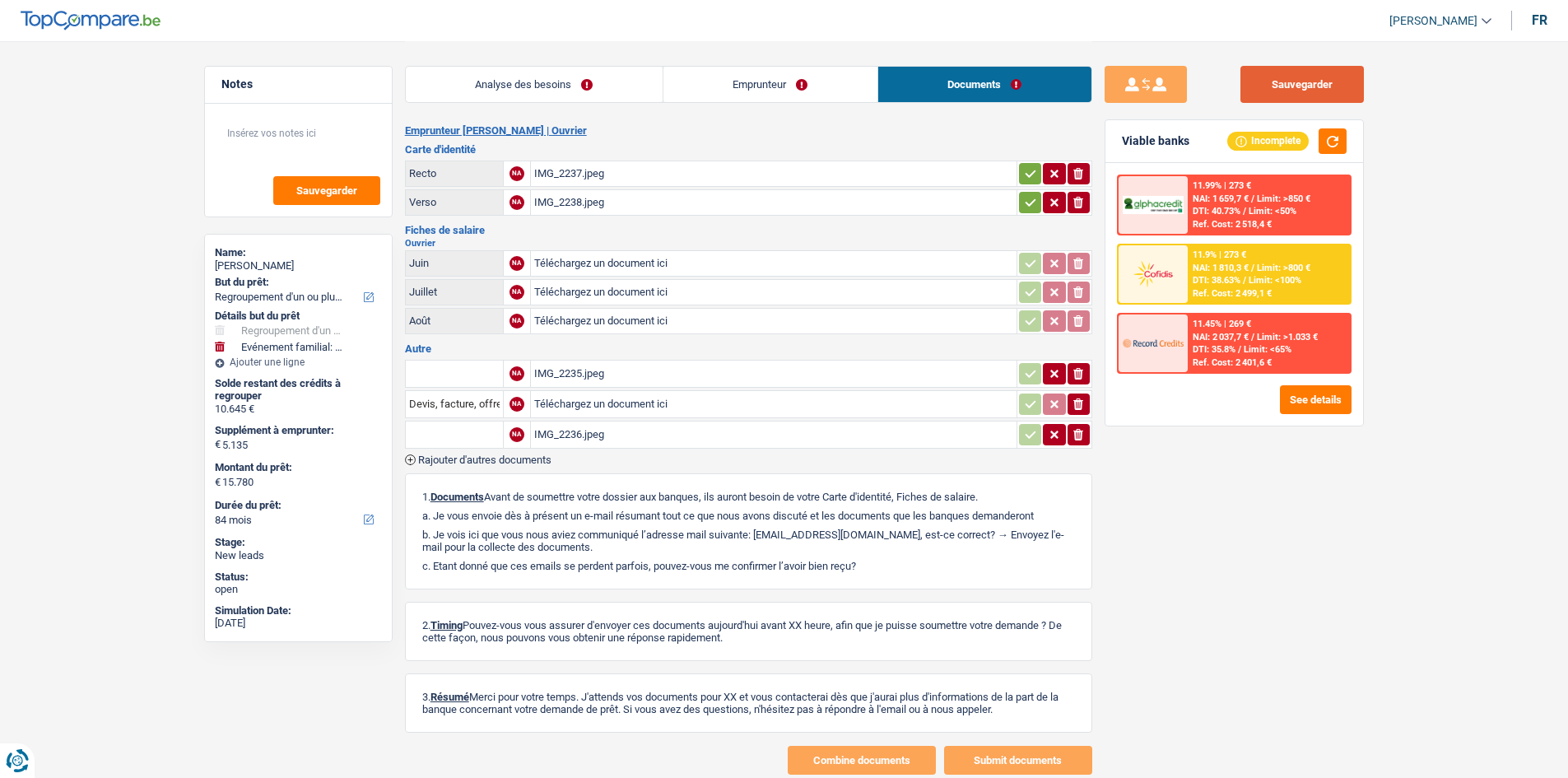
click at [1306, 67] on button "Sauvegarder" at bounding box center [1302, 85] width 124 height 37
click at [578, 362] on div "IMG_2235.jpeg" at bounding box center [773, 373] width 479 height 25
click at [613, 441] on div "IMG_2236.jpeg" at bounding box center [773, 435] width 479 height 25
click at [744, 82] on link "Emprunteur" at bounding box center [771, 85] width 214 height 35
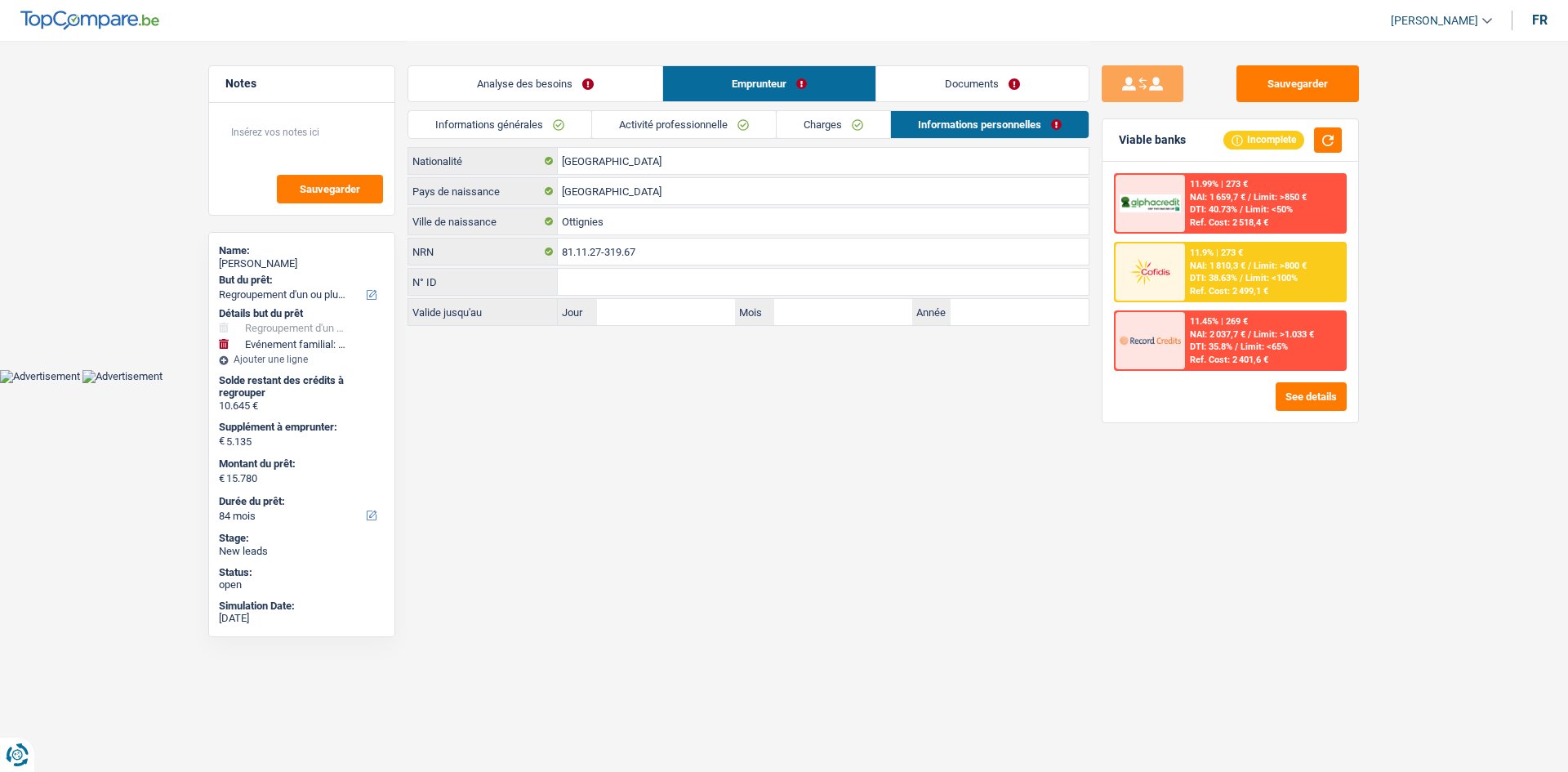
click at [541, 81] on link "Analyse des besoins" at bounding box center [535, 84] width 254 height 35
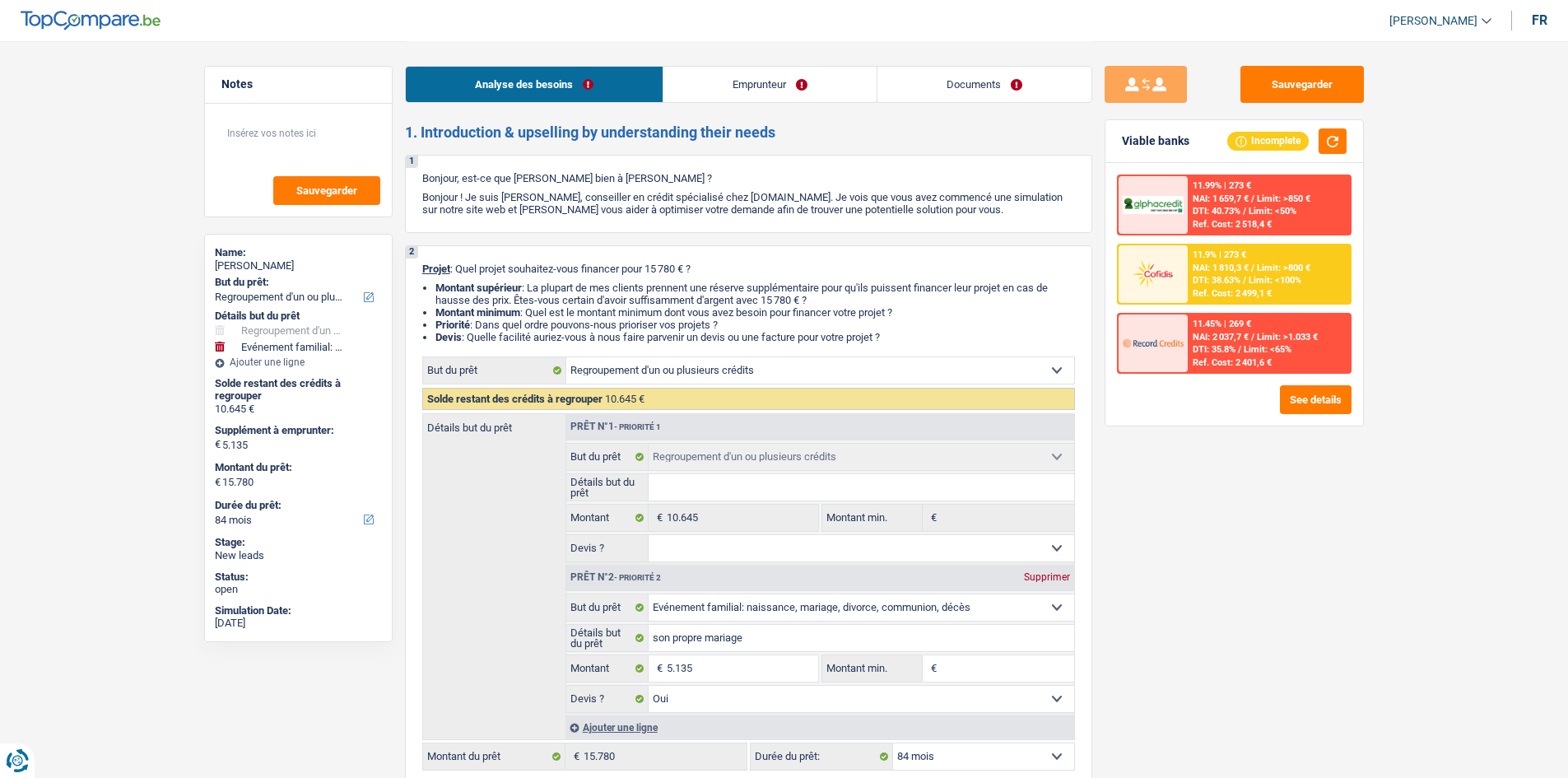
click at [743, 90] on link "Emprunteur" at bounding box center [770, 85] width 213 height 35
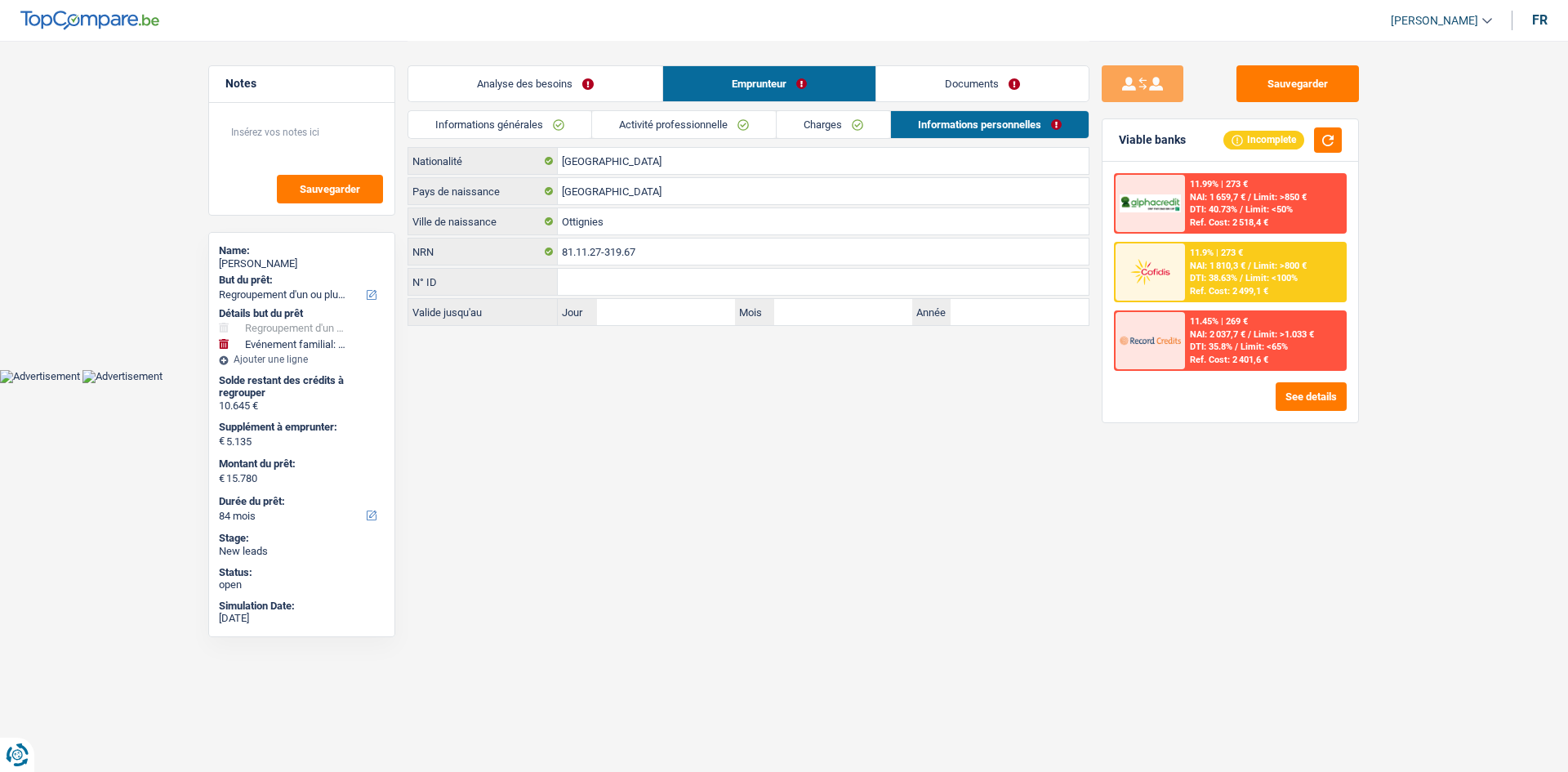
drag, startPoint x: 655, startPoint y: 111, endPoint x: 632, endPoint y: 115, distance: 23.3
click at [656, 111] on link "Activité professionnelle" at bounding box center [683, 124] width 184 height 27
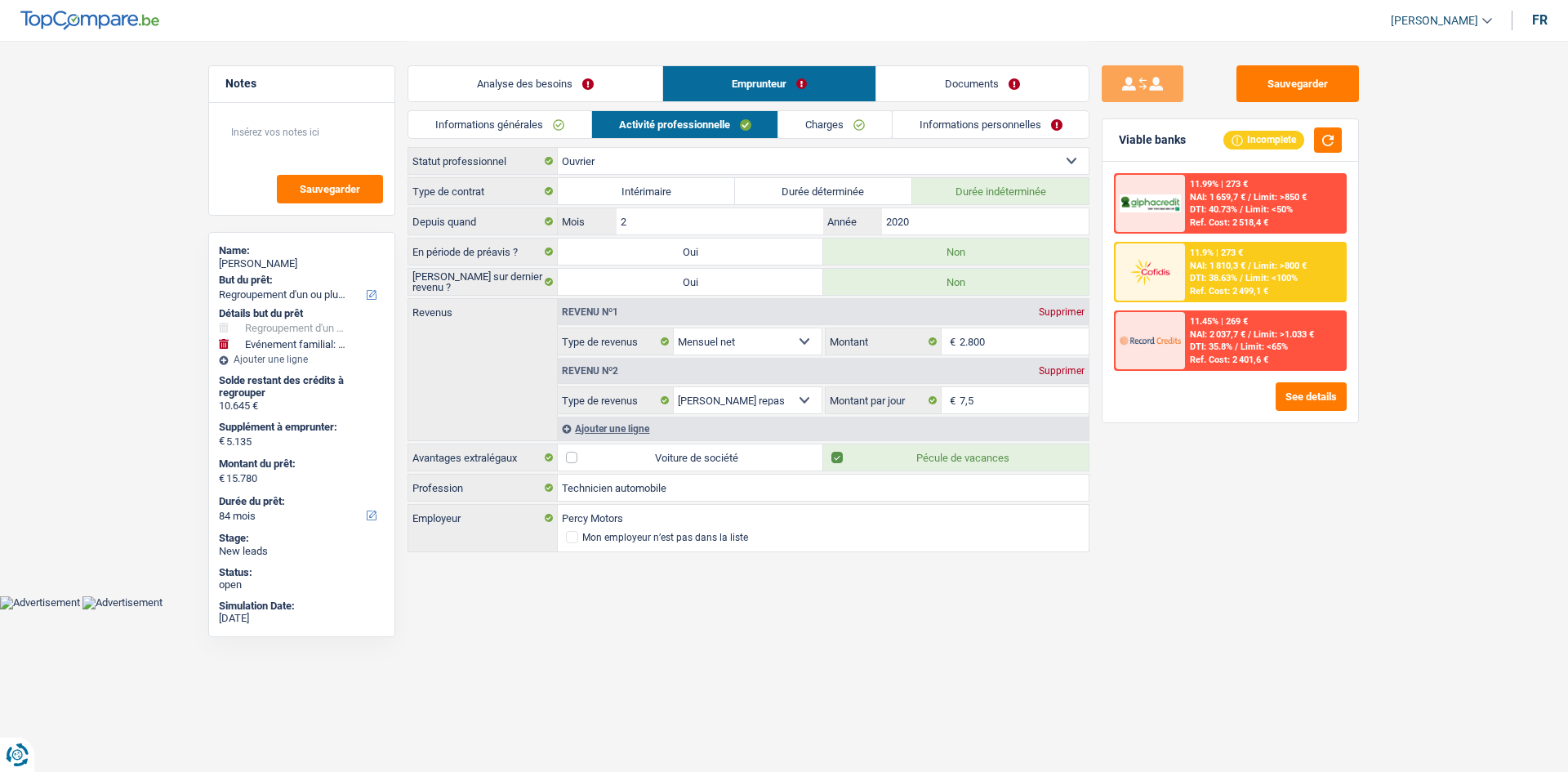
click at [564, 119] on link "Informations générales" at bounding box center [500, 124] width 183 height 27
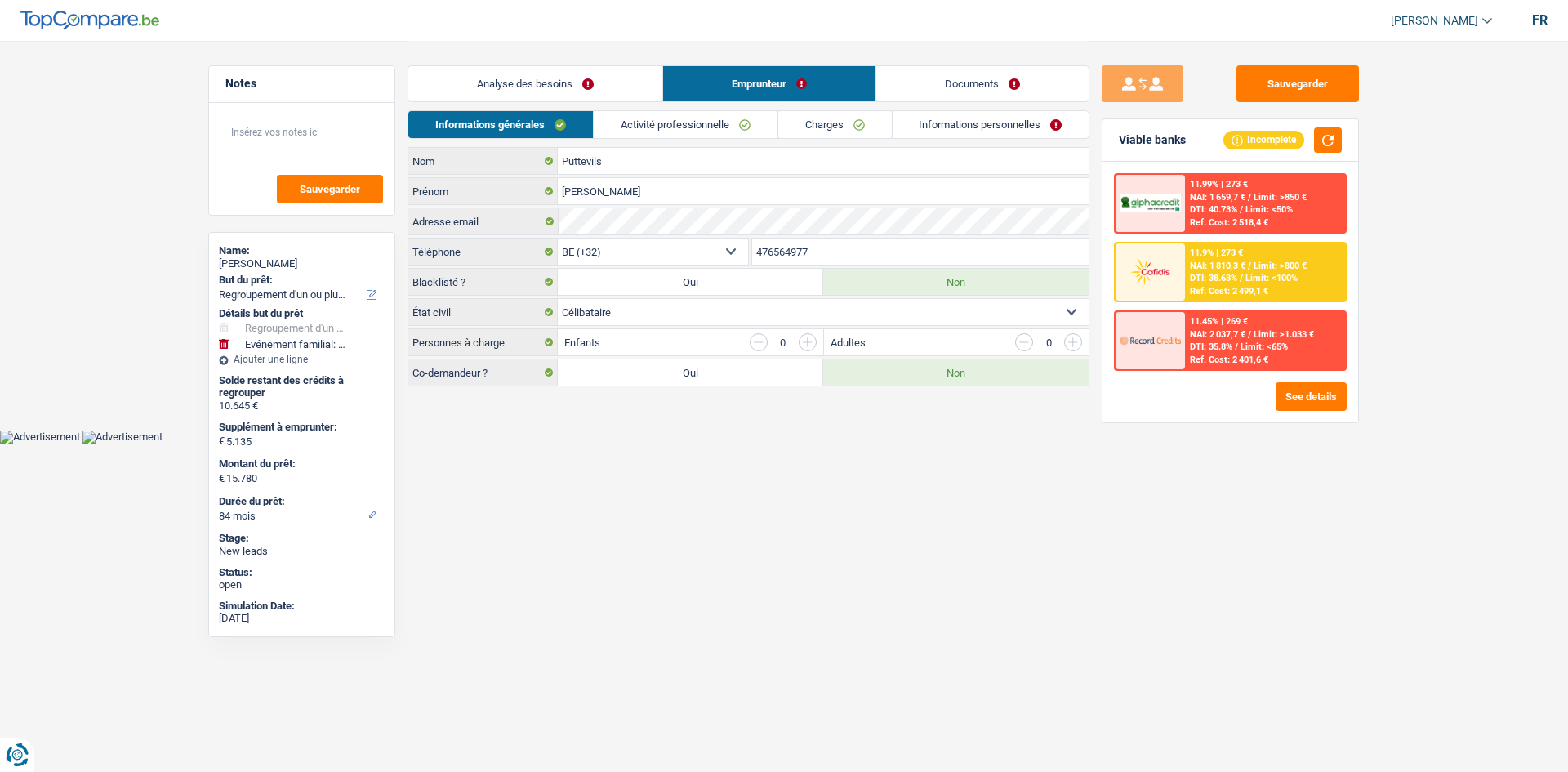
click at [583, 83] on link "Analyse des besoins" at bounding box center [535, 84] width 254 height 35
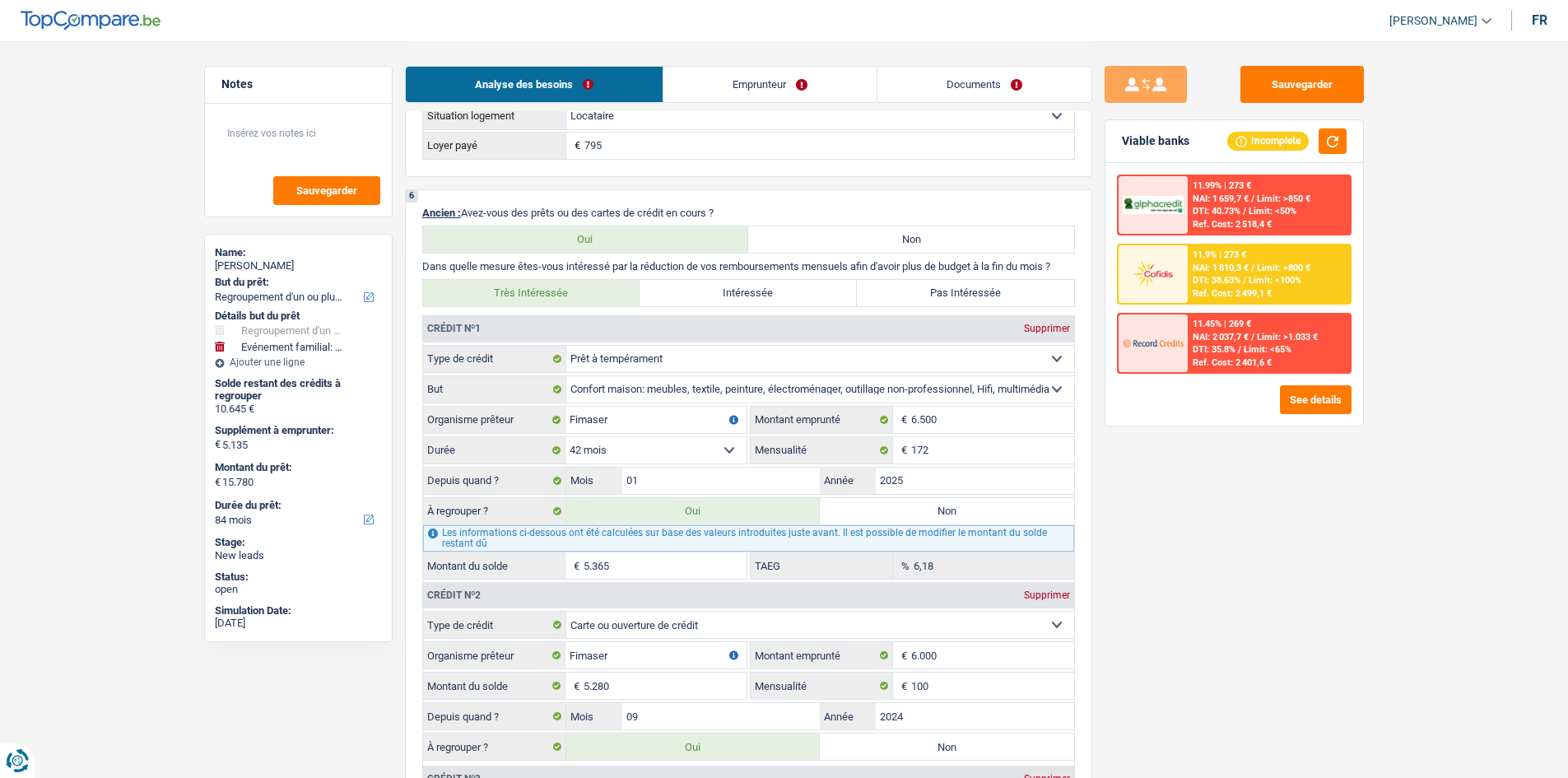
scroll to position [1646, 0]
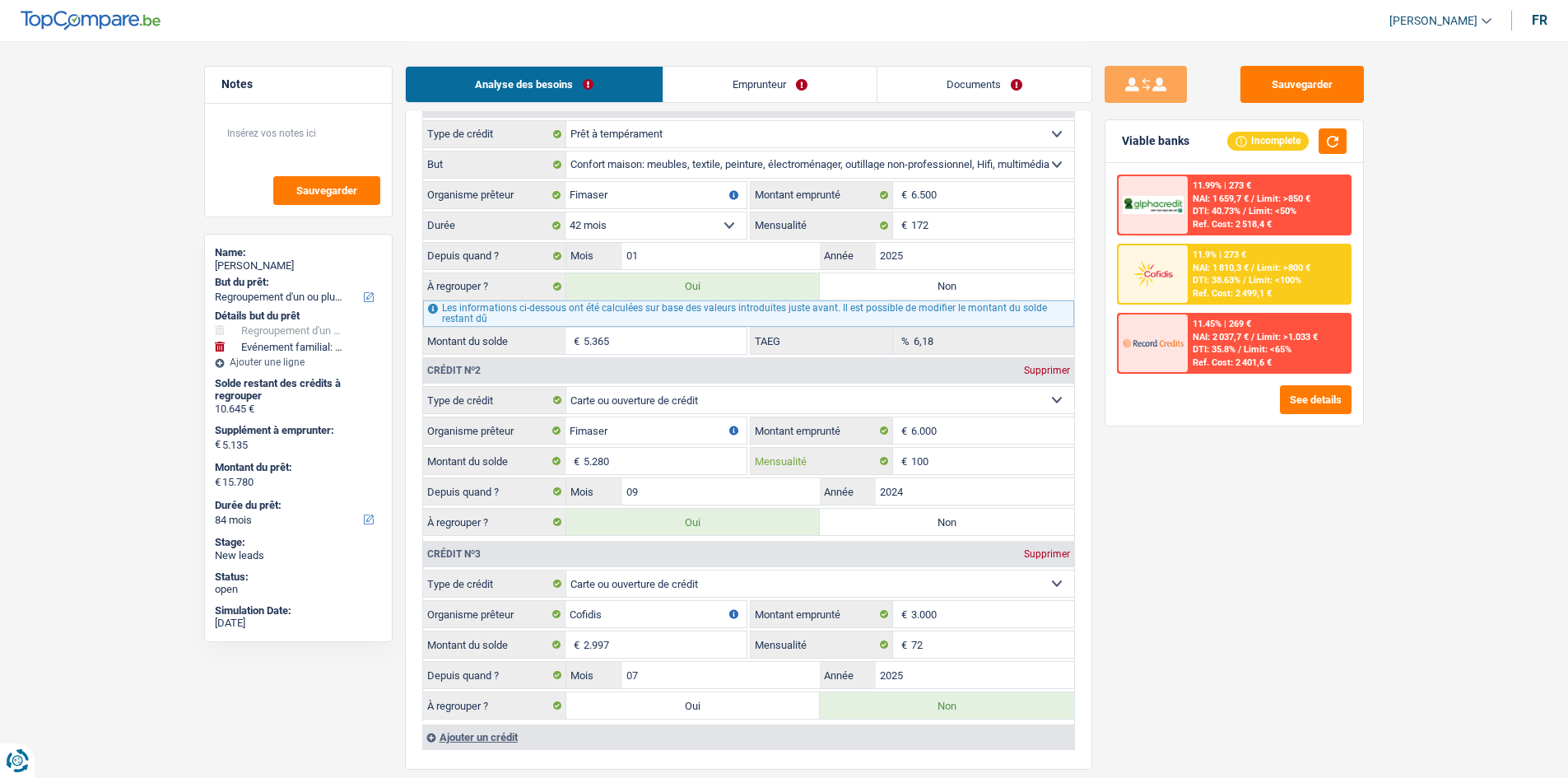
click at [992, 454] on input "100" at bounding box center [992, 461] width 163 height 26
click at [997, 93] on link "Documents" at bounding box center [985, 85] width 214 height 35
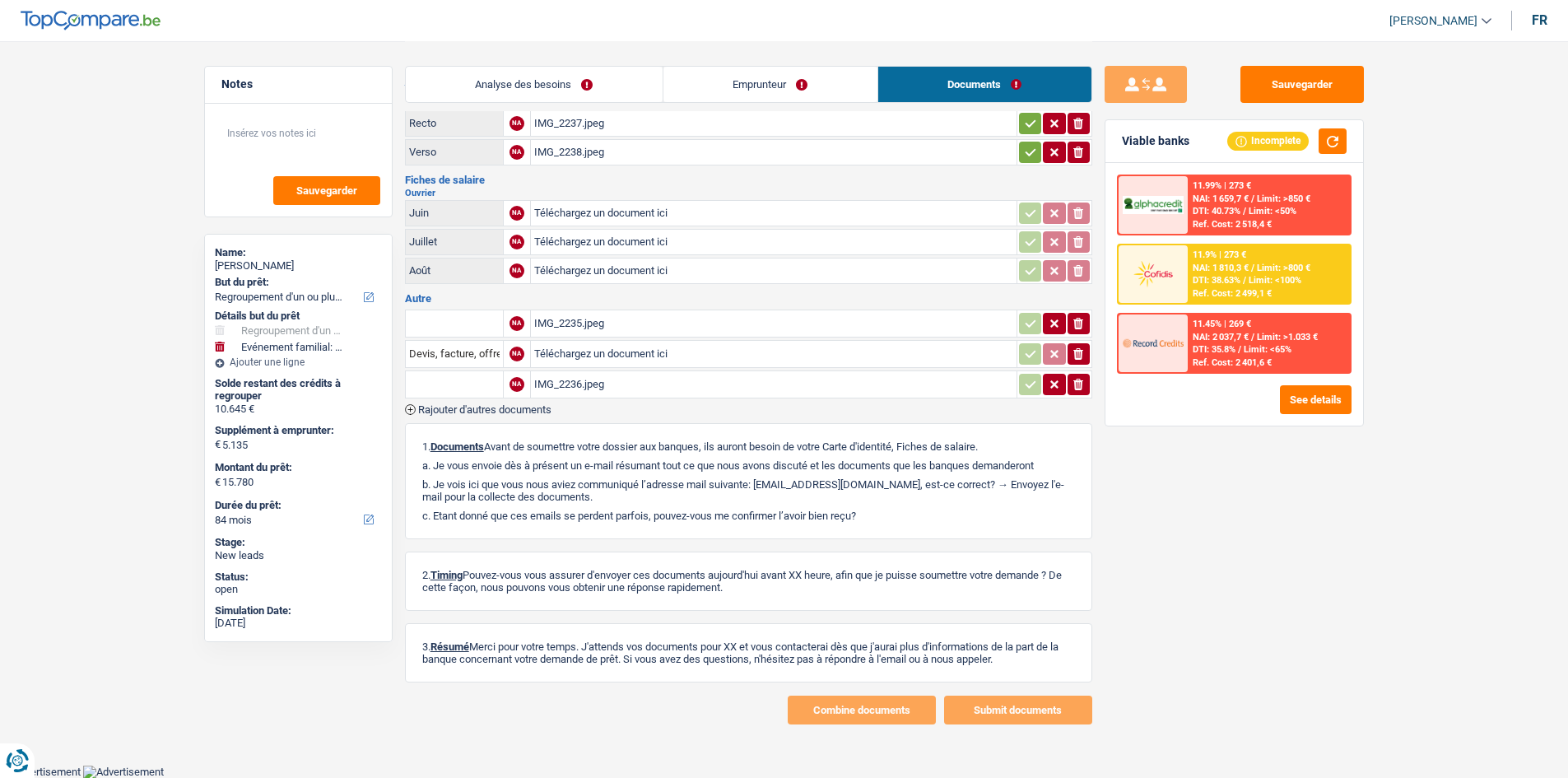
click at [778, 86] on link "Emprunteur" at bounding box center [771, 85] width 214 height 35
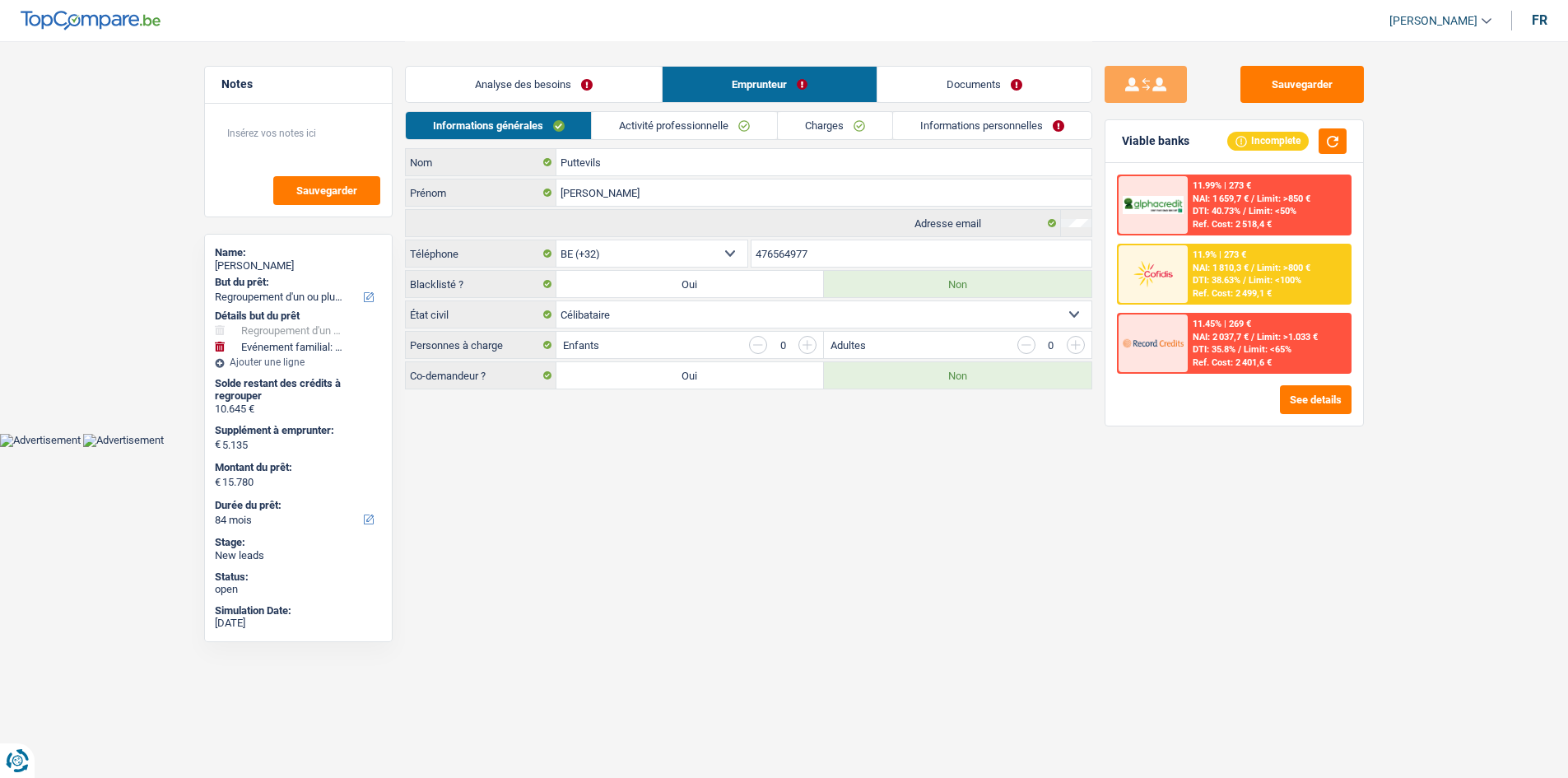
scroll to position [0, 0]
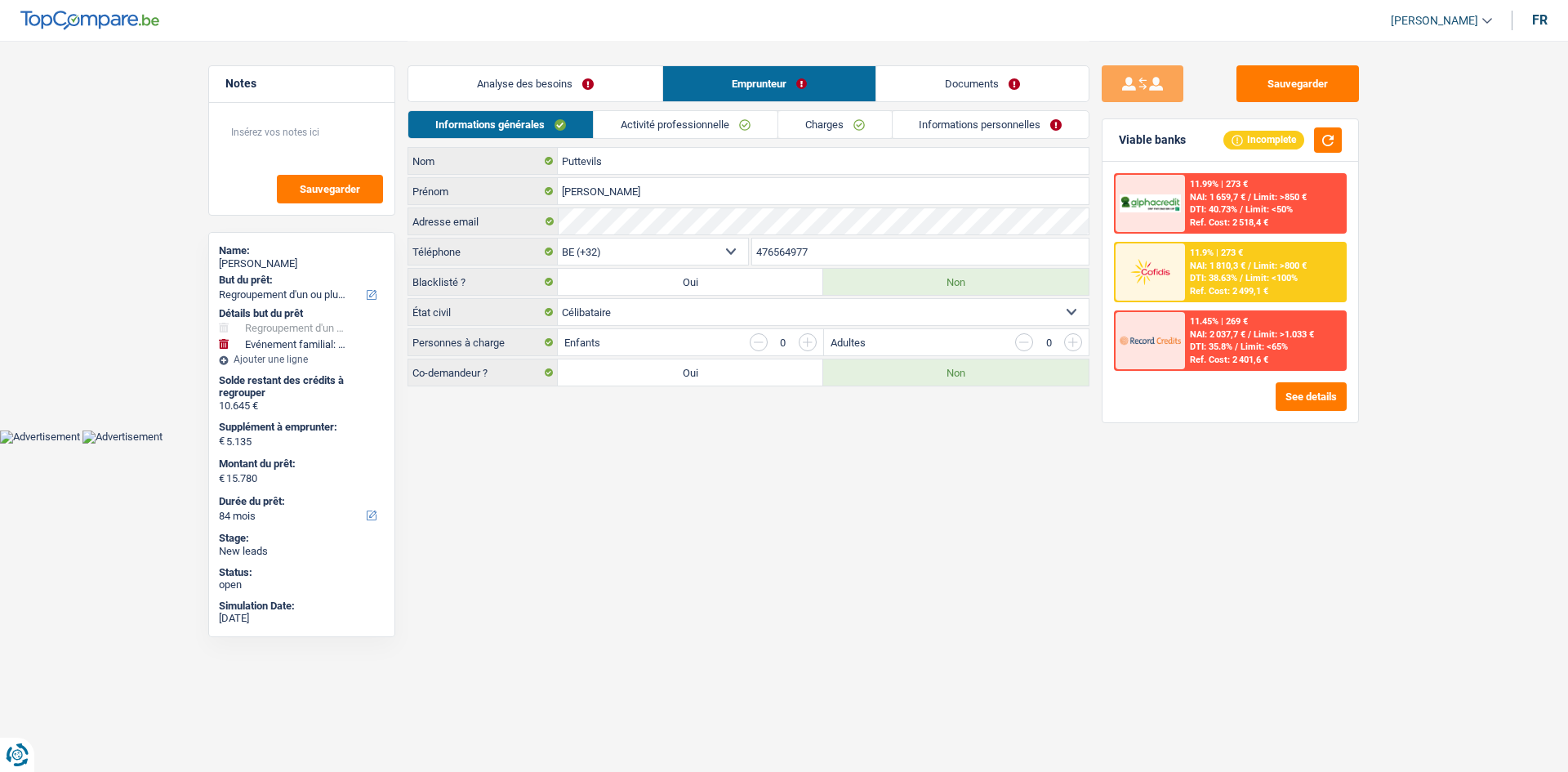
click at [820, 129] on link "Charges" at bounding box center [835, 124] width 114 height 27
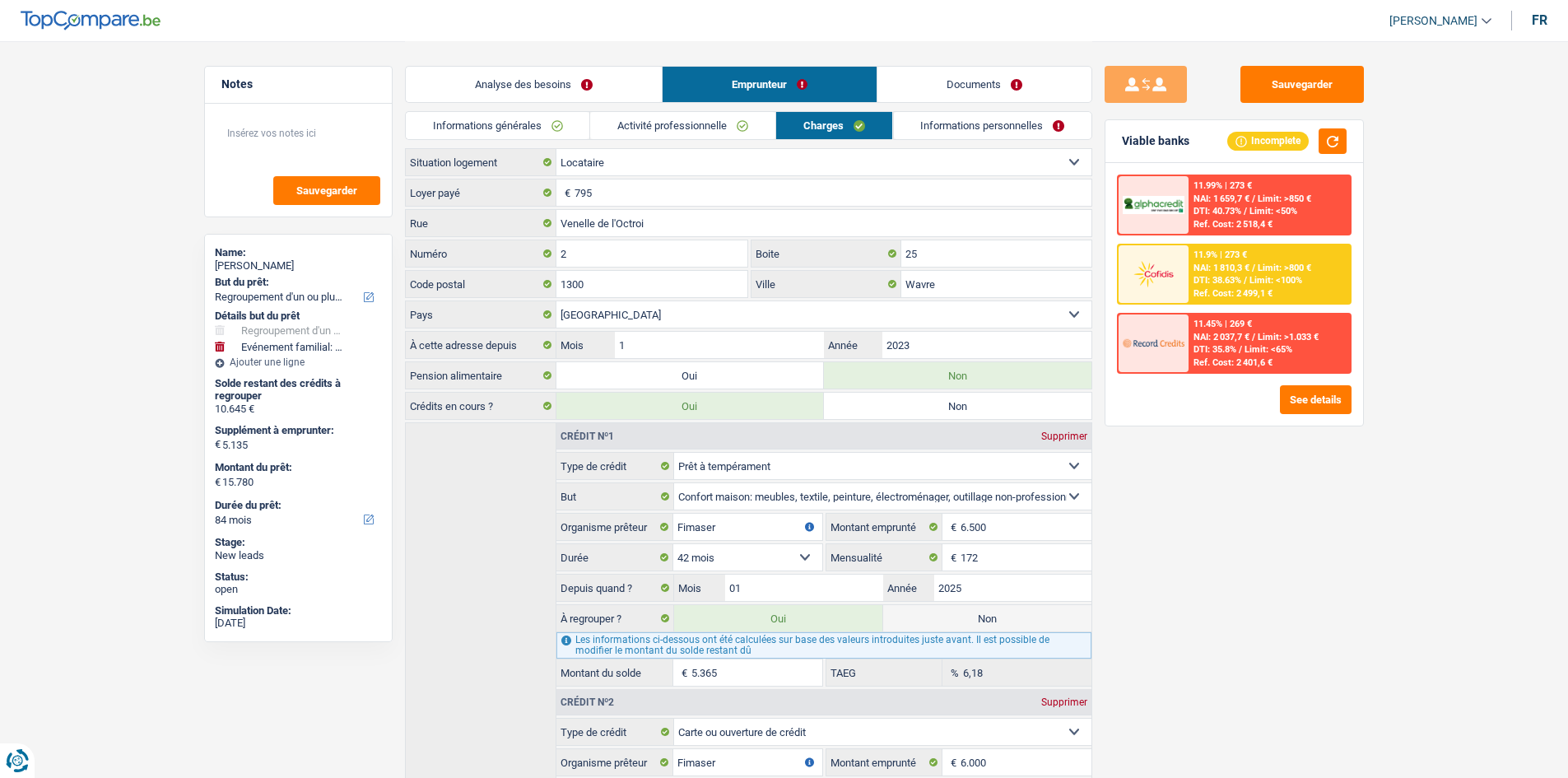
click at [953, 116] on link "Informations personnelles" at bounding box center [992, 125] width 198 height 27
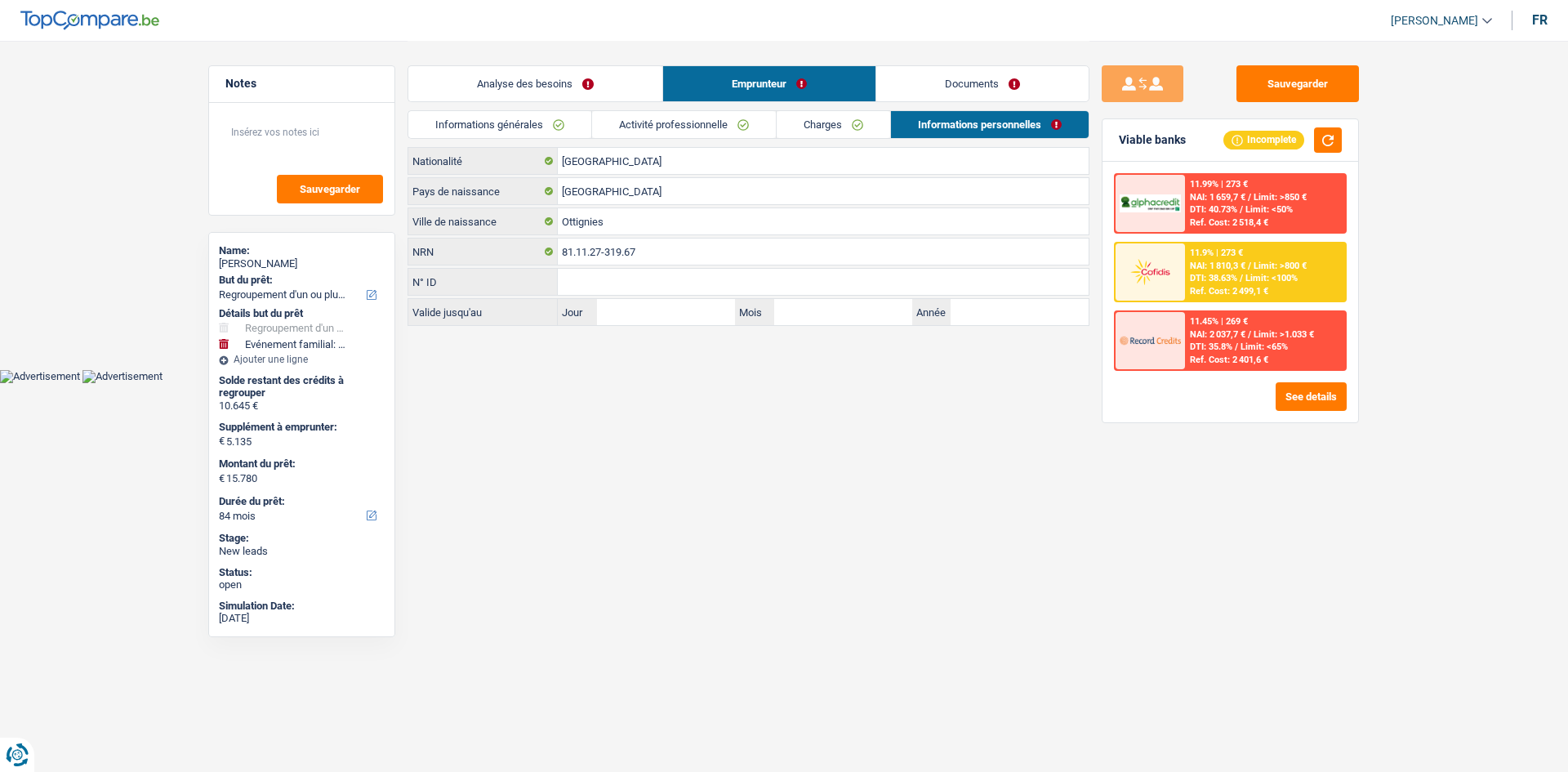
drag, startPoint x: 831, startPoint y: 128, endPoint x: 797, endPoint y: 128, distance: 34.0
click at [830, 128] on link "Charges" at bounding box center [833, 124] width 114 height 27
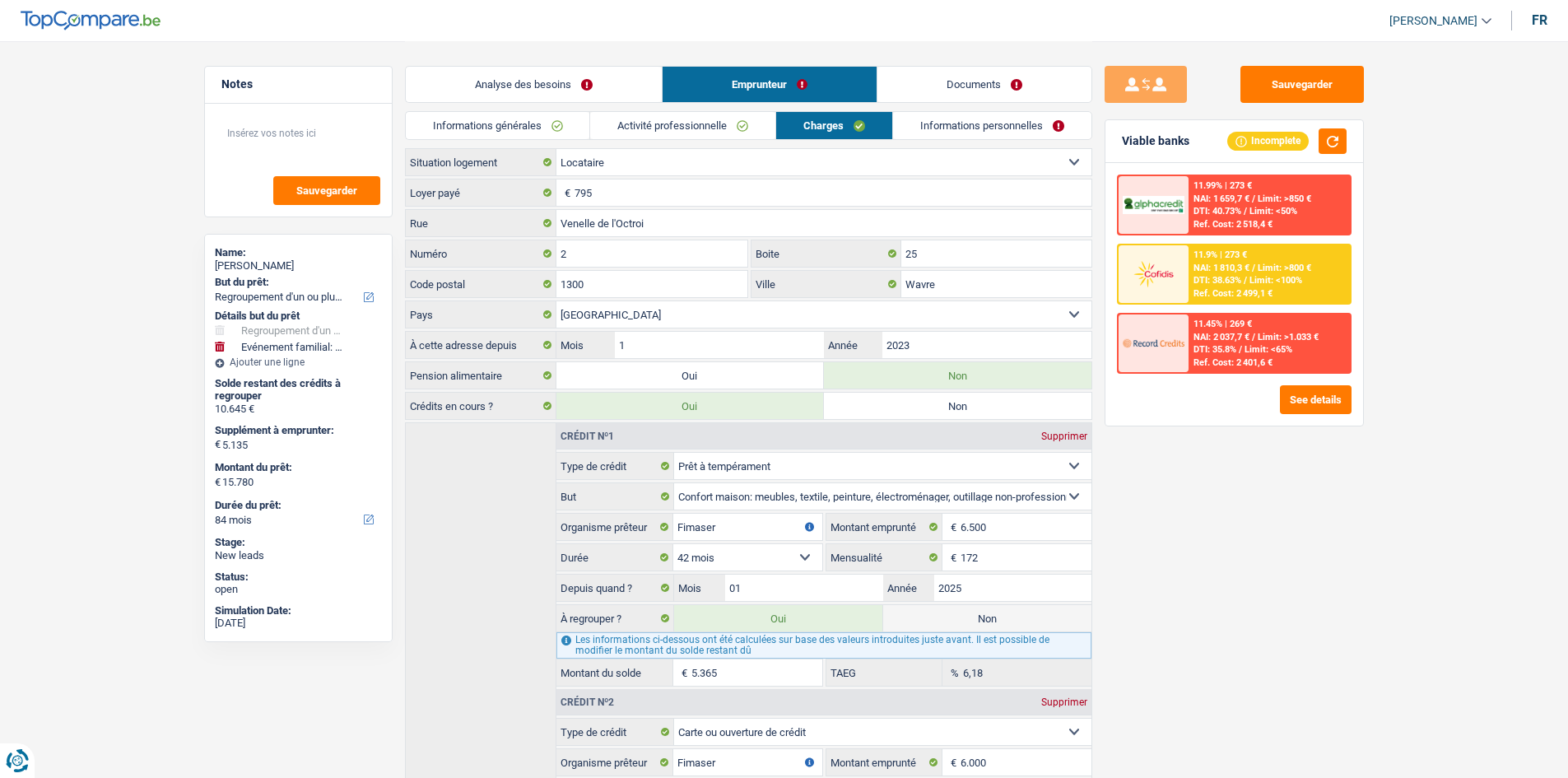
click at [695, 127] on link "Activité professionnelle" at bounding box center [682, 125] width 185 height 27
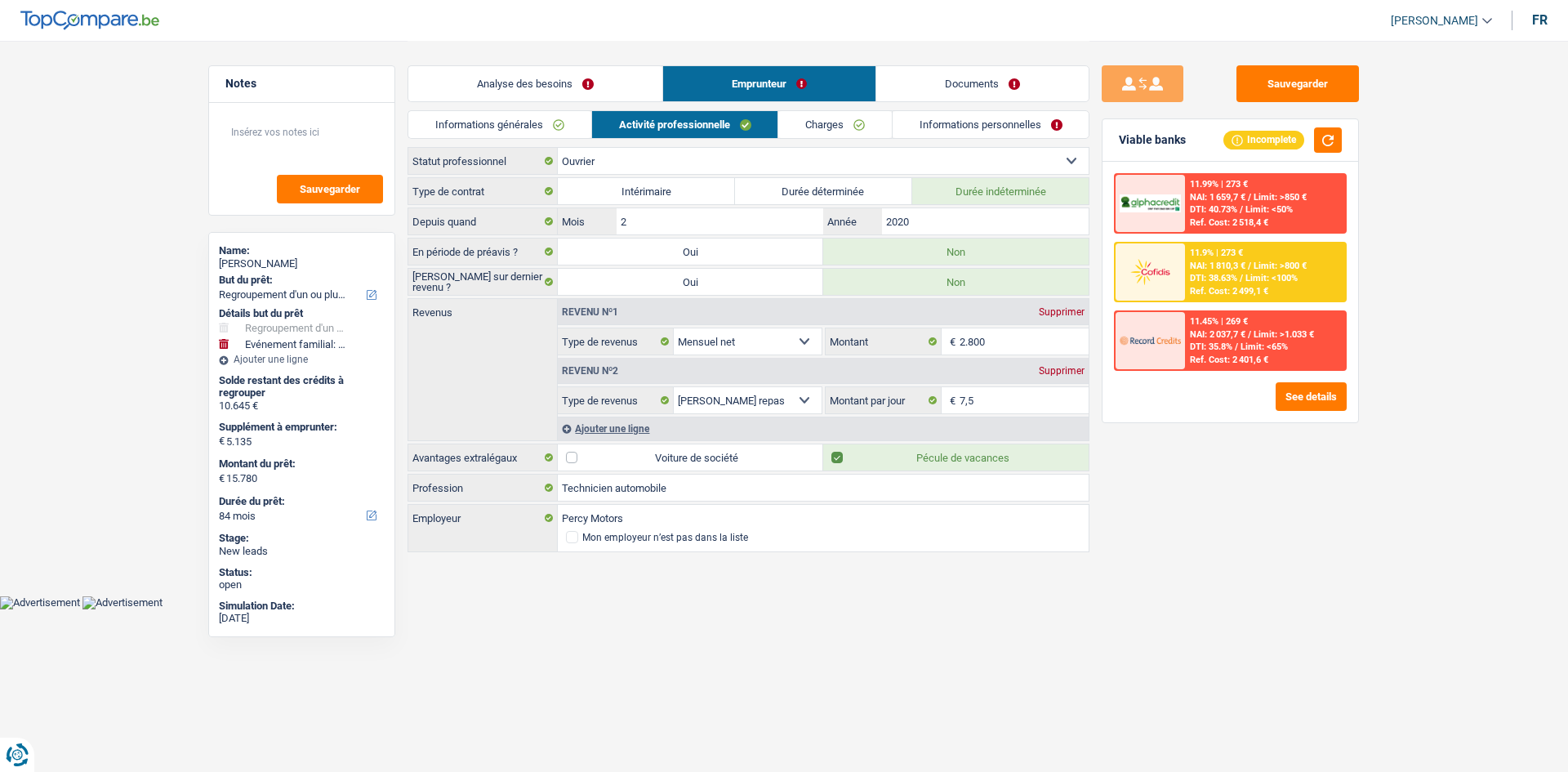
click at [554, 129] on link "Informations générales" at bounding box center [500, 124] width 183 height 27
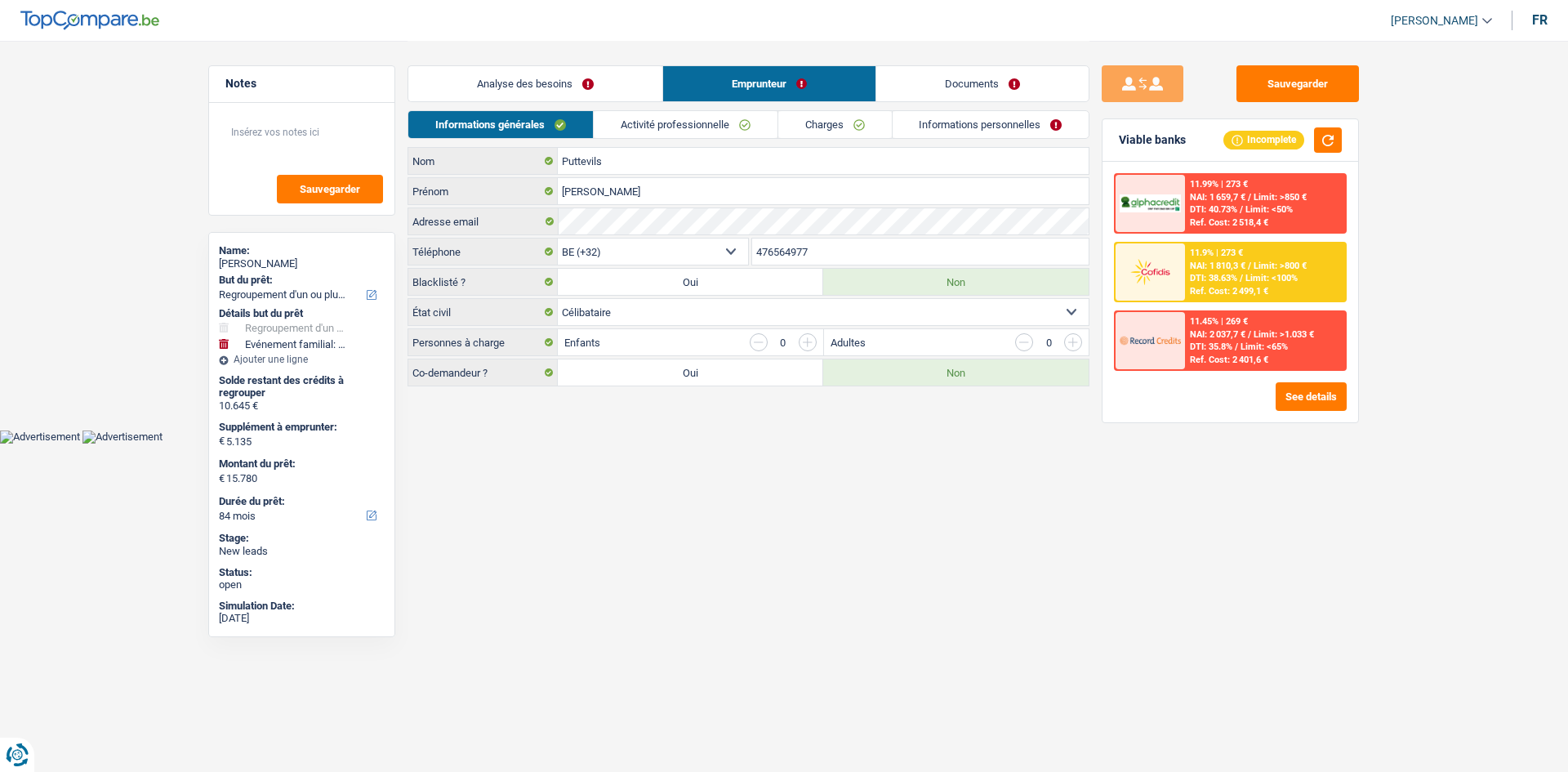
click at [581, 79] on link "Analyse des besoins" at bounding box center [535, 84] width 254 height 35
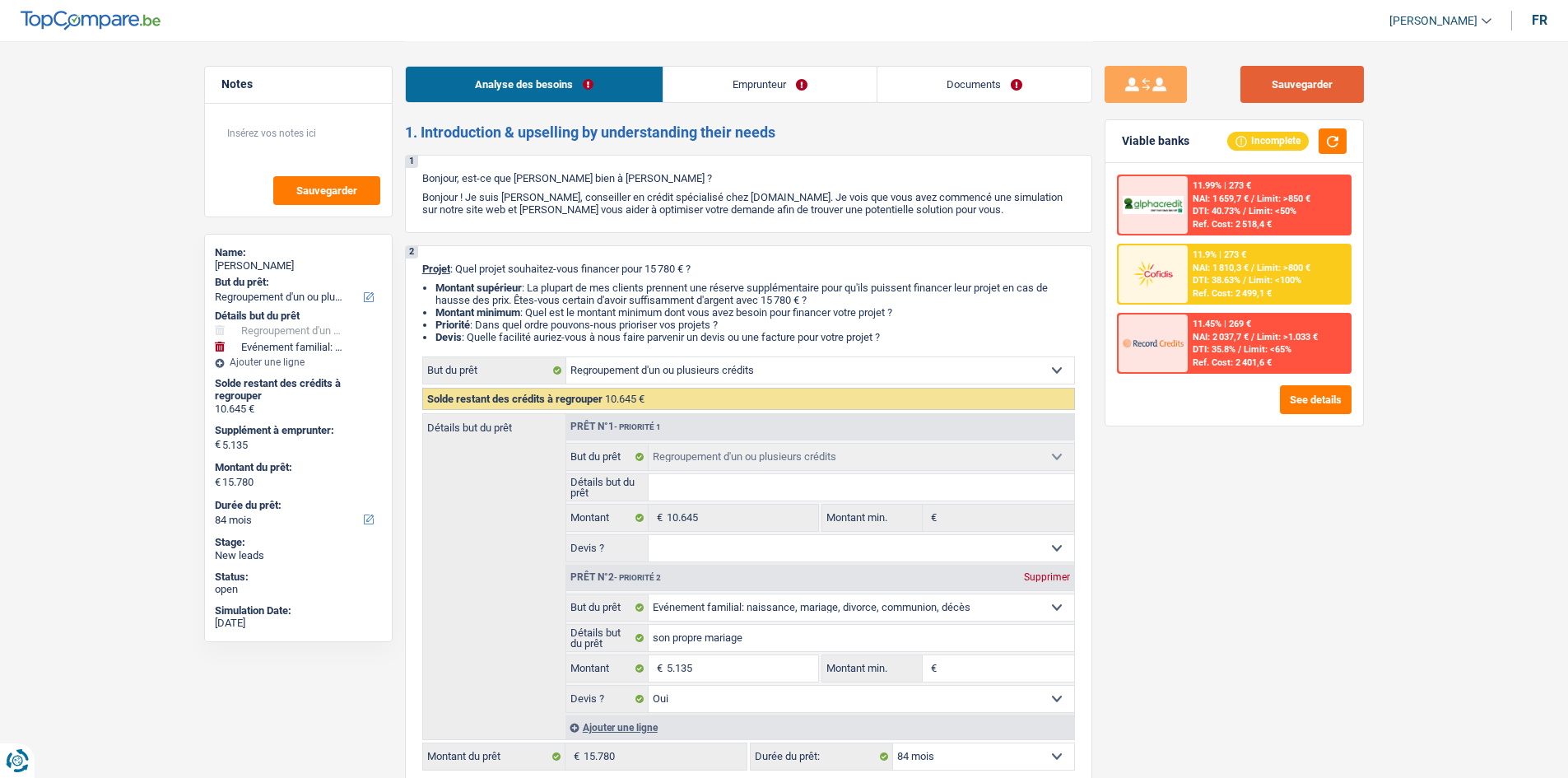
click at [1282, 83] on button "Sauvegarder" at bounding box center [1302, 85] width 124 height 37
